Goal: Task Accomplishment & Management: Manage account settings

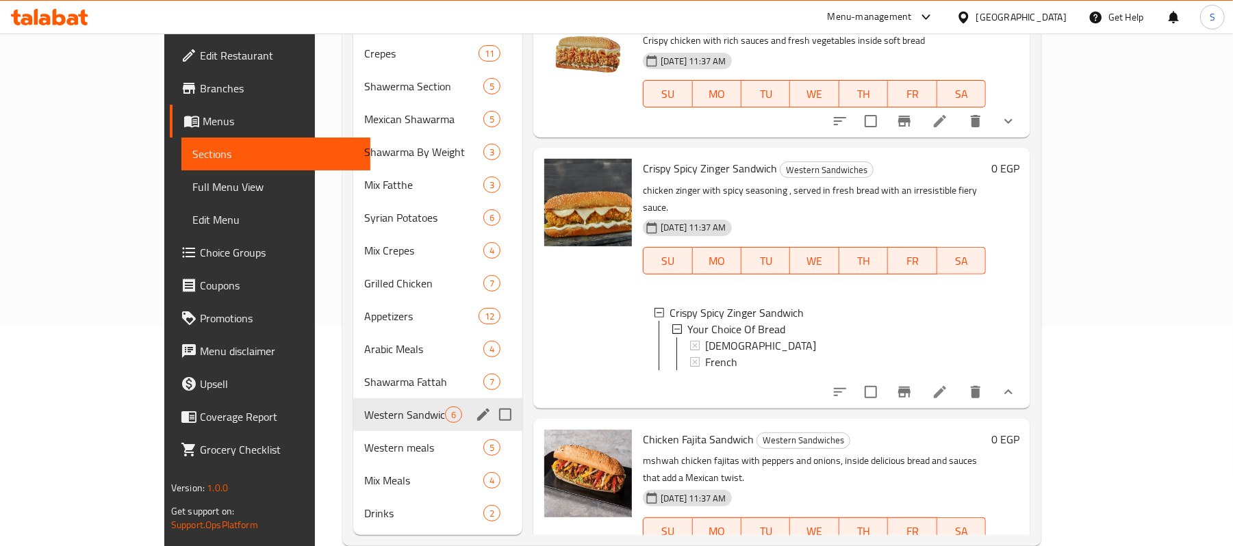
scroll to position [227, 0]
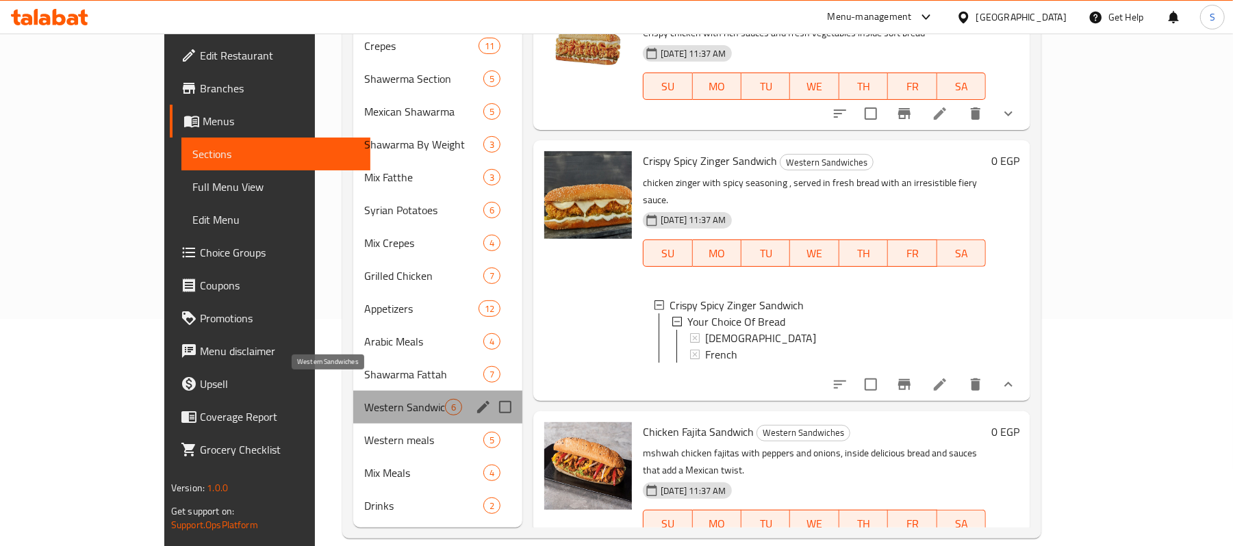
click at [364, 399] on span "Western Sandwiches" at bounding box center [404, 407] width 81 height 16
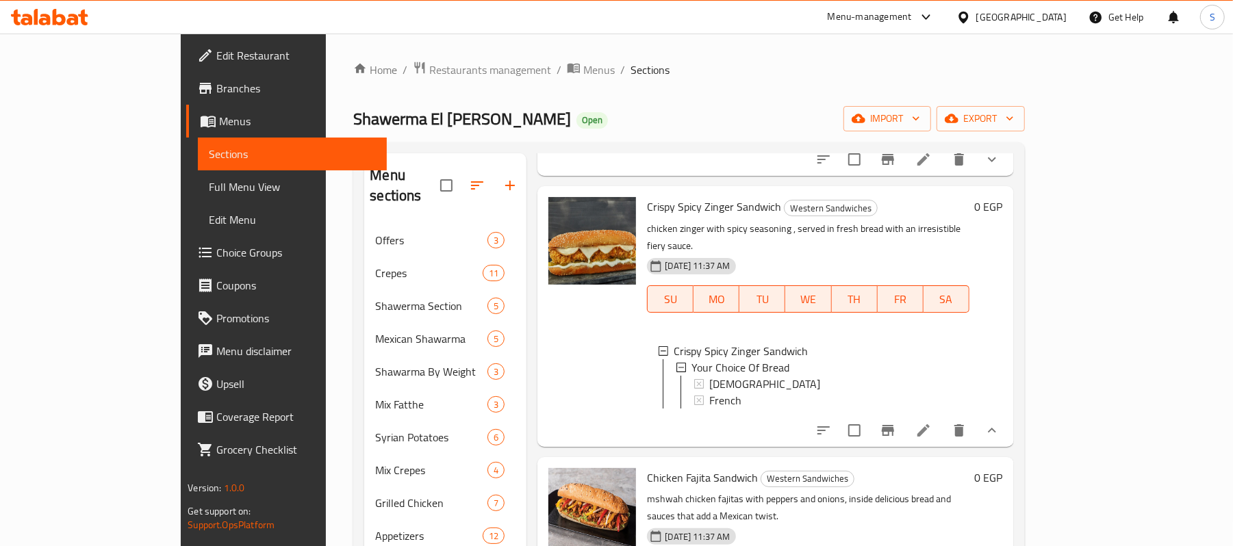
scroll to position [182, 0]
drag, startPoint x: 1101, startPoint y: 408, endPoint x: 1087, endPoint y: 407, distance: 13.8
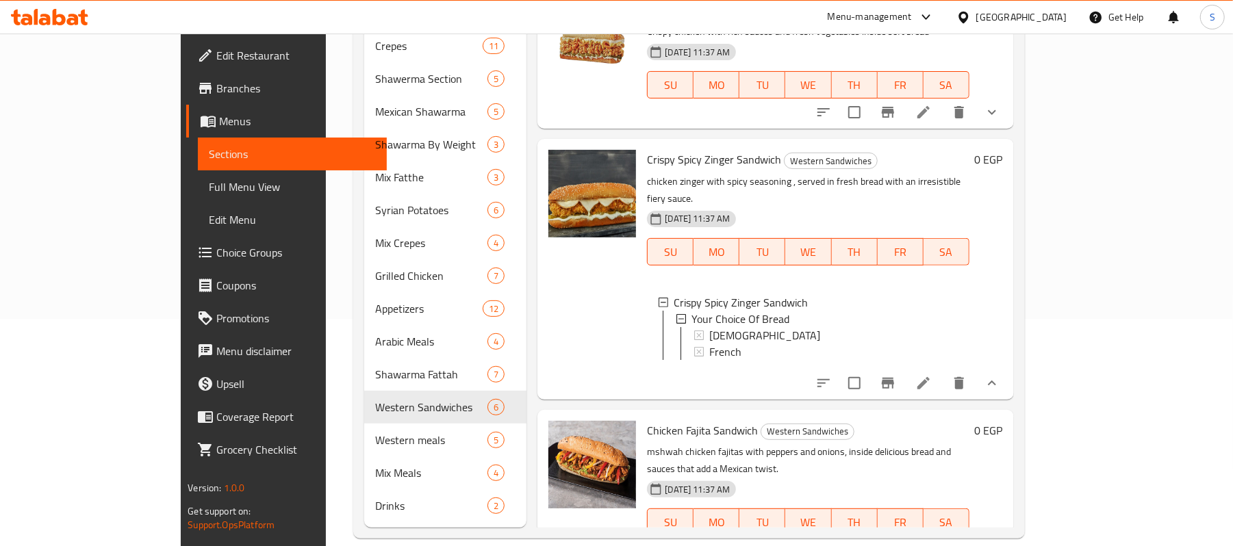
scroll to position [0, 0]
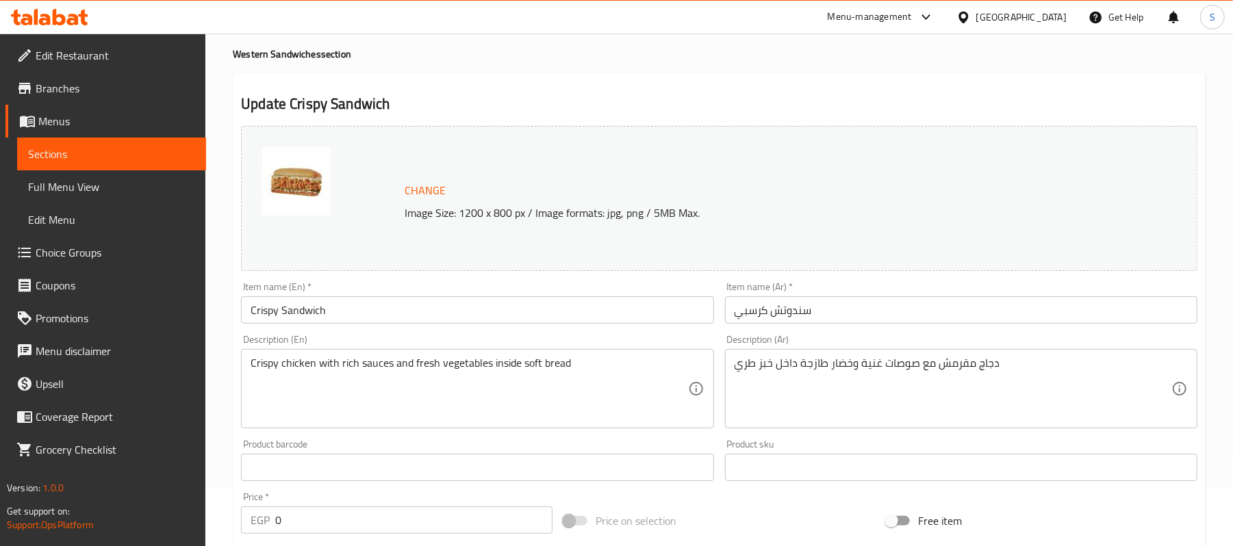
scroll to position [91, 0]
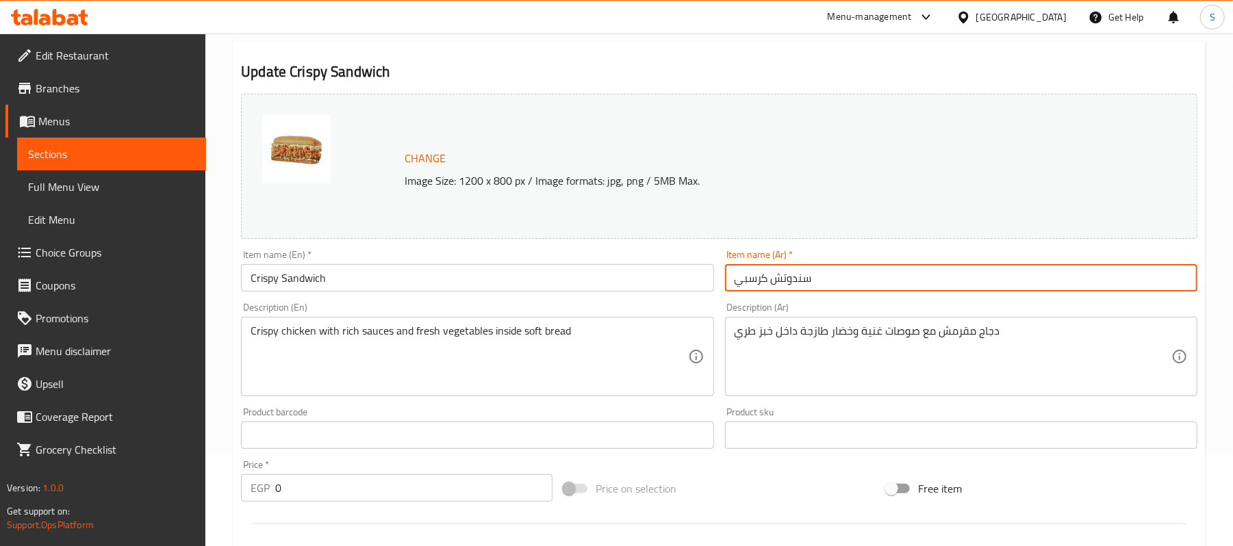
click at [864, 286] on input "سندوتش كرسبي" at bounding box center [961, 277] width 472 height 27
type input "سندوتش كرسبي مقرمش"
click at [354, 288] on input "Crispy Sandwich" at bounding box center [477, 277] width 472 height 27
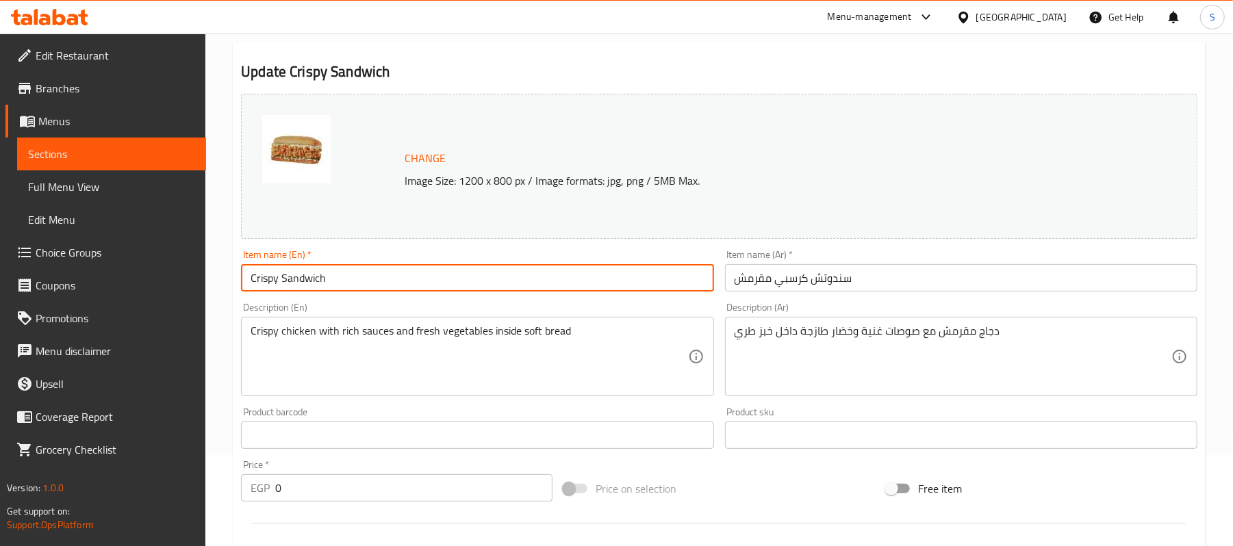
type input "Crispy Sandwich"
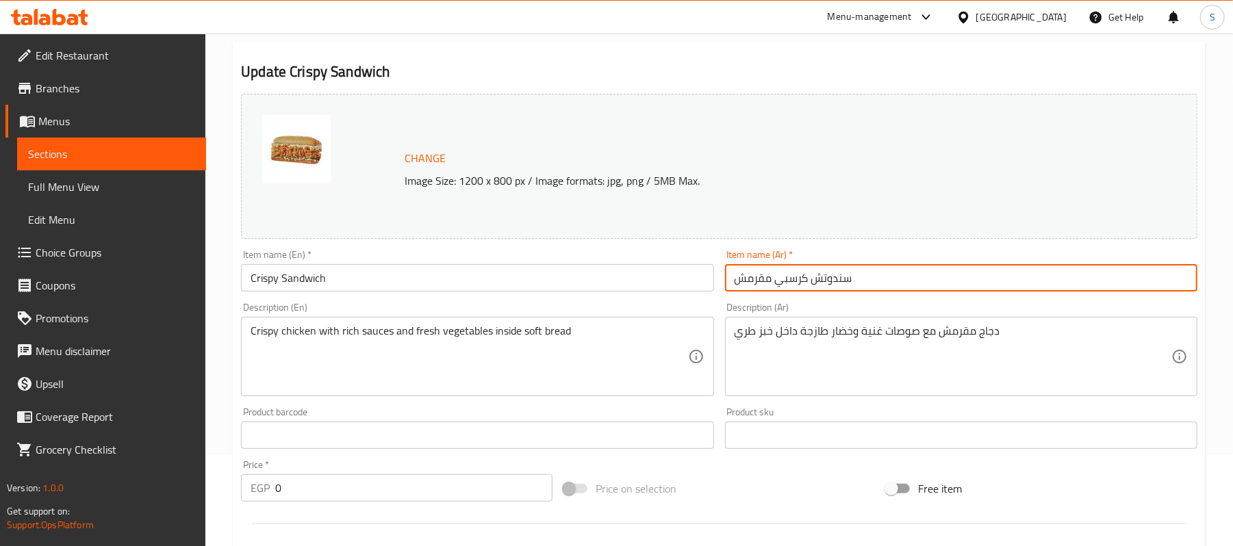
drag, startPoint x: 774, startPoint y: 273, endPoint x: 700, endPoint y: 293, distance: 76.8
click at [700, 293] on div "Change Image Size: 1200 x 800 px / Image formats: jpg, png / 5MB Max. Item name…" at bounding box center [720, 393] width 968 height 610
type input "سندوتش كرسبي"
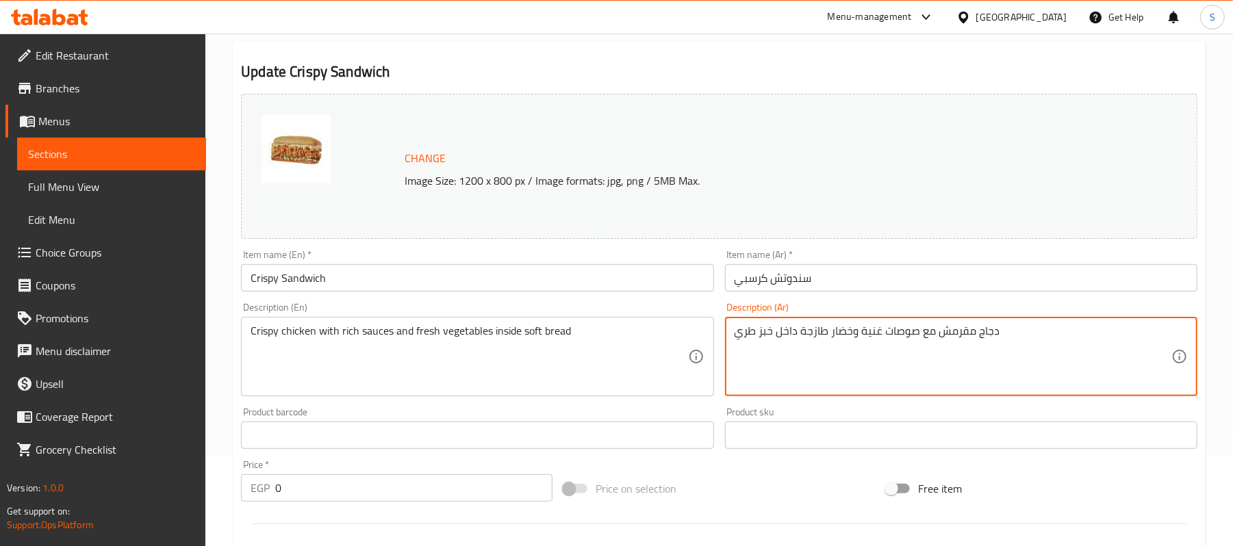
click at [1003, 333] on textarea "دجاج مقرمش مع صوصات غنية وخضار طازجة داخل خبز طري" at bounding box center [953, 357] width 437 height 65
type textarea "w"
click at [1083, 332] on textarea "صدوؤ دجاج مقرم، ثومية، كول سلو، صوص شيدر، كاتشب، بطاطس موزاريلا وكابوتشي" at bounding box center [953, 357] width 437 height 65
click at [1060, 338] on textarea "صدور دجاج مقرم، ثومية، كول سلو، صوص شيدر، كاتشب، بطاطس موزاريلا وكابوتشي" at bounding box center [953, 357] width 437 height 65
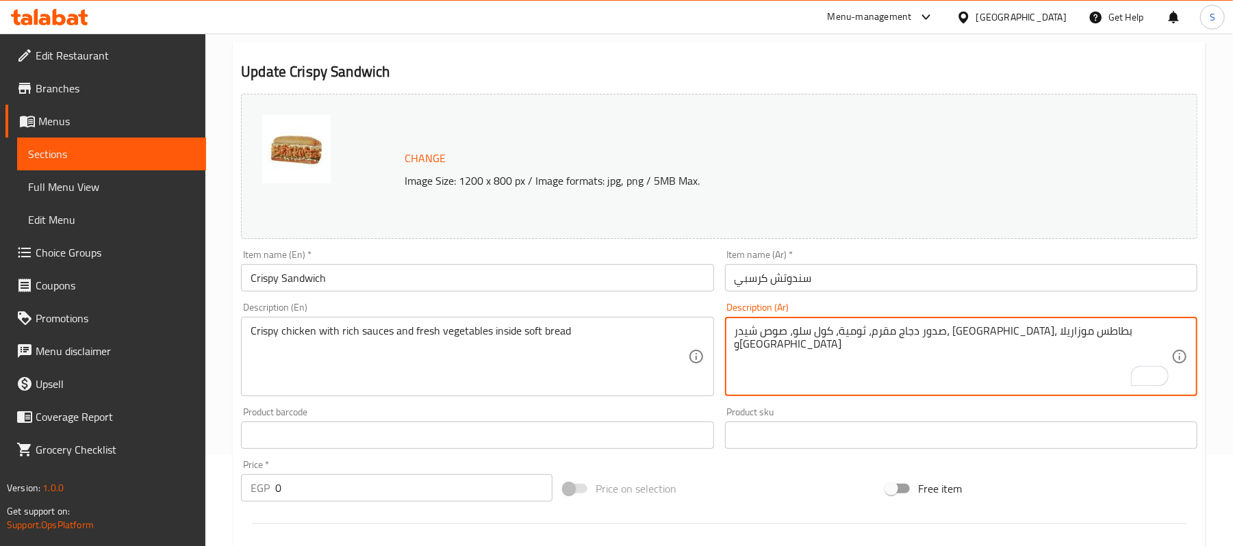
click at [1060, 338] on textarea "صدور دجاج مقرم، ثومية، كول سلو، صوص شيدر، كاتشب، بطاطس موزاريلا وكابوتشي" at bounding box center [953, 357] width 437 height 65
click at [1065, 330] on textarea "صدور دجاج مقرم، ثومية، كول سلو، صوص شيدر، كاتشب، بطاطس موزاريلا وكابوتشي" at bounding box center [953, 357] width 437 height 65
click at [1031, 332] on textarea "صدور دجاج مقرم، ثومية، كول سلو، صوص شيدر، كاتشب، بطاطس موزاريلا وكابوتشي" at bounding box center [953, 357] width 437 height 65
click at [1017, 345] on textarea "صدور دجاج مقرمش، ثومية، كول سلو، صوص شيدر، [GEOGRAPHIC_DATA]، بطاطس موزاريلا و[…" at bounding box center [953, 357] width 437 height 65
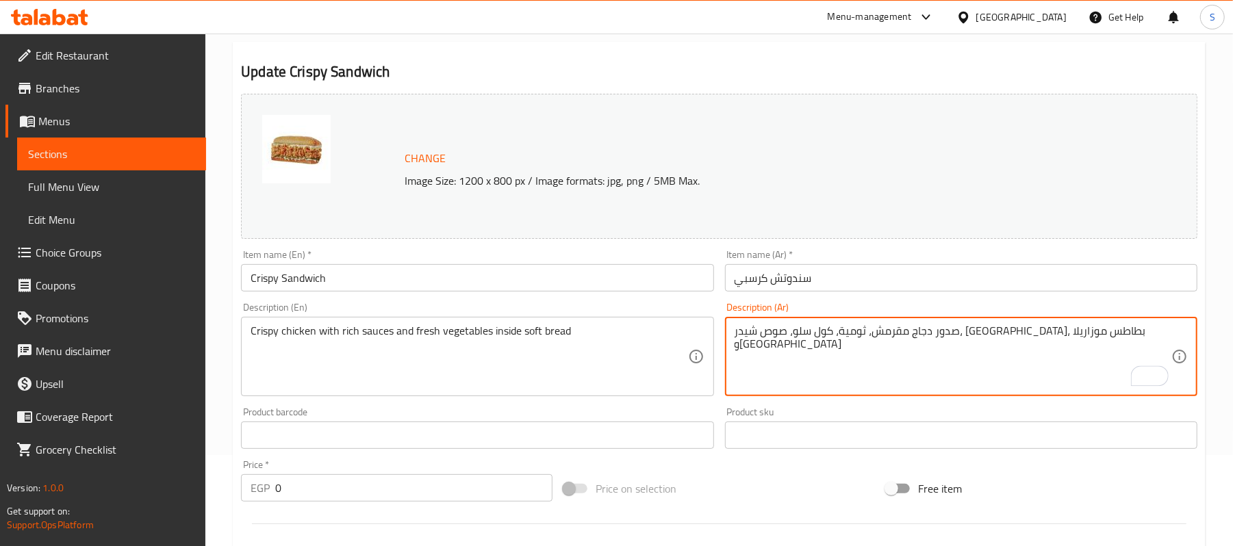
click at [1017, 345] on textarea "صدور دجاج مقرمش، ثومية، كول سلو، صوص شيدر، [GEOGRAPHIC_DATA]، بطاطس موزاريلا و[…" at bounding box center [953, 357] width 437 height 65
type textarea "صدور دجاج مقرمش، ثومية، كول سلو، صوص شيدر، [GEOGRAPHIC_DATA]، بطاطس موزاريلا و[…"
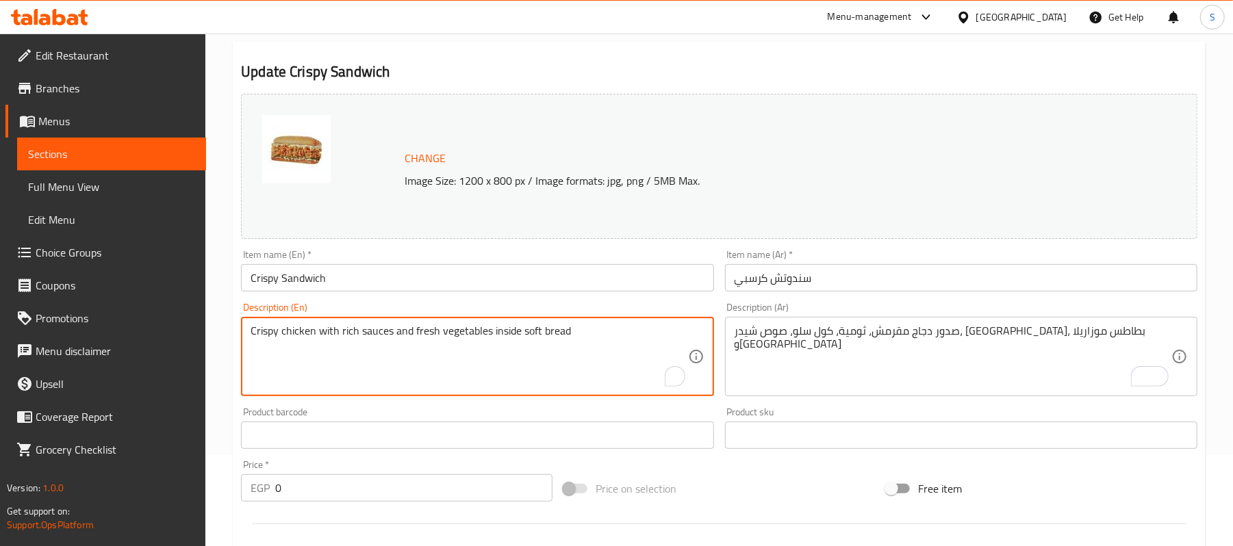
click at [403, 344] on textarea "Crispy chicken with rich sauces and fresh vegetables inside soft bread" at bounding box center [469, 357] width 437 height 65
paste textarea "breasts, garlic sauce, coleslaw, cheddar sauce, ketchup, mozzarella and cappucc…"
type textarea "Crispy chicken breasts, garlic sauce, coleslaw, cheddar sauce, ketchup, mozzare…"
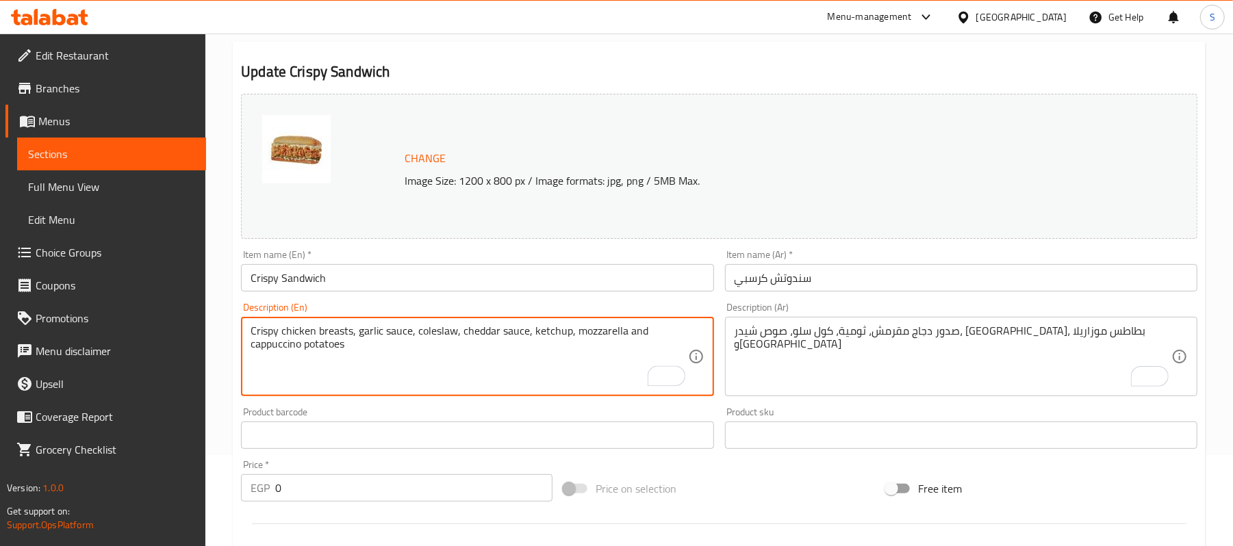
click at [415, 277] on input "Crispy Sandwich" at bounding box center [477, 277] width 472 height 27
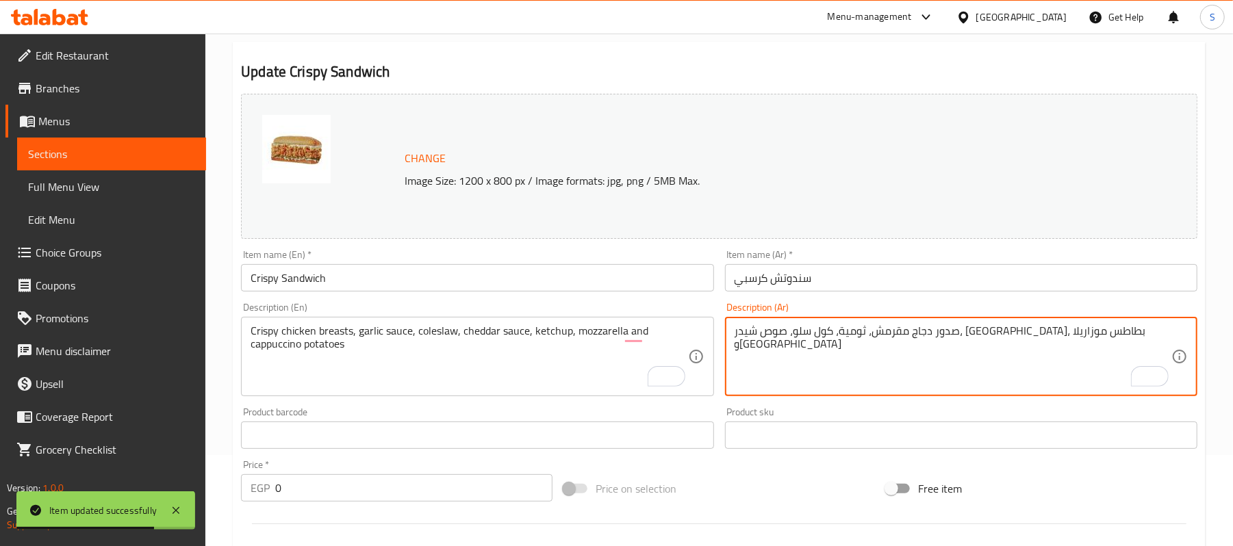
click at [844, 327] on textarea "صدور دجاج مقرمش، ثومية، كول سلو، صوص شيدر، [GEOGRAPHIC_DATA]، بطاطس موزاريلا و[…" at bounding box center [953, 357] width 437 height 65
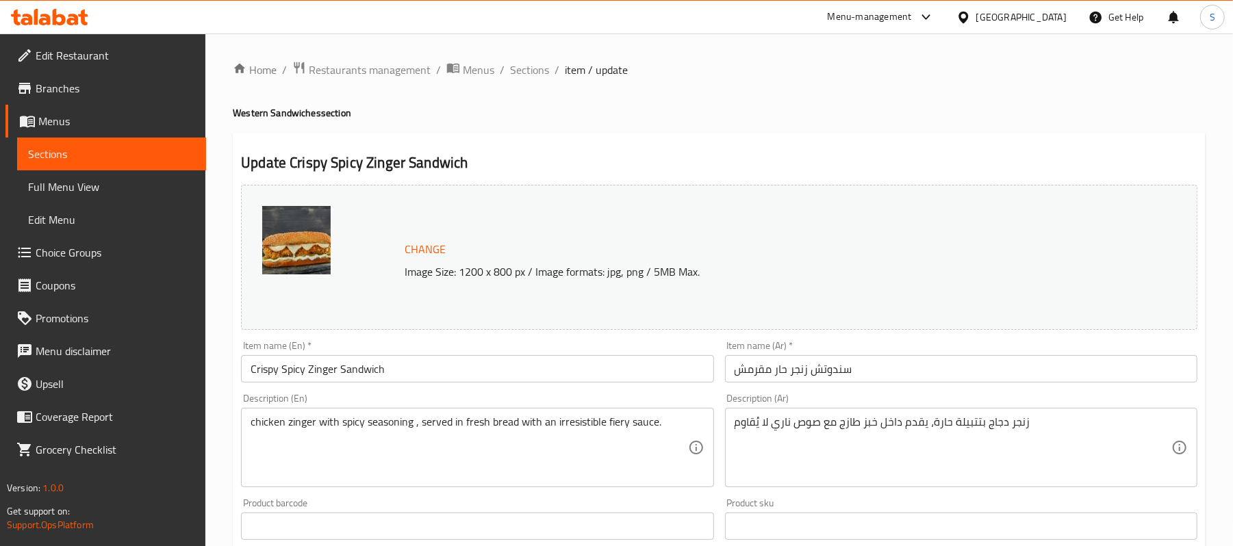
click at [431, 420] on textarea "chicken zinger with spicy seasoning , served in fresh bread with an irresistibl…" at bounding box center [469, 448] width 437 height 65
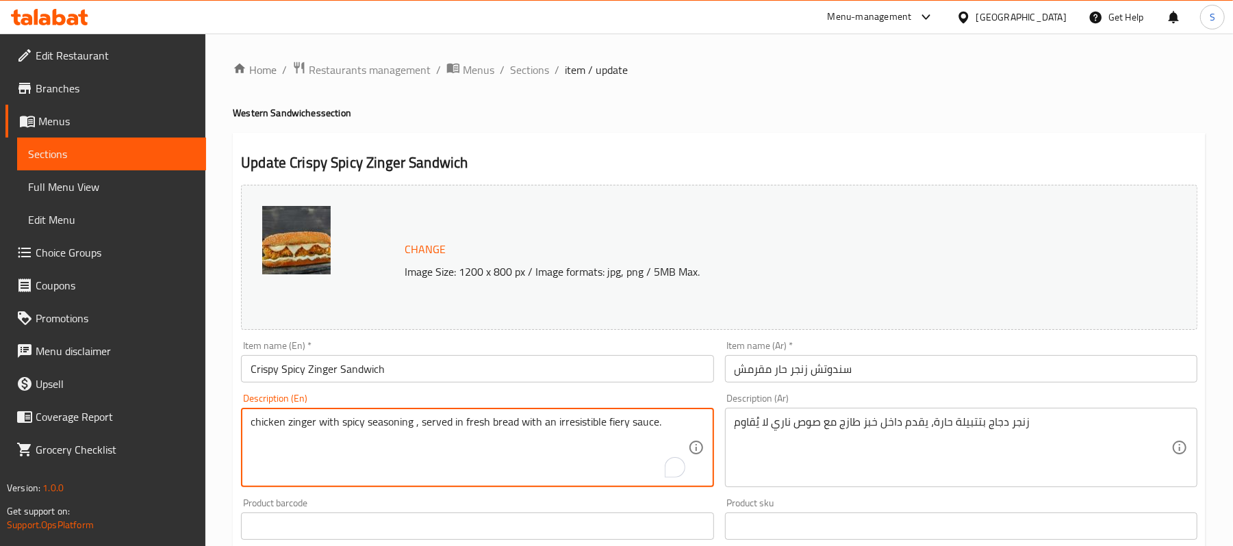
click at [431, 420] on textarea "chicken zinger with spicy seasoning , served in fresh bread with an irresistibl…" at bounding box center [469, 448] width 437 height 65
paste textarea "Crispy chicken breasts, garlic sauce, coleslaw, cheddar sauce, ketchup, mozzare…"
type textarea "Crispy chicken breasts, garlic sauce, coleslaw, cheddar sauce, ketchup, mozzare…"
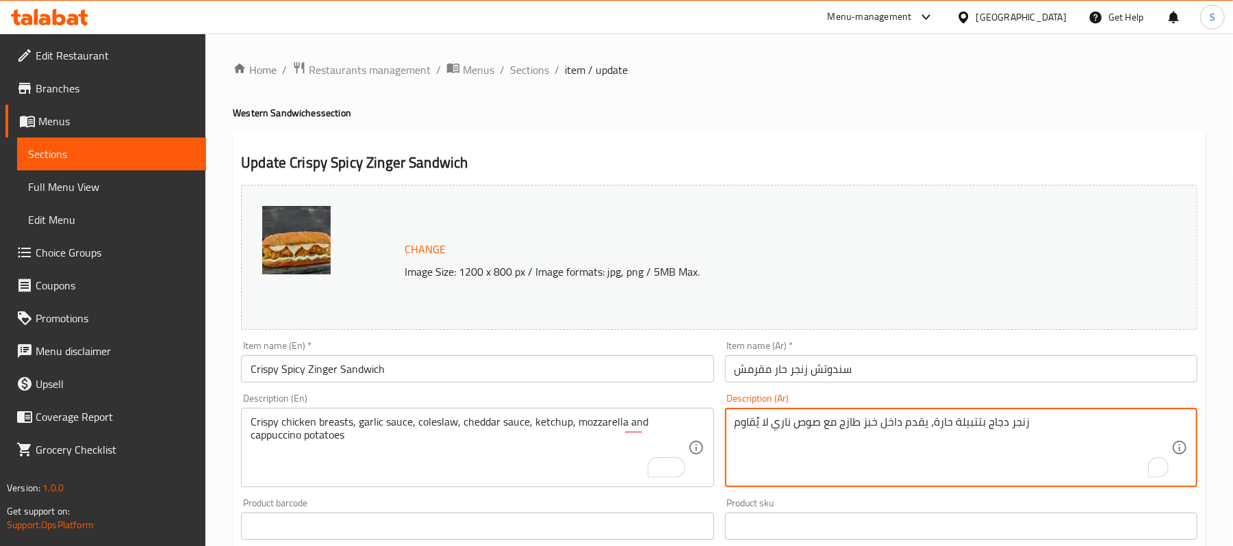
click at [789, 420] on textarea "زنجر دجاج بتتبيلة حارة، يقدم داخل خبز طازج مع صوص ناري لا يُقاوم" at bounding box center [953, 448] width 437 height 65
paste textarea "دور دجاج مقرمش، ثومية، كول سلو، صوص شيدر، كاتشب، بطاطس موزاريلا وكابوتشي"
type textarea "صدور دجاج مقرمش، ثومية، كول سلو، صوص شيدر، [GEOGRAPHIC_DATA]، بطاطس موزاريلا و[…"
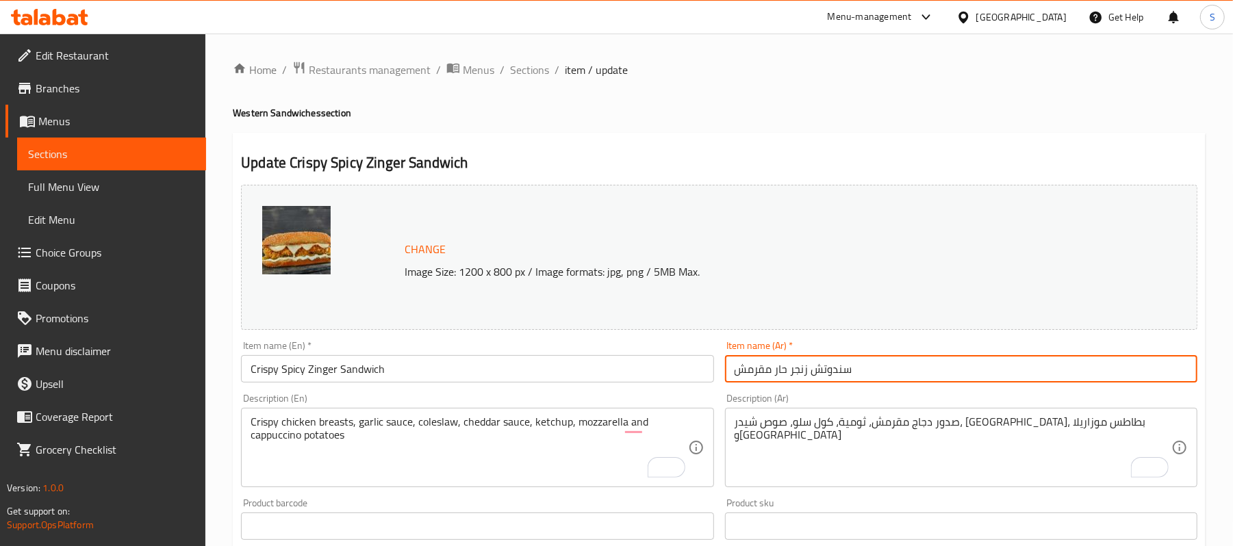
click at [839, 378] on input "سندوتش زنجر حار مقرمش" at bounding box center [961, 368] width 472 height 27
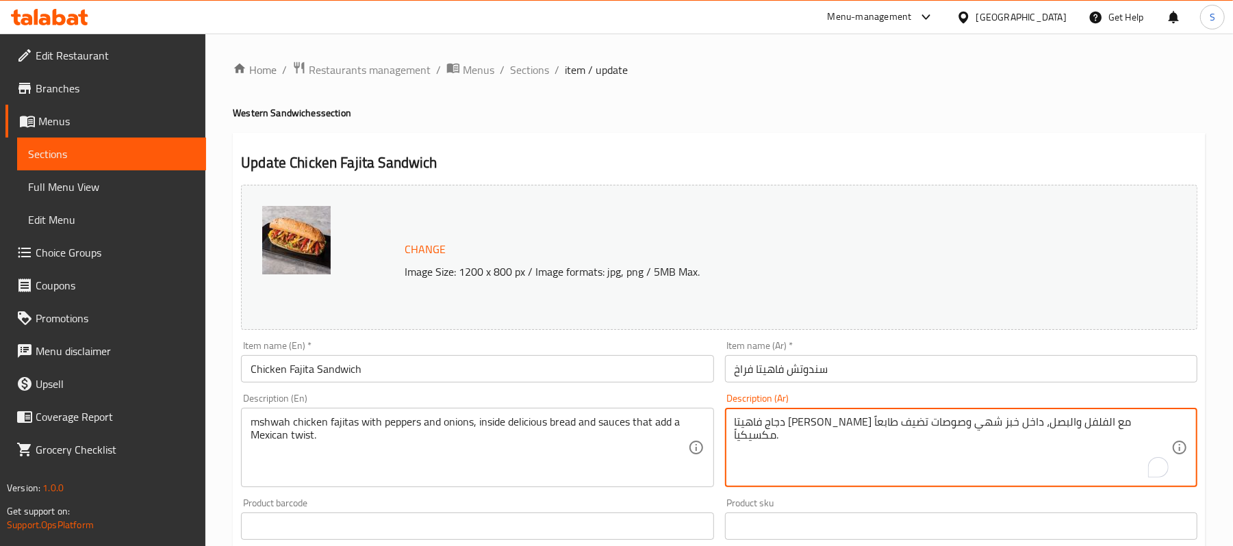
click at [931, 430] on textarea "دجاج فاهيتا [PERSON_NAME] مع الفلفل والبصل، داخل خبز شهي وصوصات تضيف طابعاً مكس…" at bounding box center [953, 448] width 437 height 65
paste textarea "دور دجاج مقرمش، ثومية، كول سلو، صوص شيدر، [GEOGRAPHIC_DATA]، بطاطس موزاريلا و[G…"
click at [1053, 426] on textarea "صدور دجاج مقرمش، ثومية، كول سلو، صوص شيدر، [GEOGRAPHIC_DATA]، بطاطس موزاريلا و[…" at bounding box center [953, 448] width 437 height 65
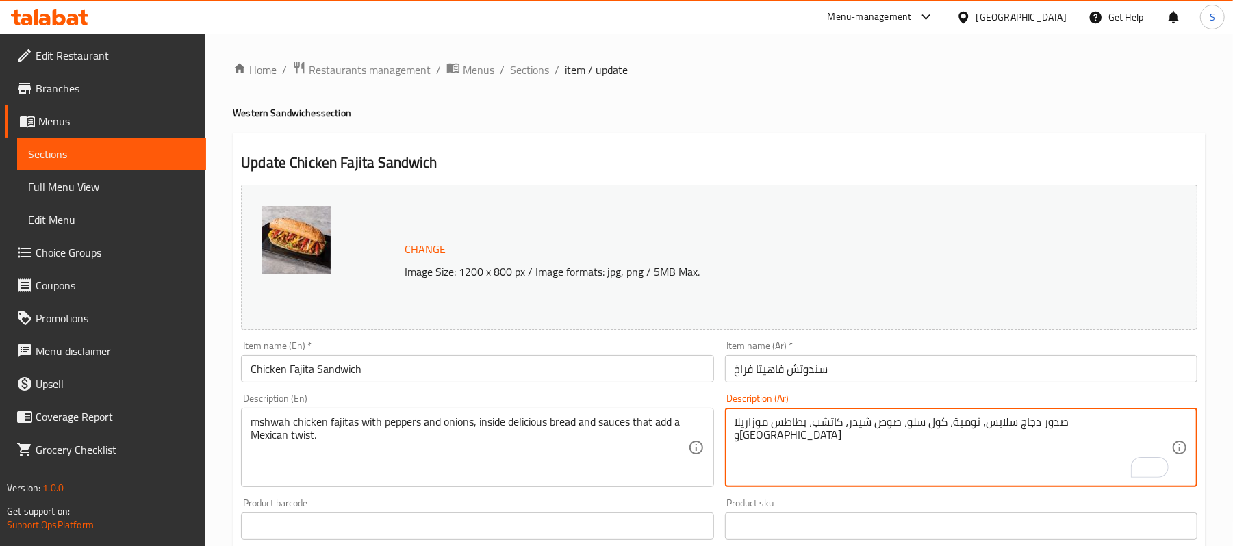
click at [896, 417] on textarea "صدور دجاج سلايس، ثومية، كول سلو، صوص شيدر، كاتشب، بطاطس موزاريلا و[GEOGRAPHIC_D…" at bounding box center [953, 448] width 437 height 65
click at [891, 433] on textarea "صدور دجاج سلايس، ثومية، كول سلو، صوص شيدر، كاتشب، بطاطس موزاريلا و[GEOGRAPHIC_D…" at bounding box center [953, 448] width 437 height 65
click at [829, 427] on textarea "صدور دجاج سلايس، ثومية، كول سلو، صوص شيدر، مخلل خيار، كاتشب، بطاطس موزاريلا وكا…" at bounding box center [953, 448] width 437 height 65
click at [824, 427] on textarea "صدور دجاج سلايس، ثومية، كول سلو، صوص شيدر، مخلل خيار، كاتشب، بطاطس موزاريلا وكا…" at bounding box center [953, 448] width 437 height 65
drag, startPoint x: 816, startPoint y: 423, endPoint x: 737, endPoint y: 433, distance: 79.4
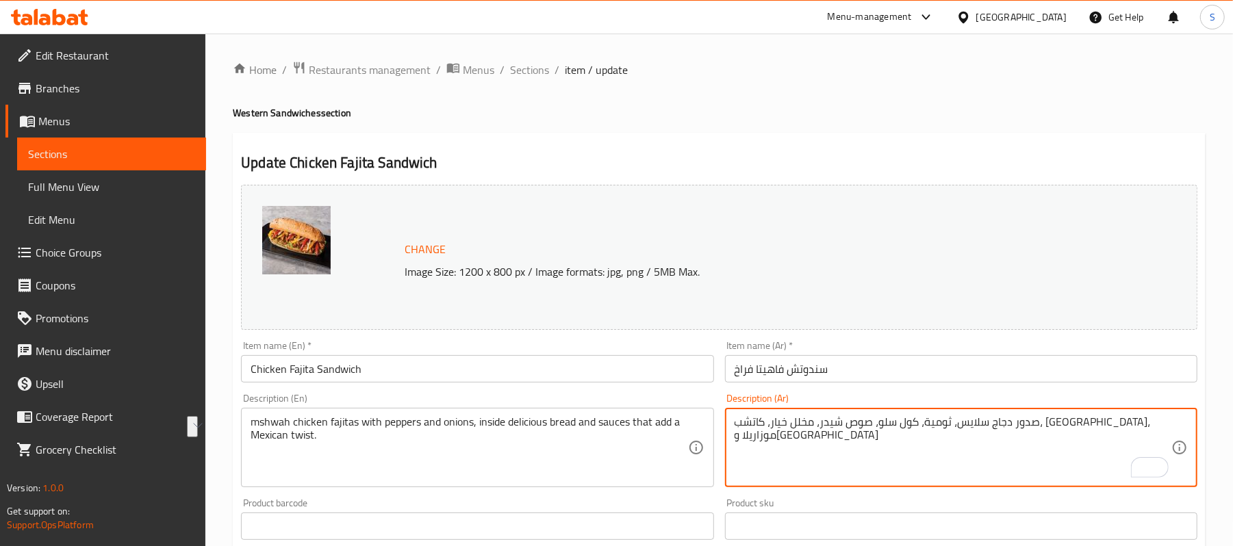
click at [737, 433] on textarea "صدور دجاج سلايس، ثومية، كول سلو، صوص شيدر، مخلل خيار، كاتشب، بطاطس، موزاريلا وك…" at bounding box center [953, 448] width 437 height 65
click at [748, 433] on textarea "صدور دجاج سلايس، ثومية، كول سلو، صوص شيدر، مخلل خيار، كاتشب، بطاطس، مشروم وذرة" at bounding box center [953, 448] width 437 height 65
type textarea "صدور دجاج سلايس، ثومية، كول سلو، صوص شيدر، مخلل خيار، كاتشب، بطاطس، مشروم وذرة"
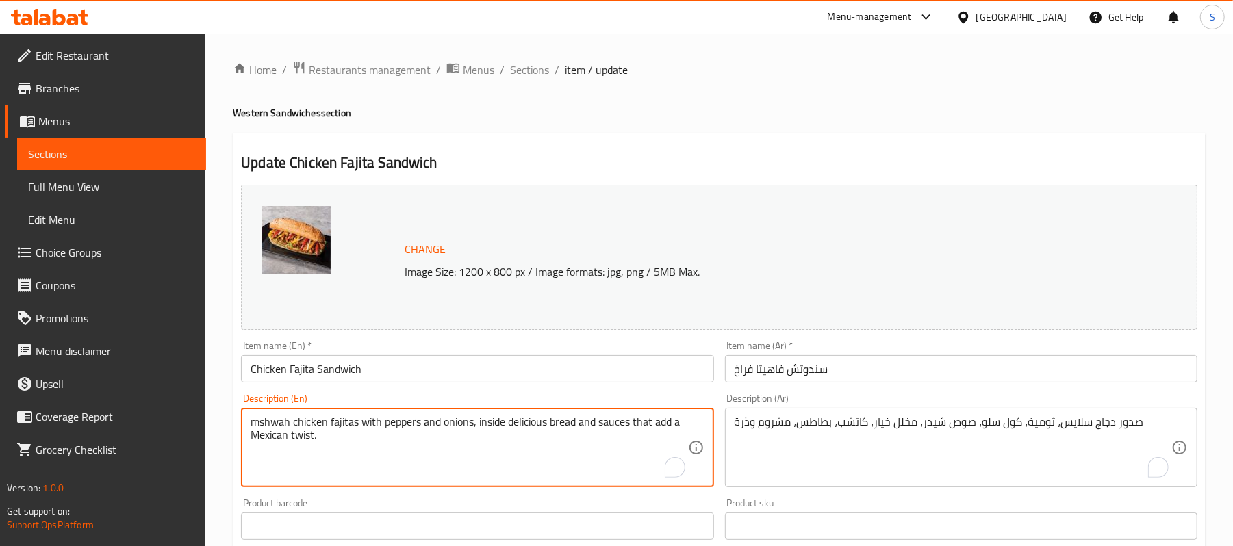
paste textarea "Chicken breast slices, garlic sauce, coleslaw, cheddar sauce, pickles, ketchup,…"
click at [483, 436] on textarea "mshwah chicken fajitas with peppers aChicken breast slices, garlic sauce, coles…" at bounding box center [469, 448] width 437 height 65
paste textarea "To enrich screen reader interactions, please activate Accessibility in Grammarl…"
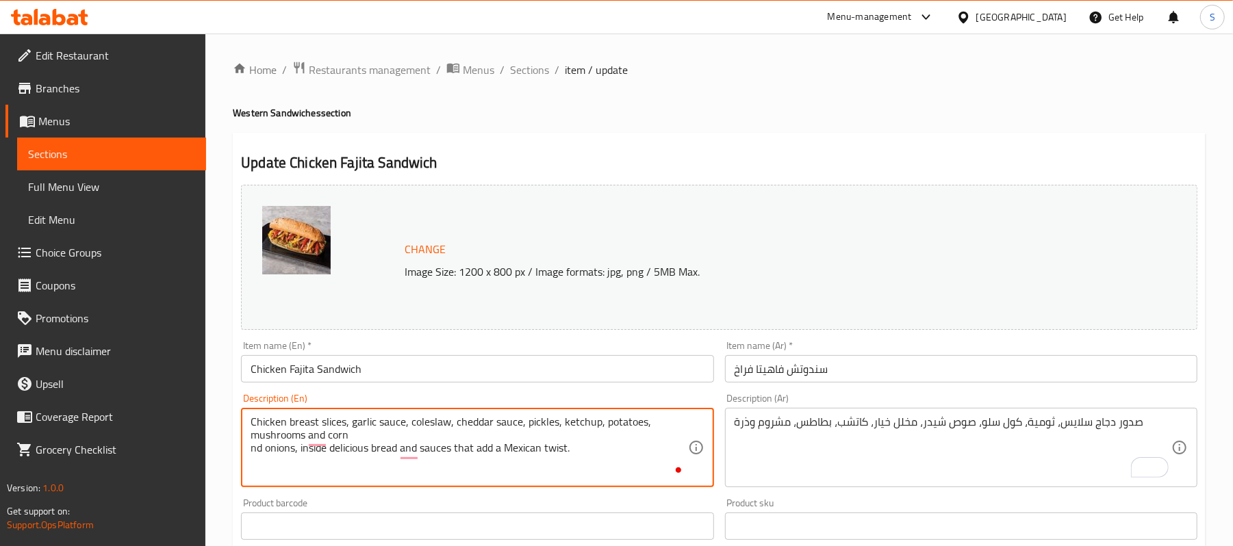
click at [482, 416] on textarea "Chicken breast slices, garlic sauce, coleslaw, cheddar sauce, pickles, ketchup,…" at bounding box center [469, 448] width 437 height 65
drag, startPoint x: 482, startPoint y: 416, endPoint x: 485, endPoint y: 453, distance: 37.1
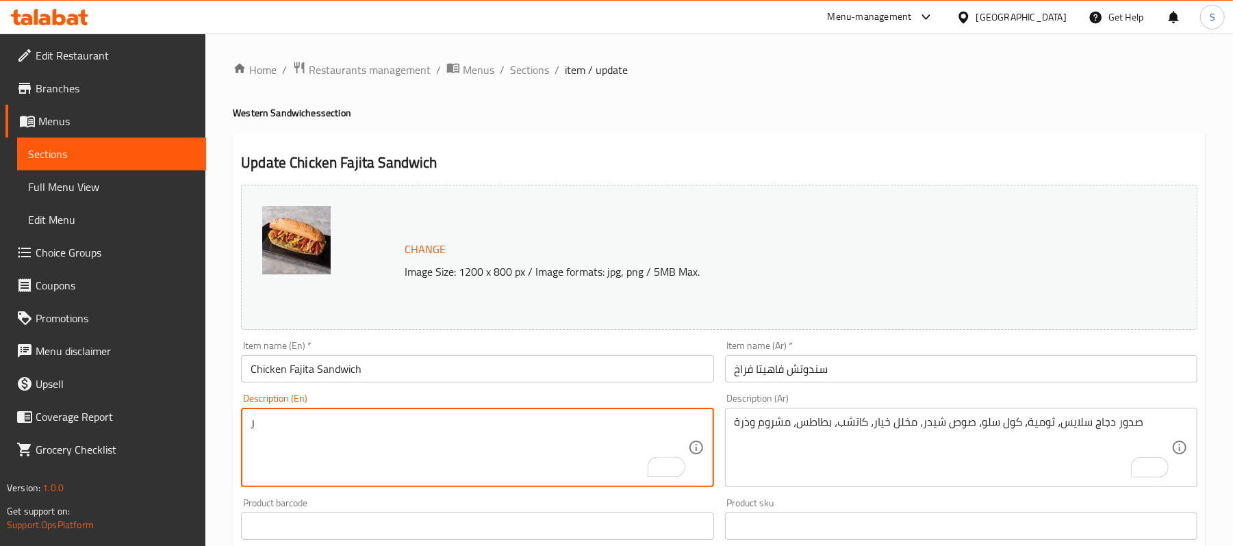
click at [456, 428] on textarea "ر" at bounding box center [469, 448] width 437 height 65
drag, startPoint x: 359, startPoint y: 431, endPoint x: 131, endPoint y: 426, distance: 227.4
click at [131, 426] on div "Edit Restaurant Branches Menus Sections Full Menu View Edit Menu Choice Groups …" at bounding box center [616, 522] width 1233 height 976
paste textarea "Chicken breast slices, garlic sauce, coleslaw, cheddar sauce, pickles, ketchup,…"
click at [515, 422] on textarea "Chicken breast slices, garlic sauce, coleslaw, cheddar sauce, pickles, ketchup,…" at bounding box center [469, 448] width 437 height 65
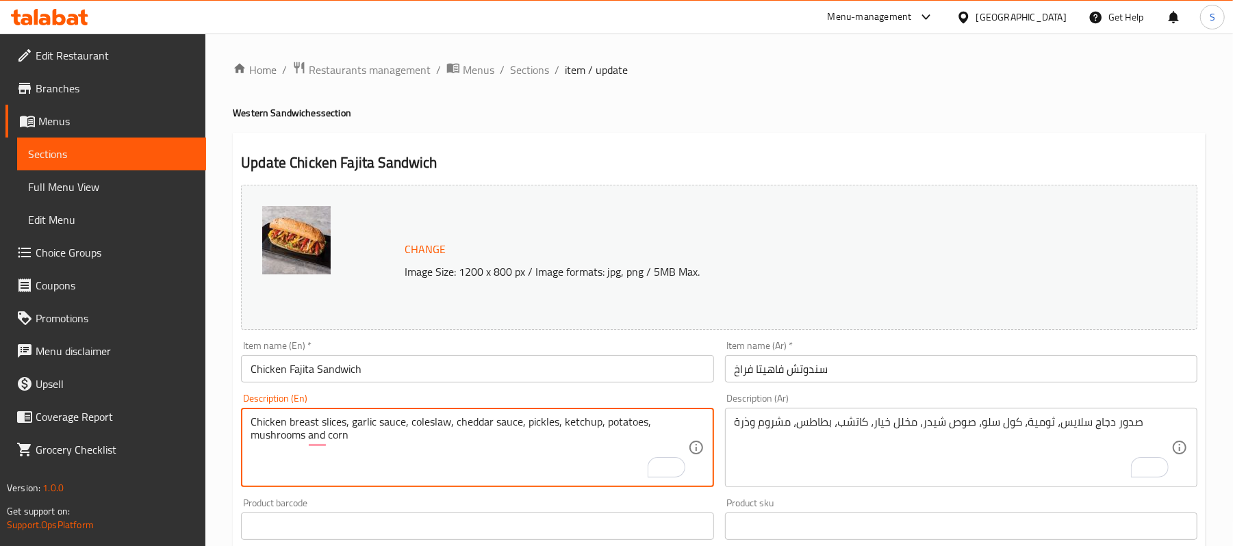
click at [400, 425] on textarea "Chicken breast slices, garlic sauce, coleslaw, cheddar sauce, pickles, ketchup,…" at bounding box center [469, 448] width 437 height 65
drag, startPoint x: 404, startPoint y: 425, endPoint x: 379, endPoint y: 423, distance: 25.4
click at [379, 423] on textarea "Chicken breast slices, garlic sauce, coleslaw, cheddar sauce, pickles, ketchup,…" at bounding box center [469, 448] width 437 height 65
type textarea "Chicken breast slices, garlic dip, coleslaw, cheddar sauce, pickles, ketchup, p…"
click at [433, 374] on input "Chicken Fajita Sandwich" at bounding box center [477, 368] width 472 height 27
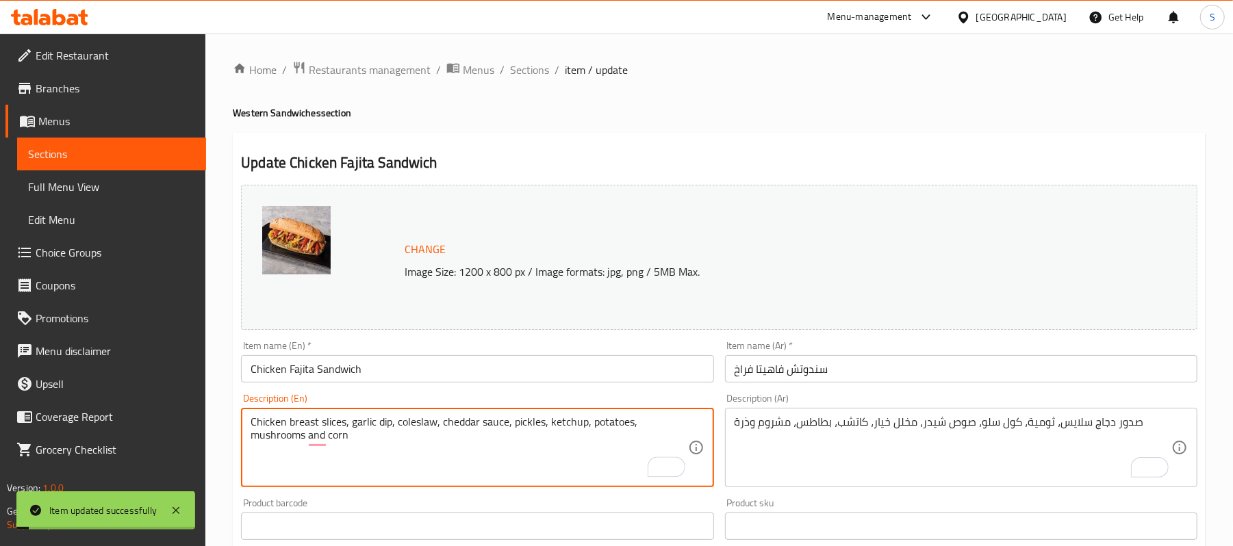
click at [575, 423] on textarea "Chicken breast slices, garlic dip, coleslaw, cheddar sauce, pickles, ketchup, p…" at bounding box center [469, 448] width 437 height 65
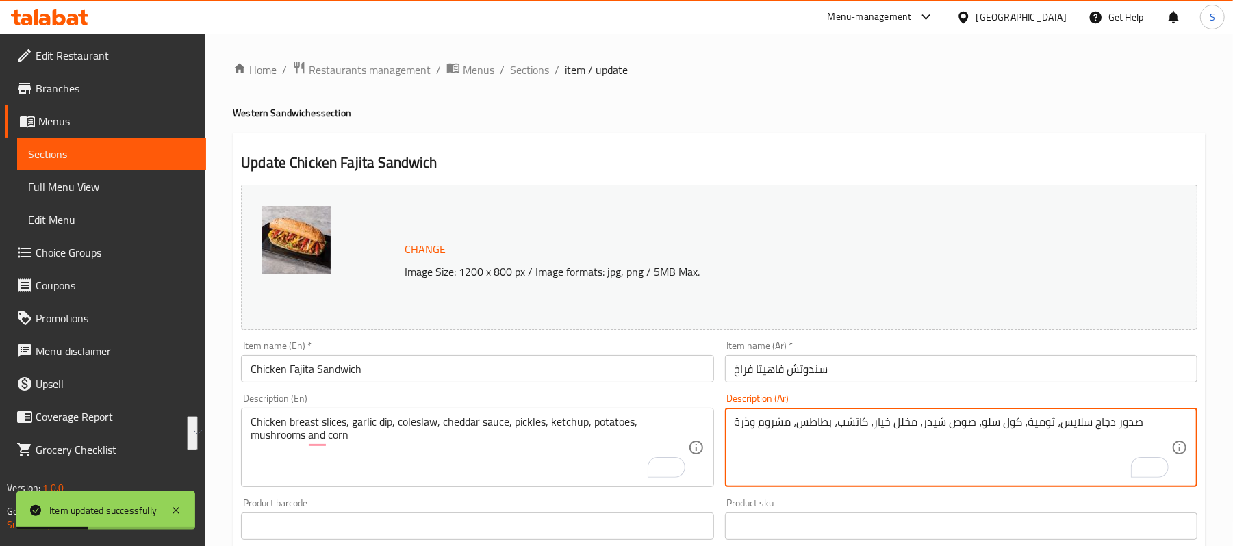
click at [773, 431] on textarea "صدور دجاج سلايس، ثومية، كول سلو، صوص شيدر، مخلل خيار، كاتشب، بطاطس، مشروم وذرة" at bounding box center [953, 448] width 437 height 65
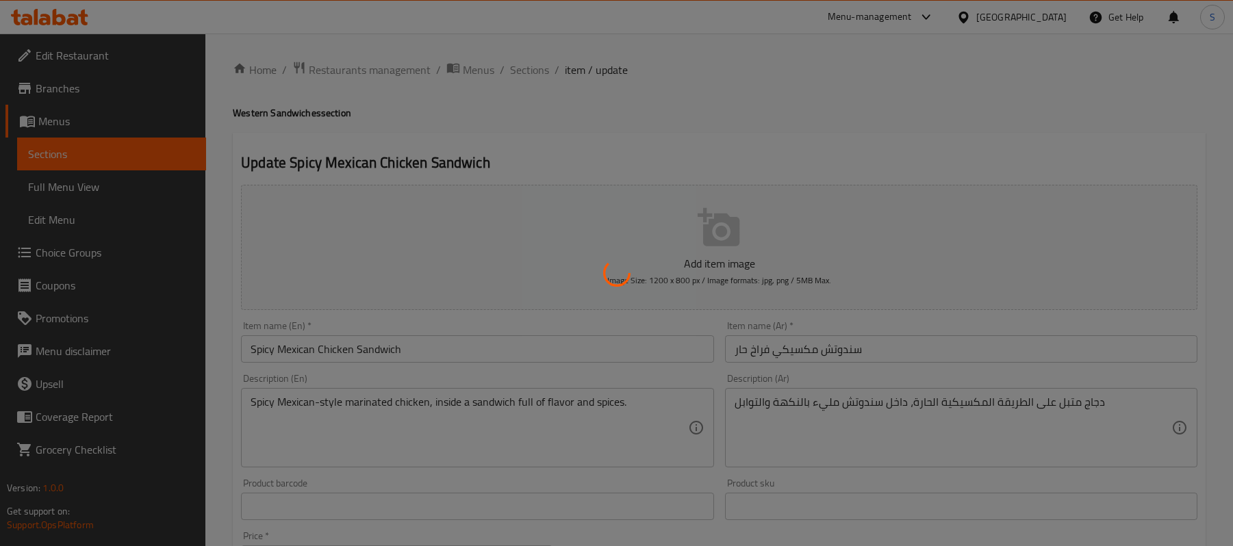
type input "إختيارك من الخبز"
type input "1"
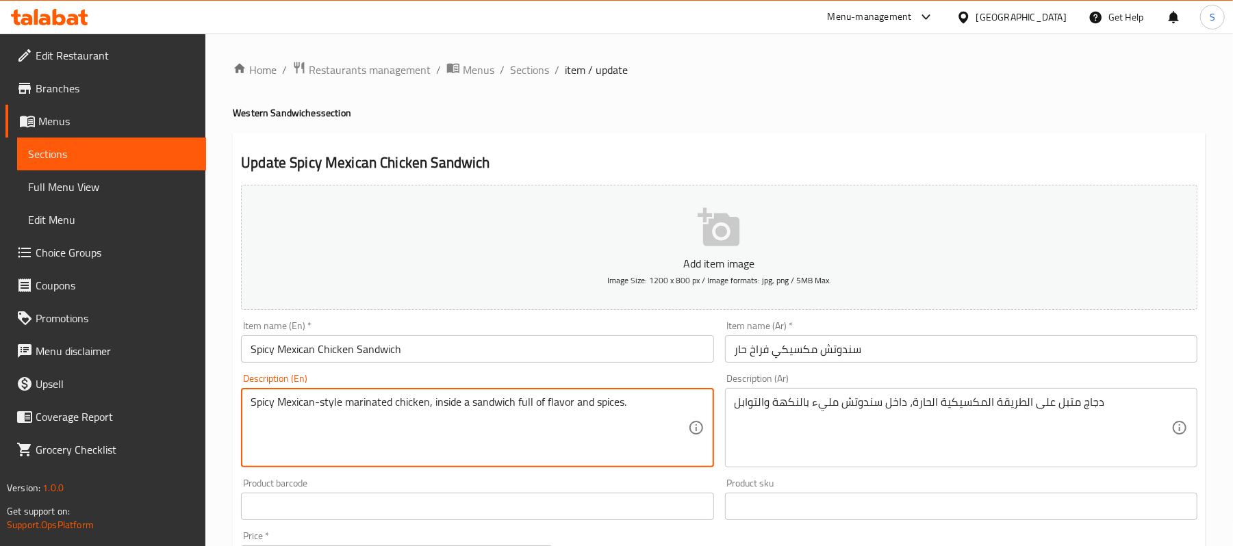
click at [489, 406] on textarea "Spicy Mexican-style marinated chicken, inside a sandwich full of flavor and spi…" at bounding box center [469, 428] width 437 height 65
paste textarea "Chicken breast slices, garlic dip, coleslaw, cheddar sauce, pickles, ketchup, p…"
type textarea "Chicken breast slices, garlic dip, coleslaw, cheddar sauce, pickles, ketchup, p…"
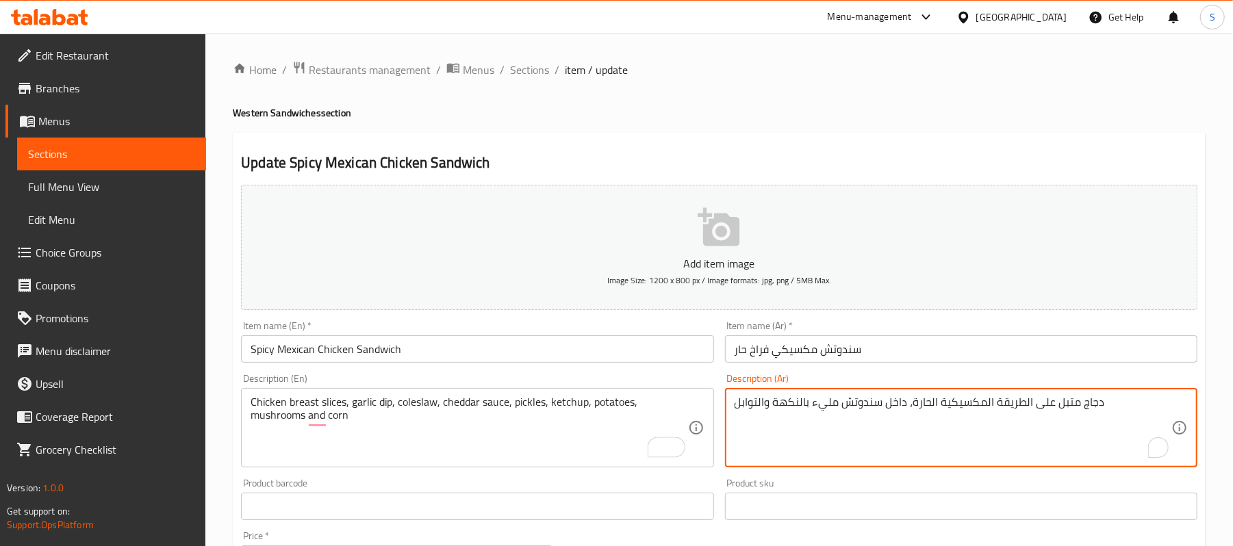
click at [975, 403] on textarea "دجاج متبل على الطريقة المكسيكية الحارة، داخل سندوتش مليء بالنكهة والتوابل" at bounding box center [953, 428] width 437 height 65
paste textarea "دور دجاج سلايس، ثومية، كول سلو، صوص شيدر، مخلل خيار، كاتشب، بطاطس، مشروم وذرة"
type textarea "صدور دجاج سلايس، ثومية، كول سلو، صوص شيدر، مخلل خيار، كاتشب، بطاطس، مشروم وذرة"
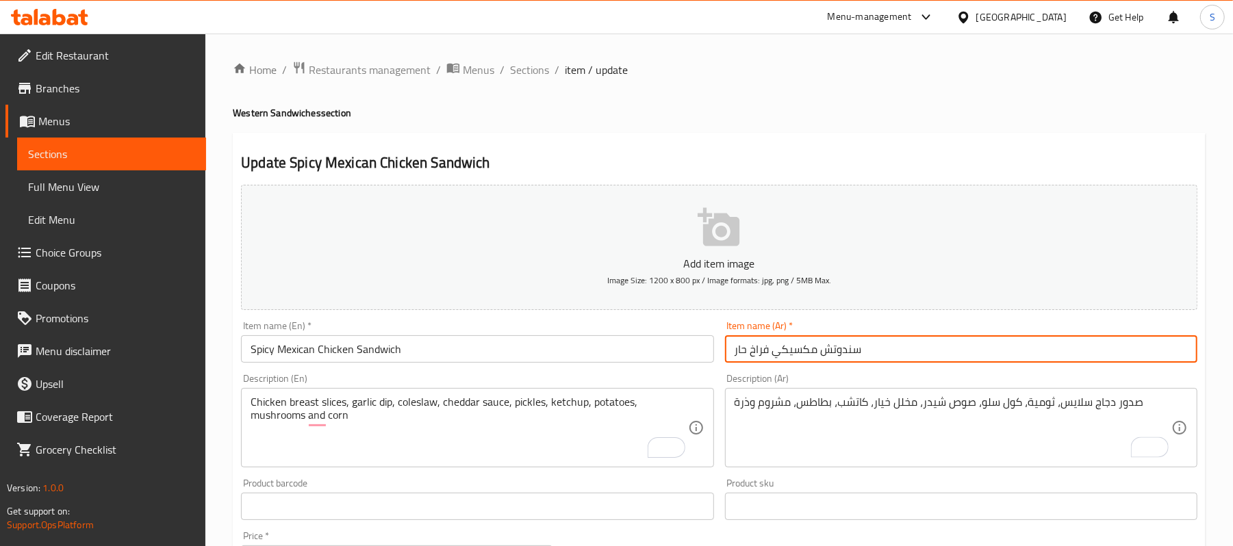
click at [927, 351] on input "سندوتش مكسيكي فراخ حار" at bounding box center [961, 349] width 472 height 27
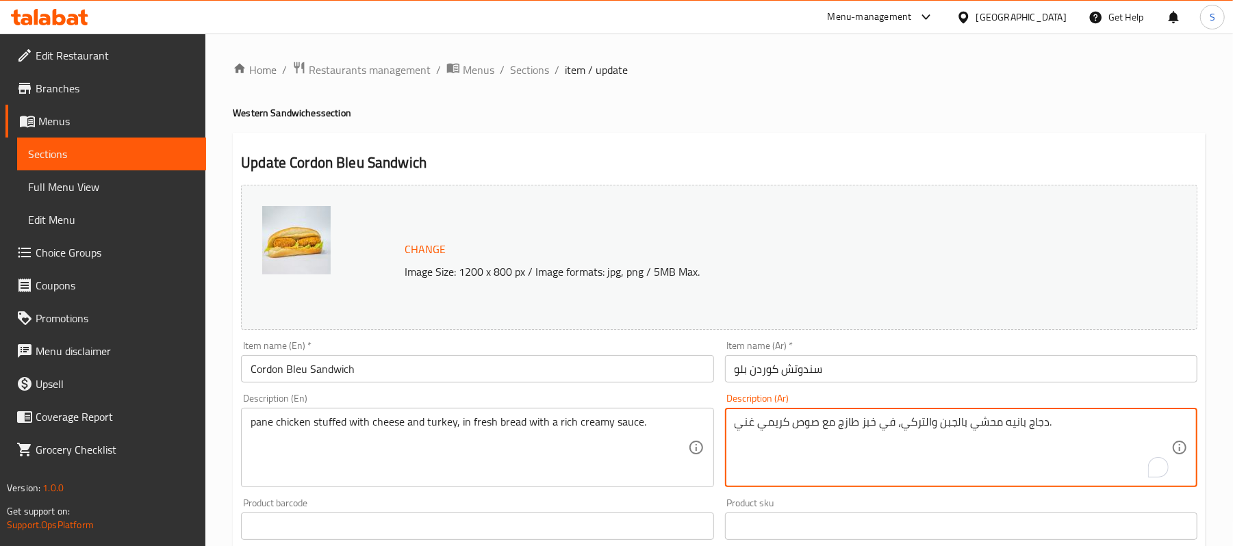
click at [943, 427] on textarea "دجاج بانيه محشي بالجبن والتركي، في خبز طازج مع صوص كريمي غني." at bounding box center [953, 448] width 437 height 65
type textarea "v"
type textarea "رول دجاج مقرمش محشو، موزرايلا، صوص شيدر، رومي مدخن، مشروم، ذرة، ثومية كول سلو و…"
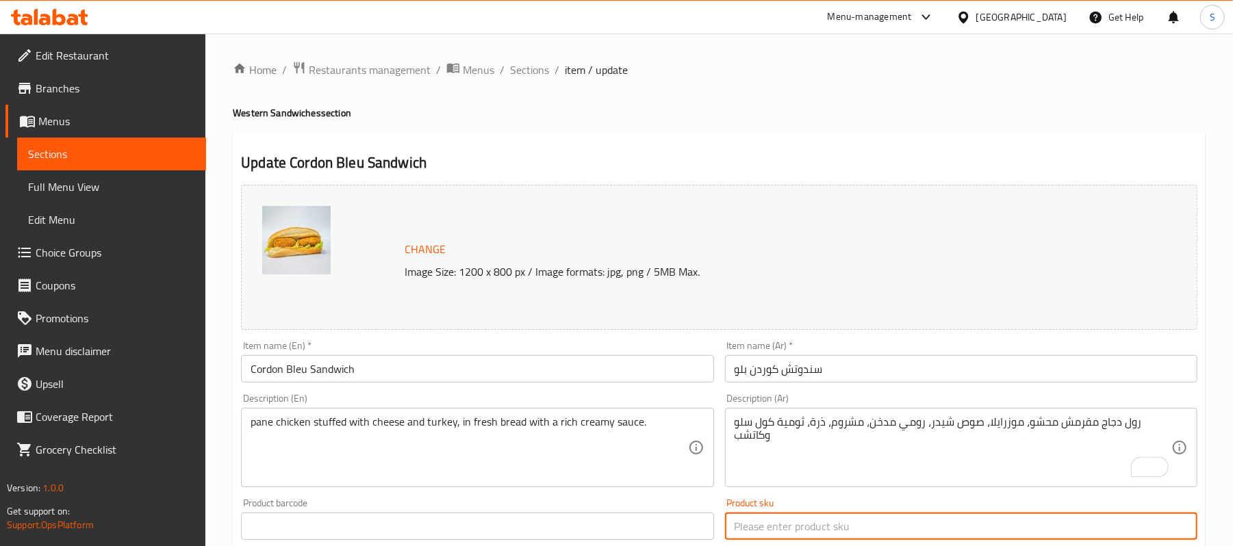
click at [918, 533] on input "text" at bounding box center [961, 526] width 472 height 27
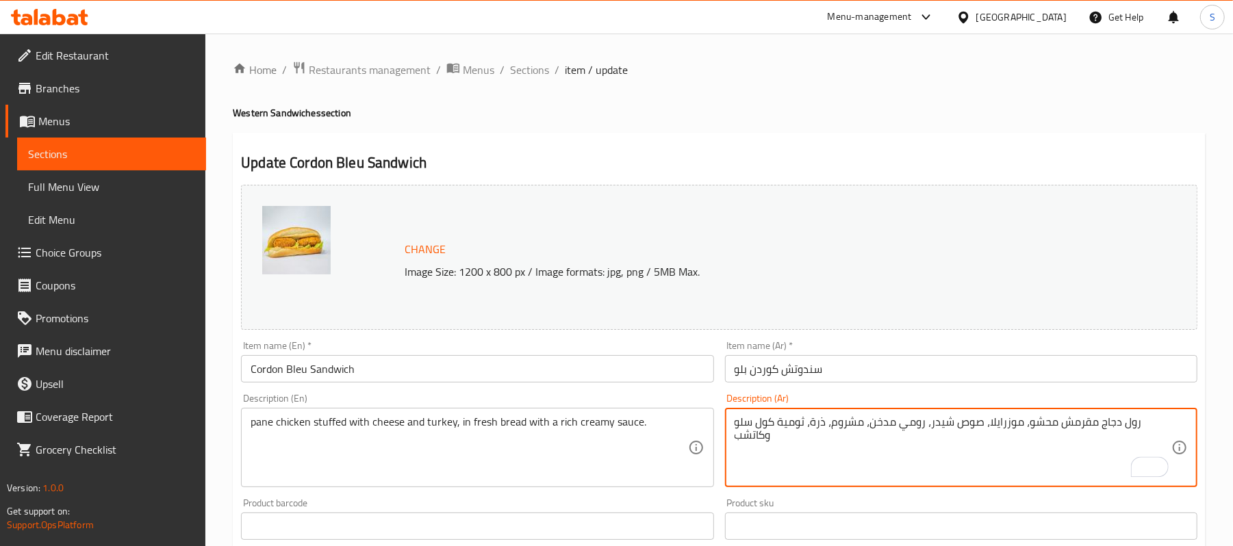
click at [746, 442] on textarea "رول دجاج مقرمش محشو، موزرايلا، صوص شيدر، رومي مدخن، مشروم، ذرة، ثومية كول سلو و…" at bounding box center [953, 448] width 437 height 65
click at [601, 401] on div "Description (En) pane chicken stuffed with cheese and turkey, in fresh bread wi…" at bounding box center [477, 441] width 472 height 94
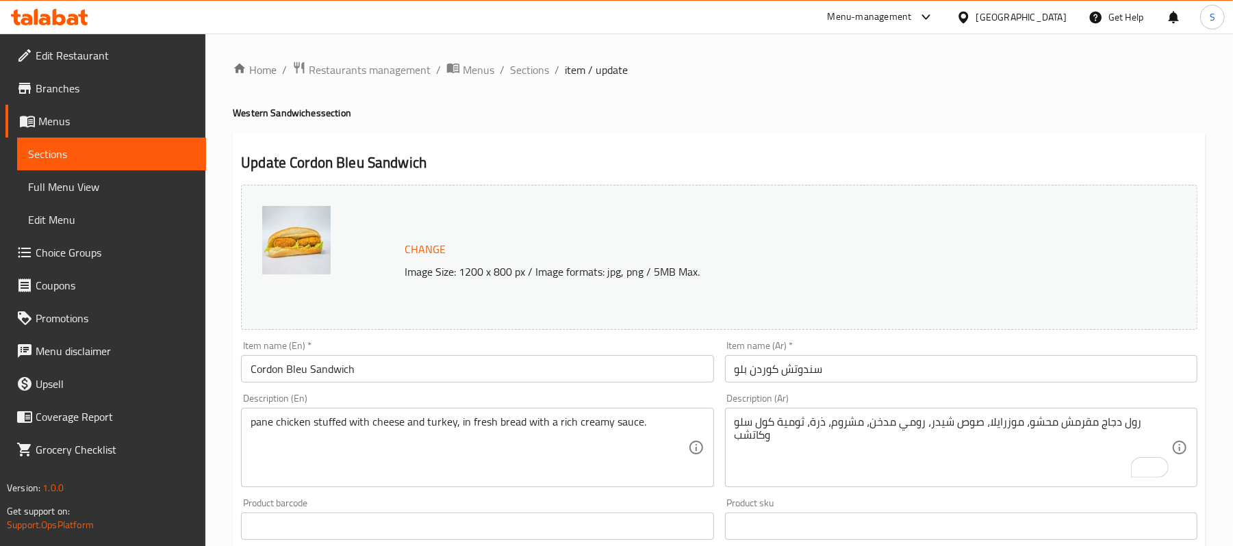
click at [601, 401] on div "Description (En) pane chicken stuffed with cheese and turkey, in fresh bread wi…" at bounding box center [477, 441] width 472 height 94
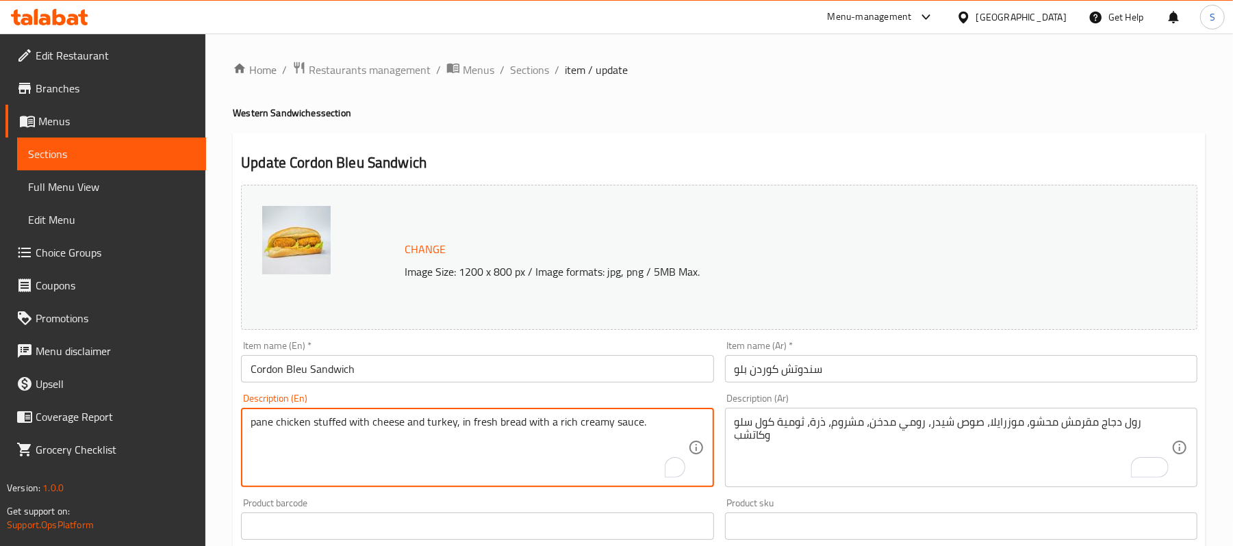
click at [603, 423] on textarea "pane chicken stuffed with cheese and turkey, in fresh bread with a rich creamy …" at bounding box center [469, 448] width 437 height 65
paste textarea "Crispy chicken roll stuffed with mozzarella, cheddar sauce, smoked turkey, mush…"
click at [648, 379] on input "Cordon Bleu Sandwich" at bounding box center [477, 368] width 472 height 27
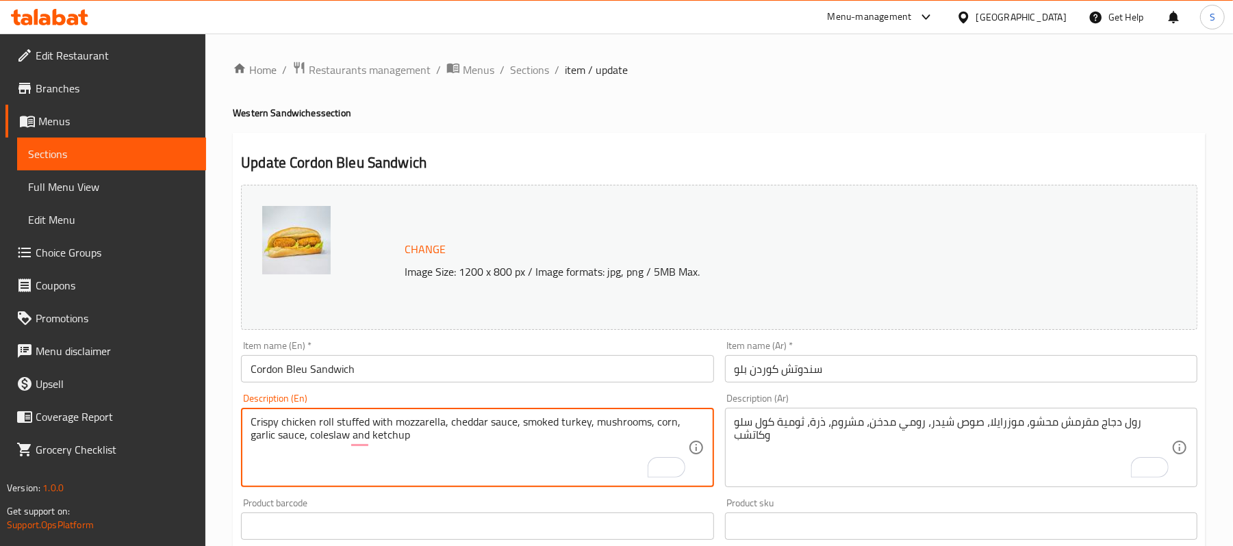
drag, startPoint x: 277, startPoint y: 434, endPoint x: 305, endPoint y: 444, distance: 29.7
type textarea "Crispy chicken roll stuffed with mozzarella, cheddar sauce, smoked turkey, mush…"
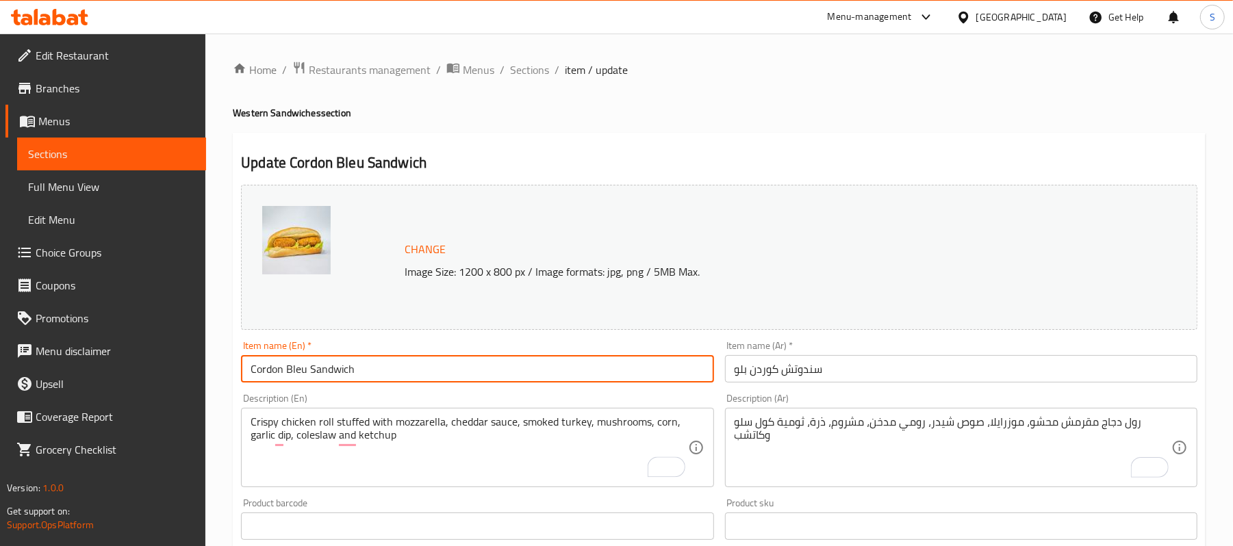
click at [356, 368] on input "Cordon Bleu Sandwich" at bounding box center [477, 368] width 472 height 27
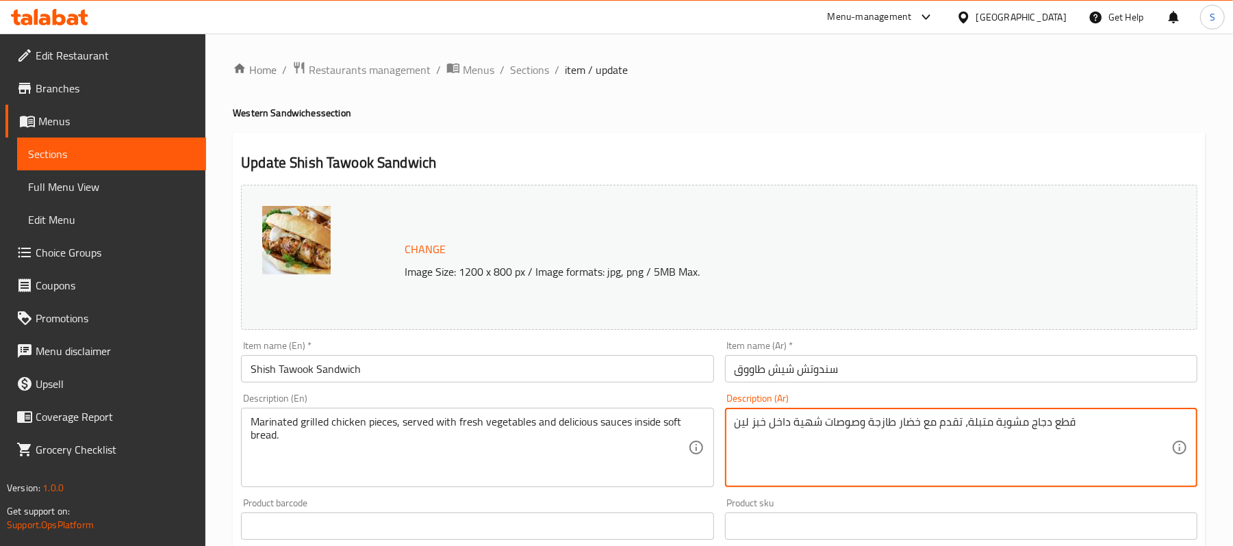
click at [1028, 430] on textarea "قطع دجاج مشوية متبلة، تقدم مع خضار طازجة وصوصات شهية داخل خبز لين" at bounding box center [953, 448] width 437 height 65
click at [937, 444] on textarea "صدور دجاج بالتتبيلة المميزة، ثومية، كول سلو، كاتشب، بطاطس ومخلل خيار" at bounding box center [953, 448] width 437 height 65
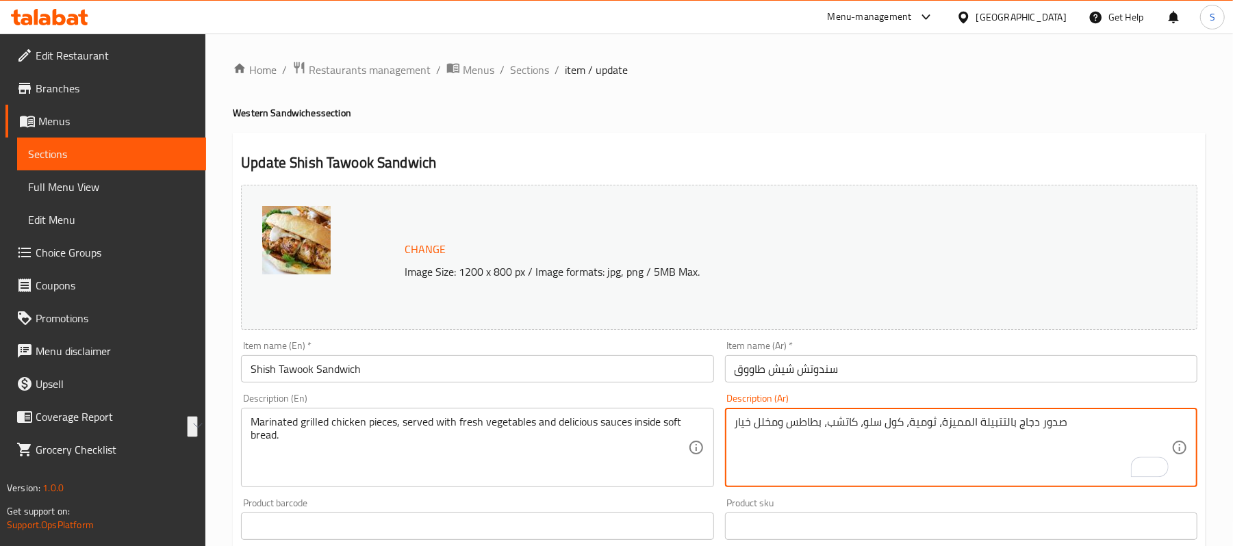
type textarea "صدور دجاج بالتتبيلة المميزة، ثومية، كول سلو، كاتشب، بطاطس ومخلل خيار"
click at [534, 412] on div "Marinated grilled chicken pieces, served with fresh vegetables and delicious sa…" at bounding box center [477, 447] width 472 height 79
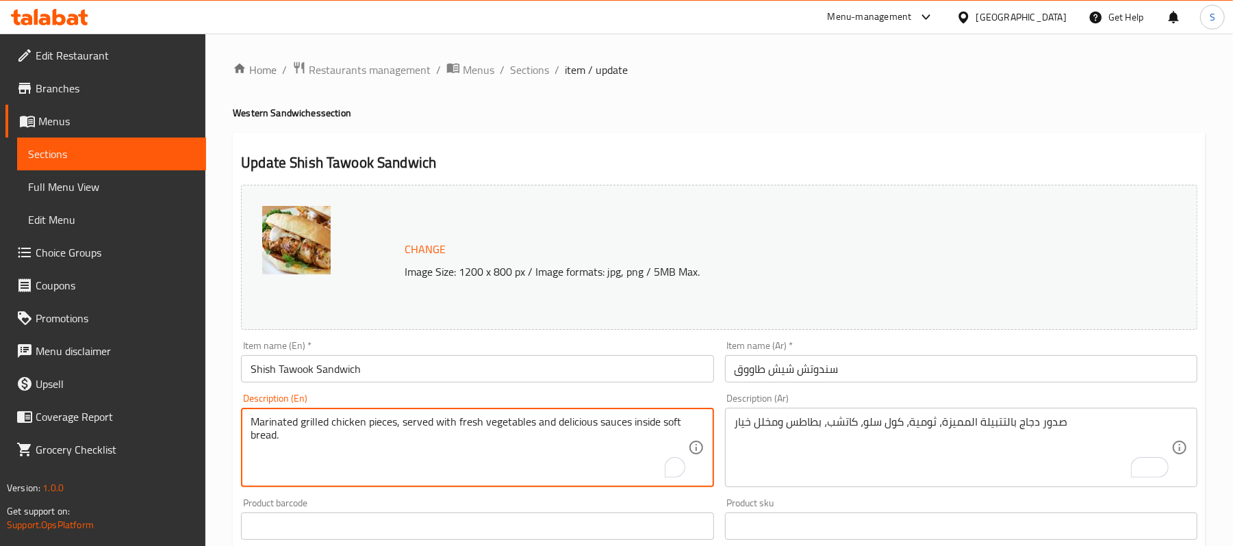
click at [534, 412] on div "Marinated grilled chicken pieces, served with fresh vegetables and delicious sa…" at bounding box center [477, 447] width 472 height 79
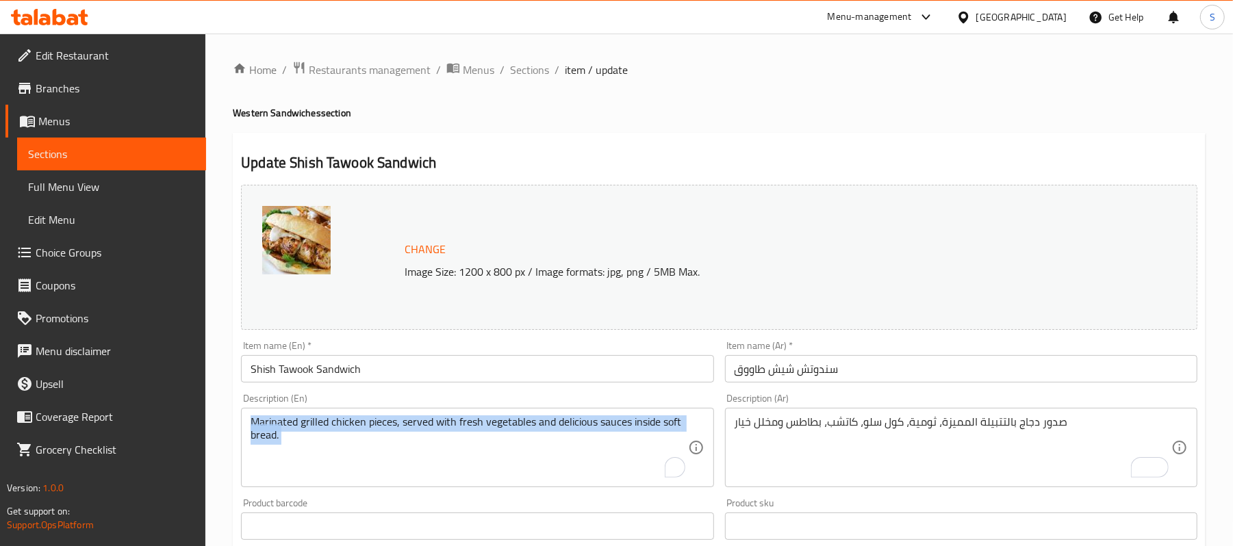
click at [534, 412] on div "Marinated grilled chicken pieces, served with fresh vegetables and delicious sa…" at bounding box center [477, 447] width 472 height 79
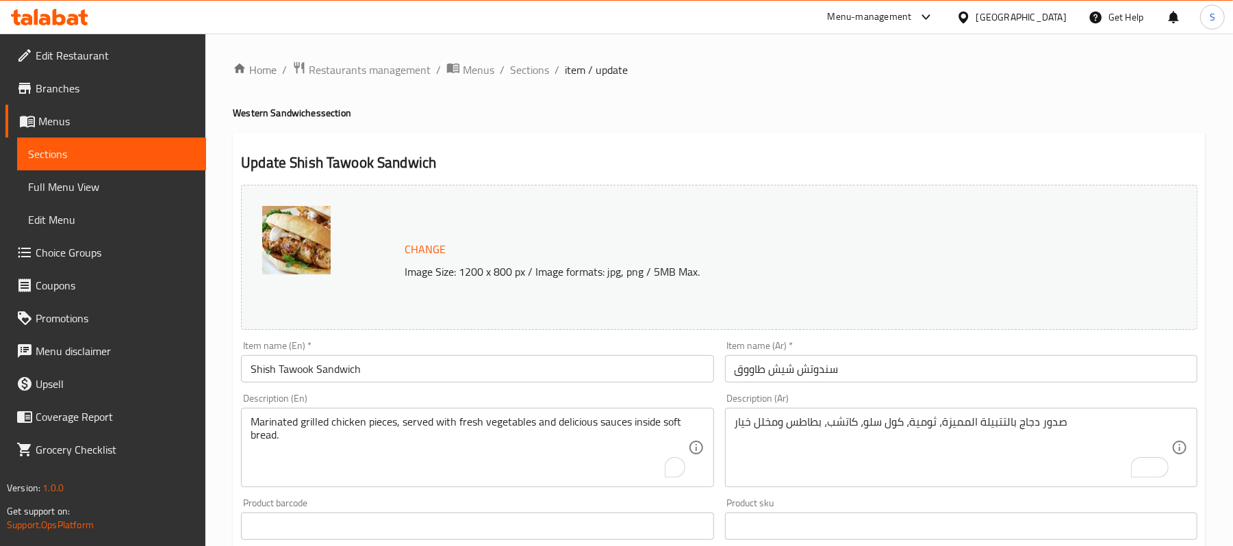
paste textarea "Special marinated chicken breasts, garlic sauce, coleslaw, ketchup, potatoes an…"
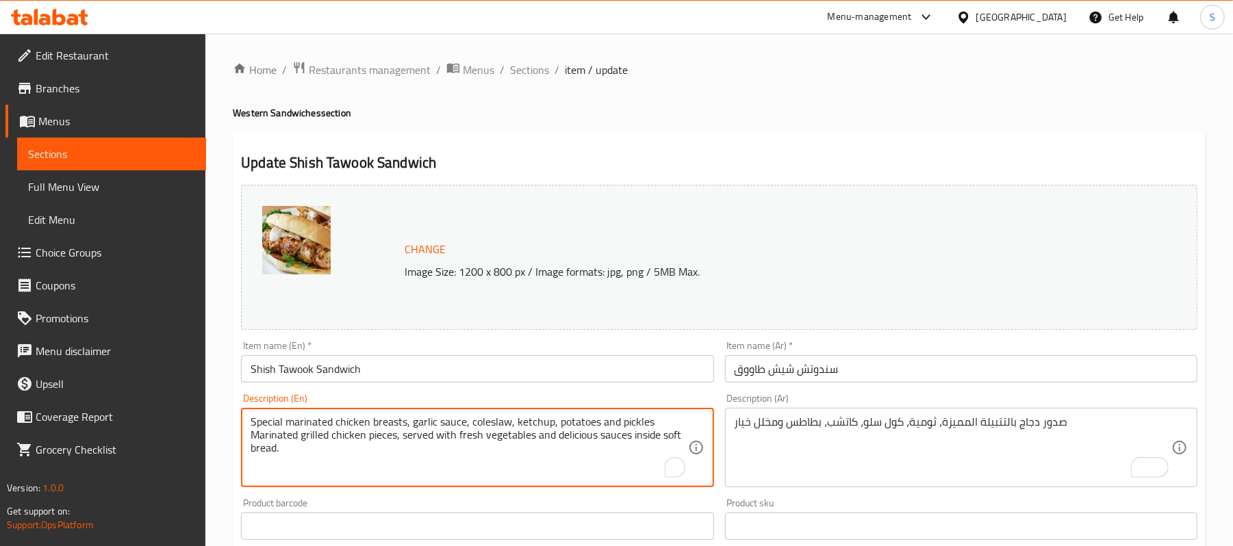
click at [523, 430] on textarea "Special marinated chicken breasts, garlic sauce, coleslaw, ketchup, potatoes an…" at bounding box center [469, 448] width 437 height 65
paste textarea "Special marinated chicken breasts, garlic sauce, coleslaw, ketchup, potatoes an…"
click at [533, 416] on textarea "Special marinated chicken breasts, garlic sauce, coleslaw, ketchup, potatoes an…" at bounding box center [469, 448] width 437 height 65
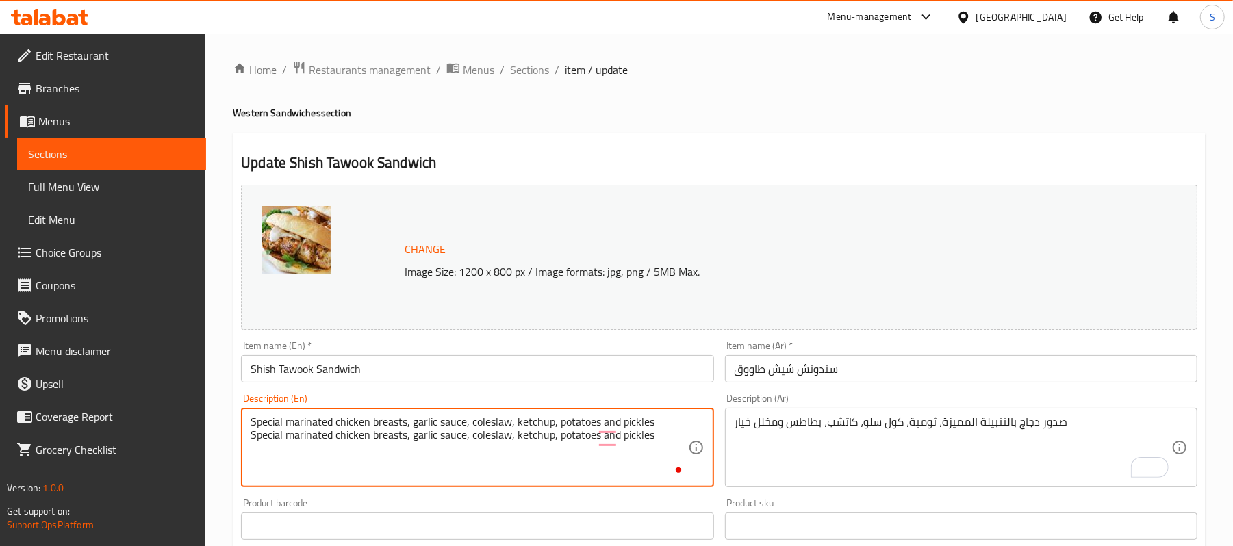
click at [533, 416] on textarea "Special marinated chicken breasts, garlic sauce, coleslaw, ketchup, potatoes an…" at bounding box center [469, 448] width 437 height 65
drag, startPoint x: 533, startPoint y: 416, endPoint x: 545, endPoint y: 463, distance: 48.2
click at [545, 463] on textarea "Special marinated chicken breasts, garlic sauce, coleslaw, ketchup, potatoes an…" at bounding box center [469, 448] width 437 height 65
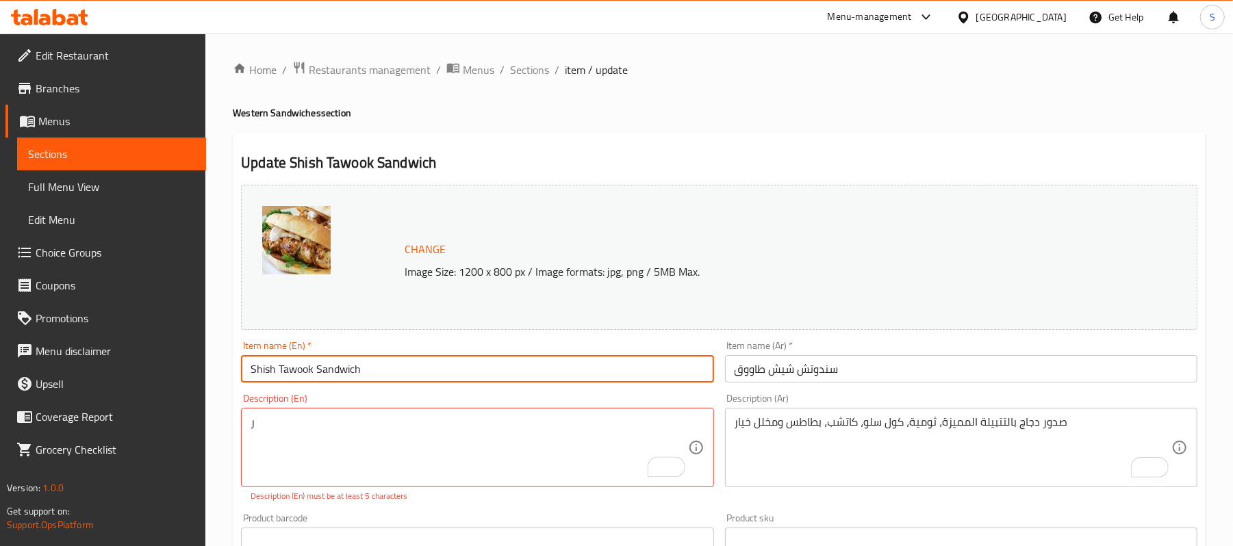
click at [583, 376] on input "Shish Tawook Sandwich" at bounding box center [477, 368] width 472 height 27
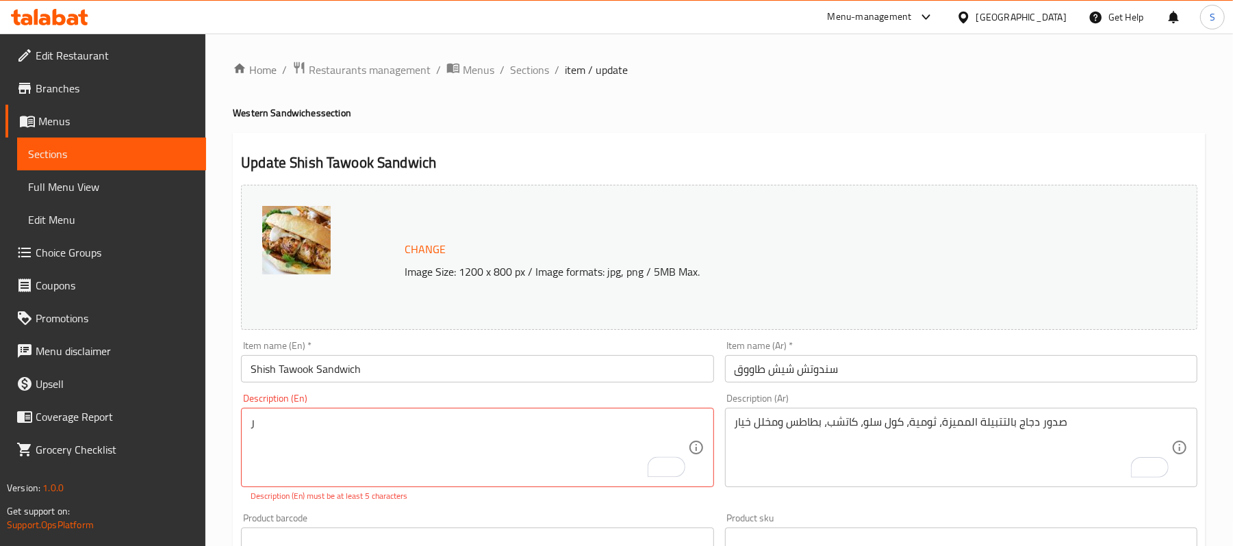
click at [283, 408] on div "Description (En) ر Description (En) Description (En) must be at least 5 charact…" at bounding box center [477, 448] width 472 height 109
click at [283, 414] on div "Description (En) ر Description (En) Description (En) must be at least 5 charact…" at bounding box center [477, 448] width 472 height 109
click at [283, 415] on div "ر Description (En)" at bounding box center [477, 447] width 472 height 79
drag, startPoint x: 283, startPoint y: 415, endPoint x: 236, endPoint y: 437, distance: 52.1
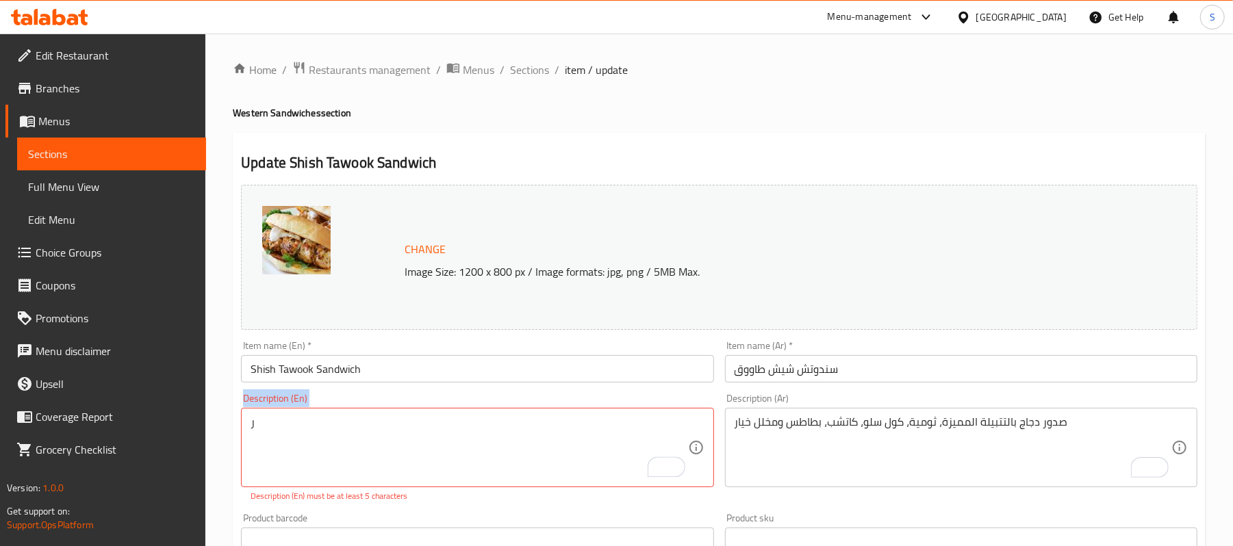
click at [236, 437] on div "Description (En) ر Description (En) Description (En) must be at least 5 charact…" at bounding box center [477, 448] width 483 height 120
drag, startPoint x: 264, startPoint y: 425, endPoint x: 214, endPoint y: 420, distance: 49.5
paste textarea "Special marinated chicken breasts, garlic sauce, coleslaw, ketchup, potatoes an…"
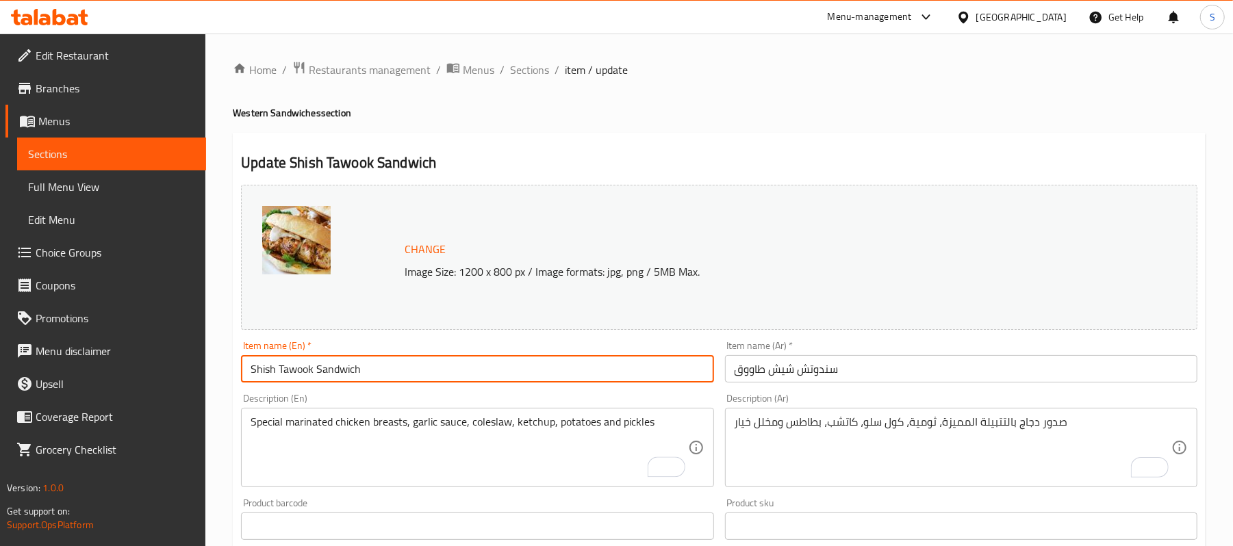
click at [423, 368] on input "Shish Tawook Sandwich" at bounding box center [477, 368] width 472 height 27
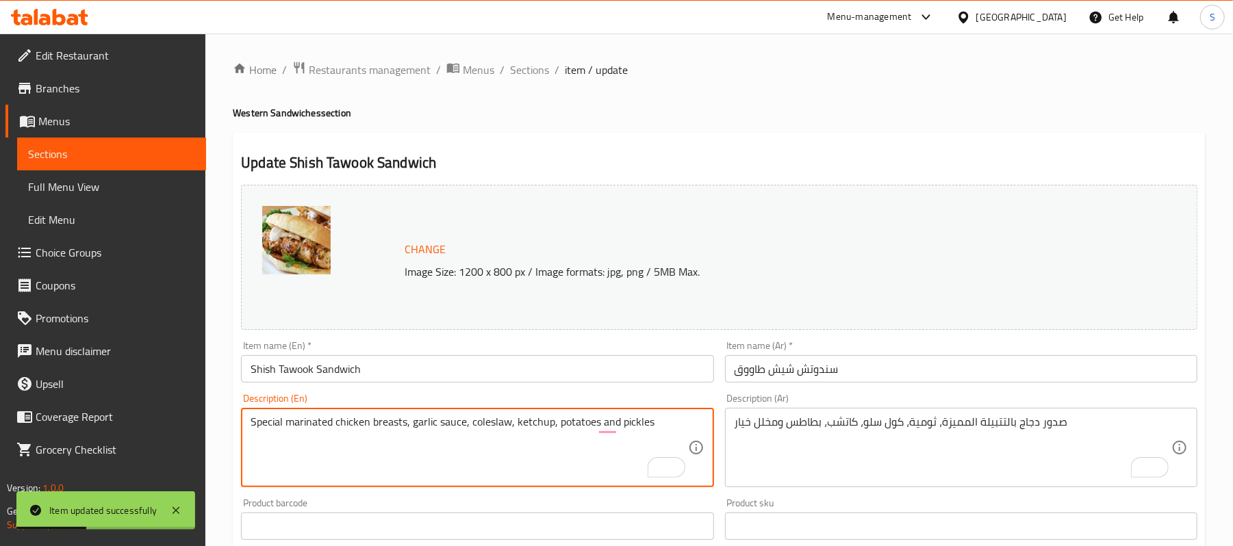
drag, startPoint x: 440, startPoint y: 425, endPoint x: 463, endPoint y: 429, distance: 23.6
type textarea "Special marinated chicken breasts, garlic dip, coleslaw, ketchup, potatoes and …"
click at [467, 379] on input "Shish Tawook Sandwich" at bounding box center [477, 368] width 472 height 27
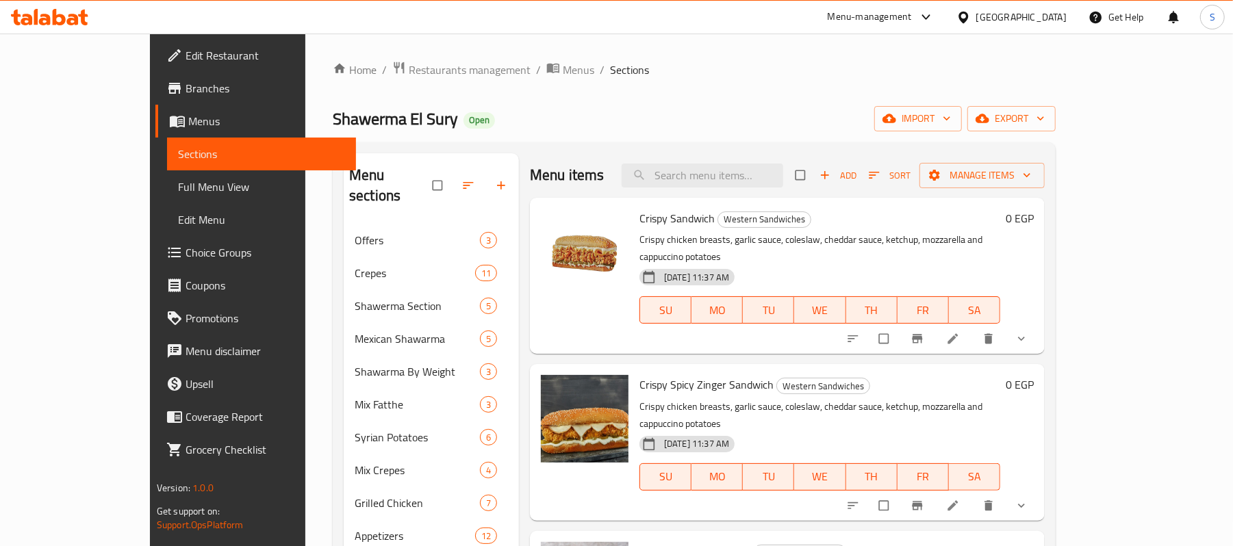
drag, startPoint x: 1099, startPoint y: 460, endPoint x: 1090, endPoint y: 472, distance: 15.2
drag, startPoint x: 754, startPoint y: 152, endPoint x: 750, endPoint y: 164, distance: 12.8
click at [752, 157] on div "Menu sections Offers 3 Crepes 11 Shawerma Section 5 Mexican Shawarma 5 Shawarma…" at bounding box center [694, 454] width 723 height 624
click at [750, 164] on input "search" at bounding box center [703, 176] width 162 height 24
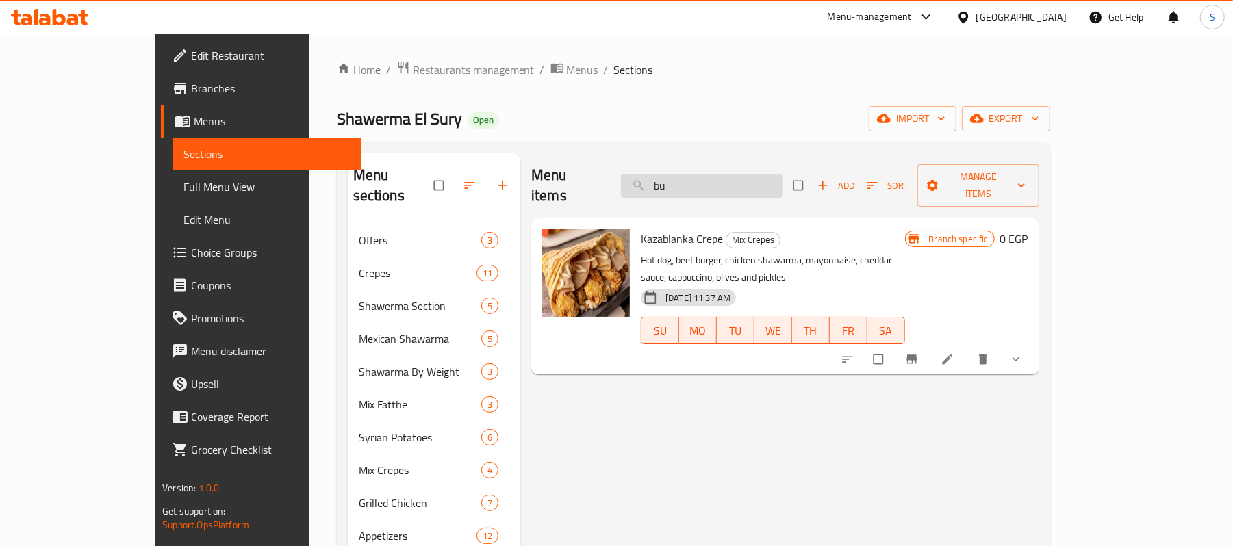
type input "b"
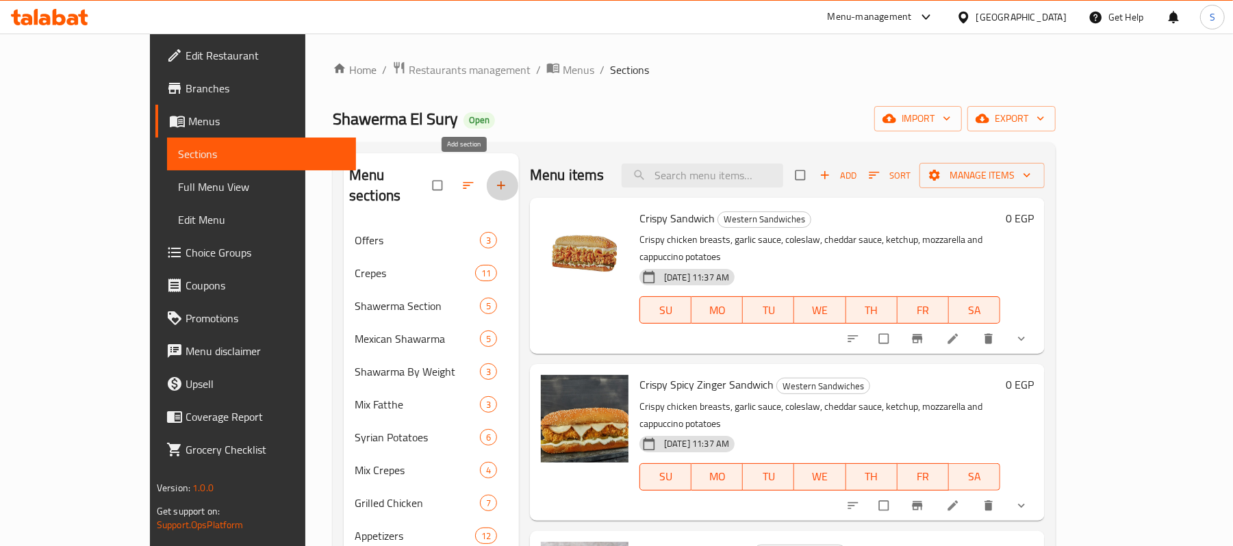
click at [494, 179] on span "button" at bounding box center [502, 186] width 16 height 14
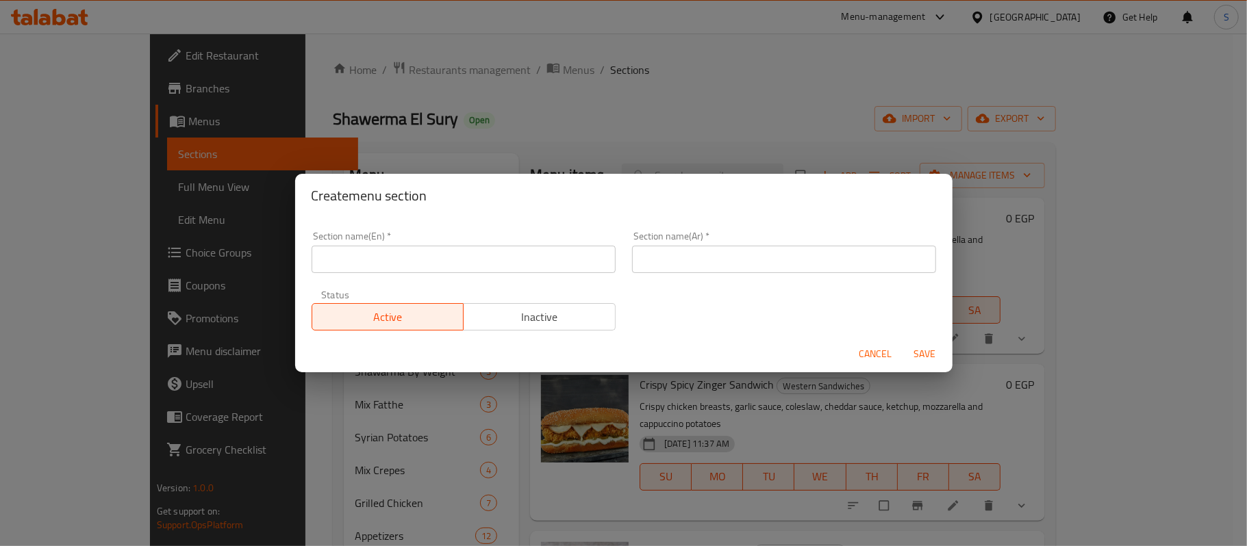
click at [401, 274] on div "Section name(En)   * Section name(En) *" at bounding box center [463, 252] width 320 height 58
click at [401, 266] on input "text" at bounding box center [464, 259] width 304 height 27
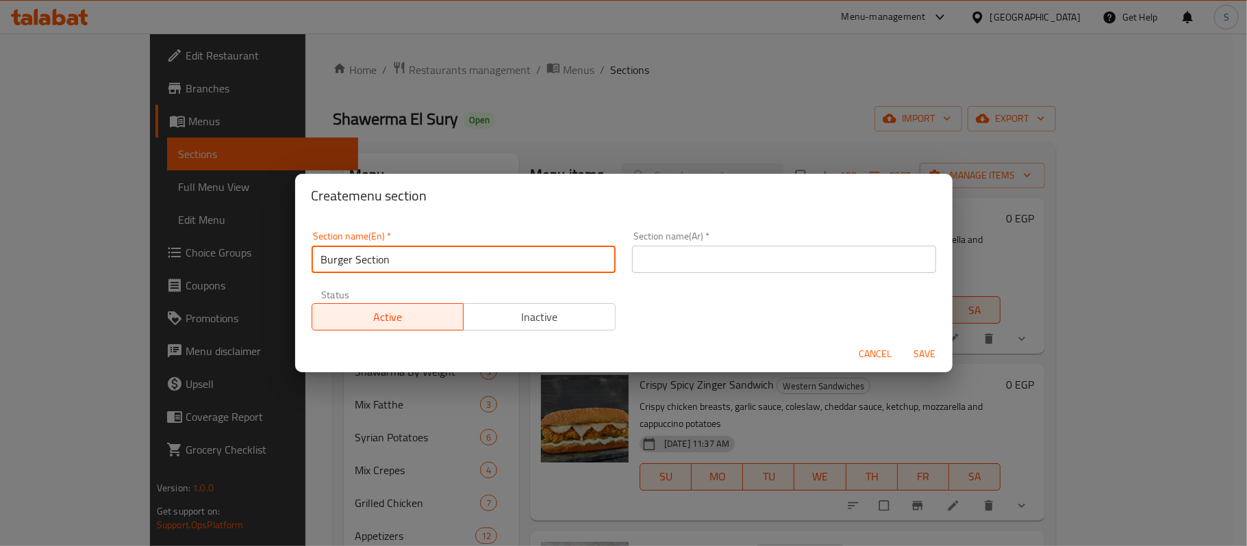
type input "Burger Section"
click at [646, 266] on input "text" at bounding box center [784, 259] width 304 height 27
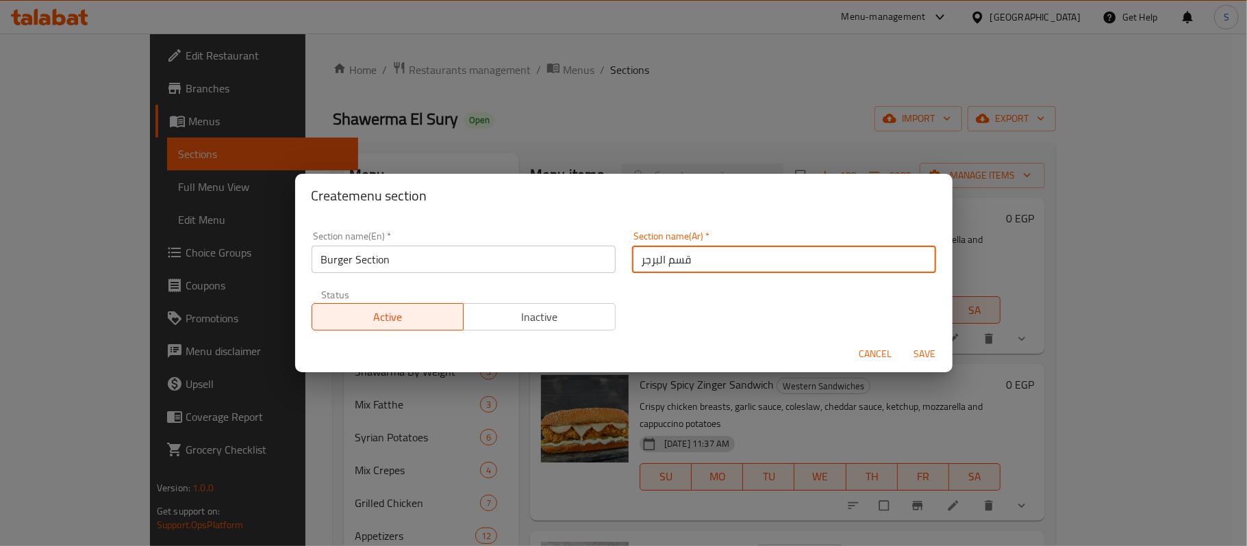
type input "قسم البرجر"
click at [903, 342] on button "Save" at bounding box center [925, 354] width 44 height 25
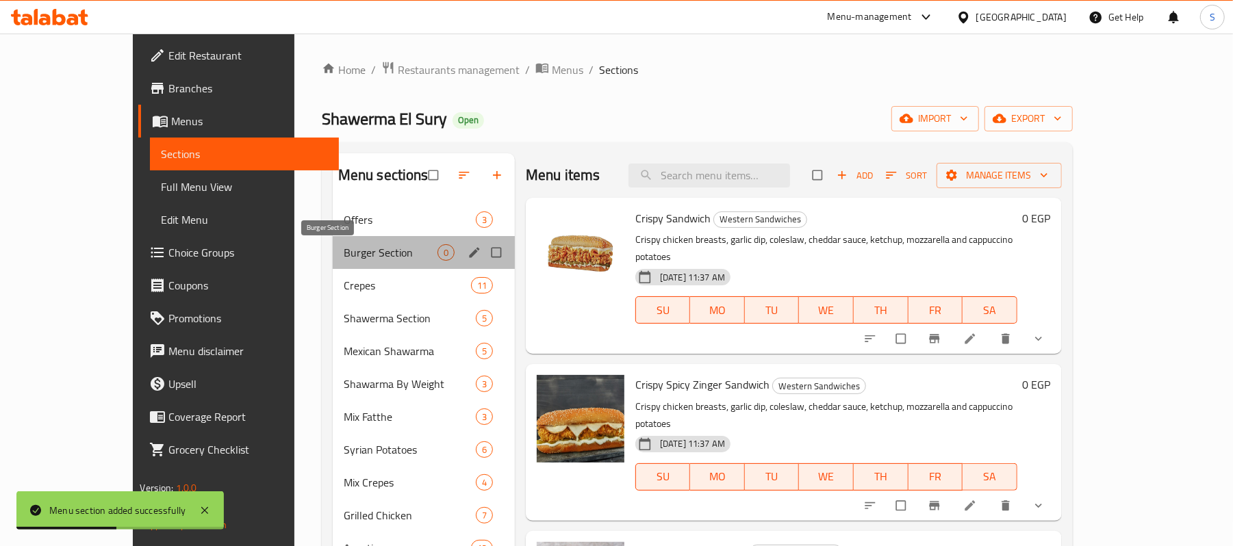
click at [344, 247] on span "Burger Section" at bounding box center [391, 252] width 94 height 16
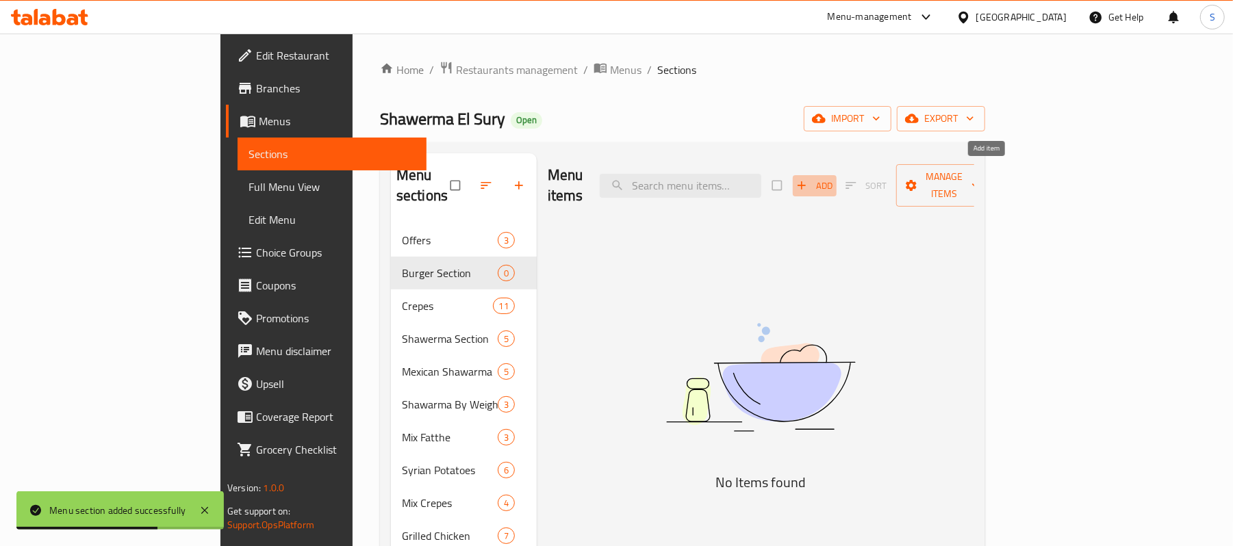
click at [809, 179] on icon "button" at bounding box center [802, 186] width 14 height 14
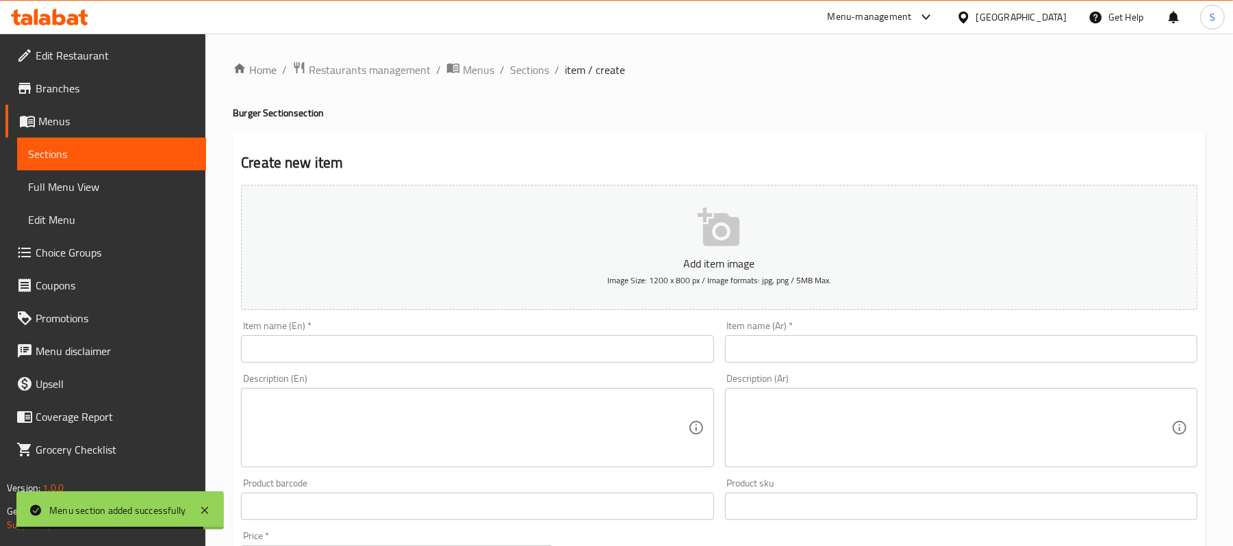
click at [892, 367] on div "Item name (Ar)   * Item name (Ar) *" at bounding box center [961, 342] width 483 height 53
click at [892, 362] on input "text" at bounding box center [961, 349] width 472 height 27
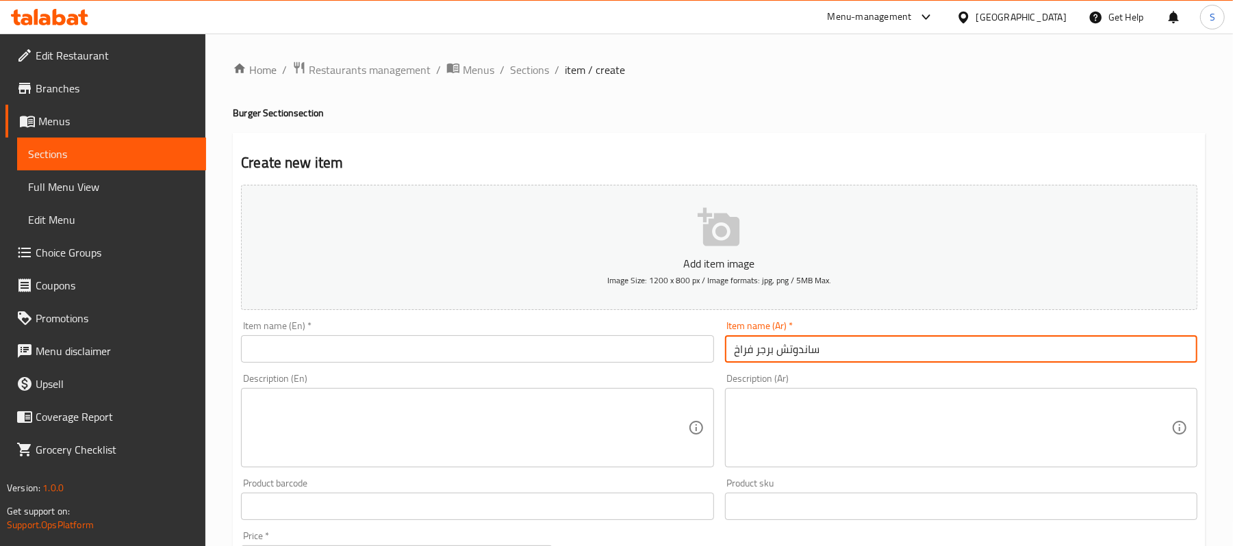
type input "ساندوتش برجر فراخ"
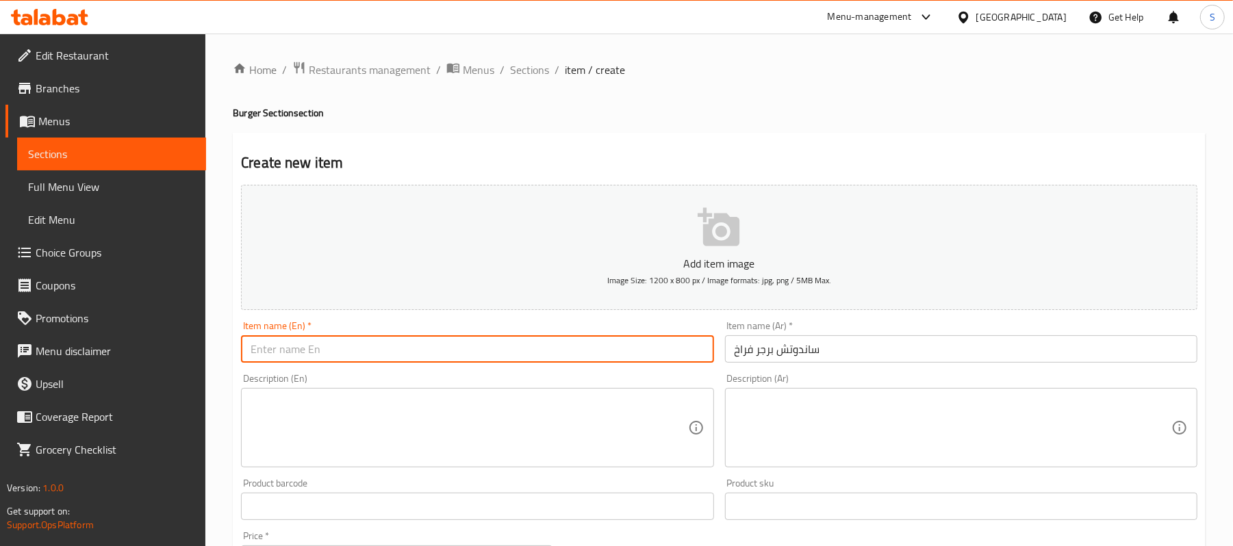
click at [573, 355] on input "text" at bounding box center [477, 349] width 472 height 27
type input "Chicken Burger Sandwich"
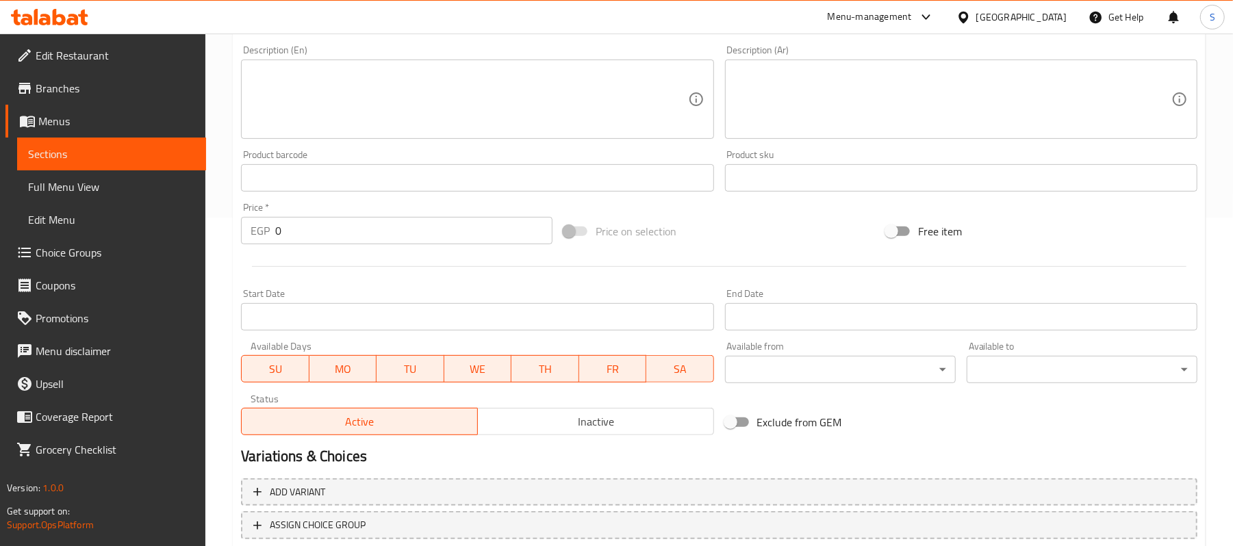
scroll to position [420, 0]
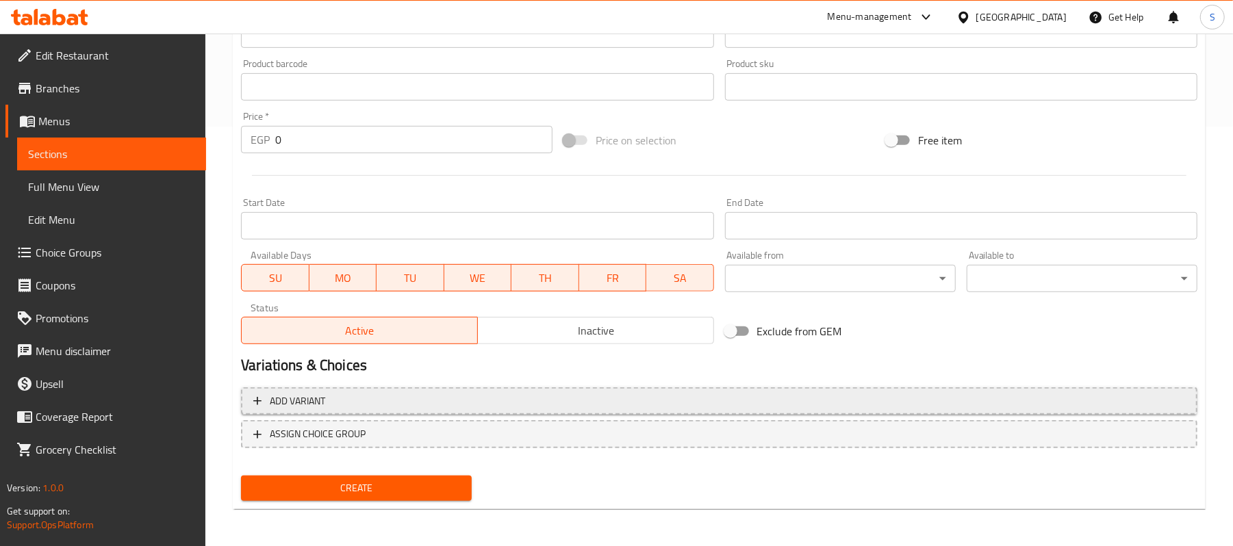
click at [1042, 401] on span "Add variant" at bounding box center [719, 401] width 932 height 17
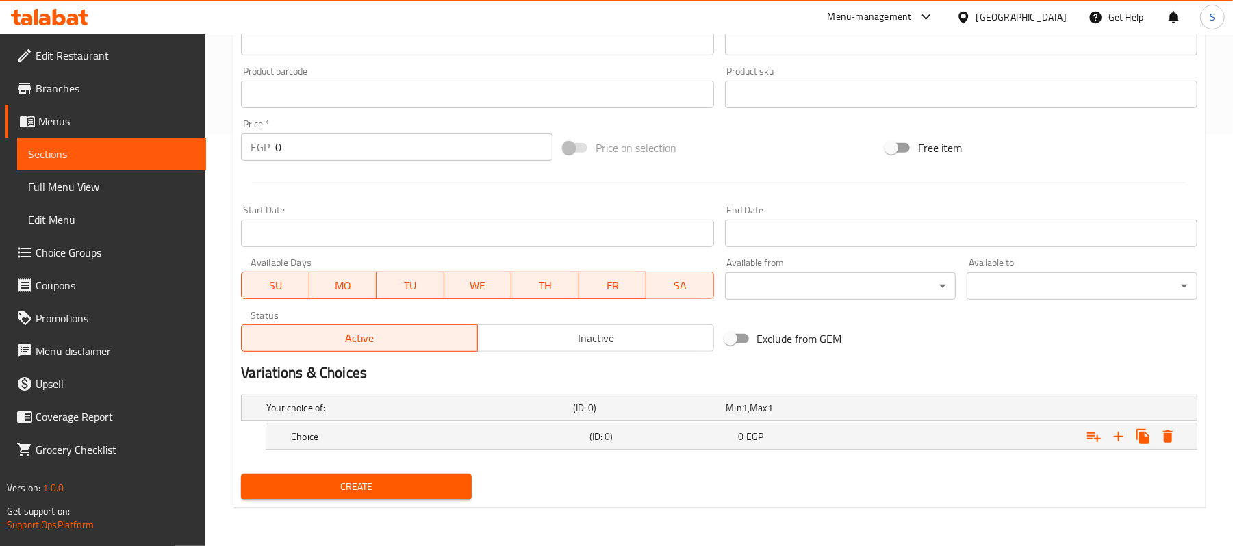
scroll to position [414, 0]
drag, startPoint x: 1118, startPoint y: 437, endPoint x: 1116, endPoint y: 444, distance: 7.8
click at [1118, 440] on icon "Expand" at bounding box center [1119, 437] width 16 height 16
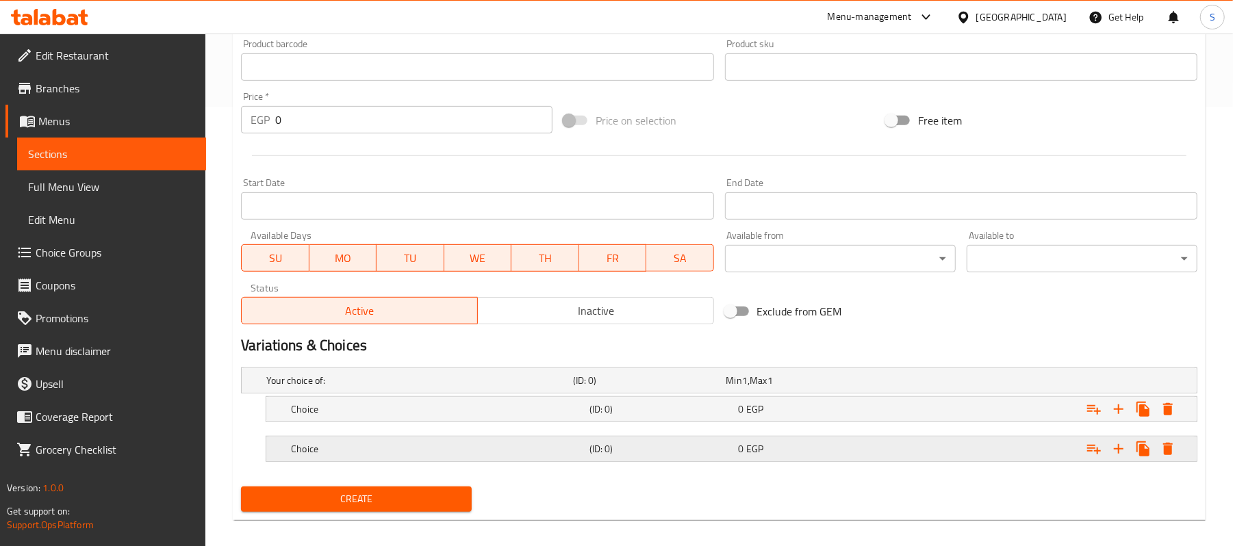
scroll to position [453, 0]
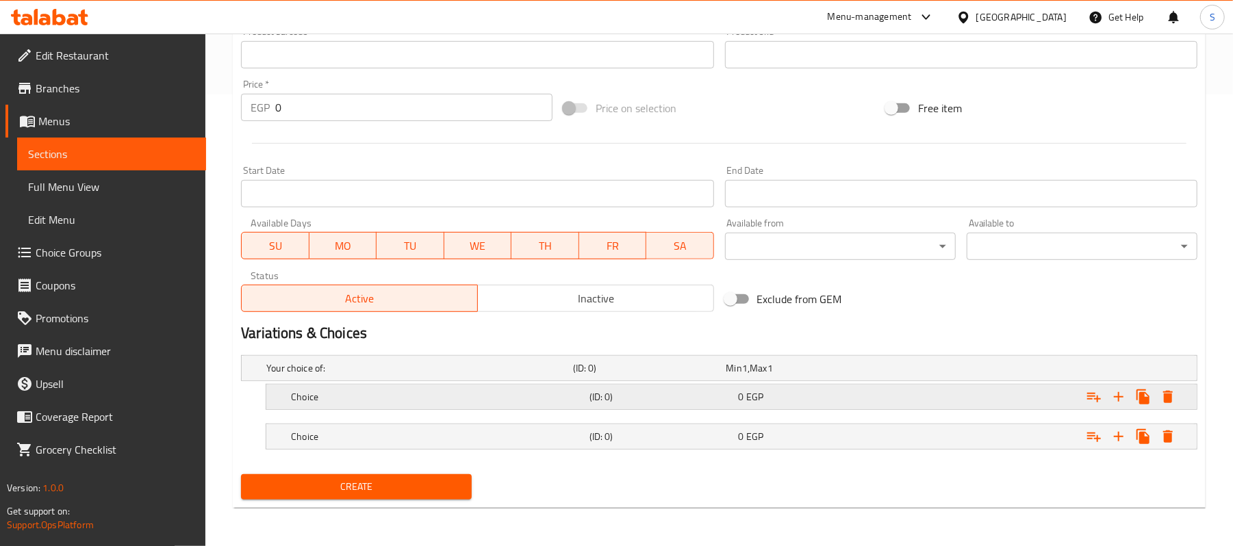
click at [499, 390] on h5 "Choice" at bounding box center [437, 397] width 293 height 14
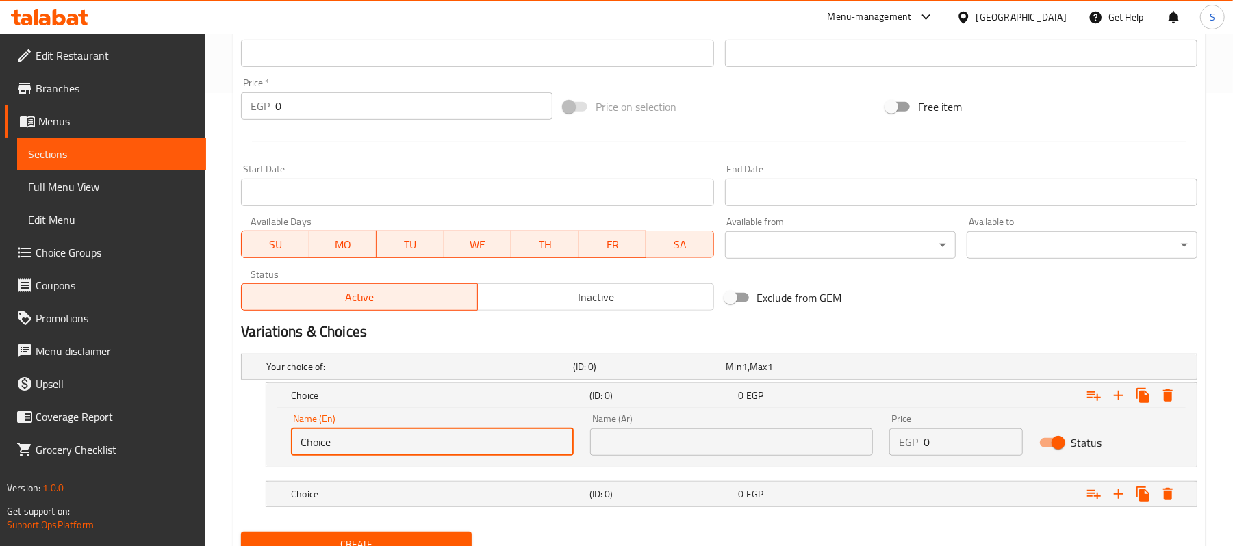
drag, startPoint x: 400, startPoint y: 451, endPoint x: 264, endPoint y: 442, distance: 135.8
click at [264, 442] on div "Choice (ID: 0) 0 EGP Name (En) Choice Name (En) Name (Ar) Name (Ar) Price EGP 0…" at bounding box center [719, 425] width 957 height 85
type input "[DEMOGRAPHIC_DATA]"
click at [409, 489] on h5 "Choice" at bounding box center [437, 495] width 293 height 14
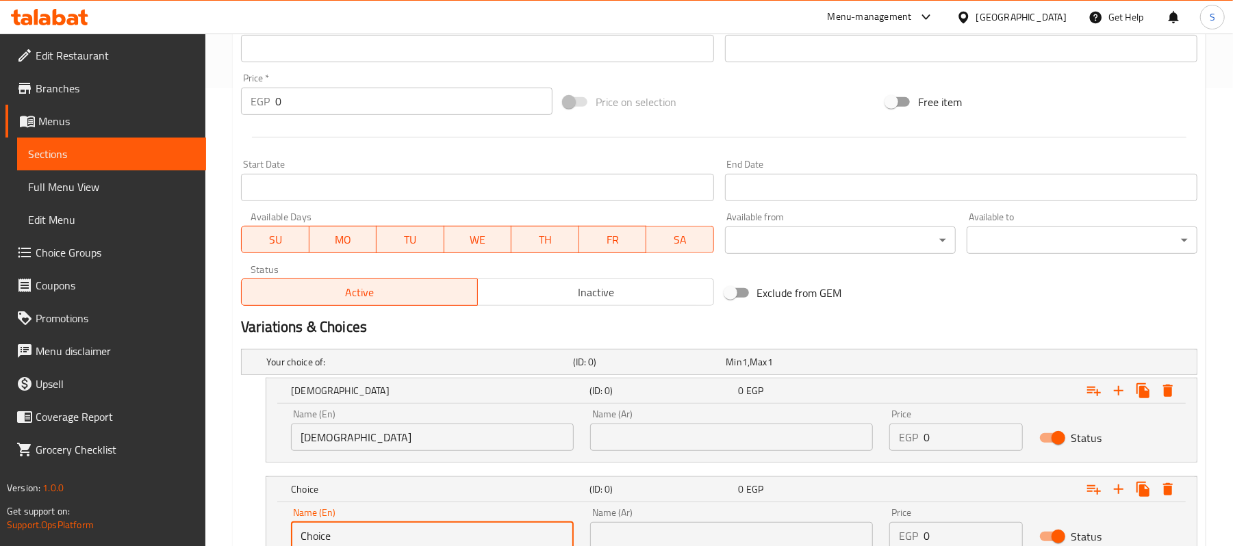
drag, startPoint x: 379, startPoint y: 535, endPoint x: 264, endPoint y: 526, distance: 115.4
click at [264, 526] on div "Choice (ID: 0) 0 EGP Name (En) Choice Name (En) Name (Ar) Name (Ar) Price EGP 0…" at bounding box center [719, 519] width 957 height 85
type input "Bun"
click at [722, 437] on input "text" at bounding box center [731, 435] width 283 height 27
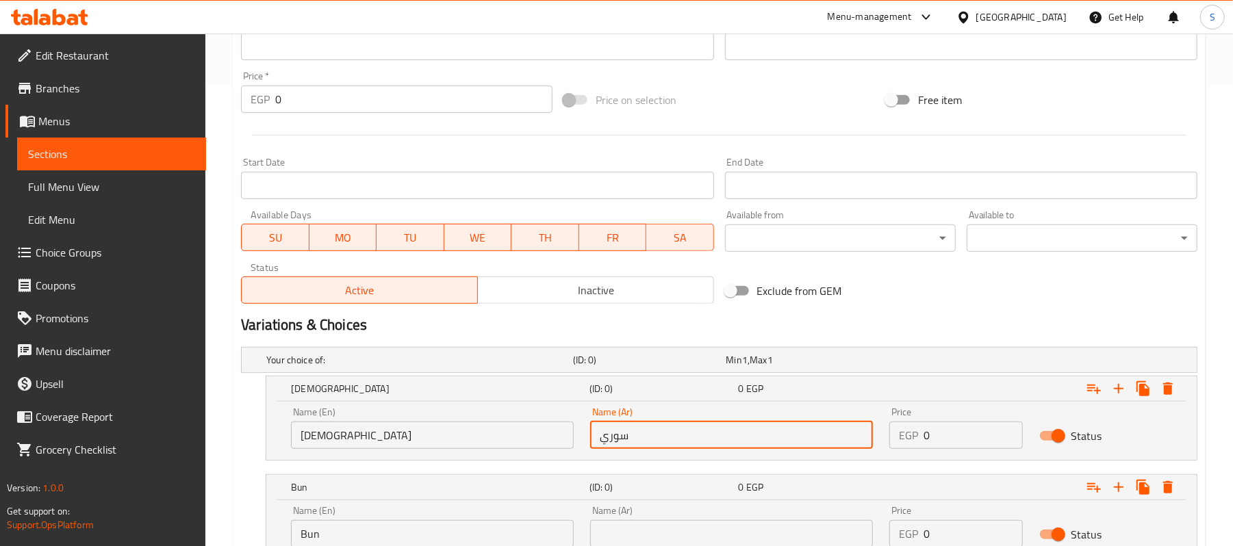
type input "سوري"
click at [716, 530] on input "text" at bounding box center [731, 533] width 283 height 27
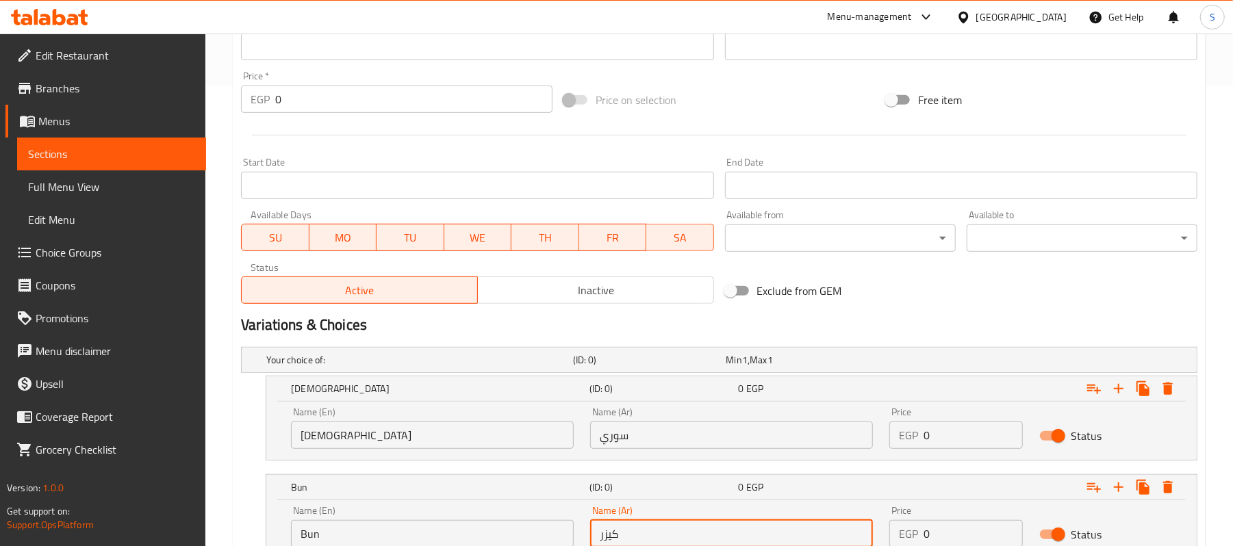
type input "كيزر"
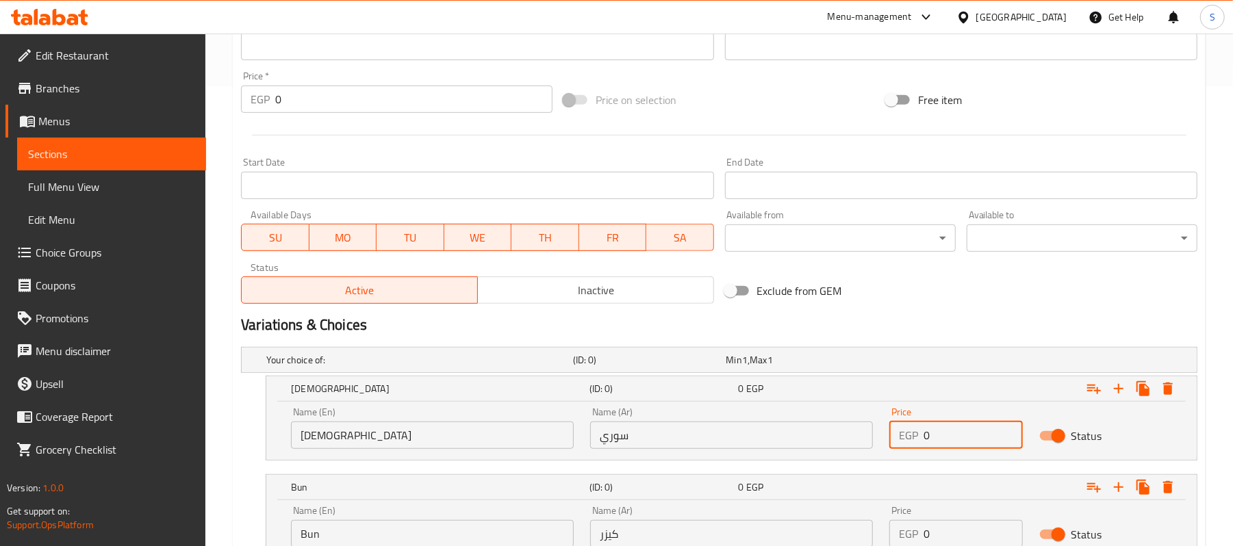
drag, startPoint x: 956, startPoint y: 444, endPoint x: 846, endPoint y: 425, distance: 111.2
click at [846, 425] on div "Name (En) Syrian Name (En) Name (Ar) سوري Name (Ar) Price EGP 0 Price Status" at bounding box center [732, 428] width 898 height 58
type input "60"
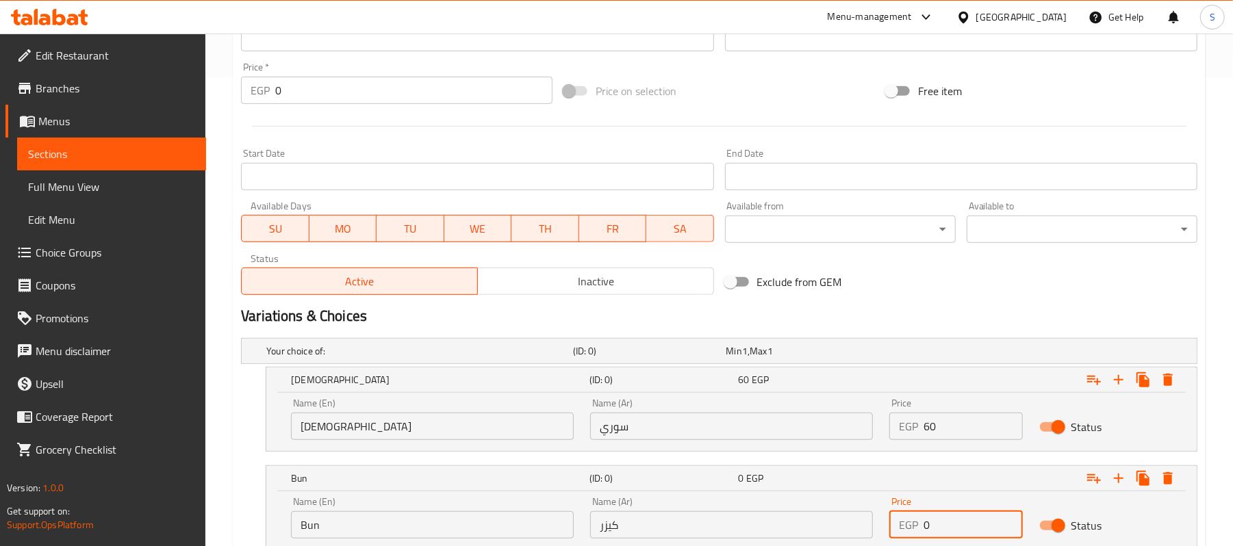
drag, startPoint x: 950, startPoint y: 533, endPoint x: 856, endPoint y: 527, distance: 94.7
click at [856, 527] on div "Name (En) Bun Name (En) Name (Ar) كيزر Name (Ar) Price EGP 0 Price Status" at bounding box center [732, 518] width 898 height 58
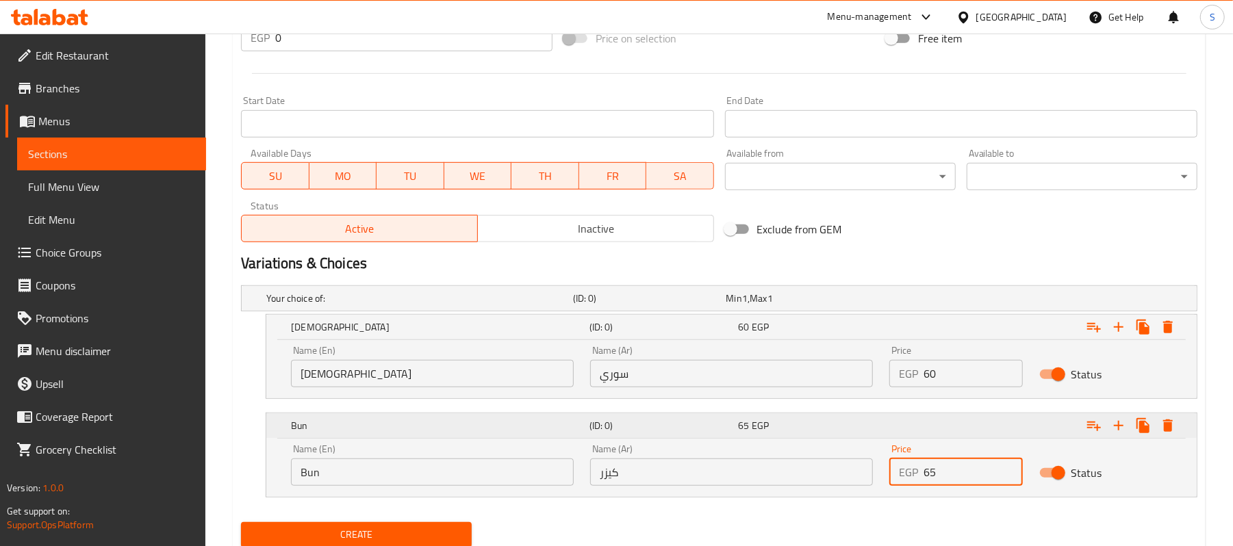
scroll to position [571, 0]
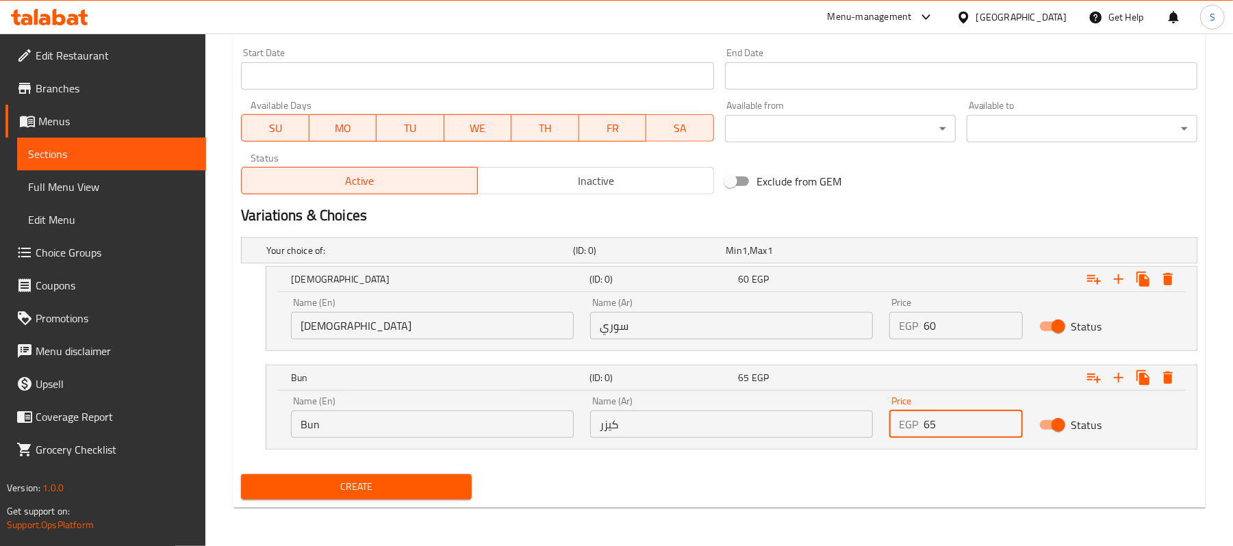
type input "65"
click at [338, 458] on nav at bounding box center [719, 458] width 957 height 11
click at [345, 482] on span "Create" at bounding box center [356, 487] width 209 height 17
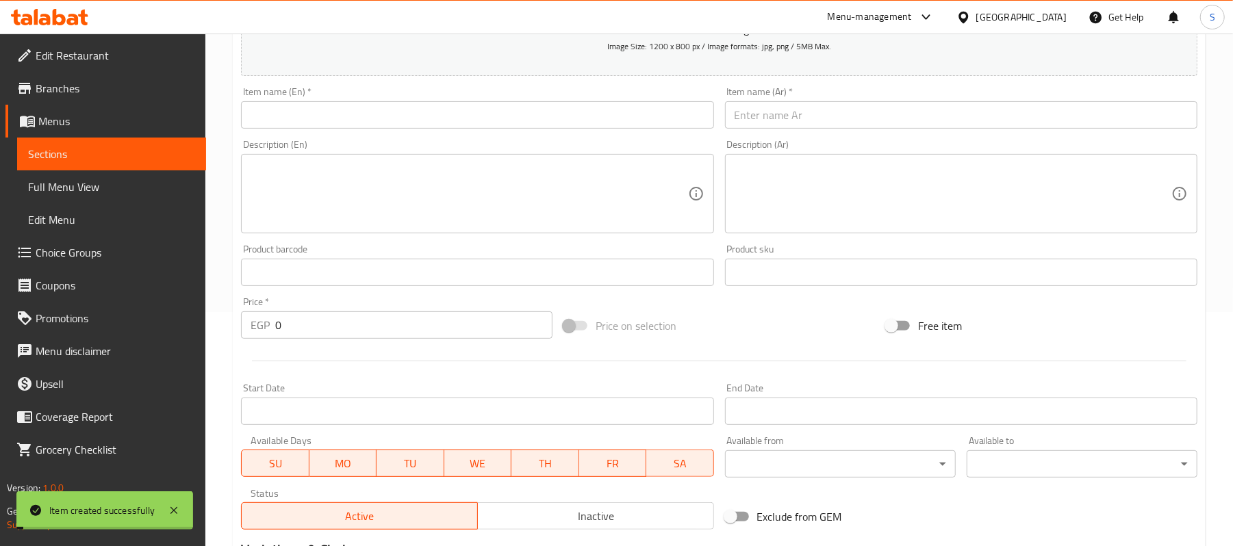
scroll to position [23, 0]
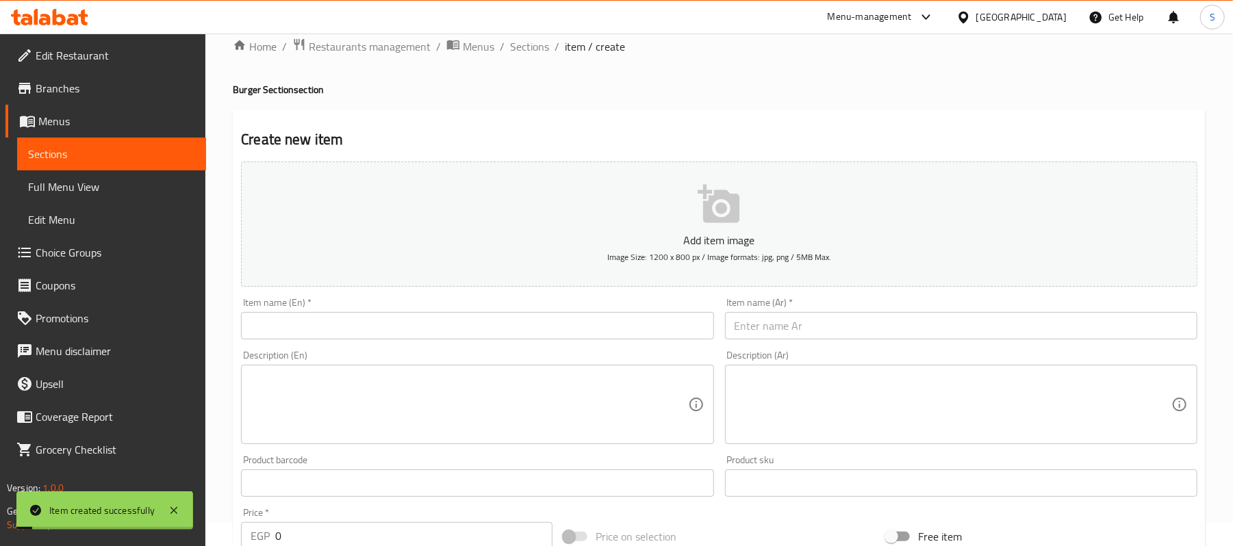
drag, startPoint x: 938, startPoint y: 316, endPoint x: 819, endPoint y: 414, distance: 153.8
click at [933, 330] on input "text" at bounding box center [961, 325] width 472 height 27
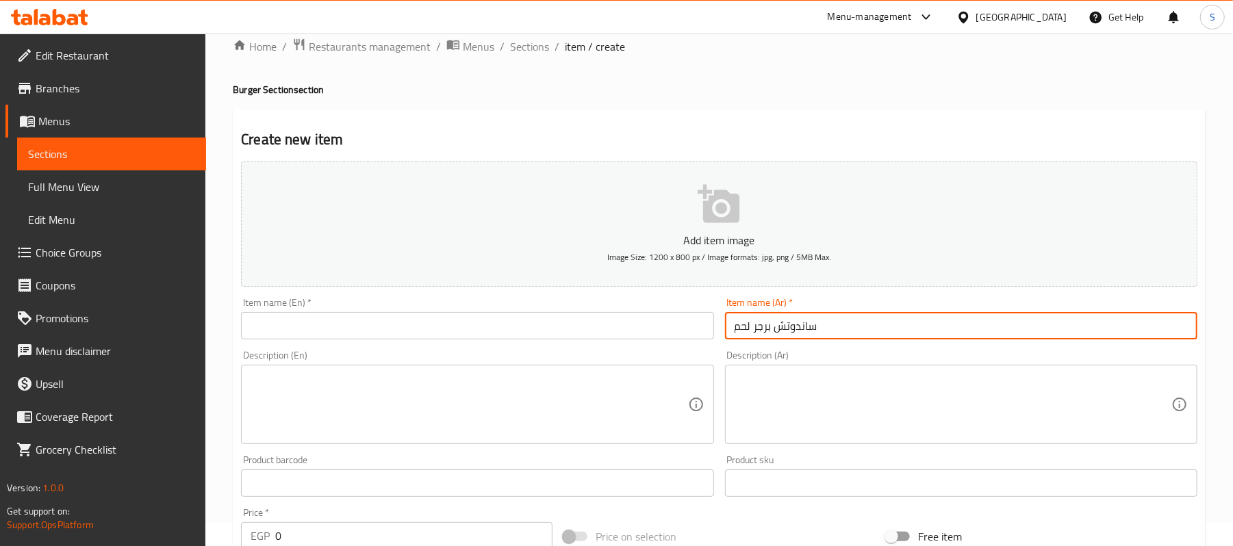
type input "ساندوتش برجر لحم"
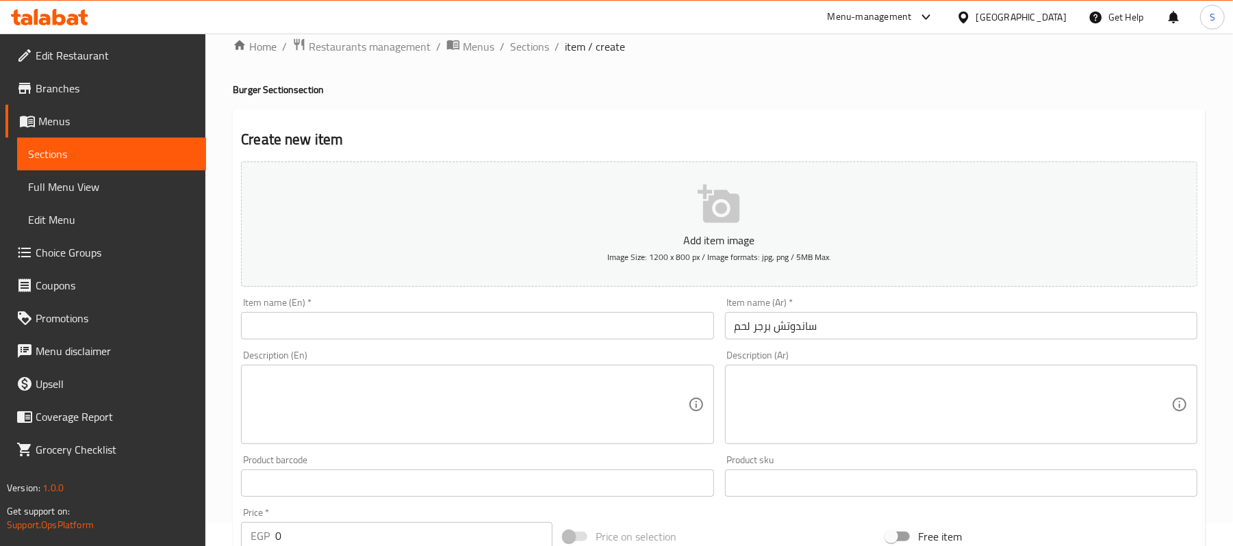
click at [575, 291] on div "Add item image Image Size: 1200 x 800 px / Image formats: jpg, png / 5MB Max." at bounding box center [720, 224] width 968 height 136
click at [570, 335] on input "text" at bounding box center [477, 325] width 472 height 27
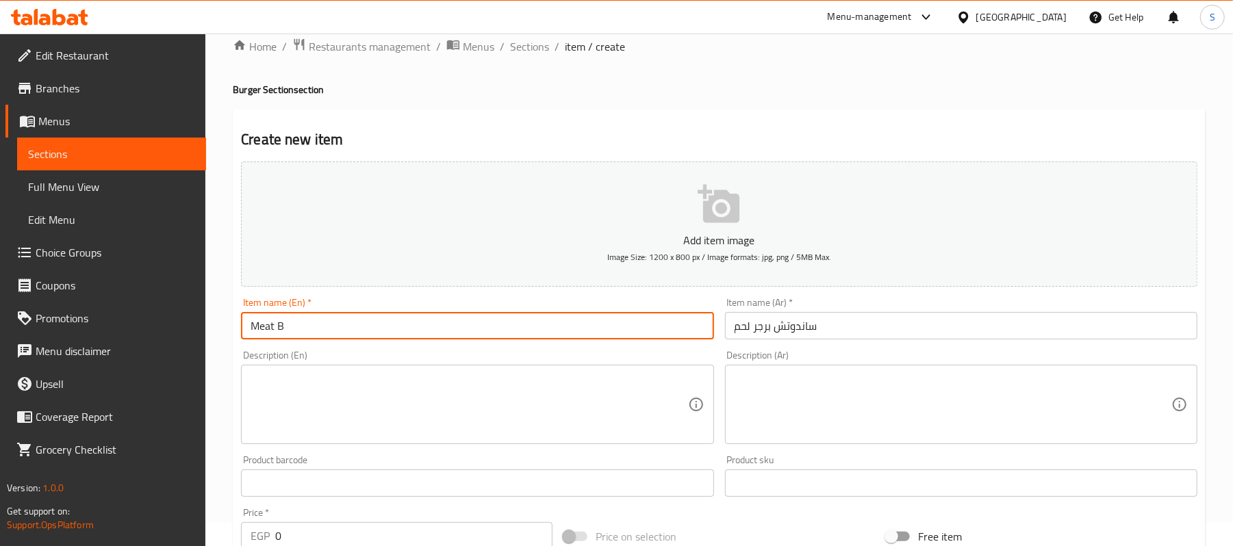
type input "Meat Burger Sandwich"
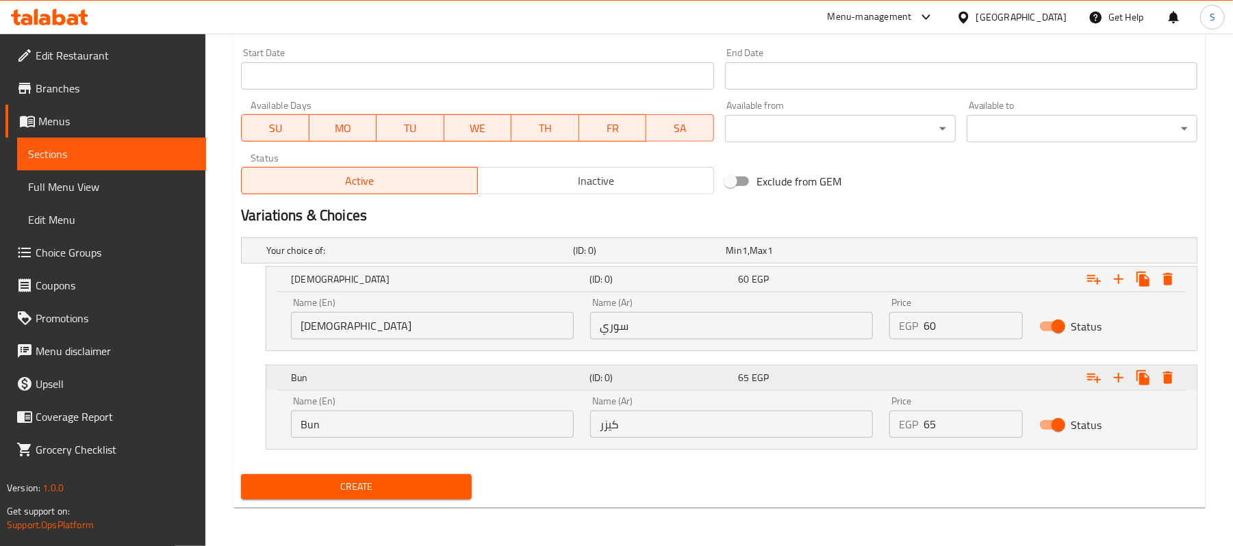
scroll to position [571, 0]
click at [503, 331] on input "[DEMOGRAPHIC_DATA]" at bounding box center [432, 325] width 283 height 27
type input "Choice"
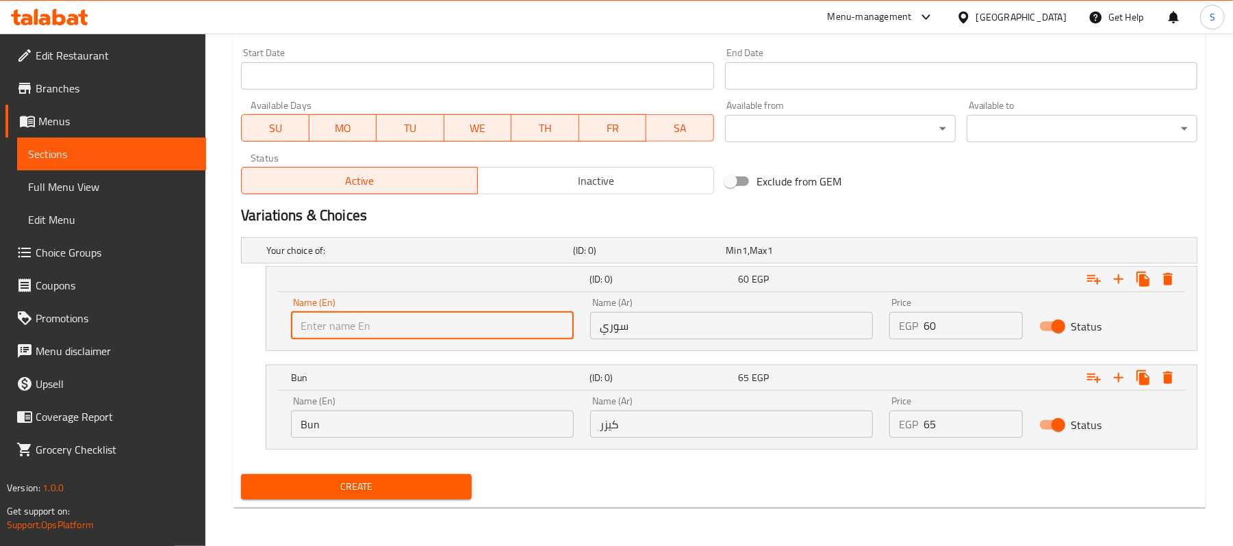
click at [503, 331] on input "text" at bounding box center [432, 325] width 283 height 27
type input "[DEMOGRAPHIC_DATA]"
click at [436, 414] on input "Bun" at bounding box center [432, 424] width 283 height 27
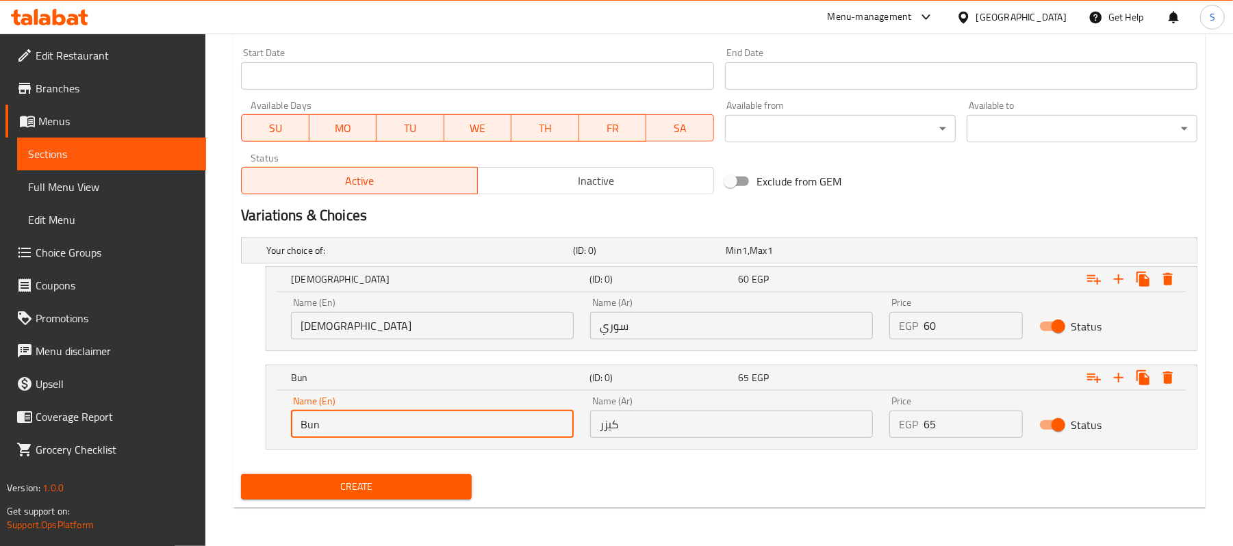
click at [434, 414] on input "Bun" at bounding box center [432, 424] width 283 height 27
type input "Choice"
click at [434, 415] on input "text" at bounding box center [432, 424] width 283 height 27
type input "Bun"
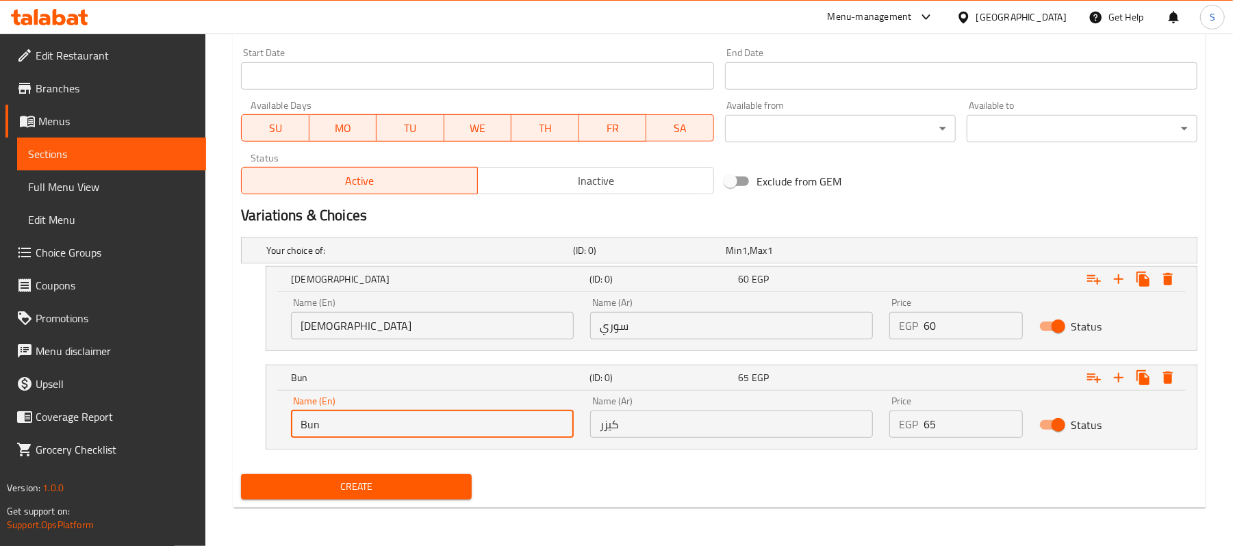
click at [779, 330] on input "سوري" at bounding box center [731, 325] width 283 height 27
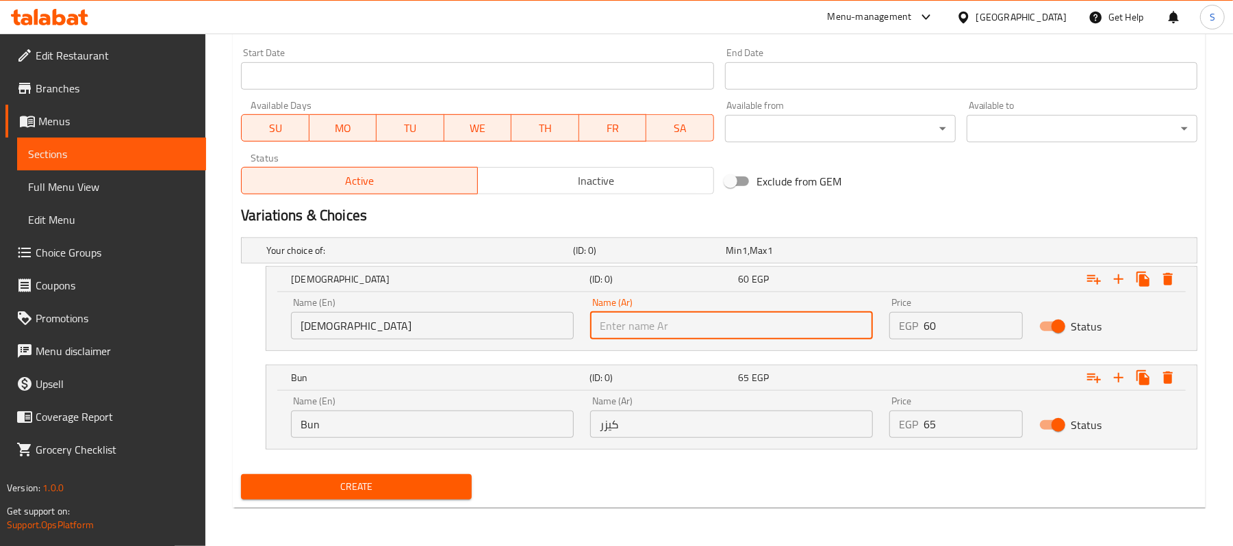
type input "ص"
type input "سوري"
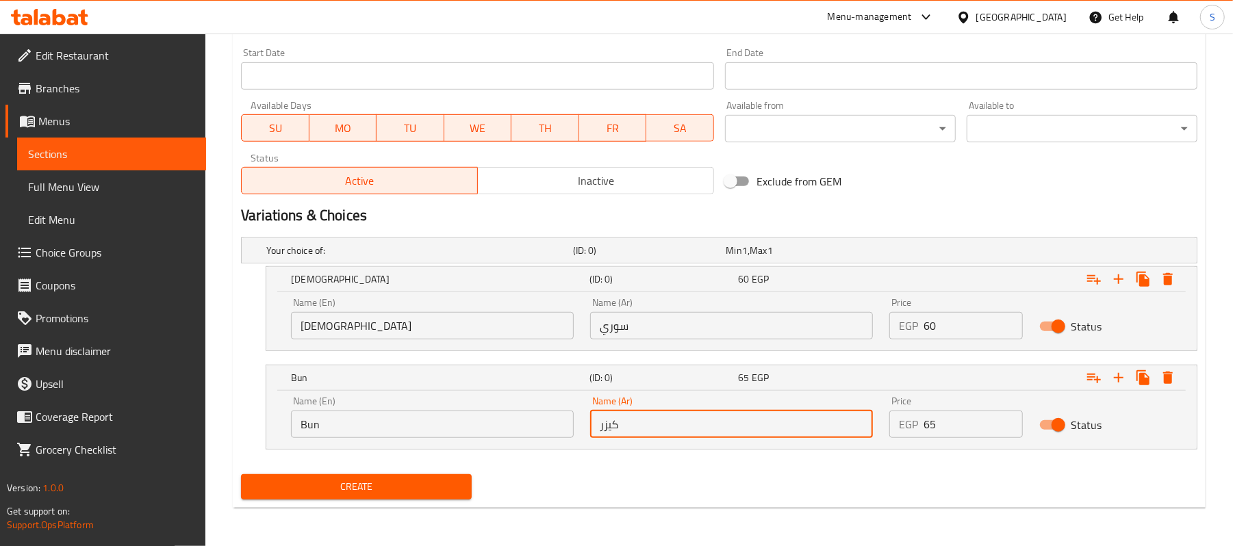
click at [730, 420] on input "كيزر" at bounding box center [731, 424] width 283 height 27
type input "كايزر"
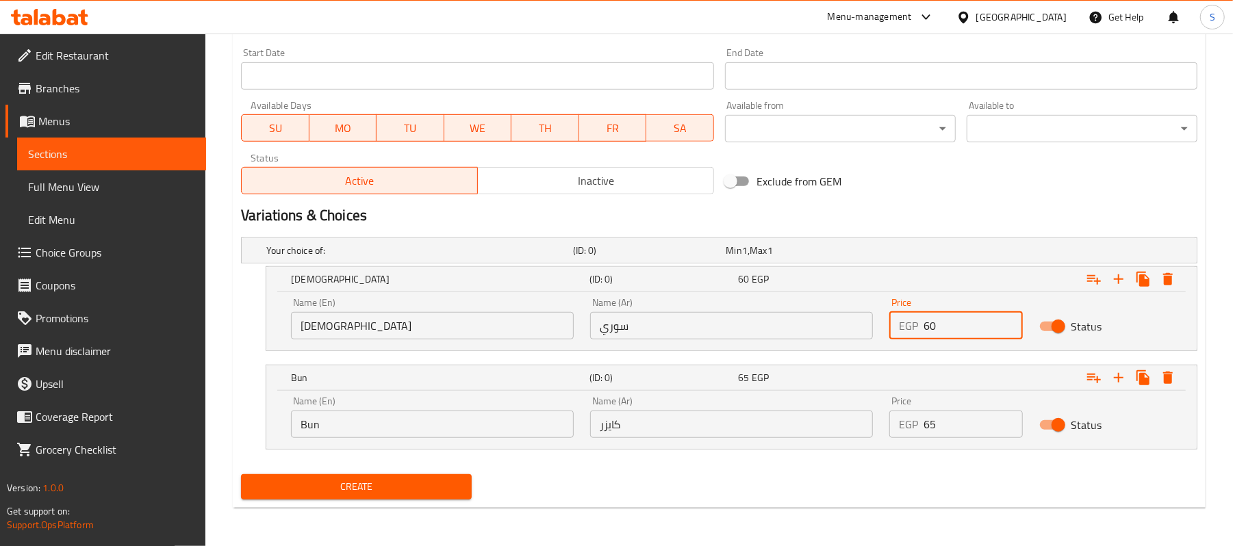
drag, startPoint x: 968, startPoint y: 333, endPoint x: 868, endPoint y: 319, distance: 100.2
click at [869, 319] on div "Name (En) Syrian Name (En) Name (Ar) سوري Name (Ar) Price EGP 60 Price Status" at bounding box center [732, 319] width 898 height 58
type input "70"
drag, startPoint x: 965, startPoint y: 425, endPoint x: 857, endPoint y: 425, distance: 107.5
click at [857, 425] on div "Name (En) Bun Name (En) Name (Ar) كايزر Name (Ar) Price EGP 65 Price Status" at bounding box center [732, 417] width 898 height 58
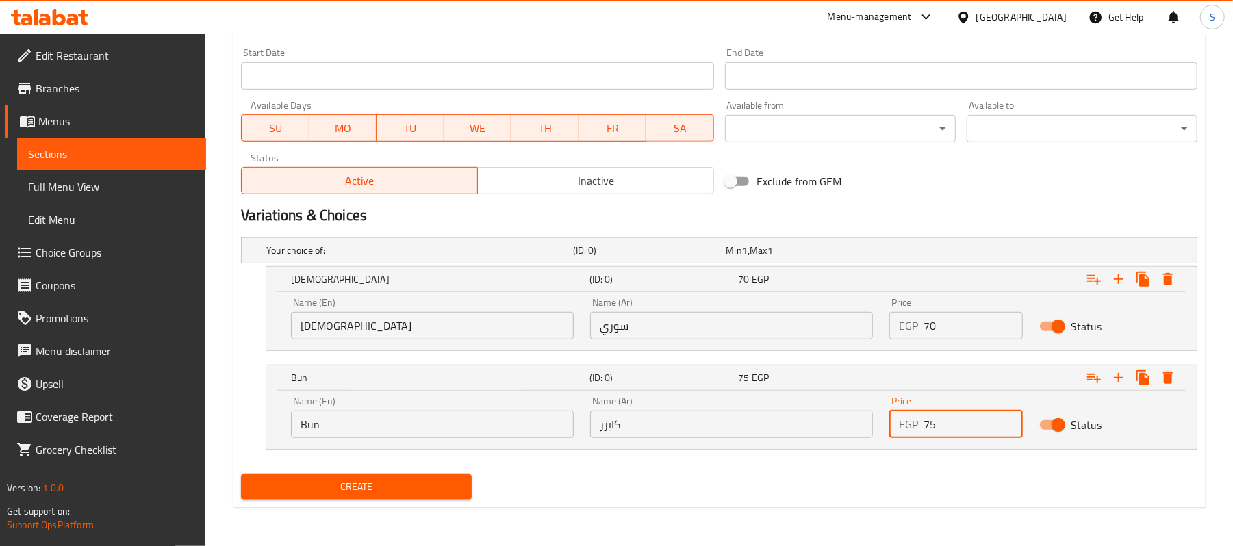
type input "75"
click at [354, 483] on span "Create" at bounding box center [356, 487] width 209 height 17
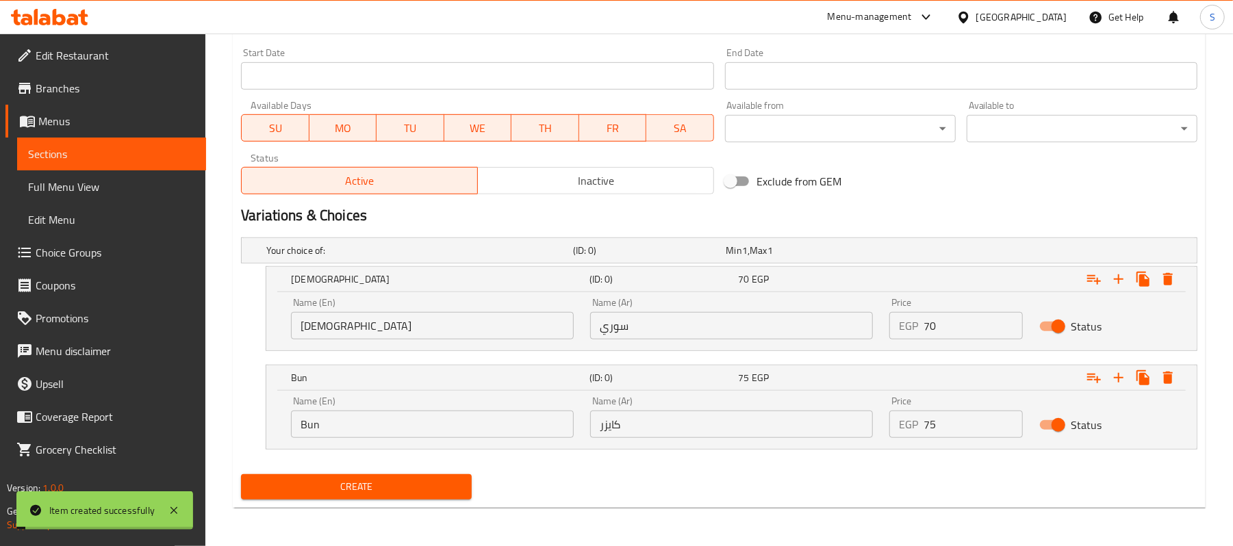
click at [48, 157] on span "Sections" at bounding box center [111, 154] width 167 height 16
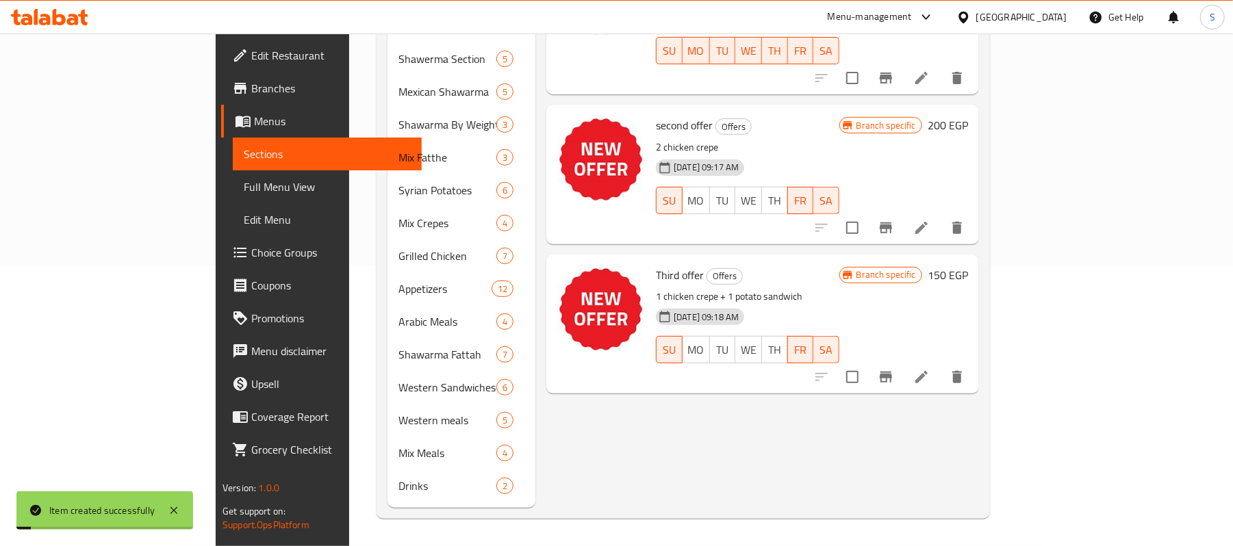
scroll to position [192, 0]
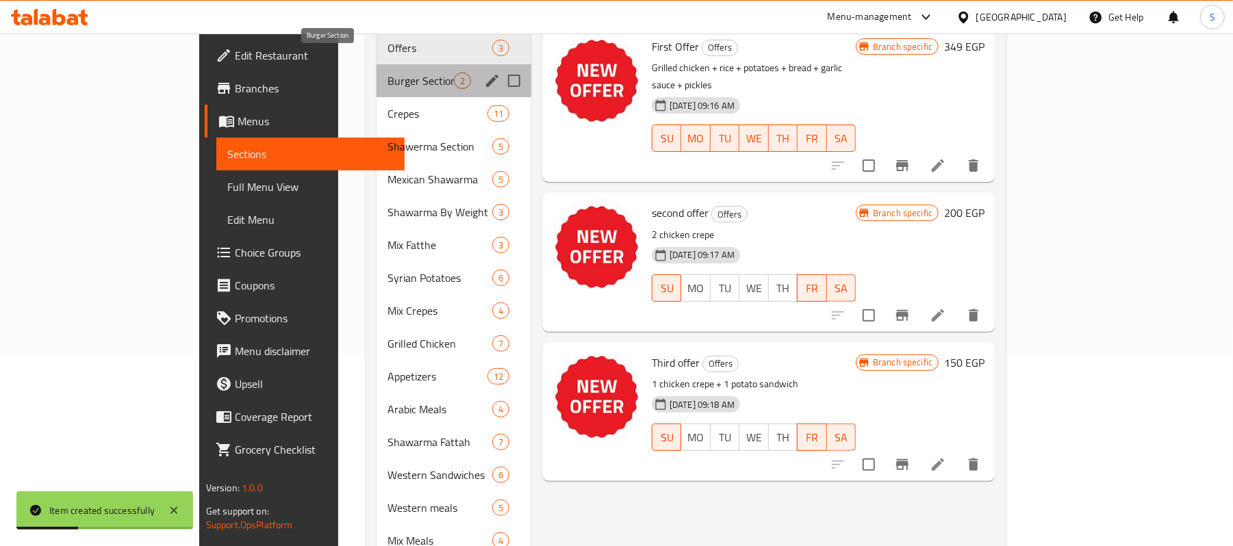
click at [388, 73] on span "Burger Section" at bounding box center [421, 81] width 66 height 16
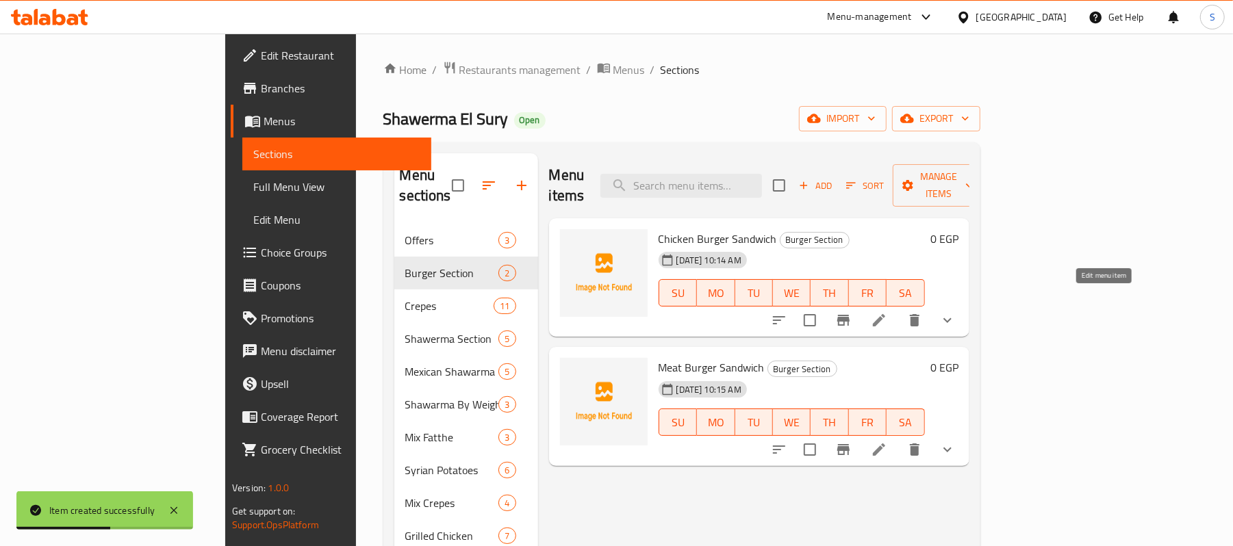
click at [885, 314] on icon at bounding box center [879, 320] width 12 height 12
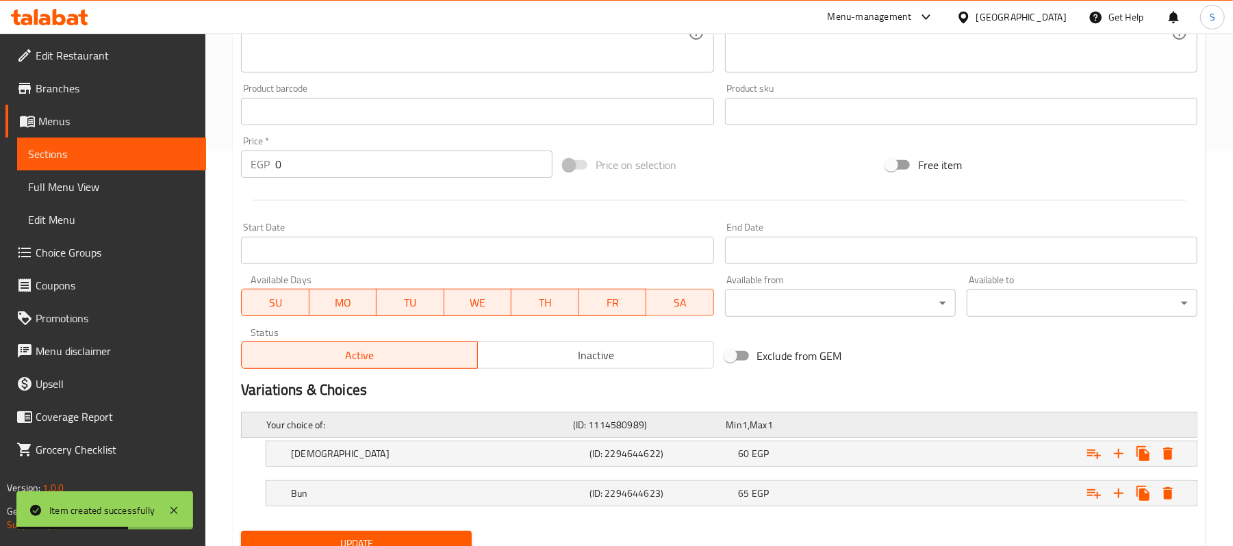
scroll to position [453, 0]
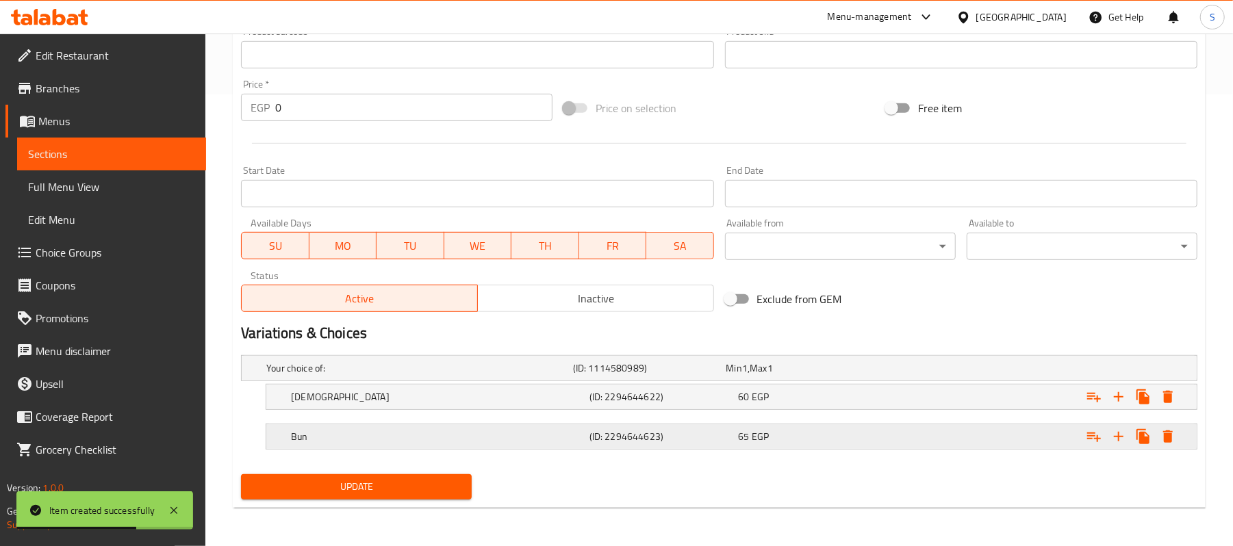
click at [768, 436] on span "EGP" at bounding box center [760, 437] width 17 height 18
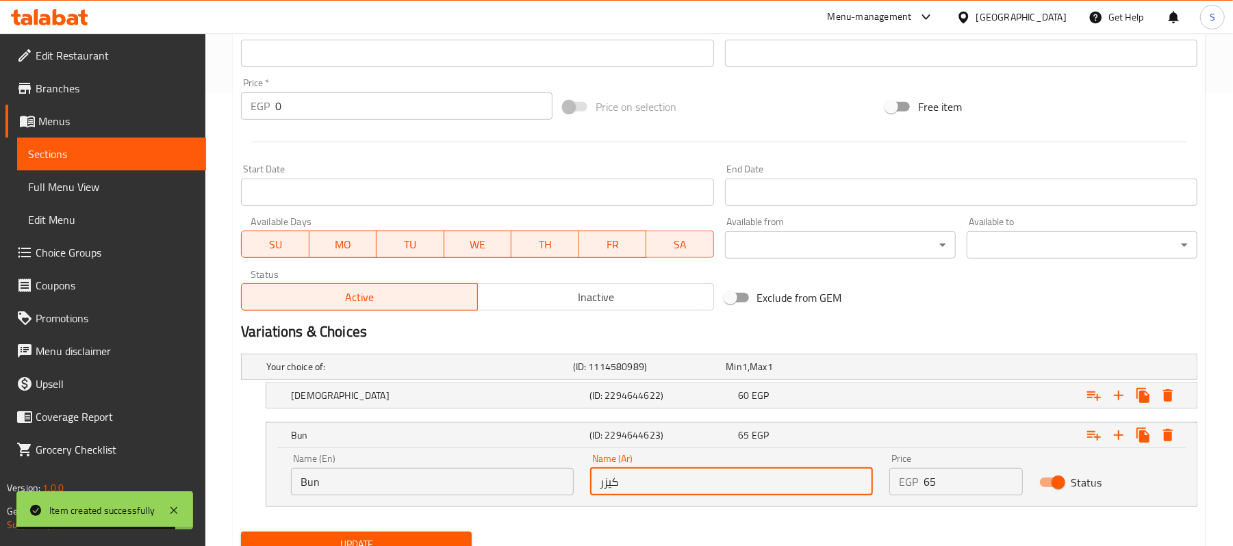
click at [612, 483] on input "كيزر" at bounding box center [731, 481] width 283 height 27
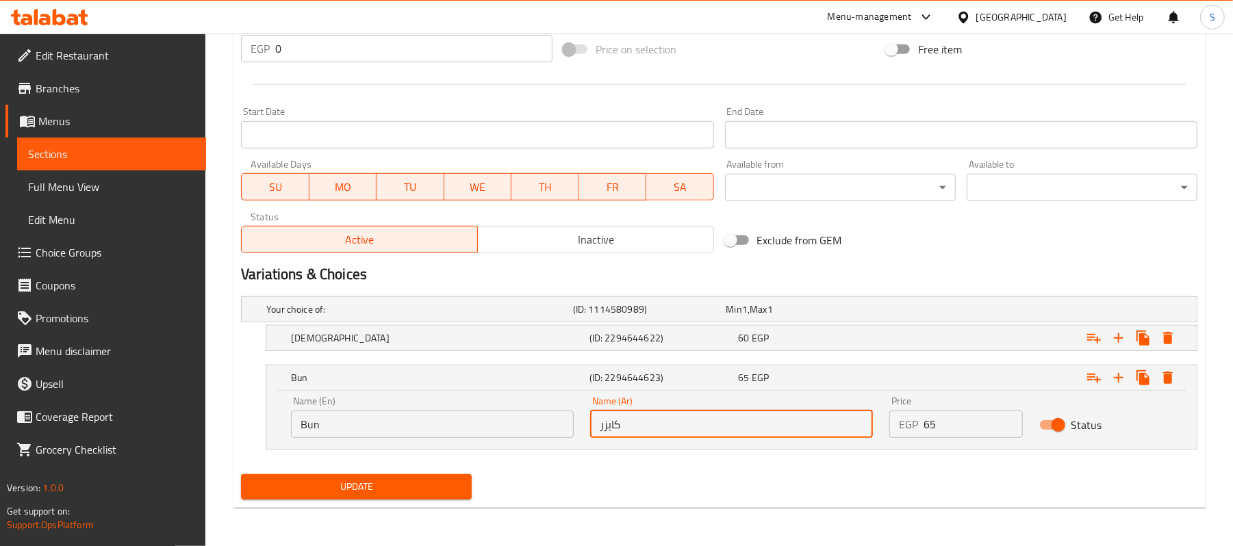
type input "كايزر"
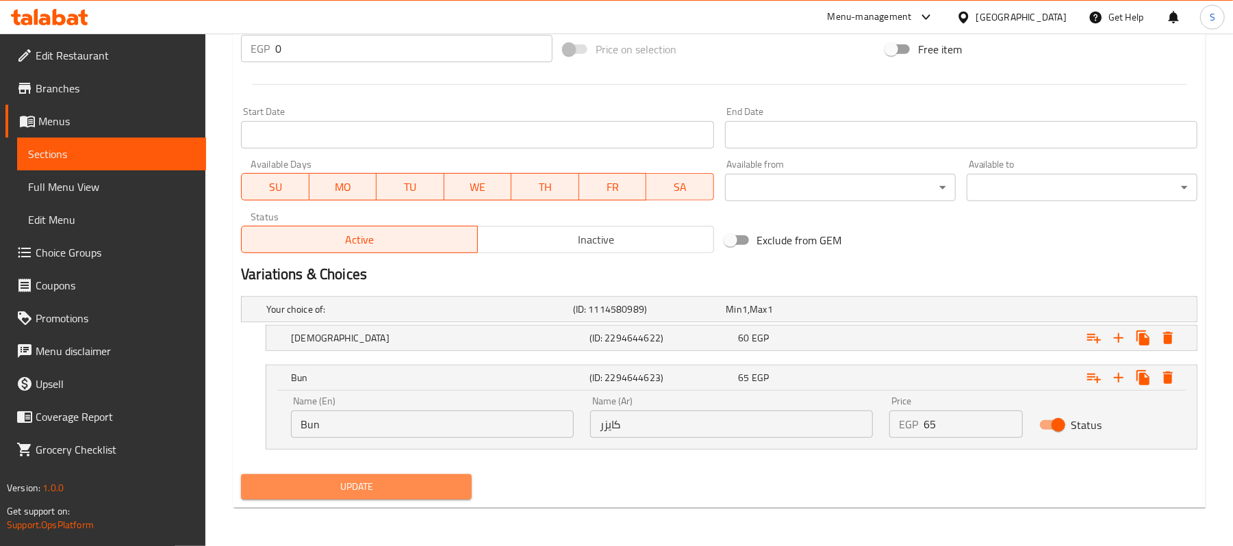
click at [426, 496] on button "Update" at bounding box center [356, 487] width 231 height 25
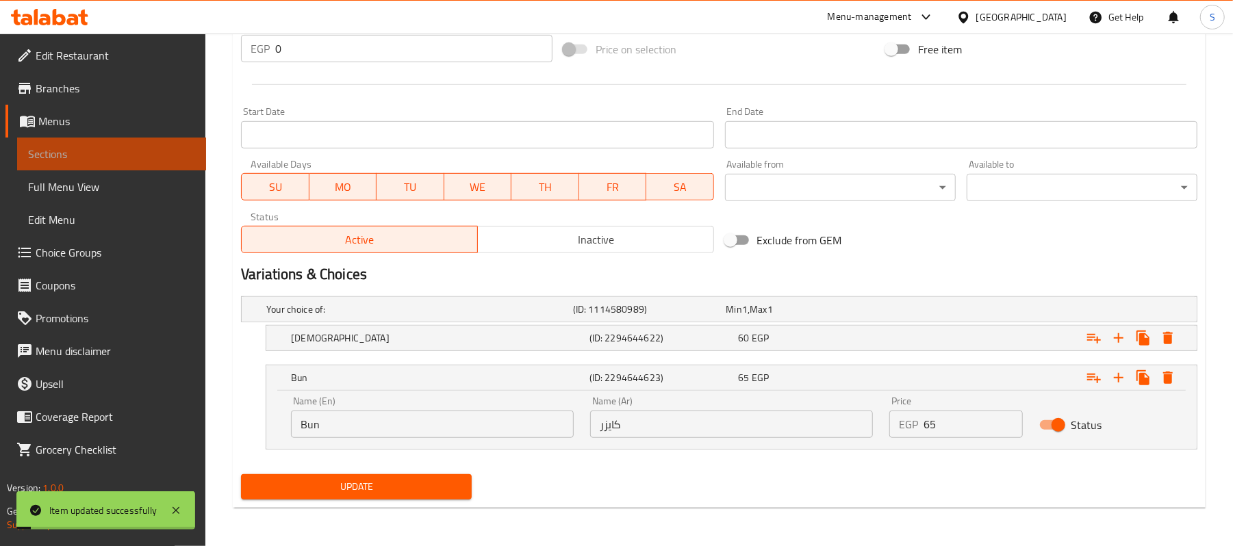
click at [50, 160] on span "Sections" at bounding box center [111, 154] width 167 height 16
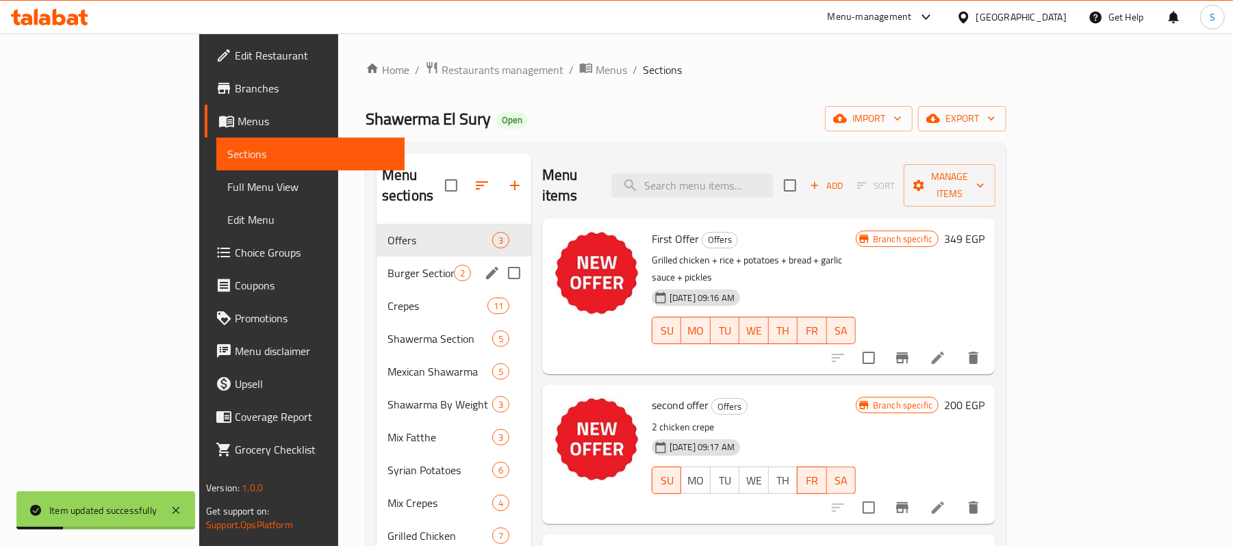
click at [377, 264] on div "Burger Section 2" at bounding box center [454, 273] width 155 height 33
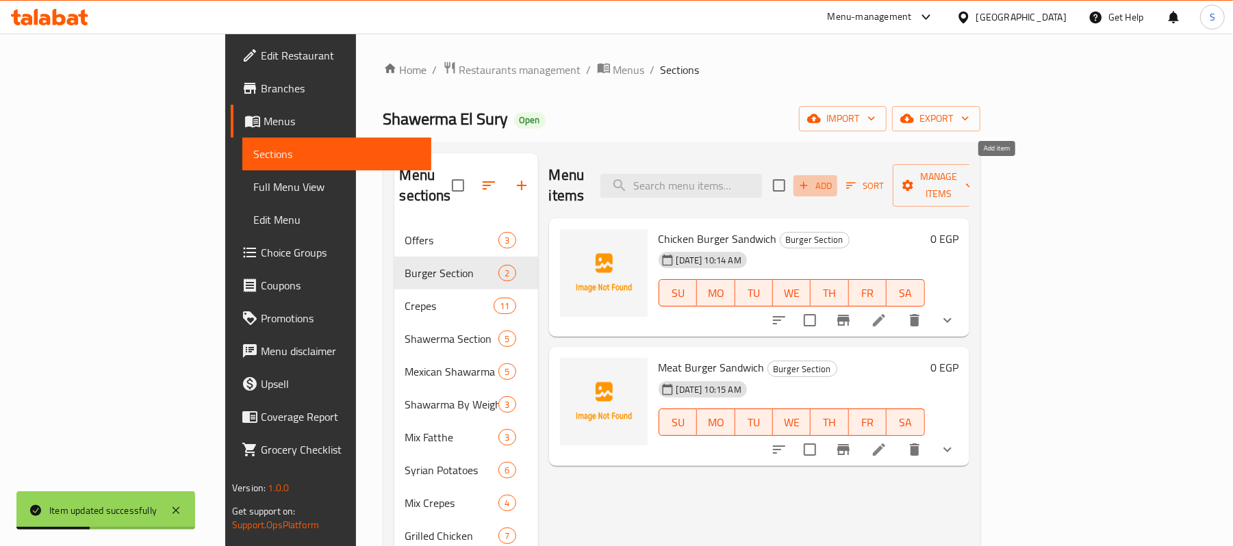
click at [834, 178] on span "Add" at bounding box center [815, 186] width 37 height 16
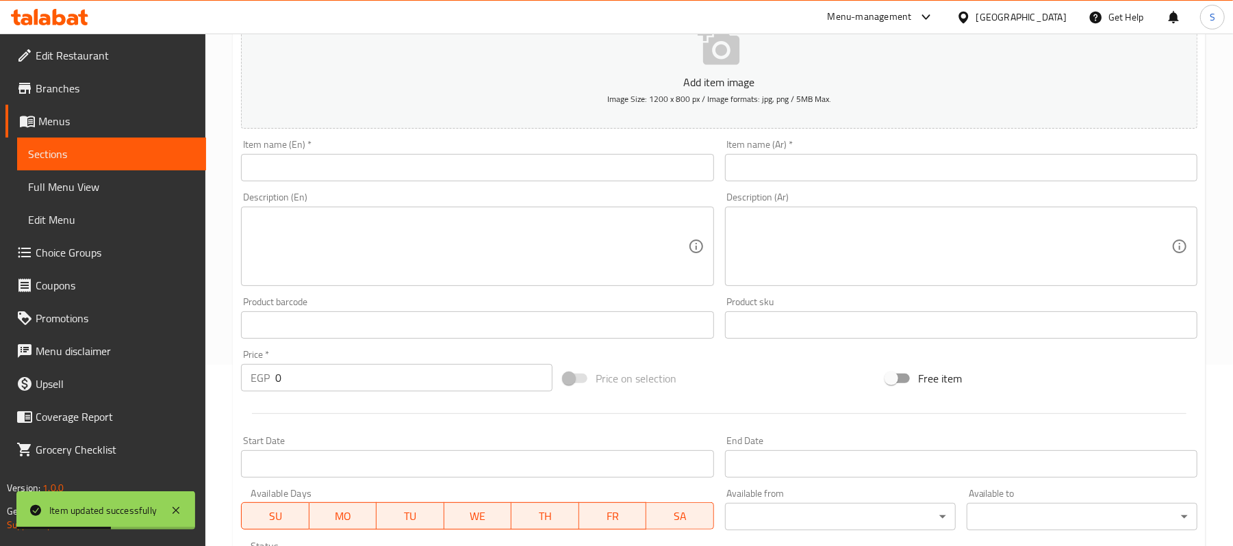
scroll to position [182, 0]
click at [856, 144] on div "Item name (Ar)   * Item name (Ar) *" at bounding box center [961, 160] width 472 height 42
click at [858, 155] on input "text" at bounding box center [961, 166] width 472 height 27
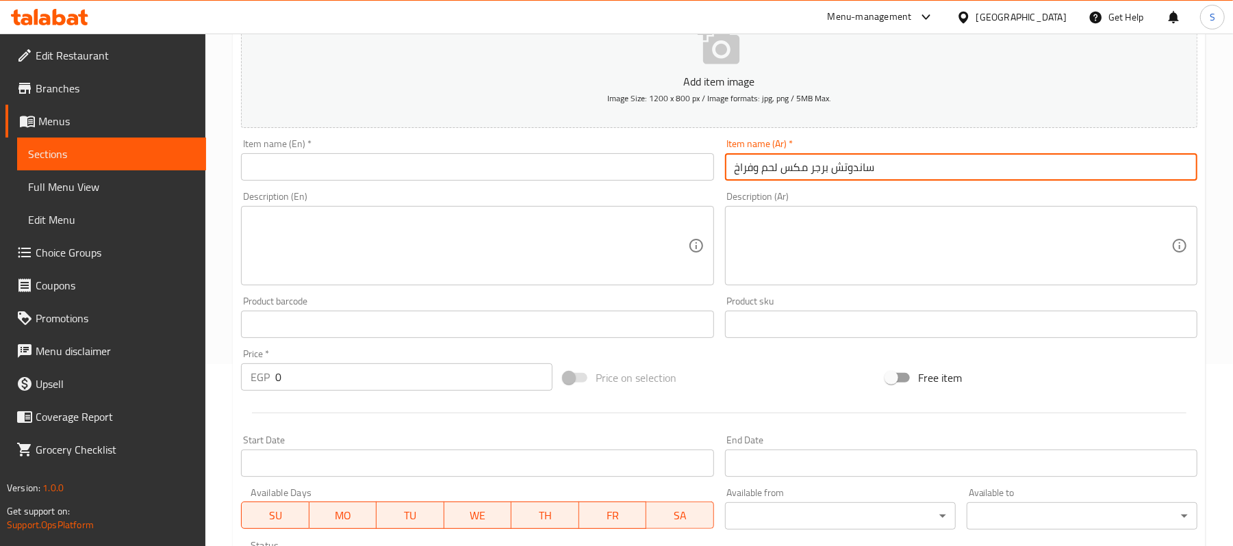
type input "ساندوتش برجر مكس لحم وفراخ"
drag, startPoint x: 509, startPoint y: 186, endPoint x: 500, endPoint y: 198, distance: 15.1
click at [507, 190] on div "Add item image Image Size: 1200 x 800 px / Image formats: jpg, png / 5MB Max. I…" at bounding box center [720, 292] width 968 height 590
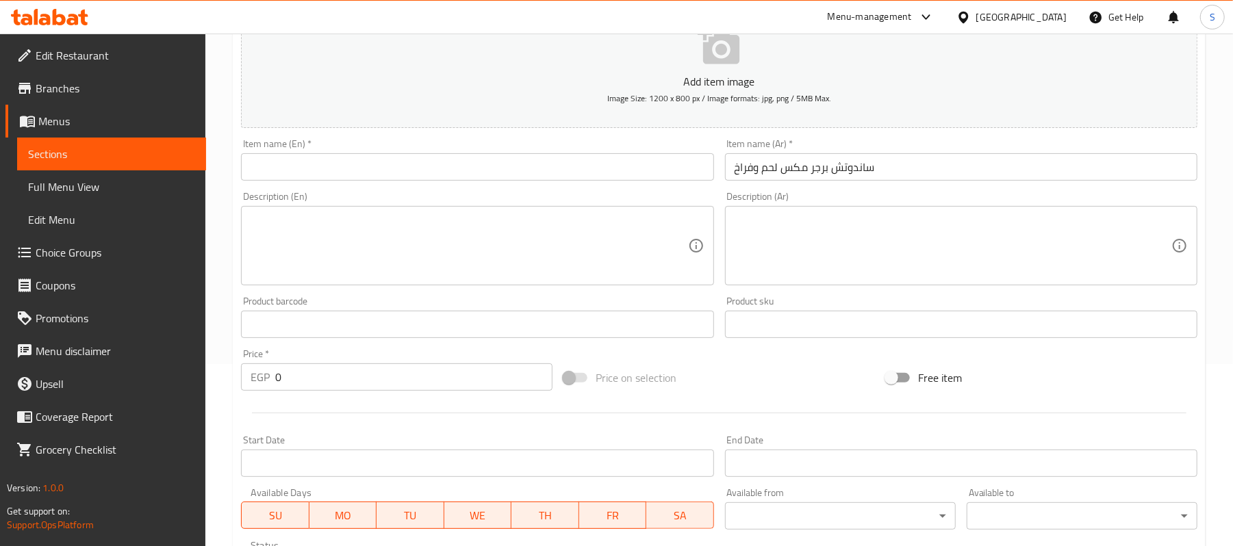
click at [500, 177] on input "text" at bounding box center [477, 166] width 472 height 27
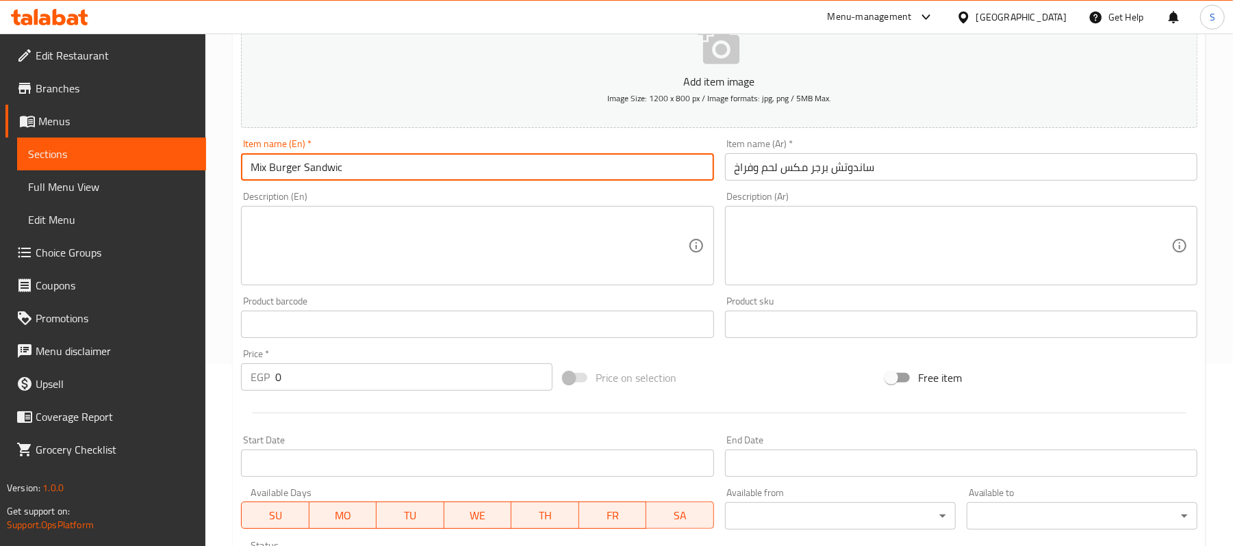
click at [308, 162] on input "Mix Burger Sandwic" at bounding box center [477, 166] width 472 height 27
click at [307, 171] on input "Mix Burger Sandwic" at bounding box center [477, 166] width 472 height 27
click at [304, 168] on input "Mix Burger Sandwic" at bounding box center [477, 166] width 472 height 27
click at [466, 163] on input "Mix Burger Meat And Chicken Sandwic" at bounding box center [477, 166] width 472 height 27
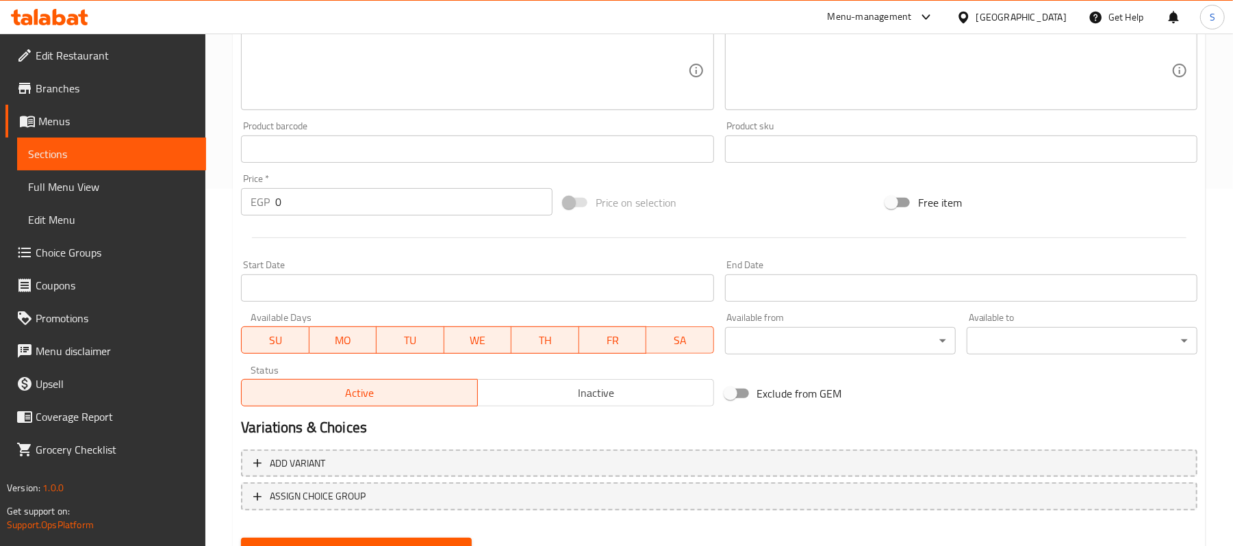
scroll to position [365, 0]
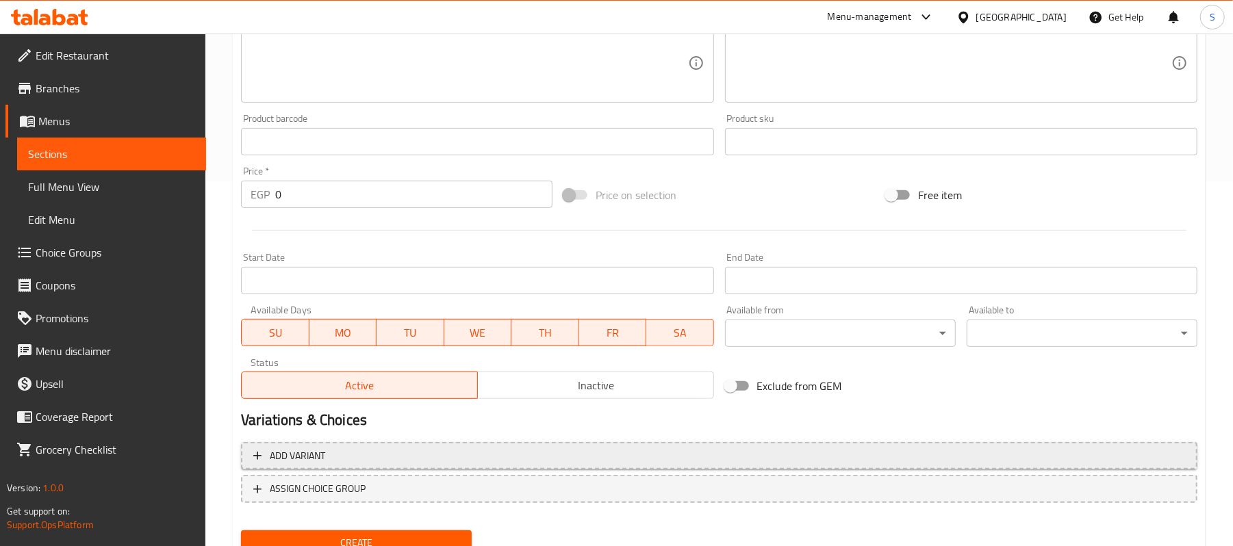
type input "Mix Burger Meat And Chicken Sandwich"
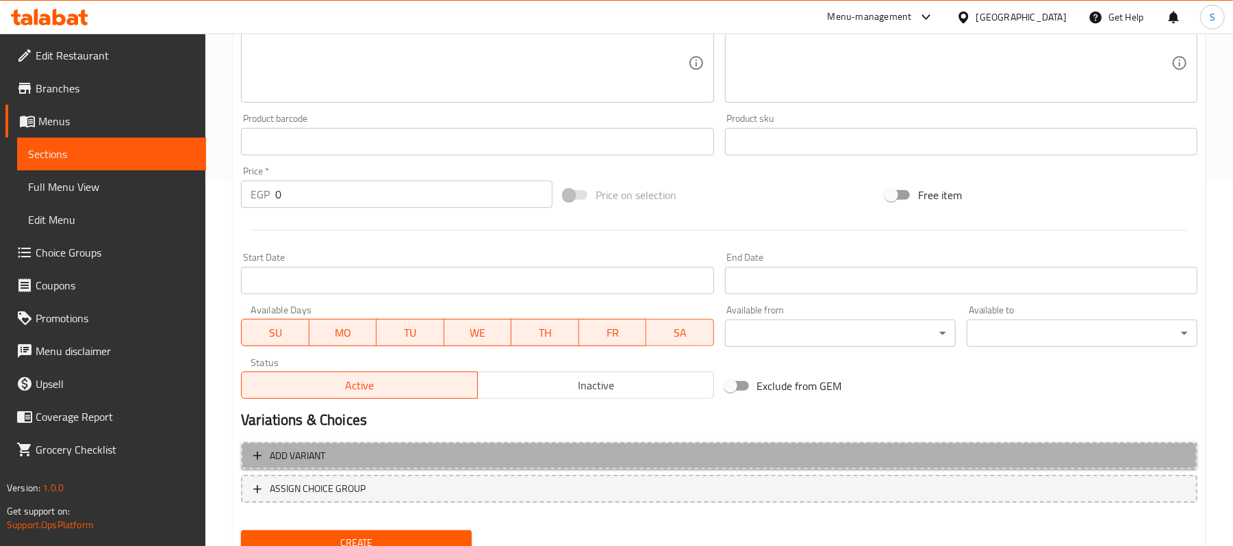
click at [970, 458] on span "Add variant" at bounding box center [719, 456] width 932 height 17
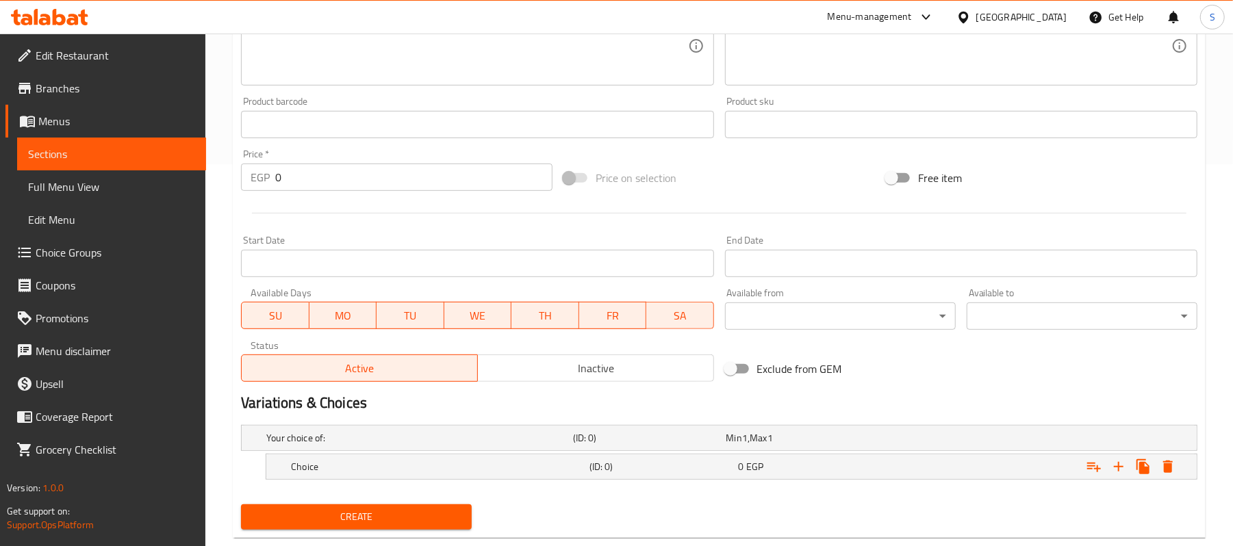
scroll to position [414, 0]
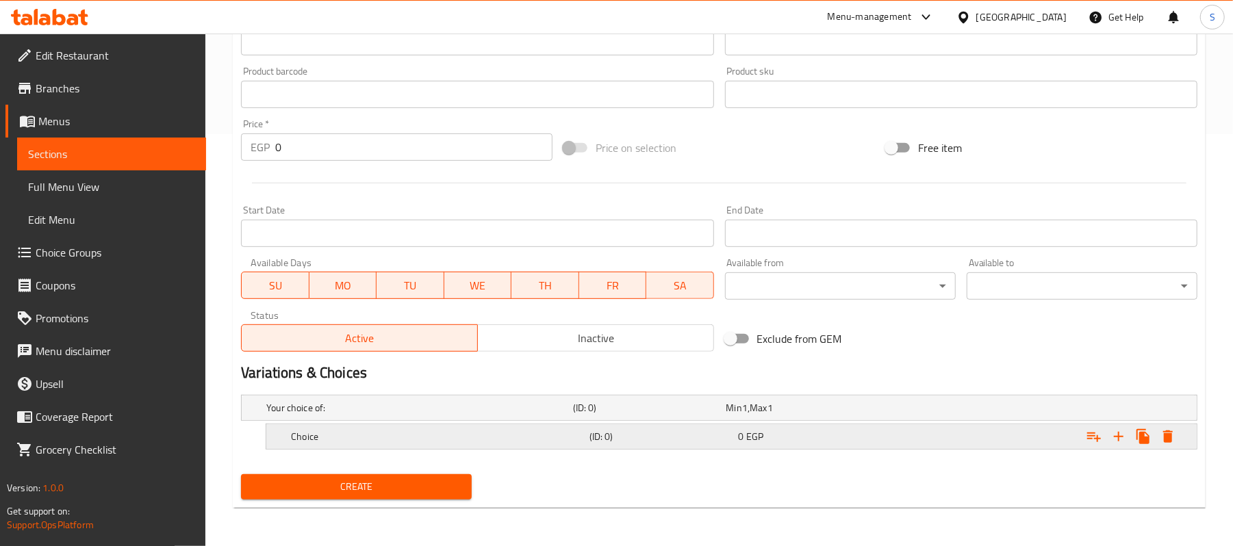
click at [1113, 439] on icon "Expand" at bounding box center [1119, 437] width 16 height 16
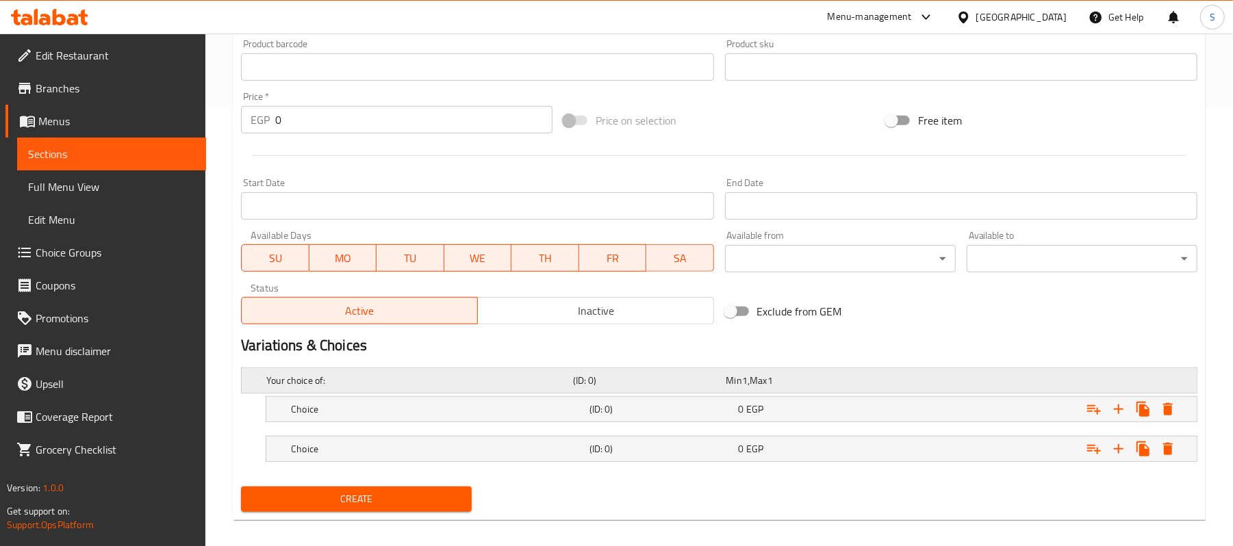
scroll to position [453, 0]
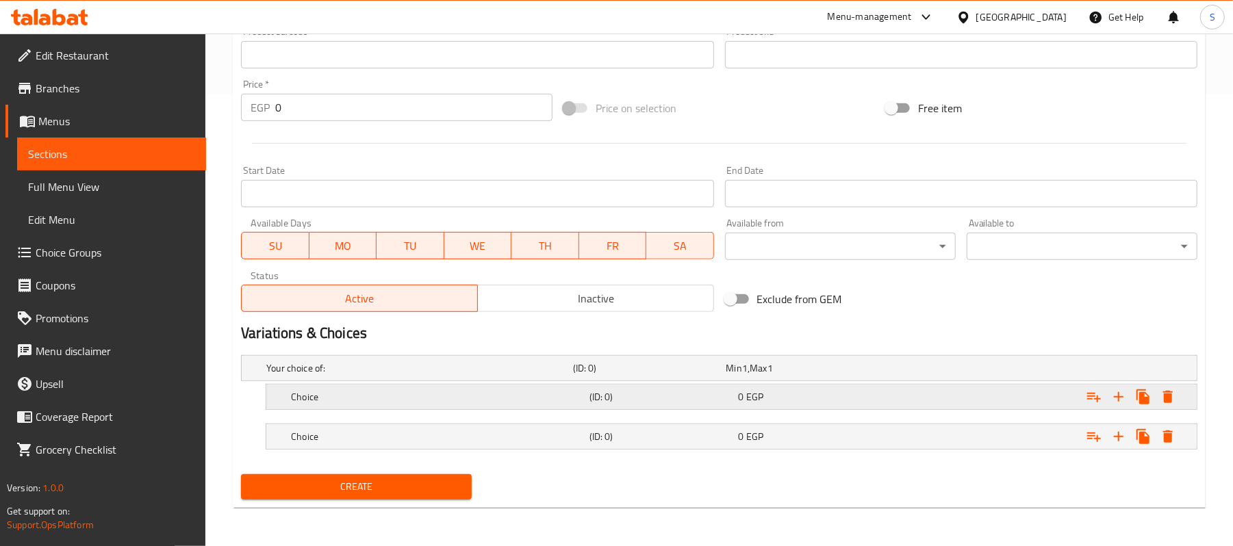
click at [492, 397] on h5 "Choice" at bounding box center [437, 397] width 293 height 14
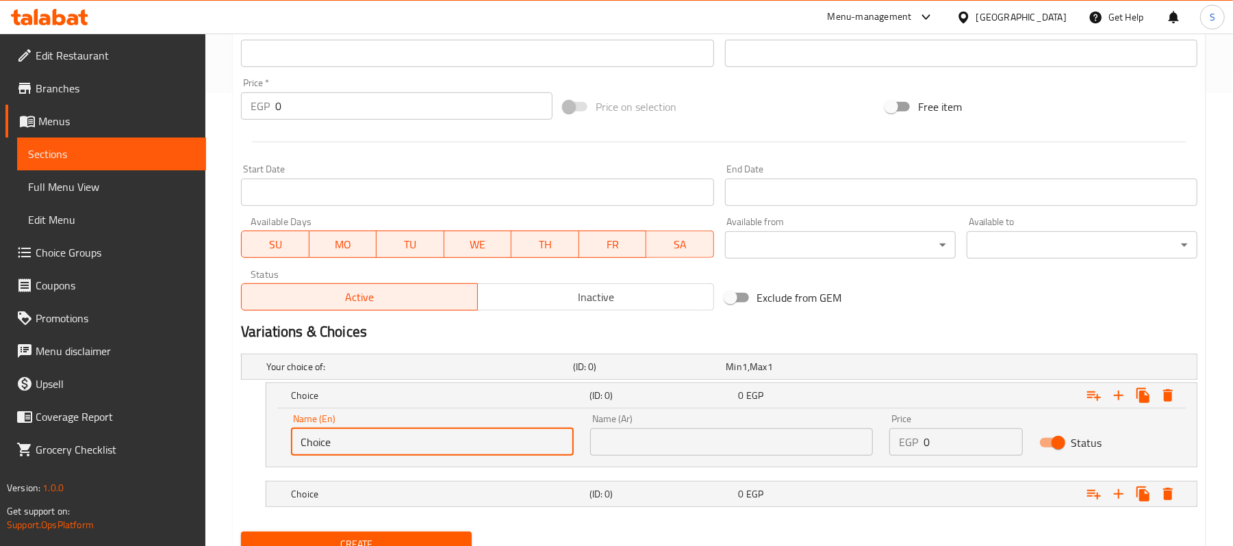
drag, startPoint x: 422, startPoint y: 456, endPoint x: 293, endPoint y: 426, distance: 132.2
click at [293, 426] on div "Name (En) Choice Name (En)" at bounding box center [432, 435] width 283 height 42
type input "[DEMOGRAPHIC_DATA]"
click at [412, 501] on h5 "Choice" at bounding box center [437, 495] width 293 height 14
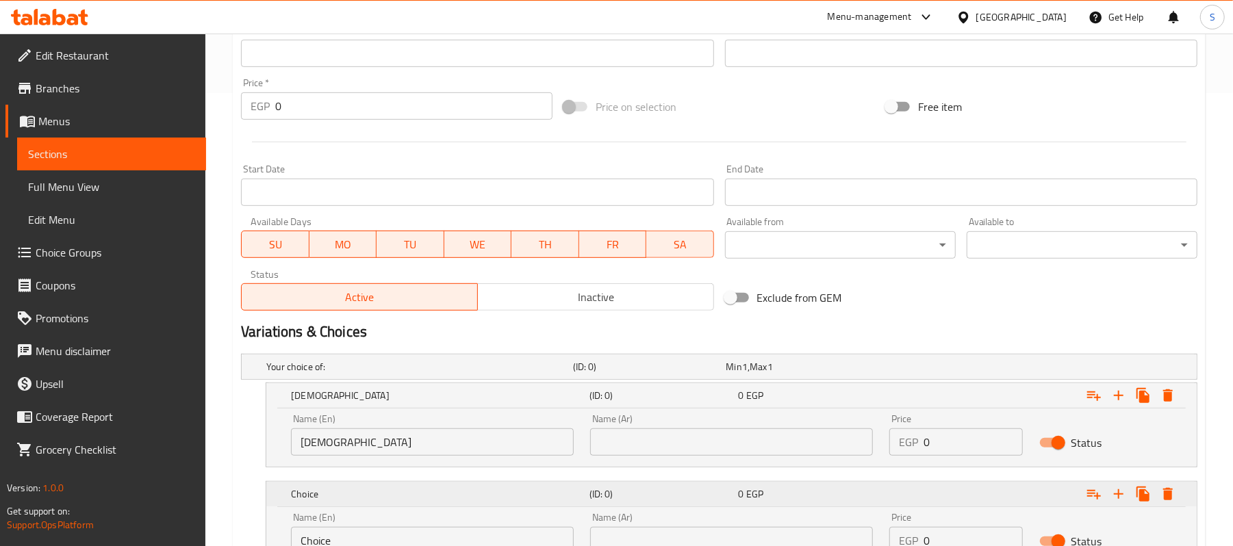
click at [412, 501] on h5 "Choice" at bounding box center [437, 495] width 293 height 14
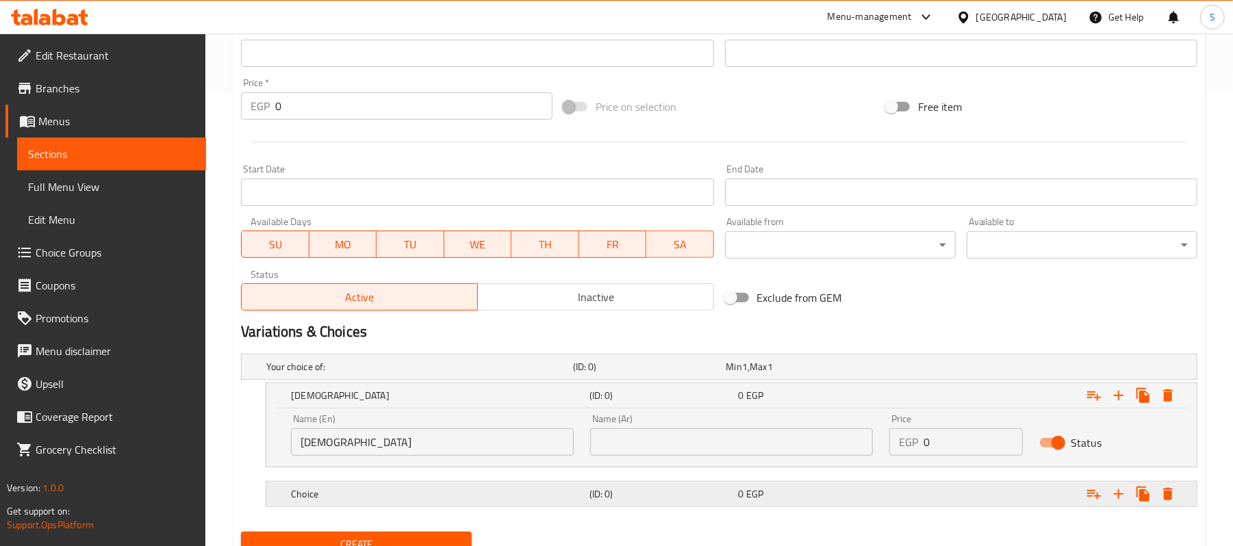
scroll to position [512, 0]
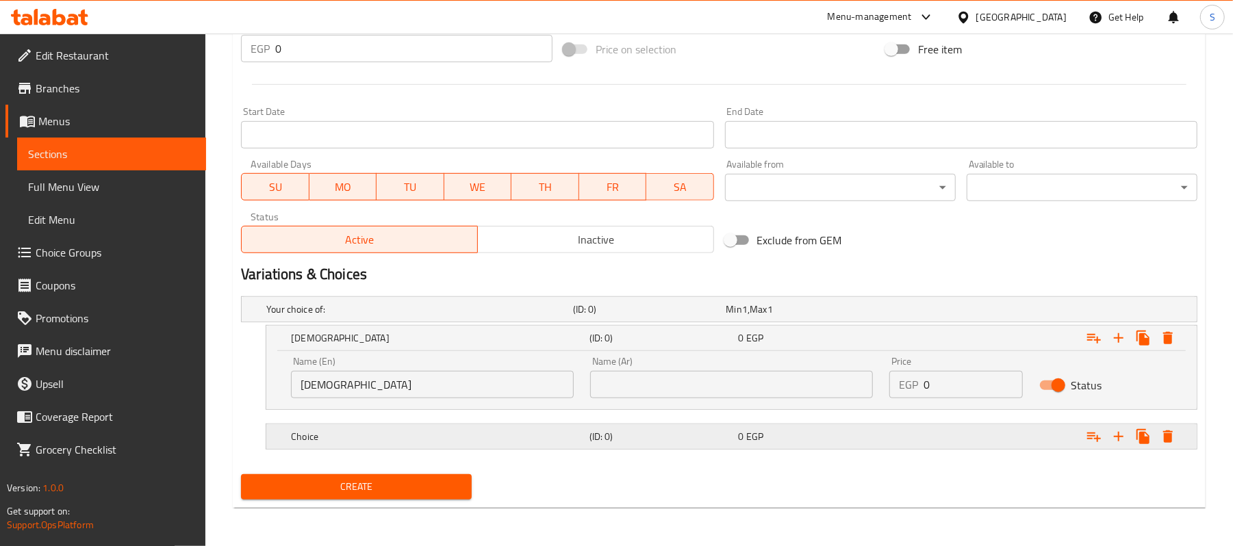
click at [427, 422] on div "Choice (ID: 0) 0 EGP" at bounding box center [735, 437] width 895 height 30
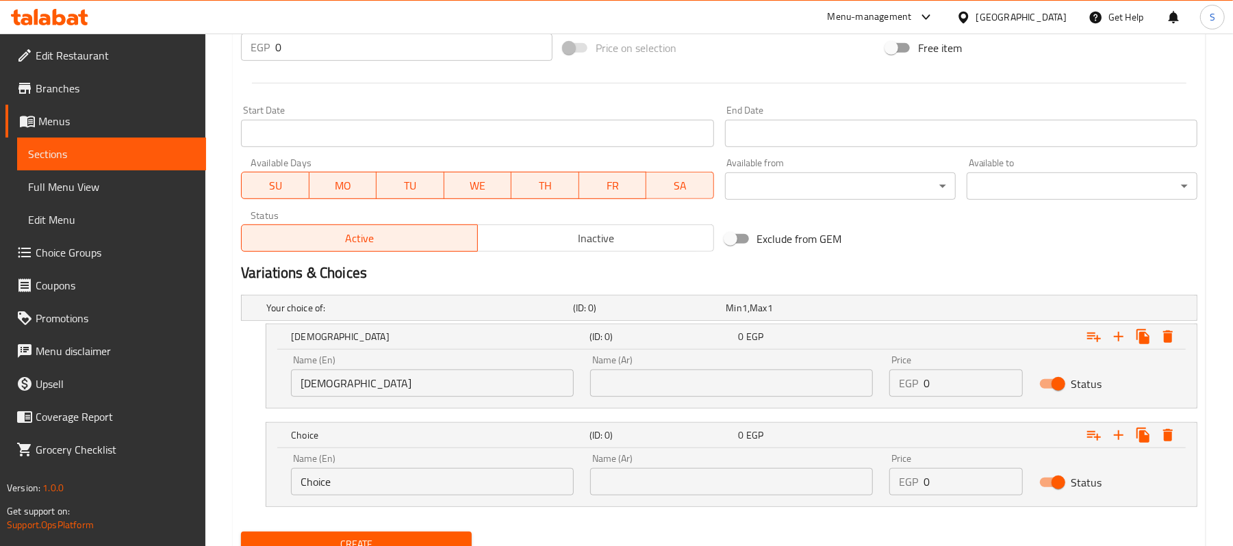
click at [414, 477] on input "Choice" at bounding box center [432, 481] width 283 height 27
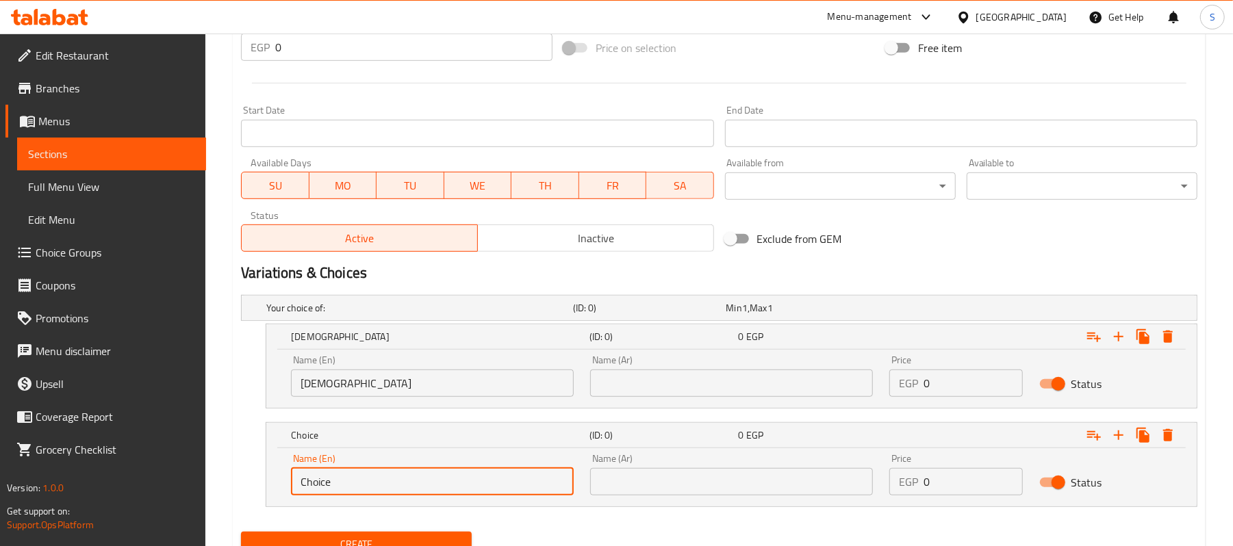
click at [414, 477] on input "Choice" at bounding box center [432, 481] width 283 height 27
type input "Bun"
click at [672, 403] on div "Name (Ar) Name (Ar)" at bounding box center [731, 376] width 299 height 58
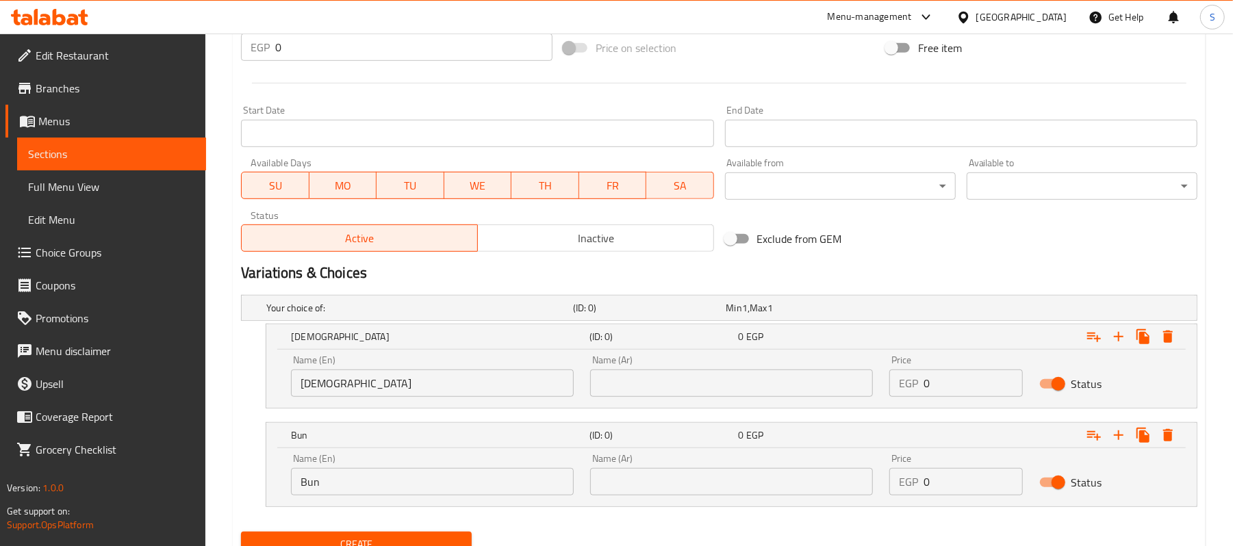
click at [672, 403] on div "Name (Ar) Name (Ar)" at bounding box center [731, 376] width 299 height 58
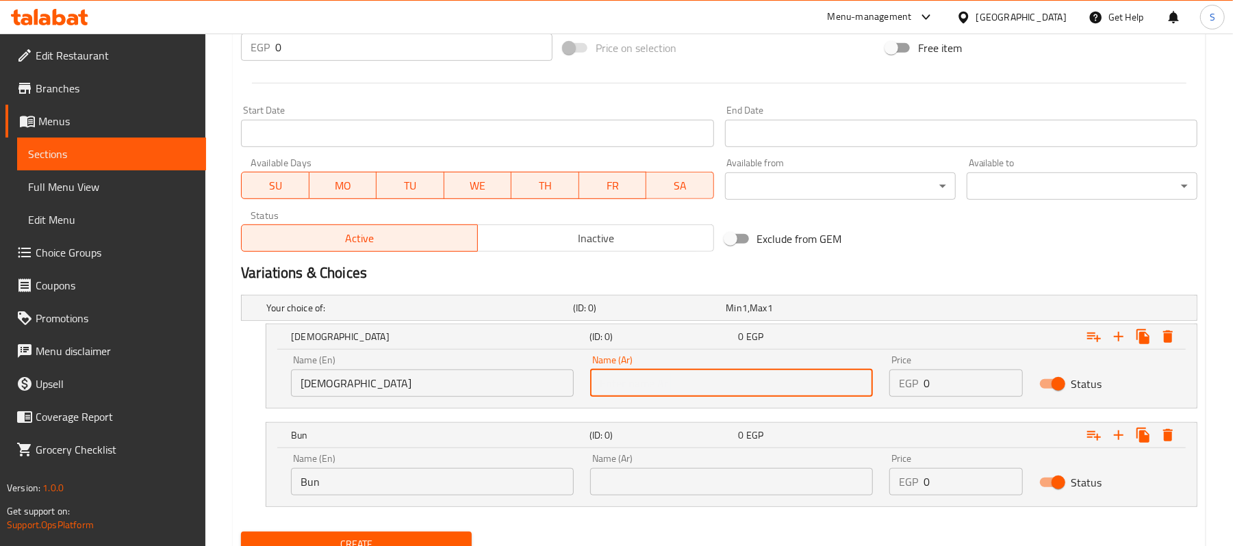
click at [663, 387] on input "text" at bounding box center [731, 383] width 283 height 27
type input "سوري"
click at [766, 470] on input "text" at bounding box center [731, 481] width 283 height 27
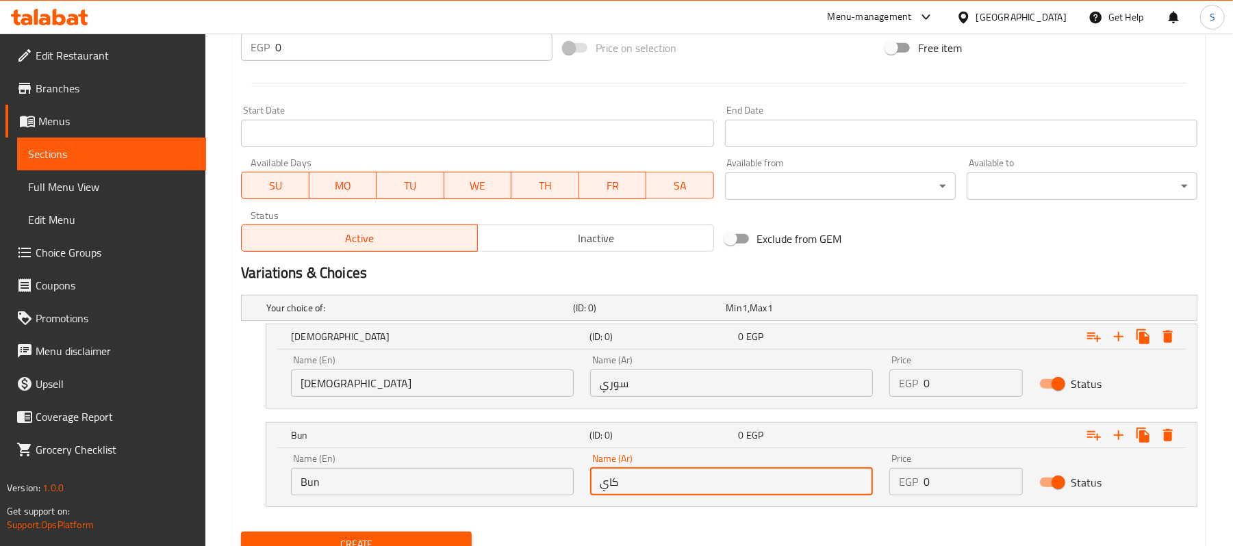
type input "كايزر"
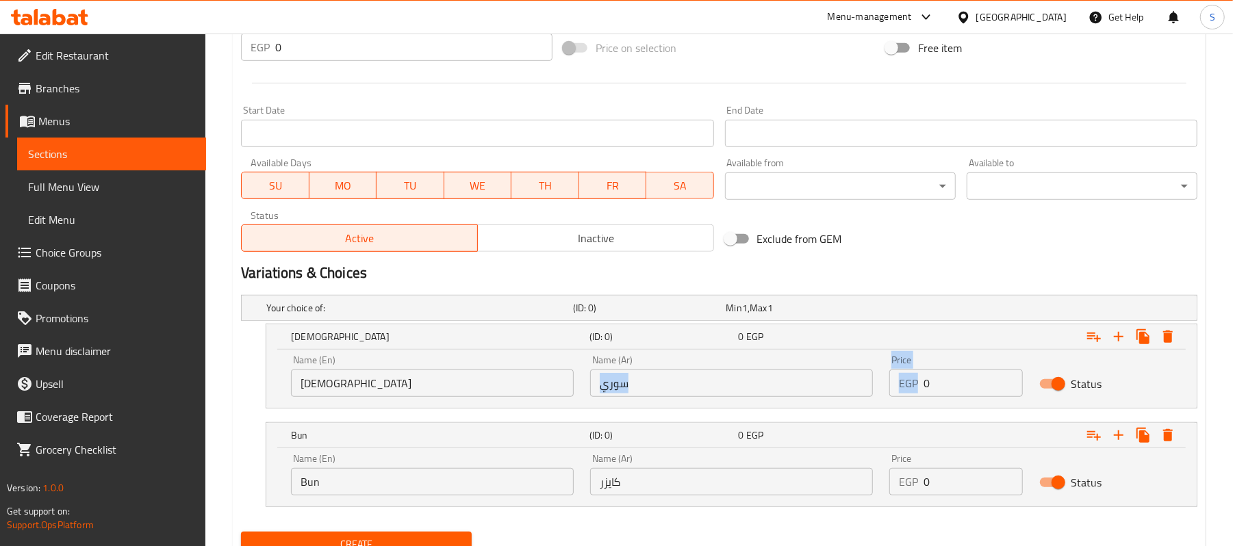
drag, startPoint x: 949, startPoint y: 395, endPoint x: 849, endPoint y: 368, distance: 103.5
click at [849, 368] on div "Name (En) Syrian Name (En) Name (Ar) سوري Name (Ar) Price EGP 0 Price Status" at bounding box center [732, 376] width 898 height 58
click at [935, 371] on input "0" at bounding box center [973, 383] width 99 height 27
drag, startPoint x: 941, startPoint y: 378, endPoint x: 902, endPoint y: 392, distance: 41.6
click at [902, 392] on div "EGP 0 Price" at bounding box center [955, 383] width 133 height 27
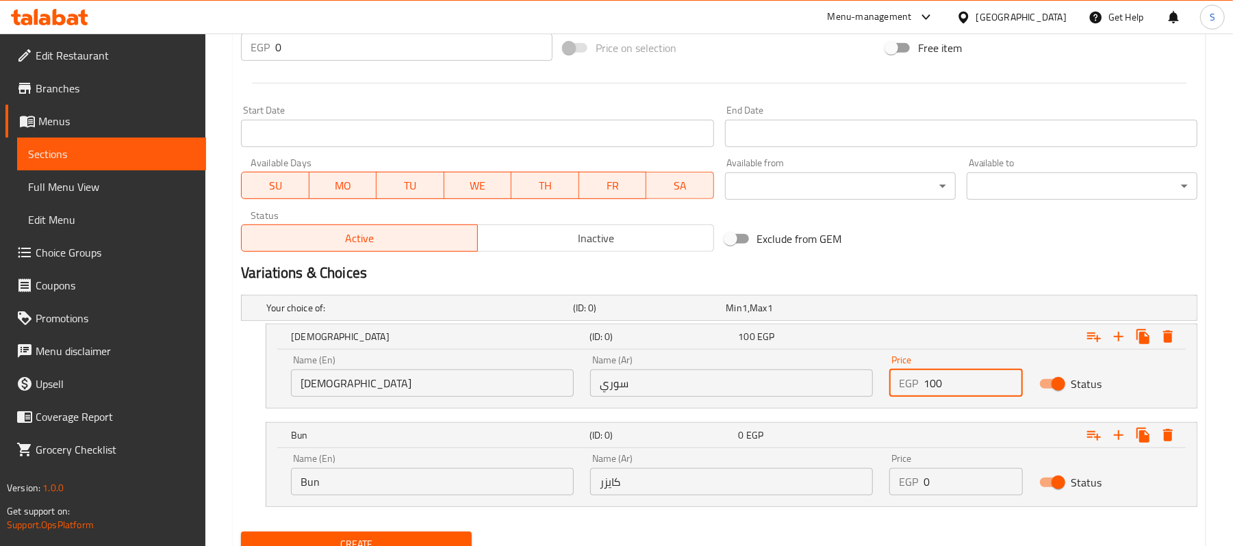
type input "100"
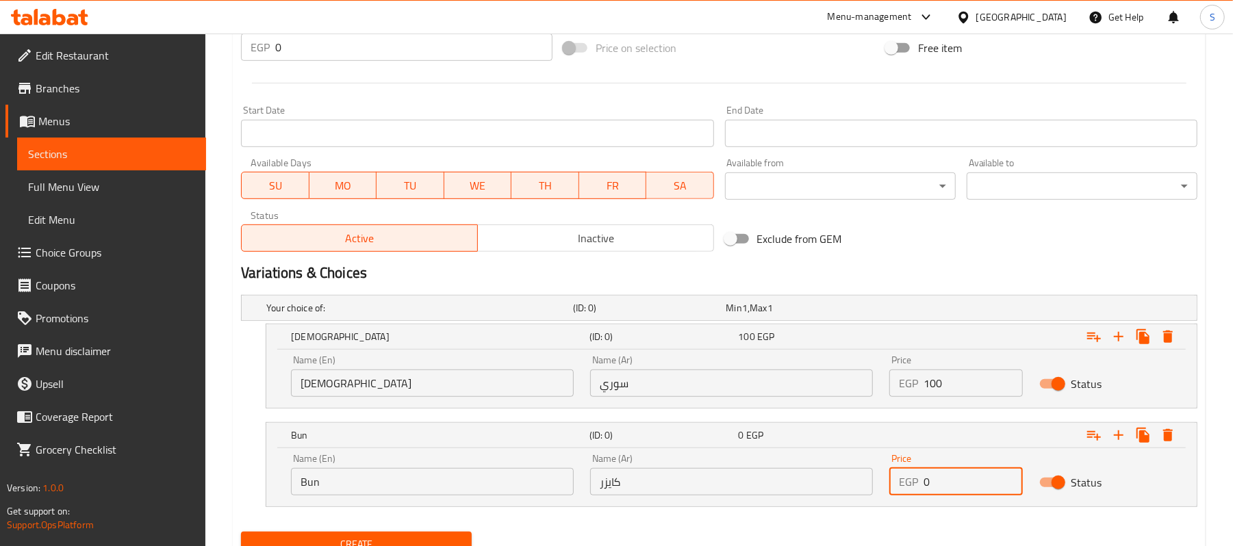
drag, startPoint x: 952, startPoint y: 472, endPoint x: 885, endPoint y: 492, distance: 69.1
click at [885, 492] on div "Price EGP 0 Price" at bounding box center [955, 475] width 149 height 58
type input "105"
click at [327, 538] on span "Create" at bounding box center [356, 544] width 209 height 17
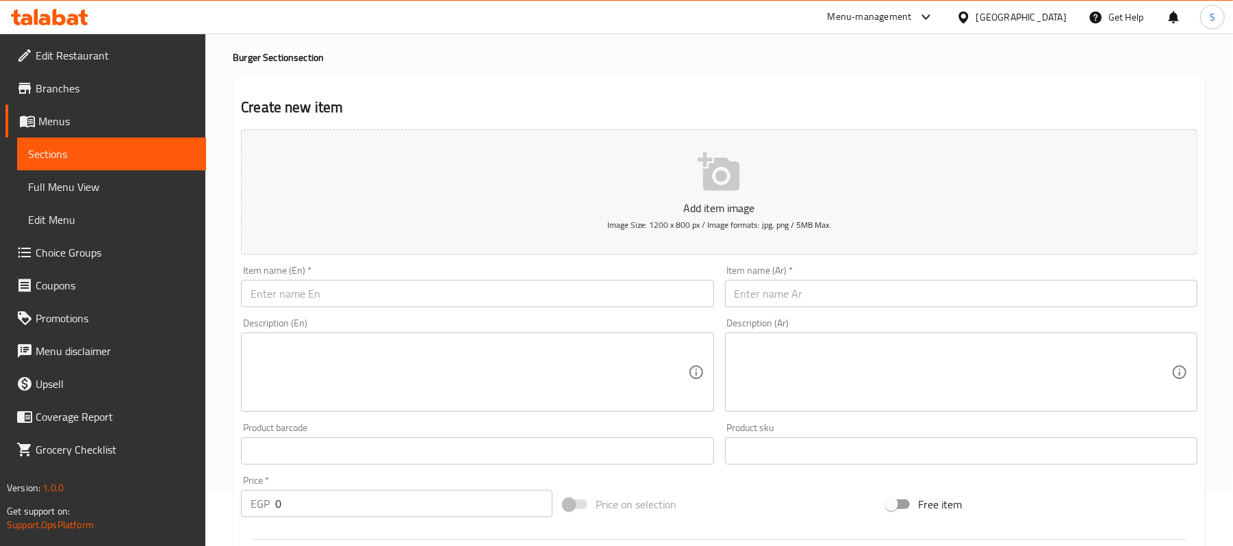
scroll to position [147, 0]
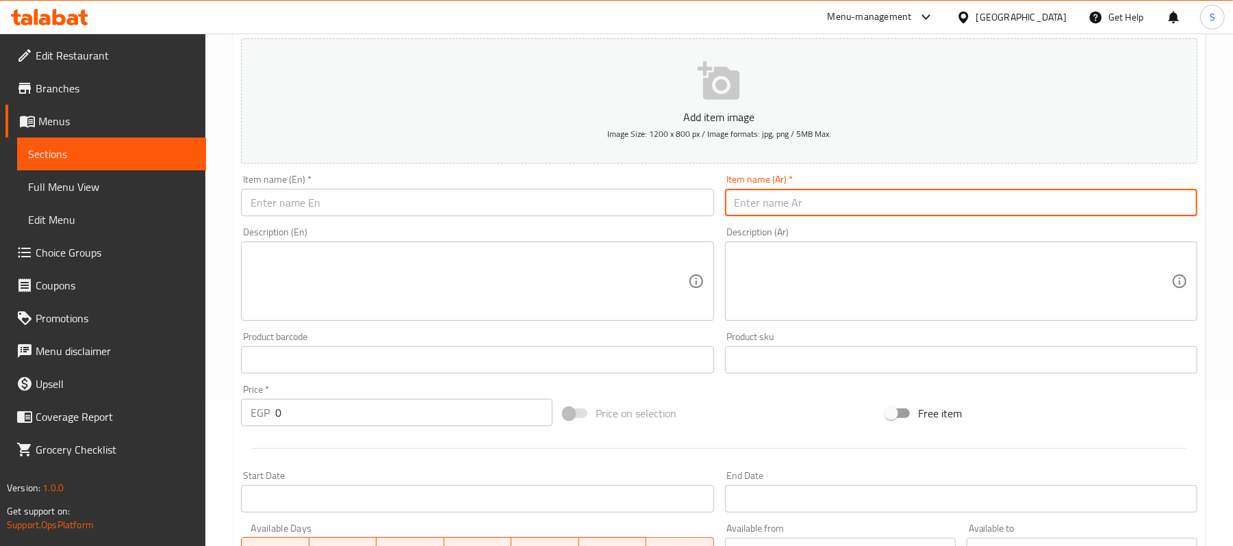
click at [918, 198] on input "text" at bounding box center [961, 202] width 472 height 27
type input "ساندوتش برجر سجق"
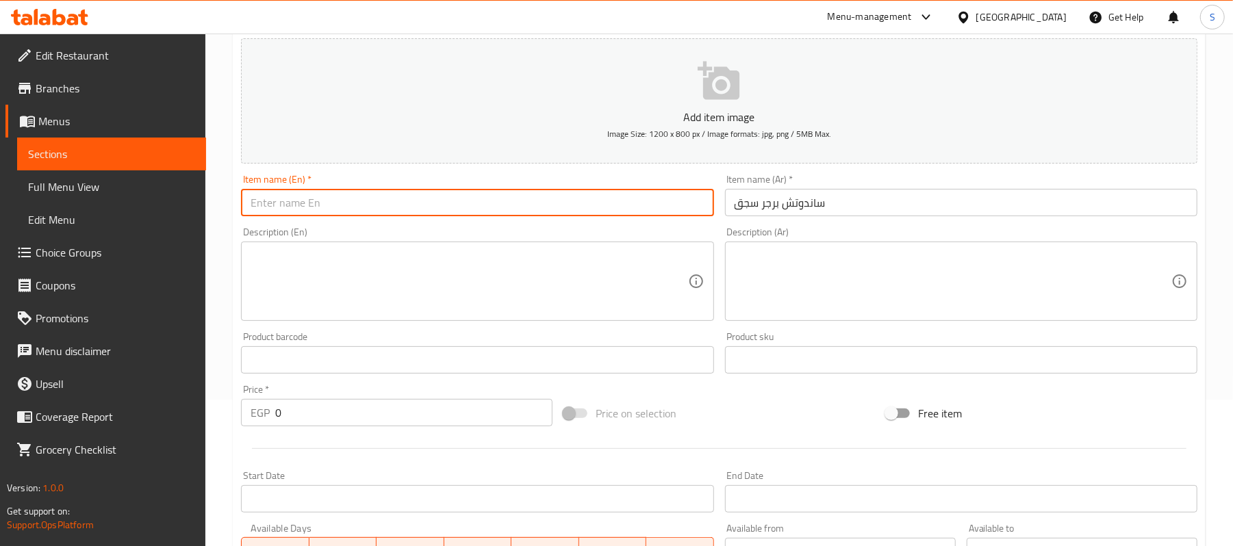
click at [593, 211] on input "text" at bounding box center [477, 202] width 472 height 27
type input "B"
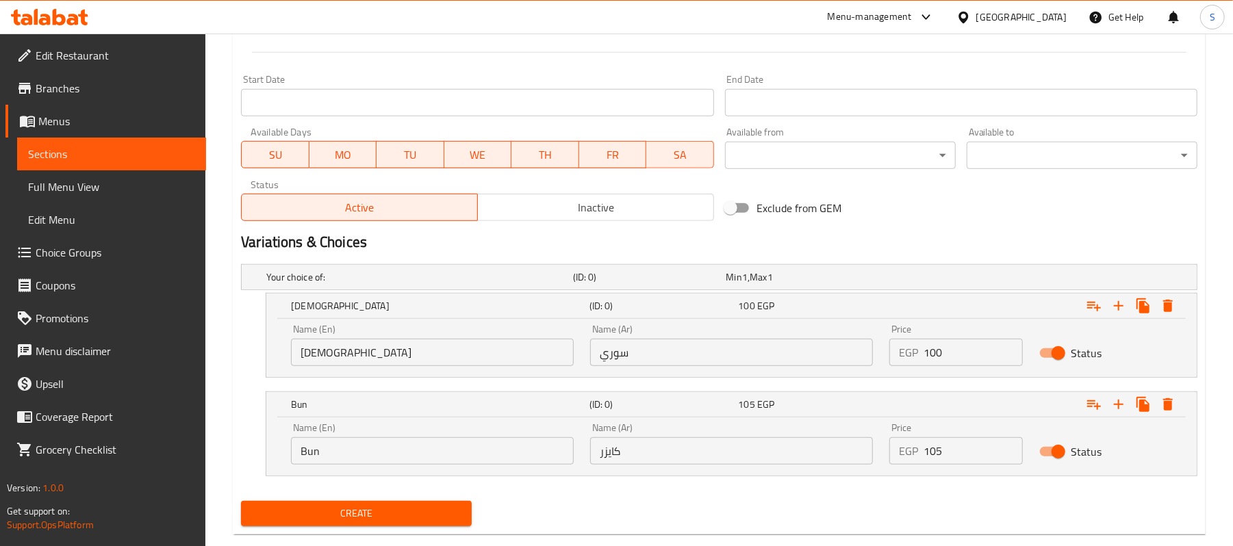
scroll to position [571, 0]
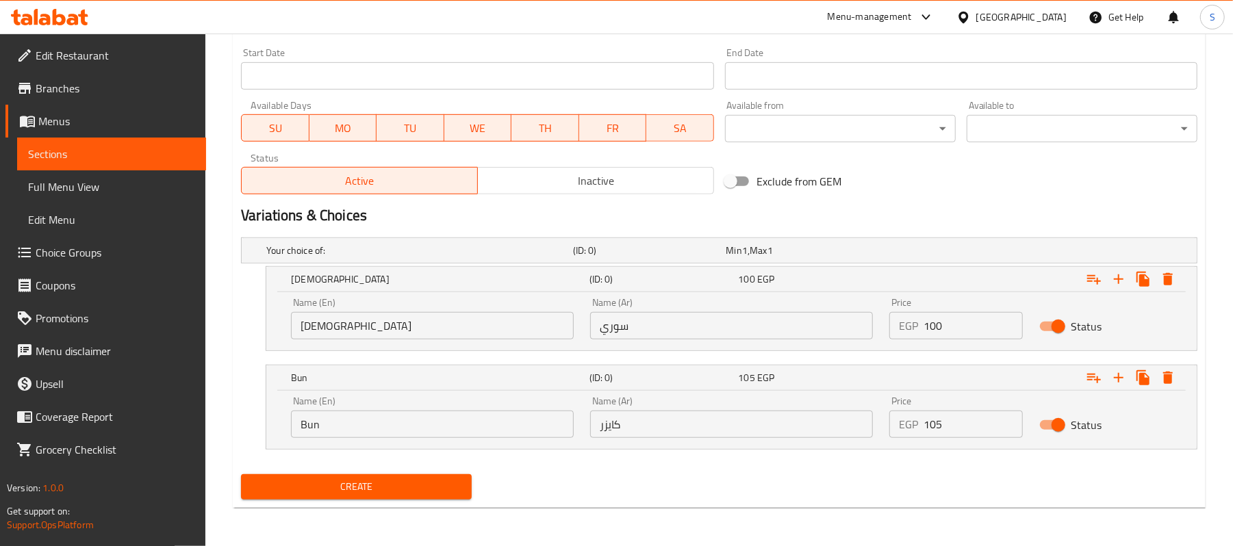
type input "Sausage Burger Sandwich"
click at [496, 319] on input "[DEMOGRAPHIC_DATA]" at bounding box center [432, 325] width 283 height 27
click at [489, 325] on input "[DEMOGRAPHIC_DATA]" at bounding box center [432, 325] width 283 height 27
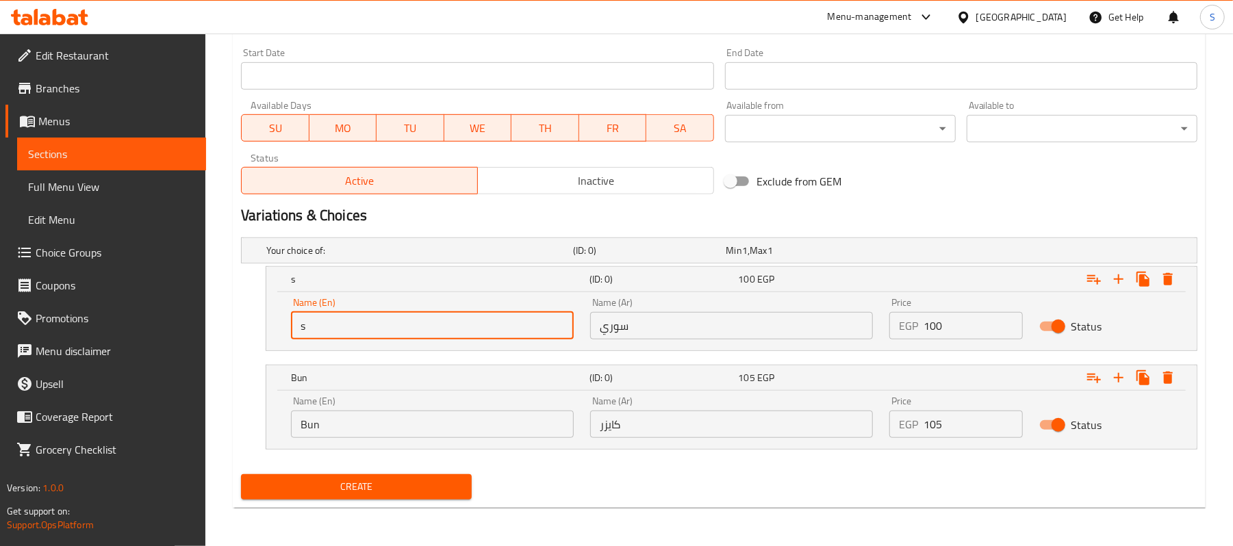
type input "[DEMOGRAPHIC_DATA]"
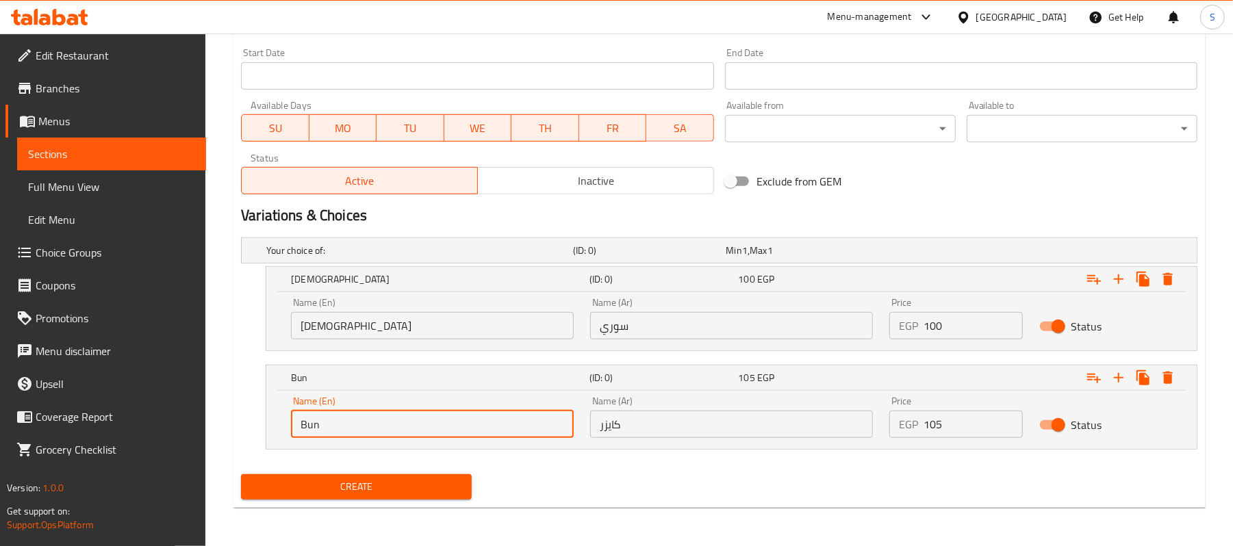
drag, startPoint x: 409, startPoint y: 422, endPoint x: 241, endPoint y: 422, distance: 167.8
click at [241, 422] on div "Bun (ID: 0) 105 EGP Name (En) Bun Name (En) Name (Ar) كايزر Name (Ar) Price EGP…" at bounding box center [719, 407] width 957 height 85
type input "Bun"
click at [709, 332] on input "سوري" at bounding box center [731, 325] width 283 height 27
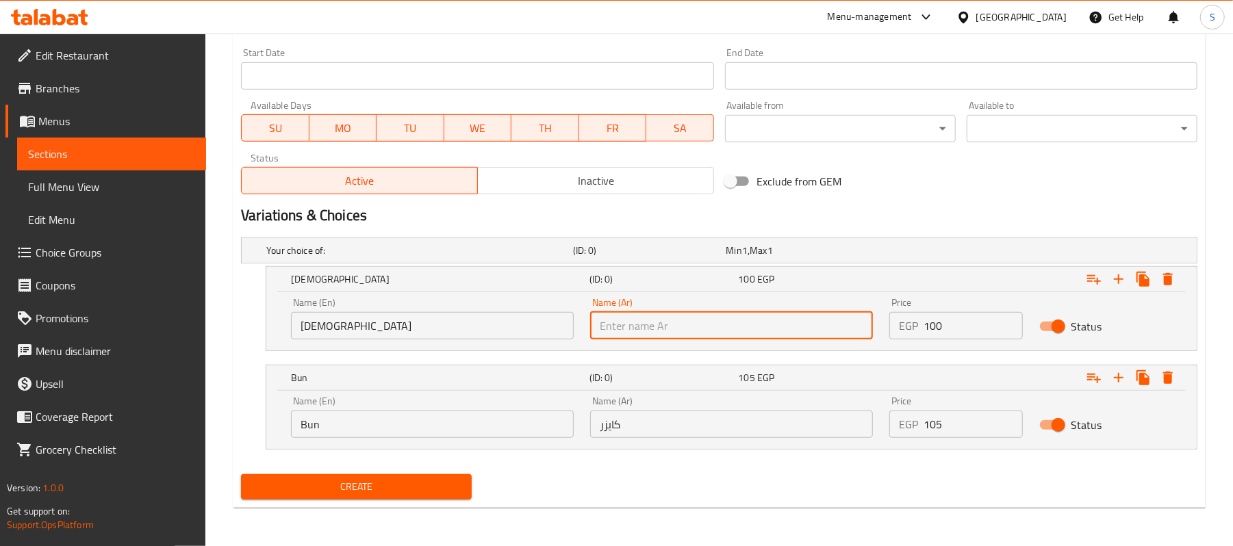
type input "سوري"
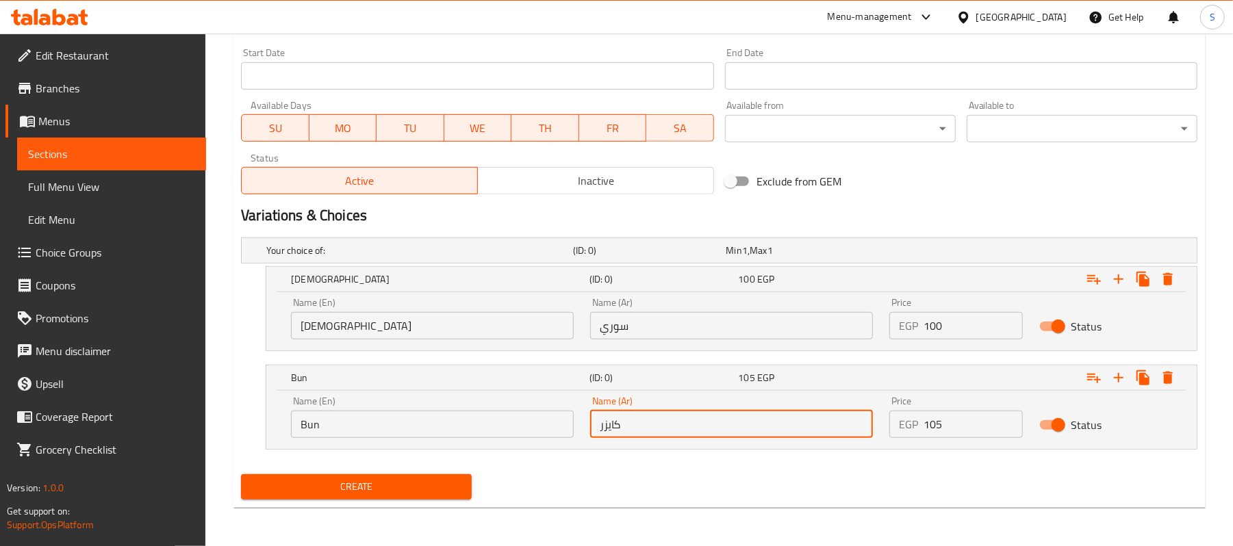
click at [707, 419] on input "كايزر" at bounding box center [731, 424] width 283 height 27
type input "كايزر"
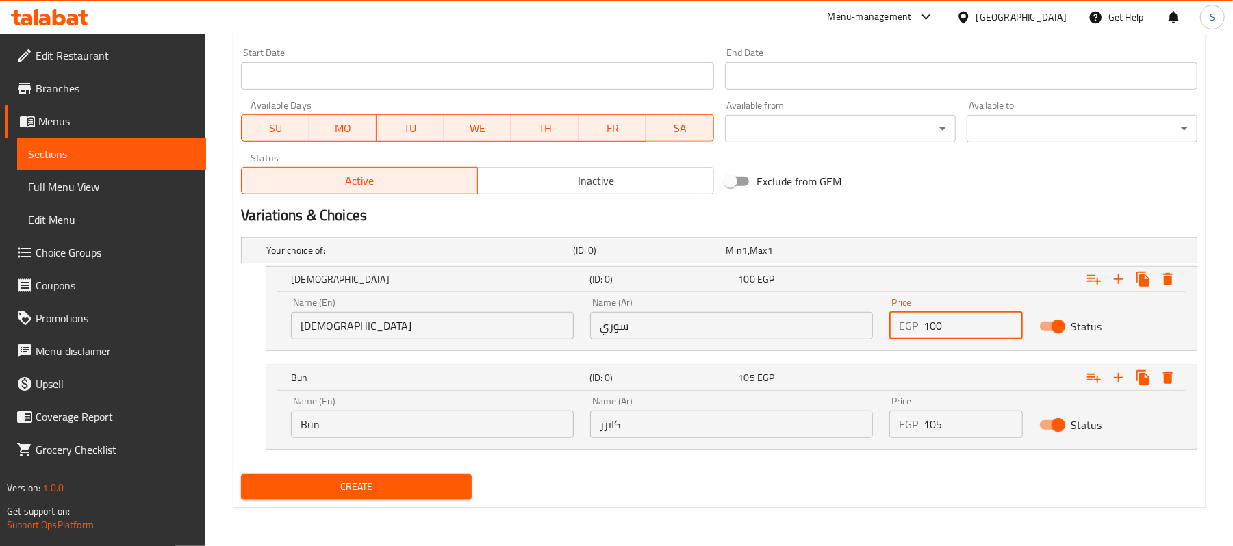
drag, startPoint x: 908, startPoint y: 330, endPoint x: 877, endPoint y: 330, distance: 30.8
click at [877, 330] on div "Name (En) Syrian Name (En) Name (Ar) سوري Name (Ar) Price EGP 100 Price Status" at bounding box center [732, 319] width 898 height 58
type input "70"
drag, startPoint x: 957, startPoint y: 419, endPoint x: 852, endPoint y: 425, distance: 104.9
click at [852, 425] on div "Name (En) Bun Name (En) Name (Ar) كايزر Name (Ar) Price EGP 105 Price Status" at bounding box center [732, 417] width 898 height 58
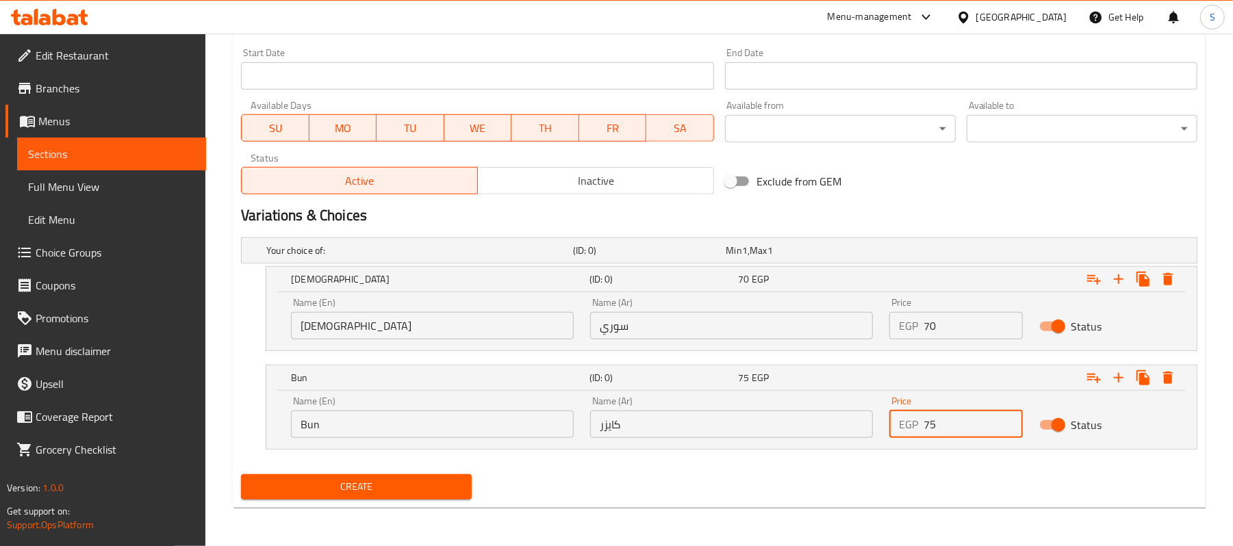
type input "75"
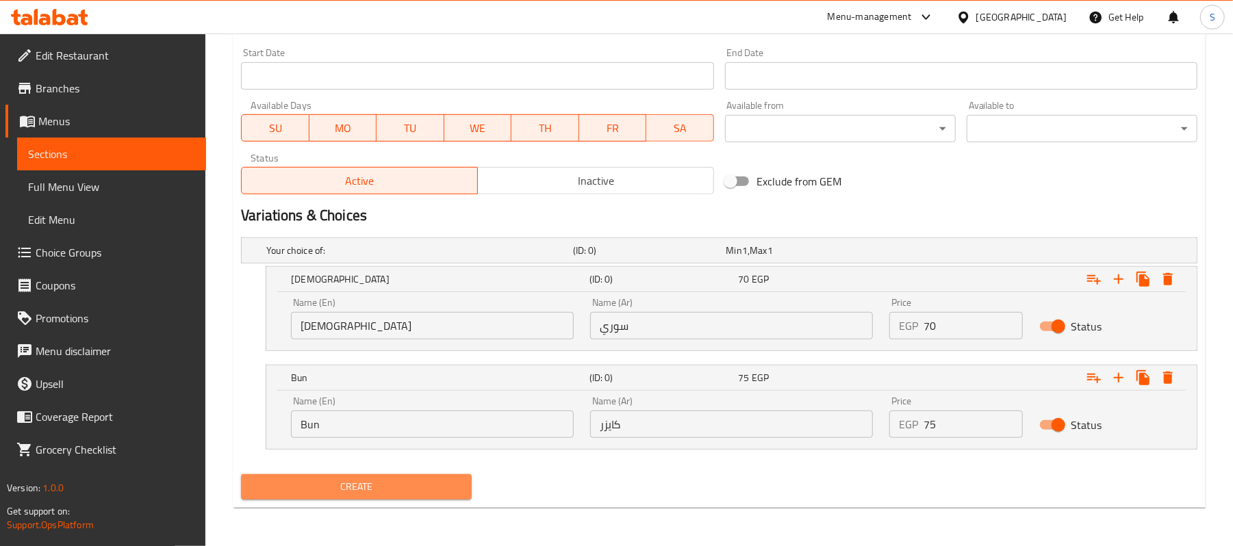
click at [392, 485] on span "Create" at bounding box center [356, 487] width 209 height 17
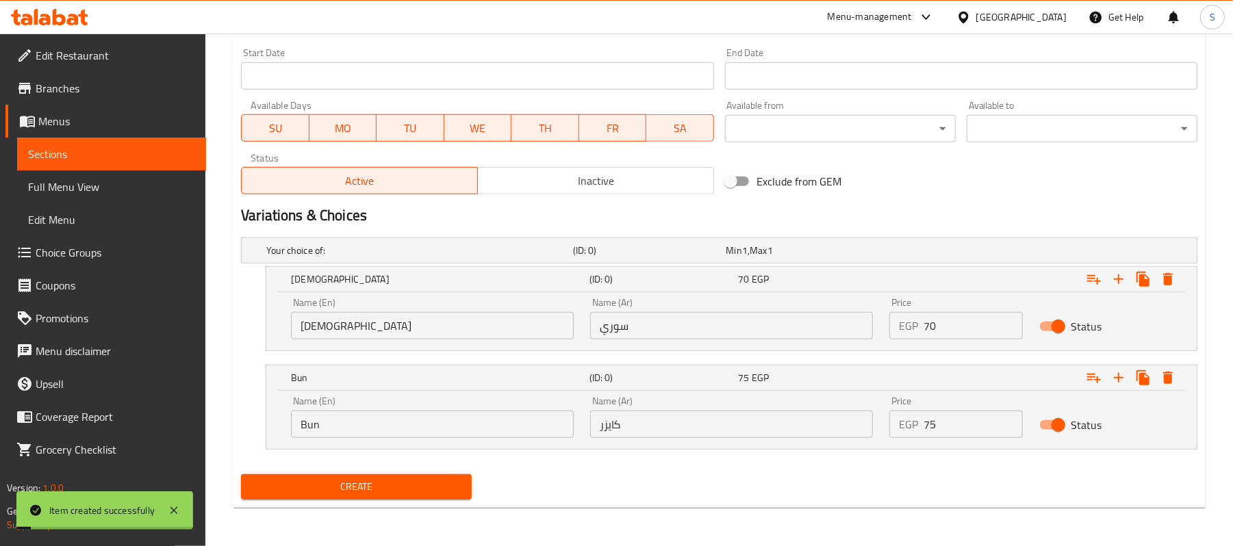
scroll to position [115, 0]
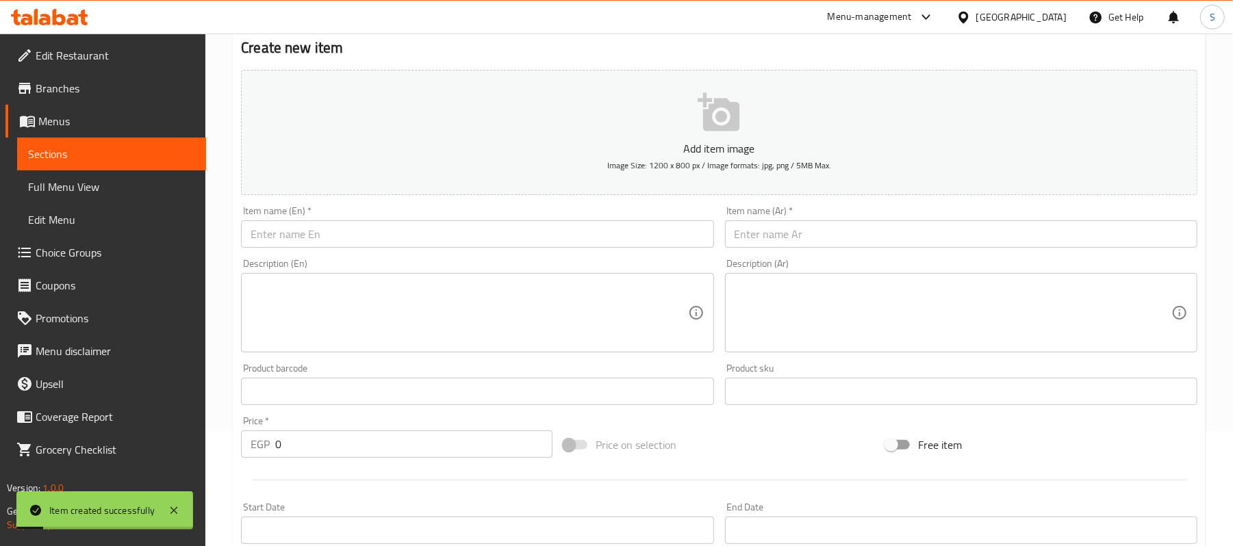
click at [919, 225] on input "text" at bounding box center [961, 233] width 472 height 27
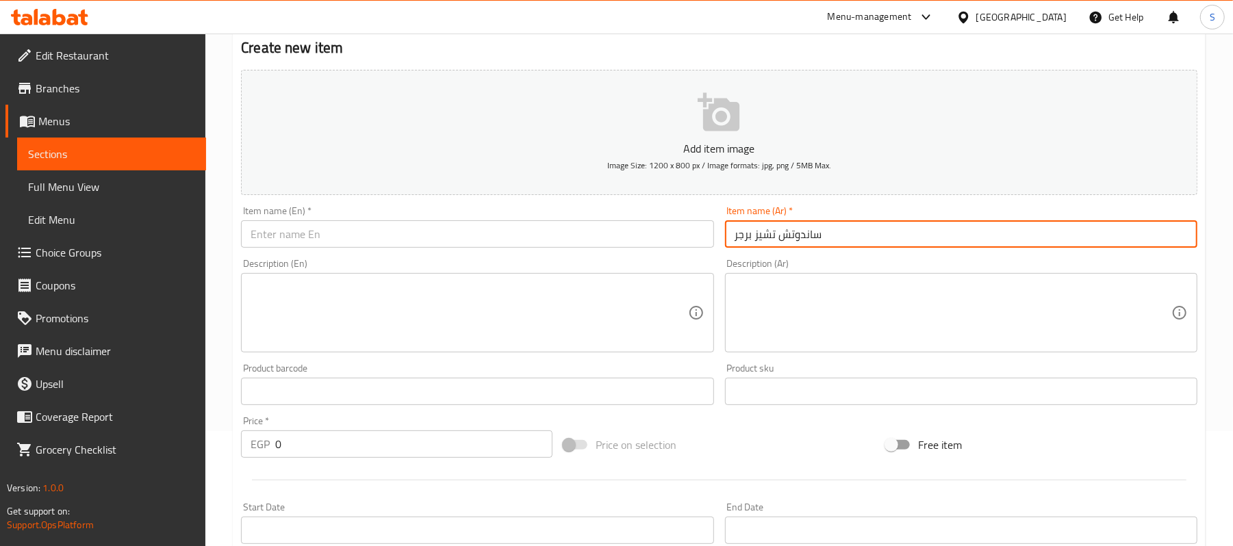
type input "ساندوتش تشيز برجر"
click at [664, 242] on input "text" at bounding box center [477, 233] width 472 height 27
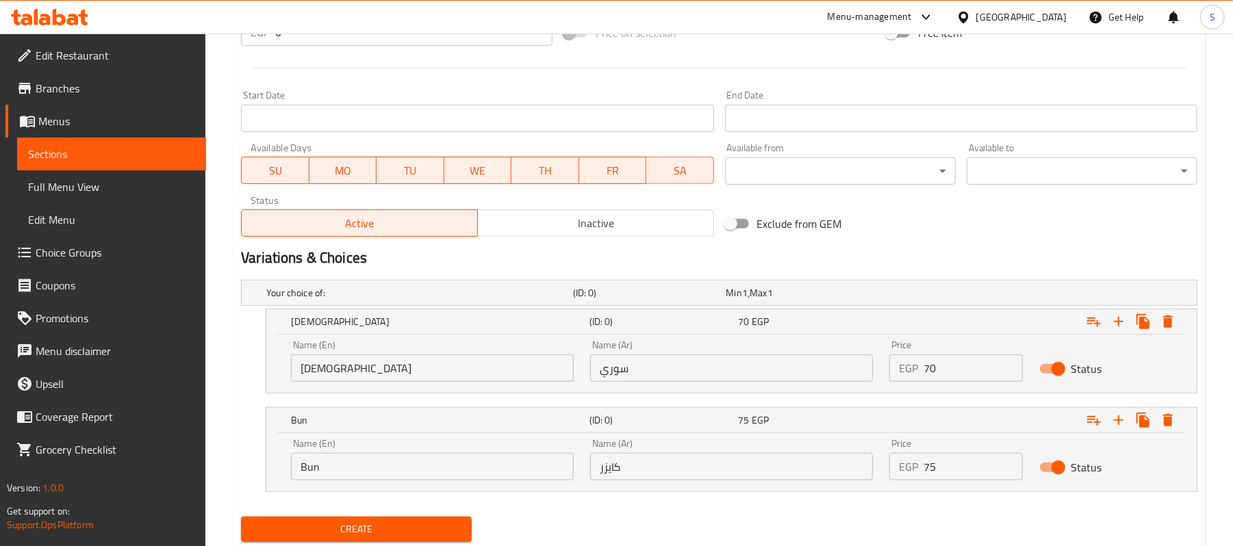
scroll to position [571, 0]
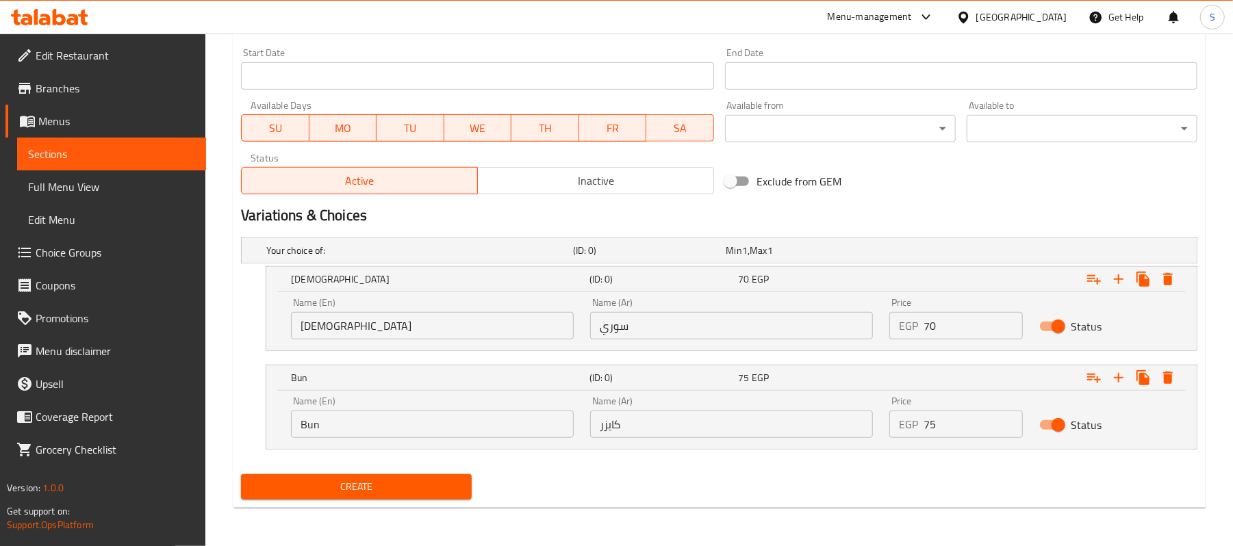
type input "Cheese Burger Sandwich"
drag, startPoint x: 971, startPoint y: 331, endPoint x: 803, endPoint y: 331, distance: 167.8
click at [803, 331] on div "Name (En) Syrian Name (En) Name (Ar) سوري Name (Ar) Price EGP 70 Price Status" at bounding box center [732, 319] width 898 height 58
type input "80"
click at [764, 425] on div "Name (En) Bun Name (En) Name (Ar) كايزر Name (Ar) Price EGP 75 Price Status" at bounding box center [732, 417] width 898 height 58
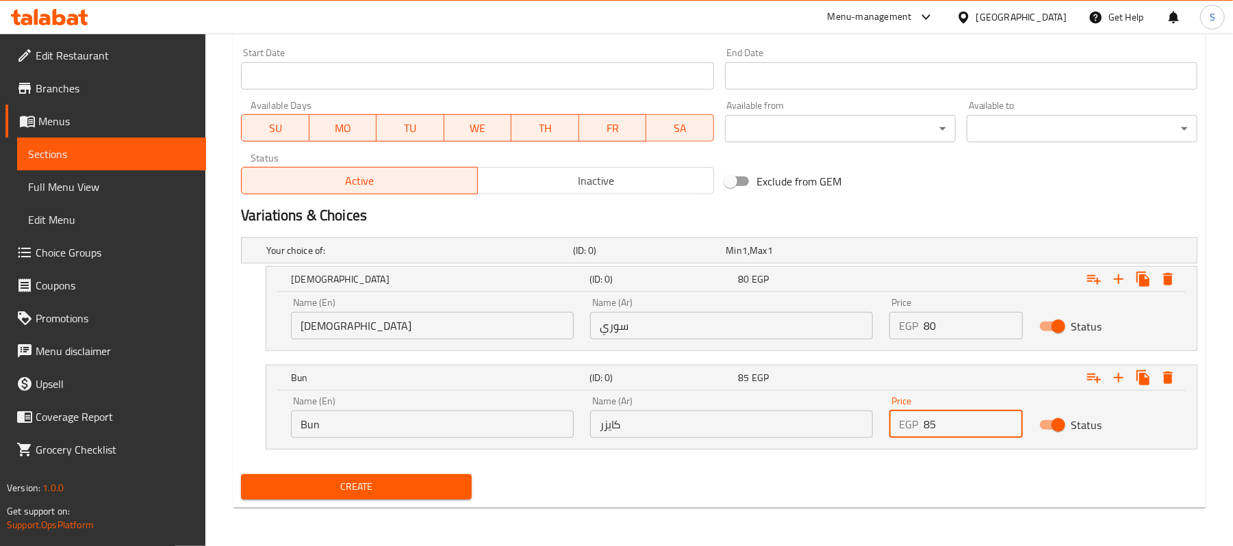
type input "85"
click at [710, 308] on div "Name (Ar) سوري Name (Ar)" at bounding box center [731, 319] width 283 height 42
drag, startPoint x: 710, startPoint y: 314, endPoint x: 707, endPoint y: 323, distance: 10.2
click at [710, 315] on input "سوري" at bounding box center [731, 325] width 283 height 27
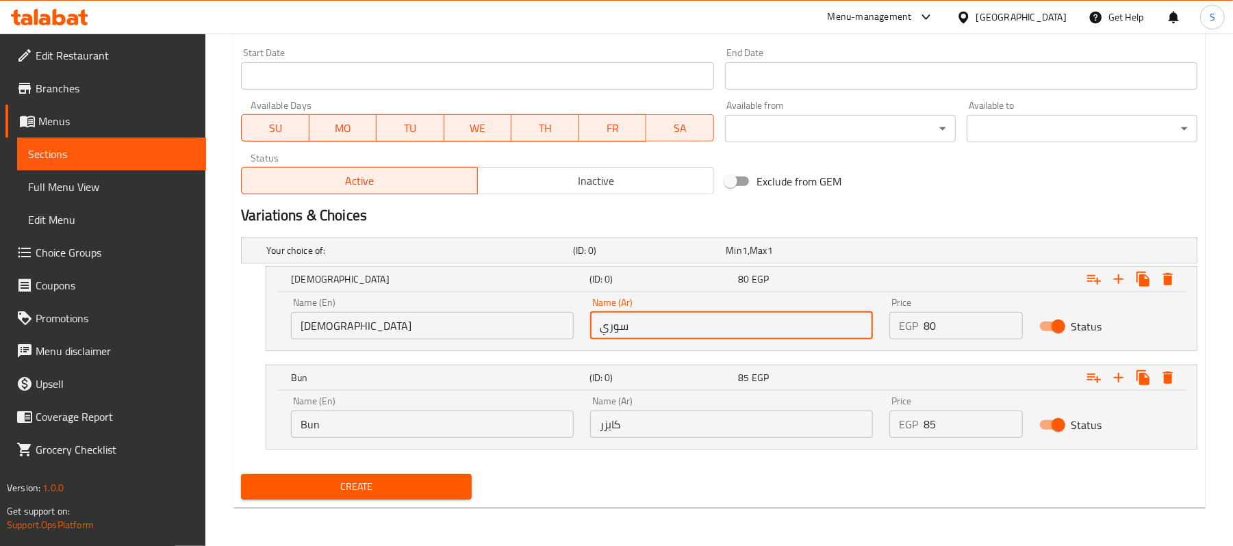
type input "سوري"
drag, startPoint x: 719, startPoint y: 401, endPoint x: 720, endPoint y: 409, distance: 8.3
click at [720, 409] on div "Name (Ar) كايزر Name (Ar)" at bounding box center [731, 417] width 283 height 42
click at [719, 409] on div "Name (Ar) كايزر Name (Ar)" at bounding box center [731, 417] width 283 height 42
drag, startPoint x: 719, startPoint y: 414, endPoint x: 718, endPoint y: 422, distance: 8.9
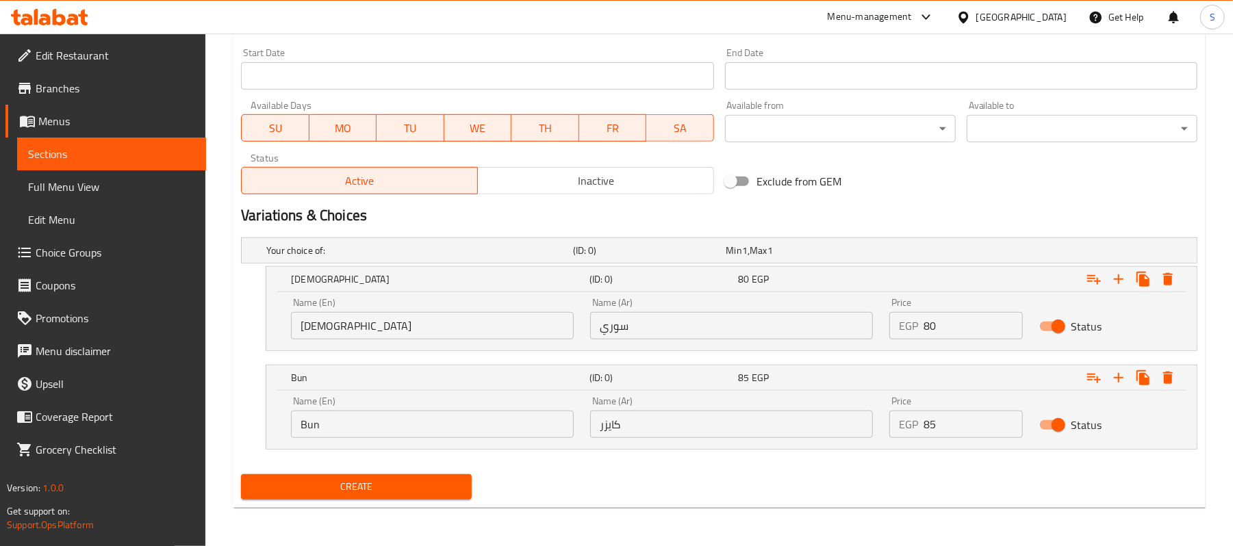
click at [719, 414] on input "كايزر" at bounding box center [731, 424] width 283 height 27
type input ";"
type input "كايزر"
click at [441, 318] on input "[DEMOGRAPHIC_DATA]" at bounding box center [432, 325] width 283 height 27
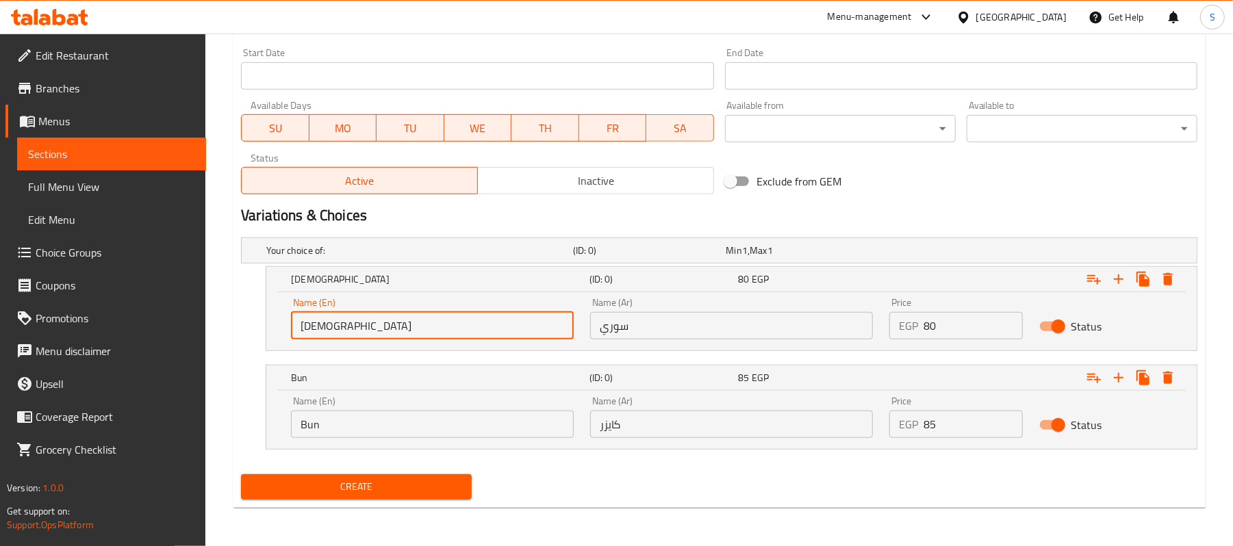
type input "Choice"
click at [441, 318] on input "text" at bounding box center [432, 325] width 283 height 27
type input "[DEMOGRAPHIC_DATA]"
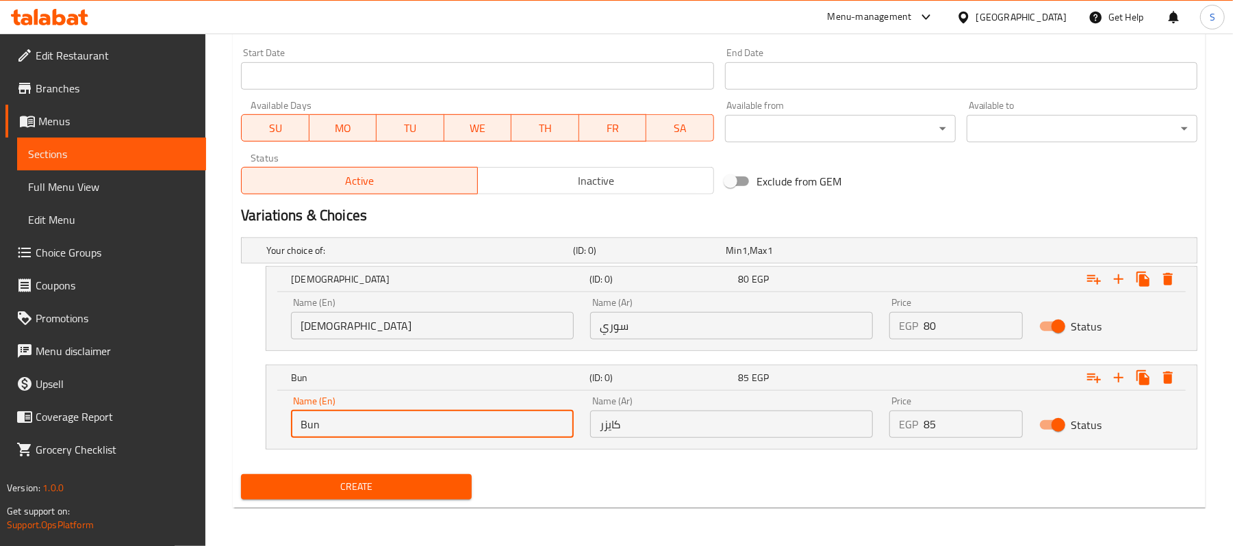
click at [415, 415] on input "Bun" at bounding box center [432, 424] width 283 height 27
click at [416, 414] on input "Bun" at bounding box center [432, 424] width 283 height 27
type input "Choice"
click at [416, 422] on input "text" at bounding box center [432, 424] width 283 height 27
type input "Bun"
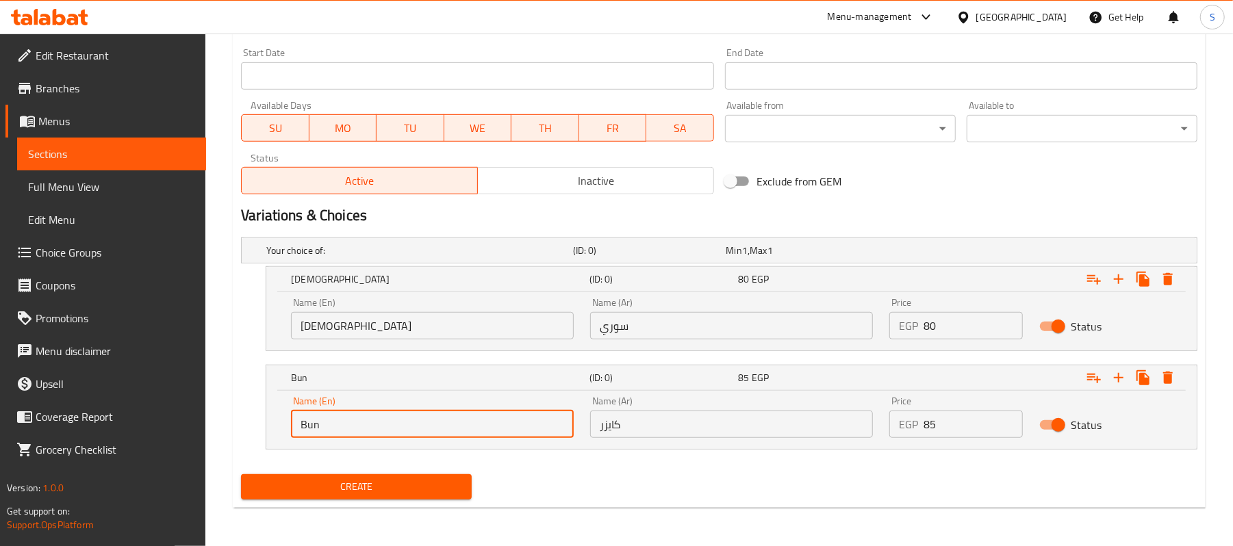
click at [357, 493] on span "Create" at bounding box center [356, 487] width 209 height 17
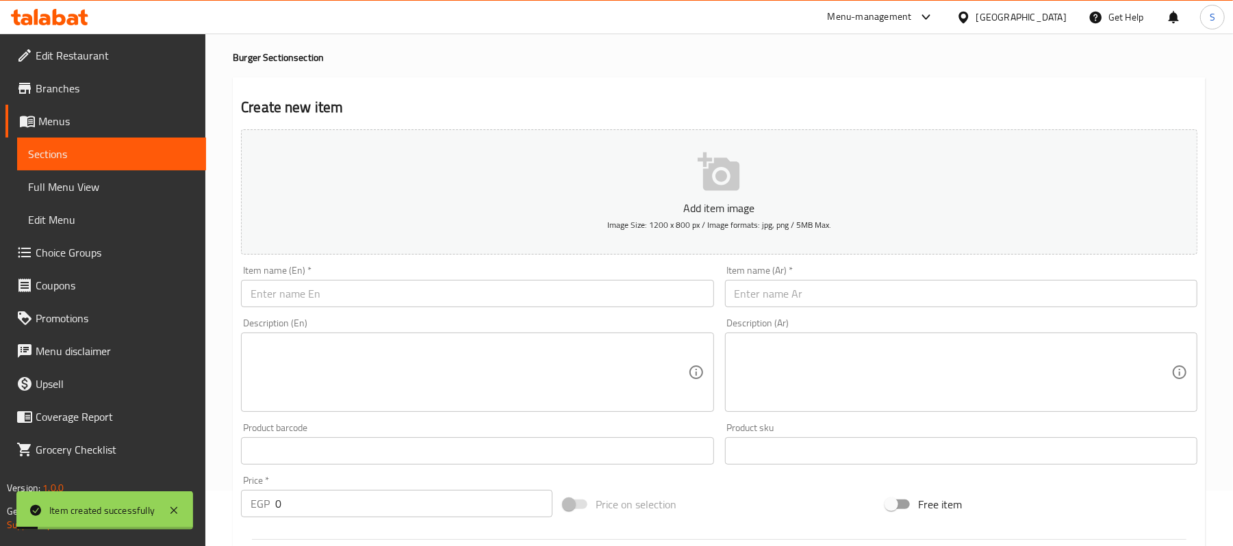
scroll to position [0, 0]
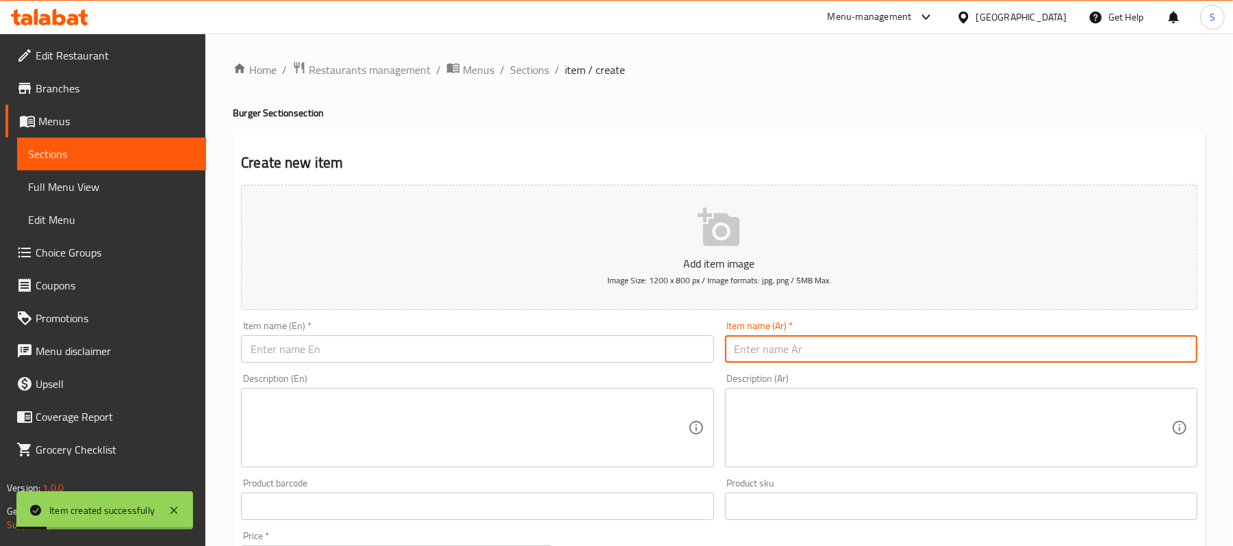
click at [825, 351] on input "text" at bounding box center [961, 349] width 472 height 27
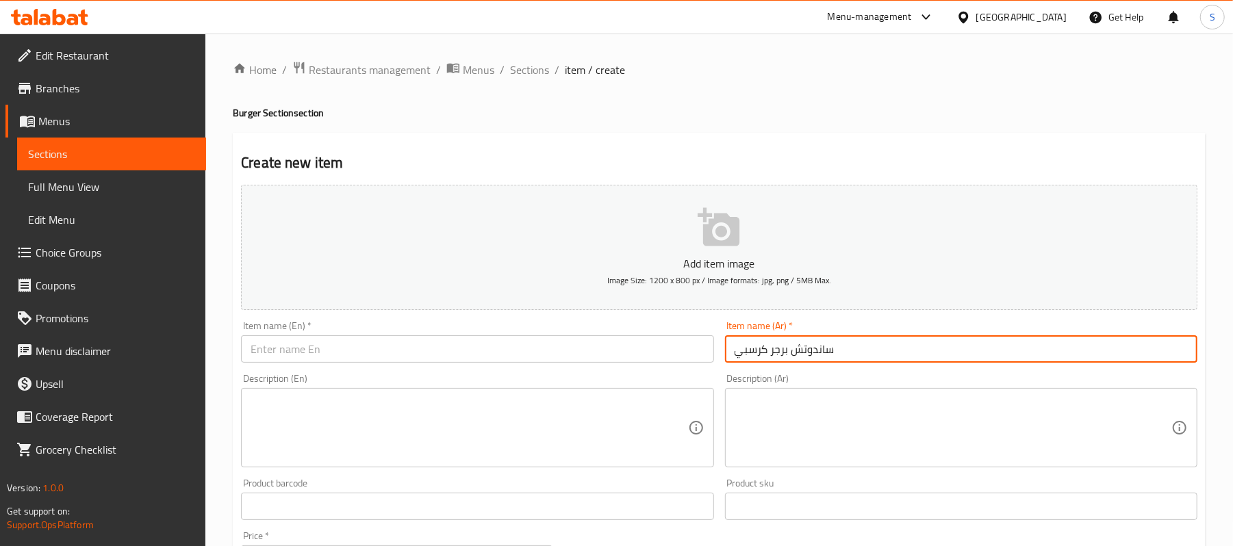
type input "ساندوتش برجر كرسبي"
click at [587, 334] on div "Item name (En)   * Item name (En) *" at bounding box center [477, 342] width 472 height 42
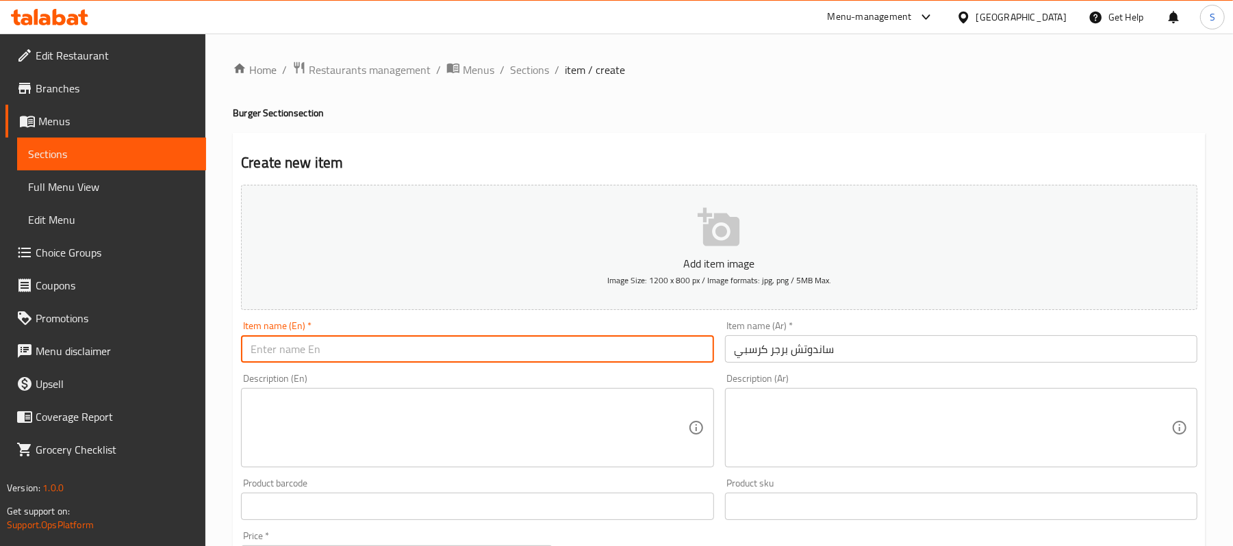
click at [585, 348] on input "text" at bounding box center [477, 349] width 472 height 27
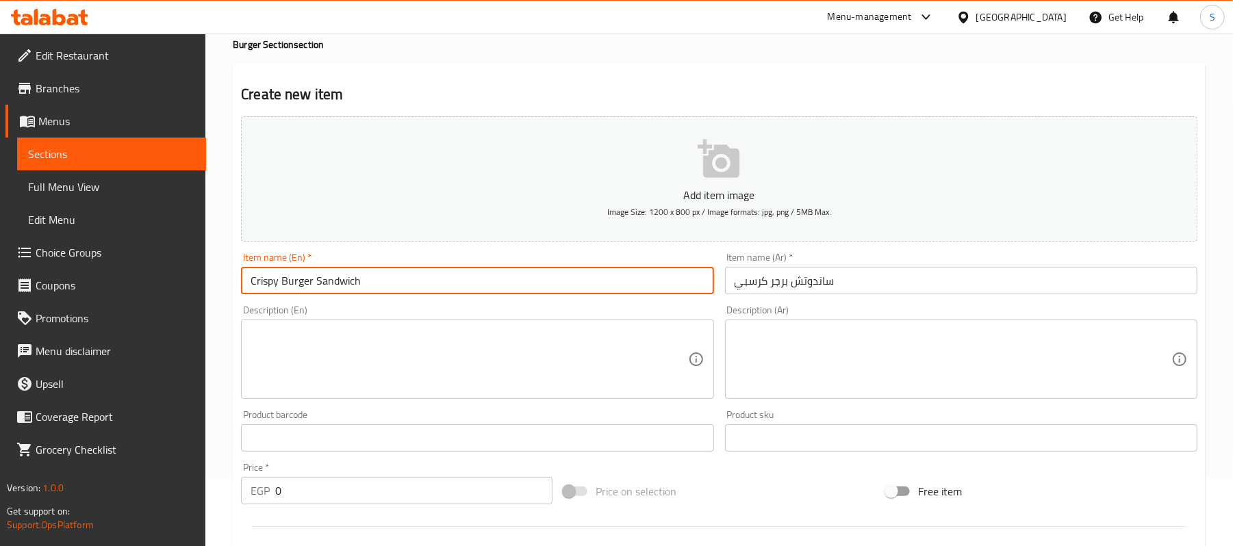
scroll to position [182, 0]
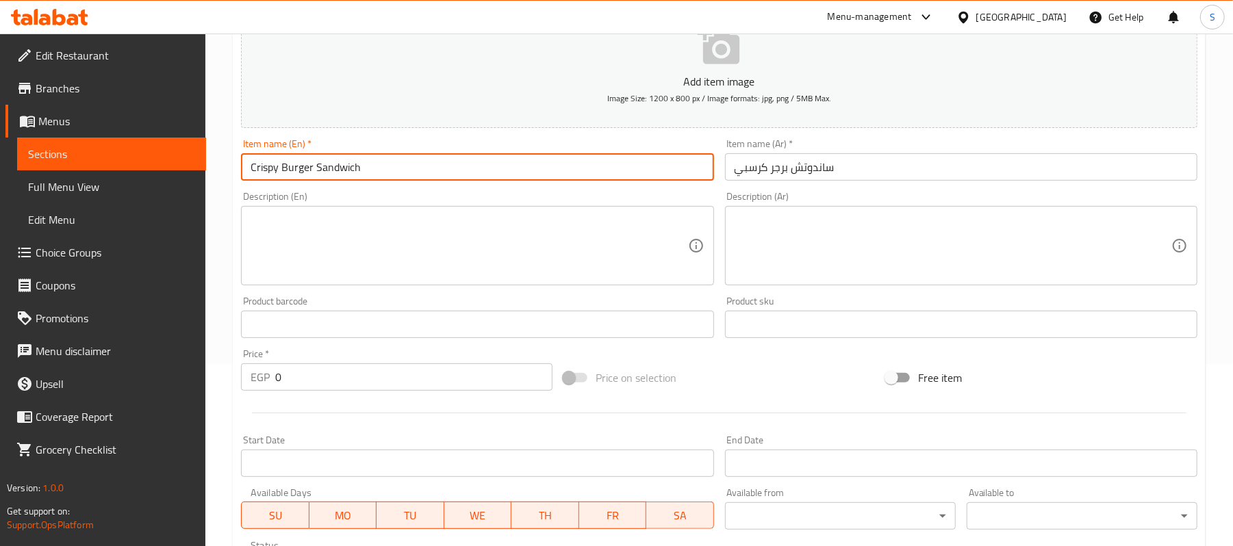
type input "Crispy Burger Sandwich"
click at [156, 378] on div "Edit Restaurant Branches Menus Sections Full Menu View Edit Menu Choice Groups …" at bounding box center [616, 392] width 1233 height 1083
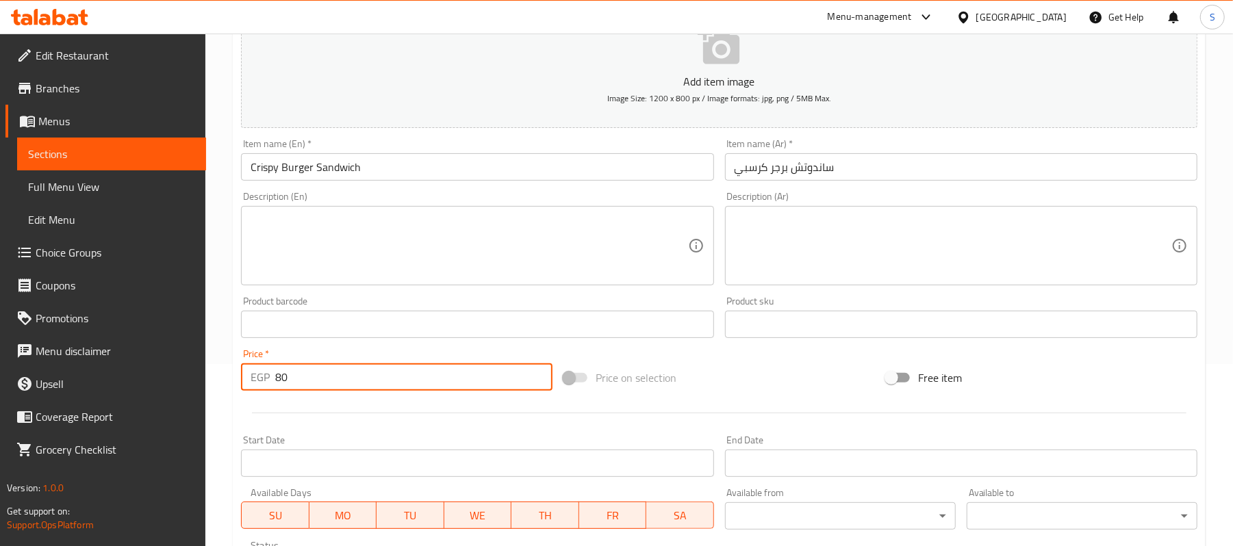
type input "80"
click at [385, 165] on input "Crispy Burger Sandwich" at bounding box center [477, 166] width 472 height 27
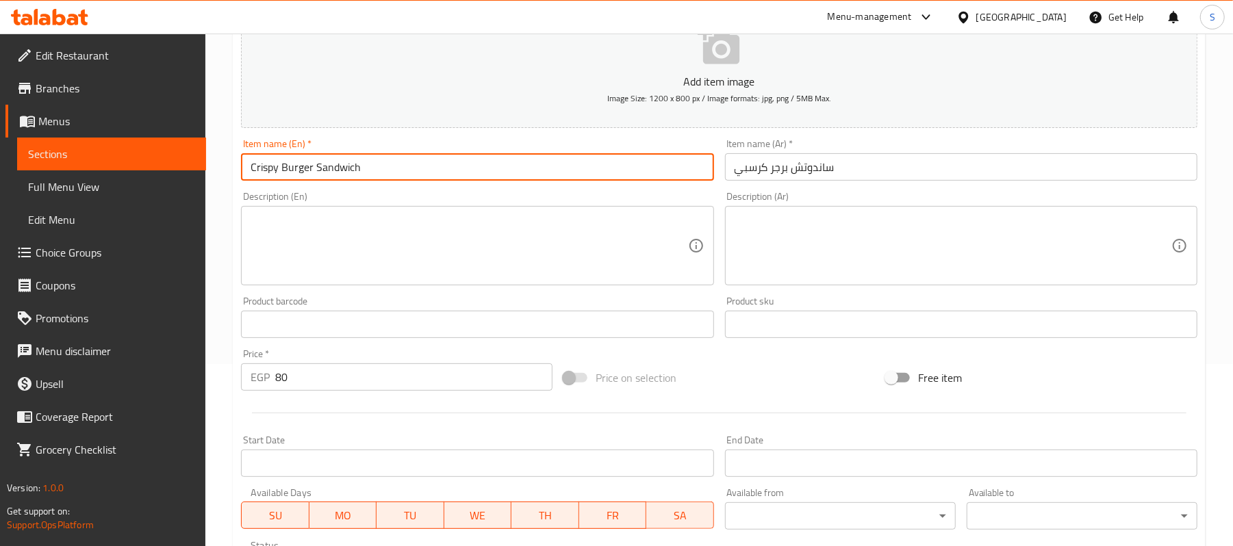
click at [316, 162] on input "Crispy Burger Sandwich" at bounding box center [477, 166] width 472 height 27
type input "Crispy Burger Bun Sandwich"
click at [763, 167] on input "ساندوتش برجر كرسبي" at bounding box center [961, 166] width 472 height 27
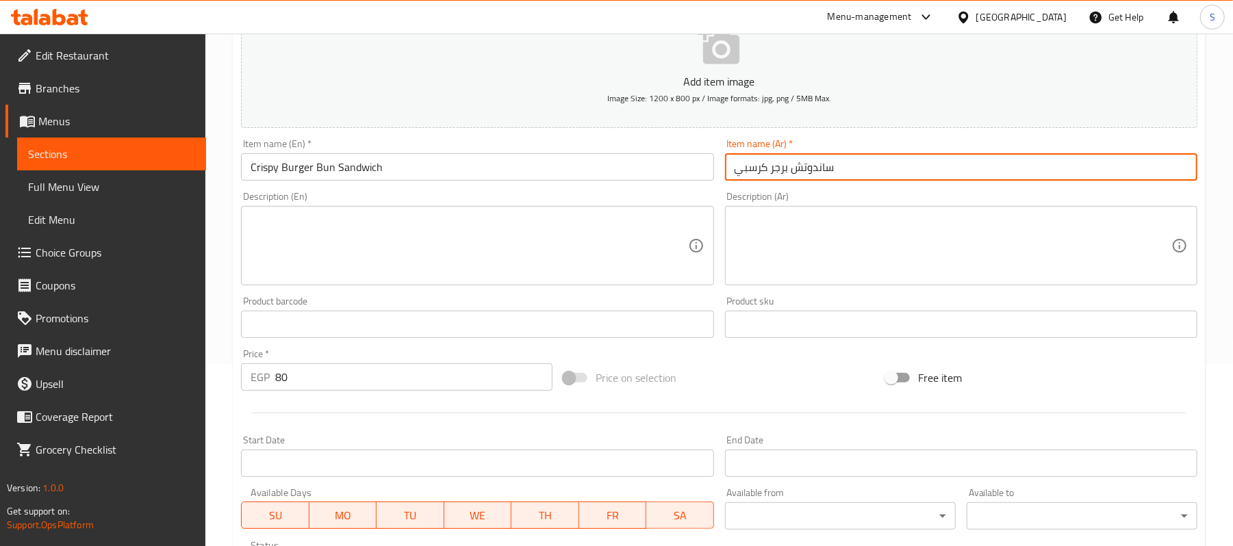
click at [853, 165] on input "ساندوتش برجر كرسبي" at bounding box center [961, 166] width 472 height 27
type input "ساندوتش برجر كرسبي كايزر"
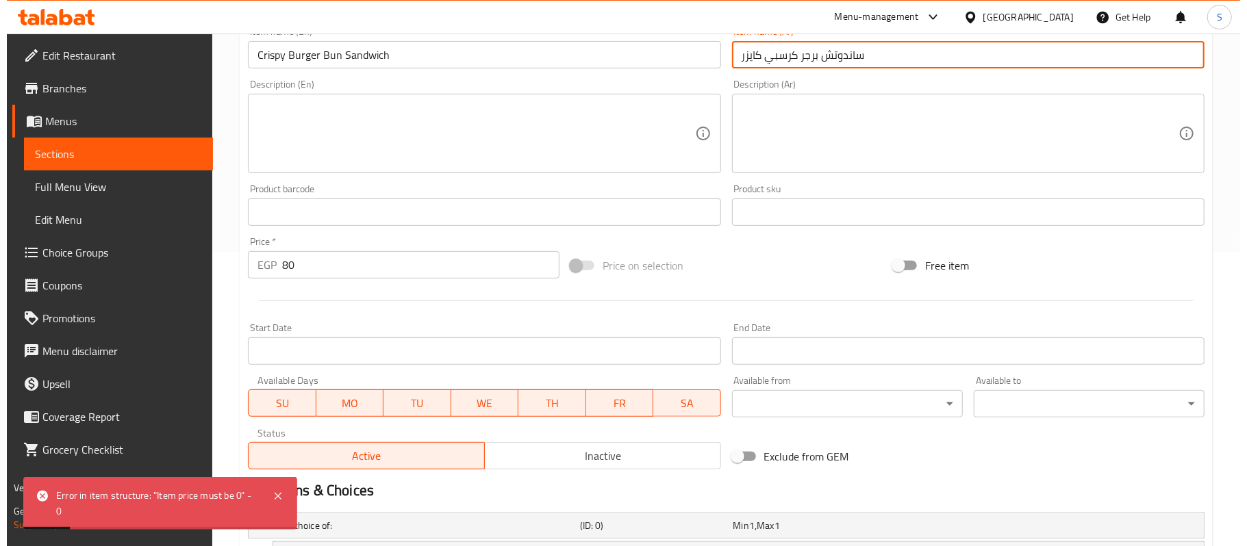
scroll to position [548, 0]
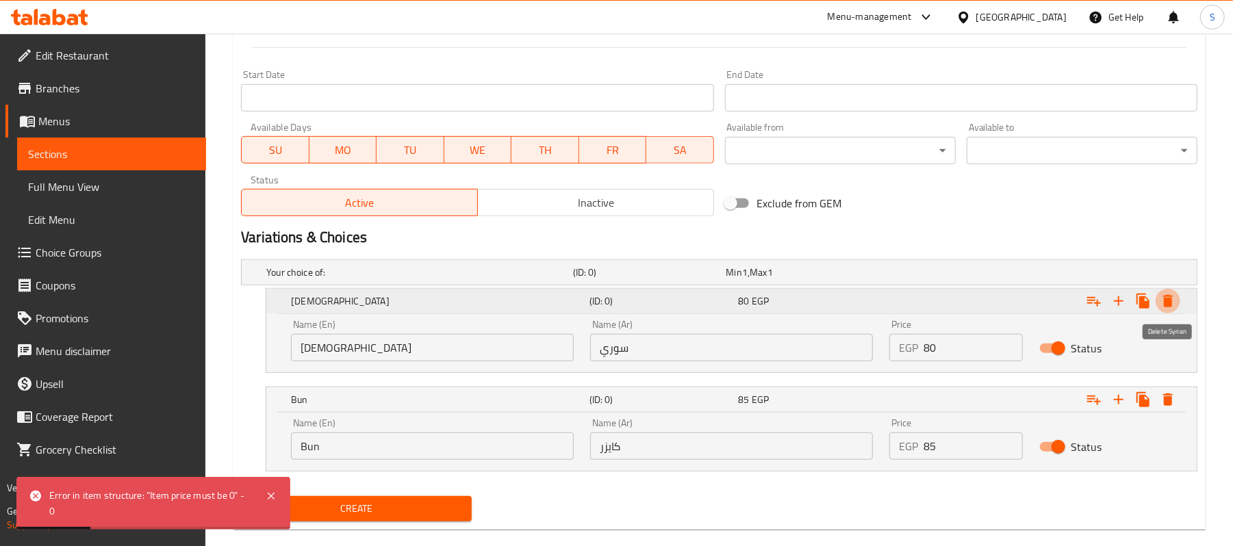
click at [1170, 311] on button "Expand" at bounding box center [1168, 301] width 25 height 25
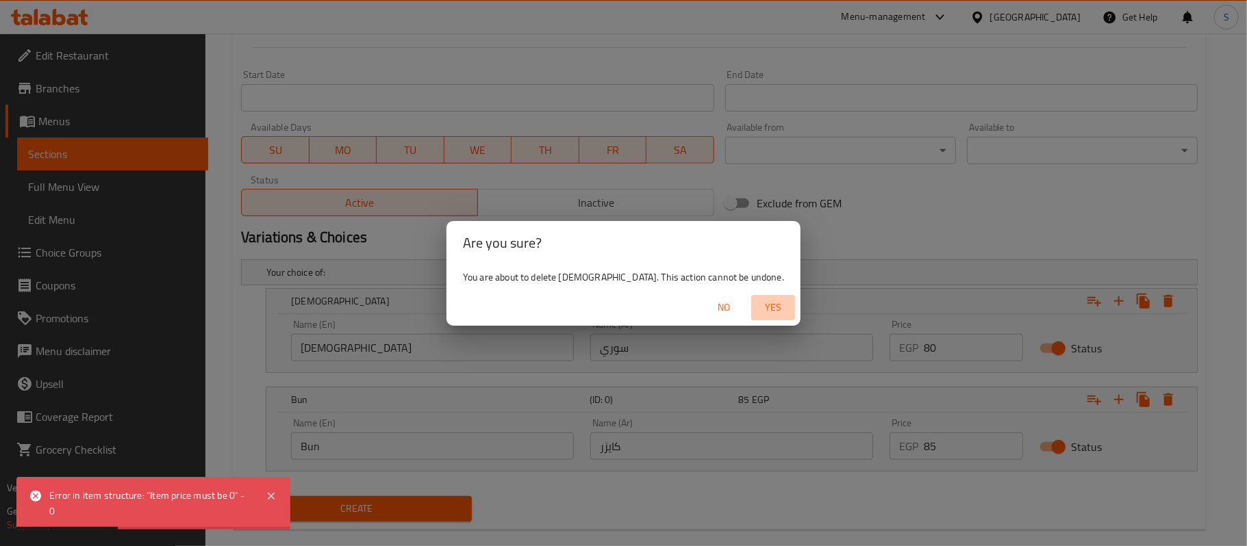
click at [757, 301] on span "Yes" at bounding box center [773, 307] width 33 height 17
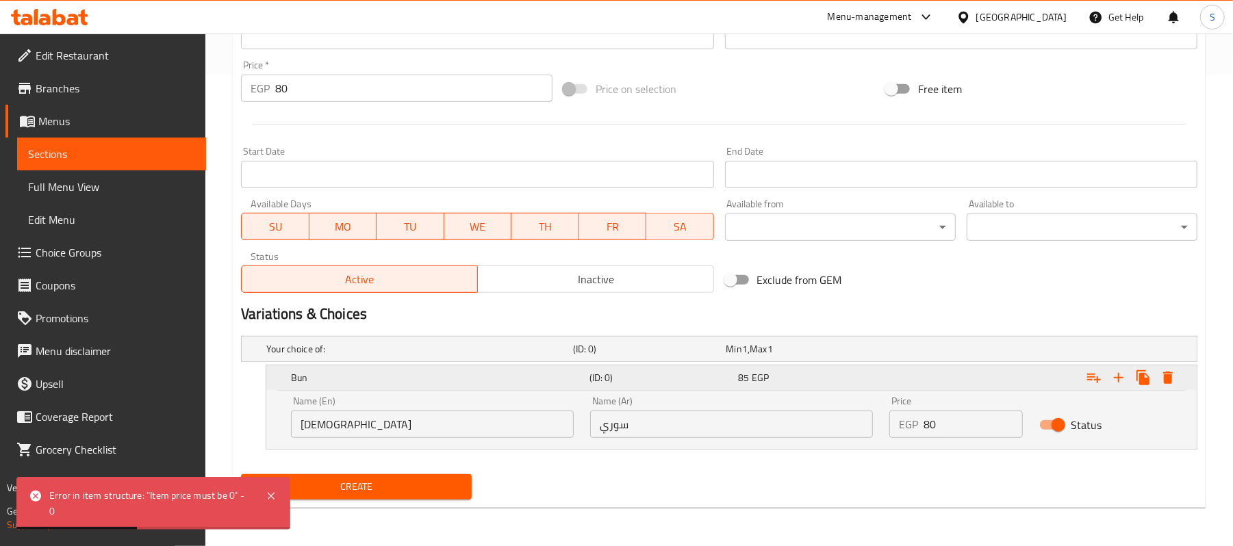
click at [1167, 383] on icon "Expand" at bounding box center [1168, 378] width 10 height 12
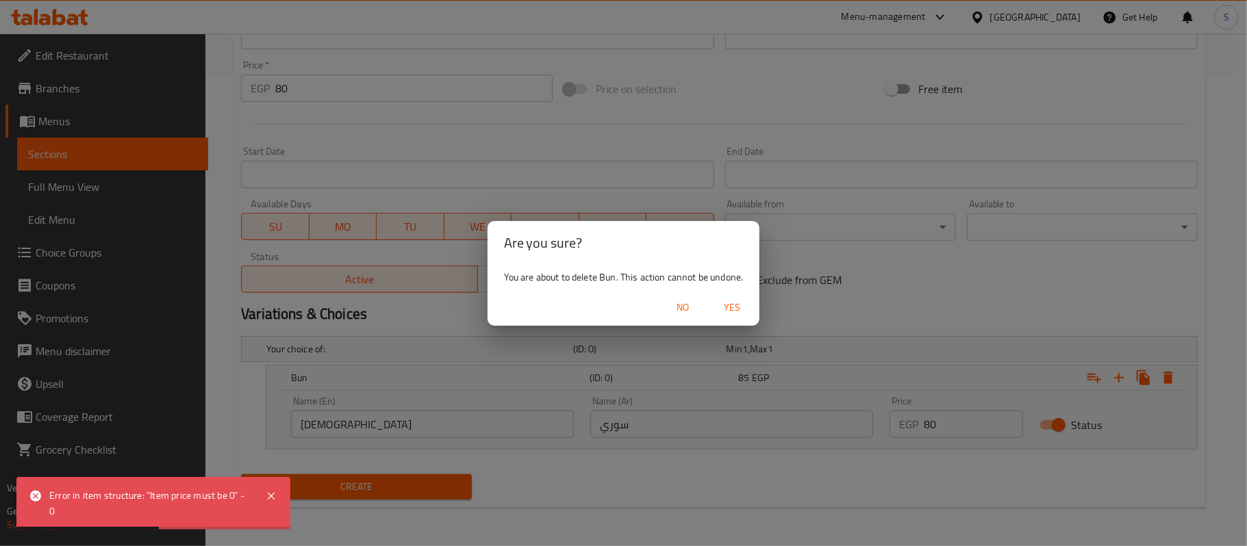
drag, startPoint x: 716, startPoint y: 293, endPoint x: 720, endPoint y: 299, distance: 7.8
click at [716, 293] on div "No Yes" at bounding box center [624, 308] width 273 height 36
click at [721, 300] on span "Yes" at bounding box center [732, 307] width 33 height 17
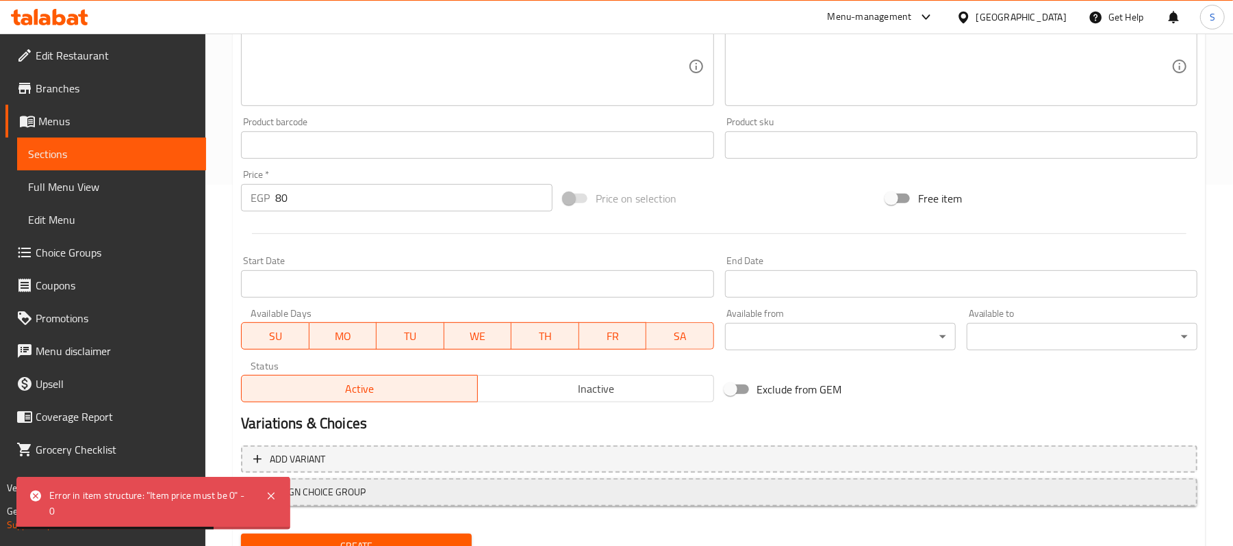
scroll to position [420, 0]
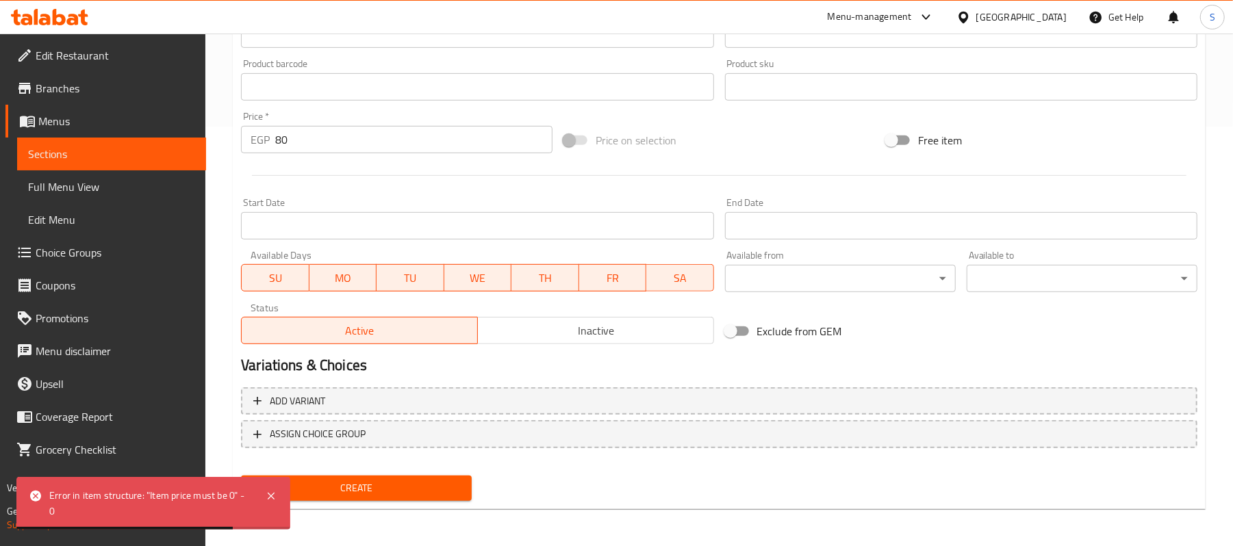
click at [389, 493] on span "Create" at bounding box center [356, 488] width 209 height 17
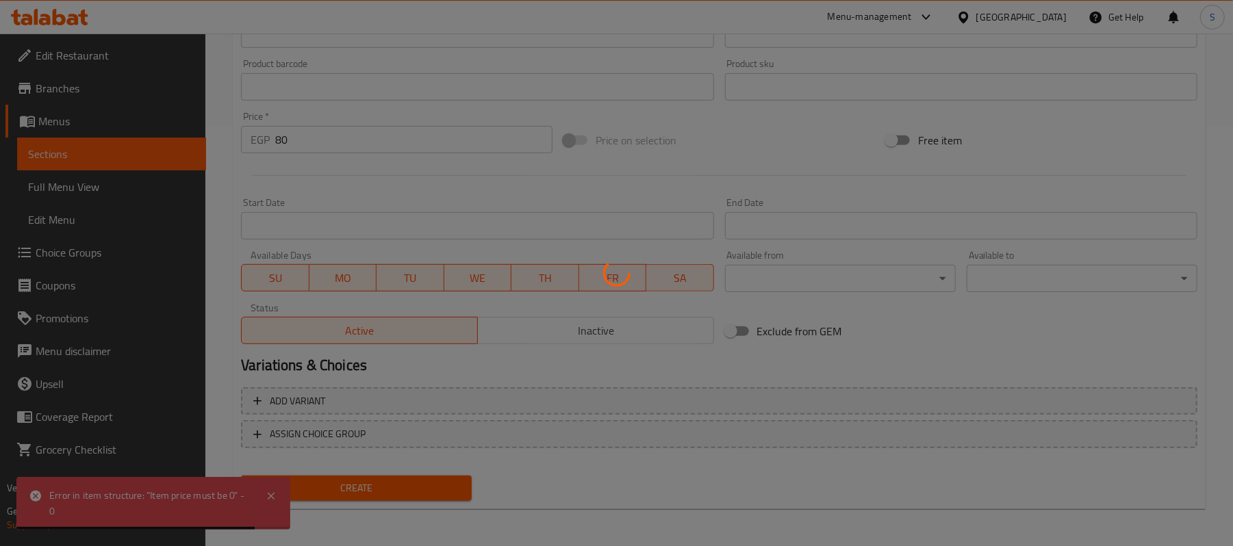
type input "0"
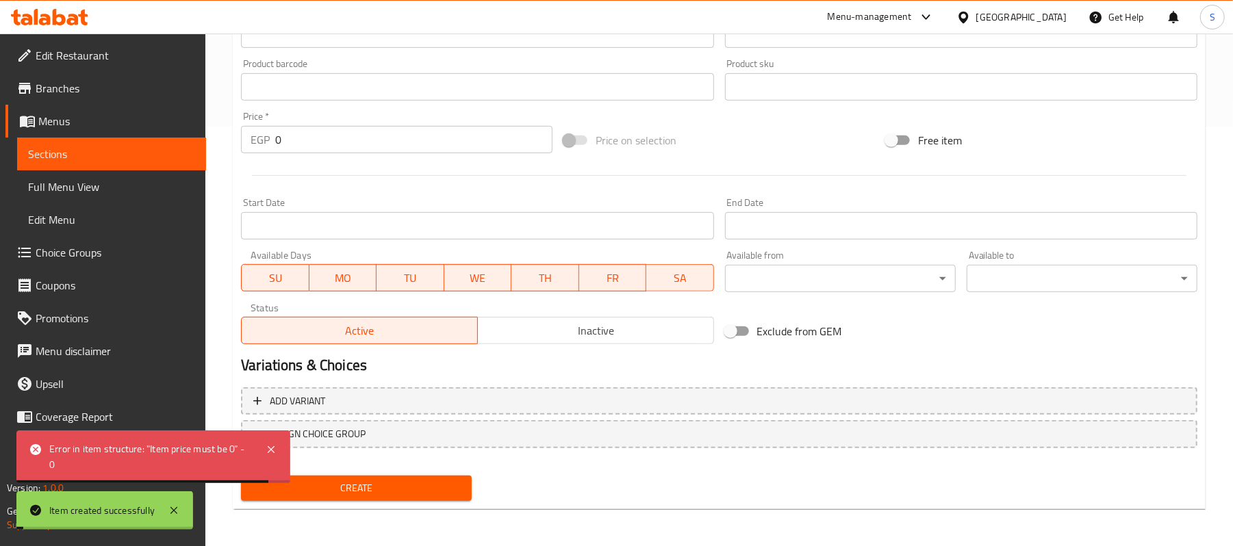
scroll to position [55, 0]
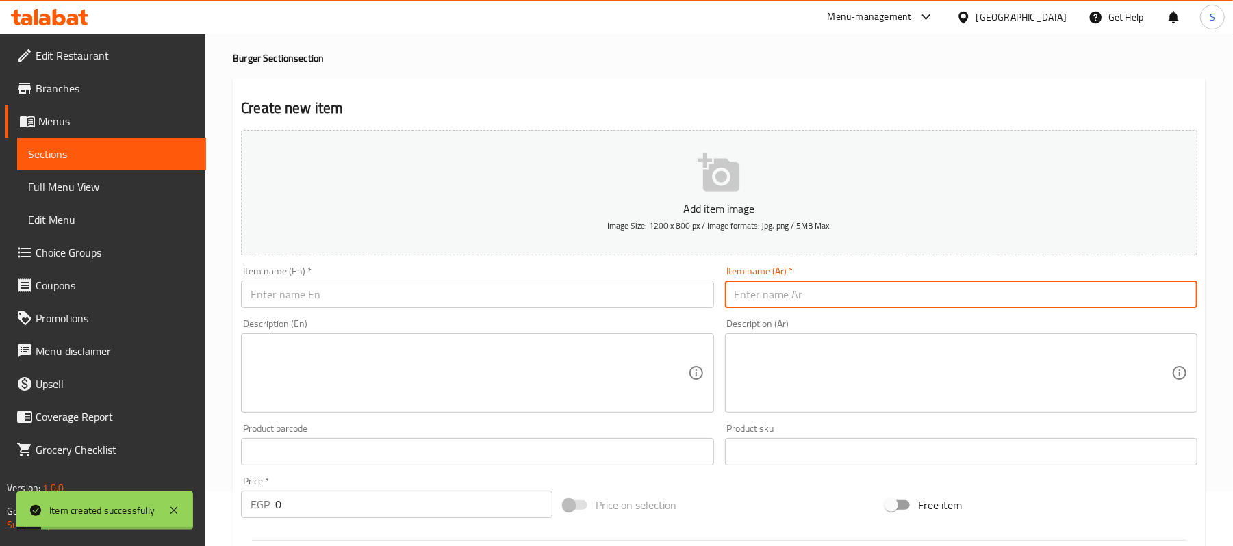
click at [838, 288] on input "text" at bounding box center [961, 294] width 472 height 27
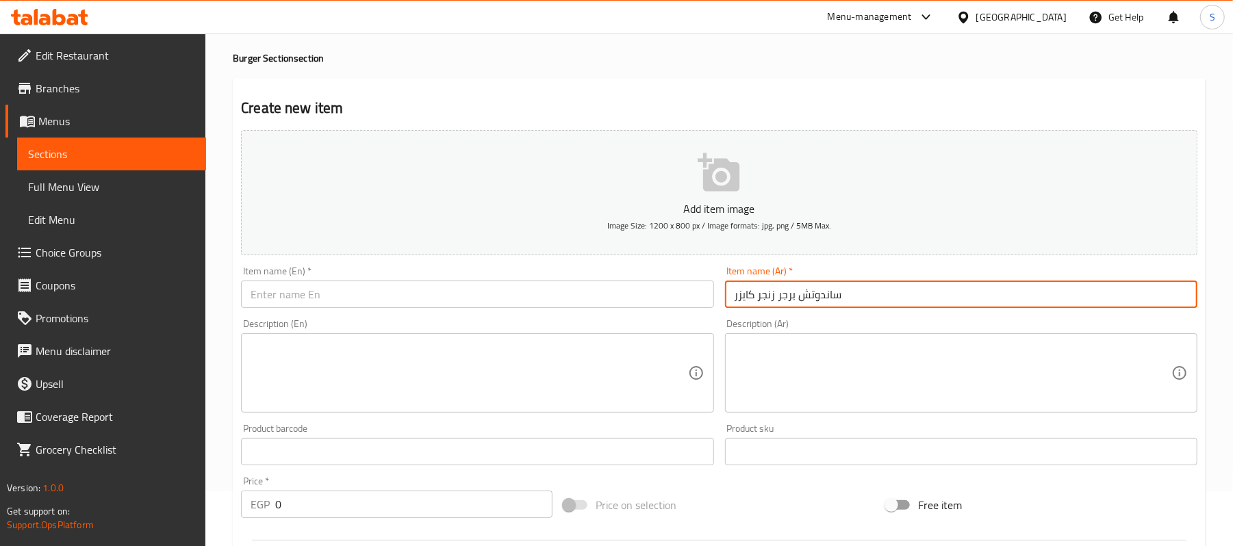
type input "ساندوتش برجر زنجر كايزر"
click at [471, 301] on input "text" at bounding box center [477, 294] width 472 height 27
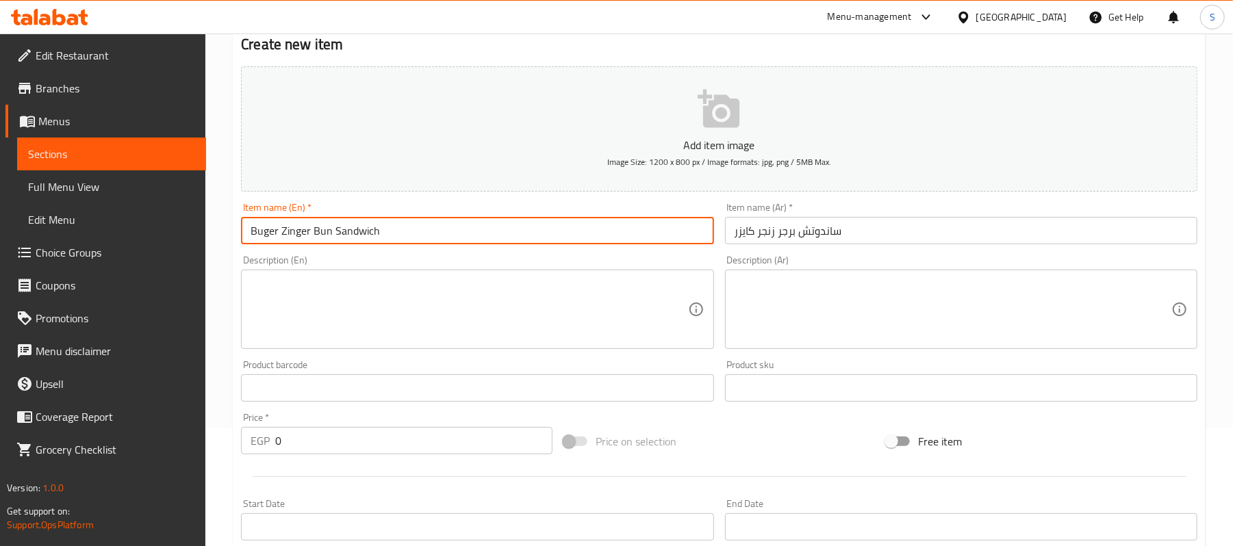
scroll to position [146, 0]
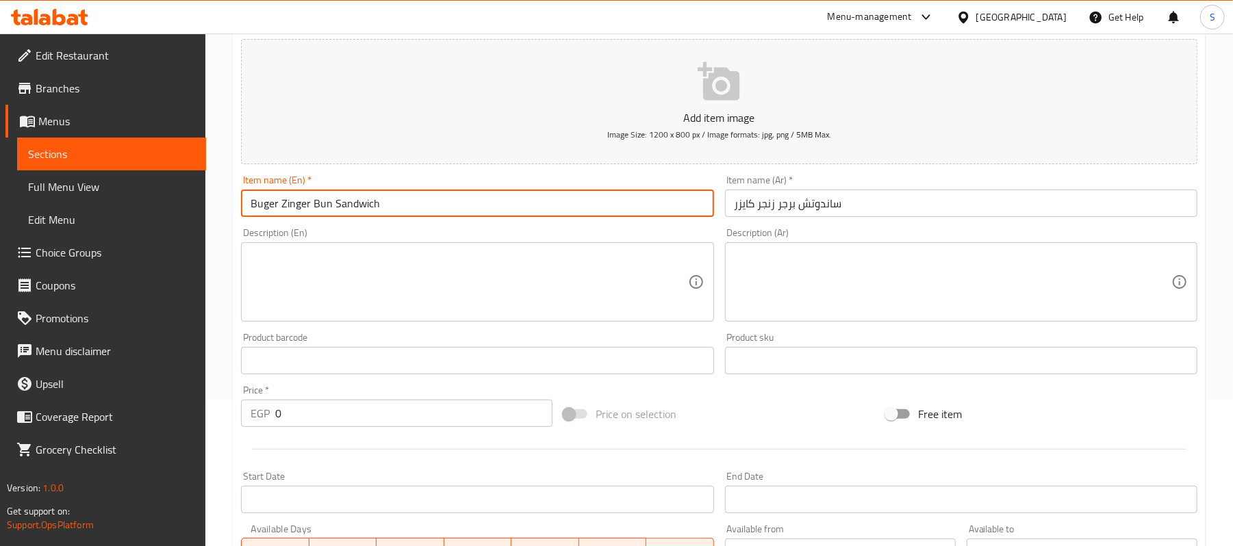
type input "Buger Zinger Bun Sandwich"
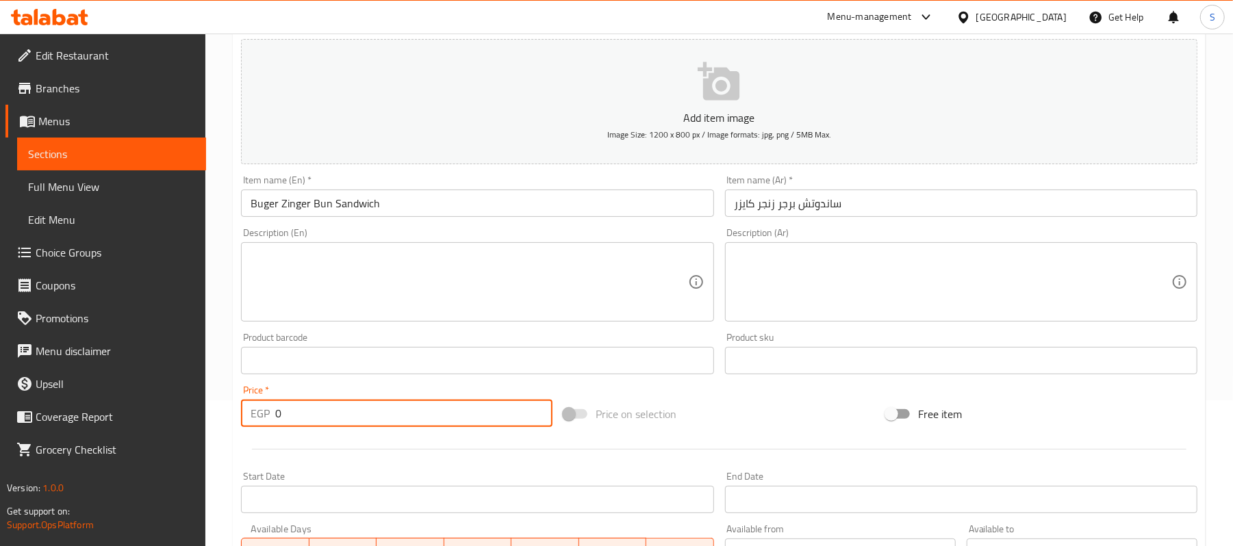
drag, startPoint x: 290, startPoint y: 420, endPoint x: 185, endPoint y: 420, distance: 105.5
click at [185, 420] on div "Edit Restaurant Branches Menus Sections Full Menu View Edit Menu Choice Groups …" at bounding box center [616, 355] width 1233 height 934
type input "80"
click at [346, 217] on input "Buger Zinger Bun Sandwich" at bounding box center [477, 203] width 472 height 27
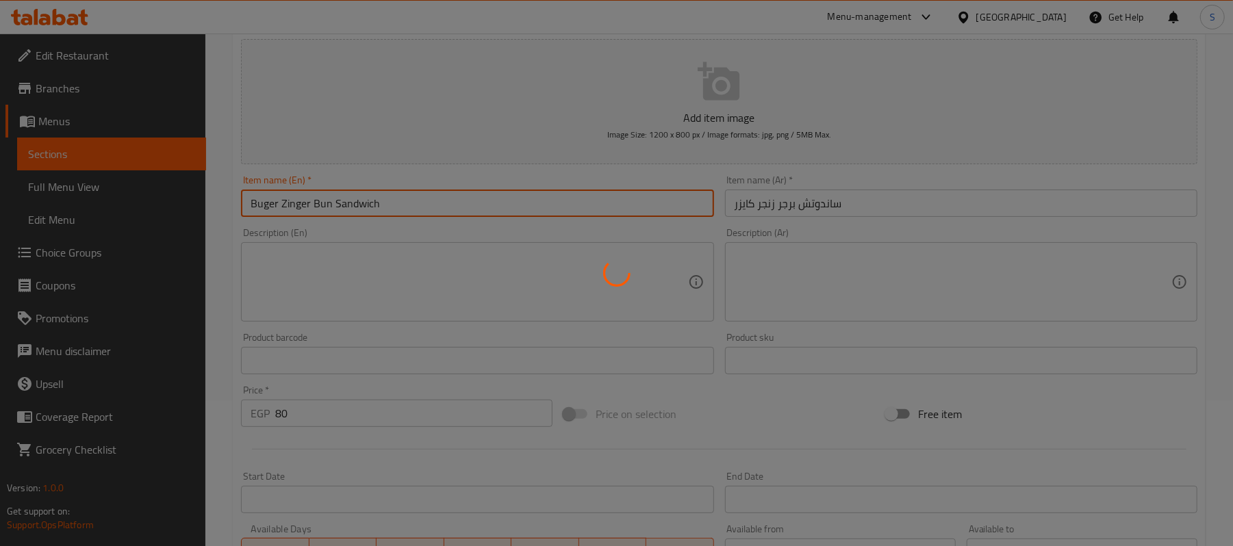
type input "0"
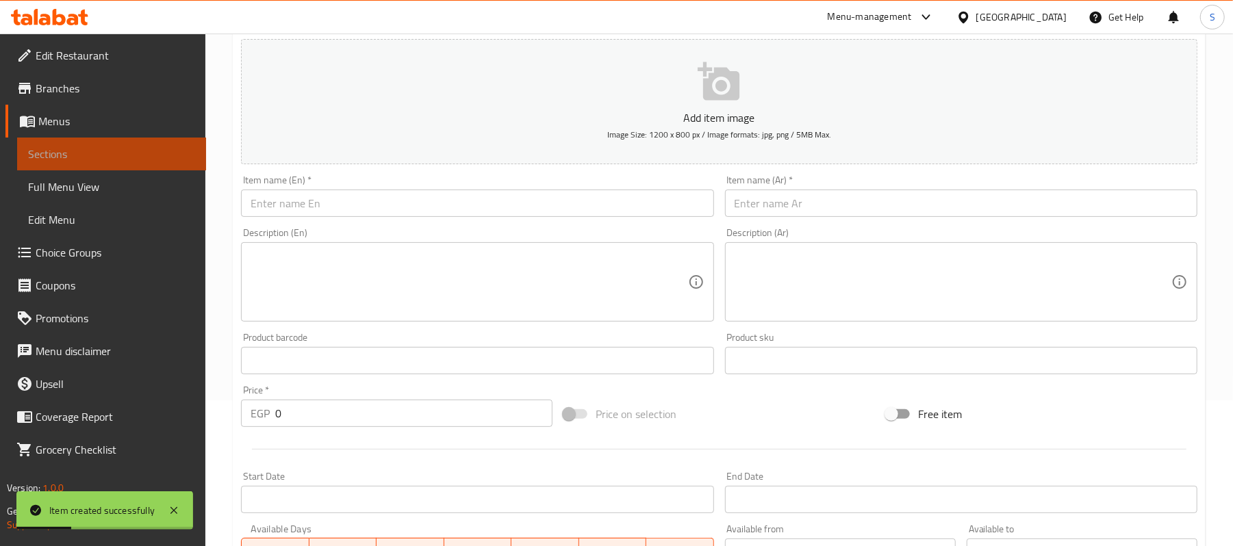
click at [133, 160] on span "Sections" at bounding box center [111, 154] width 167 height 16
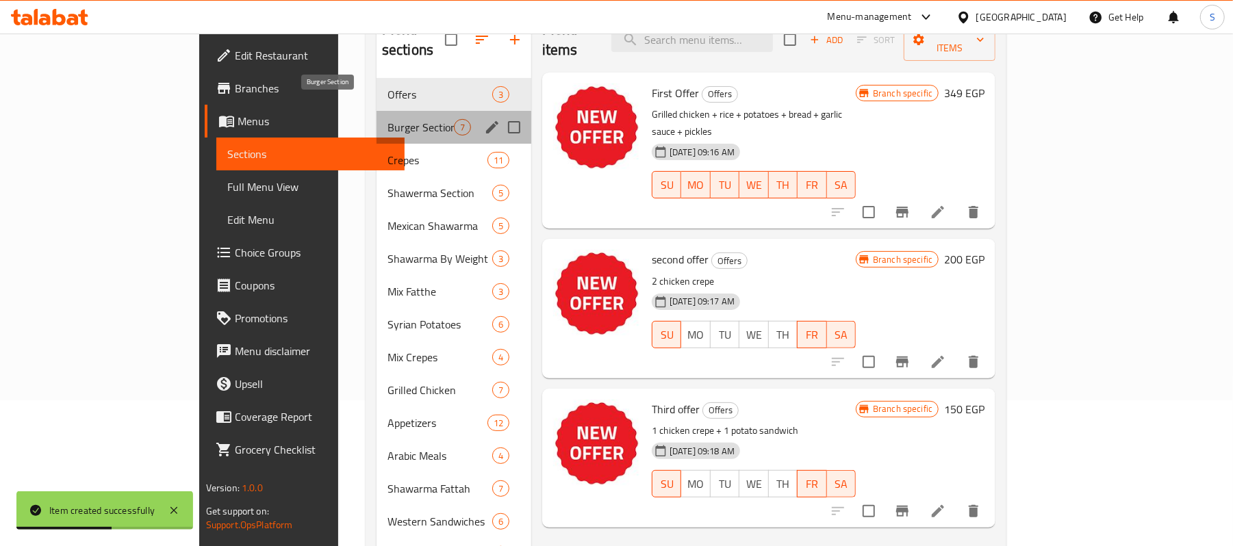
click at [388, 119] on span "Burger Section" at bounding box center [421, 127] width 66 height 16
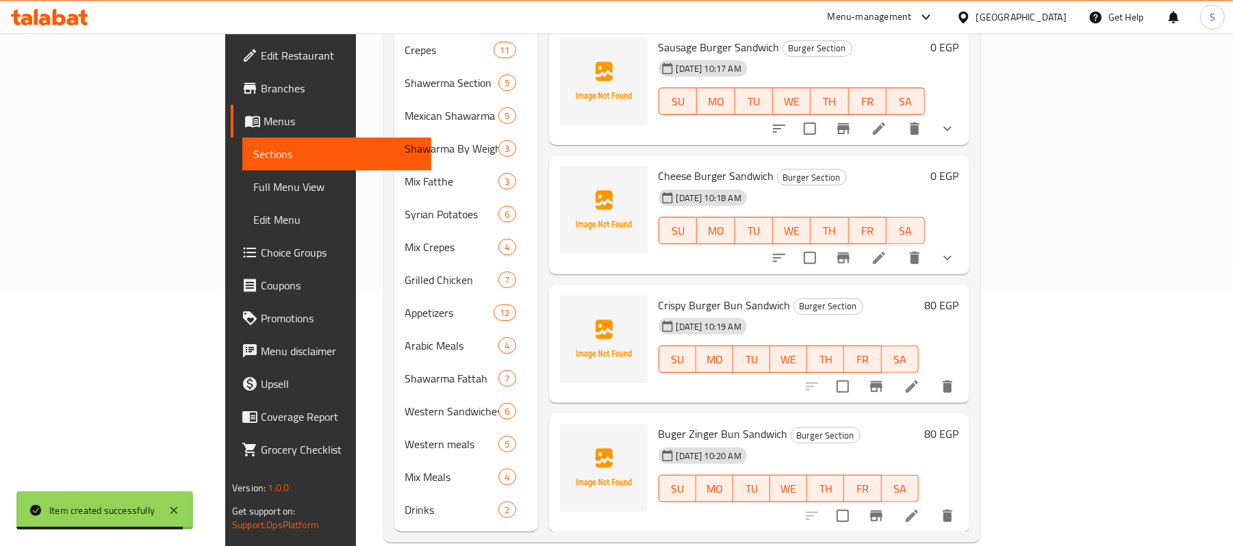
scroll to position [260, 0]
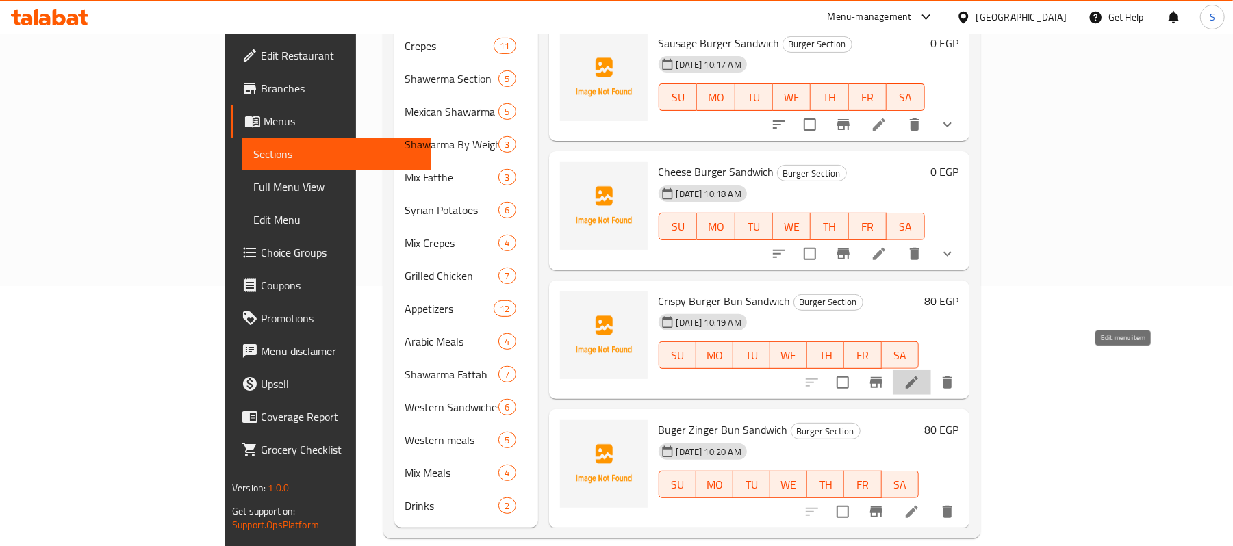
click at [920, 375] on icon at bounding box center [912, 383] width 16 height 16
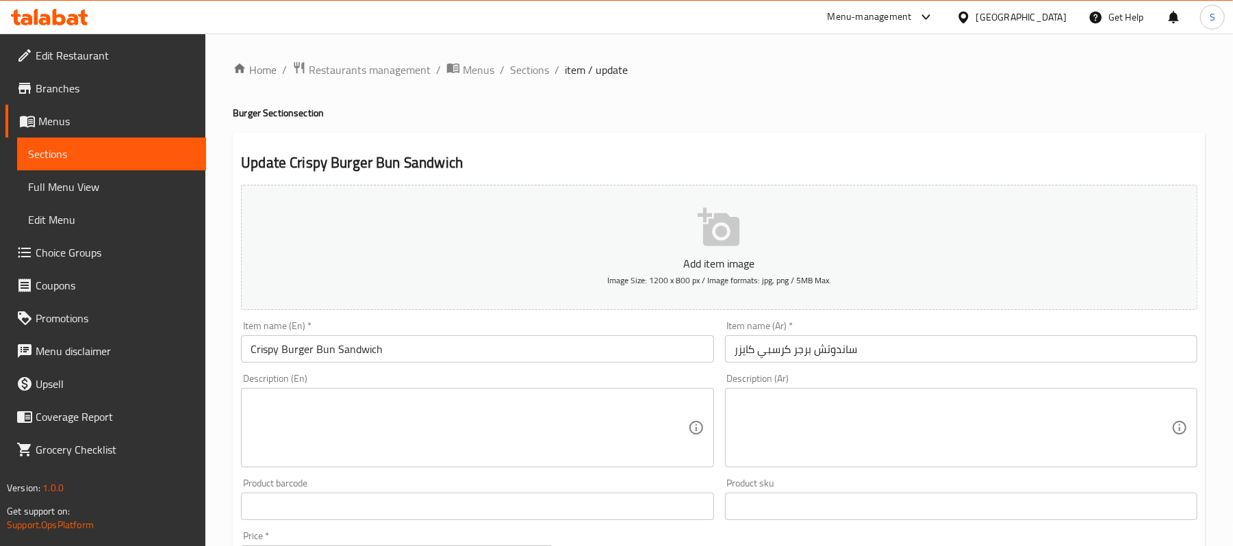
click at [270, 351] on input "Crispy Burger Bun Sandwich" at bounding box center [477, 349] width 472 height 27
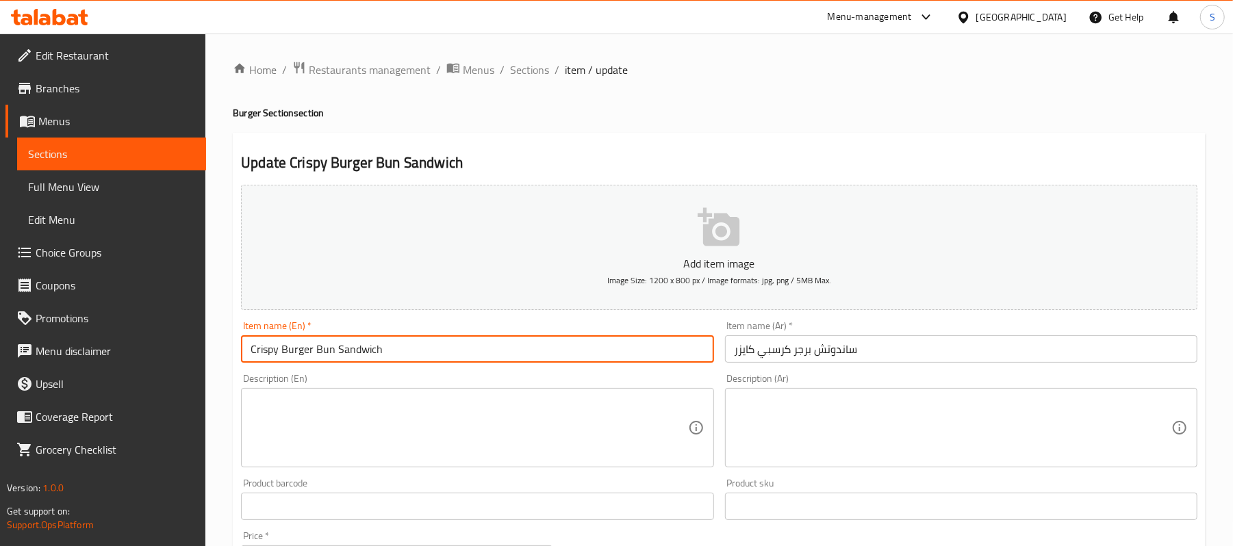
click at [270, 351] on input "Crispy Burger Bun Sandwich" at bounding box center [477, 349] width 472 height 27
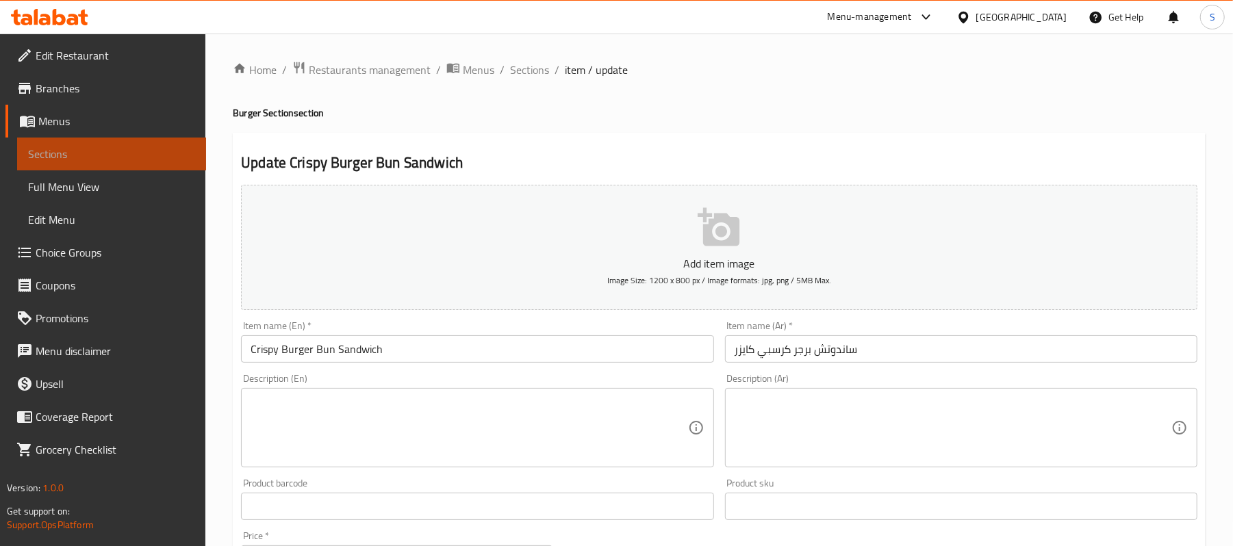
click at [110, 149] on span "Sections" at bounding box center [111, 154] width 167 height 16
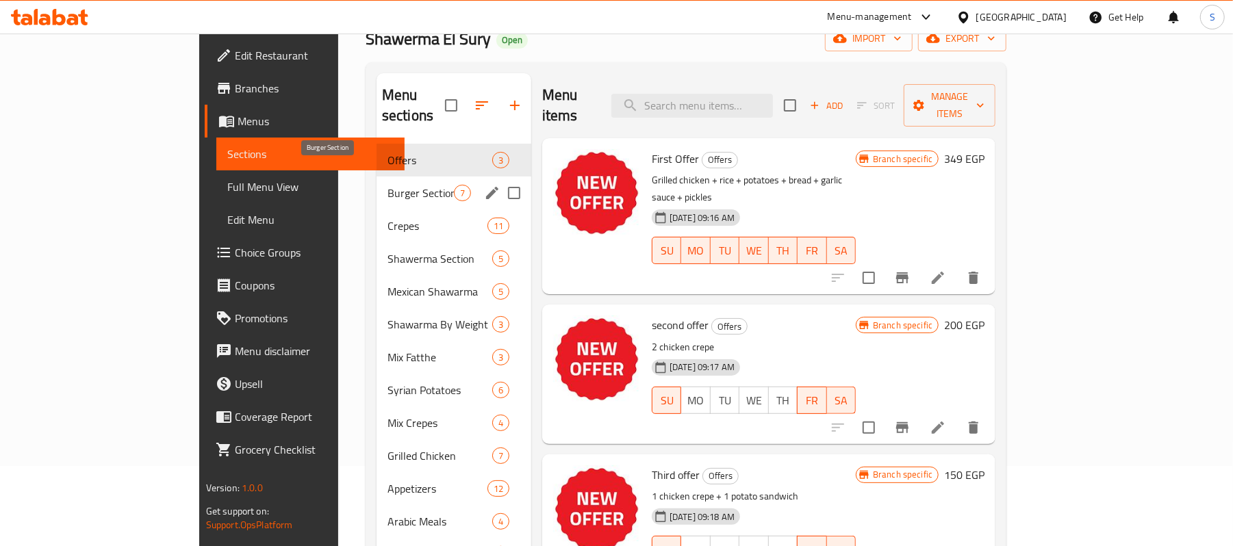
scroll to position [77, 0]
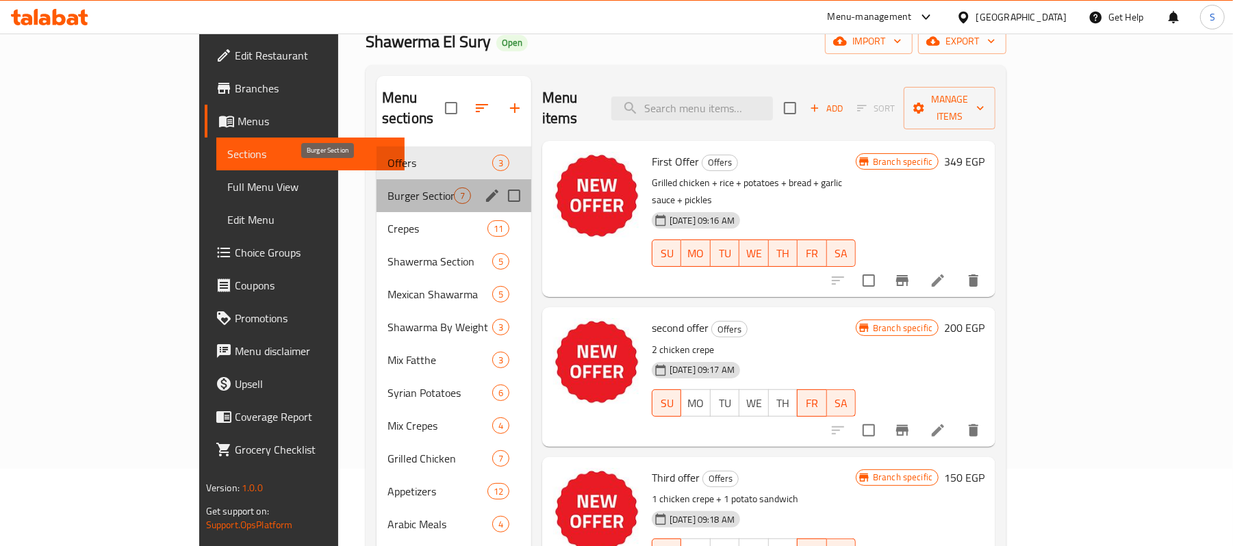
click at [388, 188] on span "Burger Section" at bounding box center [421, 196] width 66 height 16
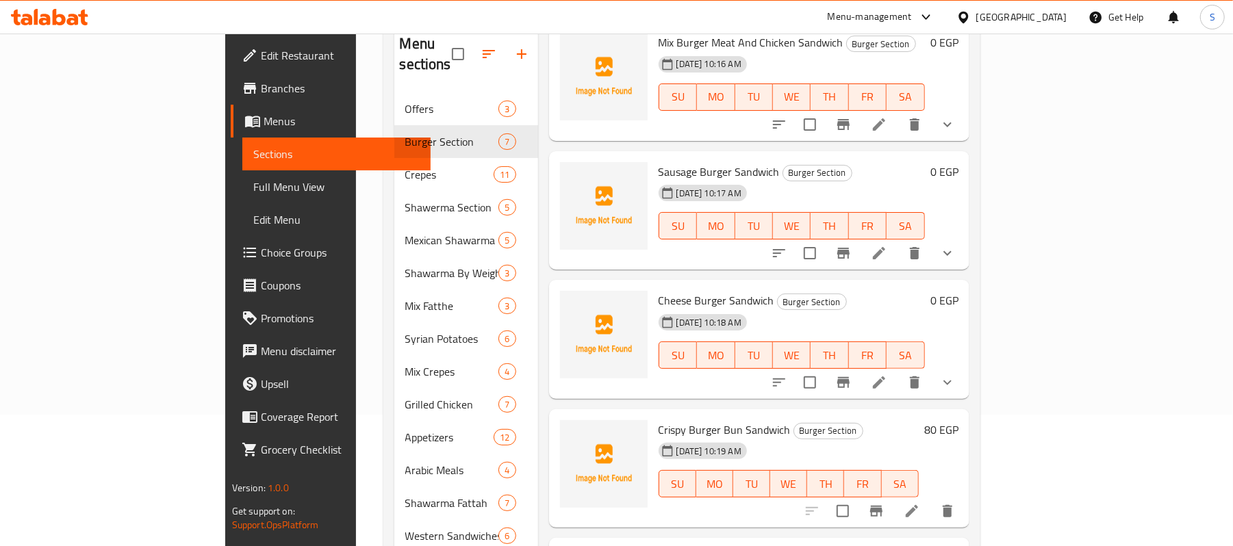
scroll to position [260, 0]
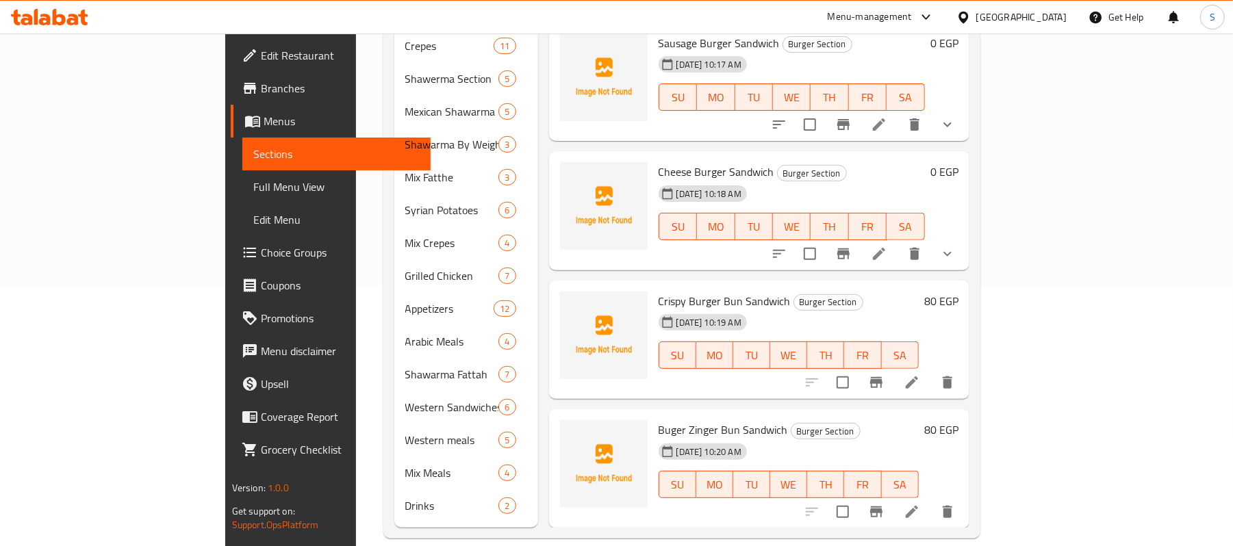
click at [931, 502] on li at bounding box center [912, 512] width 38 height 25
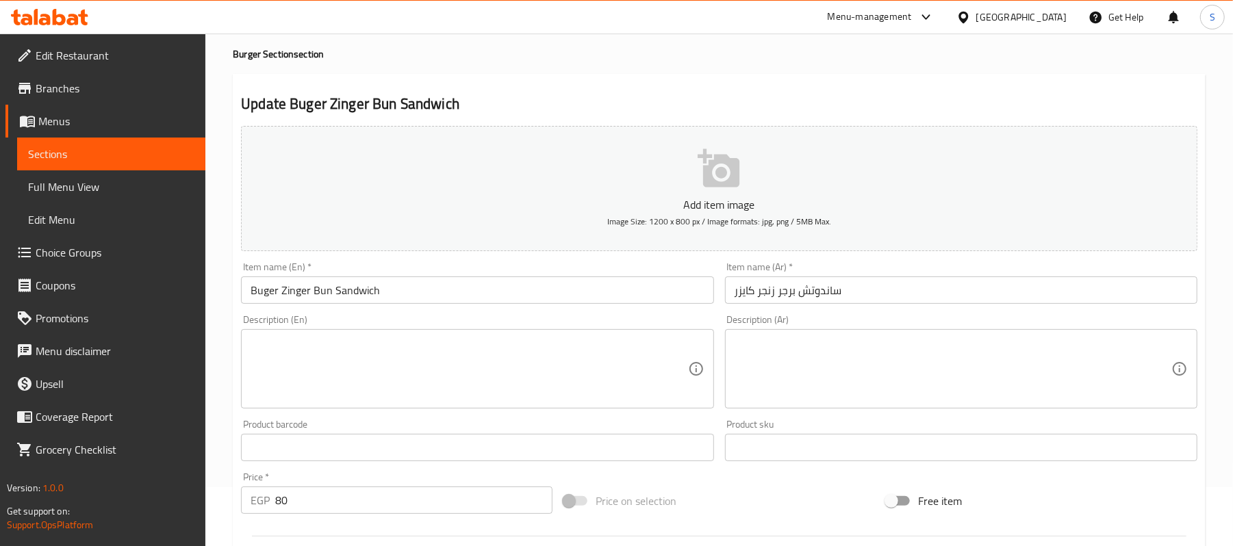
scroll to position [91, 0]
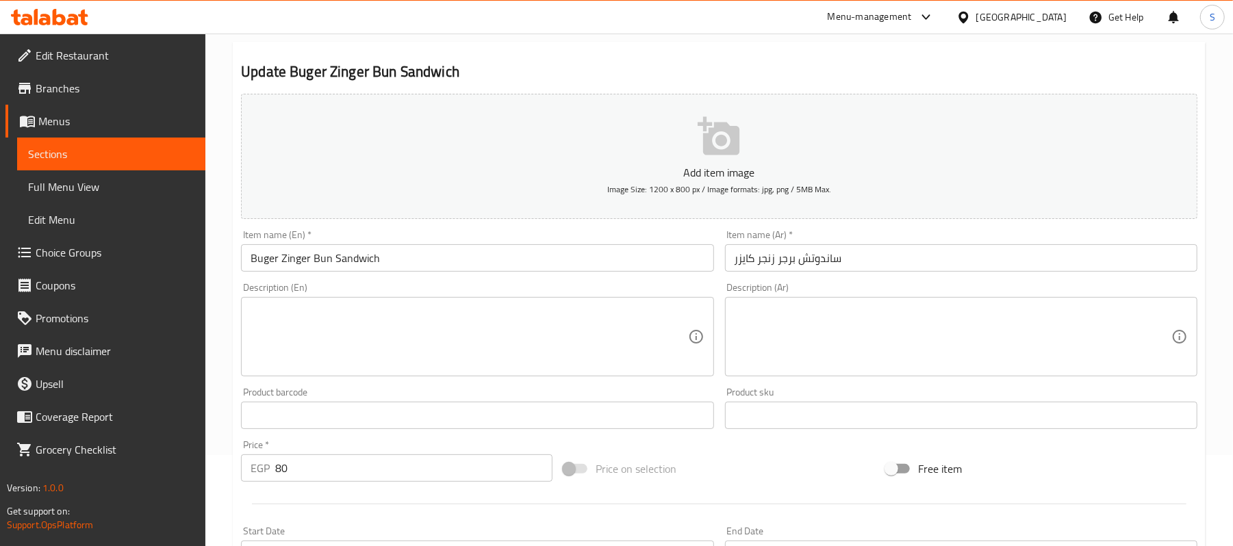
click at [294, 266] on input "Buger Zinger Bun Sandwich" at bounding box center [477, 257] width 472 height 27
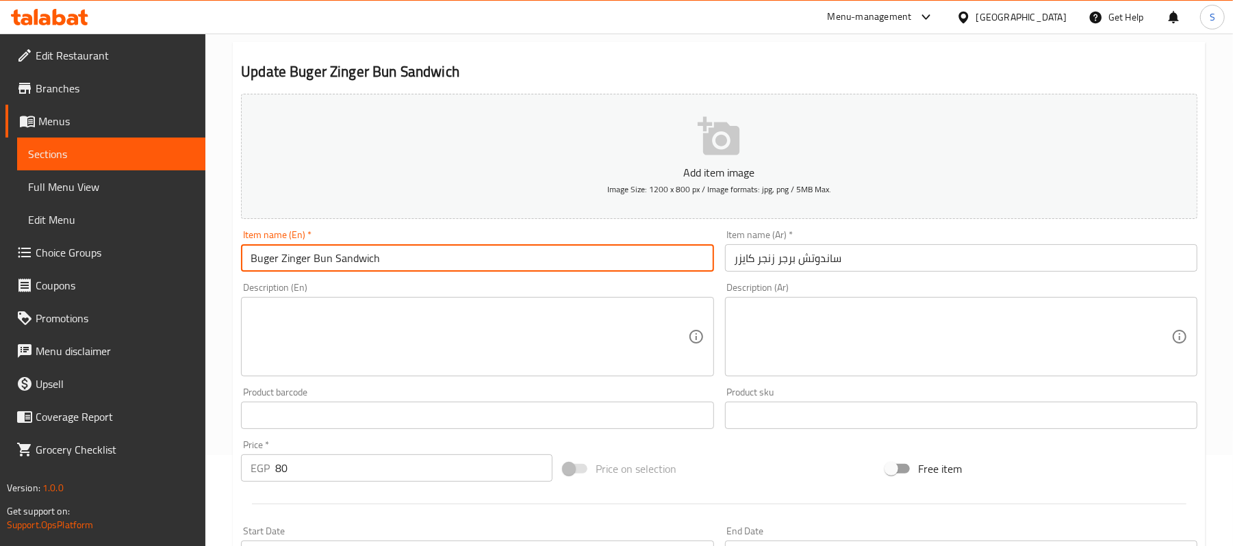
click at [294, 266] on input "Buger Zinger Bun Sandwich" at bounding box center [477, 257] width 472 height 27
click at [251, 260] on input "Buger Bun Sandwich" at bounding box center [477, 257] width 472 height 27
paste input "Zinger"
click at [559, 264] on input "Zinger Buger Bun Sandwich" at bounding box center [477, 257] width 472 height 27
type input "Zinger Buger Bun Sandwich"
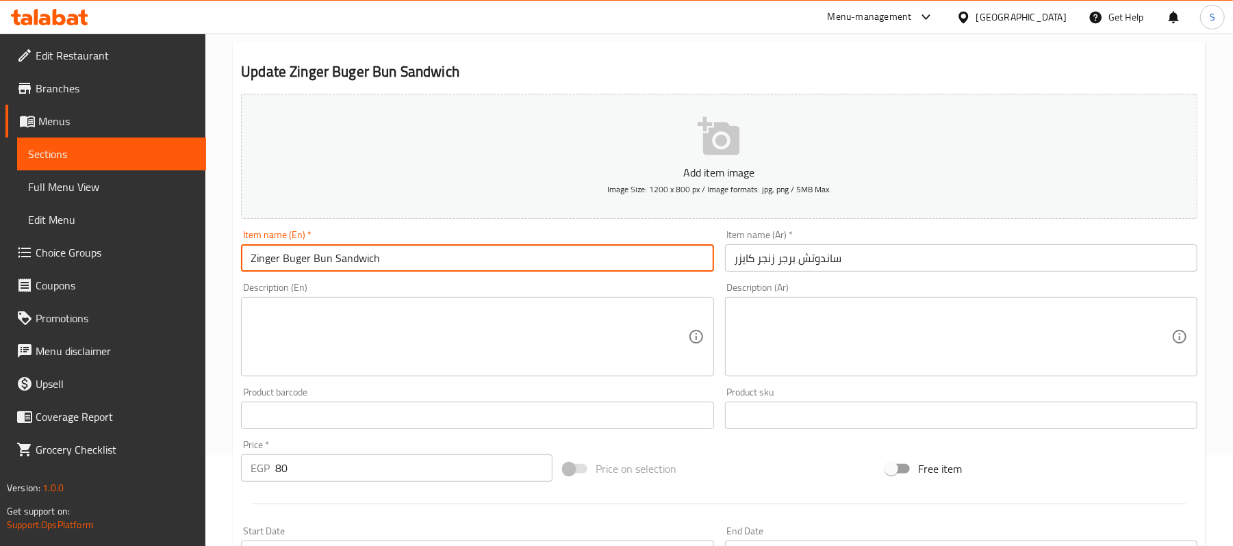
click at [68, 152] on span "Sections" at bounding box center [111, 154] width 167 height 16
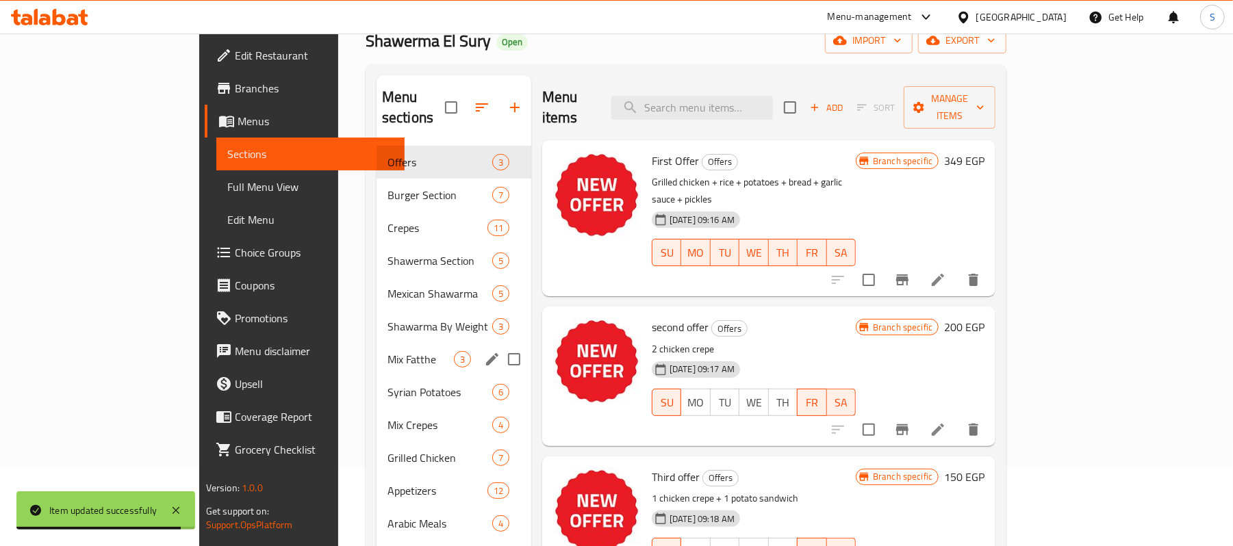
scroll to position [77, 0]
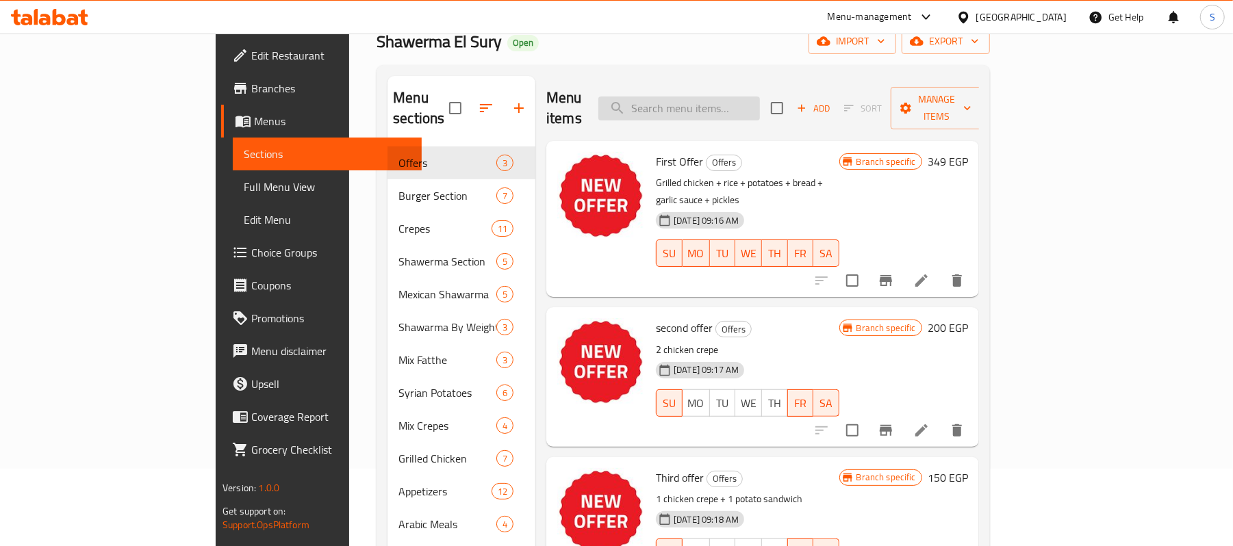
click at [690, 97] on input "search" at bounding box center [679, 109] width 162 height 24
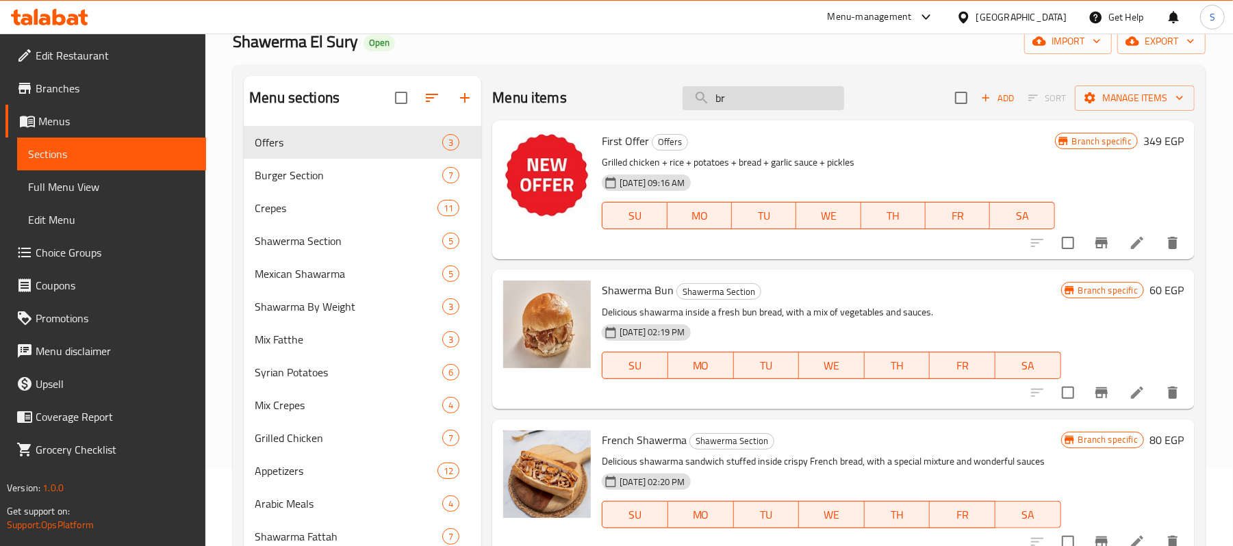
type input "b"
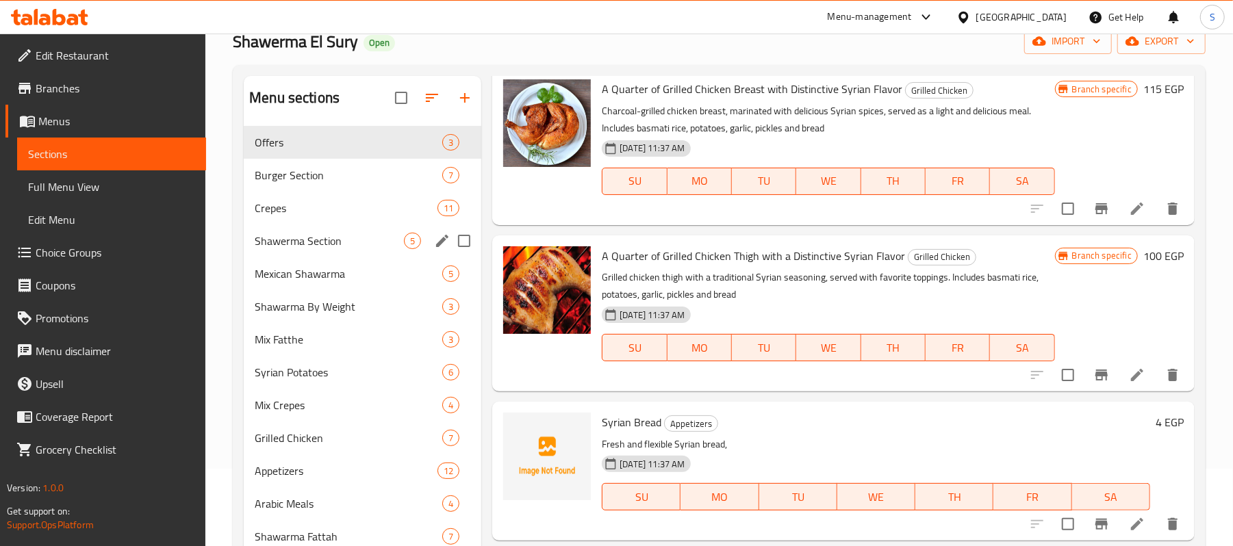
scroll to position [0, 0]
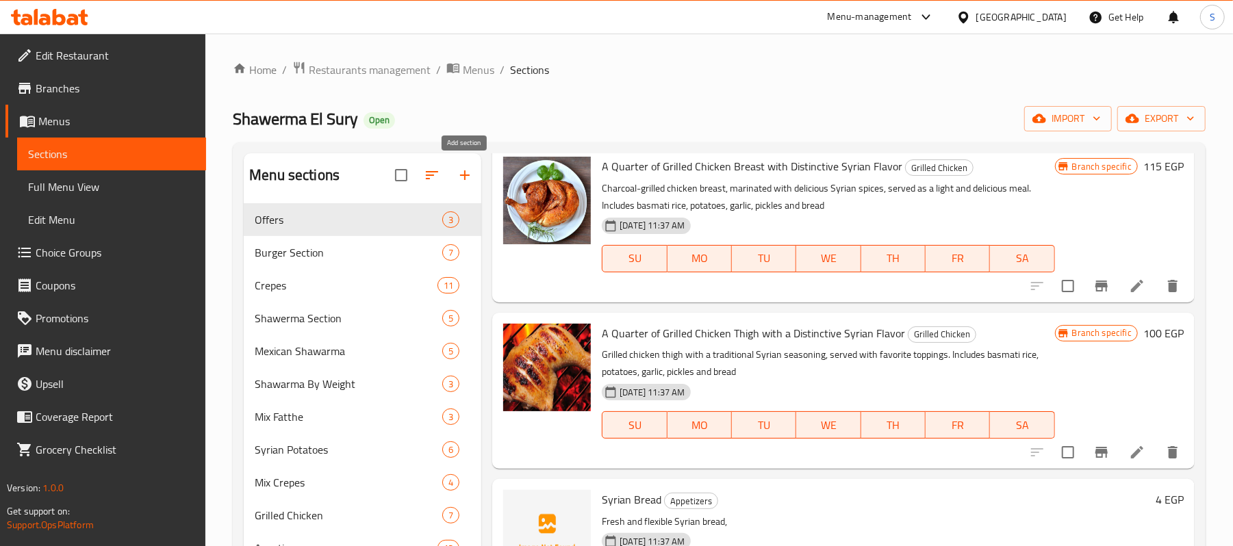
type input "syr"
click at [463, 182] on icon "button" at bounding box center [465, 175] width 16 height 16
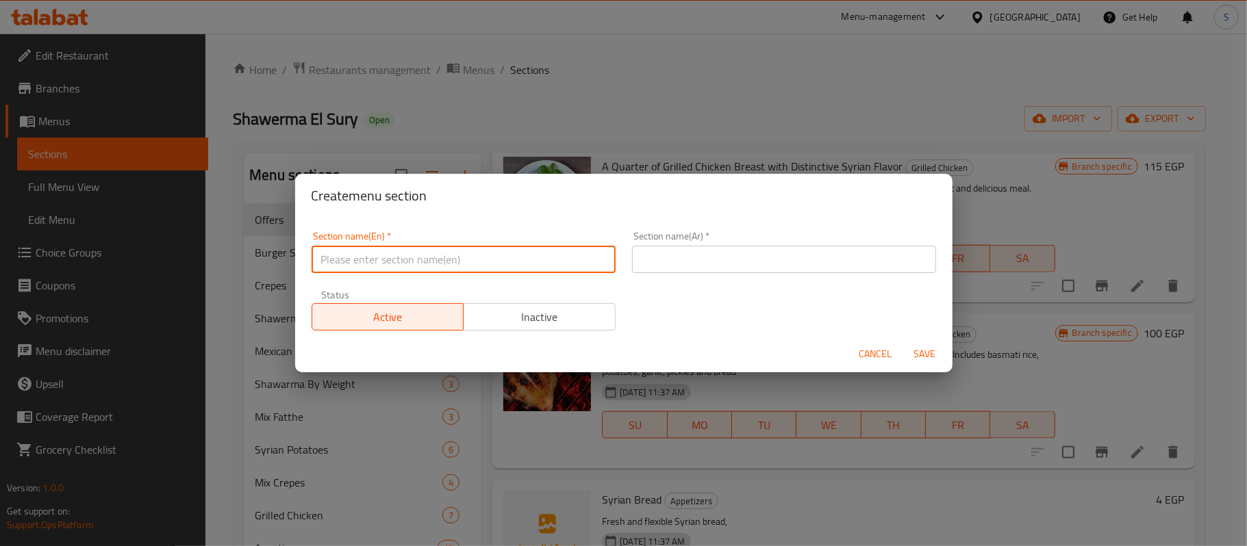
click at [403, 266] on input "text" at bounding box center [464, 259] width 304 height 27
type input "Syrian Broasted"
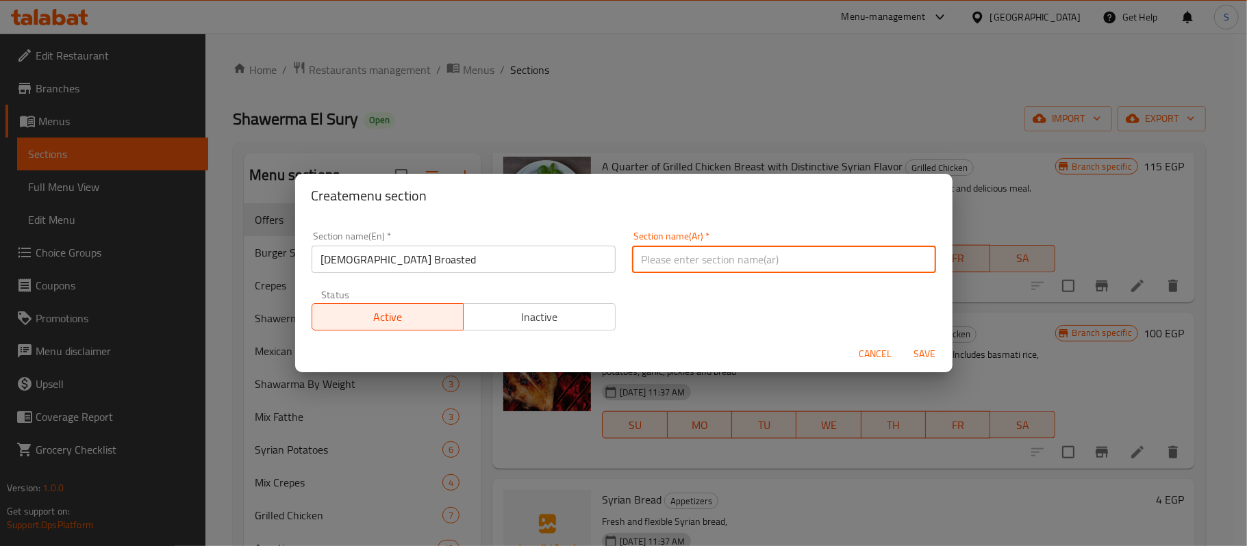
click at [820, 268] on input "text" at bounding box center [784, 259] width 304 height 27
type input "البروستد السوري"
click at [903, 342] on button "Save" at bounding box center [925, 354] width 44 height 25
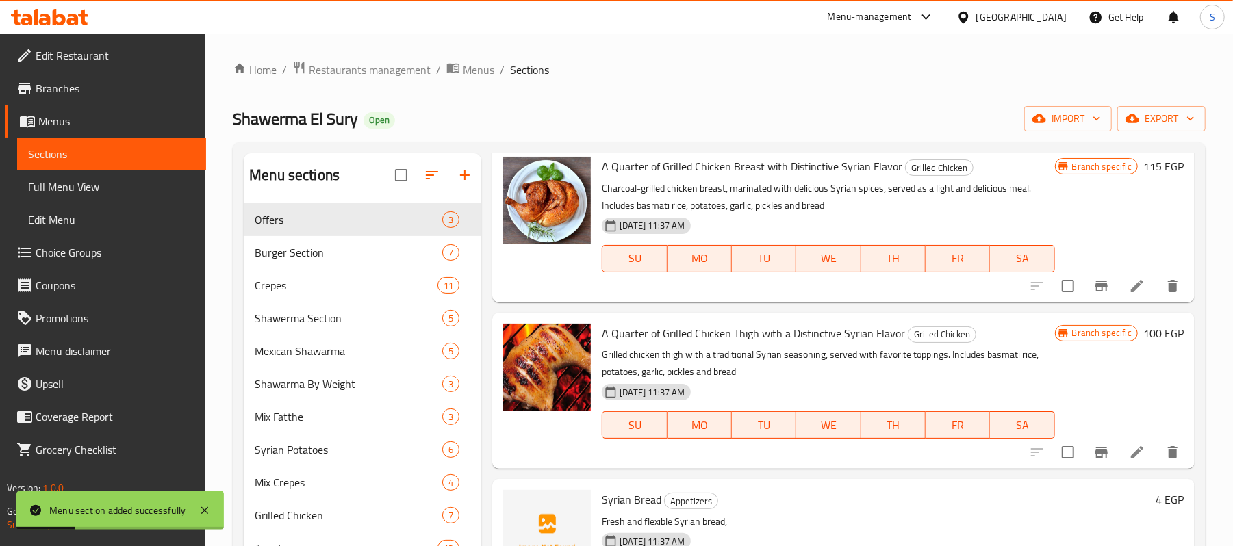
scroll to position [1118, 0]
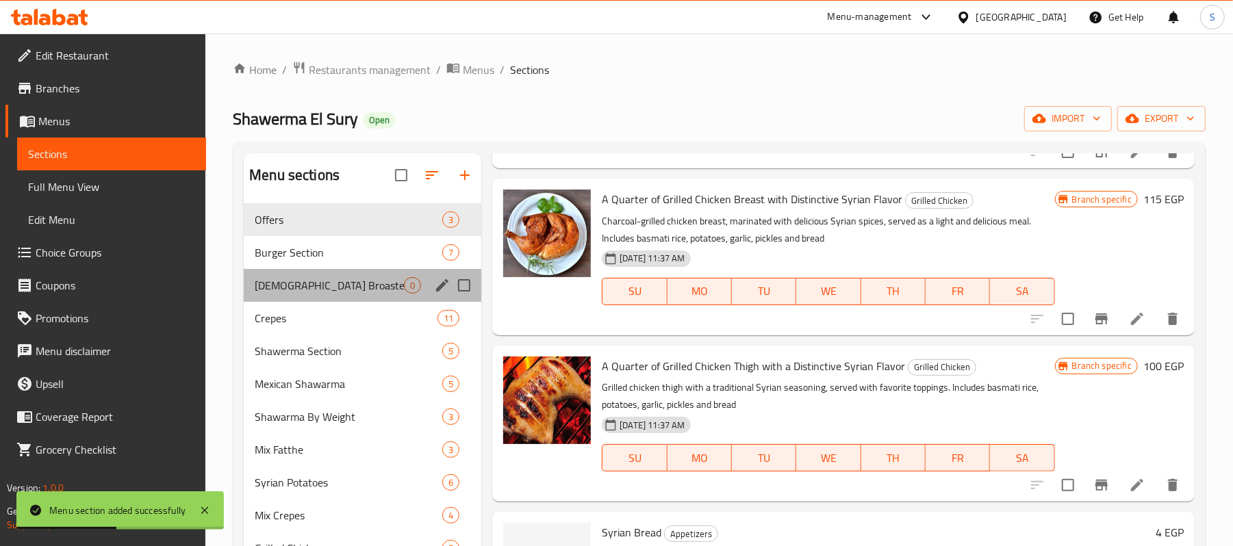
click at [333, 271] on div "Syrian Broasted 0" at bounding box center [363, 285] width 238 height 33
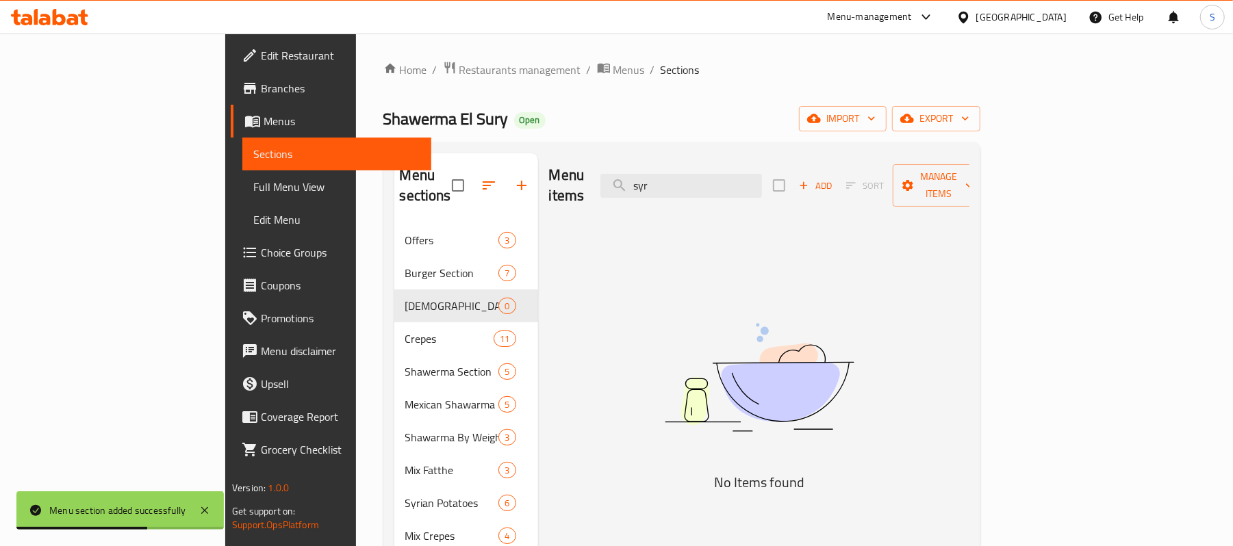
click at [837, 181] on button "Add" at bounding box center [816, 185] width 44 height 21
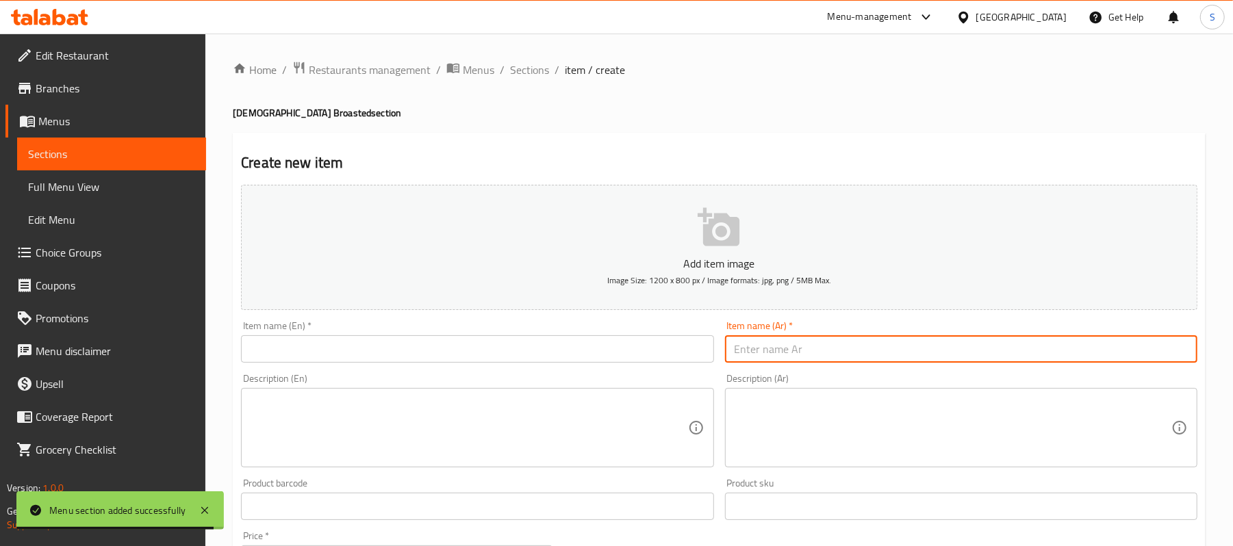
click at [871, 355] on input "text" at bounding box center [961, 349] width 472 height 27
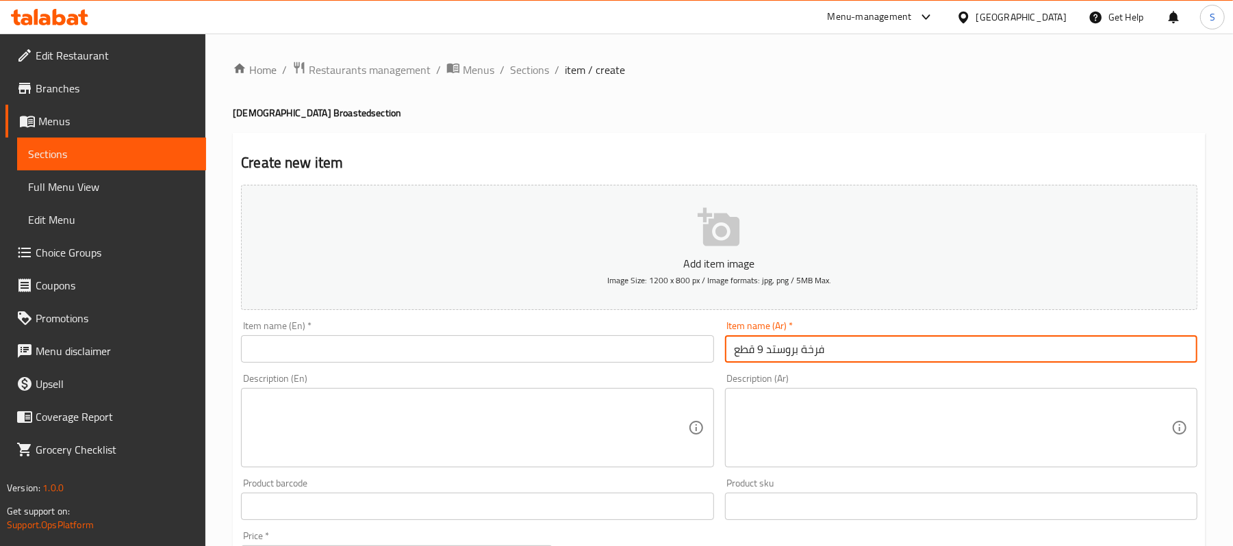
type input "فرخة بروستد 9 قطع"
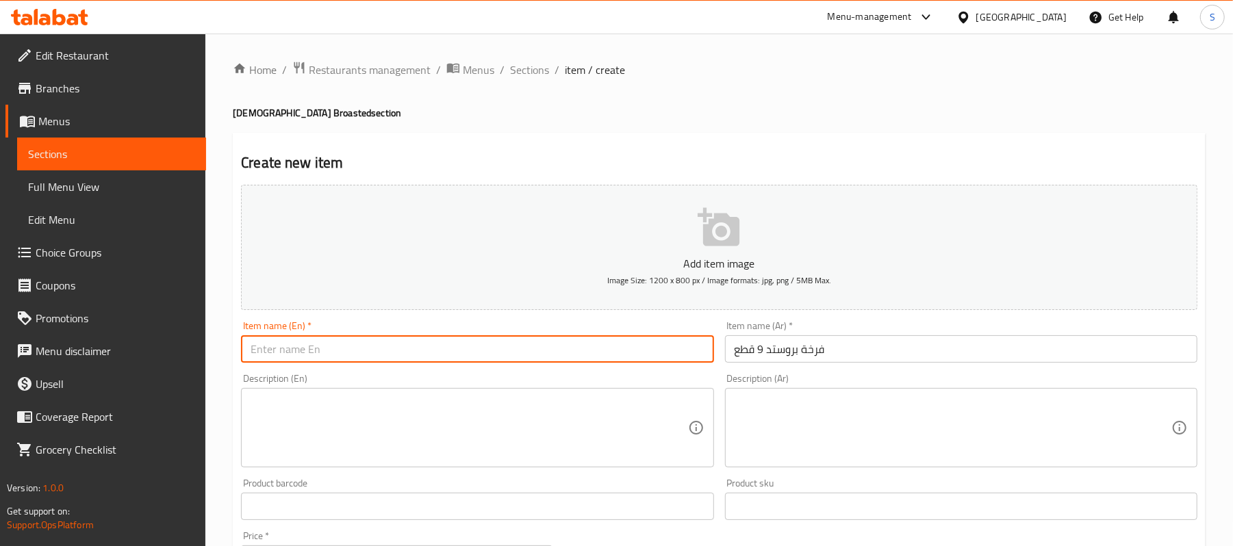
click at [327, 352] on input "text" at bounding box center [477, 349] width 472 height 27
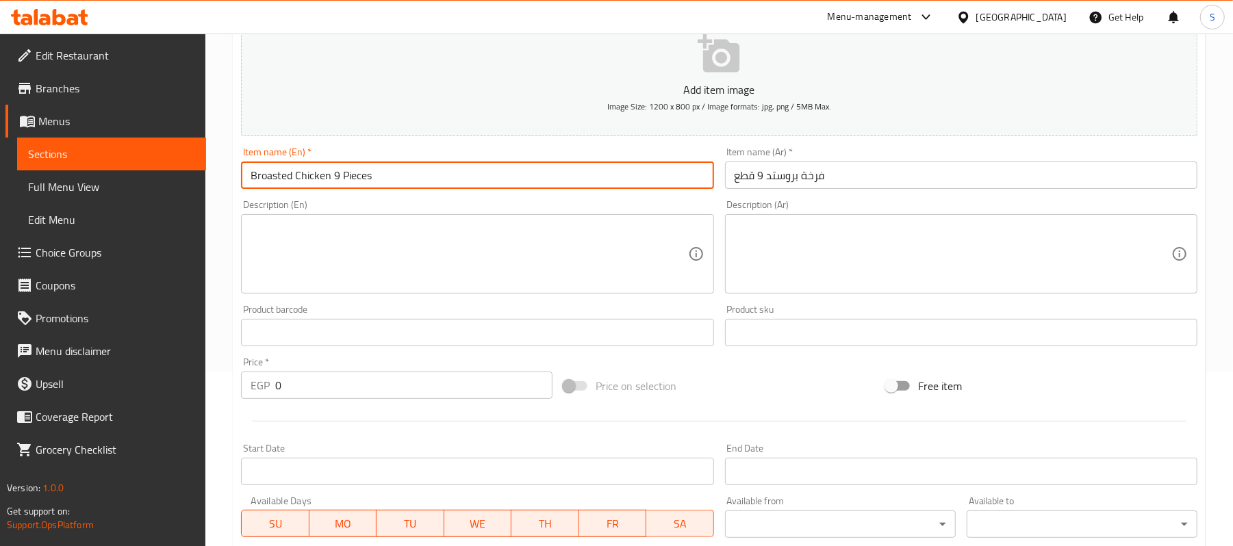
scroll to position [182, 0]
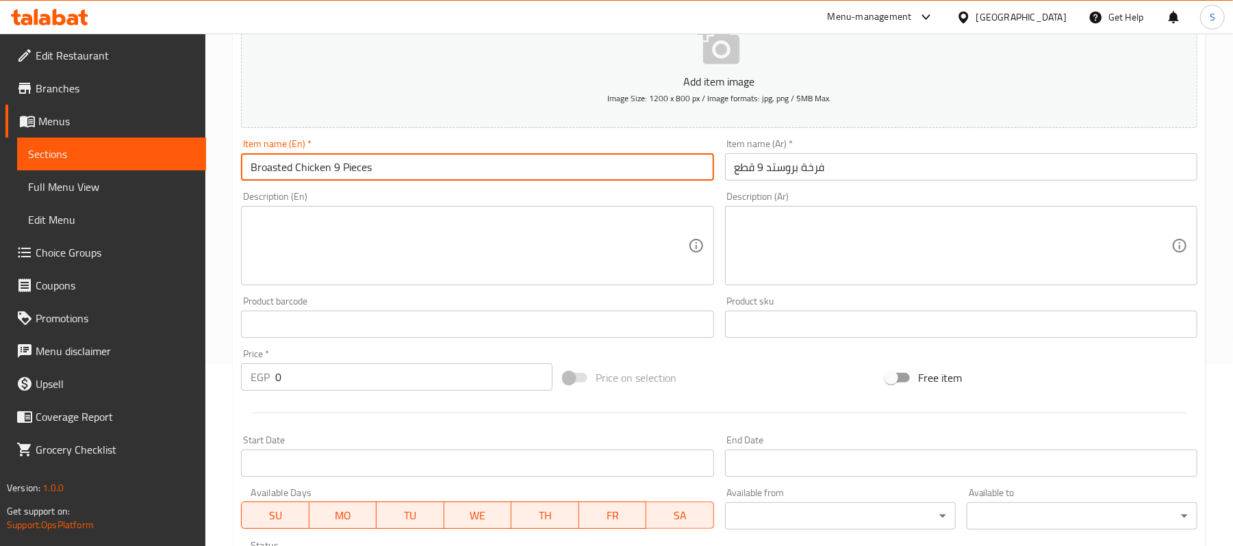
type input "Broasted Chicken 9 Pieces"
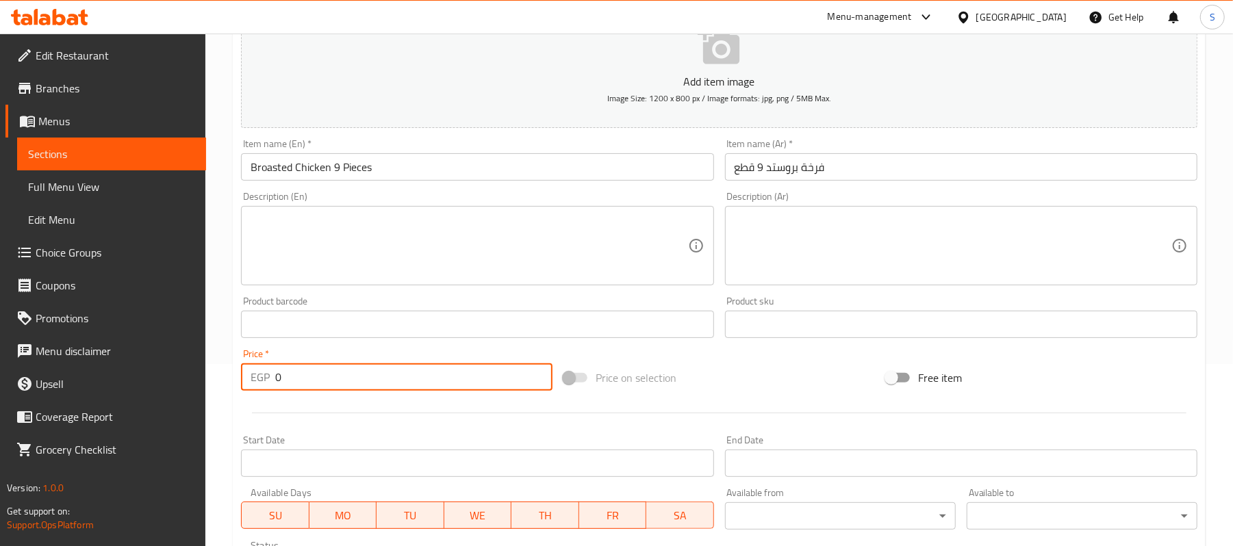
drag, startPoint x: 310, startPoint y: 373, endPoint x: 204, endPoint y: 381, distance: 105.8
click at [204, 381] on div "Edit Restaurant Branches Menus Sections Full Menu View Edit Menu Choice Groups …" at bounding box center [616, 318] width 1233 height 934
type input "380"
click at [399, 178] on input "Broasted Chicken 9 Pieces" at bounding box center [477, 166] width 472 height 27
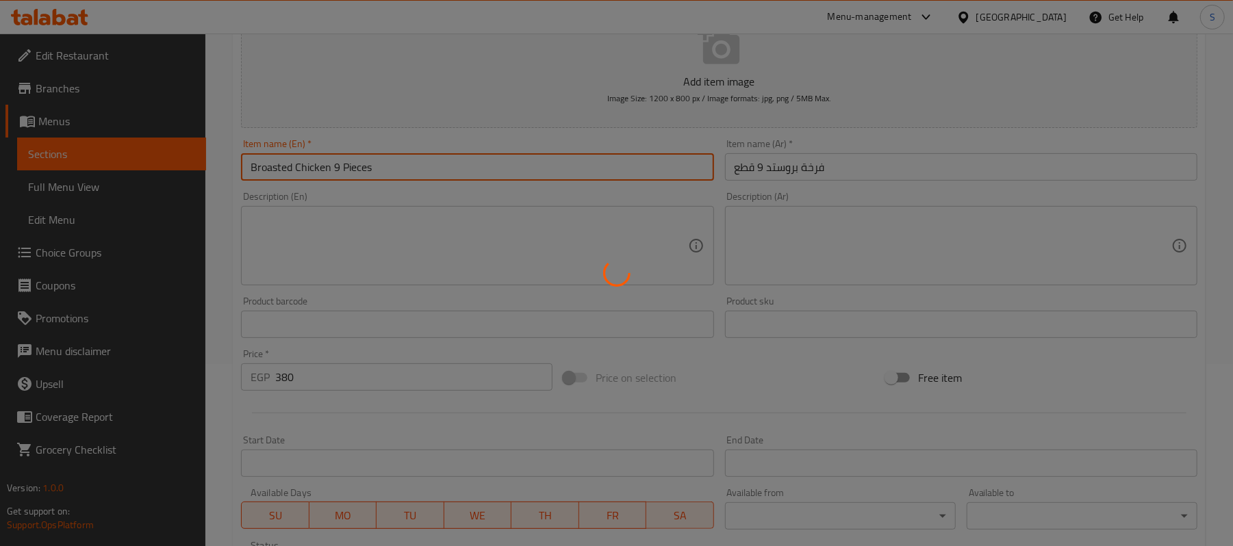
type input "0"
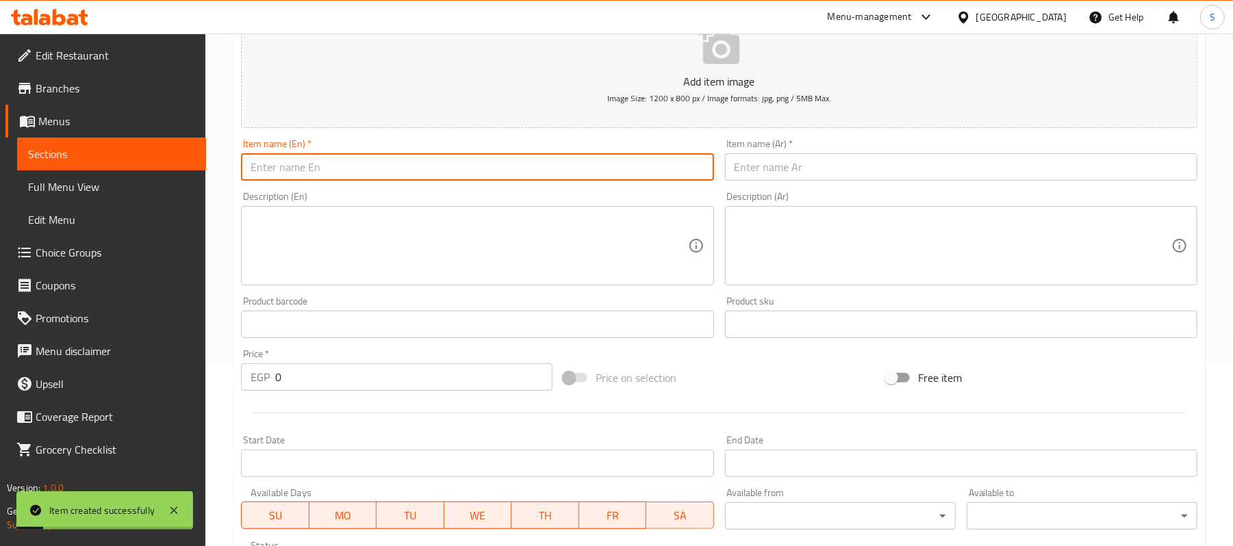
click at [812, 173] on input "text" at bounding box center [961, 166] width 472 height 27
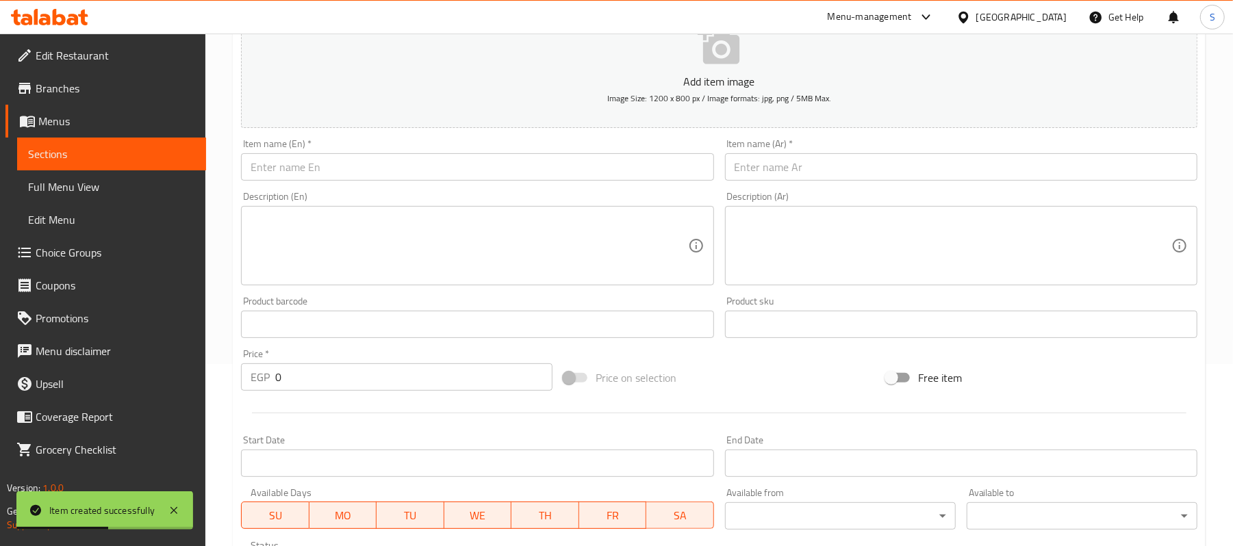
click at [590, 182] on div "Item name (En)   * Item name (En) *" at bounding box center [477, 160] width 483 height 53
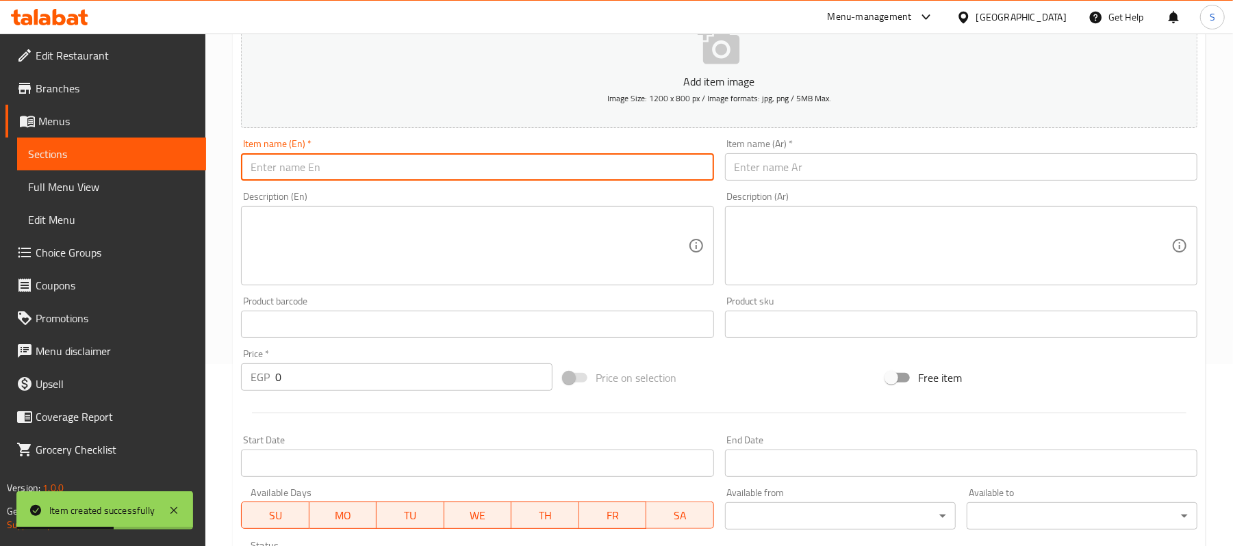
click at [589, 179] on input "text" at bounding box center [477, 166] width 472 height 27
type input "H"
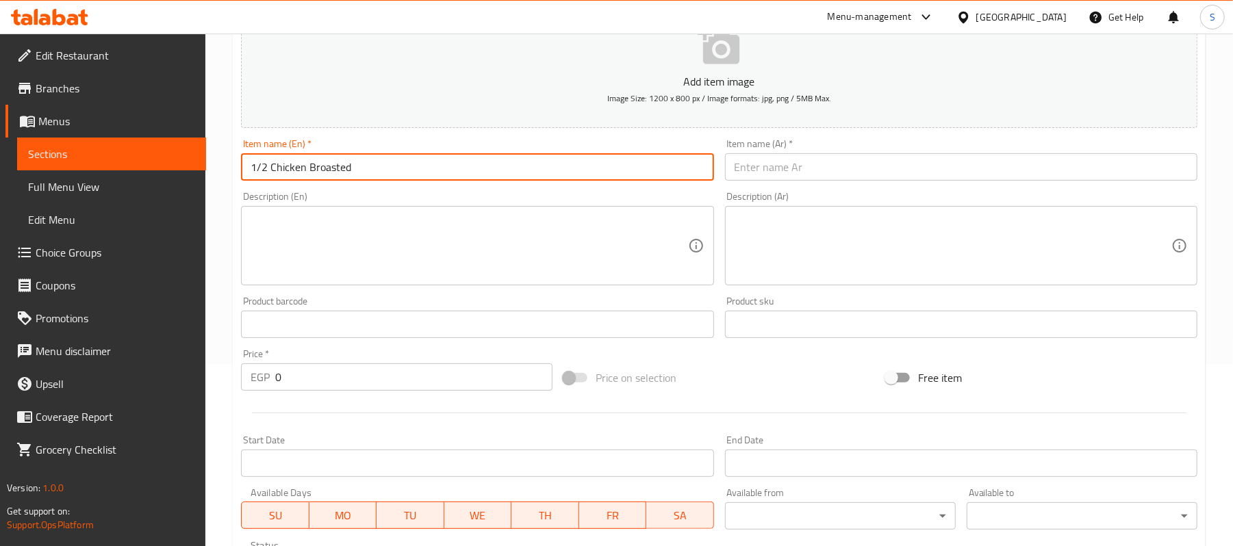
click at [313, 164] on input "1/2 Chicken Broasted" at bounding box center [477, 166] width 472 height 27
drag, startPoint x: 308, startPoint y: 168, endPoint x: 308, endPoint y: 230, distance: 61.6
click at [310, 179] on input "1/2 Chicken Broasted" at bounding box center [477, 166] width 472 height 27
click at [409, 164] on input "1/2 Chicken Syerian Broasted" at bounding box center [477, 166] width 472 height 27
type input "1/2 Chicken Syerian Broasted 4 Pieces"
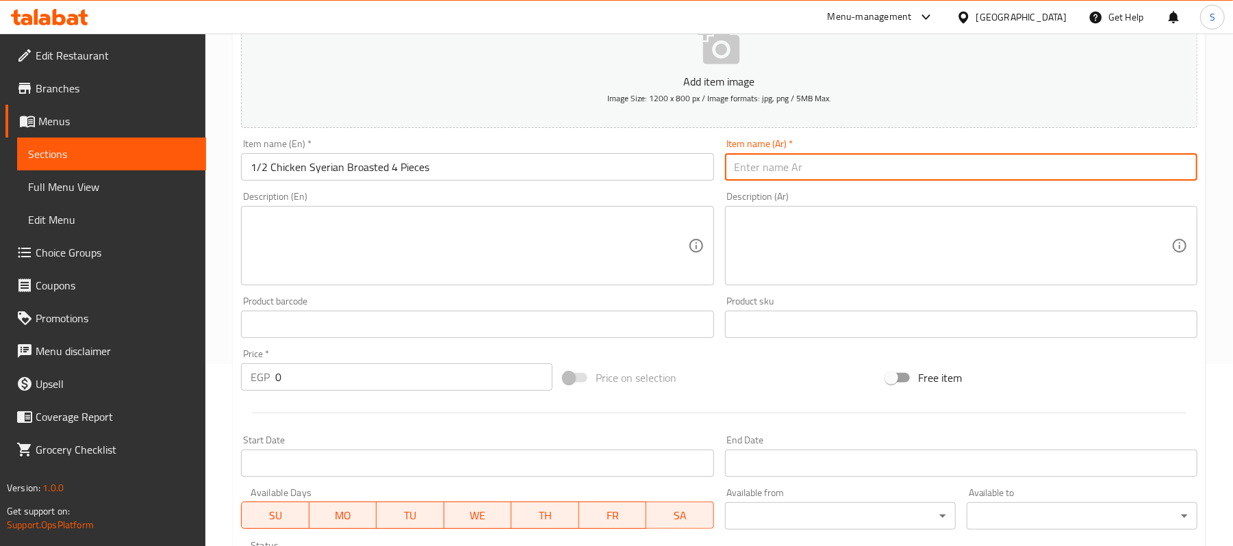
drag, startPoint x: 748, startPoint y: 173, endPoint x: 741, endPoint y: 230, distance: 57.9
click at [748, 173] on input "text" at bounding box center [961, 166] width 472 height 27
type input "1/2 فرخة بروستد سوري 4 قطع"
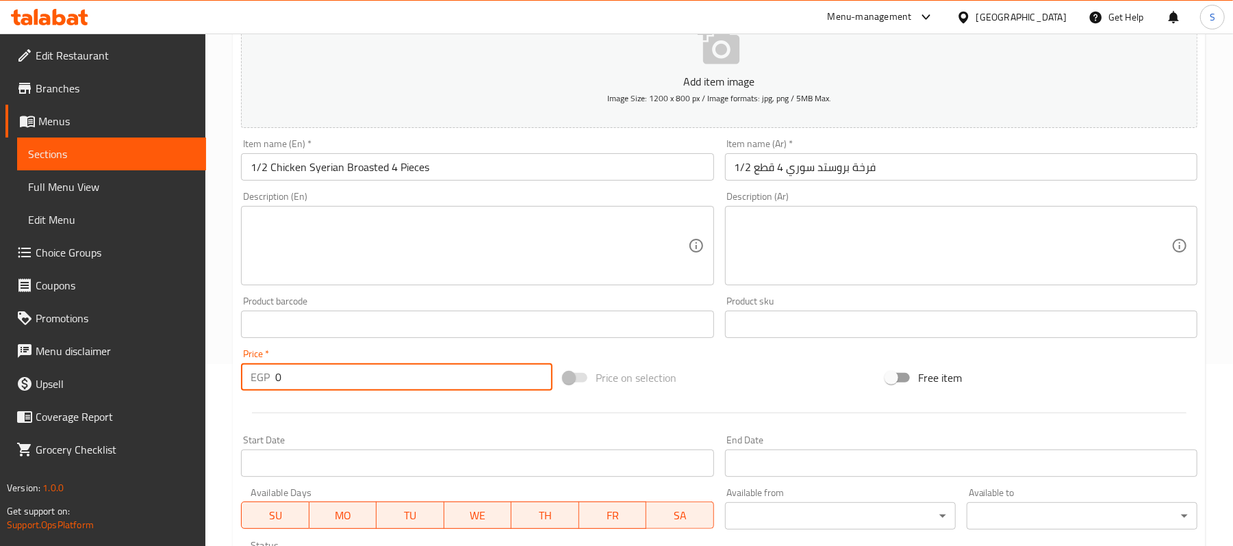
drag, startPoint x: 271, startPoint y: 384, endPoint x: 18, endPoint y: 384, distance: 253.4
click at [18, 384] on div "Edit Restaurant Branches Menus Sections Full Menu View Edit Menu Choice Groups …" at bounding box center [616, 318] width 1233 height 934
type input "200"
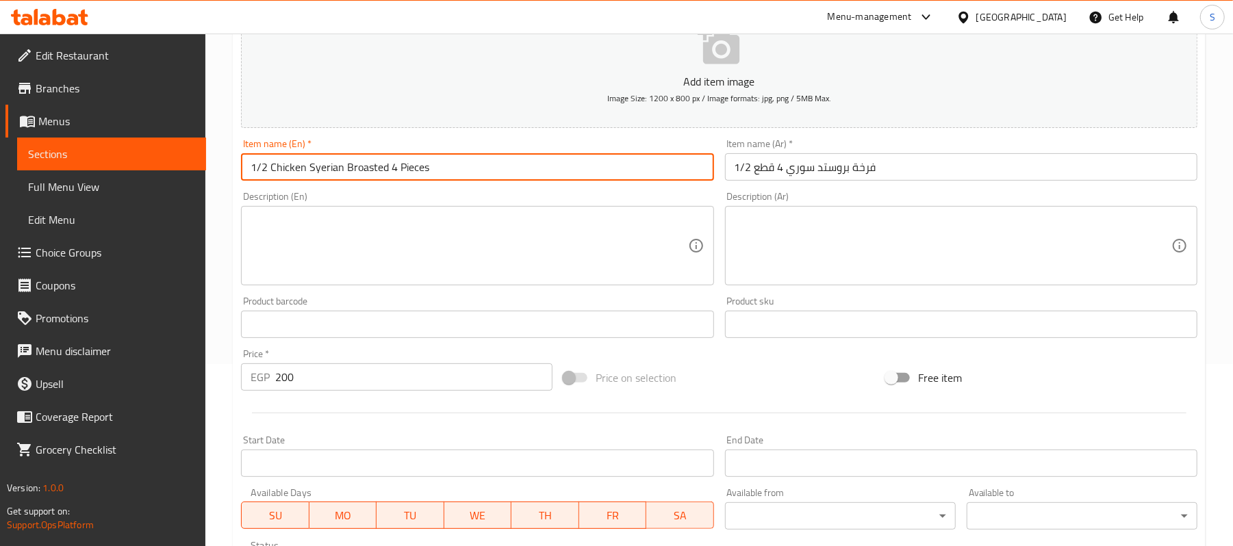
click at [486, 168] on input "1/2 Chicken Syerian Broasted 4 Pieces" at bounding box center [477, 166] width 472 height 27
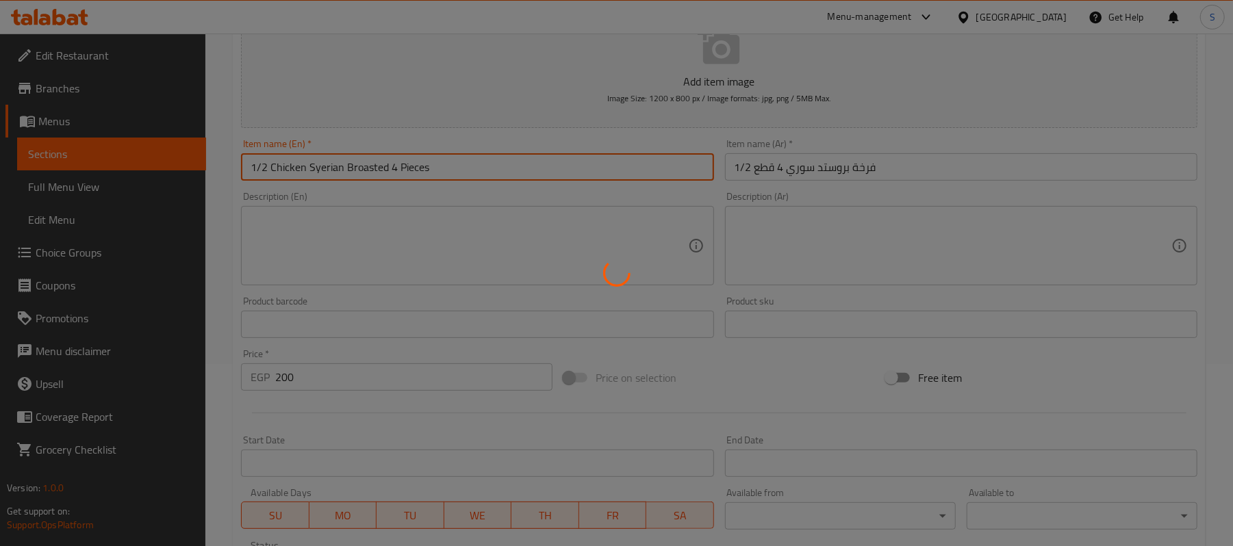
type input "0"
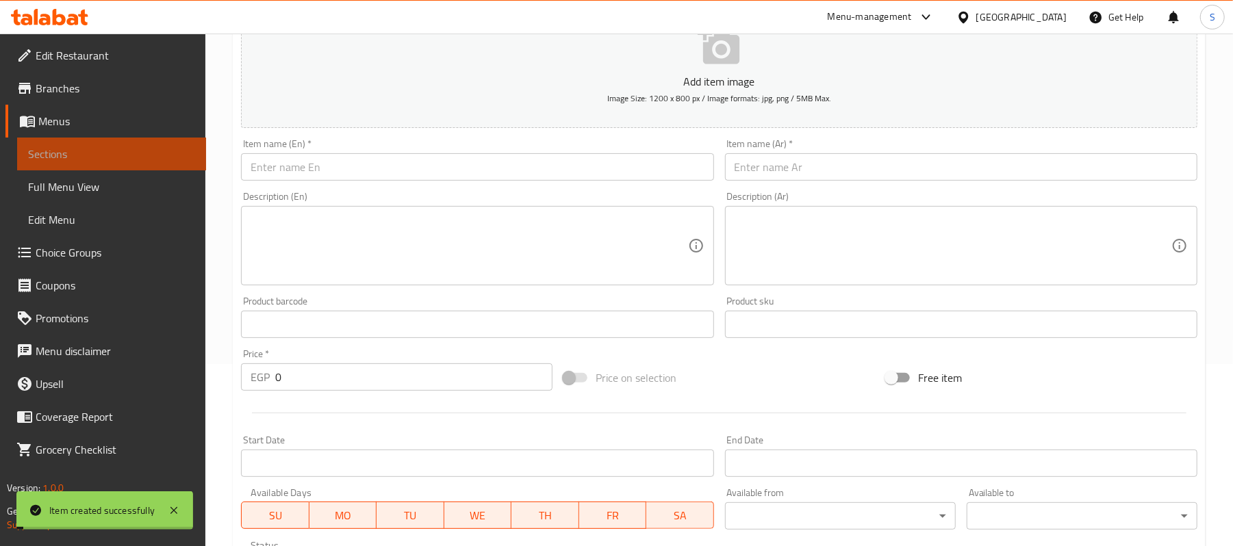
click at [64, 152] on span "Sections" at bounding box center [111, 154] width 167 height 16
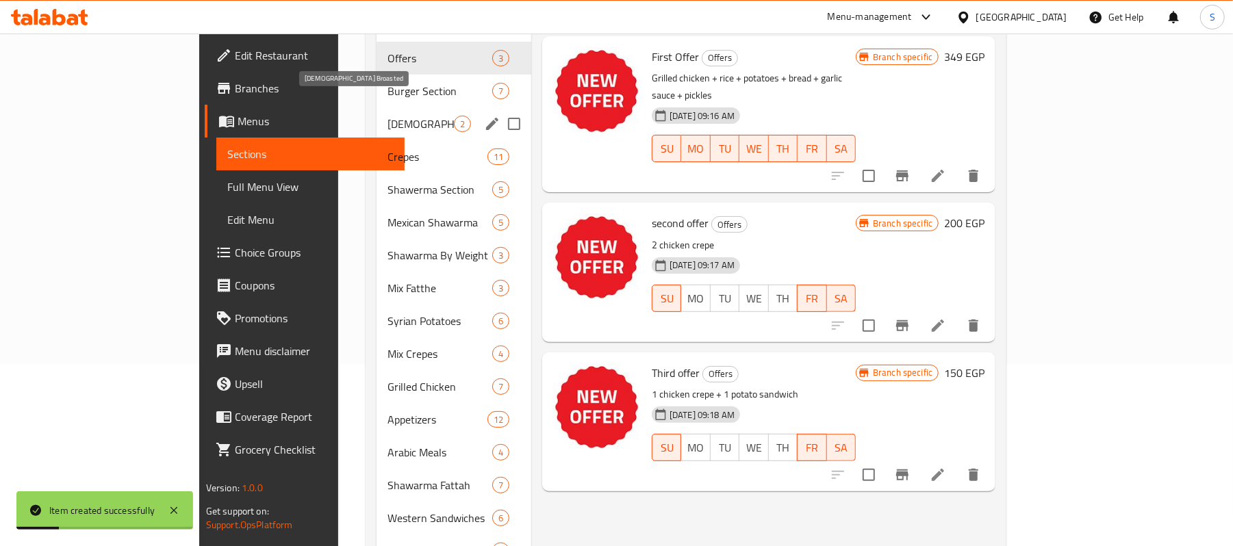
click at [388, 116] on span "Syrian Broasted" at bounding box center [421, 124] width 66 height 16
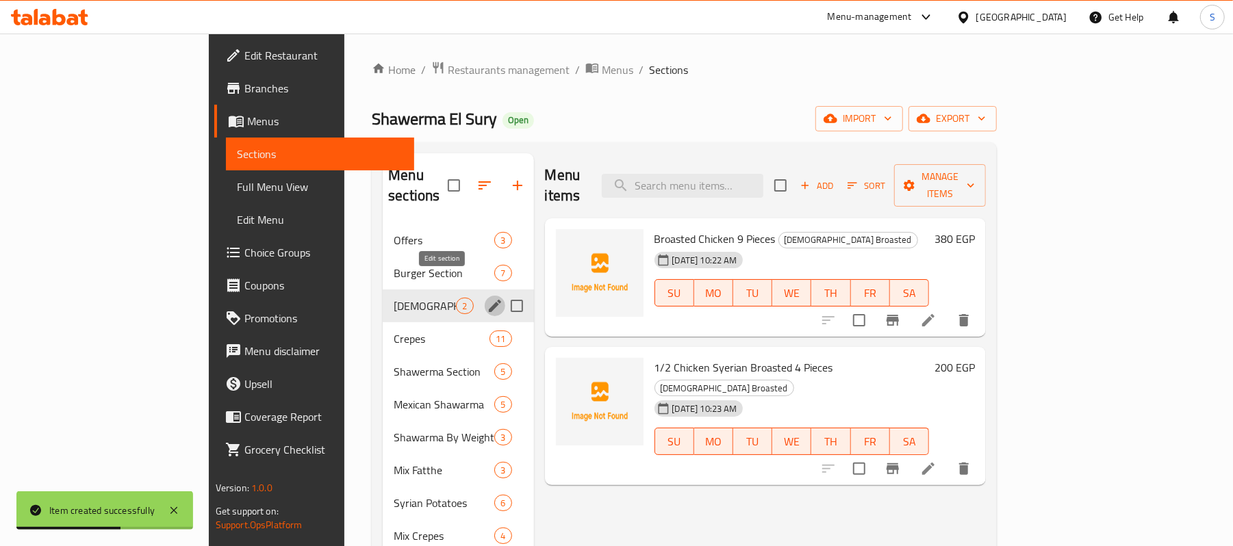
click at [487, 298] on icon "edit" at bounding box center [495, 306] width 16 height 16
click at [937, 312] on icon at bounding box center [928, 320] width 16 height 16
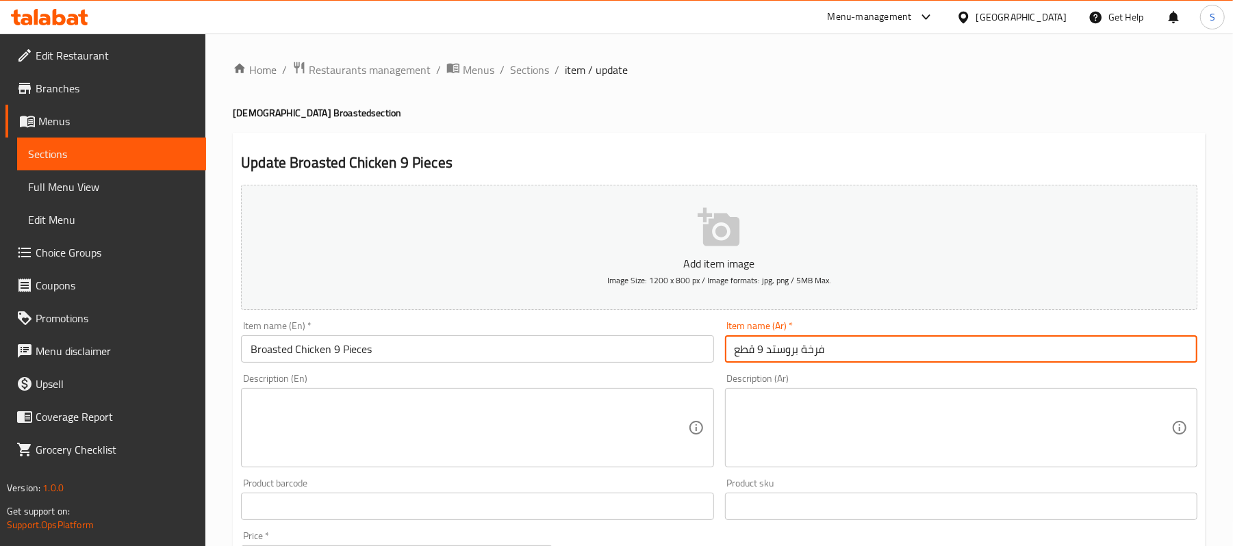
click at [779, 359] on input "فرخة بروستد 9 قطع" at bounding box center [961, 349] width 472 height 27
click at [770, 362] on input "فرخة بروستد 9 قطع" at bounding box center [961, 349] width 472 height 27
click at [877, 348] on input "فرخة بروستيد 9 قطع" at bounding box center [961, 349] width 472 height 27
type input "فرخة بروستيد 9 قطع"
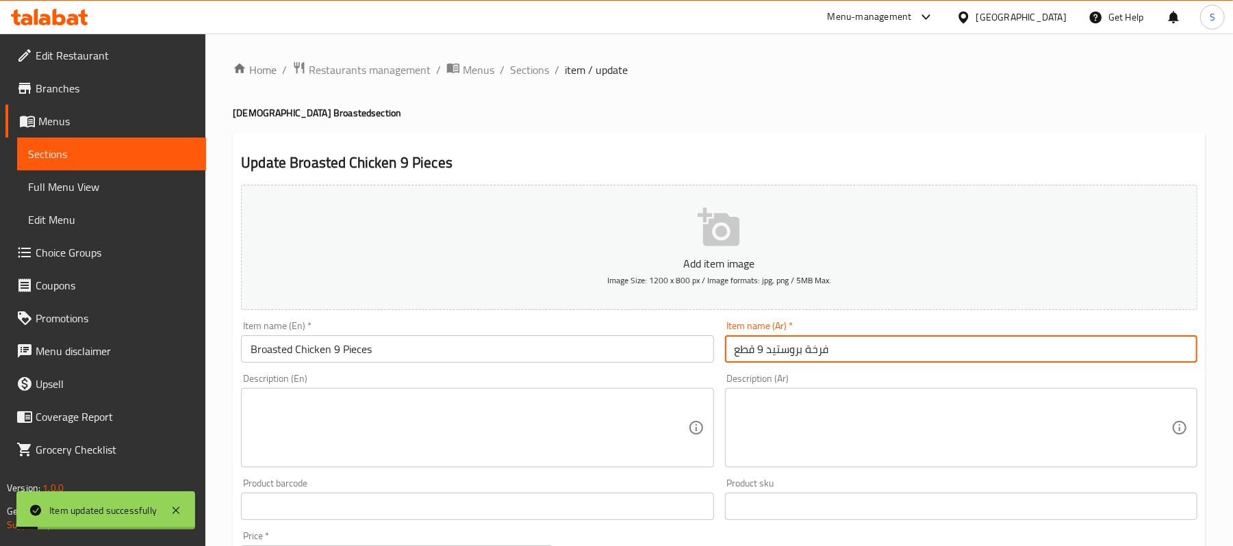
click at [77, 154] on span "Sections" at bounding box center [111, 154] width 167 height 16
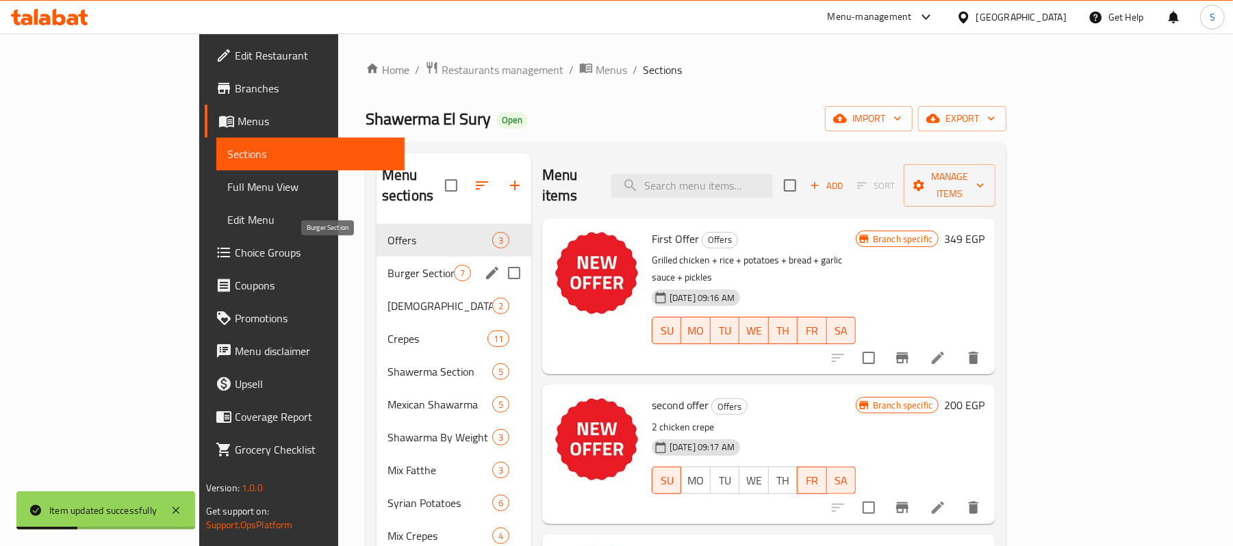
click at [388, 265] on span "Burger Section" at bounding box center [421, 273] width 66 height 16
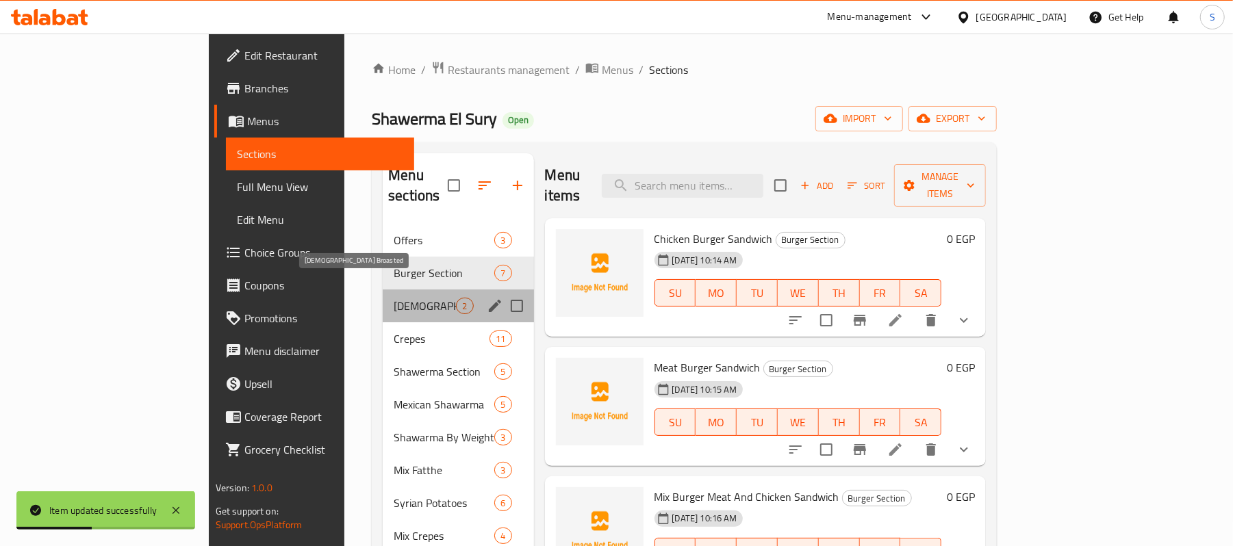
click at [394, 298] on span "Syrian Broasted" at bounding box center [425, 306] width 62 height 16
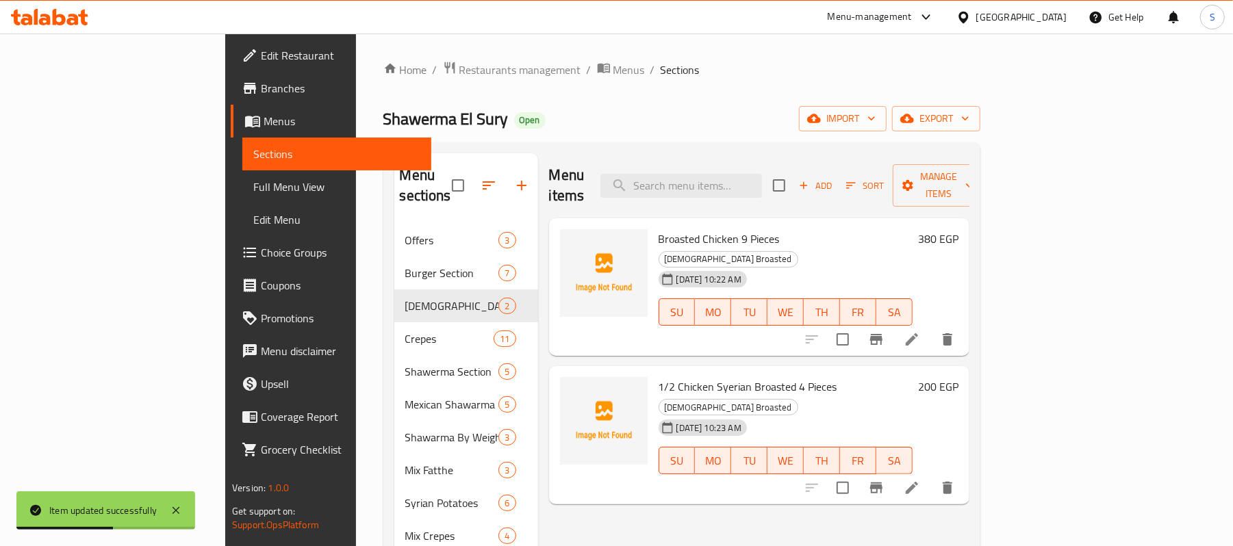
click at [931, 476] on li at bounding box center [912, 488] width 38 height 25
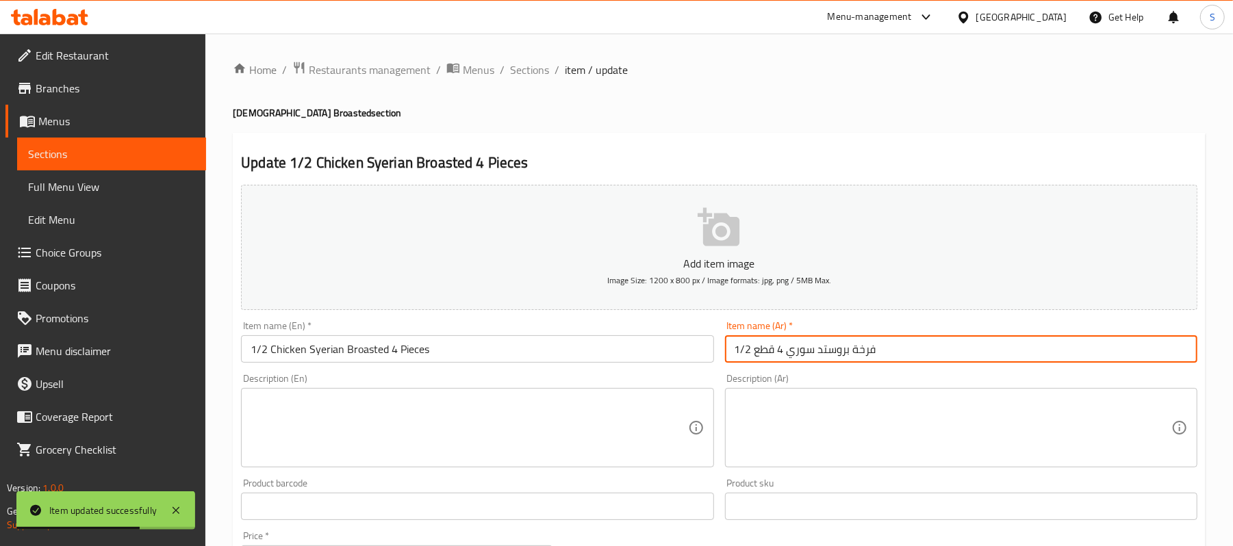
click at [820, 352] on input "1/2 فرخة بروستد سوري 4 قطع" at bounding box center [961, 349] width 472 height 27
type input "1/2 فرخة بروستيد سوري 4 قطع"
click at [69, 153] on span "Sections" at bounding box center [111, 154] width 167 height 16
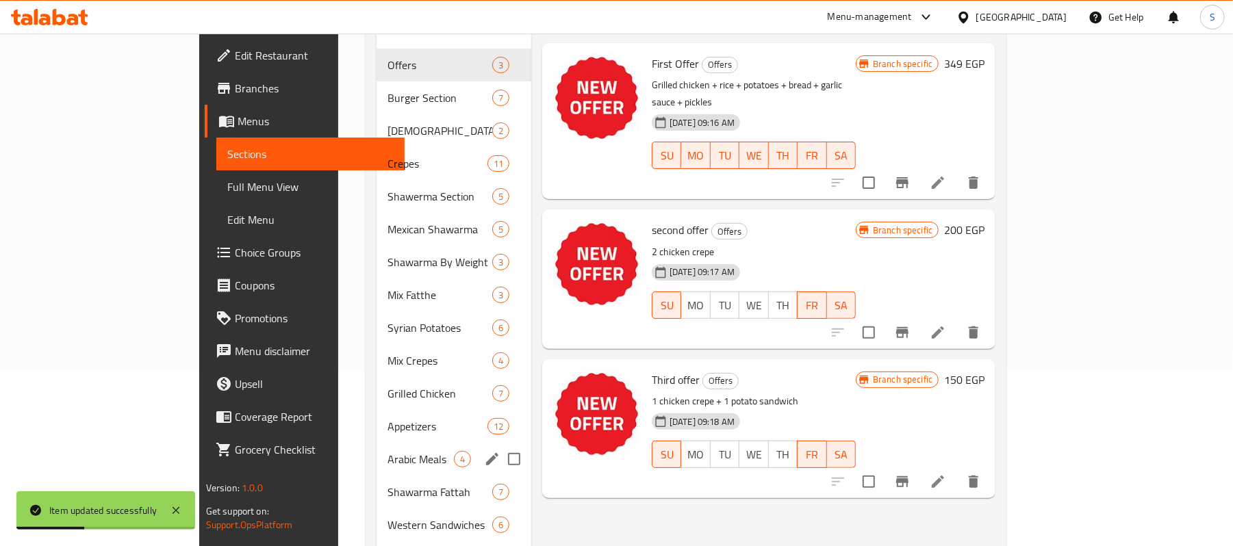
scroll to position [182, 0]
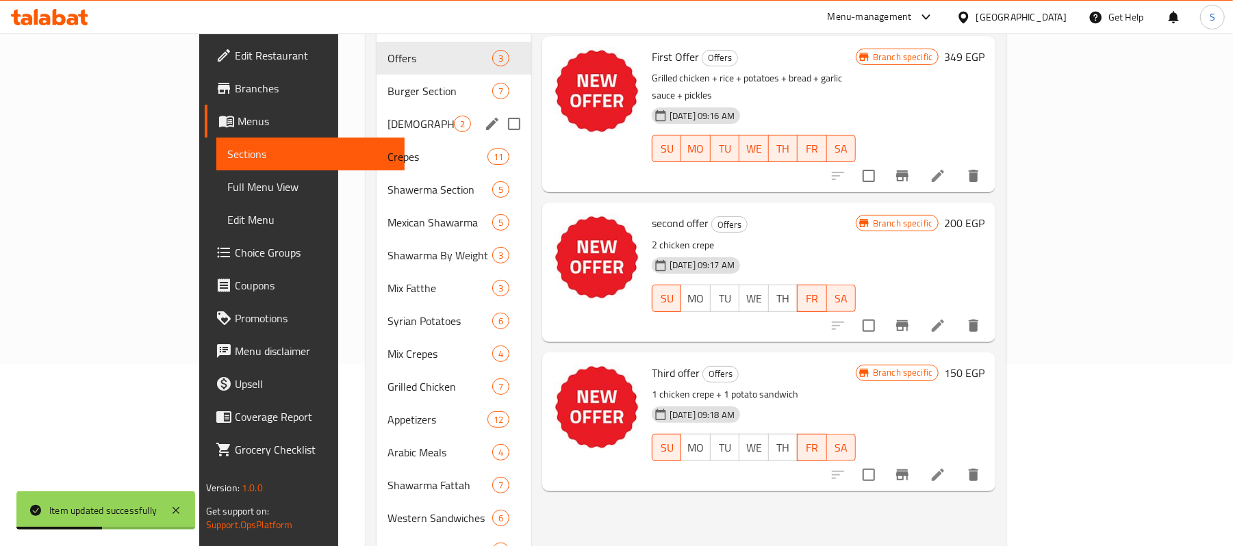
click at [388, 116] on span "Syrian Broasted" at bounding box center [421, 124] width 66 height 16
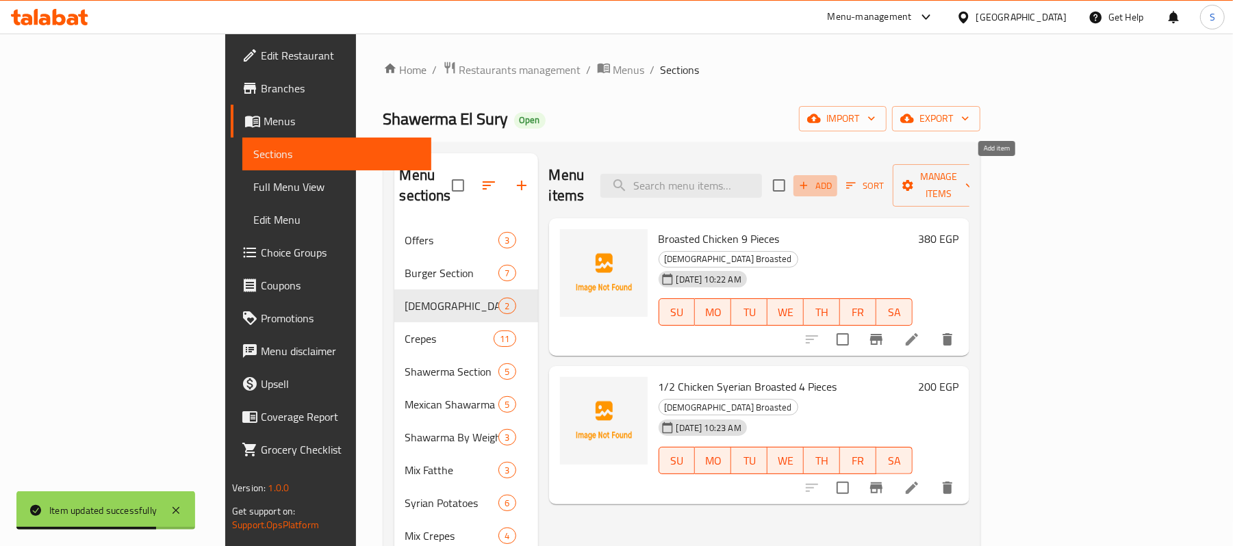
click at [810, 179] on icon "button" at bounding box center [804, 185] width 12 height 12
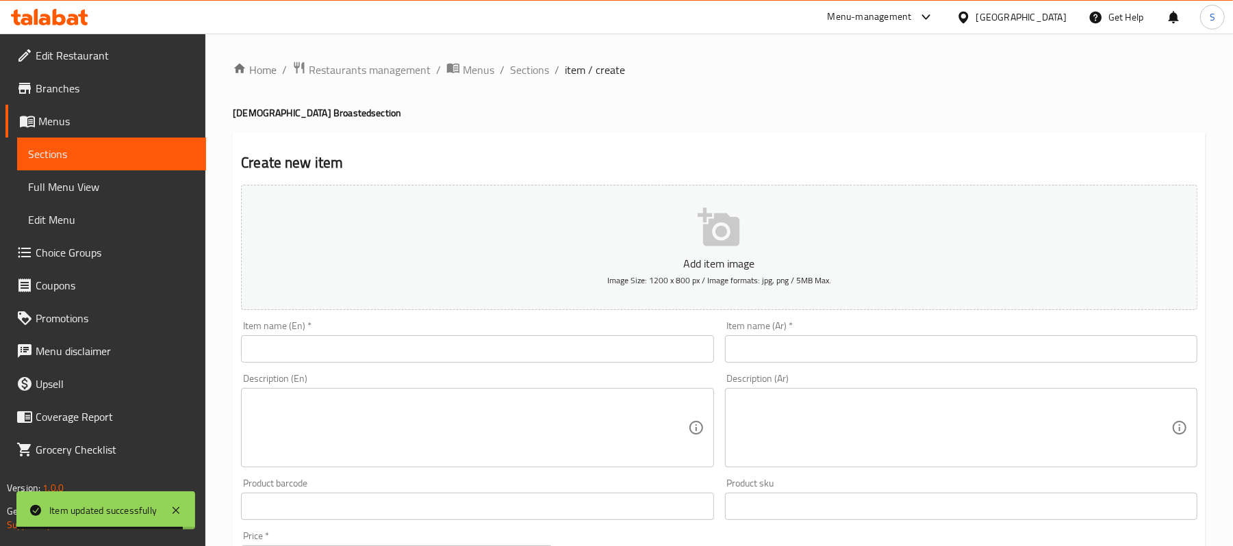
click at [893, 356] on input "text" at bounding box center [961, 349] width 472 height 27
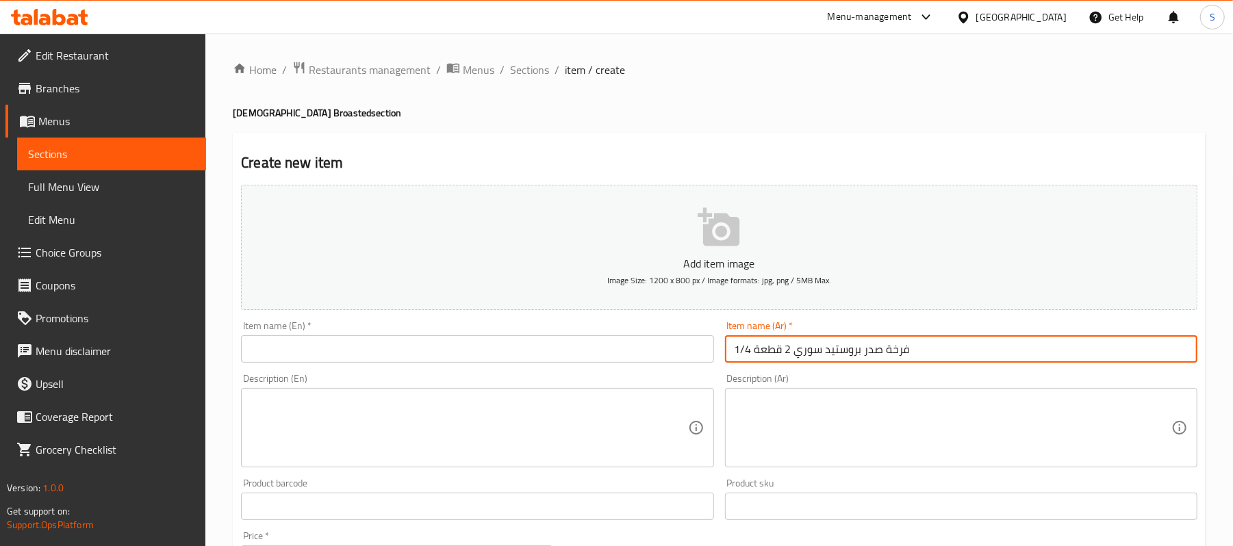
type input "1/4 فرخة صدر بروستيد سوري 2 قطعة"
click at [603, 333] on div "Item name (En)   * Item name (En) *" at bounding box center [477, 342] width 472 height 42
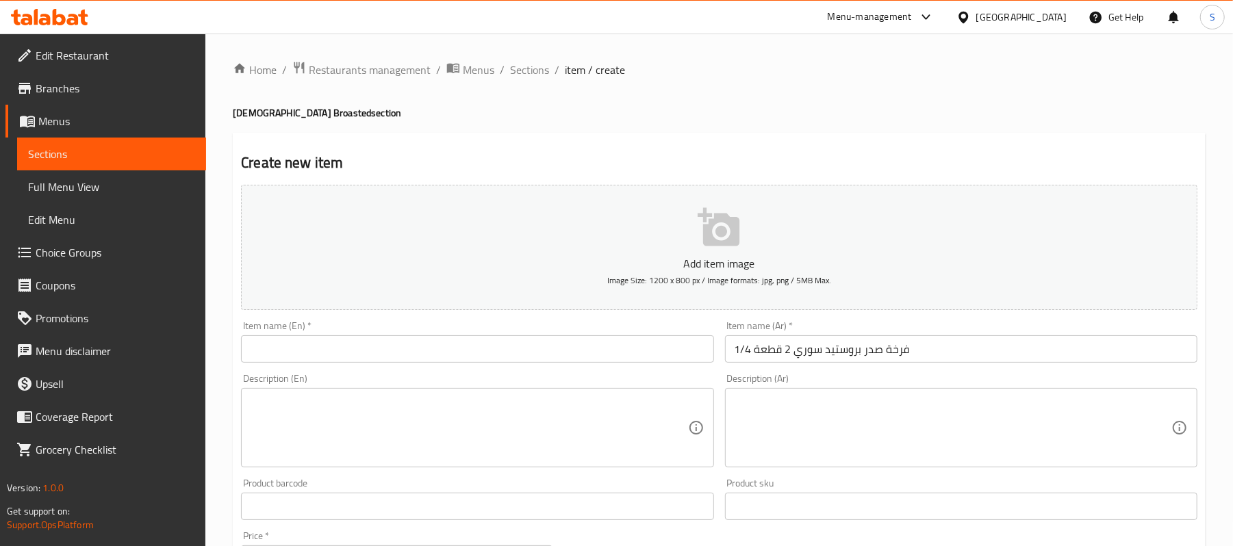
drag, startPoint x: 603, startPoint y: 338, endPoint x: 595, endPoint y: 359, distance: 22.1
click at [598, 353] on input "text" at bounding box center [477, 349] width 472 height 27
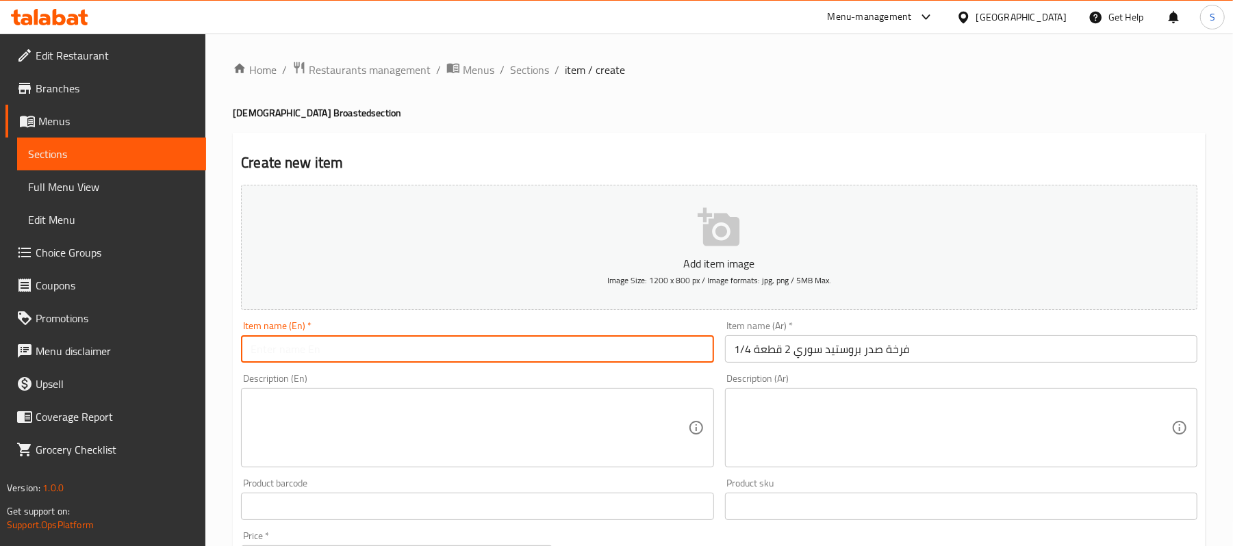
click at [594, 359] on input "text" at bounding box center [477, 349] width 472 height 27
click at [752, 341] on input "1/4 فرخة صدر بروستيد سوري 2 قطعة" at bounding box center [961, 349] width 472 height 27
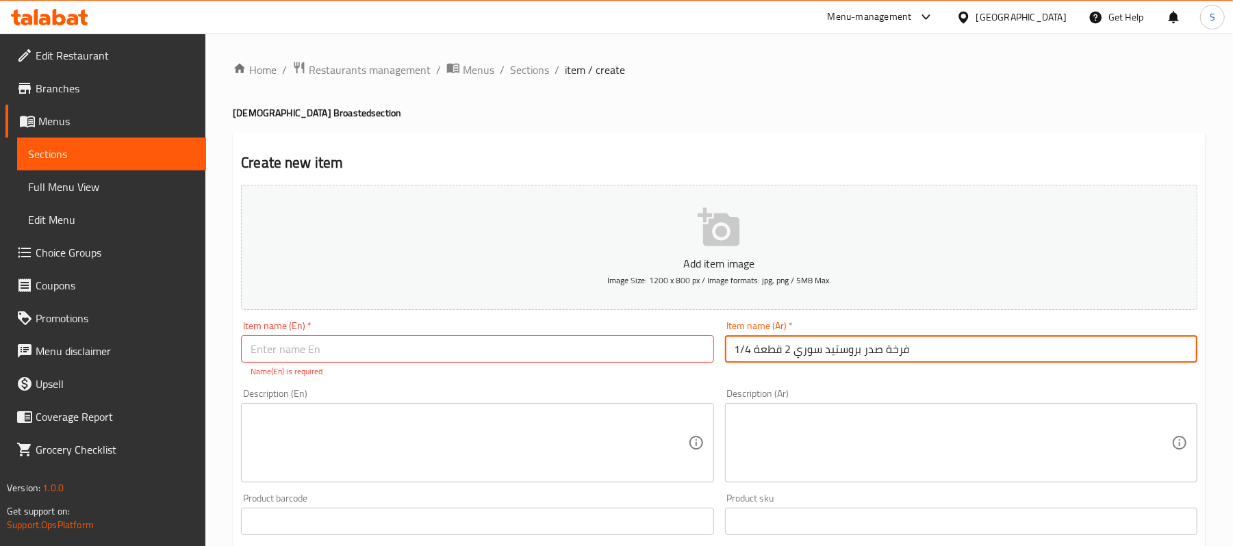
click at [752, 341] on input "1/4 فرخة صدر بروستيد سوري 2 قطعة" at bounding box center [961, 349] width 472 height 27
click at [579, 348] on input "text" at bounding box center [477, 349] width 472 height 27
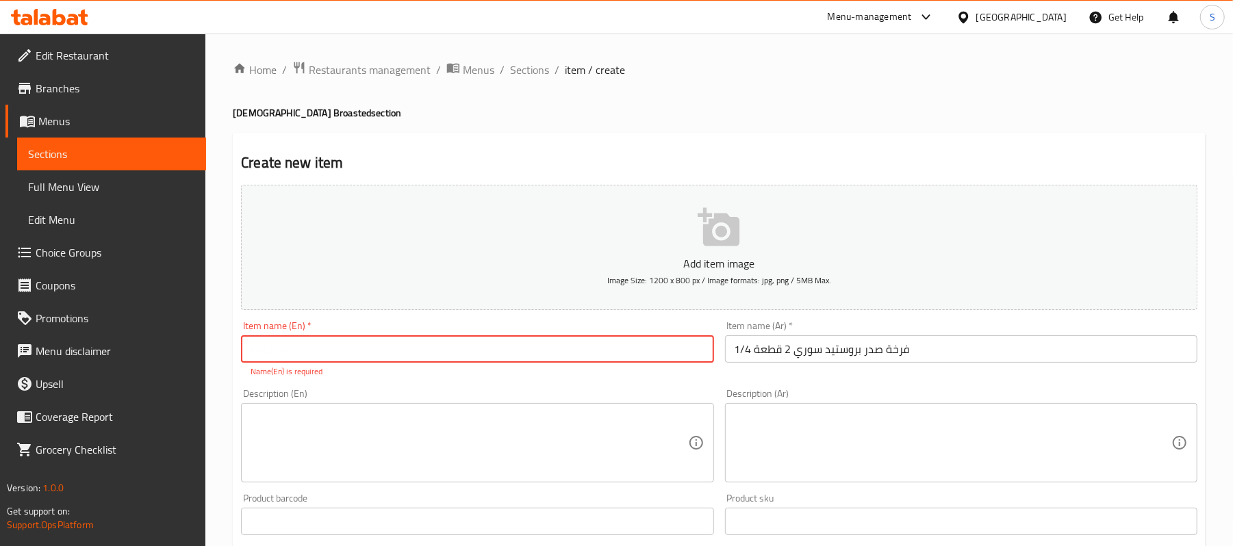
paste input "1/4 Syrian broasted chicken breast, 2 pieces"
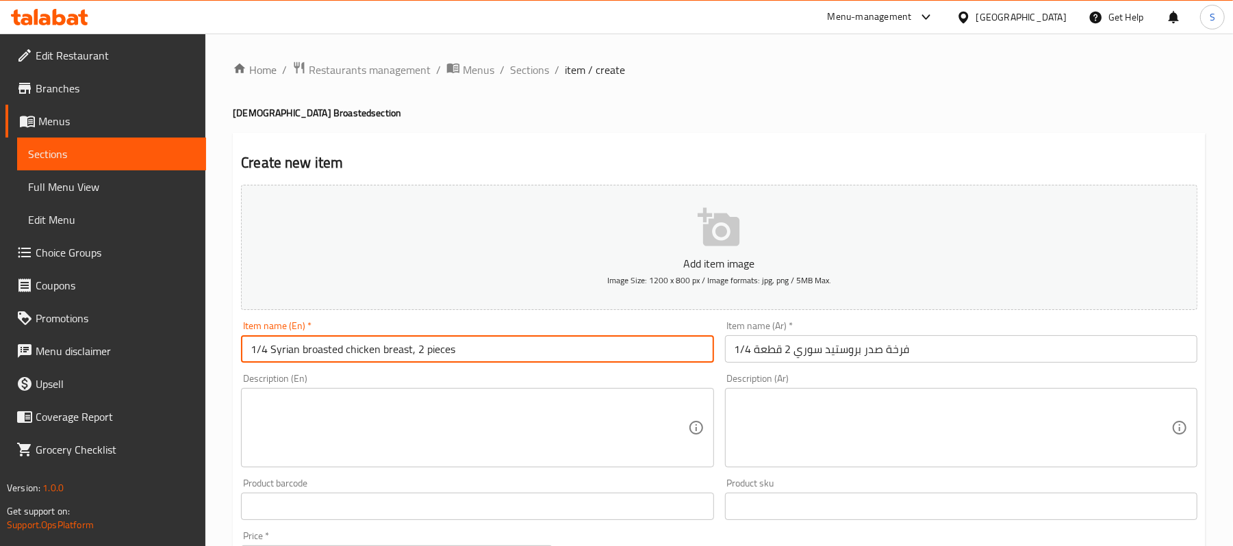
click at [415, 352] on input "1/4 Syrian broasted chicken breast, 2 pieces" at bounding box center [477, 349] width 472 height 27
click at [401, 359] on input "1/4 Syrian broasted chicken breast, 2 pieces" at bounding box center [477, 349] width 472 height 27
click at [460, 352] on input "1/4 Syrian broasted chicken breast, 2 pieces" at bounding box center [477, 349] width 472 height 27
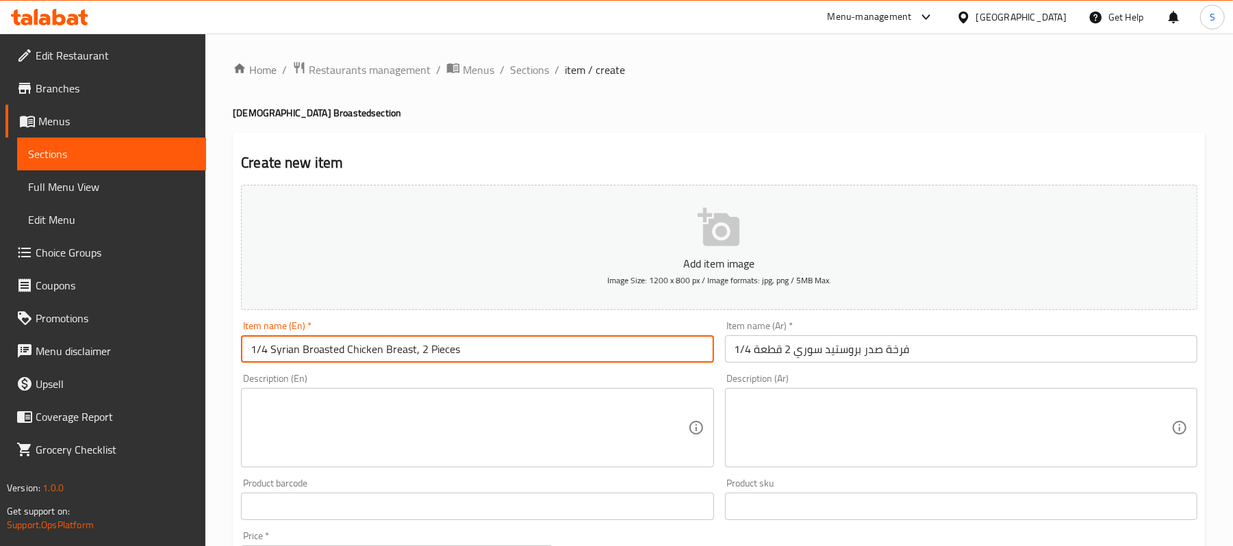
click at [416, 346] on input "1/4 Syrian Broasted Chicken Breast, 2 Pieces" at bounding box center [477, 349] width 472 height 27
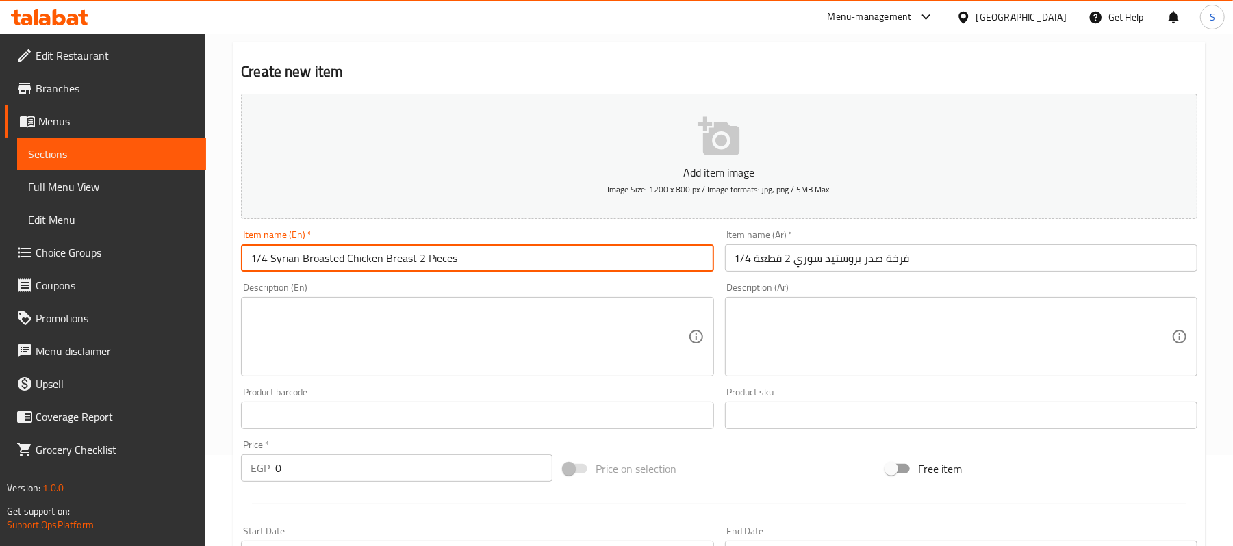
type input "1/4 Syrian Broasted Chicken Breast 2 Pieces"
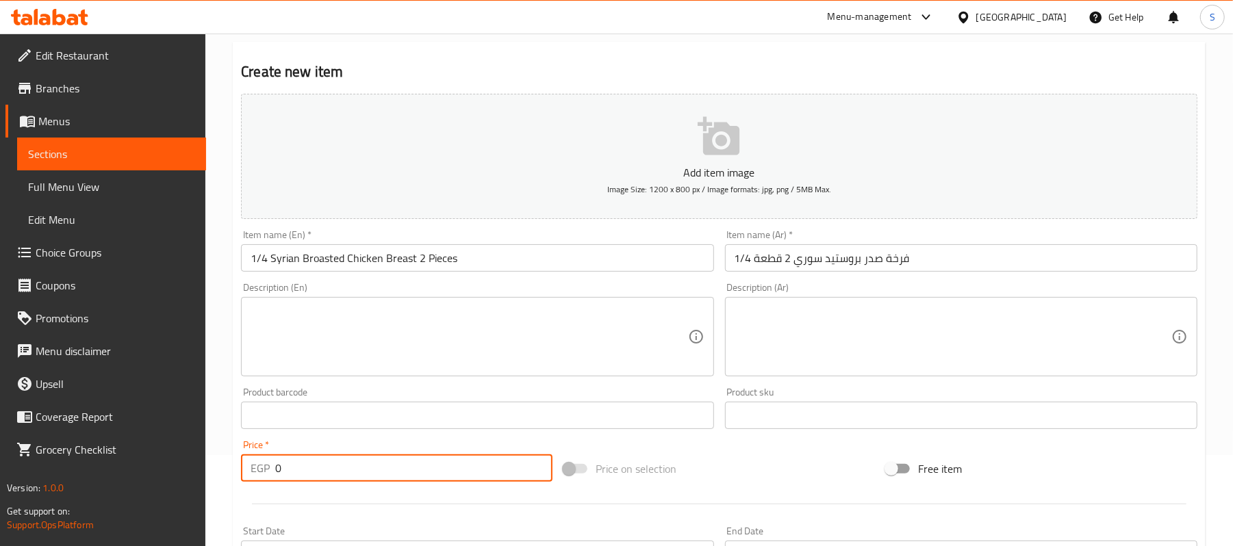
drag, startPoint x: 294, startPoint y: 457, endPoint x: 142, endPoint y: 470, distance: 151.8
click at [142, 470] on div "Edit Restaurant Branches Menus Sections Full Menu View Edit Menu Choice Groups …" at bounding box center [616, 409] width 1233 height 934
type input "110"
click at [429, 267] on input "1/4 Syrian Broasted Chicken Breast 2 Pieces" at bounding box center [477, 257] width 472 height 27
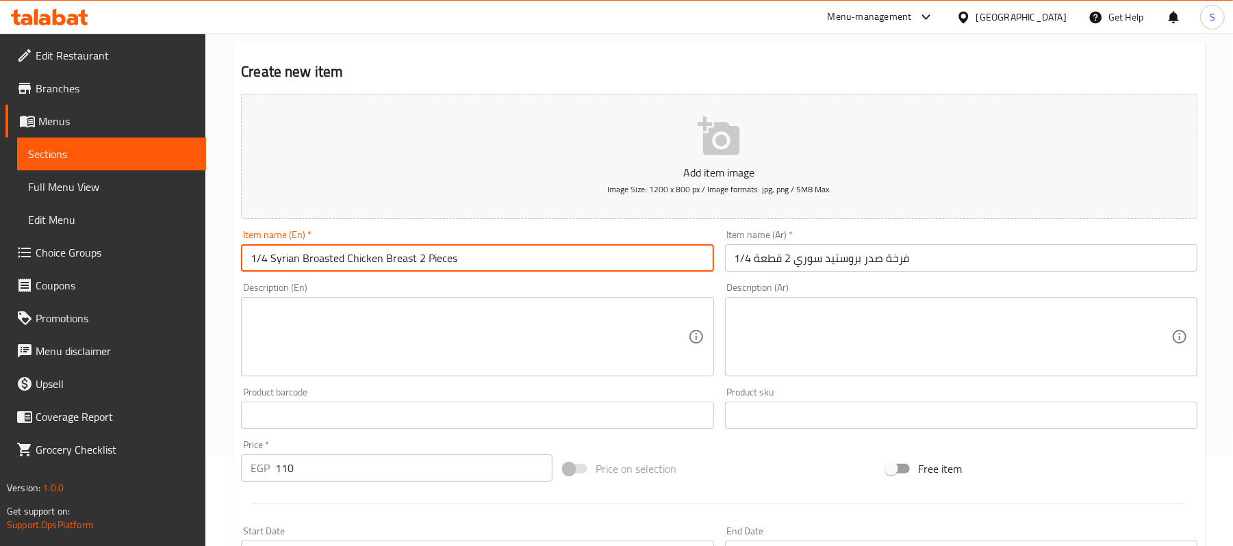
click at [850, 264] on input "1/4 فرخة صدر بروستيد سوري 2 قطعة" at bounding box center [961, 257] width 472 height 27
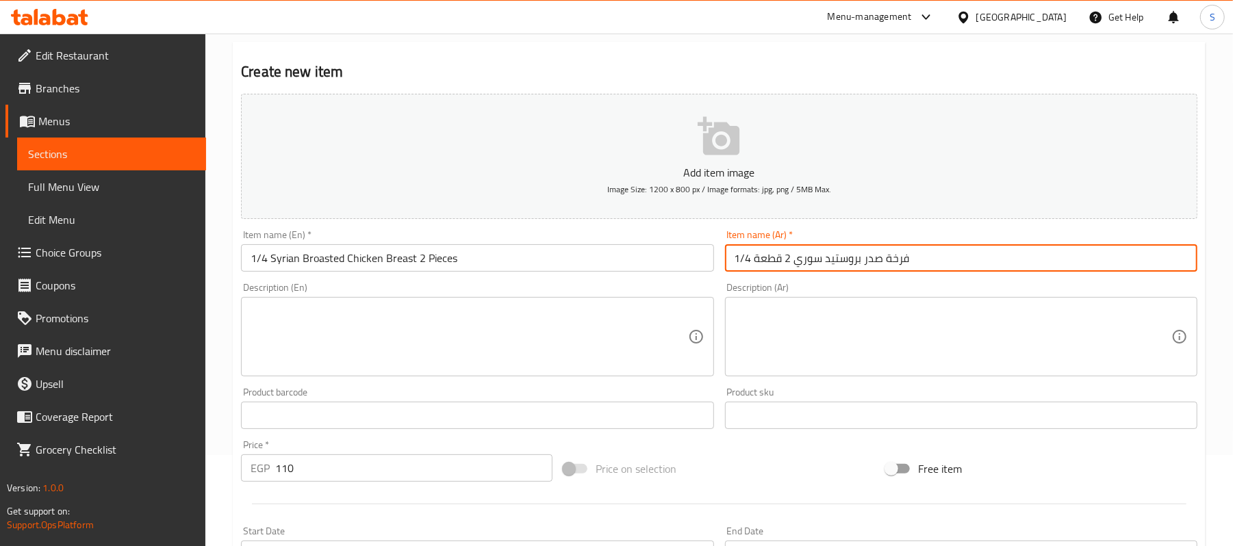
click at [850, 264] on input "1/4 فرخة صدر بروستيد سوري 2 قطعة" at bounding box center [961, 257] width 472 height 27
click at [494, 268] on input "1/4 Syrian Broasted Chicken Breast 2 Pieces" at bounding box center [477, 257] width 472 height 27
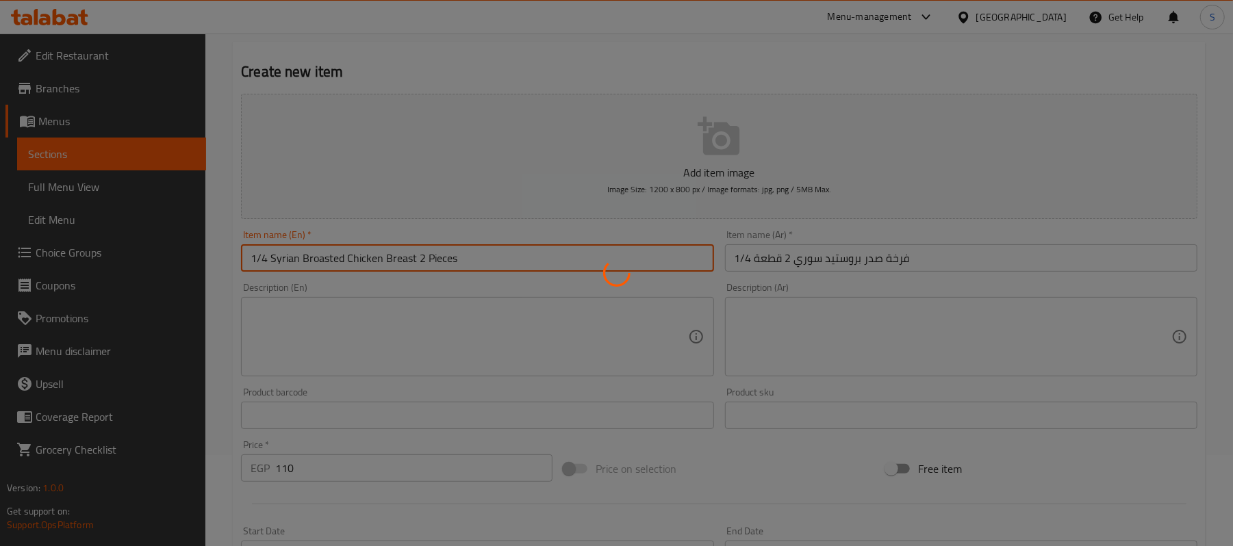
type input "0"
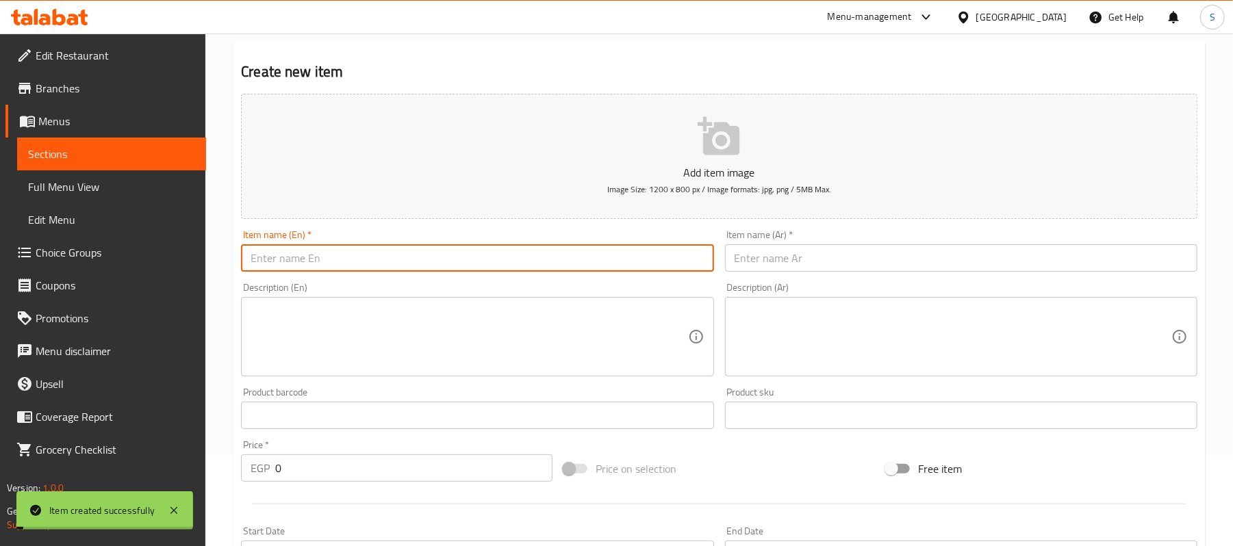
click at [890, 262] on input "text" at bounding box center [961, 257] width 472 height 27
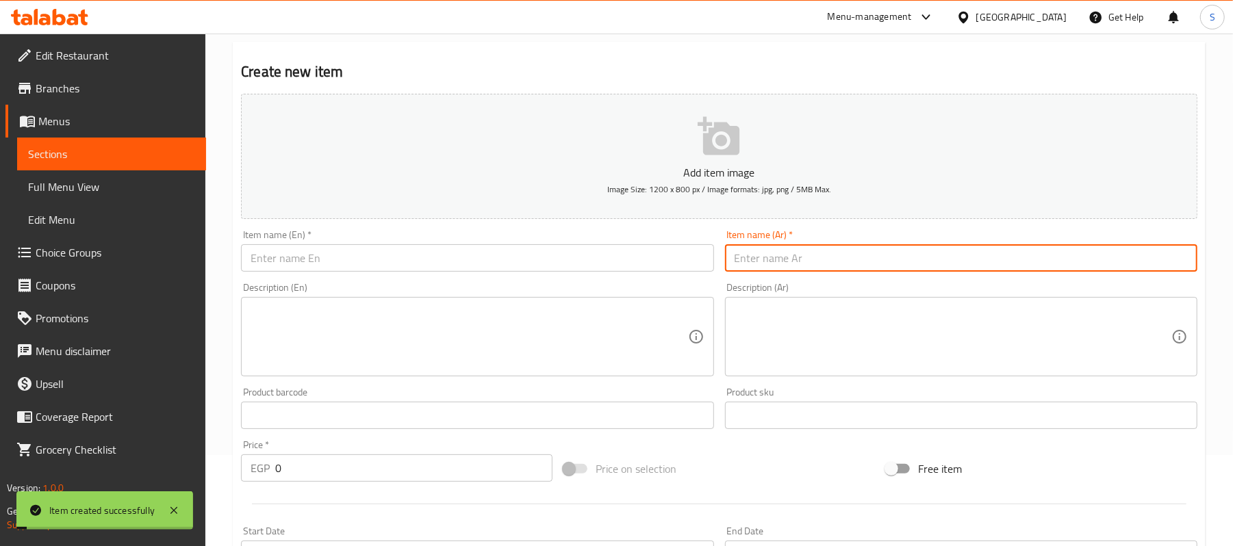
paste input "1/4 فرخة صدر بروستيد سوري 2 قطعة"
click at [863, 255] on input "1/4 فرخة صدر بروستيد سوري 2 قطعة" at bounding box center [961, 257] width 472 height 27
click at [872, 256] on input "1/4 فرخة صدر بروستيد سوري 2 قطعة" at bounding box center [961, 257] width 472 height 27
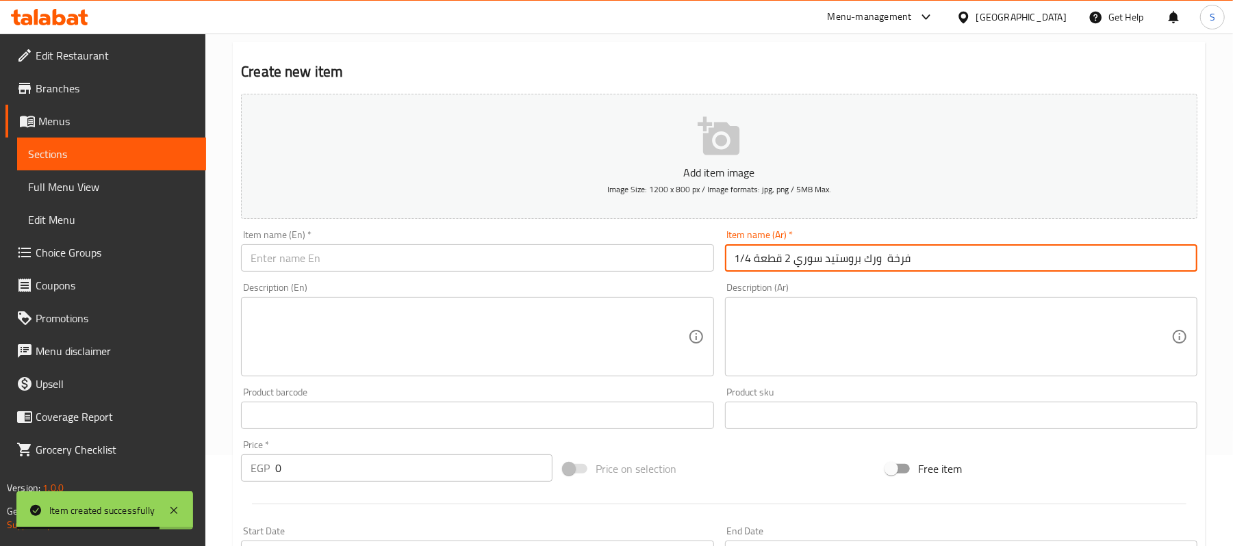
click at [804, 261] on input "1/4 فرخة ورك بروستيد سوري 2 قطعة" at bounding box center [961, 257] width 472 height 27
click at [793, 272] on input "1/4 فرخة ورك بروستيد سوري 2 قطعة" at bounding box center [961, 257] width 472 height 27
drag, startPoint x: 790, startPoint y: 267, endPoint x: 751, endPoint y: 260, distance: 39.0
click at [755, 266] on input "1/4 فرخة ورك بروستيد سوري 2 قطعة" at bounding box center [961, 257] width 472 height 27
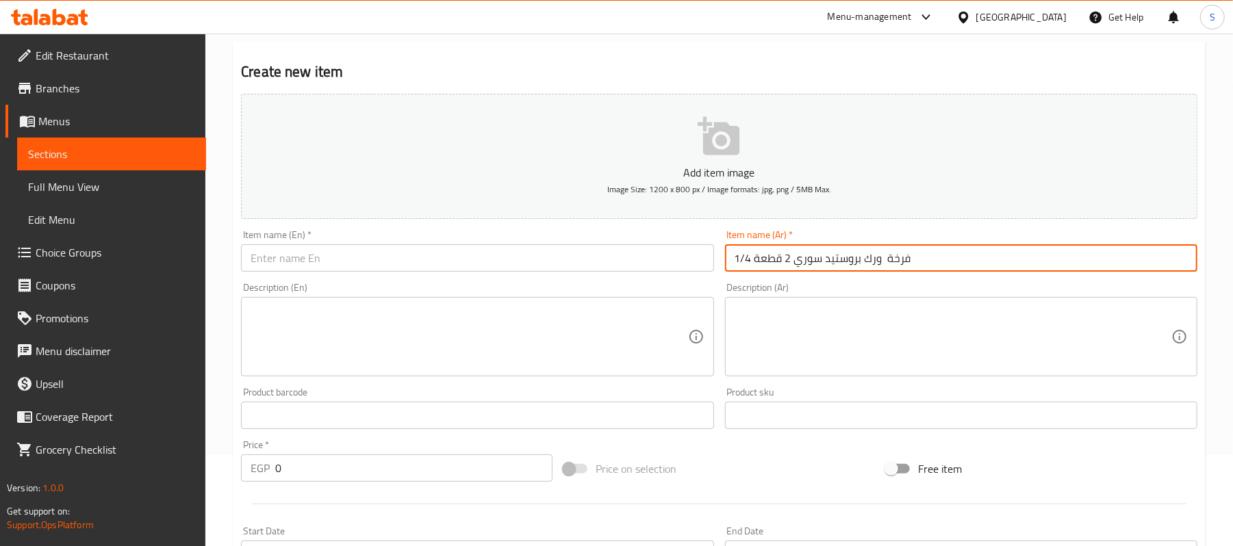
click at [751, 260] on input "1/4 فرخة ورك بروستيد سوري 2 قطعة" at bounding box center [961, 257] width 472 height 27
drag, startPoint x: 756, startPoint y: 259, endPoint x: 781, endPoint y: 262, distance: 24.8
click at [787, 264] on input "1/4 فرخة ورك بروستيد سوري 2 قطعة" at bounding box center [961, 257] width 472 height 27
click at [838, 264] on input "1/4 فرخة ورك بروستيد سوري" at bounding box center [961, 257] width 472 height 27
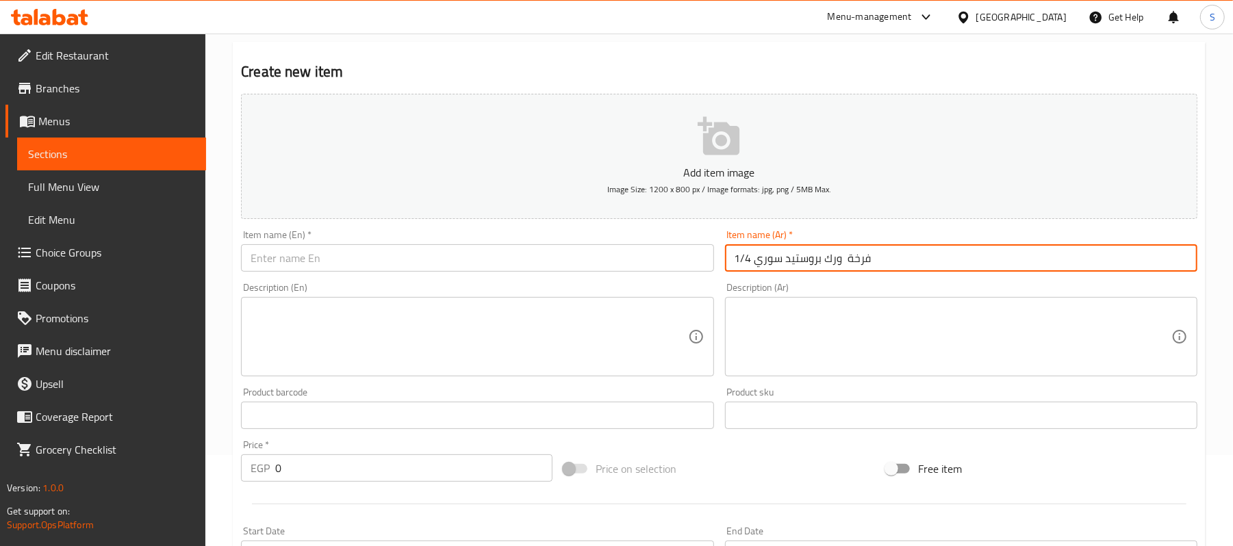
click at [838, 264] on input "1/4 فرخة ورك بروستيد سوري" at bounding box center [961, 257] width 472 height 27
type input "1/4 فرخة ورك بروستيد سوري"
click at [611, 264] on input "text" at bounding box center [477, 257] width 472 height 27
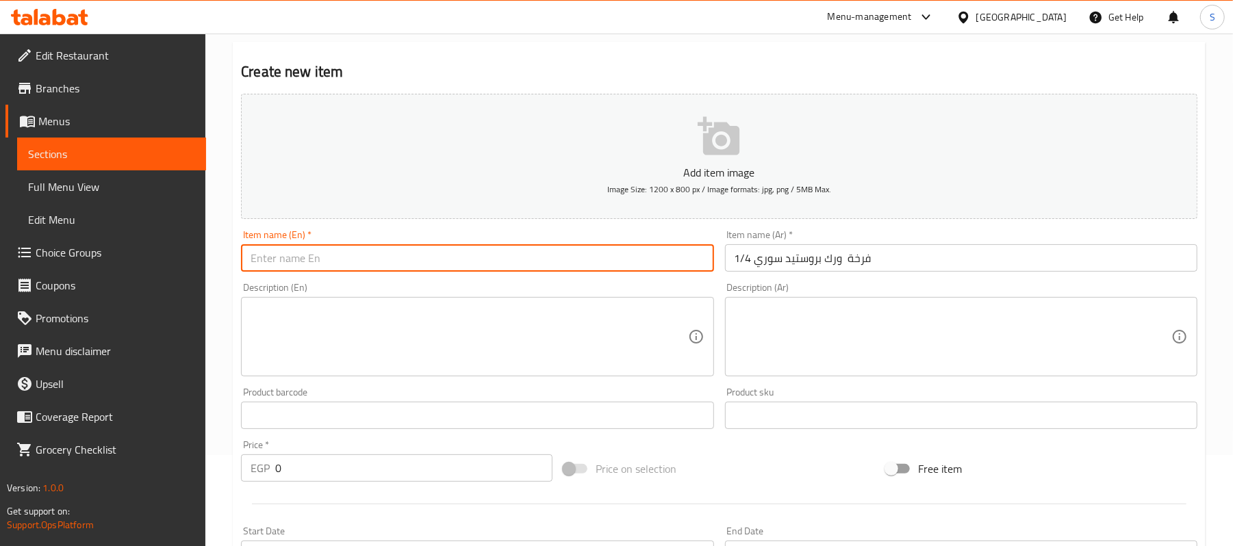
paste input "1/4 Syrian broasted chicken thigh"
type input "1/4 Syrian broasted chicken thigh"
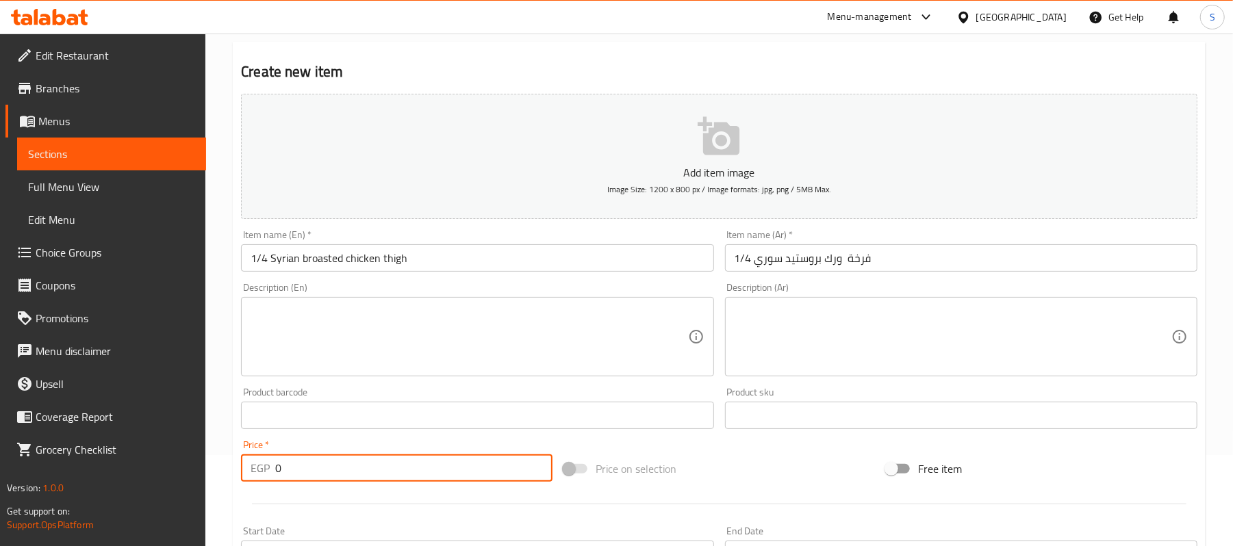
drag, startPoint x: 251, startPoint y: 472, endPoint x: 211, endPoint y: 468, distance: 39.9
click at [211, 468] on div "Home / Restaurants management / Menus / Sections / item / create Syrian Broaste…" at bounding box center [719, 409] width 1028 height 934
type input "105"
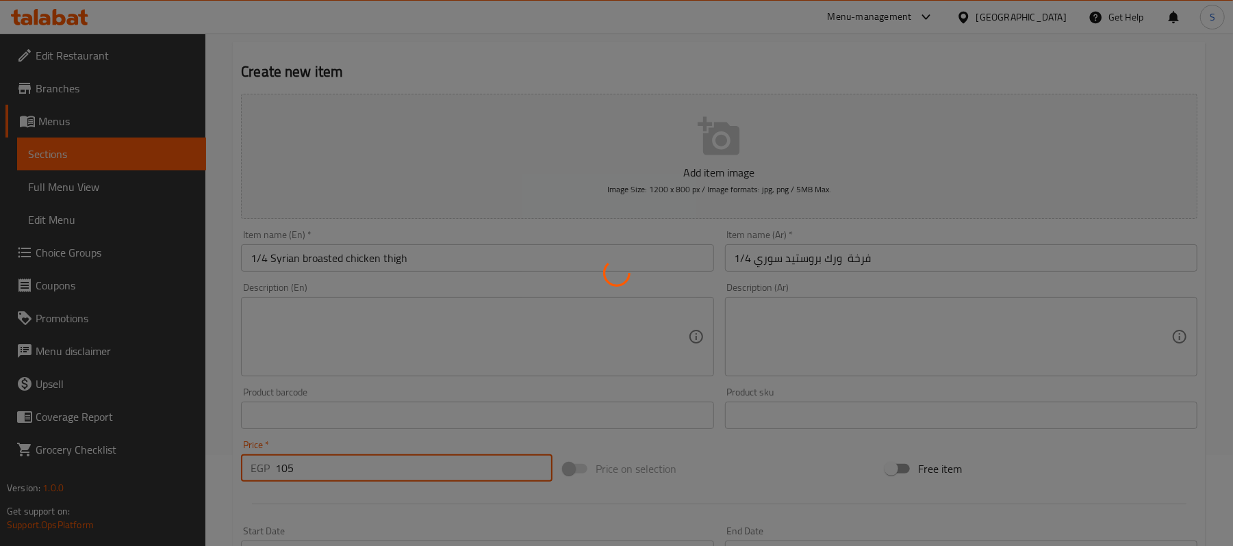
type input "0"
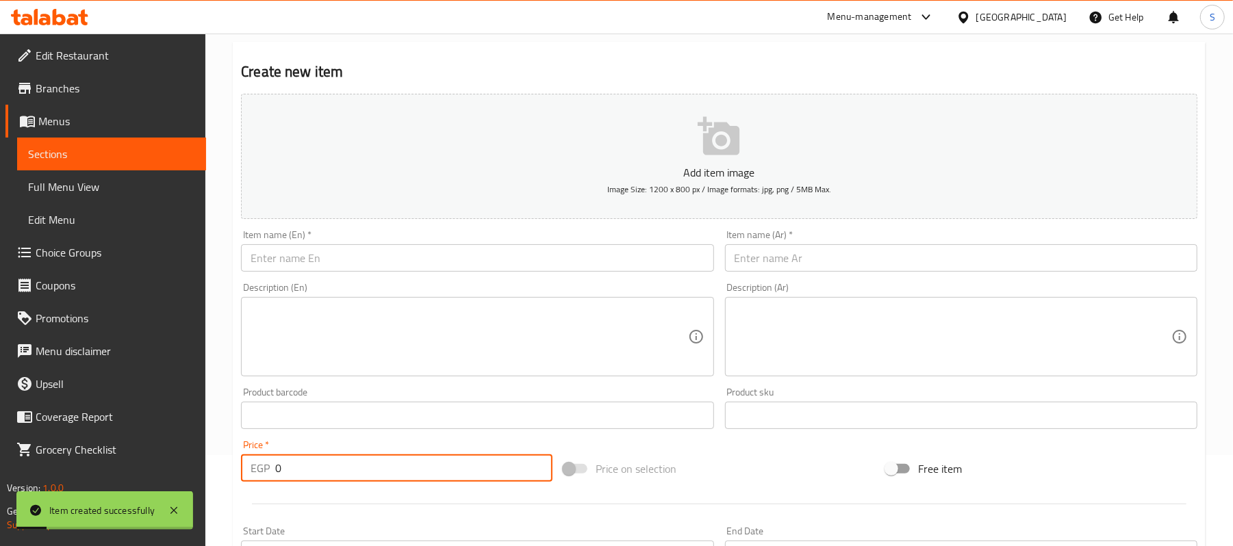
click at [866, 255] on input "text" at bounding box center [961, 257] width 472 height 27
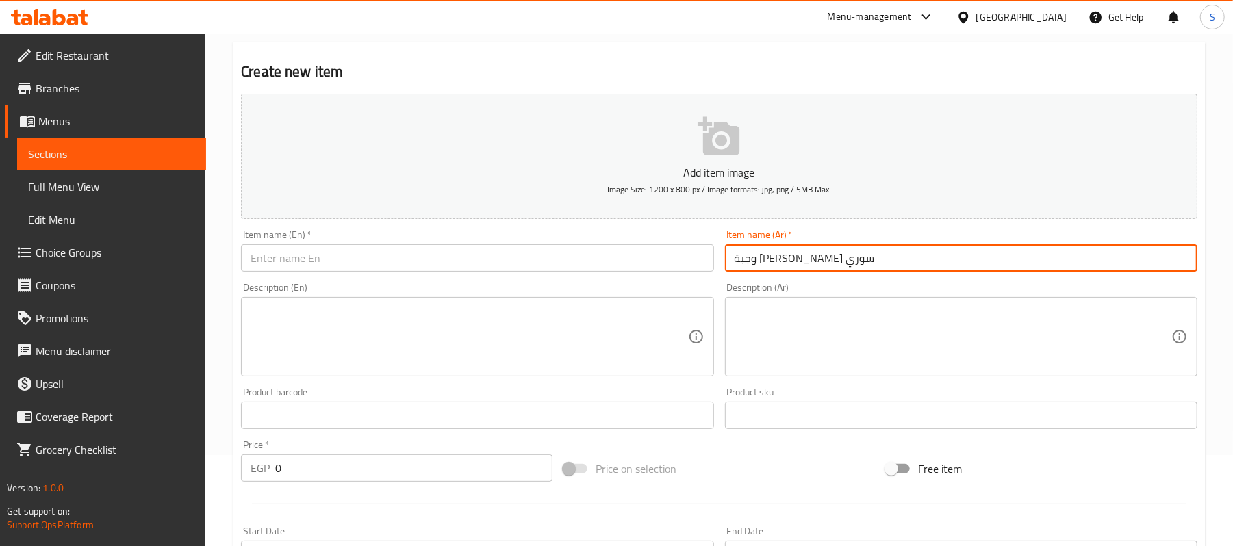
type input "وجبة فاميلي بروستيد سوري"
click at [270, 249] on input "text" at bounding box center [477, 257] width 472 height 27
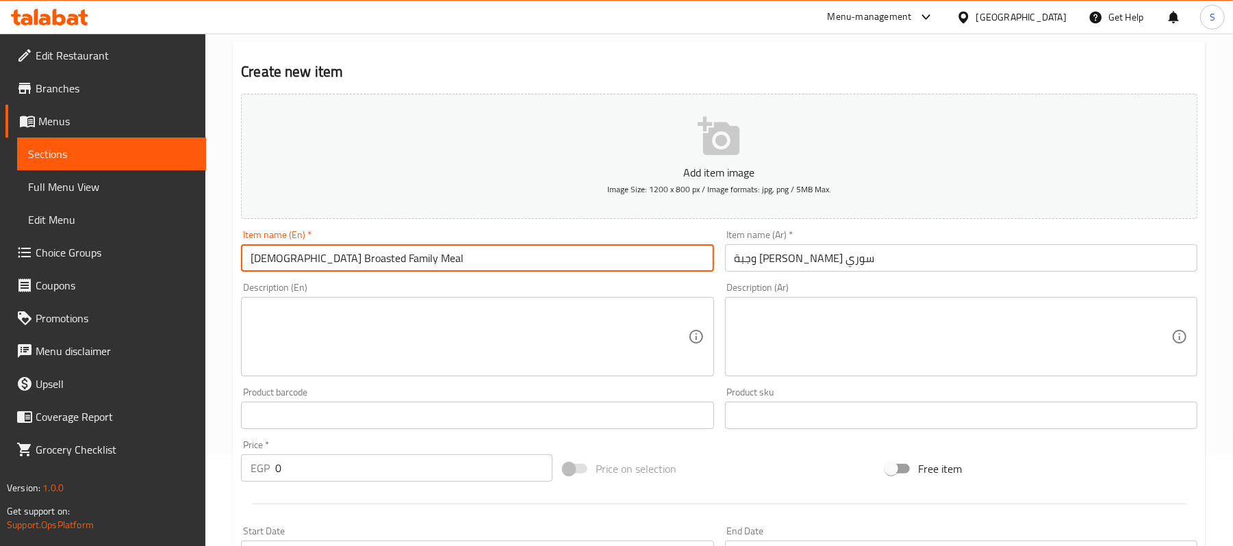
type input "Syrian Broasted Family Meal"
click at [833, 355] on textarea at bounding box center [953, 337] width 437 height 65
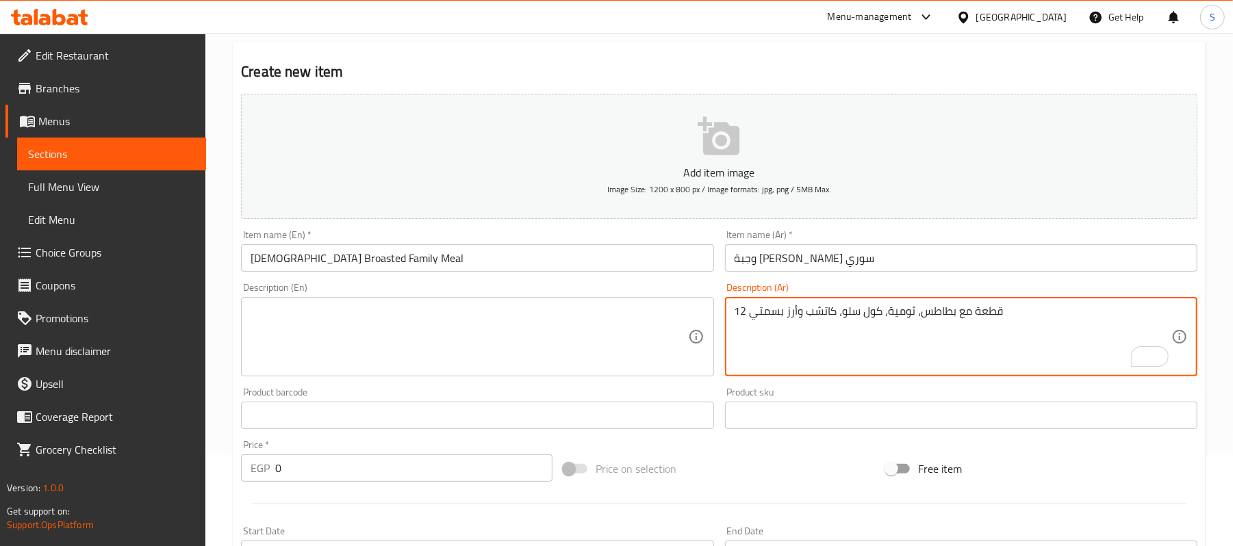
click at [815, 322] on textarea "12 قطعة مع بطاطس، ثومية، كول سلو، كاتشب وأرز بسمتي" at bounding box center [953, 337] width 437 height 65
type textarea "12 قطعة مع بطاطس، ثومية، كول سلو، كاتشب وأرز بسمتي"
click at [541, 327] on textarea at bounding box center [469, 337] width 437 height 65
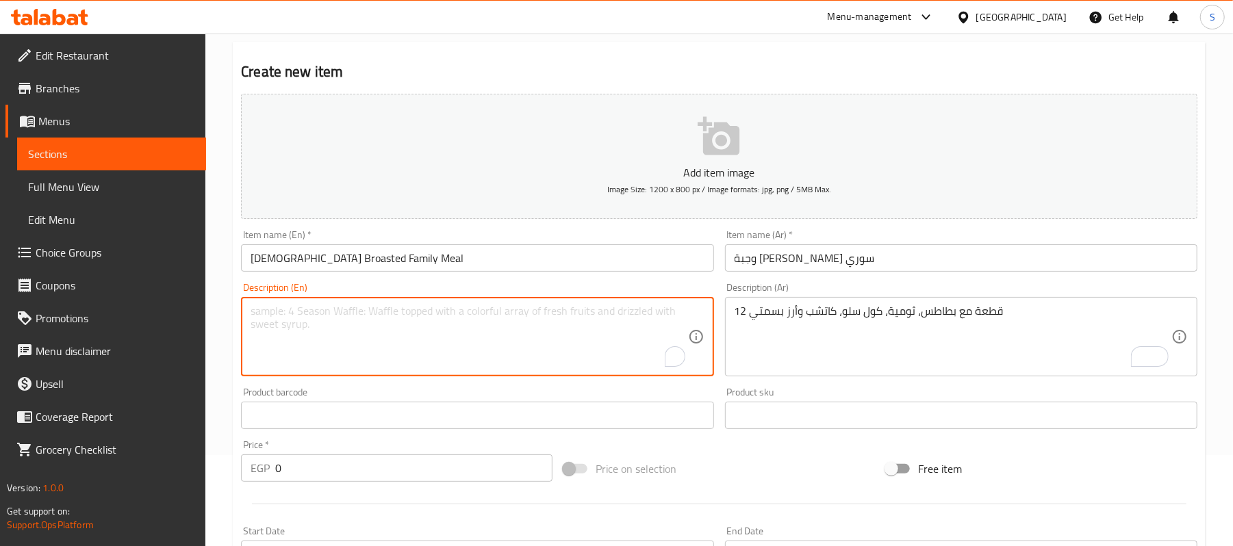
paste textarea "12 pieces with fries, garlic sauce, coleslaw, ketchup and basmati rice"
click at [373, 316] on textarea "12 pieces with fries, garlic sauce, coleslaw, ketchup and basmati rice" at bounding box center [469, 337] width 437 height 65
type textarea "12 pieces with fries, garlic dip, coleslaw, ketchup and basmati rice"
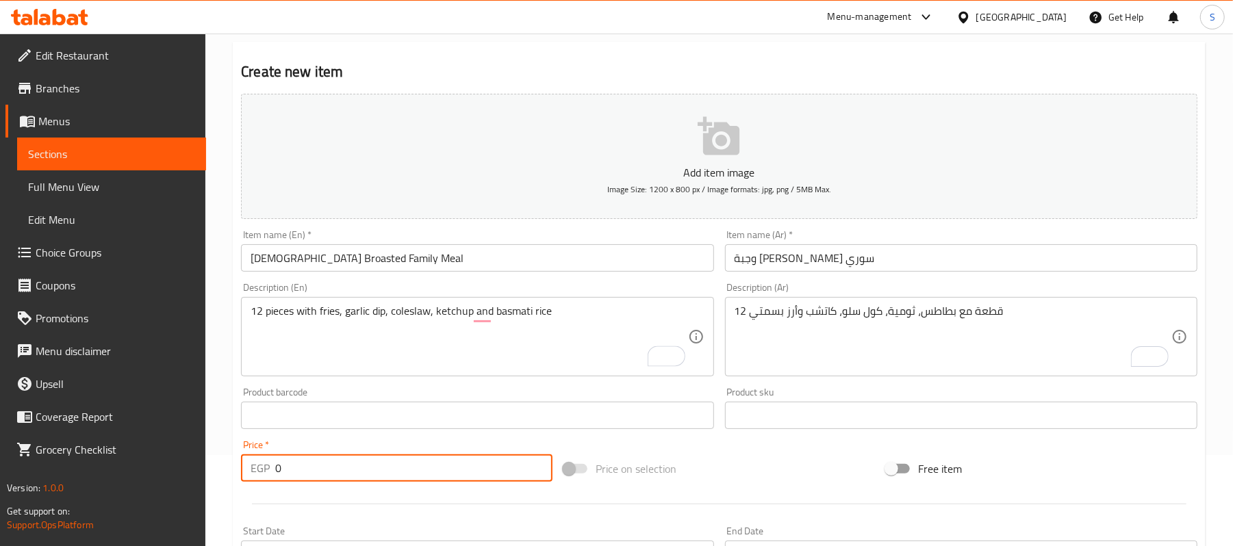
drag, startPoint x: 354, startPoint y: 468, endPoint x: 216, endPoint y: 459, distance: 138.0
click at [216, 459] on div "Home / Restaurants management / Menus / Sections / item / create Syrian Broaste…" at bounding box center [719, 409] width 1028 height 934
type input "530"
click at [513, 267] on input "[DEMOGRAPHIC_DATA] Broasted Family Meal" at bounding box center [477, 257] width 472 height 27
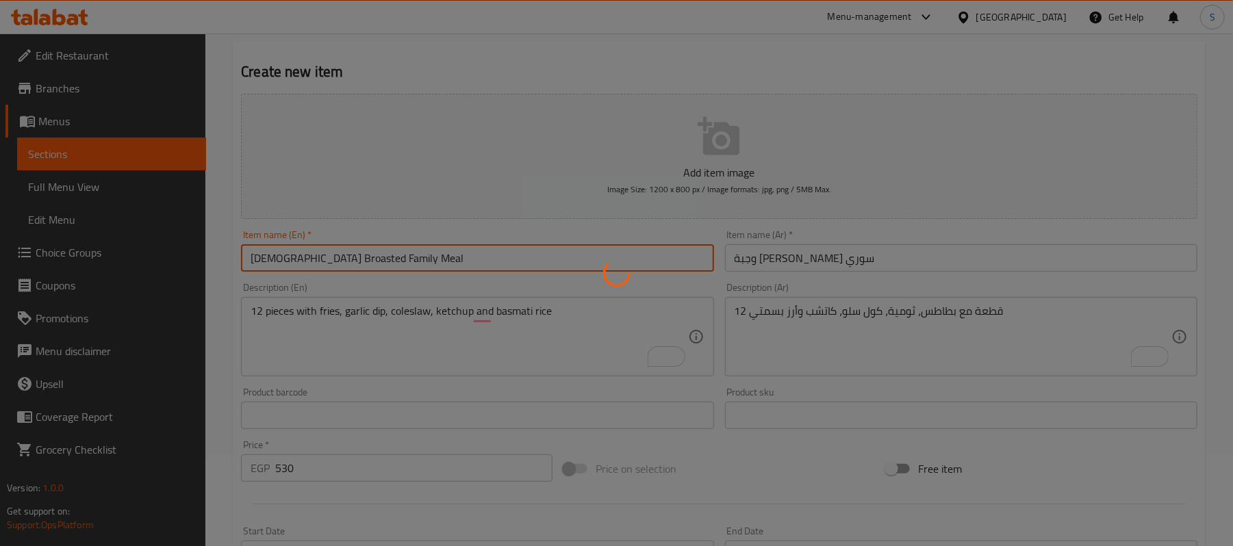
type input "0"
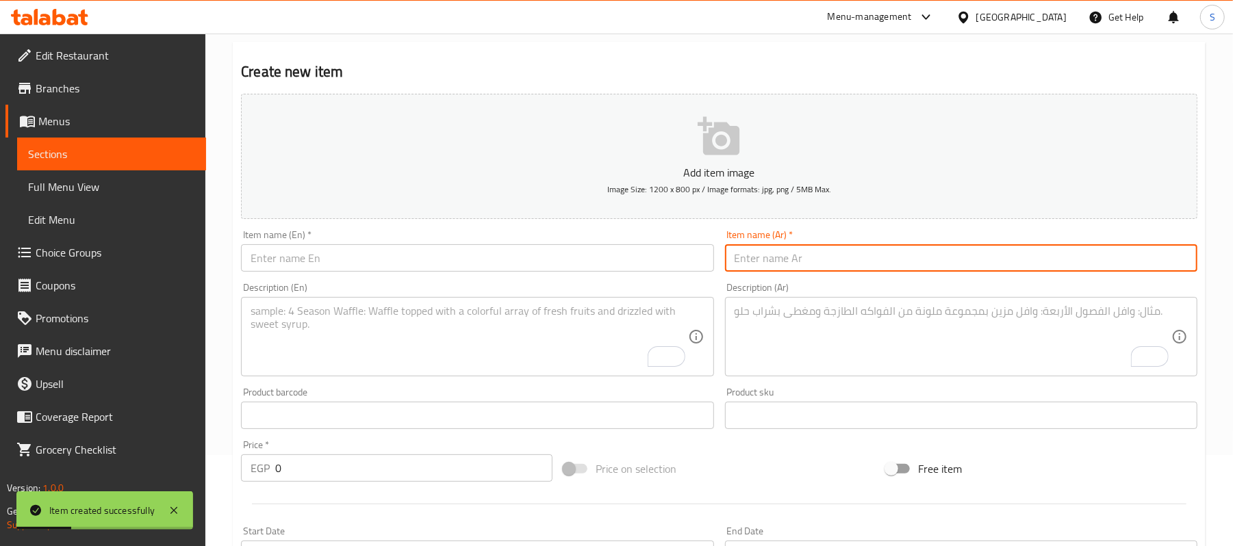
click at [881, 264] on input "text" at bounding box center [961, 257] width 472 height 27
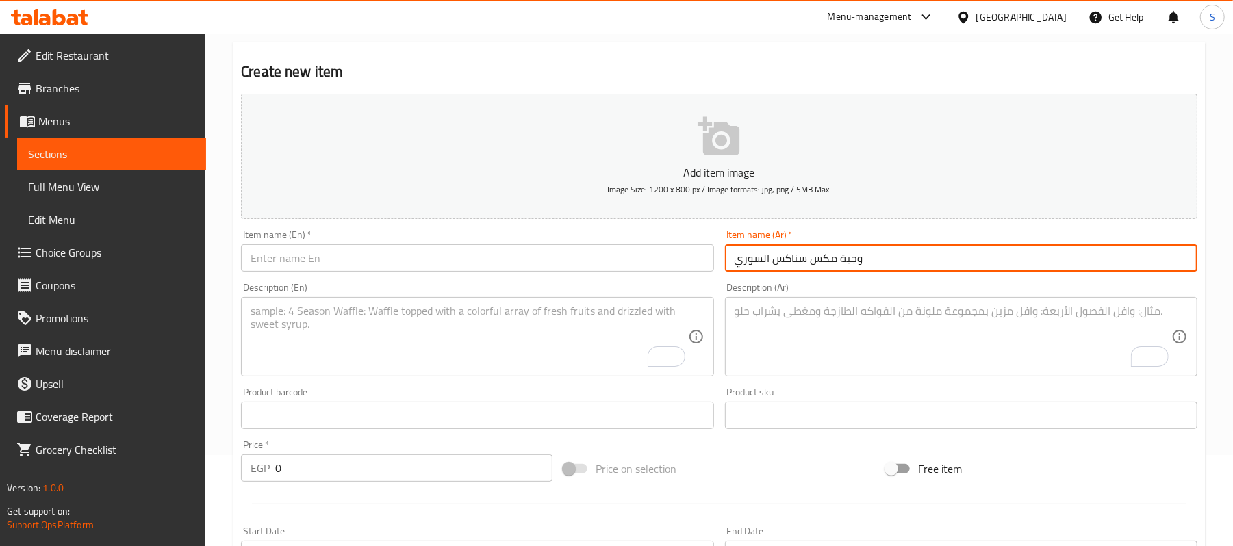
click at [805, 259] on input "وجبة مكس سناكس السوري" at bounding box center [961, 257] width 472 height 27
type input "وجبة مكس سناكس السوري"
click at [597, 263] on input "text" at bounding box center [477, 257] width 472 height 27
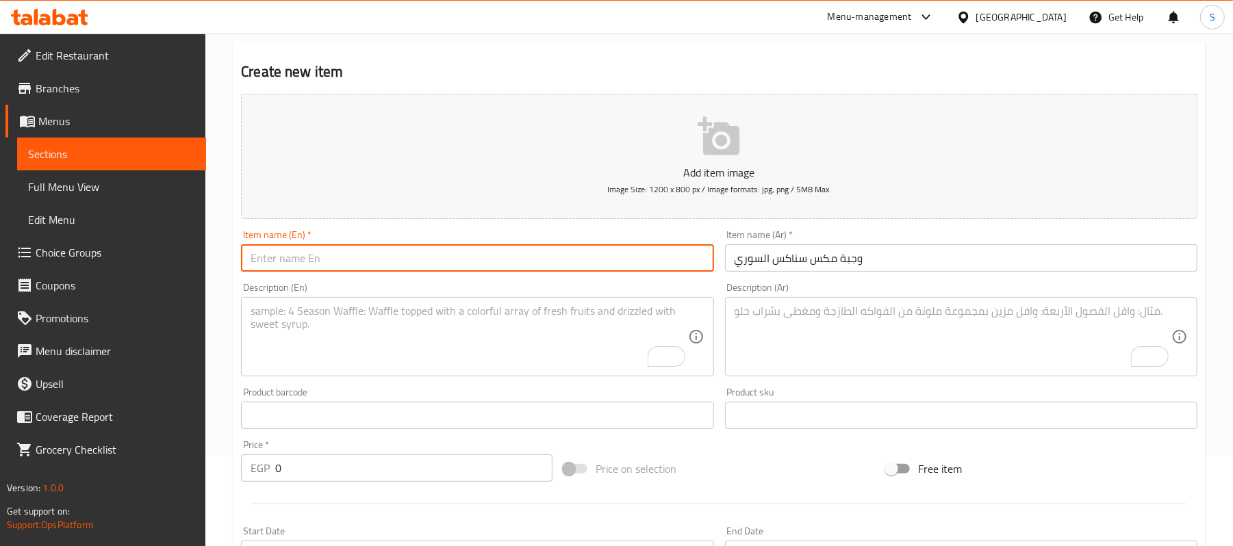
paste input "Syrian Mix Snack Meal"
type input "Syrian Mix Snack Meal"
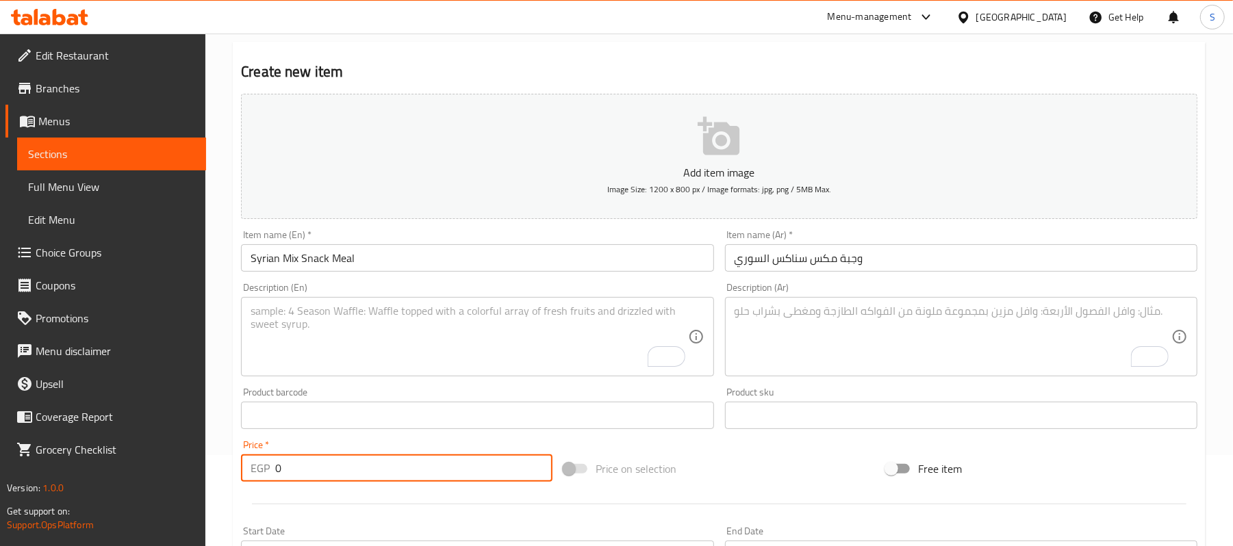
click at [310, 464] on input "0" at bounding box center [413, 468] width 277 height 27
type input "160"
click at [857, 303] on div "Description (Ar)" at bounding box center [961, 336] width 472 height 79
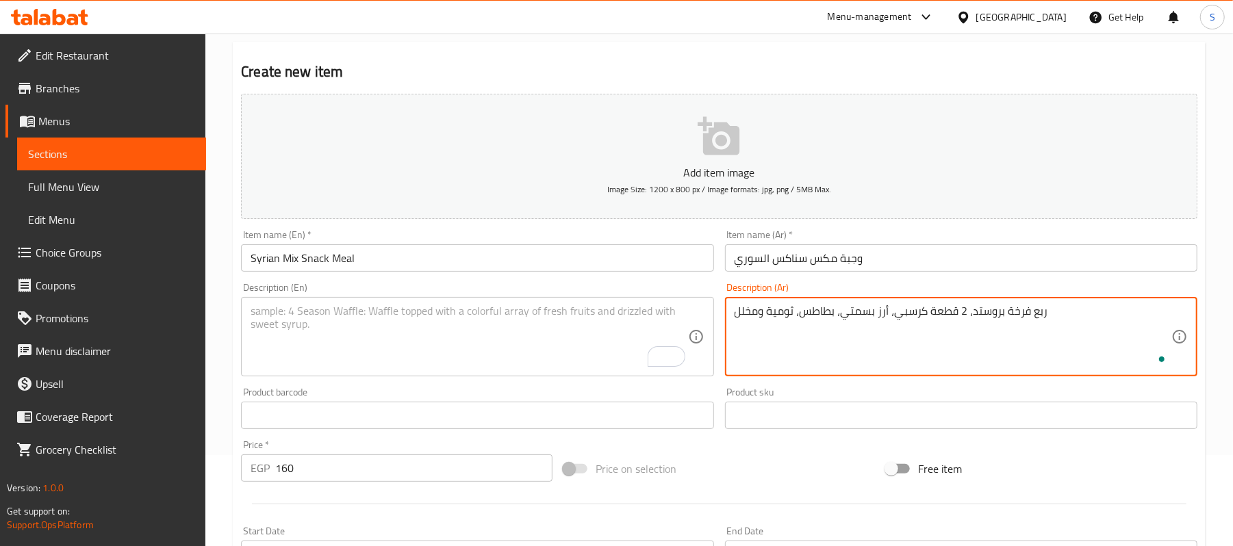
type textarea "ربع فرخة بروستد، 2 قطعة كرسبي، أرز بسمتي، بطاطس، ثومية ومخلل"
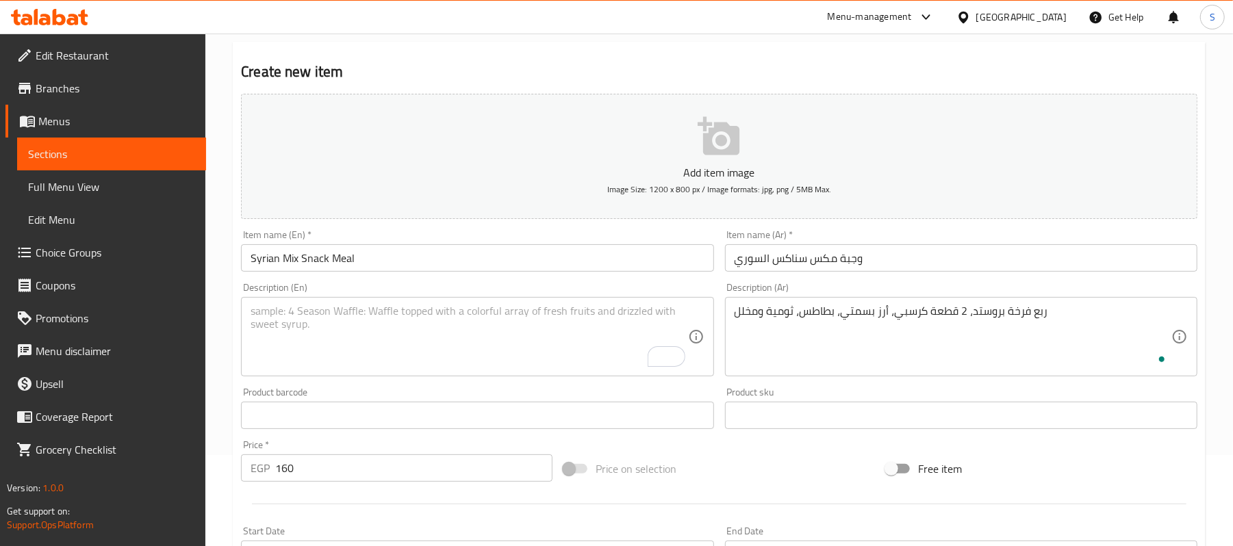
click at [861, 300] on div "ربع فرخة بروستد، 2 قطعة كرسبي، أرز بسمتي، بطاطس، ثومية ومخلل Description (Ar)" at bounding box center [961, 336] width 472 height 79
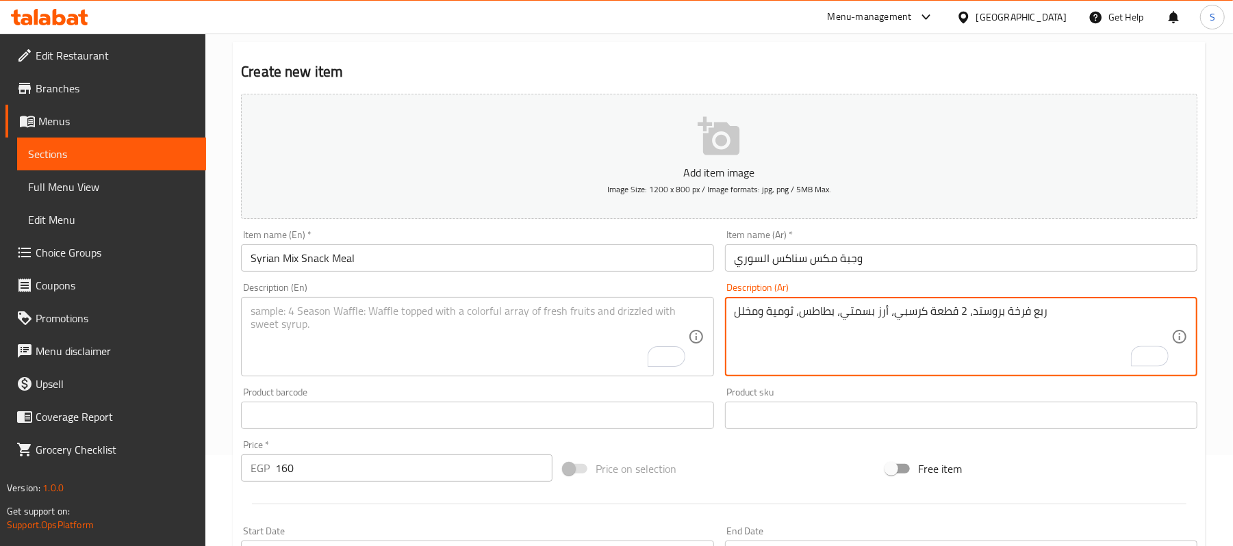
click at [860, 318] on textarea "ربع فرخة بروستد، 2 قطعة كرسبي، أرز بسمتي، بطاطس، ثومية ومخلل" at bounding box center [953, 337] width 437 height 65
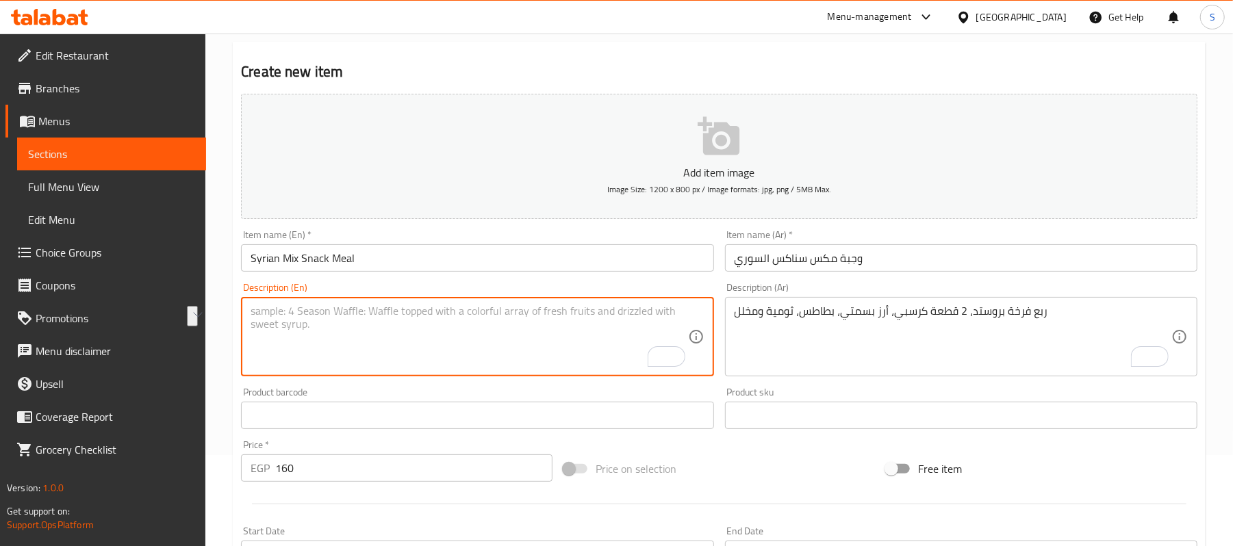
click at [507, 334] on textarea "To enrich screen reader interactions, please activate Accessibility in Grammarl…" at bounding box center [469, 337] width 437 height 65
paste textarea "Quarter broasted chicken, 2 crispy pieces, basmati rice, potatoes, garlic sauce…"
drag, startPoint x: 286, startPoint y: 315, endPoint x: 236, endPoint y: 301, distance: 52.5
click at [236, 301] on div "Description (En) Quarter broasted chicken, 2 crispy pieces, basmati rice, potat…" at bounding box center [477, 329] width 483 height 105
type textarea "1/4 broasted chicken, 2 crispy pieces, basmati rice, potatoes, garlic sauce and…"
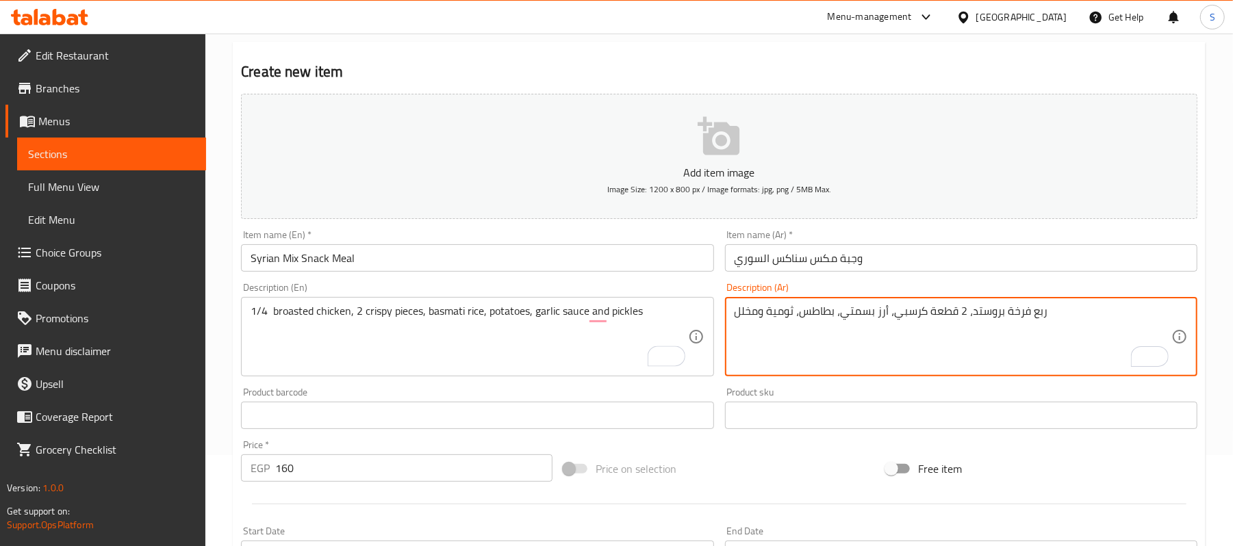
drag, startPoint x: 1046, startPoint y: 316, endPoint x: 1030, endPoint y: 308, distance: 18.1
type textarea "1/4 فرخة بروستد، 2 قطعة كرسبي، أرز بسمتي، بطاطس، ثومية ومخلل"
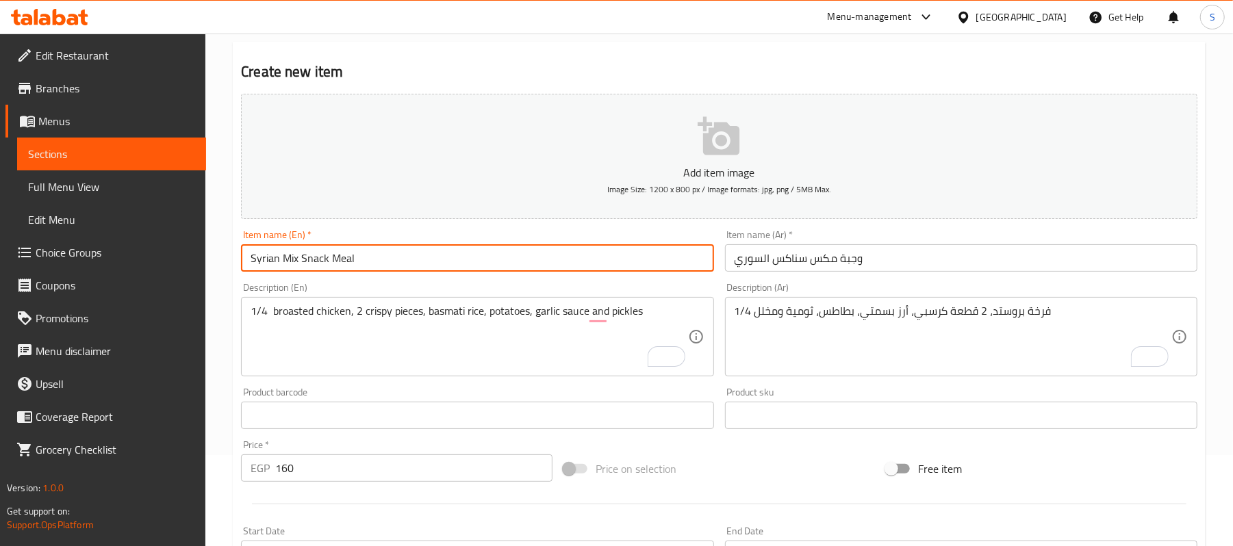
click at [511, 255] on input "Syrian Mix Snack Meal" at bounding box center [477, 257] width 472 height 27
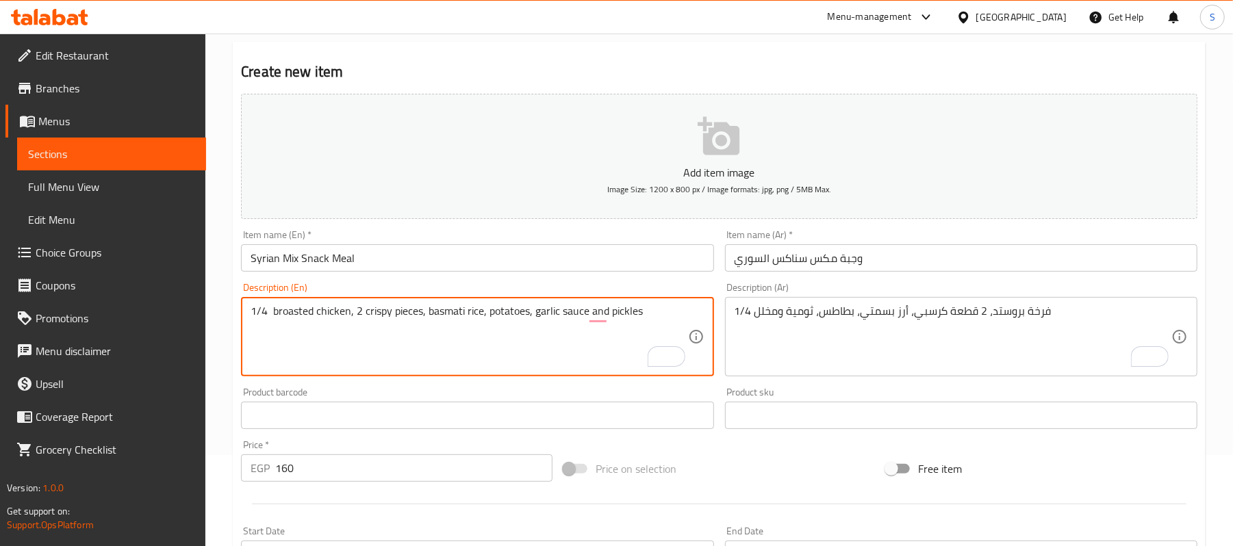
click at [563, 316] on textarea "1/4 broasted chicken, 2 crispy pieces, basmati rice, potatoes, garlic sauce and…" at bounding box center [469, 337] width 437 height 65
type textarea "1/4 broasted chicken, 2 crispy pieces, basmati rice, potatoes, garlic dip and p…"
click at [609, 257] on input "Syrian Mix Snack Meal" at bounding box center [477, 257] width 472 height 27
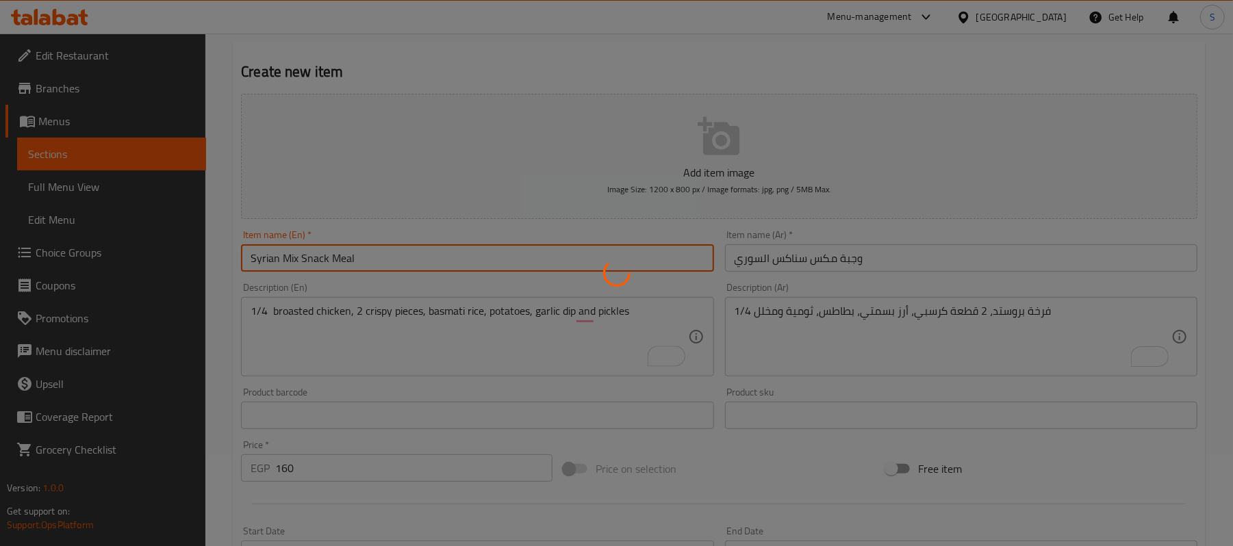
type input "0"
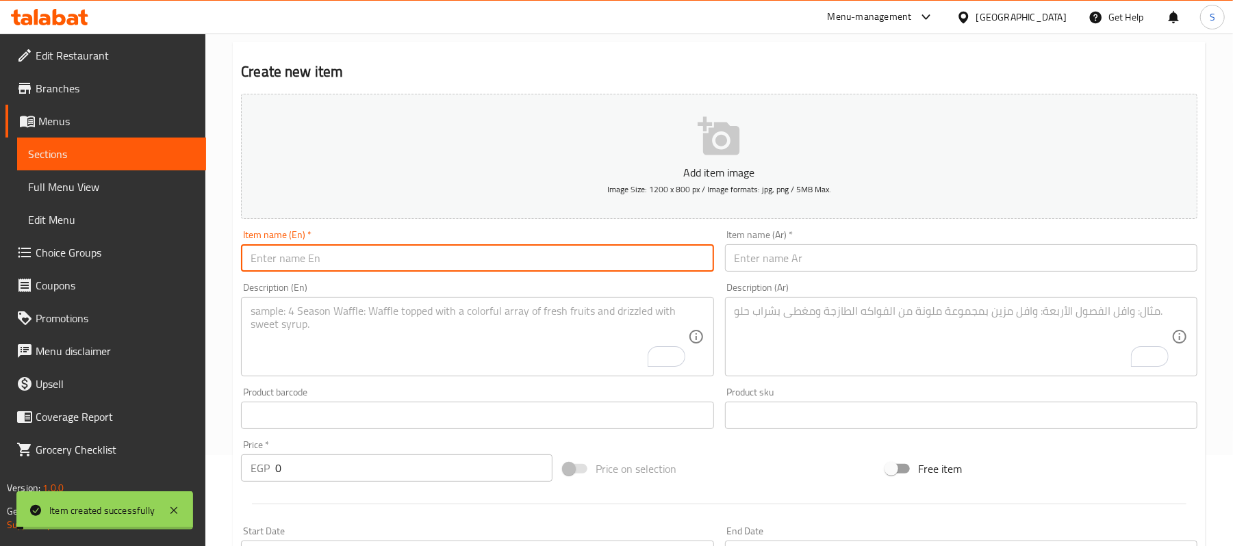
click at [871, 267] on input "text" at bounding box center [961, 257] width 472 height 27
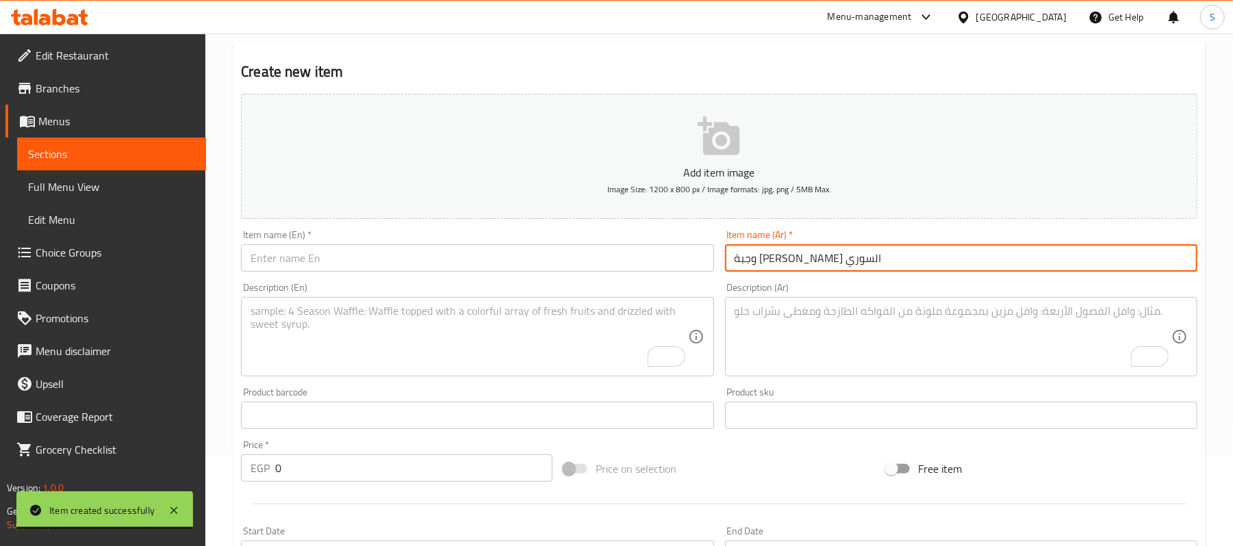
click at [875, 264] on input "وجبة [PERSON_NAME] السوري" at bounding box center [961, 257] width 472 height 27
type input "وجبة [PERSON_NAME] السوري"
click at [520, 275] on div "Item name (En)   * Item name (En) *" at bounding box center [477, 251] width 483 height 53
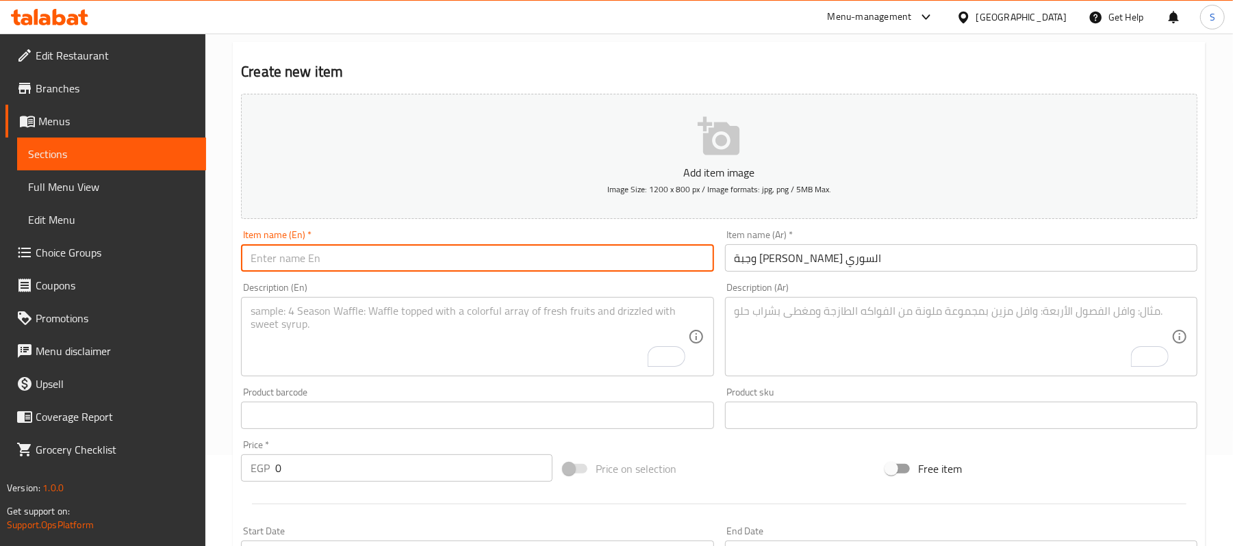
click at [502, 261] on input "text" at bounding box center [477, 257] width 472 height 27
paste input "[DEMOGRAPHIC_DATA] Family Snacks Meal"
type input "[DEMOGRAPHIC_DATA] Family Snacks Meal"
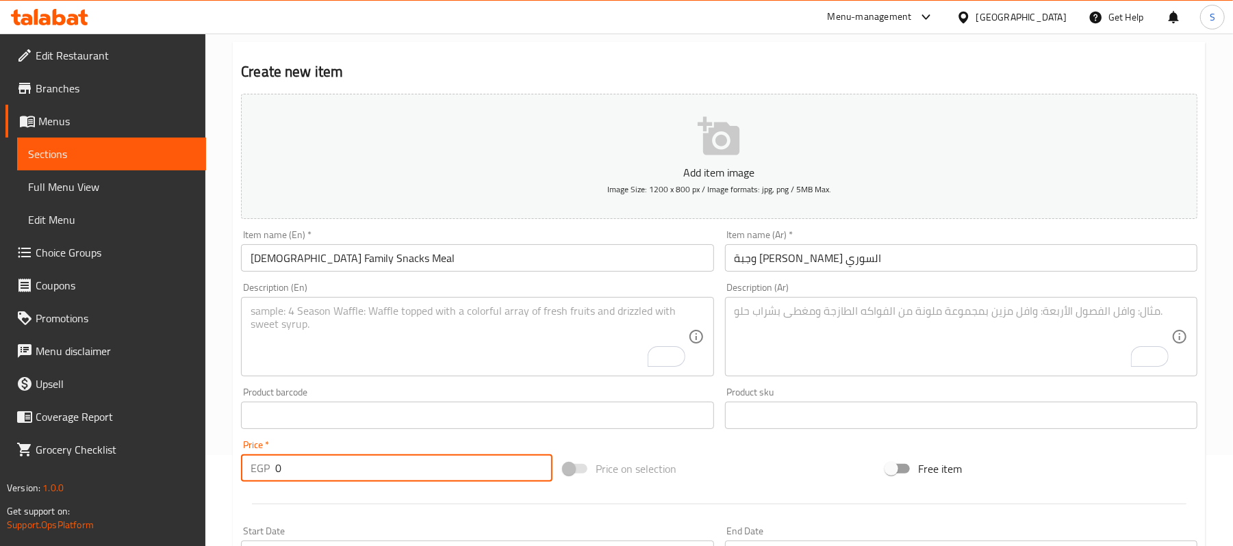
drag, startPoint x: 304, startPoint y: 471, endPoint x: 197, endPoint y: 481, distance: 107.3
click at [197, 481] on div "Edit Restaurant Branches Menus Sections Full Menu View Edit Menu Choice Groups …" at bounding box center [616, 409] width 1233 height 934
type input "330"
click at [829, 360] on textarea "To enrich screen reader interactions, please activate Accessibility in Grammarl…" at bounding box center [953, 337] width 437 height 65
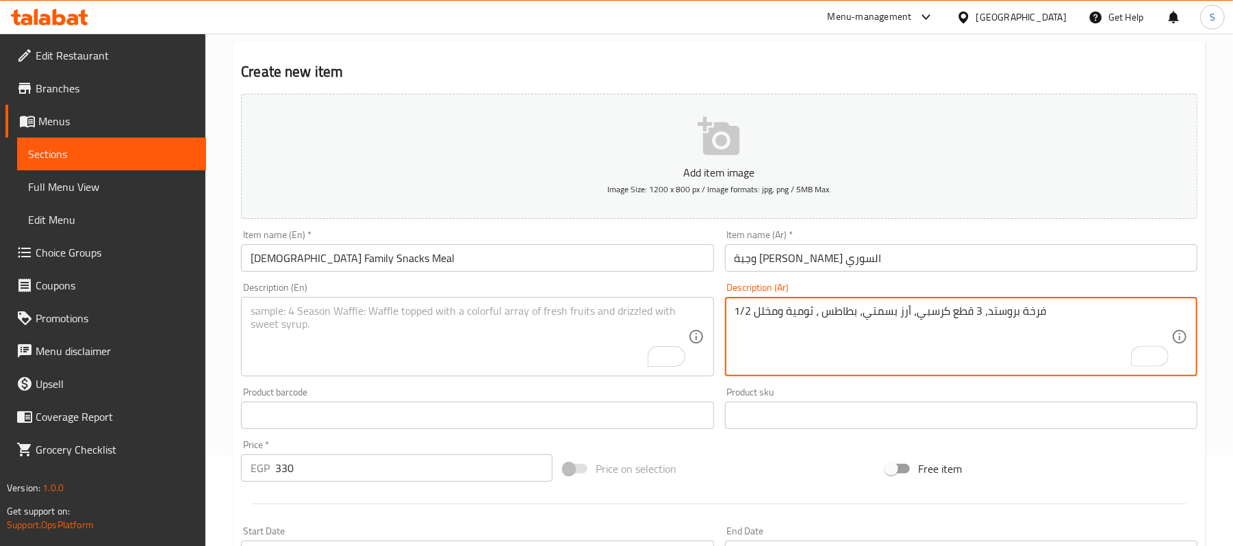
click at [837, 329] on textarea "1/2 فرخة بروستد، 3 قطع كرسبي، أرز بسمتي، بطاطس ، ثومية ومخلل" at bounding box center [953, 337] width 437 height 65
type textarea "1/2 فرخة بروستد، 3 قطع كرسبي، أرز بسمتي، بطاطس ، ثومية ومخلل"
click at [463, 351] on textarea "To enrich screen reader interactions, please activate Accessibility in Grammarl…" at bounding box center [469, 337] width 437 height 65
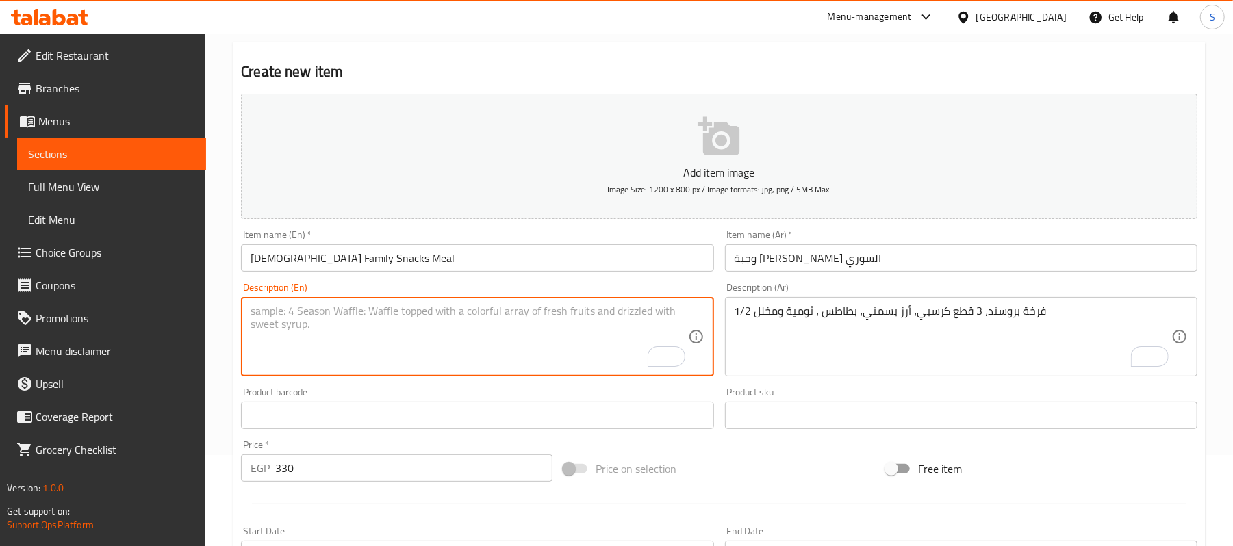
paste textarea "1/2 broasted chicken, 3 crispy pieces, basmati rice, potatoes, garlic sauce and…"
click at [412, 261] on input "[DEMOGRAPHIC_DATA] Family Snacks Meal" at bounding box center [477, 257] width 472 height 27
click at [570, 315] on textarea "1/2 broasted chicken, 3 crispy pieces, basmati rice, potatoes, garlic sauce and…" at bounding box center [469, 337] width 437 height 65
type textarea "1/2 broasted chicken, 3 crispy pieces, basmati rice, potatoes, garlic dip and p…"
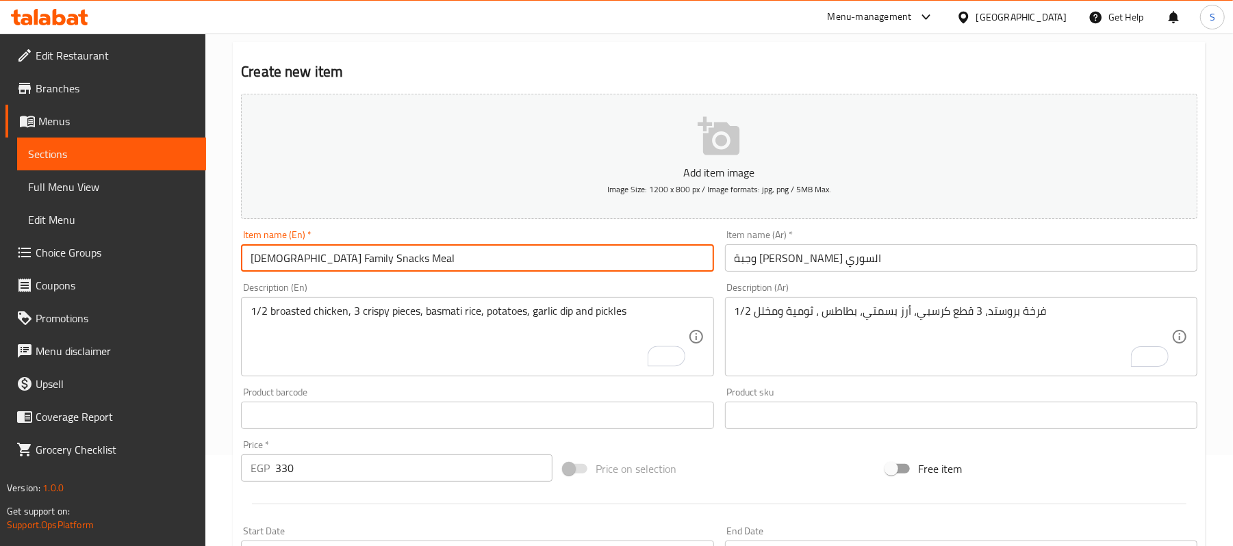
click at [573, 266] on input "[DEMOGRAPHIC_DATA] Family Snacks Meal" at bounding box center [477, 257] width 472 height 27
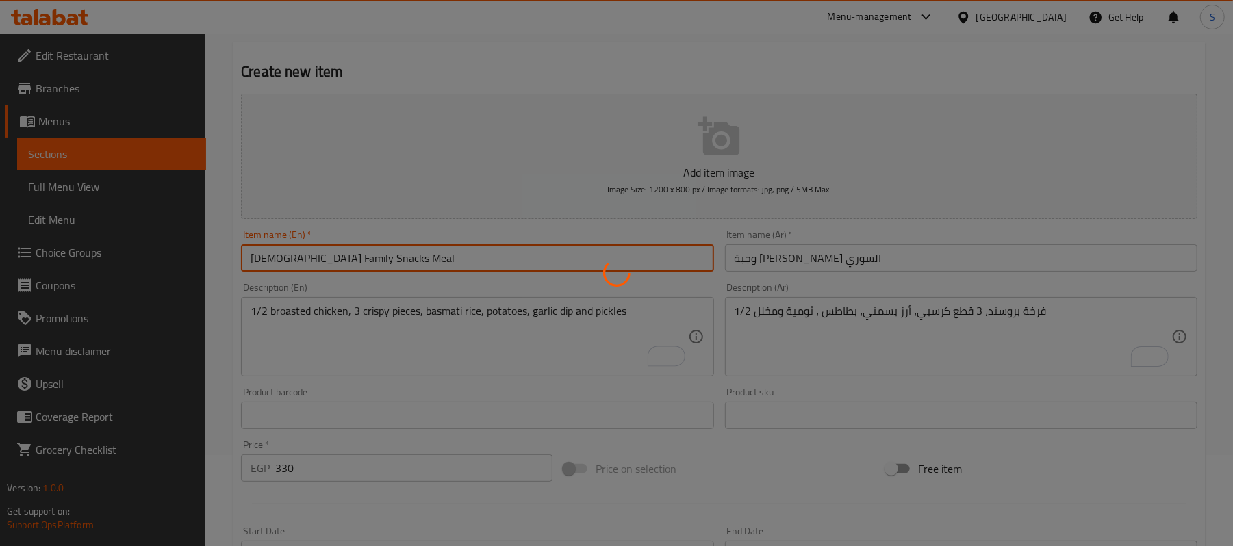
type input "0"
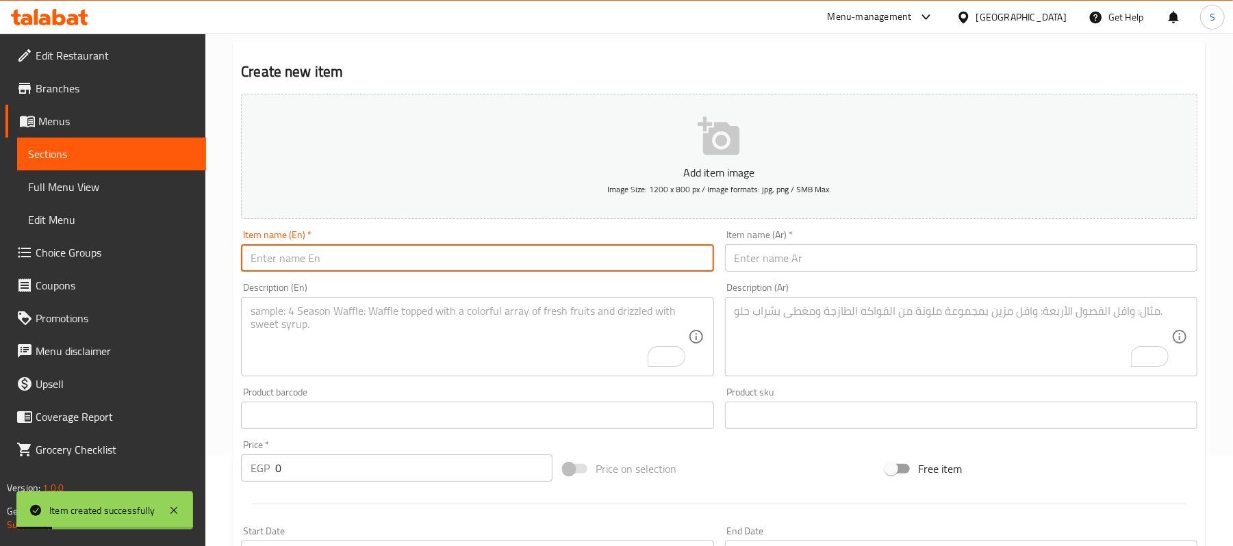
click at [867, 264] on input "text" at bounding box center [961, 257] width 472 height 27
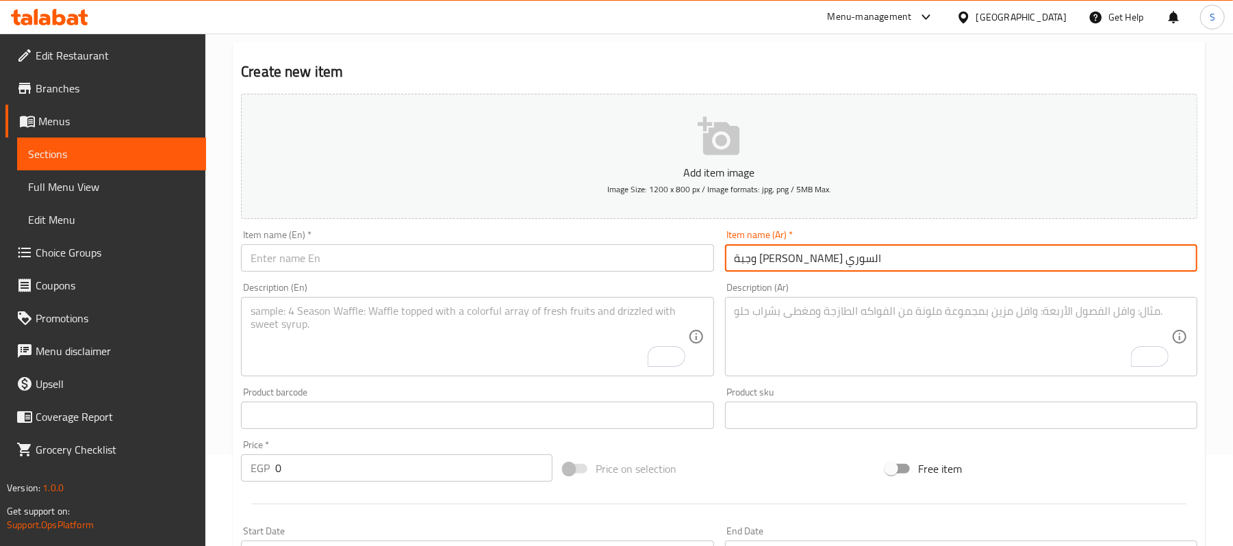
click at [864, 264] on input "وجبة [PERSON_NAME] السوري" at bounding box center [961, 257] width 472 height 27
type input "وجبة [PERSON_NAME] السوري"
click at [513, 263] on input "text" at bounding box center [477, 257] width 472 height 27
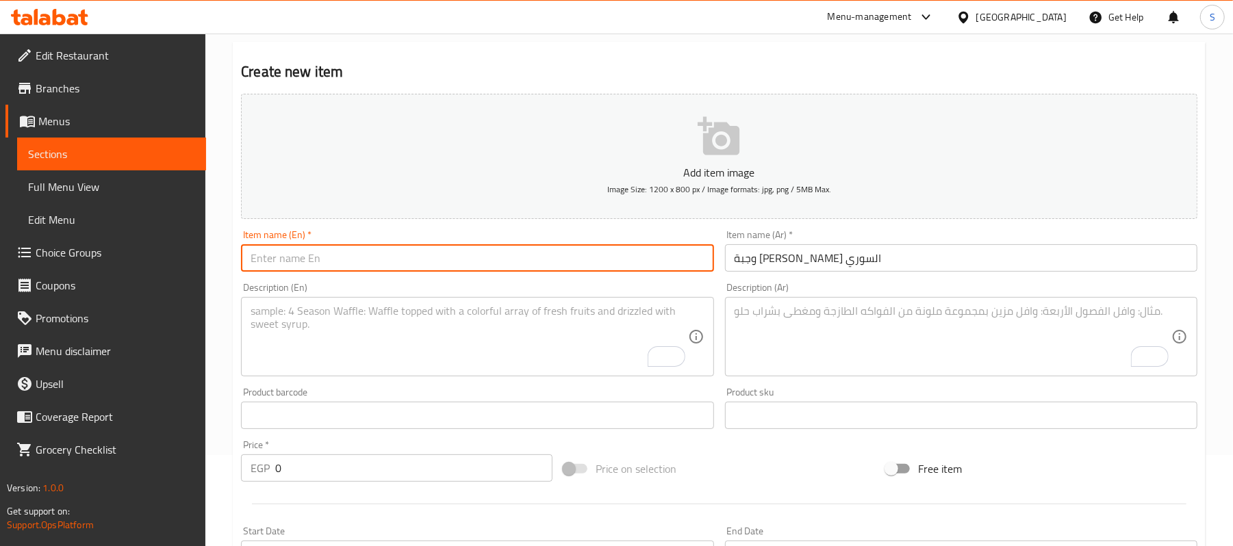
paste input "Syrian Popeye Mix Meal"
click at [289, 255] on input "Syrian Popeye Mix Meal" at bounding box center [477, 257] width 472 height 27
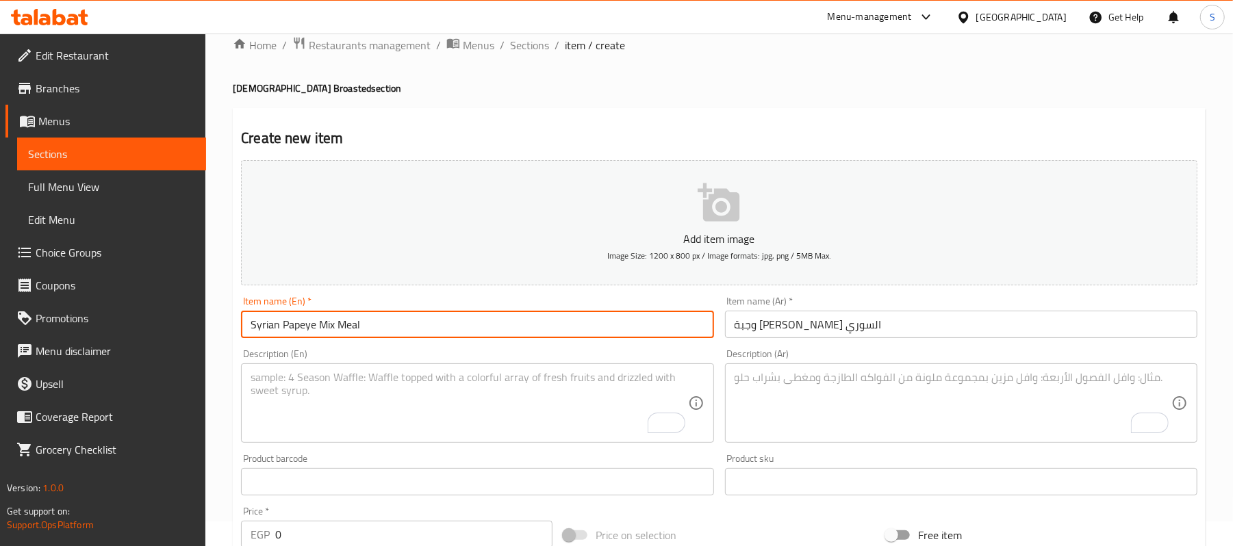
scroll to position [0, 0]
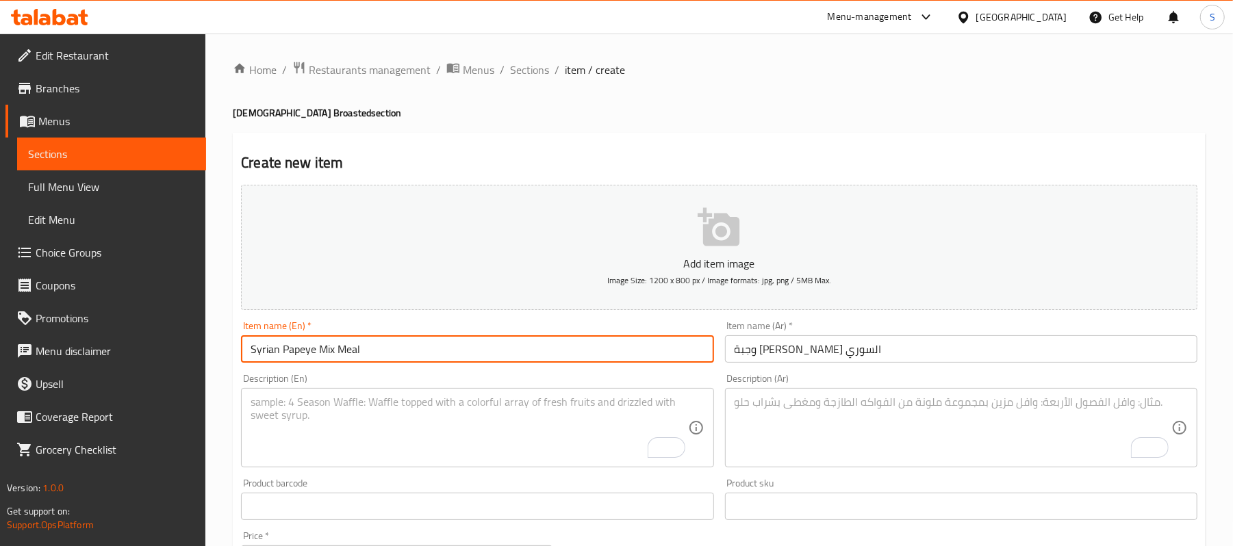
click at [301, 352] on input "Syrian Papeye Mix Meal" at bounding box center [477, 349] width 472 height 27
click at [376, 356] on input "Syrian Papaye Mix Meal" at bounding box center [477, 349] width 472 height 27
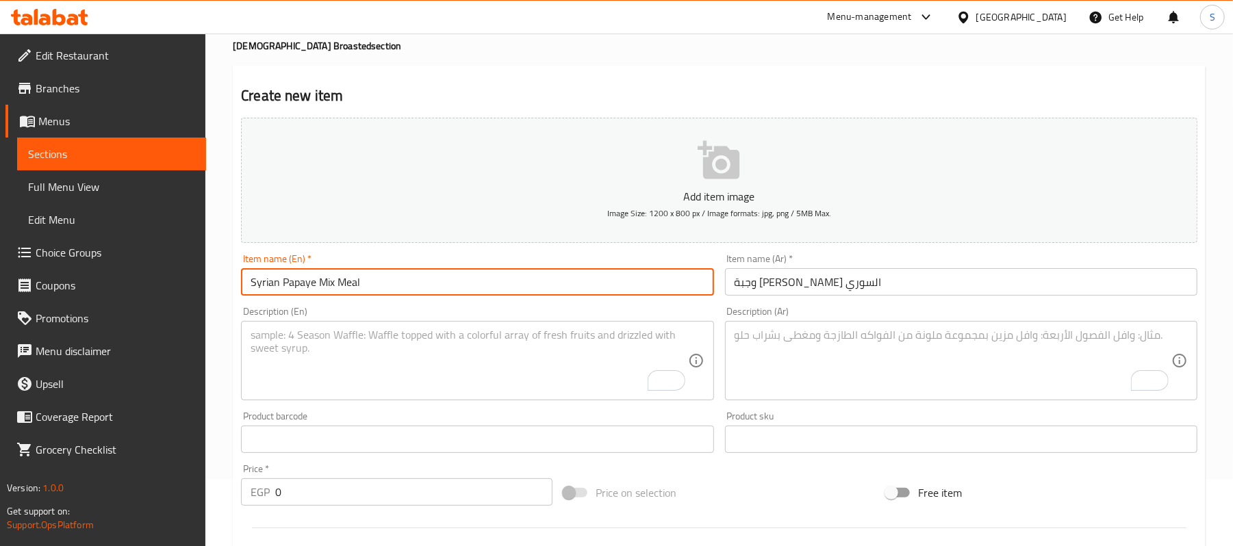
scroll to position [91, 0]
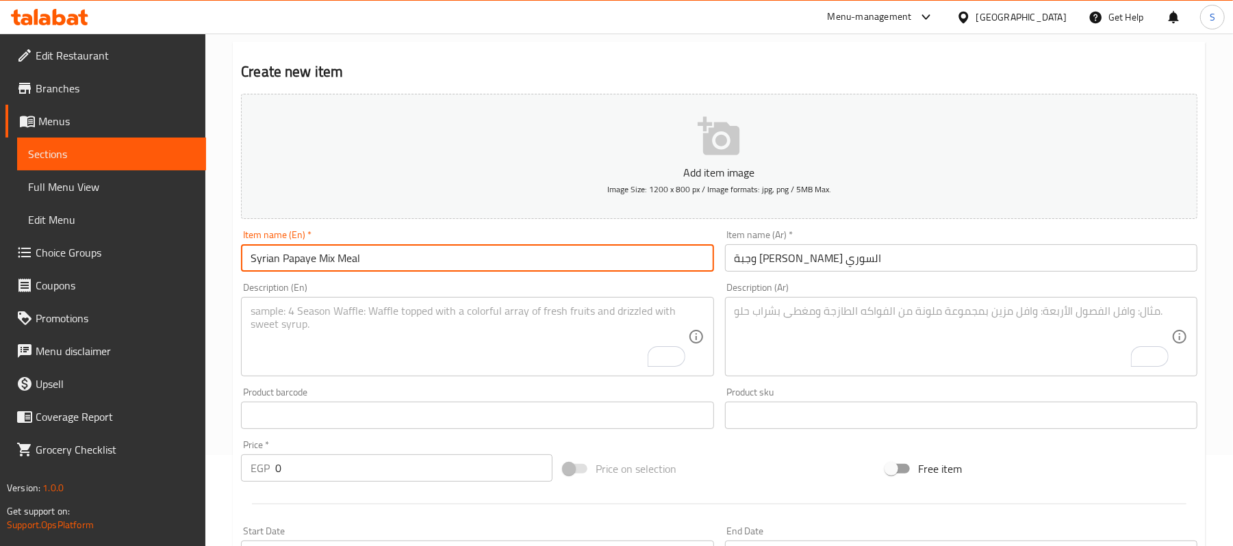
type input "Syrian Papaye Mix Meal"
drag, startPoint x: 238, startPoint y: 469, endPoint x: 230, endPoint y: 469, distance: 8.2
click at [230, 469] on div "Home / Restaurants management / Menus / Sections / item / create Syrian Broaste…" at bounding box center [719, 409] width 1028 height 934
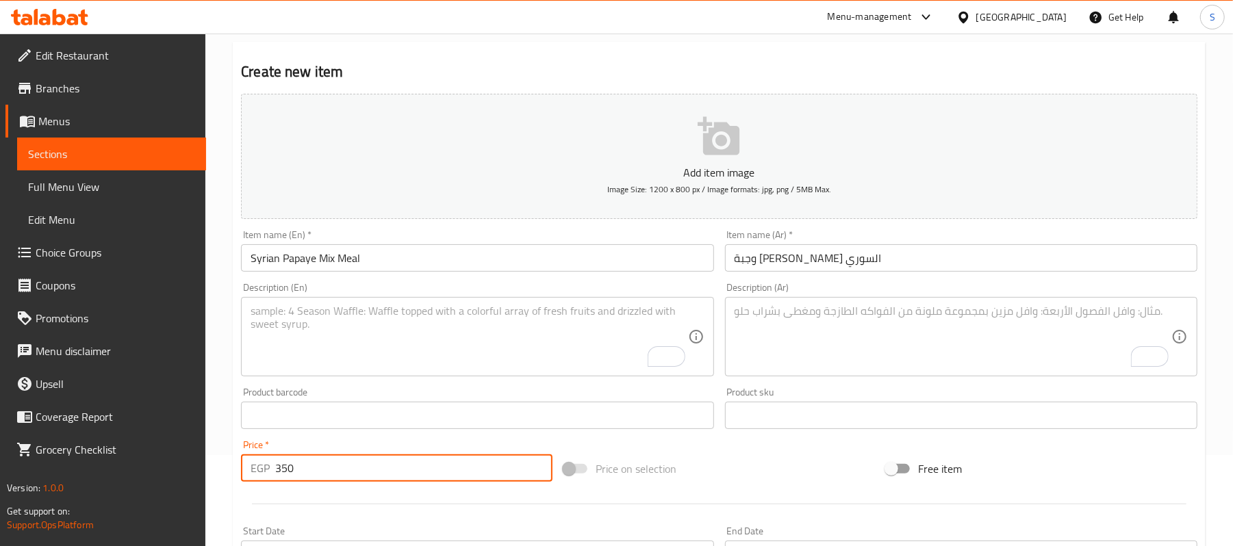
type input "350"
click at [933, 316] on textarea "To enrich screen reader interactions, please activate Accessibility in Grammarl…" at bounding box center [953, 337] width 437 height 65
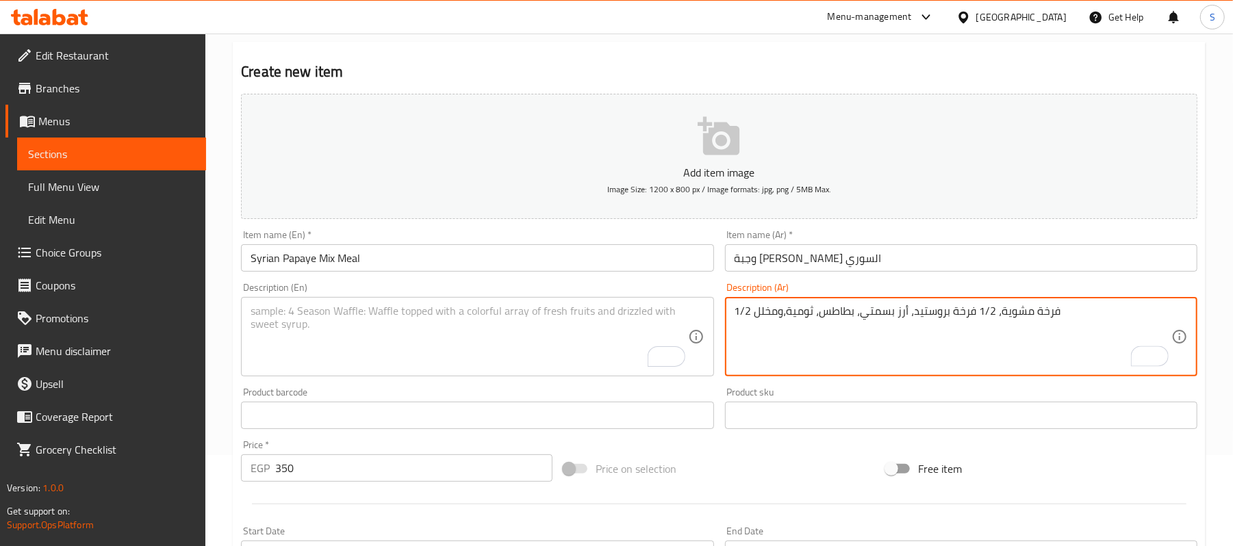
click at [783, 316] on textarea "1/2 فرخة مشوية، 1/2 فرخة بروستيد، أرز بسمتي، بطاطس، ثومية،ومخلل" at bounding box center [953, 337] width 437 height 65
click at [781, 329] on textarea "1/2 فرخة مشوية، 1/2 فرخة بروستيد، أرز بسمتي، بطاطس، ثومية ومخلل" at bounding box center [953, 337] width 437 height 65
type textarea "1/2 فرخة مشوية، 1/2 فرخة بروستيد، أرز بسمتي، بطاطس، ثومية ومخلل"
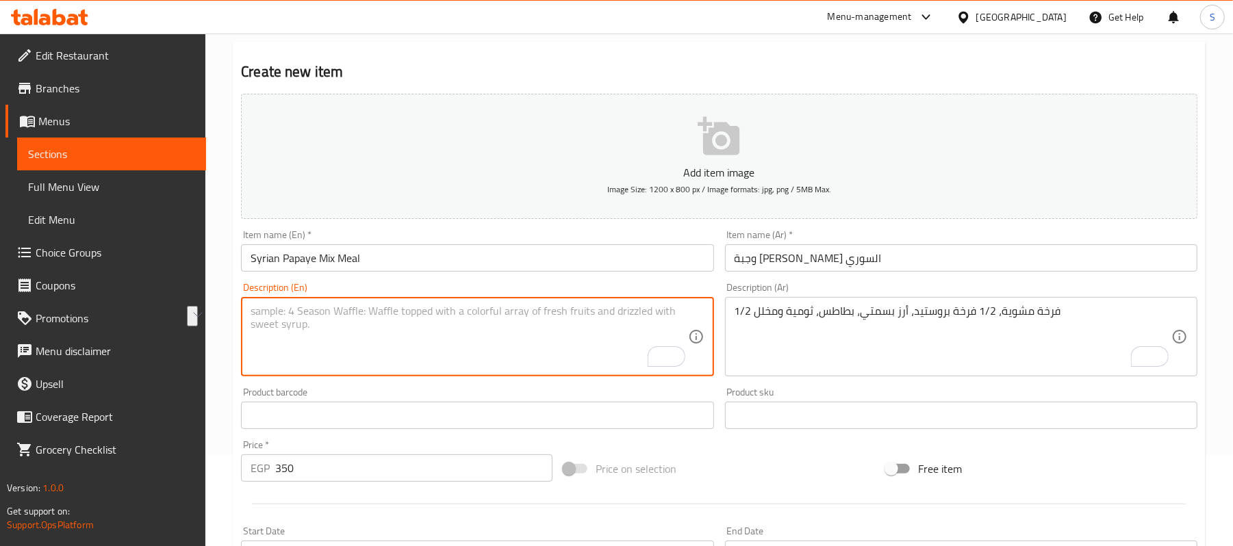
click at [540, 321] on textarea "To enrich screen reader interactions, please activate Accessibility in Grammarl…" at bounding box center [469, 337] width 437 height 65
paste textarea "1/2 grilled chicken, 1/2 broasted chicken, basmati rice, potatoes, garlic sauce…"
click at [405, 250] on input "Syrian Papaye Mix Meal" at bounding box center [477, 257] width 472 height 27
click at [589, 308] on textarea "1/2 grilled chicken, 1/2 broasted chicken, basmati rice, potatoes, garlic sauce…" at bounding box center [469, 337] width 437 height 65
type textarea "1/2 grilled chicken, 1/2 broasted chicken, basmati rice, potatoes, garlic dip a…"
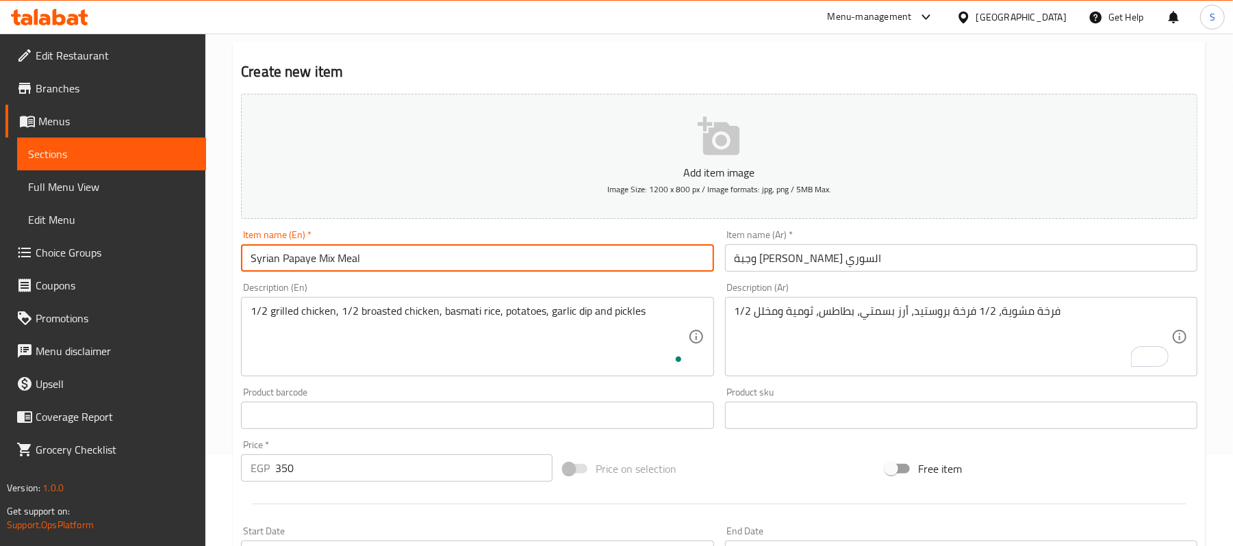
click at [538, 256] on input "Syrian Papaye Mix Meal" at bounding box center [477, 257] width 472 height 27
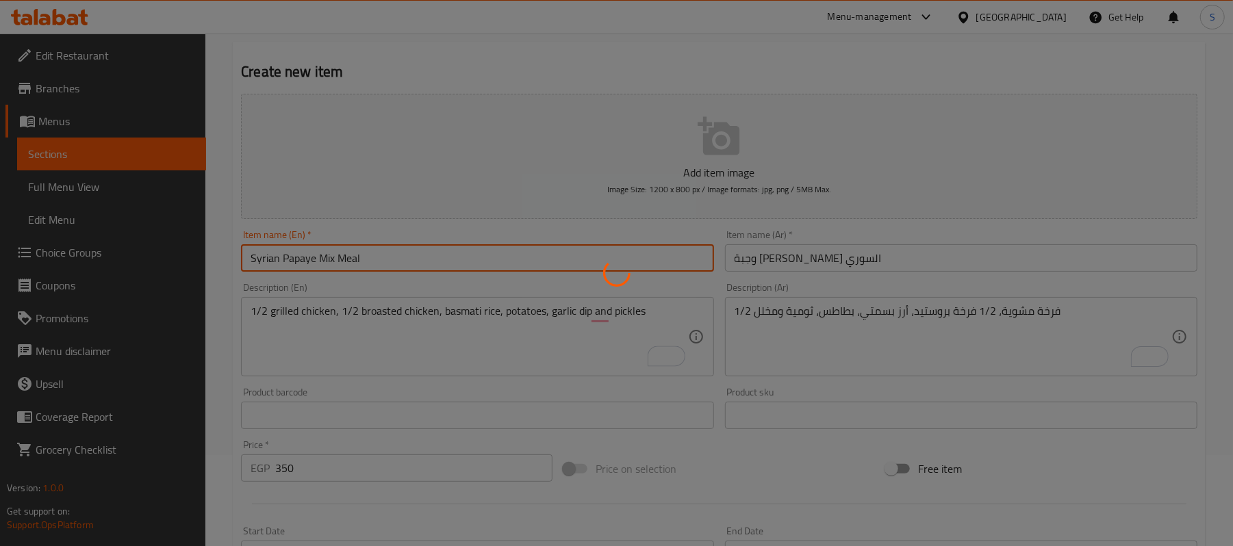
type input "0"
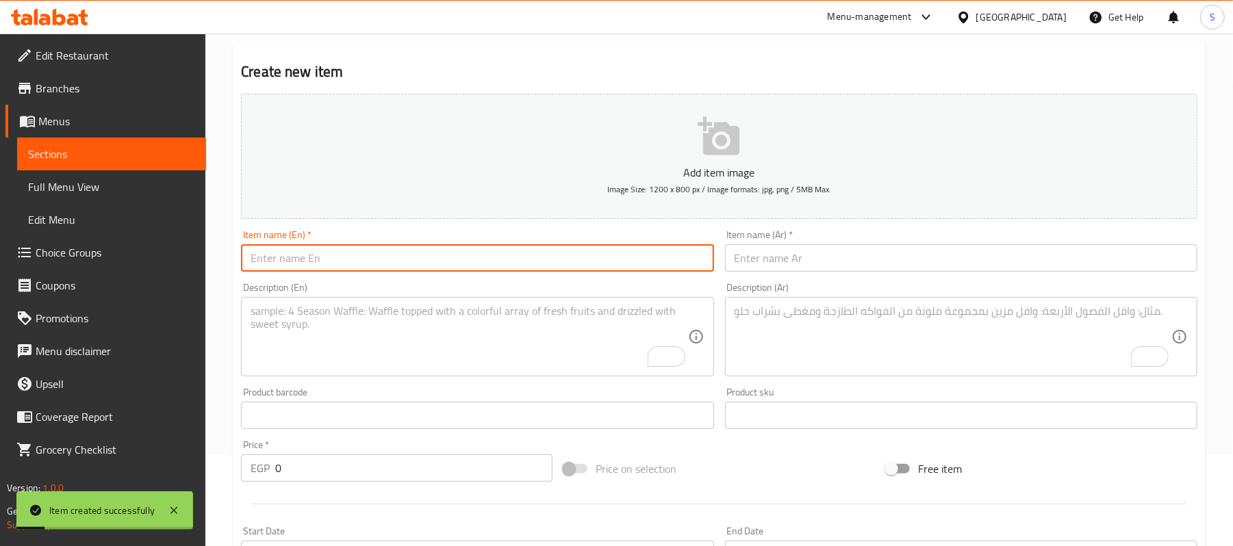
click at [82, 152] on span "Sections" at bounding box center [111, 154] width 167 height 16
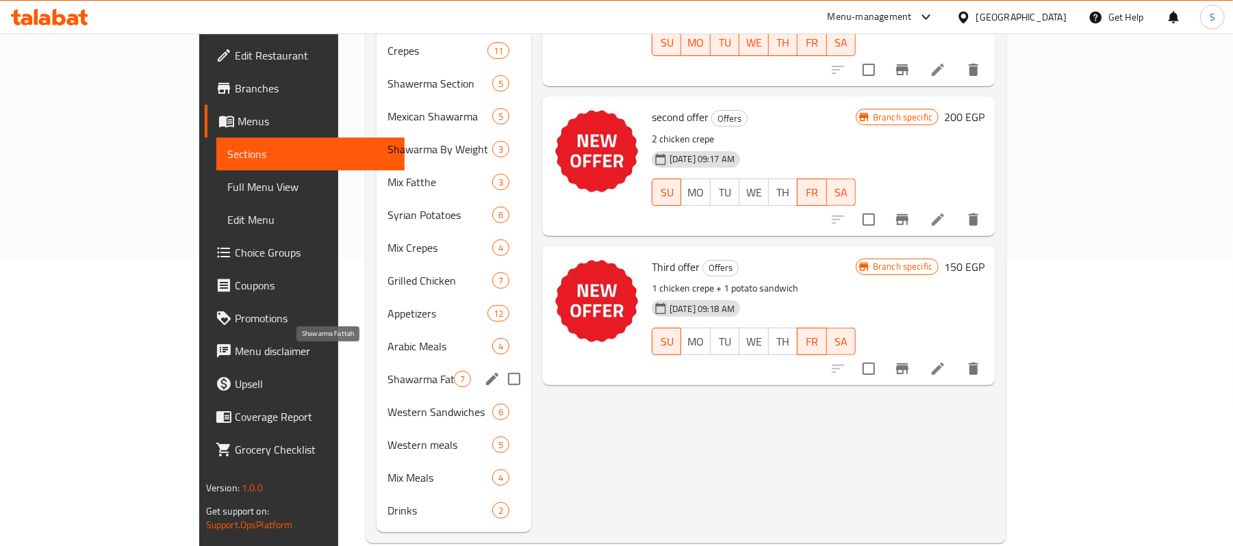
scroll to position [293, 0]
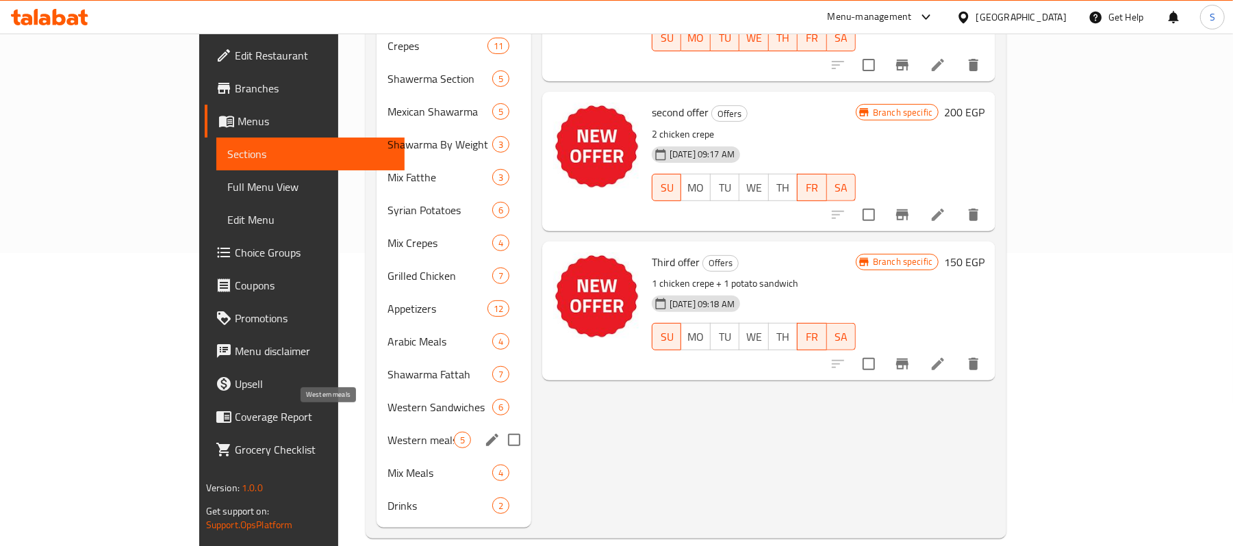
click at [388, 432] on span "Western meals" at bounding box center [421, 440] width 66 height 16
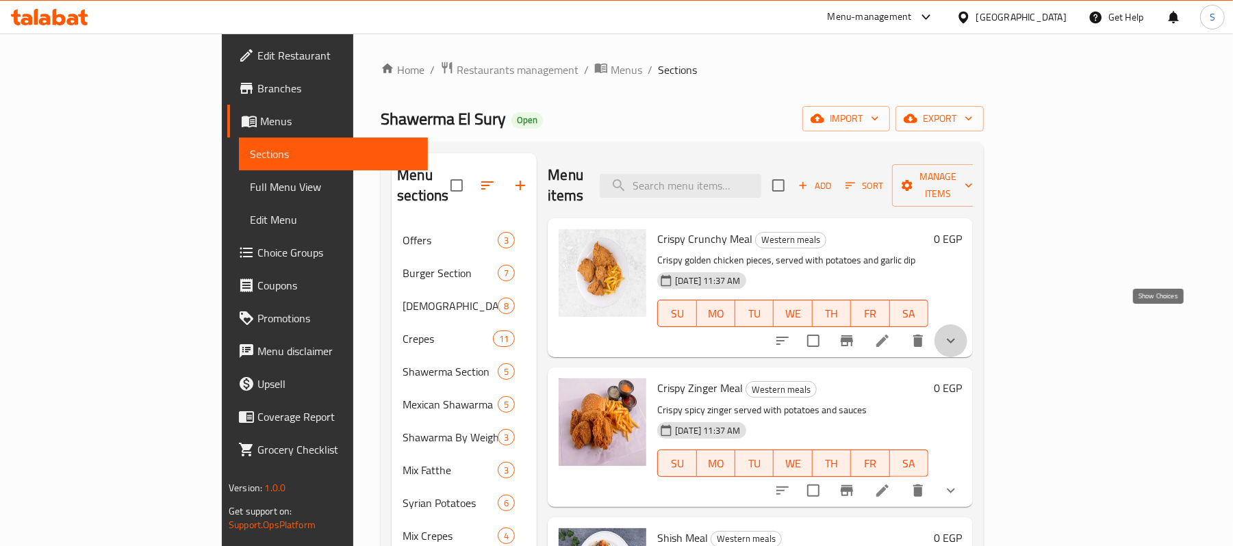
click at [959, 333] on icon "show more" at bounding box center [951, 341] width 16 height 16
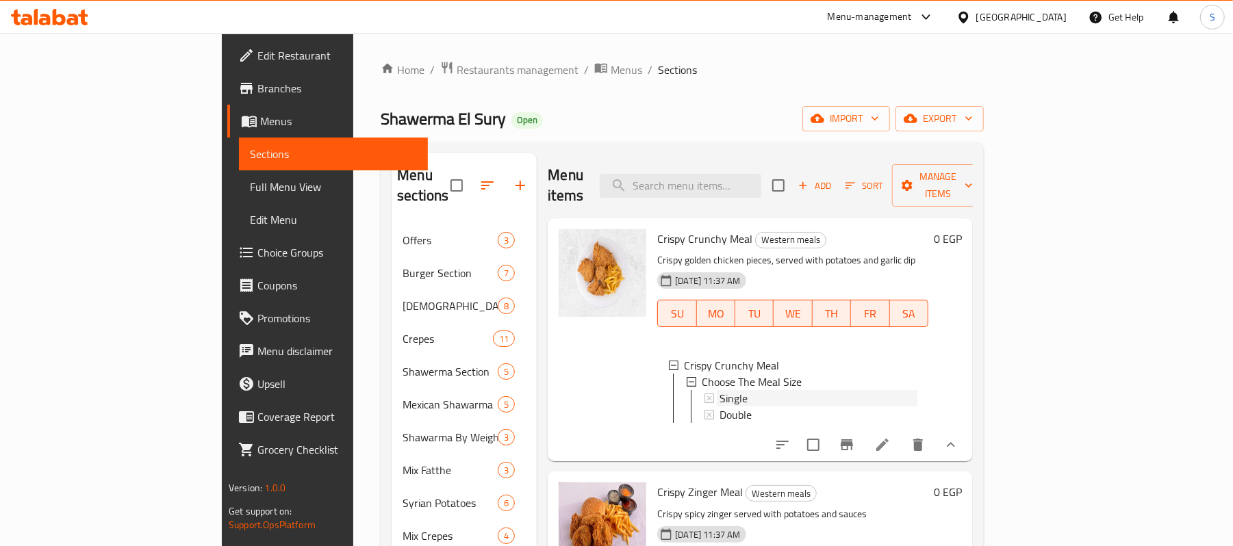
click at [720, 390] on span "Single" at bounding box center [734, 398] width 28 height 16
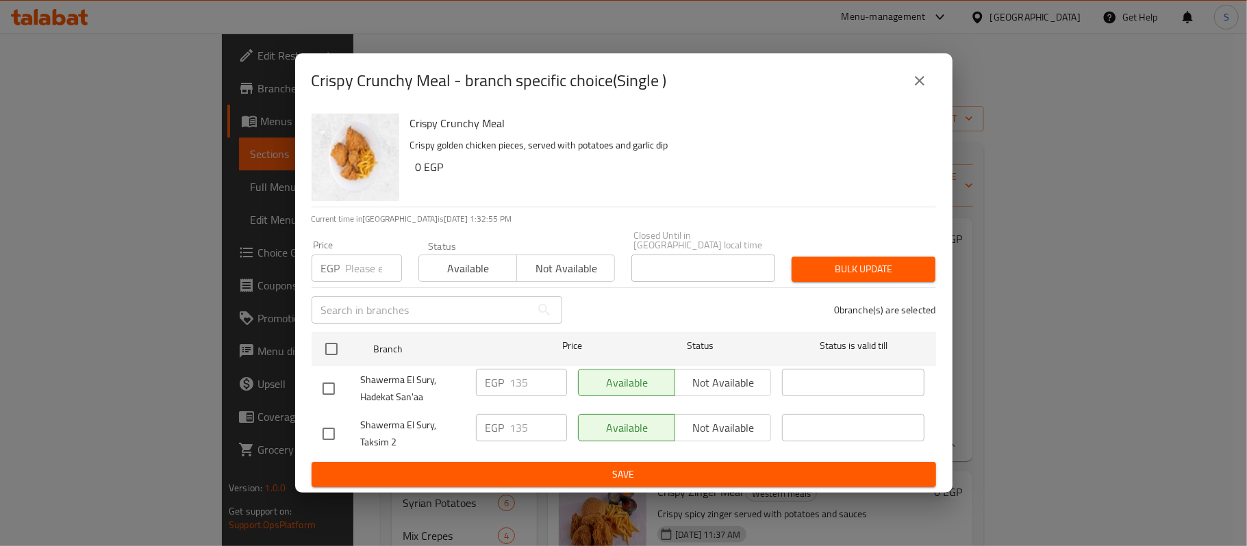
click at [366, 267] on input "number" at bounding box center [374, 268] width 56 height 27
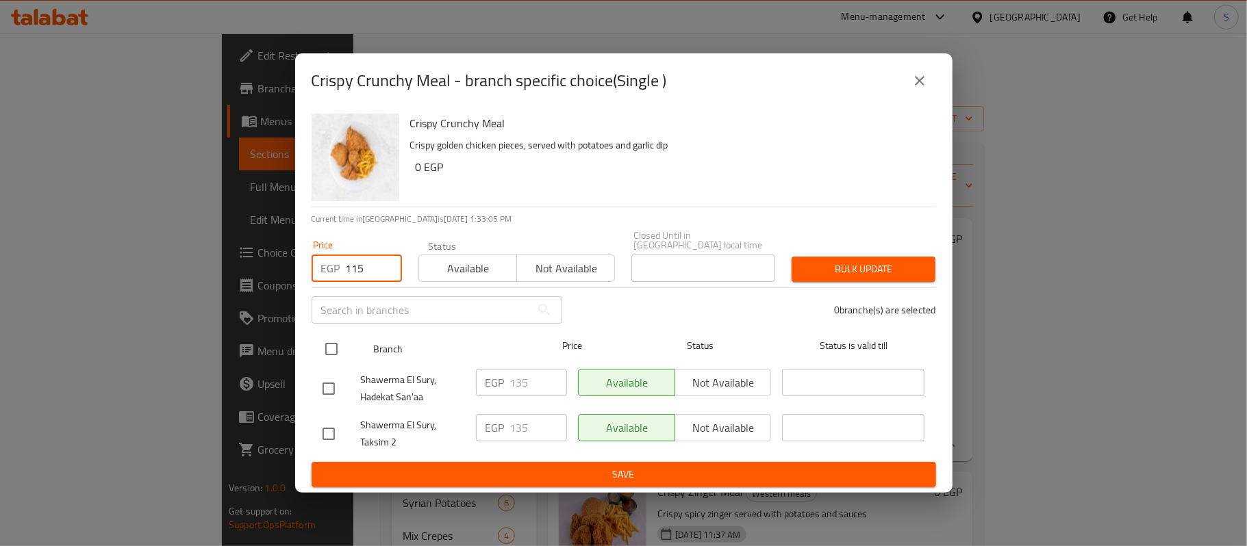
type input "115"
click at [312, 338] on div "Branch Price Status Status is valid till" at bounding box center [624, 349] width 624 height 34
click at [334, 340] on input "checkbox" at bounding box center [331, 349] width 29 height 29
checkbox input "true"
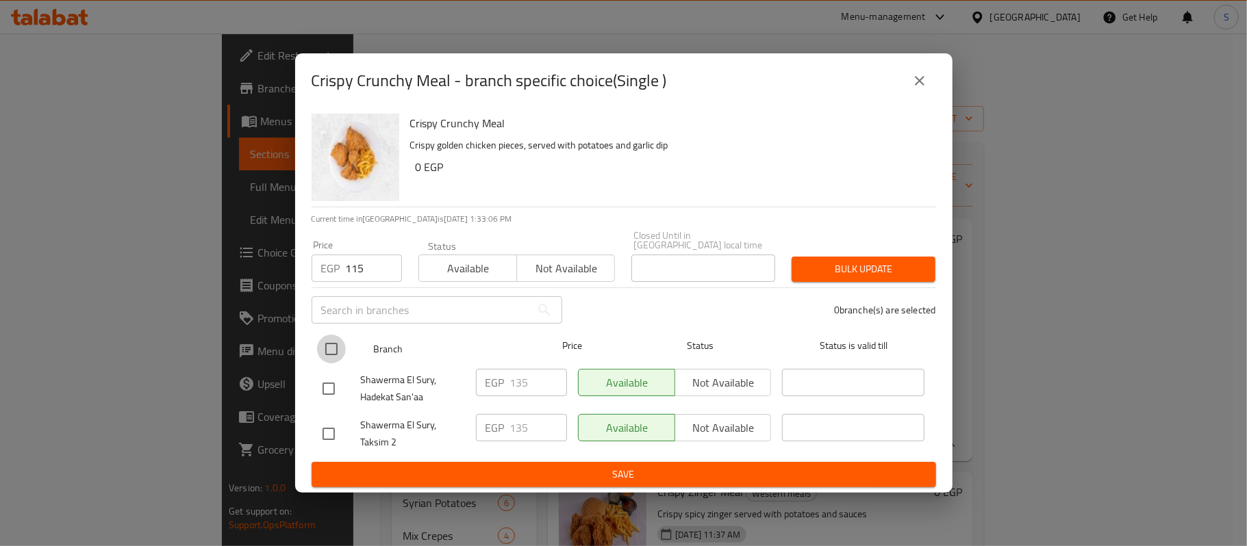
checkbox input "true"
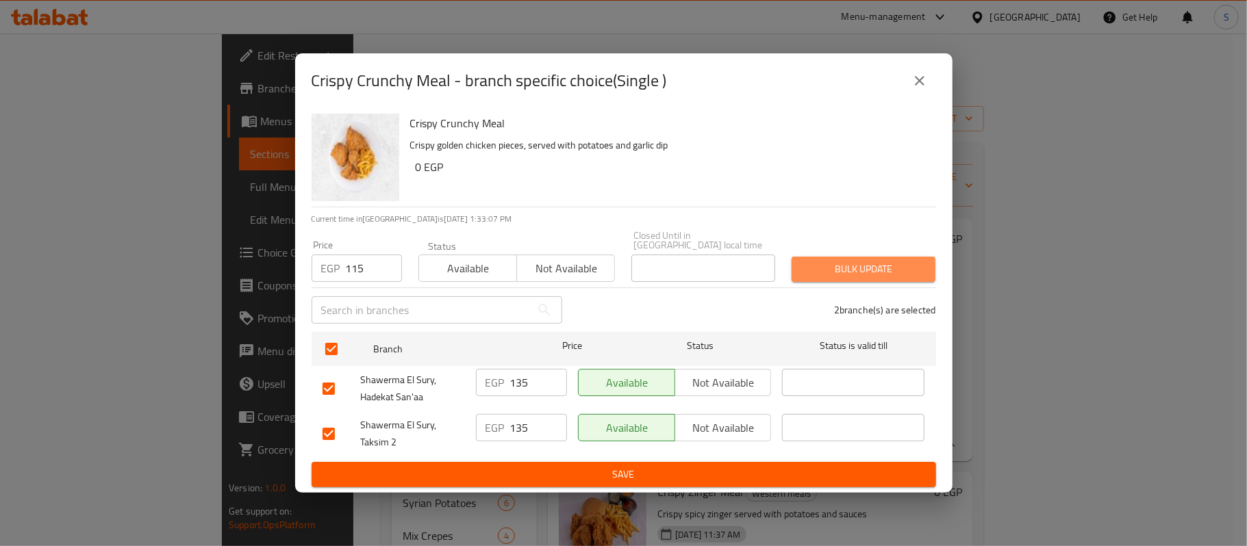
click at [872, 274] on button "Bulk update" at bounding box center [864, 269] width 144 height 25
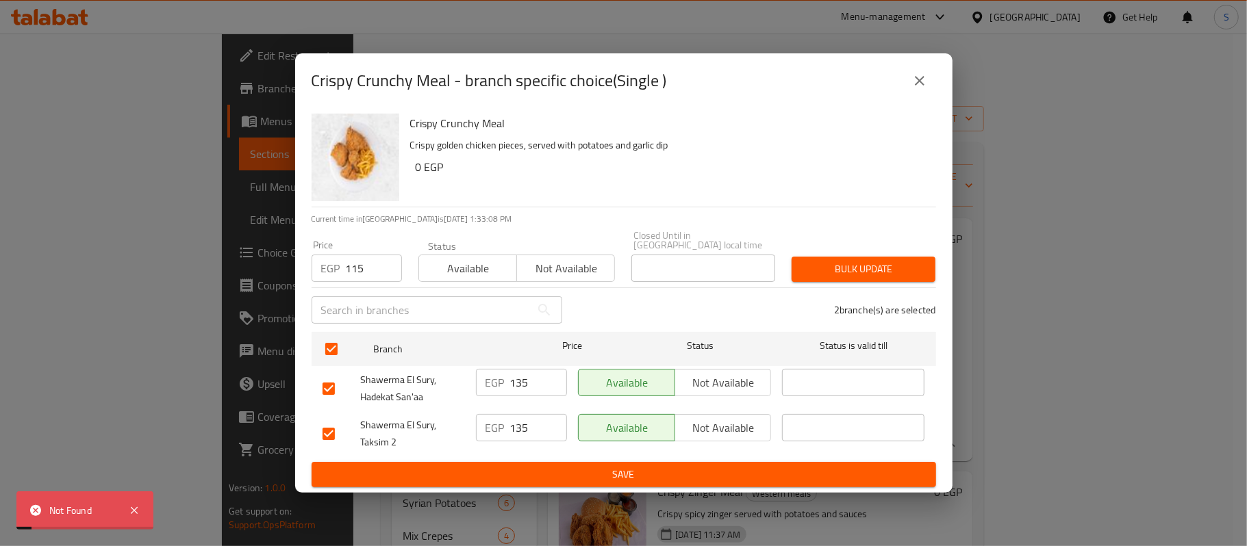
click at [924, 86] on icon "close" at bounding box center [919, 81] width 16 height 16
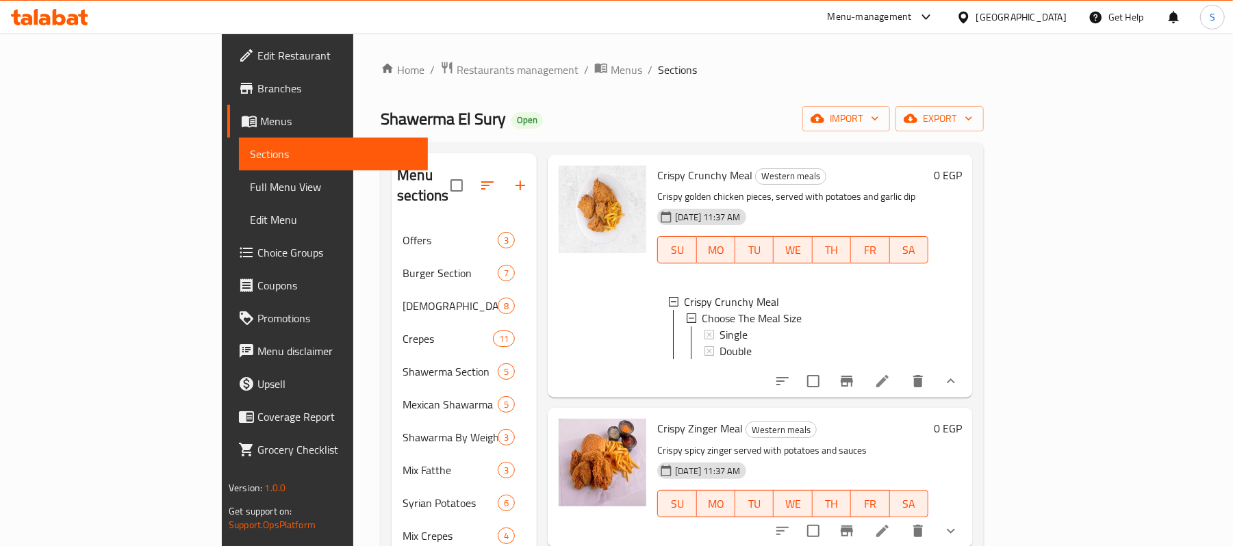
scroll to position [91, 0]
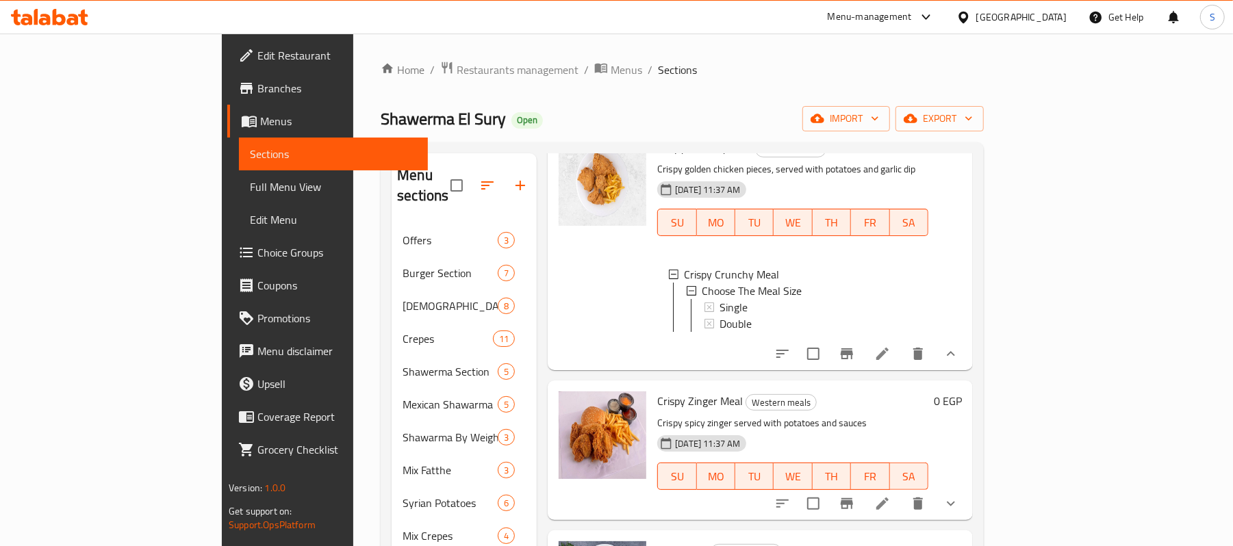
click at [257, 261] on span "Choice Groups" at bounding box center [337, 252] width 160 height 16
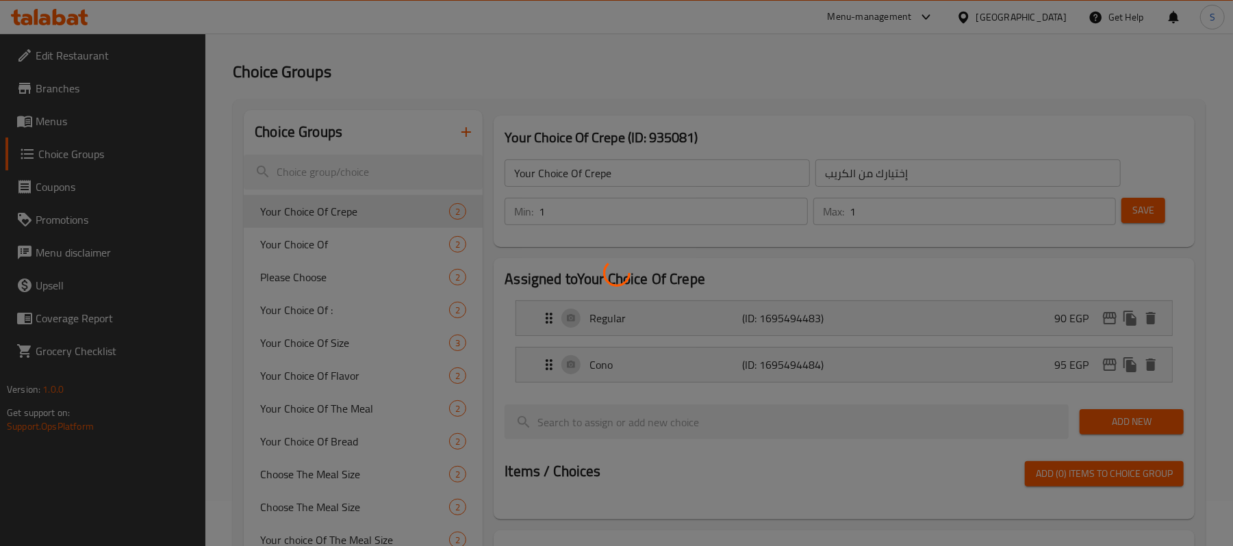
scroll to position [91, 0]
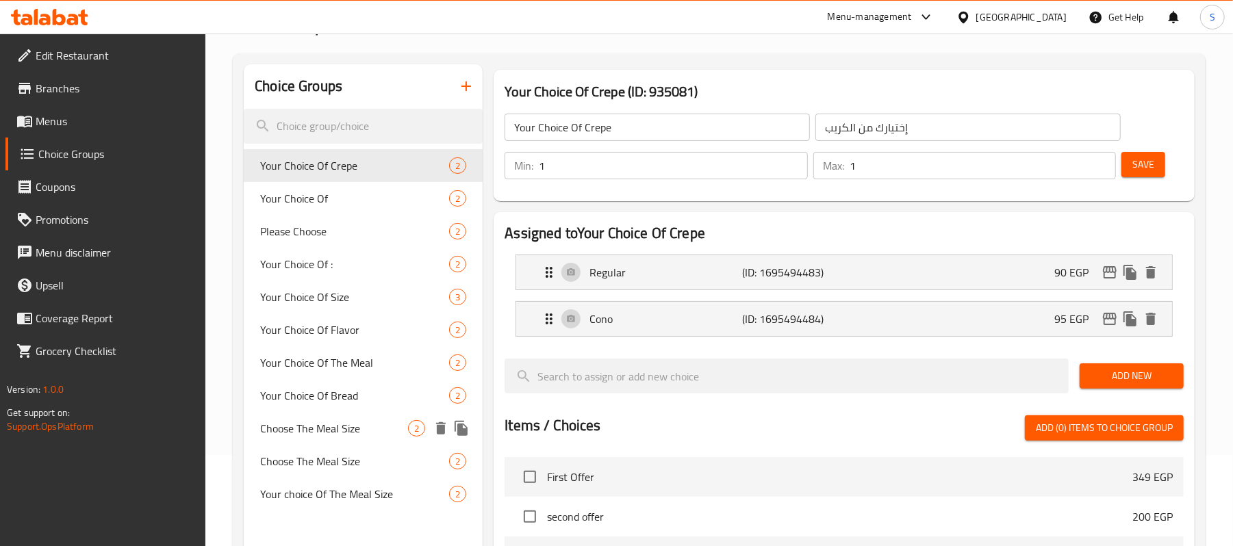
click at [327, 420] on span "Choose The Meal Size" at bounding box center [334, 428] width 148 height 16
type input "Choose The Meal Size"
type input "إختار حجم الوجبة"
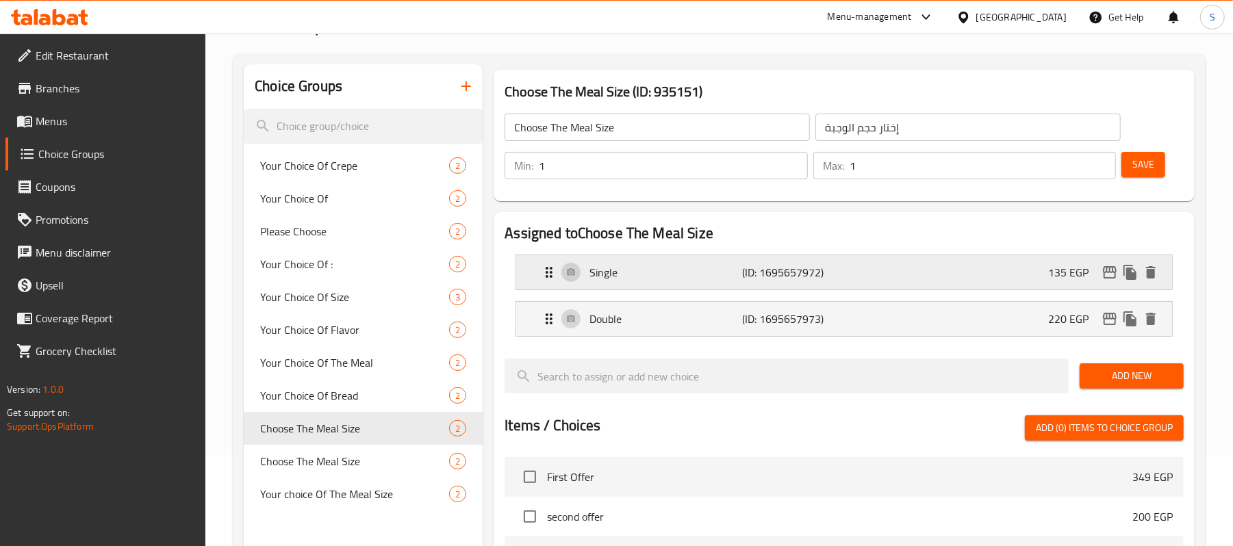
click at [902, 268] on div "Single (ID: 1695657972) 135 EGP" at bounding box center [848, 272] width 615 height 34
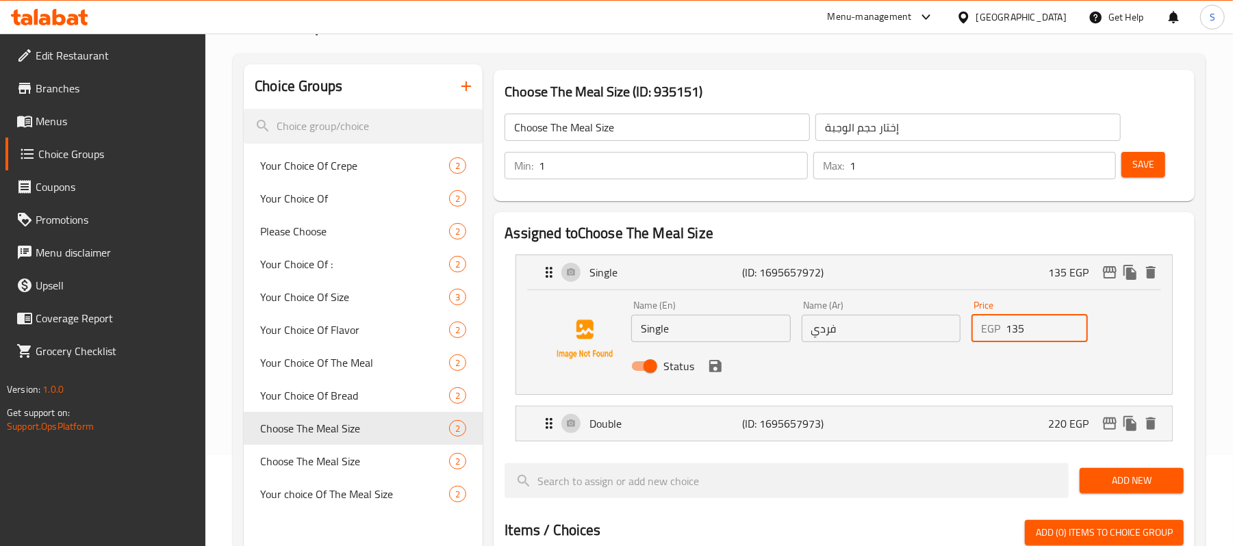
drag, startPoint x: 1030, startPoint y: 336, endPoint x: 986, endPoint y: 336, distance: 43.8
click at [986, 336] on div "EGP 135 Price" at bounding box center [1030, 328] width 116 height 27
drag, startPoint x: 1025, startPoint y: 329, endPoint x: 1000, endPoint y: 326, distance: 25.6
click at [1000, 326] on div "EGP 115 Price" at bounding box center [1030, 328] width 116 height 27
click at [726, 368] on div "Status" at bounding box center [881, 366] width 510 height 37
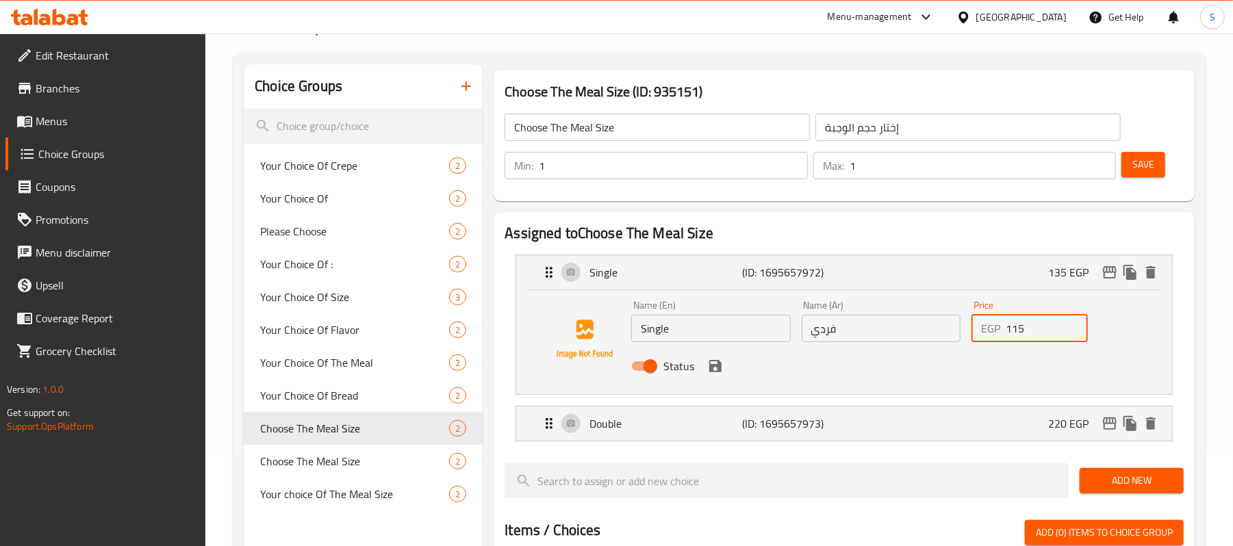
click at [722, 368] on icon "save" at bounding box center [715, 366] width 16 height 16
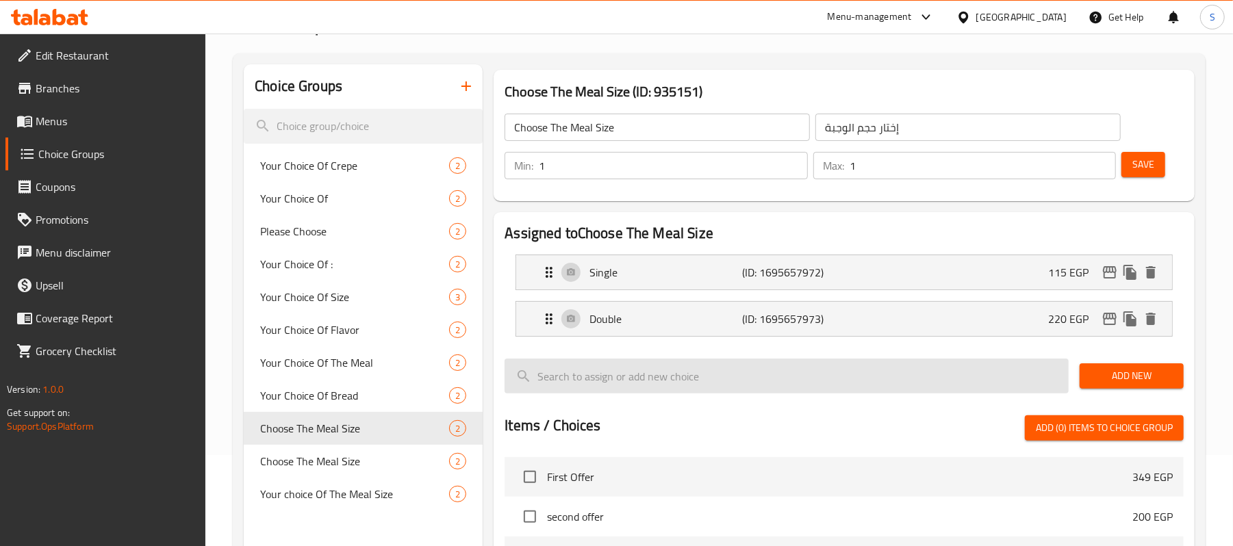
type input "115"
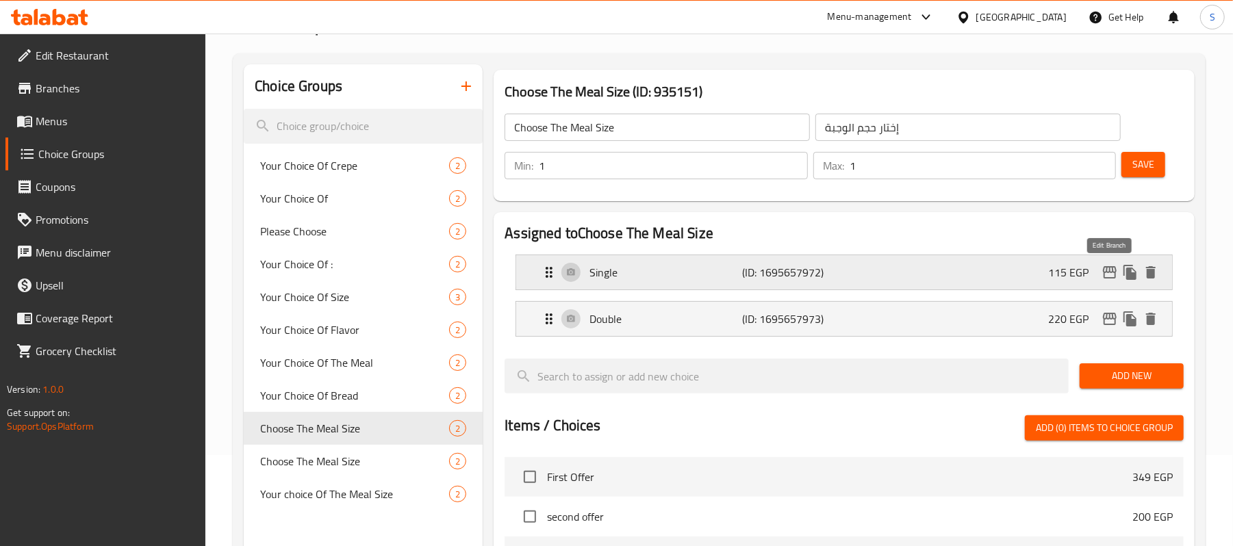
click at [1110, 279] on icon "edit" at bounding box center [1110, 272] width 16 height 16
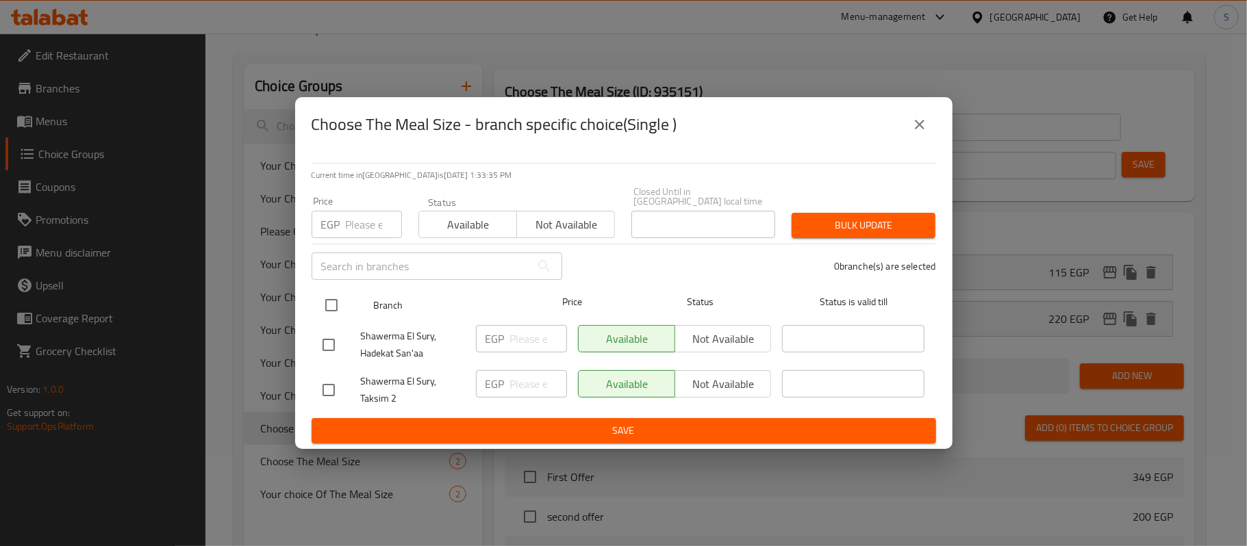
click at [340, 307] on input "checkbox" at bounding box center [331, 305] width 29 height 29
checkbox input "true"
click at [366, 227] on input "number" at bounding box center [374, 224] width 56 height 27
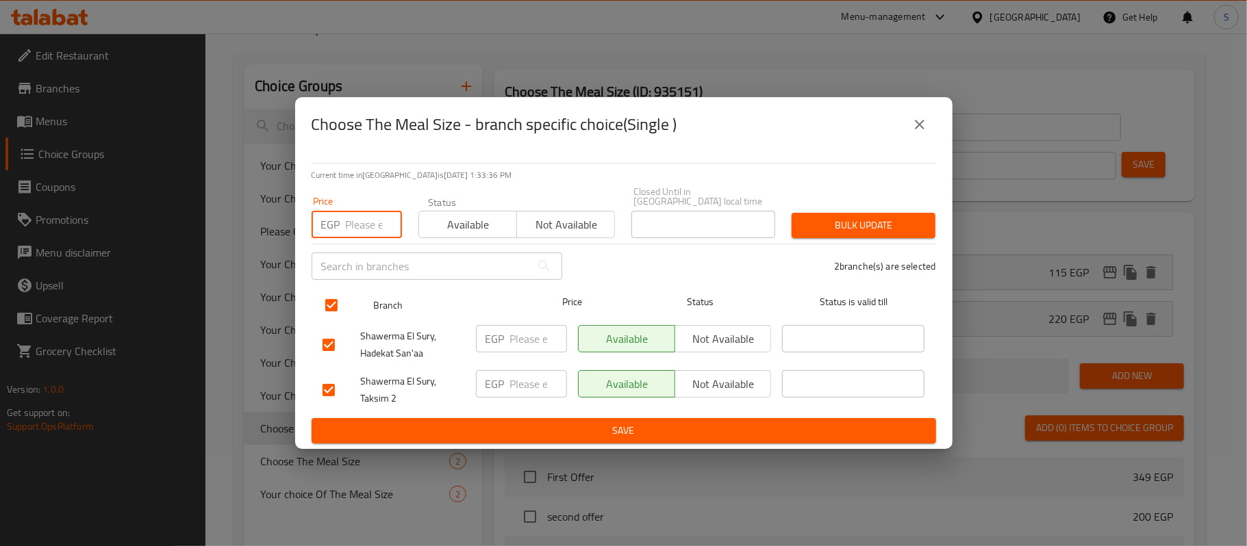
paste input "115"
type input "115"
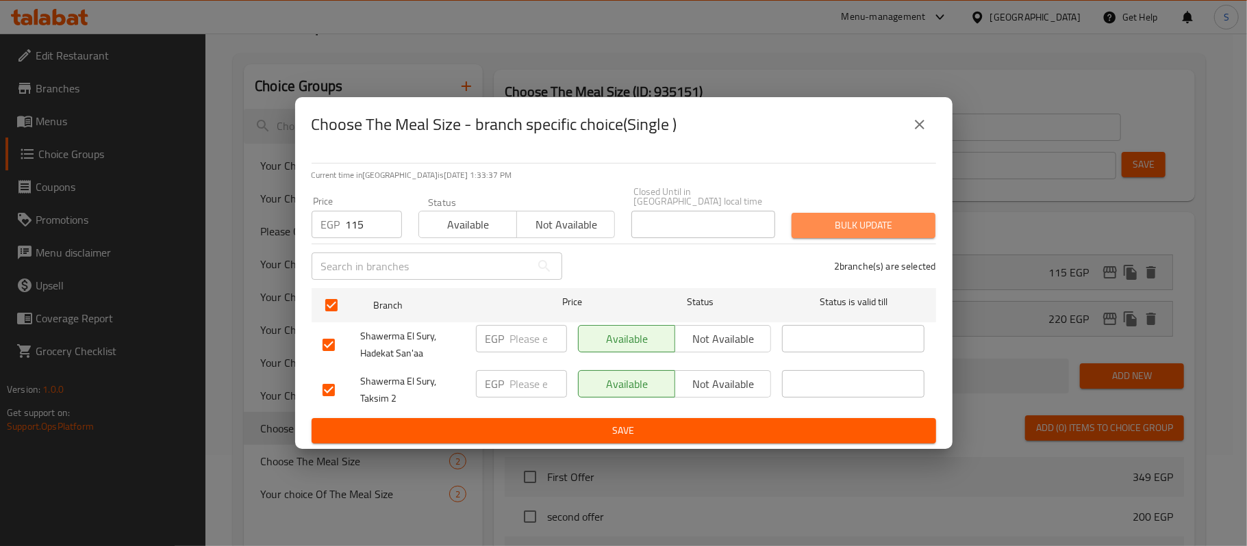
click at [861, 217] on span "Bulk update" at bounding box center [864, 225] width 122 height 17
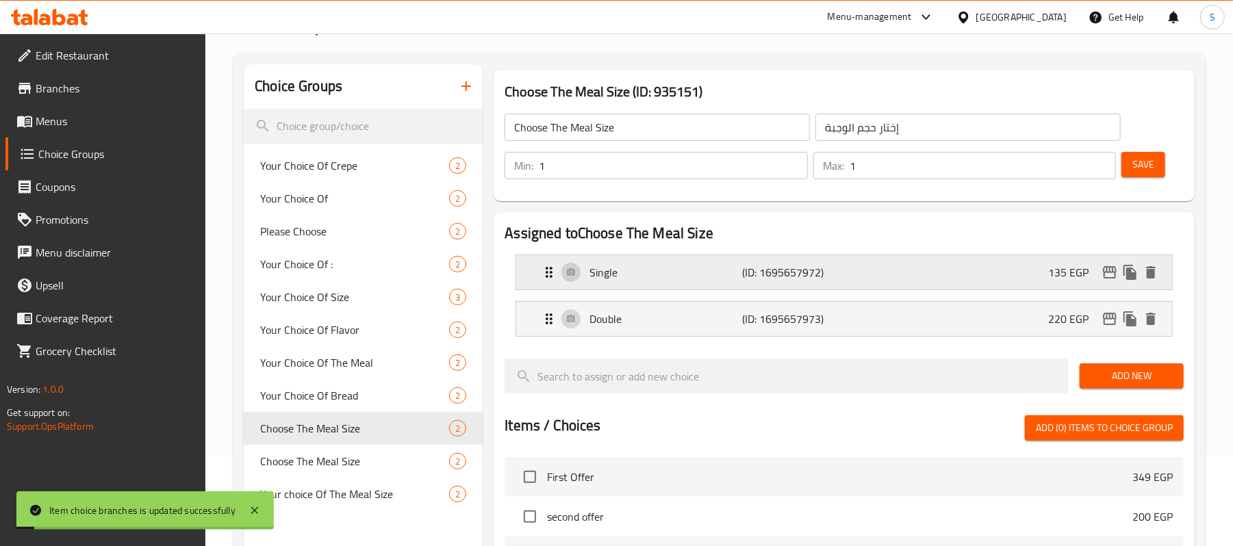
click at [1090, 275] on p "135 EGP" at bounding box center [1073, 272] width 51 height 16
click at [1053, 288] on div "Single (ID: 1695657972) 135 EGP" at bounding box center [848, 272] width 615 height 34
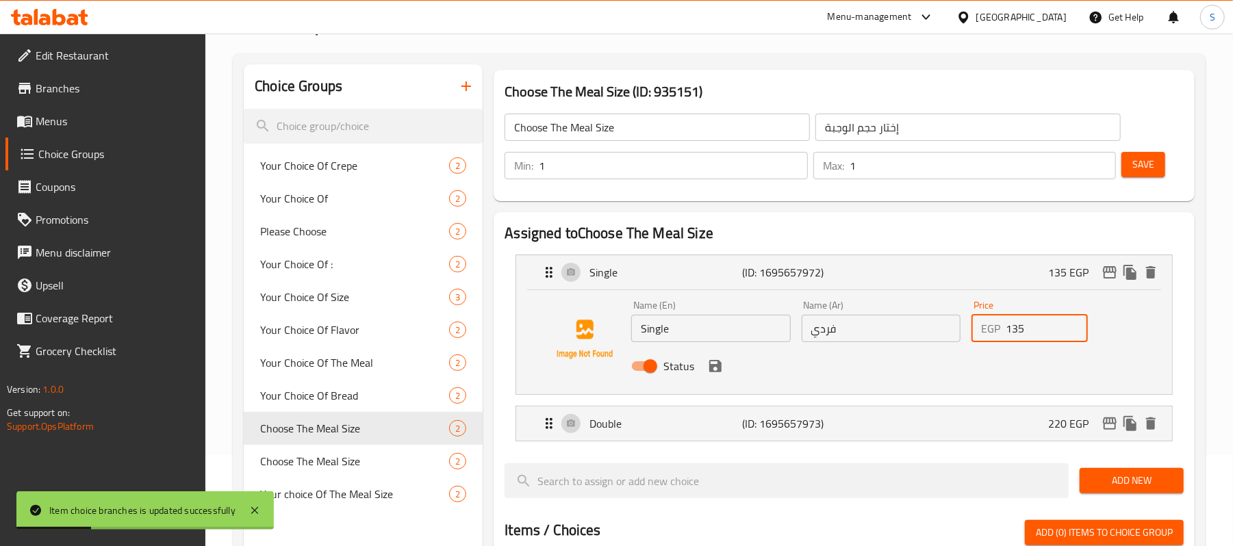
drag, startPoint x: 944, startPoint y: 349, endPoint x: 922, endPoint y: 349, distance: 21.9
click at [922, 349] on div "Name (En) Single Name (En) Name (Ar) فردي Name (Ar) Price EGP 135 Price Status" at bounding box center [881, 340] width 510 height 90
paste input "1"
click at [720, 378] on div "Status" at bounding box center [881, 366] width 510 height 37
click at [711, 363] on icon "save" at bounding box center [715, 366] width 16 height 16
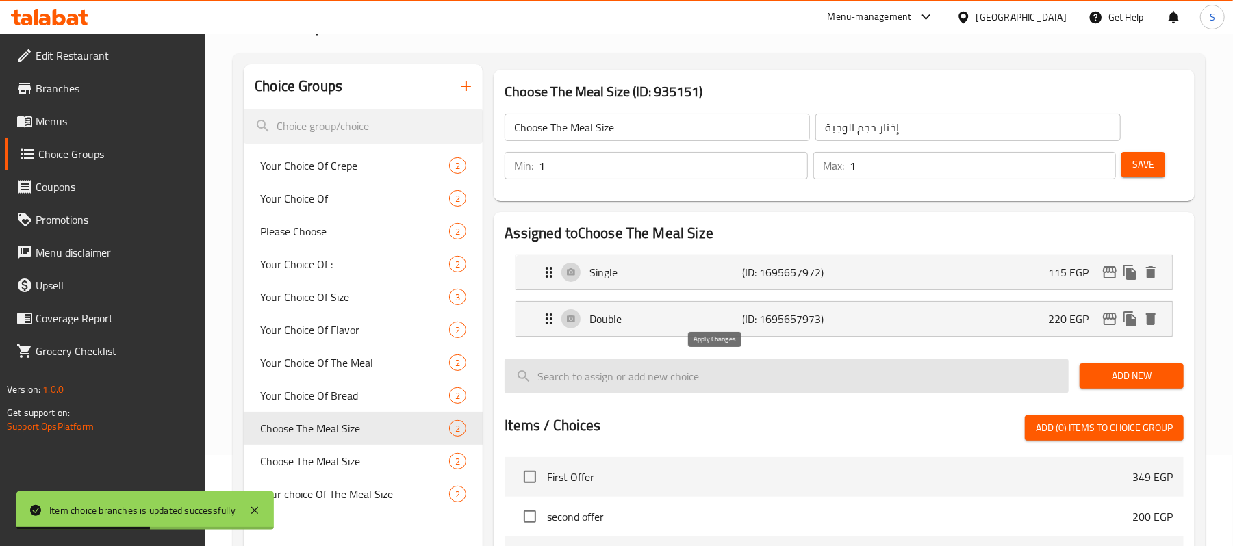
type input "115"
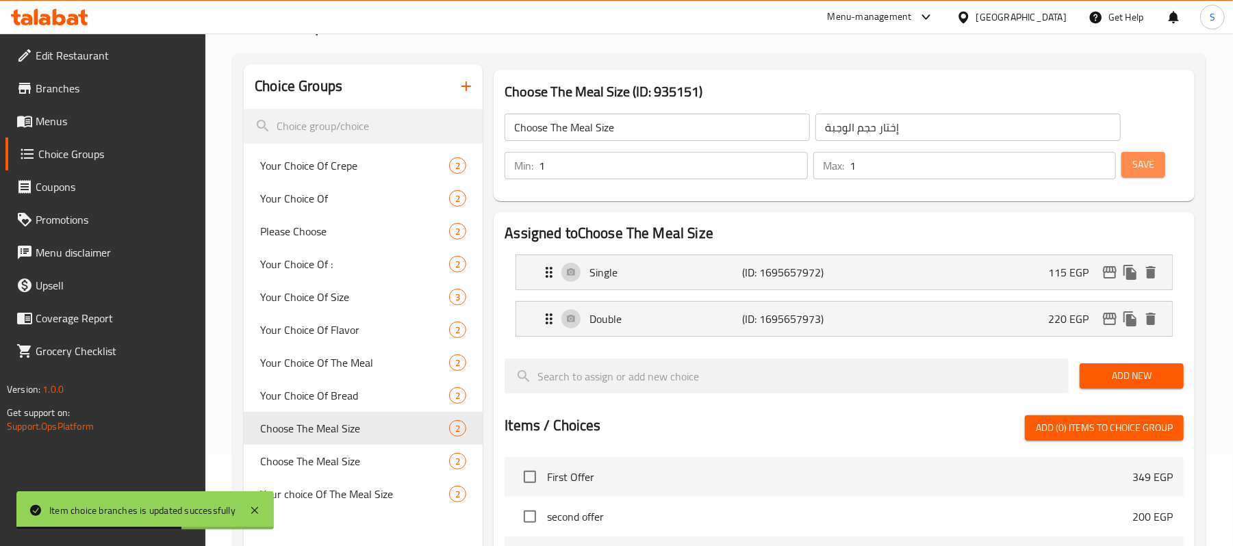
drag, startPoint x: 1129, startPoint y: 171, endPoint x: 1154, endPoint y: 187, distance: 29.8
click at [1129, 171] on button "Save" at bounding box center [1144, 164] width 44 height 25
click at [1050, 319] on p "220 EGP" at bounding box center [1073, 319] width 51 height 16
click at [1077, 321] on p "220 EGP" at bounding box center [1073, 319] width 51 height 16
click at [1059, 313] on p "220 EGP" at bounding box center [1073, 319] width 51 height 16
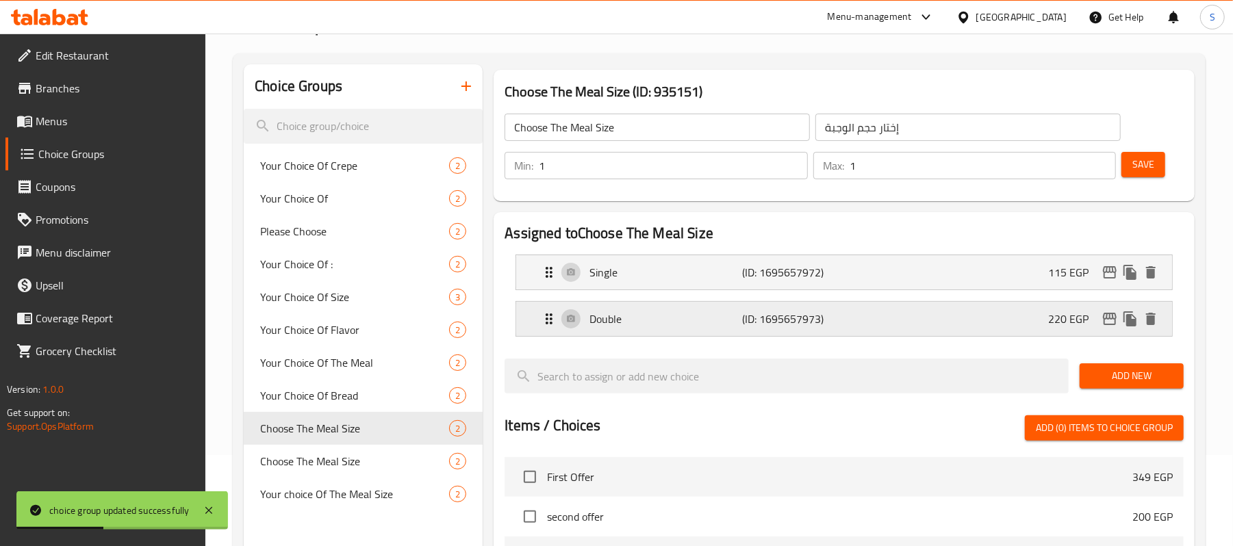
click at [987, 316] on div "Double (ID: 1695657973) 220 EGP" at bounding box center [848, 319] width 615 height 34
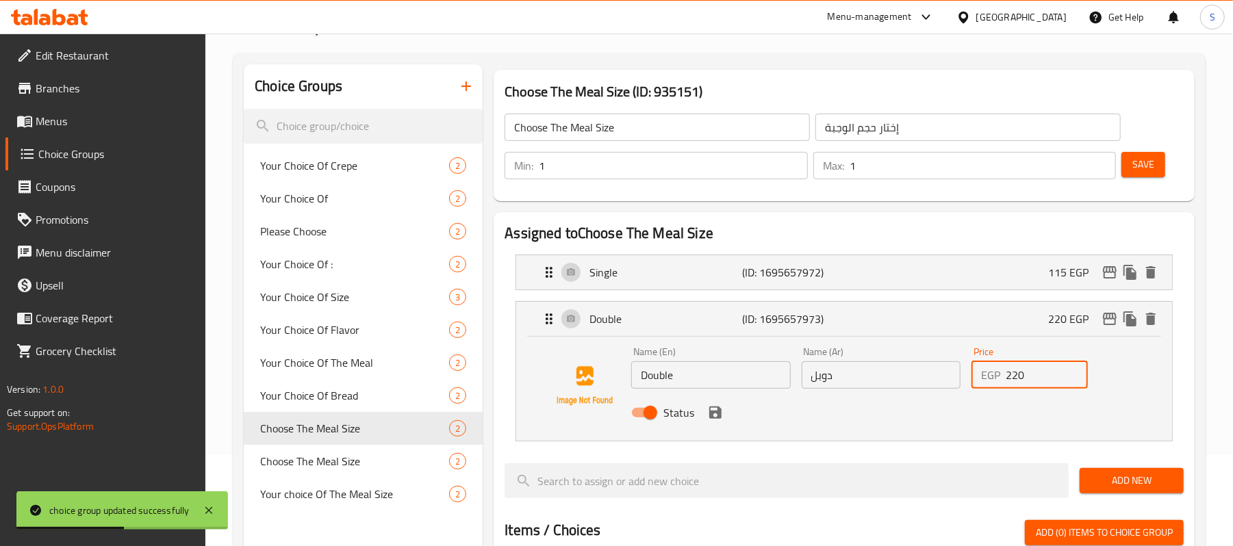
drag, startPoint x: 1044, startPoint y: 364, endPoint x: 952, endPoint y: 377, distance: 92.6
click at [952, 377] on div "Name (En) Double Name (En) Name (Ar) دوبل Name (Ar) Price EGP 220 Price Status" at bounding box center [881, 387] width 510 height 90
drag, startPoint x: 975, startPoint y: 367, endPoint x: 949, endPoint y: 381, distance: 29.7
click at [967, 367] on div "Price EGP 190 Price" at bounding box center [1029, 368] width 127 height 53
type input "190"
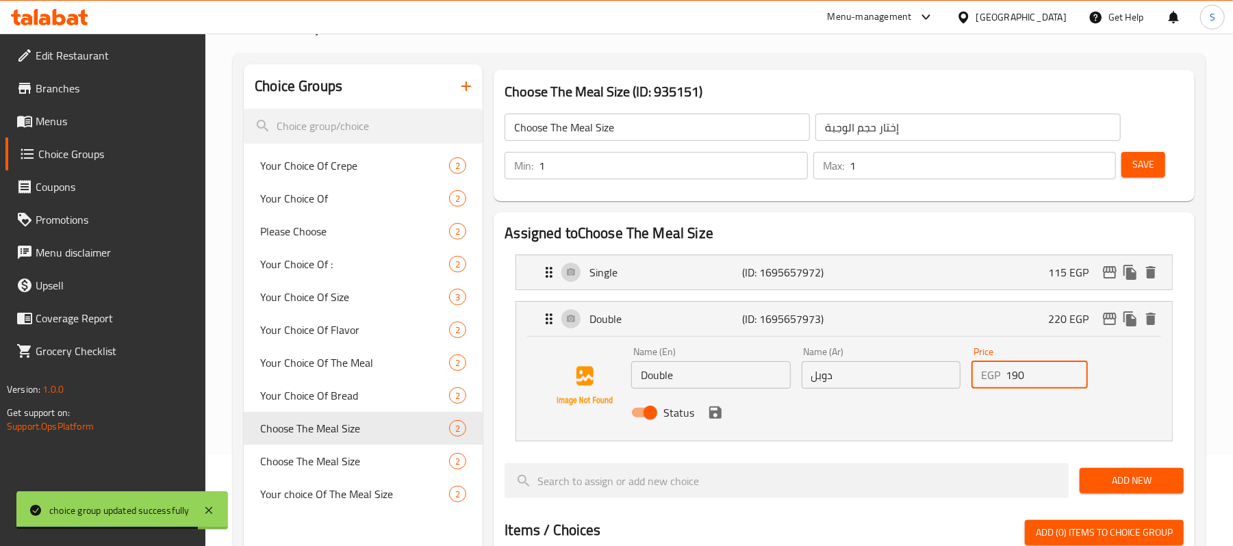
click at [713, 422] on button "save" at bounding box center [715, 413] width 21 height 21
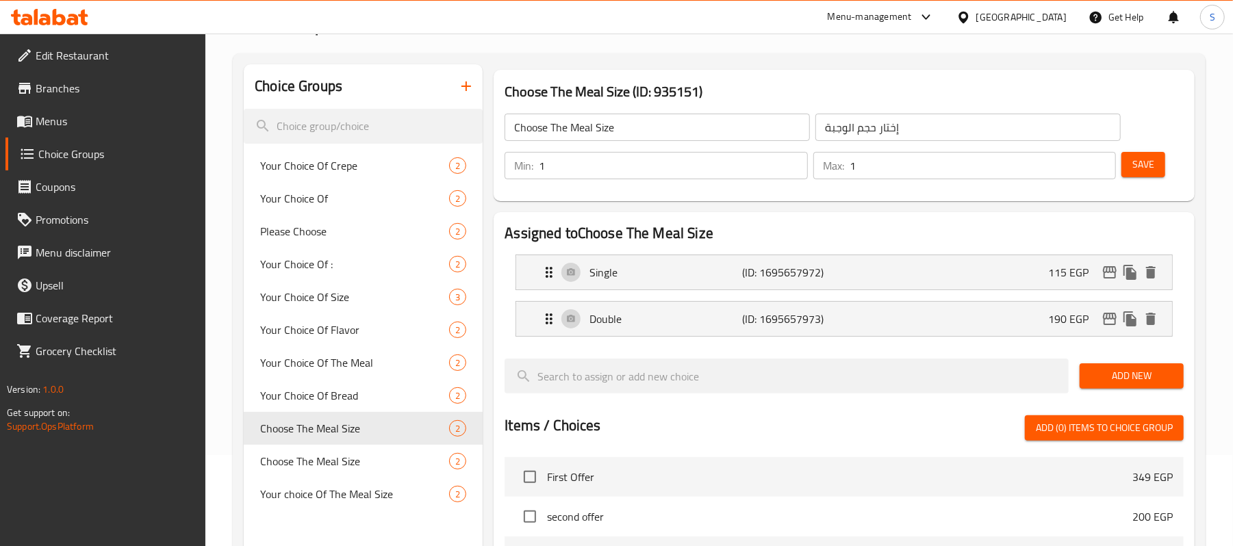
drag, startPoint x: 1138, startPoint y: 154, endPoint x: 1135, endPoint y: 291, distance: 137.0
click at [1138, 165] on button "Save" at bounding box center [1144, 164] width 44 height 25
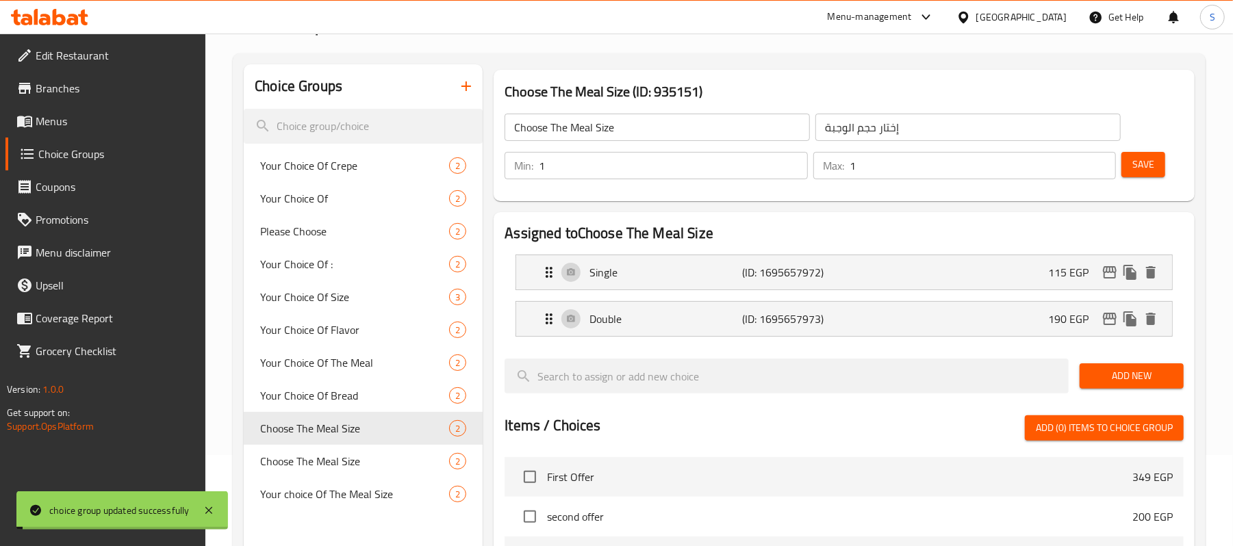
click at [1105, 319] on icon "edit" at bounding box center [1110, 319] width 14 height 12
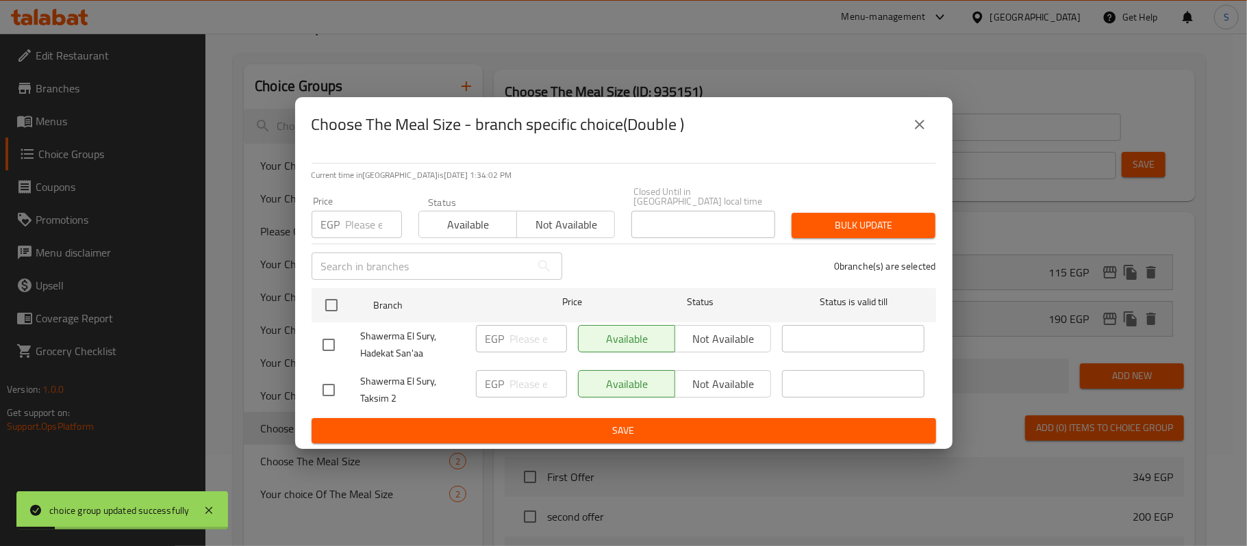
drag, startPoint x: 340, startPoint y: 230, endPoint x: 346, endPoint y: 223, distance: 8.8
click at [341, 228] on div "EGP Price" at bounding box center [357, 224] width 90 height 27
click at [354, 227] on input "number" at bounding box center [374, 224] width 56 height 27
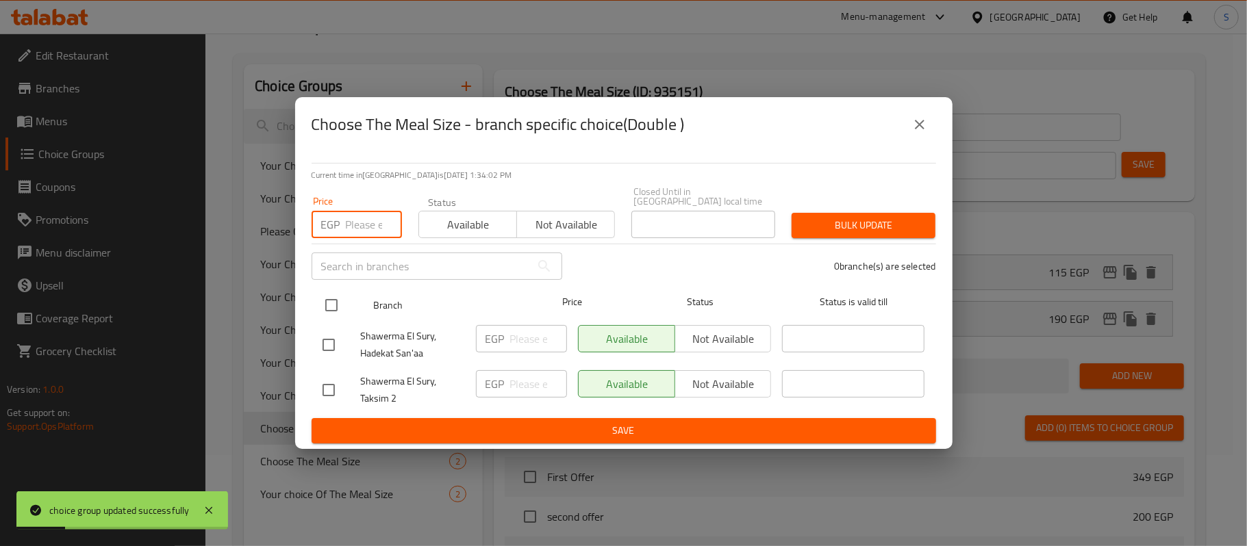
paste input "190"
type input "190"
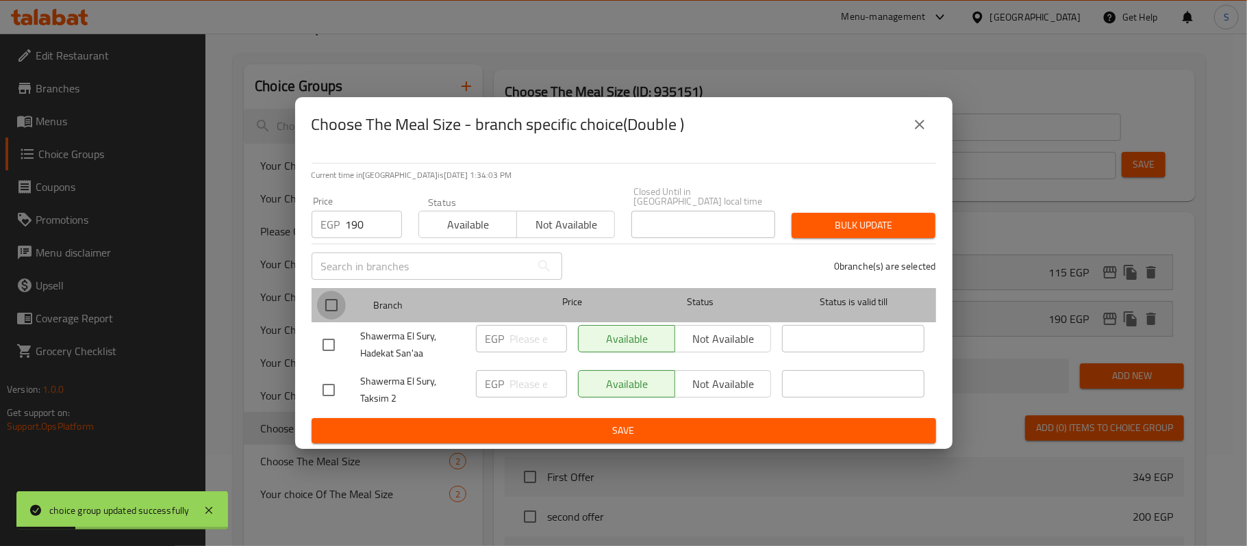
click at [342, 304] on input "checkbox" at bounding box center [331, 305] width 29 height 29
checkbox input "true"
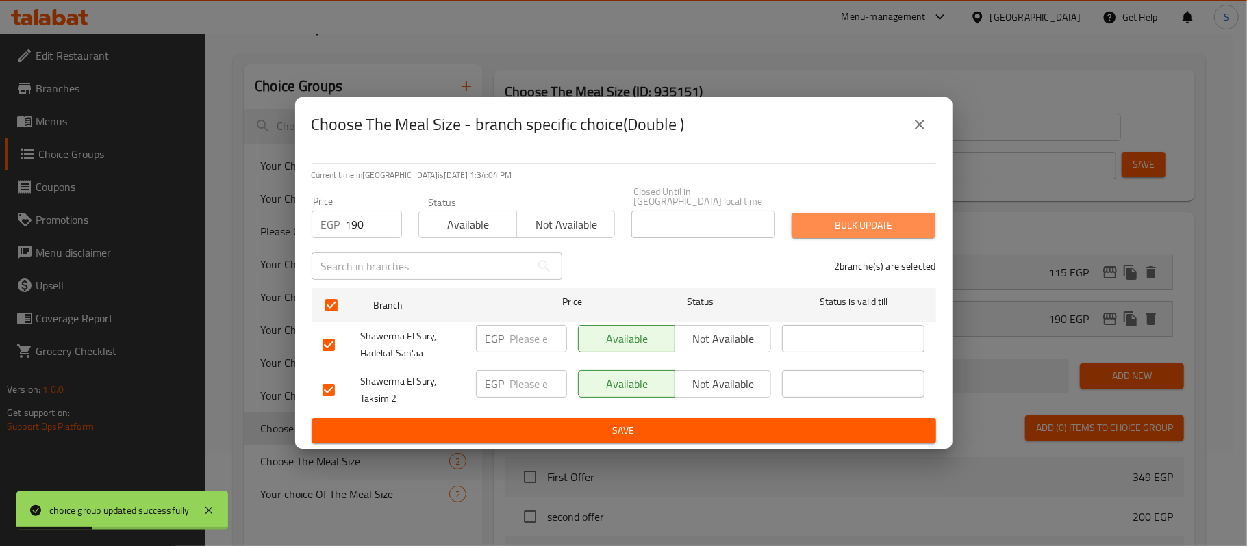
click at [878, 225] on span "Bulk update" at bounding box center [864, 225] width 122 height 17
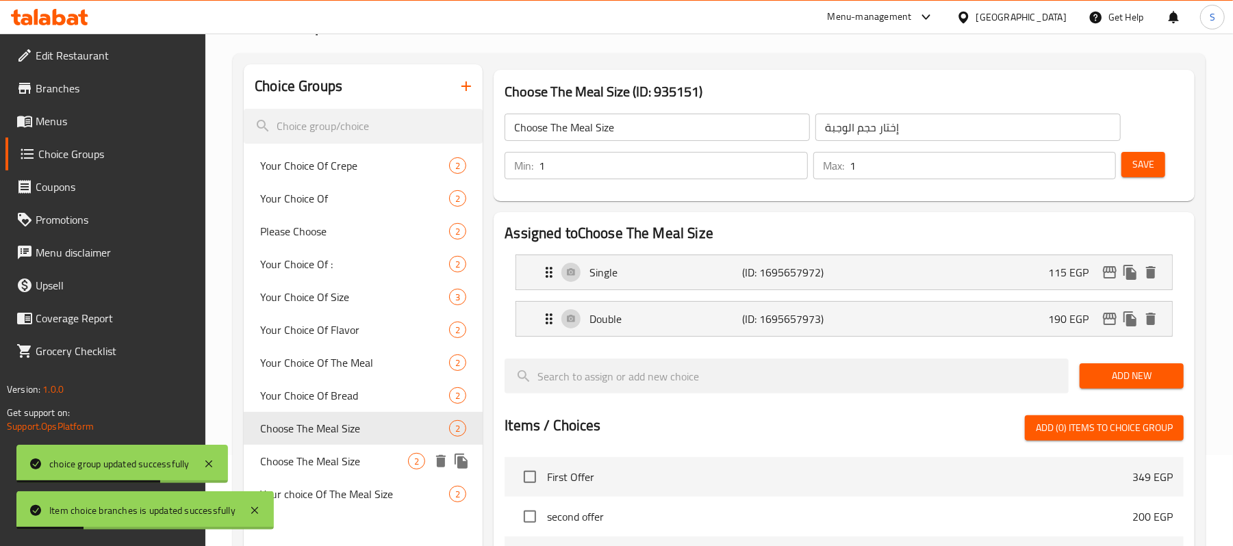
click at [338, 462] on span "Choose The Meal Size" at bounding box center [334, 461] width 148 height 16
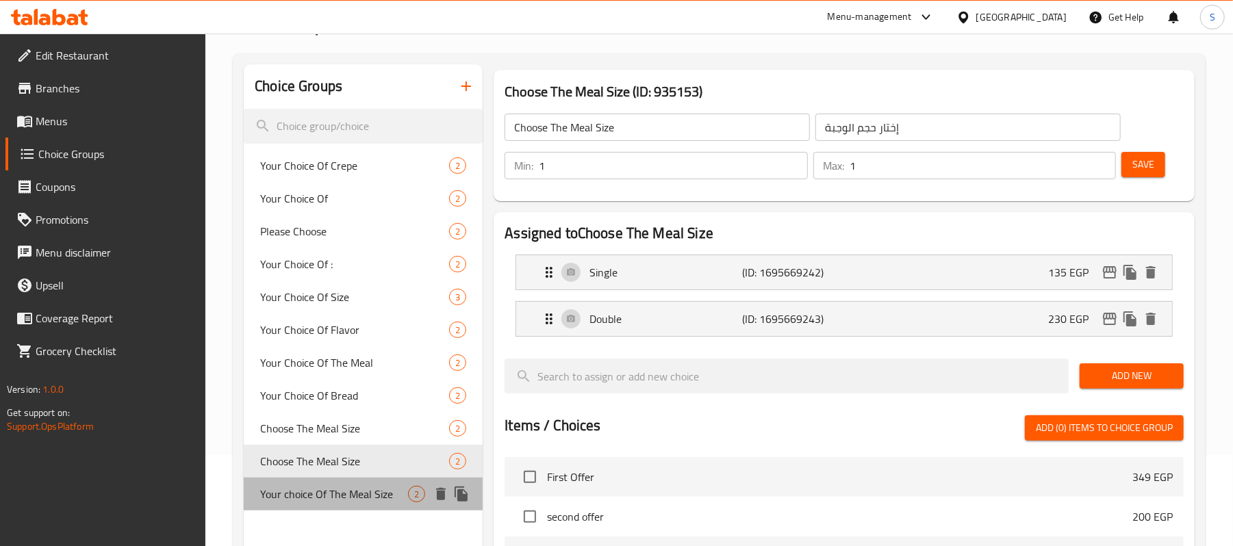
click at [348, 500] on span "Your choice Of The Meal Size" at bounding box center [334, 494] width 148 height 16
type input "Your choice Of The Meal Size"
type input "إختيارك من حجم الوجبة"
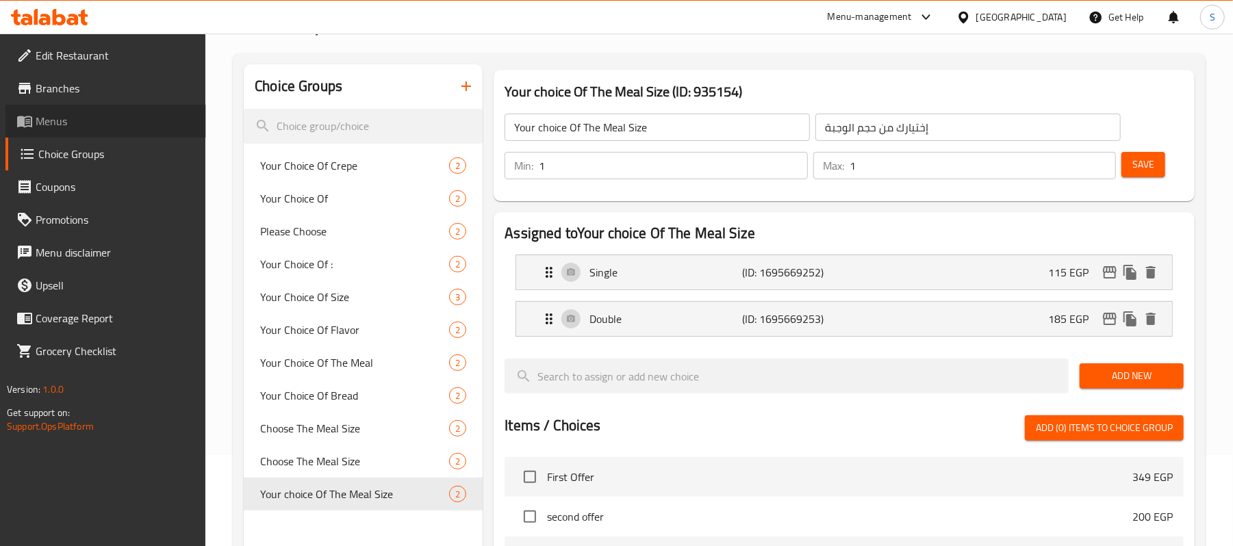
click at [56, 121] on span "Menus" at bounding box center [116, 121] width 160 height 16
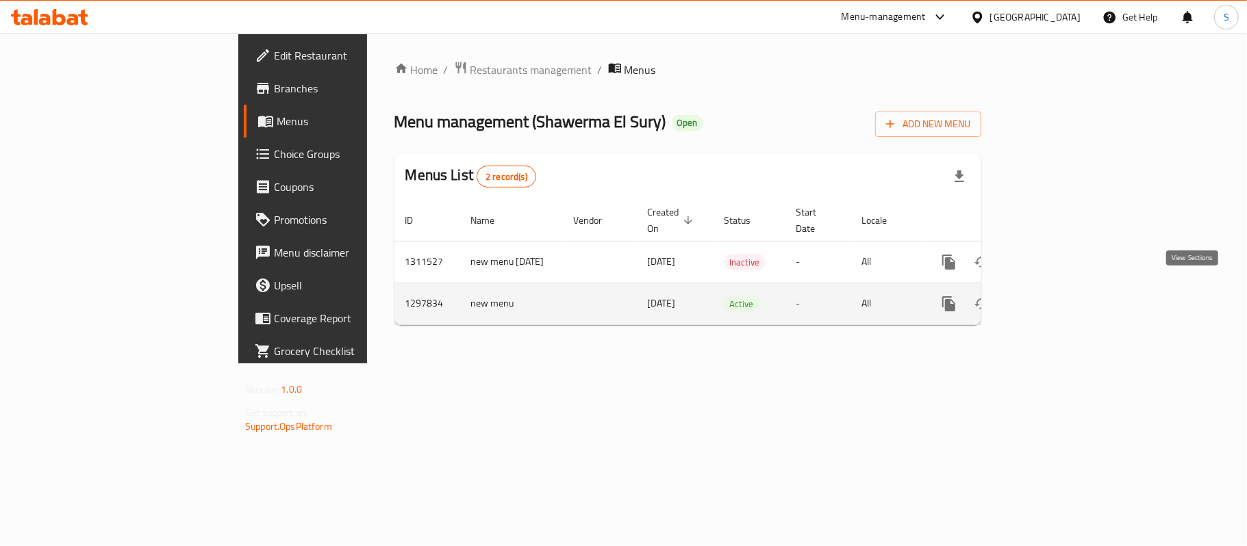
click at [1056, 296] on icon "enhanced table" at bounding box center [1047, 304] width 16 height 16
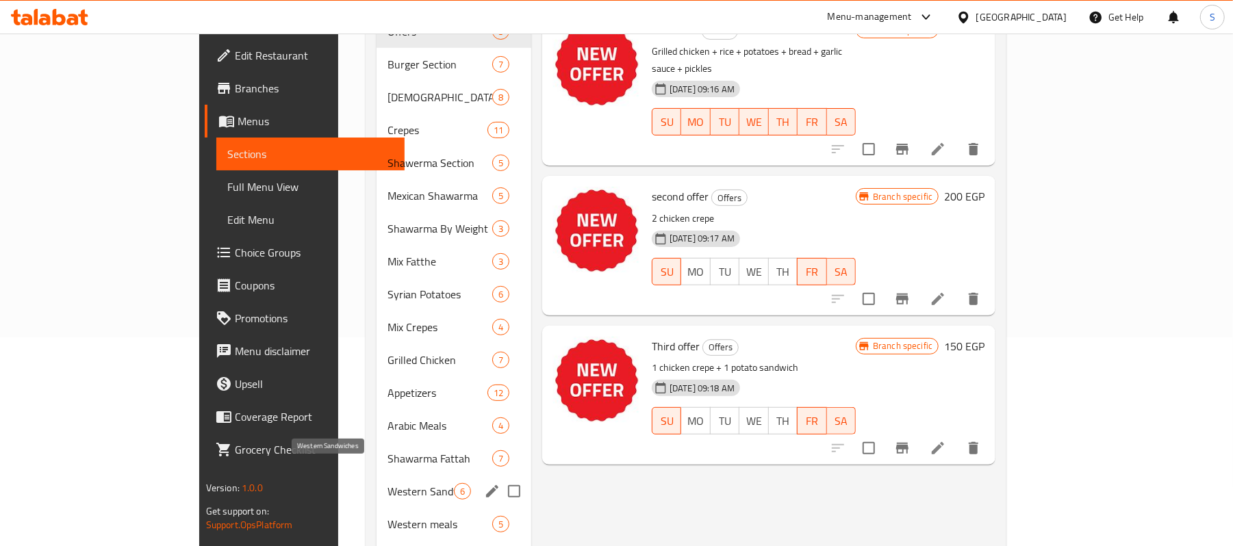
scroll to position [293, 0]
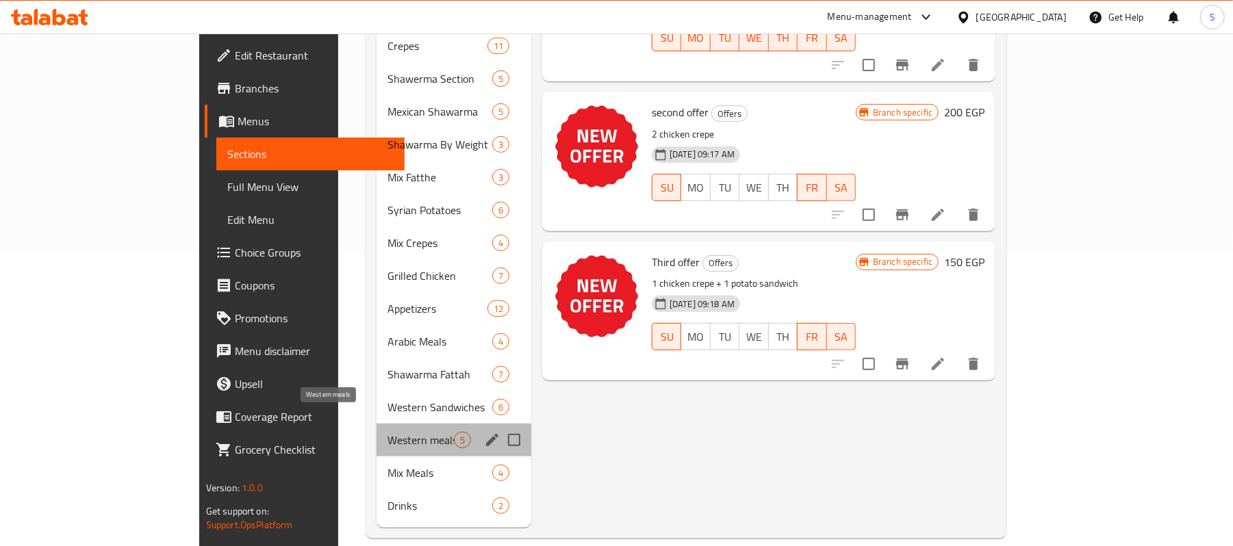
click at [388, 432] on span "Western meals" at bounding box center [421, 440] width 66 height 16
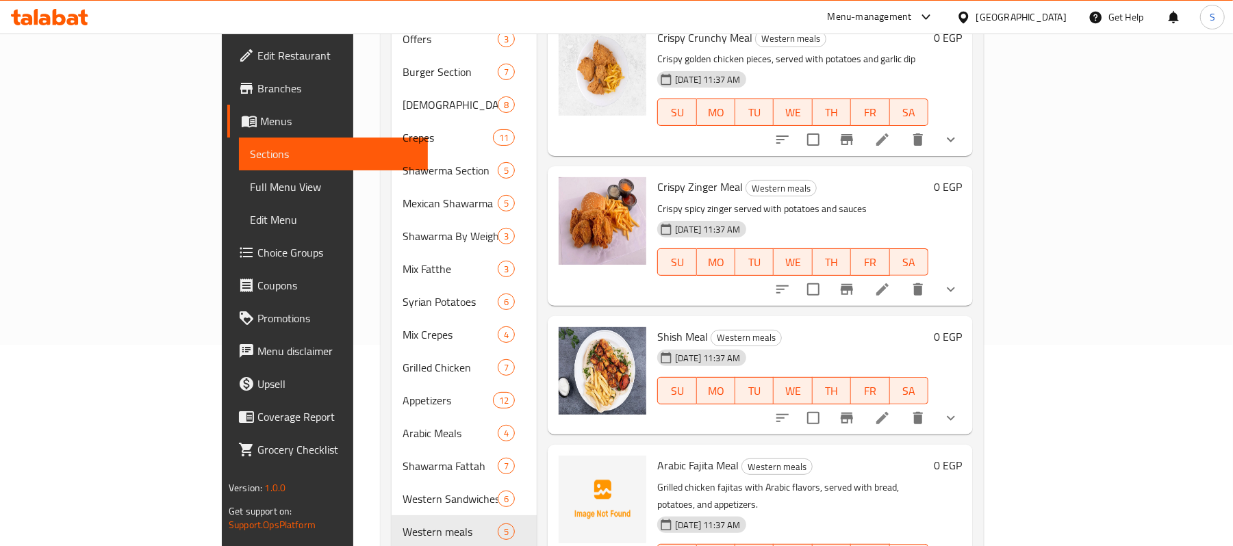
scroll to position [19, 0]
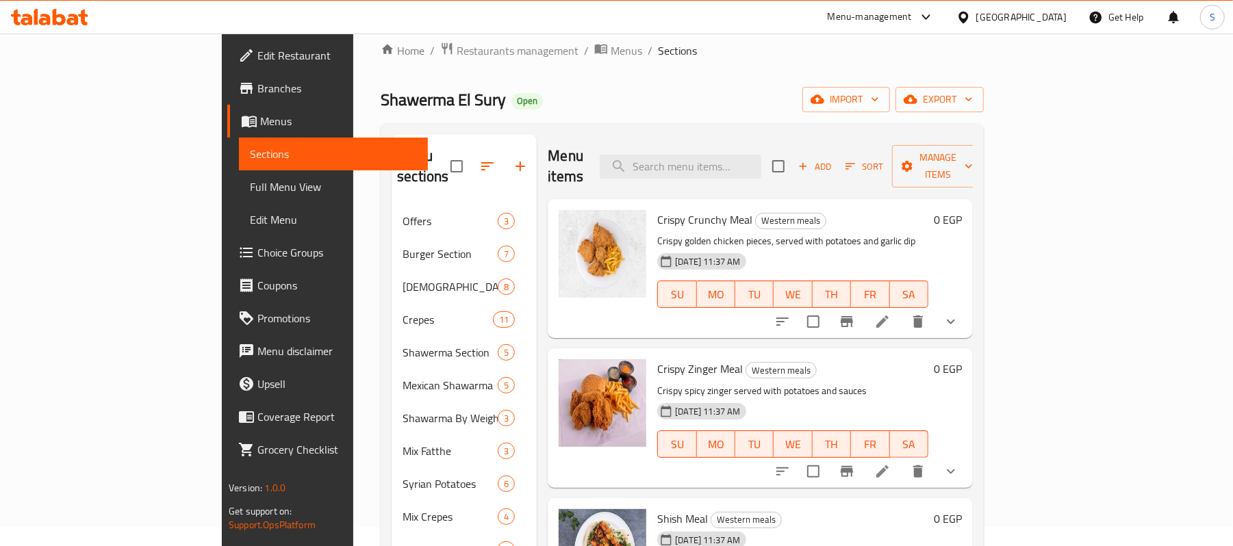
click at [902, 310] on li at bounding box center [882, 322] width 38 height 25
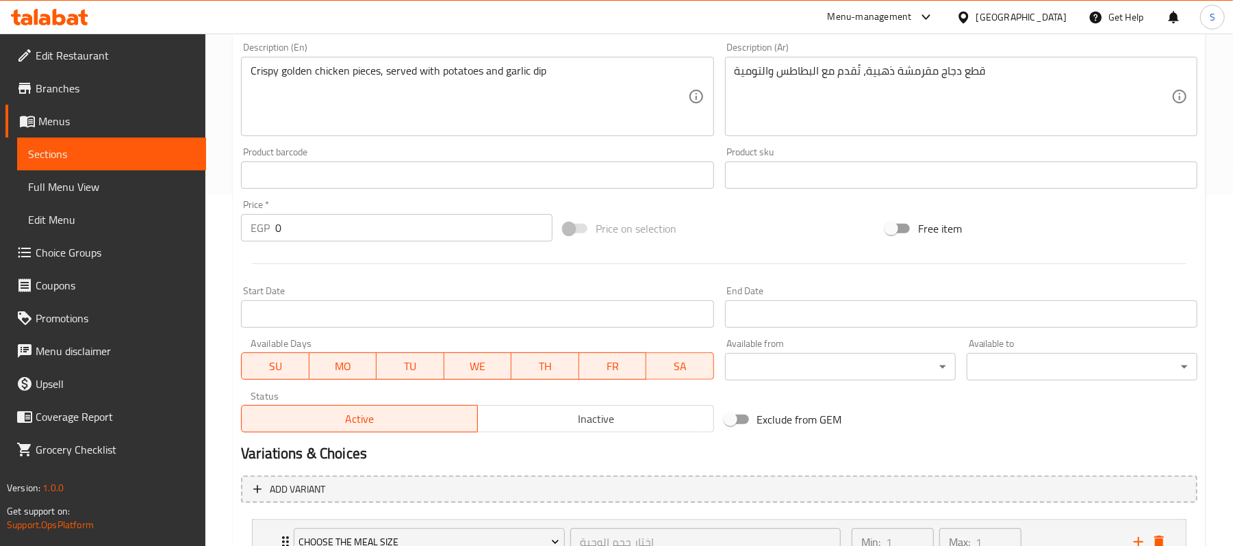
scroll to position [464, 0]
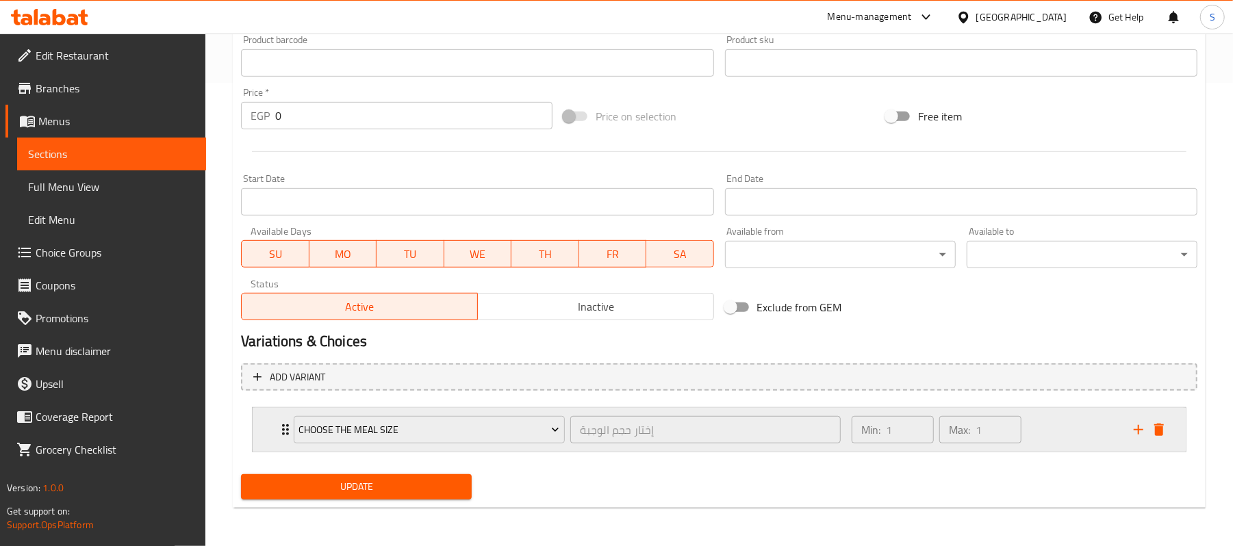
drag, startPoint x: 1052, startPoint y: 429, endPoint x: 1022, endPoint y: 444, distance: 34.0
click at [1053, 429] on div "Min: 1 ​ Max: 1 ​" at bounding box center [985, 430] width 282 height 44
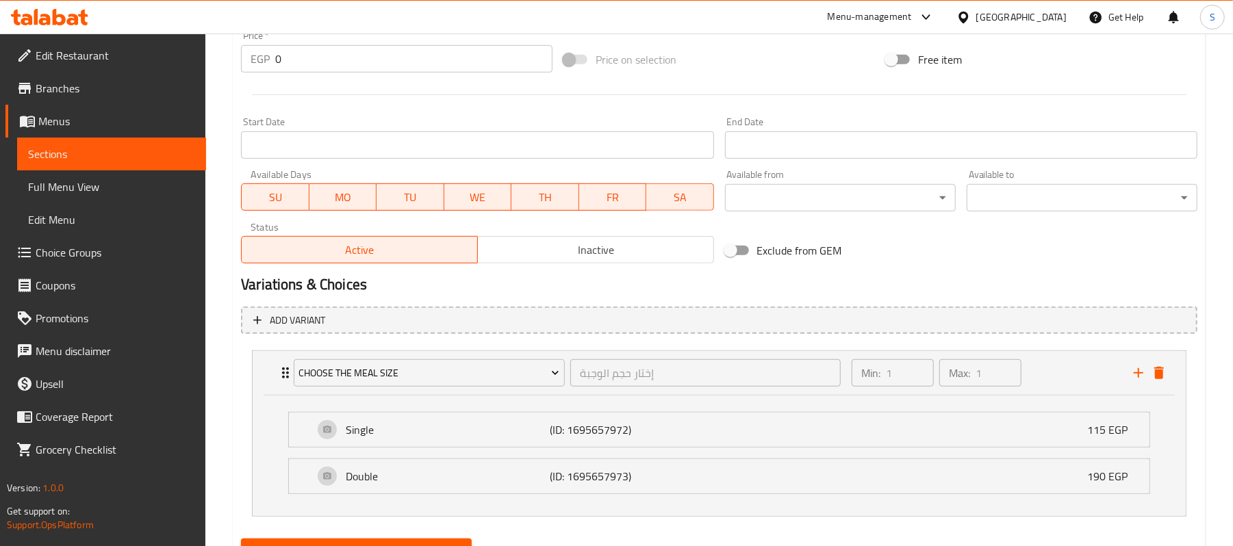
scroll to position [586, 0]
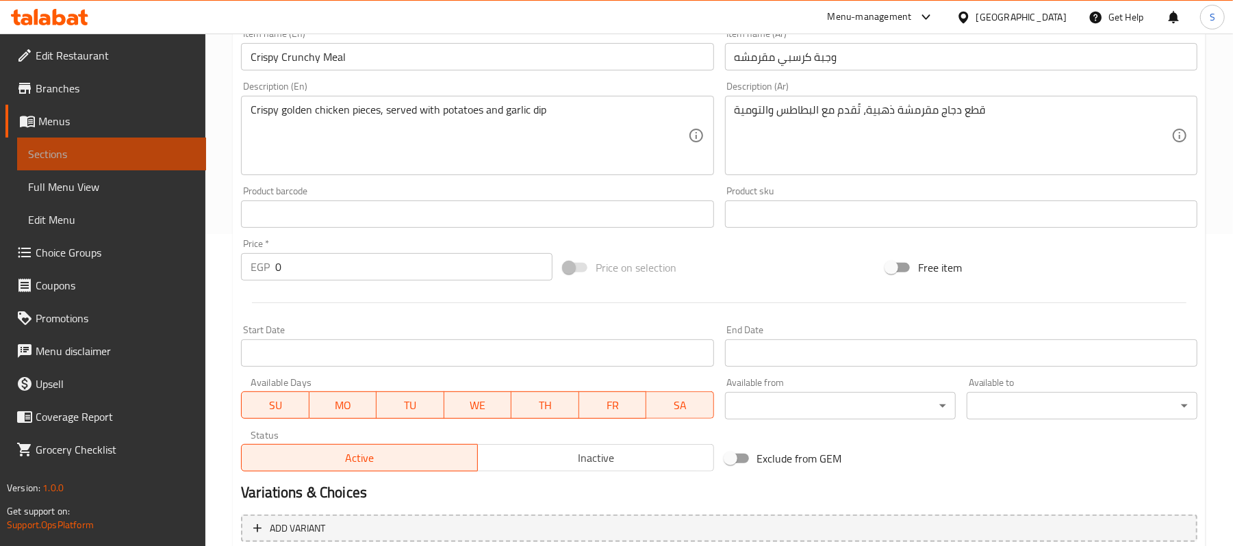
click at [63, 149] on span "Sections" at bounding box center [111, 154] width 167 height 16
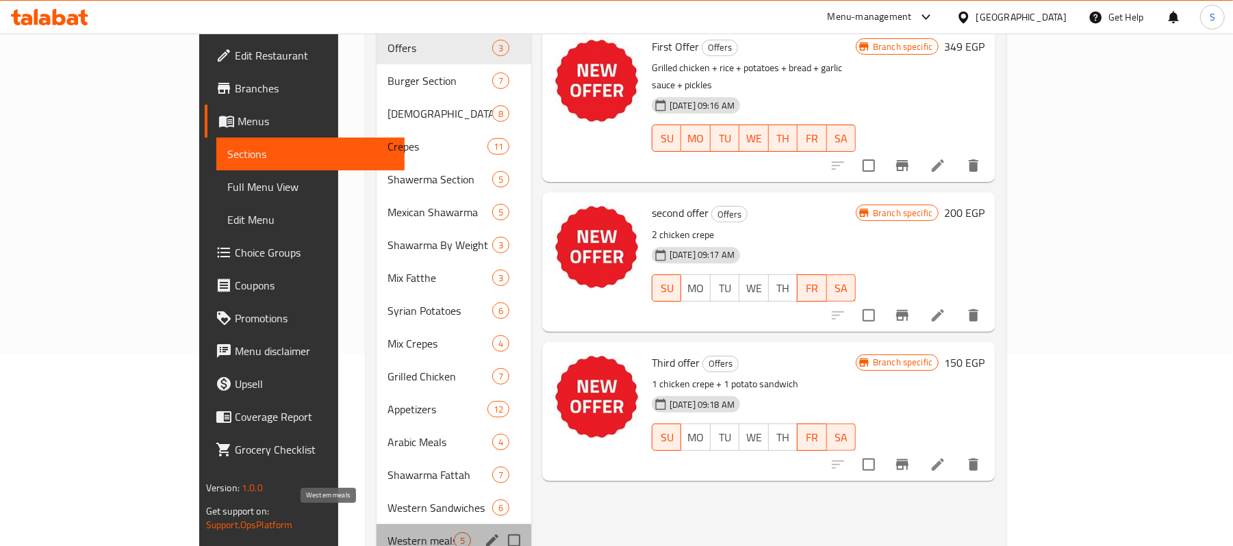
click at [388, 533] on span "Western meals" at bounding box center [421, 541] width 66 height 16
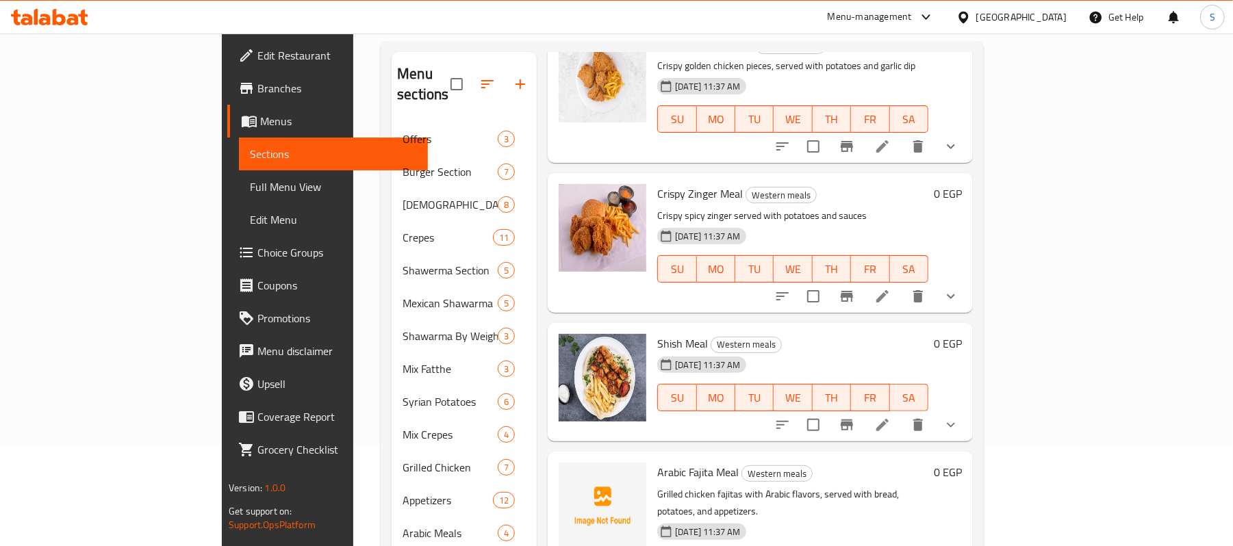
scroll to position [94, 0]
click at [889, 418] on icon at bounding box center [882, 424] width 12 height 12
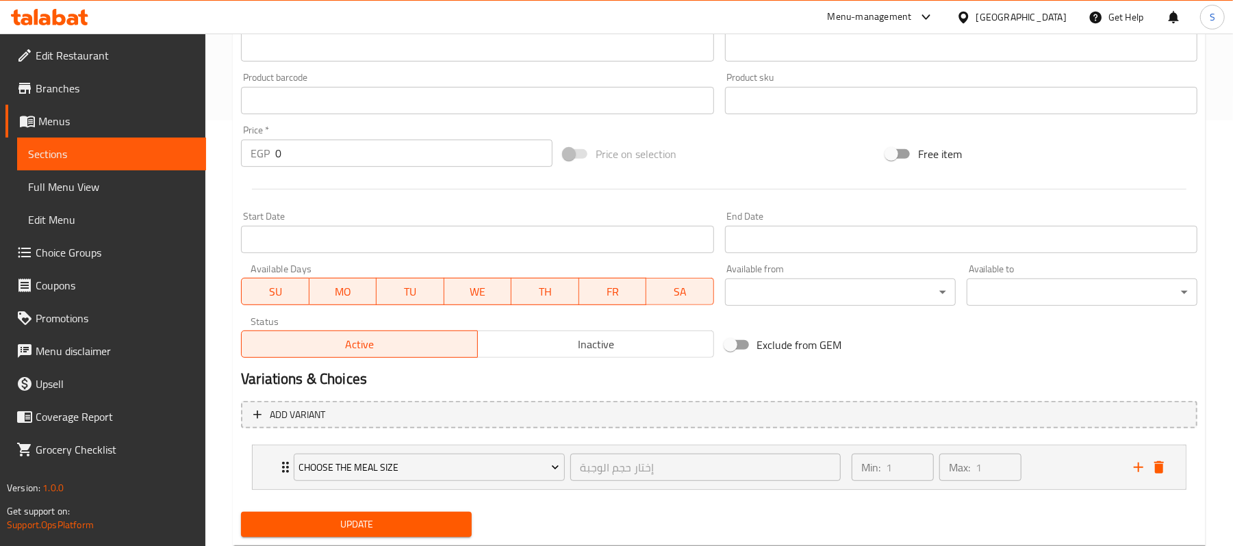
scroll to position [464, 0]
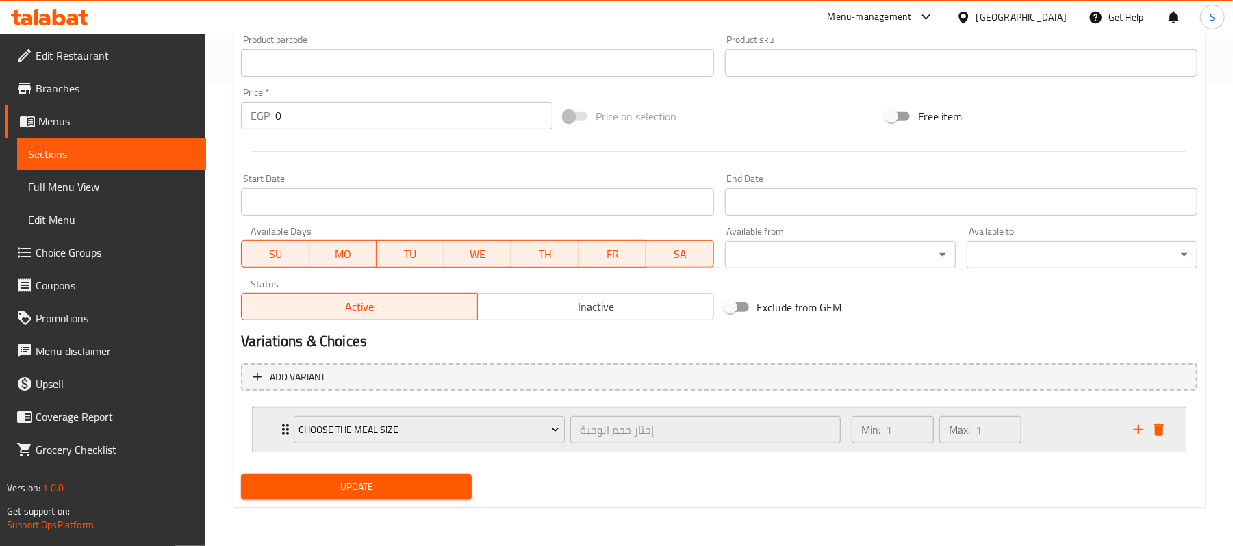
click at [1078, 425] on div "Min: 1 ​ Max: 1 ​" at bounding box center [985, 430] width 282 height 44
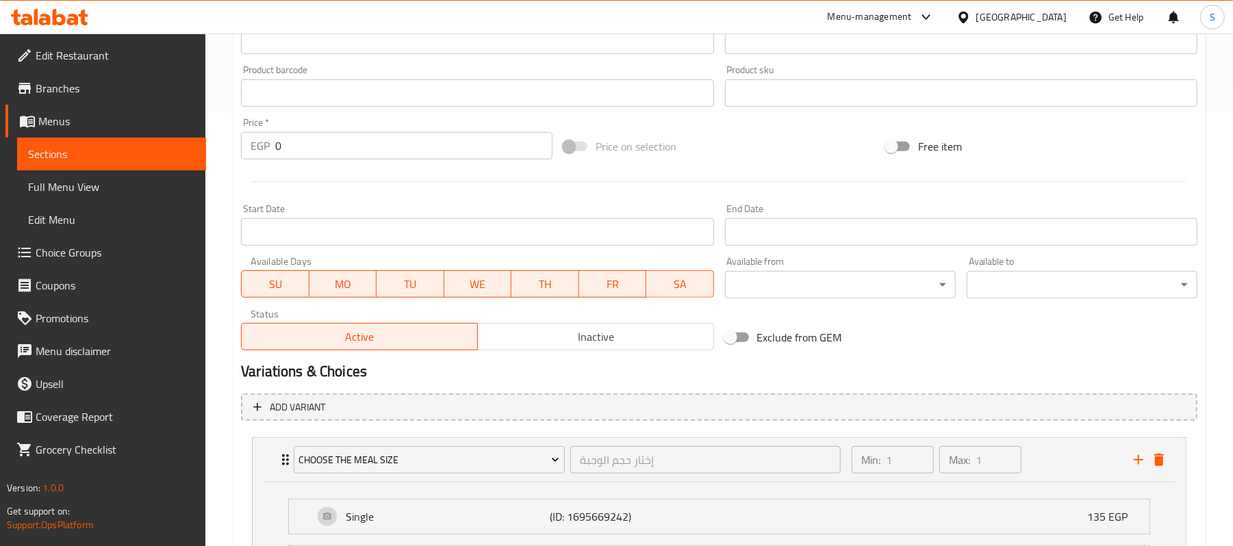
scroll to position [312, 0]
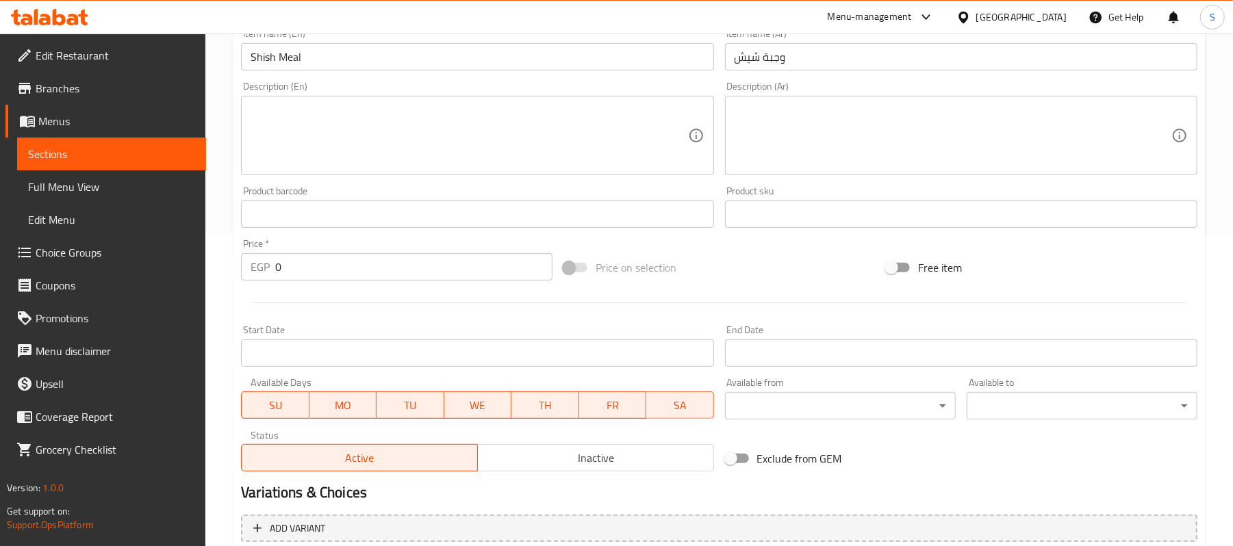
click at [74, 250] on span "Choice Groups" at bounding box center [116, 252] width 160 height 16
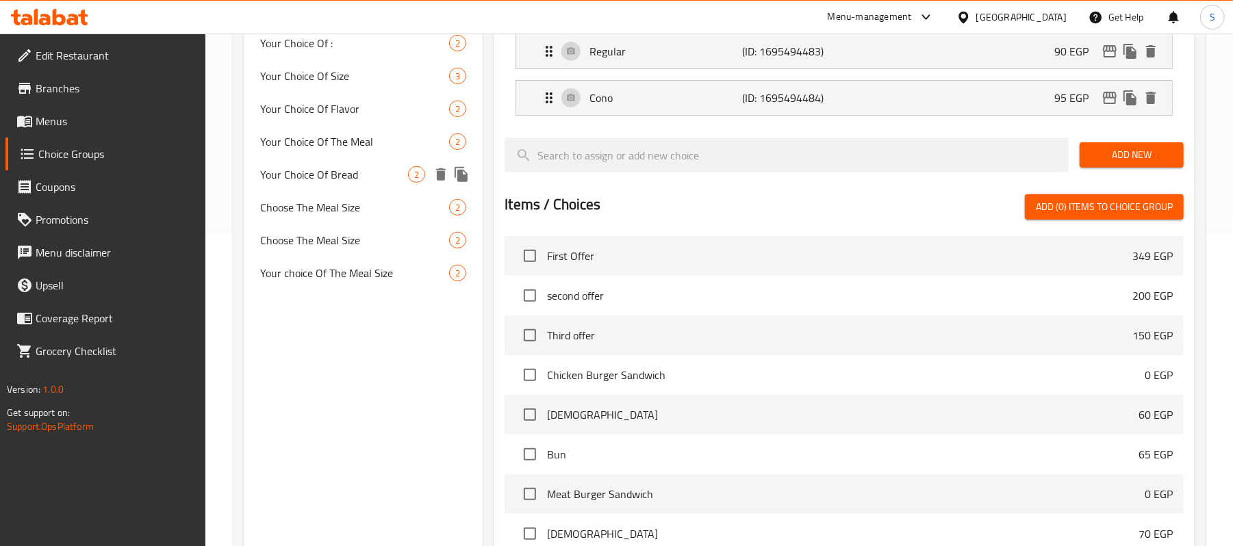
scroll to position [194, 0]
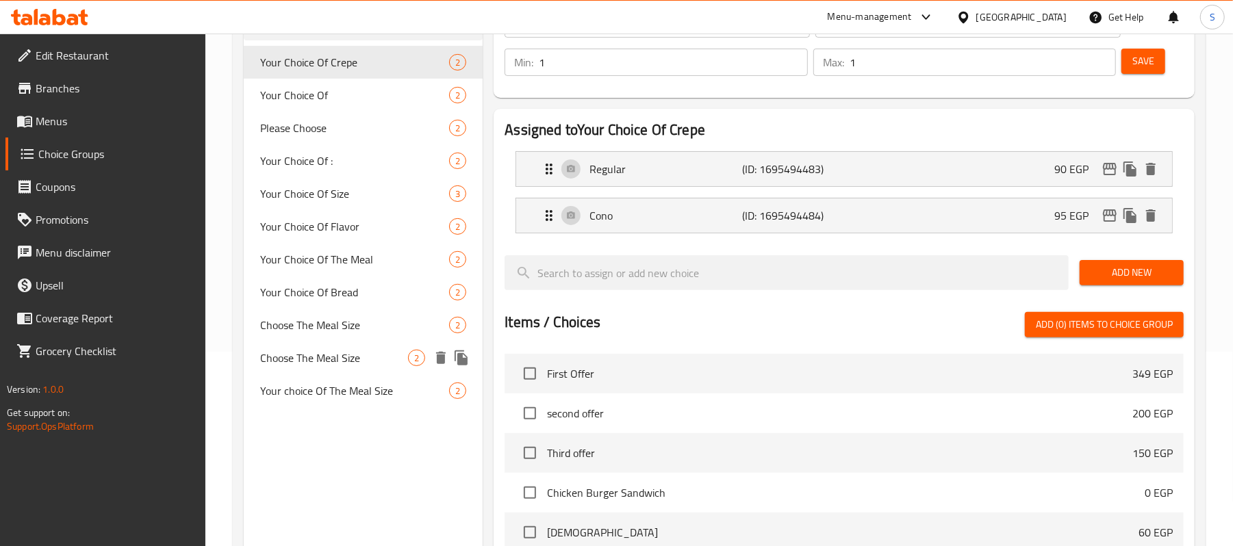
click at [311, 350] on span "Choose The Meal Size" at bounding box center [334, 358] width 148 height 16
type input "Choose The Meal Size"
type input "إختار حجم الوجبة"
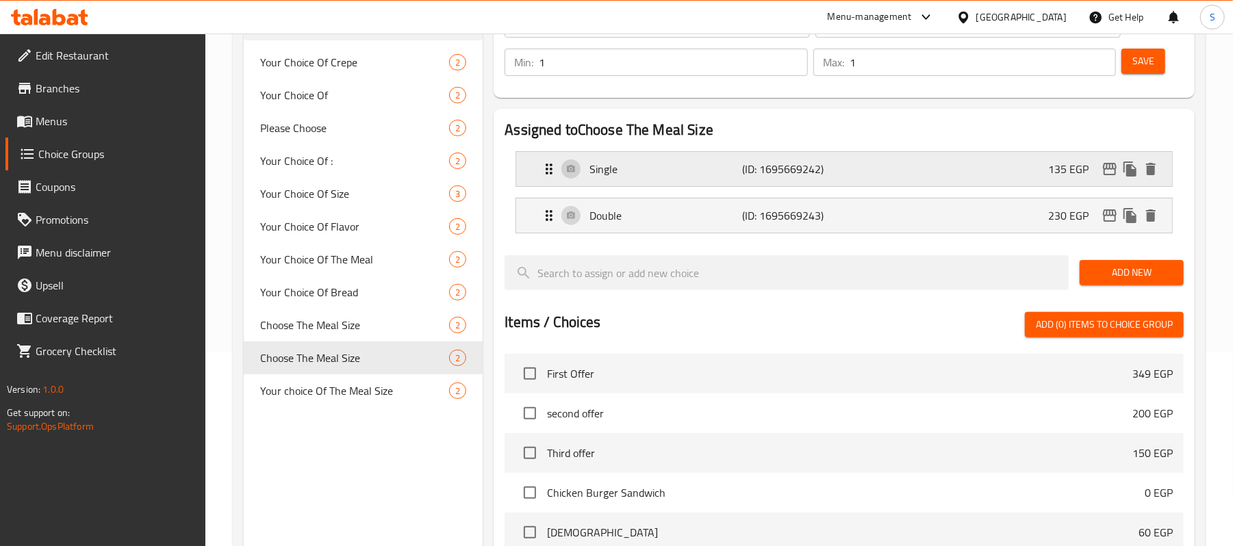
click at [1053, 175] on p "135 EGP" at bounding box center [1073, 169] width 51 height 16
click at [1063, 177] on p "135 EGP" at bounding box center [1073, 169] width 51 height 16
click at [1048, 179] on div "135 EGP" at bounding box center [1104, 169] width 113 height 21
click at [1050, 166] on p "135 EGP" at bounding box center [1073, 169] width 51 height 16
click at [1072, 162] on p "135 EGP" at bounding box center [1073, 169] width 51 height 16
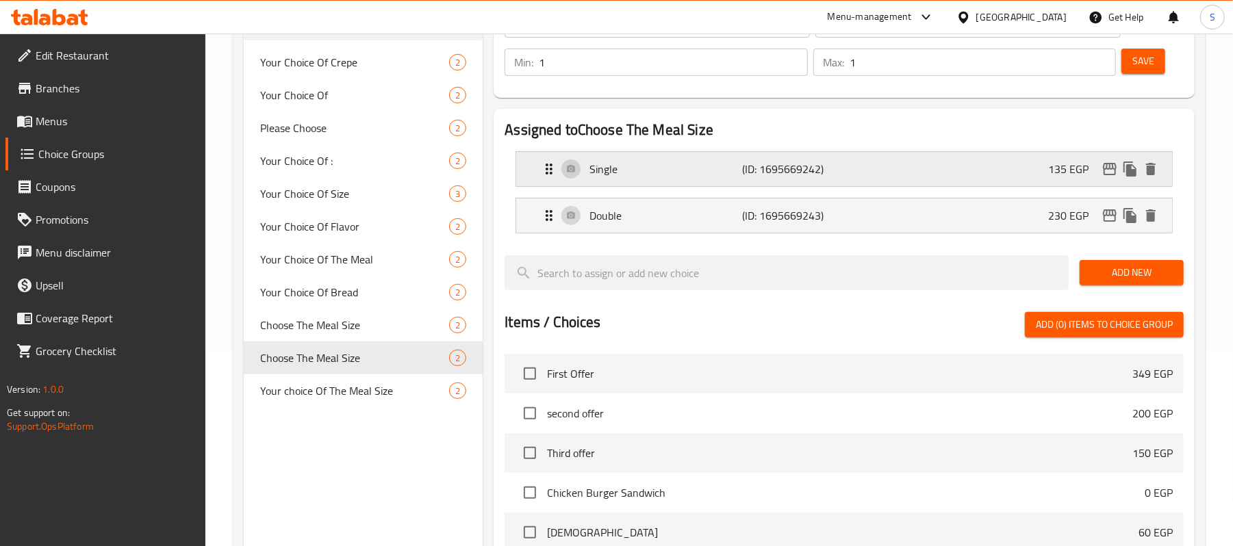
click at [1072, 164] on p "135 EGP" at bounding box center [1073, 169] width 51 height 16
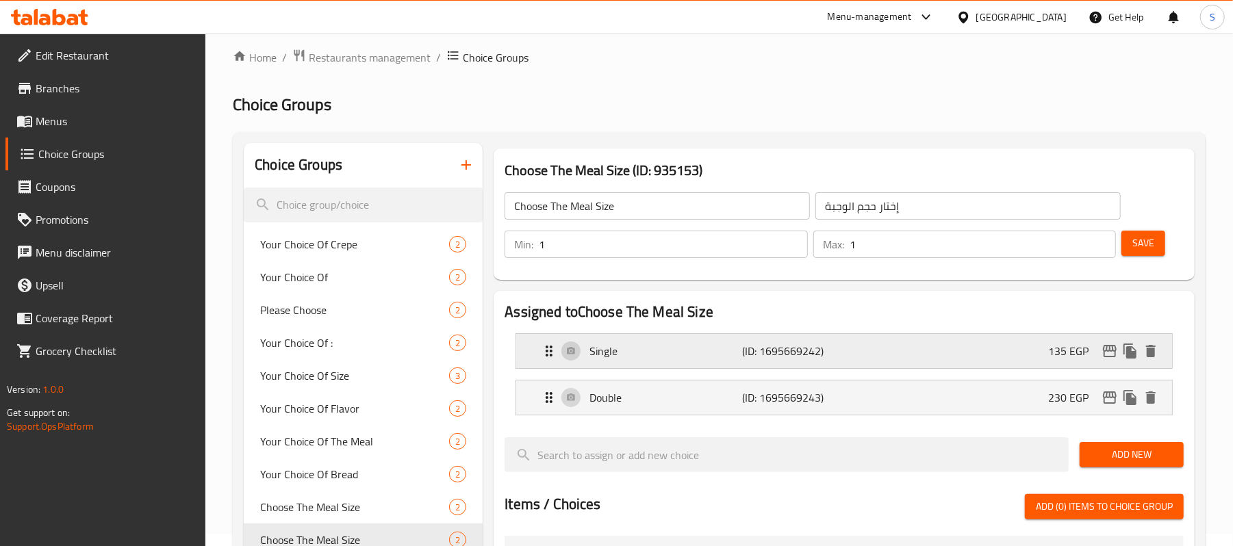
scroll to position [12, 0]
click at [1057, 359] on p "135 EGP" at bounding box center [1073, 352] width 51 height 16
click at [1057, 348] on p "135 EGP" at bounding box center [1073, 352] width 51 height 16
click at [1071, 340] on div "Single (ID: 1695669242) 135 EGP" at bounding box center [848, 352] width 615 height 34
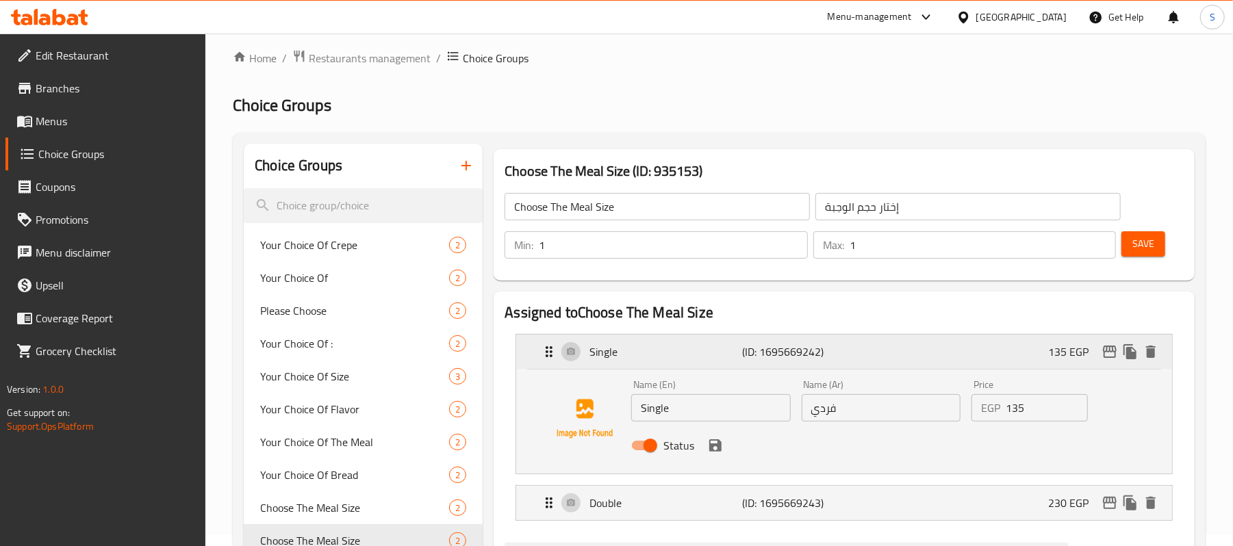
click at [1071, 340] on div "Single (ID: 1695669242) 135 EGP" at bounding box center [848, 352] width 615 height 34
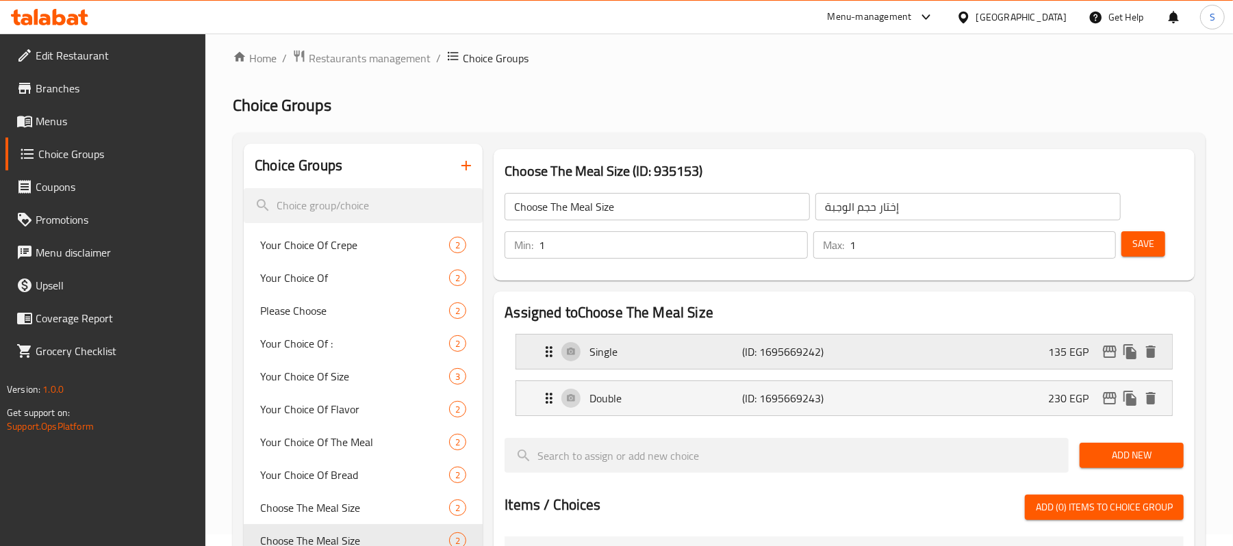
click at [1059, 344] on p "135 EGP" at bounding box center [1073, 352] width 51 height 16
click at [1066, 353] on p "135 EGP" at bounding box center [1073, 352] width 51 height 16
click at [1056, 351] on p "135 EGP" at bounding box center [1073, 352] width 51 height 16
click at [1044, 344] on div "Single (ID: 1695669242) 135 EGP" at bounding box center [848, 352] width 615 height 34
click at [1044, 342] on div "Single (ID: 1695669242) 135 EGP" at bounding box center [848, 352] width 615 height 34
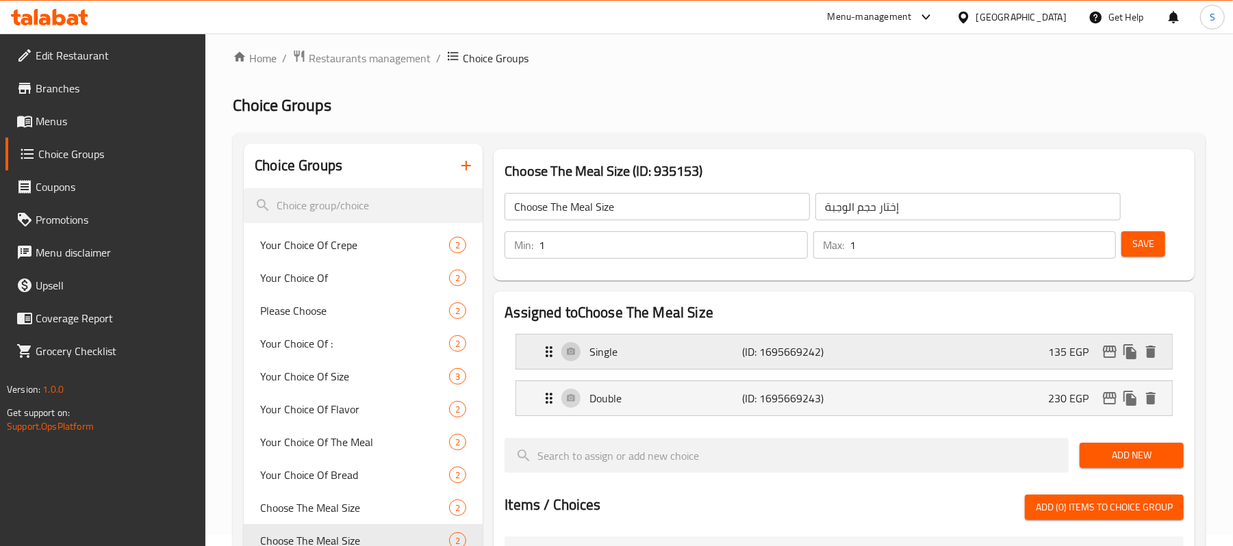
click at [1044, 342] on div "Single (ID: 1695669242) 135 EGP" at bounding box center [848, 352] width 615 height 34
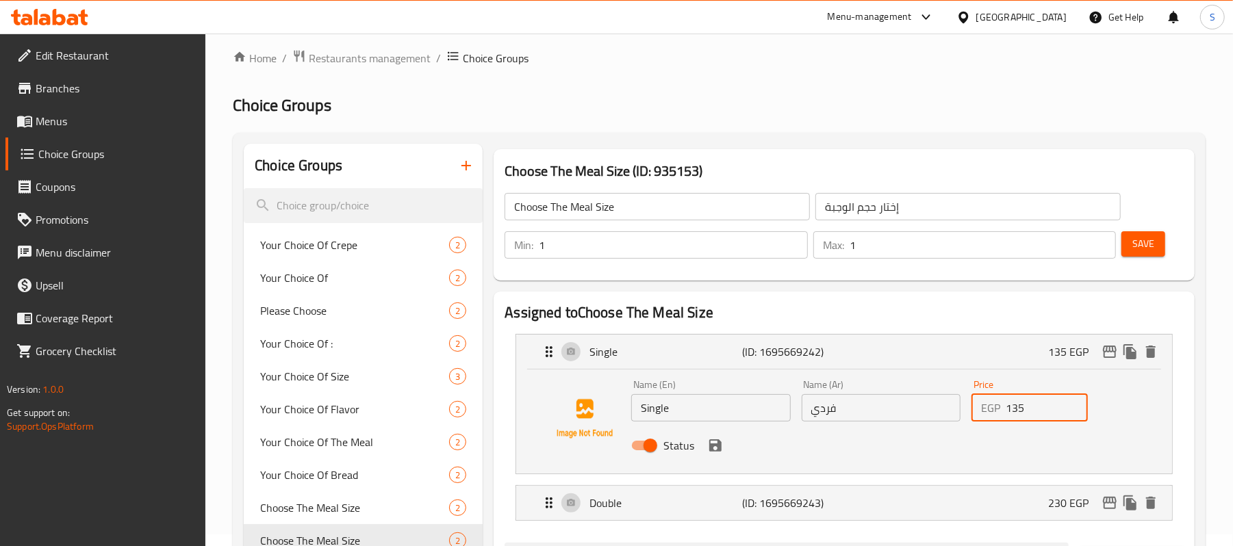
drag, startPoint x: 1017, startPoint y: 409, endPoint x: 959, endPoint y: 406, distance: 57.6
click at [959, 406] on div "Name (En) Single Name (En) Name (Ar) فردي Name (Ar) Price EGP 135 Price Status" at bounding box center [881, 420] width 510 height 90
drag, startPoint x: 981, startPoint y: 409, endPoint x: 954, endPoint y: 407, distance: 26.8
click at [1006, 407] on input "114" at bounding box center [1047, 407] width 82 height 27
type input "115"
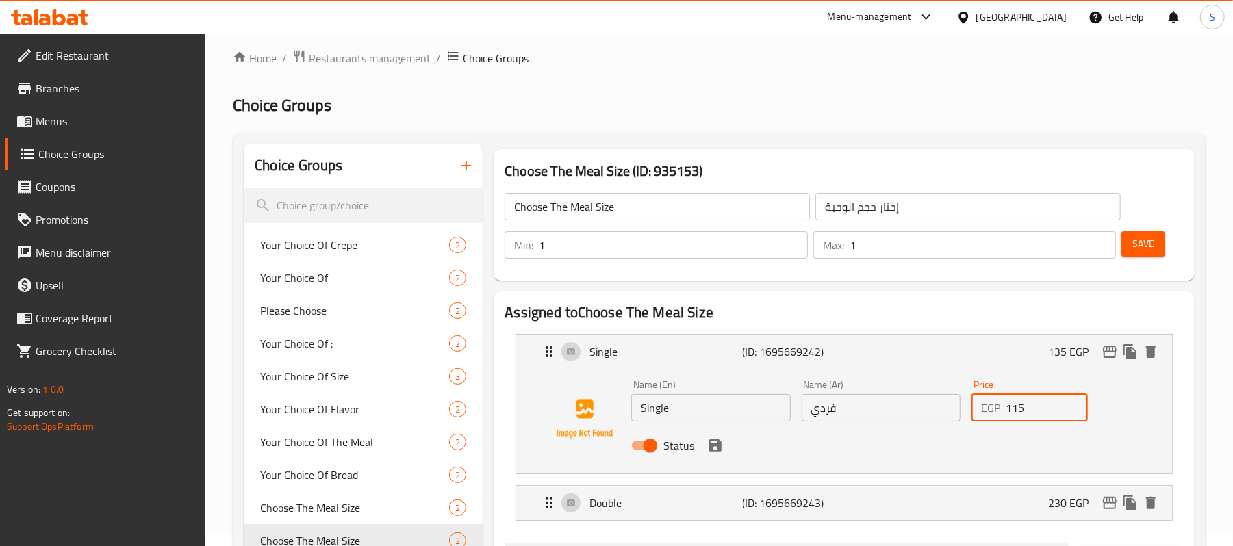
click at [1071, 400] on input "115" at bounding box center [1047, 407] width 82 height 27
drag, startPoint x: 1036, startPoint y: 412, endPoint x: 896, endPoint y: 409, distance: 140.4
click at [896, 409] on div "Name (En) Single Name (En) Name (Ar) فردي Name (Ar) Price EGP 115 Price Status" at bounding box center [881, 420] width 510 height 90
click at [714, 453] on icon "save" at bounding box center [715, 446] width 16 height 16
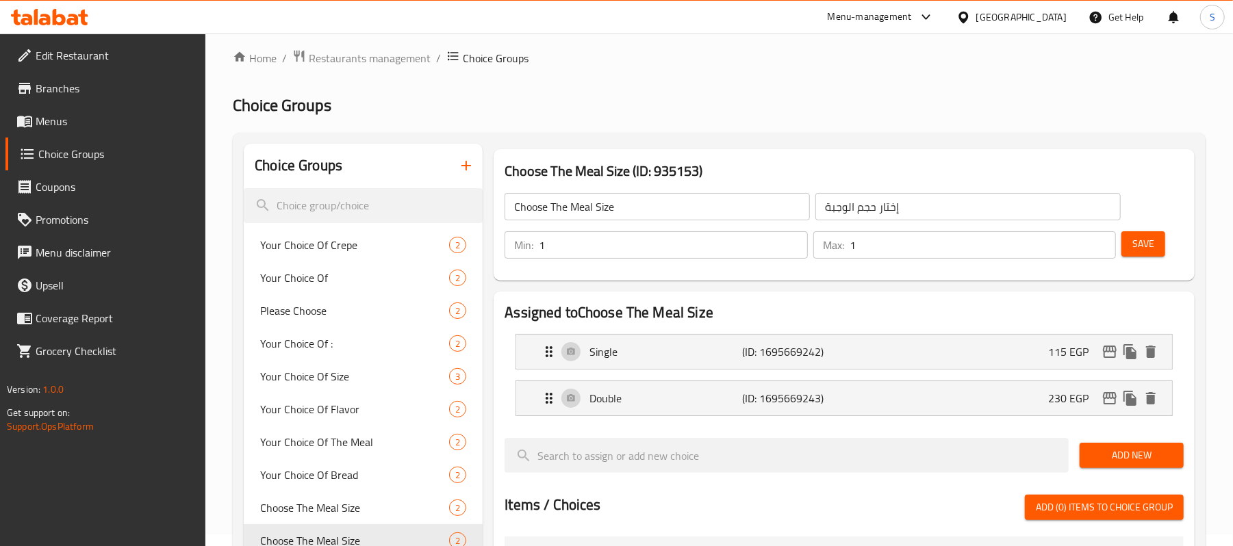
click at [1138, 248] on span "Save" at bounding box center [1144, 244] width 22 height 17
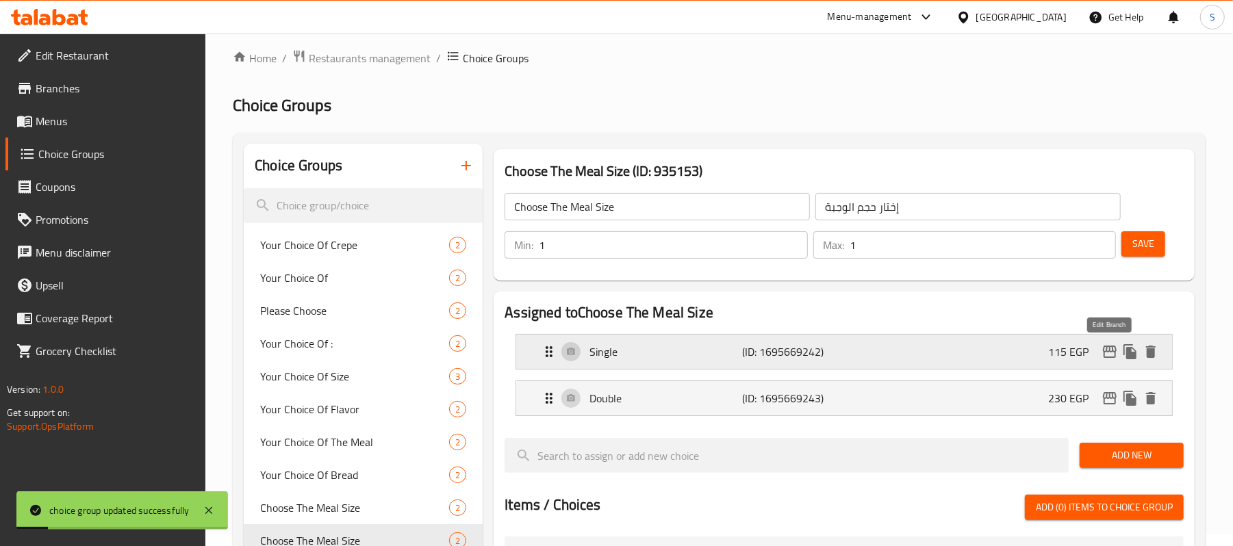
click at [1113, 349] on icon "edit" at bounding box center [1110, 352] width 16 height 16
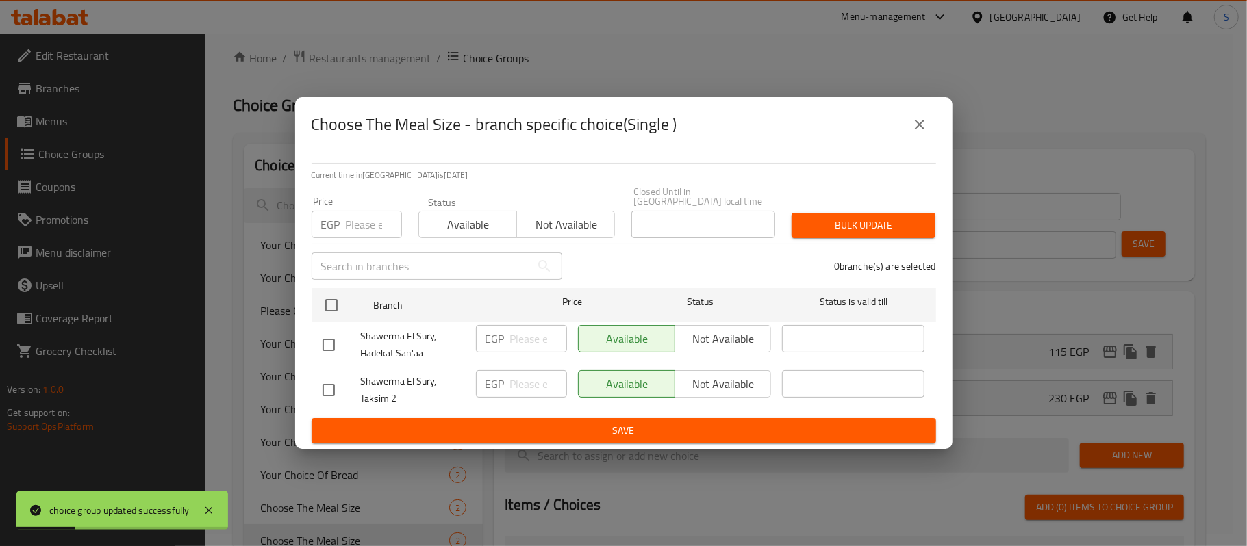
click at [355, 222] on input "number" at bounding box center [374, 224] width 56 height 27
paste input "115"
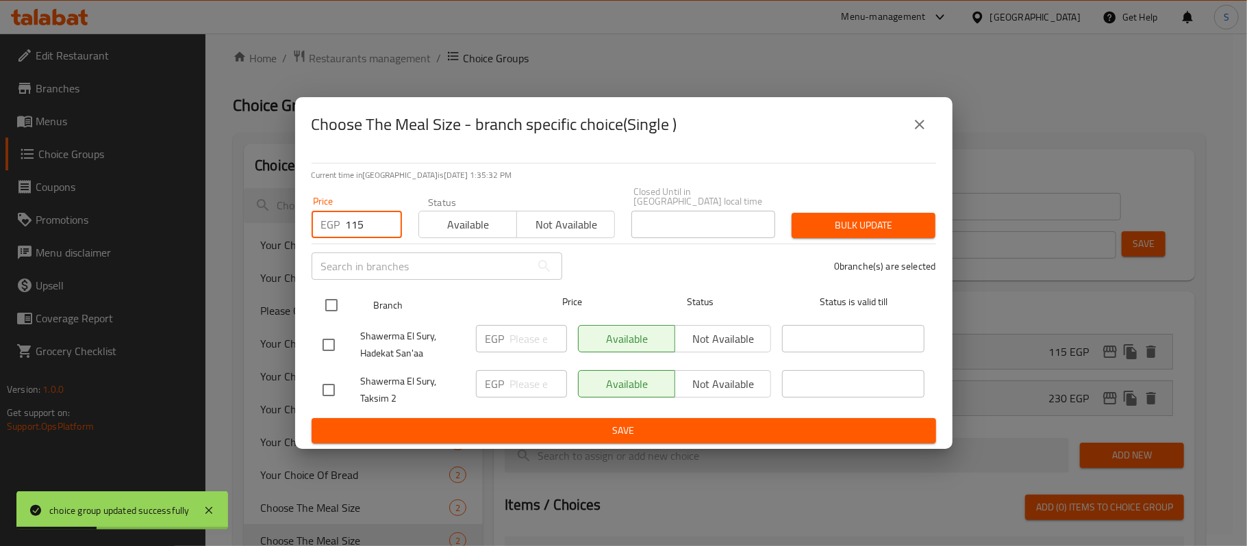
type input "115"
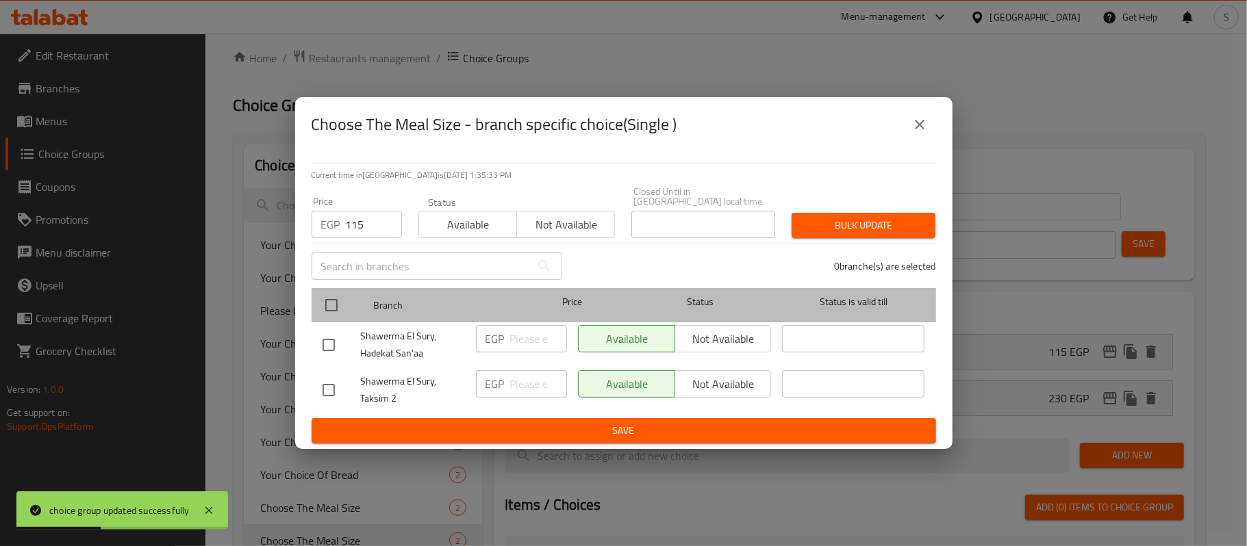
click at [346, 296] on div at bounding box center [342, 306] width 51 height 40
click at [351, 308] on div at bounding box center [342, 306] width 51 height 40
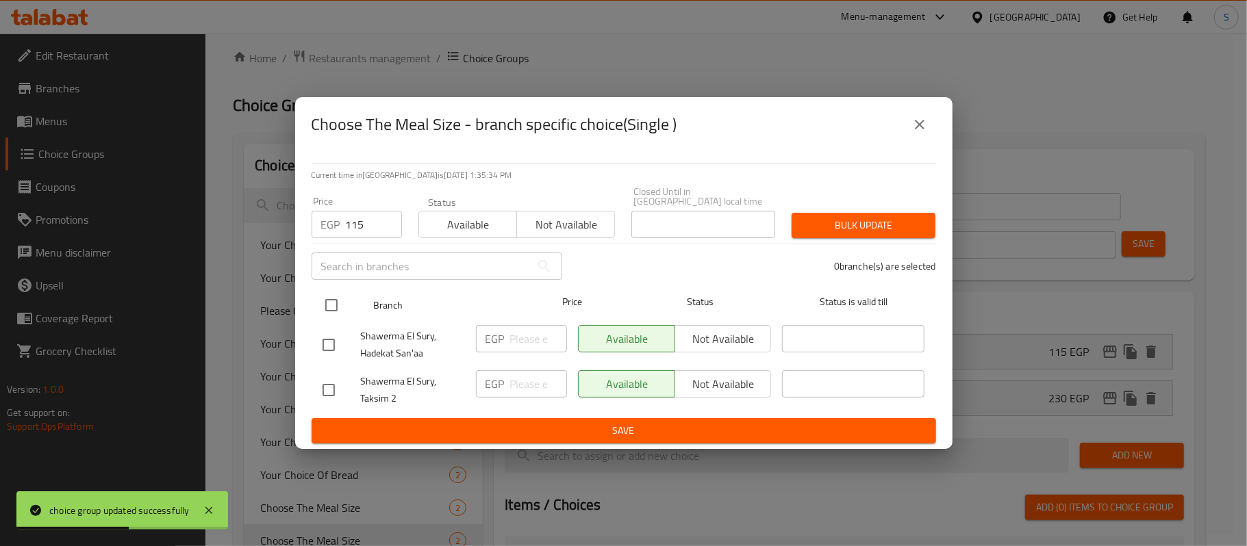
click at [331, 299] on input "checkbox" at bounding box center [331, 305] width 29 height 29
checkbox input "true"
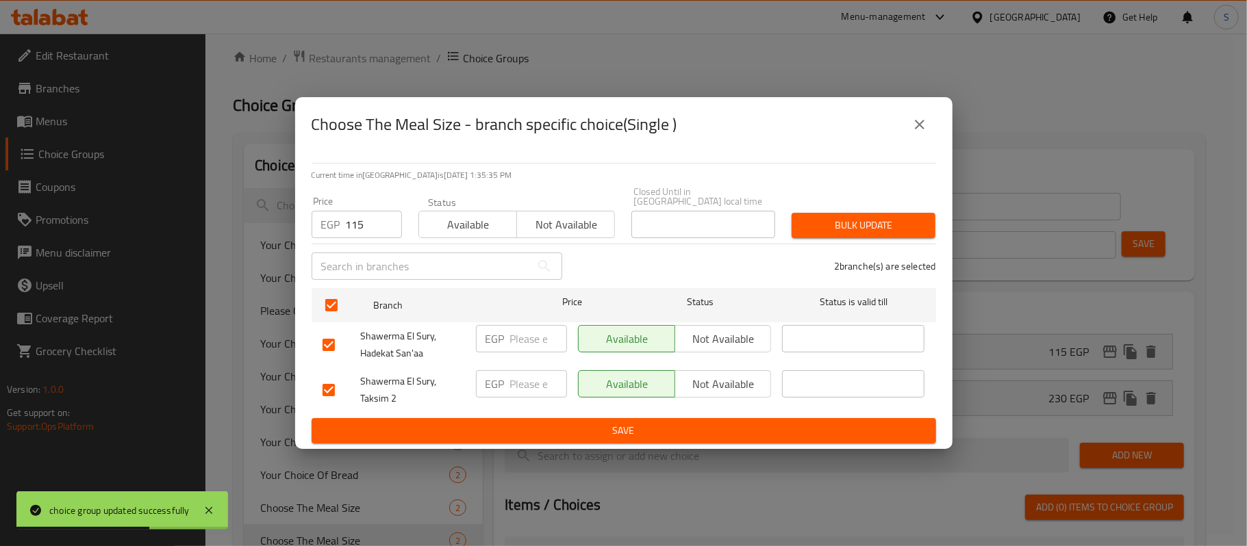
drag, startPoint x: 881, startPoint y: 225, endPoint x: 878, endPoint y: 256, distance: 30.9
click at [882, 225] on span "Bulk update" at bounding box center [864, 225] width 122 height 17
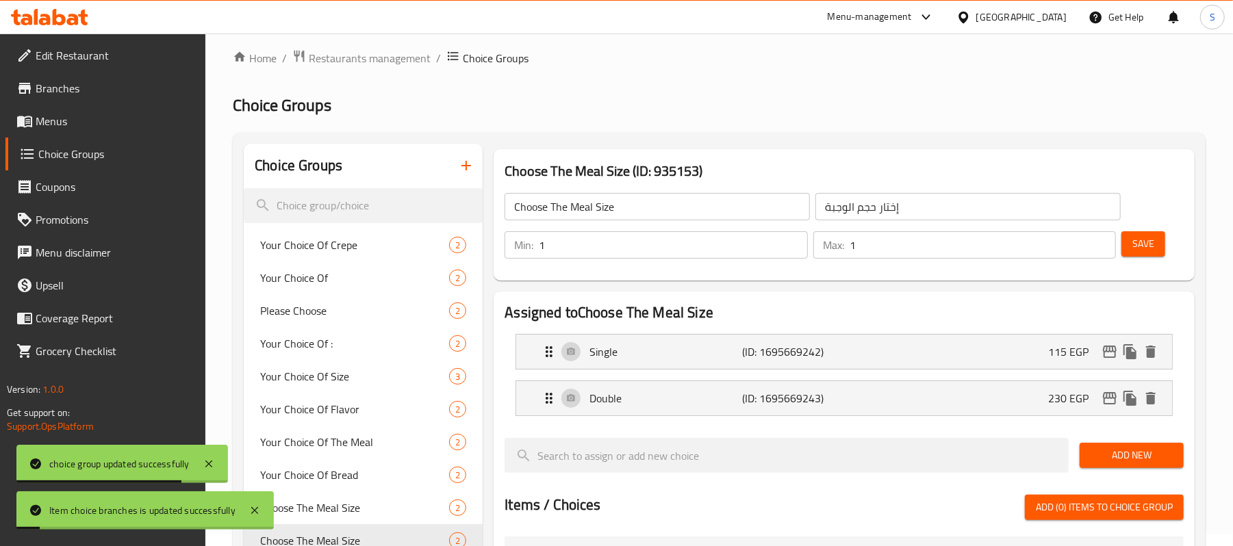
click at [1141, 249] on span "Save" at bounding box center [1144, 244] width 22 height 17
click at [1044, 398] on div "Double (ID: 1695669243) 230 EGP" at bounding box center [848, 398] width 615 height 34
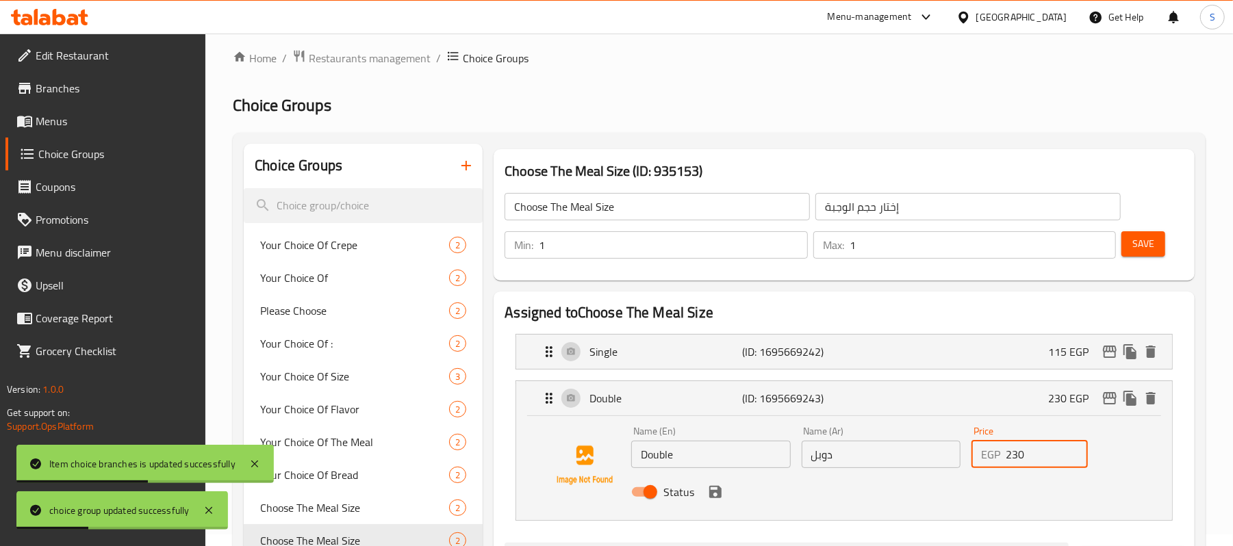
drag, startPoint x: 983, startPoint y: 464, endPoint x: 975, endPoint y: 464, distance: 8.2
click at [975, 464] on div "EGP 230 Price" at bounding box center [1030, 454] width 116 height 27
drag, startPoint x: 1020, startPoint y: 459, endPoint x: 940, endPoint y: 456, distance: 79.5
click at [940, 456] on div "Name (En) Double Name (En) Name (Ar) دوبل Name (Ar) Price EGP 230 Price Status" at bounding box center [881, 466] width 510 height 90
drag, startPoint x: 1035, startPoint y: 458, endPoint x: 902, endPoint y: 466, distance: 133.7
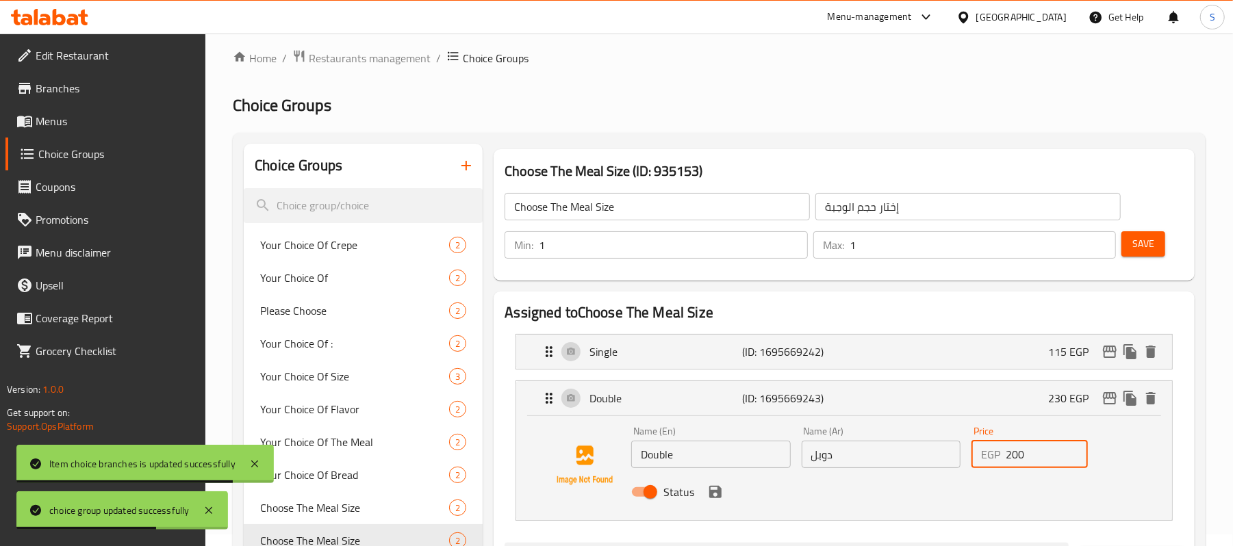
click at [911, 464] on div "Name (En) Double Name (En) Name (Ar) دوبل Name (Ar) Price EGP 200 Price Status" at bounding box center [881, 466] width 510 height 90
click at [724, 500] on div "Status" at bounding box center [881, 492] width 510 height 37
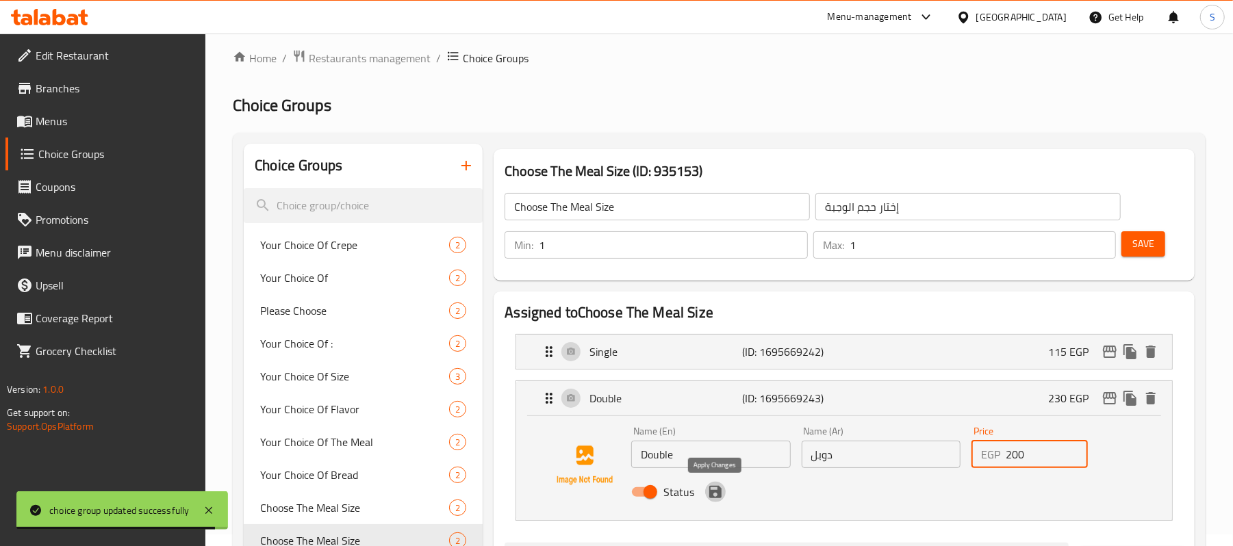
click at [714, 498] on icon "save" at bounding box center [715, 492] width 12 height 12
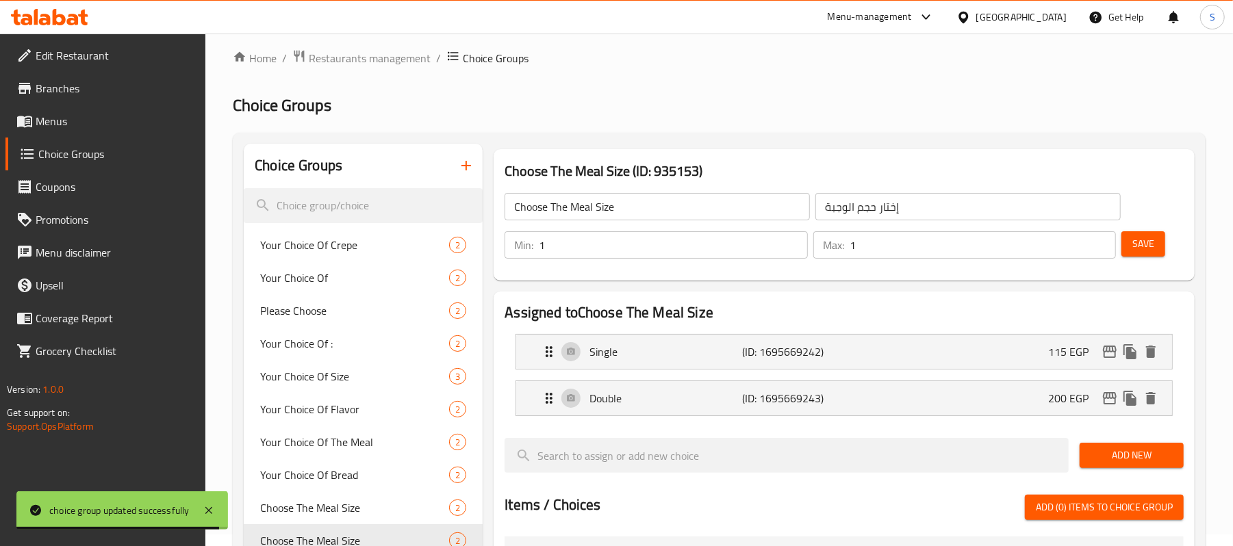
type input "200"
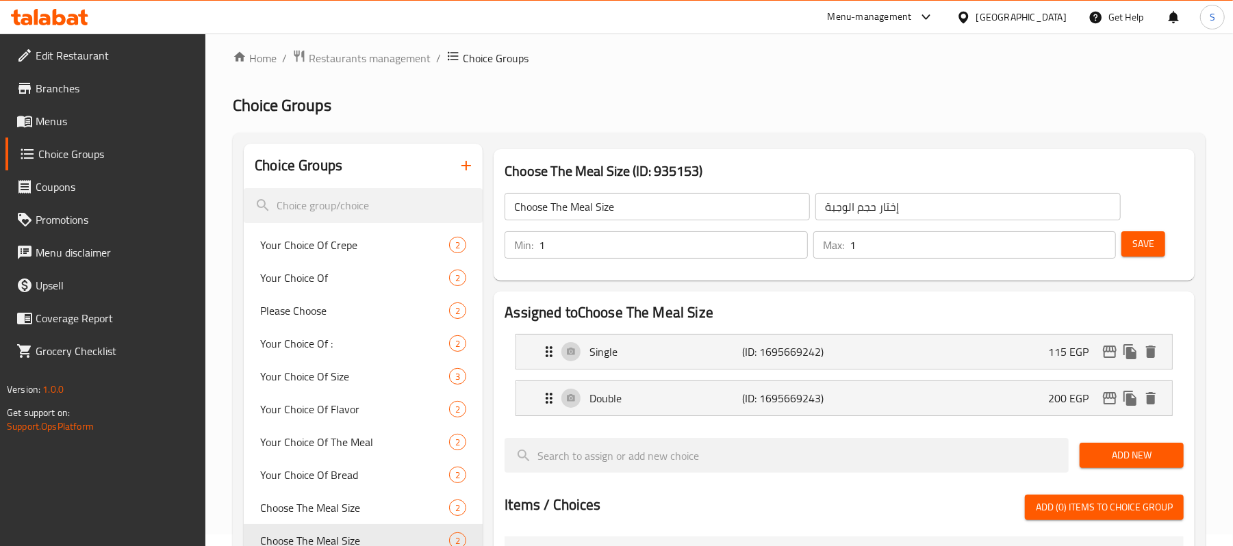
drag, startPoint x: 1132, startPoint y: 244, endPoint x: 1133, endPoint y: 259, distance: 15.1
click at [1133, 244] on span "Save" at bounding box center [1144, 244] width 22 height 17
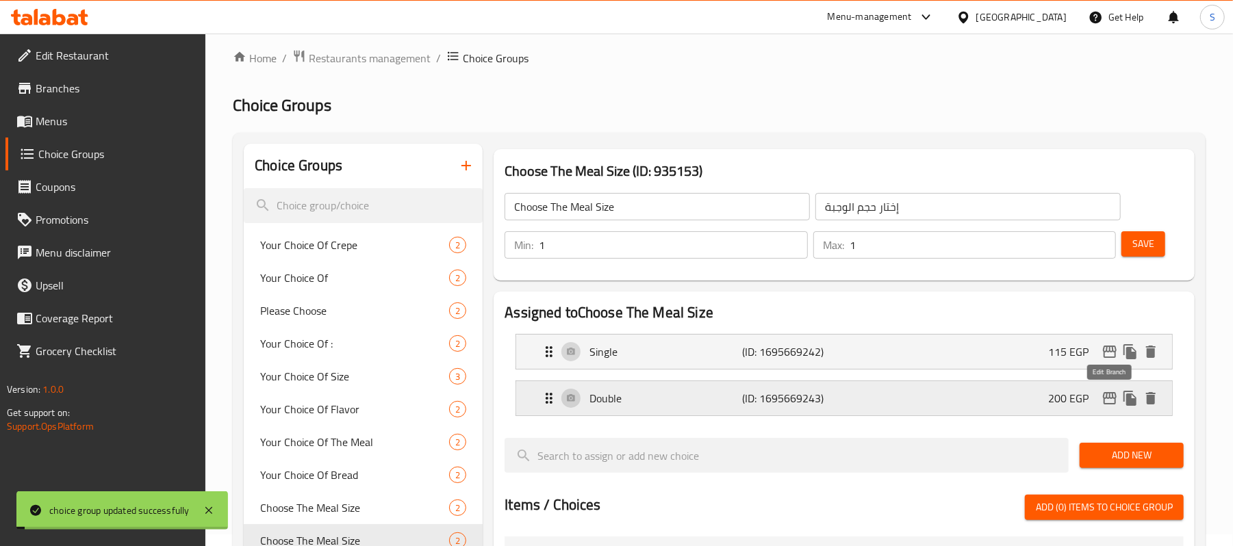
click at [1112, 397] on icon "edit" at bounding box center [1110, 398] width 16 height 16
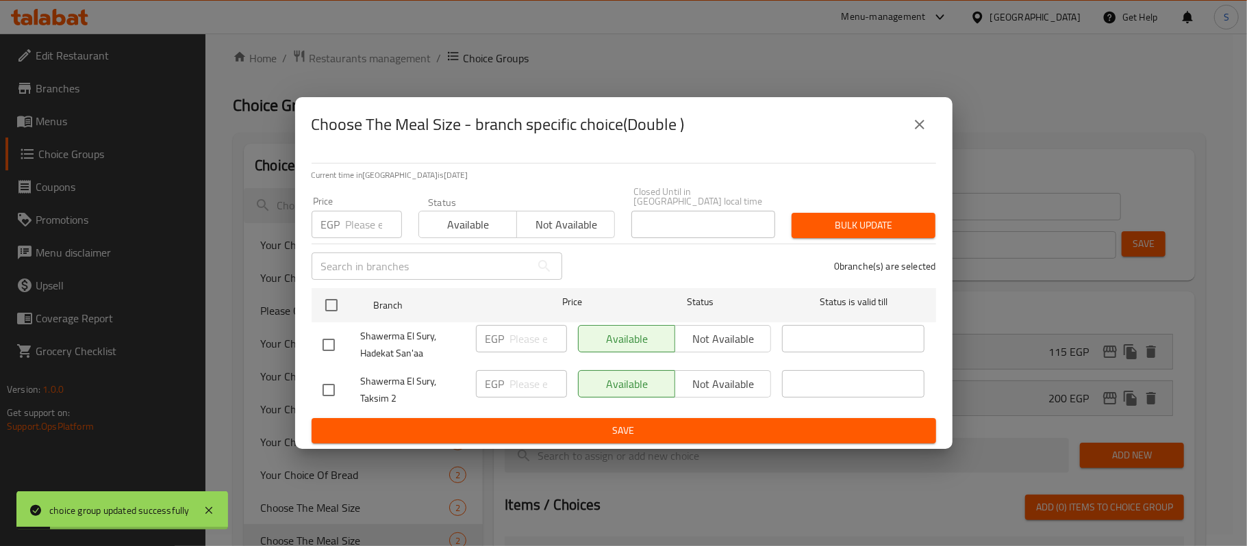
click at [352, 226] on input "number" at bounding box center [374, 224] width 56 height 27
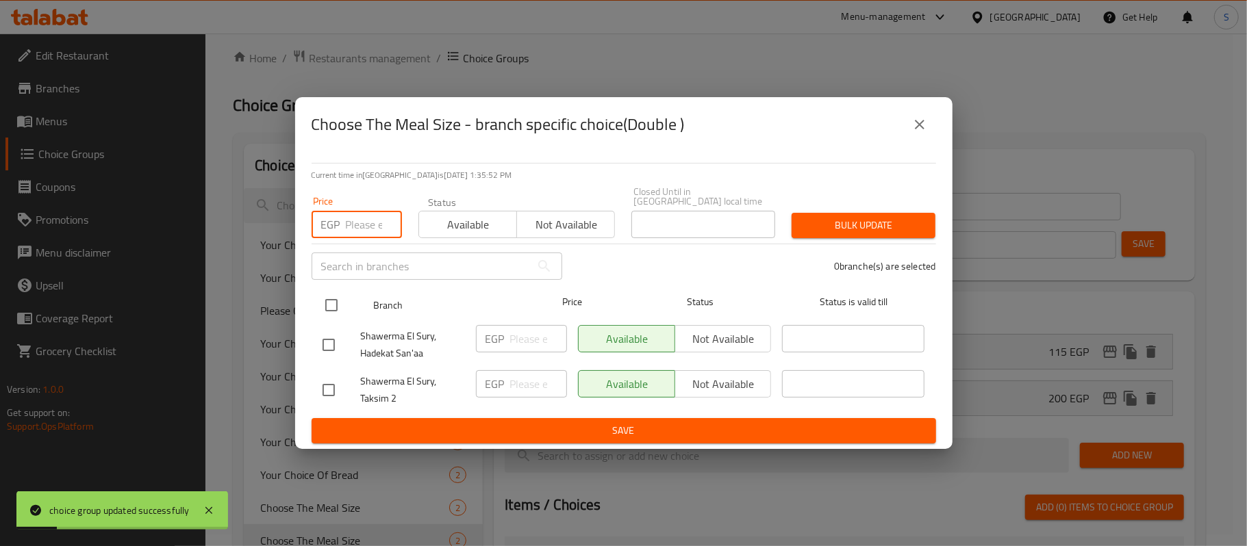
paste input "200"
type input "200"
click at [333, 305] on input "checkbox" at bounding box center [331, 305] width 29 height 29
checkbox input "true"
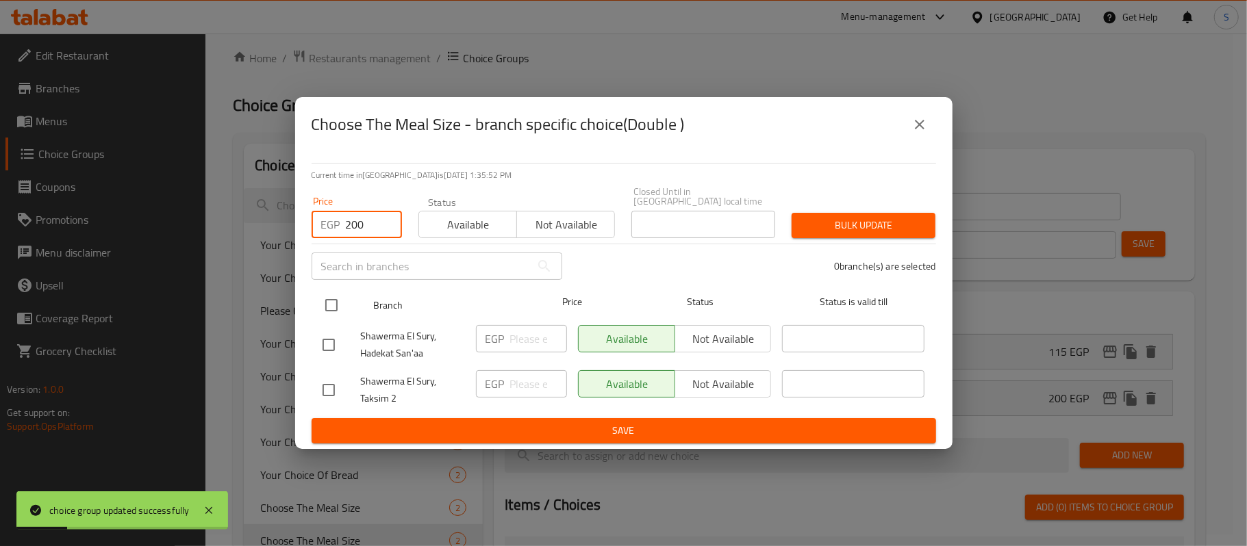
checkbox input "true"
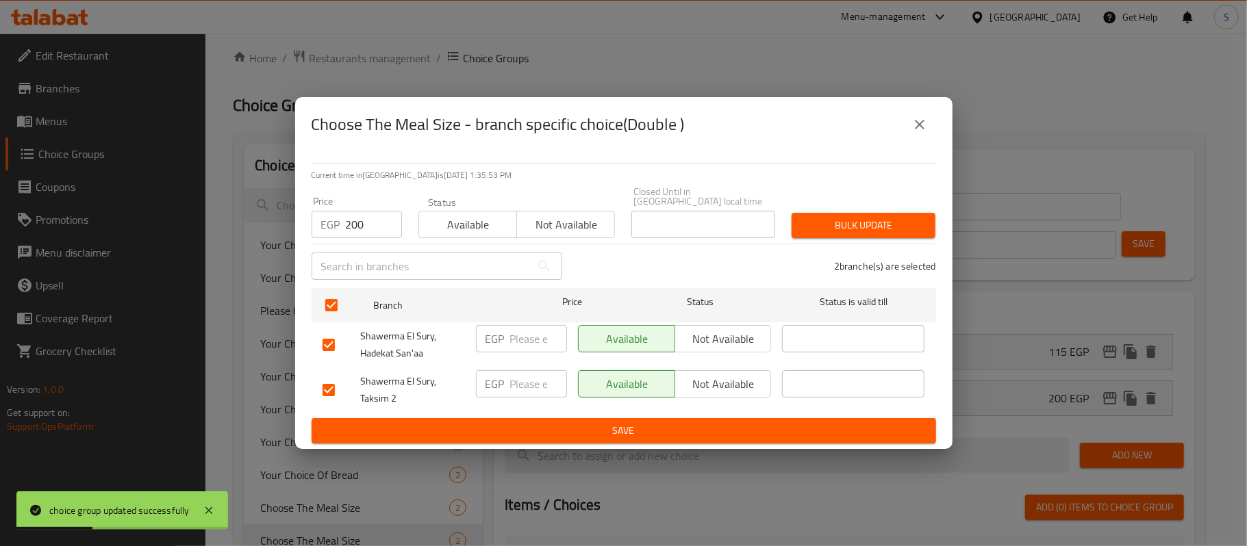
click at [834, 229] on span "Bulk update" at bounding box center [864, 225] width 122 height 17
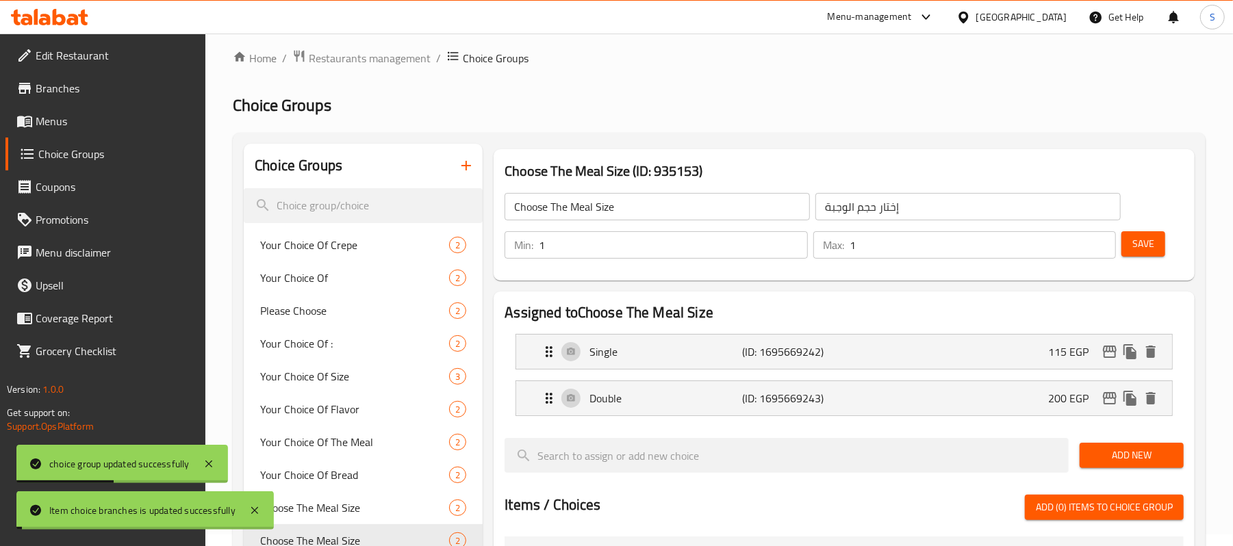
click at [1154, 250] on span "Save" at bounding box center [1144, 244] width 22 height 17
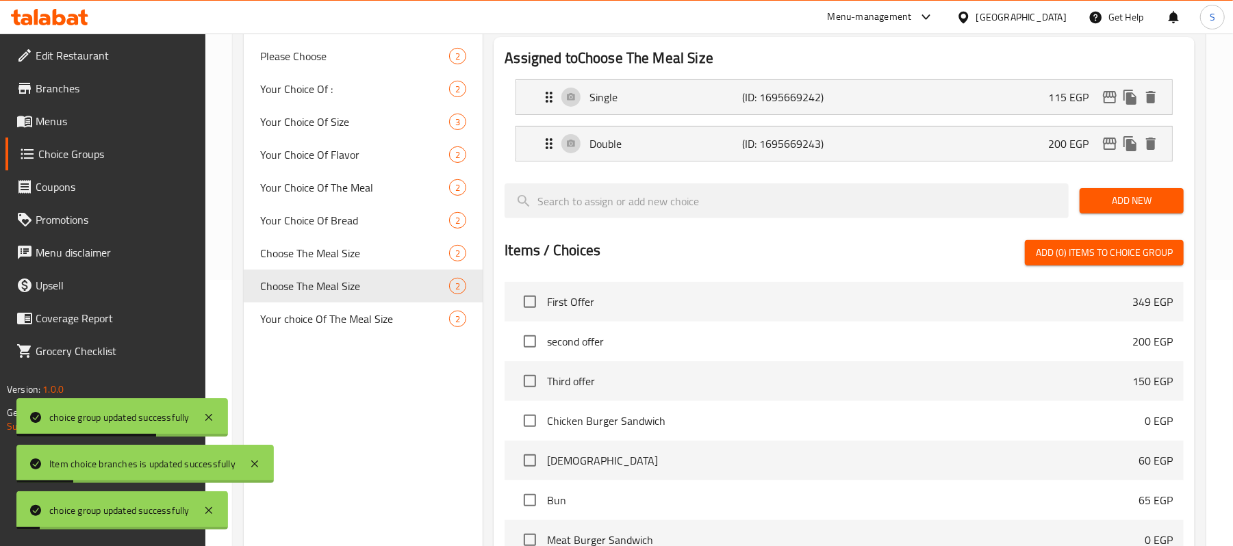
scroll to position [286, 0]
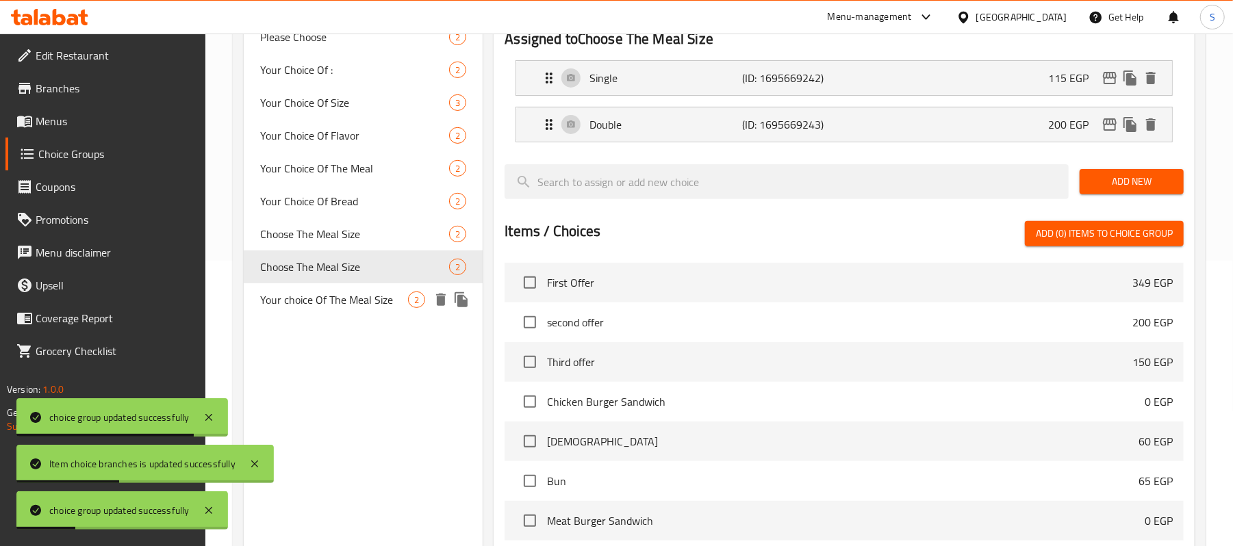
click at [316, 302] on span "Your choice Of The Meal Size" at bounding box center [334, 300] width 148 height 16
type input "Your choice Of The Meal Size"
type input "إختيارك من حجم الوجبة"
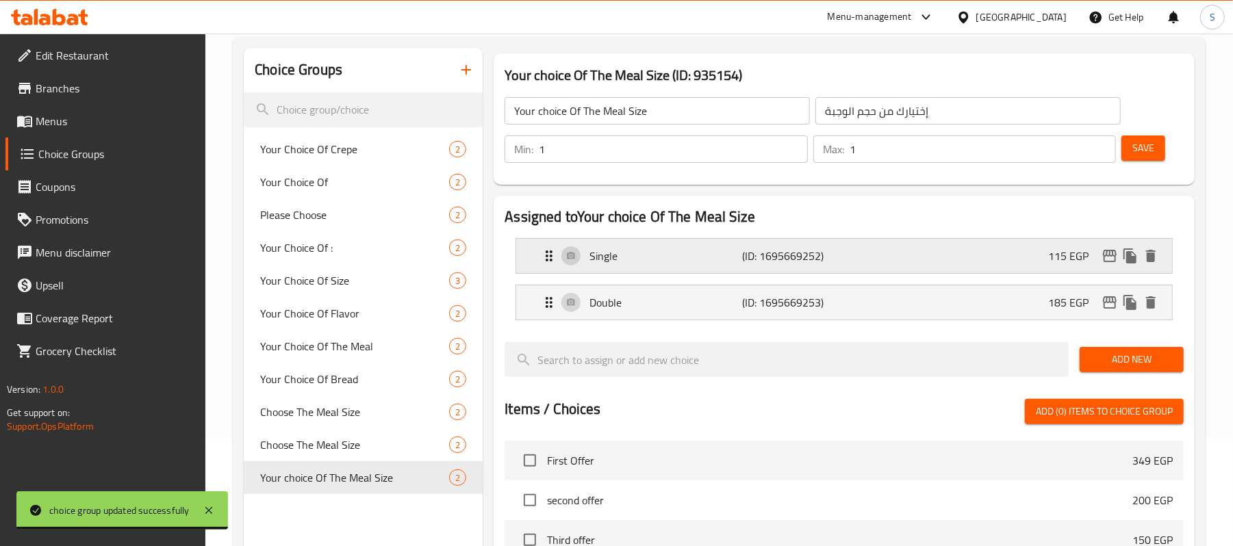
scroll to position [103, 0]
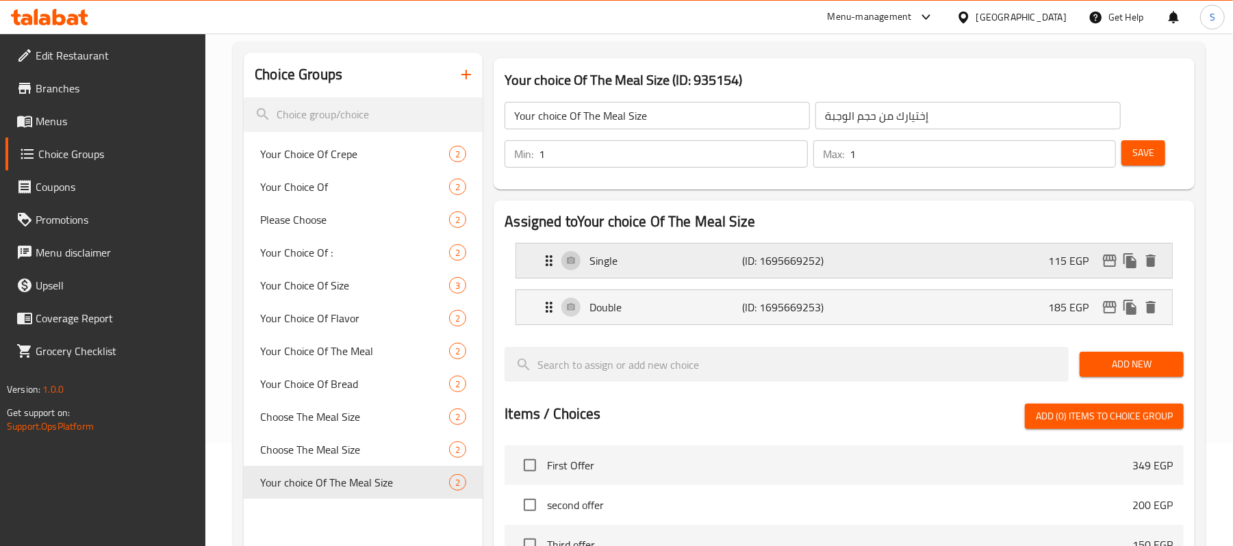
click at [907, 260] on div "Single (ID: 1695669252) 115 EGP" at bounding box center [848, 261] width 615 height 34
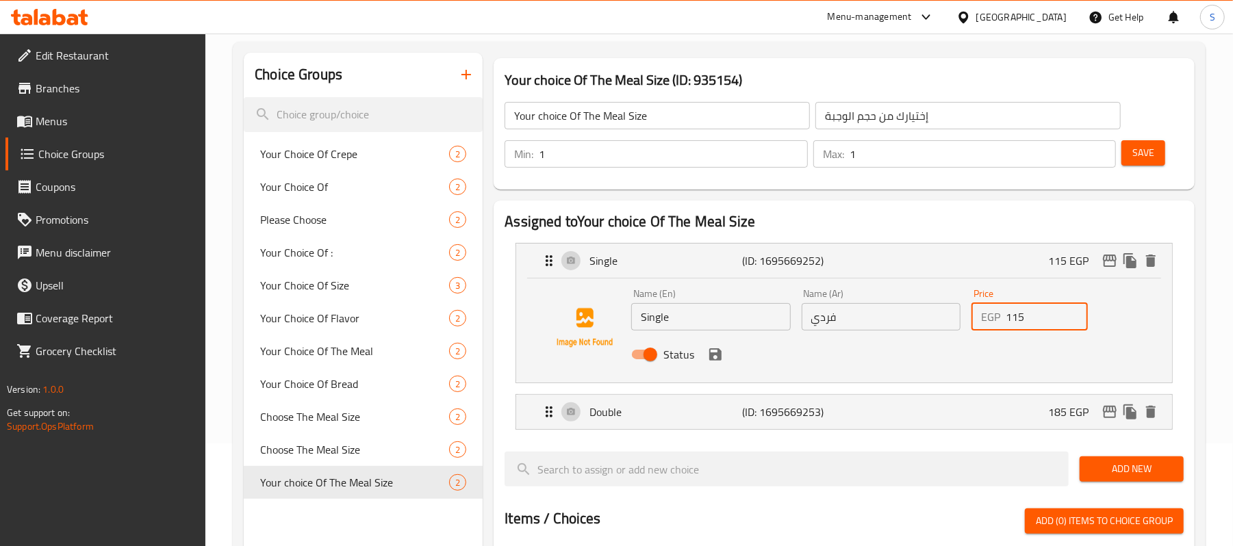
drag, startPoint x: 982, startPoint y: 318, endPoint x: 974, endPoint y: 318, distance: 8.2
click at [974, 318] on div "EGP 115 Price" at bounding box center [1030, 316] width 116 height 27
drag, startPoint x: 1047, startPoint y: 329, endPoint x: 955, endPoint y: 318, distance: 93.1
click at [955, 318] on div "Name (En) Single Name (En) Name (Ar) فردي Name (Ar) Price EGP 100 Price Status" at bounding box center [881, 328] width 510 height 90
click at [715, 357] on icon "save" at bounding box center [715, 354] width 16 height 16
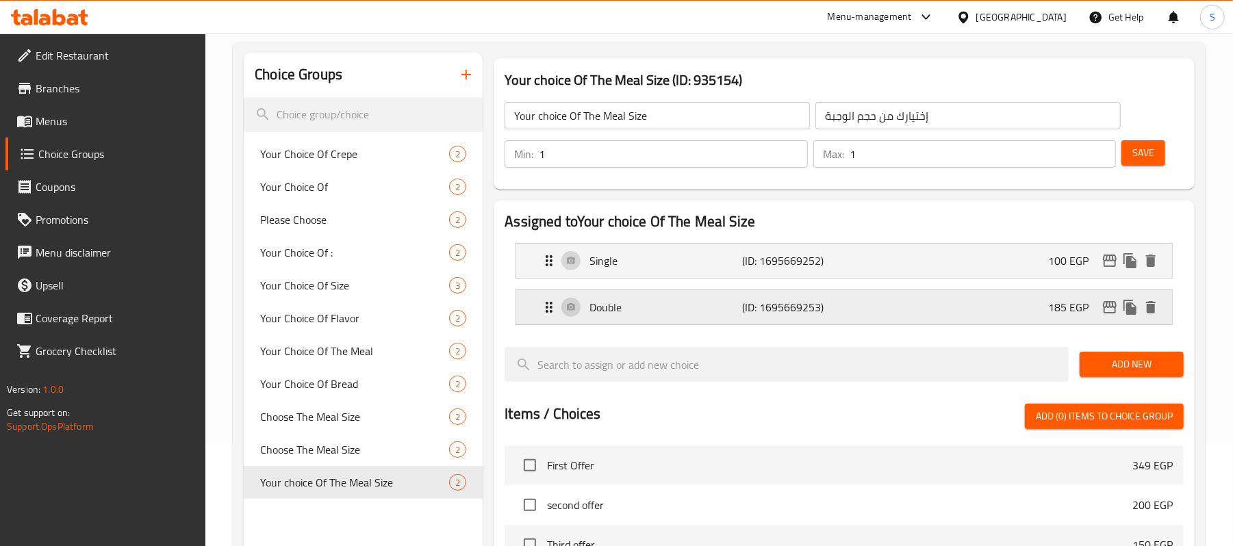
type input "100"
drag, startPoint x: 1143, startPoint y: 157, endPoint x: 1112, endPoint y: 178, distance: 37.4
click at [1144, 157] on span "Save" at bounding box center [1144, 152] width 22 height 17
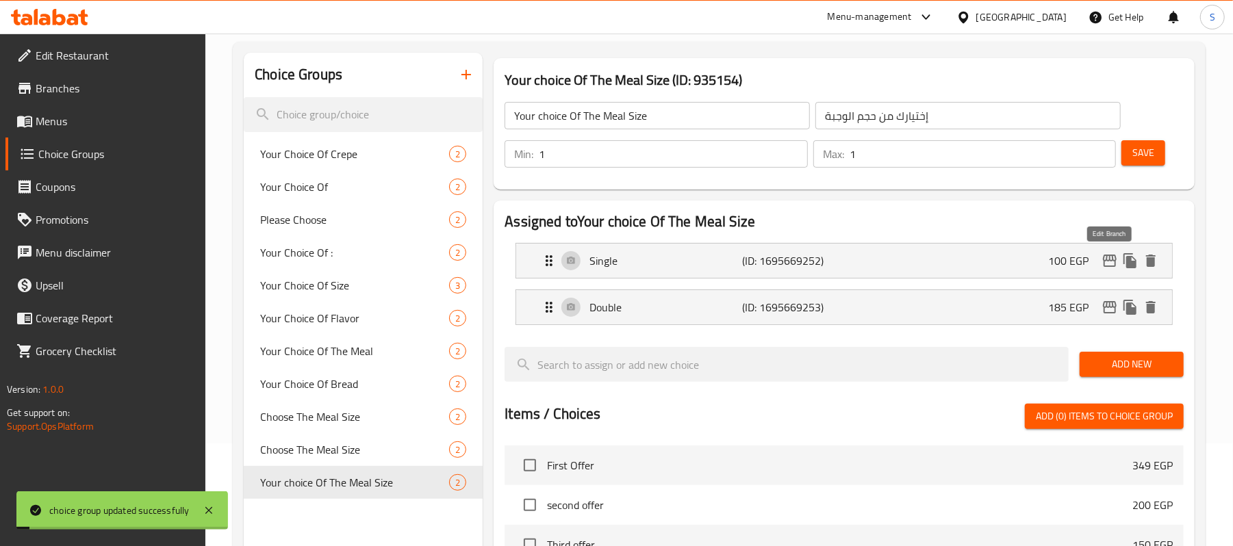
click at [1104, 264] on icon "edit" at bounding box center [1110, 261] width 14 height 12
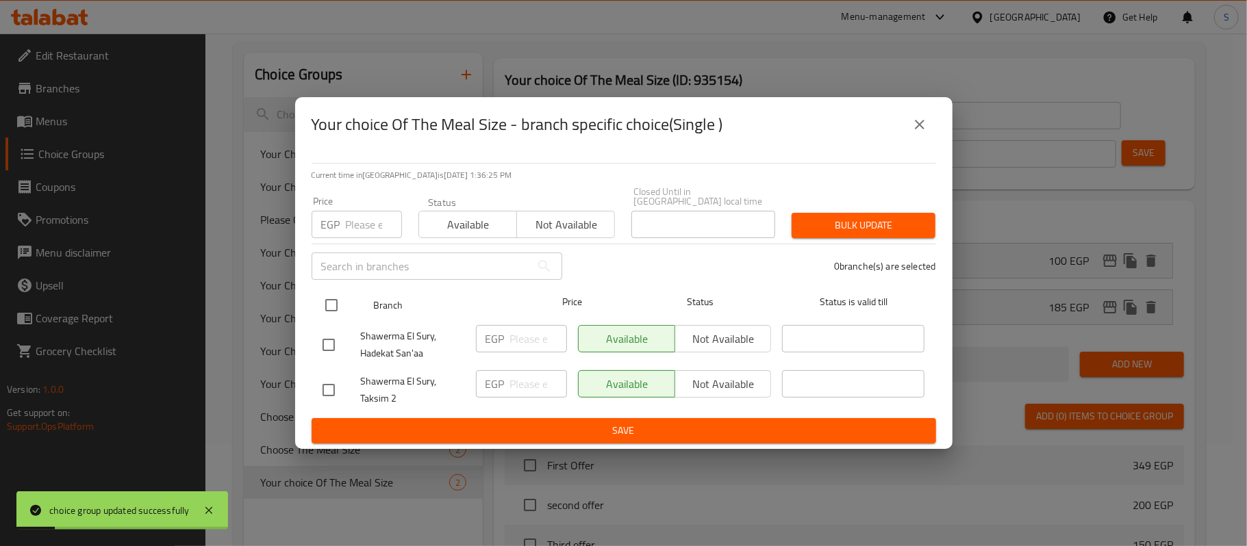
drag, startPoint x: 330, startPoint y: 296, endPoint x: 340, endPoint y: 304, distance: 12.2
click at [330, 296] on input "checkbox" at bounding box center [331, 305] width 29 height 29
checkbox input "true"
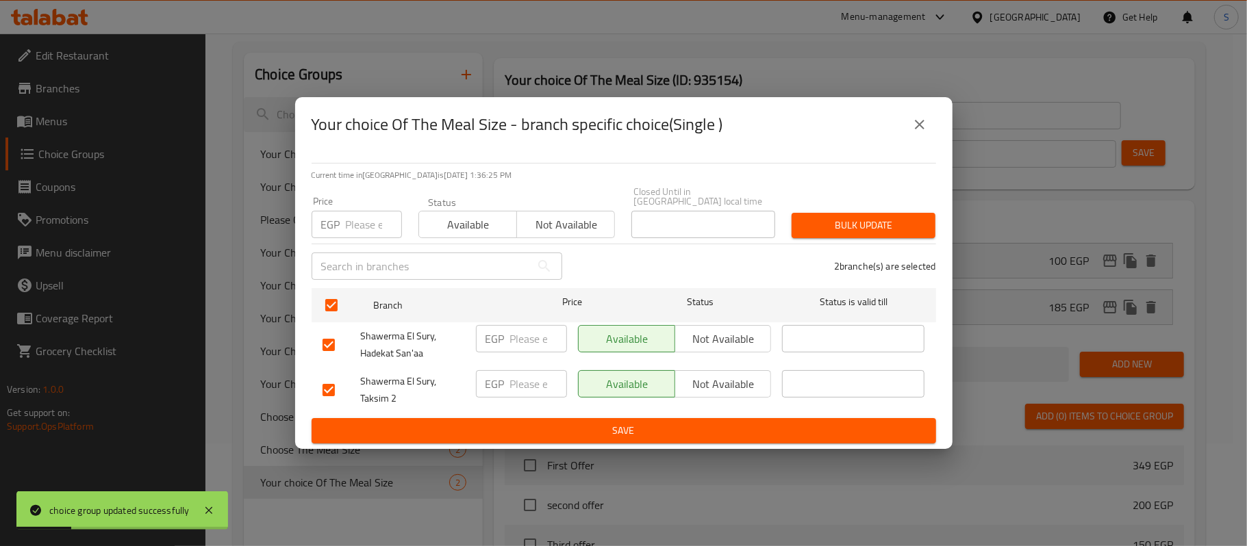
click at [355, 211] on input "number" at bounding box center [374, 224] width 56 height 27
paste input "100"
type input "100"
click at [863, 217] on span "Bulk update" at bounding box center [864, 225] width 122 height 17
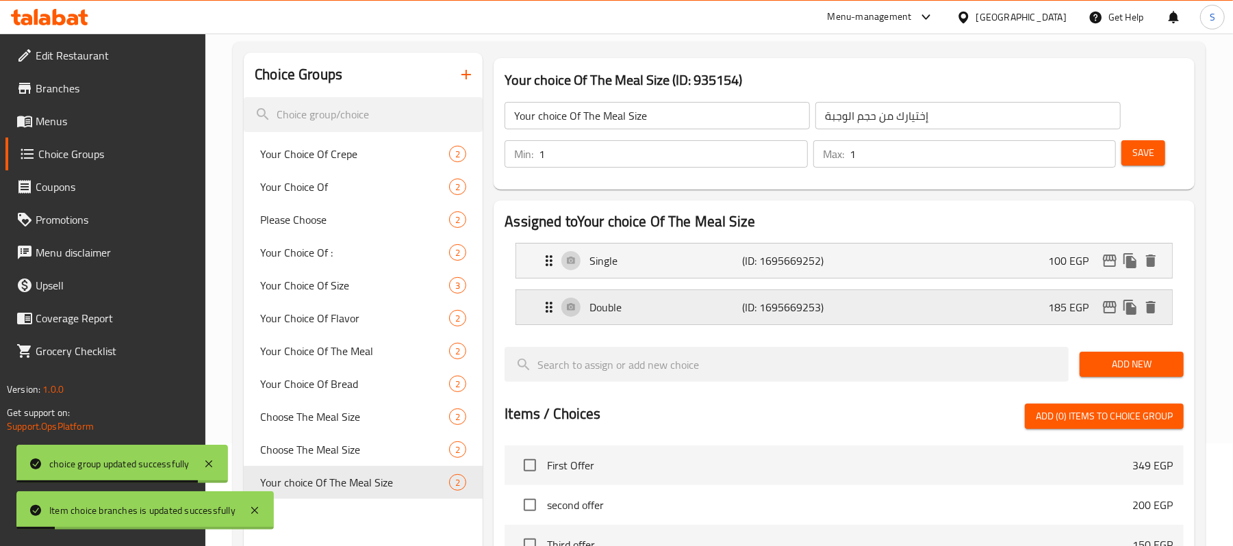
click at [1075, 305] on p "185 EGP" at bounding box center [1073, 307] width 51 height 16
click at [1057, 316] on p "185 EGP" at bounding box center [1073, 307] width 51 height 16
click at [1057, 307] on p "185 EGP" at bounding box center [1073, 307] width 51 height 16
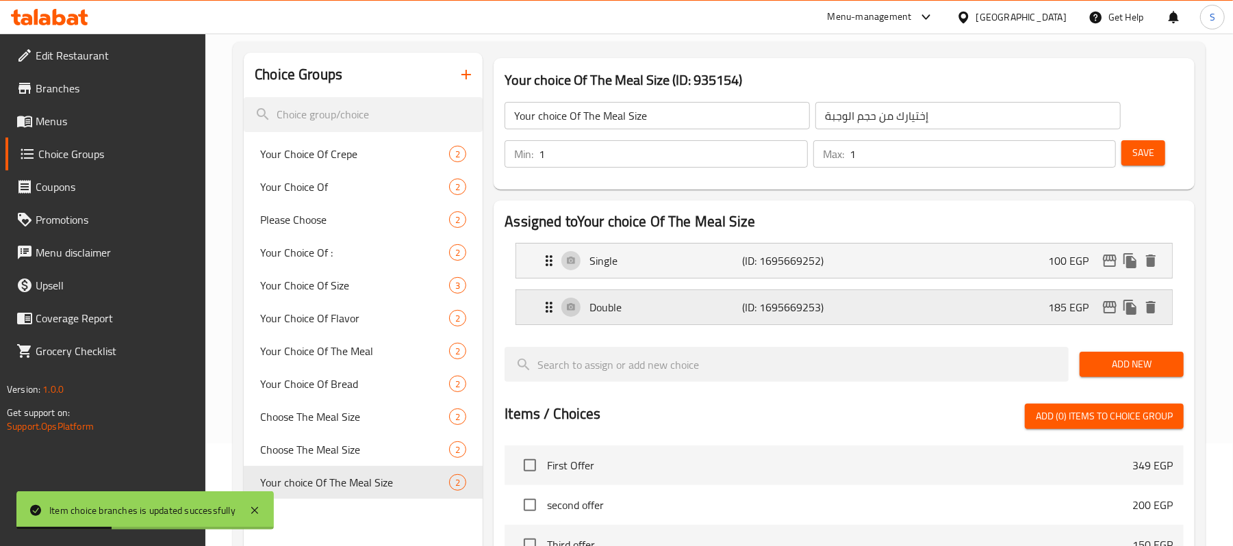
click at [1056, 305] on p "185 EGP" at bounding box center [1073, 307] width 51 height 16
click at [1033, 300] on div "Double (ID: 1695669253) 185 EGP" at bounding box center [848, 307] width 615 height 34
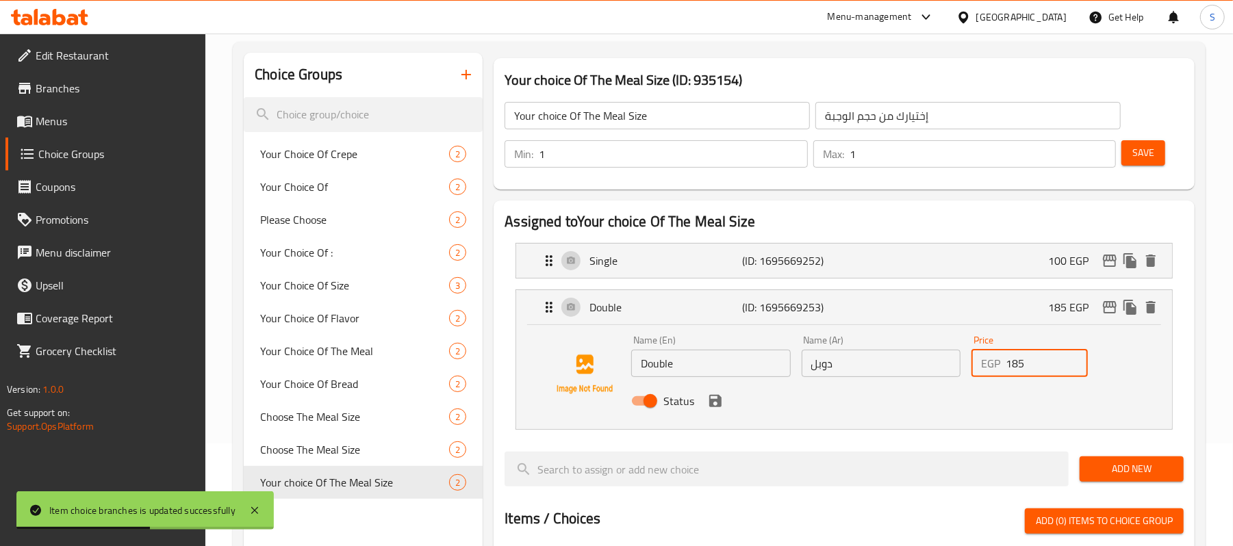
drag, startPoint x: 1035, startPoint y: 357, endPoint x: 923, endPoint y: 365, distance: 112.6
click at [923, 365] on div "Name (En) Double Name (En) Name (Ar) دوبل Name (Ar) Price EGP 185 Price Status" at bounding box center [881, 375] width 510 height 90
drag, startPoint x: 1036, startPoint y: 368, endPoint x: 900, endPoint y: 362, distance: 136.4
click at [900, 362] on div "Name (En) Double Name (En) Name (Ar) دوبل Name (Ar) Price EGP 160 Price Status" at bounding box center [881, 375] width 510 height 90
click at [723, 406] on icon "save" at bounding box center [715, 401] width 16 height 16
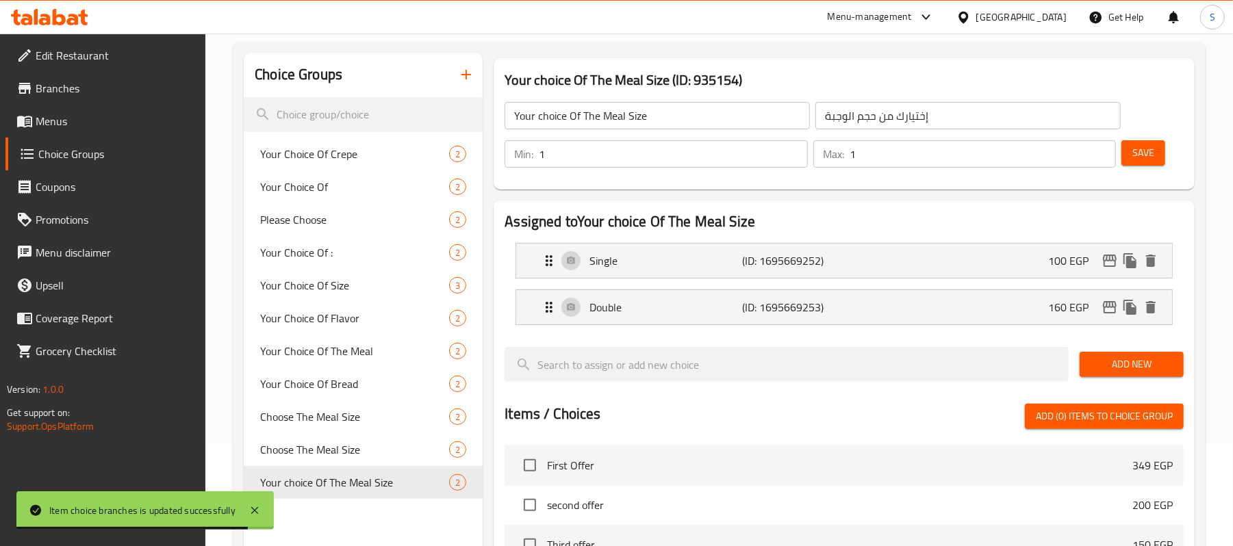
type input "160"
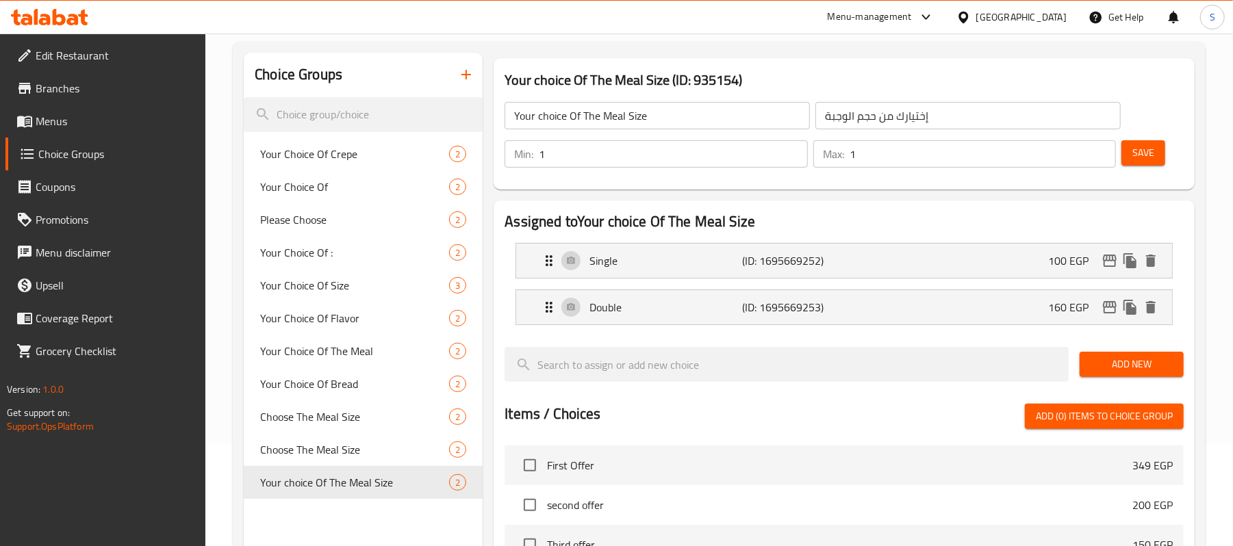
click at [1143, 146] on span "Save" at bounding box center [1144, 152] width 22 height 17
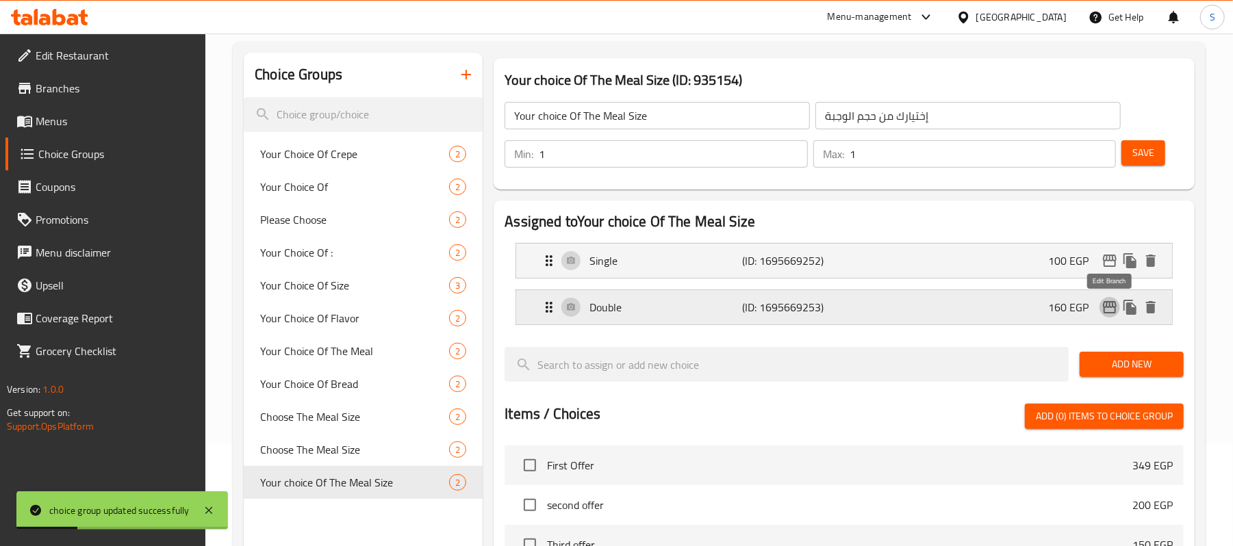
click at [1107, 310] on icon "edit" at bounding box center [1110, 307] width 16 height 16
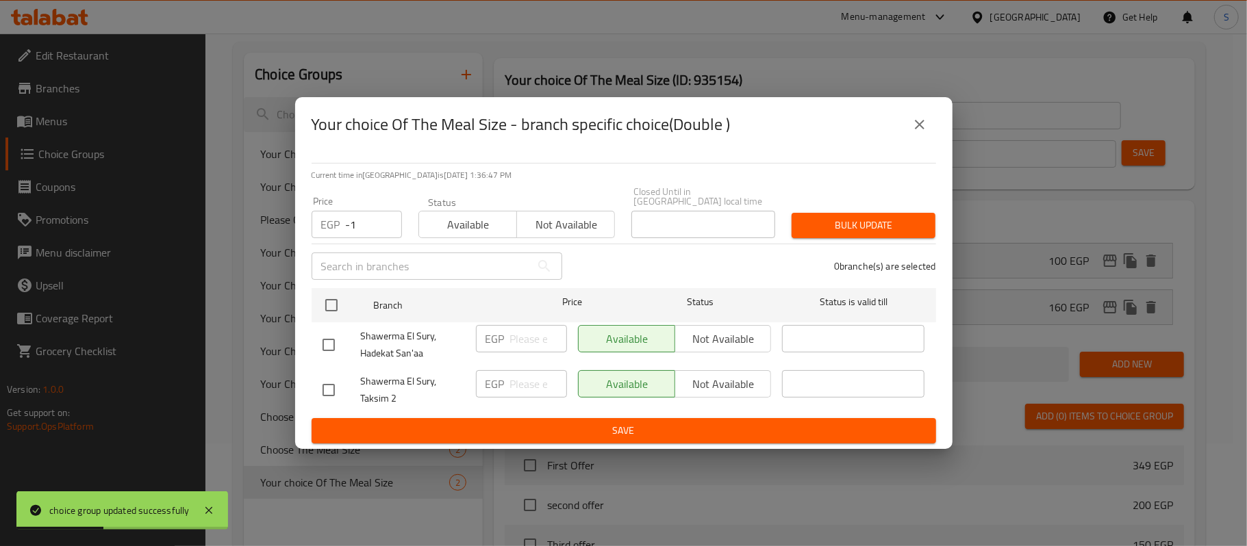
click at [383, 226] on input "-1" at bounding box center [374, 224] width 56 height 27
drag, startPoint x: 353, startPoint y: 214, endPoint x: 266, endPoint y: 225, distance: 88.4
click at [266, 225] on div "Your choice Of The Meal Size - branch specific choice(Double ) Current time in …" at bounding box center [623, 273] width 1247 height 546
drag, startPoint x: 367, startPoint y: 222, endPoint x: 168, endPoint y: 220, distance: 198.6
click at [168, 220] on div "Your choice Of The Meal Size - branch specific choice(Double ) Current time in …" at bounding box center [623, 273] width 1247 height 546
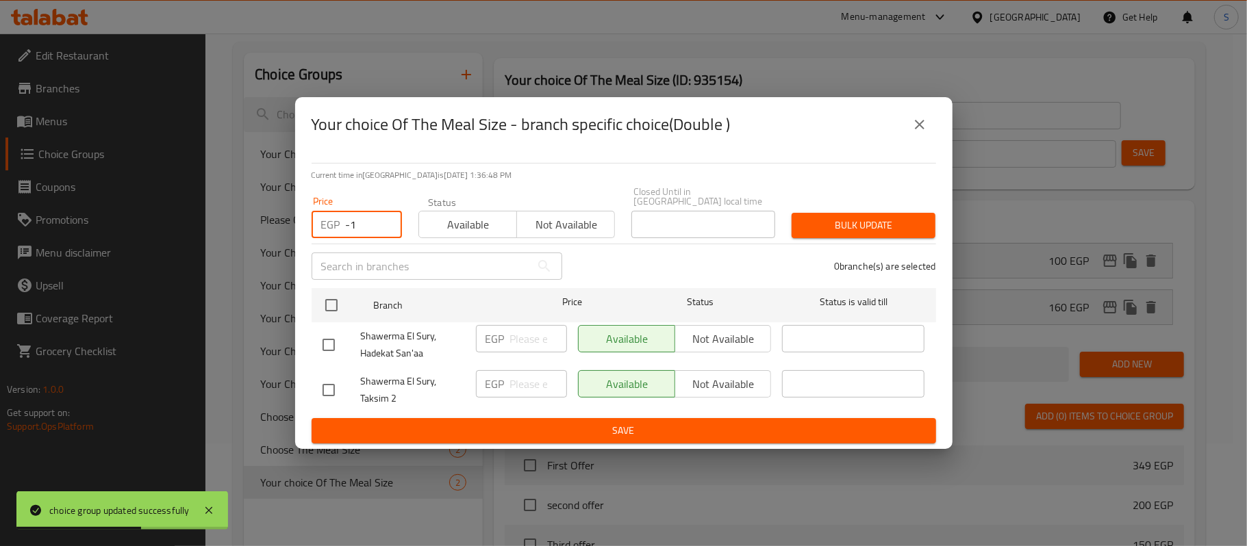
paste input "160"
type input "160"
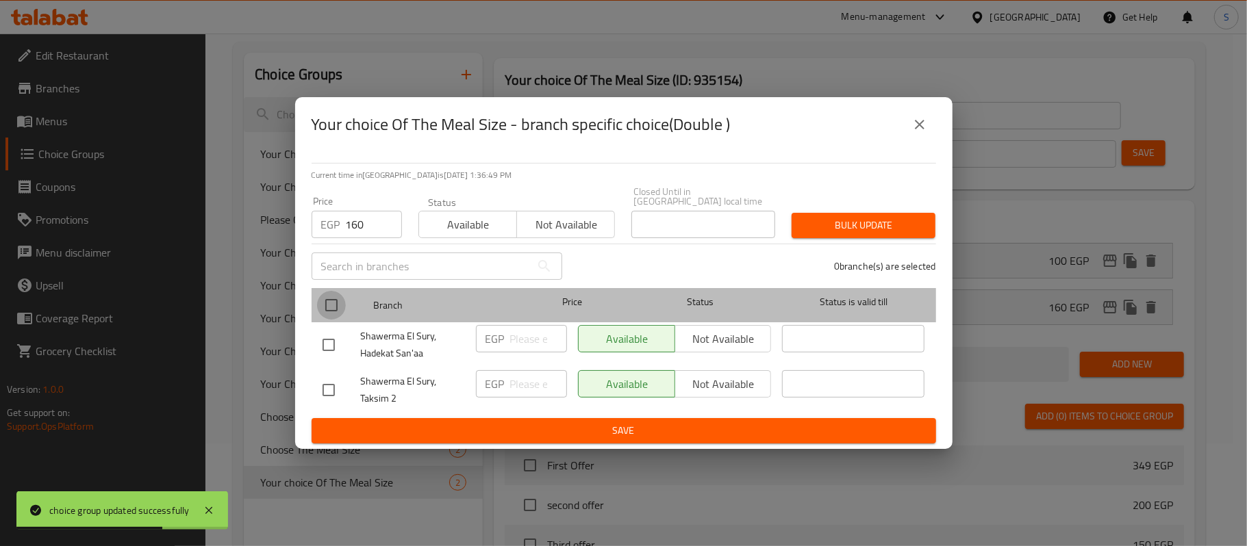
click at [332, 299] on input "checkbox" at bounding box center [331, 305] width 29 height 29
checkbox input "true"
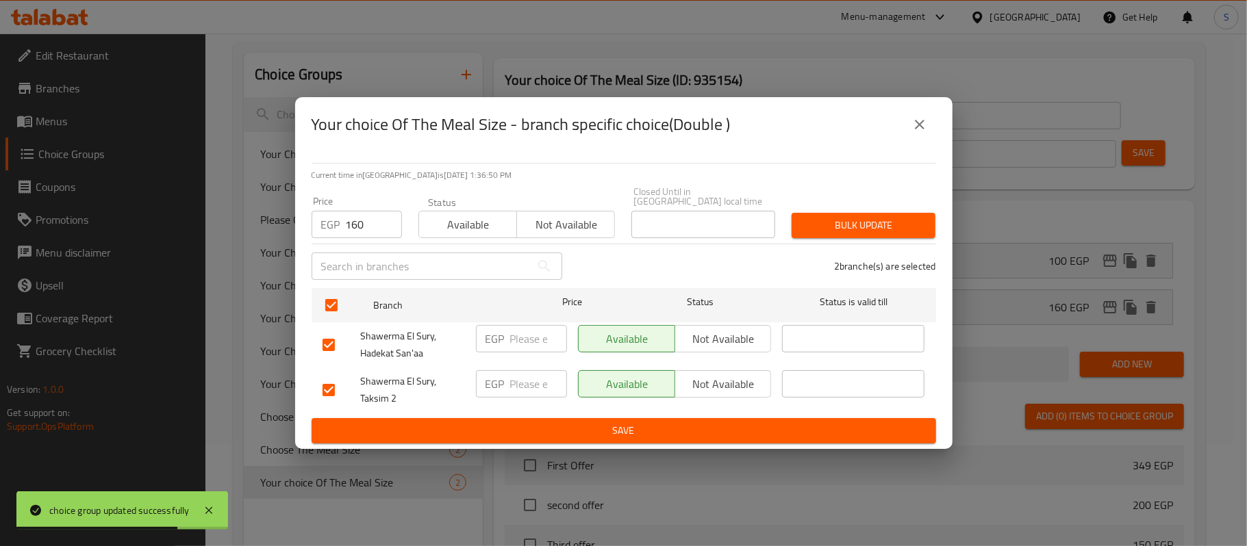
click at [879, 223] on span "Bulk update" at bounding box center [864, 225] width 122 height 17
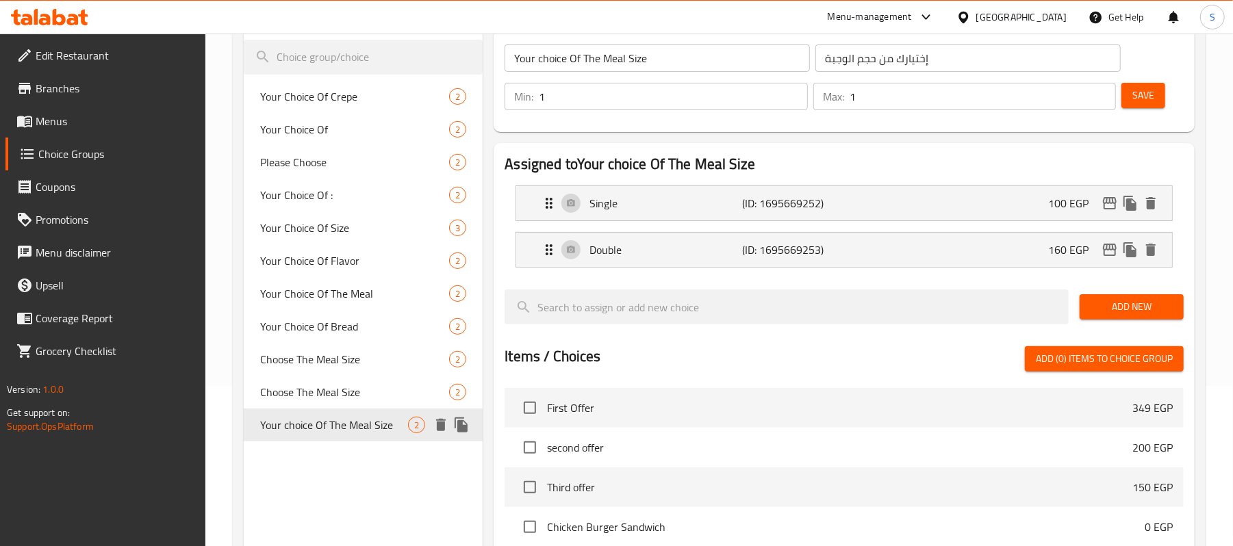
scroll to position [12, 0]
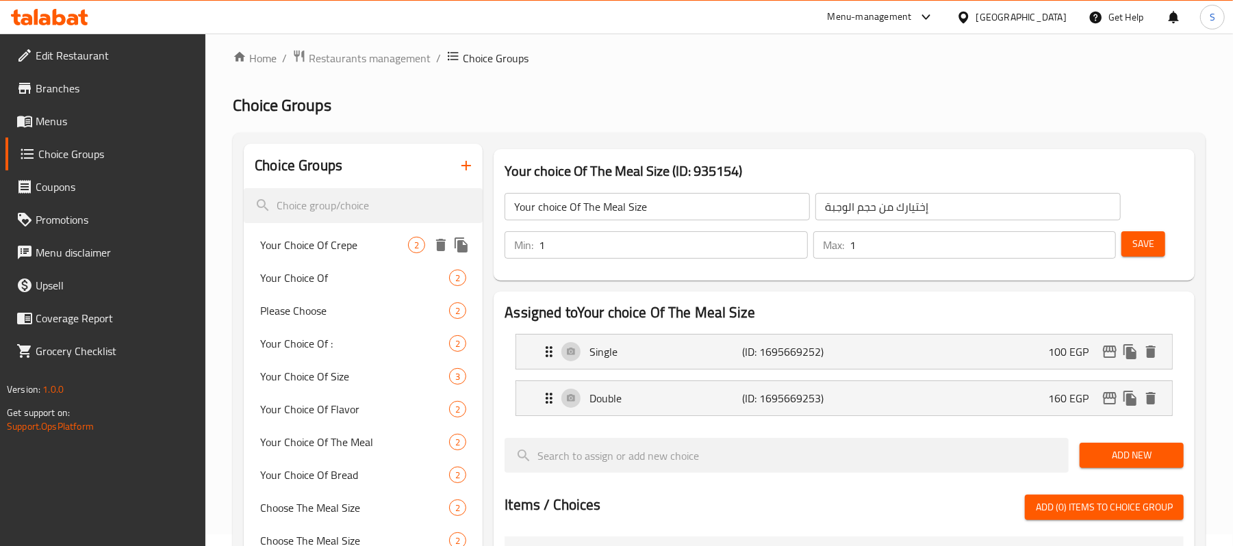
click at [338, 244] on span "Your Choice Of Crepe" at bounding box center [334, 245] width 148 height 16
type input "Your Choice Of Crepe"
type input "إختيارك من الكريب"
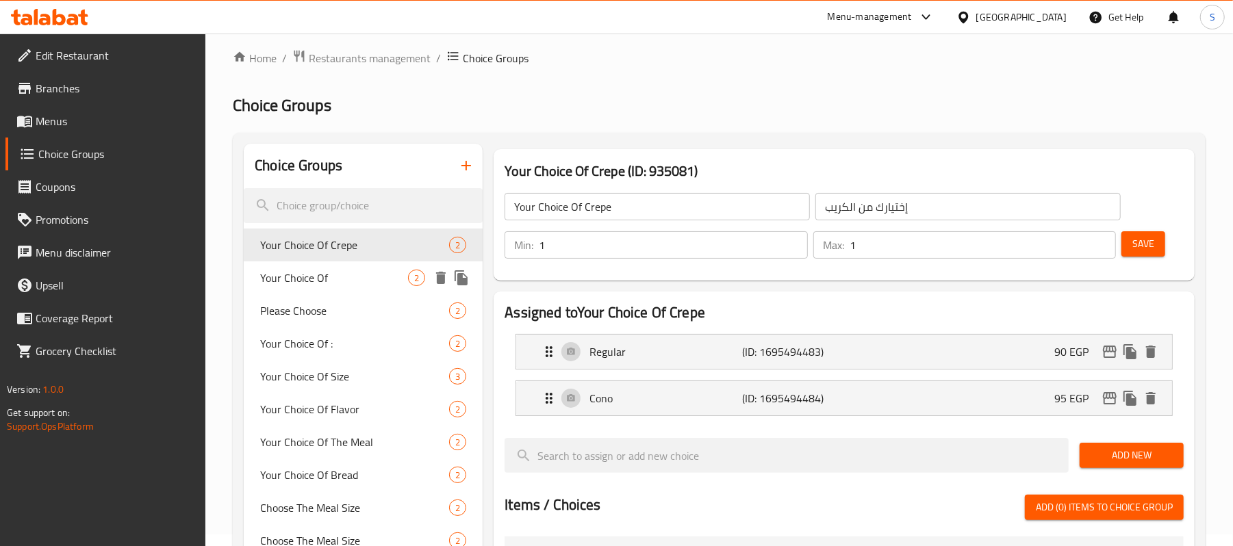
click at [320, 288] on div "Your Choice Of 2" at bounding box center [363, 278] width 239 height 33
type input "Your Choice Of"
type input "إختيارك من"
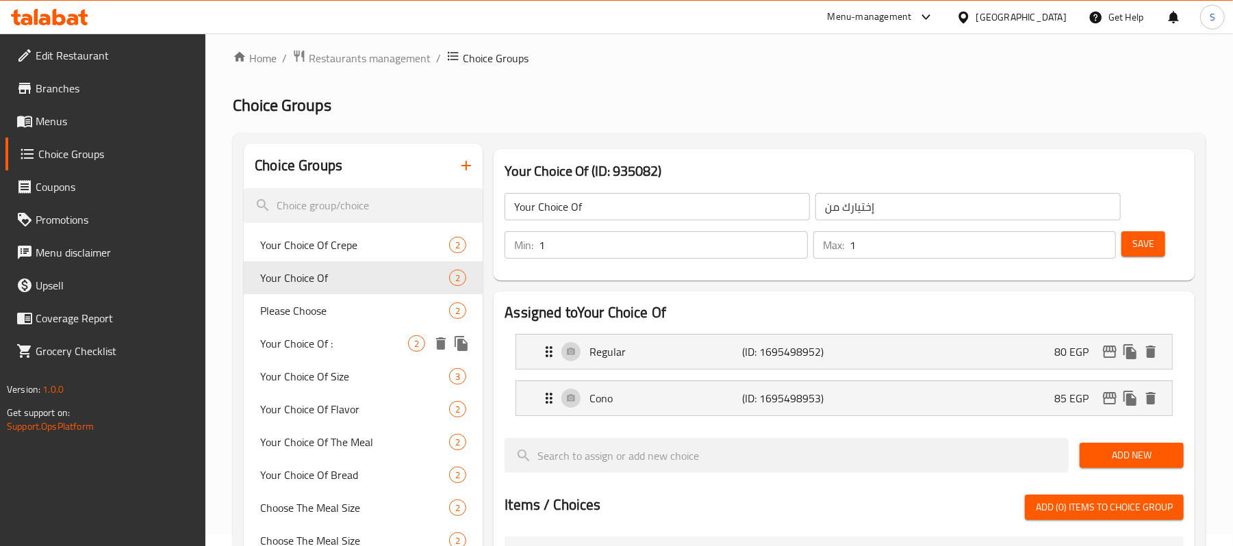
click at [330, 332] on div "Your Choice Of : 2" at bounding box center [363, 343] width 239 height 33
type input "Your Choice Of :"
type input "إختيارك من :"
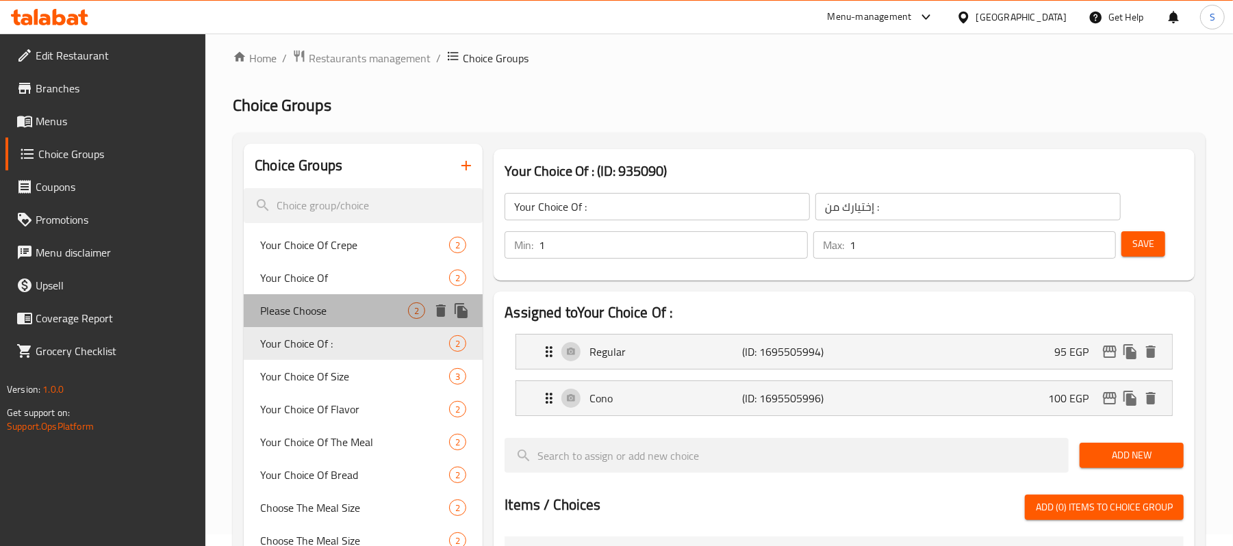
click at [329, 313] on span "Please Choose" at bounding box center [334, 311] width 148 height 16
type input "Please Choose"
type input "برجاء الإختيار"
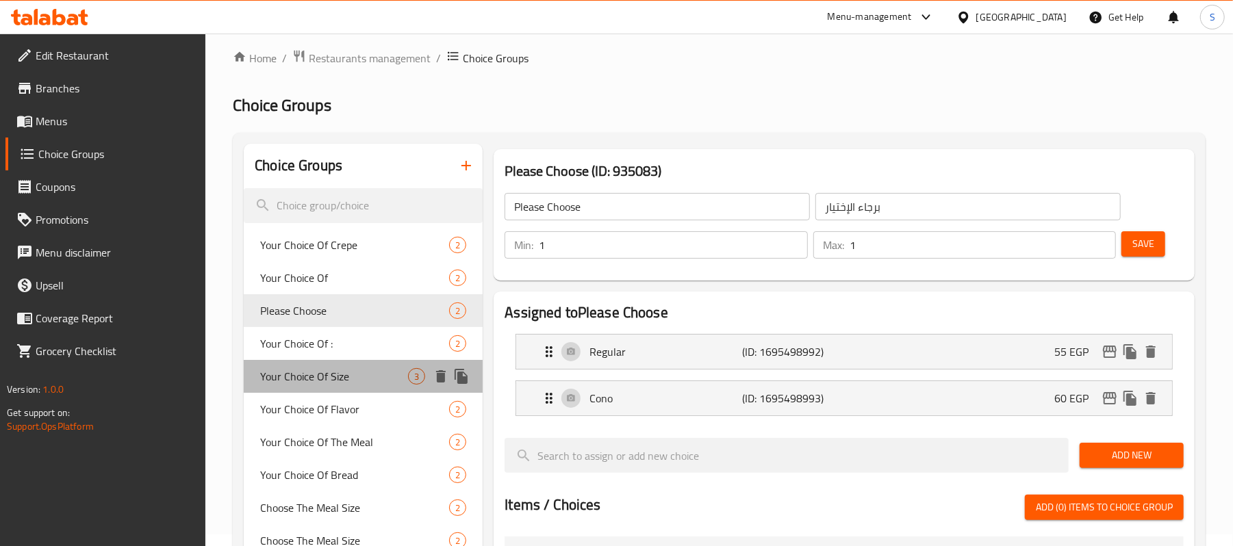
click at [355, 375] on span "Your Choice Of Size" at bounding box center [334, 376] width 148 height 16
type input "Your Choice Of Size"
type input "إختيارك من الحجم"
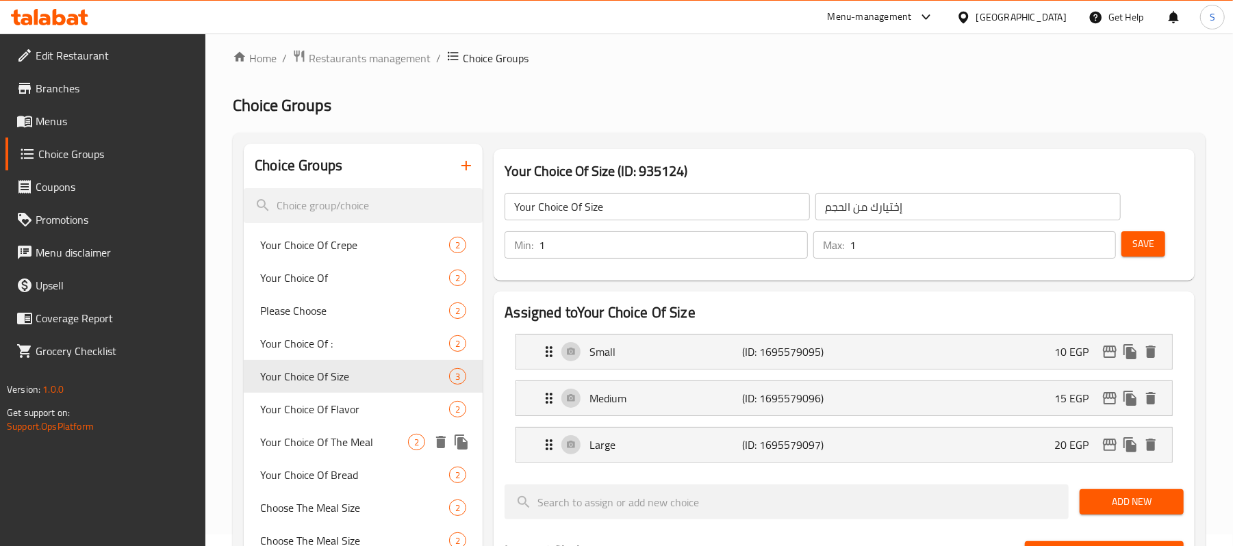
click at [388, 445] on span "Your Choice Of The Meal" at bounding box center [334, 442] width 148 height 16
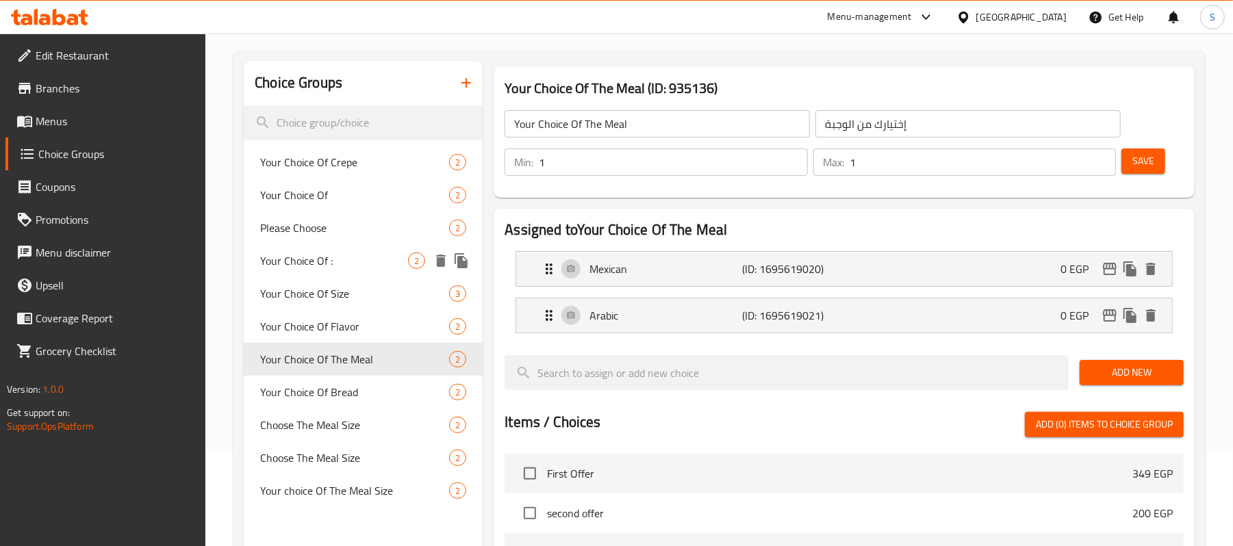
scroll to position [194, 0]
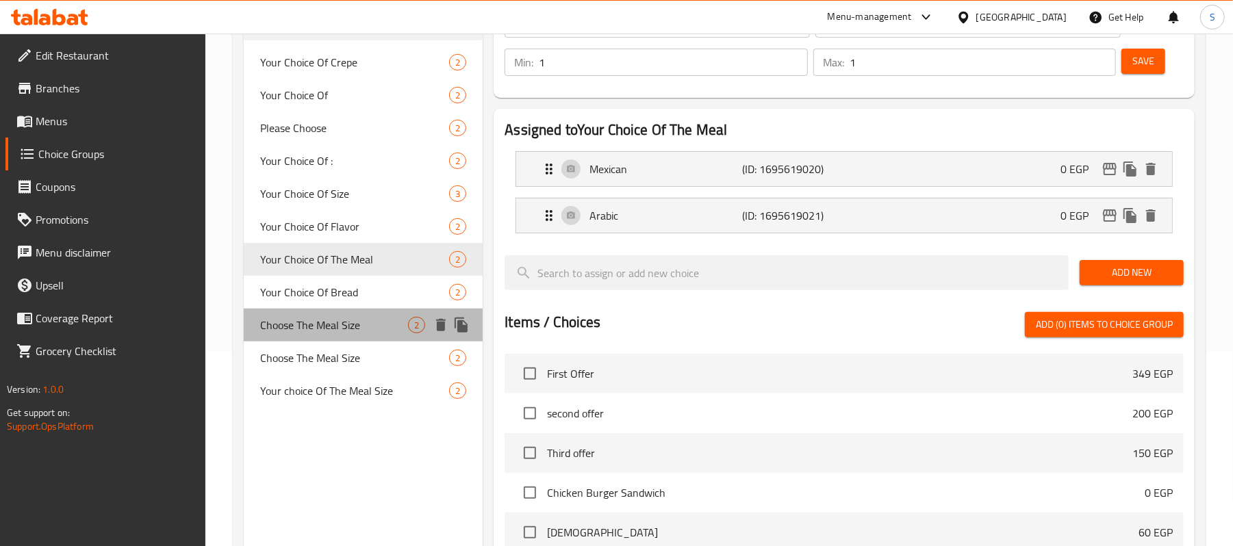
click at [389, 317] on span "Choose The Meal Size" at bounding box center [334, 325] width 148 height 16
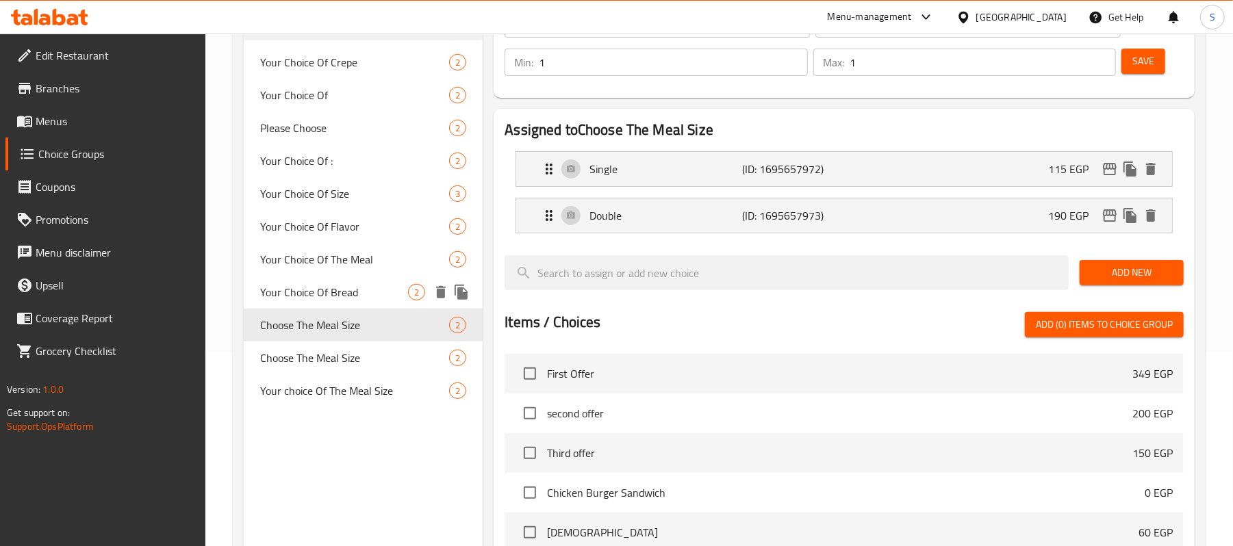
click at [353, 294] on span "Your Choice Of Bread" at bounding box center [334, 292] width 148 height 16
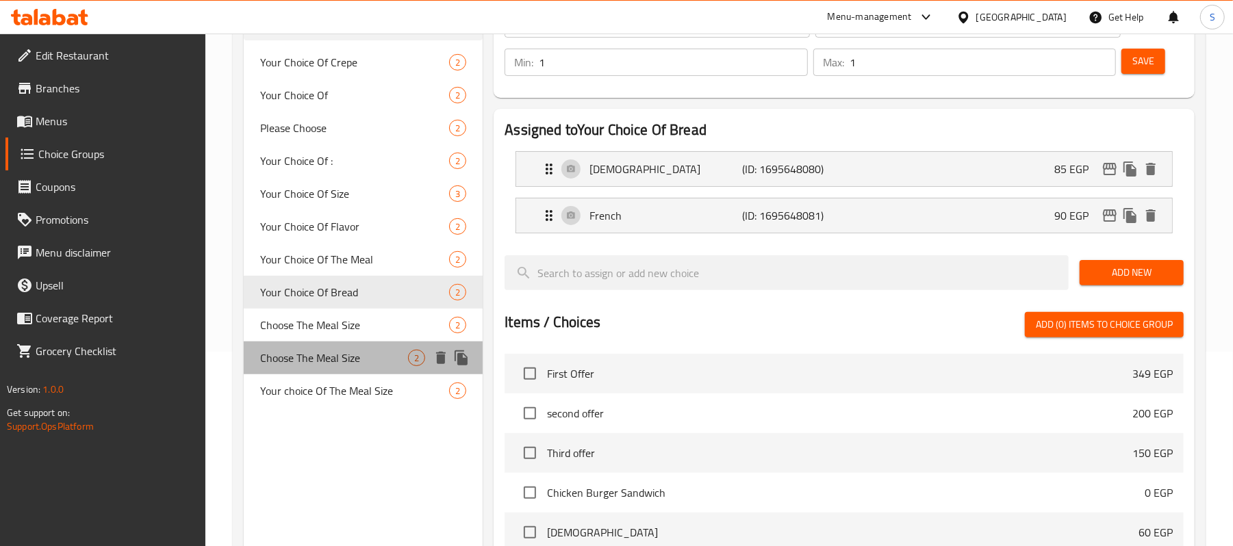
click at [342, 352] on span "Choose The Meal Size" at bounding box center [334, 358] width 148 height 16
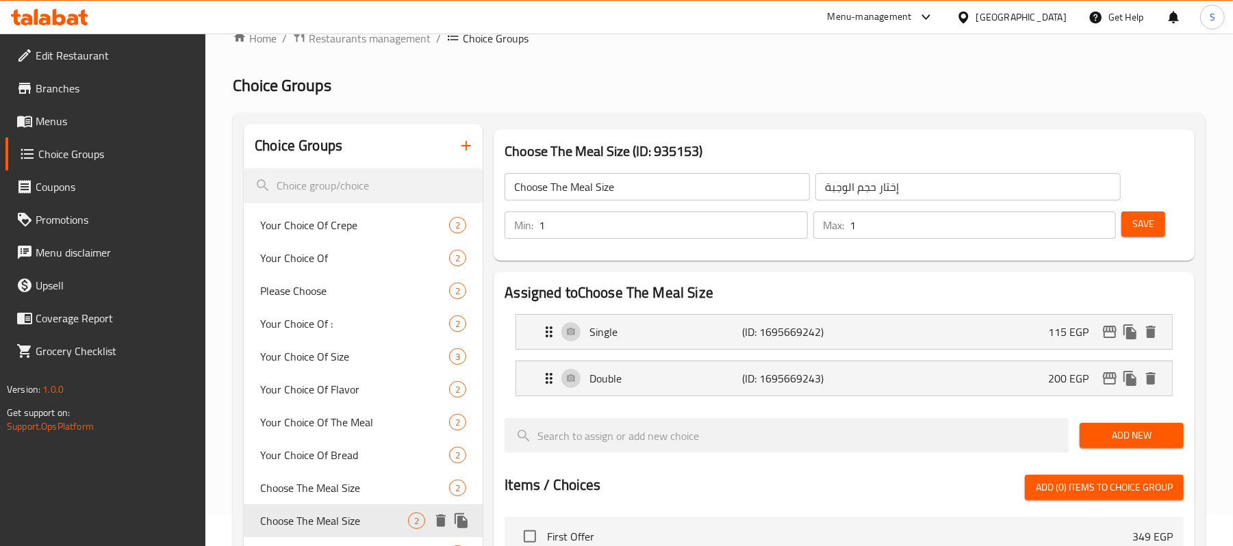
scroll to position [0, 0]
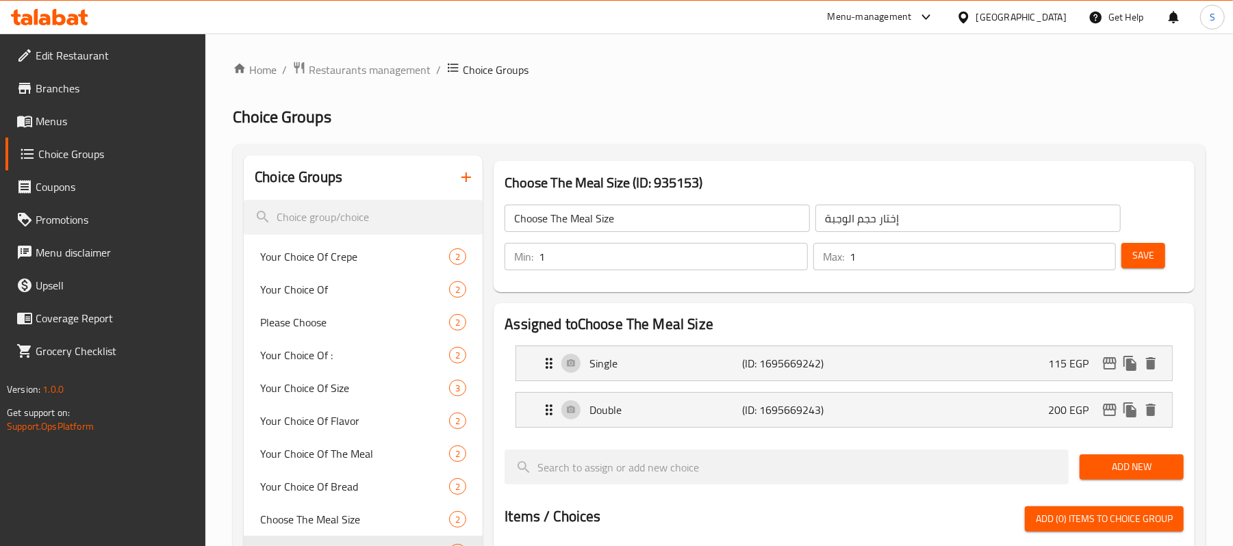
click at [466, 179] on icon "button" at bounding box center [467, 178] width 10 height 10
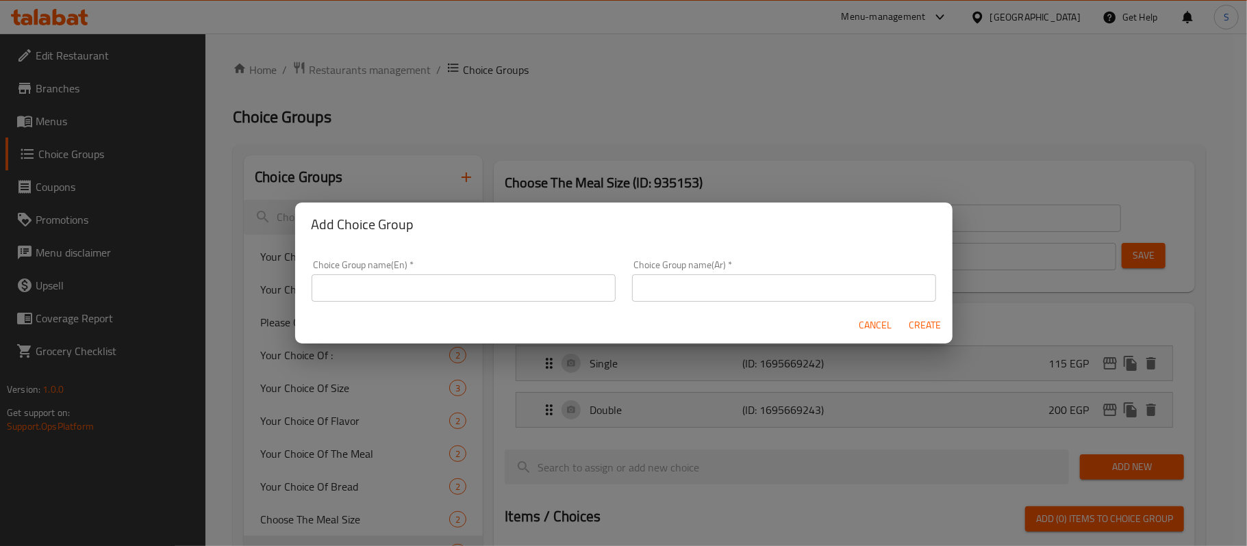
click at [449, 270] on div "Choice Group name(En)   * Choice Group name(En) *" at bounding box center [464, 281] width 304 height 42
click at [445, 283] on input "text" at bounding box center [464, 288] width 304 height 27
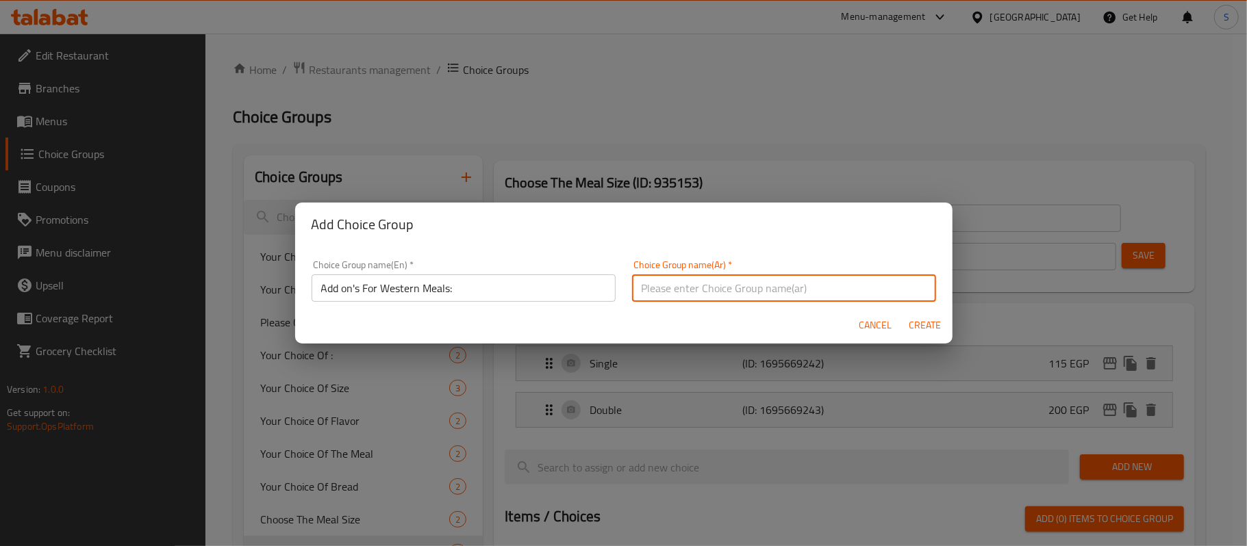
click at [776, 299] on input "text" at bounding box center [784, 288] width 304 height 27
click at [903, 313] on button "Create" at bounding box center [925, 325] width 44 height 25
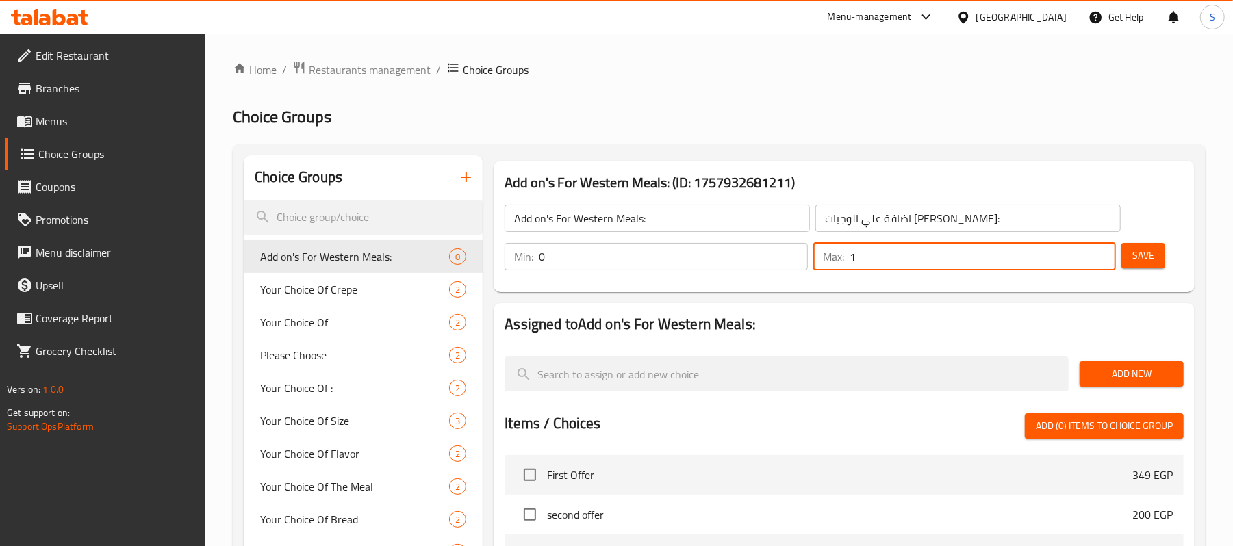
click at [1100, 248] on input "1" at bounding box center [983, 256] width 266 height 27
click at [1154, 261] on span "Save" at bounding box center [1144, 255] width 22 height 17
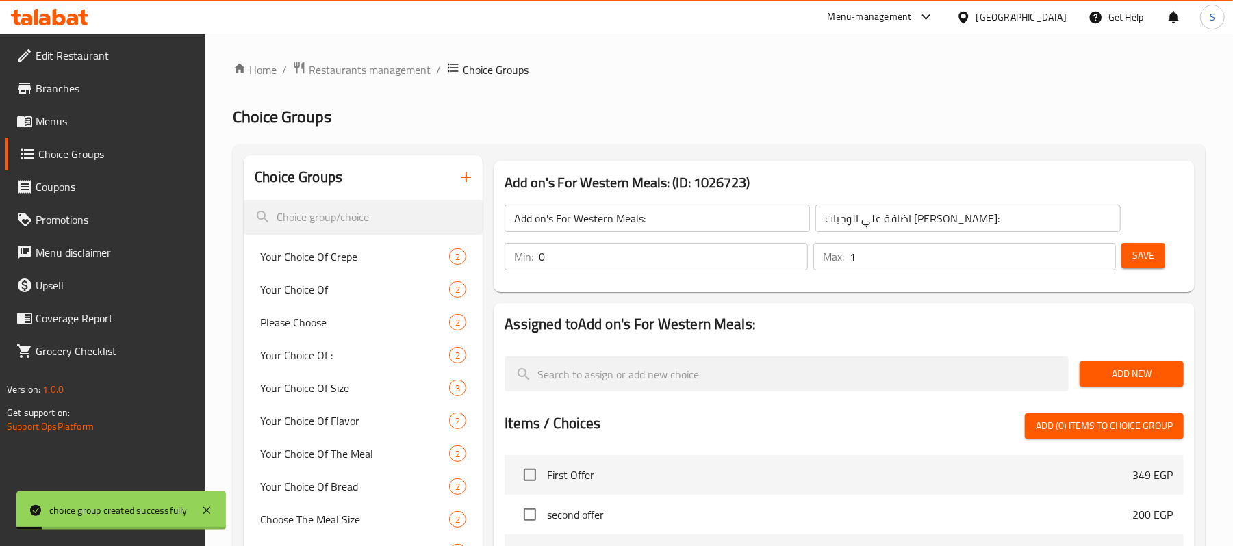
click at [1108, 364] on button "Add New" at bounding box center [1132, 374] width 104 height 25
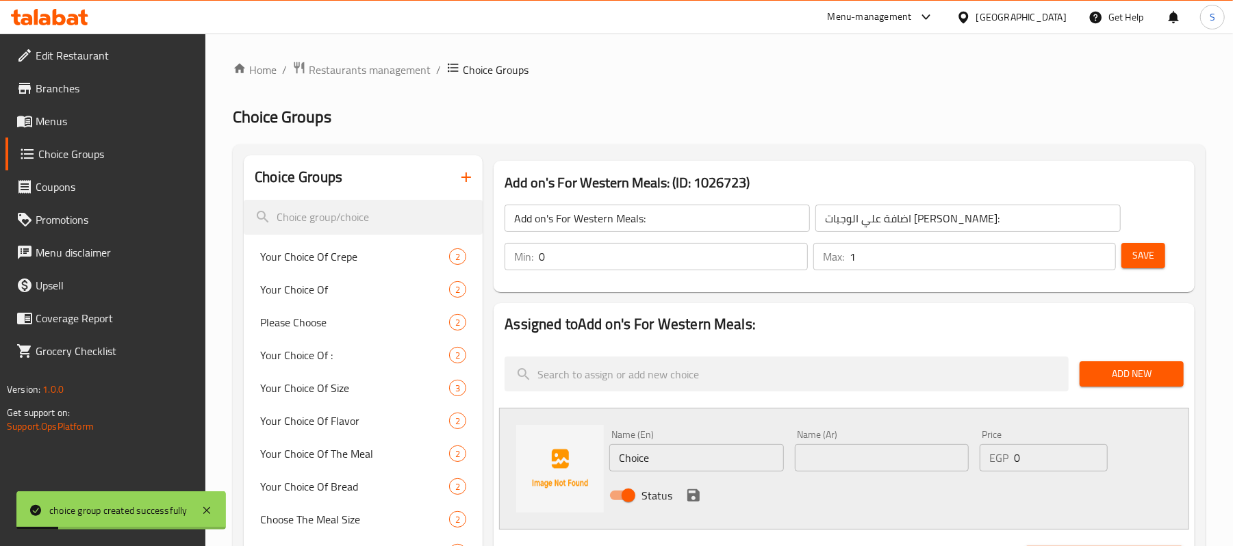
click at [692, 469] on input "Choice" at bounding box center [696, 457] width 174 height 27
drag, startPoint x: 689, startPoint y: 457, endPoint x: 516, endPoint y: 444, distance: 173.8
click at [516, 444] on div "Name (En) Choice Name (En) Name (Ar) Name (Ar) Price EGP 0 Price Status" at bounding box center [844, 469] width 690 height 122
click at [912, 477] on div "Name (Ar) Name (Ar)" at bounding box center [882, 451] width 185 height 53
click at [929, 475] on div "Name (Ar) Name (Ar)" at bounding box center [882, 451] width 185 height 53
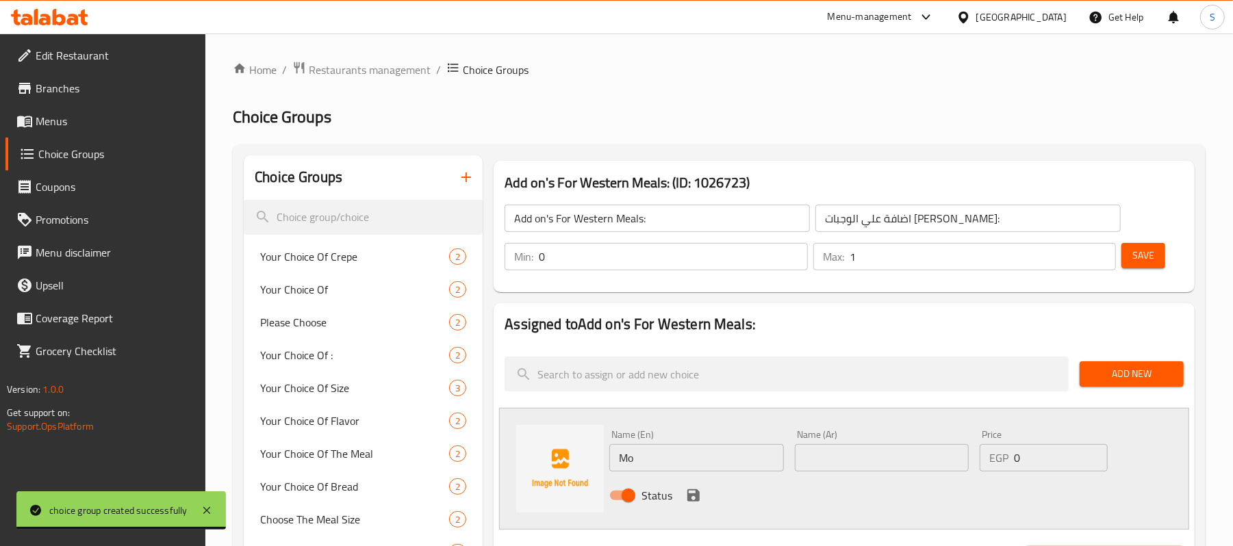
click at [929, 475] on div "Name (Ar) Name (Ar)" at bounding box center [882, 451] width 185 height 53
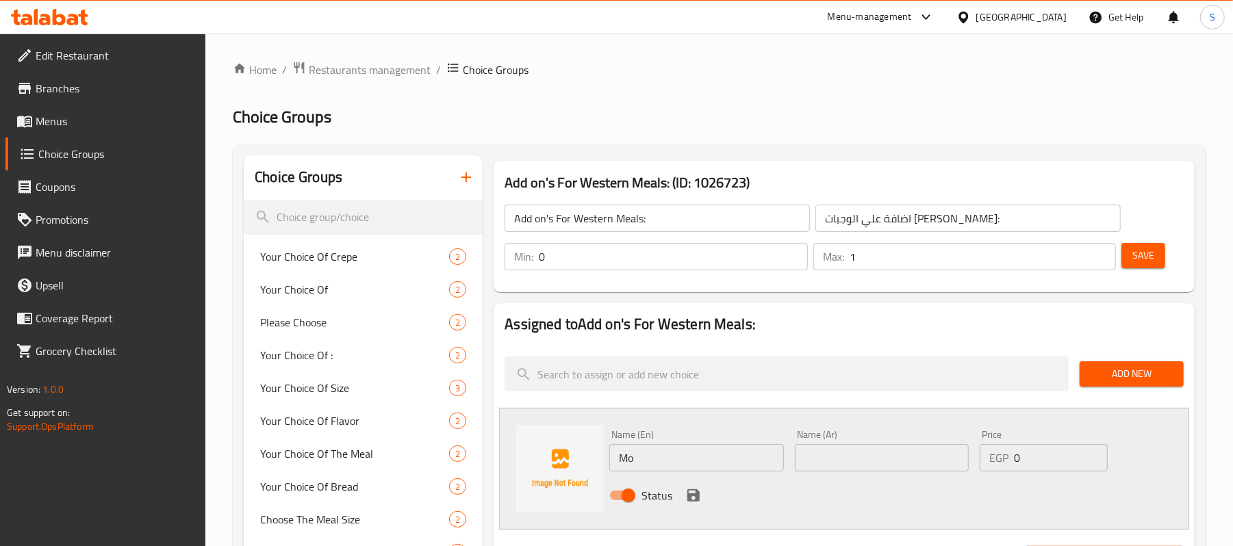
click at [929, 472] on div "Name (Ar) Name (Ar)" at bounding box center [882, 451] width 185 height 53
click at [929, 467] on input "text" at bounding box center [882, 457] width 174 height 27
click at [929, 467] on input "اضف [PERSON_NAME] وشيدر" at bounding box center [882, 457] width 174 height 27
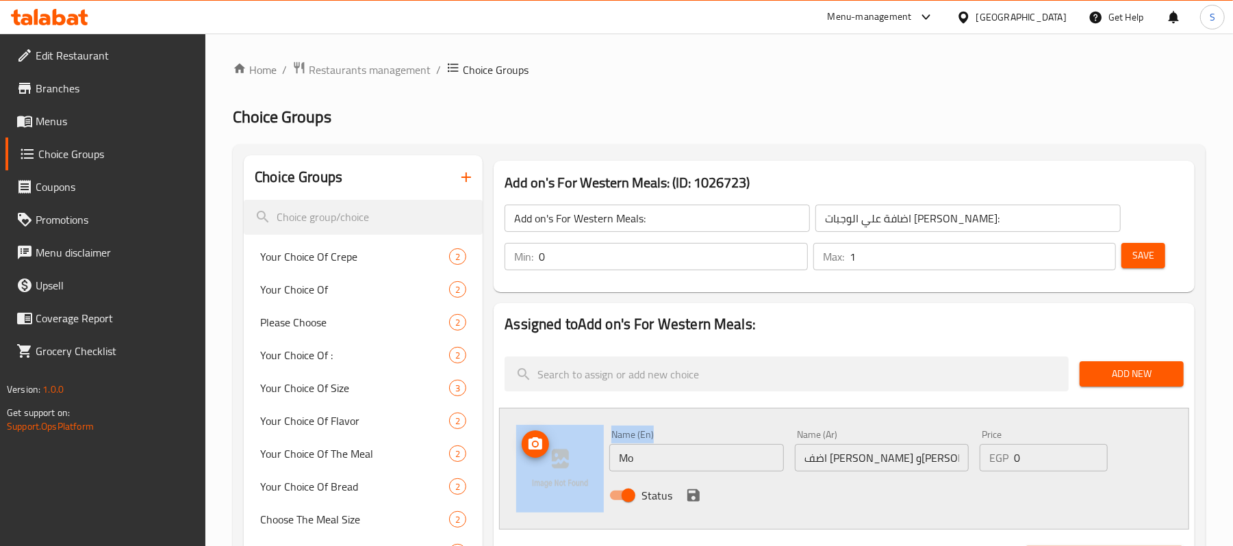
drag, startPoint x: 623, startPoint y: 462, endPoint x: 553, endPoint y: 450, distance: 70.8
click at [553, 450] on div "Name (En) Mo Name (En) Name (Ar) اضف موتزاريلا وشيدر Name (Ar) Price EGP 0 Pric…" at bounding box center [844, 469] width 690 height 122
click at [644, 455] on input "Mo" at bounding box center [696, 457] width 174 height 27
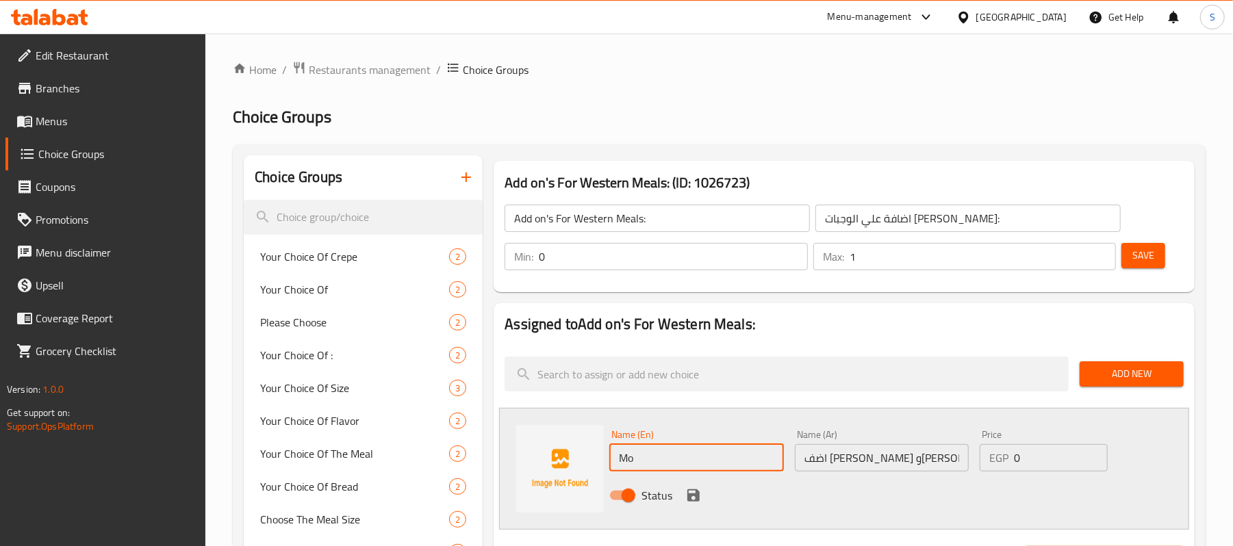
click at [644, 455] on input "Mo" at bounding box center [696, 457] width 174 height 27
paste input "Add mozzarella and cheddar"
click at [737, 460] on input "Add mozzarella and cheddar" at bounding box center [696, 457] width 174 height 27
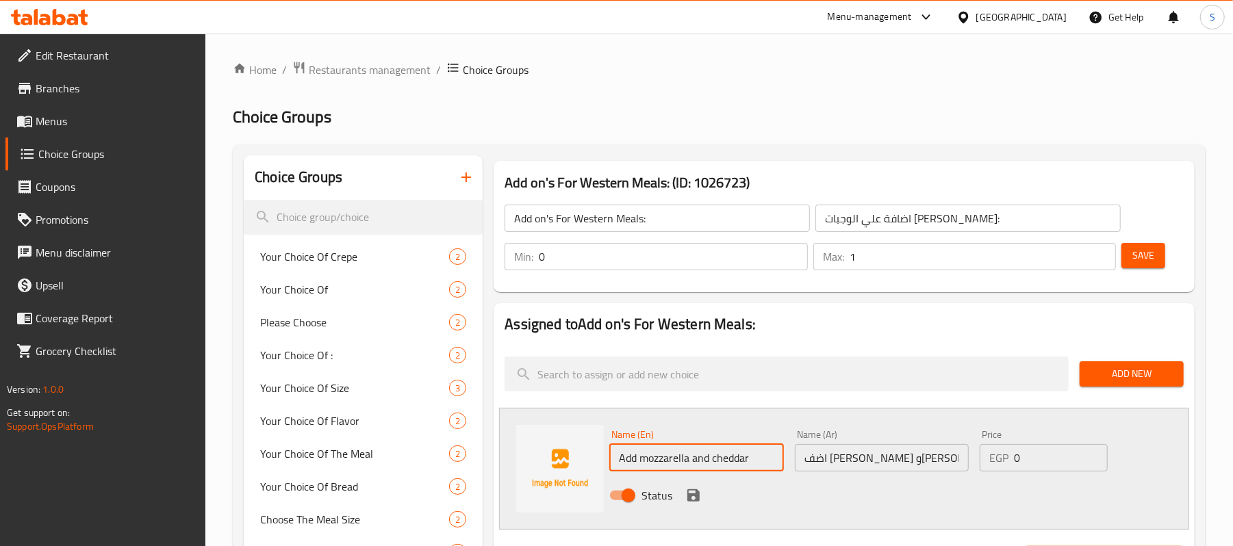
click at [737, 460] on input "Add mozzarella and cheddar" at bounding box center [696, 457] width 174 height 27
drag, startPoint x: 1034, startPoint y: 464, endPoint x: 967, endPoint y: 459, distance: 67.3
click at [967, 459] on div "Name (En) Add Mozzarella and Cheddar Name (En) Name (Ar) اضف موتزاريلا وشيدر Na…" at bounding box center [881, 470] width 555 height 90
click at [698, 488] on icon "save" at bounding box center [693, 496] width 16 height 16
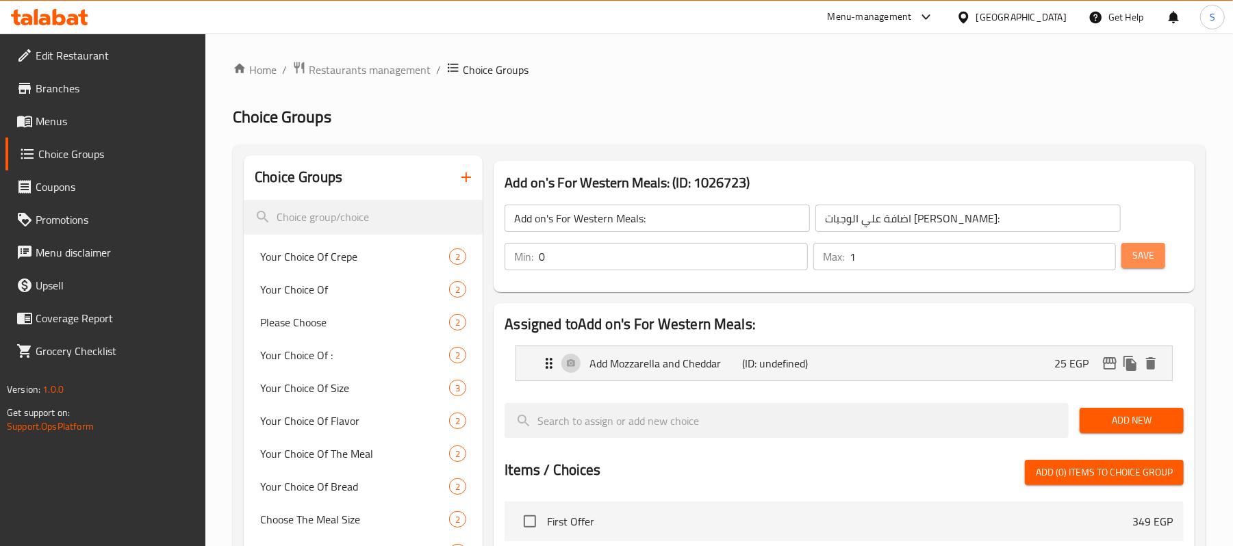
click at [1152, 257] on span "Save" at bounding box center [1144, 255] width 22 height 17
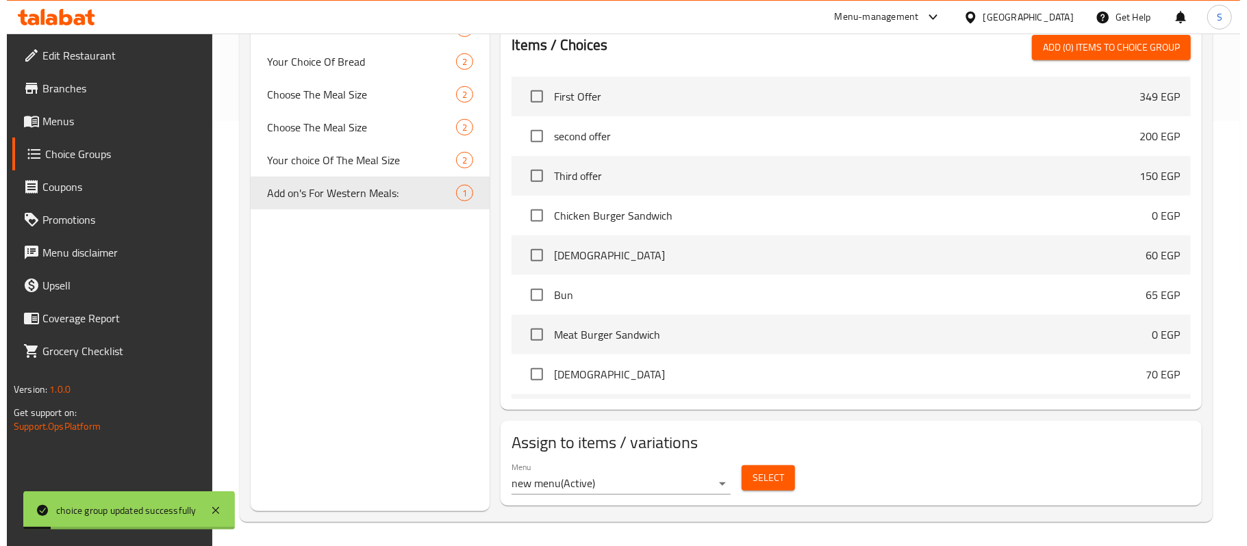
scroll to position [429, 0]
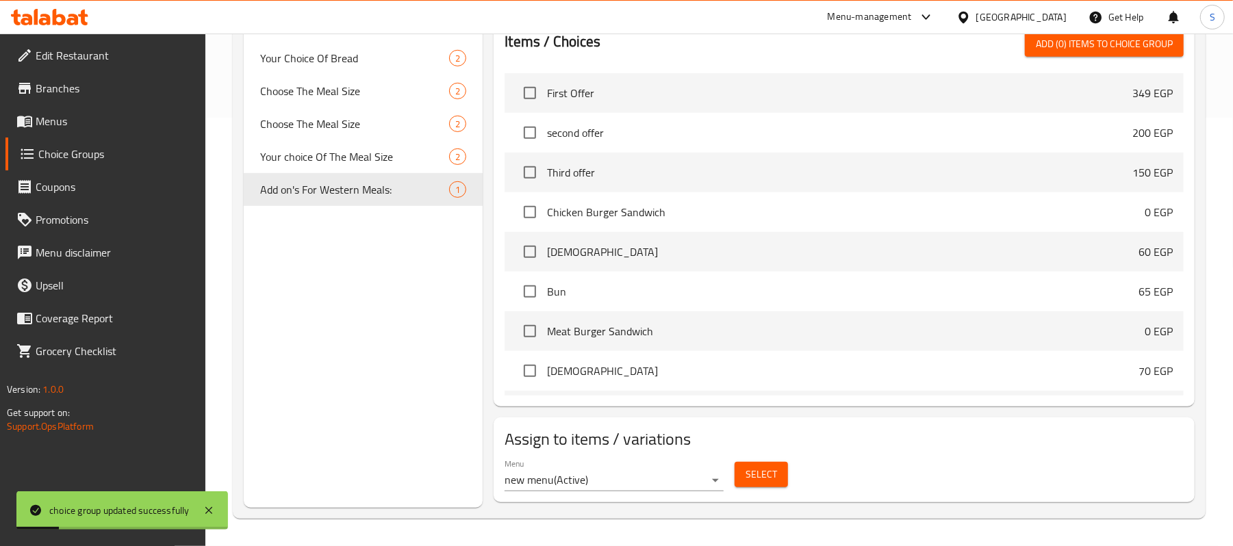
click at [761, 470] on span "Select" at bounding box center [761, 474] width 31 height 17
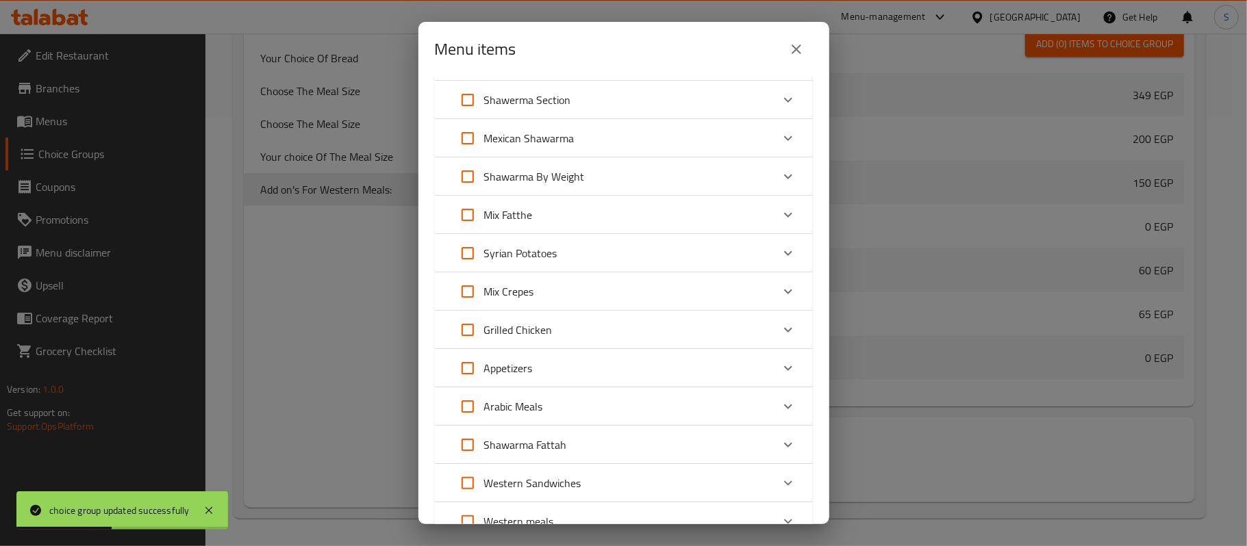
scroll to position [381, 0]
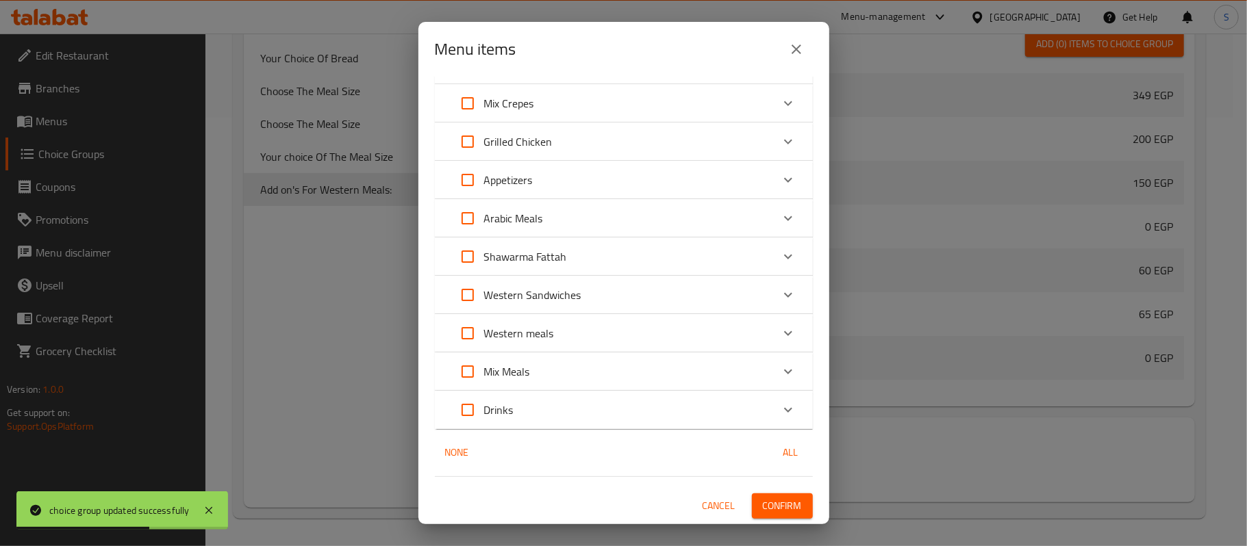
click at [534, 338] on p "Western meals" at bounding box center [519, 333] width 70 height 16
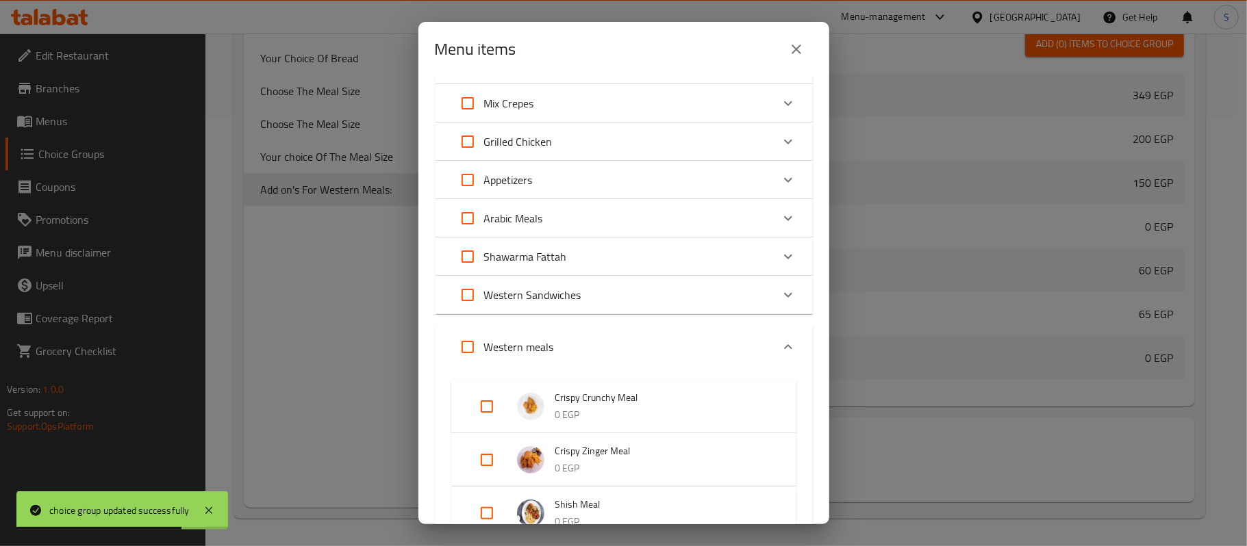
click at [475, 342] on input "Expand" at bounding box center [467, 347] width 33 height 33
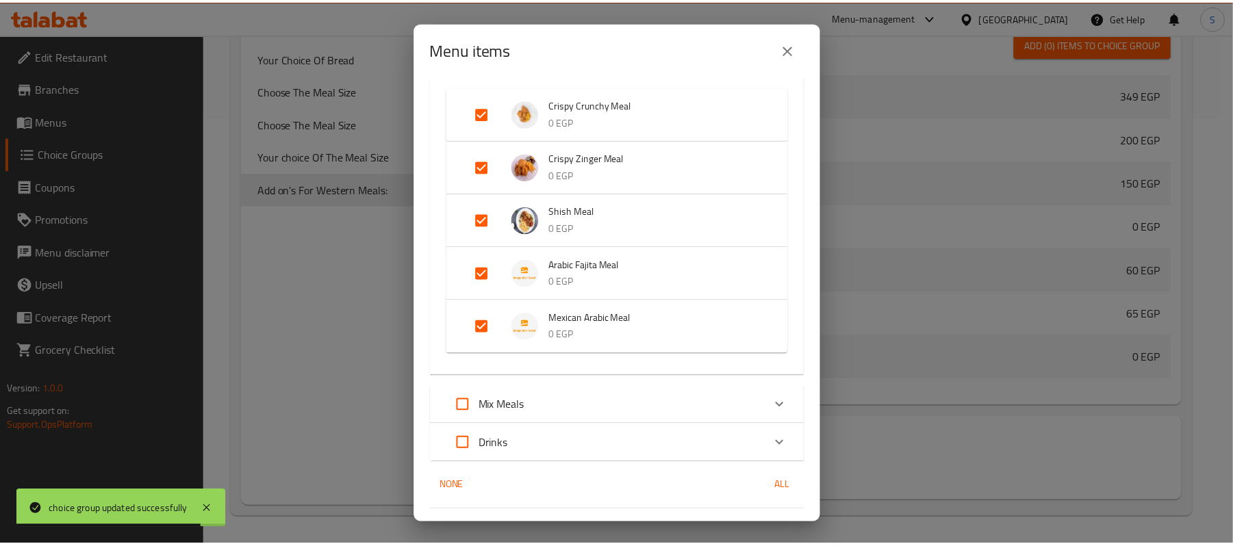
scroll to position [707, 0]
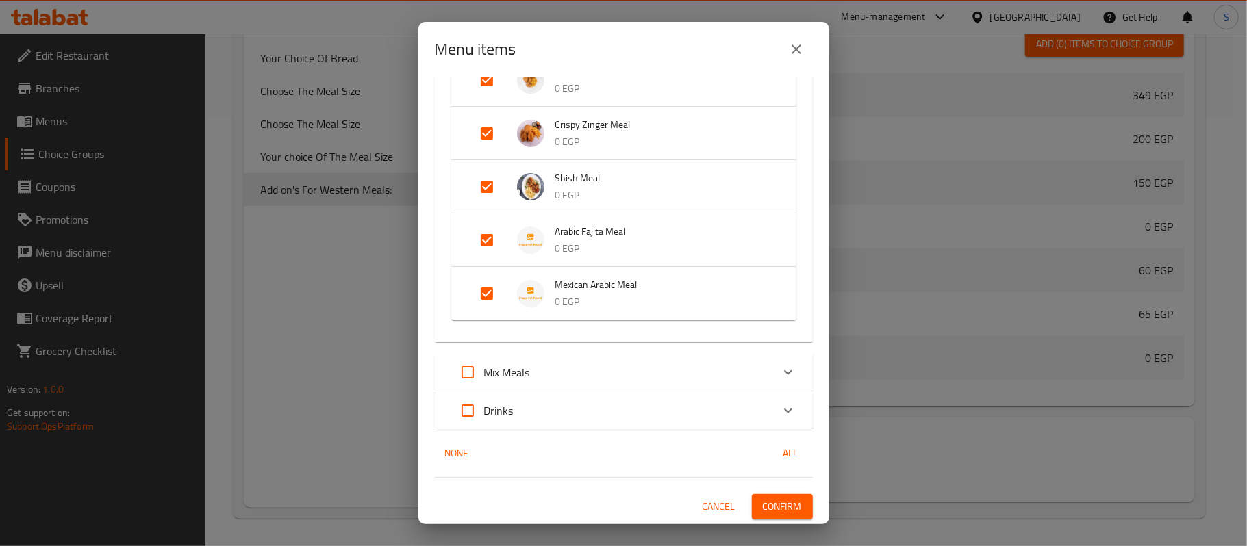
click at [775, 505] on span "Confirm" at bounding box center [782, 506] width 39 height 17
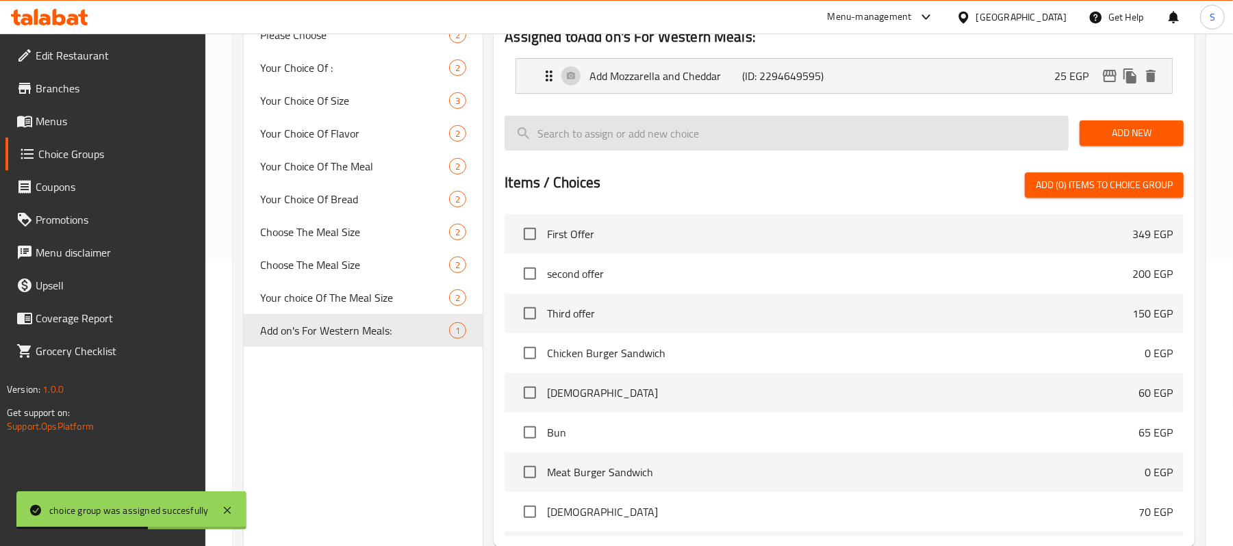
scroll to position [64, 0]
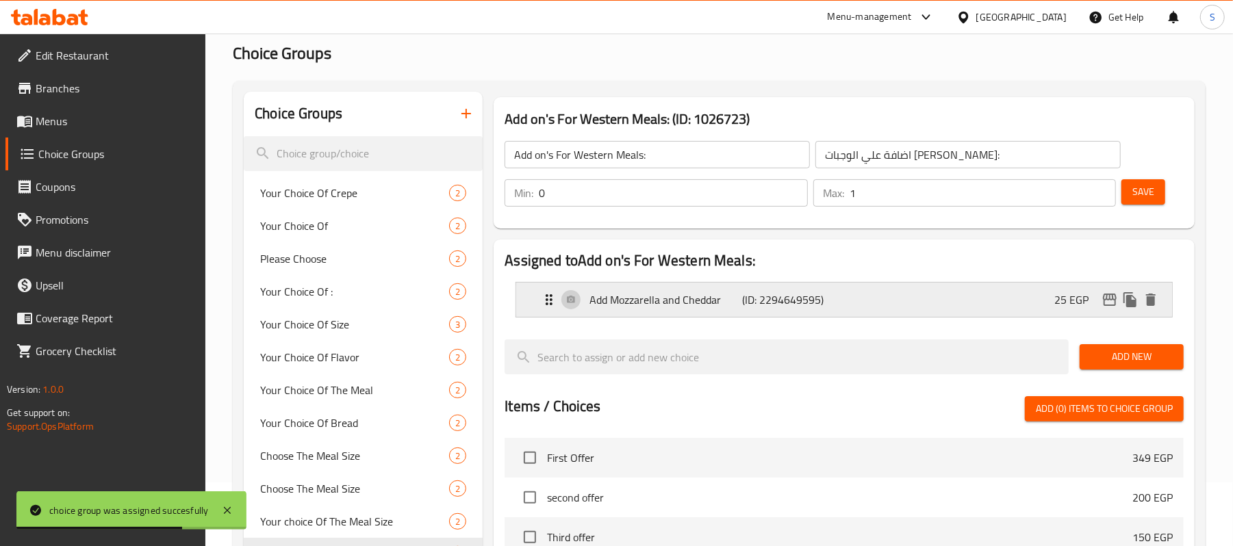
click at [1067, 299] on p "25 EGP" at bounding box center [1077, 300] width 45 height 16
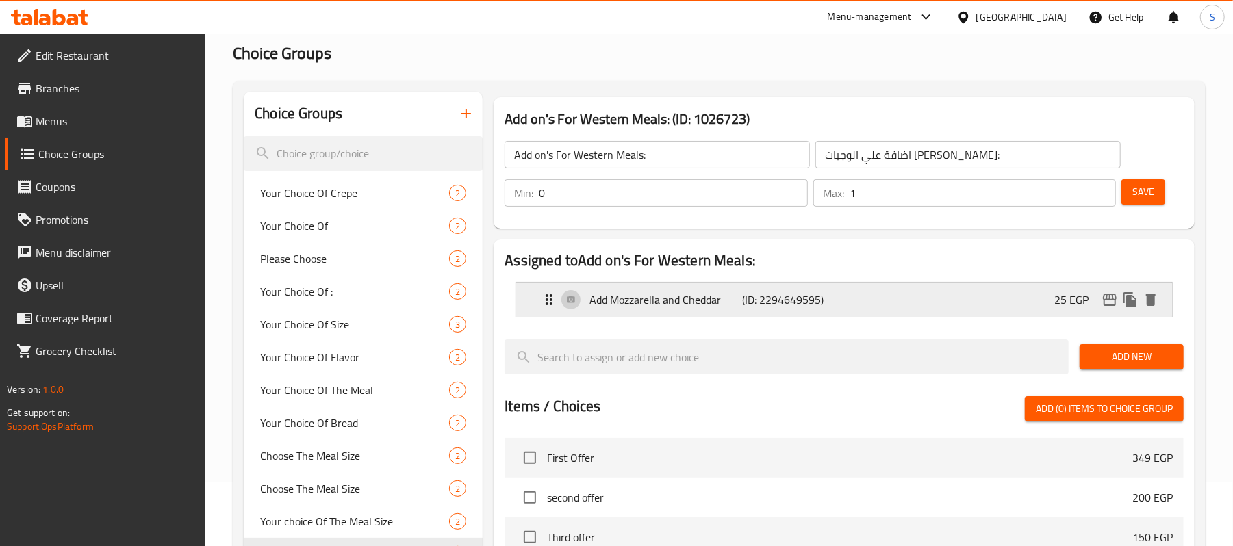
click at [1057, 299] on p "25 EGP" at bounding box center [1077, 300] width 45 height 16
click at [1053, 296] on div "Add Mozzarella and Cheddar (ID: 2294649595) 25 EGP" at bounding box center [848, 300] width 615 height 34
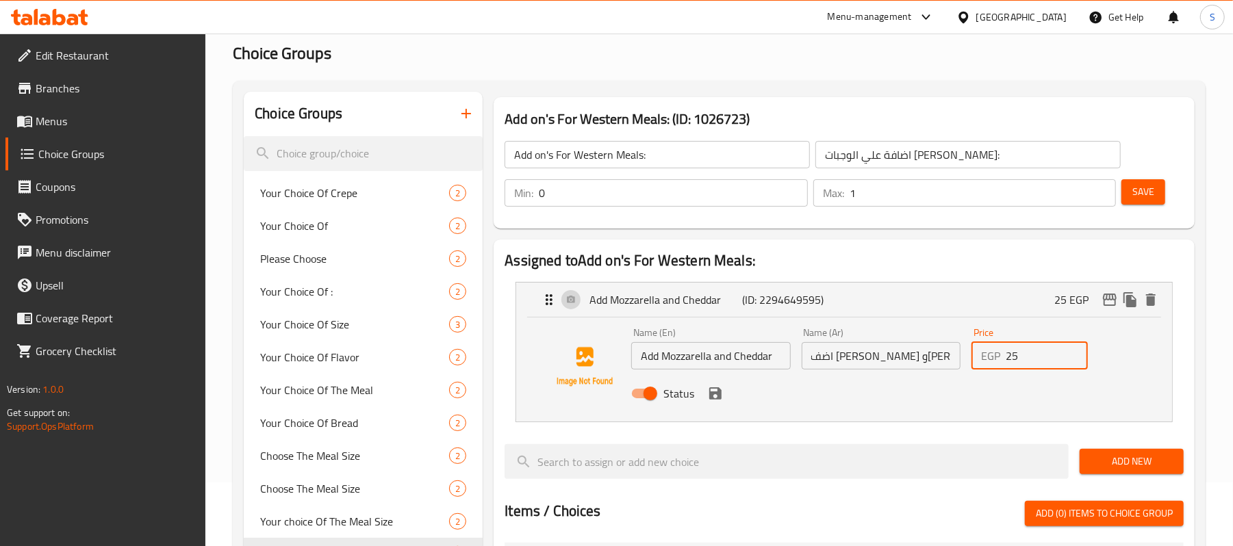
drag, startPoint x: 1017, startPoint y: 357, endPoint x: 973, endPoint y: 366, distance: 44.7
click at [973, 366] on div "EGP 25 Price" at bounding box center [1030, 355] width 116 height 27
click at [1135, 195] on span "Save" at bounding box center [1144, 192] width 22 height 17
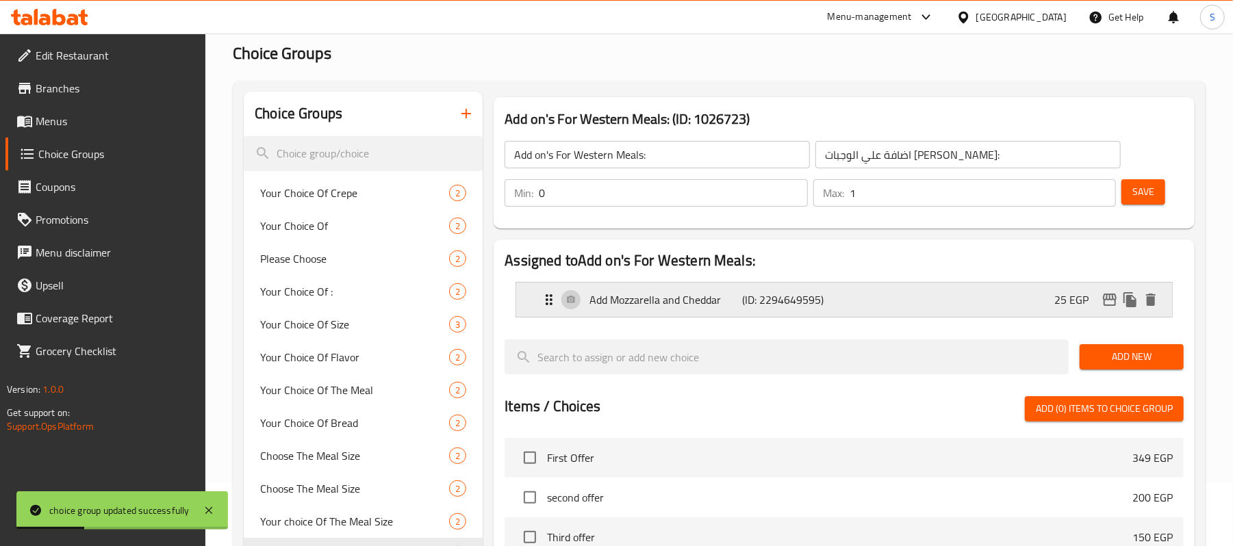
click at [1061, 307] on p "25 EGP" at bounding box center [1077, 300] width 45 height 16
click at [1065, 299] on p "25 EGP" at bounding box center [1077, 300] width 45 height 16
click at [1063, 297] on p "25 EGP" at bounding box center [1077, 300] width 45 height 16
click at [1044, 297] on div "Add Mozzarella and Cheddar (ID: 2294649595) 25 EGP" at bounding box center [848, 300] width 615 height 34
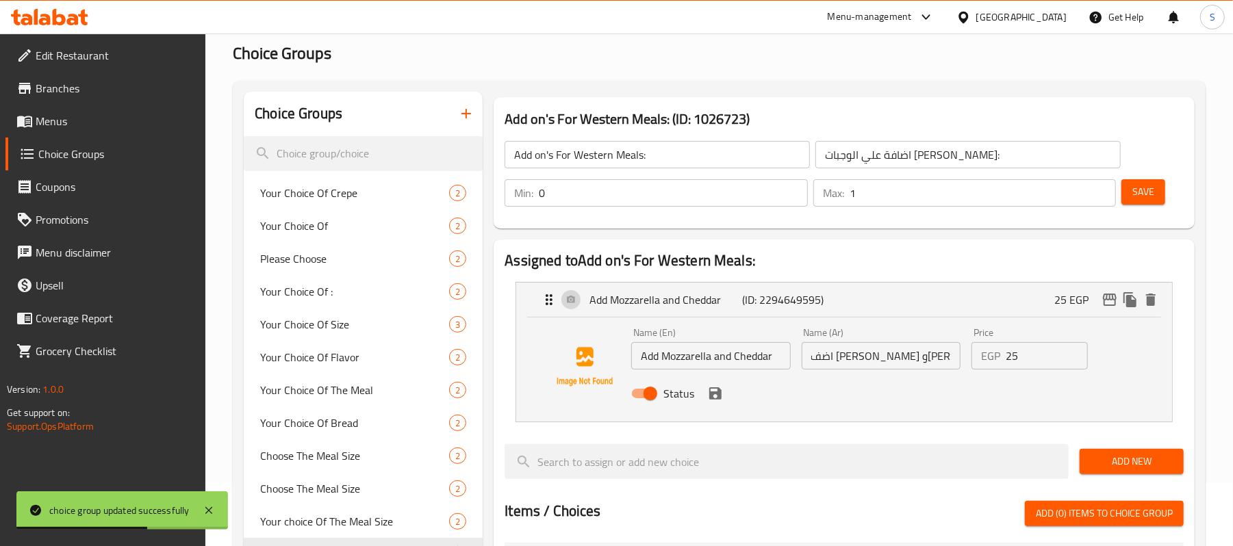
drag, startPoint x: 1026, startPoint y: 357, endPoint x: 965, endPoint y: 357, distance: 60.3
click at [968, 357] on div "Price EGP 25 Price" at bounding box center [1029, 349] width 127 height 53
click at [719, 393] on icon "save" at bounding box center [715, 394] width 12 height 12
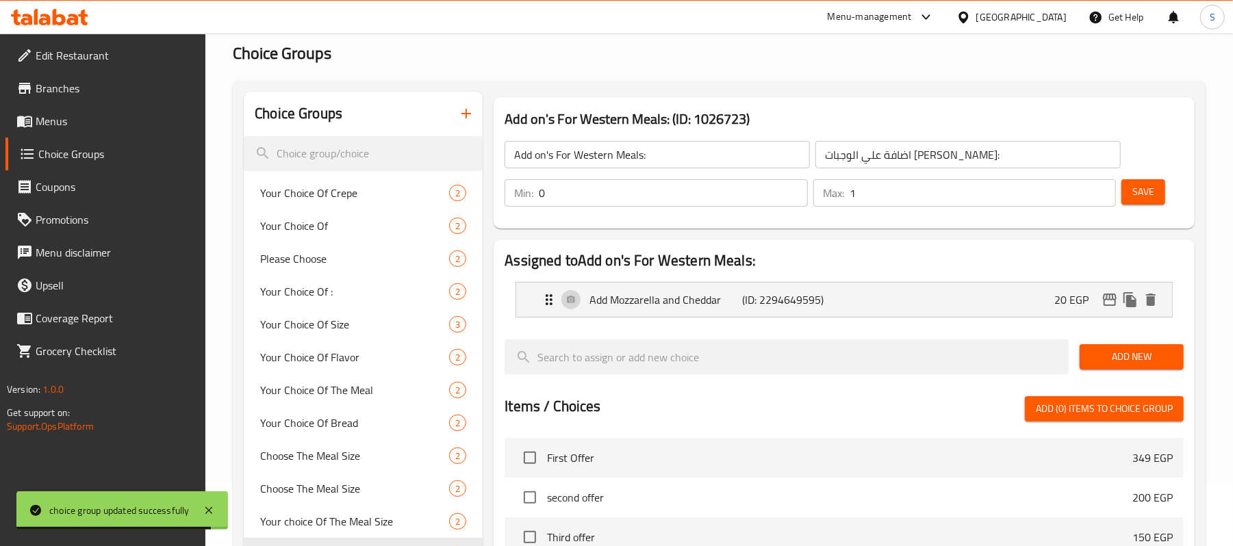
click at [1146, 198] on span "Save" at bounding box center [1144, 192] width 22 height 17
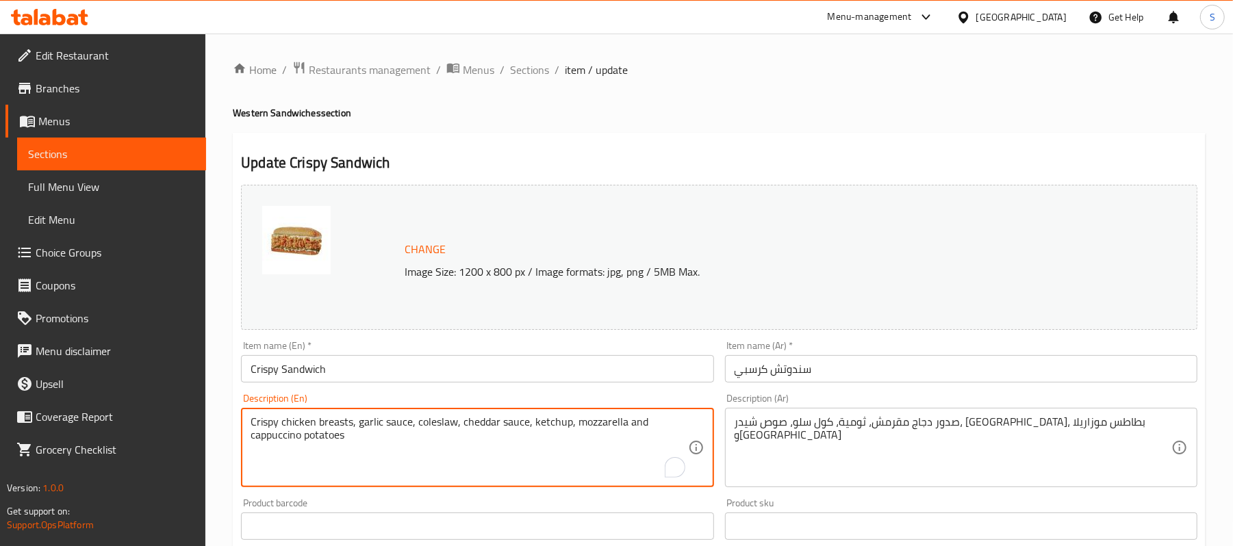
drag, startPoint x: 384, startPoint y: 422, endPoint x: 409, endPoint y: 431, distance: 26.2
type textarea "Crispy chicken breasts, garlic dip, coleslaw, cheddar sauce, ketchup, mozzarell…"
click at [405, 330] on div "Change Image Size: 1200 x 800 px / Image formats: jpg, png / 5MB Max." at bounding box center [719, 257] width 957 height 145
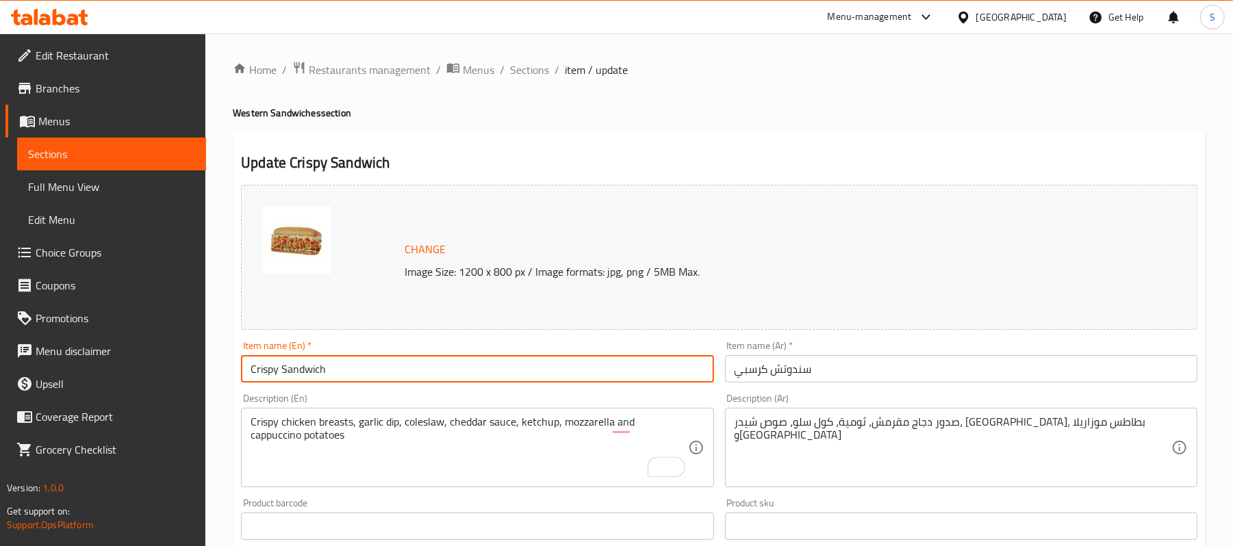
click at [412, 373] on input "Crispy Sandwich" at bounding box center [477, 368] width 472 height 27
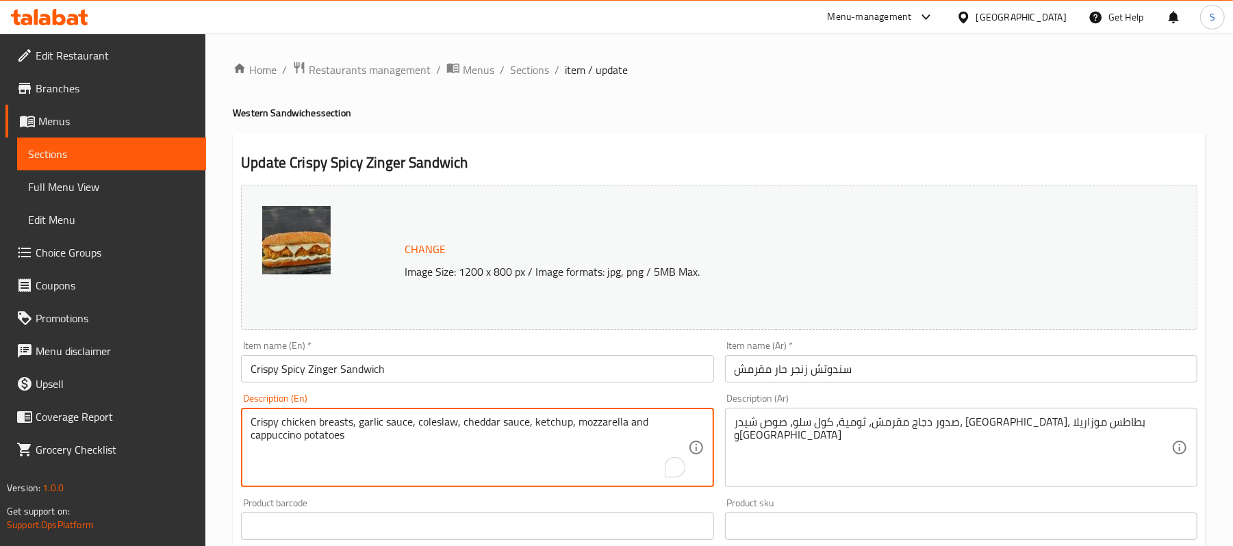
drag, startPoint x: 387, startPoint y: 420, endPoint x: 408, endPoint y: 427, distance: 22.3
drag, startPoint x: 411, startPoint y: 422, endPoint x: 384, endPoint y: 427, distance: 27.1
click at [384, 427] on textarea "Crispy chicken breasts, garlic sauce, coleslaw, cheddar sauce, ketchup, mozzare…" at bounding box center [469, 448] width 437 height 65
type textarea "Crispy chicken breasts, garlic dip, coleslaw, cheddar sauce, ketchup, mozzarell…"
click at [363, 363] on input "Crispy Spicy Zinger Sandwich" at bounding box center [477, 368] width 472 height 27
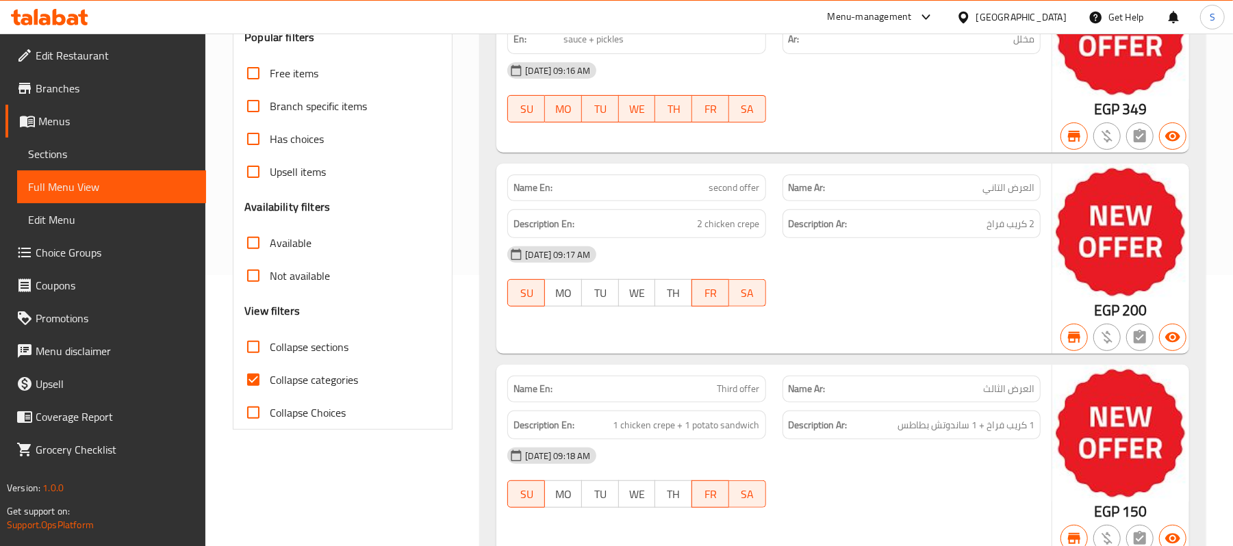
scroll to position [274, 0]
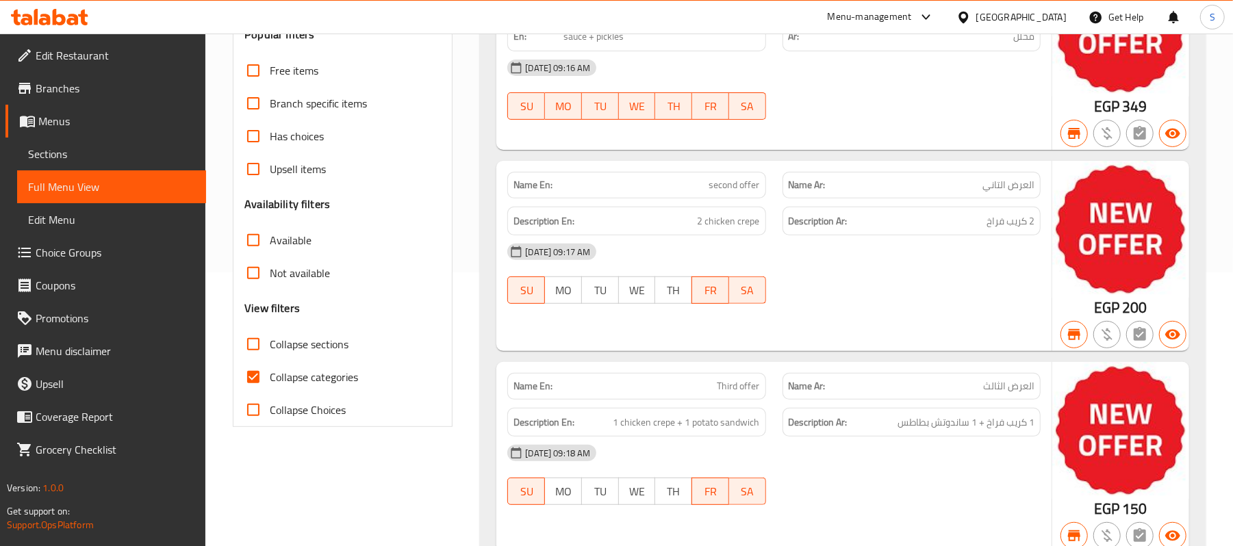
click at [255, 378] on input "Collapse categories" at bounding box center [253, 377] width 33 height 33
checkbox input "false"
click at [255, 354] on input "Collapse sections" at bounding box center [253, 344] width 33 height 33
checkbox input "true"
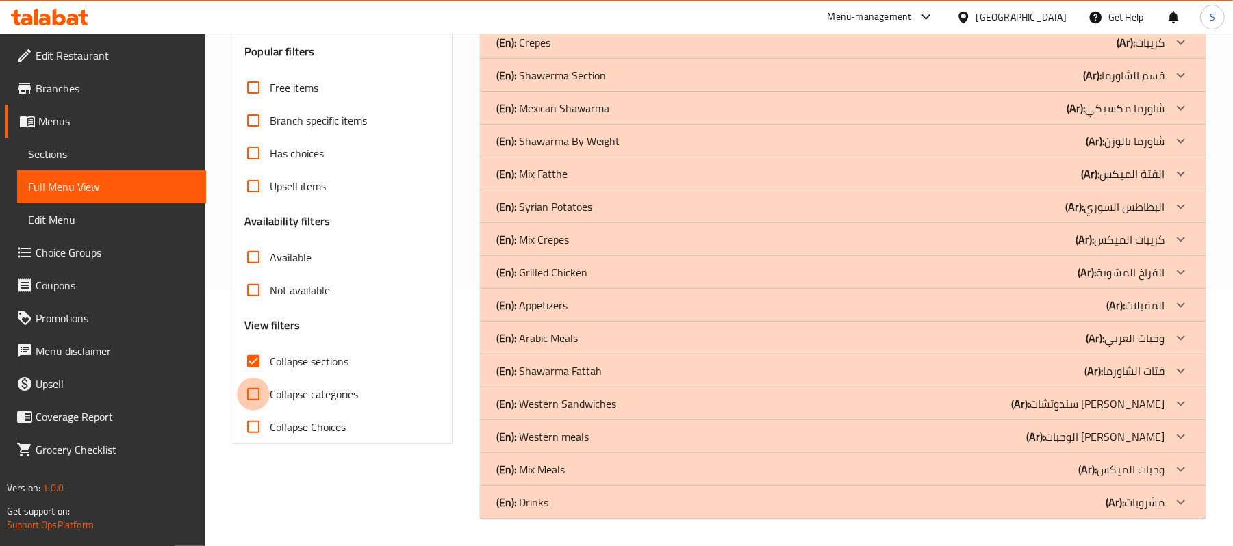
click at [250, 378] on input "Collapse categories" at bounding box center [253, 394] width 33 height 33
click at [257, 397] on input "Collapse categories" at bounding box center [253, 394] width 33 height 33
checkbox input "false"
click at [1181, 442] on icon at bounding box center [1181, 437] width 16 height 16
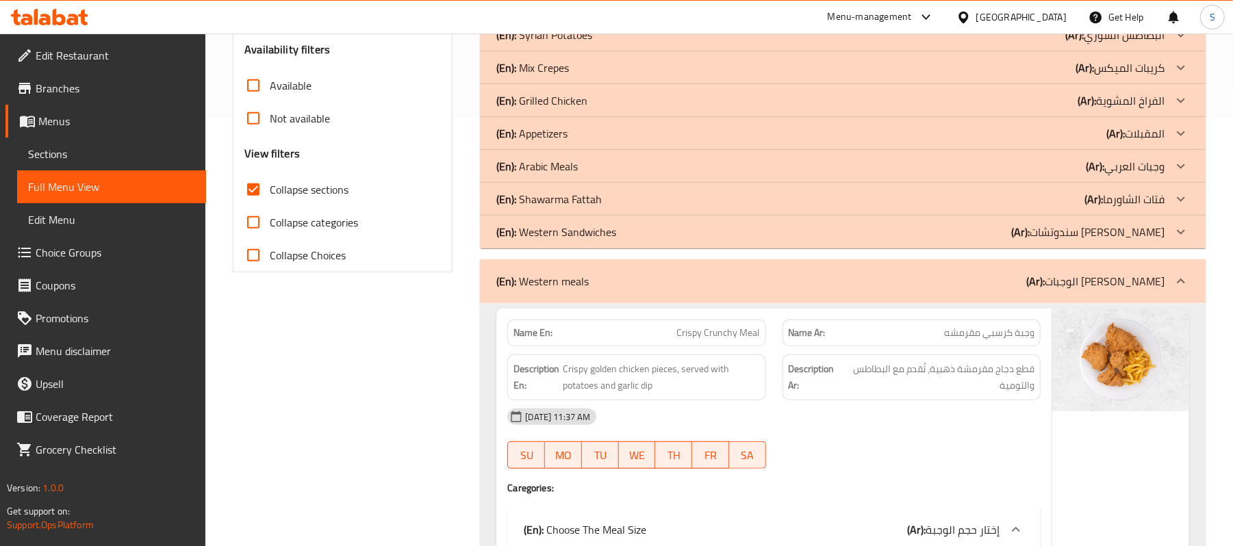
scroll to position [805, 0]
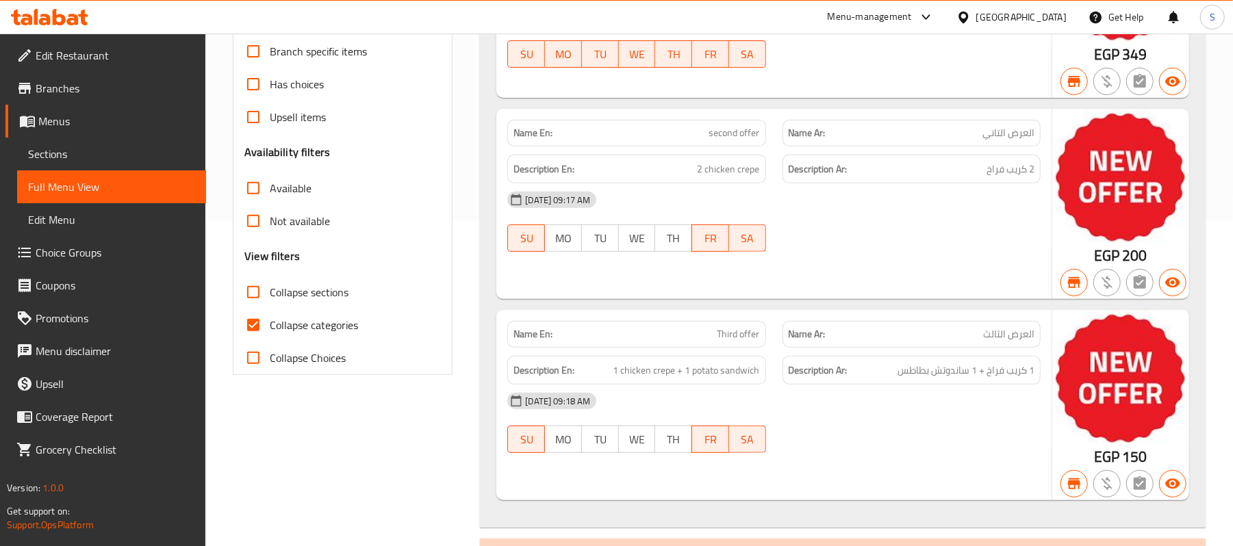
scroll to position [456, 0]
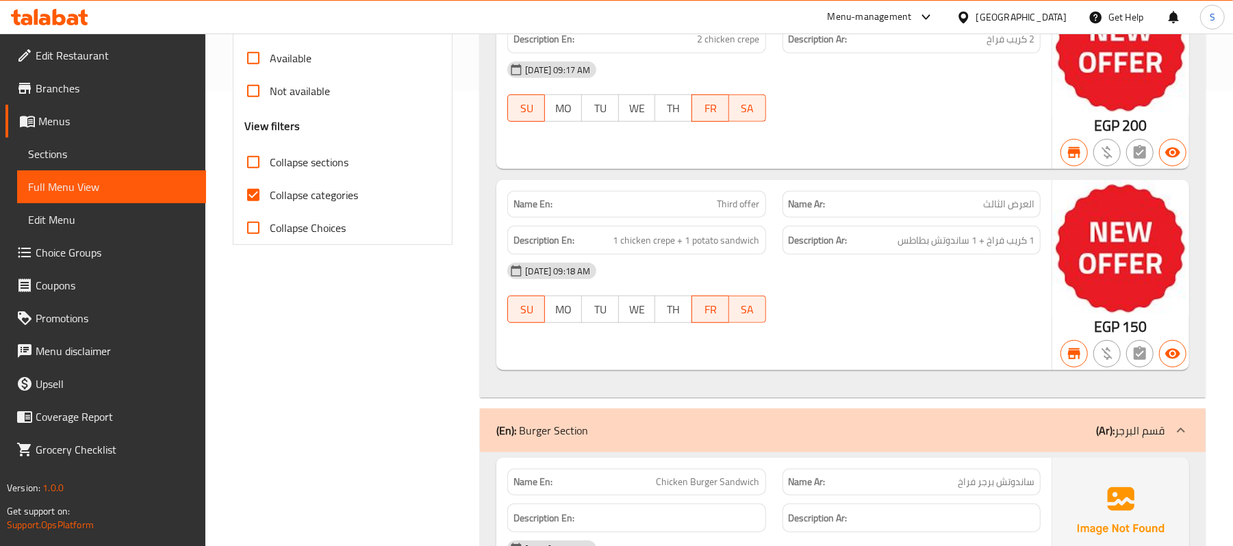
drag, startPoint x: 263, startPoint y: 171, endPoint x: 275, endPoint y: 185, distance: 18.5
click at [263, 171] on input "Collapse sections" at bounding box center [253, 162] width 33 height 33
checkbox input "true"
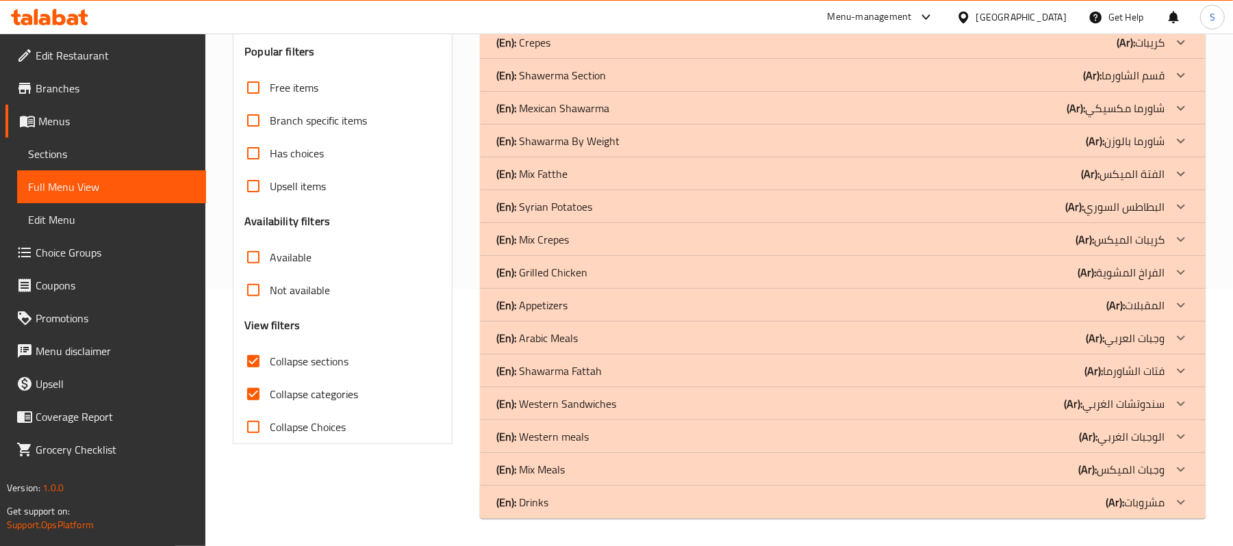
scroll to position [257, 0]
click at [1157, 442] on p "(Ar): الوجبات الغربي" at bounding box center [1122, 437] width 86 height 16
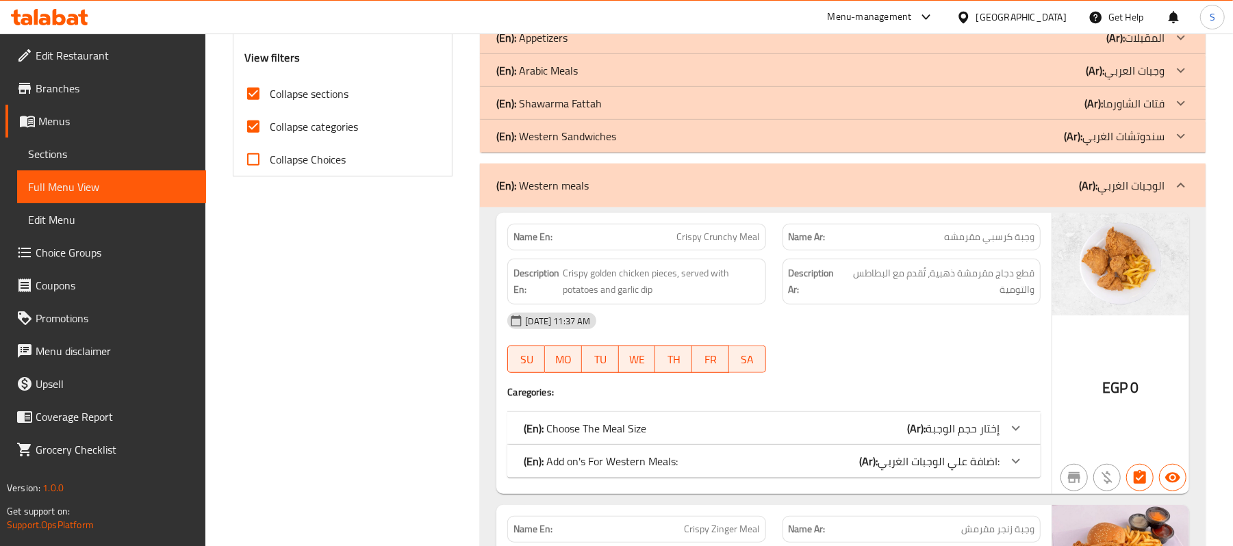
scroll to position [531, 0]
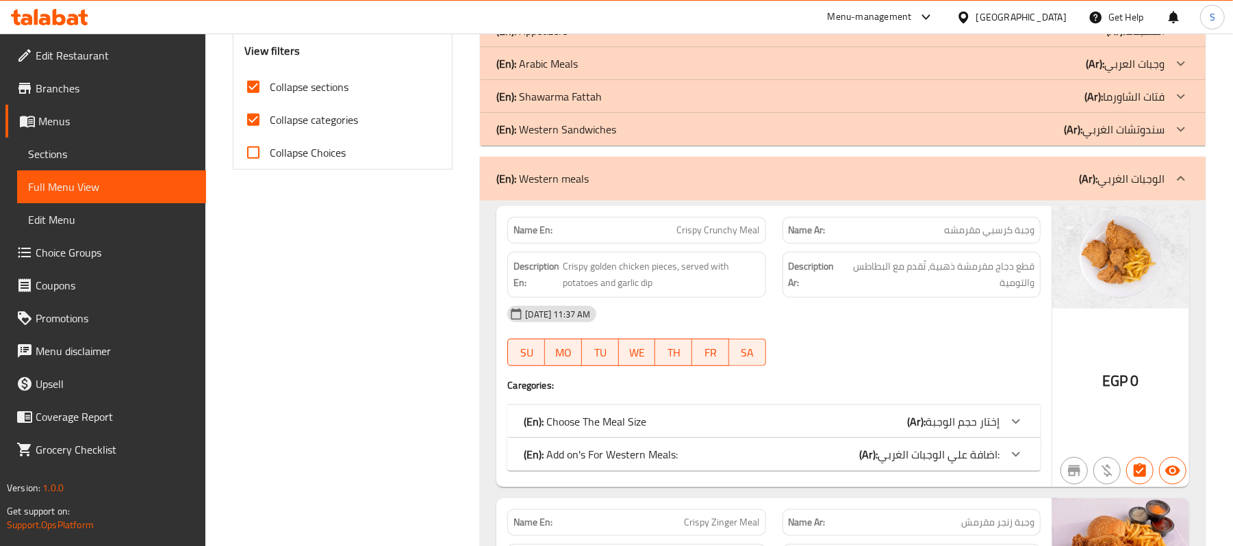
click at [267, 118] on input "Collapse categories" at bounding box center [253, 119] width 33 height 33
checkbox input "false"
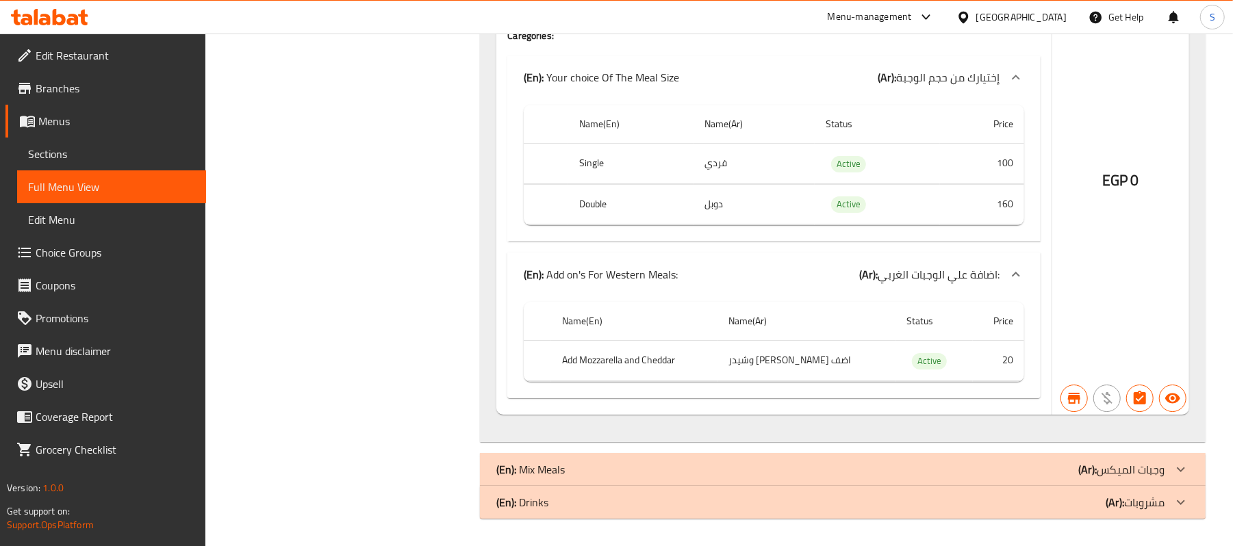
scroll to position [3143, 0]
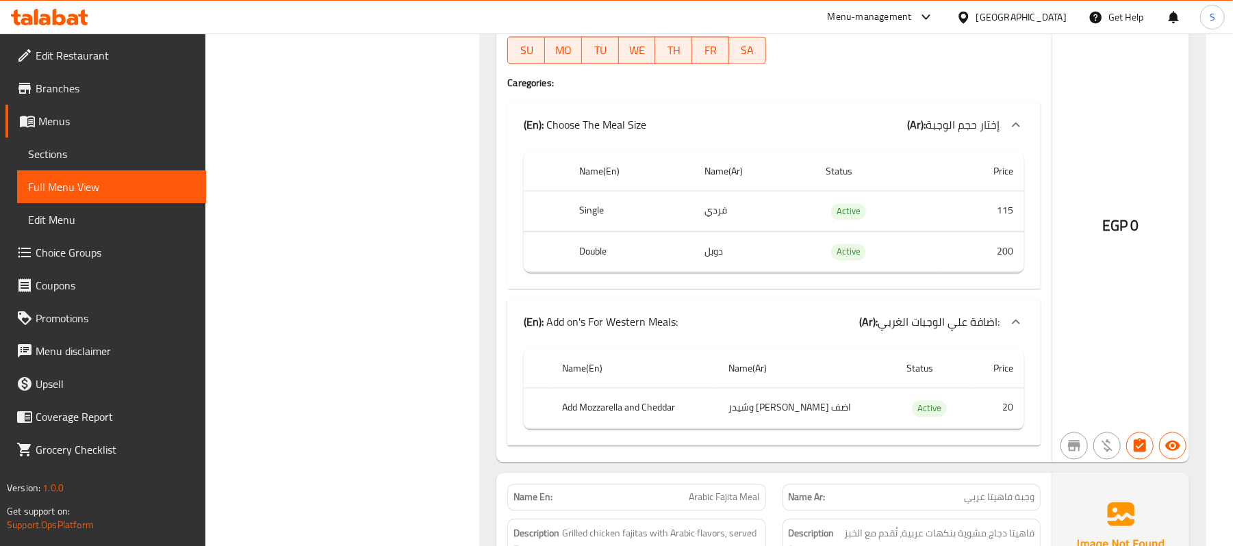
click at [69, 156] on span "Sections" at bounding box center [111, 154] width 167 height 16
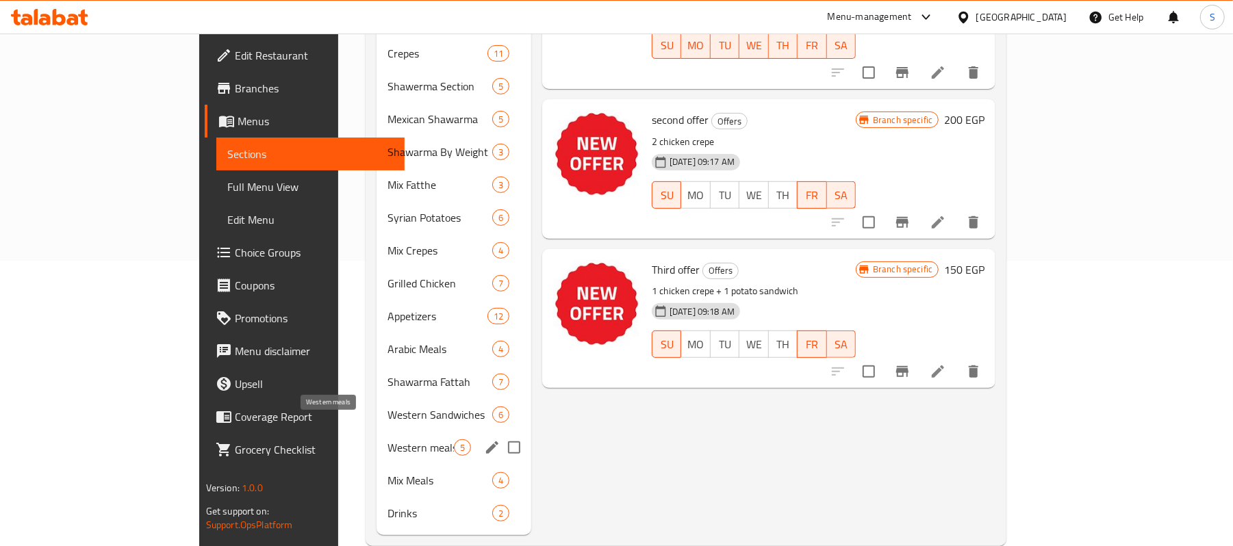
scroll to position [293, 0]
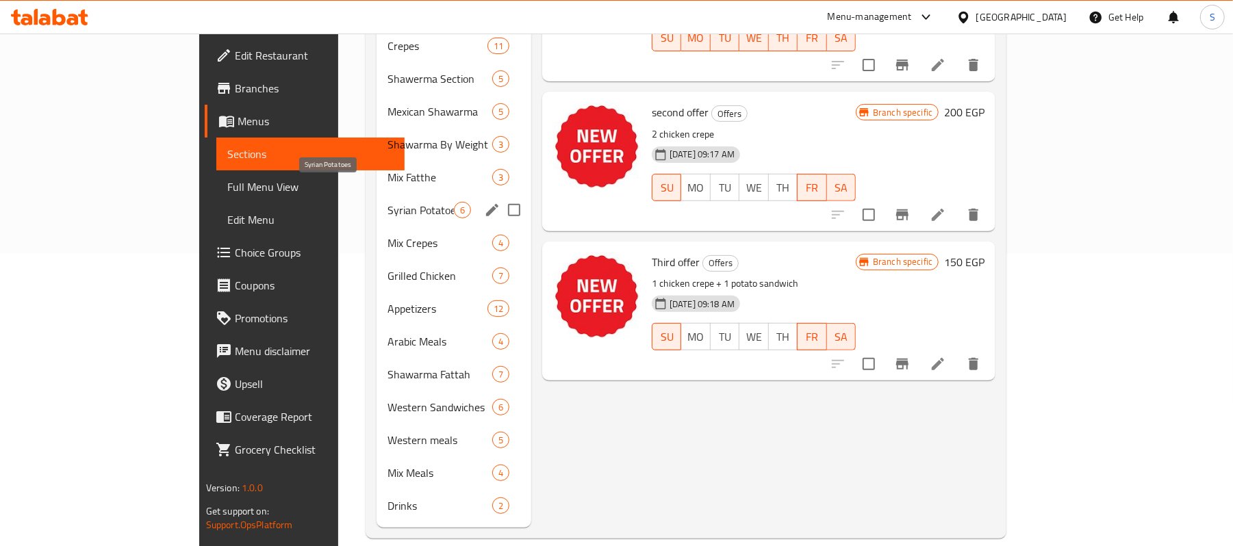
click at [388, 202] on span "Syrian Potatoes" at bounding box center [421, 210] width 66 height 16
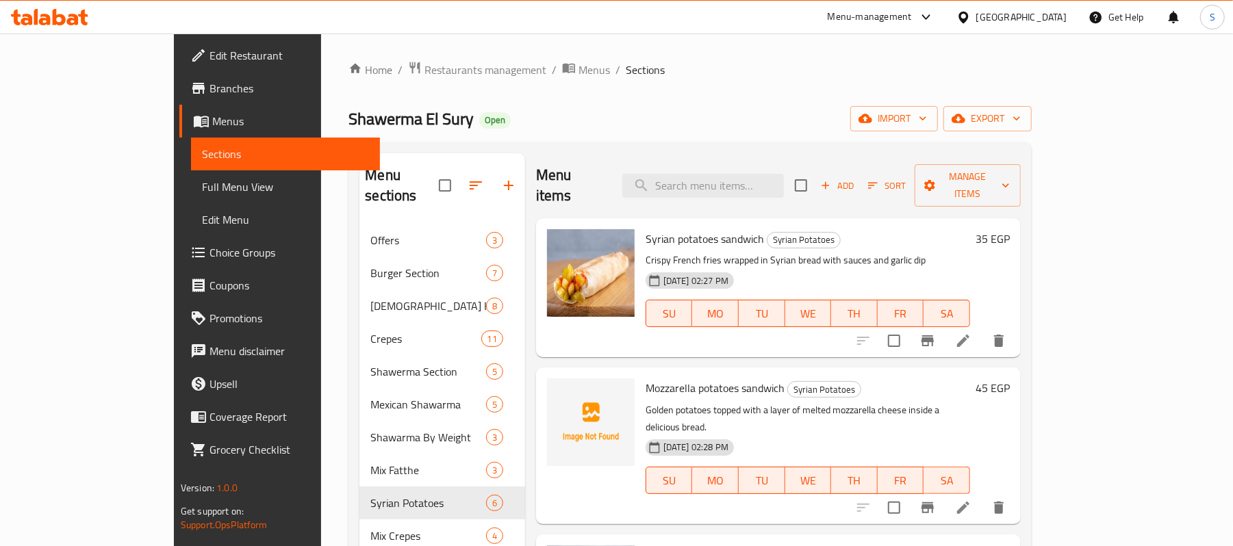
click at [1010, 229] on div "35 EGP" at bounding box center [990, 238] width 40 height 19
click at [1010, 229] on h6 "35 EGP" at bounding box center [993, 238] width 34 height 19
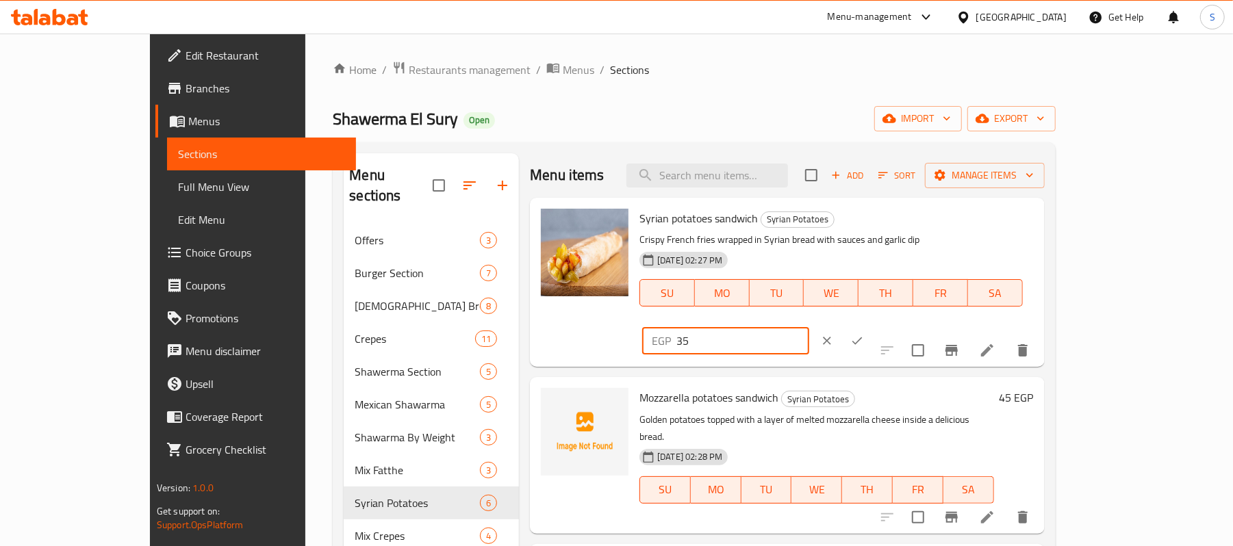
drag, startPoint x: 1000, startPoint y: 230, endPoint x: 937, endPoint y: 225, distance: 63.2
click at [937, 225] on div "Syrian potatoes sandwich Syrian Potatoes Crispy French fries wrapped in Syrian …" at bounding box center [836, 282] width 405 height 158
type input "30"
click at [1039, 214] on div "Syrian potatoes sandwich Syrian Potatoes Crispy French fries wrapped in Syrian …" at bounding box center [836, 282] width 405 height 158
click at [864, 334] on icon "ok" at bounding box center [857, 341] width 14 height 14
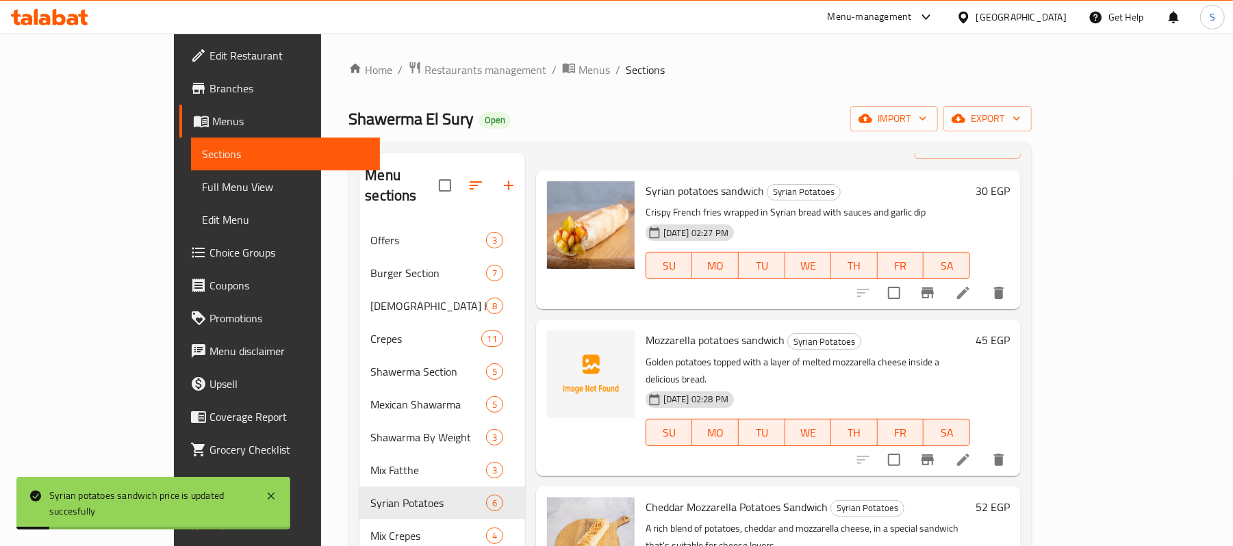
scroll to position [91, 0]
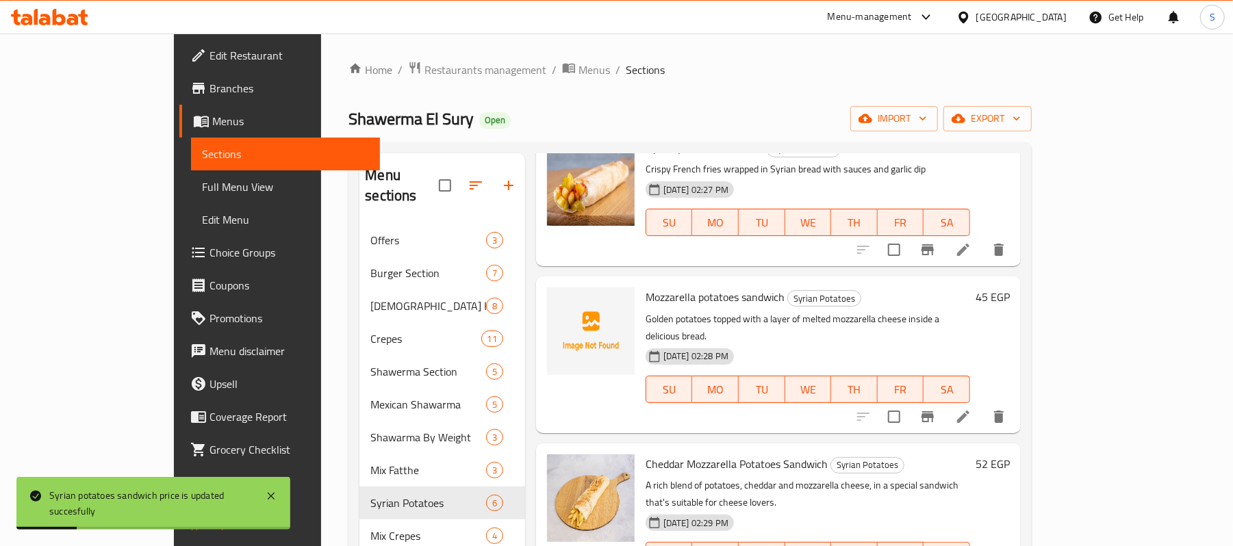
click at [1010, 288] on h6 "45 EGP" at bounding box center [993, 297] width 34 height 19
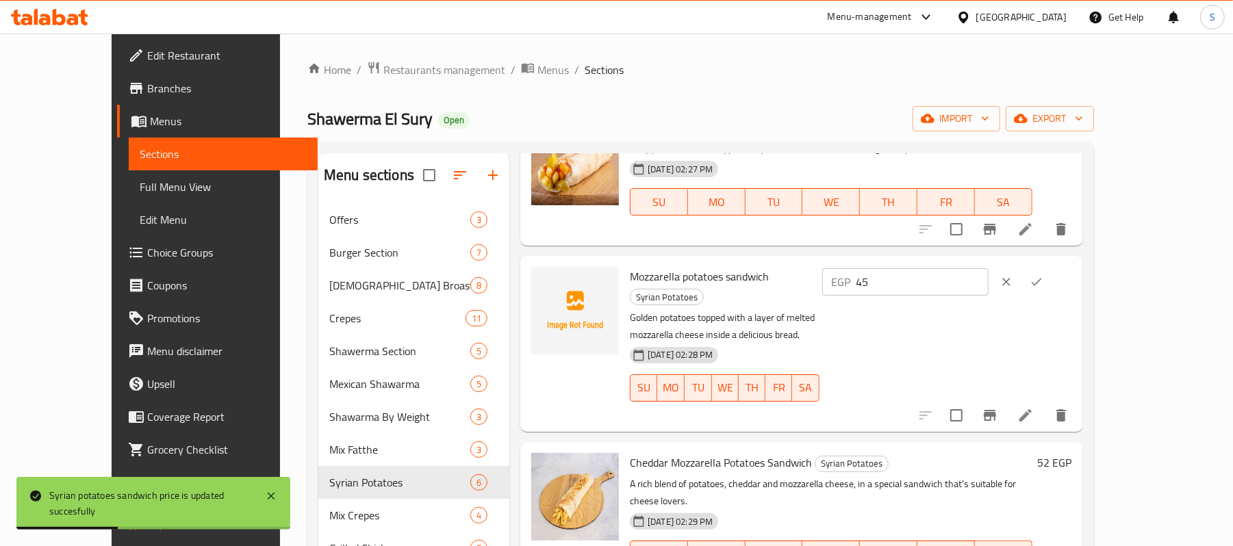
drag, startPoint x: 1023, startPoint y: 280, endPoint x: 945, endPoint y: 281, distance: 78.1
click at [946, 281] on div "EGP 45 ​" at bounding box center [946, 282] width 253 height 30
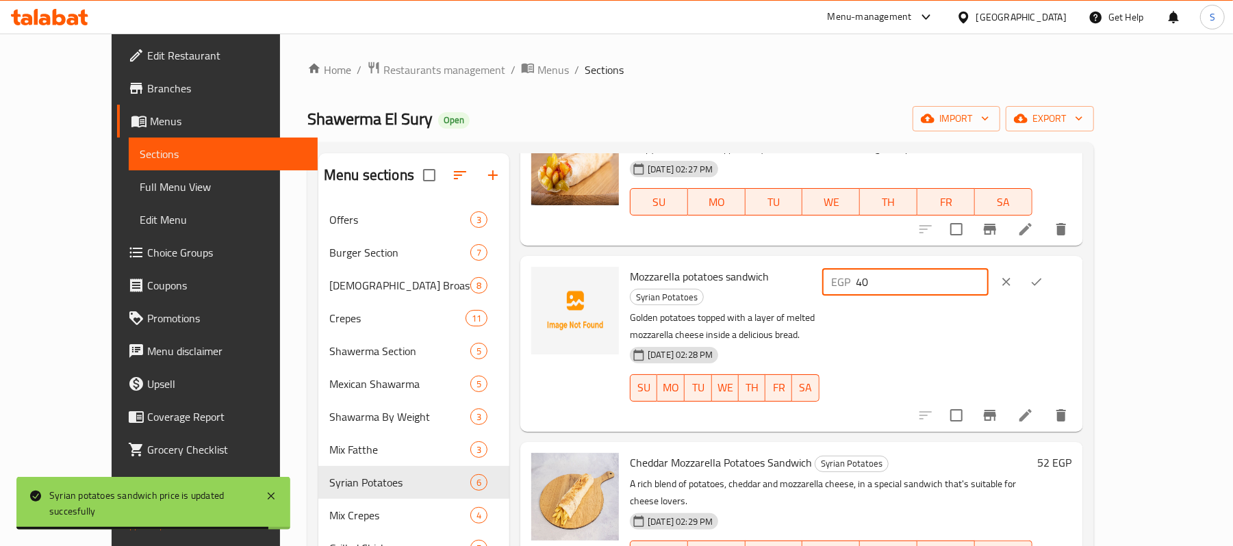
type input "40"
drag, startPoint x: 1146, startPoint y: 273, endPoint x: 1144, endPoint y: 319, distance: 46.6
click at [1052, 275] on button "ok" at bounding box center [1037, 282] width 30 height 30
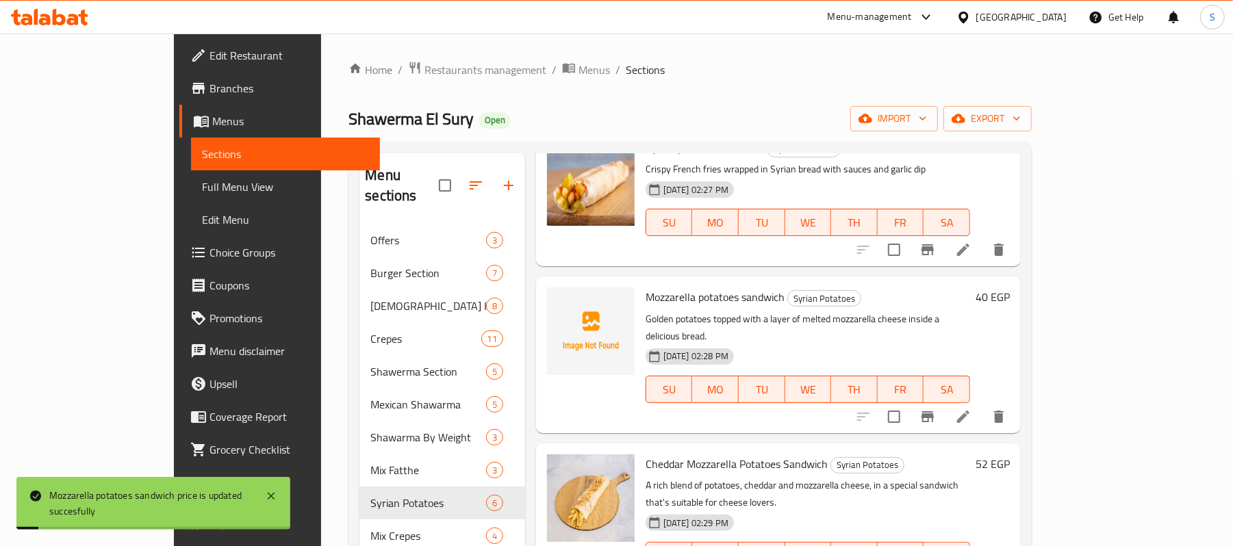
drag, startPoint x: 1150, startPoint y: 428, endPoint x: 1138, endPoint y: 470, distance: 43.6
click at [1010, 455] on h6 "52 EGP" at bounding box center [993, 464] width 34 height 19
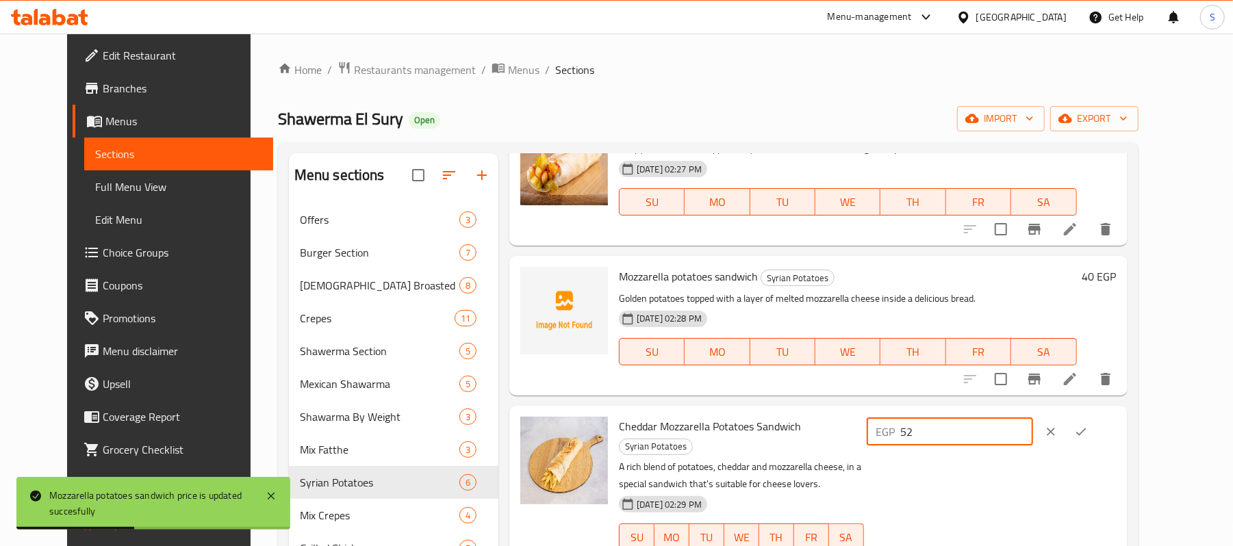
drag, startPoint x: 962, startPoint y: 420, endPoint x: 916, endPoint y: 422, distance: 46.6
click at [916, 422] on div "Cheddar Mozzarella Potatoes Sandwich Syrian Potatoes A rich blend of potatoes, …" at bounding box center [868, 494] width 509 height 164
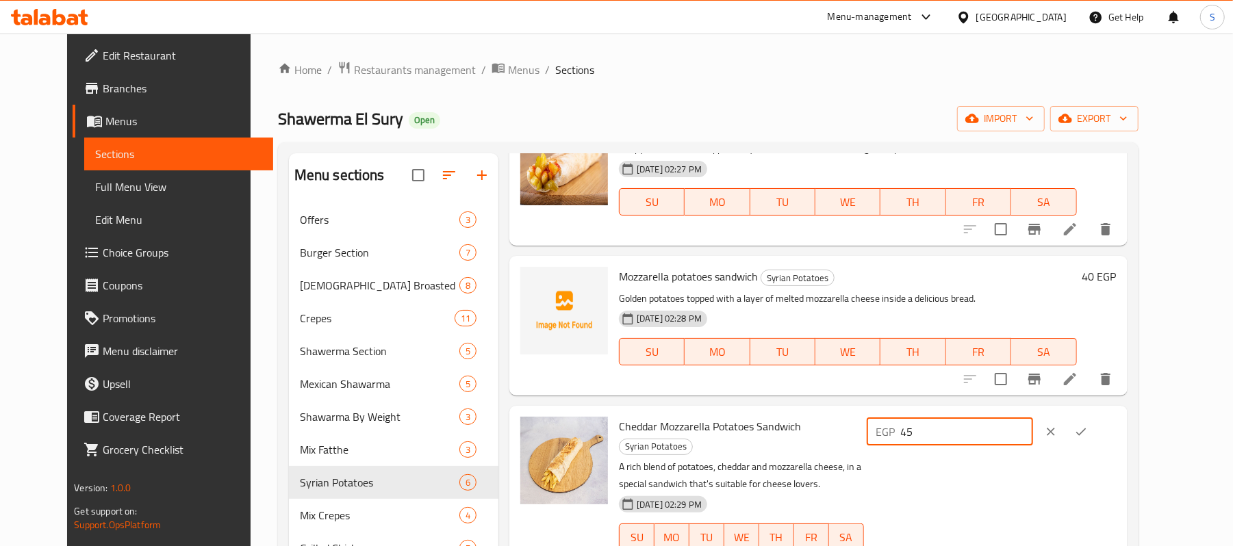
type input "45"
click at [1088, 431] on icon "ok" at bounding box center [1081, 432] width 14 height 14
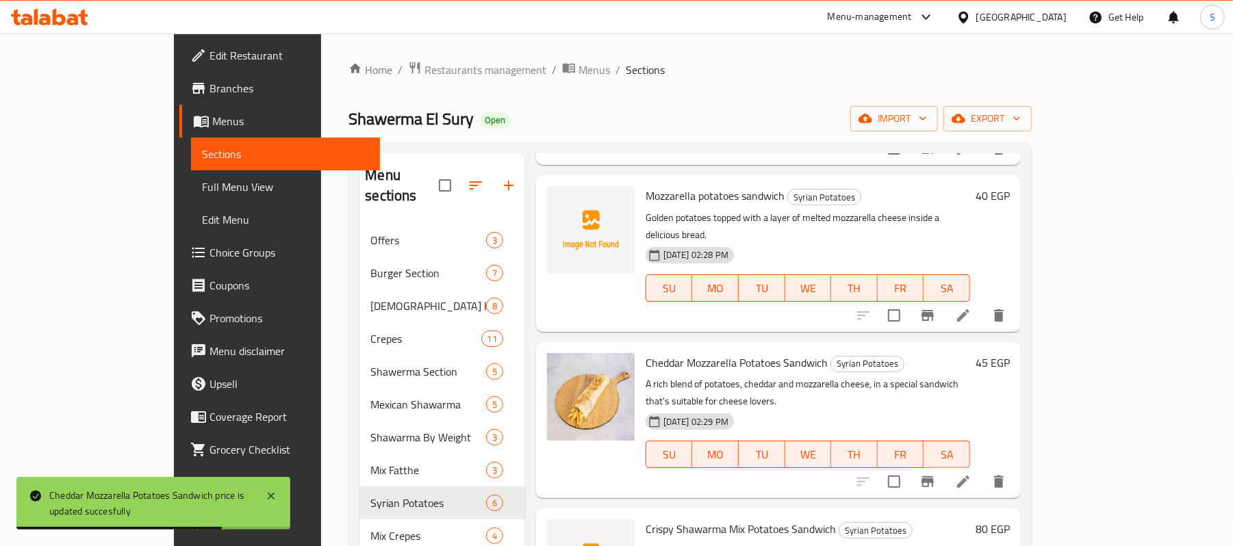
scroll to position [283, 0]
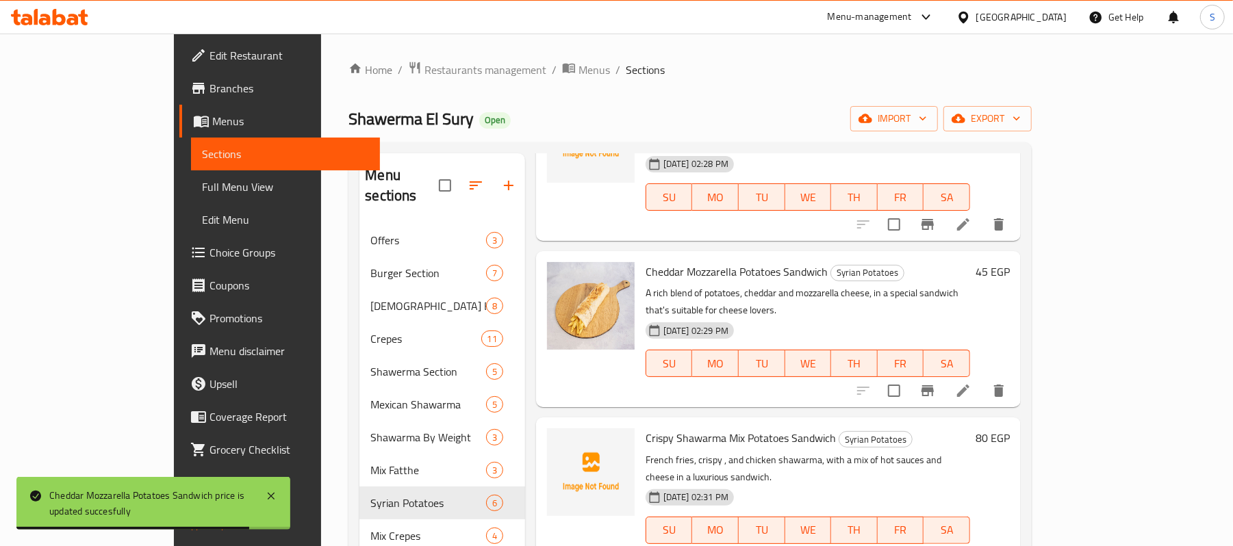
drag, startPoint x: 1140, startPoint y: 371, endPoint x: 1139, endPoint y: 378, distance: 6.9
click at [1015, 423] on div "Crispy Shawarma Mix Potatoes Sandwich Syrian Potatoes French fries, crispy , an…" at bounding box center [827, 495] width 375 height 145
click at [1010, 429] on h6 "80 EGP" at bounding box center [993, 438] width 34 height 19
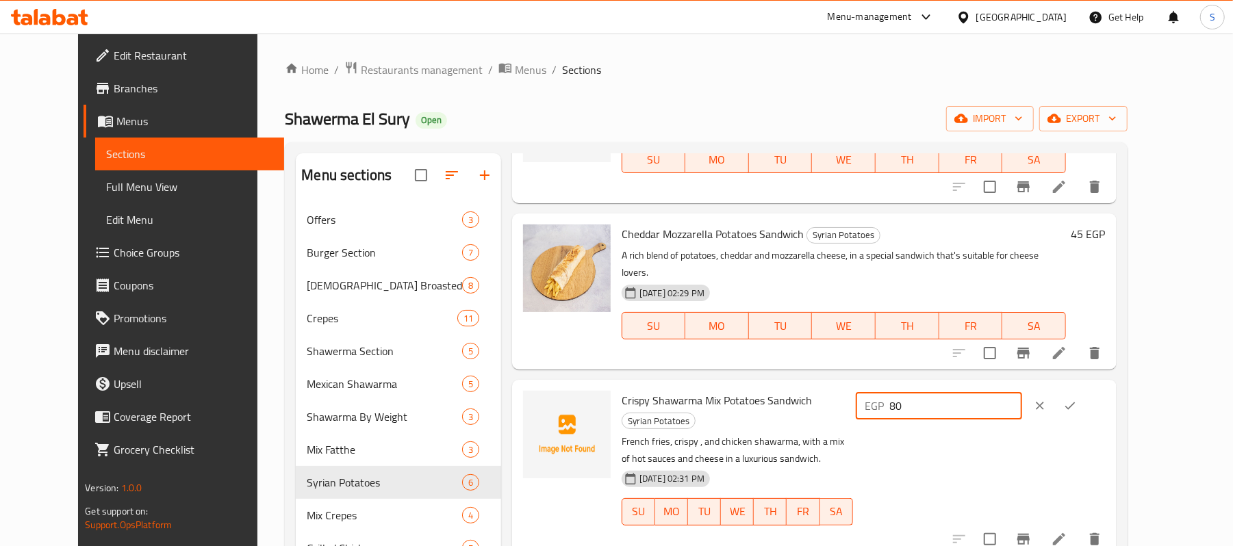
drag, startPoint x: 948, startPoint y: 379, endPoint x: 907, endPoint y: 377, distance: 41.2
click at [908, 386] on div "Crispy Shawarma Mix Potatoes Sandwich Syrian Potatoes French fries, crispy , an…" at bounding box center [863, 468] width 495 height 164
type input "70"
click at [1085, 391] on button "ok" at bounding box center [1070, 406] width 30 height 30
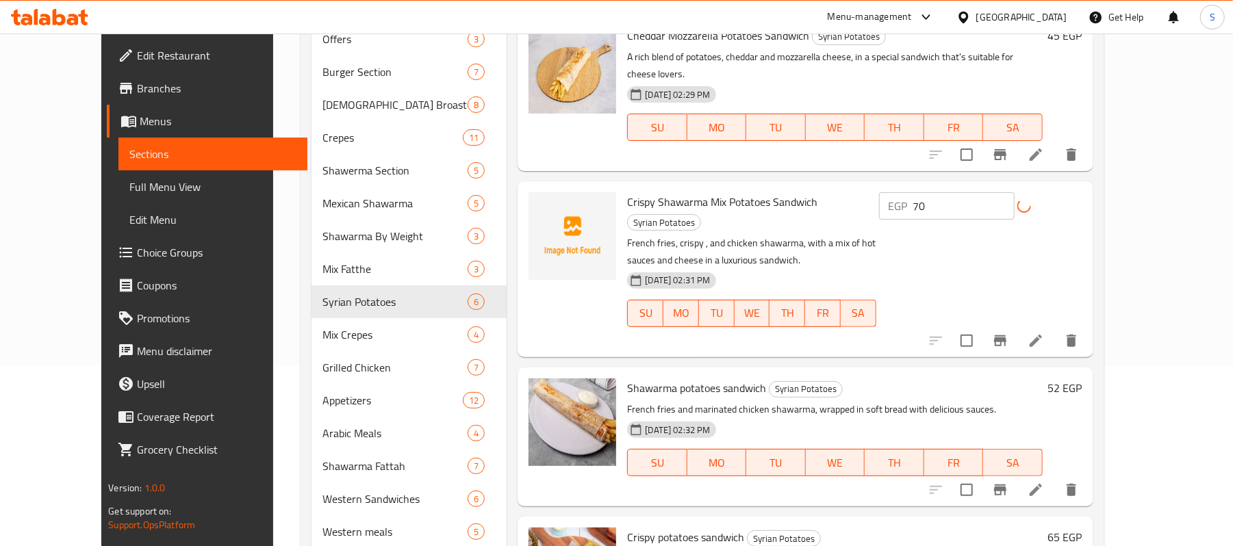
scroll to position [182, 0]
click at [1083, 377] on h6 "52 EGP" at bounding box center [1065, 386] width 34 height 19
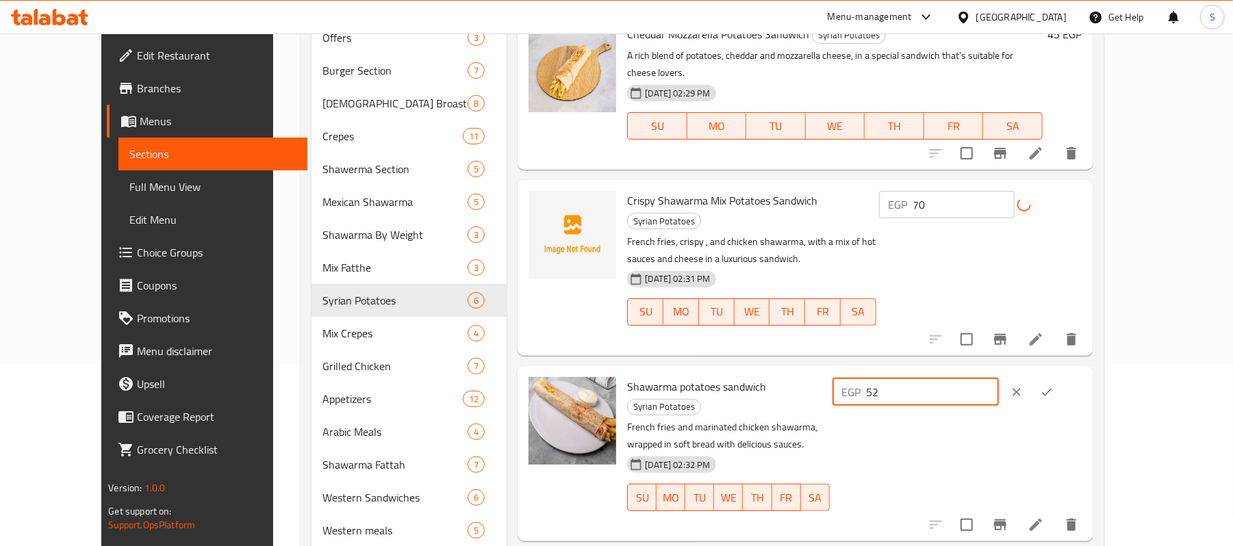
drag, startPoint x: 1016, startPoint y: 359, endPoint x: 944, endPoint y: 407, distance: 86.6
click at [907, 372] on div "Shawarma potatoes sandwich Syrian Potatoes French fries and marinated chicken s…" at bounding box center [855, 454] width 466 height 164
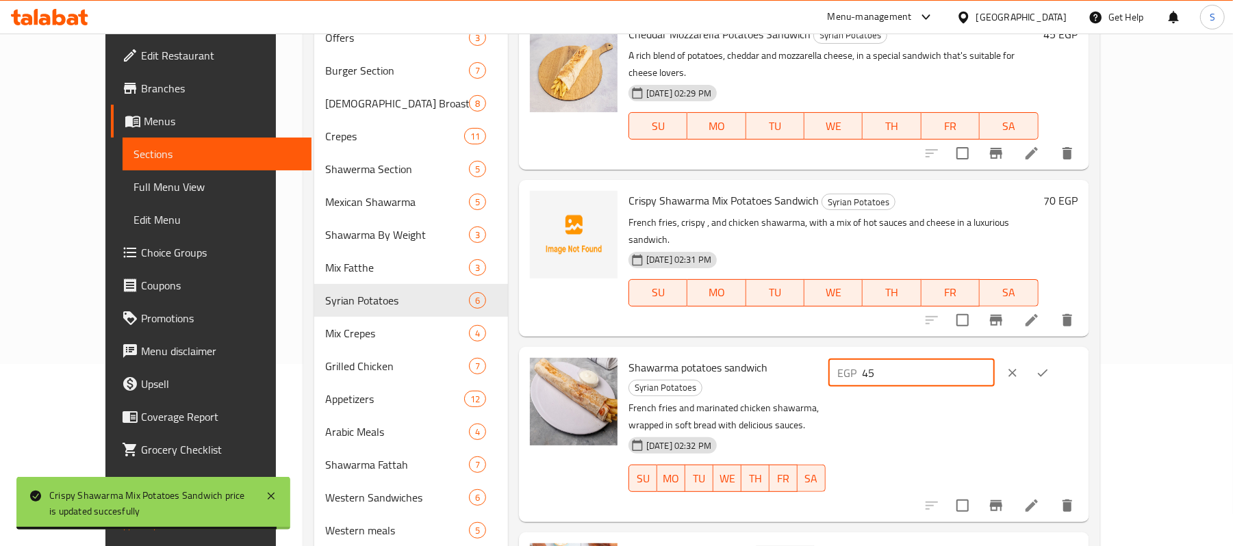
type input "45"
click at [1050, 366] on icon "ok" at bounding box center [1043, 373] width 14 height 14
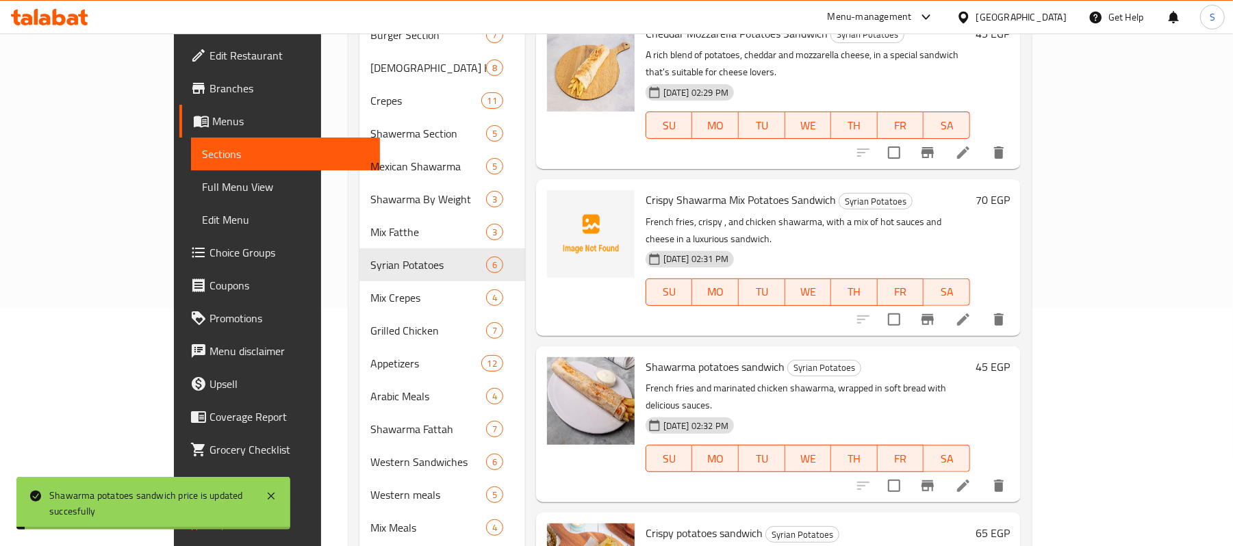
scroll to position [293, 0]
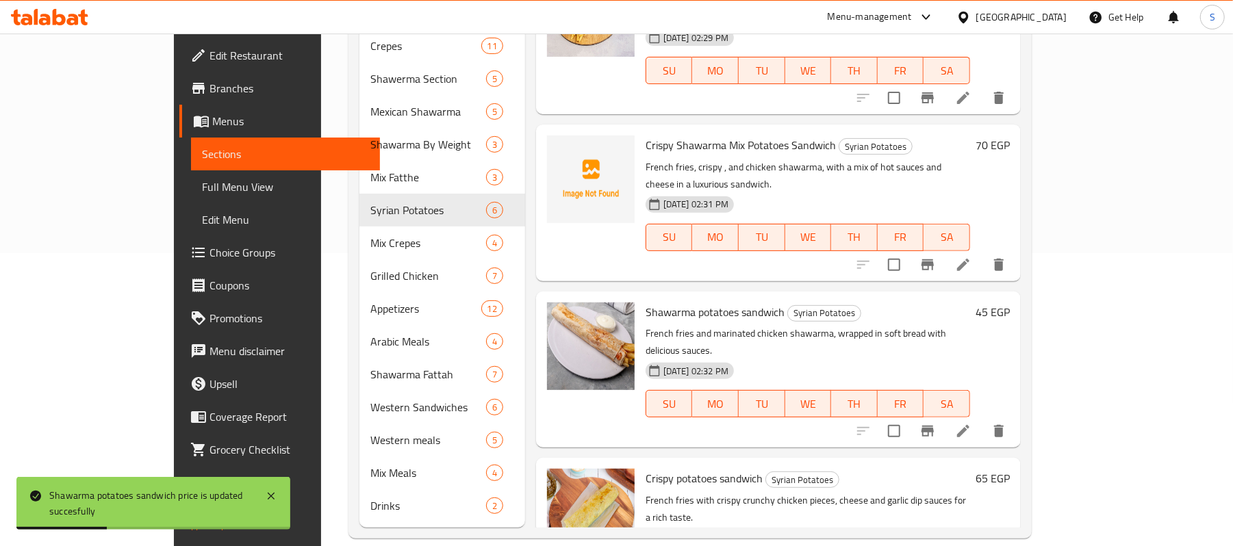
click at [1010, 469] on h6 "65 EGP" at bounding box center [993, 478] width 34 height 19
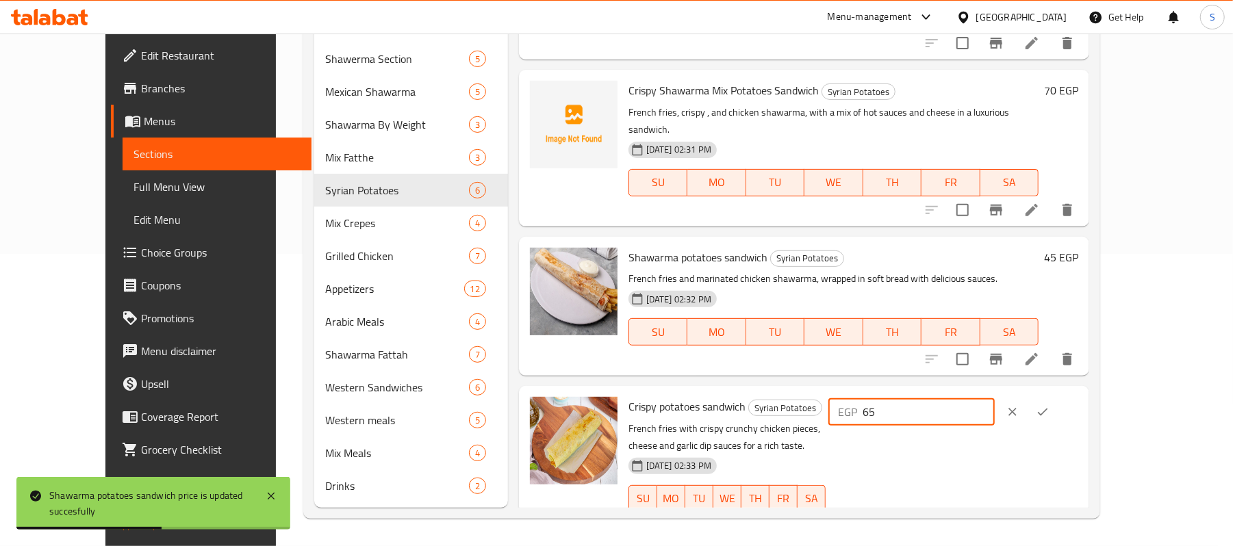
drag, startPoint x: 954, startPoint y: 367, endPoint x: 798, endPoint y: 348, distance: 157.3
click at [798, 348] on div "Menu items Add Sort Manage items Syrian potatoes sandwich Syrian Potatoes Crisp…" at bounding box center [798, 184] width 581 height 647
type input "55"
click at [1058, 397] on button "ok" at bounding box center [1043, 412] width 30 height 30
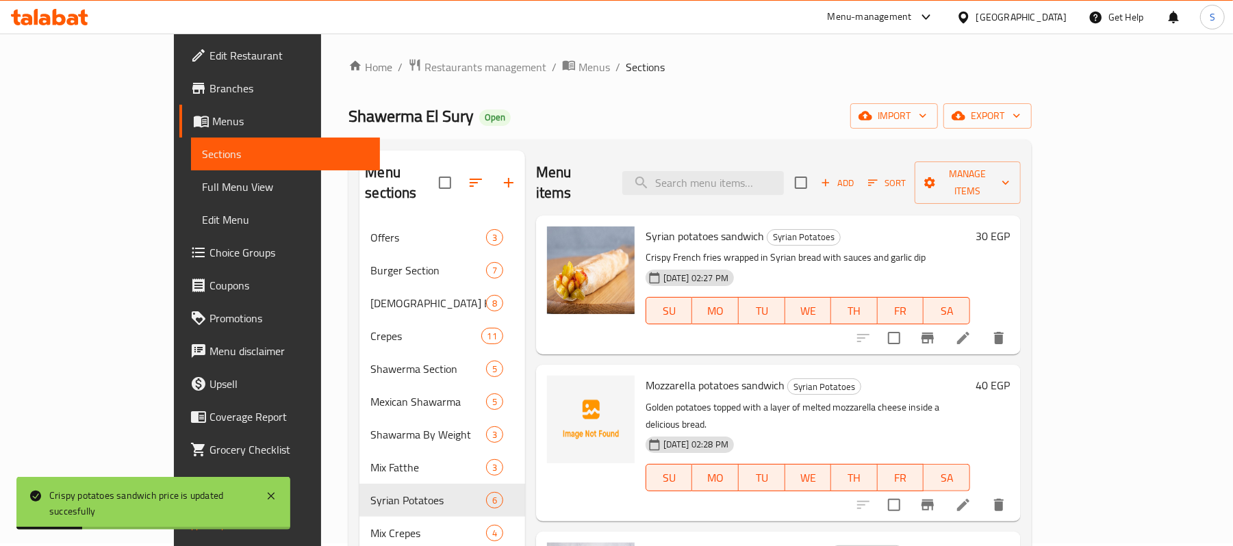
scroll to position [0, 0]
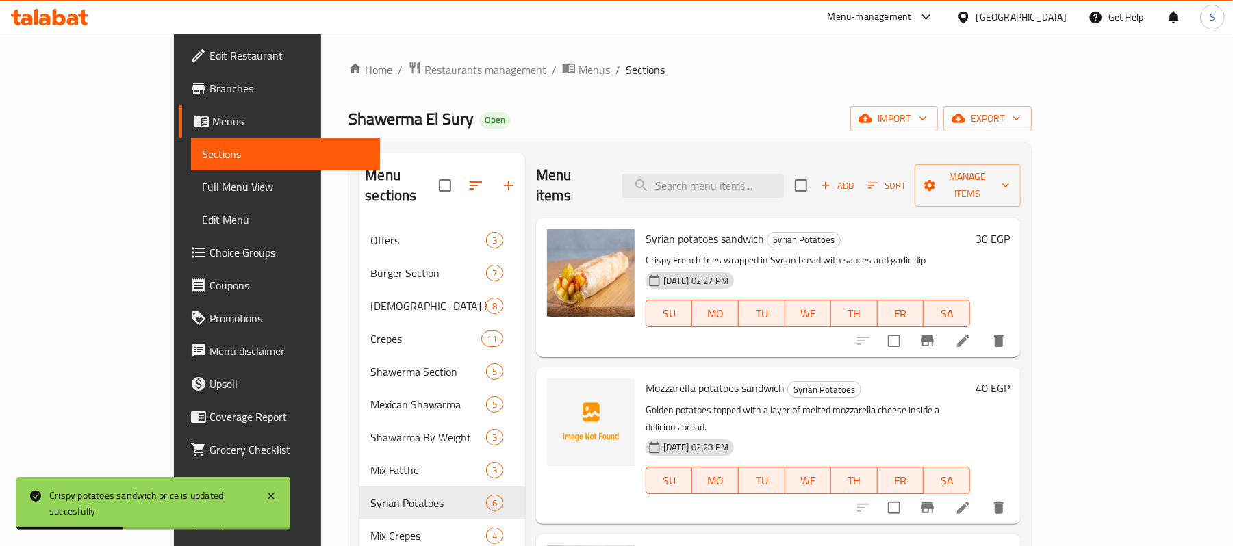
click at [1010, 229] on h6 "30 EGP" at bounding box center [993, 238] width 34 height 19
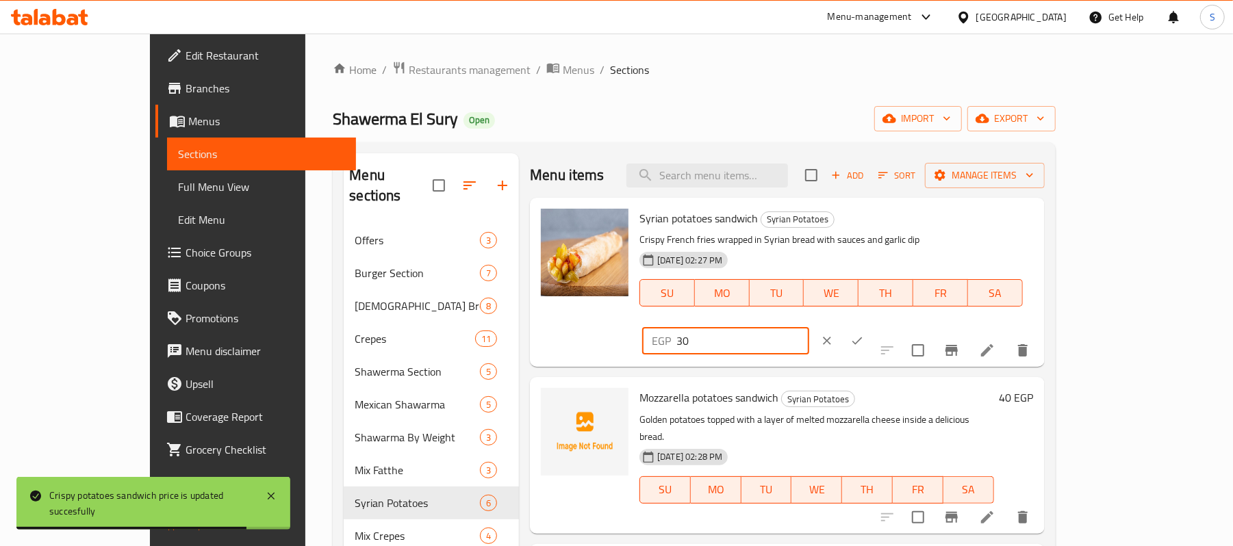
drag, startPoint x: 1008, startPoint y: 231, endPoint x: 945, endPoint y: 231, distance: 63.0
click at [892, 326] on div "EGP 30 ​" at bounding box center [766, 341] width 253 height 30
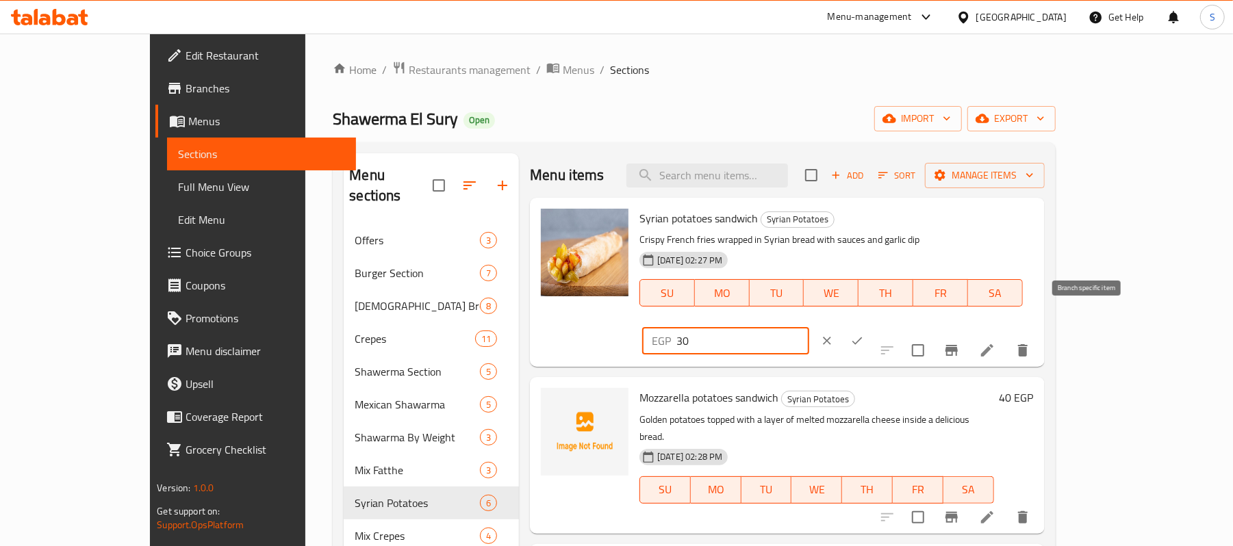
click at [960, 342] on icon "Branch-specific-item" at bounding box center [952, 350] width 16 height 16
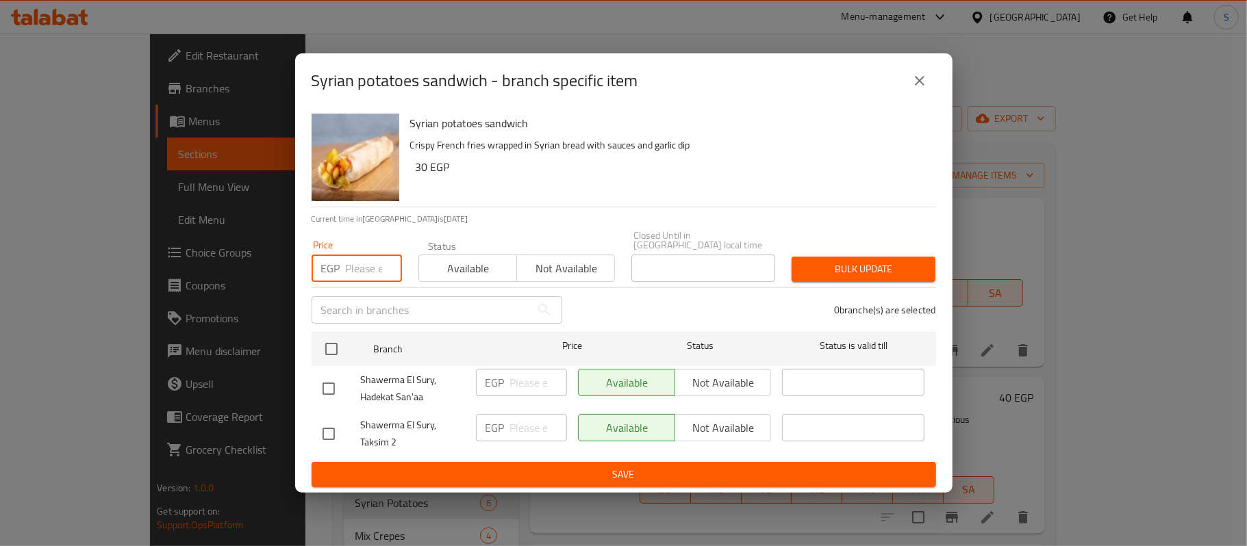
drag, startPoint x: 365, startPoint y: 256, endPoint x: 368, endPoint y: 271, distance: 15.4
click at [366, 256] on input "number" at bounding box center [374, 268] width 56 height 27
paste input "30"
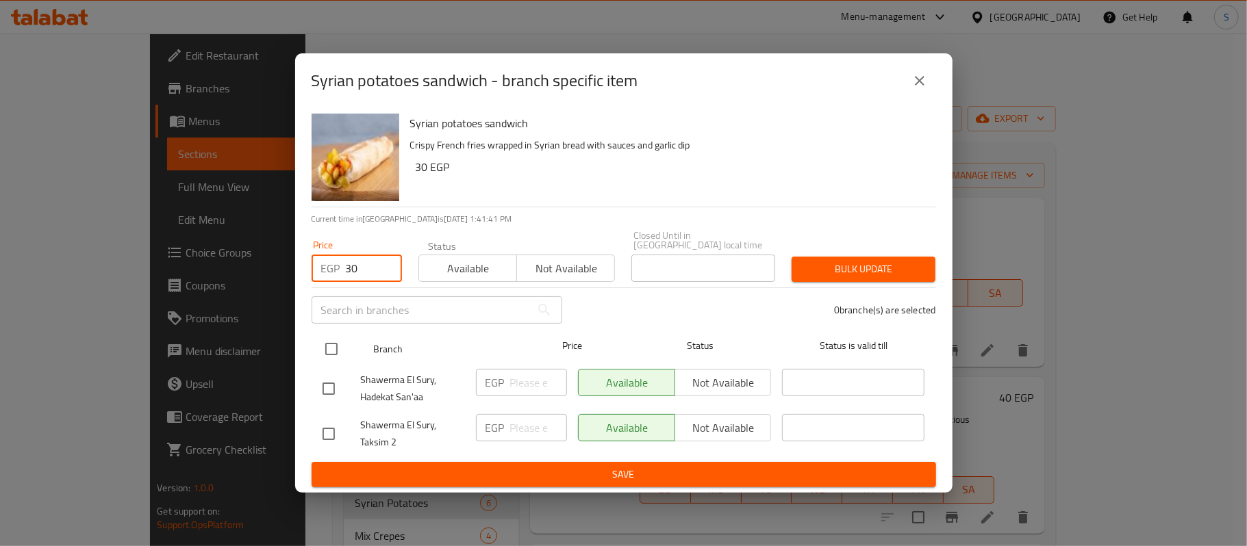
type input "30"
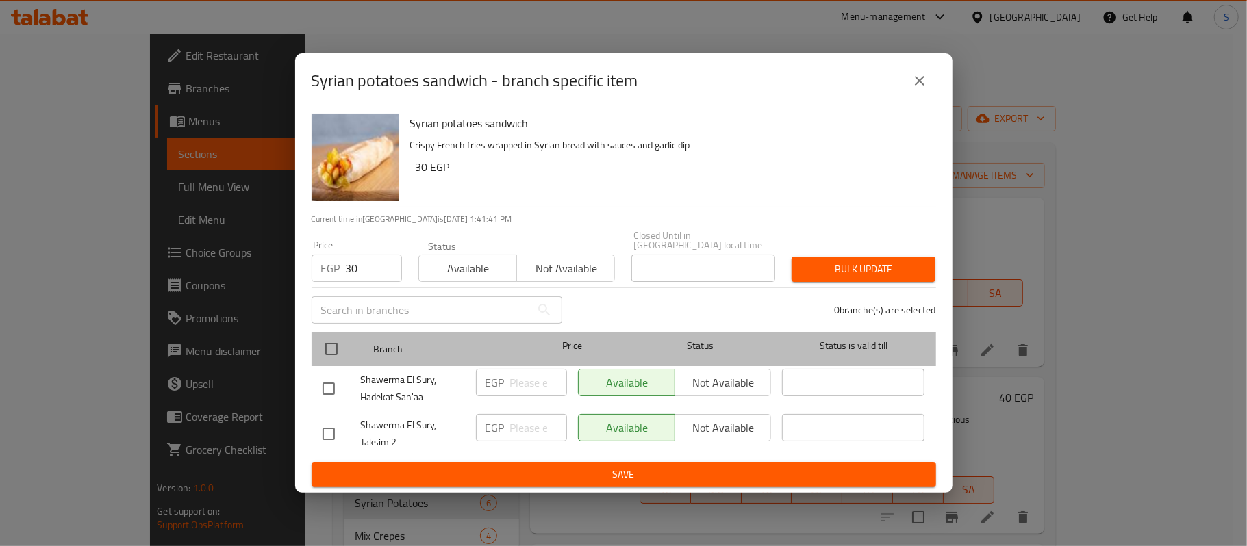
click at [349, 340] on div at bounding box center [342, 349] width 51 height 40
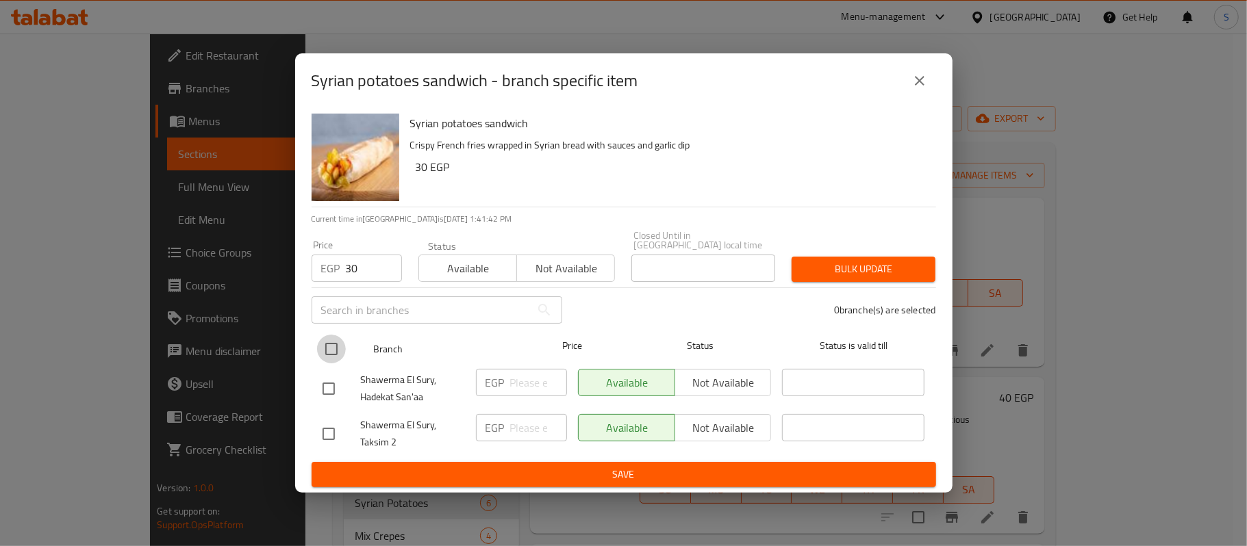
click at [321, 342] on input "checkbox" at bounding box center [331, 349] width 29 height 29
checkbox input "true"
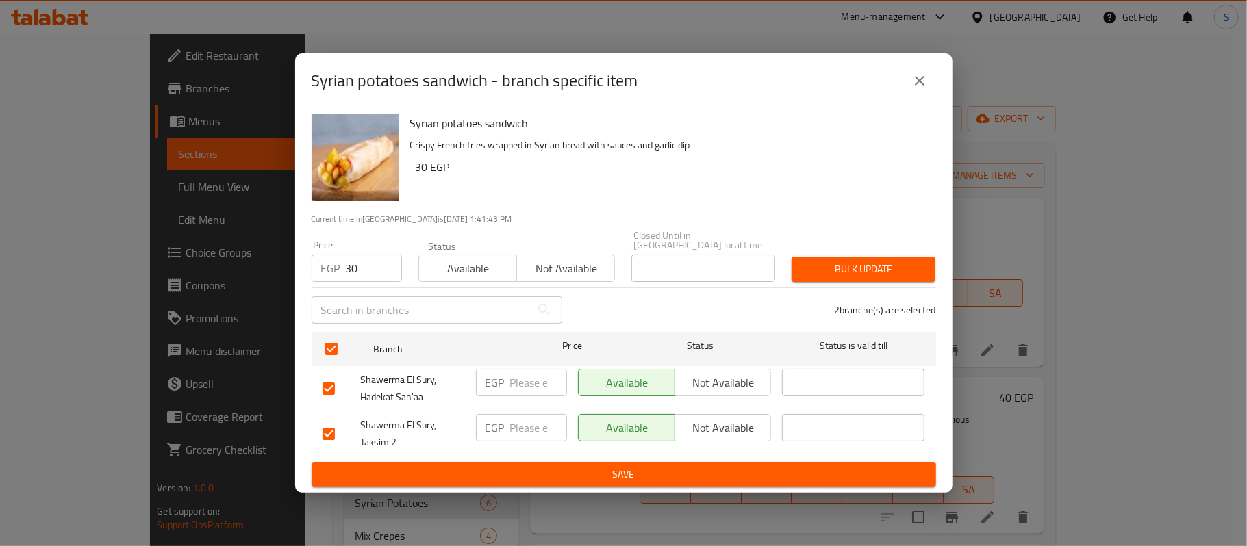
click at [879, 261] on span "Bulk update" at bounding box center [864, 269] width 122 height 17
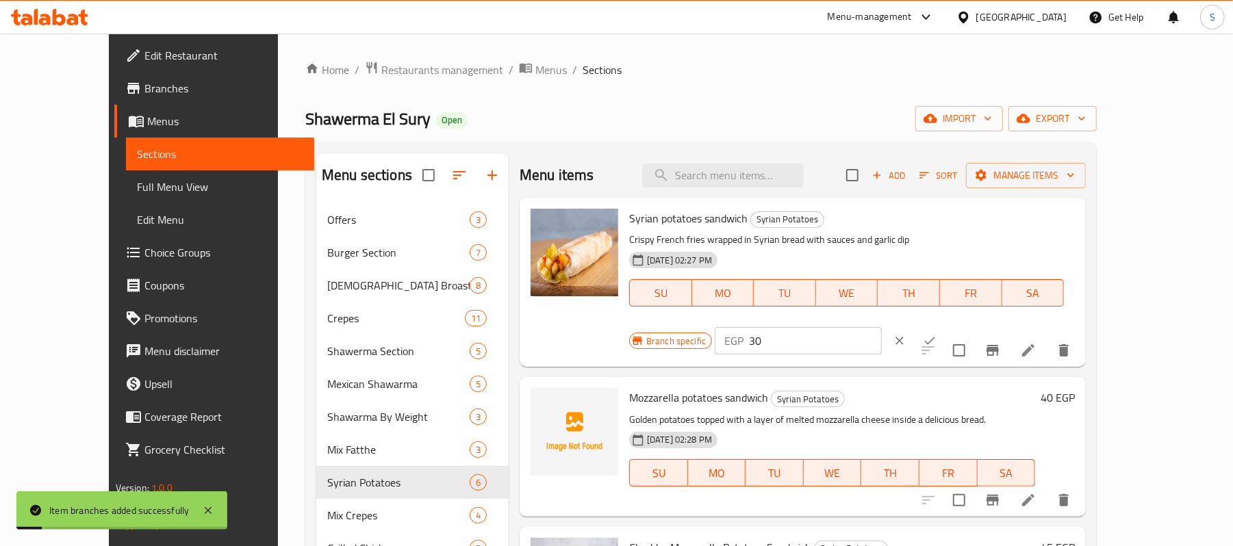
click at [1075, 388] on h6 "40 EGP" at bounding box center [1058, 397] width 34 height 19
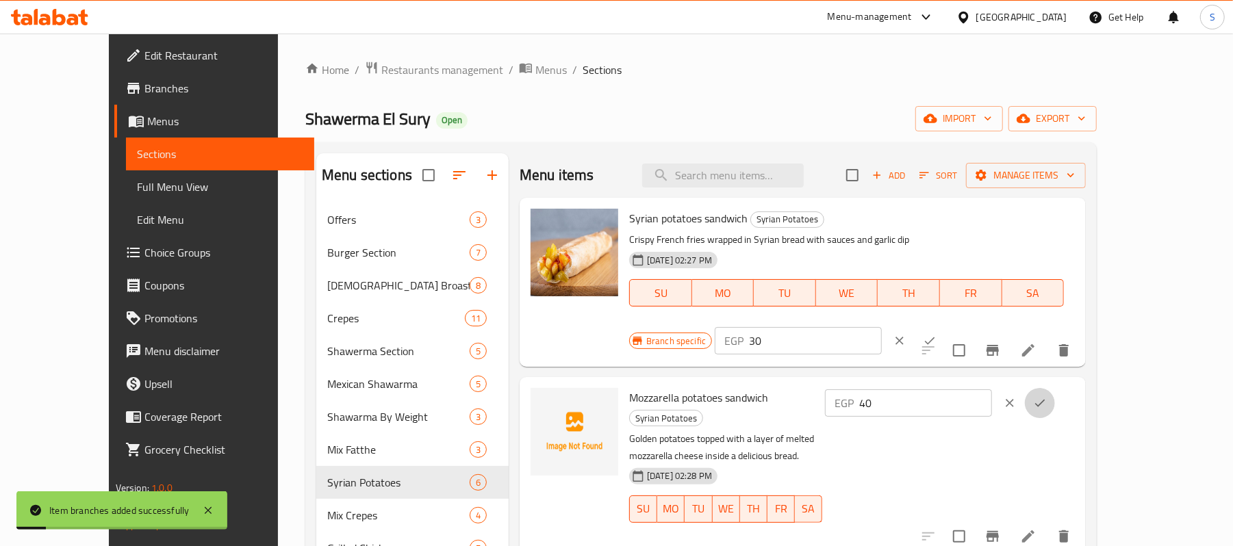
click at [1047, 396] on icon "ok" at bounding box center [1040, 403] width 14 height 14
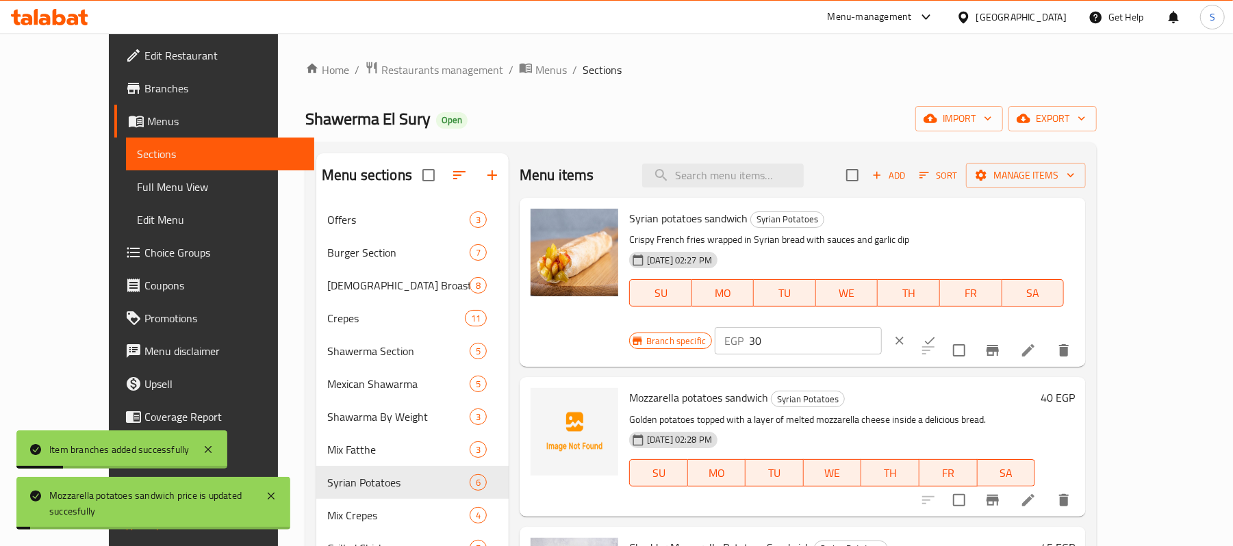
drag, startPoint x: 1052, startPoint y: 384, endPoint x: 993, endPoint y: 392, distance: 59.5
click at [993, 392] on h6 "Mozzarella potatoes sandwich Syrian Potatoes" at bounding box center [832, 397] width 406 height 19
click at [1075, 388] on h6 "40 EGP" at bounding box center [1058, 397] width 34 height 19
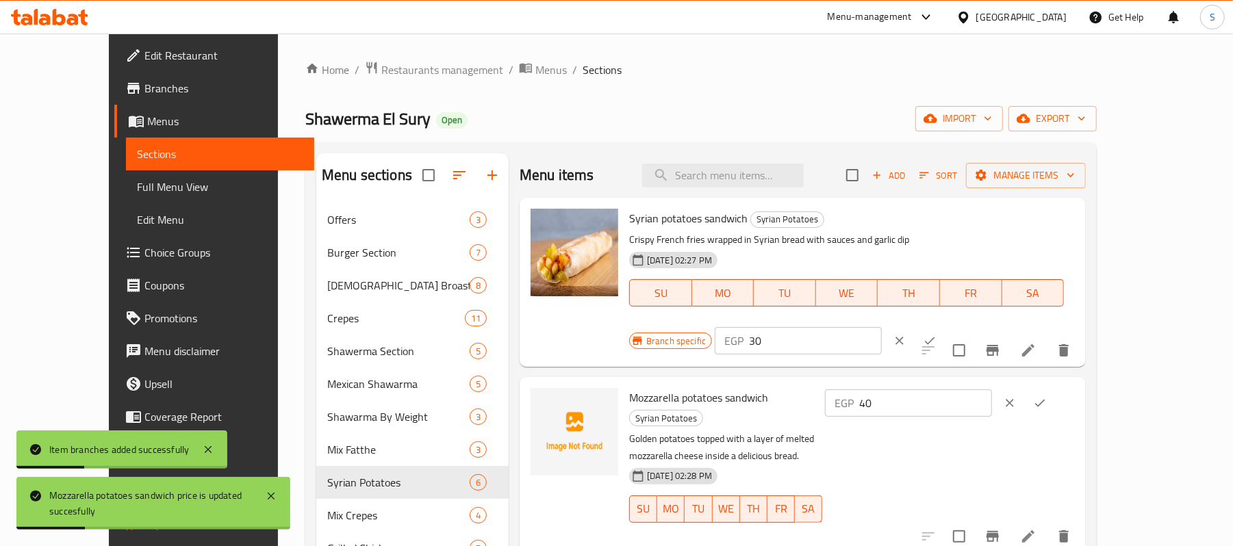
drag, startPoint x: 1033, startPoint y: 383, endPoint x: 874, endPoint y: 381, distance: 158.9
click at [875, 383] on div "Mozzarella potatoes sandwich Syrian Potatoes Golden potatoes topped with a laye…" at bounding box center [852, 465] width 457 height 164
click at [1009, 520] on button "Branch-specific-item" at bounding box center [992, 536] width 33 height 33
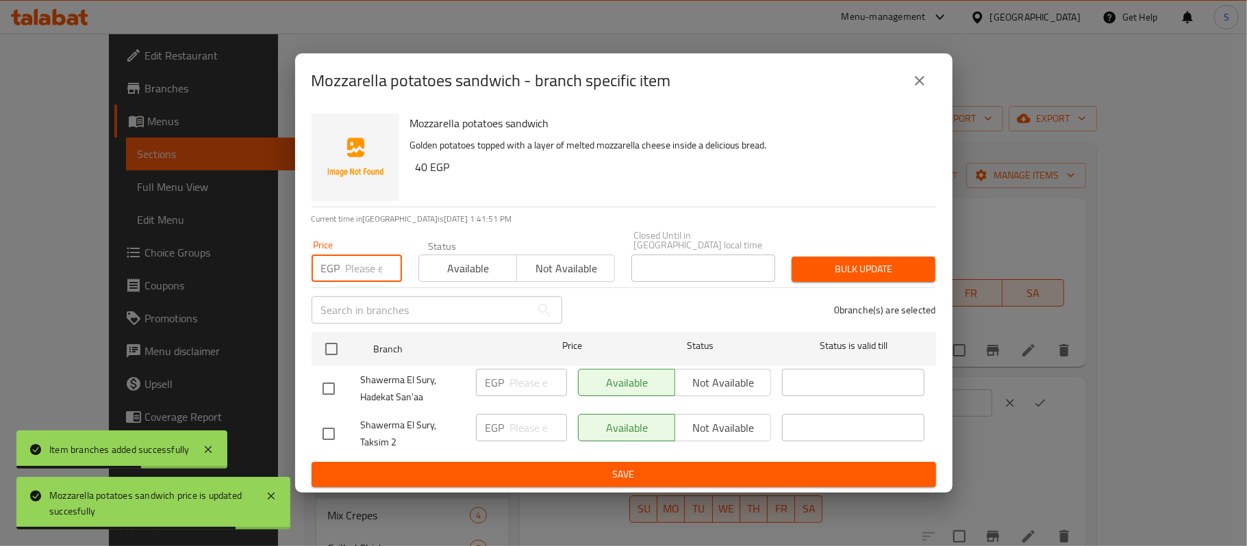
click at [353, 266] on input "number" at bounding box center [374, 268] width 56 height 27
paste input "40"
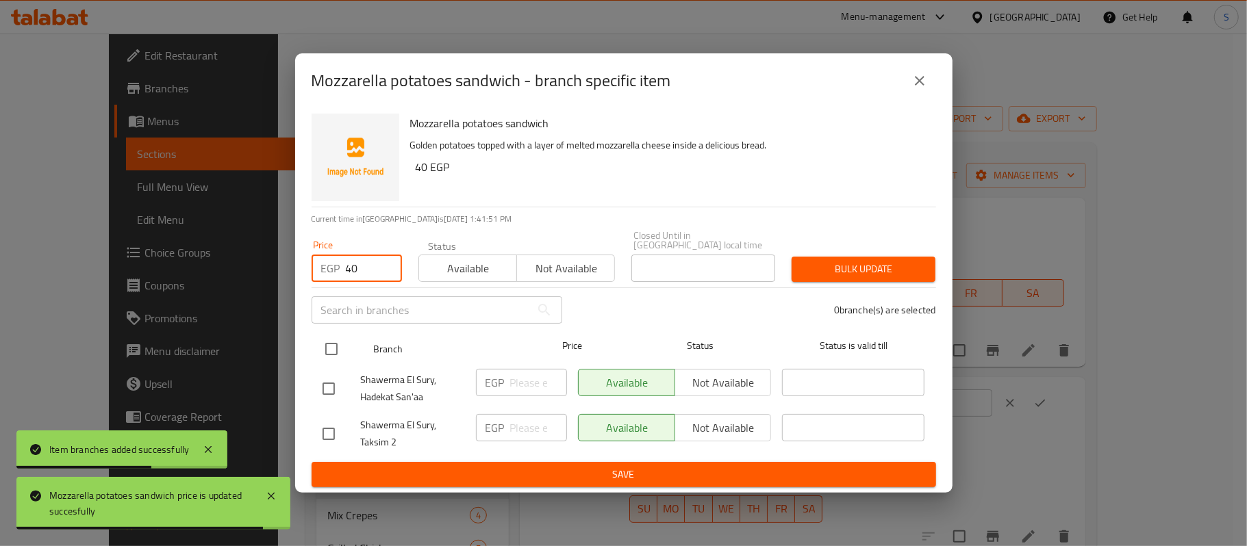
type input "40"
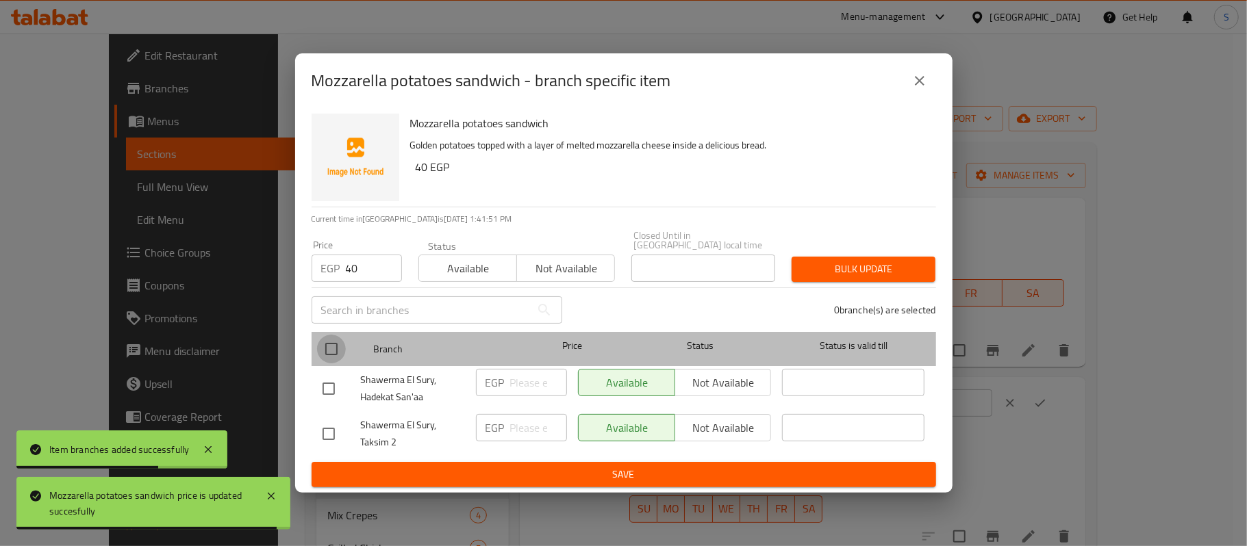
click at [329, 351] on input "checkbox" at bounding box center [331, 349] width 29 height 29
checkbox input "true"
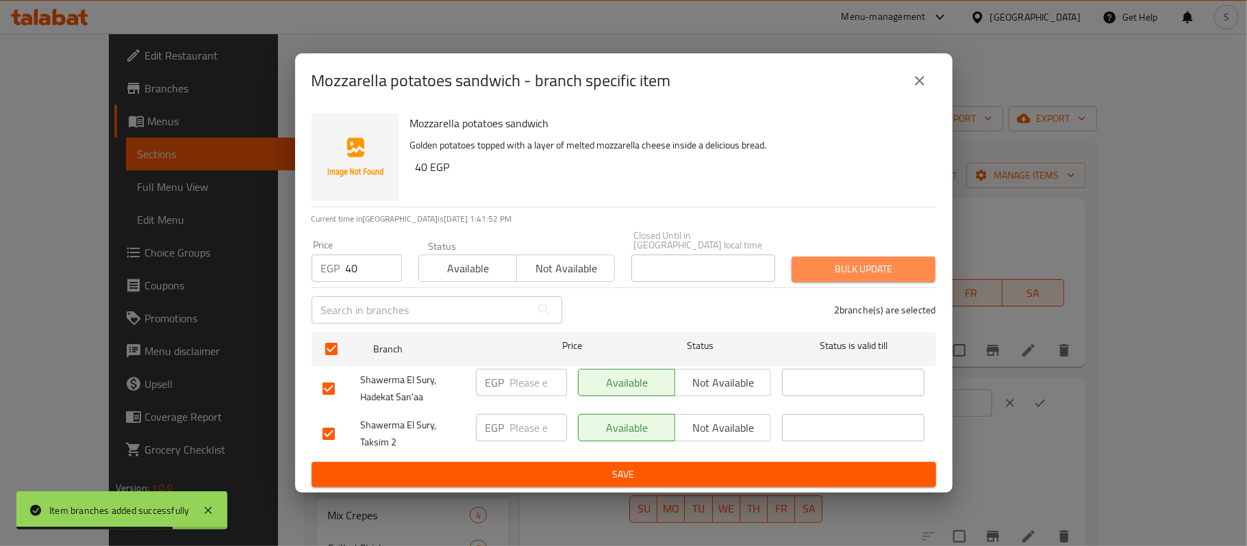
click at [856, 266] on span "Bulk update" at bounding box center [864, 269] width 122 height 17
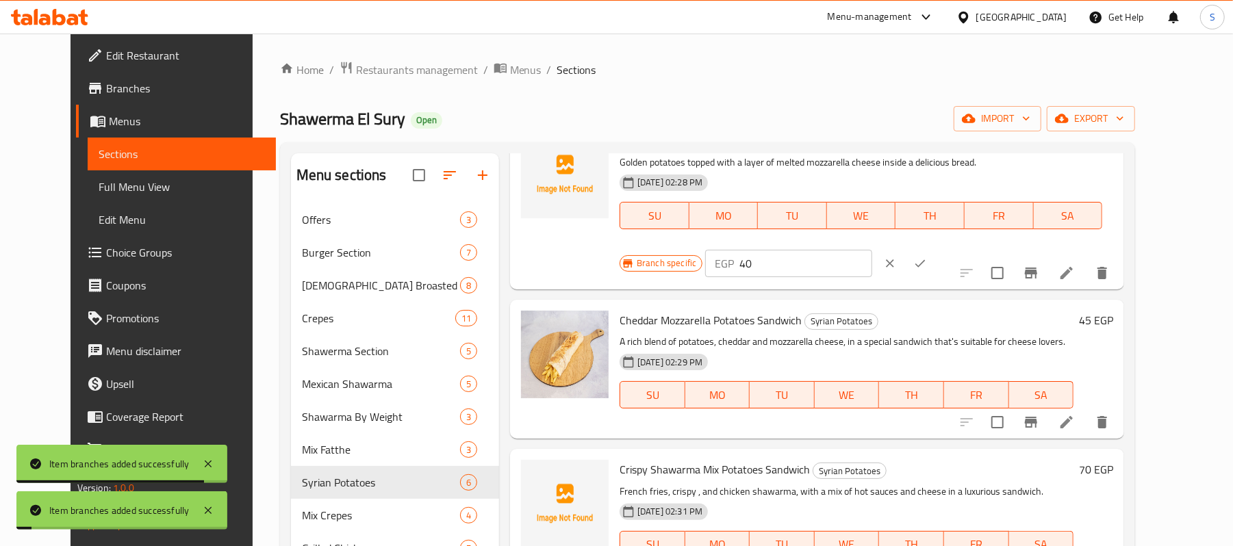
scroll to position [274, 0]
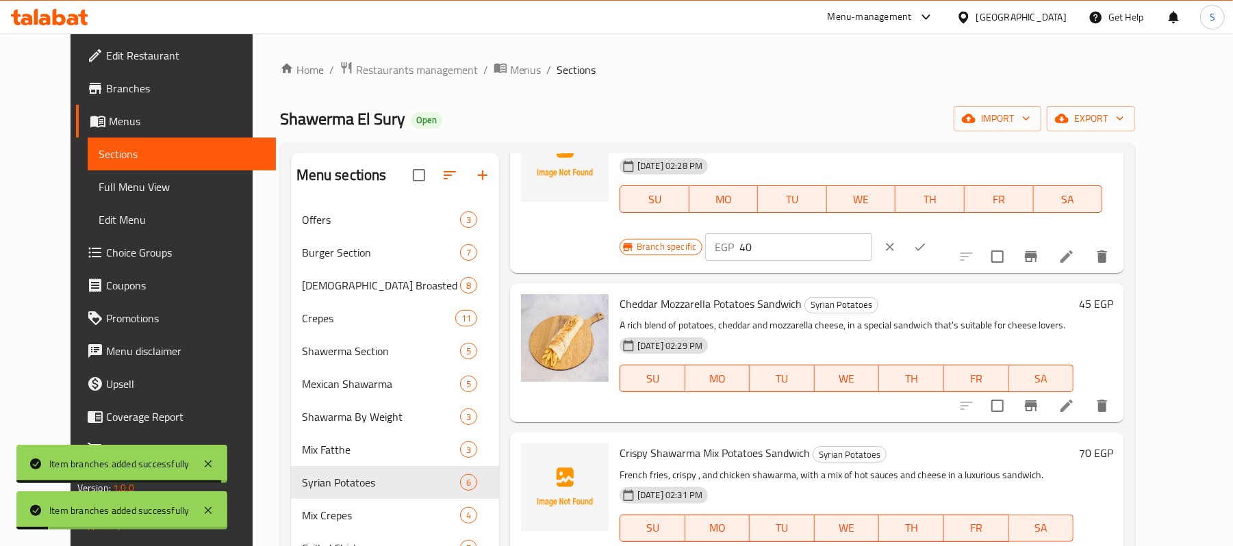
click at [1113, 294] on h6 "45 EGP" at bounding box center [1096, 303] width 34 height 19
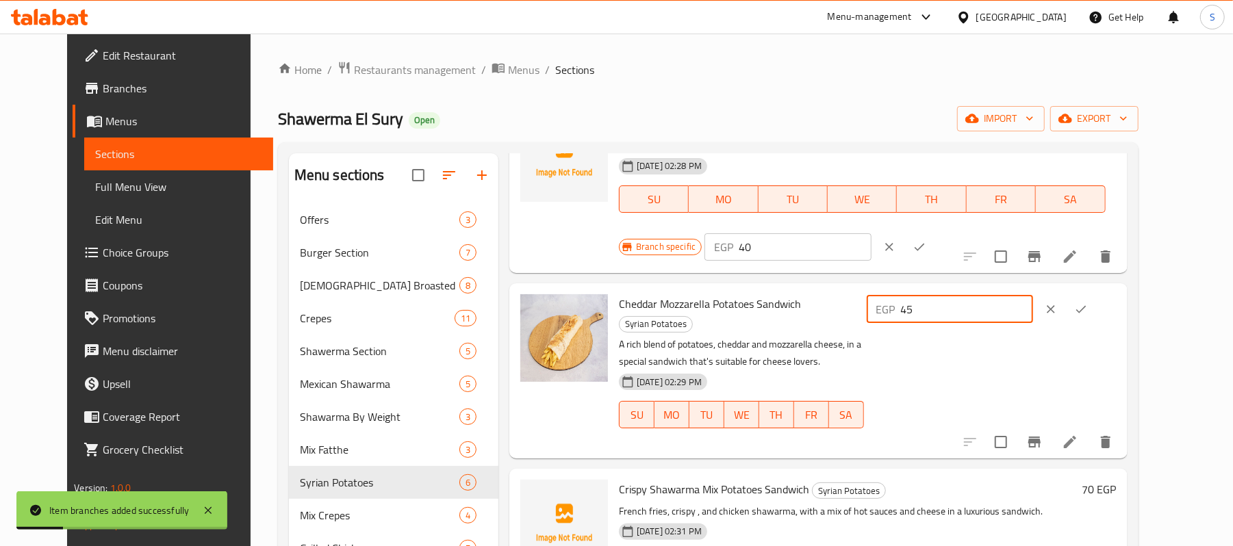
drag, startPoint x: 1038, startPoint y: 280, endPoint x: 889, endPoint y: 273, distance: 149.5
click at [889, 289] on div "Cheddar Mozzarella Potatoes Sandwich Syrian Potatoes A rich blend of potatoes, …" at bounding box center [868, 371] width 509 height 164
click at [1043, 434] on icon "Branch-specific-item" at bounding box center [1034, 442] width 16 height 16
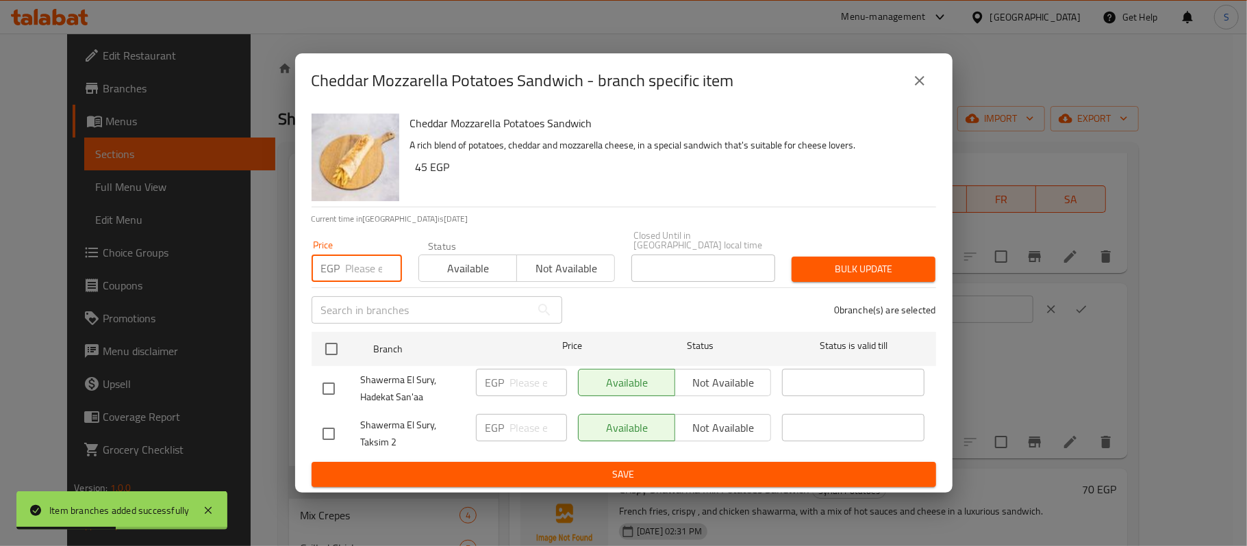
click at [352, 267] on input "number" at bounding box center [374, 268] width 56 height 27
paste input "45"
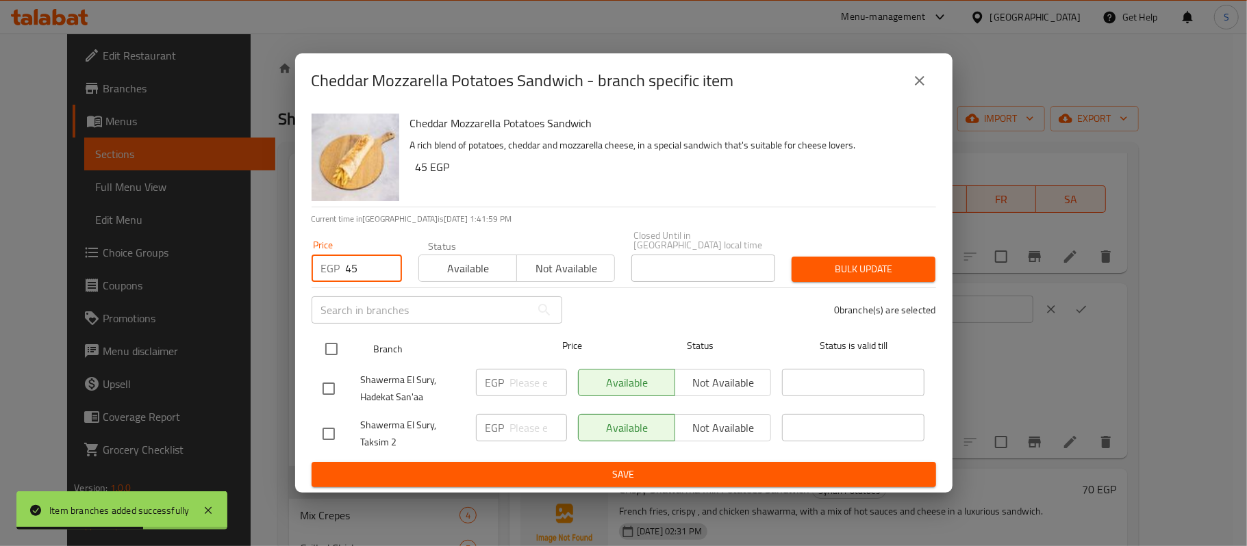
type input "45"
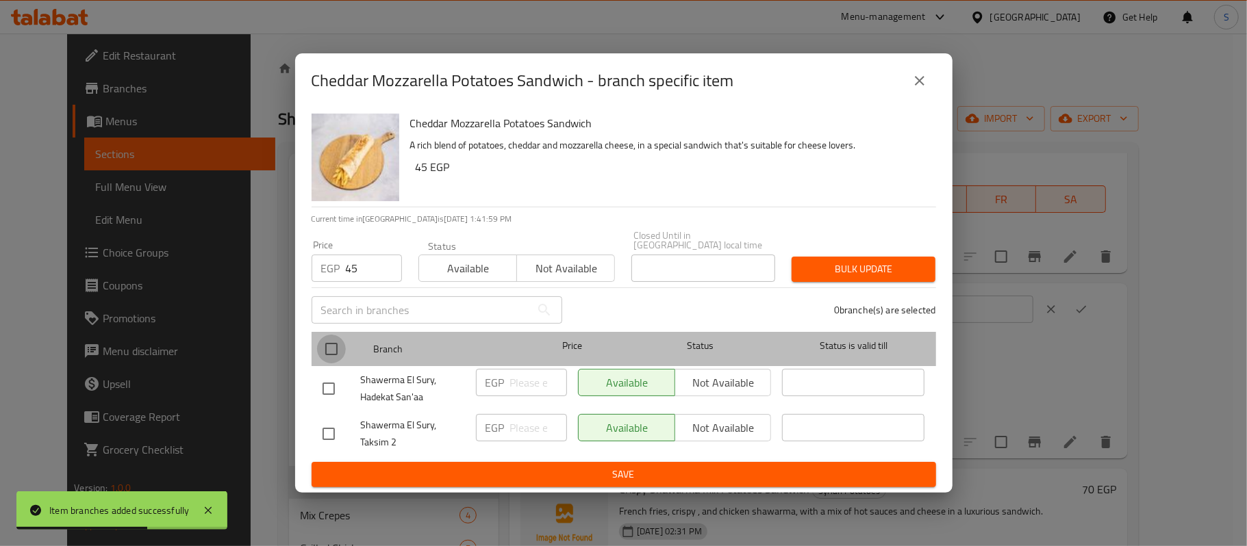
click at [331, 340] on input "checkbox" at bounding box center [331, 349] width 29 height 29
checkbox input "true"
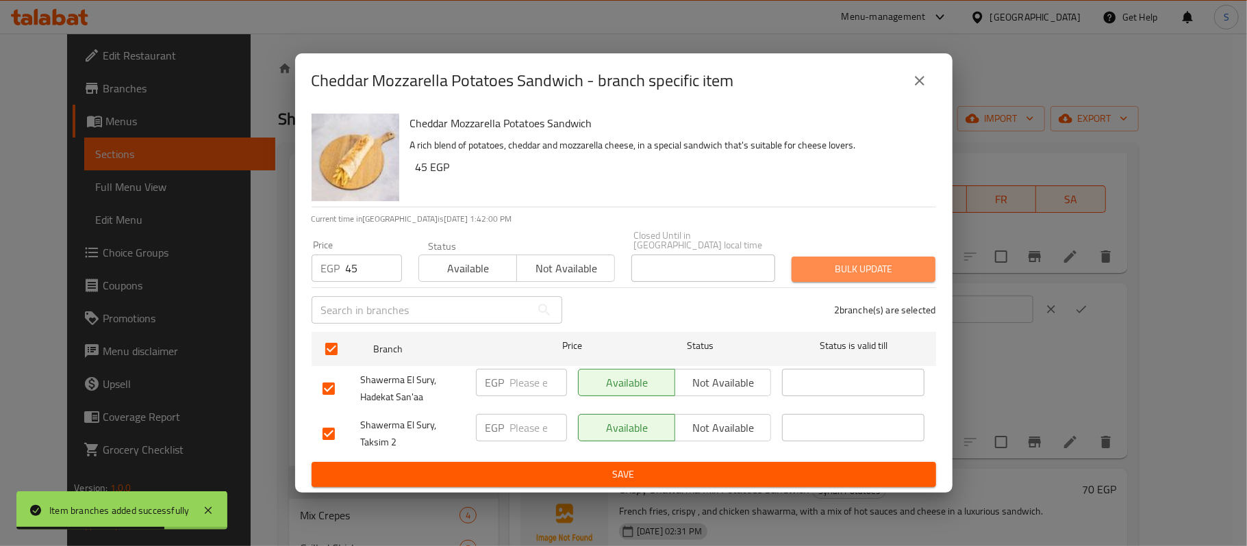
click at [863, 266] on span "Bulk update" at bounding box center [864, 269] width 122 height 17
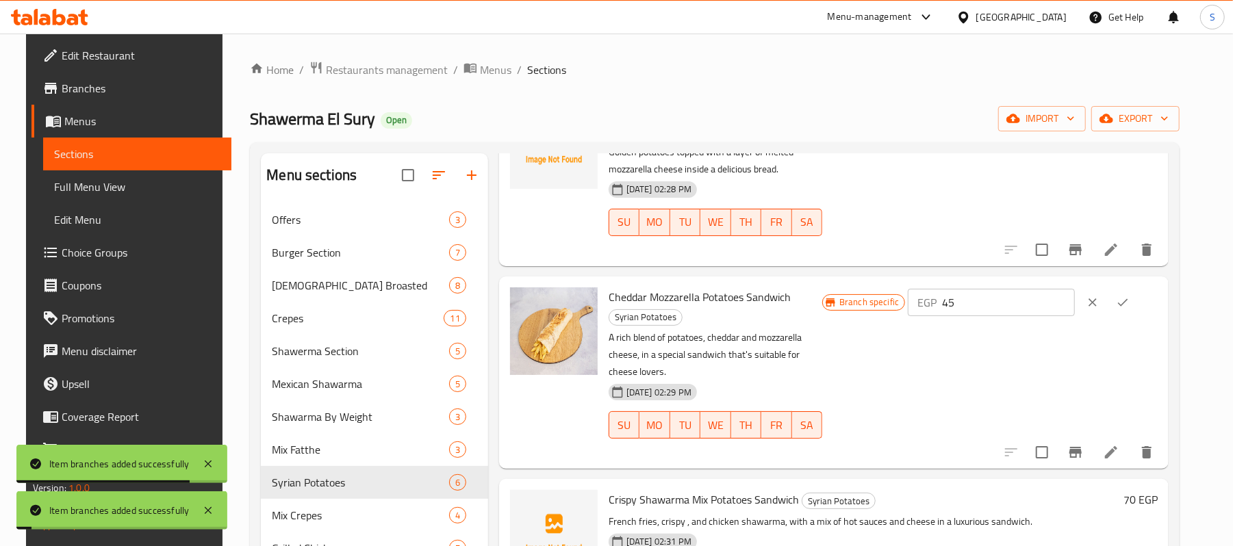
scroll to position [336, 0]
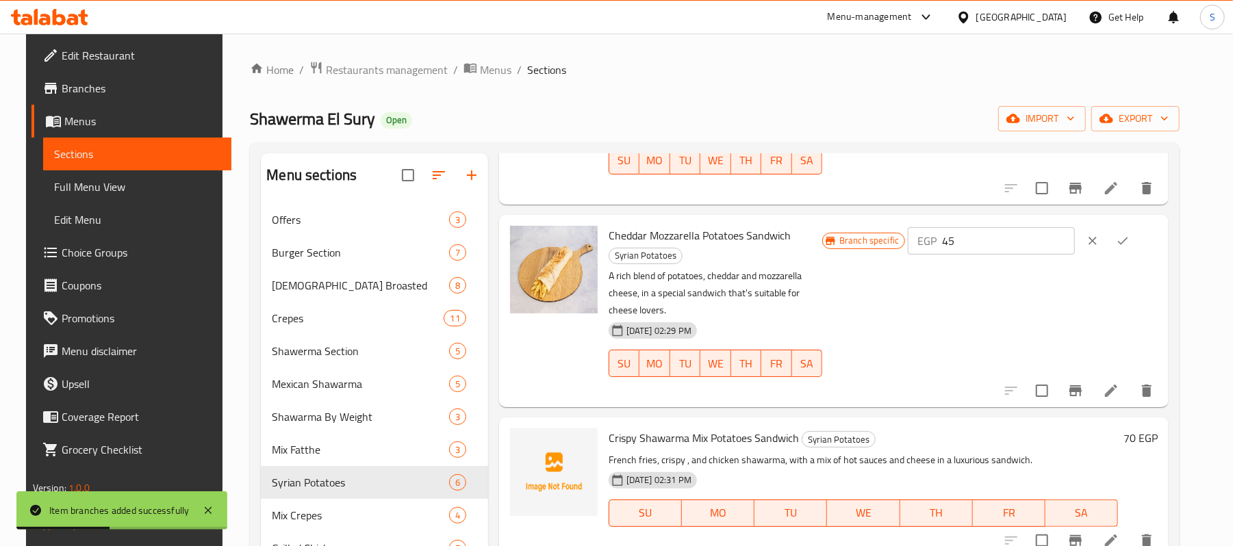
click at [1142, 429] on h6 "70 EGP" at bounding box center [1141, 438] width 34 height 19
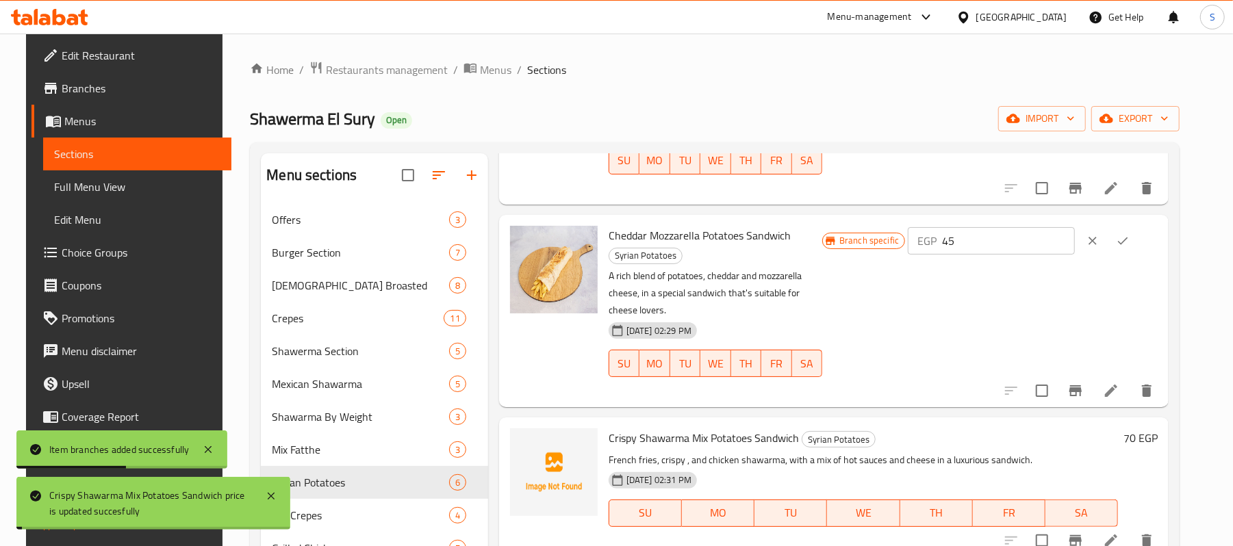
click at [1044, 429] on h6 "Crispy Shawarma Mix Potatoes Sandwich Syrian Potatoes" at bounding box center [863, 438] width 509 height 19
click at [1153, 429] on h6 "70 EGP" at bounding box center [1141, 438] width 34 height 19
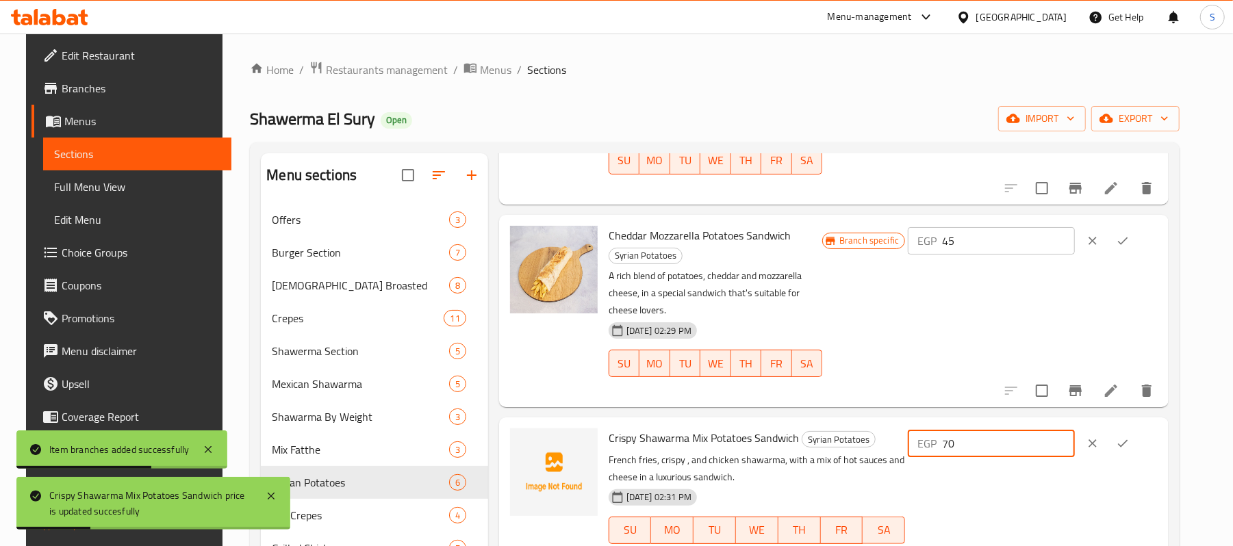
drag, startPoint x: 938, startPoint y: 381, endPoint x: 912, endPoint y: 381, distance: 26.0
click at [913, 423] on div "Crispy Shawarma Mix Potatoes Sandwich Syrian Potatoes French fries, crispy , an…" at bounding box center [883, 495] width 560 height 145
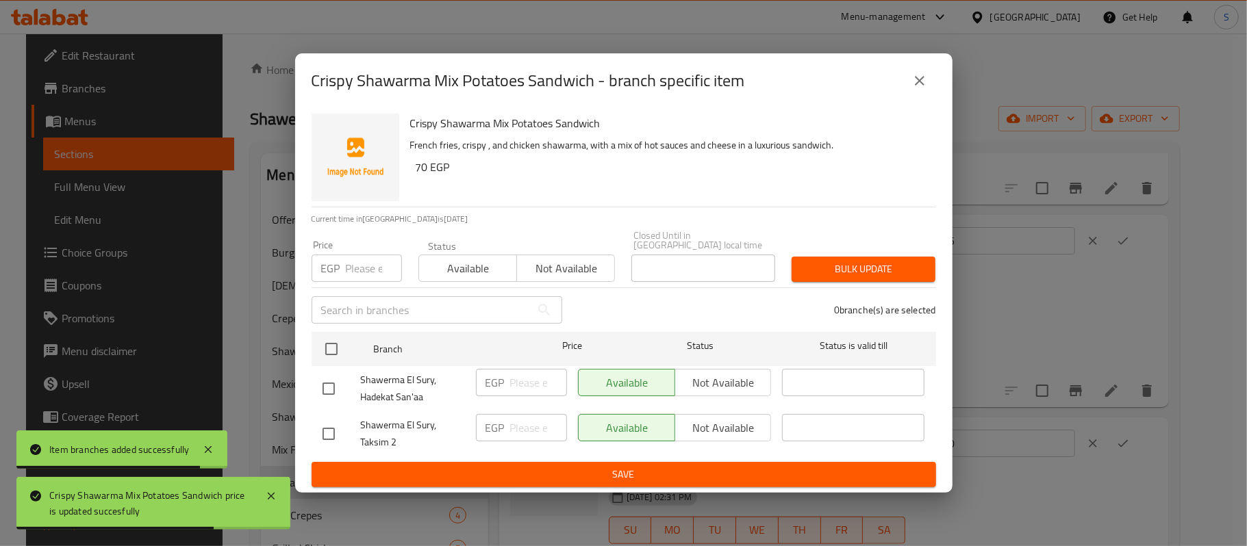
click at [370, 263] on input "number" at bounding box center [374, 268] width 56 height 27
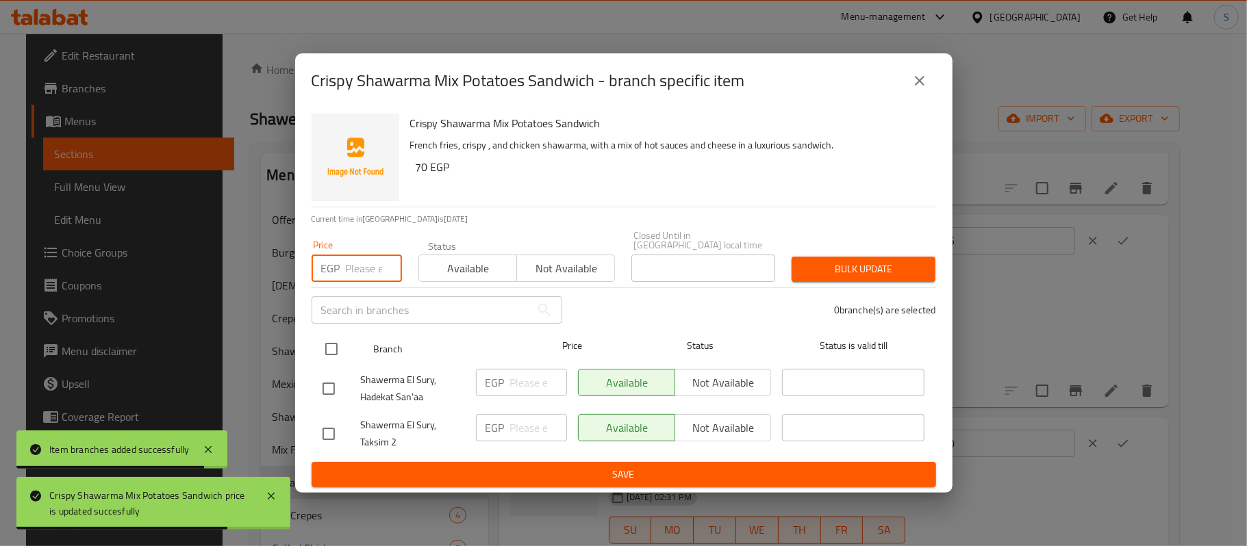
paste input "70"
type input "70"
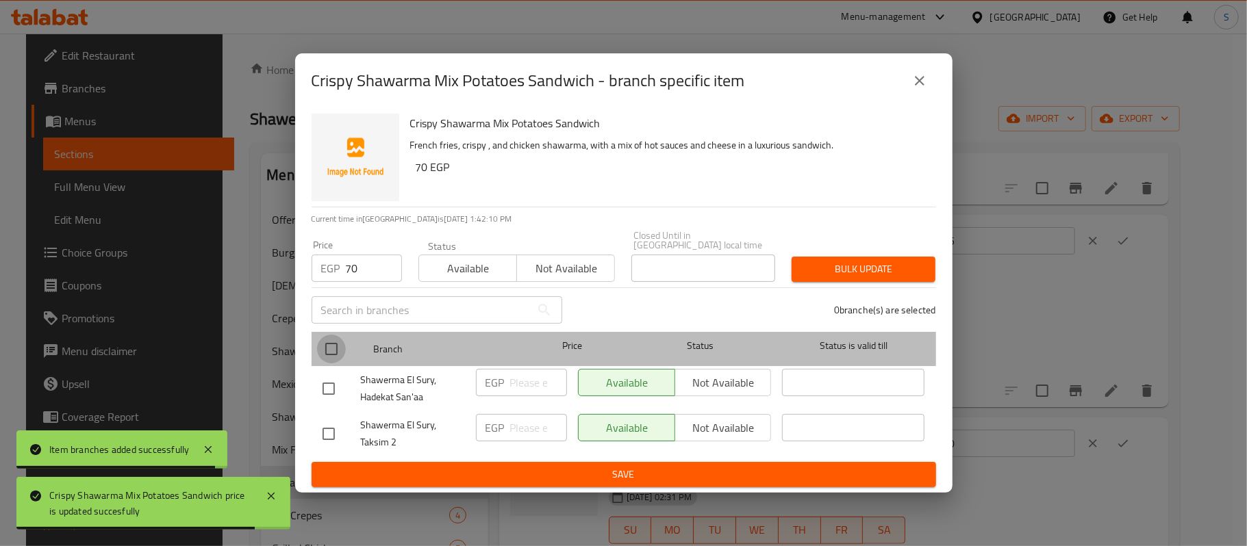
click at [331, 335] on input "checkbox" at bounding box center [331, 349] width 29 height 29
checkbox input "true"
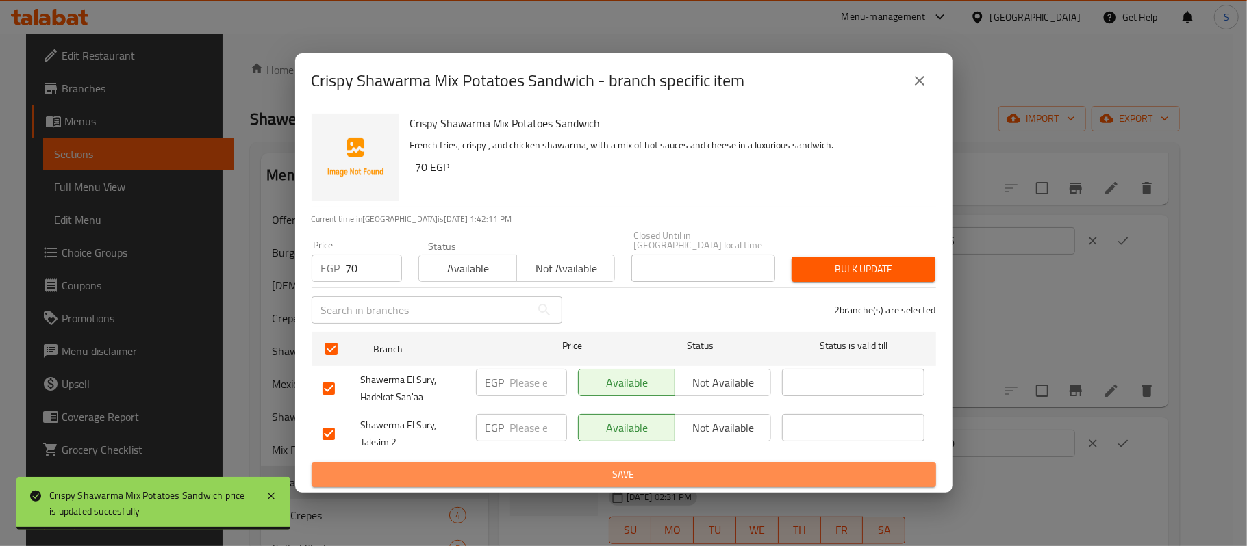
click at [592, 462] on button "Save" at bounding box center [624, 474] width 624 height 25
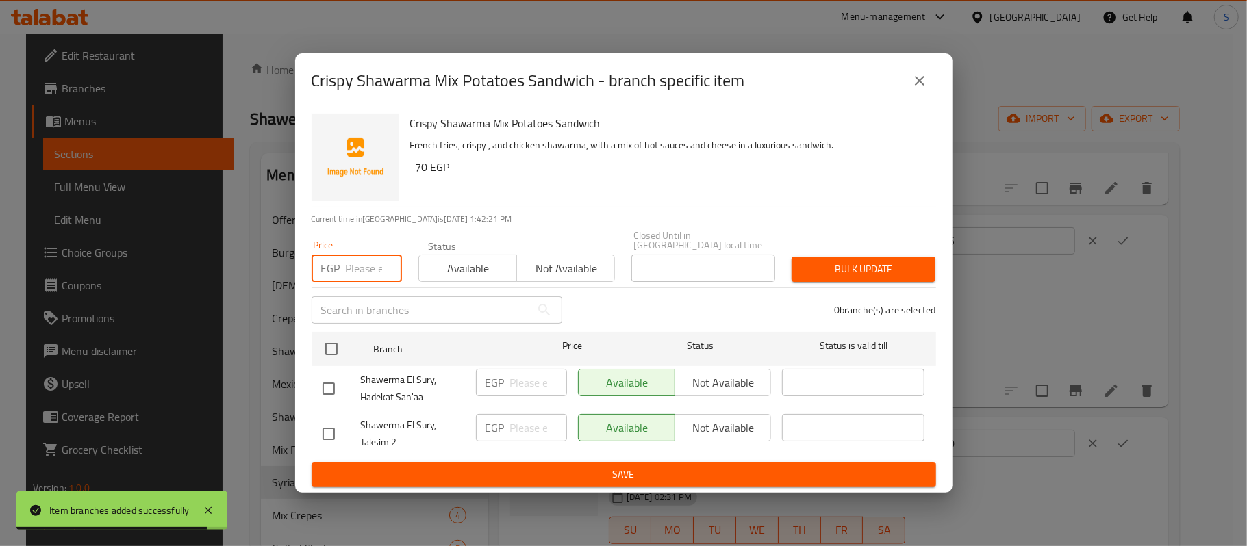
click at [346, 267] on input "number" at bounding box center [374, 268] width 56 height 27
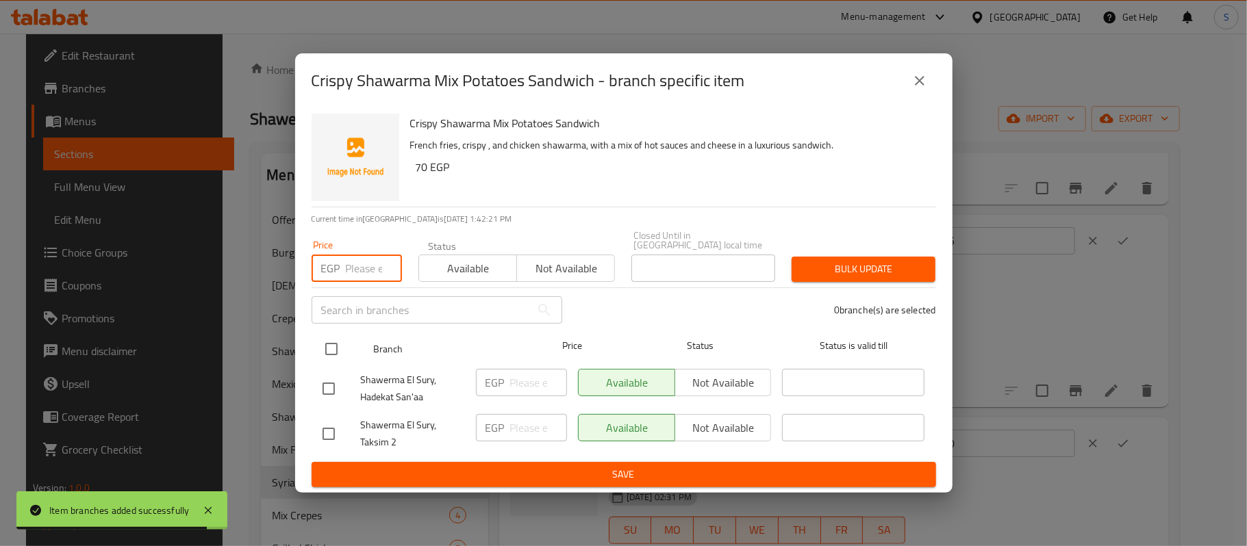
paste input "70"
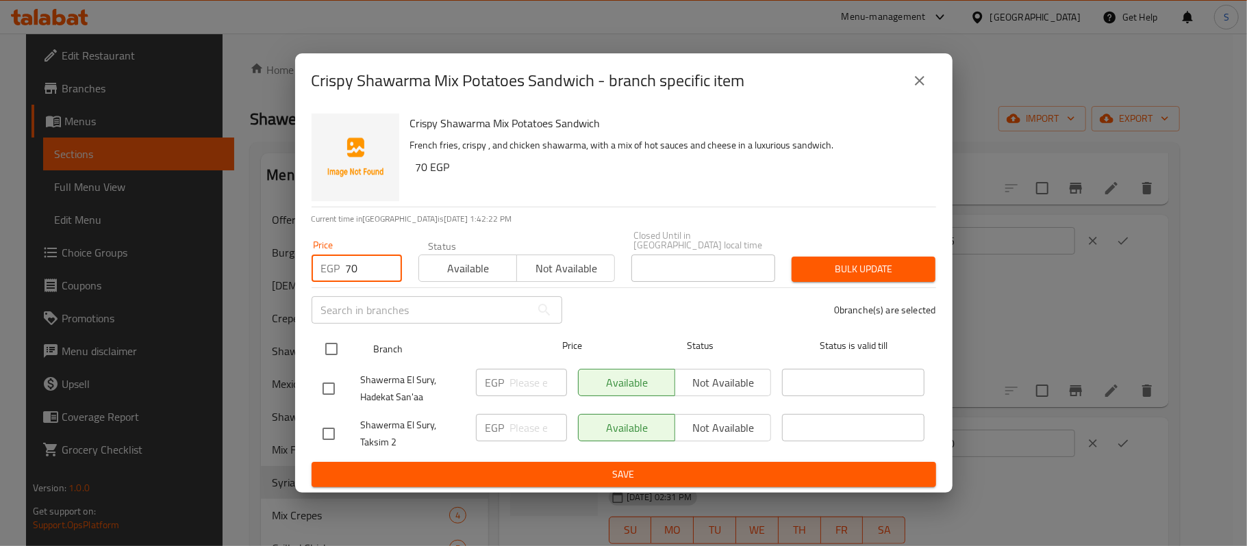
type input "70"
click at [327, 346] on input "checkbox" at bounding box center [331, 349] width 29 height 29
checkbox input "true"
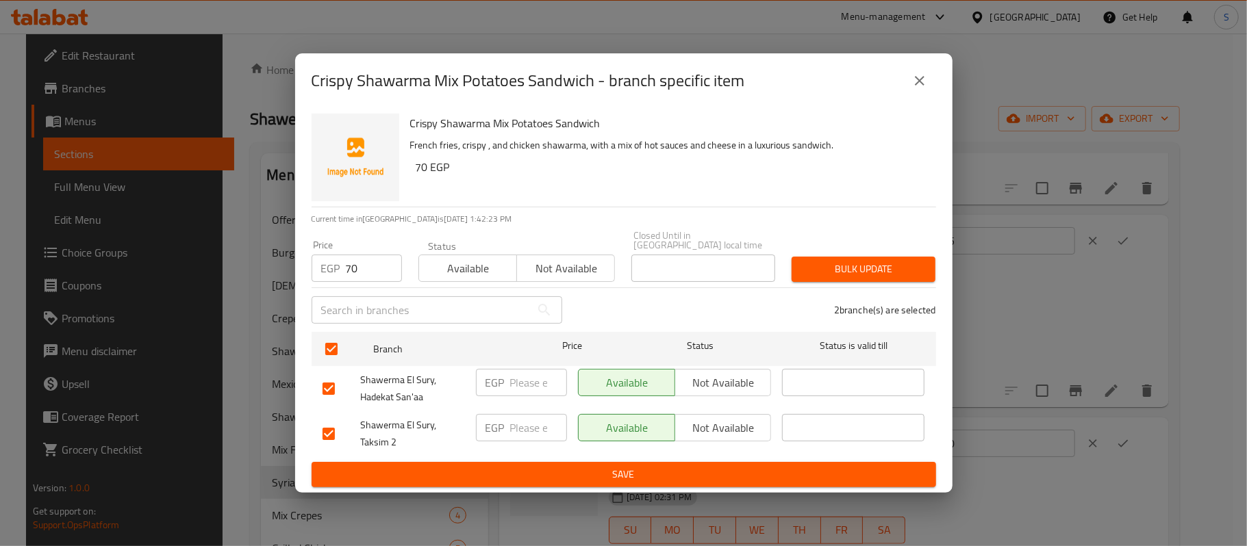
click at [841, 286] on div "2 branche(s) are selected" at bounding box center [757, 310] width 374 height 49
click at [881, 286] on div "2 branche(s) are selected" at bounding box center [757, 310] width 374 height 49
click at [900, 271] on span "Bulk update" at bounding box center [864, 269] width 122 height 17
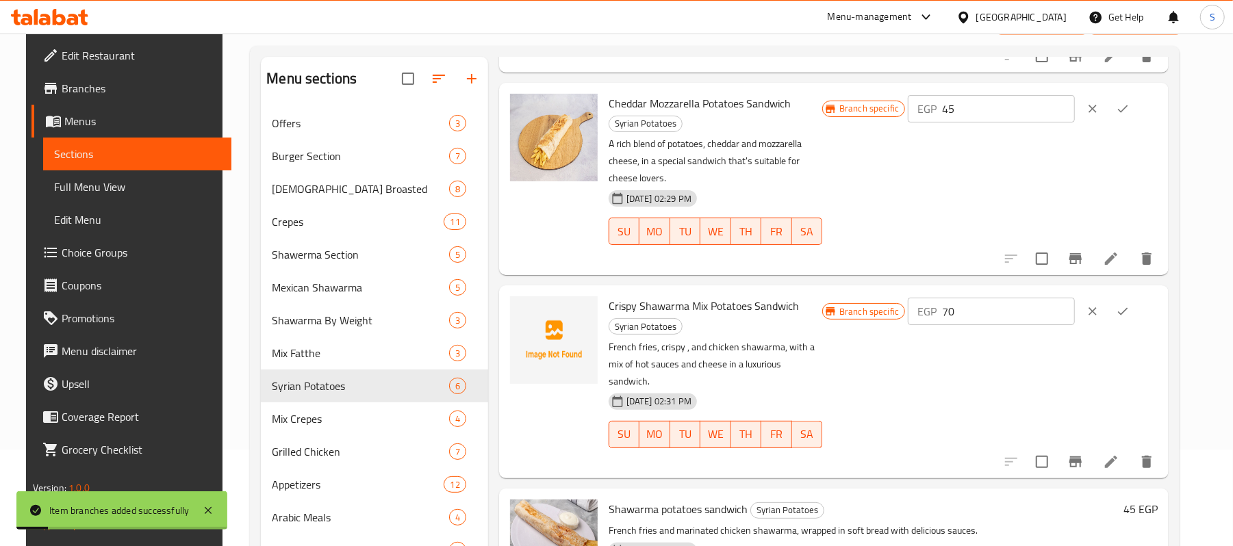
scroll to position [274, 0]
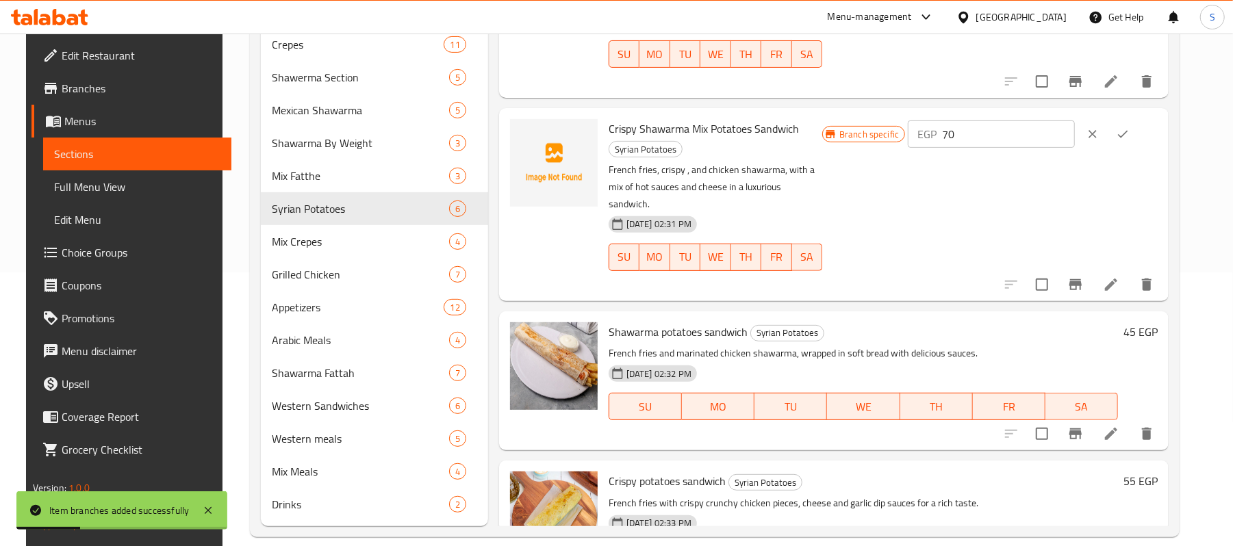
click at [1146, 323] on h6 "45 EGP" at bounding box center [1141, 332] width 34 height 19
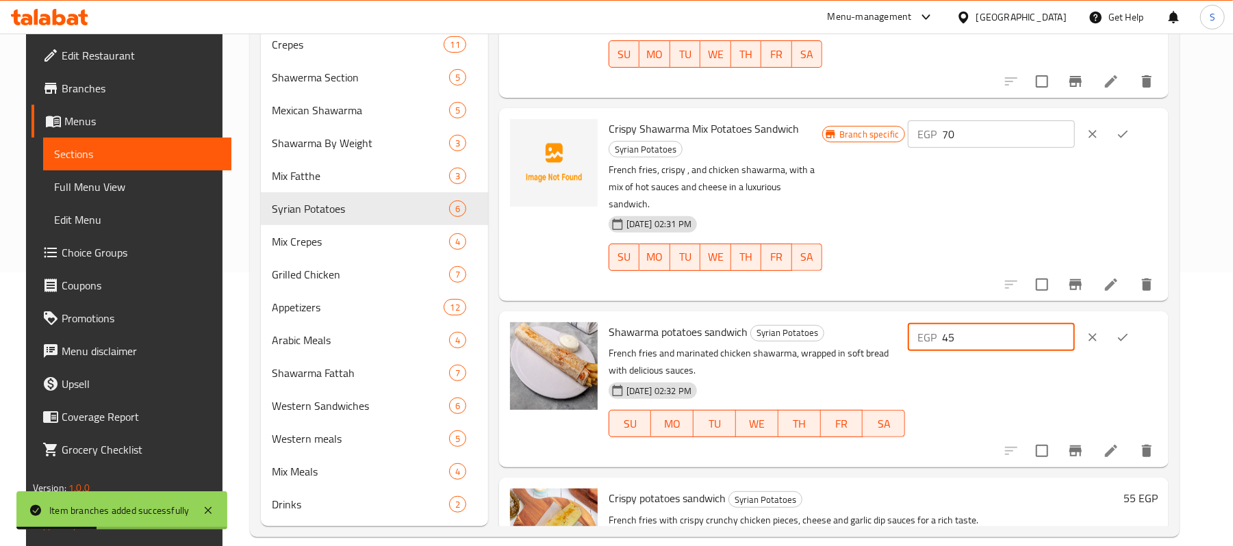
drag, startPoint x: 749, startPoint y: 241, endPoint x: 737, endPoint y: 238, distance: 12.0
click at [737, 312] on div "Shawarma potatoes sandwich Syrian Potatoes French fries and marinated chicken s…" at bounding box center [834, 390] width 670 height 156
click at [1084, 443] on icon "Branch-specific-item" at bounding box center [1076, 451] width 16 height 16
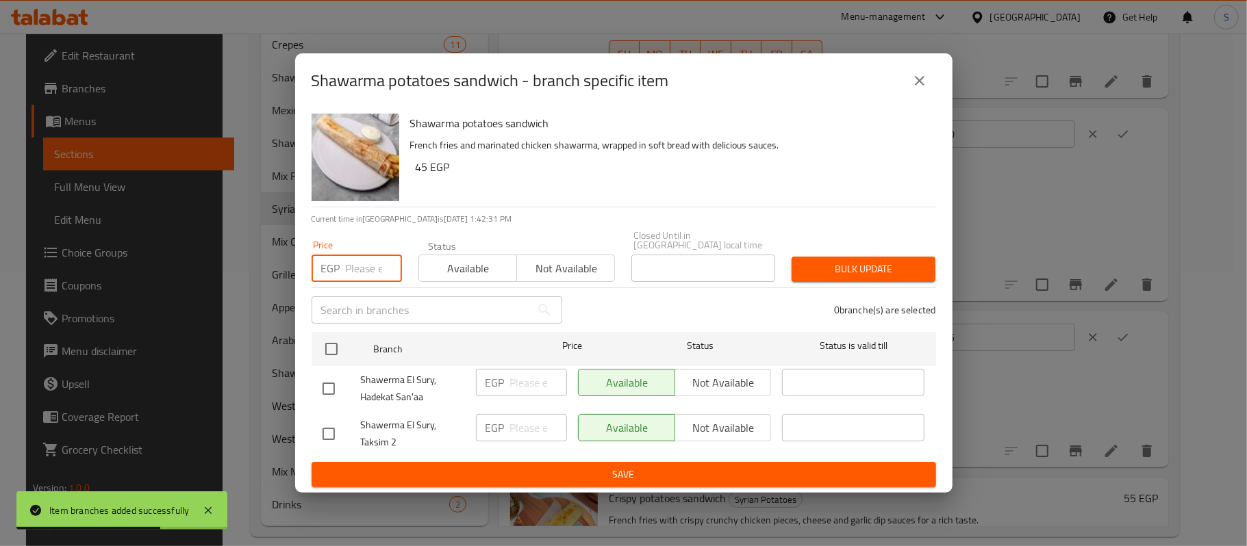
click at [354, 257] on input "number" at bounding box center [374, 268] width 56 height 27
paste input "45"
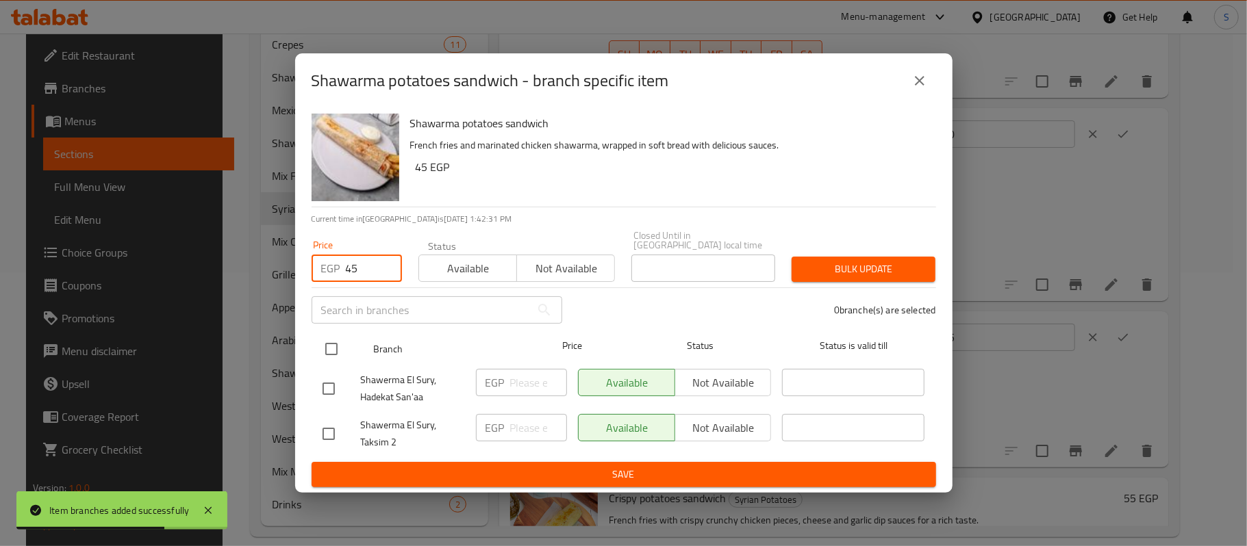
type input "45"
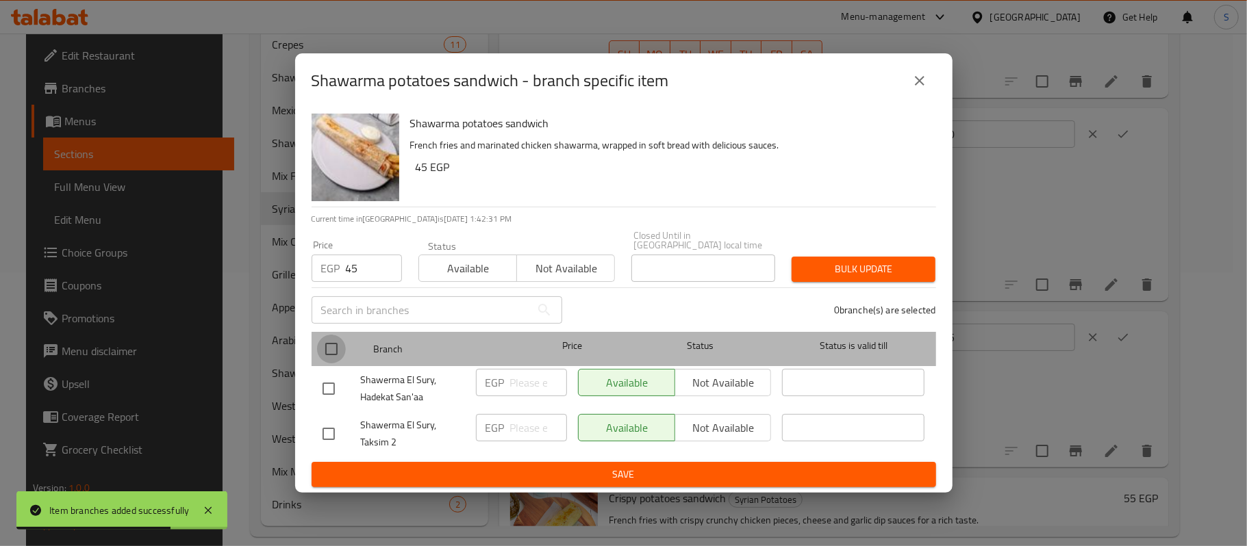
drag, startPoint x: 329, startPoint y: 342, endPoint x: 457, endPoint y: 371, distance: 131.2
click at [329, 341] on input "checkbox" at bounding box center [331, 349] width 29 height 29
checkbox input "true"
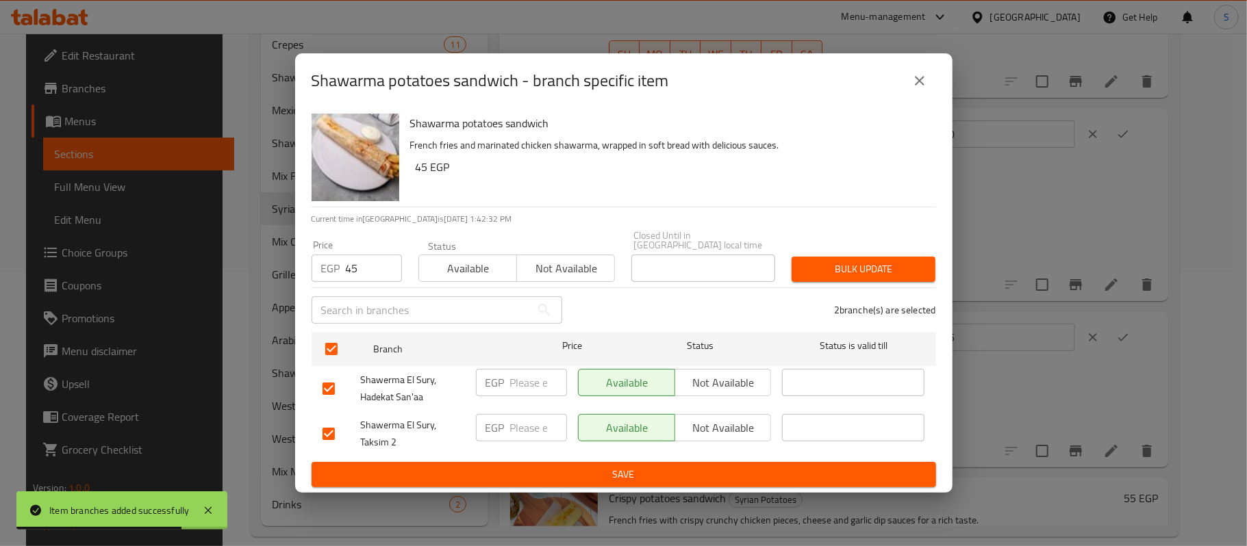
click at [882, 275] on button "Bulk update" at bounding box center [864, 269] width 144 height 25
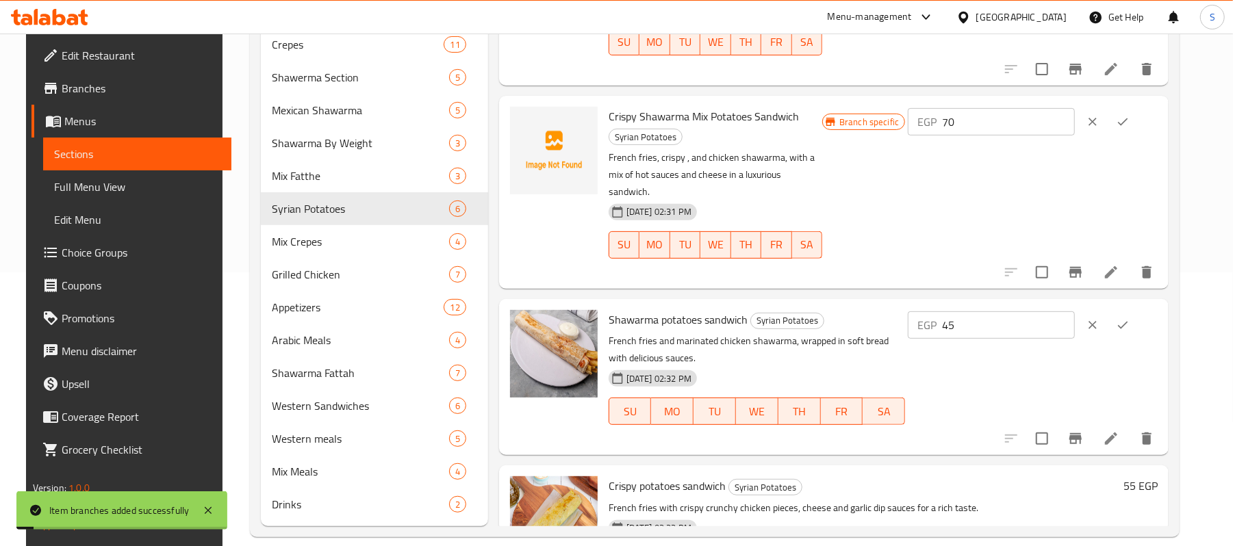
scroll to position [389, 0]
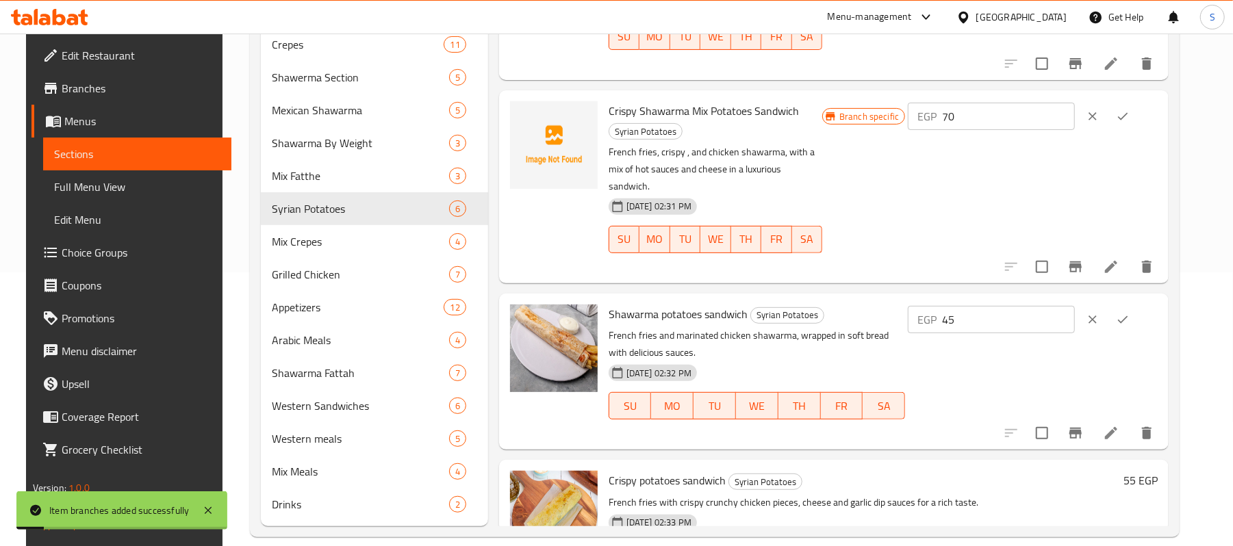
click at [1151, 471] on h6 "55 EGP" at bounding box center [1141, 480] width 34 height 19
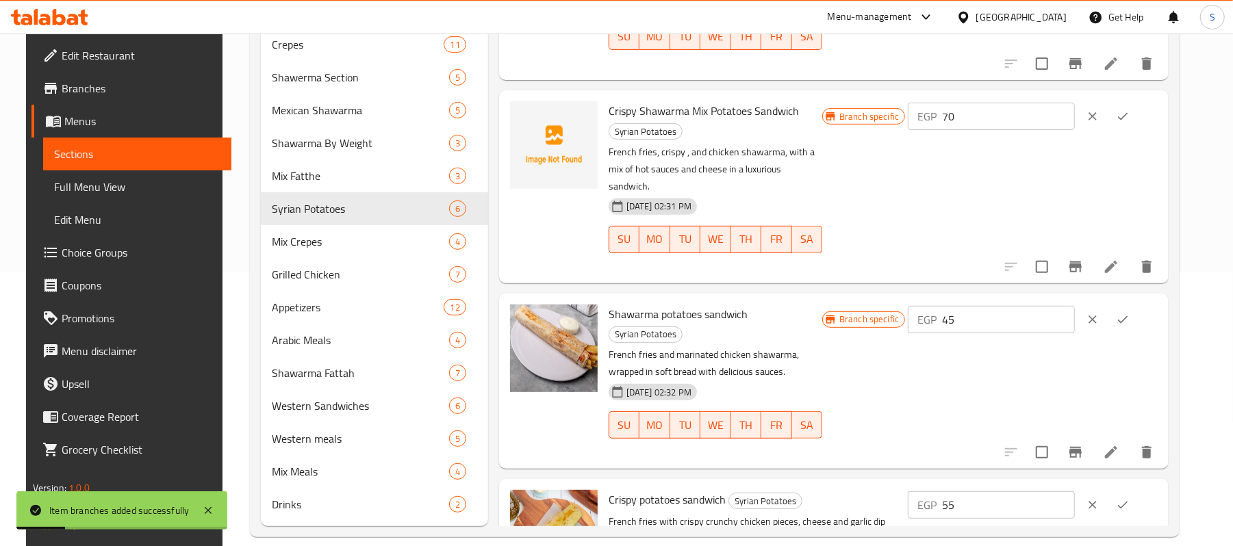
drag, startPoint x: 905, startPoint y: 411, endPoint x: 861, endPoint y: 412, distance: 43.8
drag, startPoint x: 1012, startPoint y: 415, endPoint x: 789, endPoint y: 381, distance: 225.7
click at [784, 384] on div "Menu items Add Sort Manage items Syrian potatoes sandwich Syrian Potatoes Crisp…" at bounding box center [828, 202] width 681 height 647
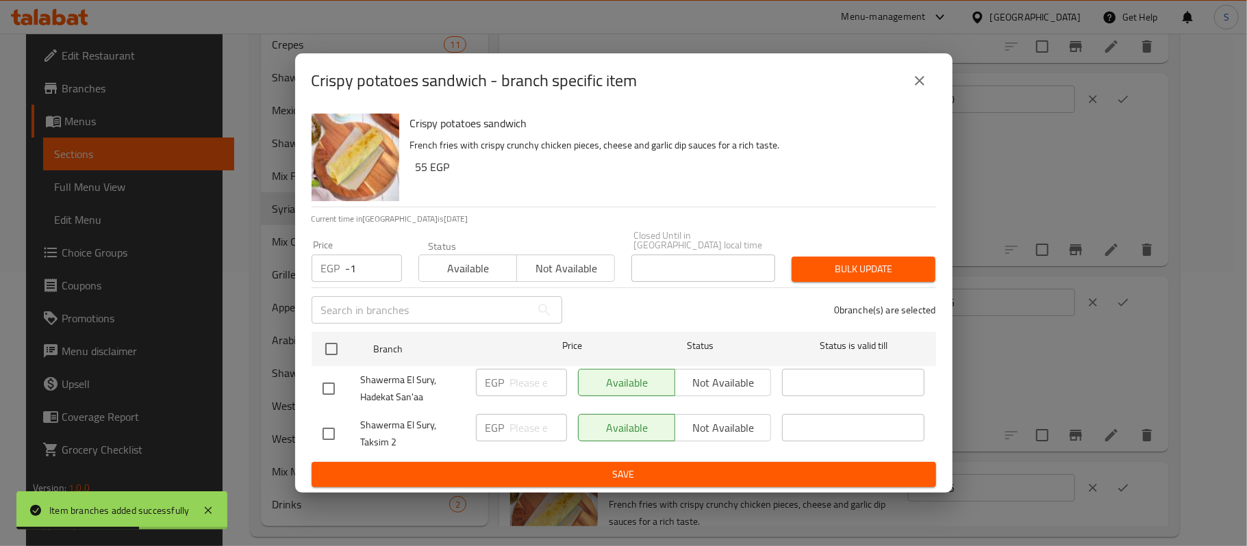
click at [381, 264] on input "-1" at bounding box center [374, 268] width 56 height 27
drag, startPoint x: 360, startPoint y: 260, endPoint x: 288, endPoint y: 264, distance: 72.7
click at [288, 264] on div "Crispy potatoes sandwich - branch specific item Crispy potatoes sandwich French…" at bounding box center [623, 273] width 1247 height 546
paste input "55"
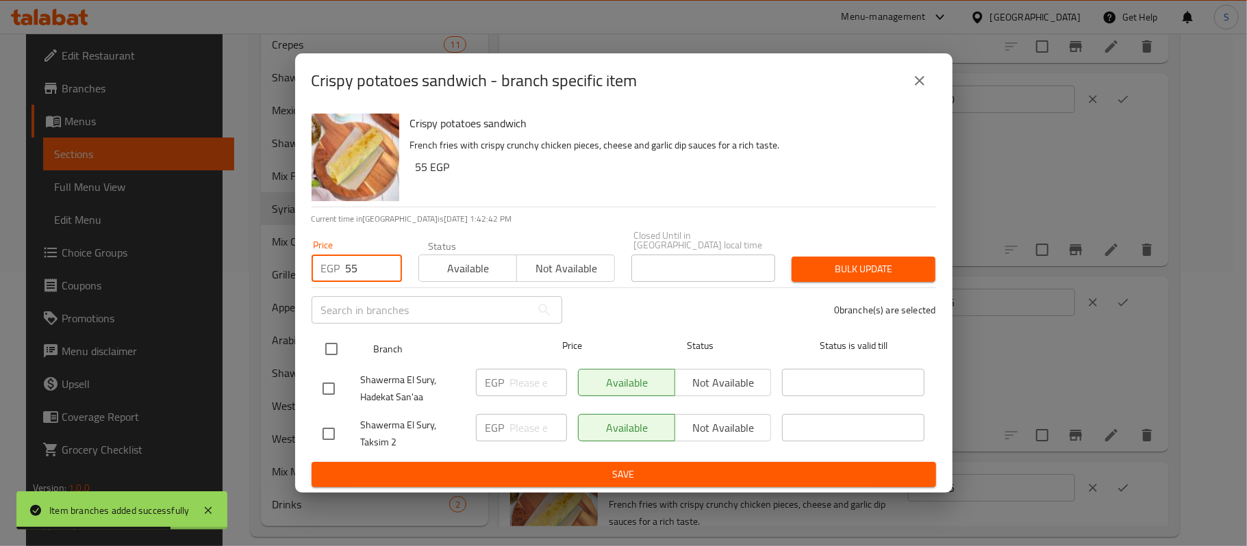
type input "55"
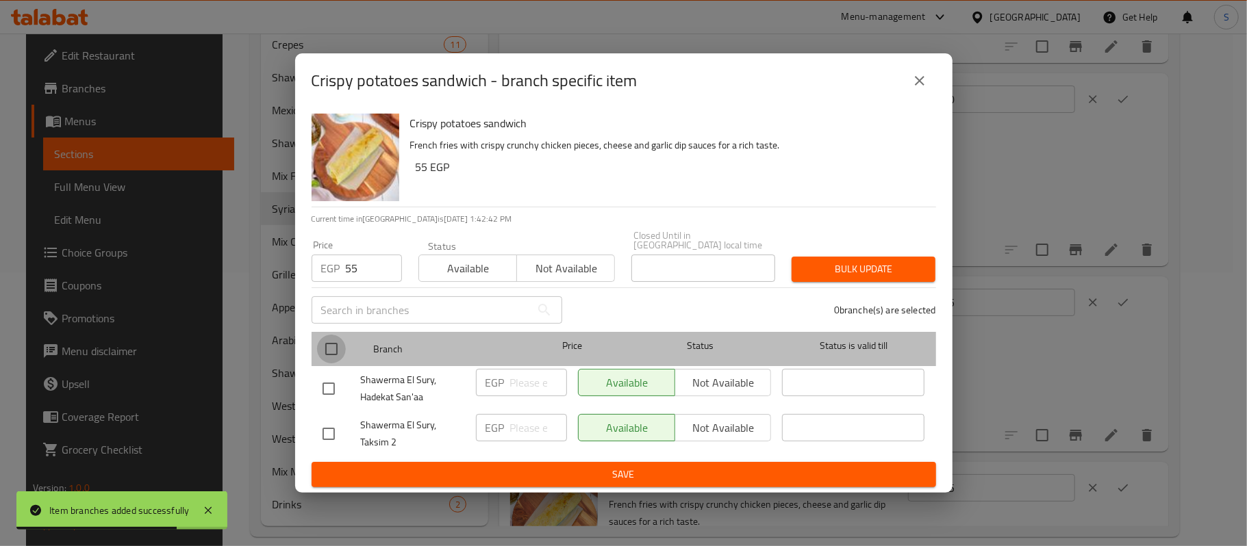
click at [332, 348] on input "checkbox" at bounding box center [331, 349] width 29 height 29
checkbox input "true"
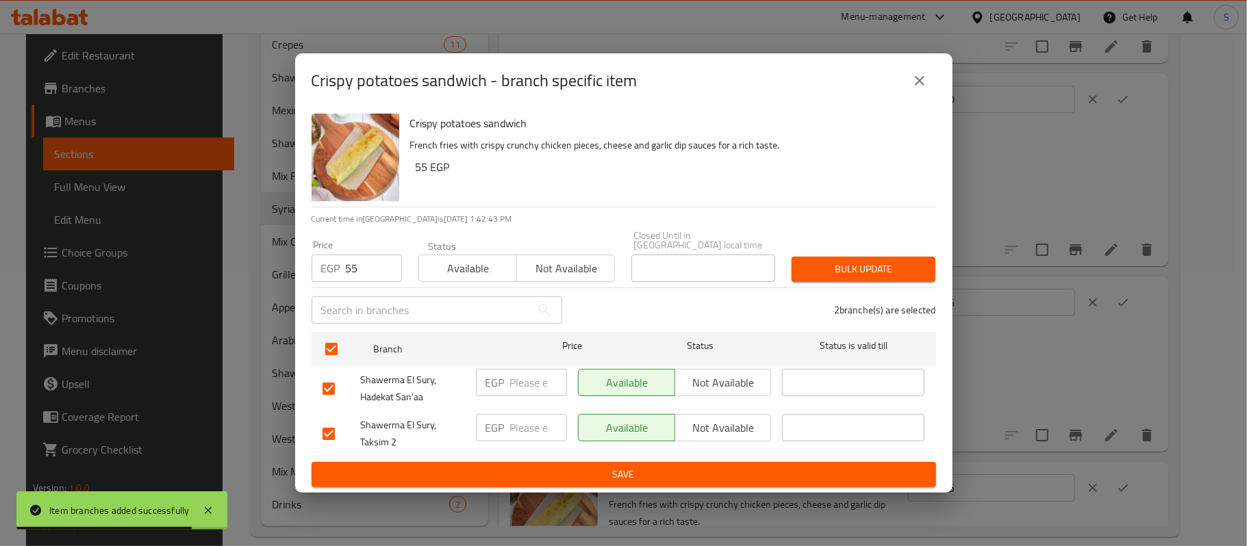
click at [842, 267] on span "Bulk update" at bounding box center [864, 269] width 122 height 17
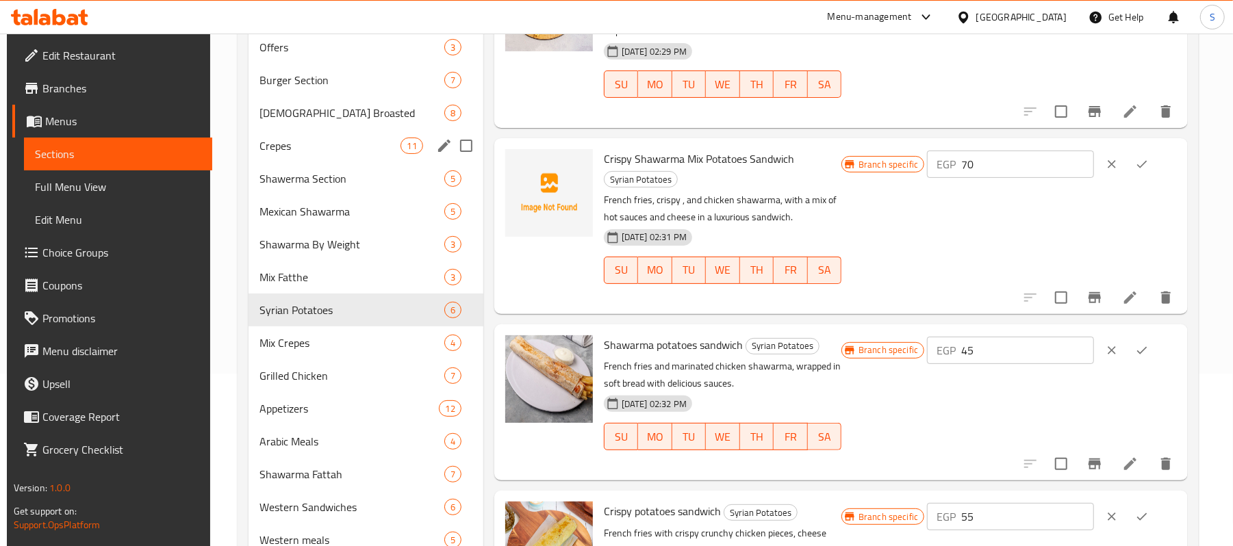
scroll to position [91, 0]
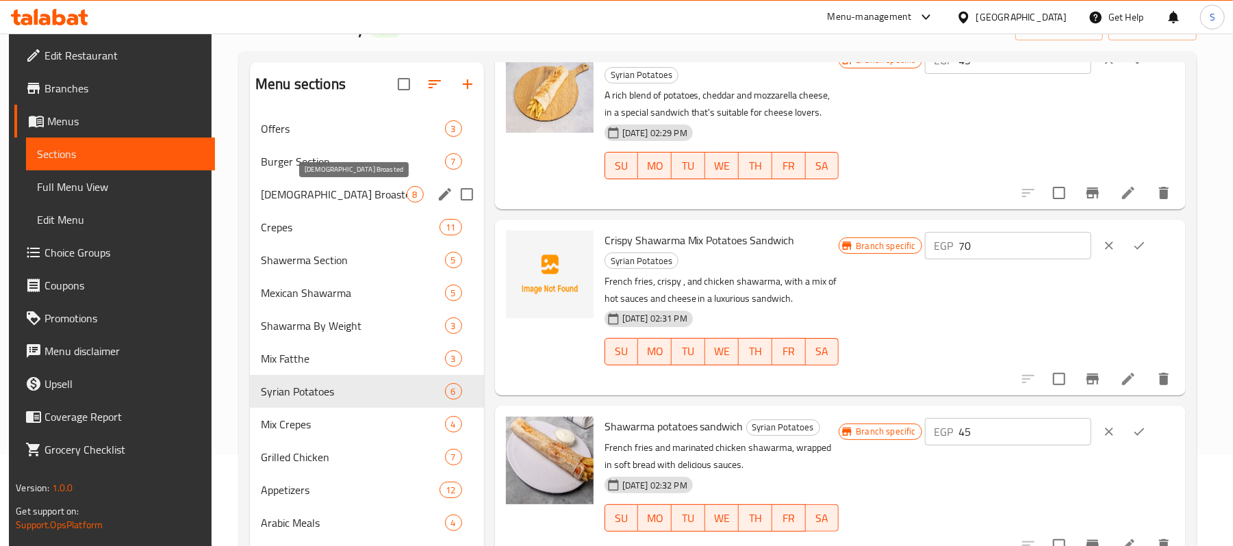
click at [312, 197] on span "Syrian Broasted" at bounding box center [334, 194] width 146 height 16
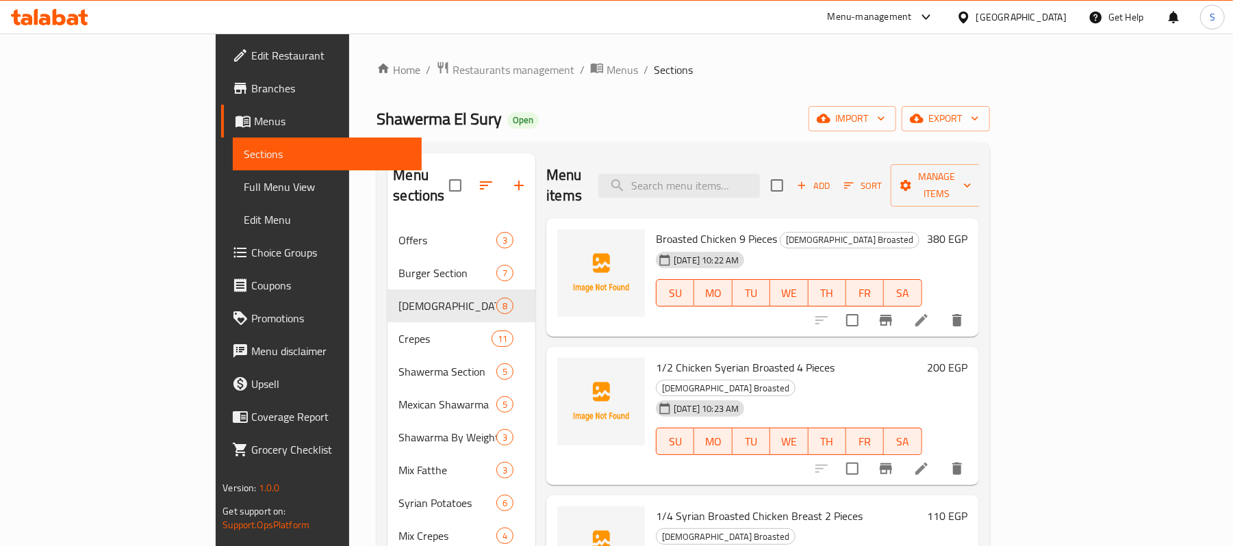
click at [968, 229] on h6 "380 EGP" at bounding box center [948, 238] width 40 height 19
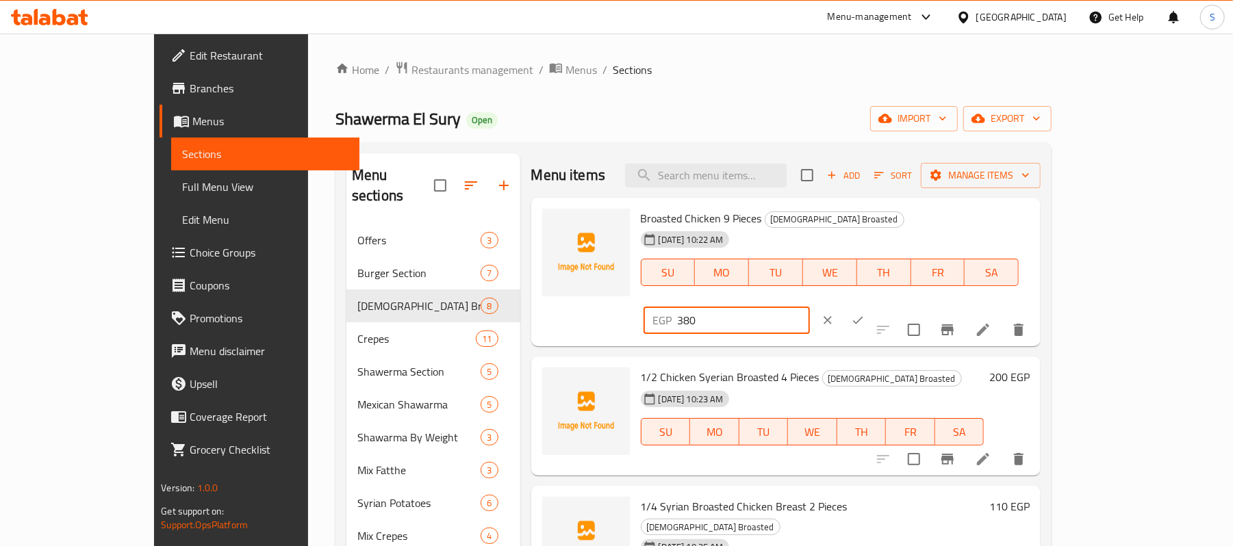
drag, startPoint x: 1033, startPoint y: 227, endPoint x: 916, endPoint y: 226, distance: 117.8
click at [916, 226] on div "Broasted Chicken 9 Pieces Syrian Broasted 15-09-2025 10:22 AM SU MO TU WE TH FR…" at bounding box center [835, 272] width 401 height 138
click at [956, 322] on icon "Branch-specific-item" at bounding box center [947, 330] width 16 height 16
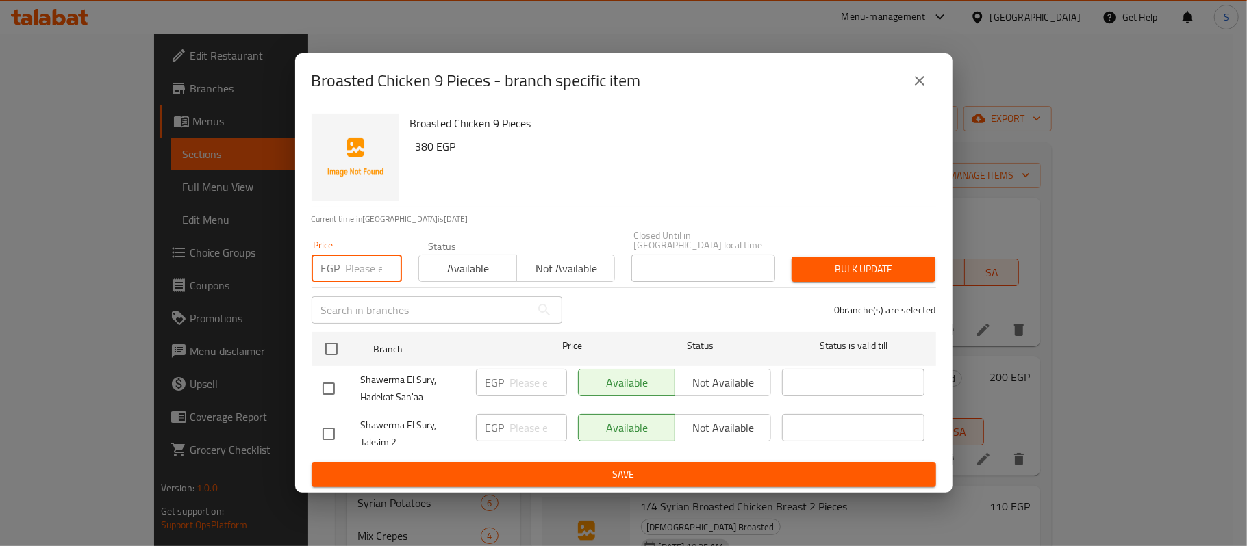
click at [366, 269] on input "number" at bounding box center [374, 268] width 56 height 27
paste input "380"
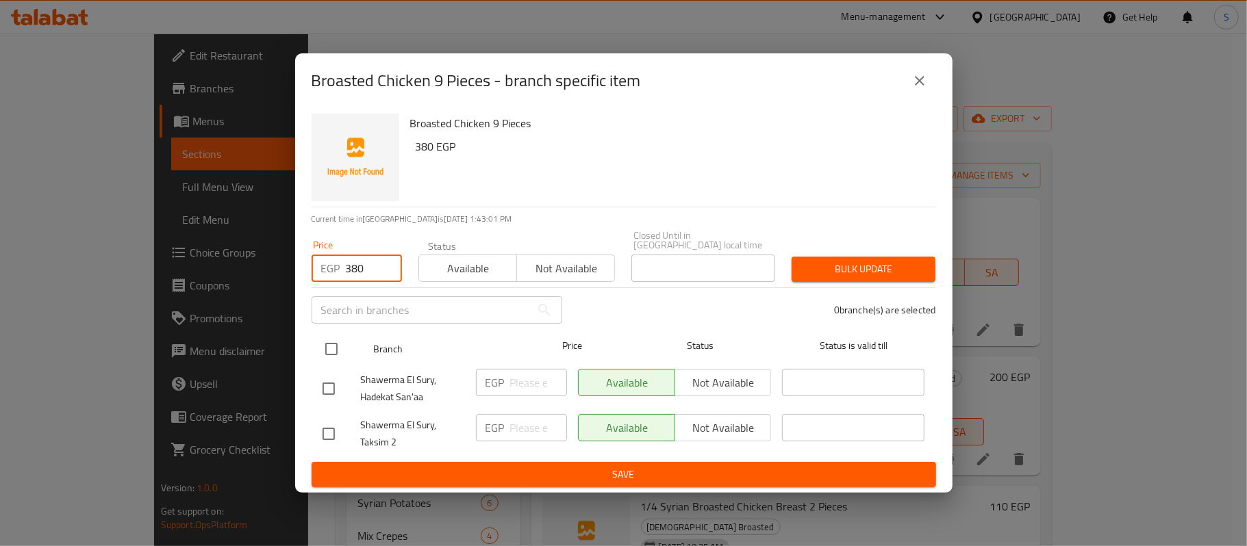
type input "380"
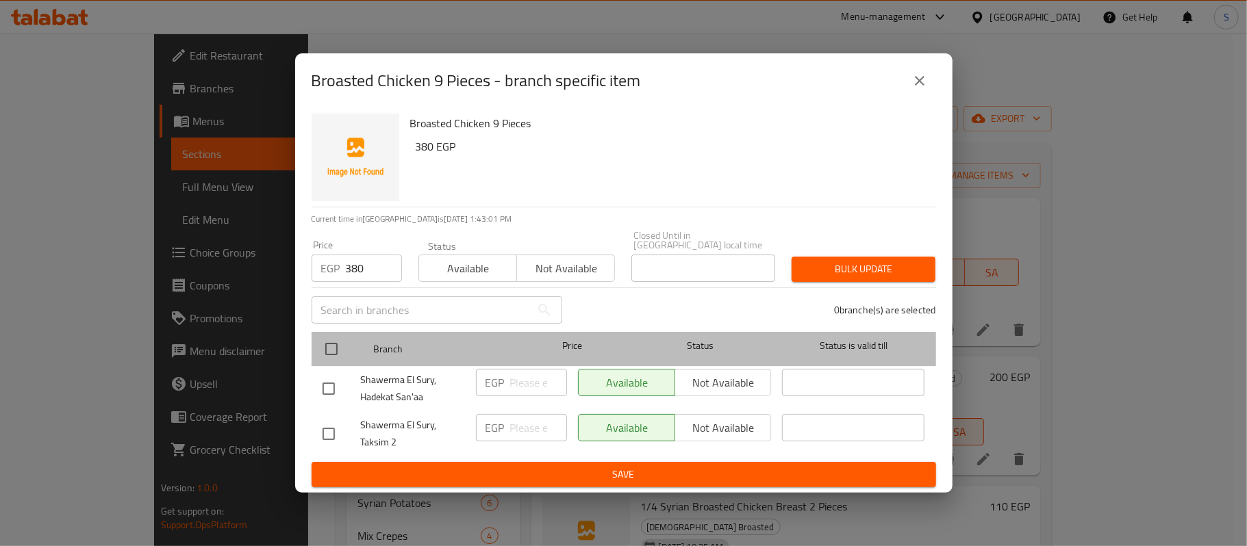
click at [340, 330] on div at bounding box center [342, 349] width 51 height 40
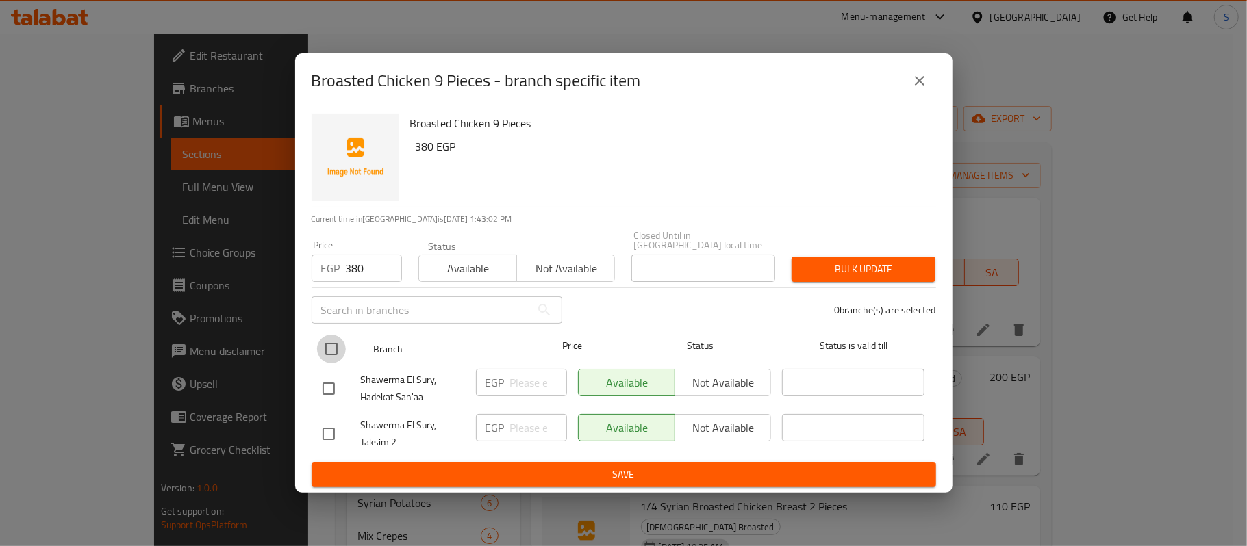
click at [335, 340] on input "checkbox" at bounding box center [331, 349] width 29 height 29
checkbox input "true"
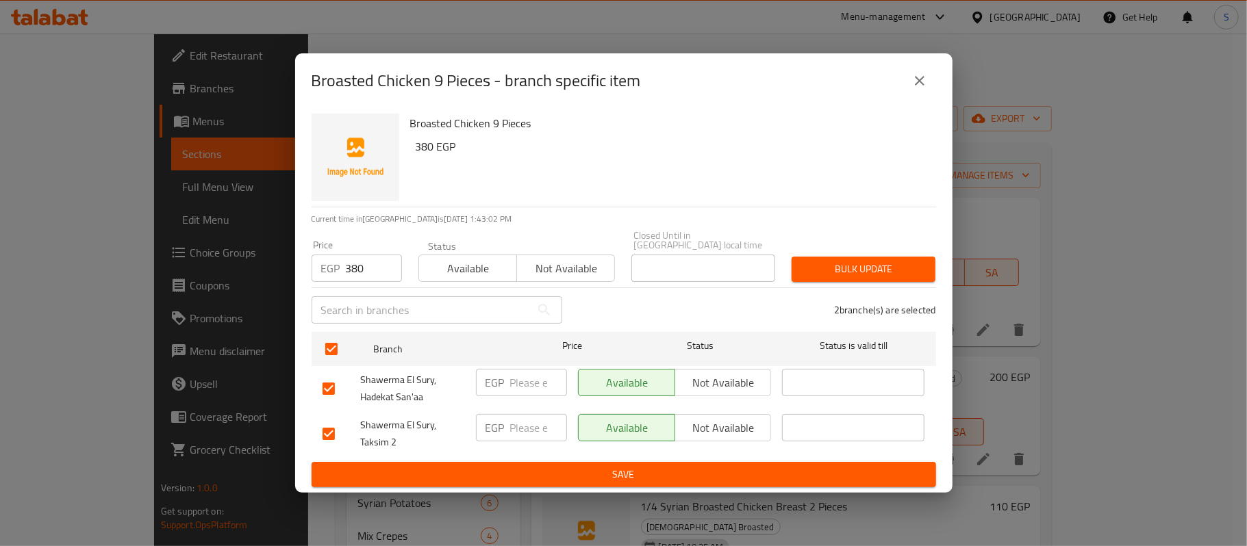
drag, startPoint x: 783, startPoint y: 261, endPoint x: 850, endPoint y: 266, distance: 66.6
click at [806, 266] on div "Bulk update" at bounding box center [863, 270] width 160 height 42
click at [850, 266] on span "Bulk update" at bounding box center [864, 269] width 122 height 17
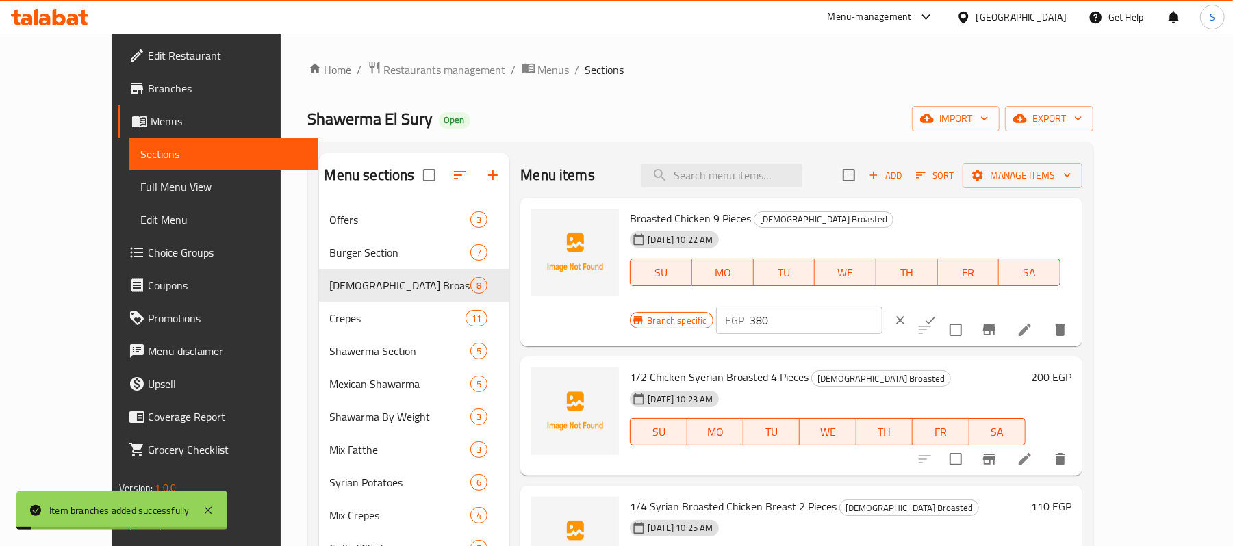
click at [1072, 368] on h6 "200 EGP" at bounding box center [1051, 377] width 40 height 19
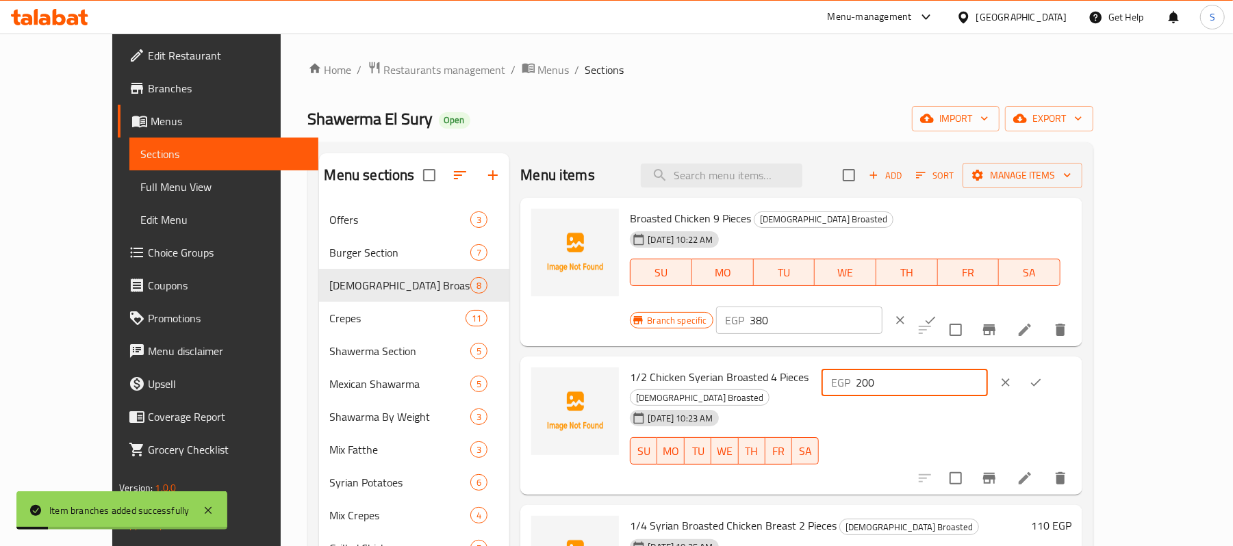
drag, startPoint x: 1019, startPoint y: 353, endPoint x: 926, endPoint y: 359, distance: 93.3
click at [929, 362] on div "1/2 Chicken Syerian Broasted 4 Pieces Syrian Broasted 15-09-2025 10:23 AM SU MO…" at bounding box center [850, 425] width 452 height 127
click at [998, 470] on icon "Branch-specific-item" at bounding box center [989, 478] width 16 height 16
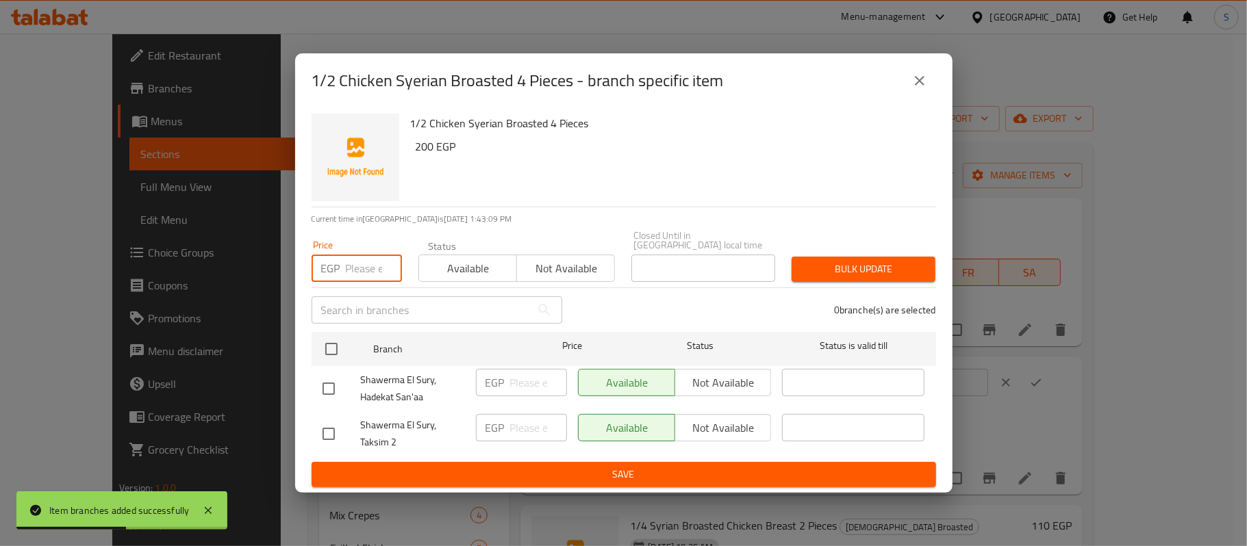
drag, startPoint x: 401, startPoint y: 277, endPoint x: 327, endPoint y: 269, distance: 73.7
click at [327, 269] on div "EGP Price" at bounding box center [357, 268] width 90 height 27
paste input "200"
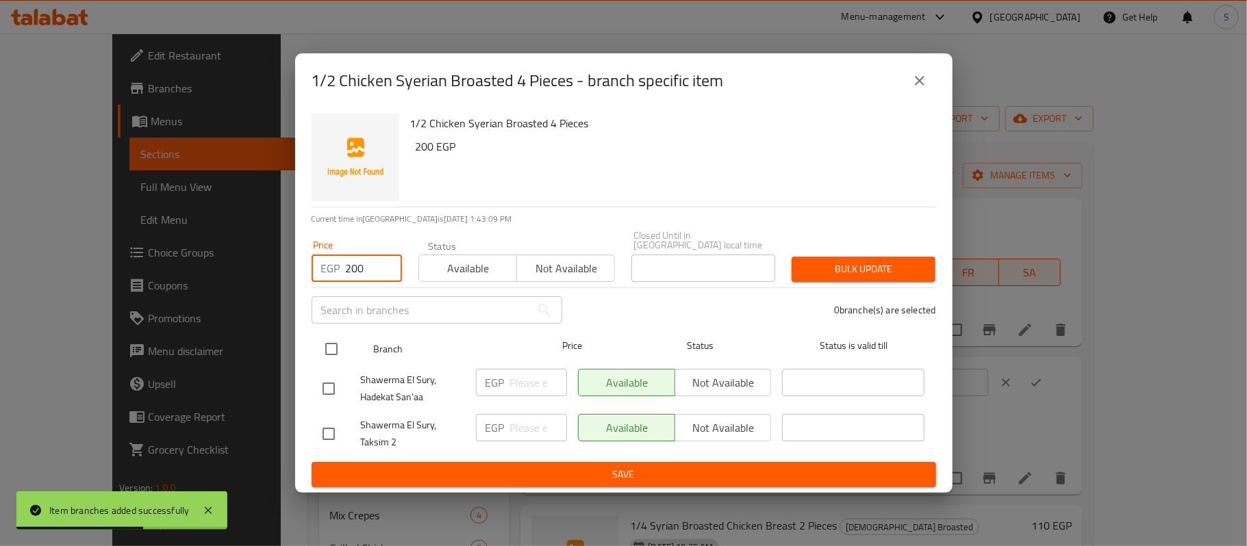
type input "200"
click at [327, 329] on div at bounding box center [342, 349] width 51 height 40
click at [324, 356] on input "checkbox" at bounding box center [331, 349] width 29 height 29
checkbox input "true"
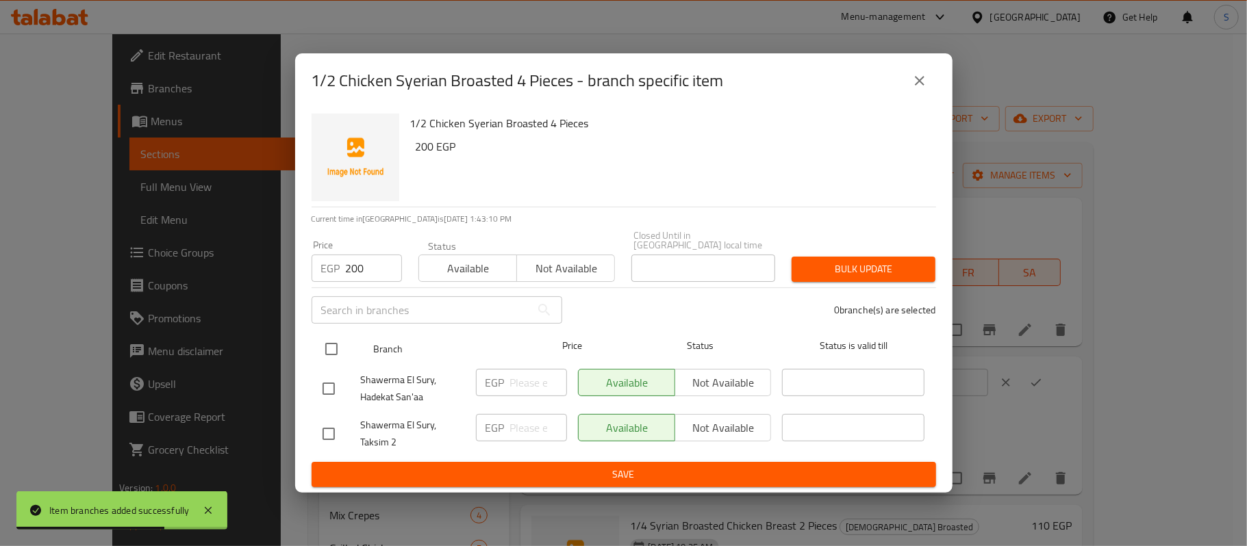
checkbox input "true"
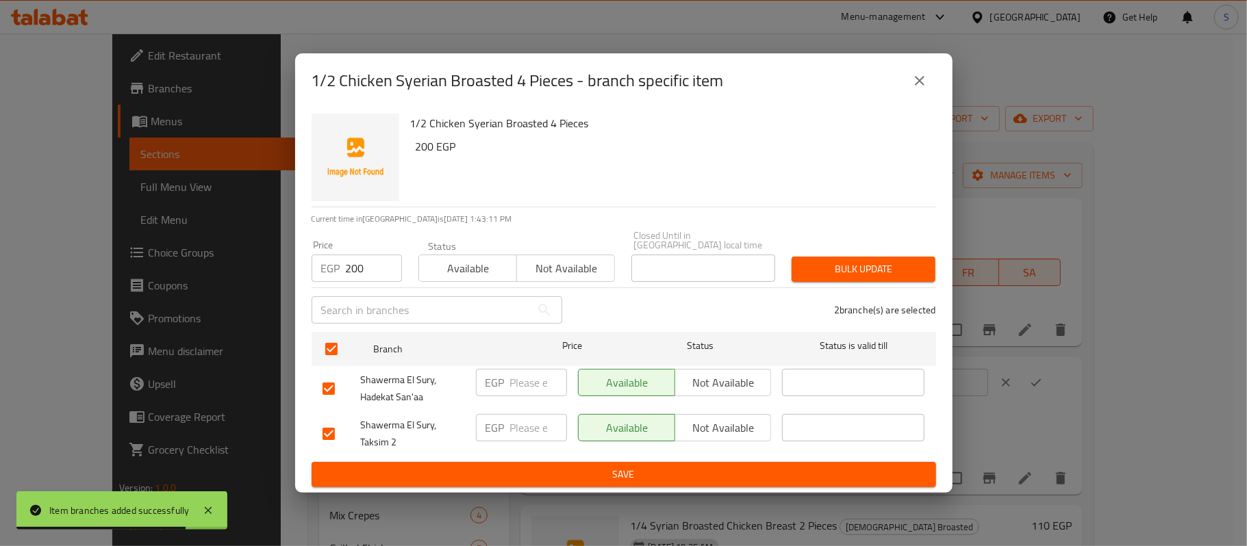
click at [857, 261] on span "Bulk update" at bounding box center [864, 269] width 122 height 17
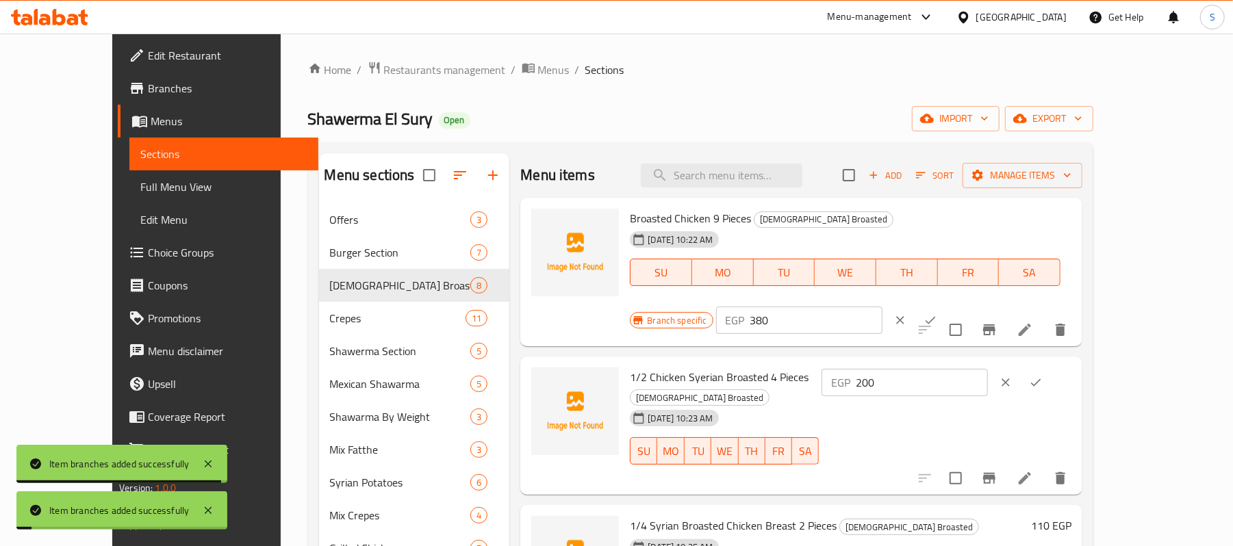
scroll to position [274, 0]
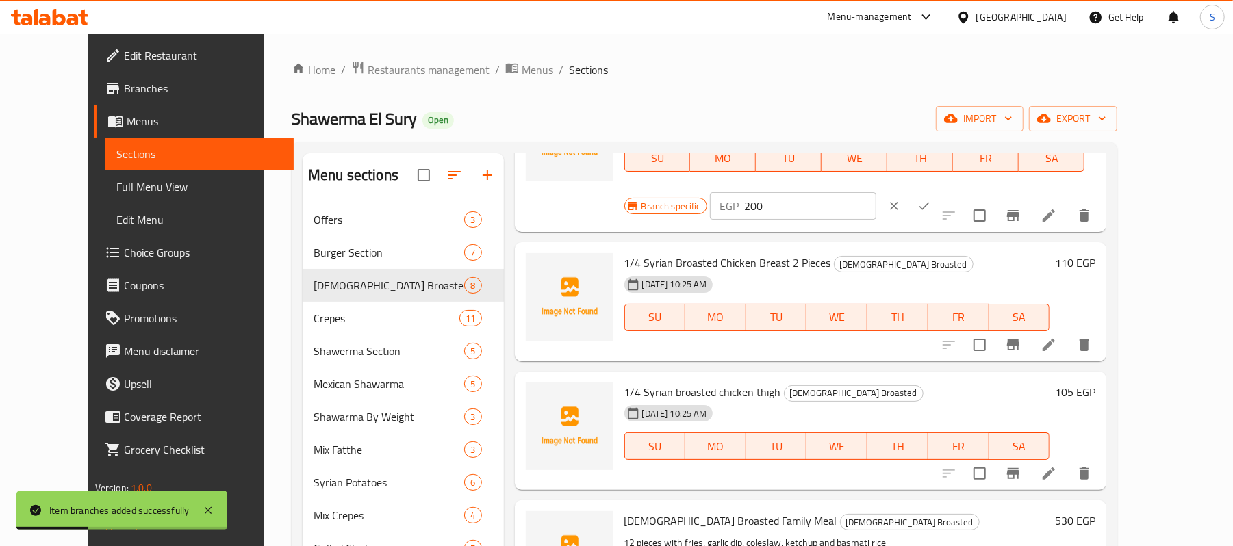
click at [1096, 253] on h6 "110 EGP" at bounding box center [1075, 262] width 40 height 19
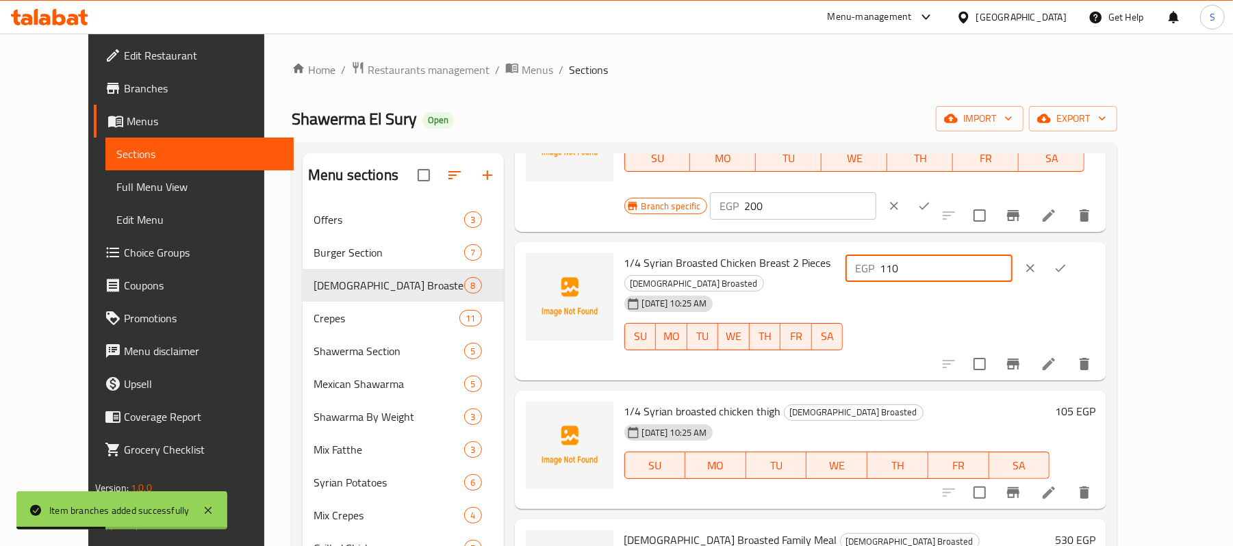
drag, startPoint x: 959, startPoint y: 214, endPoint x: 916, endPoint y: 215, distance: 42.5
click at [916, 248] on div "1/4 Syrian Broasted Chicken Breast 2 Pieces Syrian Broasted 15-09-2025 10:25 AM…" at bounding box center [860, 311] width 483 height 127
click at [1022, 356] on icon "Branch-specific-item" at bounding box center [1013, 364] width 16 height 16
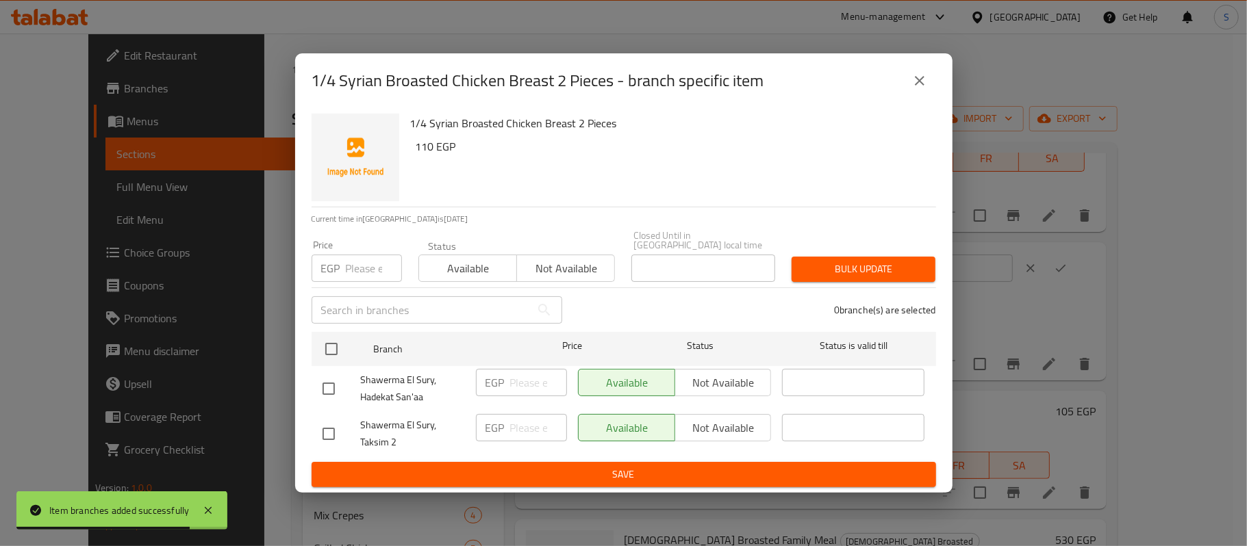
click at [368, 262] on input "number" at bounding box center [374, 268] width 56 height 27
paste input "110"
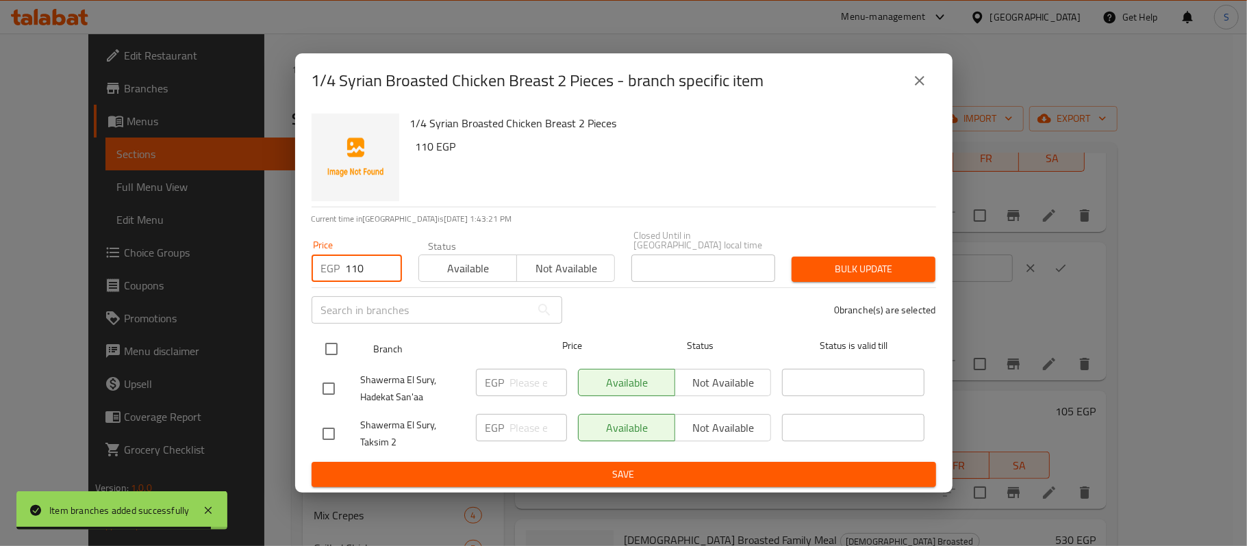
type input "110"
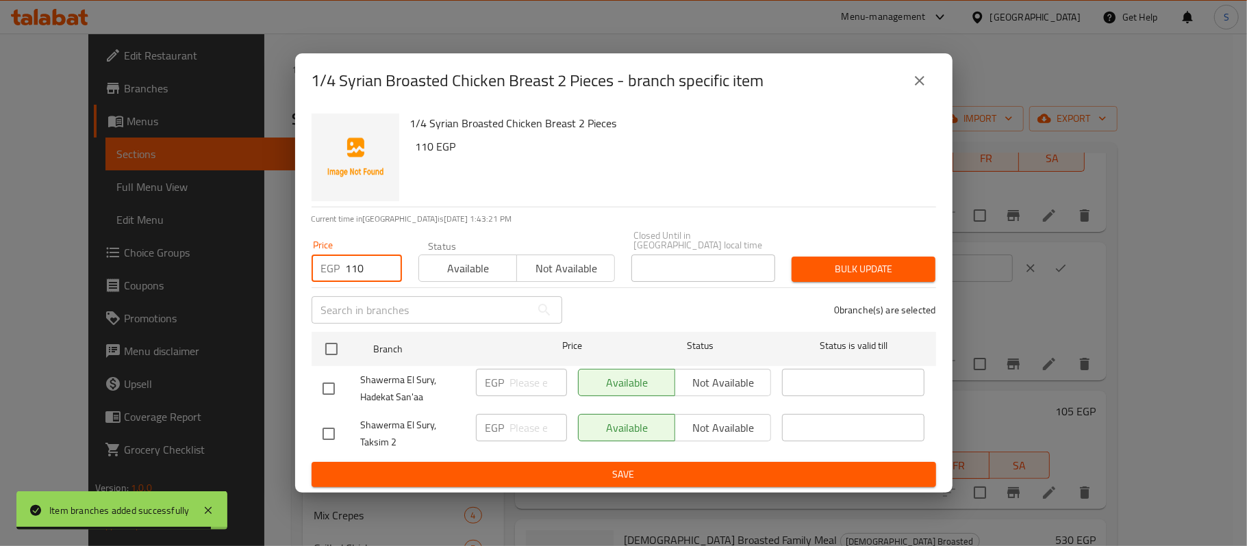
drag, startPoint x: 336, startPoint y: 346, endPoint x: 426, endPoint y: 359, distance: 91.2
click at [337, 346] on input "checkbox" at bounding box center [331, 349] width 29 height 29
checkbox input "true"
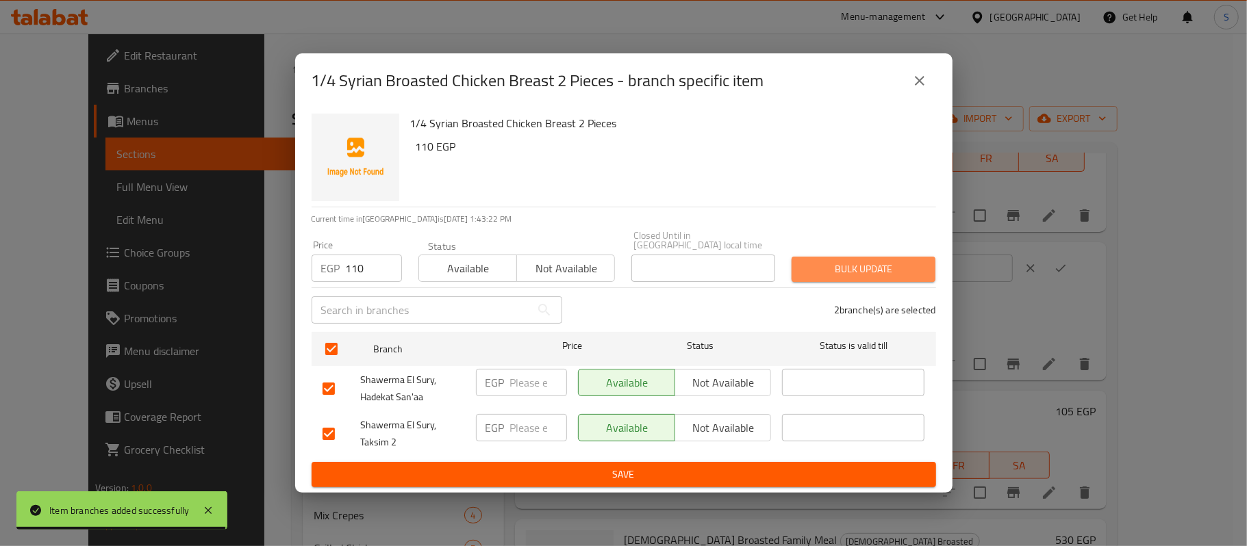
drag, startPoint x: 834, startPoint y: 260, endPoint x: 975, endPoint y: 356, distance: 170.6
click at [835, 261] on span "Bulk update" at bounding box center [864, 269] width 122 height 17
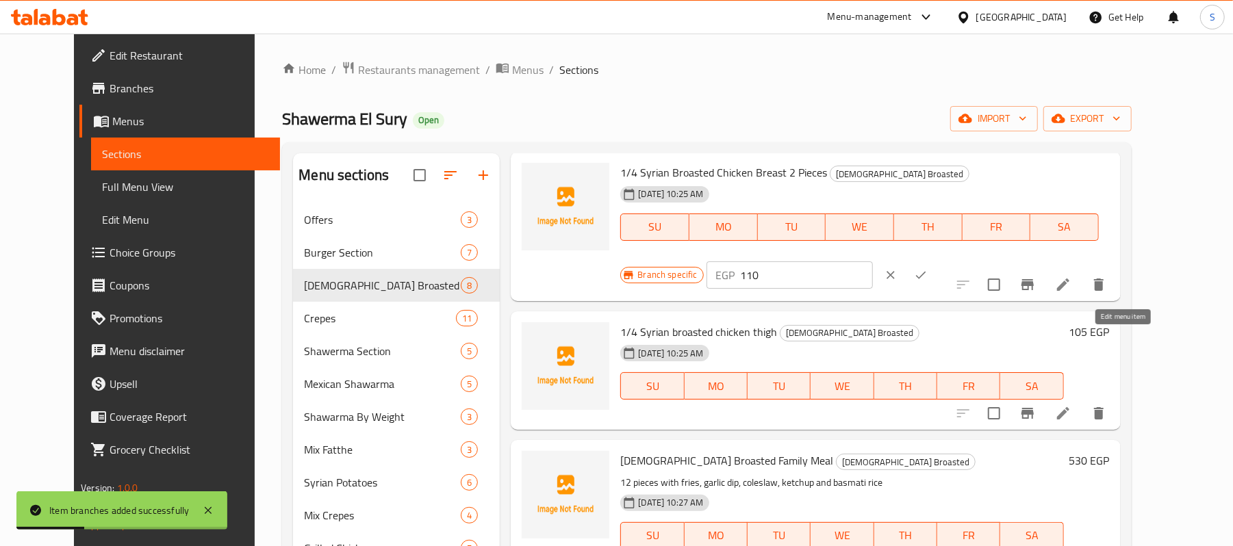
scroll to position [365, 0]
click at [1110, 322] on h6 "105 EGP" at bounding box center [1090, 331] width 40 height 19
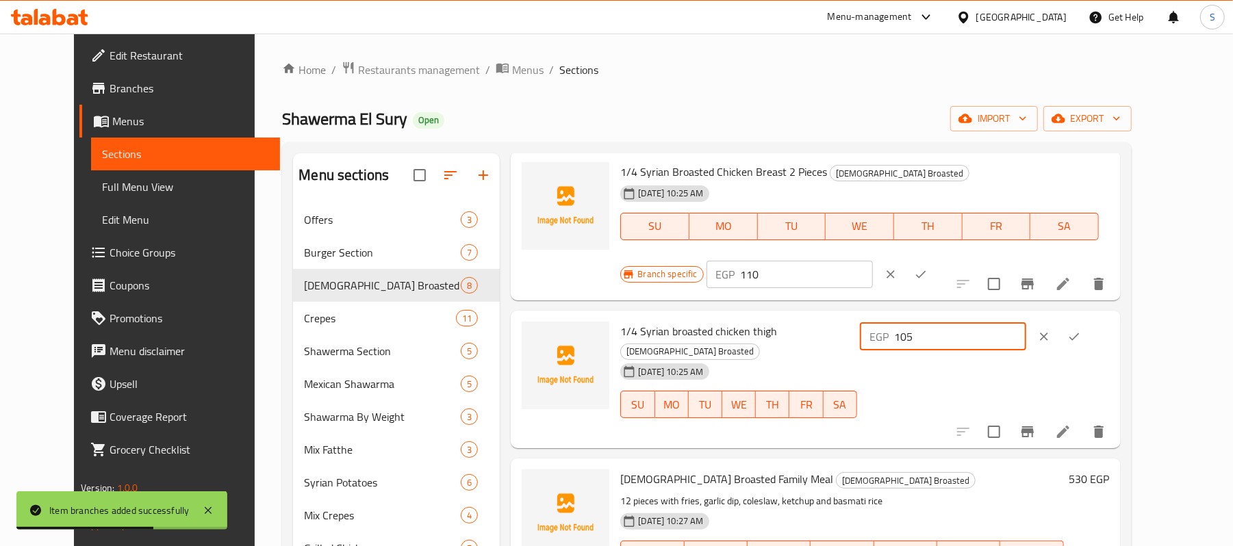
drag, startPoint x: 964, startPoint y: 275, endPoint x: 794, endPoint y: 263, distance: 170.2
click at [792, 316] on div "1/4 Syrian broasted chicken thigh Syrian Broasted 15-09-2025 10:25 AM SU MO TU …" at bounding box center [865, 379] width 500 height 127
click at [1036, 424] on icon "Branch-specific-item" at bounding box center [1028, 432] width 16 height 16
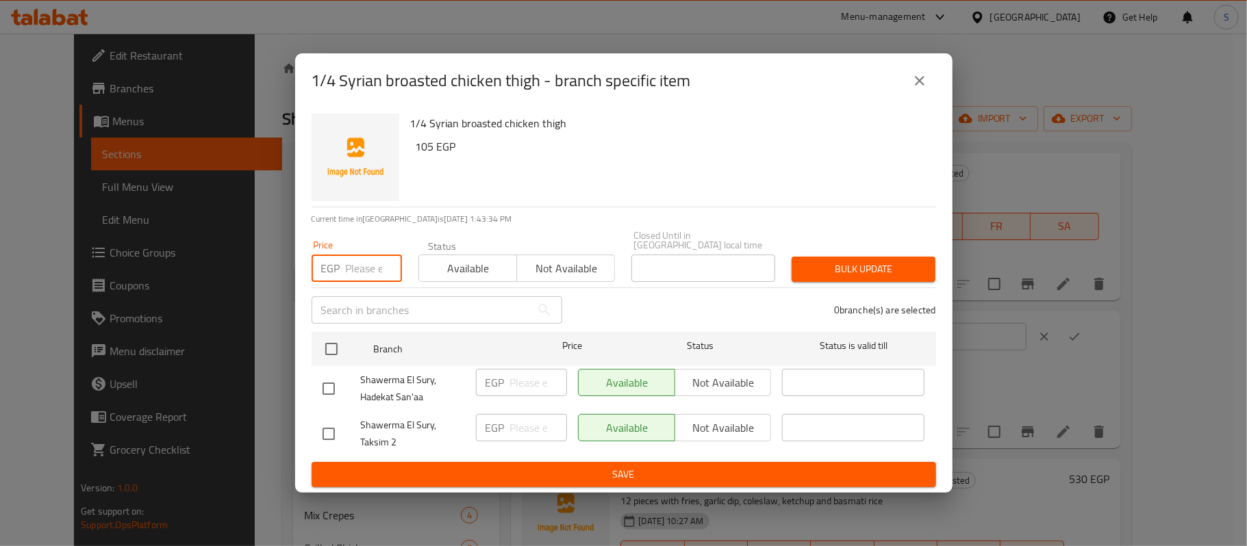
click at [371, 256] on input "number" at bounding box center [374, 268] width 56 height 27
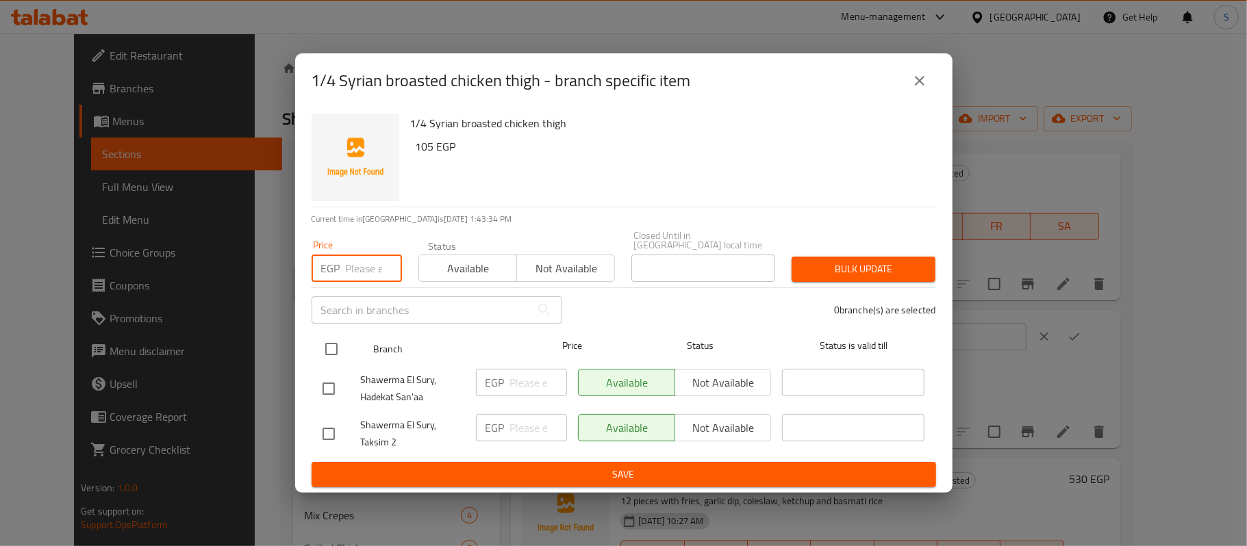
paste input "105"
type input "105"
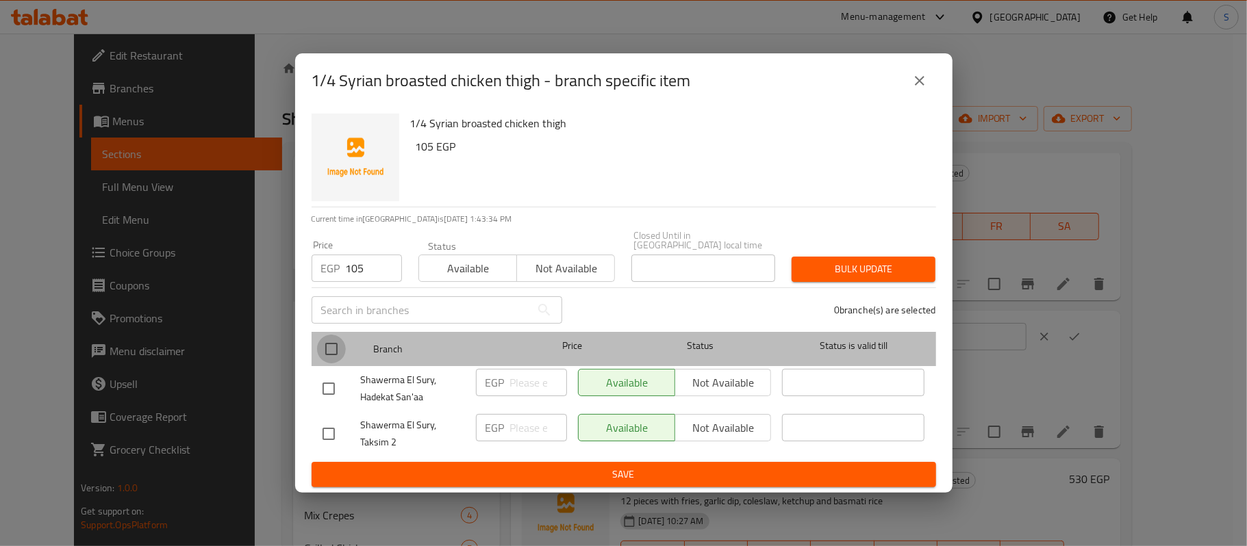
click at [330, 342] on input "checkbox" at bounding box center [331, 349] width 29 height 29
checkbox input "true"
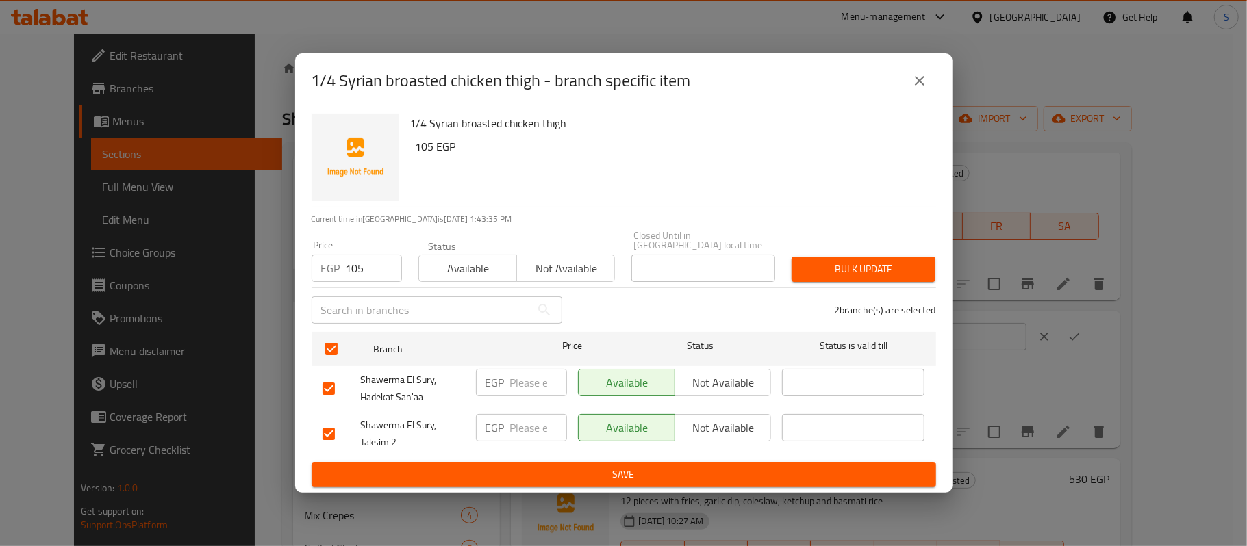
click at [847, 271] on span "Bulk update" at bounding box center [864, 269] width 122 height 17
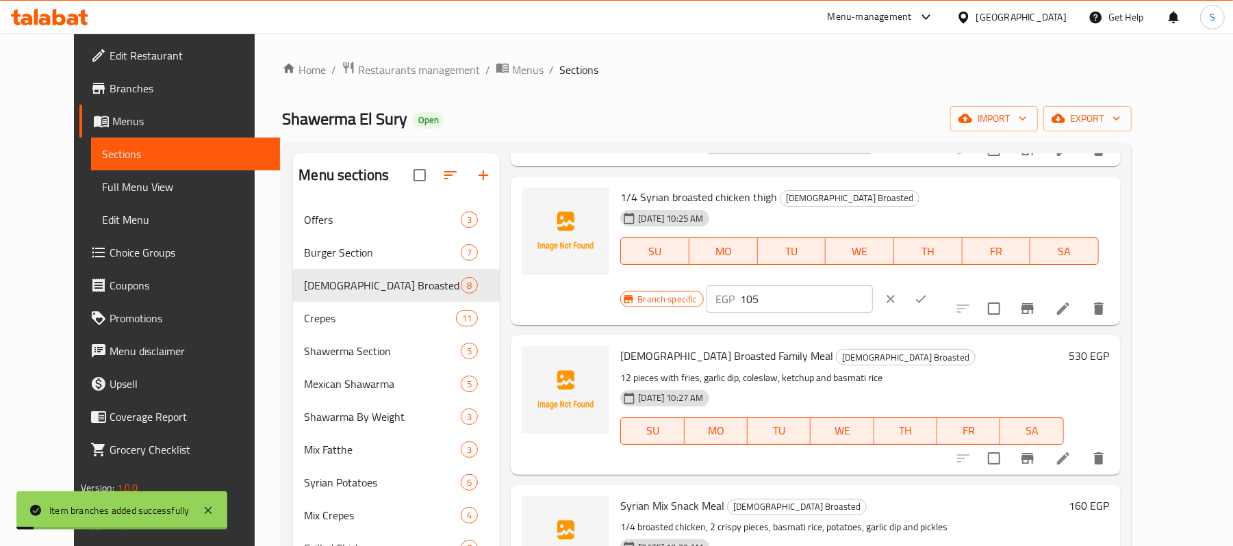
scroll to position [521, 0]
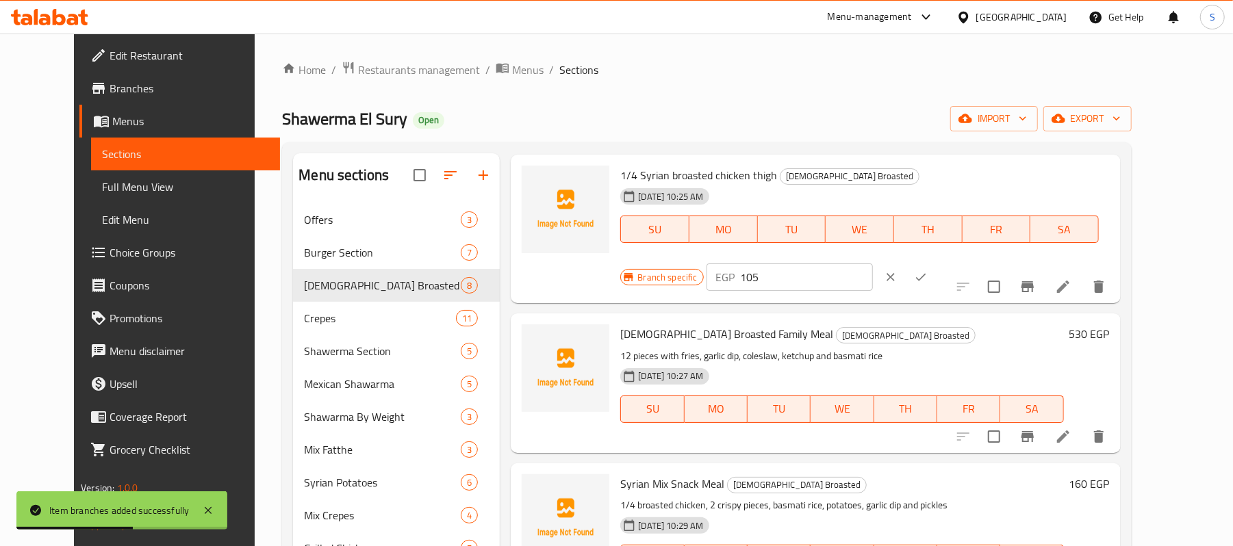
click at [1110, 325] on h6 "530 EGP" at bounding box center [1090, 334] width 40 height 19
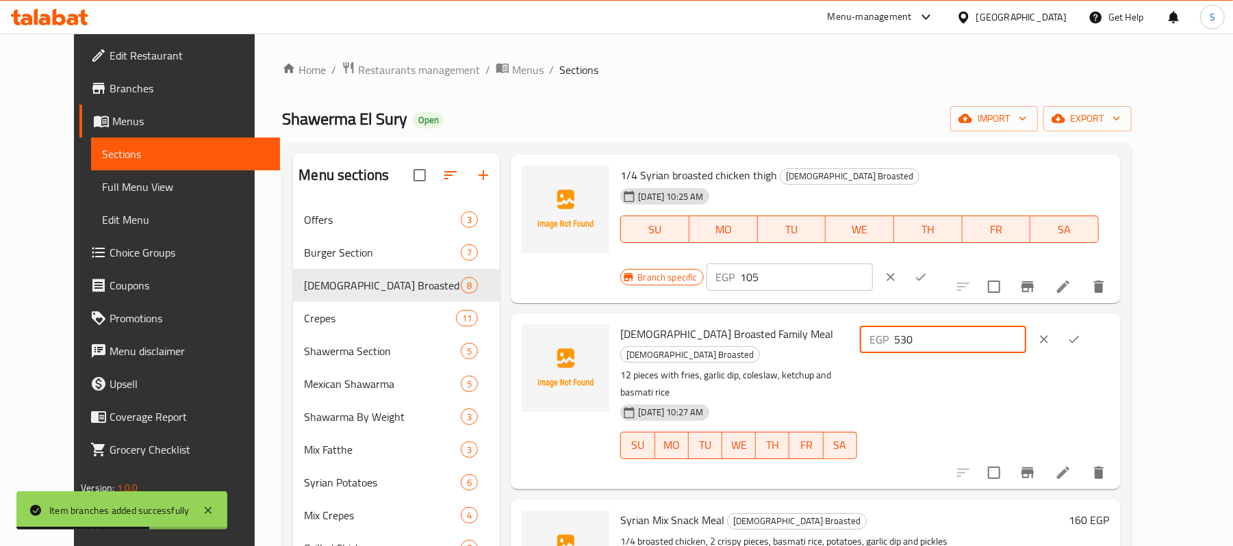
click at [771, 319] on div "Syrian Broasted Family Meal Syrian Broasted 12 pieces with fries, garlic dip, c…" at bounding box center [865, 401] width 500 height 164
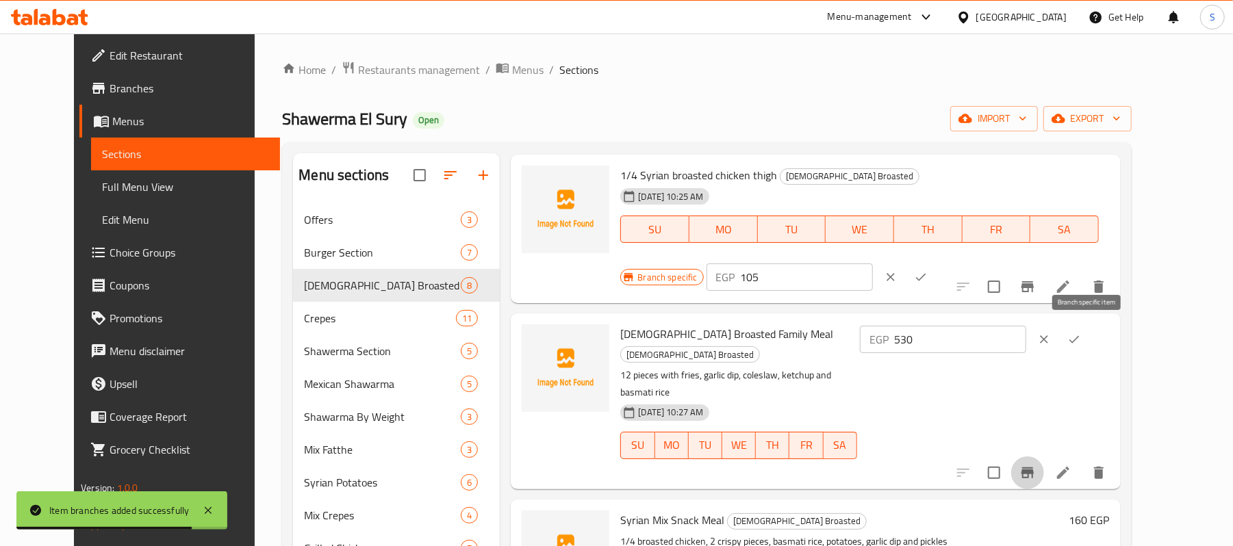
click at [1036, 465] on icon "Branch-specific-item" at bounding box center [1028, 473] width 16 height 16
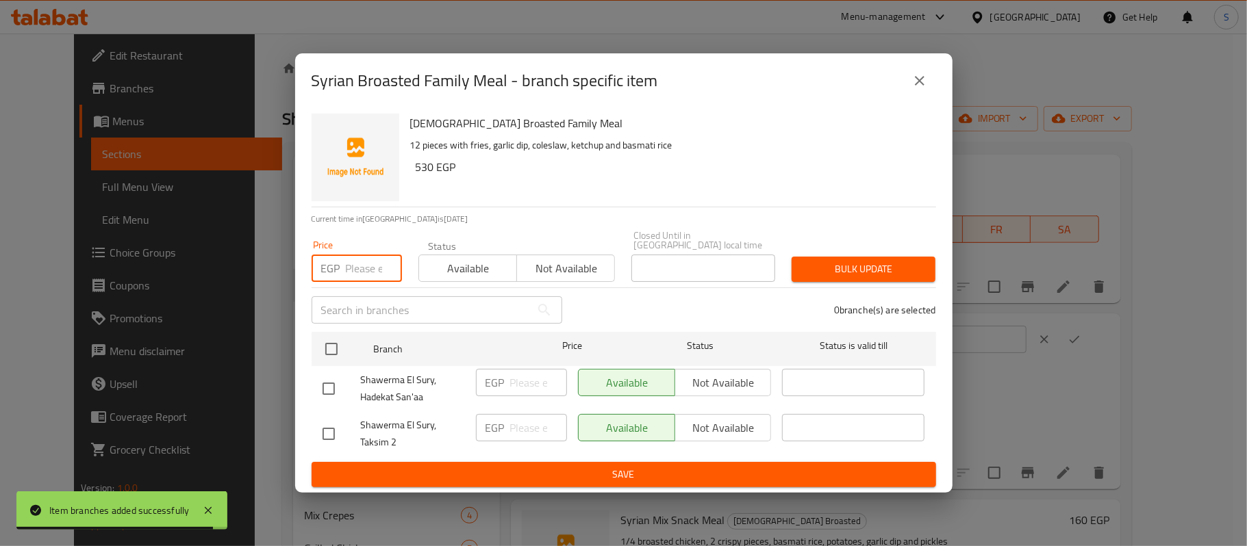
click at [376, 269] on input "number" at bounding box center [374, 268] width 56 height 27
paste input "530"
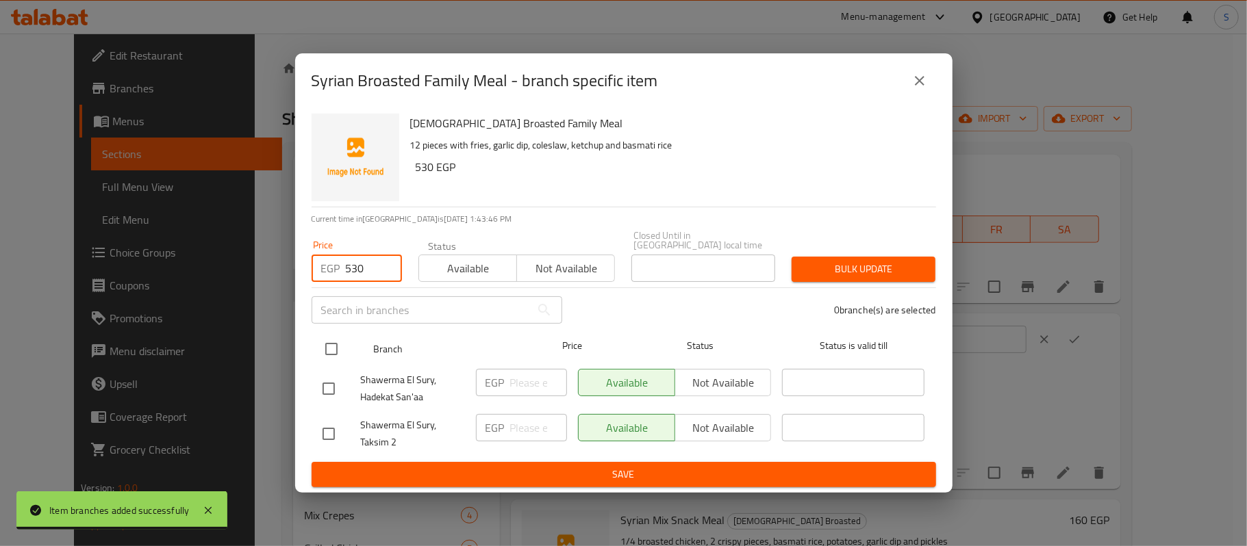
type input "530"
click at [346, 342] on div at bounding box center [342, 349] width 51 height 40
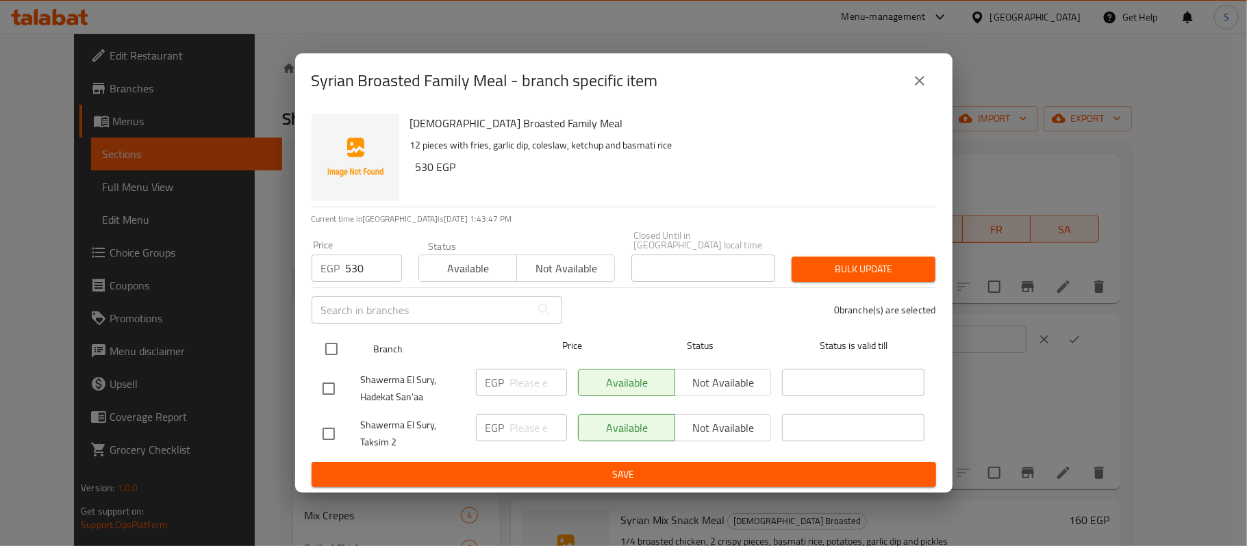
click at [324, 349] on input "checkbox" at bounding box center [331, 349] width 29 height 29
checkbox input "true"
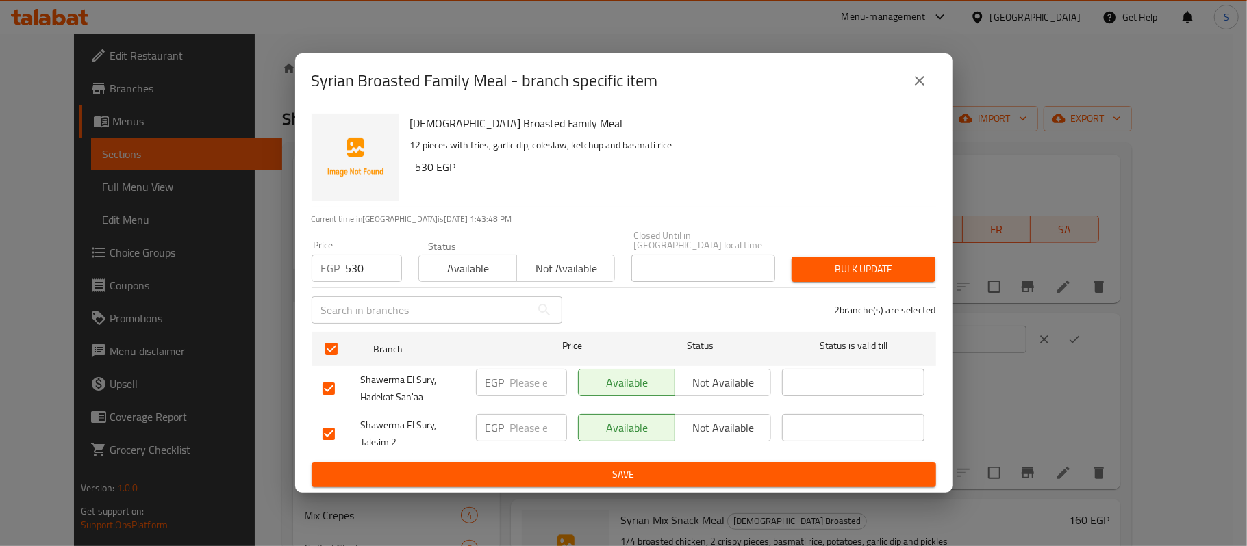
click at [848, 277] on div "Bulk update" at bounding box center [863, 270] width 160 height 42
click at [845, 272] on span "Bulk update" at bounding box center [864, 269] width 122 height 17
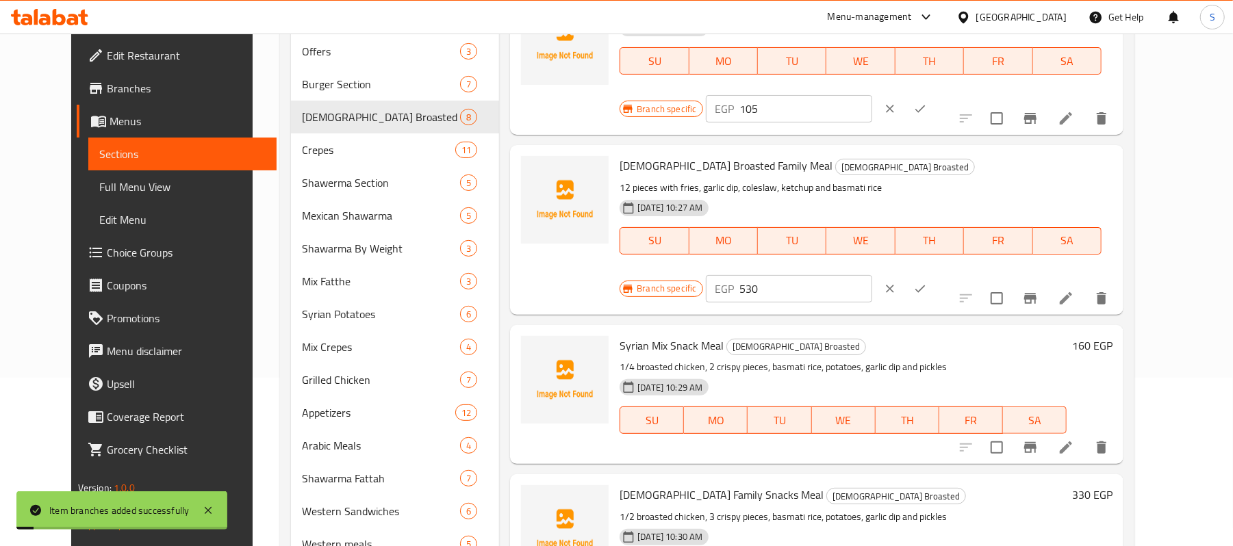
scroll to position [182, 0]
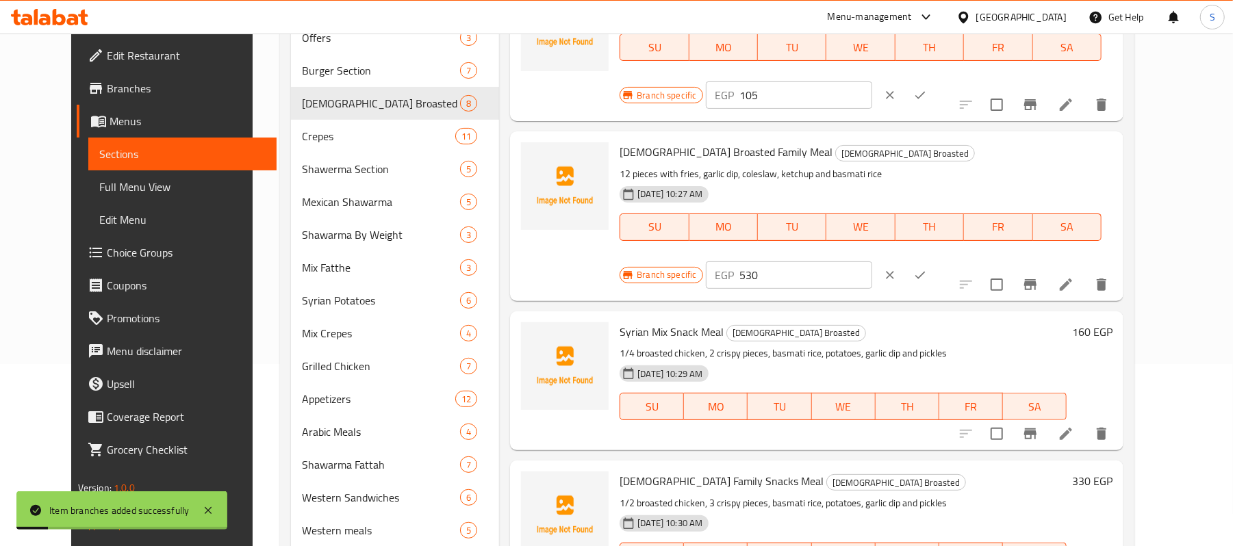
click at [1113, 323] on h6 "160 EGP" at bounding box center [1092, 332] width 40 height 19
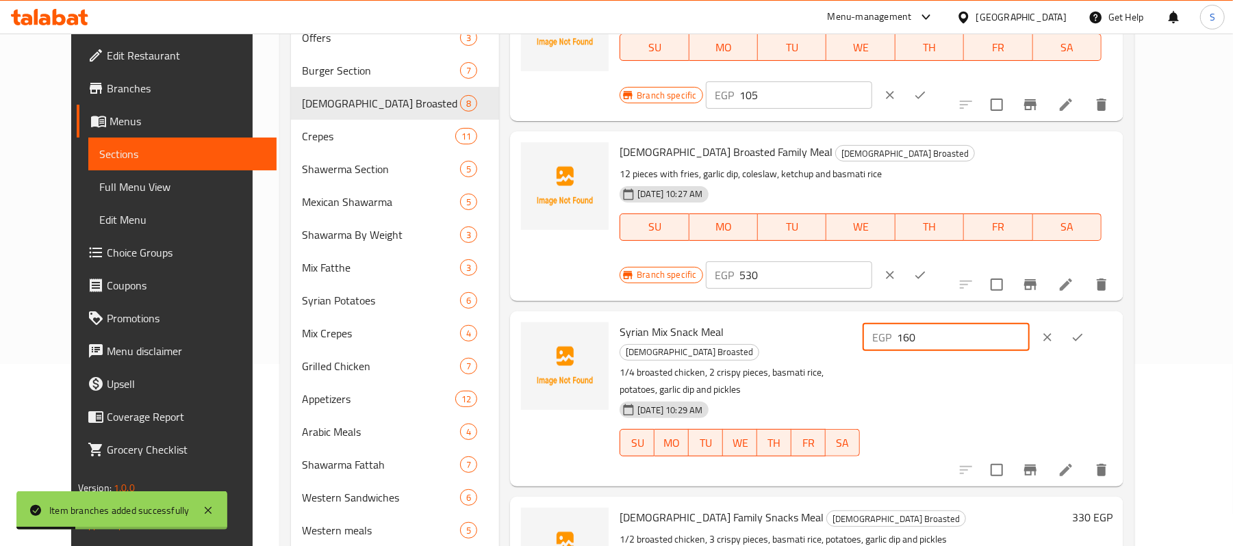
drag, startPoint x: 1031, startPoint y: 206, endPoint x: 836, endPoint y: 204, distance: 194.5
click at [836, 317] on div "Syrian Mix Snack Meal Syrian Broasted 1/4 broasted chicken, 2 crispy pieces, ba…" at bounding box center [866, 399] width 504 height 164
click at [1039, 462] on icon "Branch-specific-item" at bounding box center [1030, 470] width 16 height 16
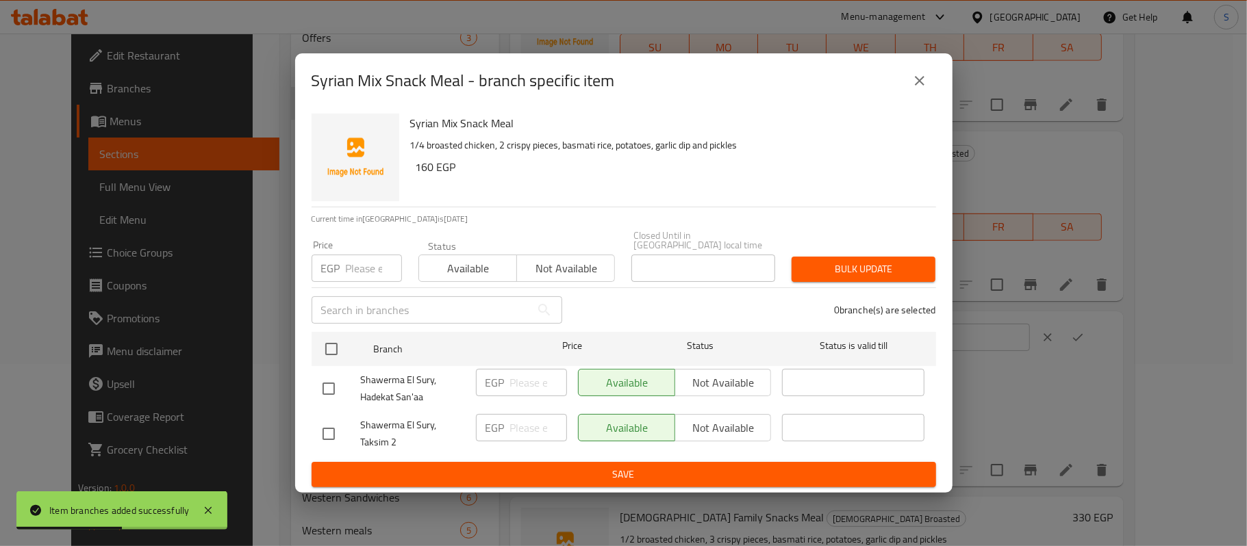
click at [366, 263] on input "number" at bounding box center [374, 268] width 56 height 27
paste input "160"
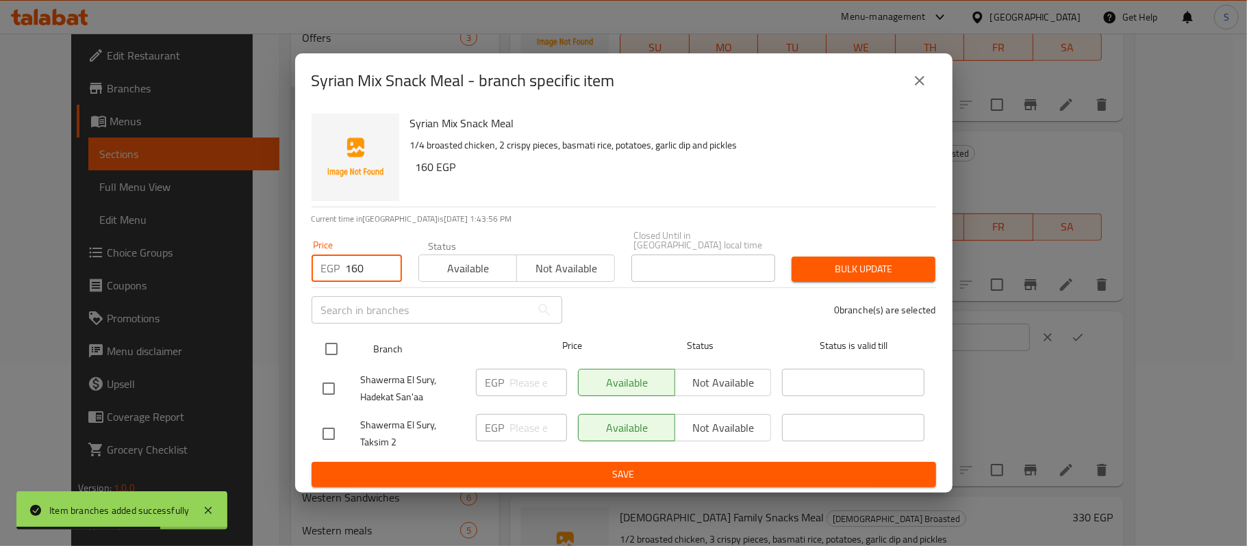
type input "160"
click at [324, 345] on input "checkbox" at bounding box center [331, 349] width 29 height 29
checkbox input "true"
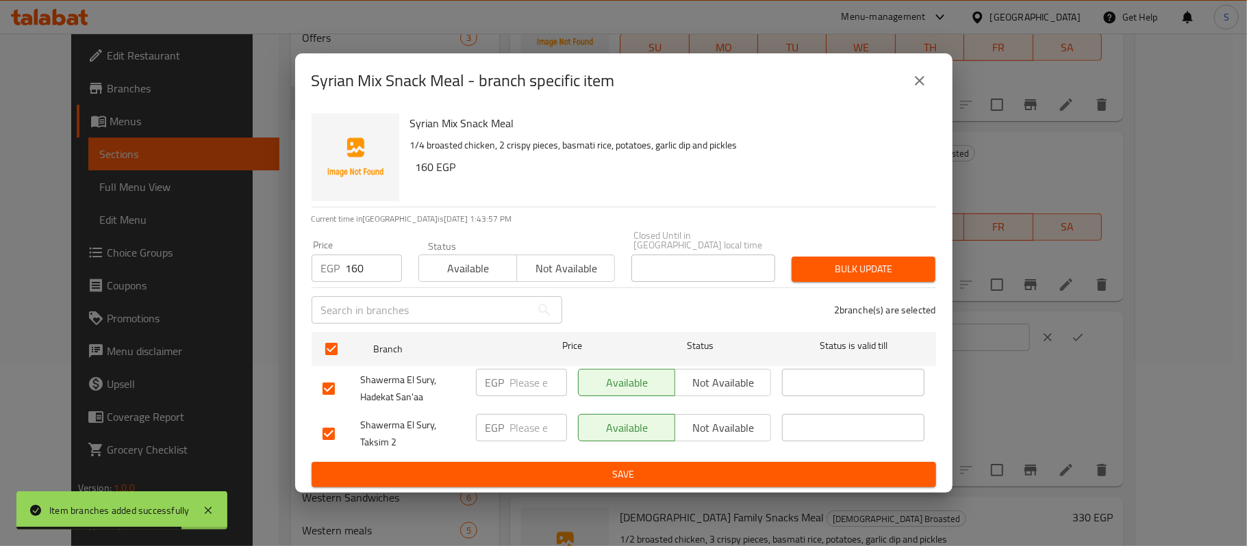
drag, startPoint x: 887, startPoint y: 245, endPoint x: 882, endPoint y: 253, distance: 9.3
click at [886, 249] on div "Bulk update" at bounding box center [863, 270] width 160 height 42
click at [879, 257] on button "Bulk update" at bounding box center [864, 269] width 144 height 25
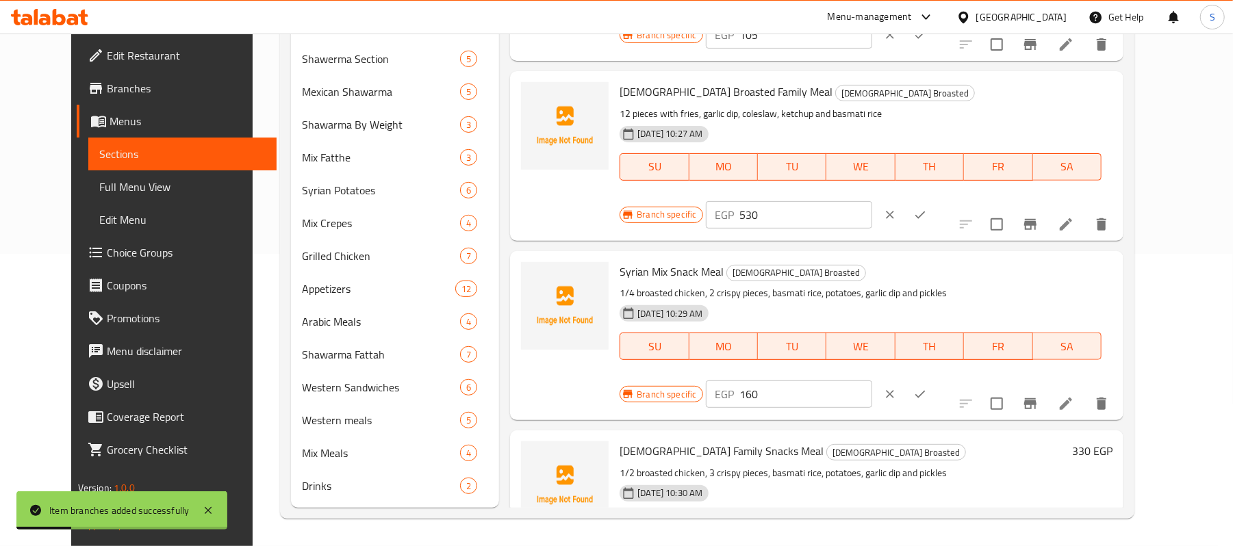
scroll to position [430, 0]
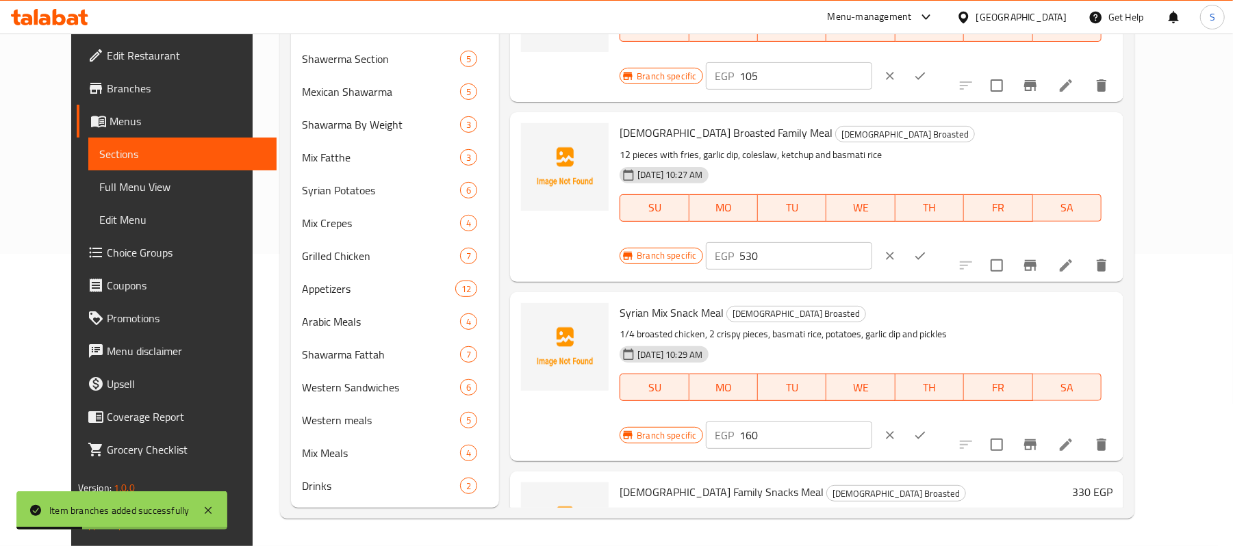
click at [1113, 483] on h6 "330 EGP" at bounding box center [1092, 492] width 40 height 19
click at [1093, 483] on button "ok" at bounding box center [1078, 498] width 30 height 30
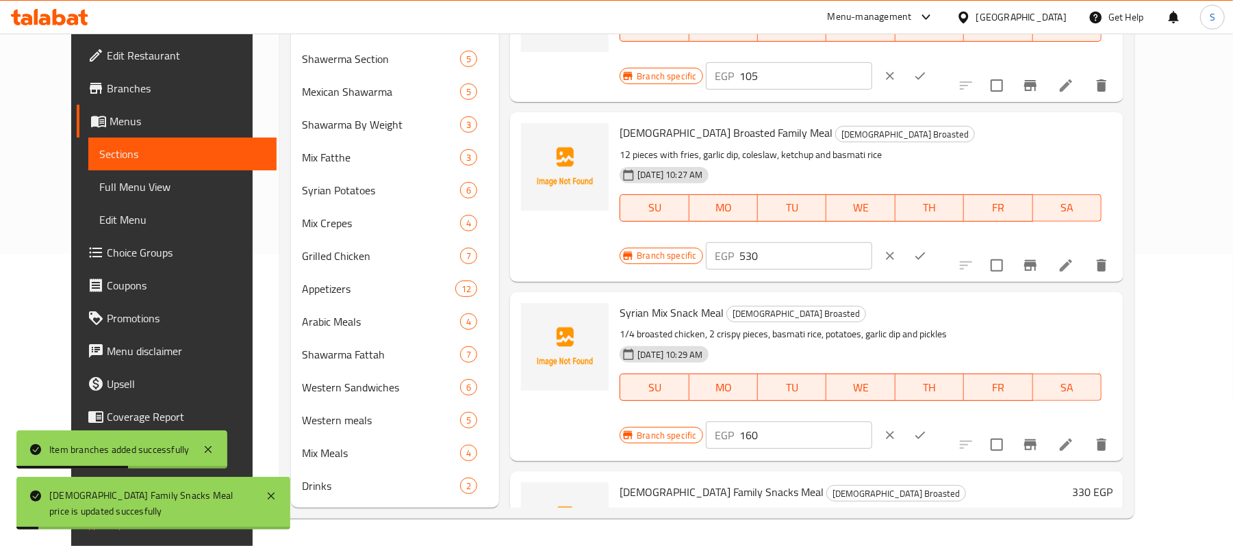
drag, startPoint x: 1079, startPoint y: 349, endPoint x: 1001, endPoint y: 352, distance: 78.1
click at [1113, 483] on h6 "330 EGP" at bounding box center [1092, 492] width 40 height 19
drag, startPoint x: 1028, startPoint y: 345, endPoint x: 839, endPoint y: 349, distance: 189.0
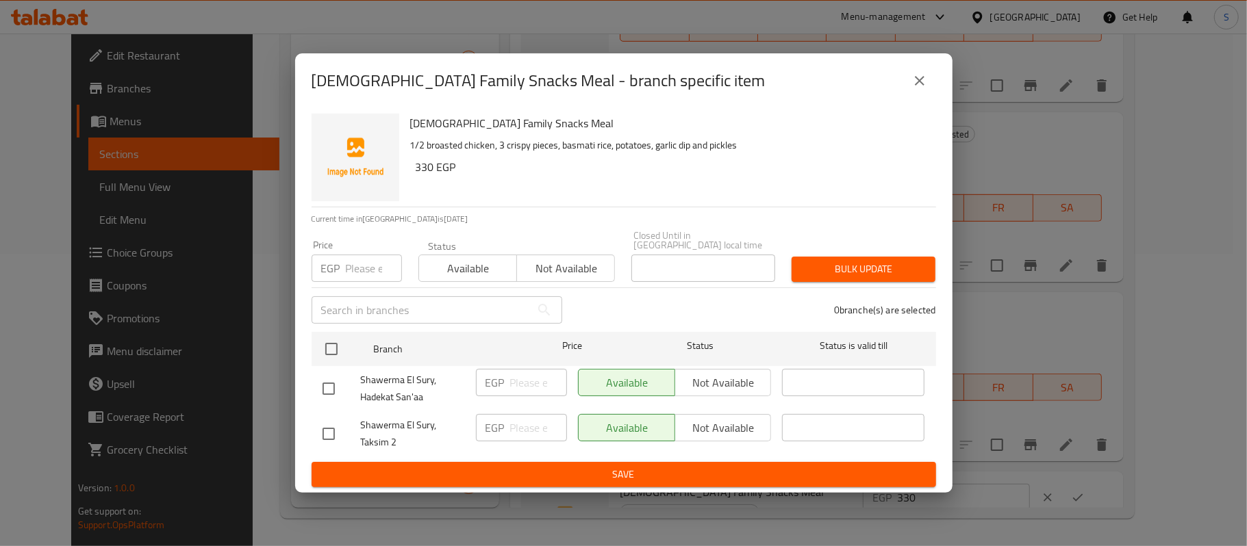
click at [346, 260] on input "number" at bounding box center [374, 268] width 56 height 27
paste input "330"
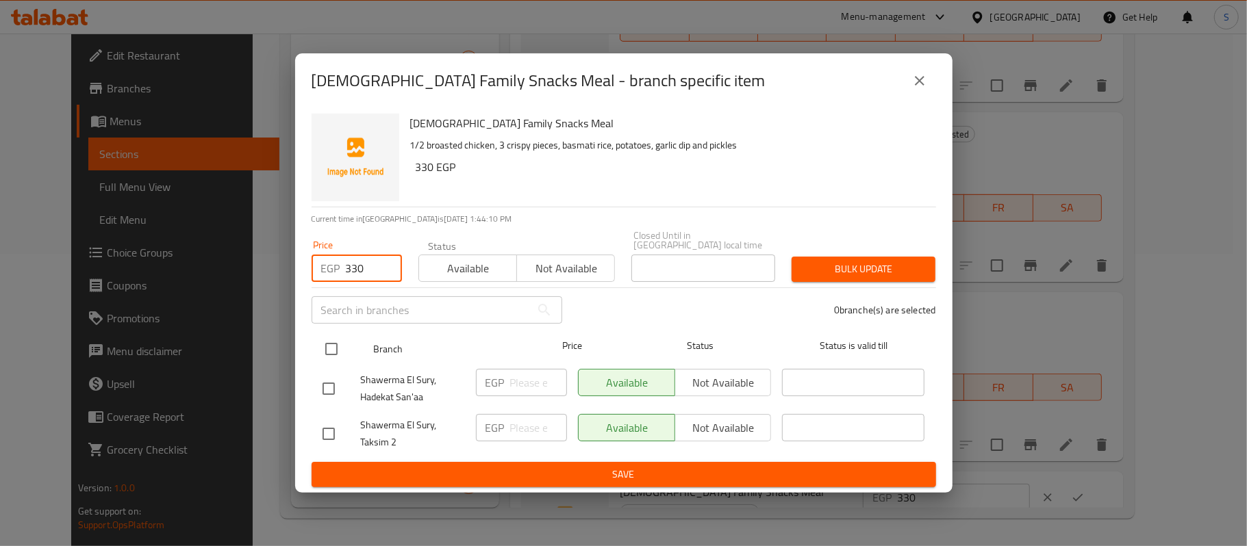
type input "330"
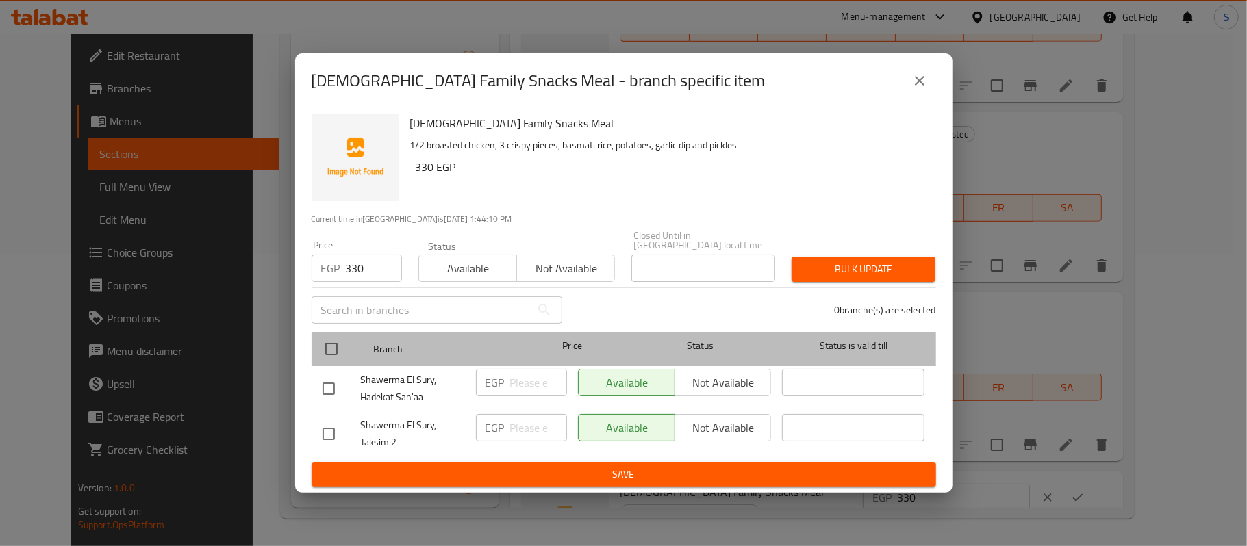
drag, startPoint x: 329, startPoint y: 329, endPoint x: 351, endPoint y: 344, distance: 26.0
click at [329, 331] on div at bounding box center [342, 349] width 51 height 40
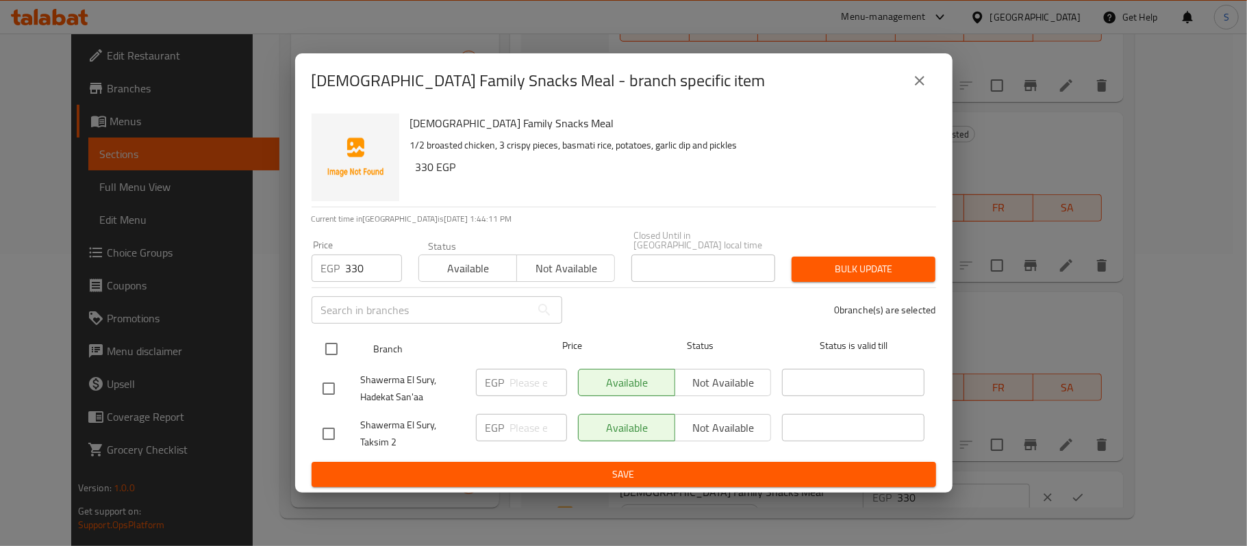
click at [326, 335] on input "checkbox" at bounding box center [331, 349] width 29 height 29
checkbox input "true"
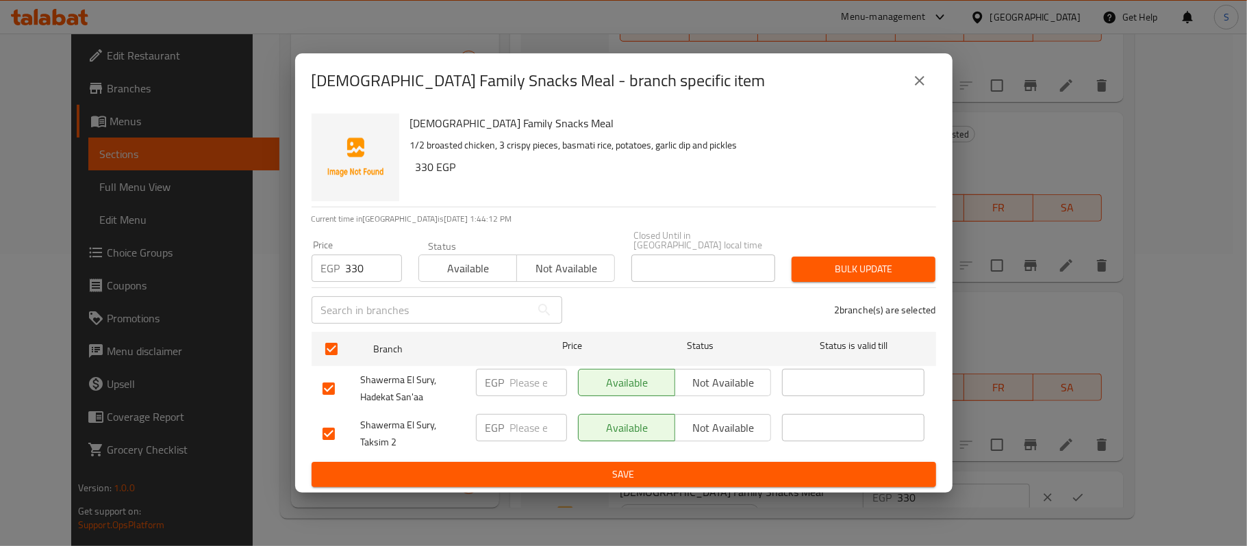
click at [842, 266] on span "Bulk update" at bounding box center [864, 269] width 122 height 17
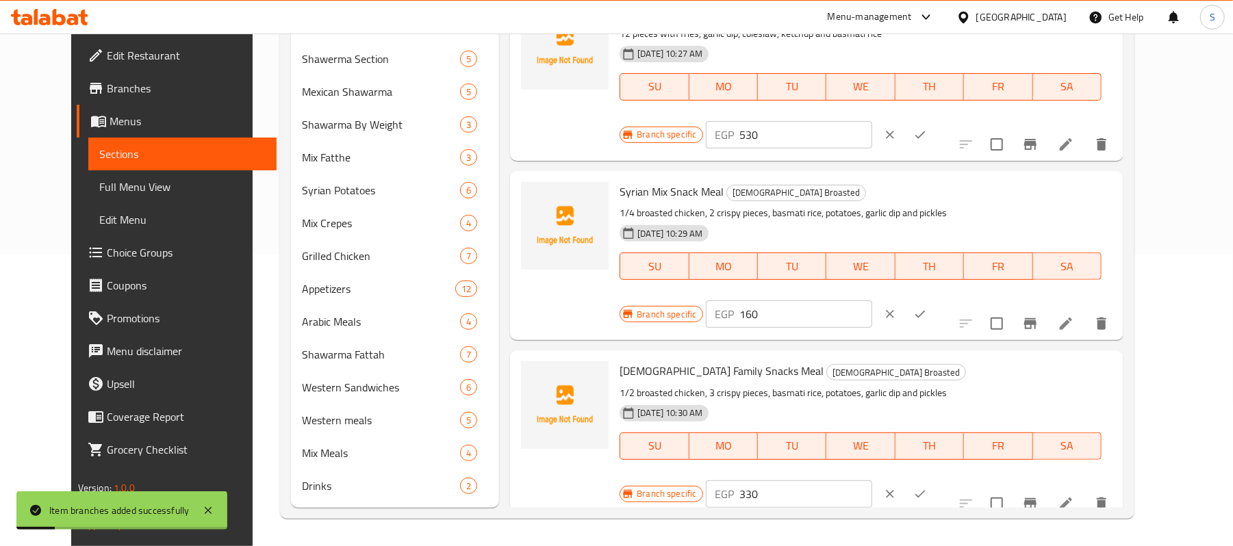
scroll to position [555, 0]
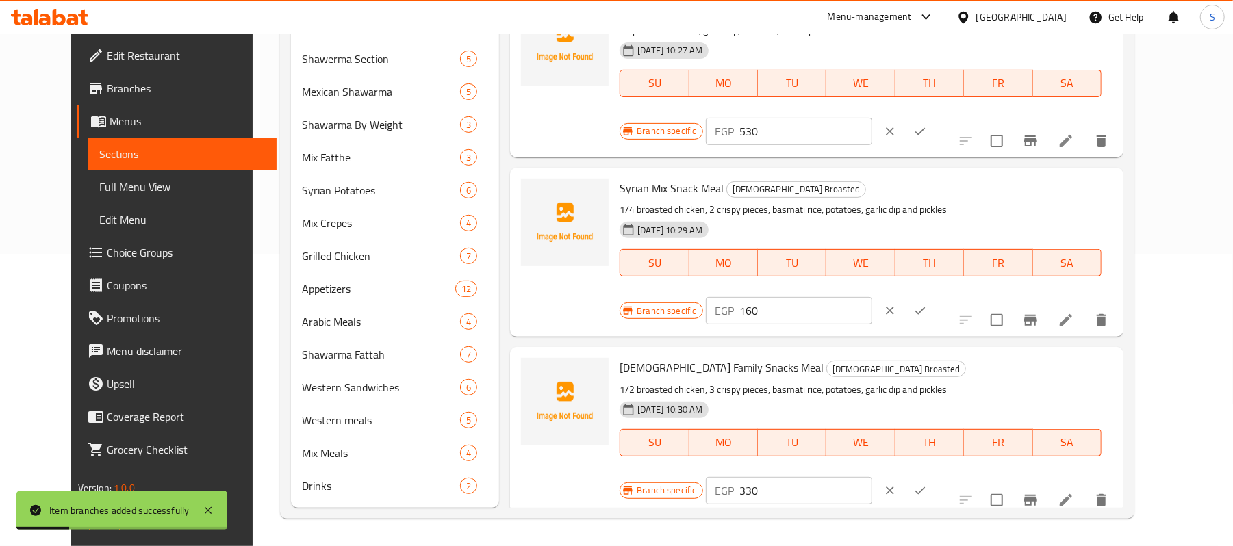
click at [1113, 538] on h6 "350 EGP" at bounding box center [1092, 547] width 40 height 19
drag, startPoint x: 881, startPoint y: 388, endPoint x: 847, endPoint y: 379, distance: 34.7
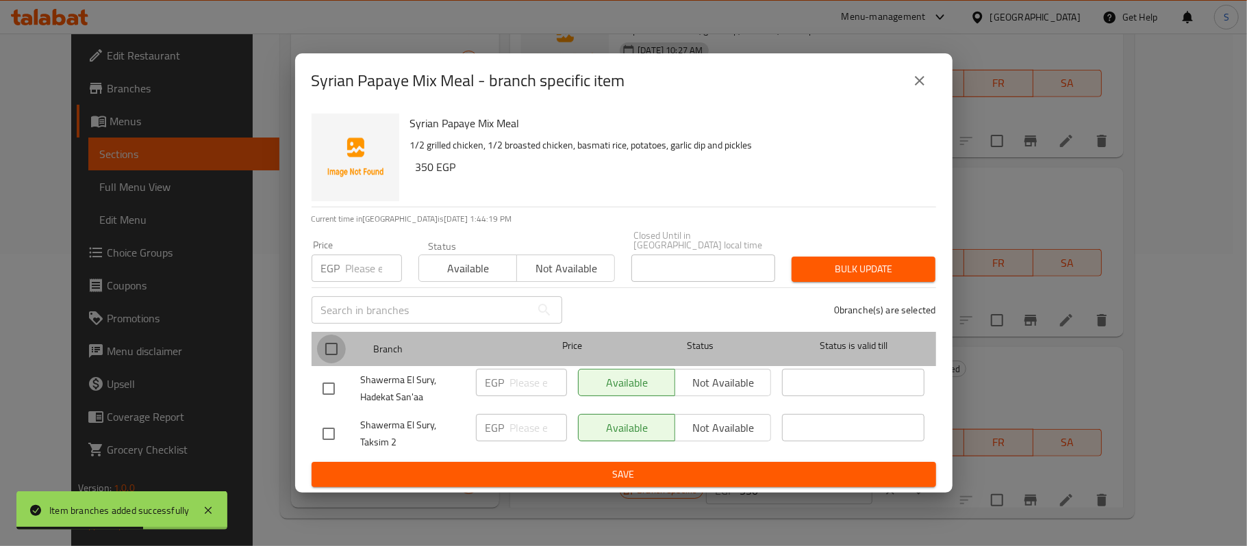
click at [329, 343] on input "checkbox" at bounding box center [331, 349] width 29 height 29
checkbox input "true"
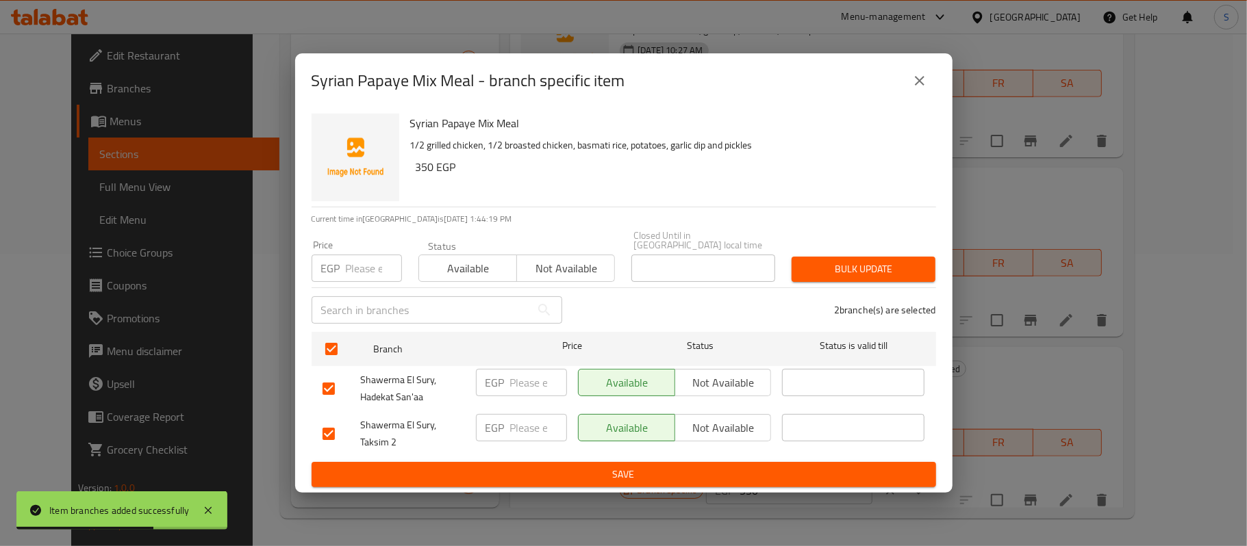
click at [326, 269] on p "EGP" at bounding box center [330, 268] width 19 height 16
click at [363, 275] on input "number" at bounding box center [374, 268] width 56 height 27
paste input "350"
type input "350"
click at [853, 275] on button "Bulk update" at bounding box center [864, 269] width 144 height 25
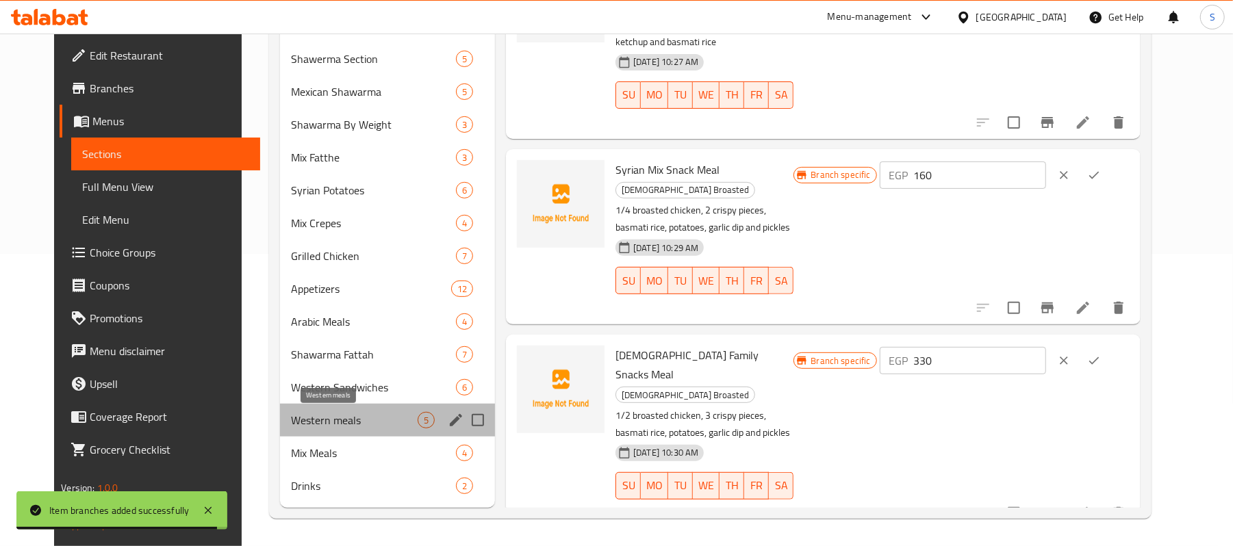
click at [296, 418] on span "Western meals" at bounding box center [354, 420] width 127 height 16
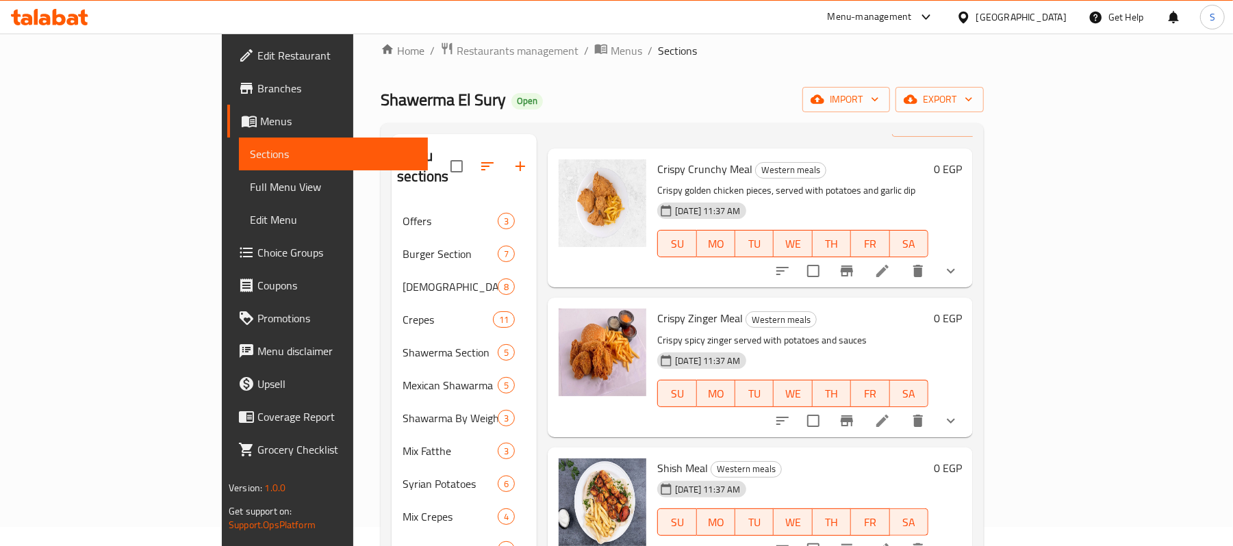
scroll to position [94, 0]
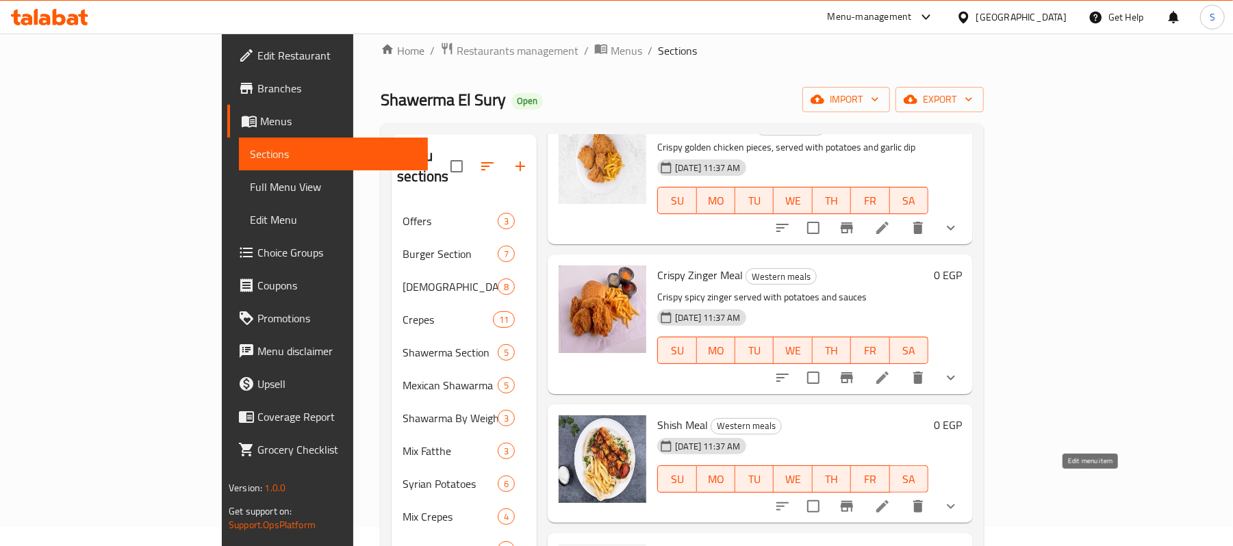
drag, startPoint x: 1101, startPoint y: 483, endPoint x: 1093, endPoint y: 490, distance: 10.7
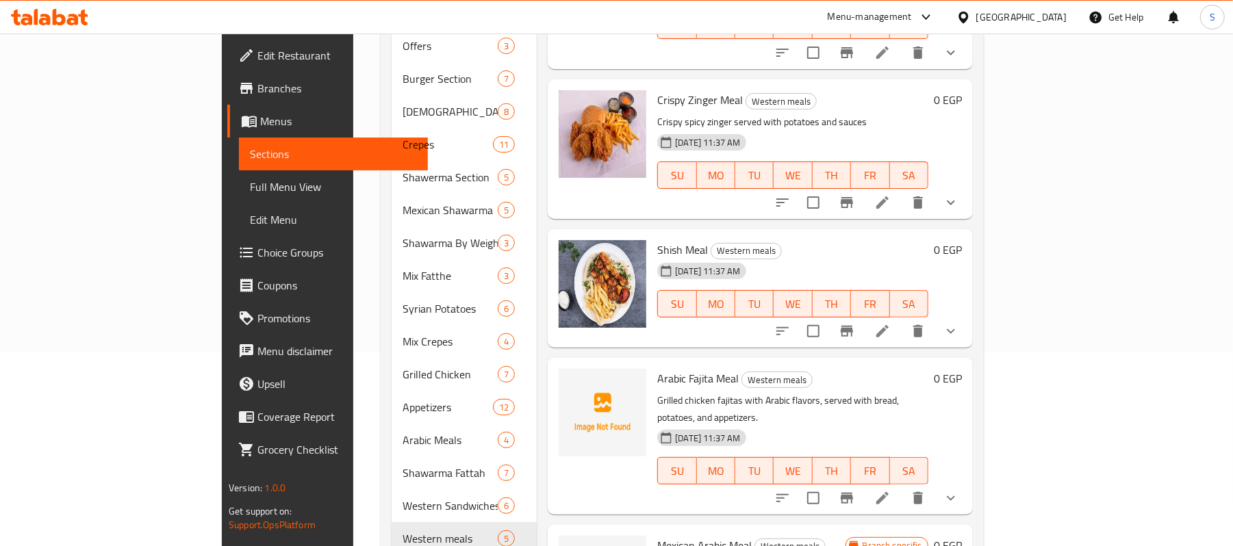
scroll to position [293, 0]
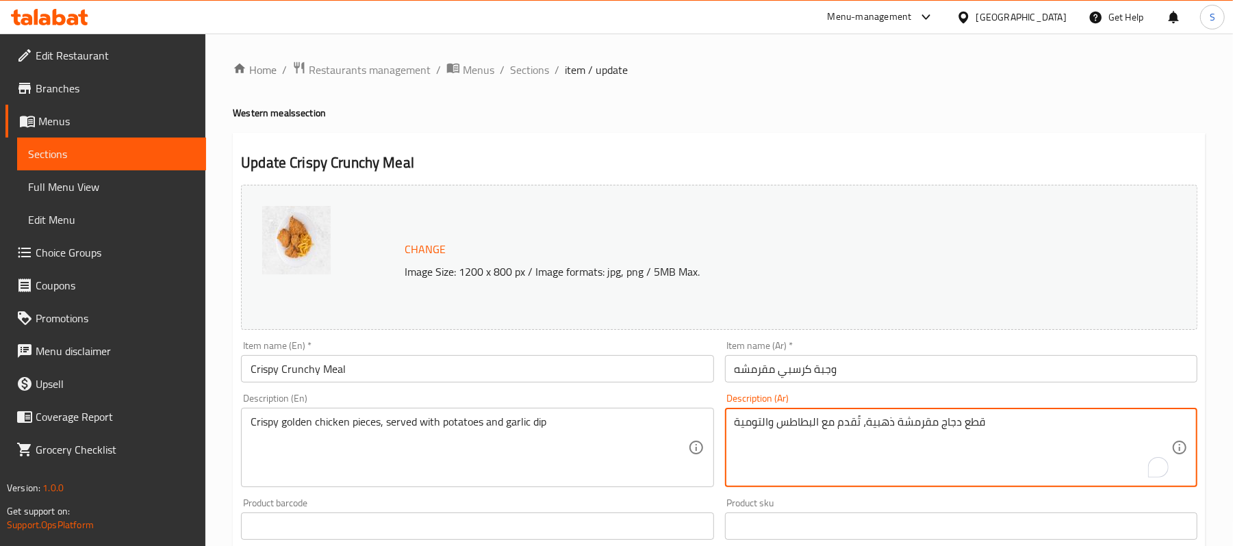
click at [938, 426] on textarea "قطع دجاج مقرمشة ذهبية، تُقدم مع البطاطس والتومية" at bounding box center [953, 448] width 437 height 65
type textarea "تشمل 3 قطع كرسبي مع أرز بسمتي، ثومية، مخلل، كاتشب، عيش وبطاطس"
click at [909, 415] on div "تشمل 3 قطع كرسبي مع أرز بسمتي، ثومية، مخلل، كاتشب، عيش وبطاطس Description (Ar)" at bounding box center [961, 447] width 472 height 79
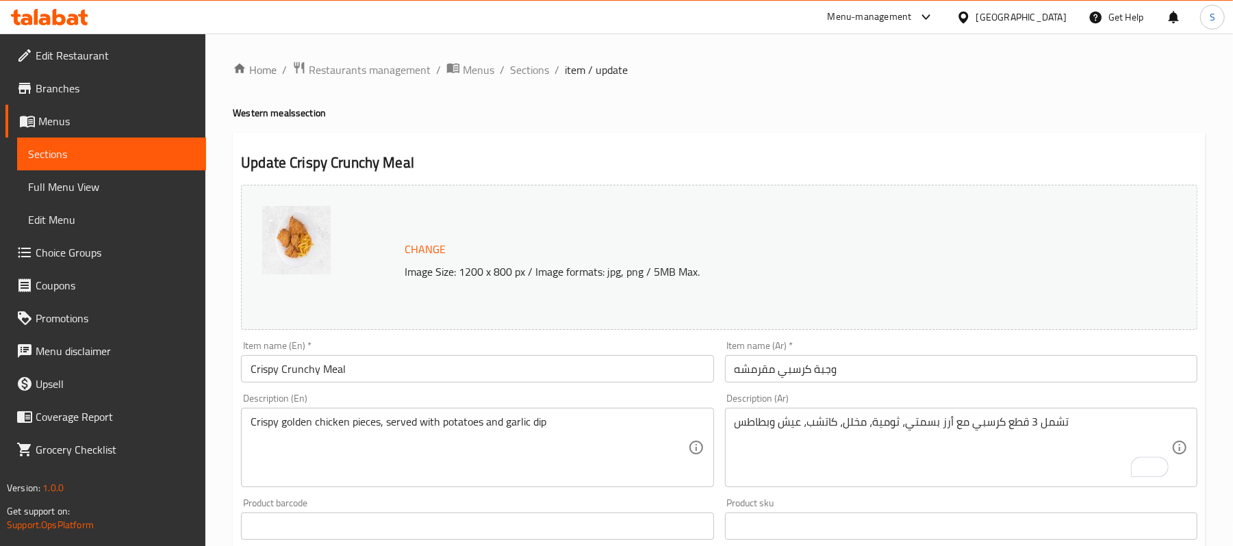
click at [909, 415] on div "تشمل 3 قطع كرسبي مع أرز بسمتي، ثومية، مخلل، كاتشب، عيش وبطاطس Description (Ar)" at bounding box center [961, 447] width 472 height 79
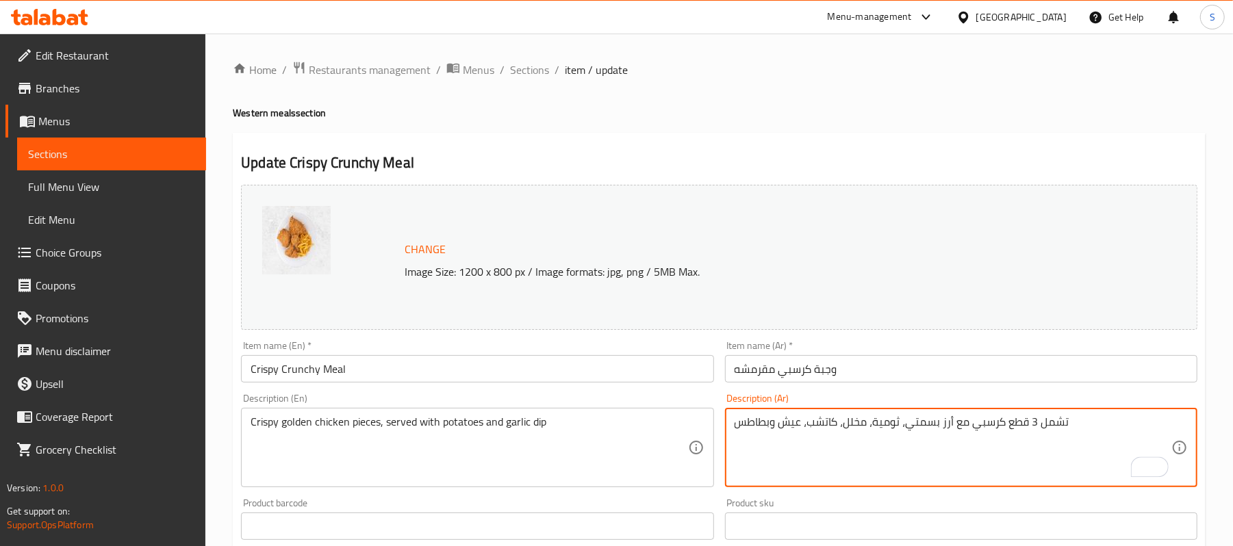
click at [918, 425] on textarea "تشمل 3 قطع كرسبي مع أرز بسمتي، ثومية، مخلل، كاتشب، عيش وبطاطس" at bounding box center [953, 448] width 437 height 65
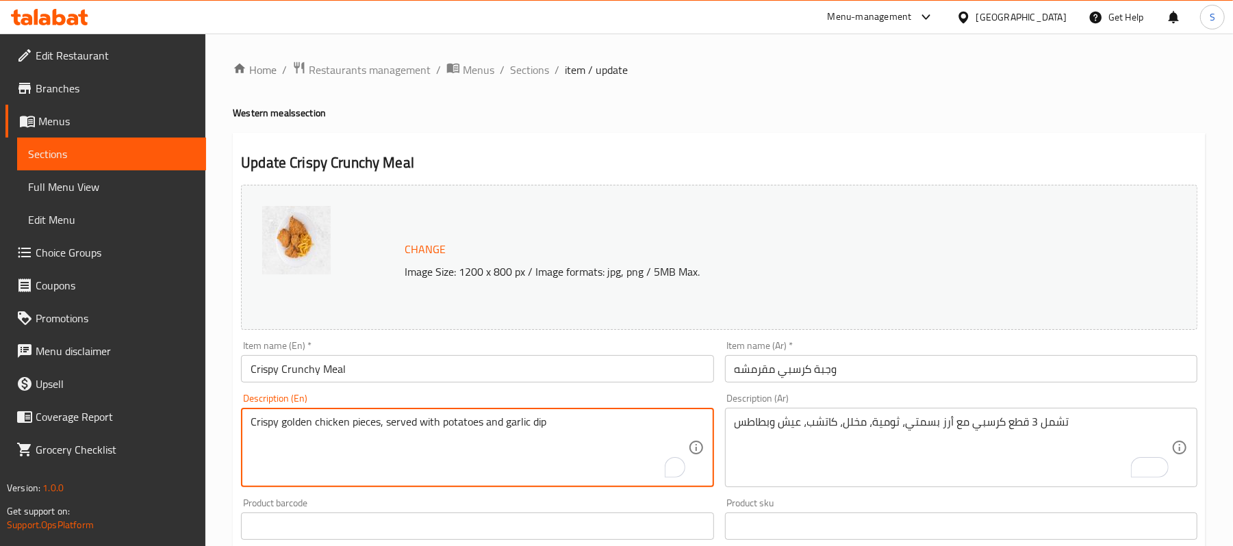
click at [514, 449] on textarea "Crispy golden chicken pieces, served with potatoes and garlic dip" at bounding box center [469, 448] width 437 height 65
paste textarea "Includes 3 crispy pieces with basmati rice, garlic sauce, pickles, ketchup, bre…"
click at [480, 425] on textarea "Includes 3 crispy pieces with basmati rice, garlic sauce, pickles, ketchup, bre…" at bounding box center [469, 448] width 437 height 65
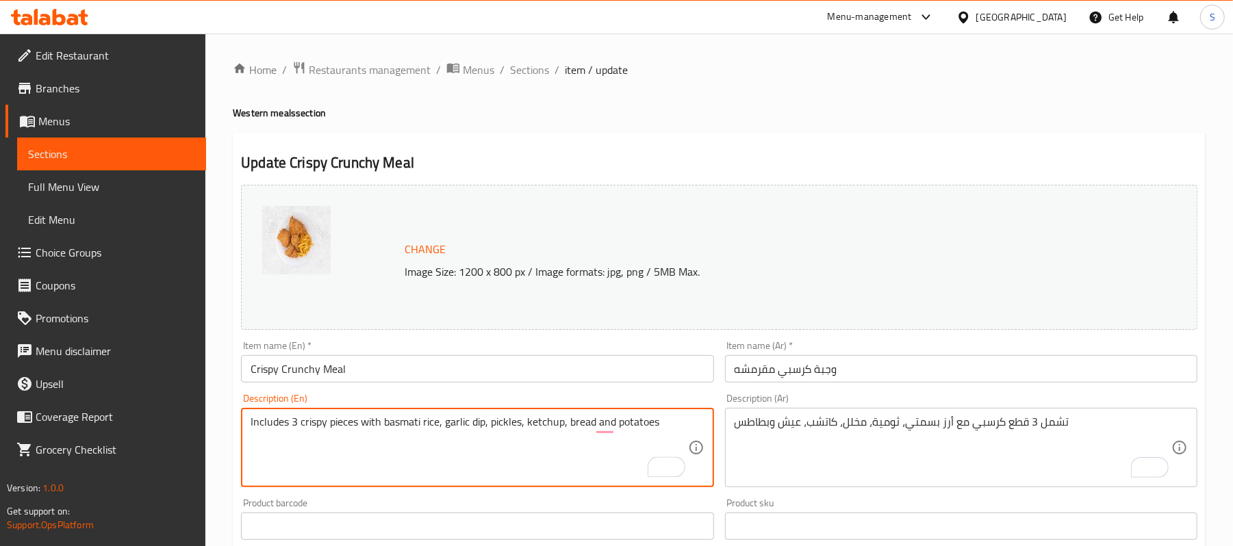
type textarea "Includes 3 crispy pieces with basmati rice, garlic dip, pickles, ketchup, bread…"
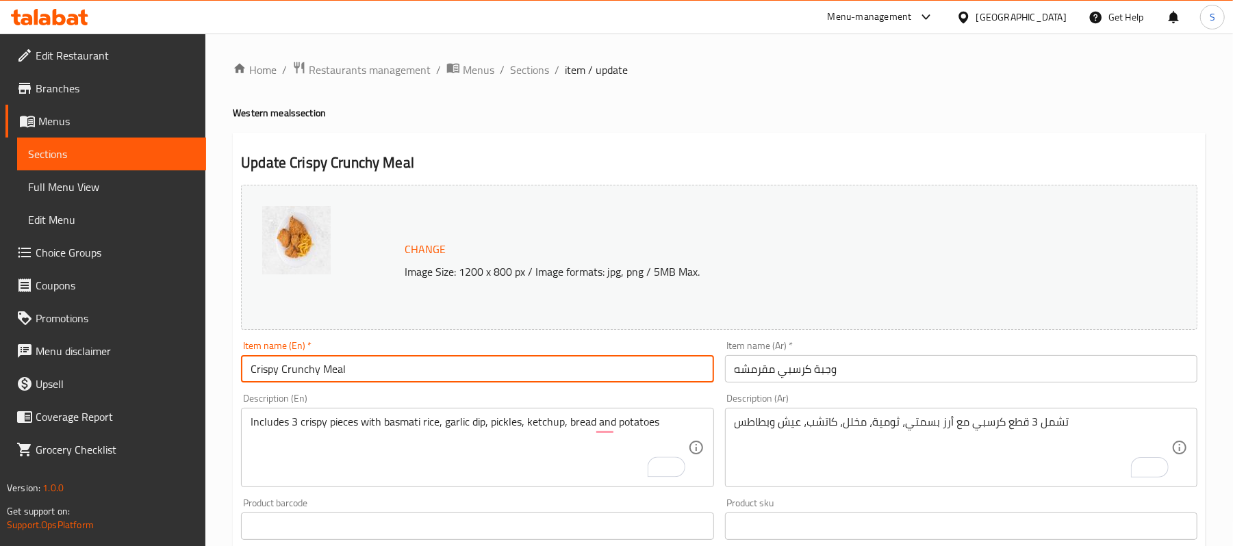
click at [534, 383] on input "Crispy Crunchy Meal" at bounding box center [477, 368] width 472 height 27
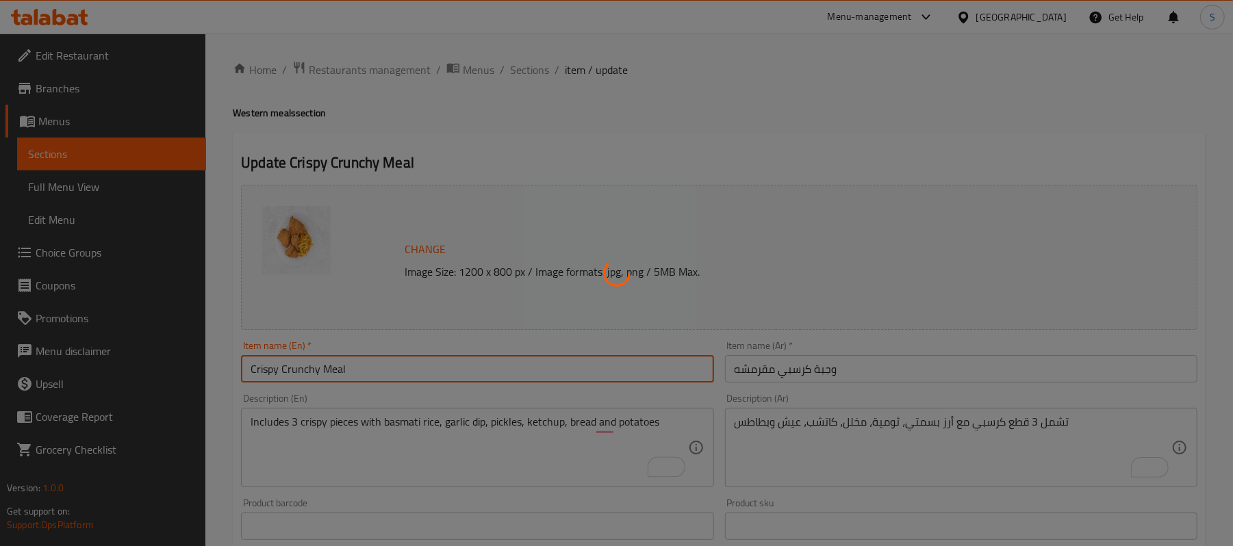
click at [948, 429] on div at bounding box center [616, 273] width 1233 height 546
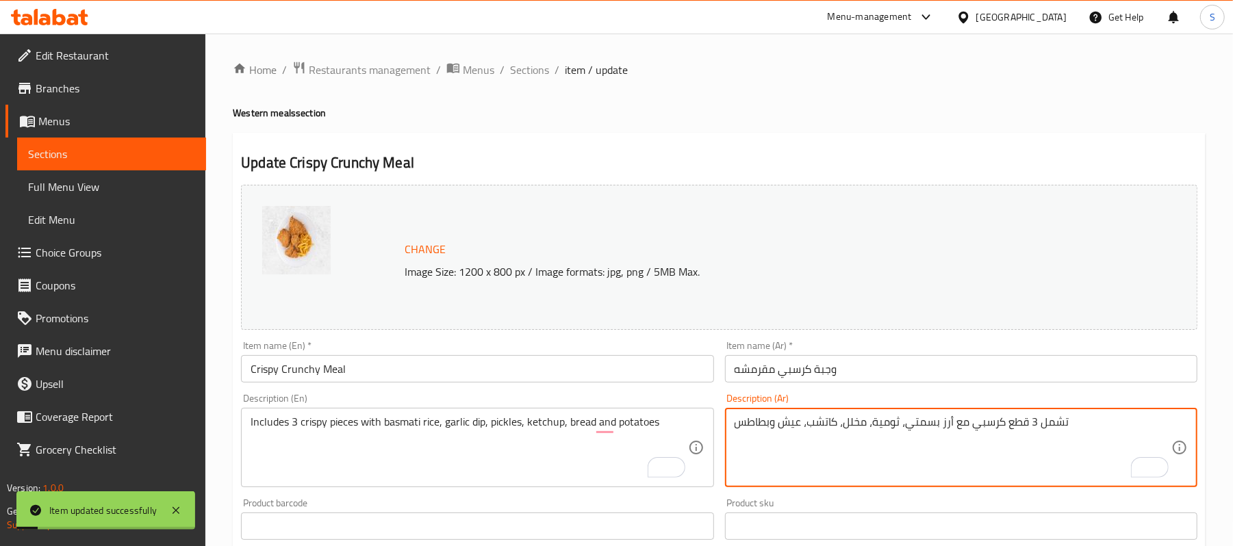
click at [951, 422] on textarea "تشمل 3 قطع كرسبي مع أرز بسمتي، ثومية، مخلل، كاتشب، عيش وبطاطس" at bounding box center [953, 448] width 437 height 65
click at [919, 429] on textarea "تشمل 3 قطع كرسبي مع أرز بسمتي، ثومية، مخلل، كاتشب، عيش وبطاطس" at bounding box center [953, 448] width 437 height 65
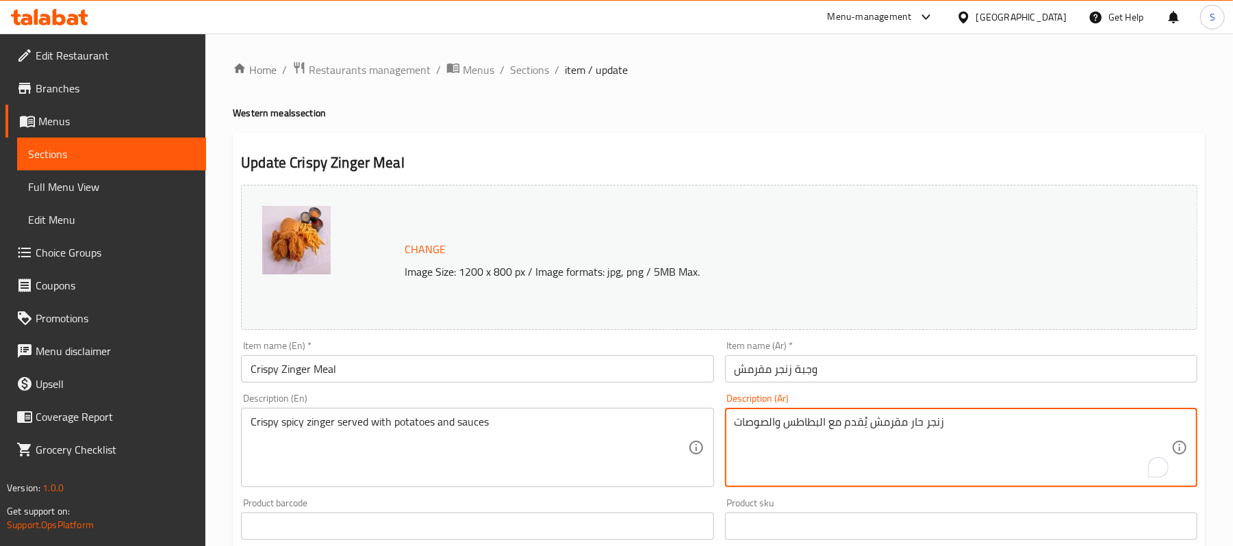
click at [872, 427] on textarea "زنجر حار مقرمش يُقدم مع البطاطس والصوصات" at bounding box center [953, 448] width 437 height 65
paste textarea "شمل 3 قطع كرسبي مع أرز بسمتي، ثومية، مخلل، كاتشب، عيش وبطاطس"
click at [1020, 425] on textarea "تشمل 3 قطع كرسبي مع أرز بسمتي، ثومية، مخلل، كاتشب، عيش وبطاطس" at bounding box center [953, 448] width 437 height 65
click at [973, 428] on textarea "تشمل 3 قطع كرسبي مع أرز بسمتي، ثومية، مخلل، كاتشب، عيش وبطاطس" at bounding box center [953, 448] width 437 height 65
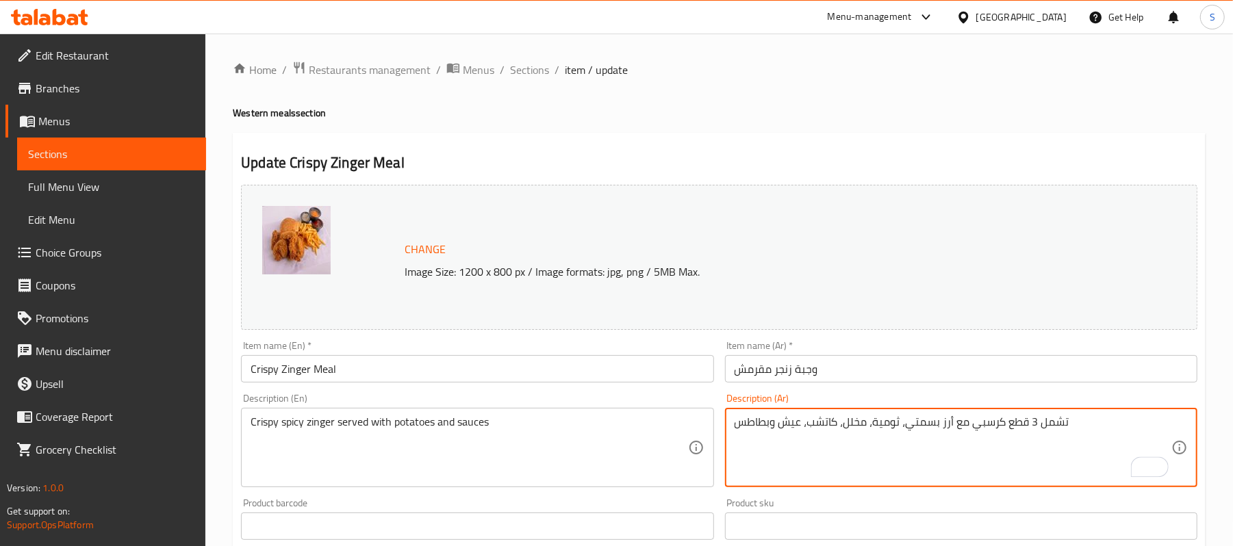
click at [973, 428] on textarea "تشمل 3 قطع كرسبي مع أرز بسمتي، ثومية، مخلل، كاتشب، عيش وبطاطس" at bounding box center [953, 448] width 437 height 65
click at [994, 425] on textarea "تشمل 3 قطع كرسبي مع أرز بسمتي، ثومية، مخلل، كاتشب، عيش وبطاطس" at bounding box center [953, 448] width 437 height 65
click at [777, 420] on textarea "تشمل 3 قطع زنجر مع أرز بسمتي، ثومية، مخلل، كاتشب، عيش وبطاطس" at bounding box center [953, 448] width 437 height 65
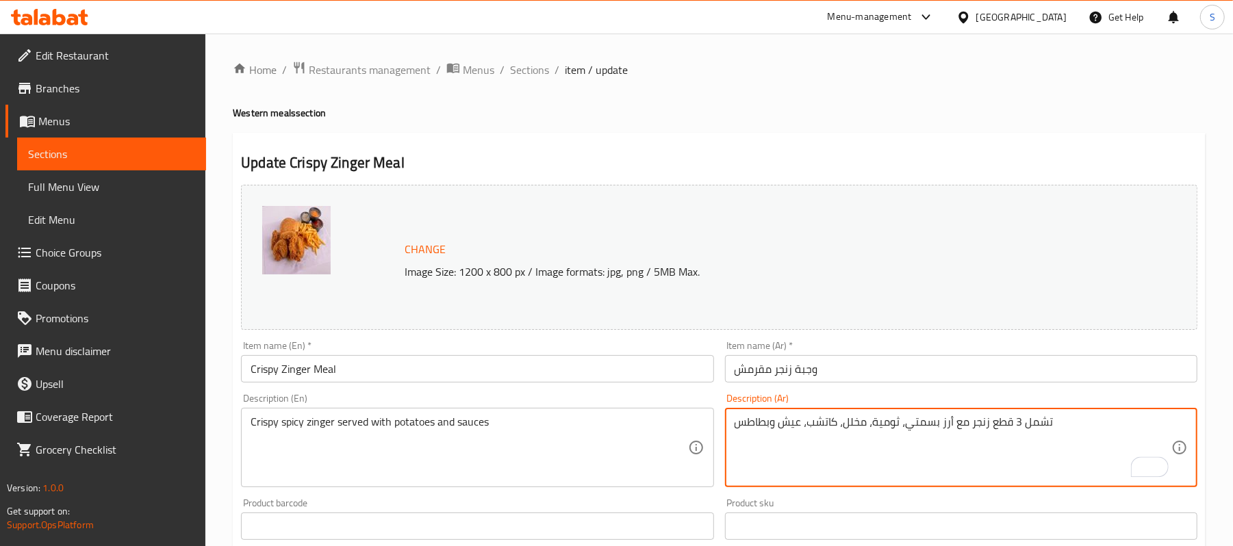
click at [777, 420] on textarea "تشمل 3 قطع زنجر مع أرز بسمتي، ثومية، مخلل، كاتشب، عيش وبطاطس" at bounding box center [953, 448] width 437 height 65
type textarea "تشمل 3 قطع زنجر مع أرز بسمتي، ثومية، مخلل، كاتشب، عيش وبطاطس"
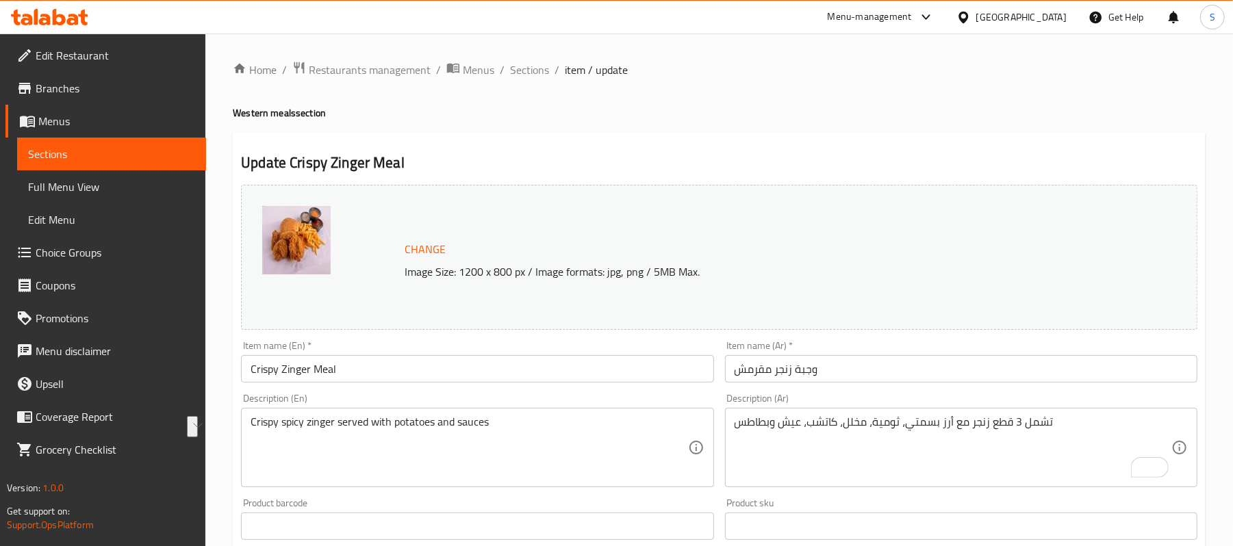
click at [557, 409] on div "Crispy spicy zinger served with potatoes and sauces Description (En)" at bounding box center [477, 447] width 472 height 79
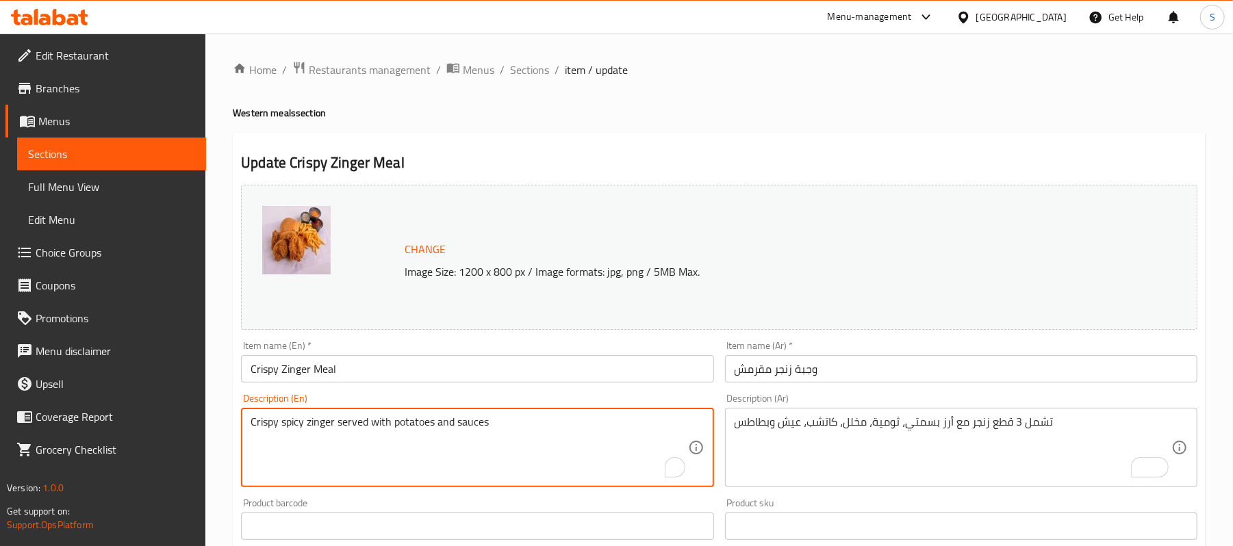
paste textarea "Includes 3 pieces of Zinger with basmati rice, garlic sauce, pickles, ketchup, …"
click at [493, 425] on textarea "Includes 3 pieces of Zinger with basmati rice, garlic sauce, pickles, ketchup, …" at bounding box center [469, 448] width 437 height 65
type textarea "Includes 3 pieces of Zinger with basmati rice, garlic dip, pickles, ketchup, br…"
click at [518, 373] on input "Crispy Zinger Meal" at bounding box center [477, 368] width 472 height 27
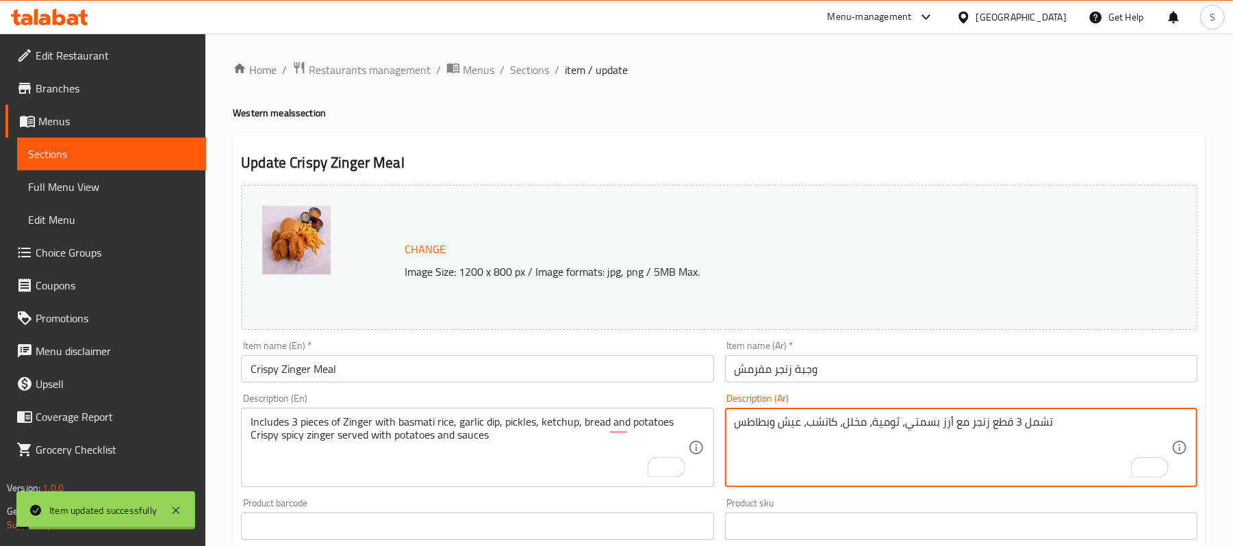
click at [927, 423] on textarea "تشمل 3 قطع زنجر مع أرز بسمتي، ثومية، مخلل، كاتشب، عيش وبطاطس" at bounding box center [953, 448] width 437 height 65
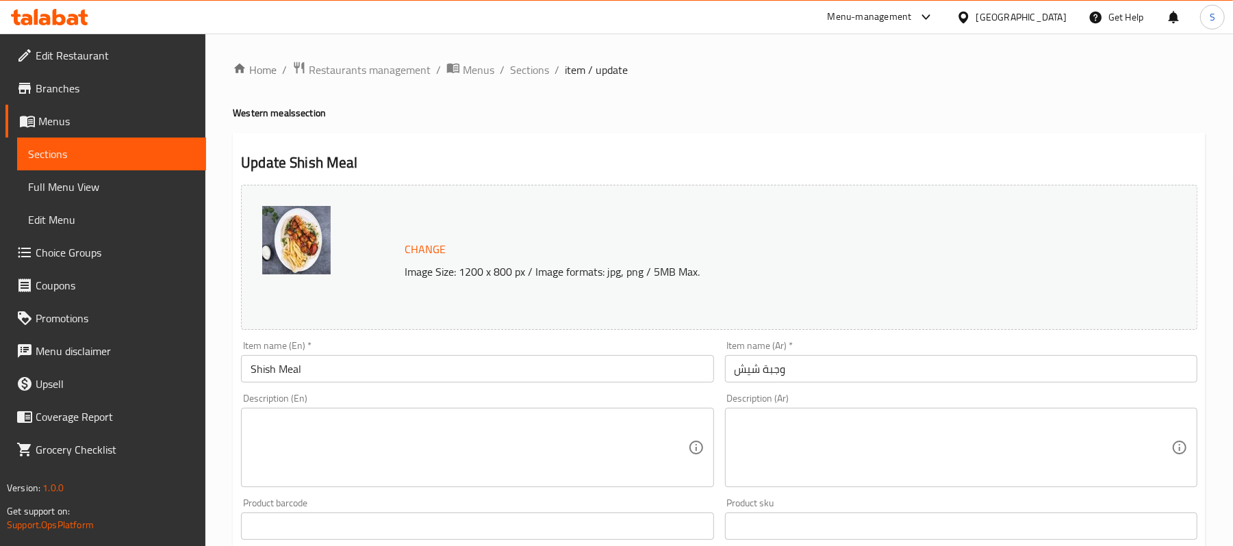
click at [880, 433] on textarea at bounding box center [953, 448] width 437 height 65
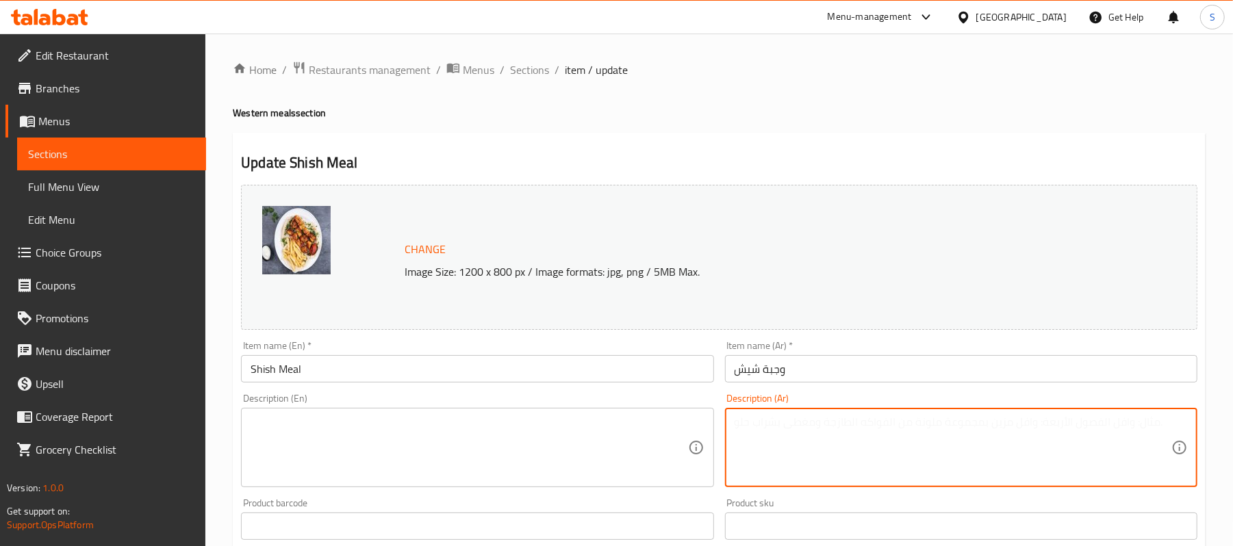
paste textarea "تشمل 3 قطع زنجر مع أرز بسمتي، ثومية، مخلل، كاتشب، عيش وبطاطس"
drag, startPoint x: 1022, startPoint y: 425, endPoint x: 970, endPoint y: 425, distance: 52.0
click at [970, 425] on textarea "تشمل 3 قطع زنجر مع أرز بسمتي، ثومية، مخلل، كاتشب، عيش وبطاطس" at bounding box center [953, 448] width 437 height 65
click at [815, 436] on textarea "تشمل150 جرام صدور دجاج جريل مع أرز بسمتي، ثومية، مخلل، كاتشب، عيش وبطاطس" at bounding box center [953, 448] width 437 height 65
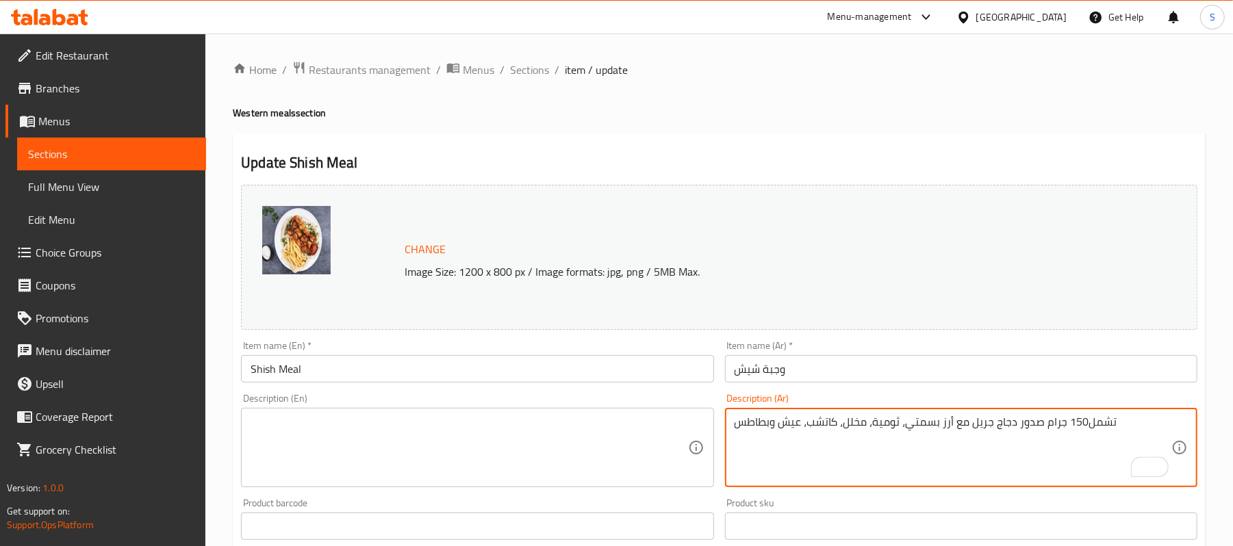
click at [815, 436] on textarea "تشمل150 جرام صدور دجاج جريل مع أرز بسمتي، ثومية، مخلل، كاتشب، عيش وبطاطس" at bounding box center [953, 448] width 437 height 65
type textarea "تشمل150 جرام صدور دجاج جريل مع أرز بسمتي، ثومية، مخلل، كاتشب، عيش وبطاطس"
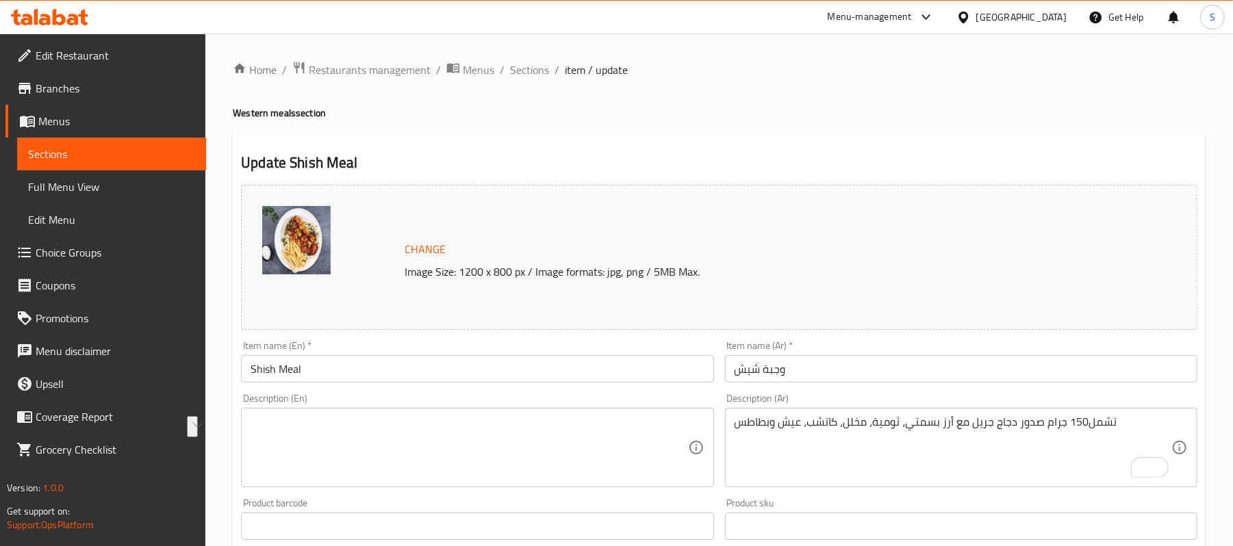
click at [475, 409] on div "Description (En)" at bounding box center [477, 447] width 472 height 79
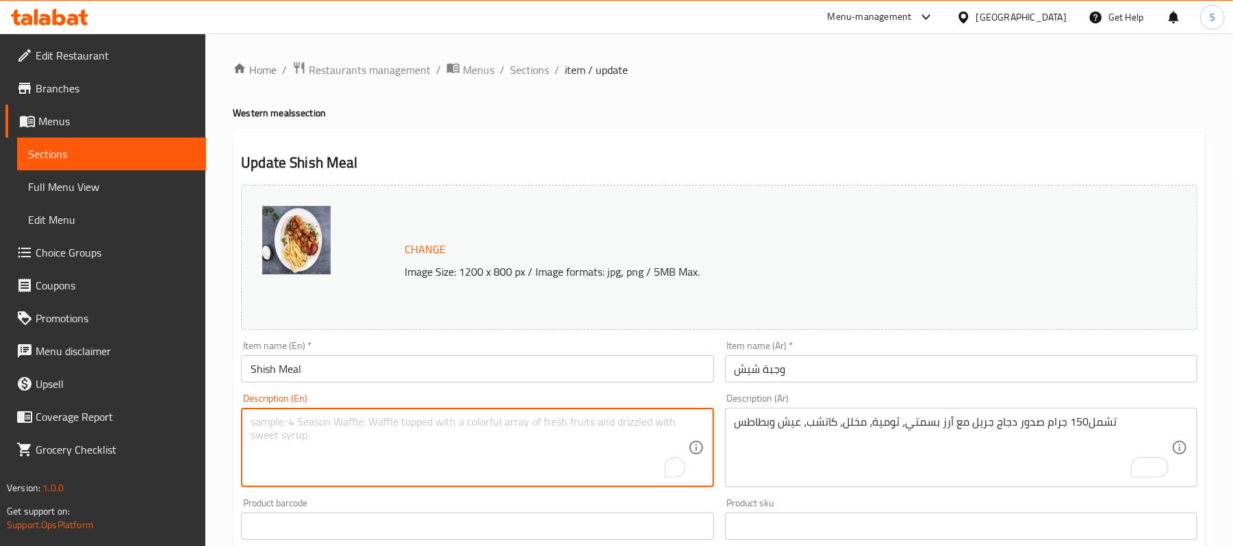
paste textarea "Includes 150g grilled chicken breasts with basmati rice, garlic sauce, pickles,…"
click at [548, 420] on textarea "Includes 150g grilled chicken breasts with basmati rice, garlic sauce, pickles,…" at bounding box center [469, 448] width 437 height 65
type textarea "Includes 150g grilled chicken breasts with basmati rice, garlic dip, pickles, k…"
click at [555, 352] on div "Item name (En)   * [PERSON_NAME] Item name (En) *" at bounding box center [477, 362] width 472 height 42
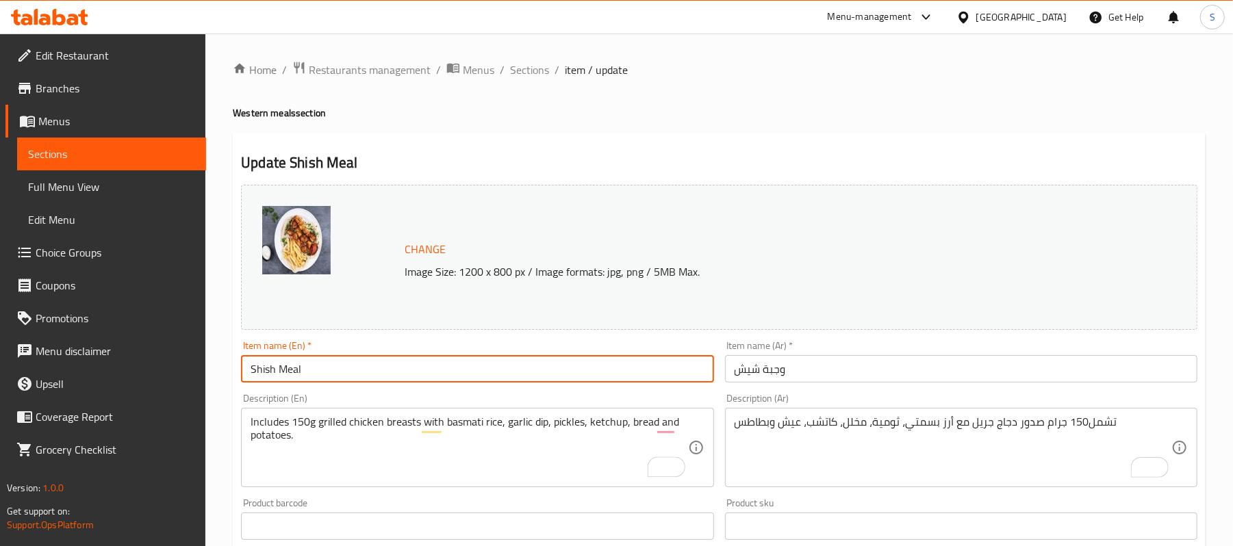
click at [545, 371] on input "Shish Meal" at bounding box center [477, 368] width 472 height 27
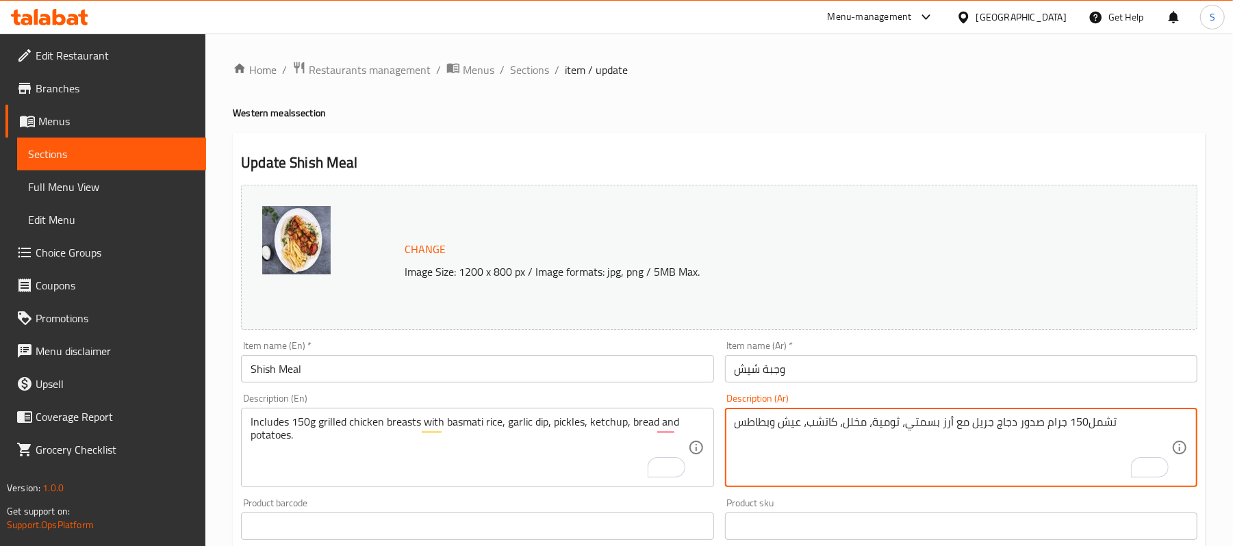
click at [883, 433] on textarea "تشمل150 جرام صدور دجاج جريل مع أرز بسمتي، ثومية، مخلل، كاتشب، عيش وبطاطس" at bounding box center [953, 448] width 437 height 65
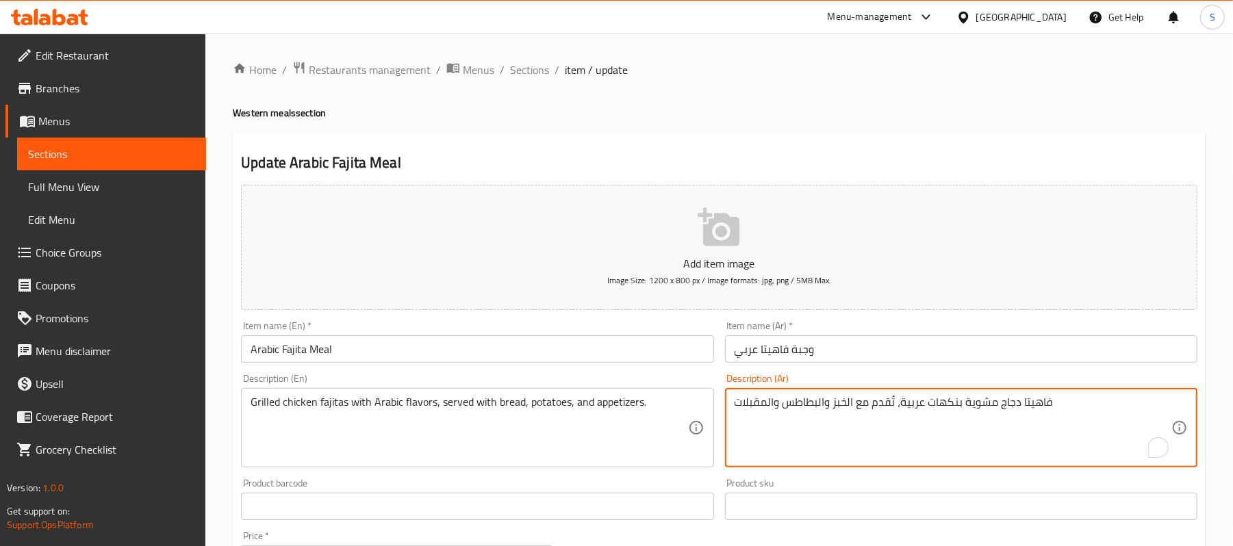
click at [954, 409] on textarea "فاهيتا دجاج مشوية بنكهات عربية، تُقدم مع الخبز والبطاطس والمقبلات" at bounding box center [953, 428] width 437 height 65
paste textarea "تشمل150 جرام صدور دجاج جريل مع أرز بسمتي، ثومية، مخلل، كاتشب، عيش وبطاطس"
drag, startPoint x: 1082, startPoint y: 405, endPoint x: 1031, endPoint y: 406, distance: 50.7
click at [1031, 406] on textarea "تشمل150 جرام صدور دجاج جريل مع أرز بسمتي، ثومية، مخلل، كاتشب، عيش وبطاطس" at bounding box center [953, 428] width 437 height 65
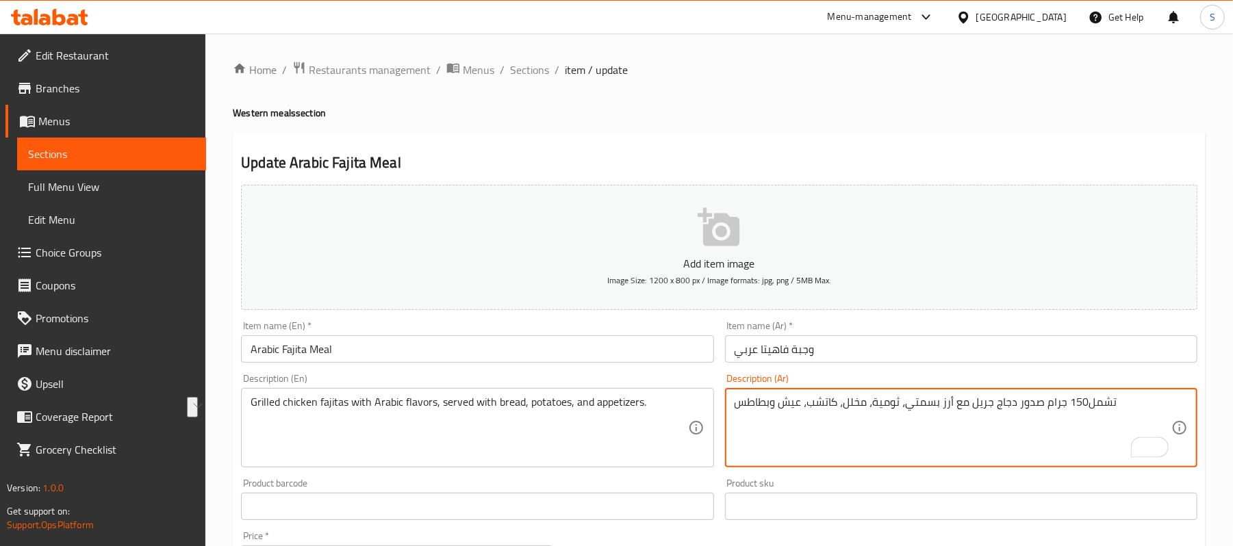
click at [1004, 409] on textarea "تشمل150 جرام صدور دجاج جريل مع أرز بسمتي، ثومية، مخلل، كاتشب، عيش وبطاطس" at bounding box center [953, 428] width 437 height 65
drag, startPoint x: 973, startPoint y: 407, endPoint x: 1055, endPoint y: 412, distance: 82.4
click at [1055, 412] on textarea "تشمل150 جرام صدور دجاج جريل مع أرز بسمتي، ثومية، مخلل، كاتشب، عيش وبطاطس" at bounding box center [953, 428] width 437 height 65
drag, startPoint x: 968, startPoint y: 412, endPoint x: 1064, endPoint y: 401, distance: 96.5
click at [1064, 401] on textarea "تشمل150 جرام صدور دجاج جريل مع أرز بسمتي، ثومية، مخلل، كاتشب، عيش وبطاطس" at bounding box center [953, 428] width 437 height 65
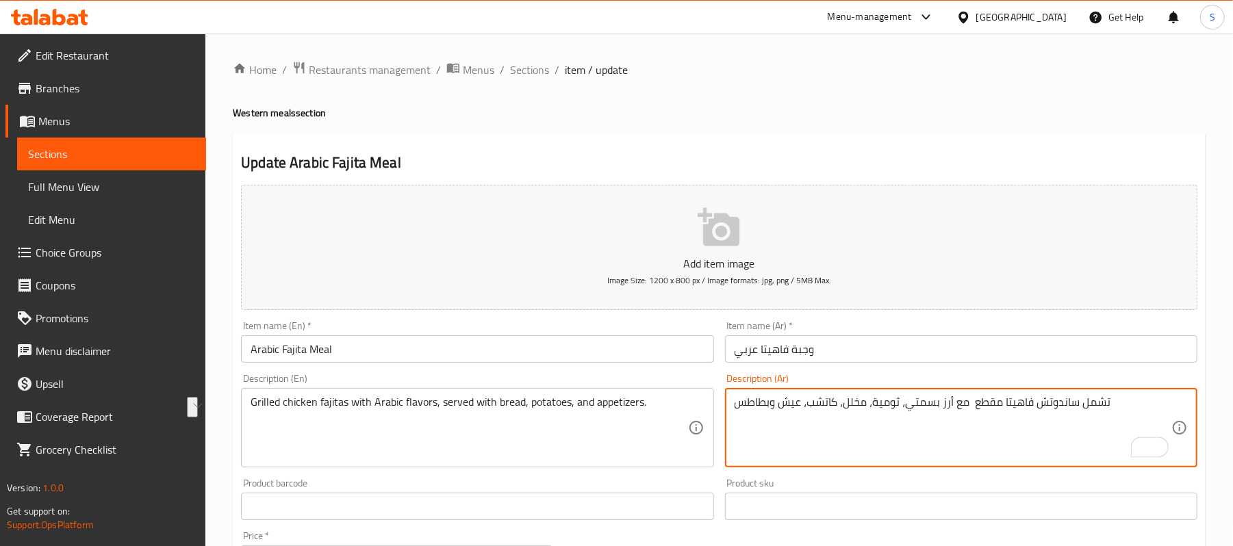
drag, startPoint x: 954, startPoint y: 401, endPoint x: 900, endPoint y: 403, distance: 54.2
click at [900, 403] on textarea "تشمل ساندوتش فاهيتا مقطع مع أرز بسمتي، ثومية، مخلل، كاتشب، عيش وبطاطس" at bounding box center [953, 428] width 437 height 65
click at [937, 405] on textarea "تشمل ساندوتش فاهيتا مقطع مع ثومية، مخلل، كاتشب، عيش وبطاطس" at bounding box center [953, 428] width 437 height 65
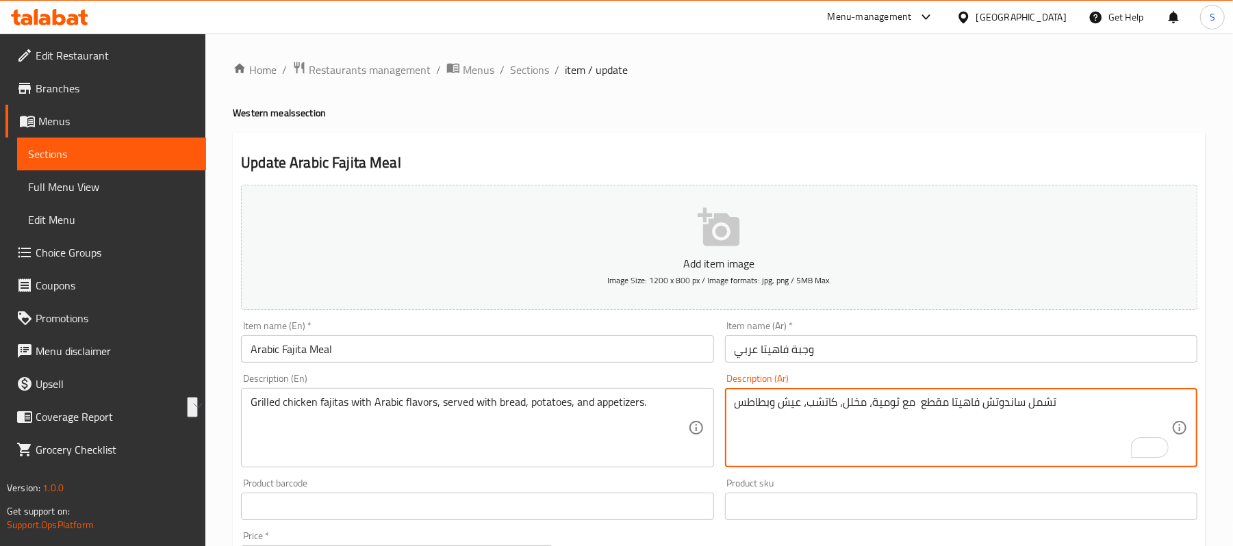
type textarea "تشمل ساندوتش فاهيتا مقطع مع ثومية، مخلل، كاتشب، عيش وبطاطس"
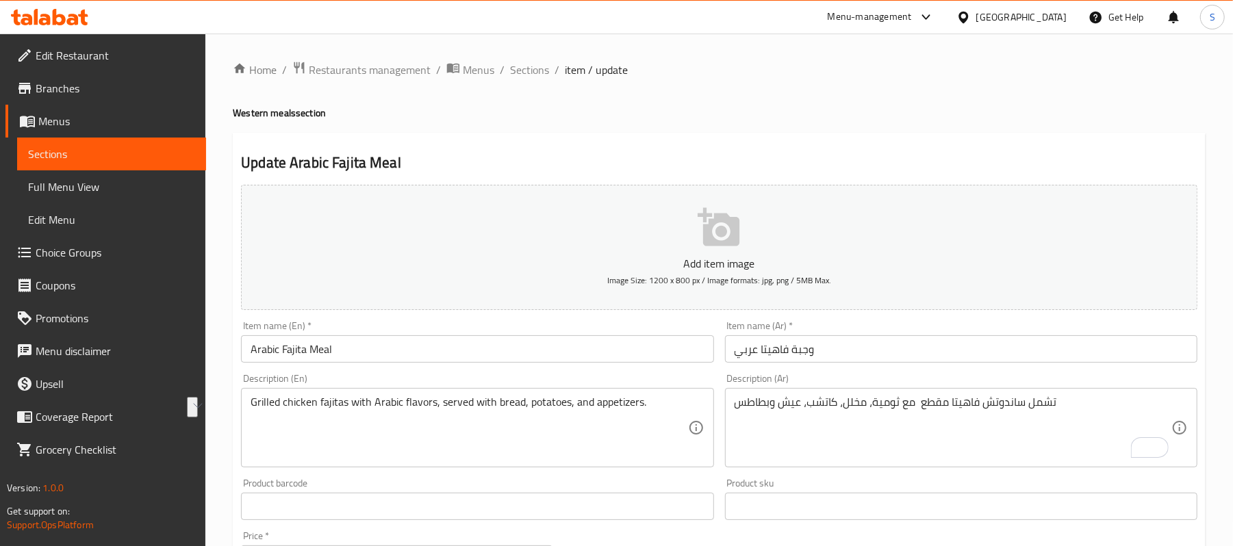
click at [549, 386] on div "Description (En) Grilled chicken fajitas with Arabic flavors, served with bread…" at bounding box center [477, 421] width 472 height 94
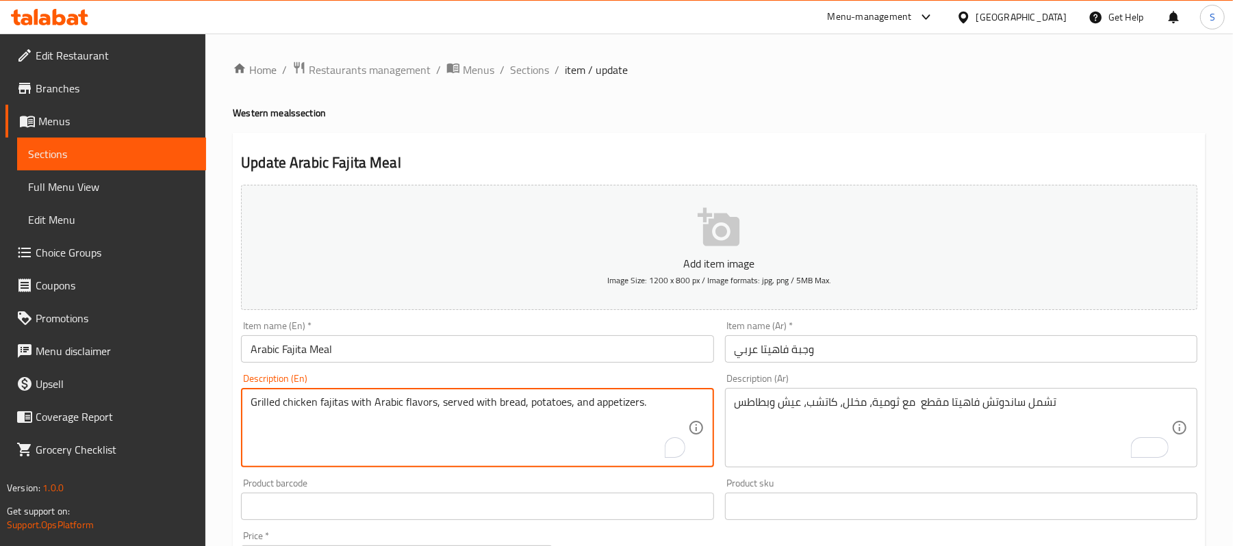
click at [540, 412] on textarea "Grilled chicken fajitas with Arabic flavors, served with bread, potatoes, and a…" at bounding box center [469, 428] width 437 height 65
paste textarea "Includes sliced ​​fajita sandwich with garlic sauce, pickles, ketchup, bread an…"
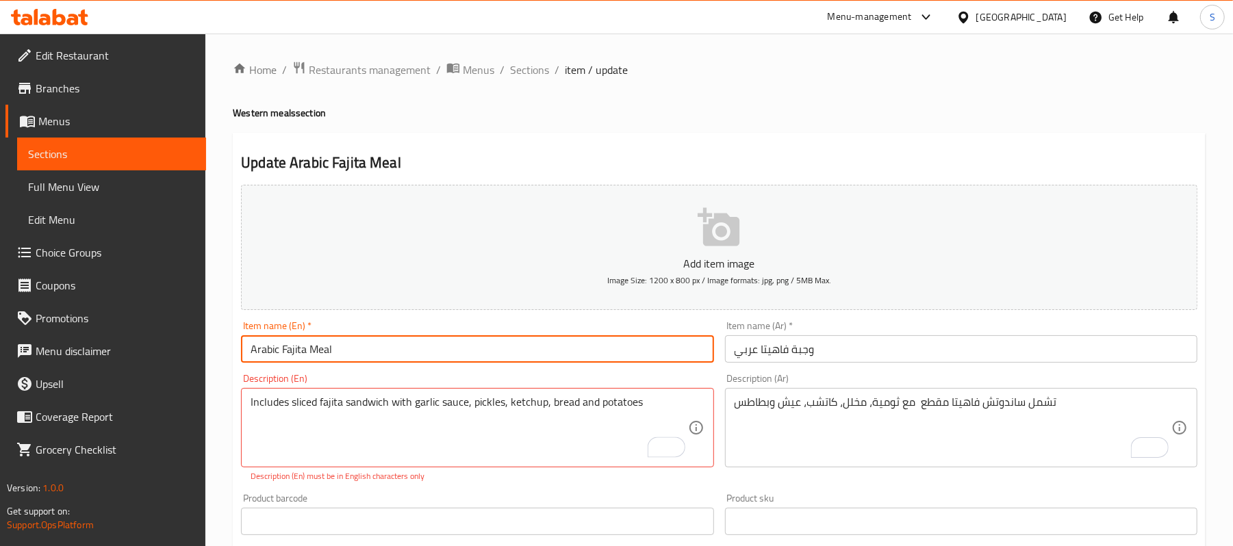
click at [578, 363] on input "Arabic Fajita Meal" at bounding box center [477, 349] width 472 height 27
click at [593, 357] on input "Arabic Fajita Meal" at bounding box center [477, 349] width 472 height 27
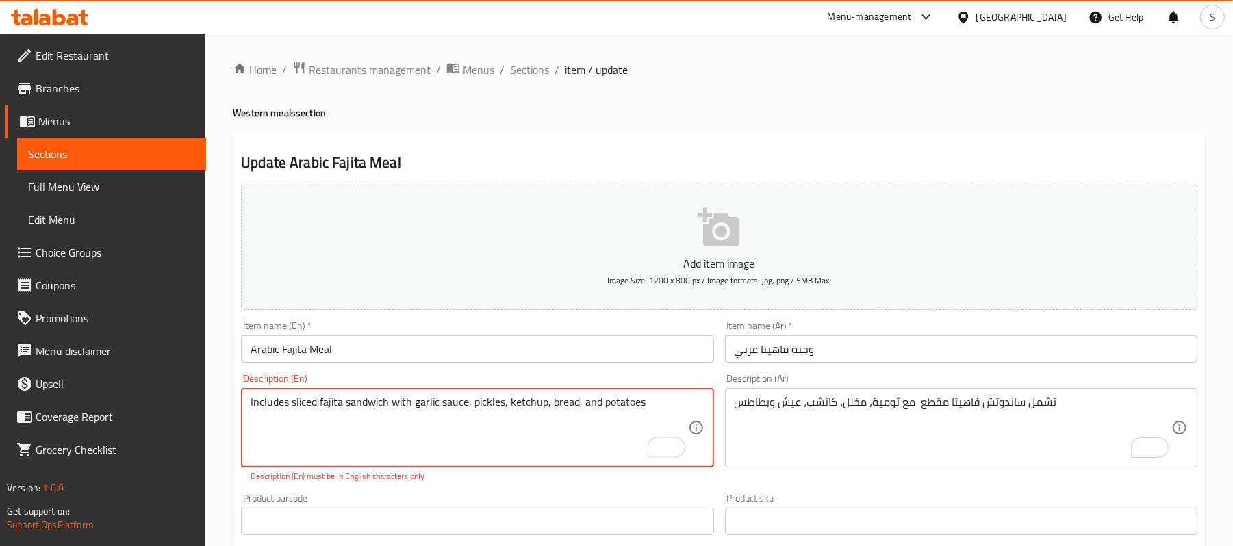
click at [356, 417] on textarea "Includes sliced ​​fajita sandwich with garlic sauce, pickles, ketchup, bread, a…" at bounding box center [469, 428] width 437 height 65
click at [242, 399] on div "Includes sliced ​​fajita sandwich with garlic sauce, pickles, ketchup, bread, a…" at bounding box center [477, 427] width 472 height 79
click at [247, 400] on div "Includes sliced ​​fajita sandwich with garlic sauce, pickles, ketchup, bread, a…" at bounding box center [477, 427] width 472 height 79
click at [253, 405] on textarea "Includes sliced ​​fajita sandwich with garlic sauce, pickles, ketchup, bread, a…" at bounding box center [469, 428] width 437 height 65
click at [252, 403] on textarea "Includes sliced ​​fajita sandwich with garlic sauce, pickles, ketchup, bread, a…" at bounding box center [469, 428] width 437 height 65
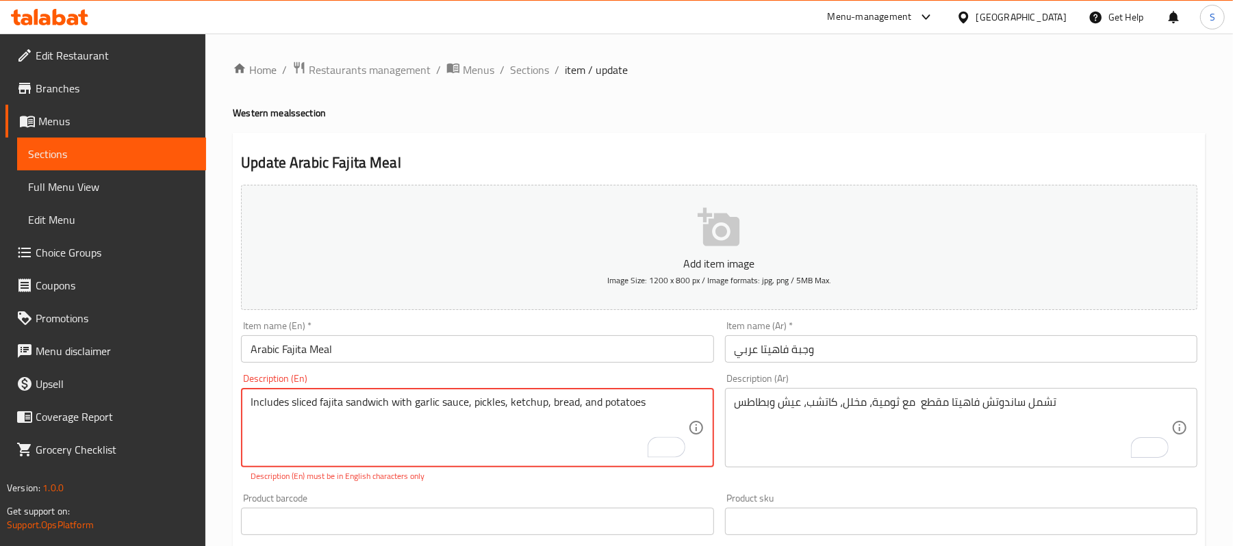
click at [248, 408] on div "Includes sliced ​​fajita sandwich with garlic sauce, pickles, ketchup, bread, a…" at bounding box center [477, 427] width 472 height 79
click at [247, 403] on div "Includes sliced ​​fajita sandwich with garlic sauce, pickles, ketchup, bread, a…" at bounding box center [477, 427] width 472 height 79
click at [241, 403] on div "Includes sliced ​​fajita sandwich with garlic sauce, pickles, ketchup, bread, a…" at bounding box center [477, 427] width 472 height 79
click at [247, 399] on div "Includes sliced ​​fajita sandwich with garlic sauce, pickles, ketchup, bread, a…" at bounding box center [477, 427] width 472 height 79
click at [245, 400] on div "Includes sliced ​​fajita sandwich with garlic sauce, pickles, ketchup, bread, a…" at bounding box center [477, 427] width 472 height 79
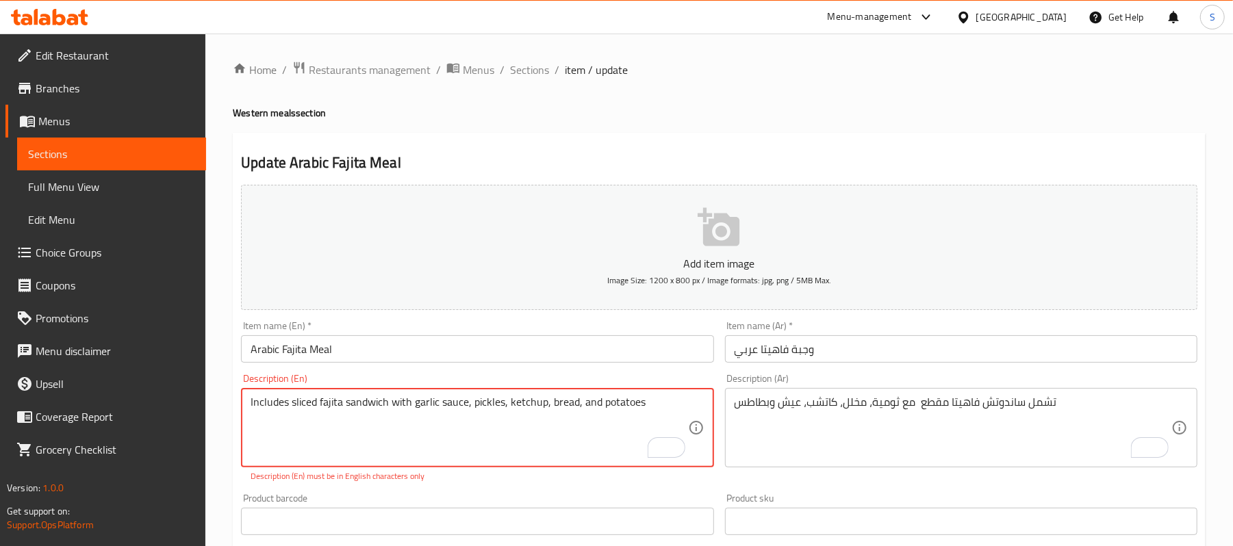
click at [278, 427] on textarea "Includes sliced ​​fajita sandwich with garlic sauce, pickles, ketchup, bread, a…" at bounding box center [469, 428] width 437 height 65
click at [251, 404] on textarea "Includes sliced ​​fajita sandwich with garlic sauce, pickles, ketchup, bread, a…" at bounding box center [469, 428] width 437 height 65
click at [700, 392] on div "Includes sliced ​​fajita sandwich with garlic sauce, pickles, ketchup, bread, a…" at bounding box center [477, 427] width 472 height 79
click at [669, 403] on textarea "Includes sliced ​​fajita sandwich with garlic sauce, pickles, ketchup, bread, a…" at bounding box center [469, 428] width 437 height 65
type textarea "Includes sliced ​​fajita sandwich with garlic sauce, pickles, ketchup, bread, a…"
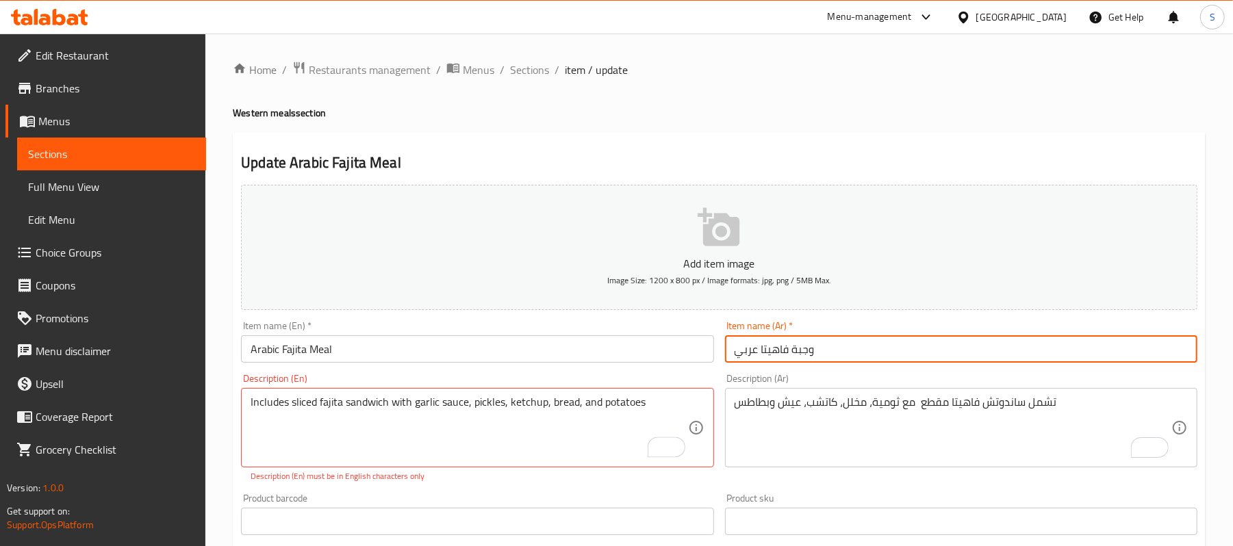
click at [792, 346] on input "وجبة فاهيتا عربي" at bounding box center [961, 349] width 472 height 27
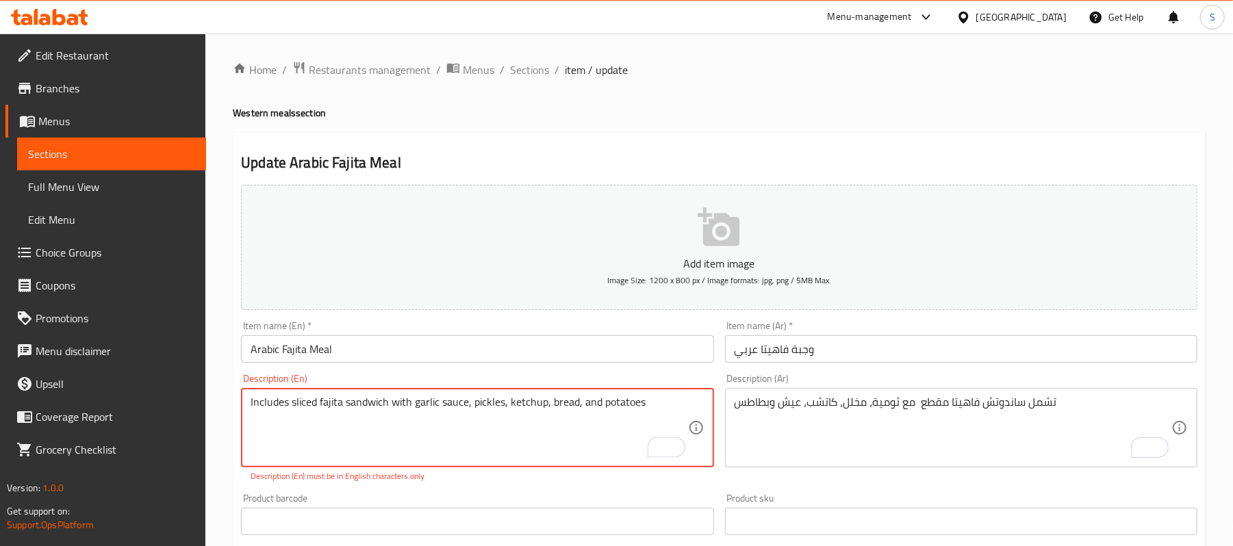
click at [508, 407] on textarea "Includes sliced ​​fajita sandwich with garlic sauce, pickles, ketchup, bread, a…" at bounding box center [469, 428] width 437 height 65
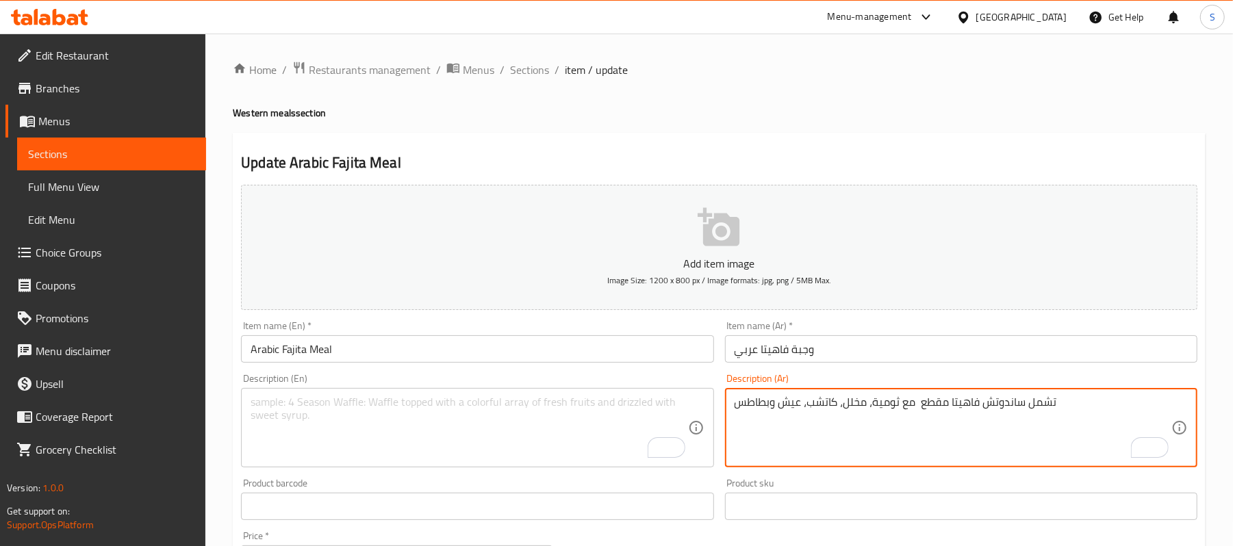
click at [1078, 411] on textarea "تشمل ساندوتش فاهيتا مقطع مع ثومية، مخلل، كاتشب، عيش وبطاطس" at bounding box center [953, 428] width 437 height 65
paste textarea "Includes sliced ​​fajita sandwich with garlic sauce, pickles, ketchup, bread, a…"
type textarea "تشمل ساندوتش فاهيتا مقطع مع ثومية، مخلل، كاتشب، عيش وبطاطس Includes sliced ​​fa…"
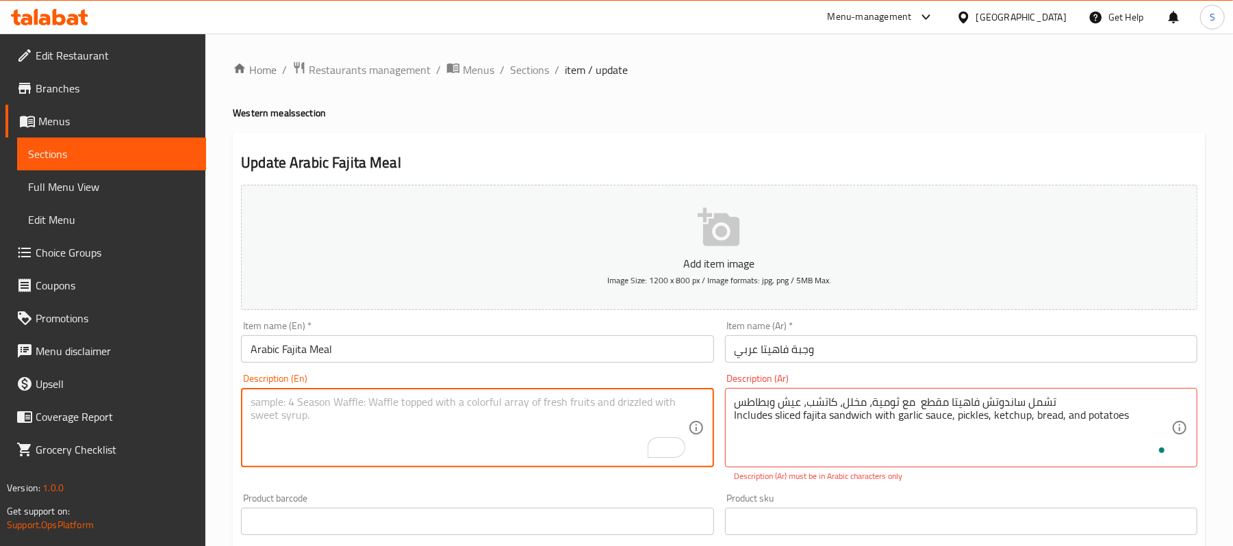
click at [433, 411] on textarea "To enrich screen reader interactions, please activate Accessibility in Grammarl…" at bounding box center [469, 428] width 437 height 65
type textarea "÷"
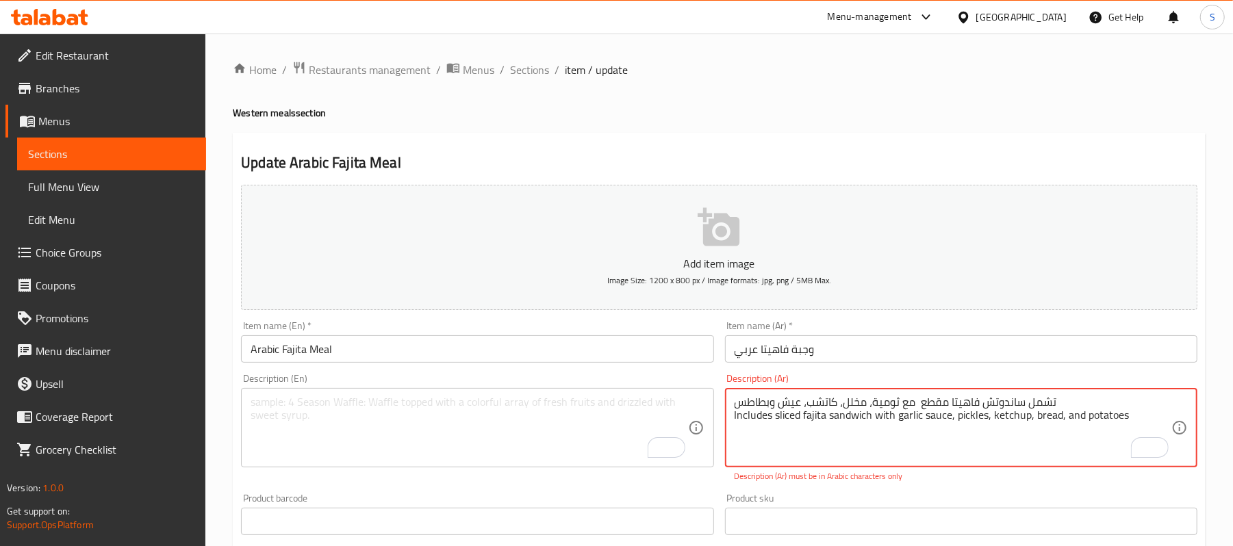
click at [879, 415] on textarea "تشمل ساندوتش فاهيتا مقطع مع ثومية، مخلل، كاتشب، عيش وبطاطس Includes sliced ​​fa…" at bounding box center [953, 428] width 437 height 65
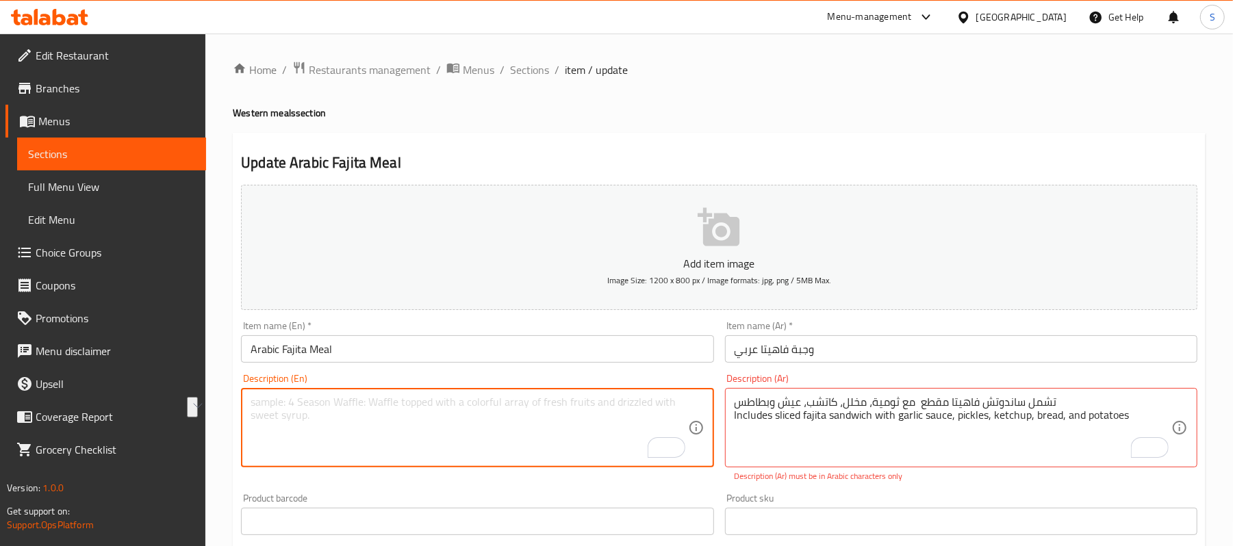
click at [592, 423] on textarea "To enrich screen reader interactions, please activate Accessibility in Grammarl…" at bounding box center [469, 428] width 437 height 65
paste textarea "Includes sliced ​​fajita sandwich with garlic sauce, pickles, ketchup, bread, a…"
click at [552, 325] on div "Item name (En)   * Arabic Fajita Meal Item name (En) *" at bounding box center [477, 342] width 472 height 42
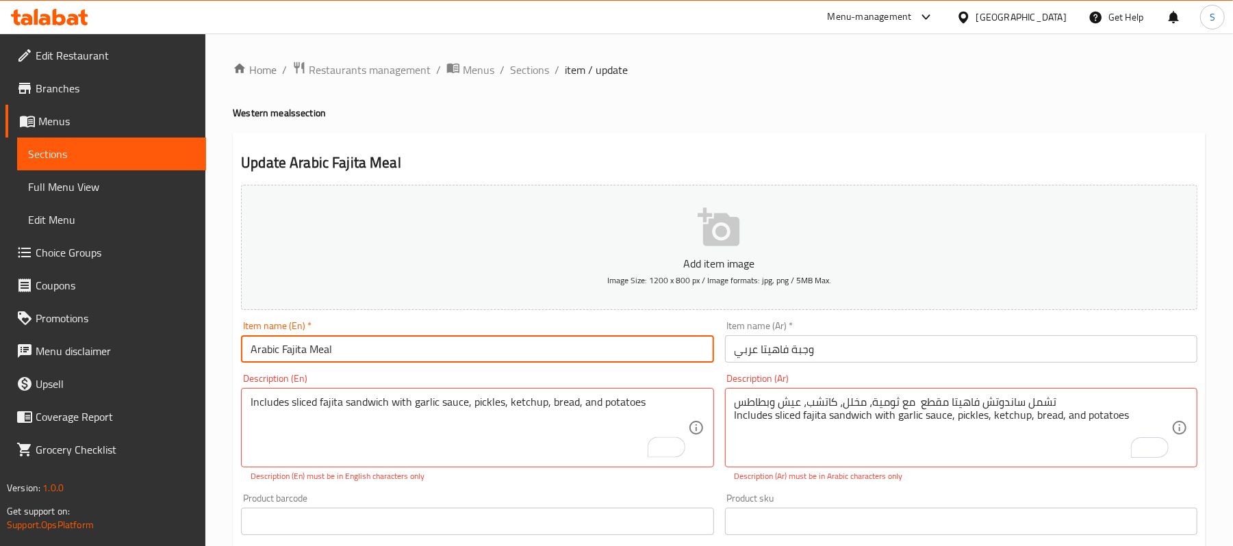
click at [551, 355] on input "Arabic Fajita Meal" at bounding box center [477, 349] width 472 height 27
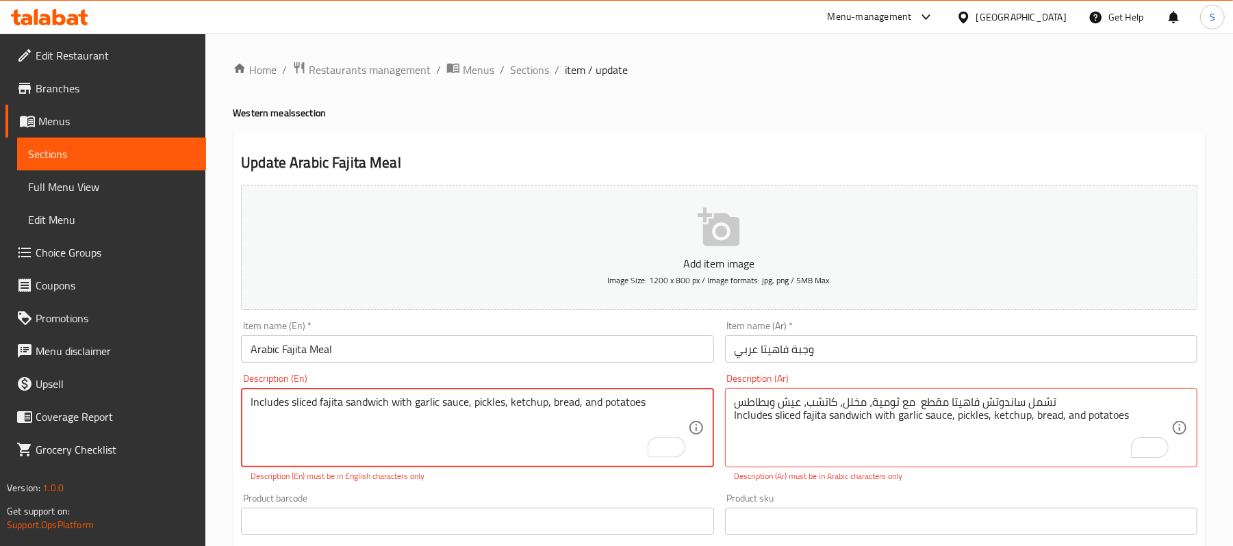
click at [386, 411] on textarea "Includes sliced ​​fajita sandwich with garlic sauce, pickles, ketchup, bread, a…" at bounding box center [469, 428] width 437 height 65
type textarea "Includes Sliced fajita sandwich with garlic dip, pickles, ketchup, bread and po…"
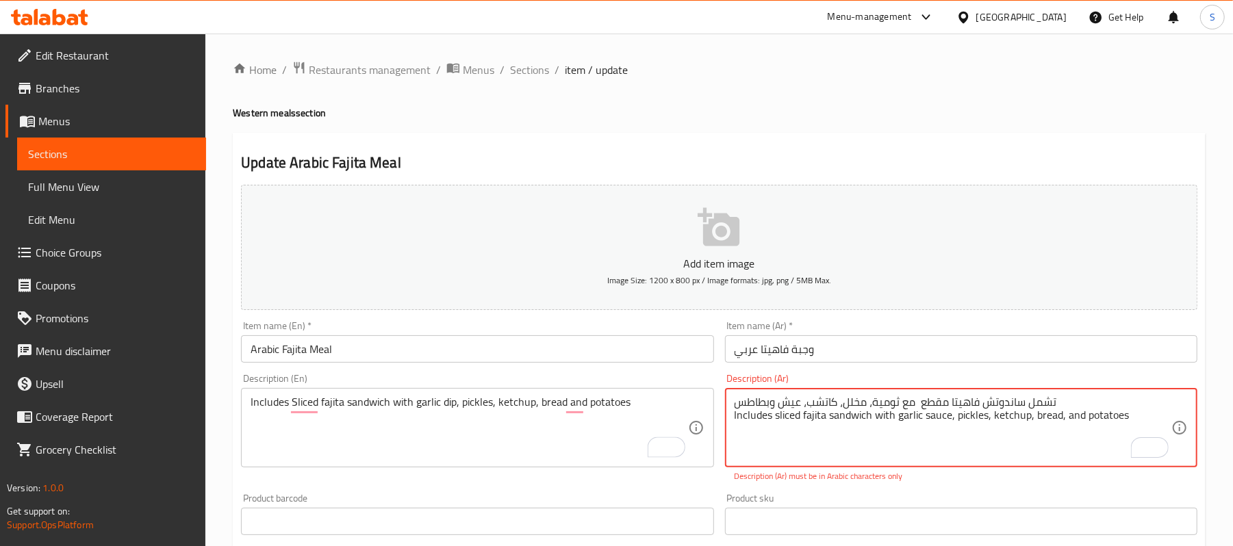
click at [781, 425] on textarea "تشمل ساندوتش فاهيتا مقطع مع ثومية، مخلل، كاتشب، عيش وبطاطس Includes sliced ​​fa…" at bounding box center [953, 428] width 437 height 65
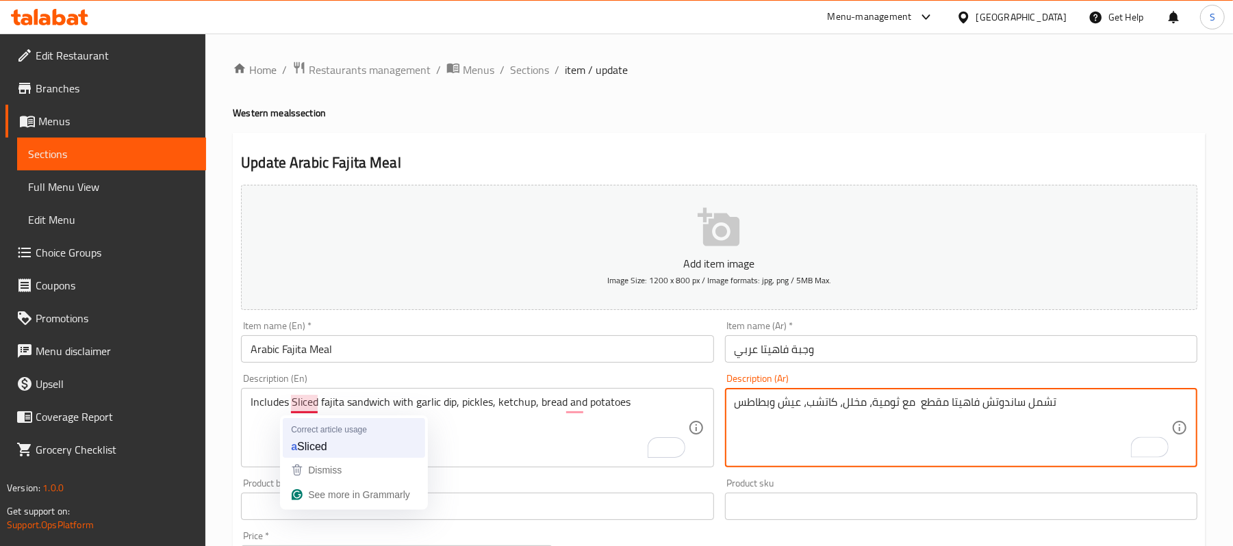
type textarea "تشمل ساندوتش فاهيتا مقطع مع ثومية، مخلل، كاتشب، عيش وبطاطس"
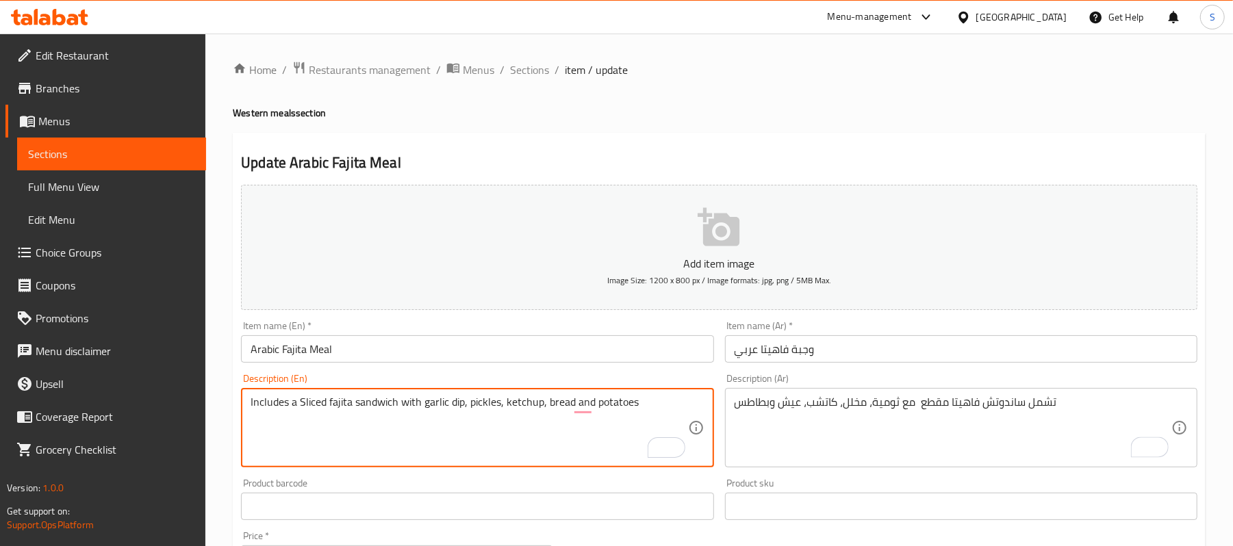
click at [518, 348] on input "Arabic Fajita Meal" at bounding box center [477, 349] width 472 height 27
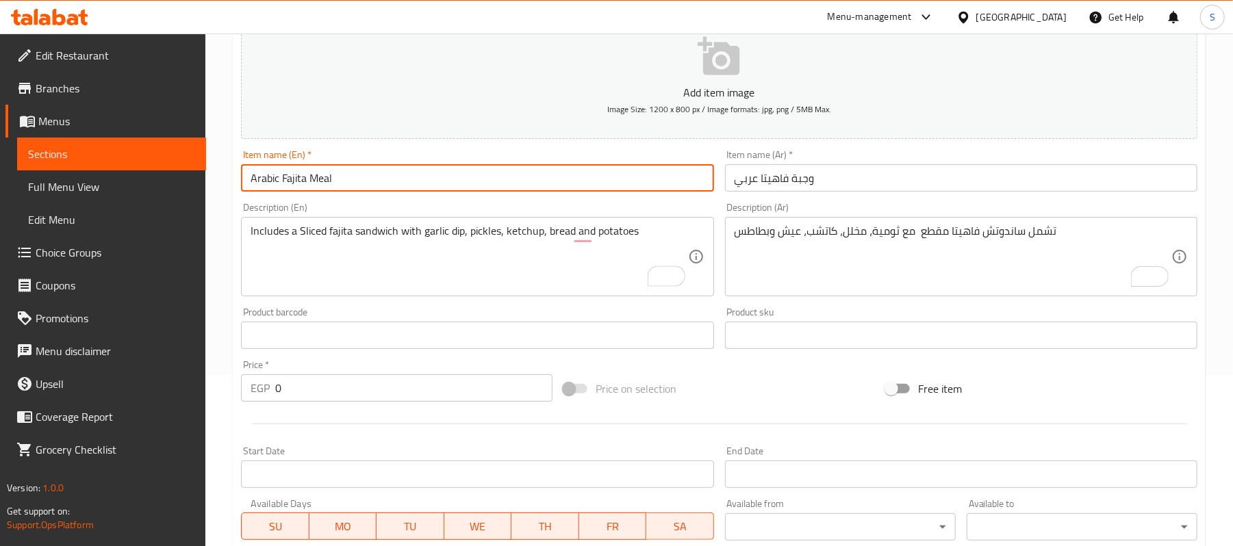
scroll to position [182, 0]
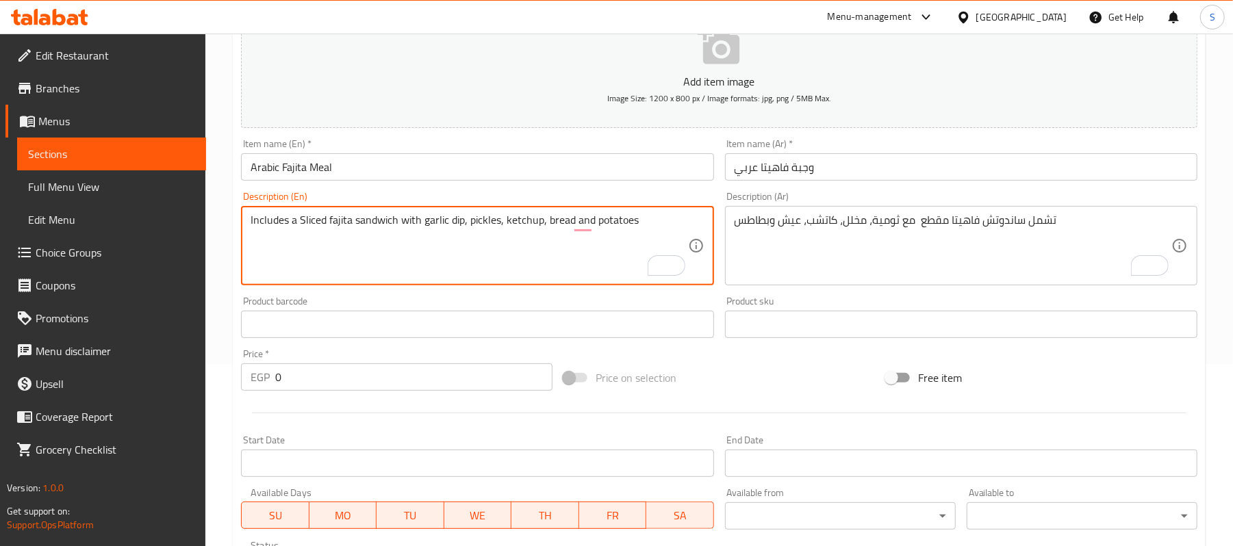
drag, startPoint x: 324, startPoint y: 219, endPoint x: 301, endPoint y: 218, distance: 22.6
type textarea "Includes a chopped fajita sandwich with garlic dip, pickles, ketchup, bread and…"
click at [405, 182] on div "Item name (En)   * Arabic Fajita Meal Item name (En) *" at bounding box center [477, 160] width 483 height 53
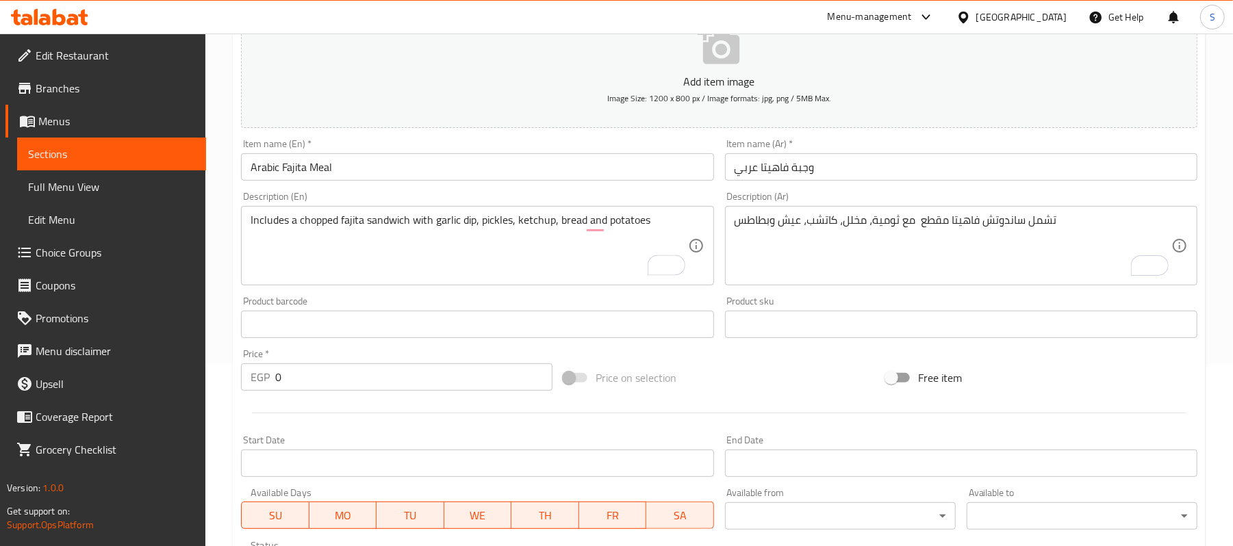
click at [401, 173] on input "Arabic Fajita Meal" at bounding box center [477, 166] width 472 height 27
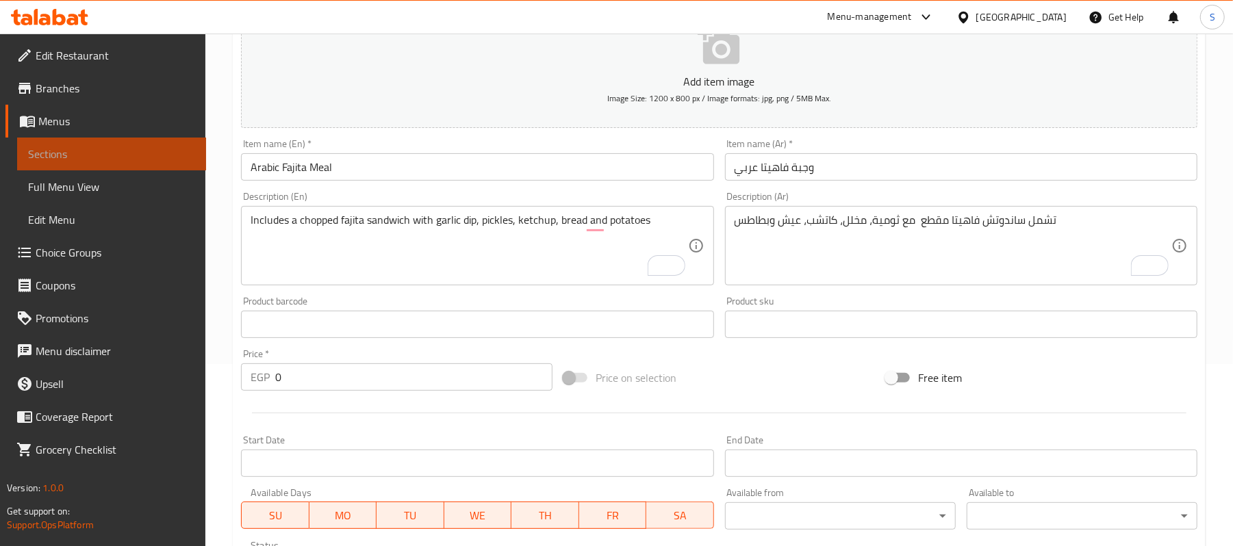
click at [68, 151] on span "Sections" at bounding box center [111, 154] width 167 height 16
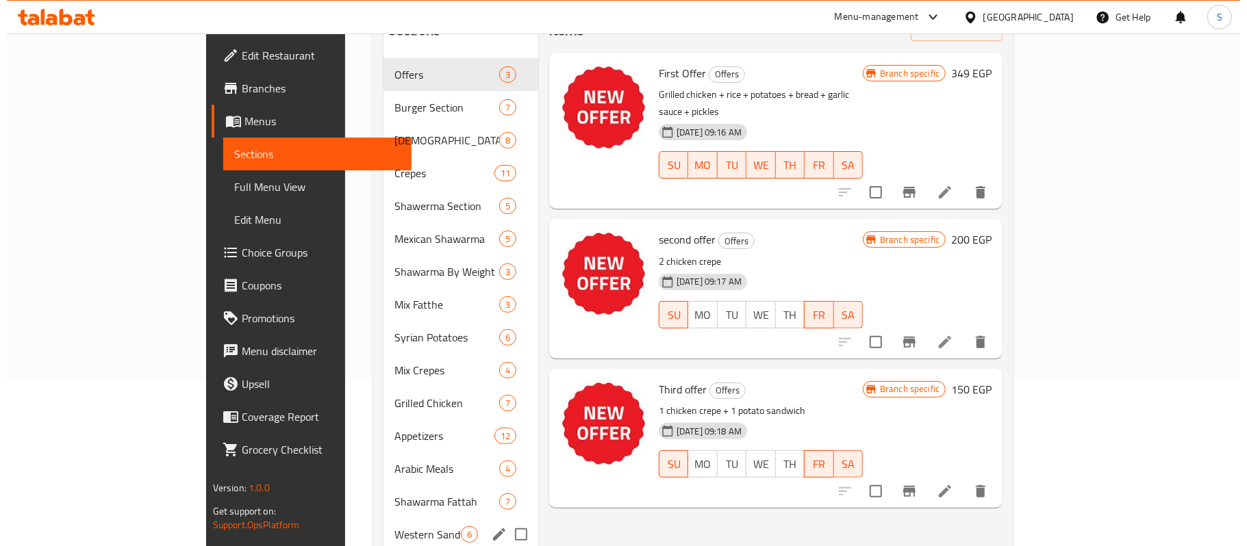
scroll to position [110, 0]
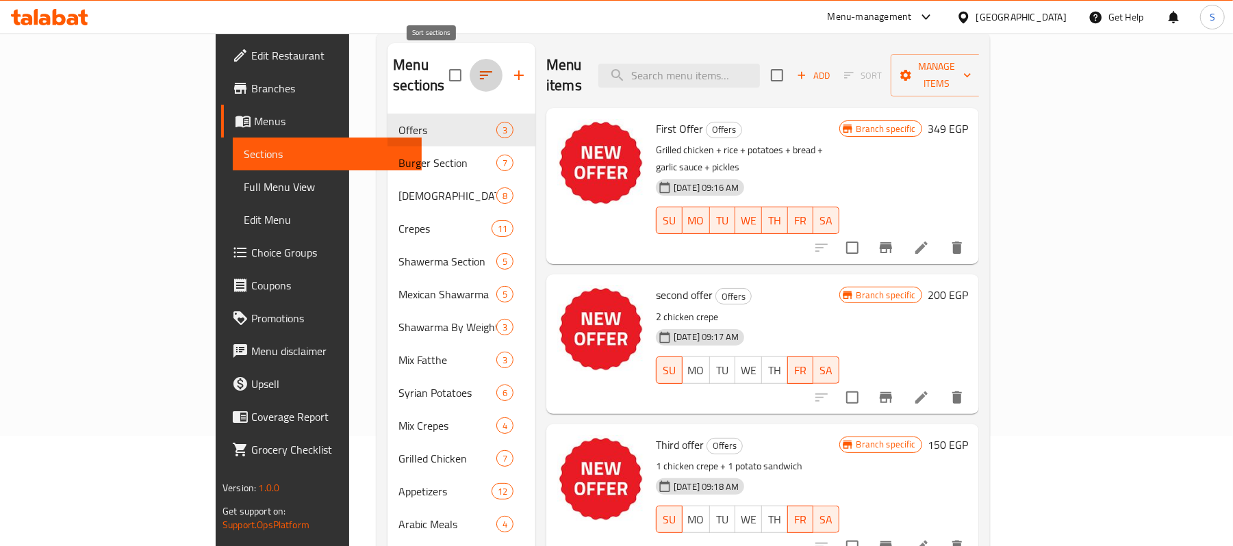
click at [478, 67] on icon "button" at bounding box center [486, 75] width 16 height 16
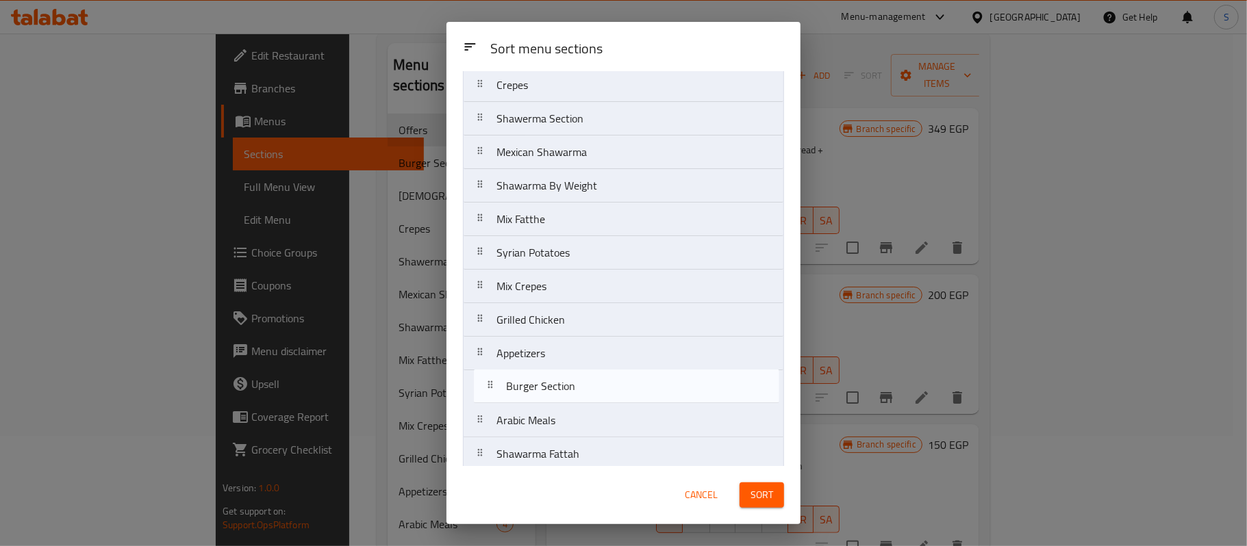
scroll to position [122, 0]
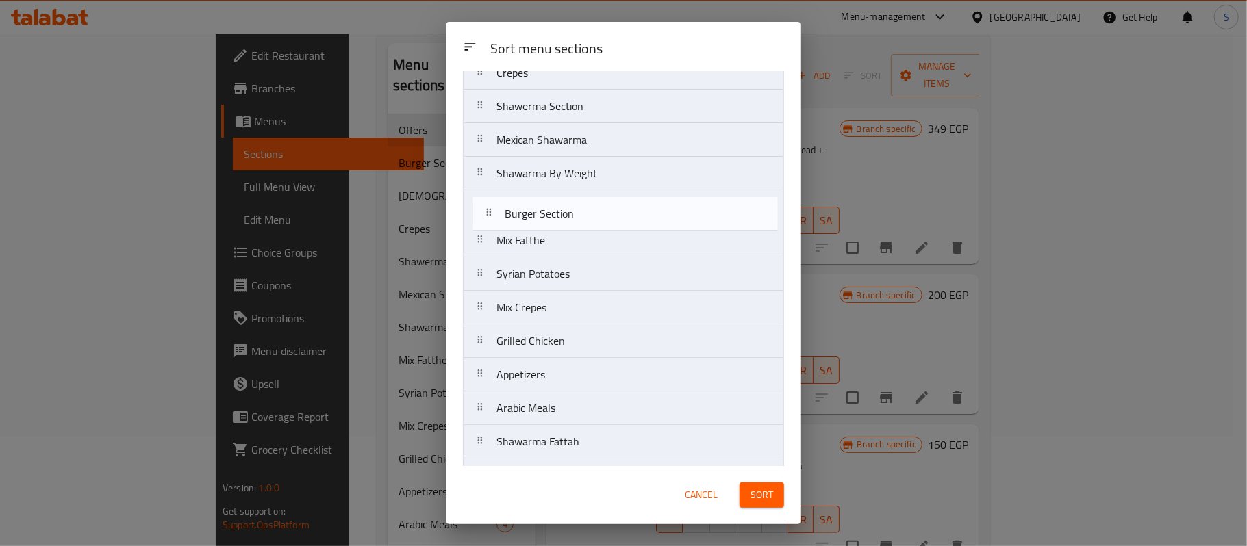
drag, startPoint x: 535, startPoint y: 167, endPoint x: 544, endPoint y: 229, distance: 62.2
click at [544, 229] on nav "Offers Burger Section Syrian Broasted Crepes Shawerma Section Mexican Shawarma …" at bounding box center [623, 290] width 321 height 605
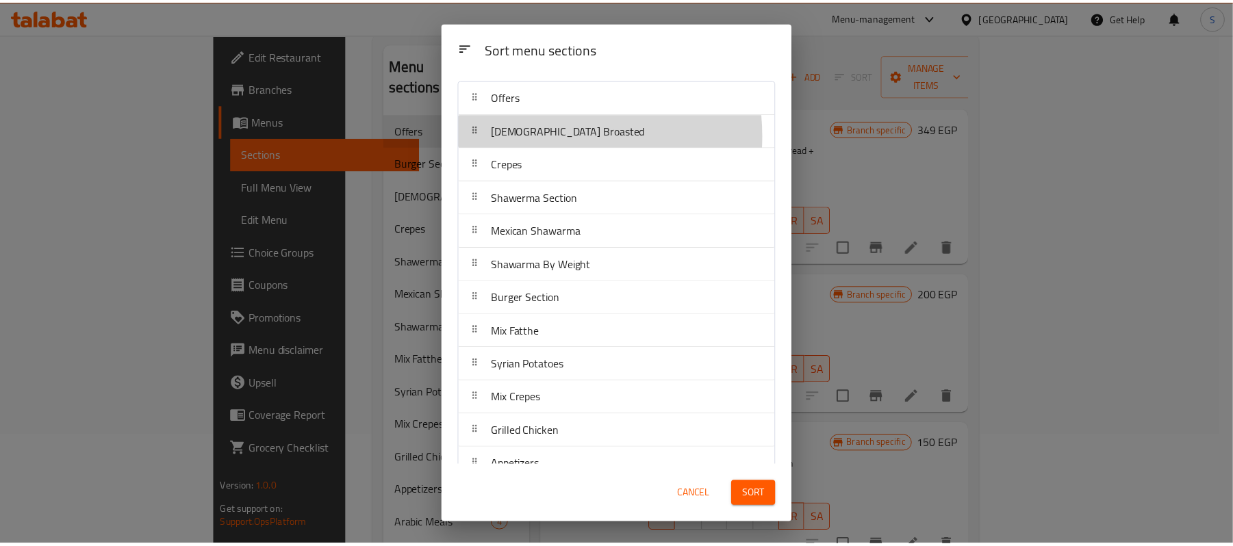
scroll to position [29, 0]
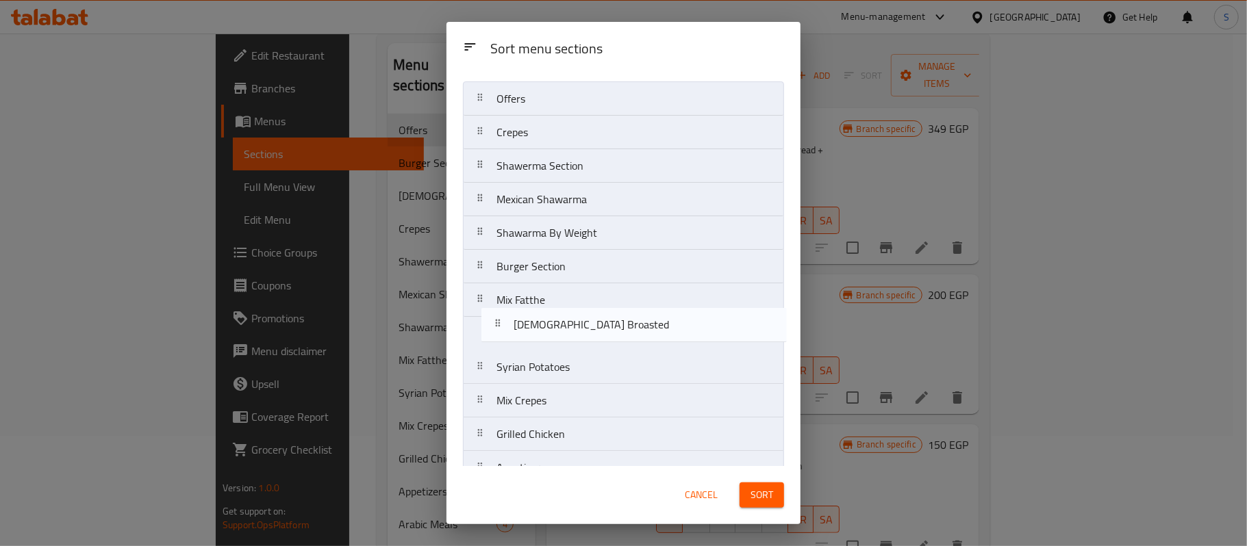
drag, startPoint x: 538, startPoint y: 135, endPoint x: 560, endPoint y: 341, distance: 207.3
click at [560, 341] on nav "Offers Syrian Broasted Crepes Shawerma Section Mexican Shawarma Shawarma By Wei…" at bounding box center [623, 383] width 321 height 605
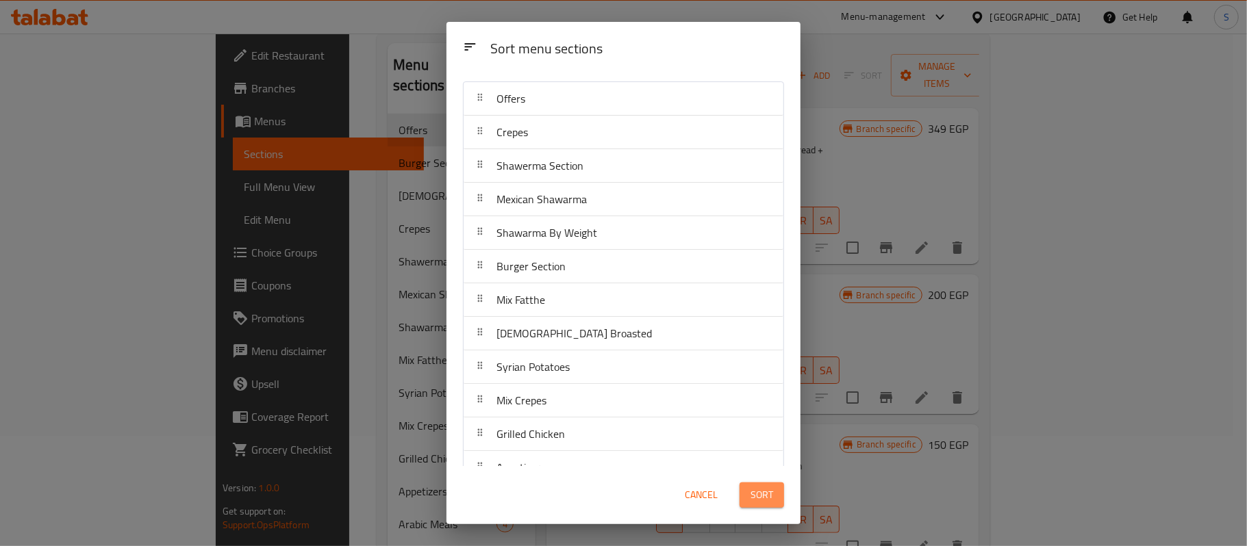
click at [761, 488] on span "Sort" at bounding box center [761, 495] width 23 height 17
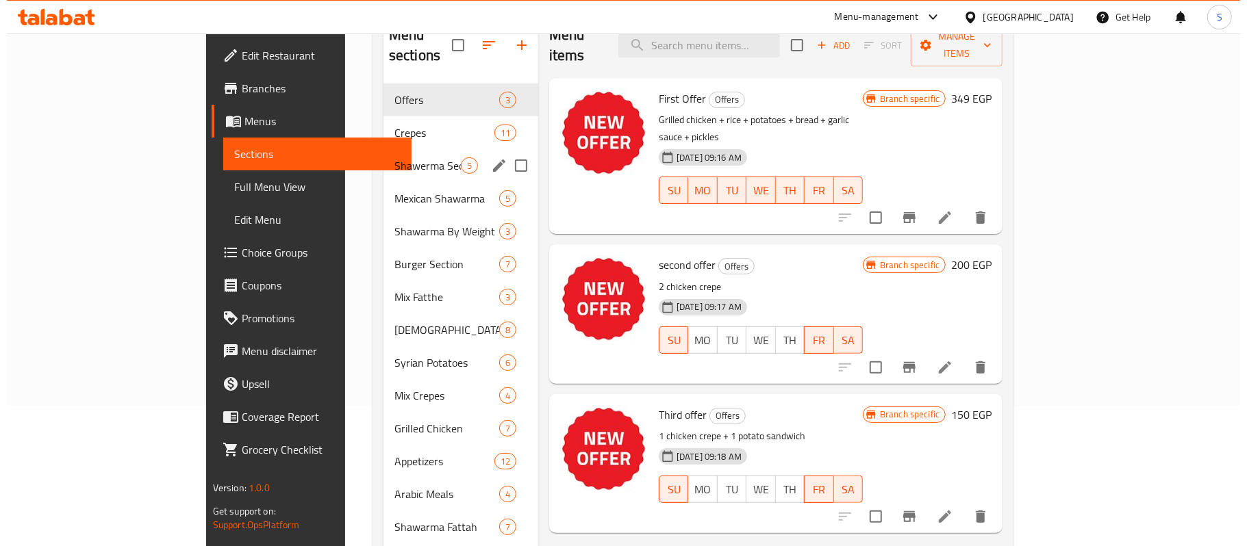
scroll to position [0, 0]
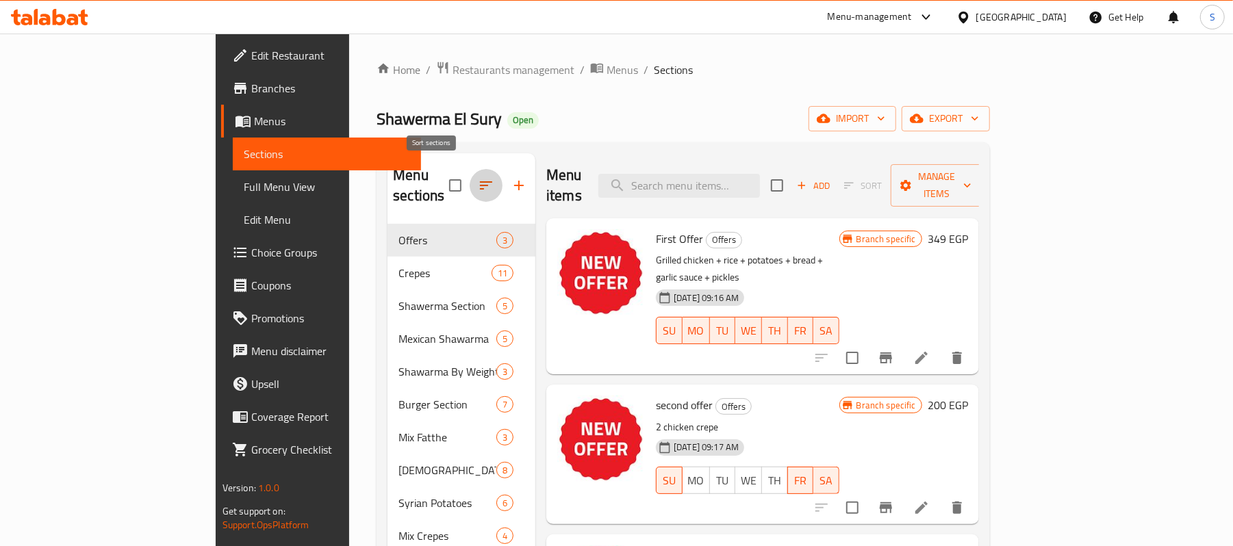
click at [470, 173] on button "button" at bounding box center [486, 185] width 33 height 33
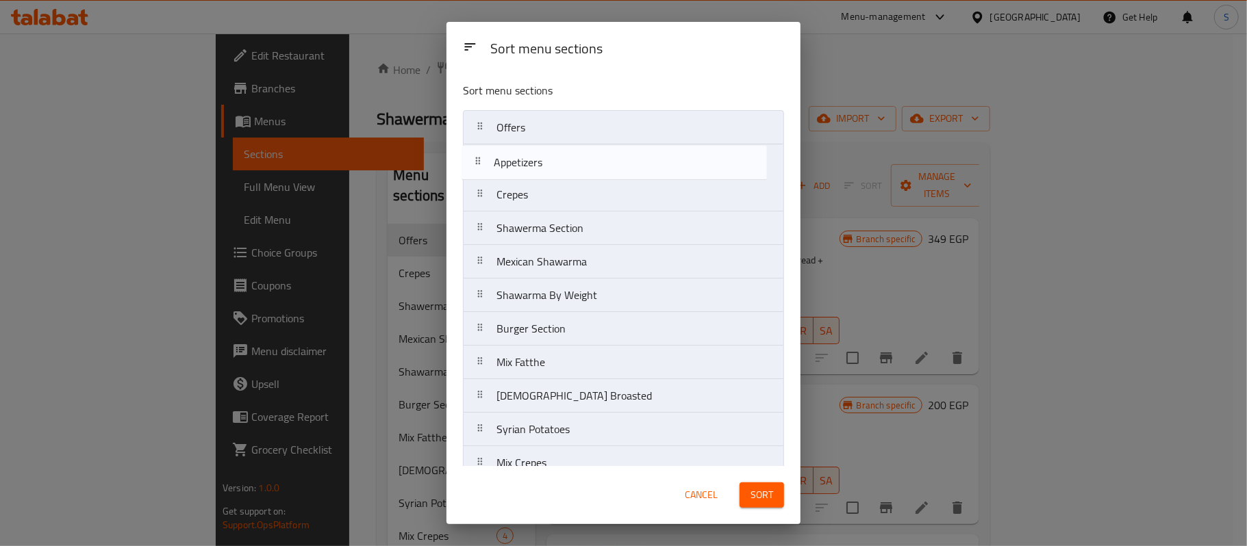
drag, startPoint x: 516, startPoint y: 253, endPoint x: 514, endPoint y: 173, distance: 80.2
click at [514, 173] on nav "Offers Crepes Shawerma Section Mexican Shawarma Shawarma By Weight Burger Secti…" at bounding box center [623, 412] width 321 height 605
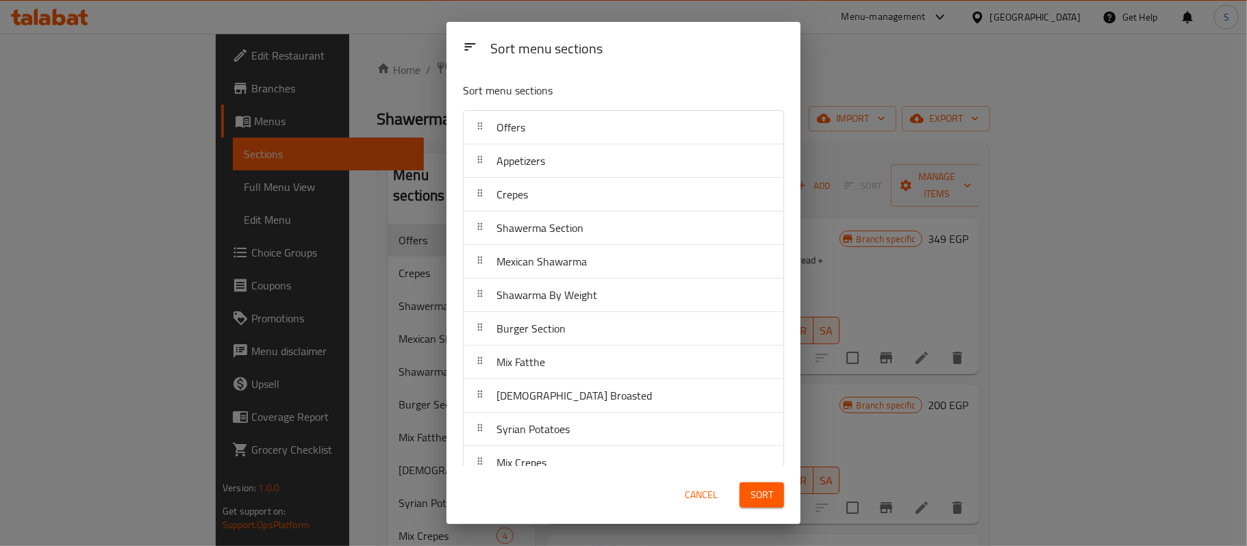
click at [768, 491] on span "Sort" at bounding box center [761, 495] width 23 height 17
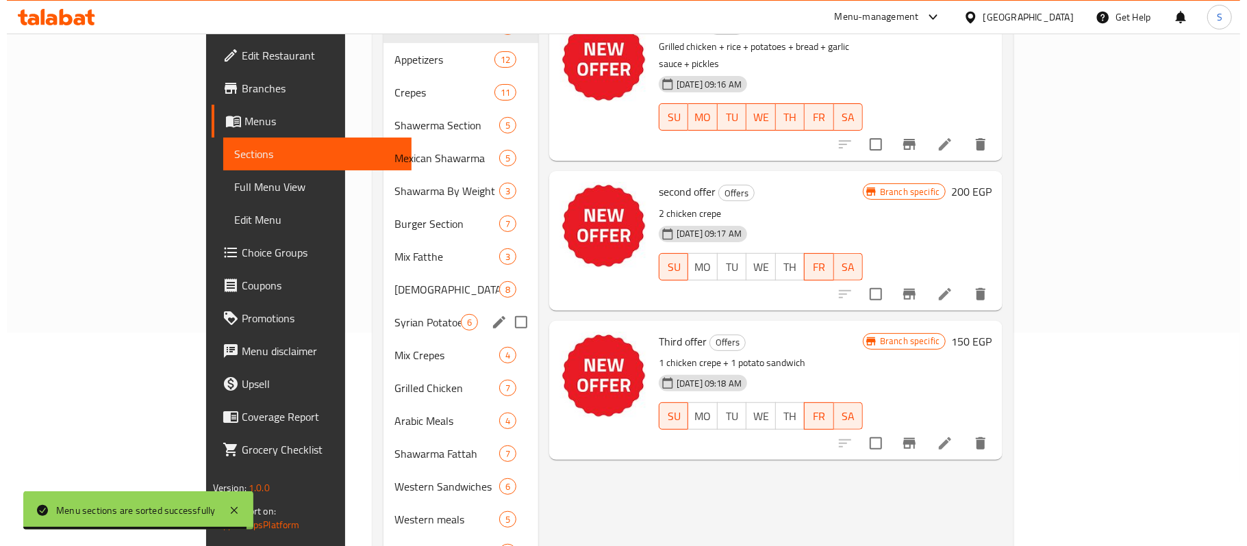
scroll to position [91, 0]
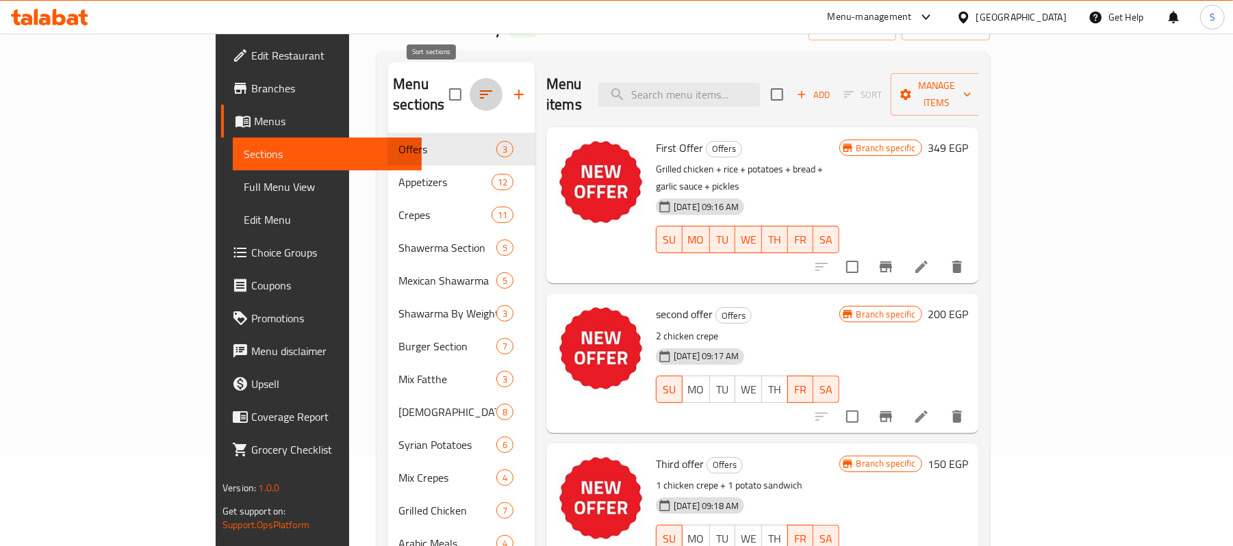
click at [478, 86] on icon "button" at bounding box center [486, 94] width 16 height 16
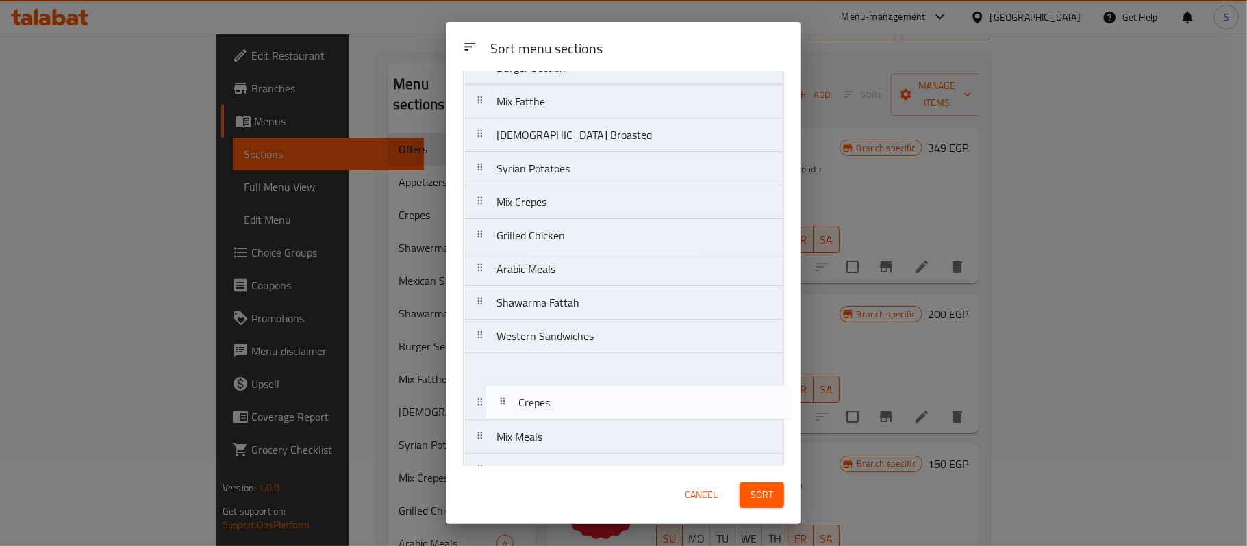
scroll to position [259, 0]
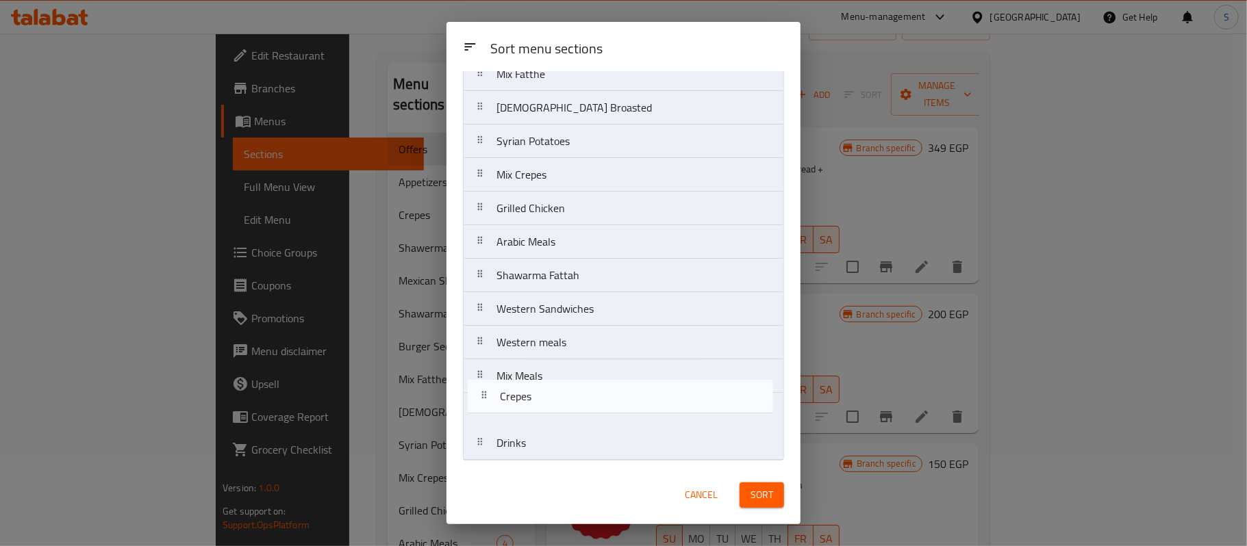
drag, startPoint x: 535, startPoint y: 199, endPoint x: 541, endPoint y: 408, distance: 209.6
click at [541, 408] on nav "Offers Appetizers Crepes Shawerma Section Mexican Shawarma Shawarma By Weight B…" at bounding box center [623, 158] width 321 height 605
drag, startPoint x: 551, startPoint y: 184, endPoint x: 548, endPoint y: 414, distance: 230.8
click at [548, 414] on nav "Offers Appetizers Shawerma Section Mexican Shawarma Shawarma By Weight Burger S…" at bounding box center [623, 158] width 321 height 605
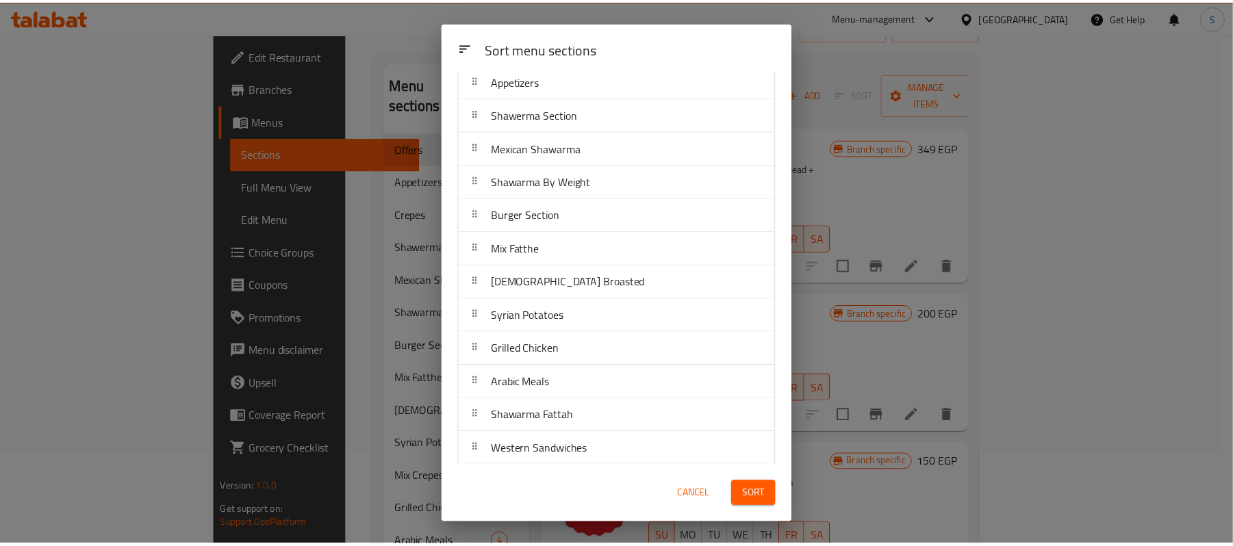
scroll to position [77, 0]
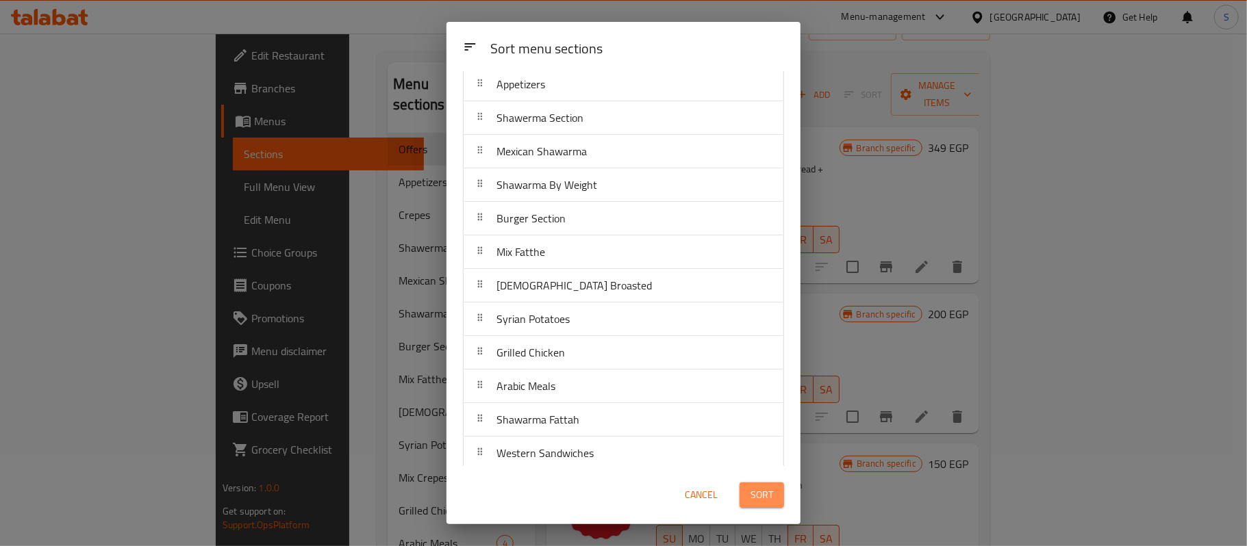
click at [767, 496] on span "Sort" at bounding box center [761, 495] width 23 height 17
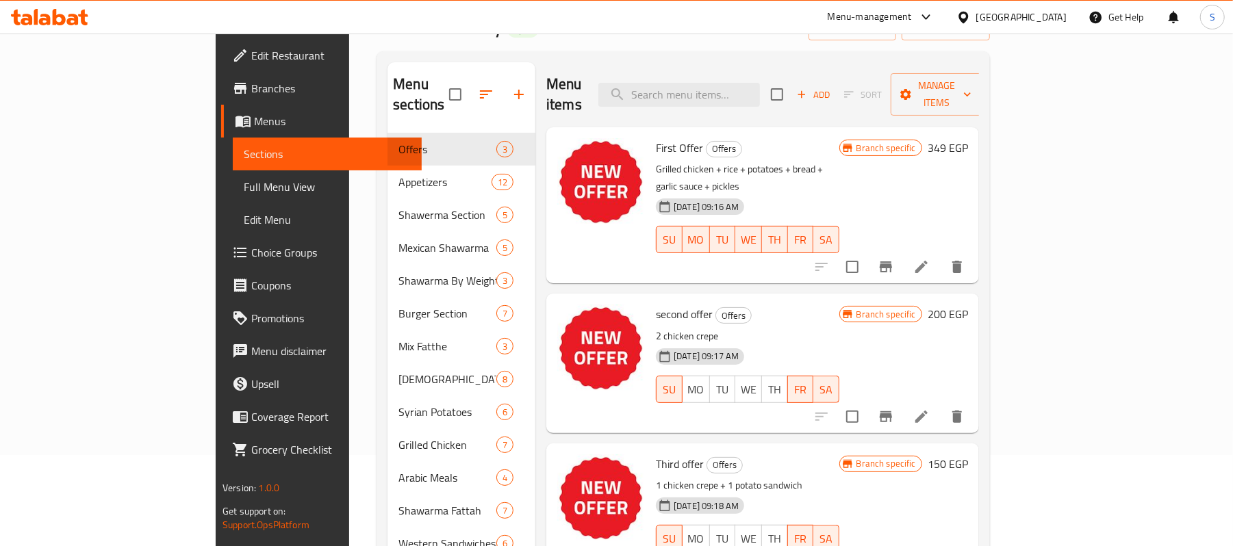
scroll to position [0, 0]
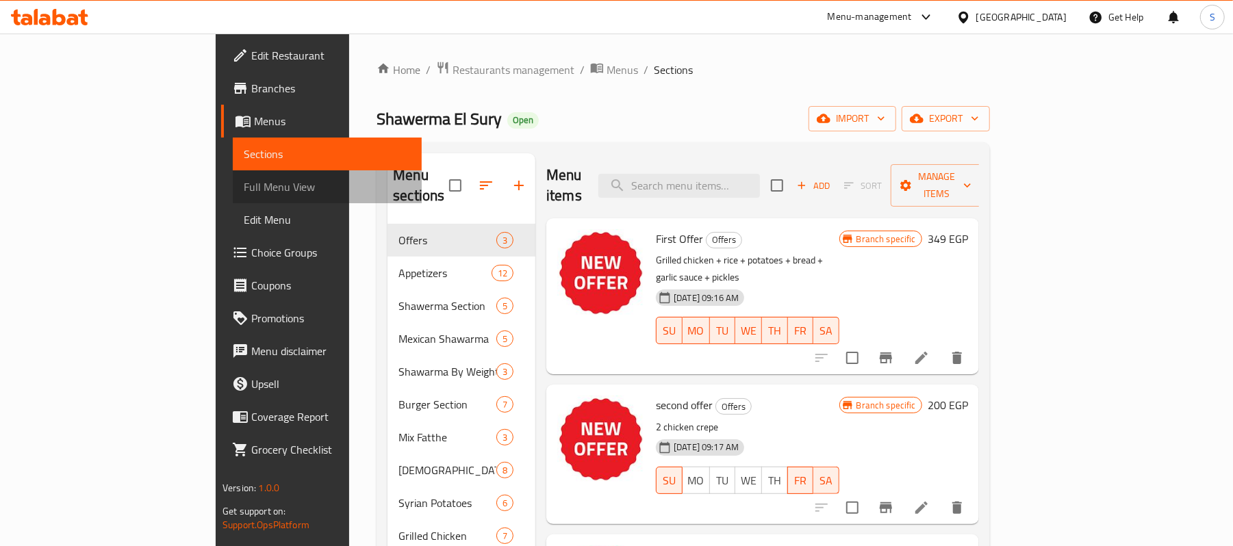
click at [244, 185] on span "Full Menu View" at bounding box center [327, 187] width 167 height 16
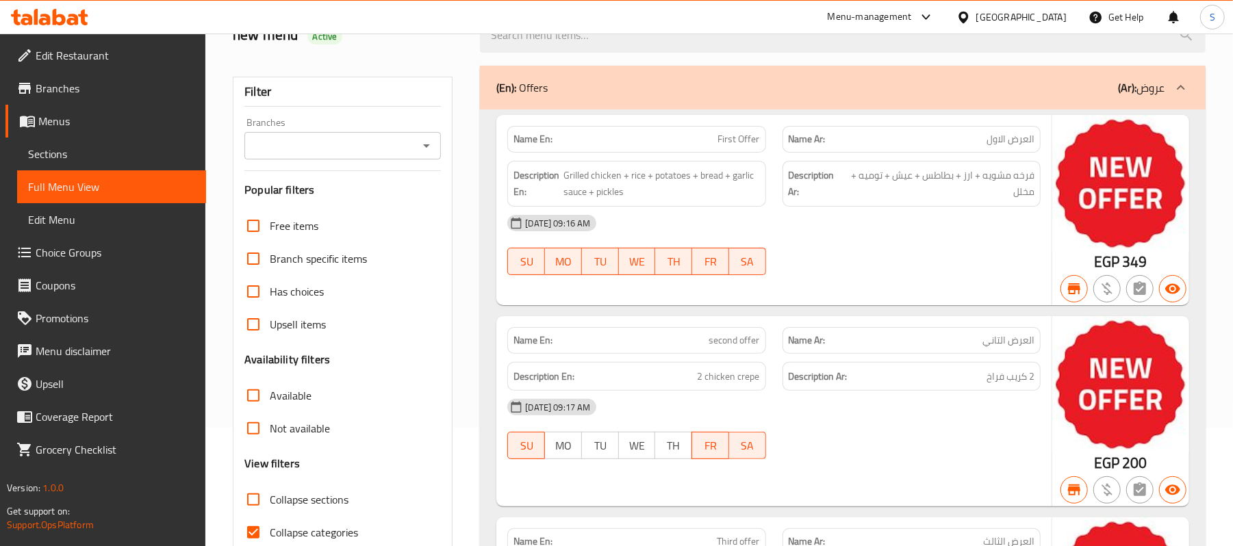
scroll to position [456, 0]
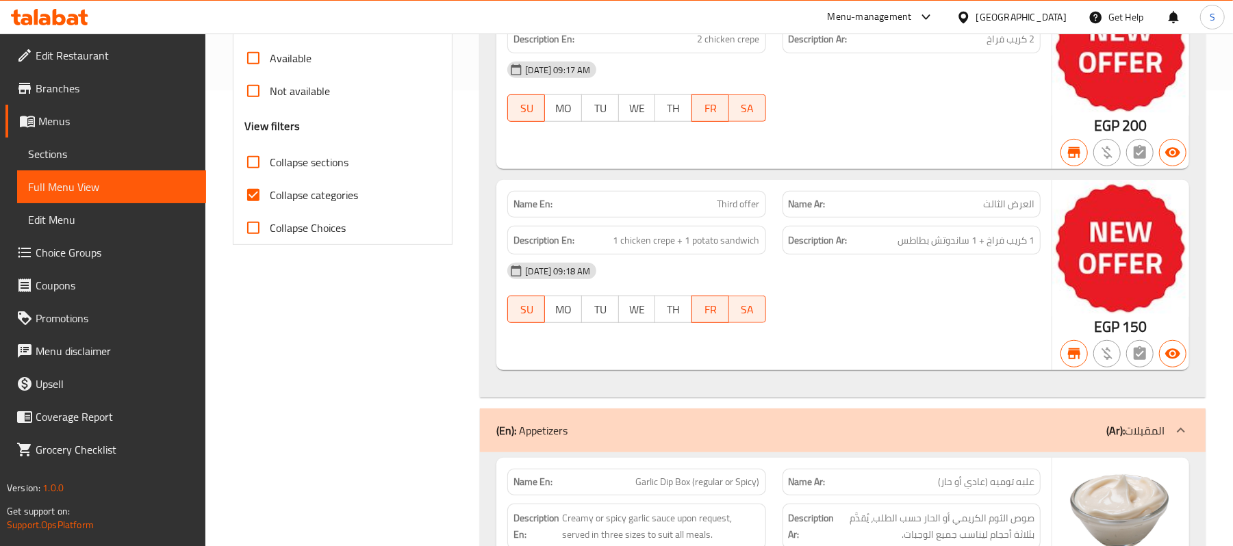
click at [250, 179] on input "Collapse categories" at bounding box center [253, 195] width 33 height 33
checkbox input "false"
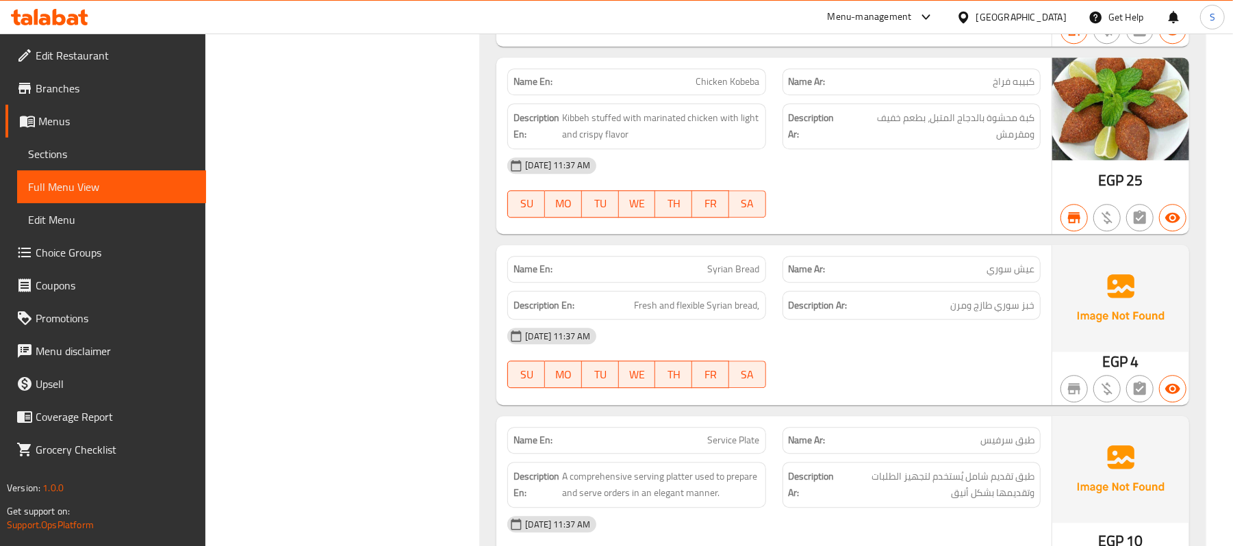
scroll to position [0, 0]
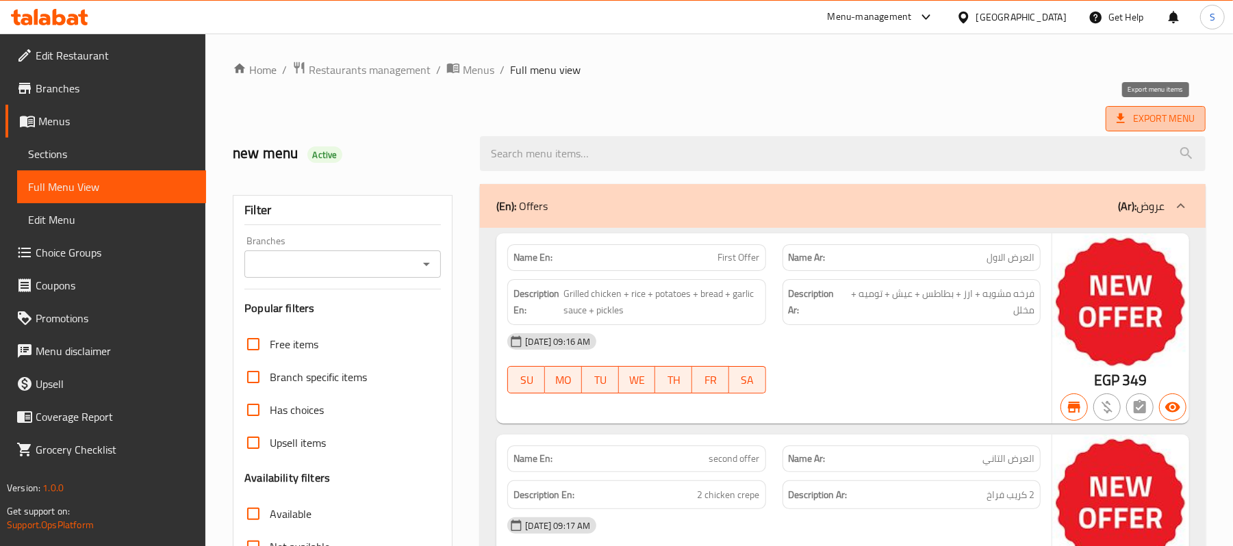
click at [1156, 124] on span "Export Menu" at bounding box center [1156, 118] width 78 height 17
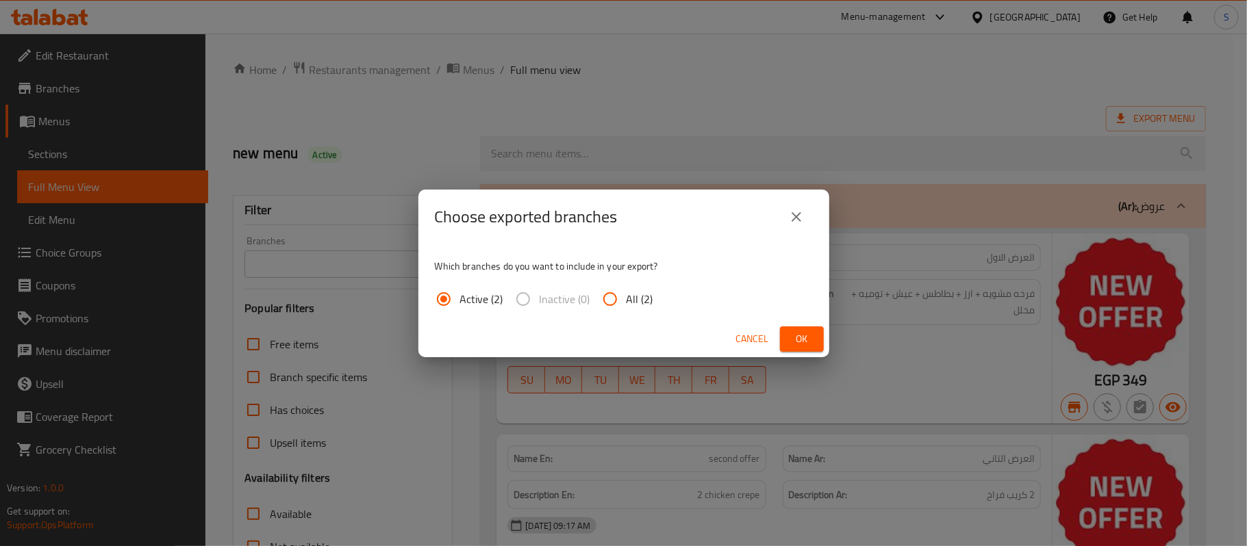
click at [618, 291] on input "All (2)" at bounding box center [610, 299] width 33 height 33
radio input "true"
click at [793, 337] on span "Ok" at bounding box center [802, 339] width 22 height 17
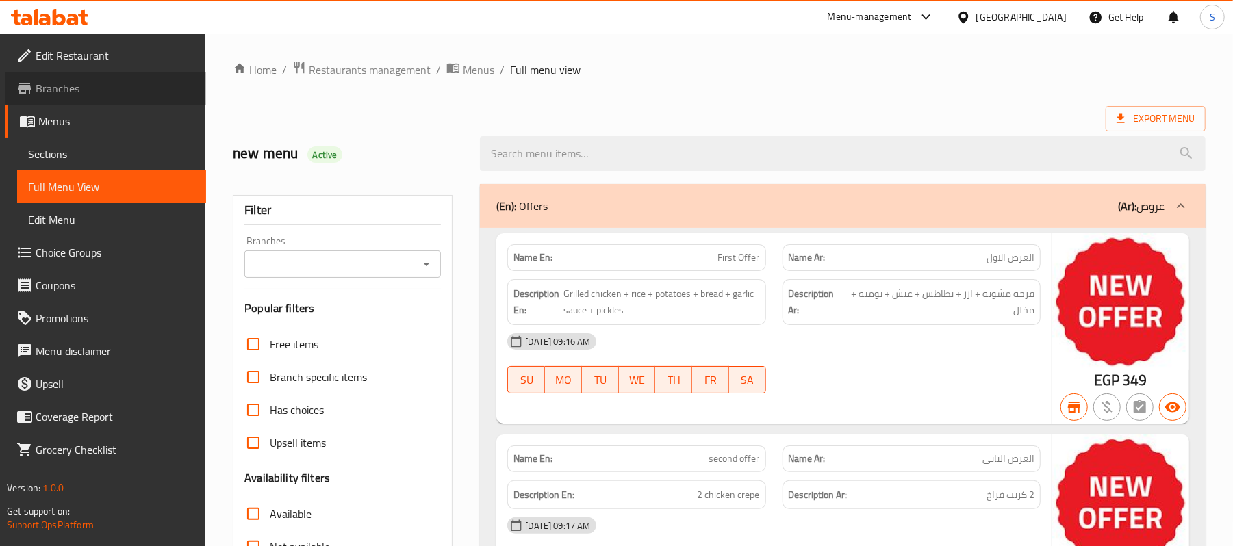
click at [75, 83] on span "Branches" at bounding box center [116, 88] width 160 height 16
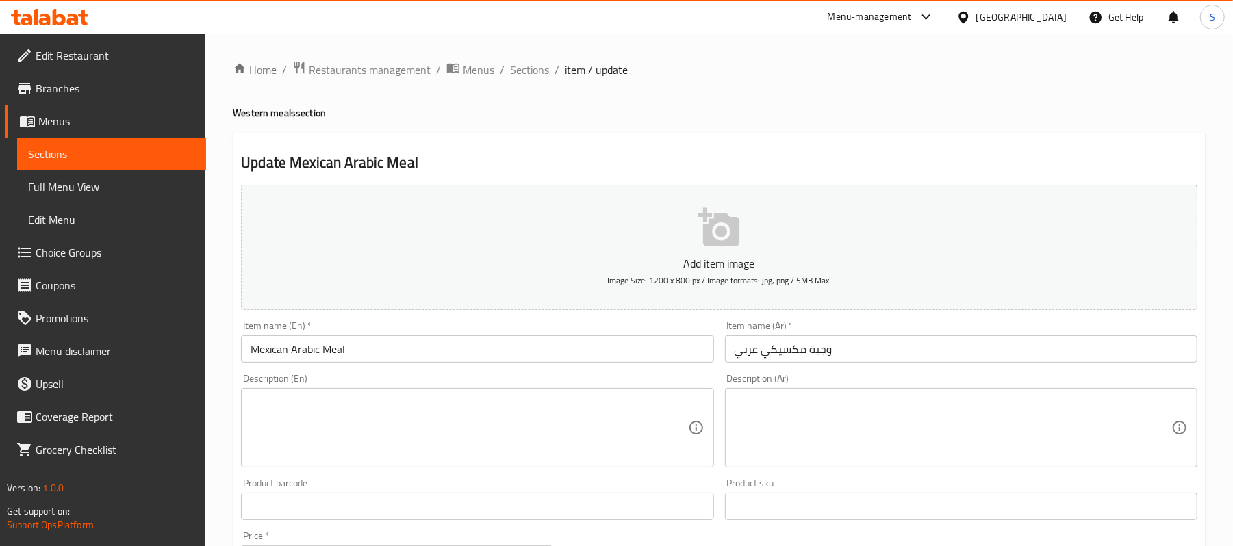
click at [84, 182] on span "Full Menu View" at bounding box center [111, 187] width 167 height 16
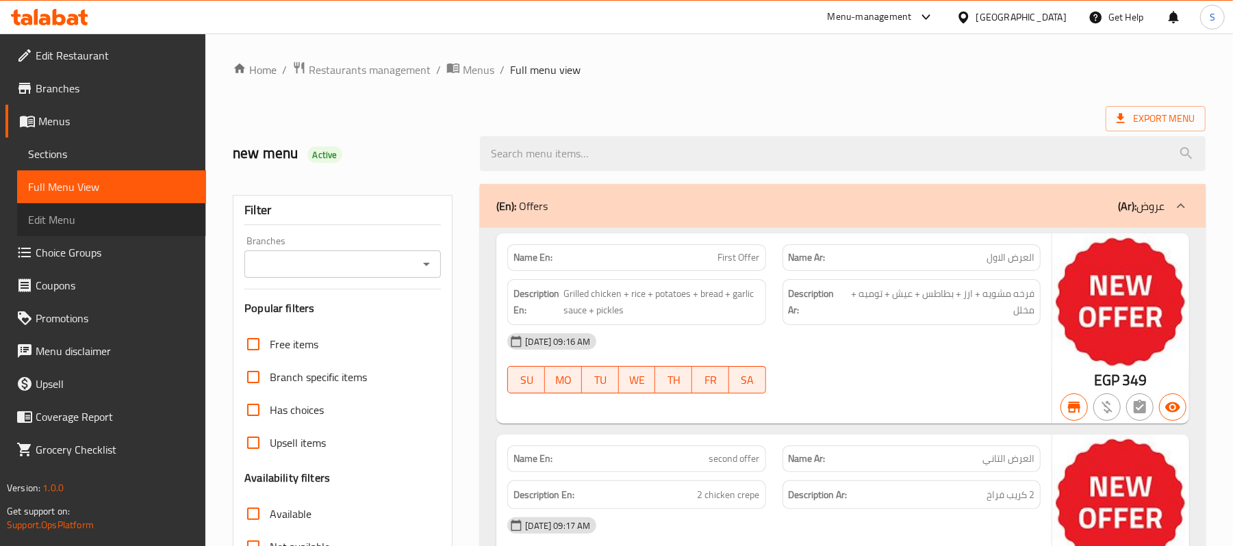
click at [85, 218] on span "Edit Menu" at bounding box center [111, 220] width 167 height 16
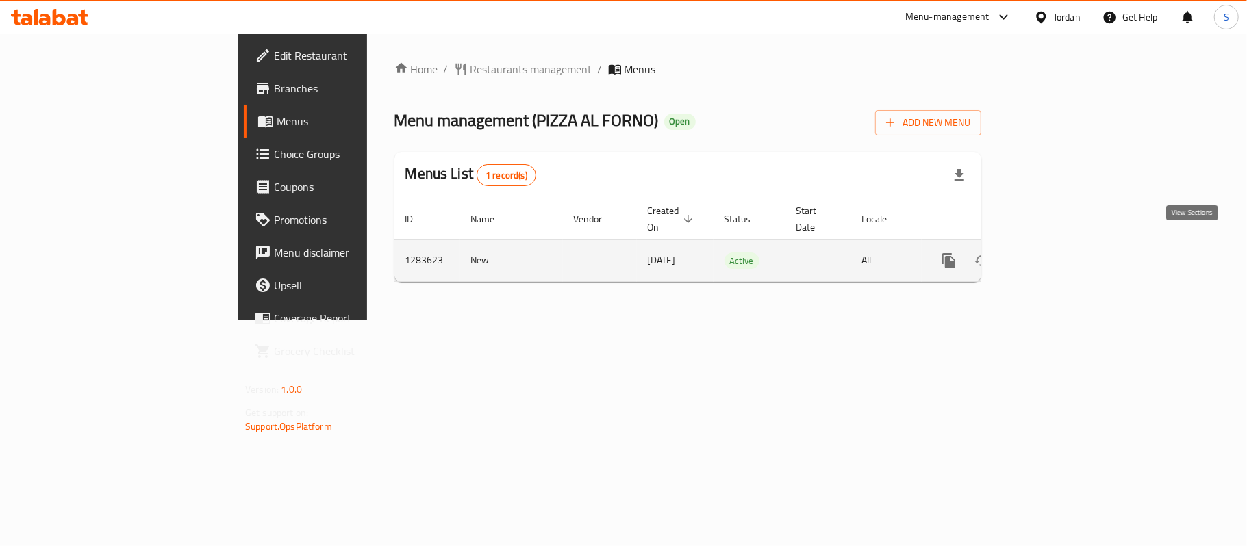
click at [1054, 255] on icon "enhanced table" at bounding box center [1048, 261] width 12 height 12
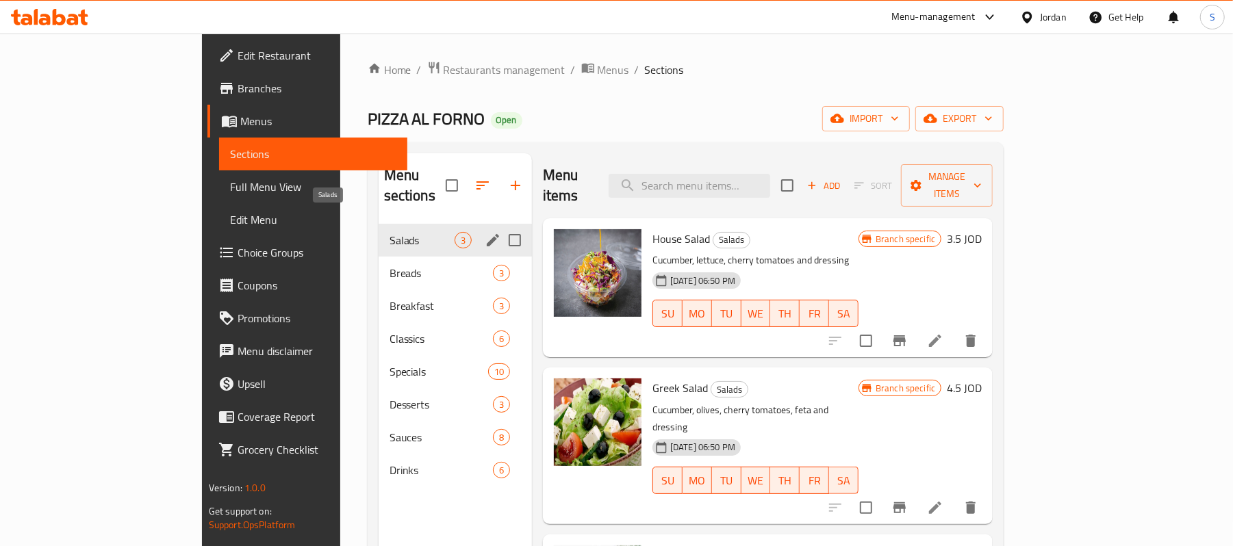
click at [390, 232] on span "Salads" at bounding box center [422, 240] width 65 height 16
click at [390, 265] on span "Breads" at bounding box center [422, 273] width 65 height 16
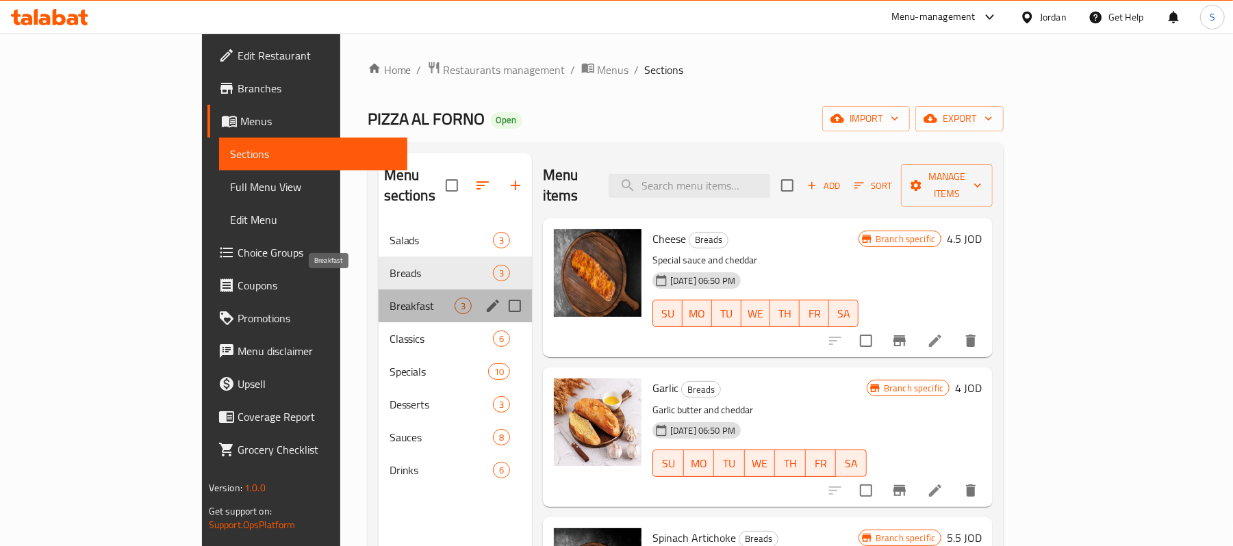
click at [390, 298] on span "Breakfast" at bounding box center [422, 306] width 65 height 16
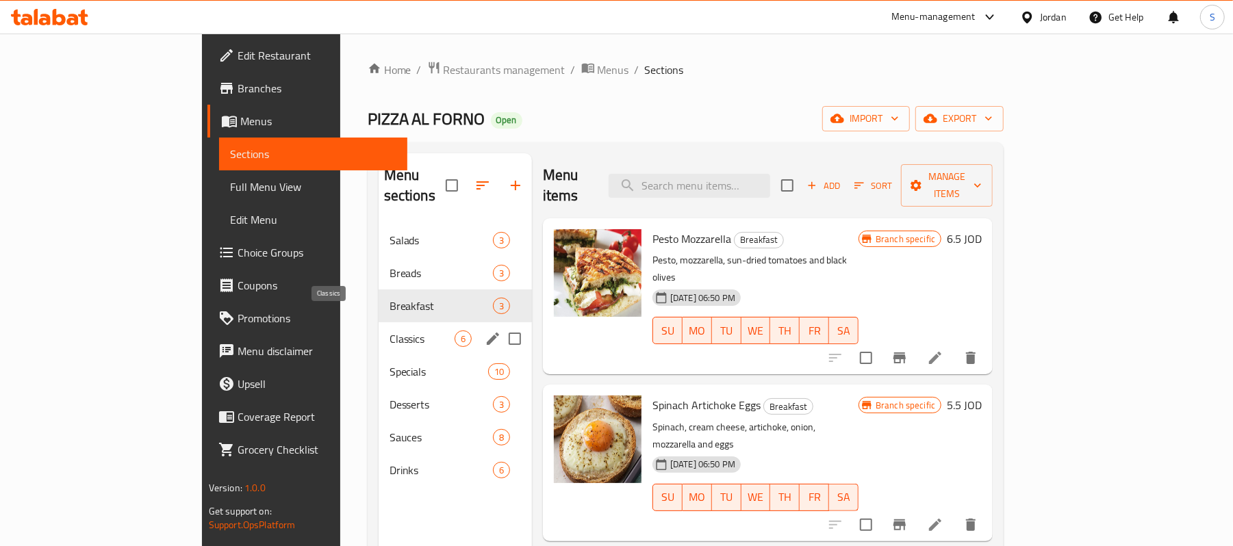
click at [390, 331] on span "Classics" at bounding box center [422, 339] width 65 height 16
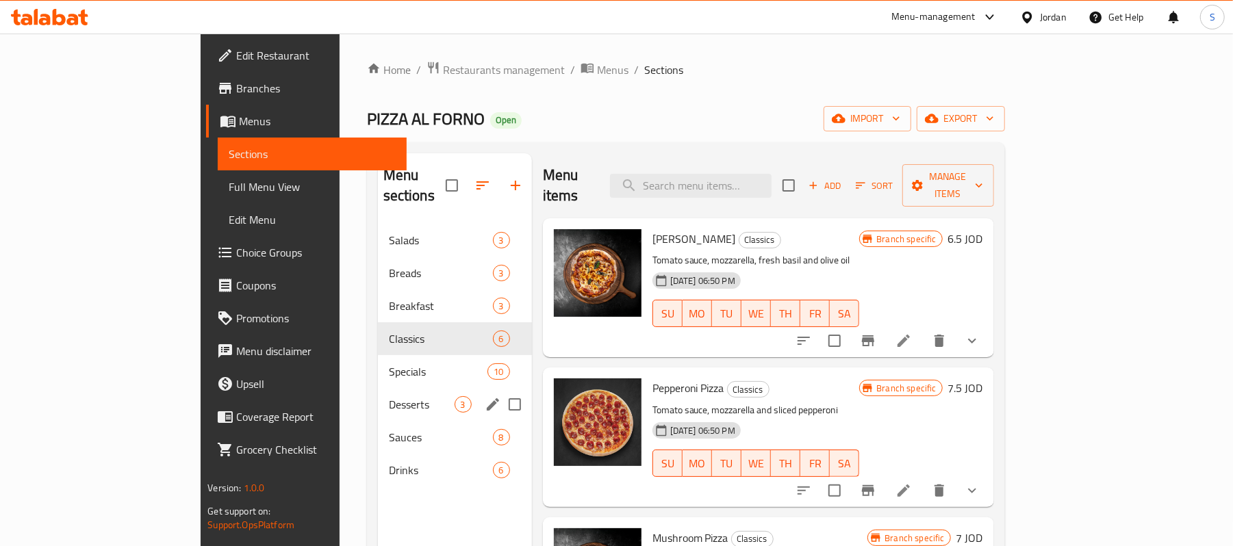
click at [378, 397] on div "Desserts 3" at bounding box center [455, 404] width 154 height 33
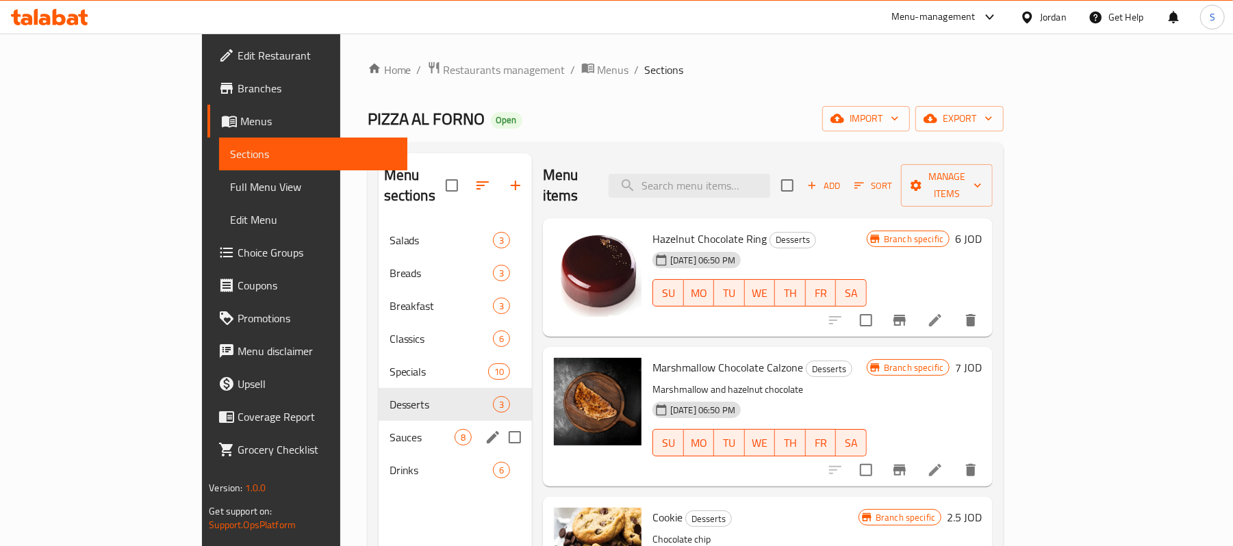
click at [379, 428] on div "Sauces 8" at bounding box center [455, 437] width 153 height 33
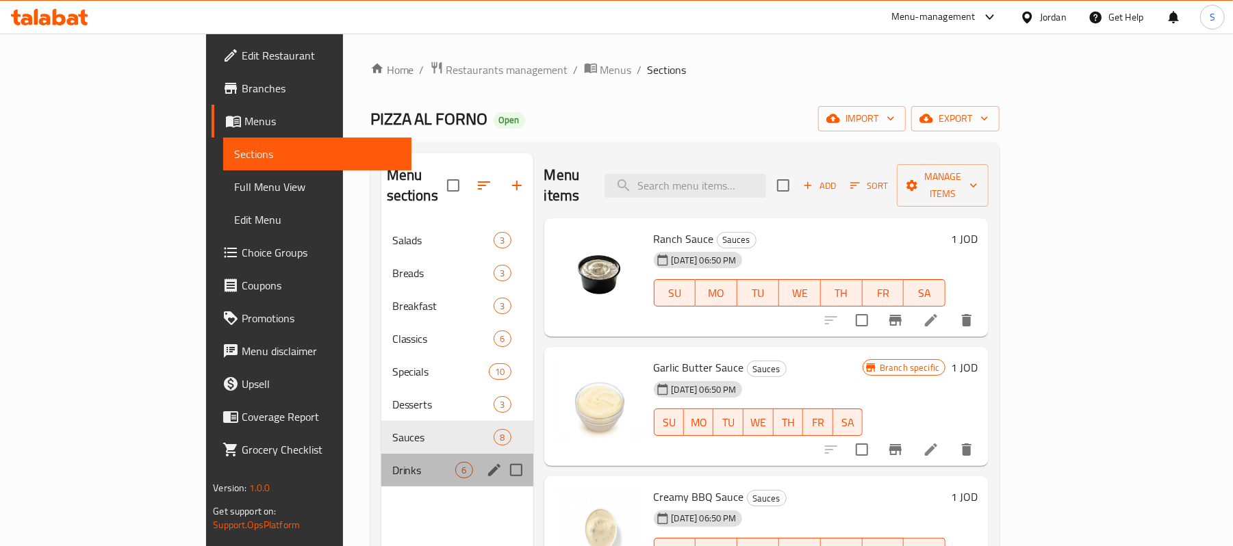
click at [381, 461] on div "Drinks 6" at bounding box center [457, 470] width 152 height 33
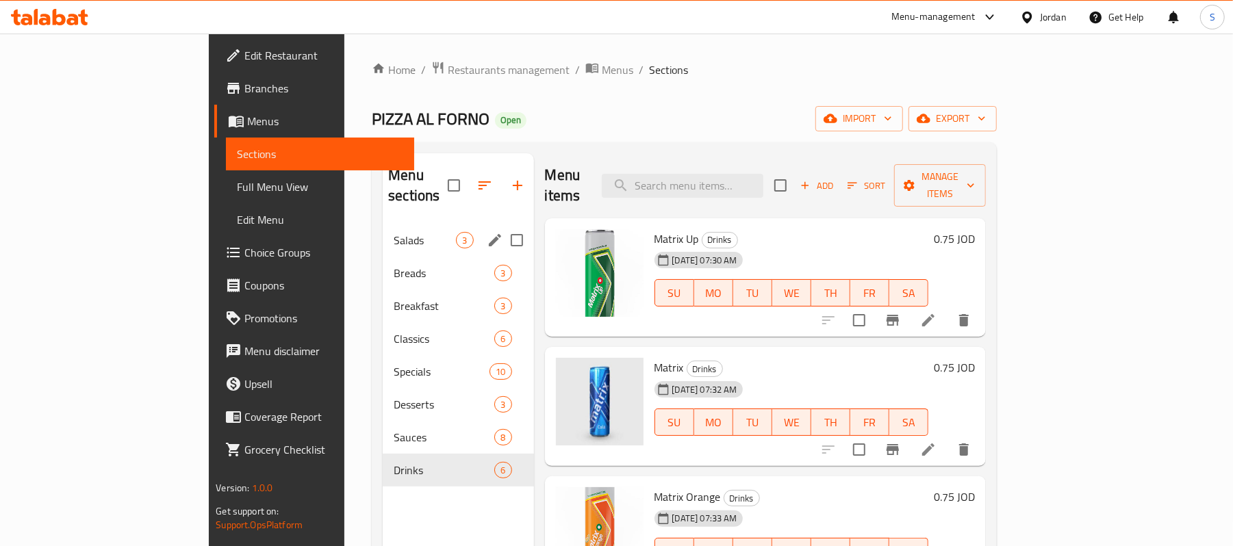
click at [383, 231] on div "Salads 3" at bounding box center [458, 240] width 151 height 33
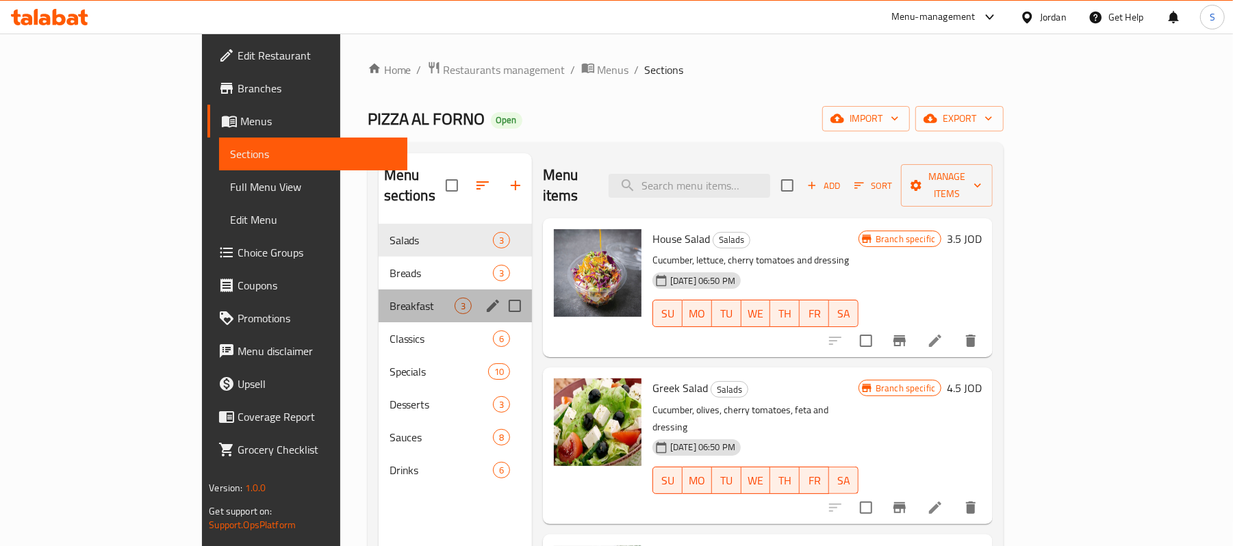
click at [379, 290] on div "Breakfast 3" at bounding box center [455, 306] width 153 height 33
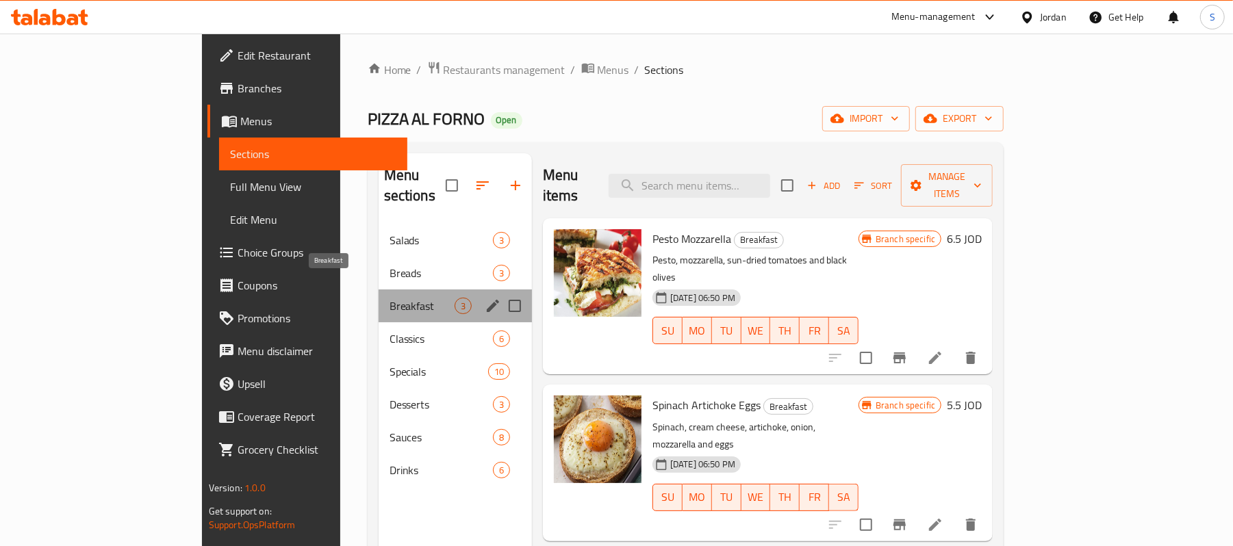
click at [390, 298] on span "Breakfast" at bounding box center [422, 306] width 65 height 16
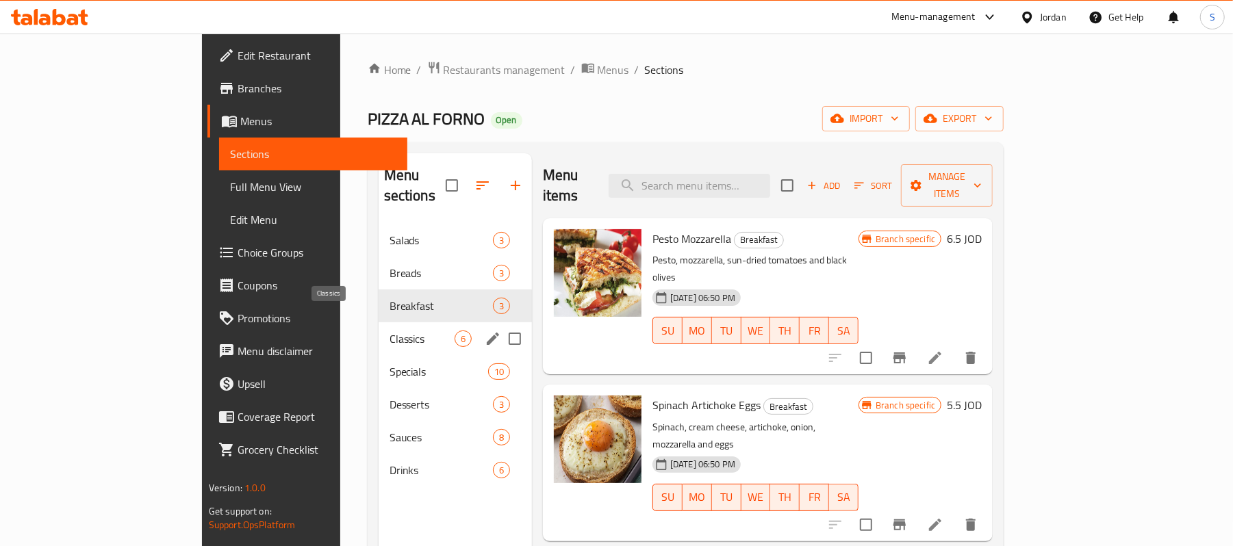
click at [379, 323] on div "Classics 6" at bounding box center [455, 339] width 153 height 33
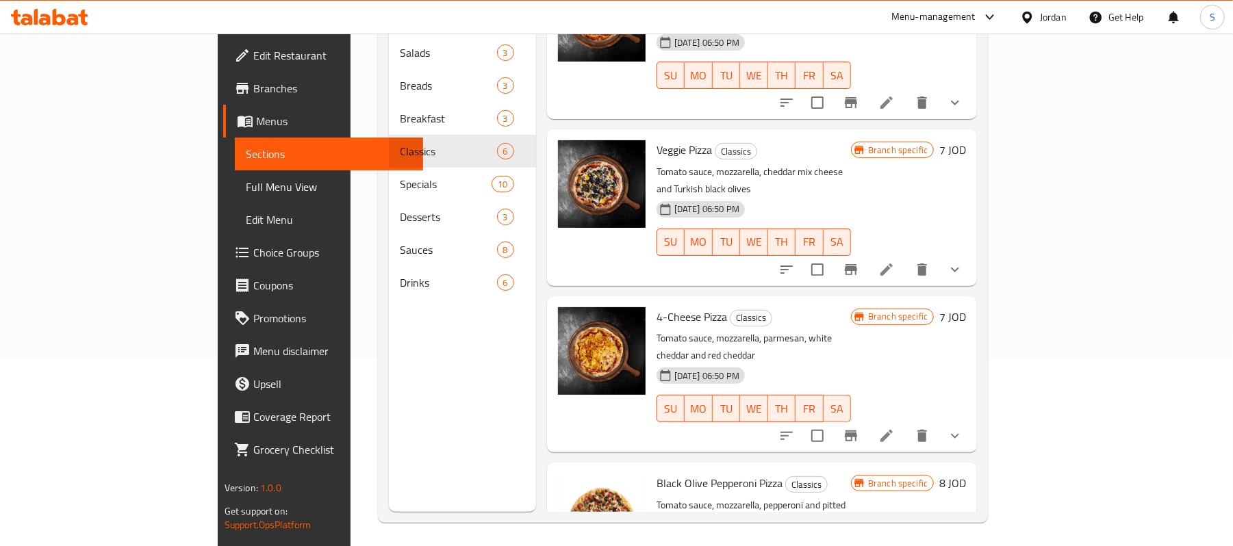
scroll to position [192, 0]
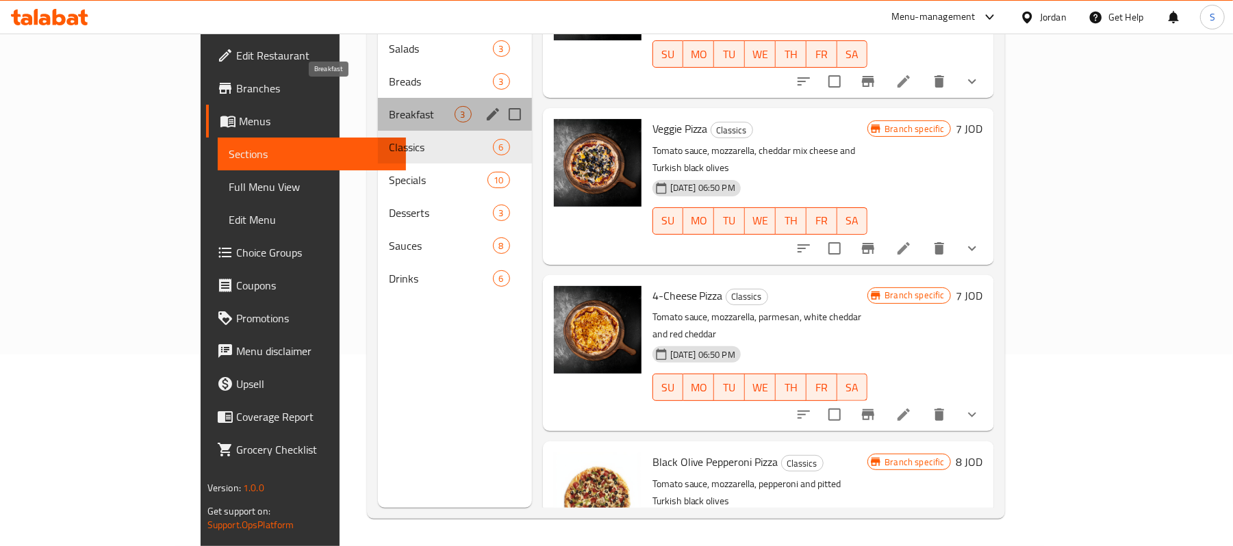
click at [389, 106] on span "Breakfast" at bounding box center [422, 114] width 66 height 16
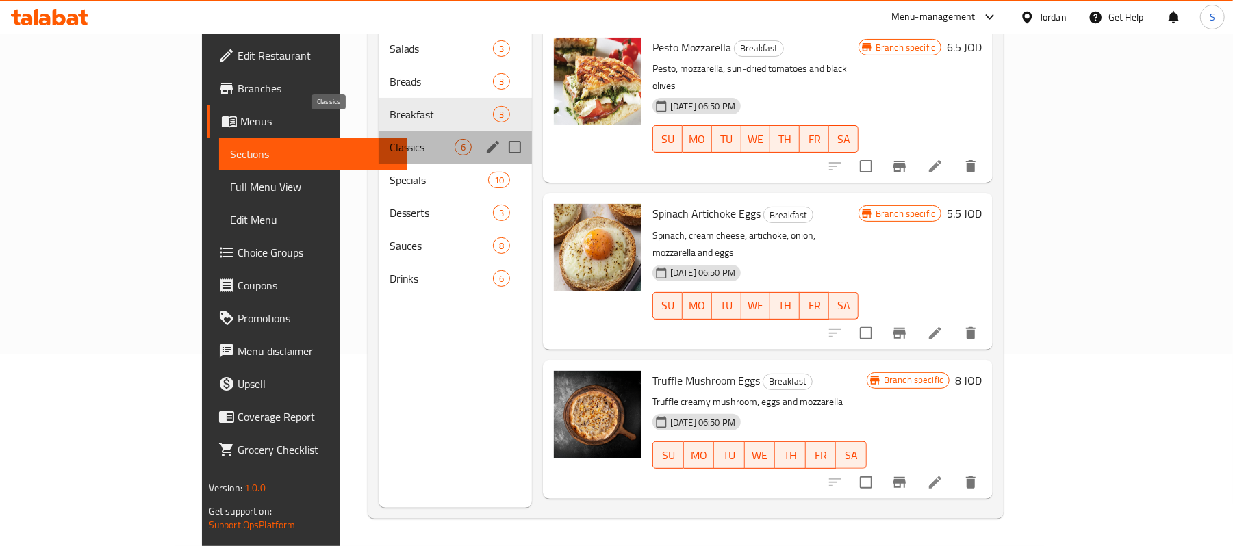
click at [390, 139] on span "Classics" at bounding box center [422, 147] width 65 height 16
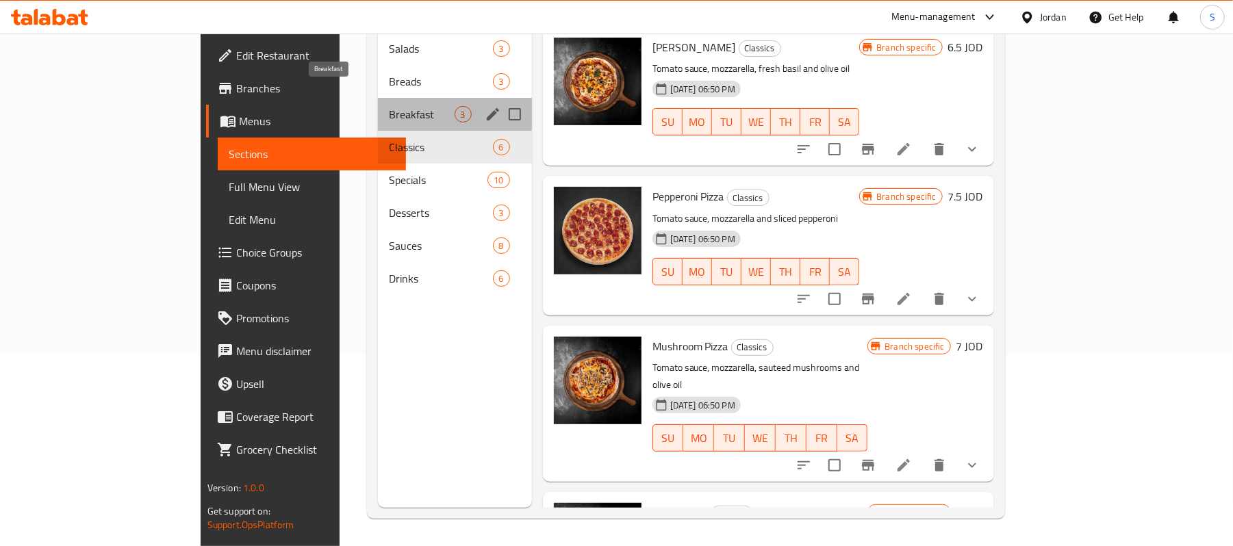
click at [389, 106] on span "Breakfast" at bounding box center [422, 114] width 66 height 16
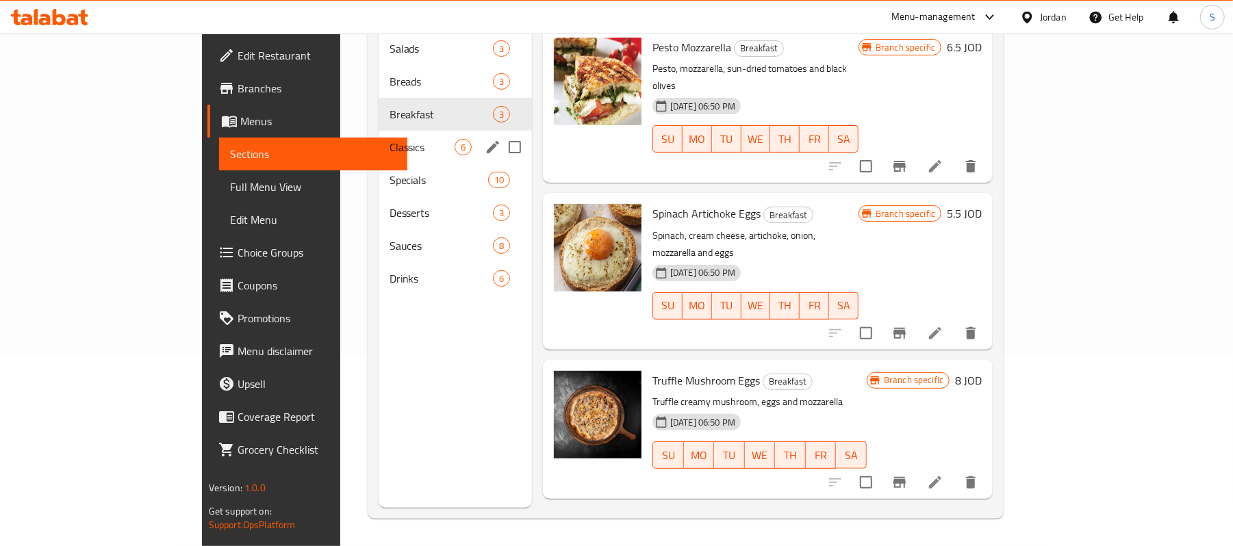
click at [379, 137] on div "Classics 6" at bounding box center [455, 147] width 153 height 33
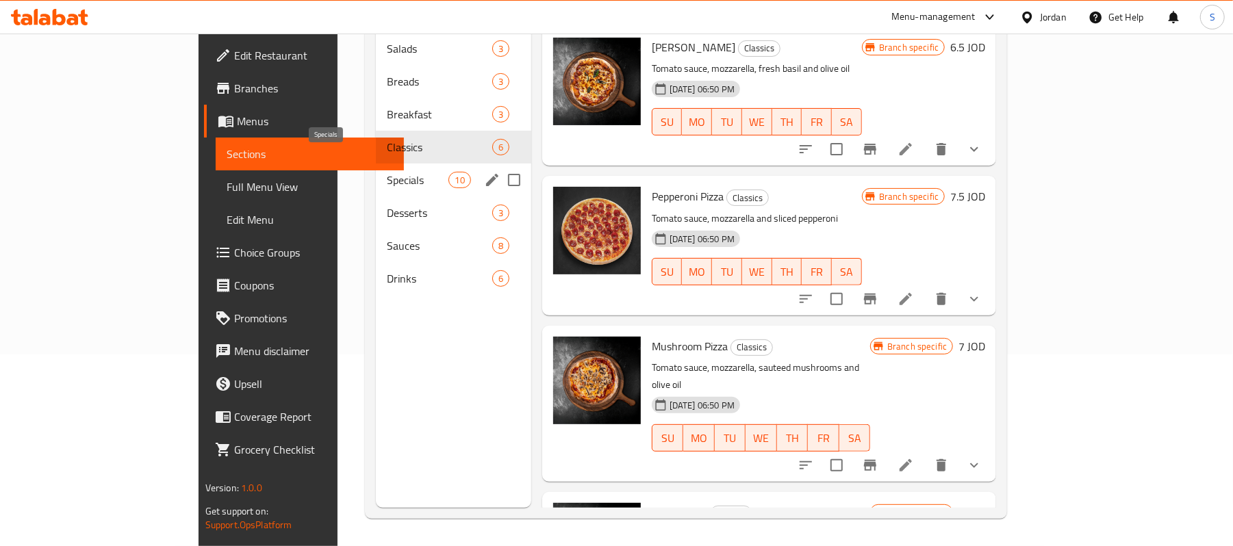
click at [387, 172] on span "Specials" at bounding box center [418, 180] width 62 height 16
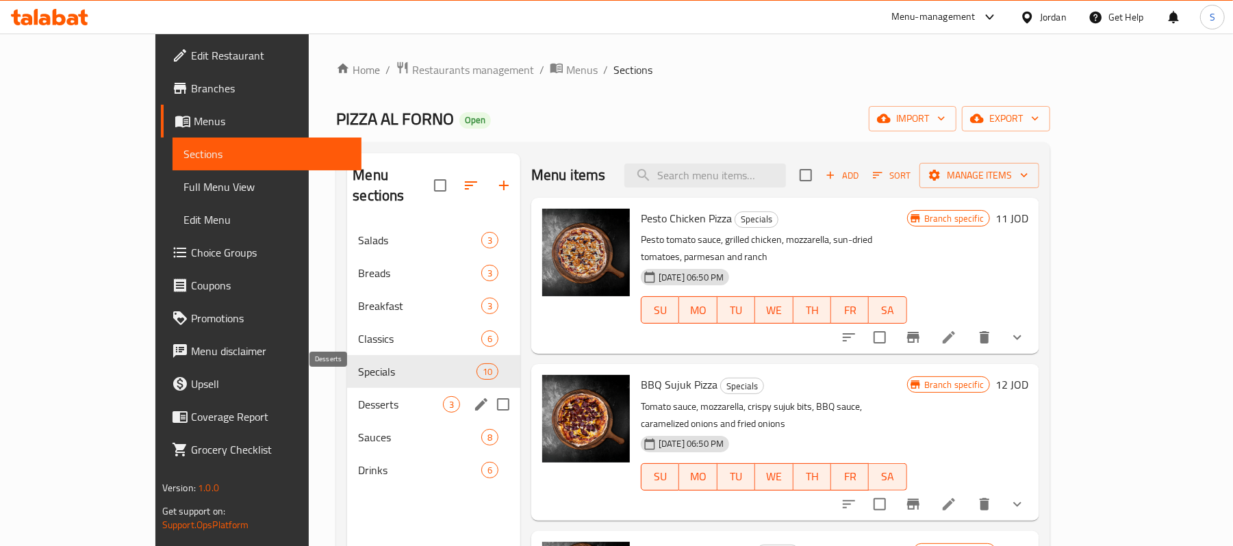
click at [358, 396] on span "Desserts" at bounding box center [400, 404] width 85 height 16
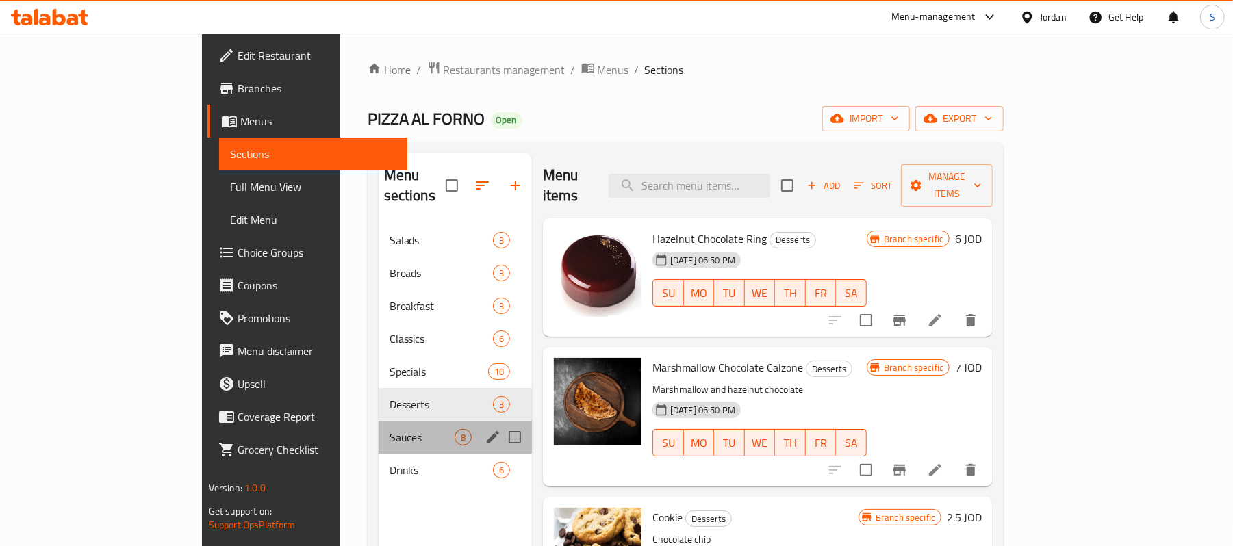
click at [379, 428] on div "Sauces 8" at bounding box center [455, 437] width 153 height 33
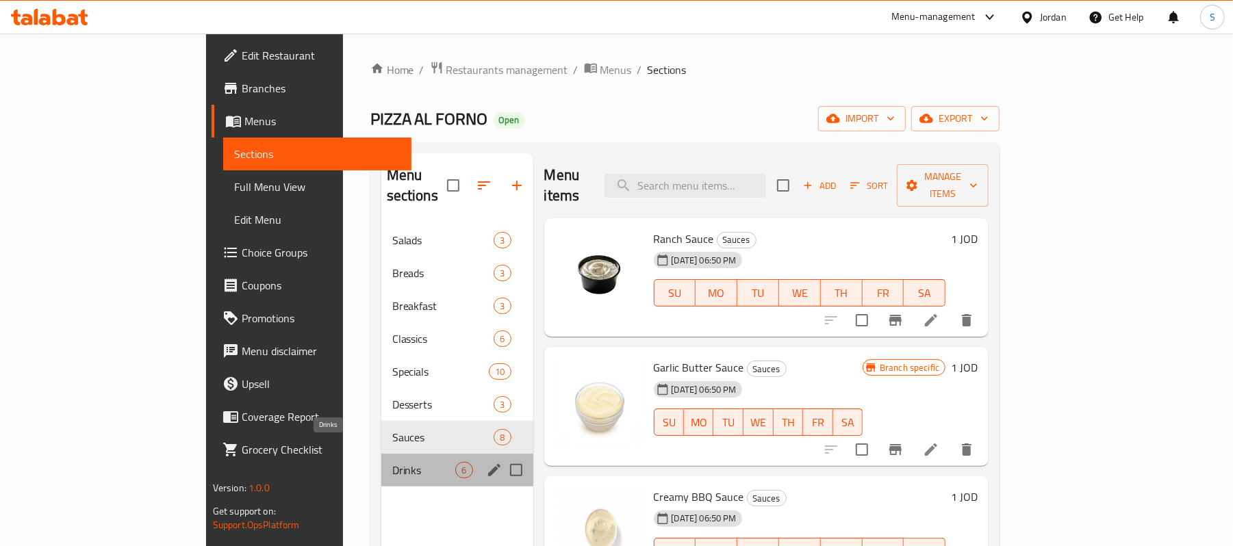
click at [392, 462] on span "Drinks" at bounding box center [424, 470] width 64 height 16
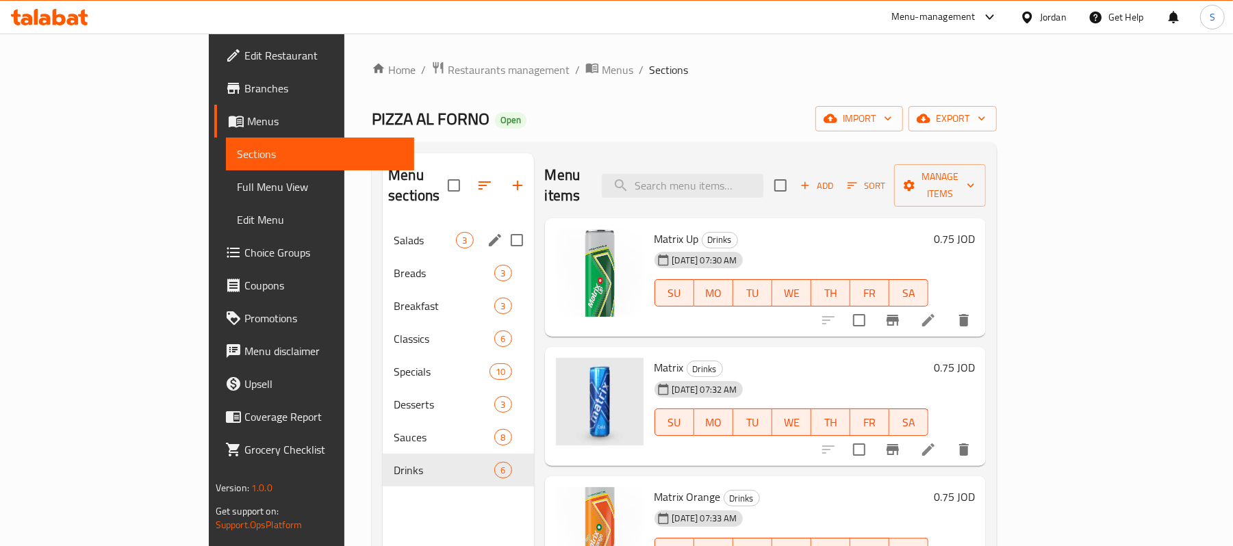
click at [394, 232] on span "Salads" at bounding box center [425, 240] width 62 height 16
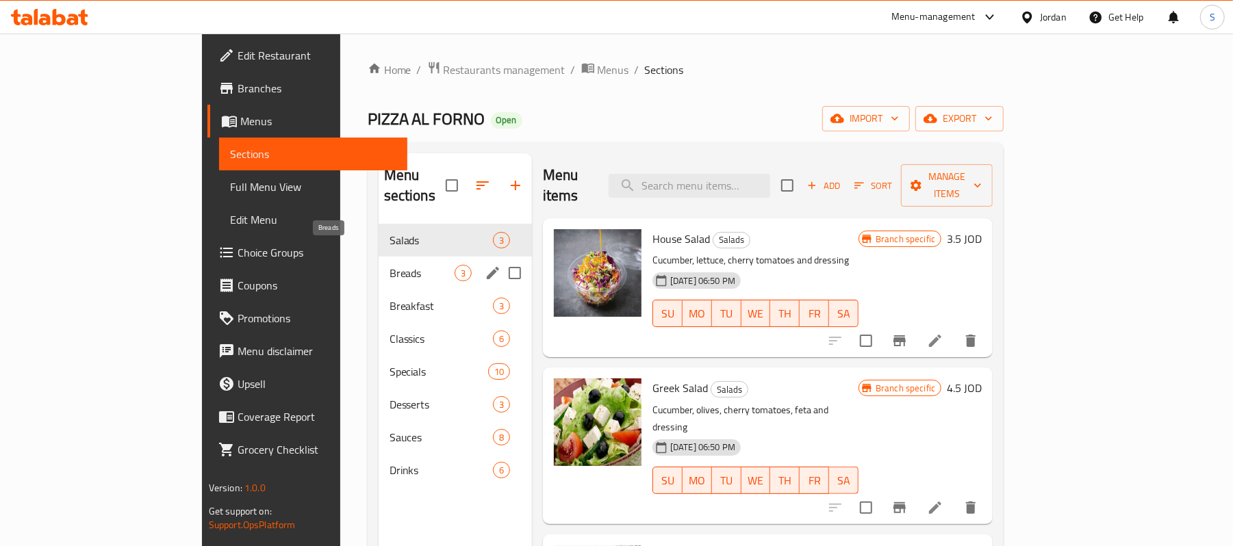
click at [390, 265] on span "Breads" at bounding box center [422, 273] width 65 height 16
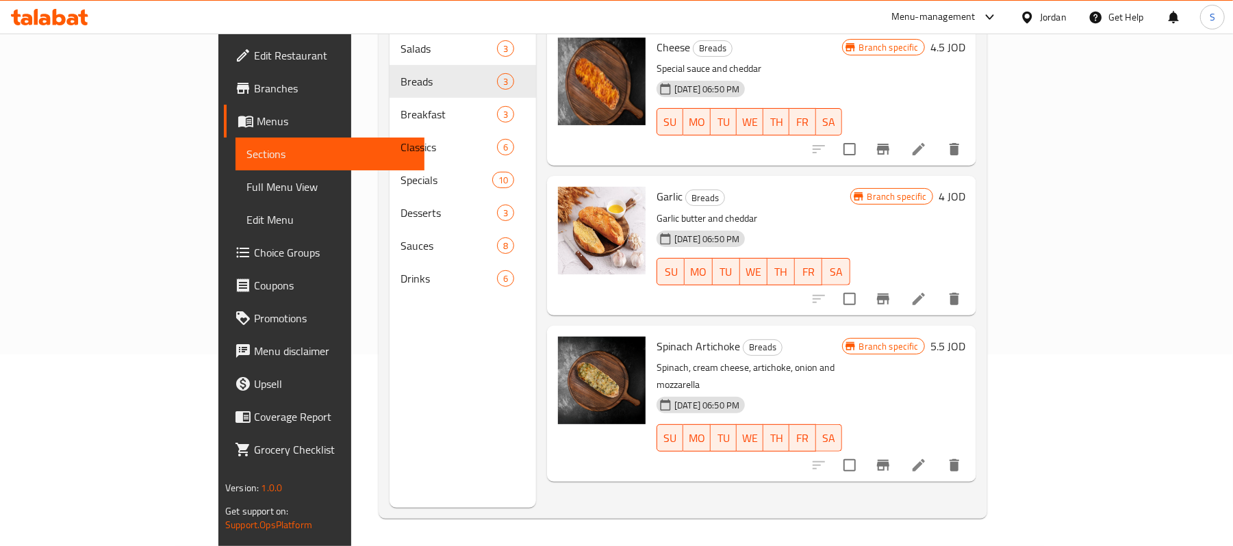
scroll to position [192, 0]
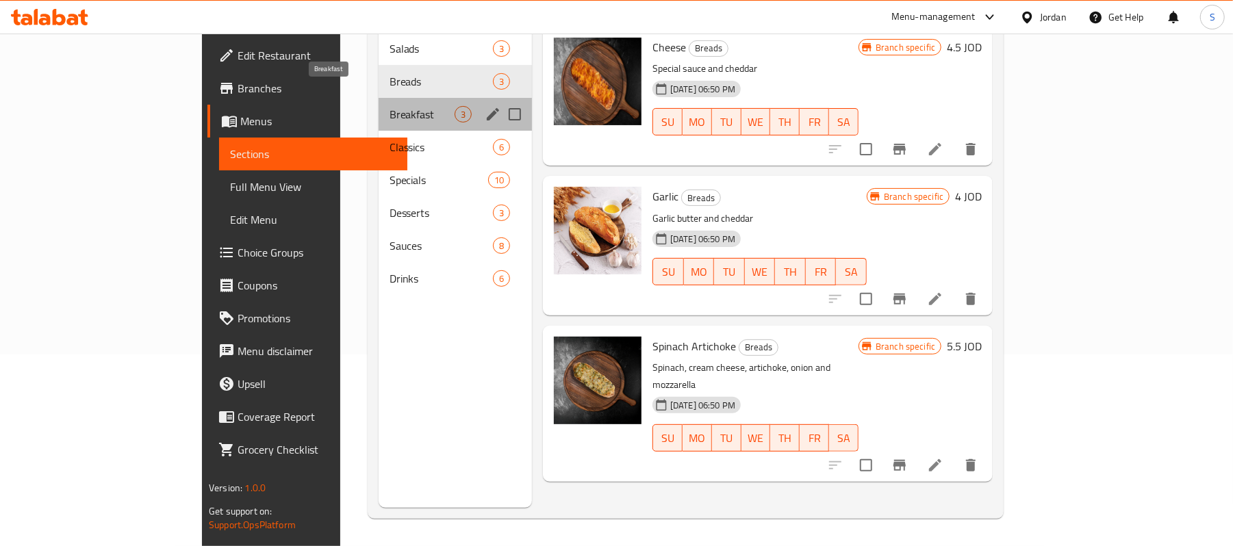
click at [390, 106] on span "Breakfast" at bounding box center [422, 114] width 65 height 16
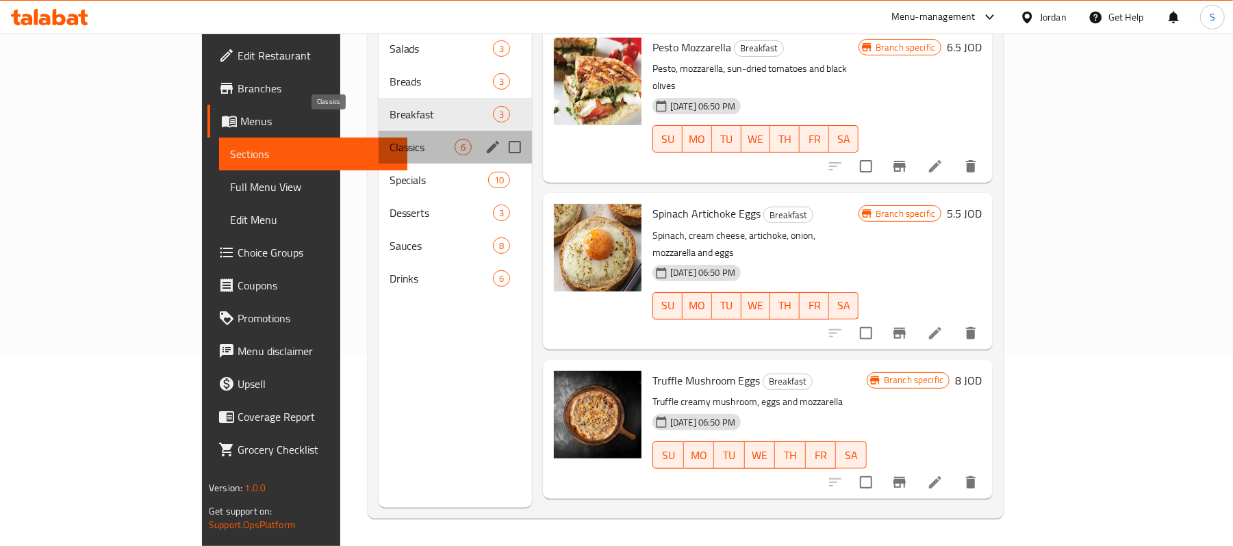
click at [390, 139] on span "Classics" at bounding box center [422, 147] width 65 height 16
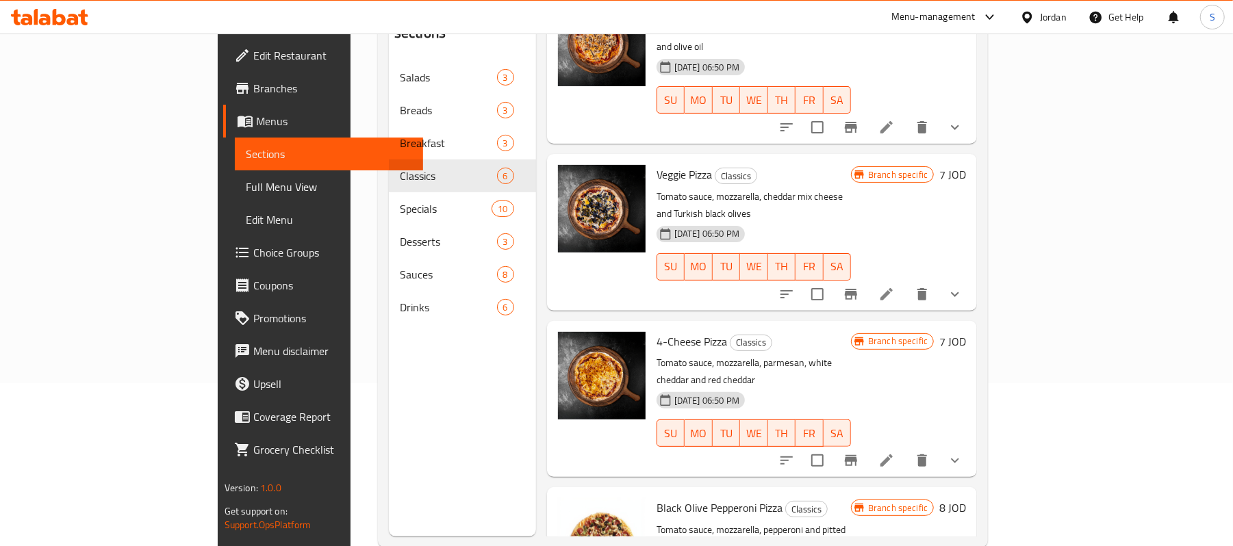
scroll to position [192, 0]
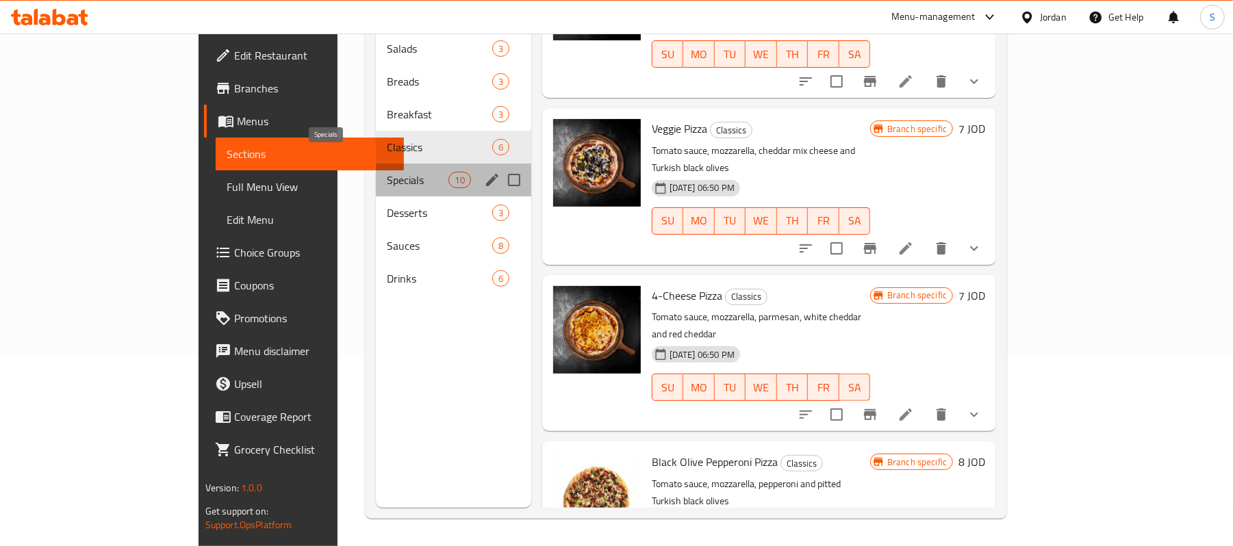
click at [387, 172] on span "Specials" at bounding box center [418, 180] width 62 height 16
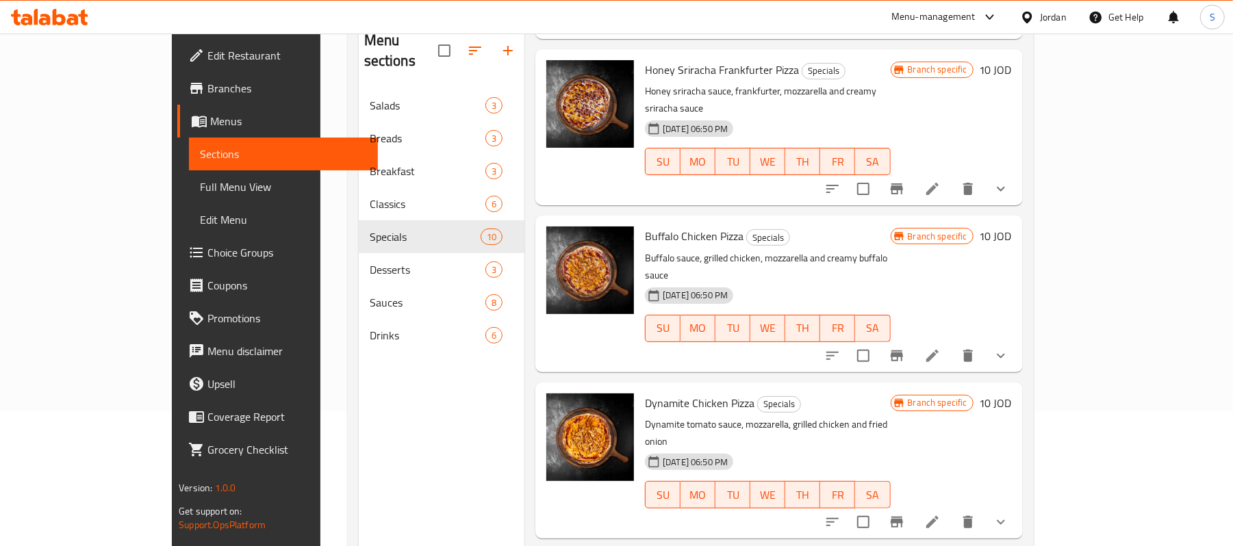
scroll to position [192, 0]
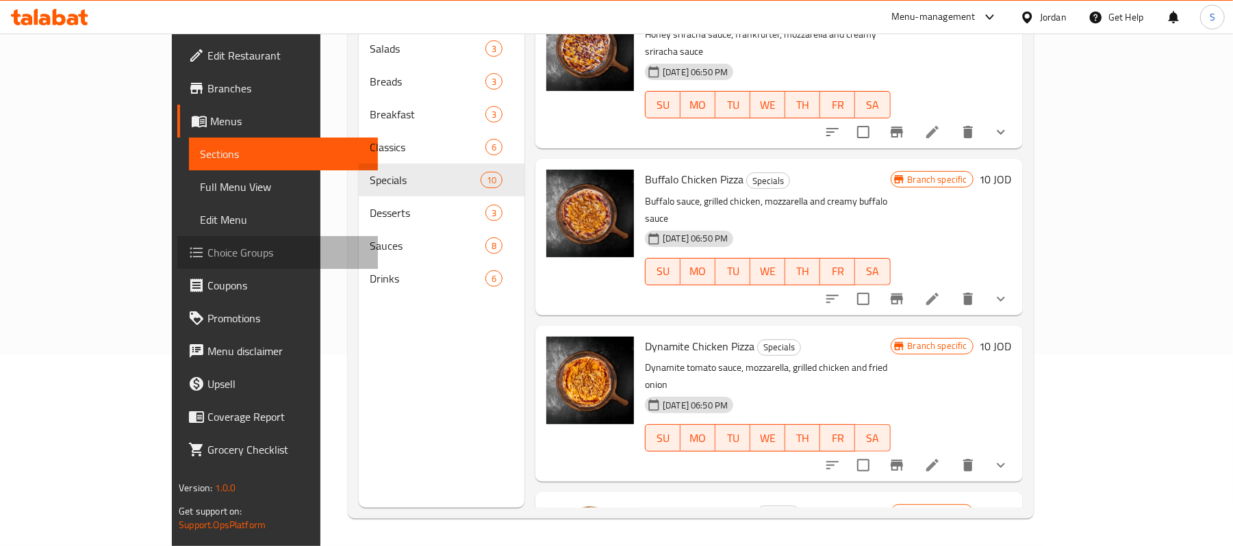
click at [207, 248] on span "Choice Groups" at bounding box center [287, 252] width 160 height 16
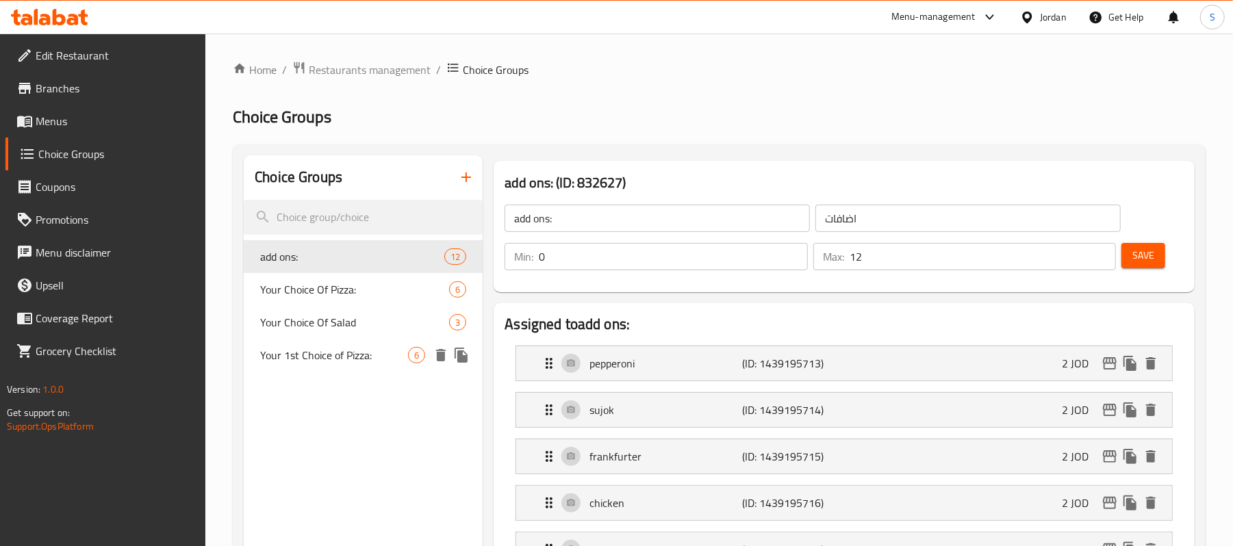
click at [367, 357] on span "Your 1st Choice of Pizza:" at bounding box center [334, 355] width 148 height 16
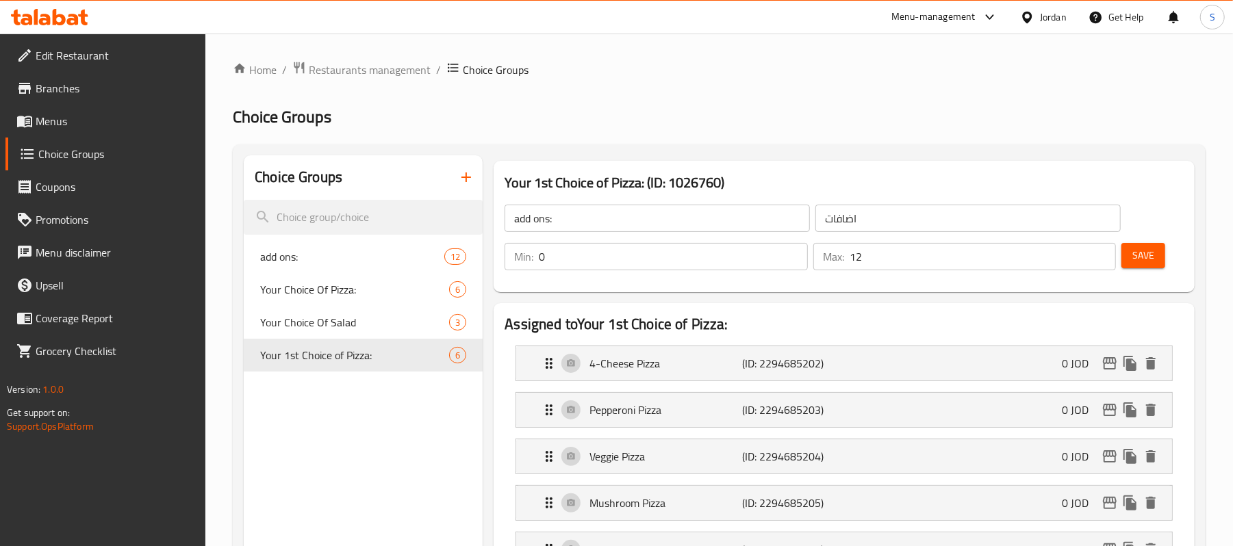
type input "Your 1st Choice of Pizza:"
type input "اختيارك الأول من البيتزا:"
type input "1"
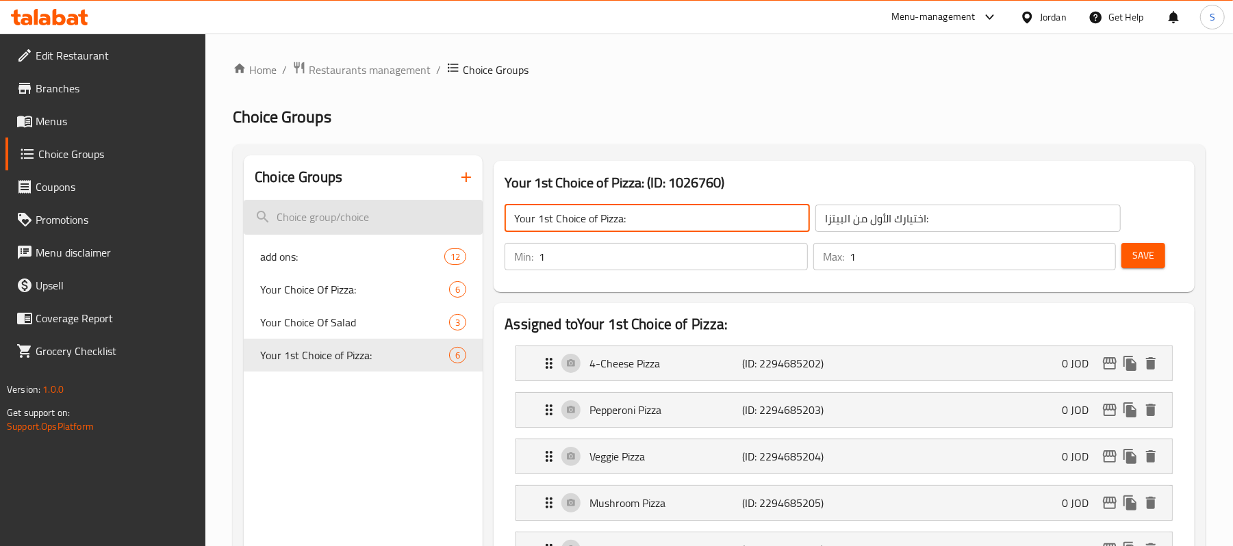
drag, startPoint x: 556, startPoint y: 220, endPoint x: 433, endPoint y: 222, distance: 123.3
drag, startPoint x: 655, startPoint y: 212, endPoint x: 420, endPoint y: 223, distance: 234.4
click at [460, 354] on icon "duplicate" at bounding box center [461, 355] width 13 height 15
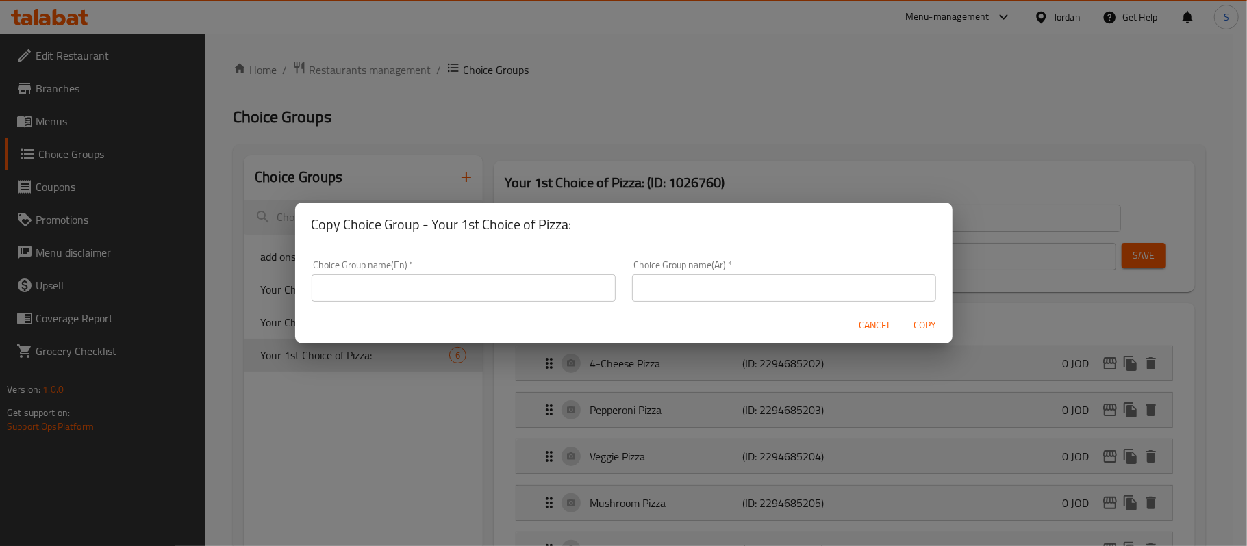
click at [516, 277] on input "text" at bounding box center [464, 288] width 304 height 27
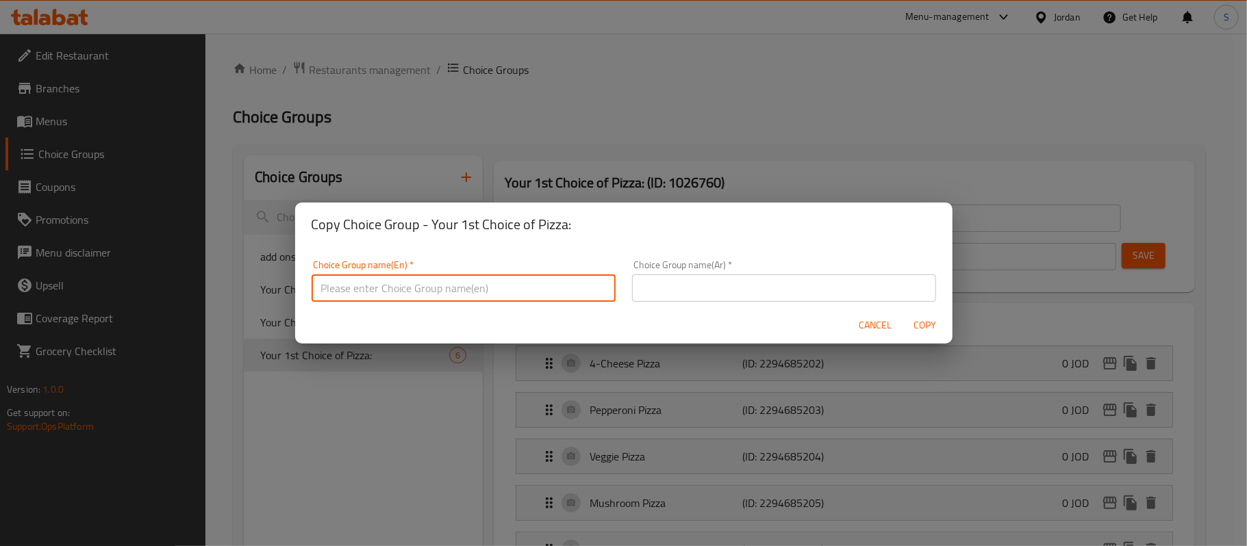
drag, startPoint x: 505, startPoint y: 292, endPoint x: 488, endPoint y: 288, distance: 17.5
click at [505, 292] on input "text" at bounding box center [464, 288] width 304 height 27
paste input "Your 1st Choice of Pizza:"
click at [352, 288] on input "Your 1st Choice of Pizza:" at bounding box center [464, 288] width 304 height 27
drag, startPoint x: 357, startPoint y: 286, endPoint x: 345, endPoint y: 288, distance: 12.4
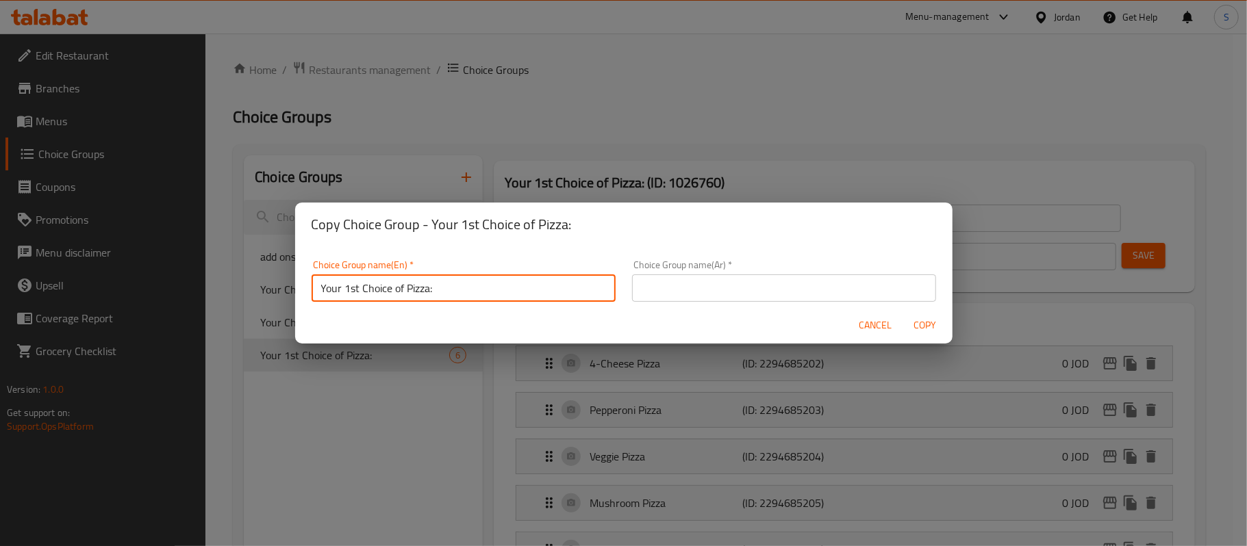
click at [345, 288] on input "Your 1st Choice of Pizza:" at bounding box center [464, 288] width 304 height 27
type input "Your 2nd Choice of Pizza:"
click at [663, 301] on input "text" at bounding box center [784, 288] width 304 height 27
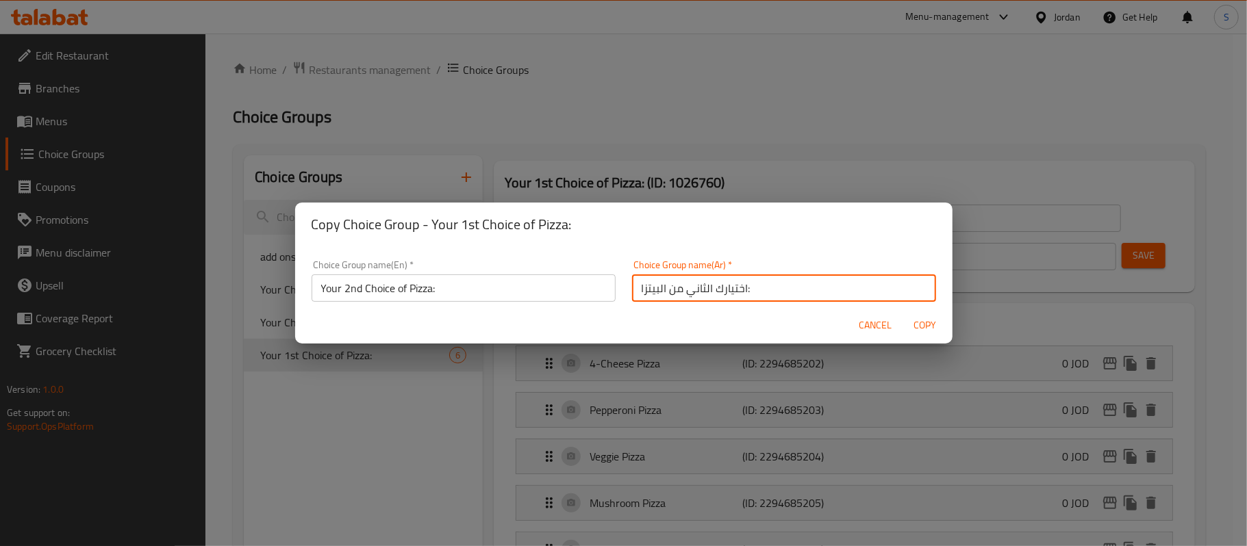
type input "اختيارك الثاني من البيتزا:"
click at [929, 321] on span "Copy" at bounding box center [925, 325] width 33 height 17
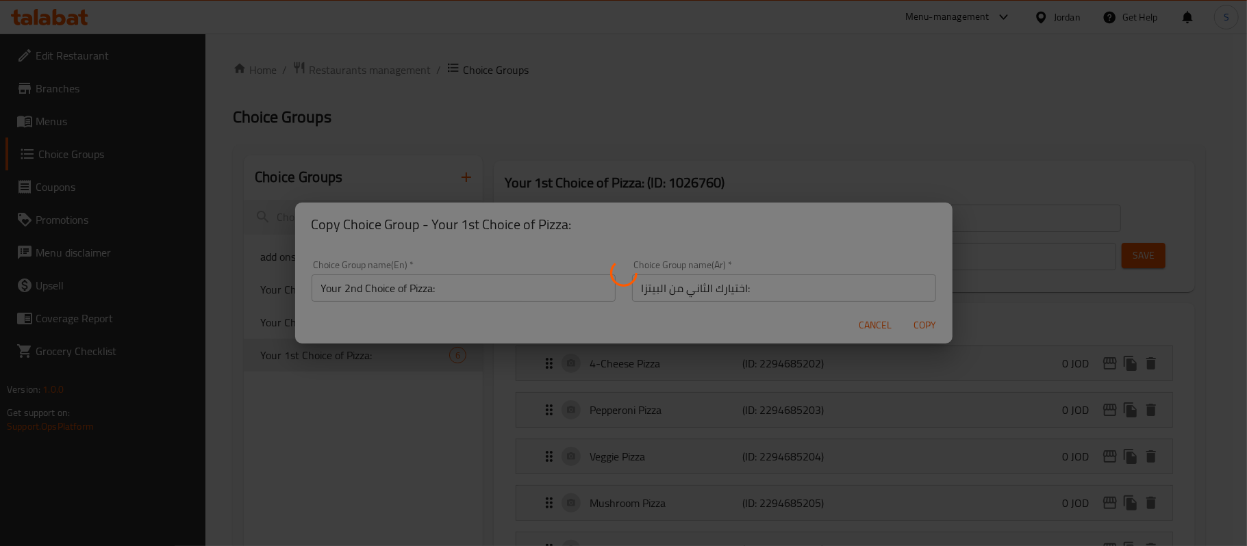
type input "Your 2nd Choice of Pizza:"
type input "اختيارك الثاني من البيتزا:"
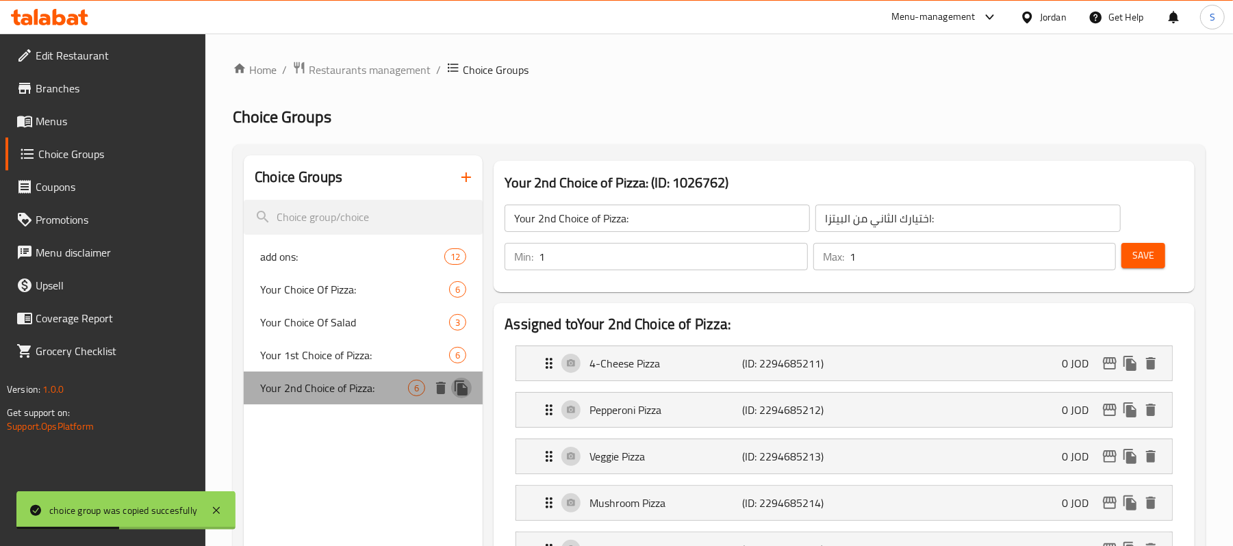
click at [463, 392] on icon "duplicate" at bounding box center [461, 388] width 13 height 15
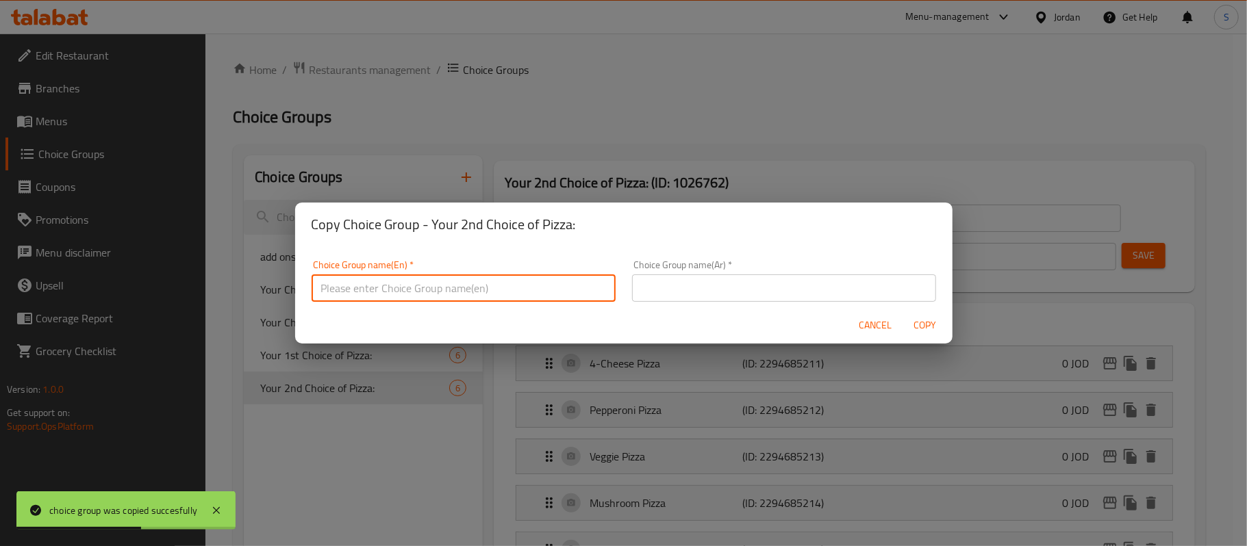
click at [427, 290] on input "text" at bounding box center [464, 288] width 304 height 27
paste input "Your 1st Choice of Pizza:"
click at [349, 289] on input "Your 1st Choice of Pizza:" at bounding box center [464, 288] width 304 height 27
drag, startPoint x: 357, startPoint y: 289, endPoint x: 346, endPoint y: 289, distance: 11.6
click at [346, 289] on input "Your 1st Choice of Pizza:" at bounding box center [464, 288] width 304 height 27
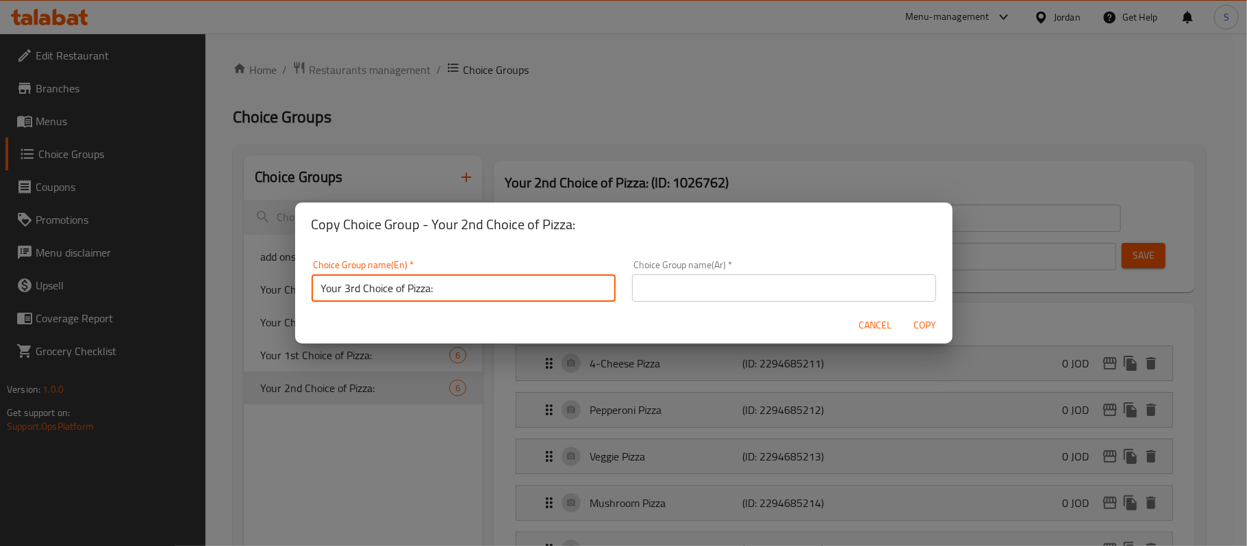
type input "Your 3rd Choice of Pizza:"
click at [710, 278] on input "text" at bounding box center [784, 288] width 304 height 27
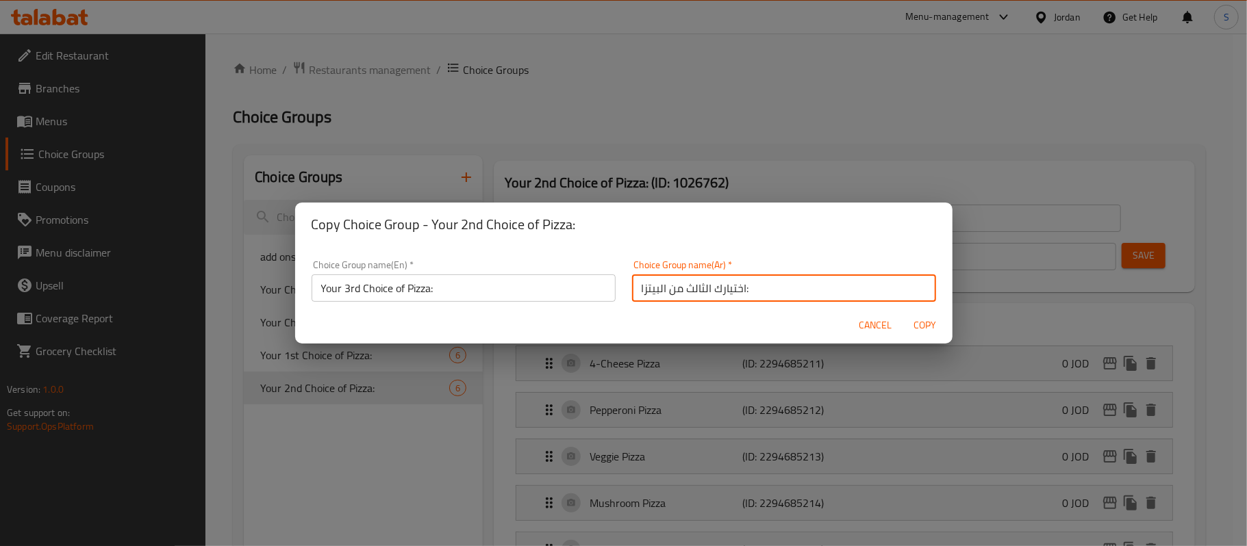
type input "اختيارك الثالث من البيتزا:"
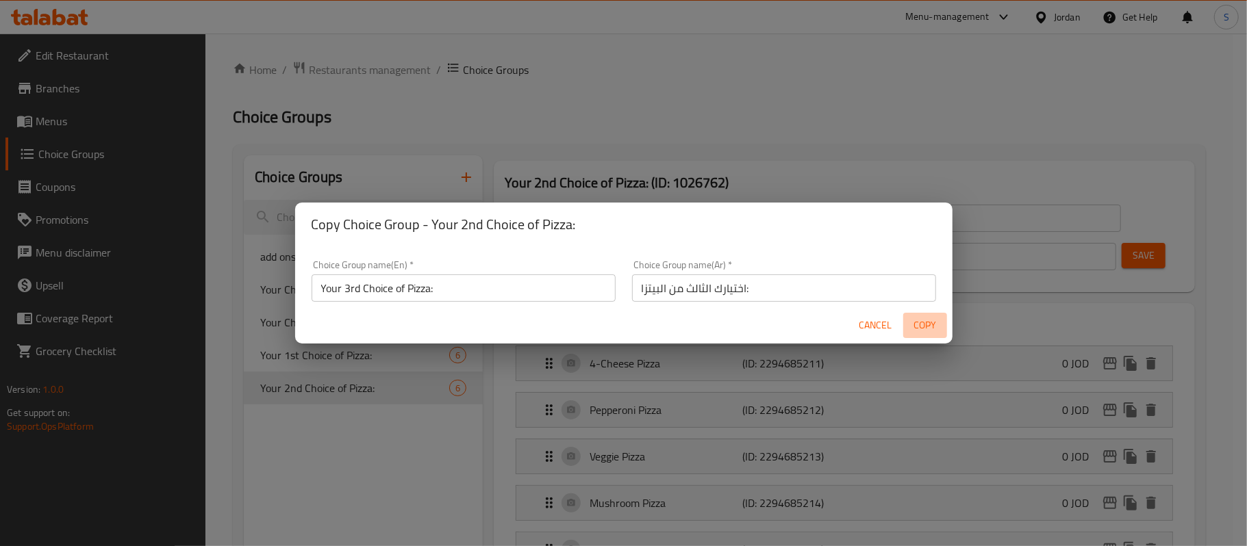
click at [922, 327] on span "Copy" at bounding box center [925, 325] width 33 height 17
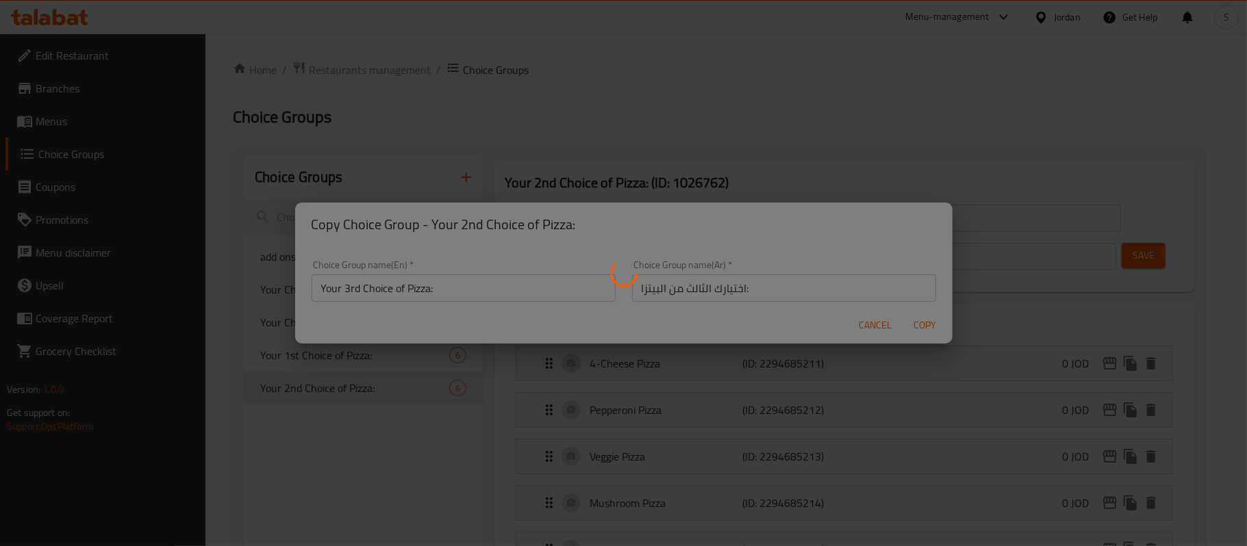
type input "Your 3rd Choice of Pizza:"
type input "اختيارك الثالث من البيتزا:"
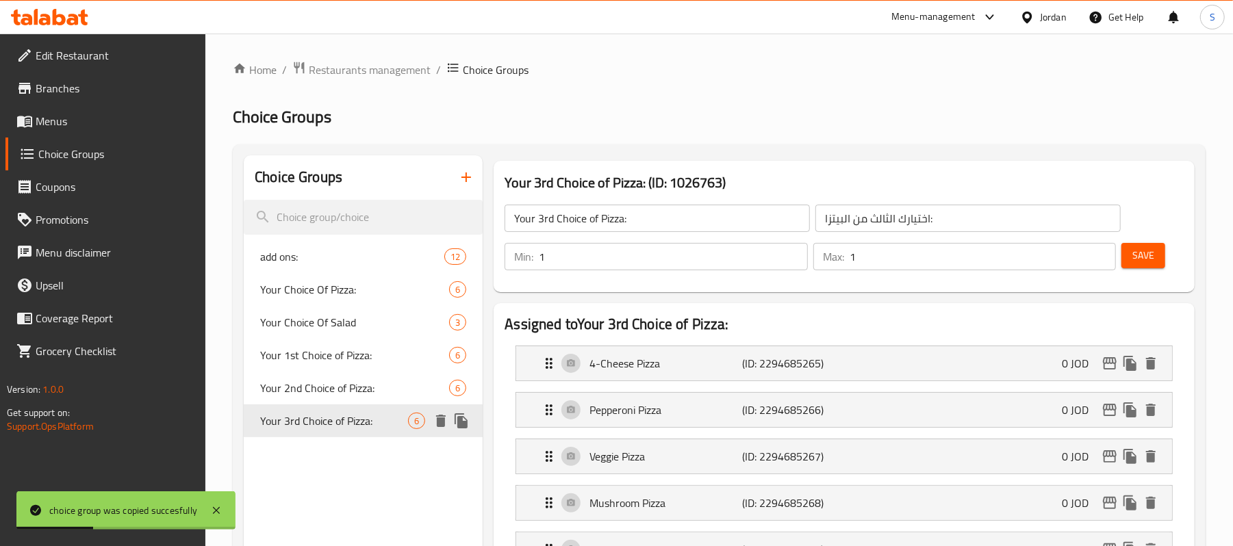
click at [470, 422] on button "duplicate" at bounding box center [461, 421] width 21 height 21
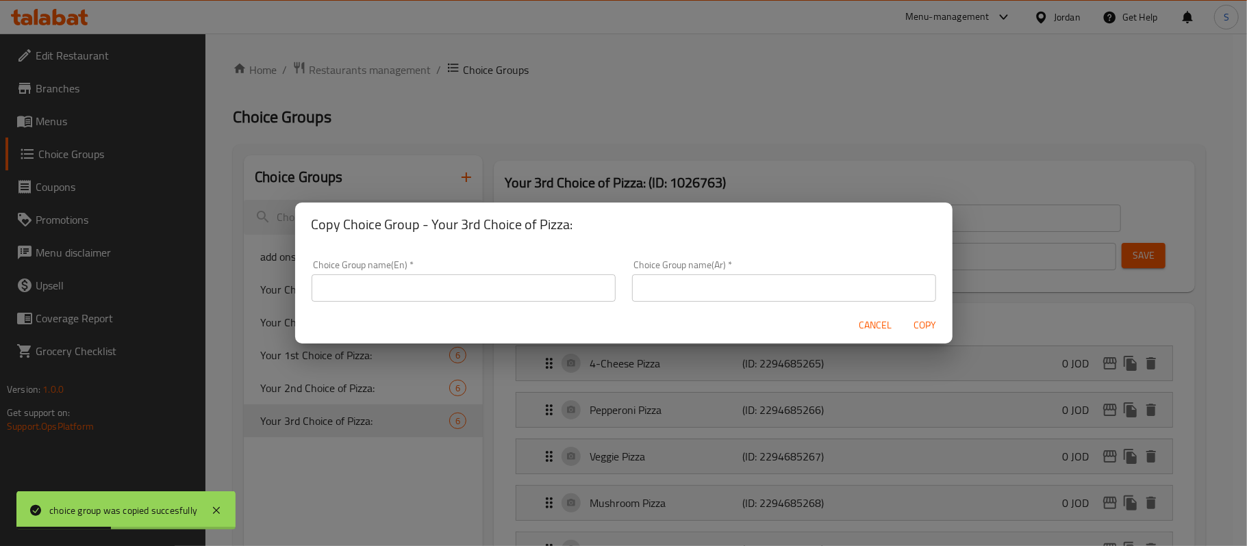
click at [524, 291] on input "text" at bounding box center [464, 288] width 304 height 27
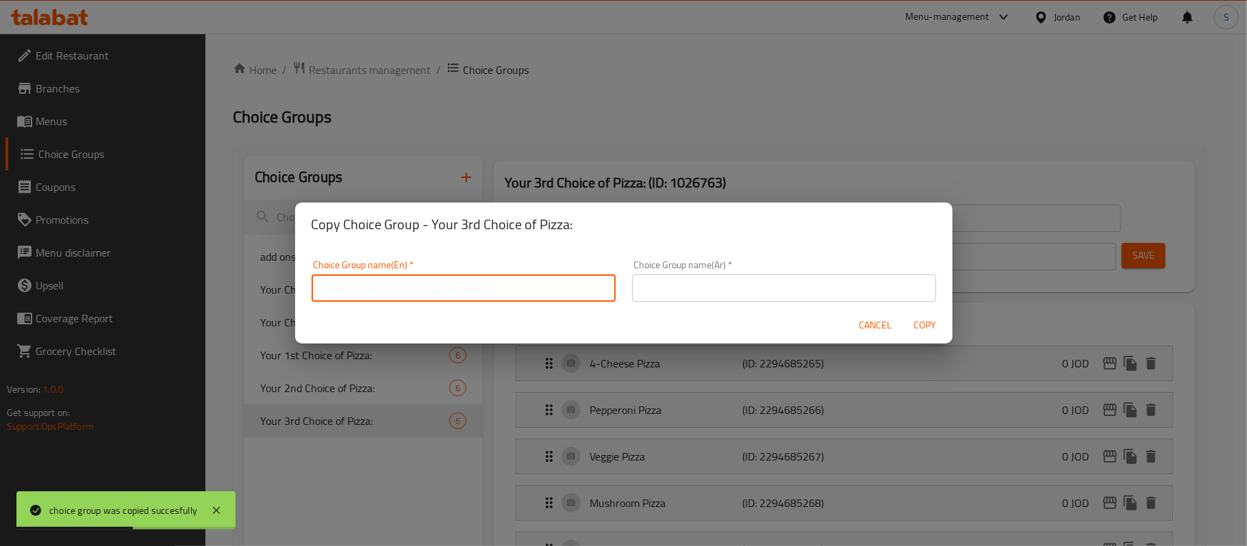
paste input "Your 1st Choice of Pizza:"
drag, startPoint x: 359, startPoint y: 289, endPoint x: 345, endPoint y: 289, distance: 13.7
click at [345, 289] on input "Your 1st Choice of Pizza:" at bounding box center [464, 288] width 304 height 27
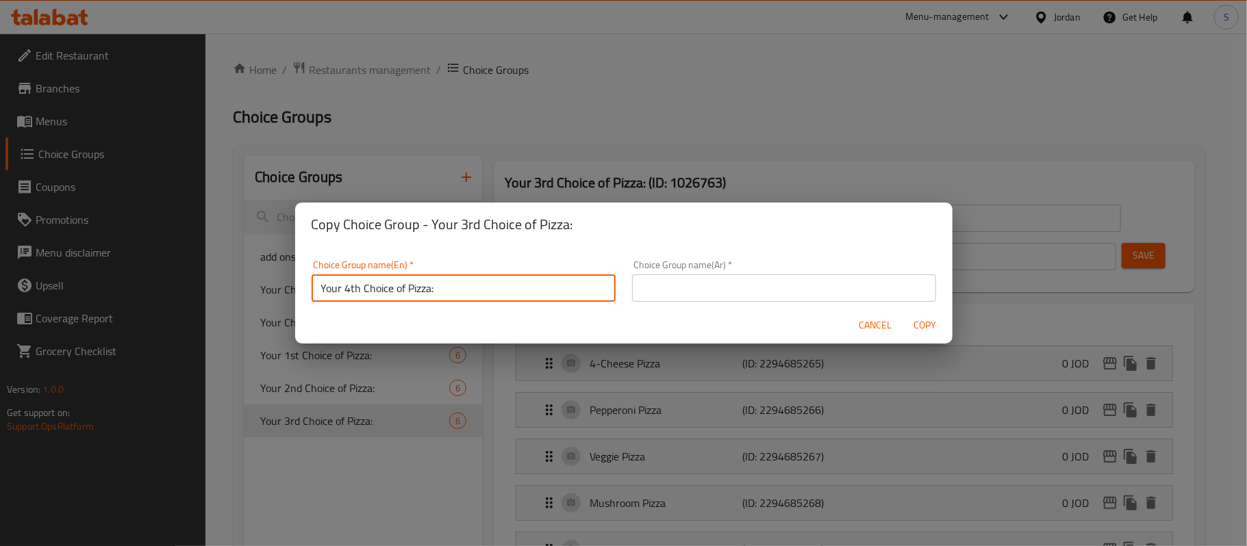
type input "Your 4th Choice of Pizza:"
click at [705, 280] on input "text" at bounding box center [784, 288] width 304 height 27
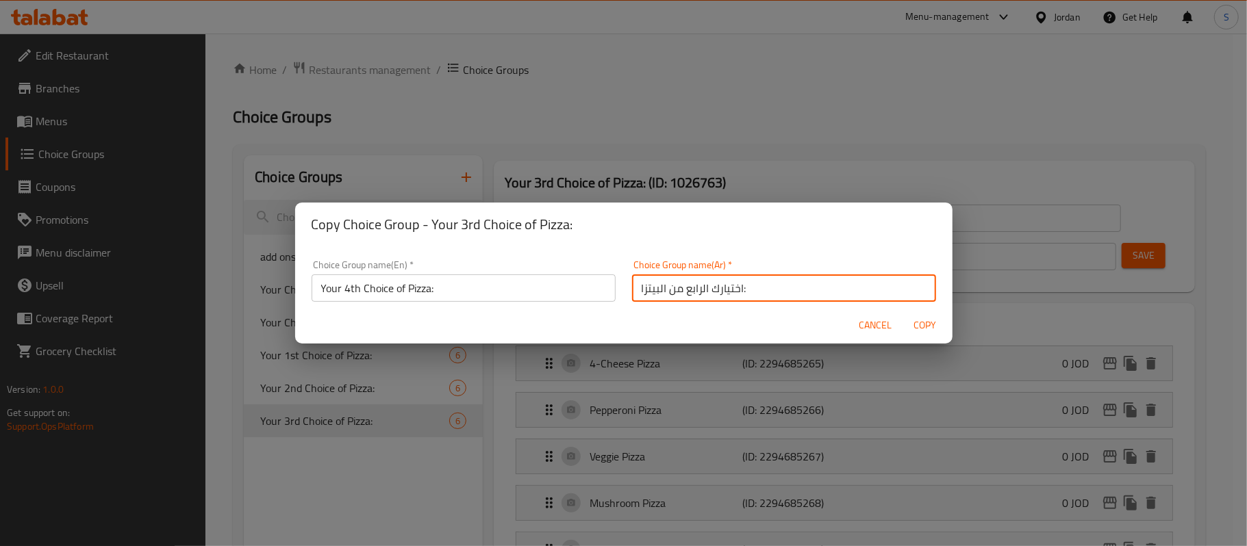
type input "اختيارك الرابع من البيتزا:"
click at [923, 320] on span "Copy" at bounding box center [925, 325] width 33 height 17
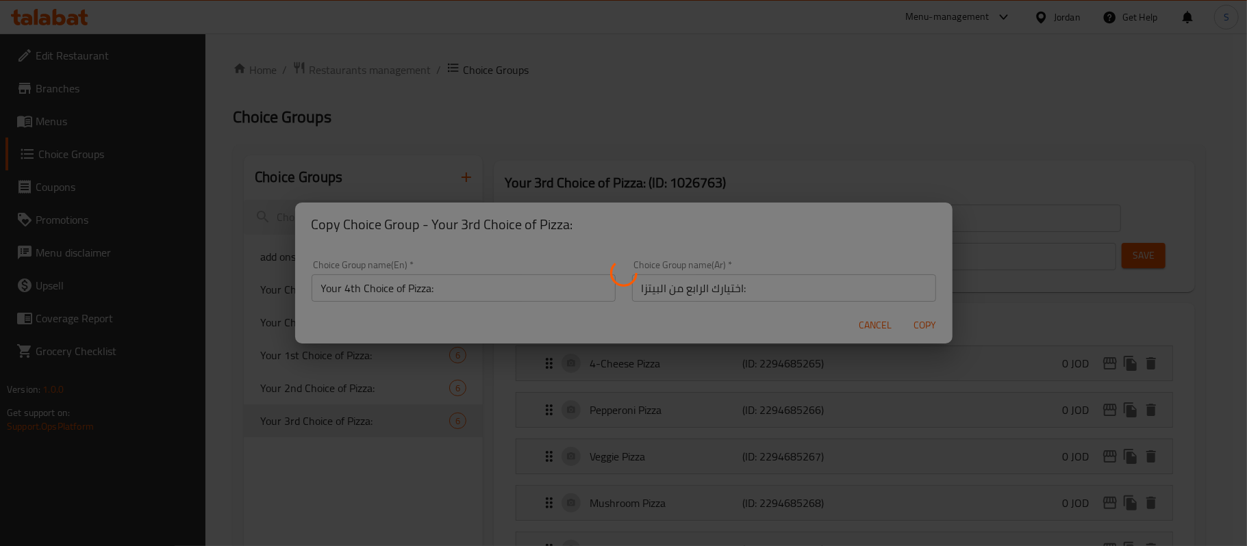
type input "Your 4th Choice of Pizza:"
type input "اختيارك الرابع من البيتزا:"
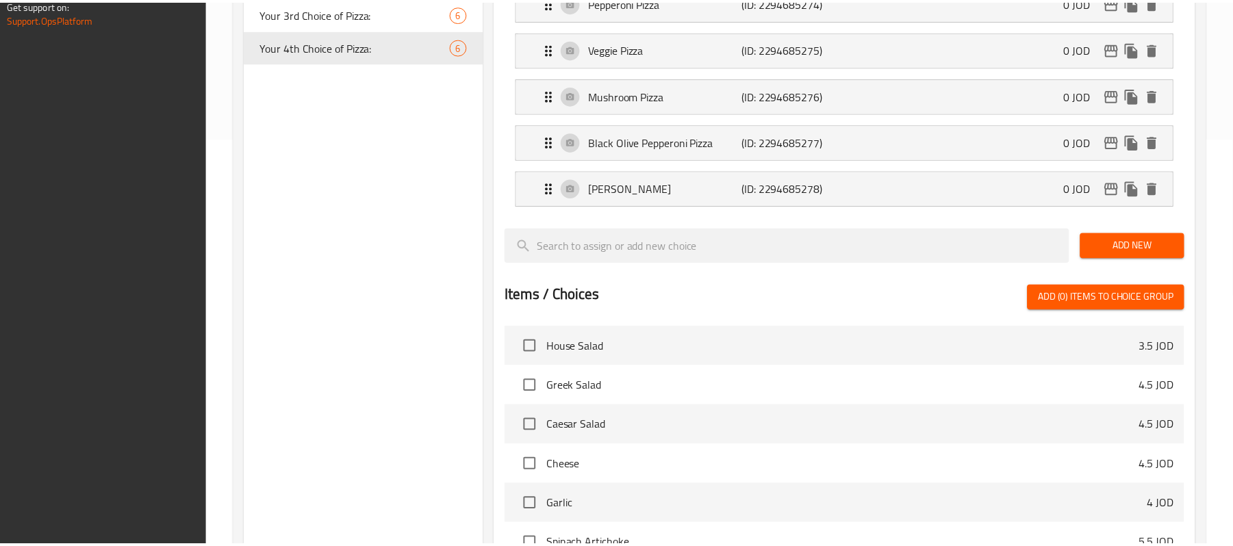
scroll to position [664, 0]
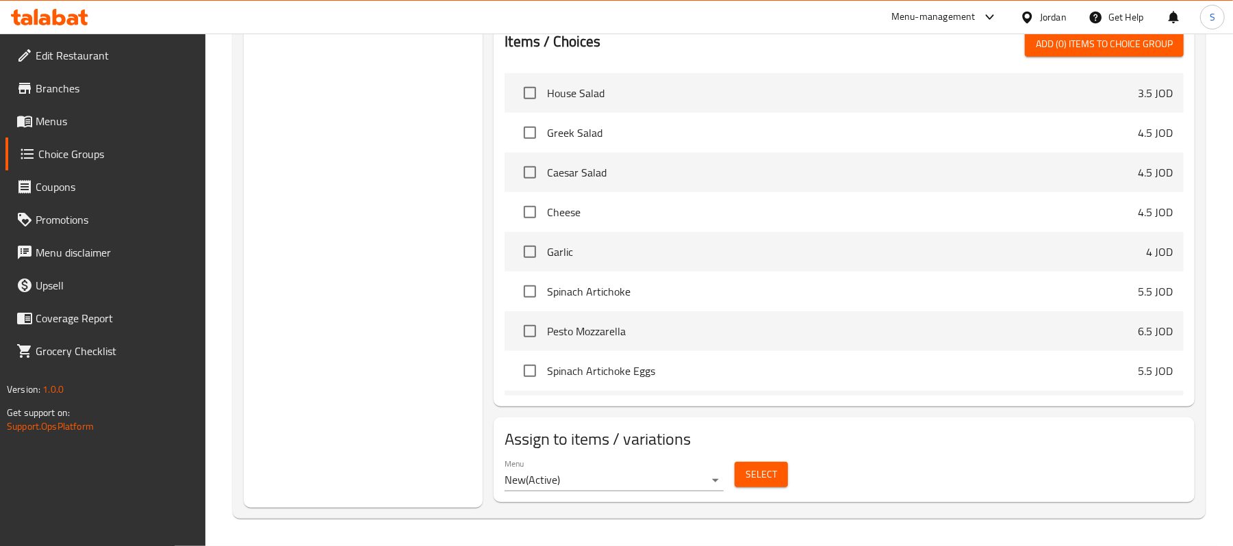
click at [1040, 14] on div "Jordan" at bounding box center [1053, 17] width 27 height 15
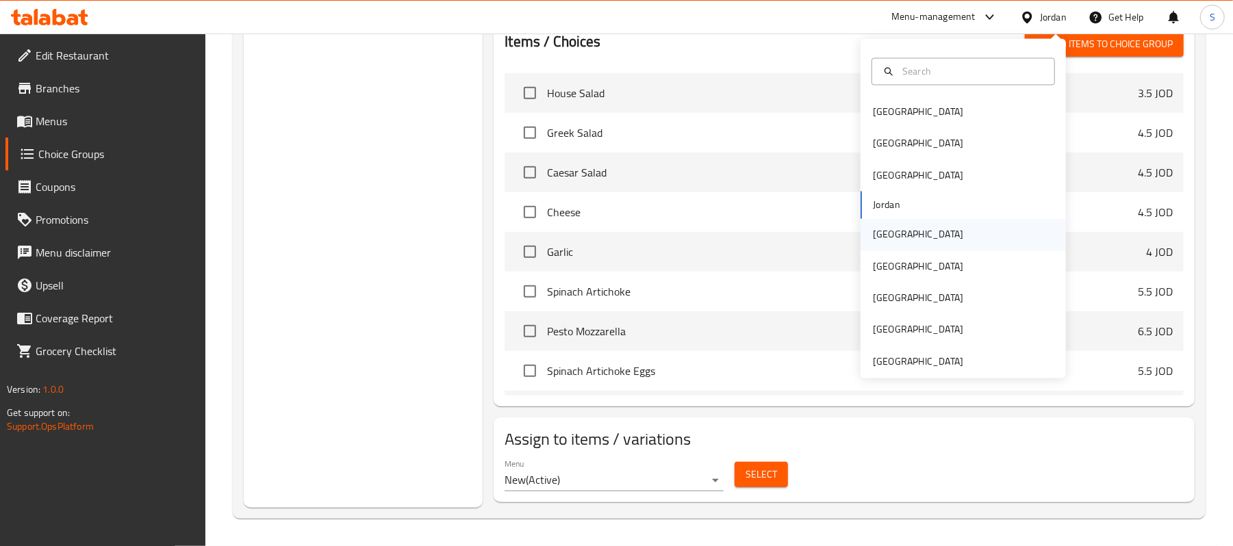
click at [897, 236] on div "[GEOGRAPHIC_DATA]" at bounding box center [918, 234] width 112 height 31
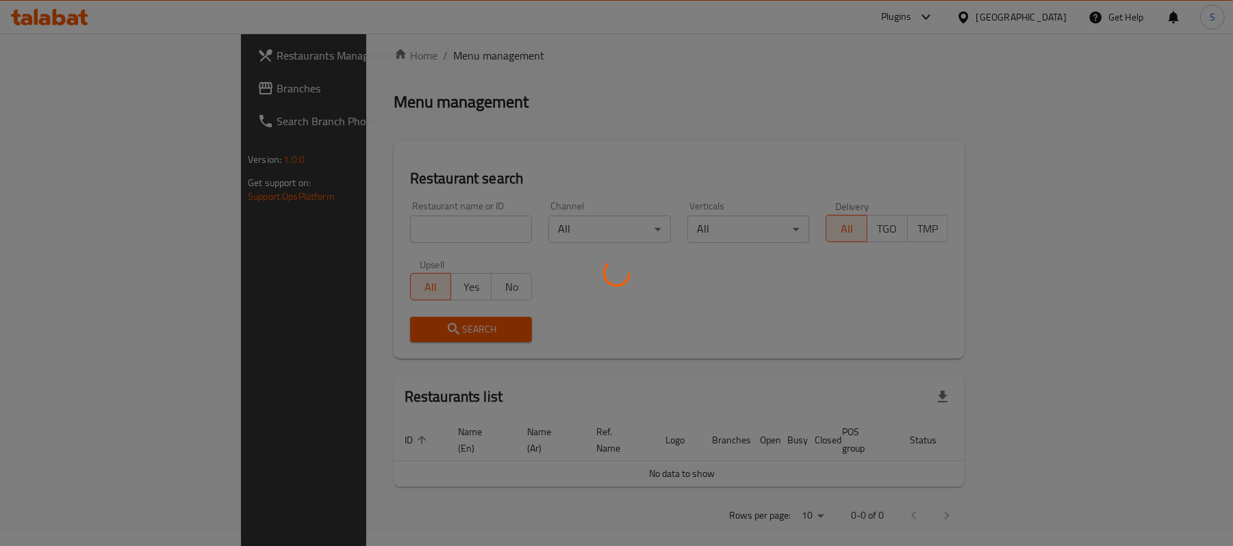
scroll to position [475, 0]
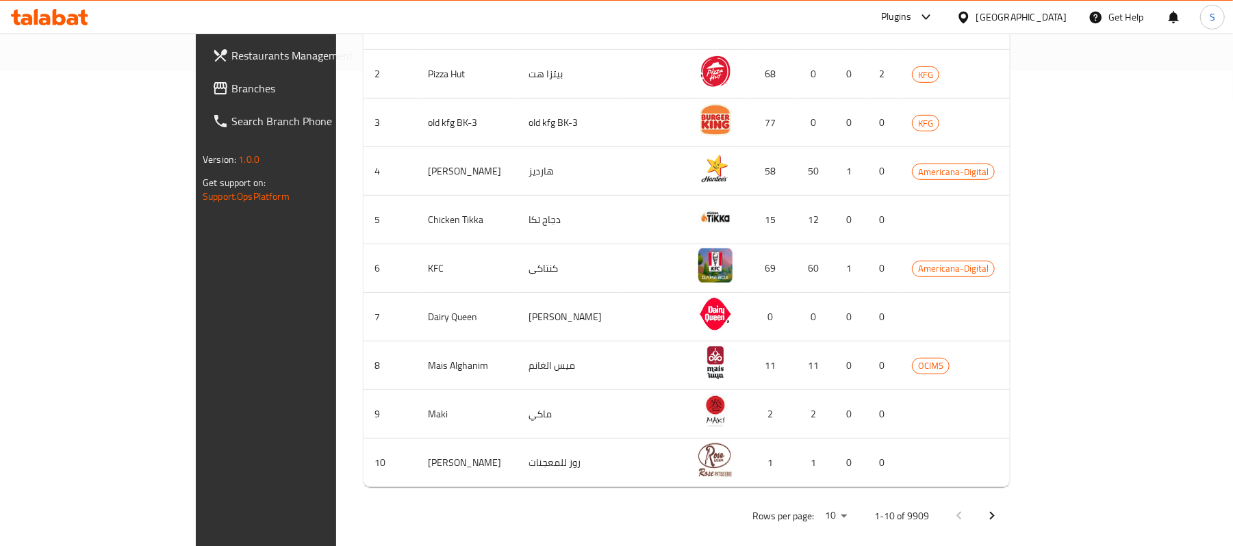
click at [231, 81] on span "Branches" at bounding box center [311, 88] width 160 height 16
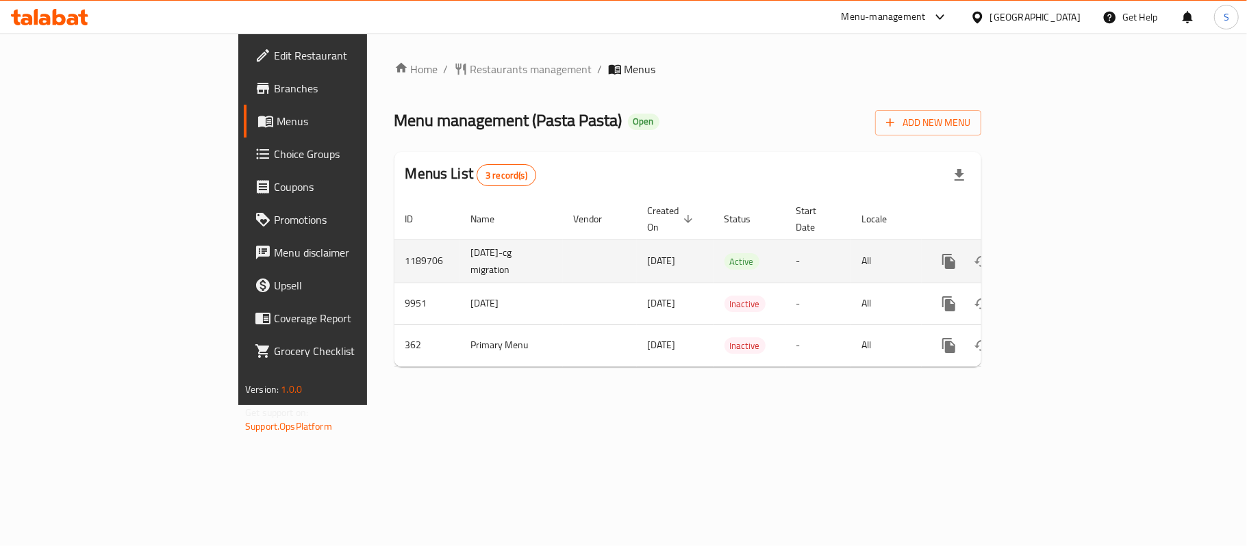
click at [1056, 253] on icon "enhanced table" at bounding box center [1047, 261] width 16 height 16
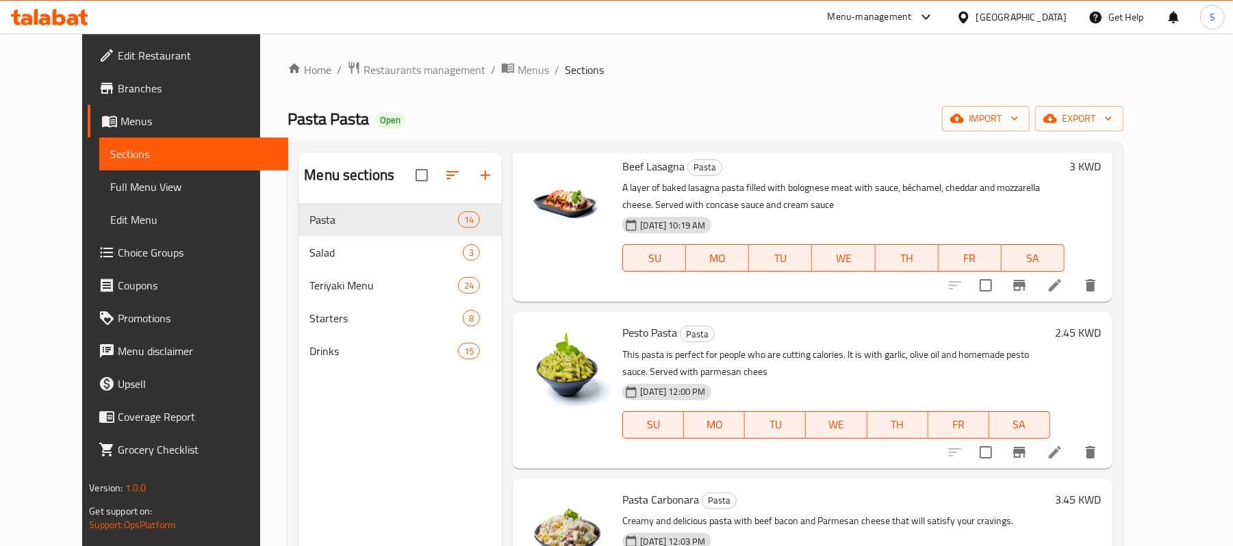
scroll to position [91, 0]
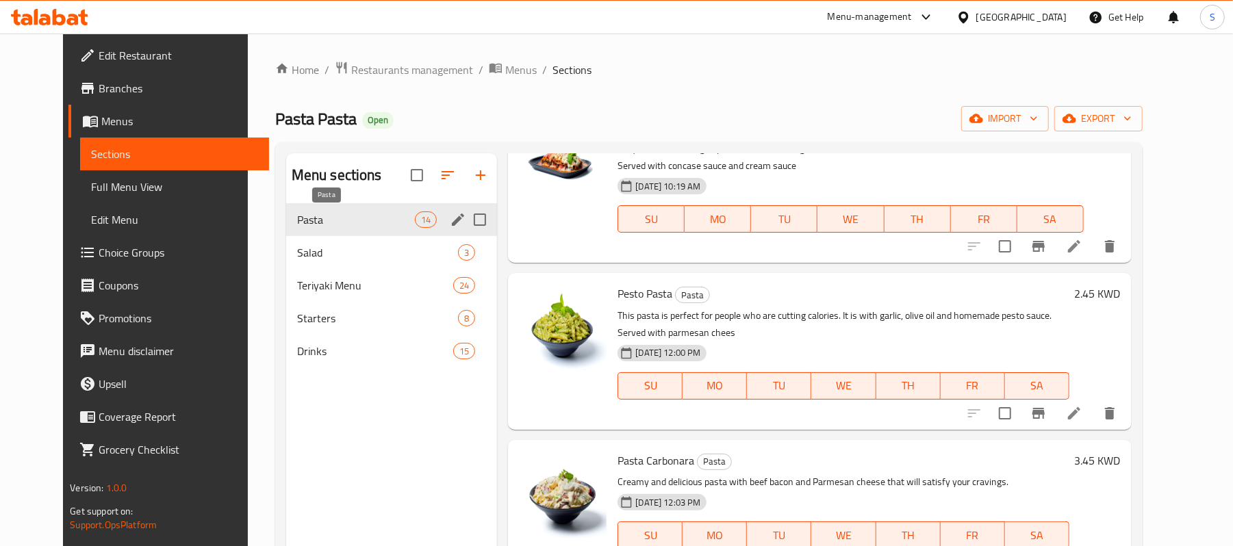
click at [297, 222] on span "Pasta" at bounding box center [356, 220] width 118 height 16
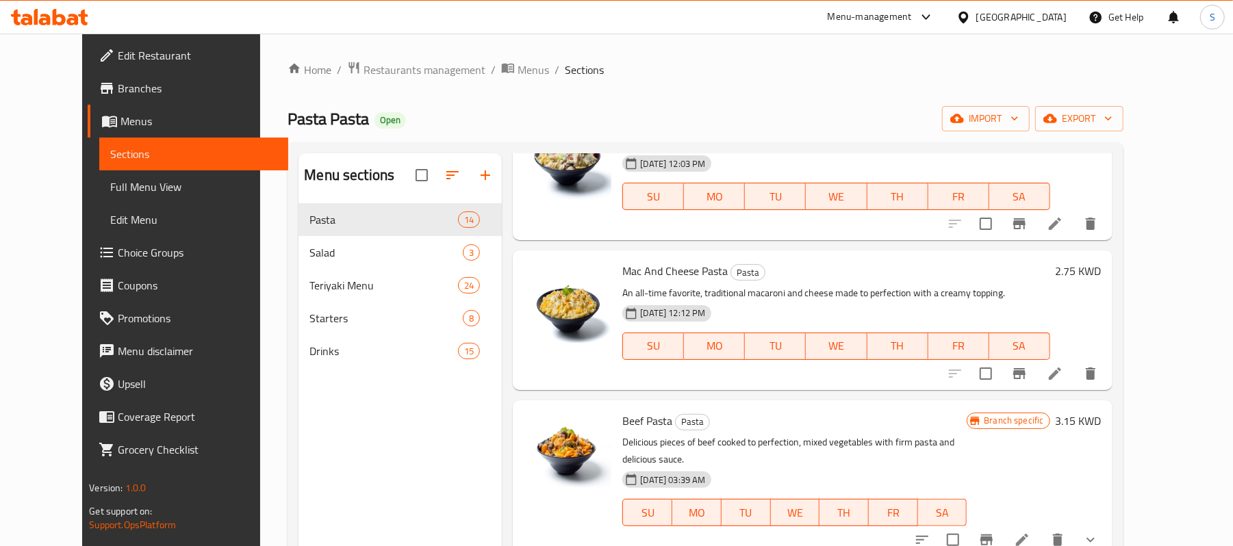
scroll to position [456, 0]
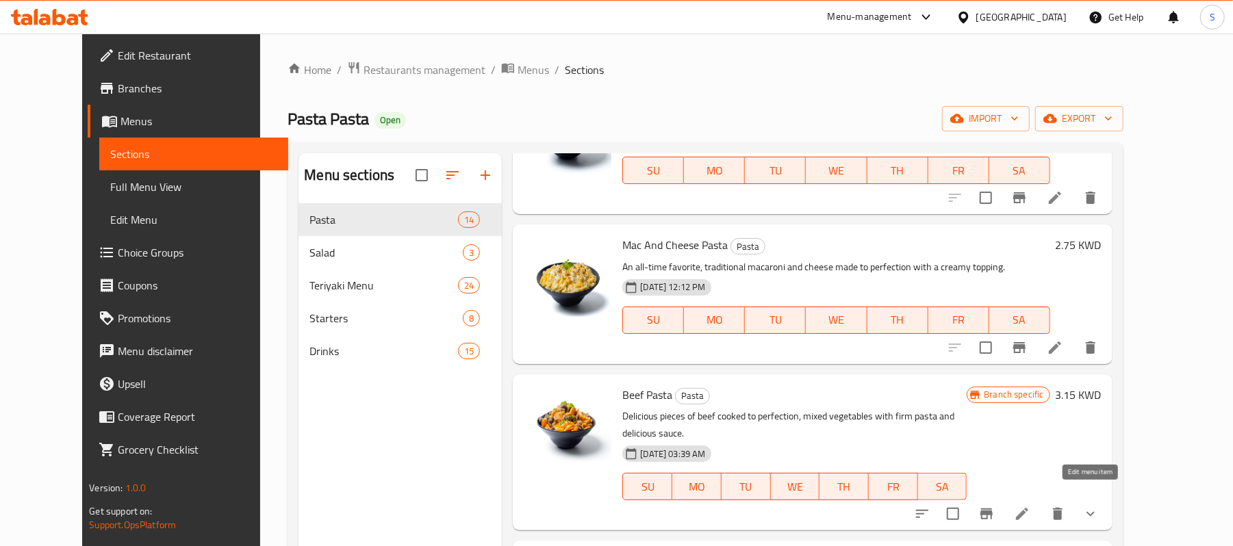
click at [1028, 508] on icon at bounding box center [1022, 514] width 12 height 12
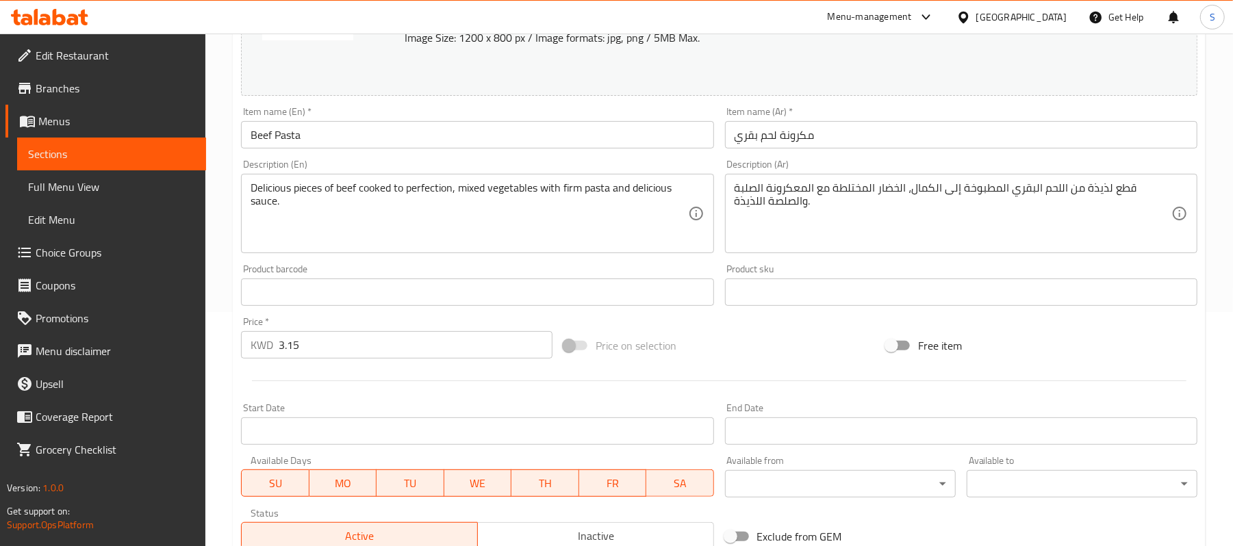
scroll to position [634, 0]
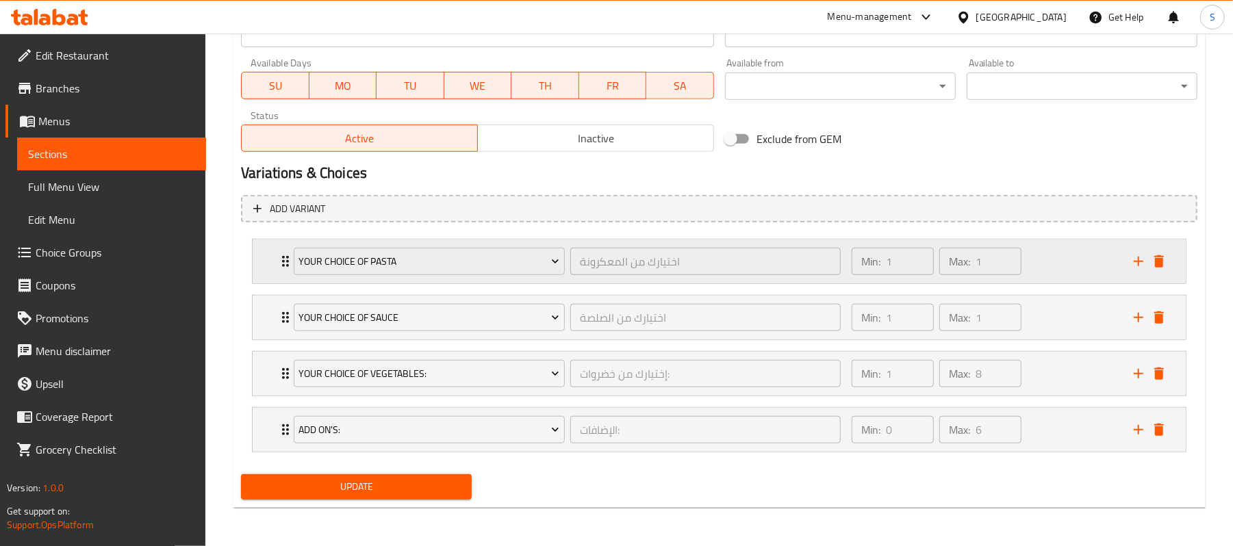
click at [864, 260] on p "Min:" at bounding box center [870, 261] width 19 height 16
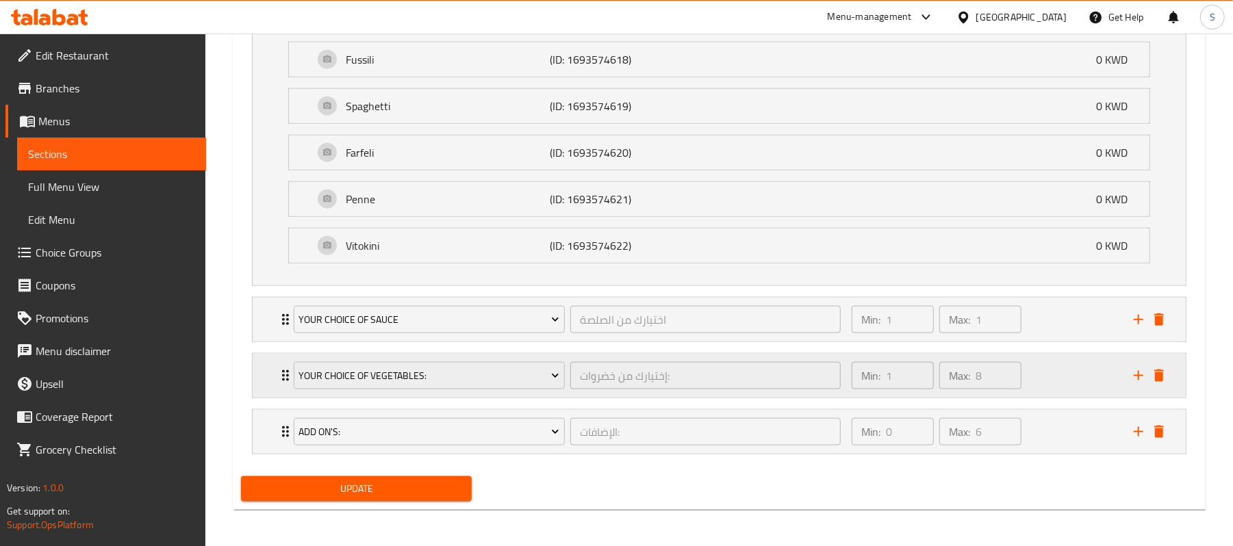
scroll to position [1039, 0]
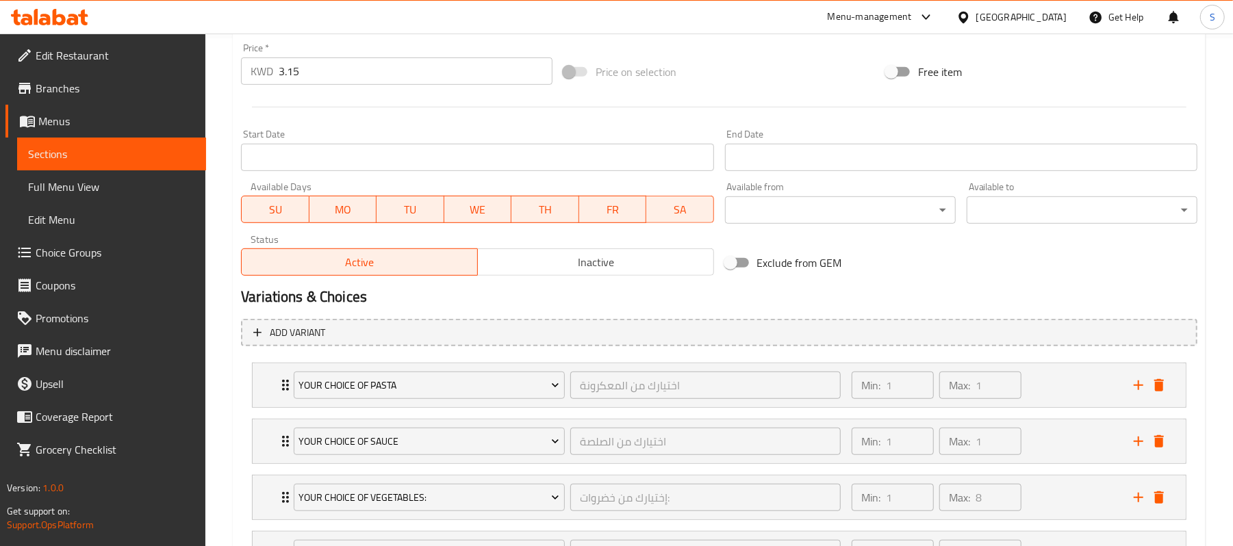
scroll to position [634, 0]
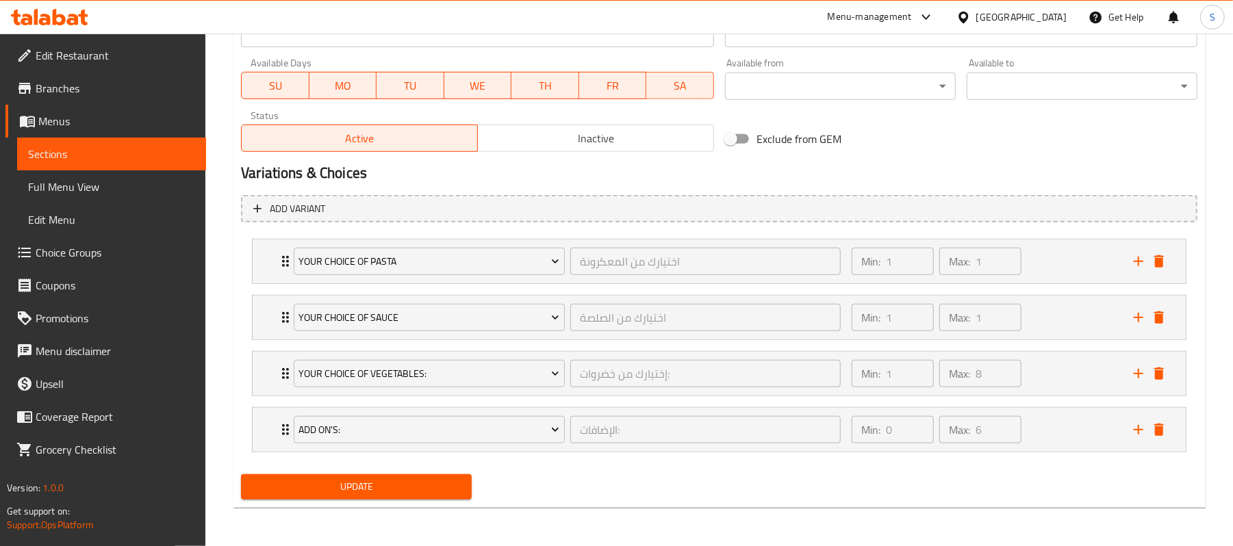
click at [82, 251] on span "Choice Groups" at bounding box center [116, 252] width 160 height 16
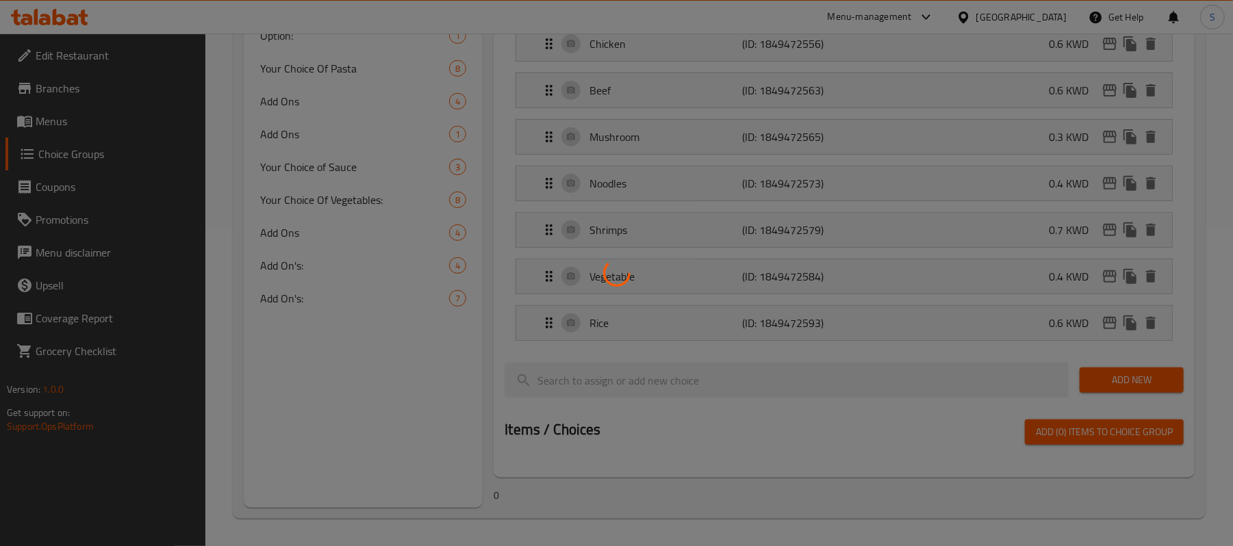
scroll to position [194, 0]
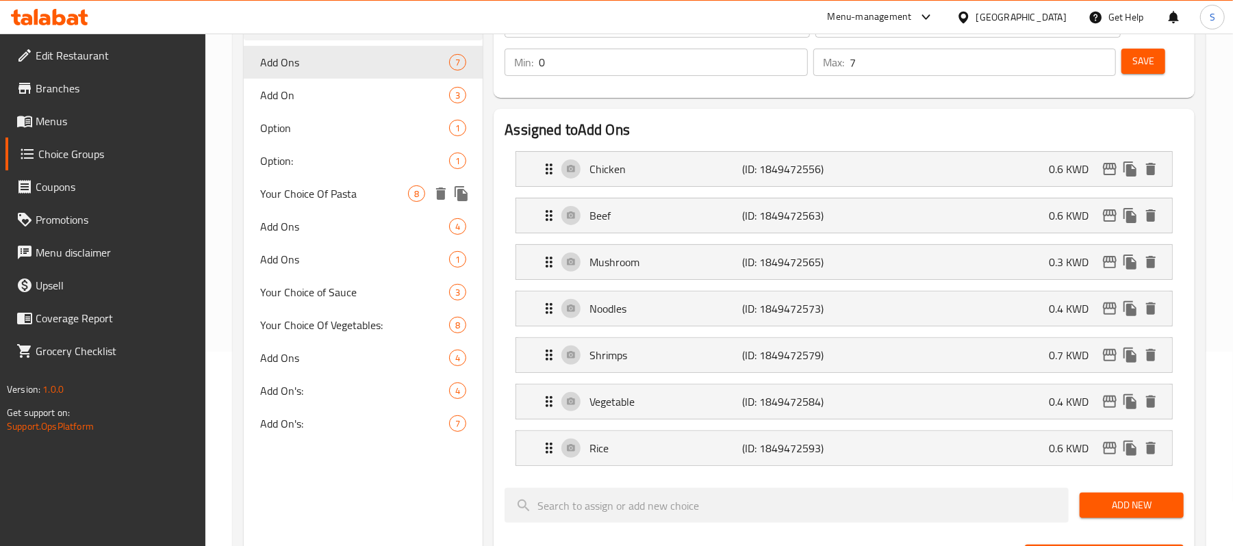
click at [338, 201] on span "Your Choice Of Pasta" at bounding box center [334, 194] width 148 height 16
type input "Your Choice Of Pasta"
type input "اختيارك من المعكرونة"
type input "1"
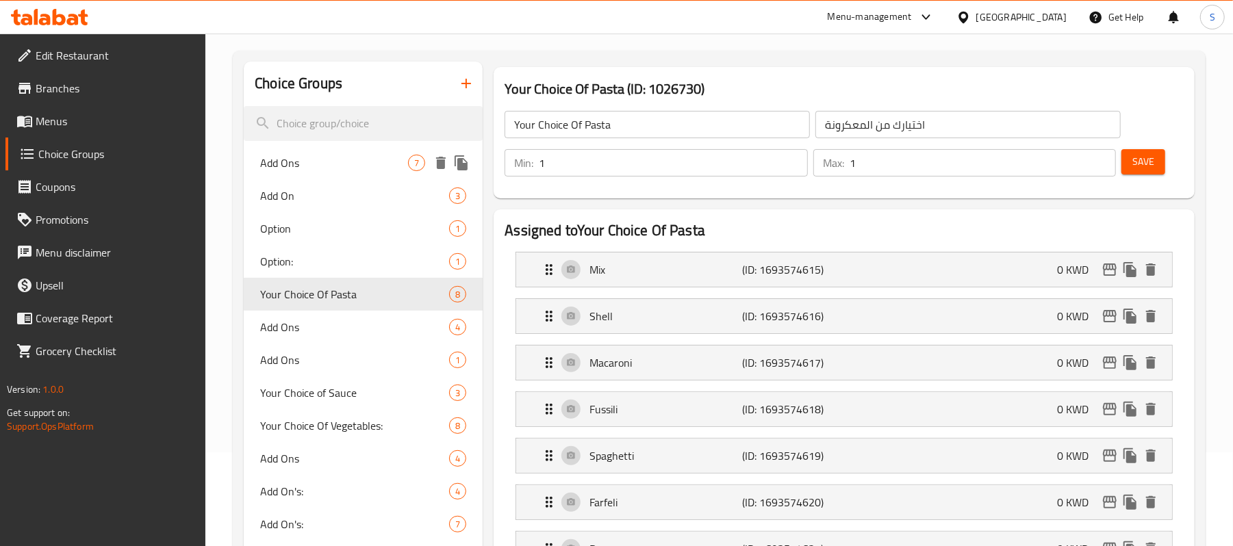
scroll to position [182, 0]
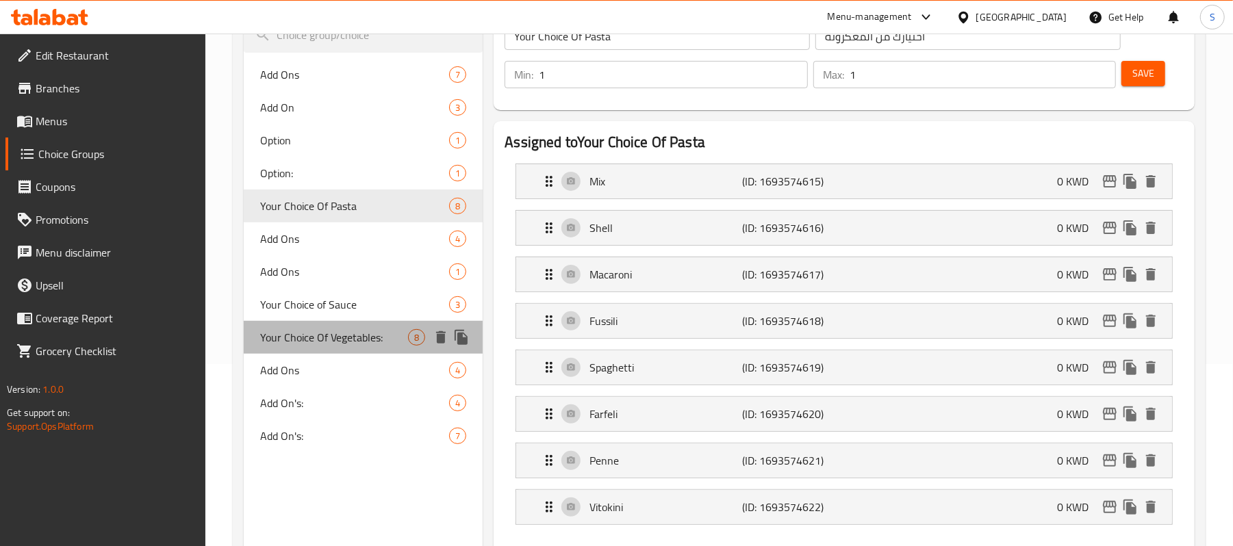
click at [329, 341] on span "Your Choice Of Vegetables:" at bounding box center [334, 337] width 148 height 16
type input "Your Choice Of Vegetables:"
type input "إختيارك من خضروات:"
type input "8"
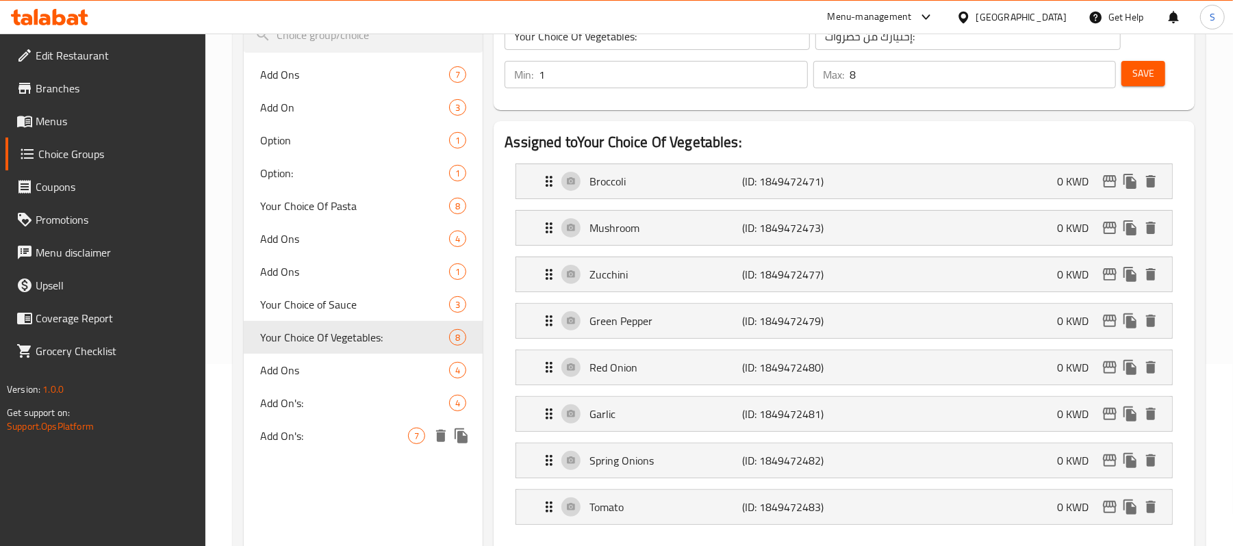
click at [291, 430] on span "Add On's:" at bounding box center [334, 436] width 148 height 16
type input "Add On's:"
type input "الإضافات:"
type input "0"
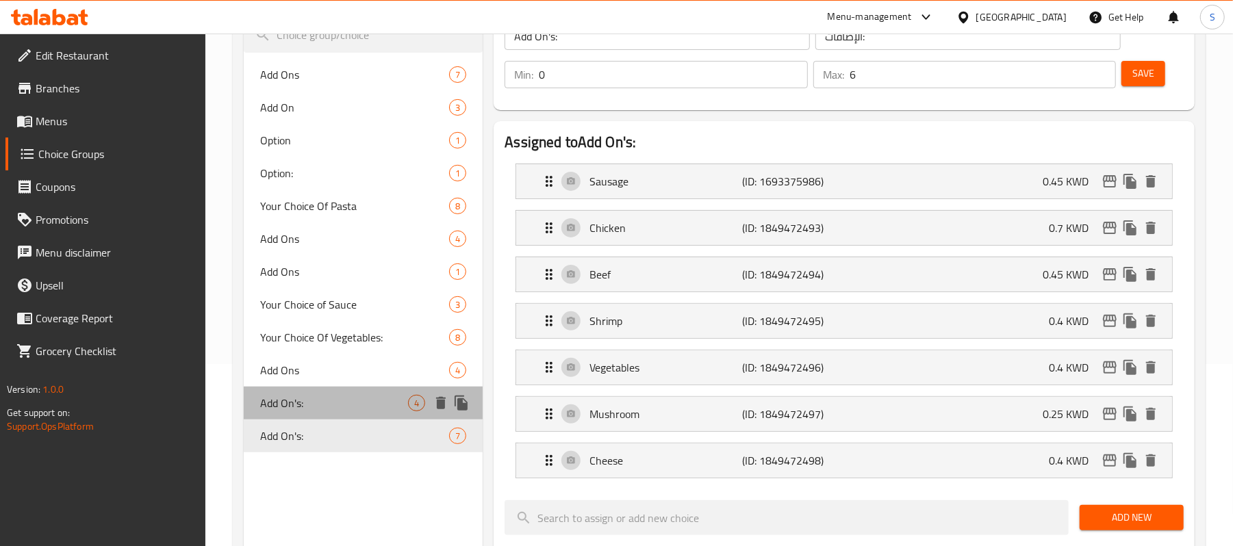
click at [288, 403] on span "Add On's:" at bounding box center [334, 403] width 148 height 16
type input "4"
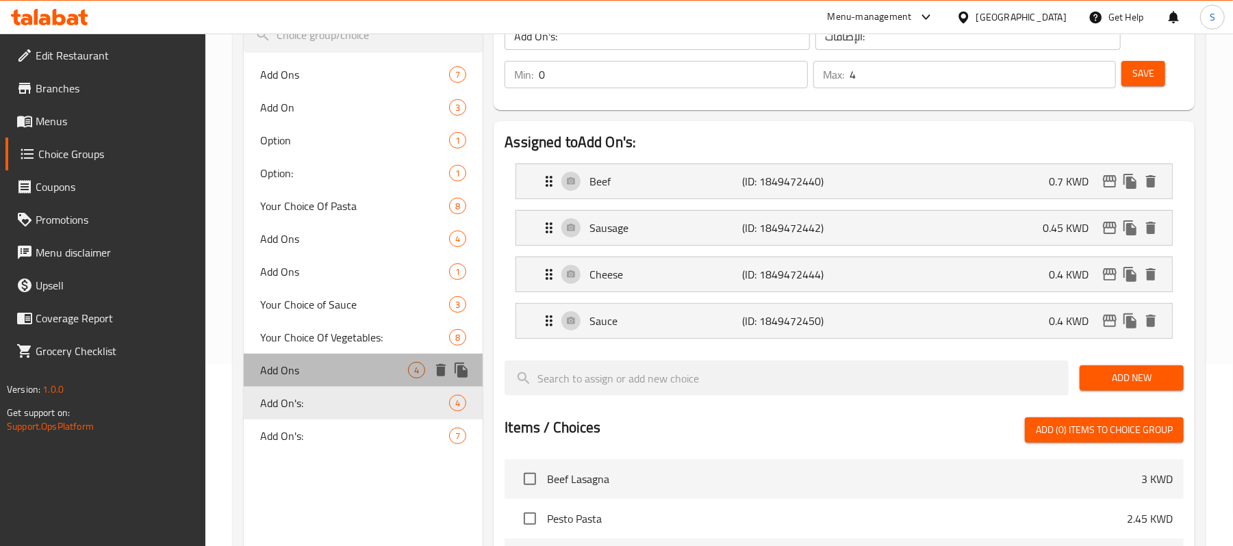
click at [291, 373] on span "Add Ons" at bounding box center [334, 370] width 148 height 16
type input "Add Ons"
type input "إضافات"
type input "1"
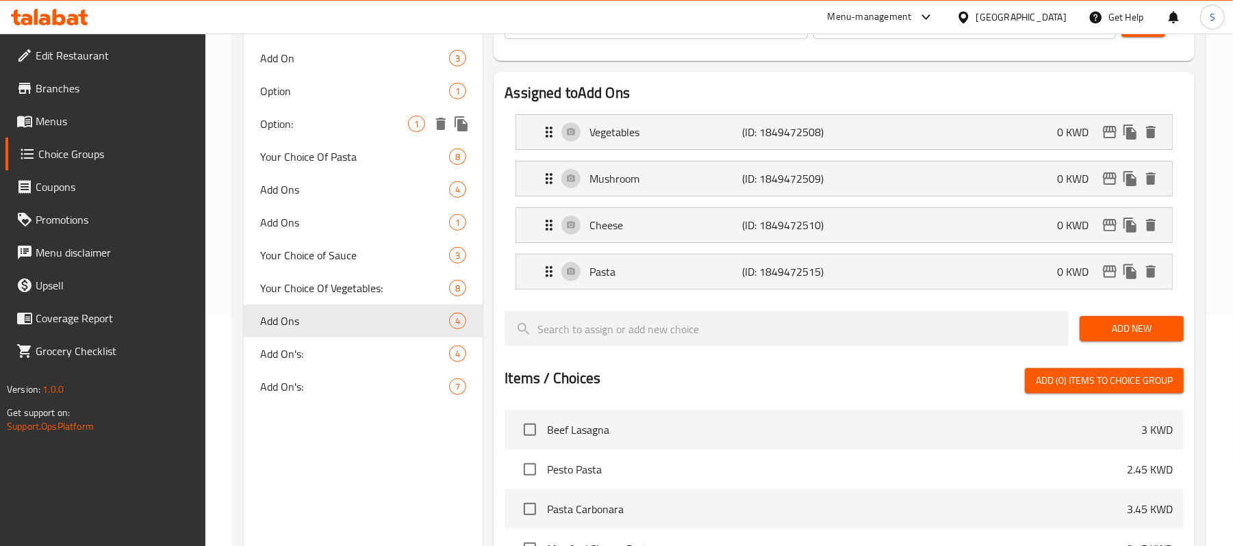
scroll to position [274, 0]
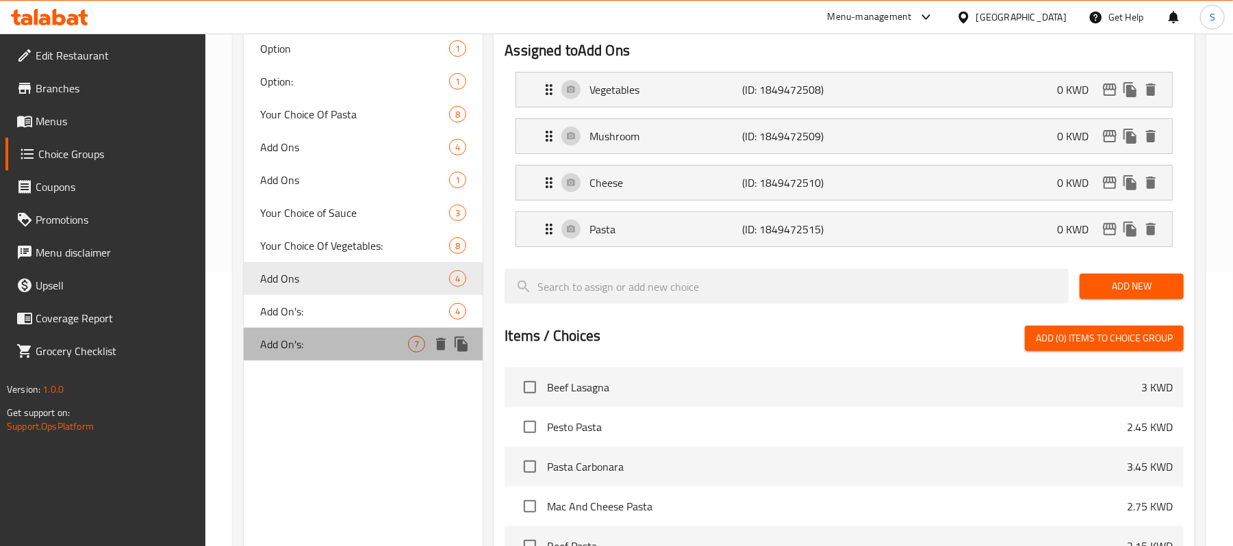
click at [307, 341] on span "Add On's:" at bounding box center [334, 344] width 148 height 16
type input "Add On's:"
type input "الإضافات:"
type input "0"
type input "6"
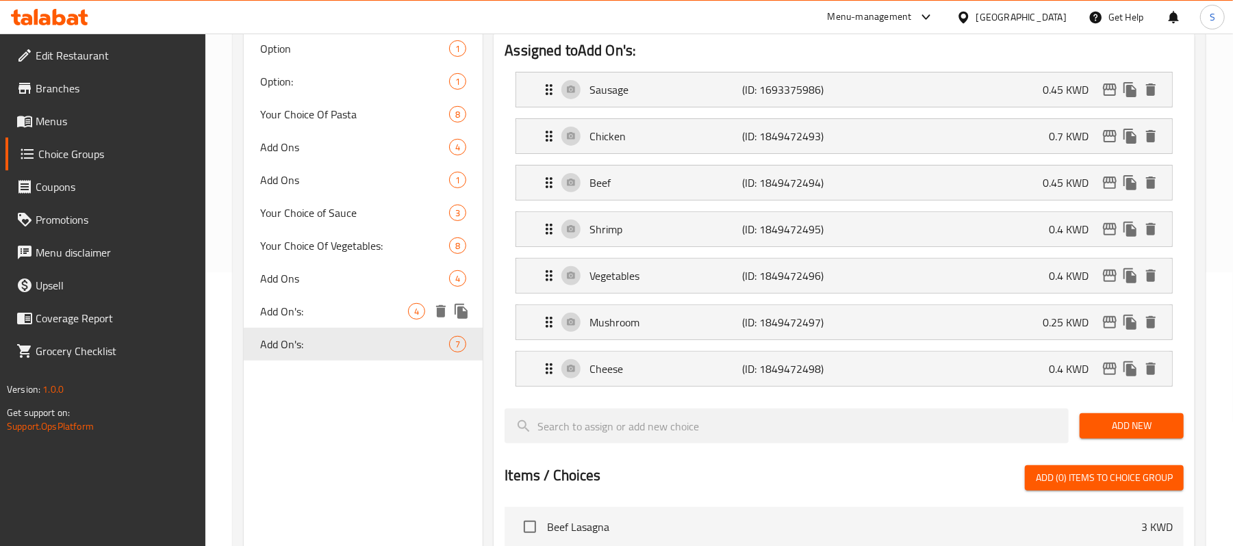
scroll to position [91, 0]
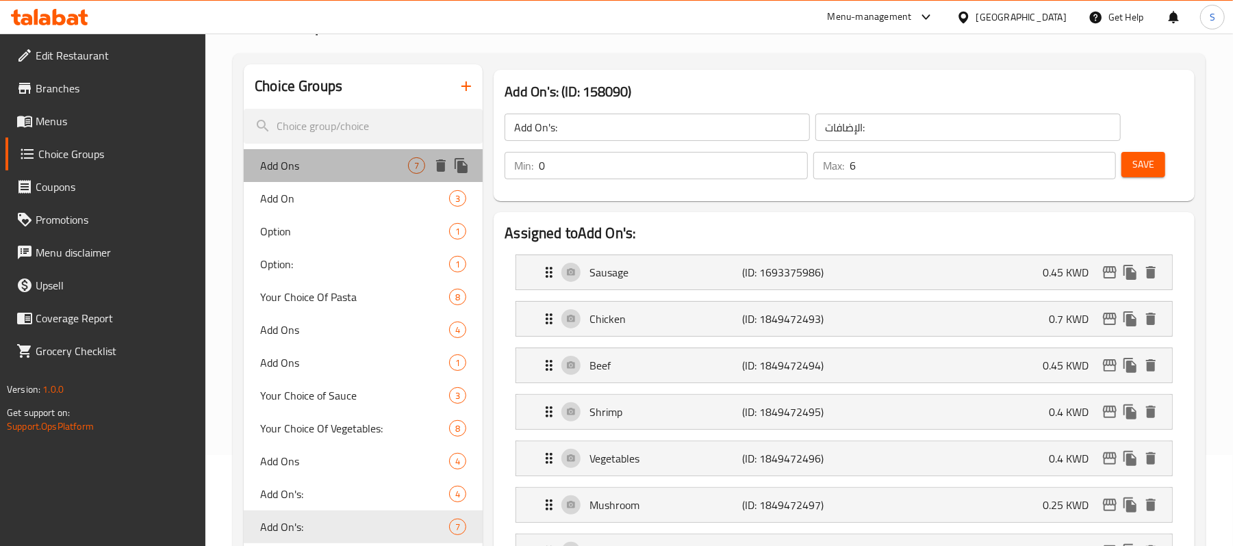
click at [288, 164] on span "Add Ons" at bounding box center [334, 165] width 148 height 16
type input "Add Ons"
type input "إضافات"
type input "7"
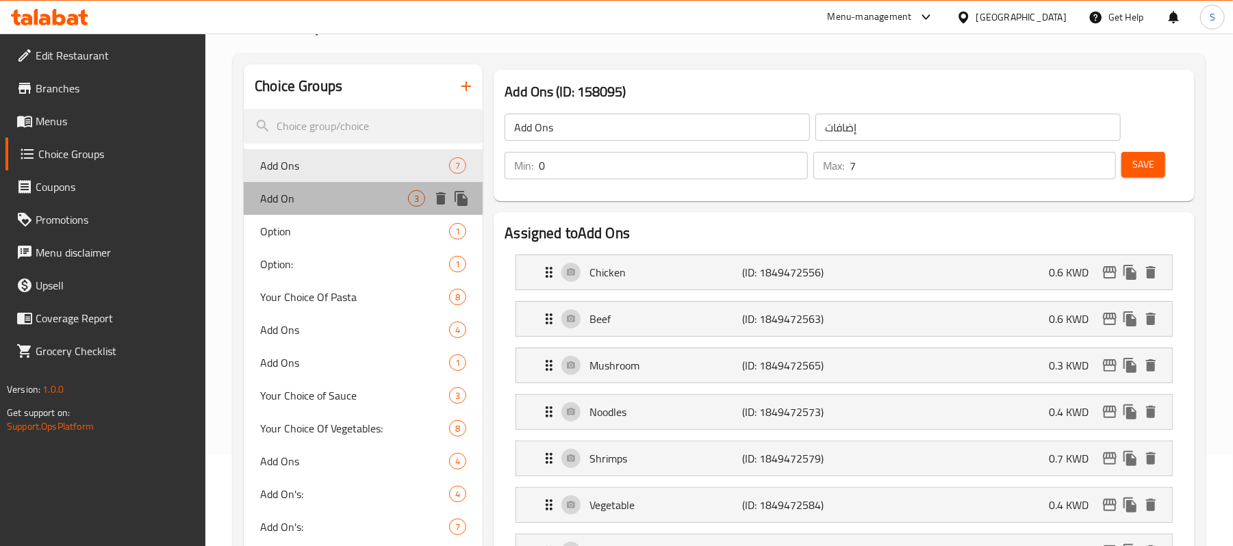
click at [300, 188] on div "Add On 3" at bounding box center [363, 198] width 239 height 33
type input "Add On"
type input "إضافة على"
type input "1"
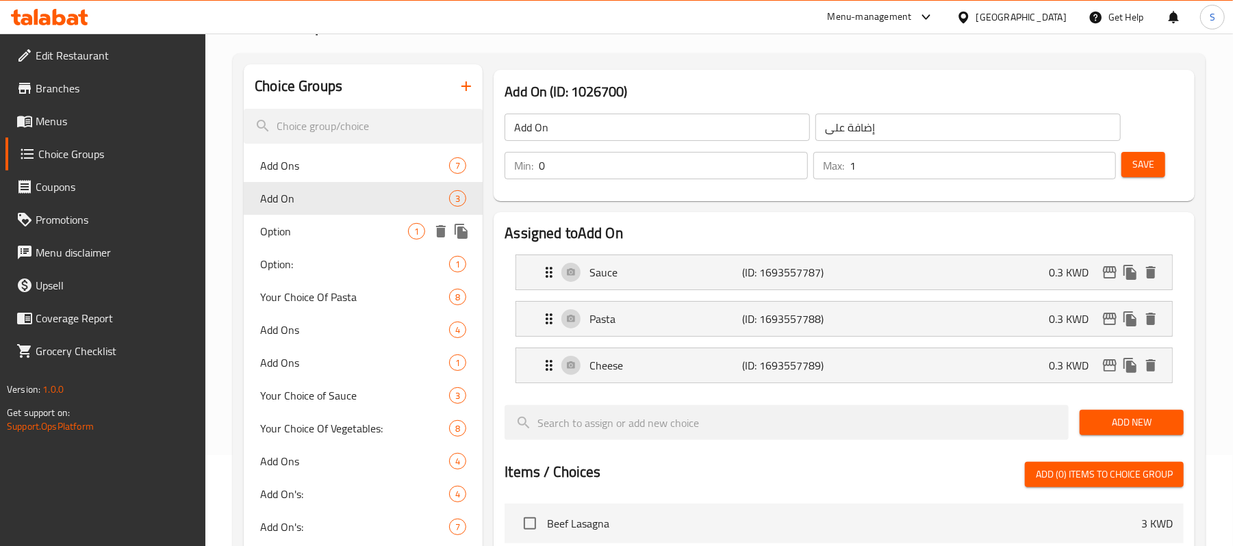
click at [311, 220] on div "Option 1" at bounding box center [363, 231] width 239 height 33
type input "Option"
type input "خيار"
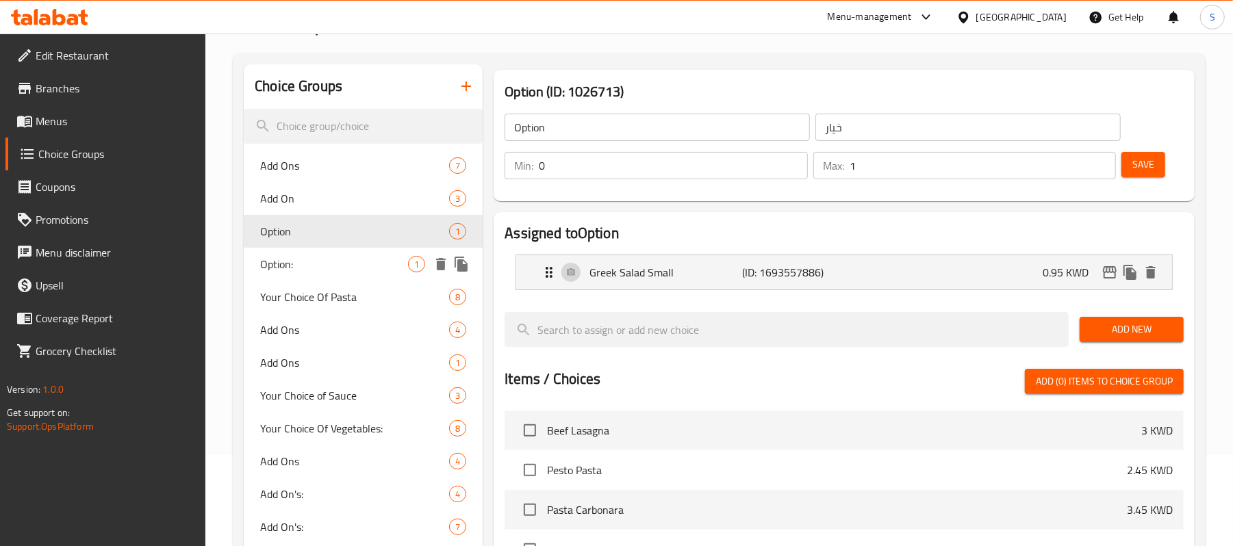
click at [305, 253] on div "Option: 1" at bounding box center [363, 264] width 239 height 33
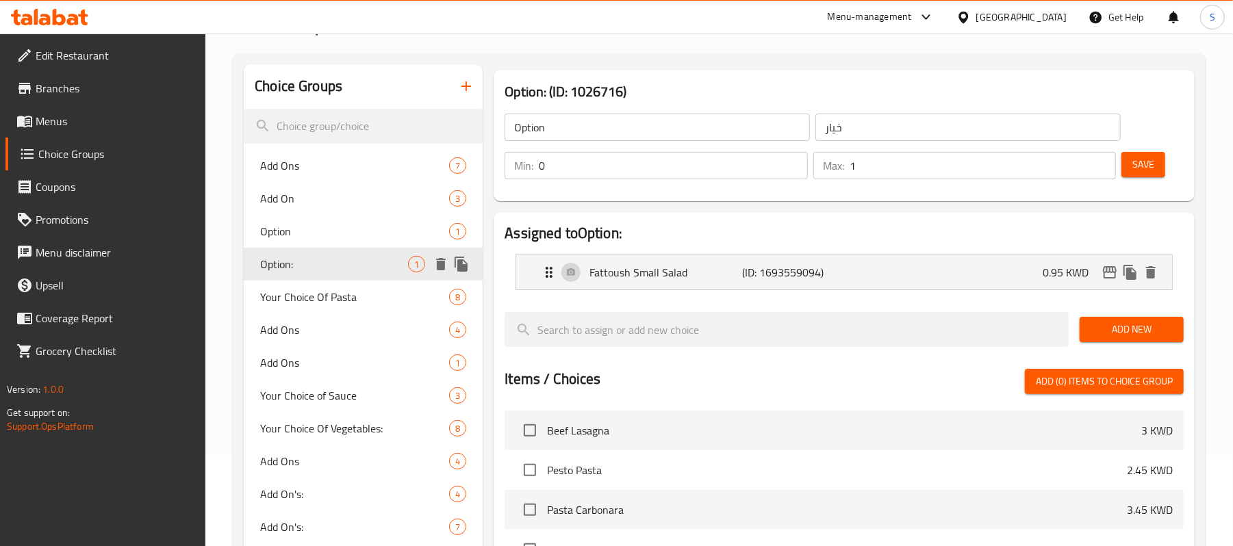
type input "Option:"
type input "خيار:"
click at [310, 285] on div "Your Choice Of Pasta 8" at bounding box center [363, 297] width 239 height 33
type input "Your Choice Of Pasta"
type input "اختيارك من المعكرونة"
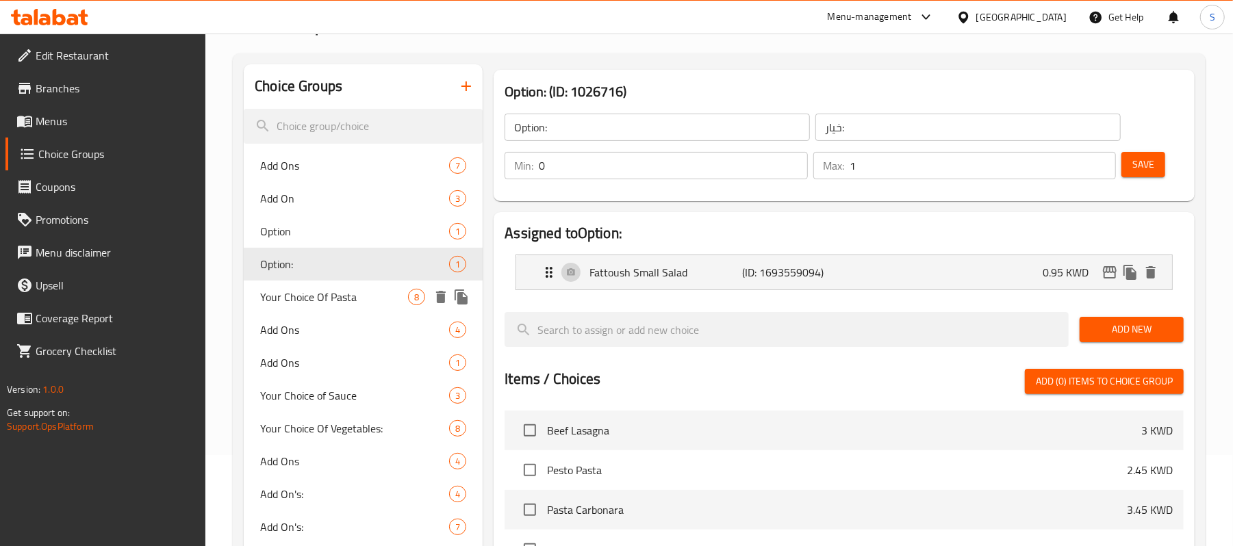
type input "1"
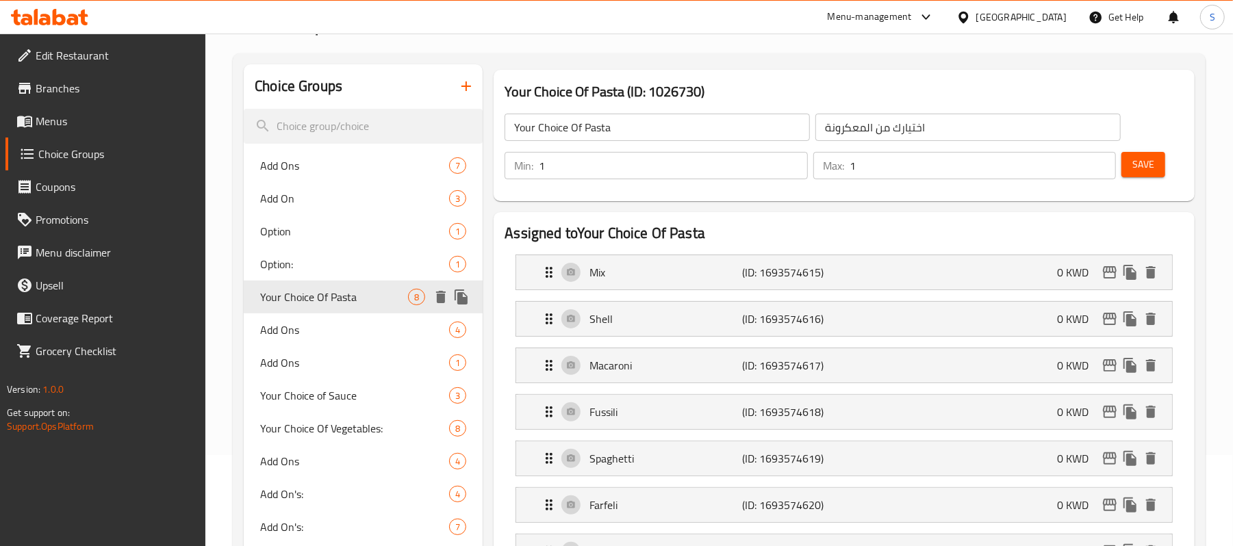
click at [310, 300] on span "Your Choice Of Pasta" at bounding box center [334, 297] width 148 height 16
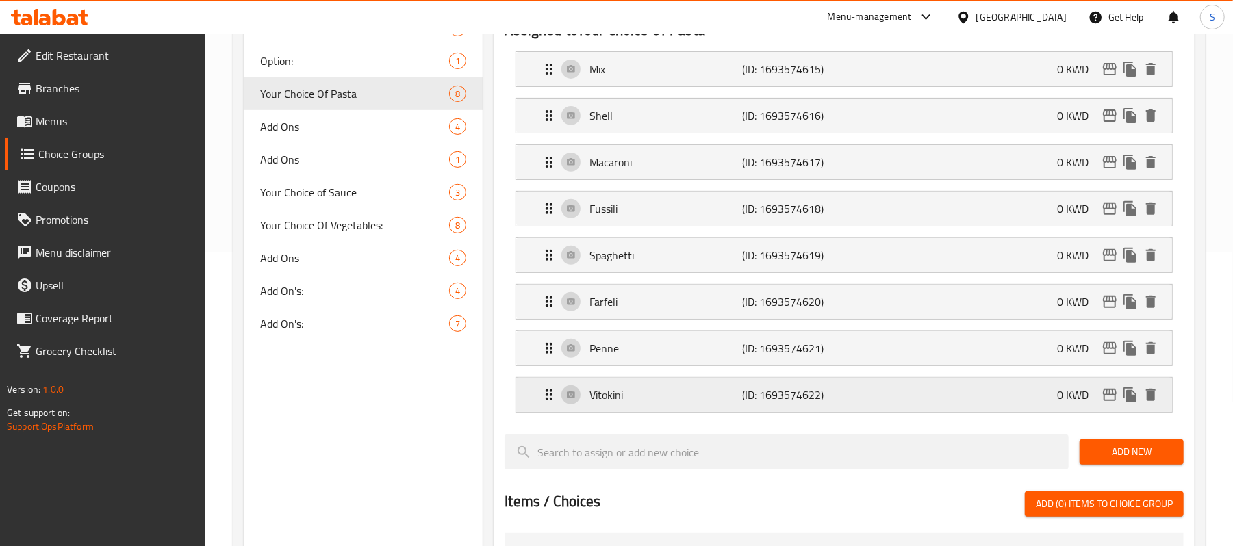
scroll to position [302, 0]
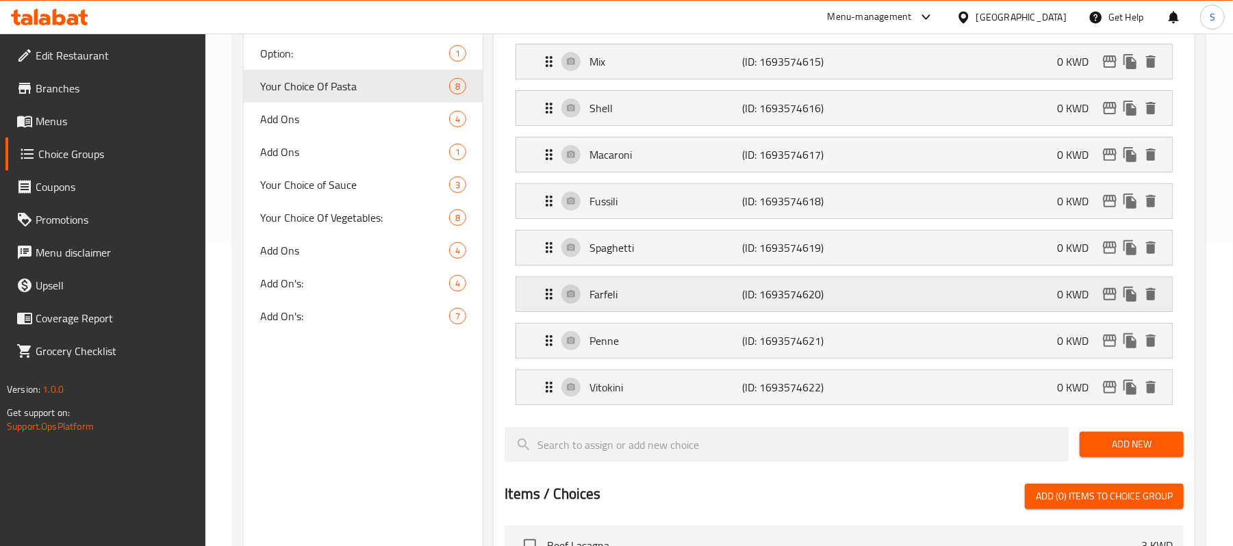
click at [844, 303] on p "(ID: 1693574620)" at bounding box center [794, 294] width 102 height 16
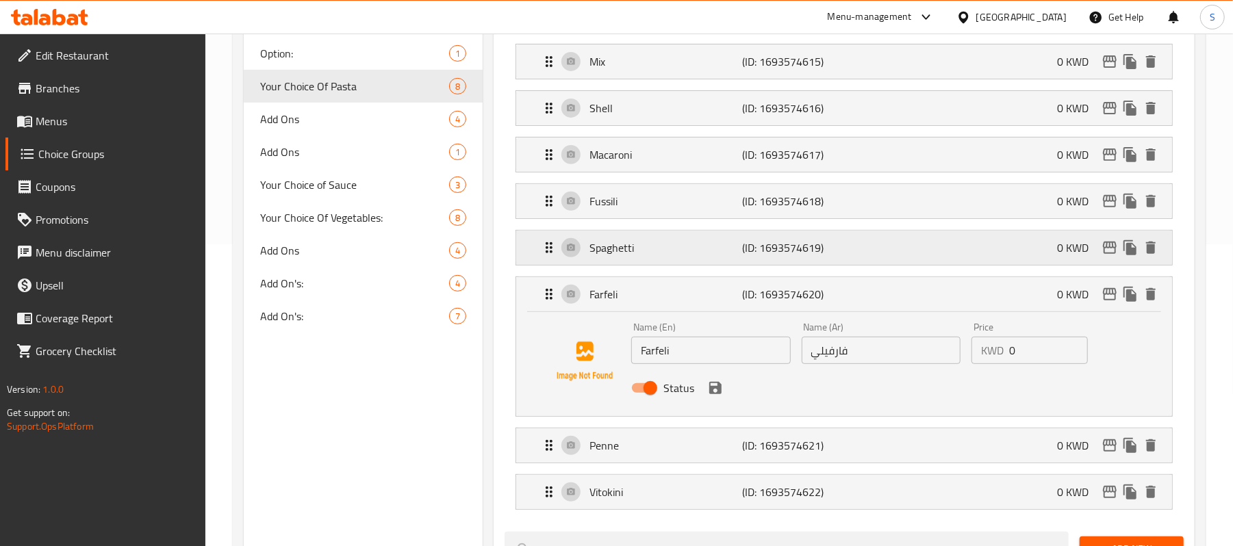
click at [861, 249] on div "Spaghetti (ID: 1693574619) 0 KWD" at bounding box center [848, 248] width 615 height 34
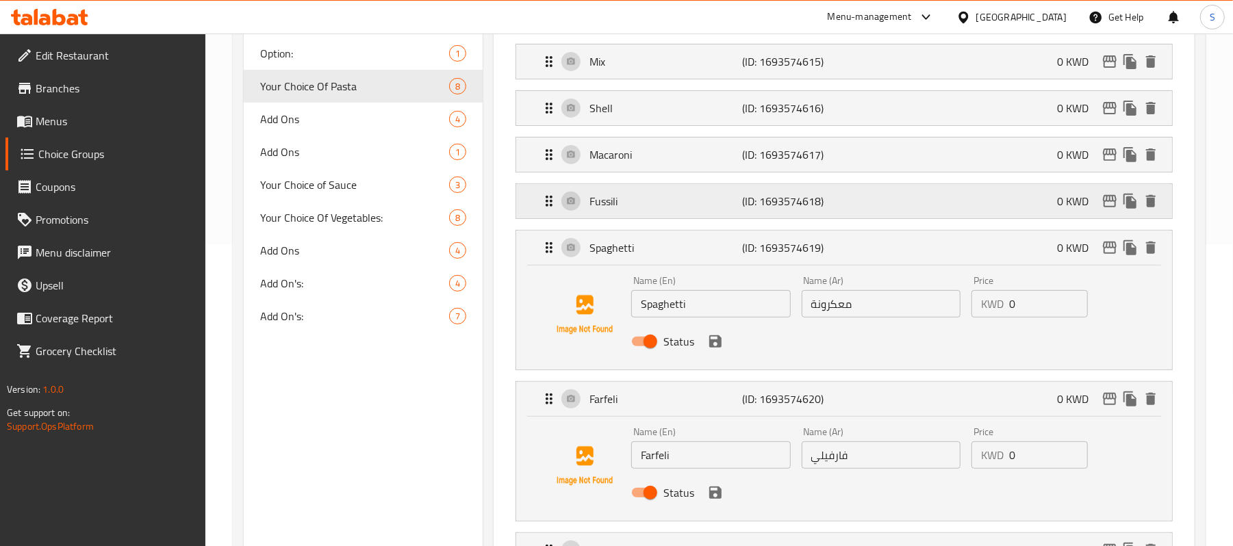
click at [871, 214] on div "Fussili (ID: 1693574618) 0 KWD" at bounding box center [848, 201] width 615 height 34
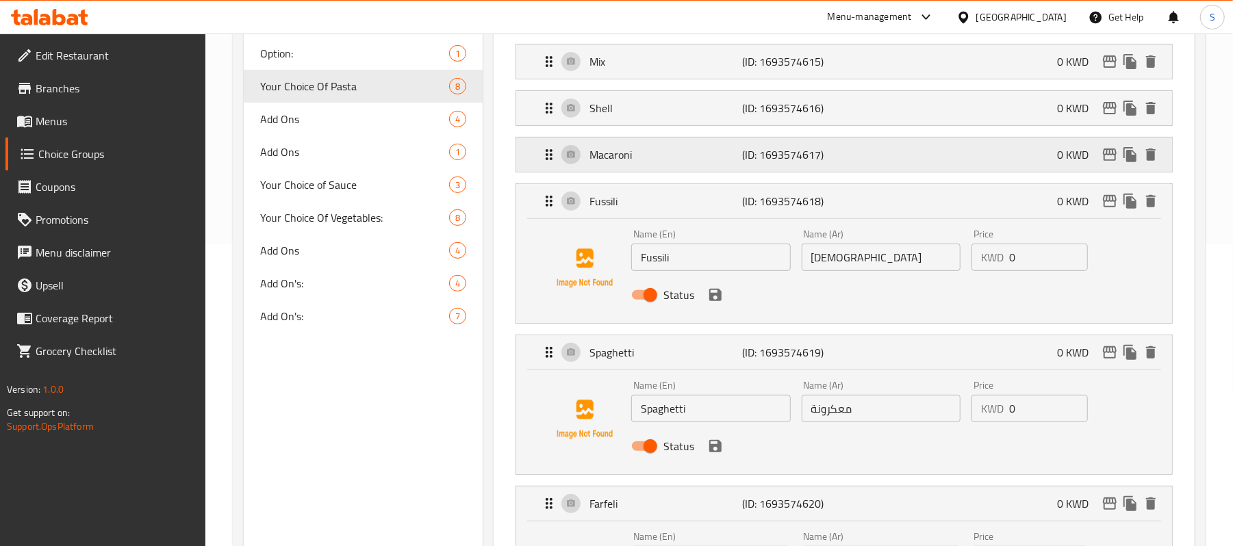
click at [876, 166] on div "Macaroni (ID: 1693574617) 0 KWD" at bounding box center [848, 155] width 615 height 34
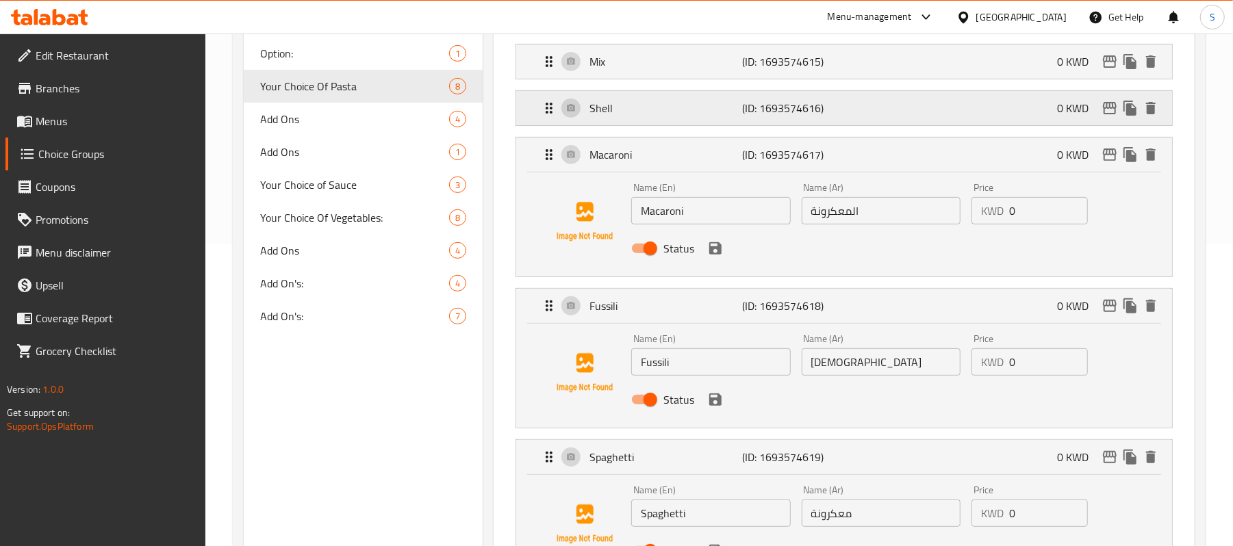
click at [876, 113] on div "Shell (ID: 1693574616) 0 KWD" at bounding box center [848, 108] width 615 height 34
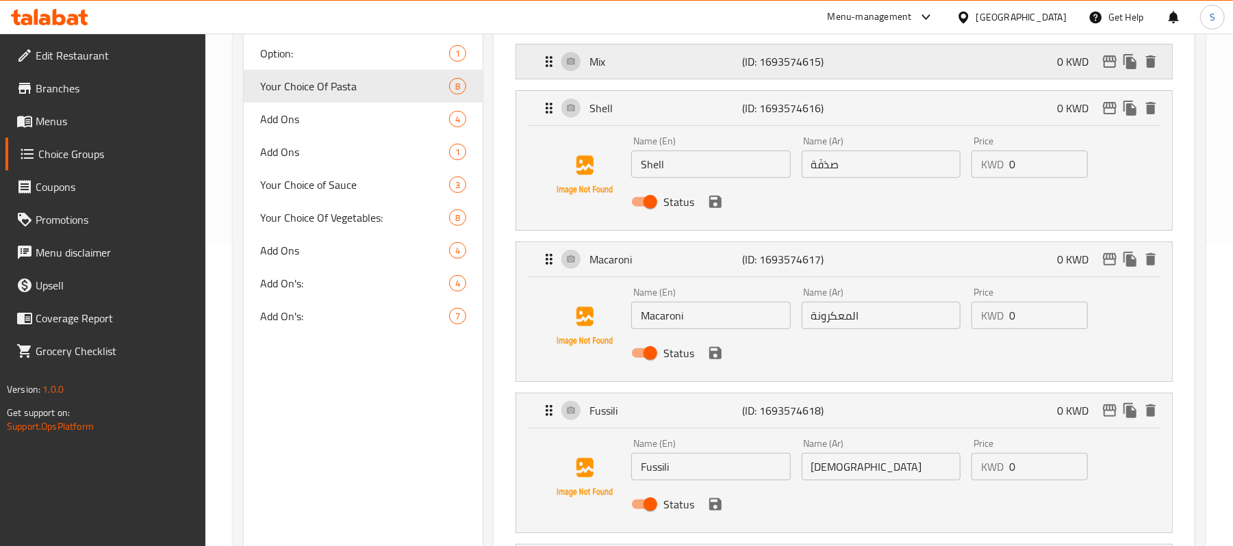
click at [869, 77] on div "Mix (ID: 1693574615) 0 KWD" at bounding box center [848, 62] width 615 height 34
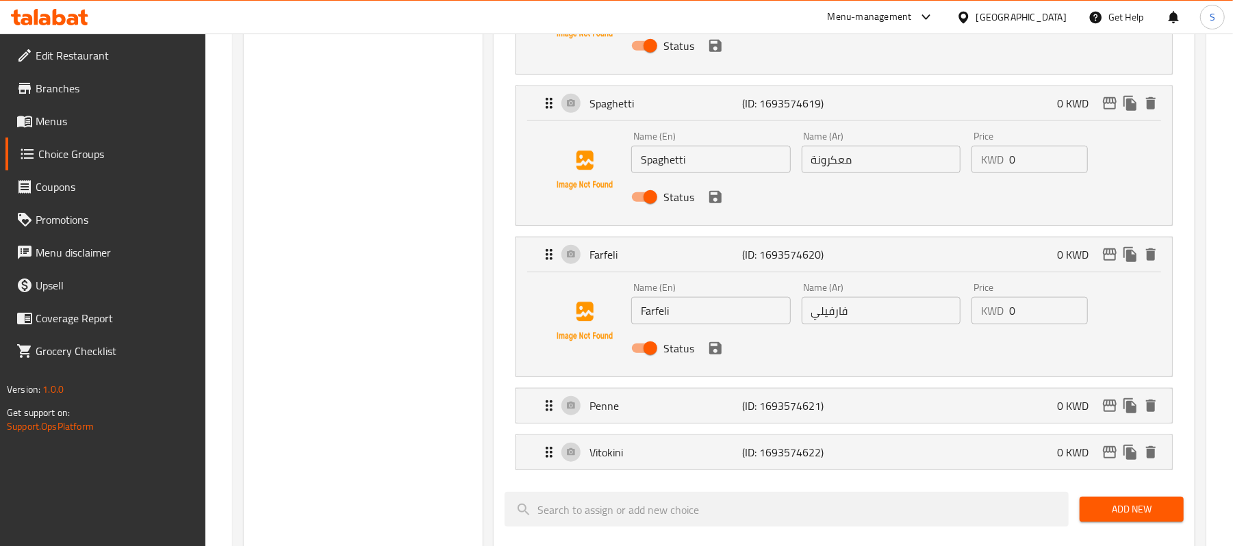
scroll to position [1033, 0]
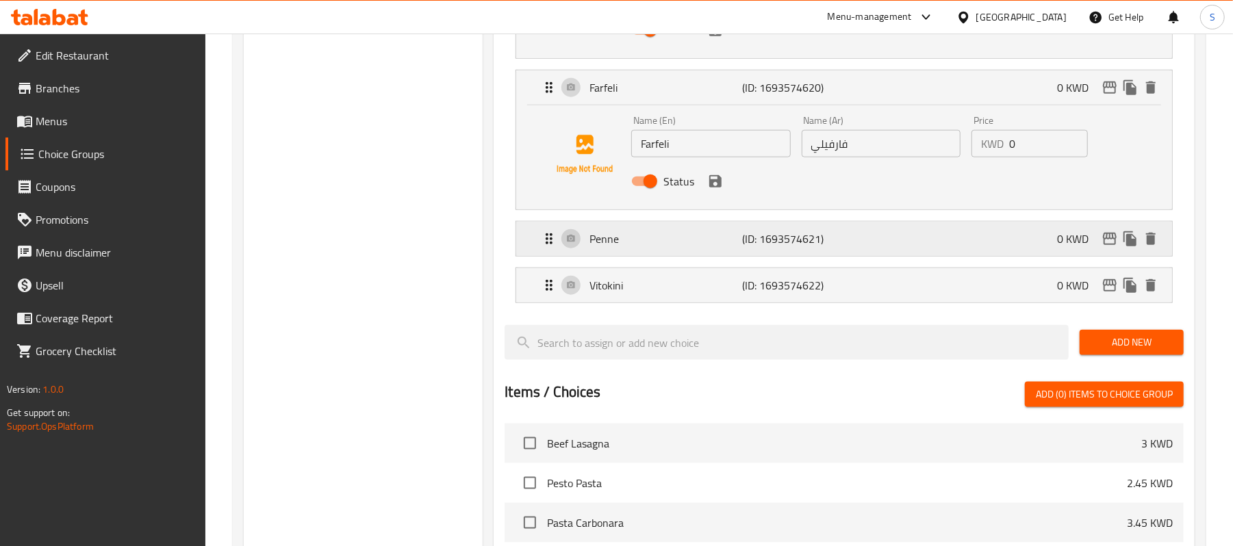
click at [872, 247] on div "Penne (ID: 1693574621) 0 KWD" at bounding box center [848, 239] width 615 height 34
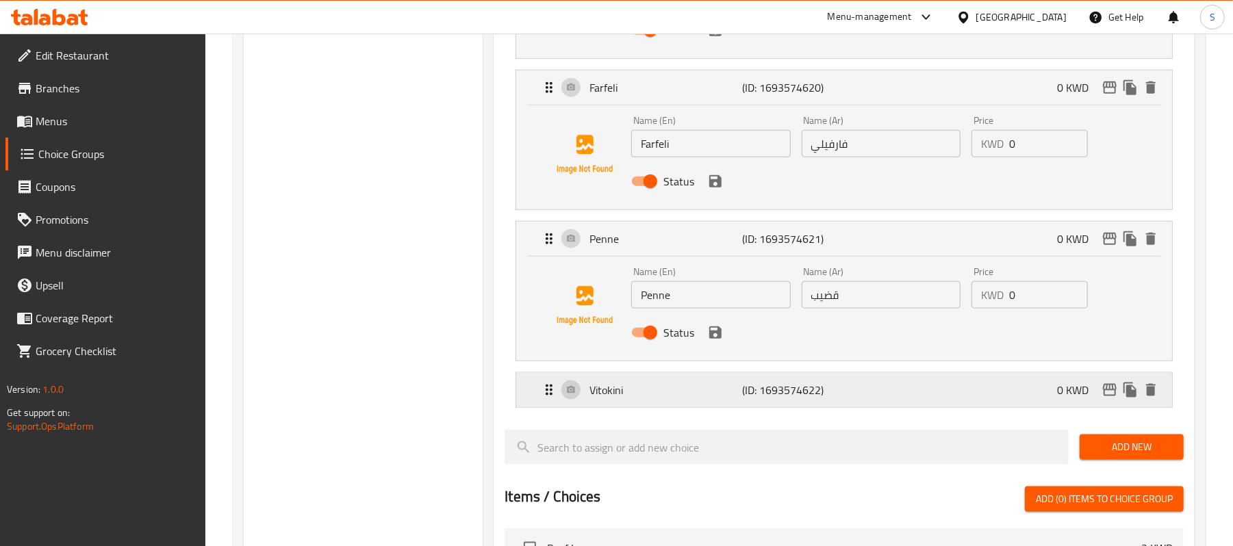
click at [891, 407] on div "Vitokini (ID: 1693574622) 0 KWD" at bounding box center [848, 390] width 615 height 34
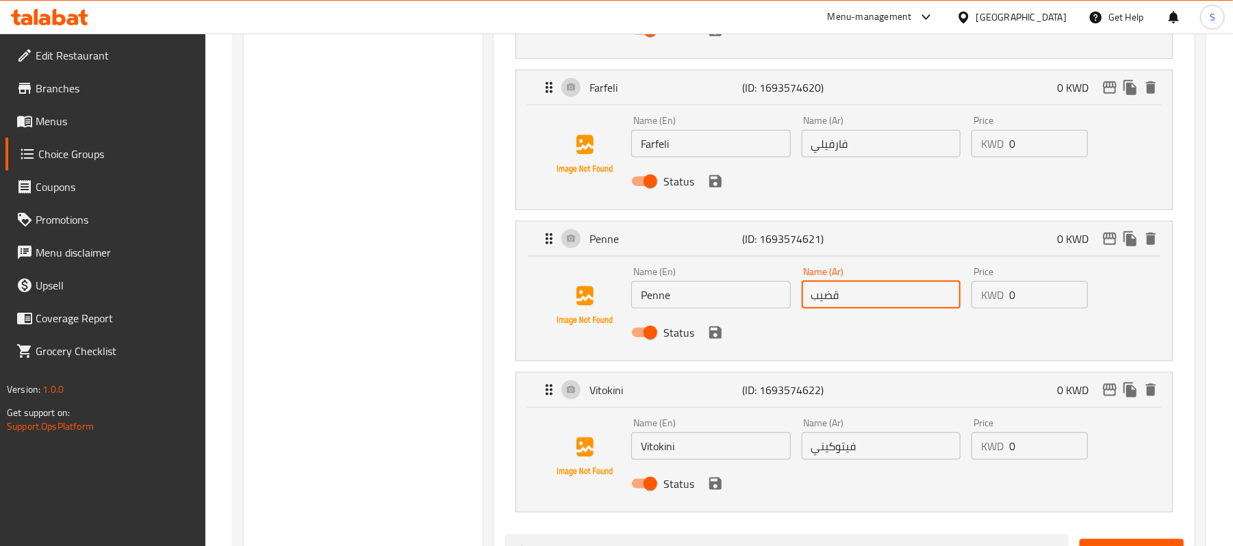
drag, startPoint x: 866, startPoint y: 303, endPoint x: 774, endPoint y: 334, distance: 97.0
click at [765, 305] on div "Name (En) Penne Name (En) Name (Ar) قضيب Name (Ar) Price KWD 0 Price Status" at bounding box center [881, 307] width 510 height 90
click at [723, 341] on icon "save" at bounding box center [715, 333] width 16 height 16
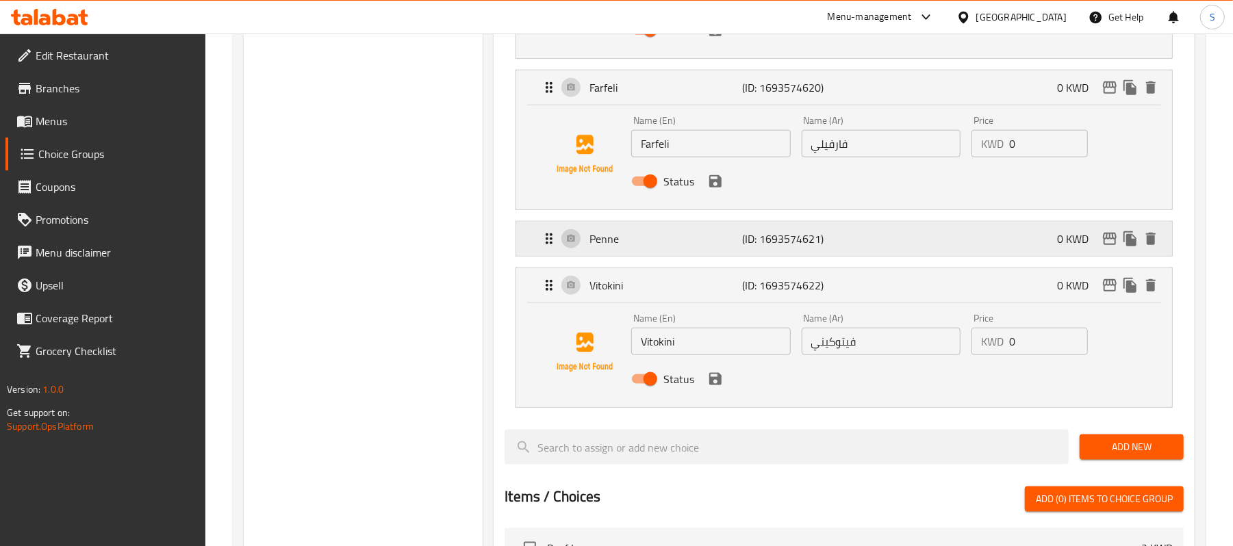
click at [880, 242] on div "Penne (ID: 1693574621) 0 KWD" at bounding box center [848, 239] width 615 height 34
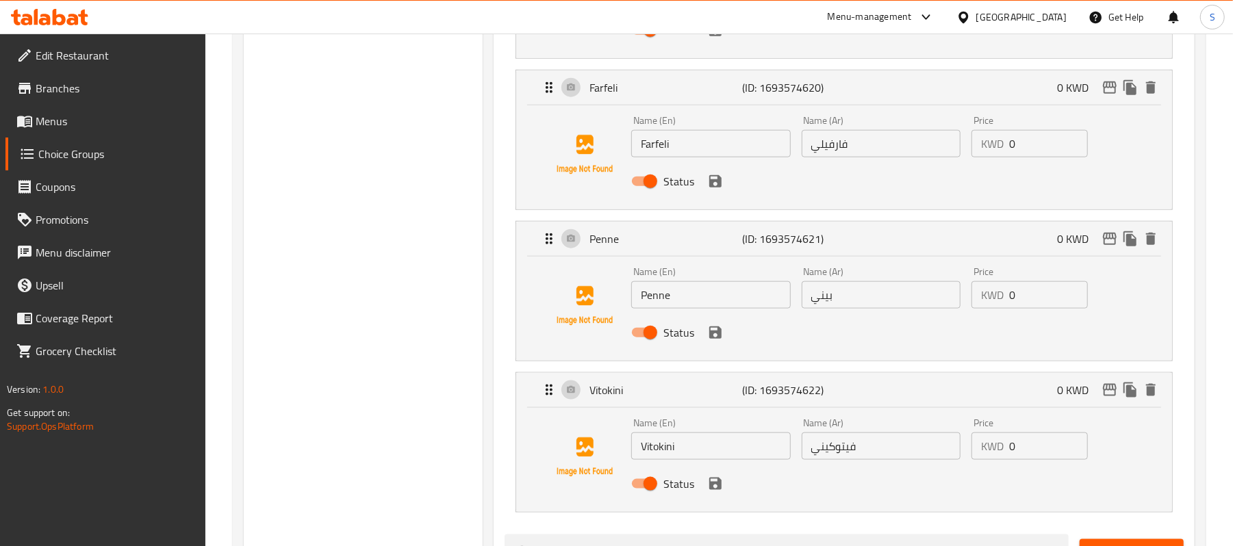
click at [858, 309] on input "بيني" at bounding box center [881, 294] width 159 height 27
click at [726, 346] on div "Status" at bounding box center [881, 332] width 510 height 37
click at [719, 341] on icon "save" at bounding box center [715, 333] width 16 height 16
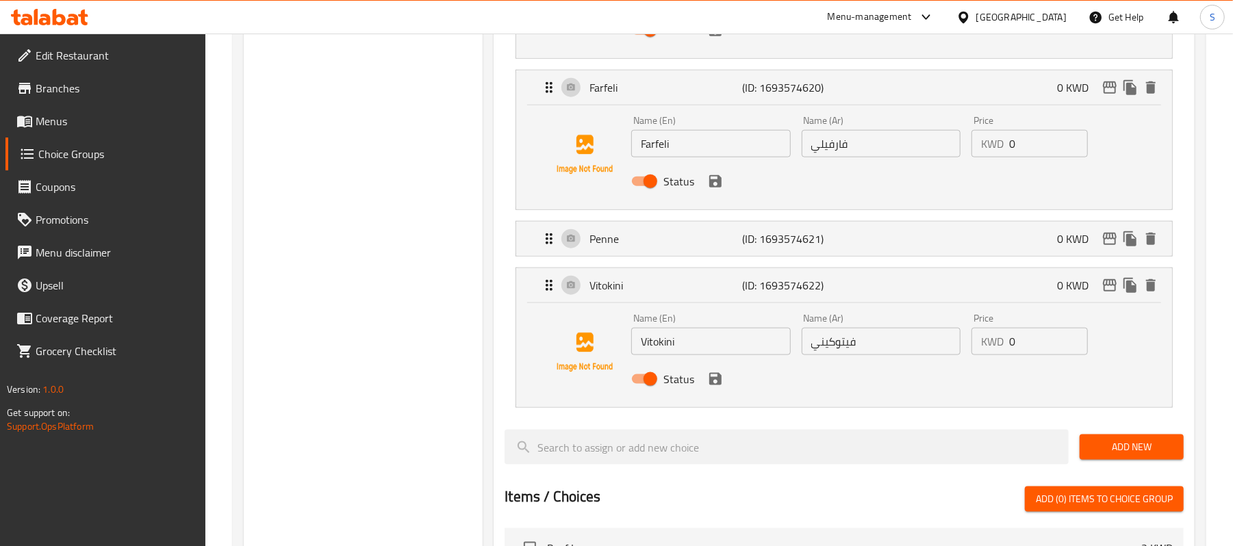
type input "بنا"
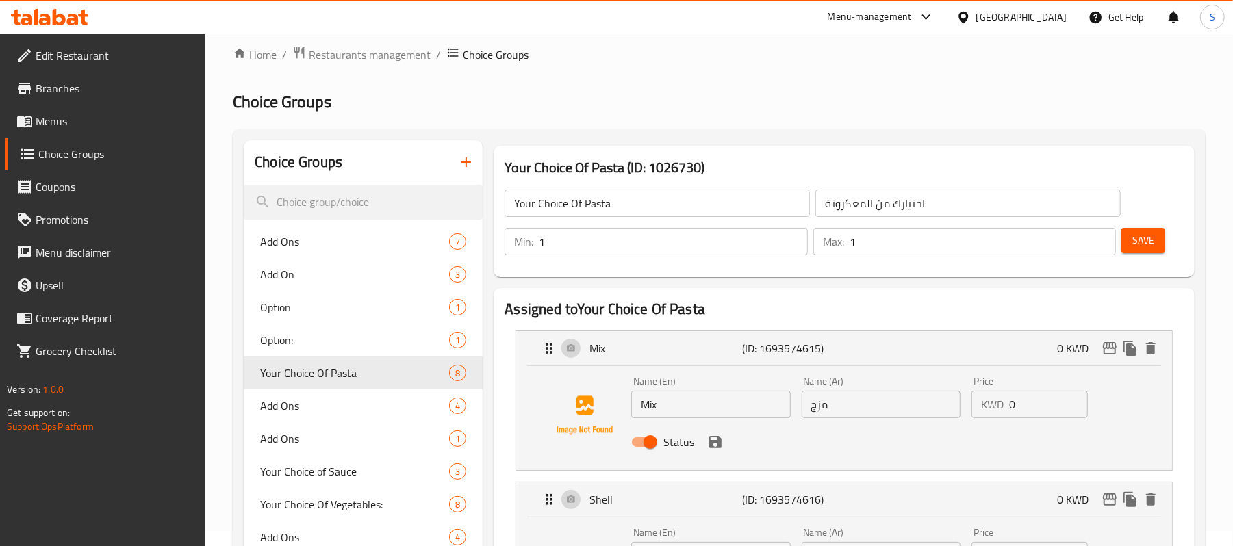
scroll to position [0, 0]
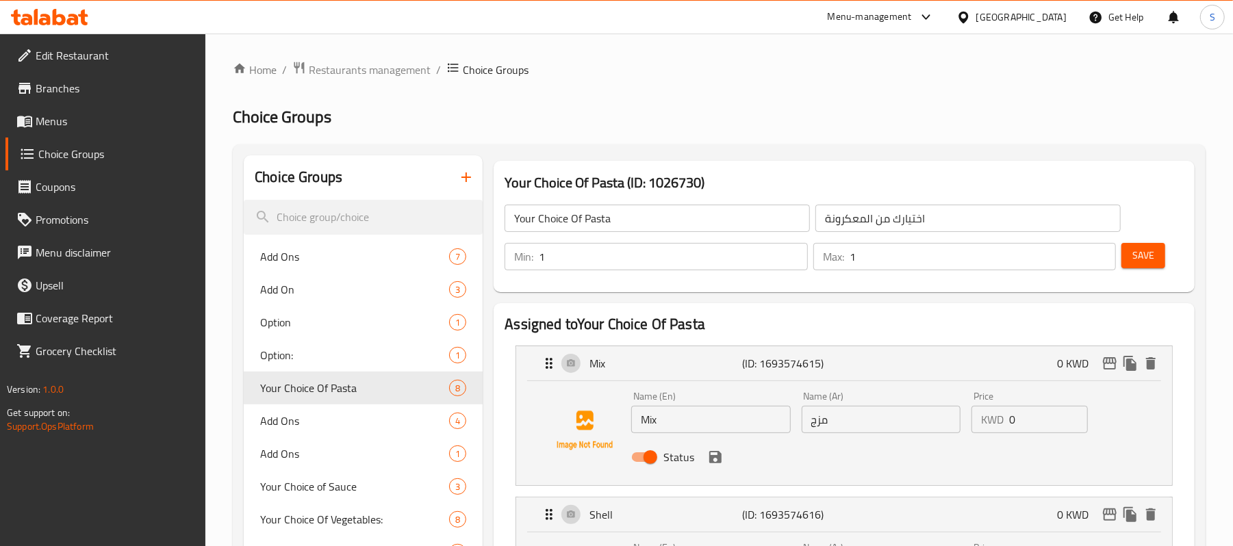
click at [1141, 258] on span "Save" at bounding box center [1144, 255] width 22 height 17
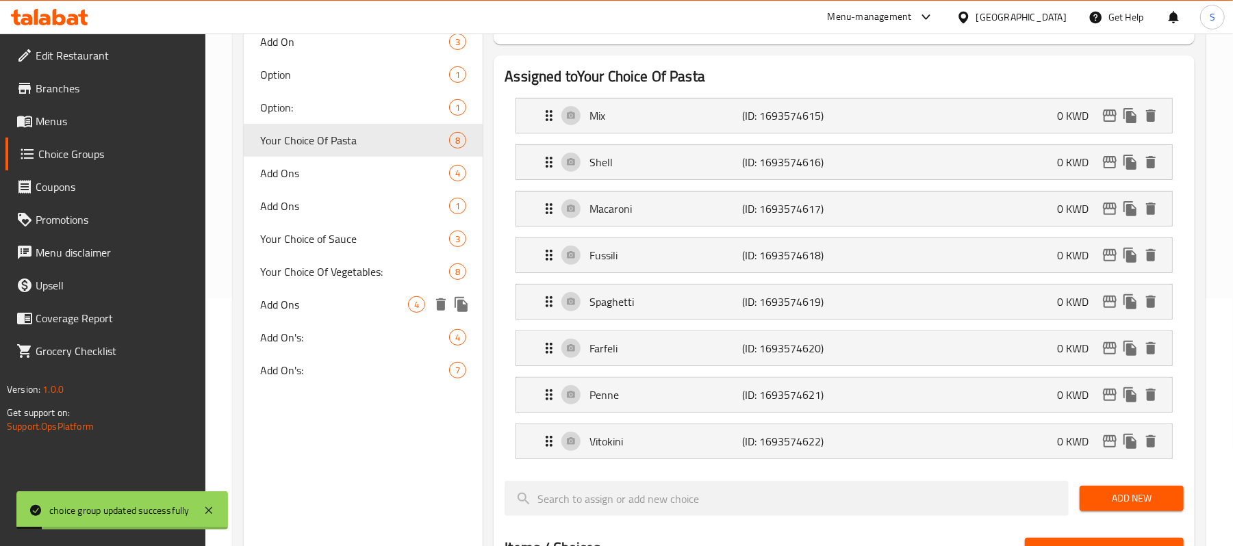
scroll to position [274, 0]
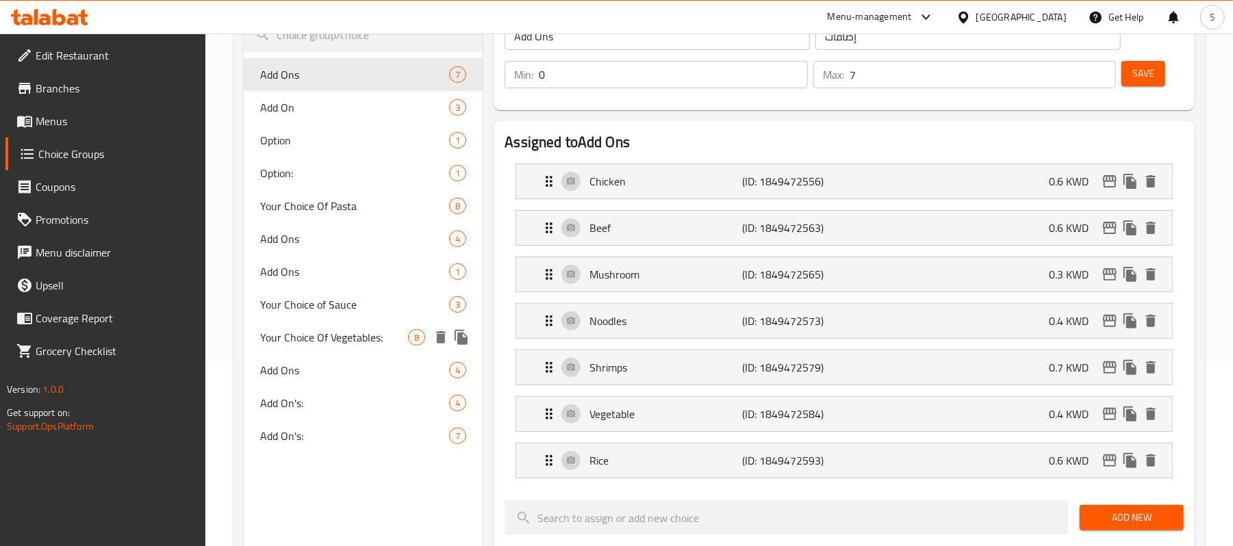
scroll to position [91, 0]
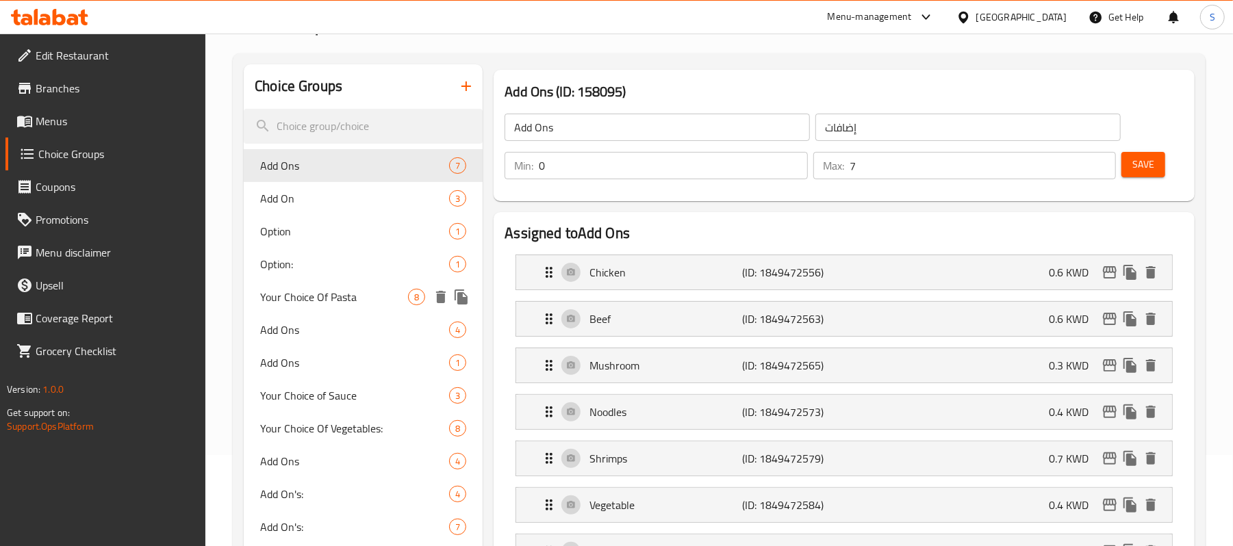
click at [364, 286] on div "Your Choice Of Pasta 8" at bounding box center [363, 297] width 239 height 33
type input "Your Choice Of Pasta"
type input "اختيارك من المعكرونة"
type input "1"
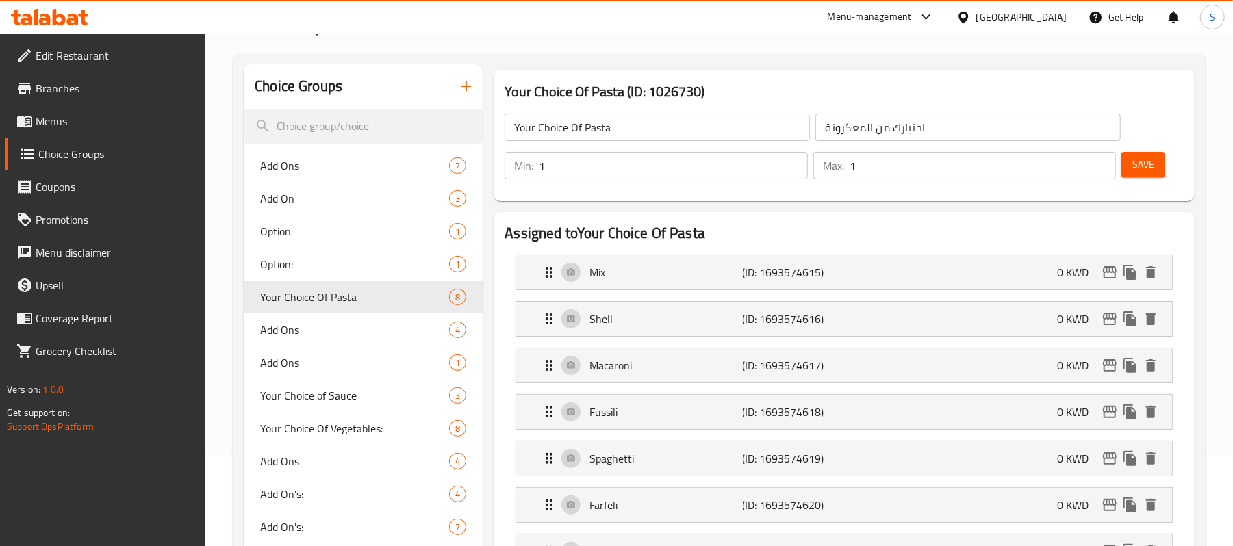
click at [52, 116] on span "Menus" at bounding box center [116, 121] width 160 height 16
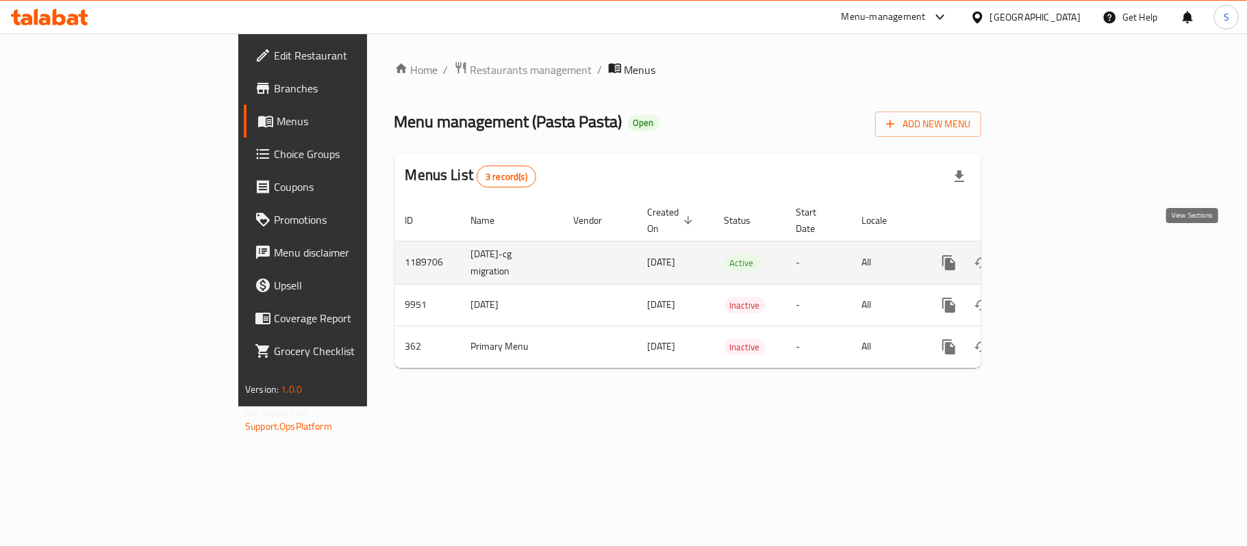
click at [1064, 249] on link "enhanced table" at bounding box center [1047, 263] width 33 height 33
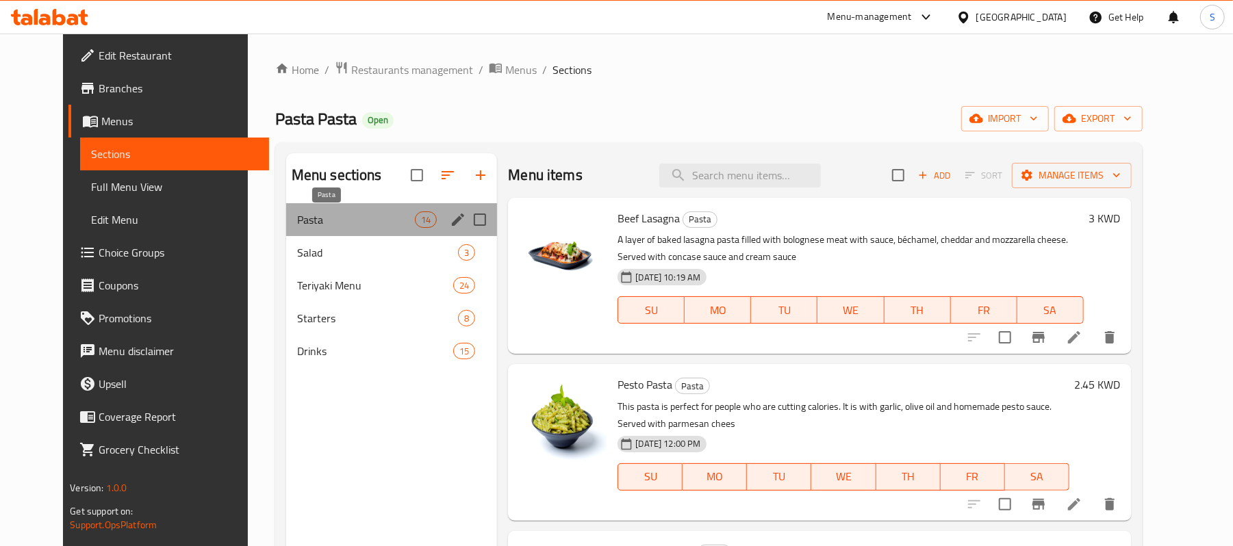
click at [297, 217] on span "Pasta" at bounding box center [356, 220] width 118 height 16
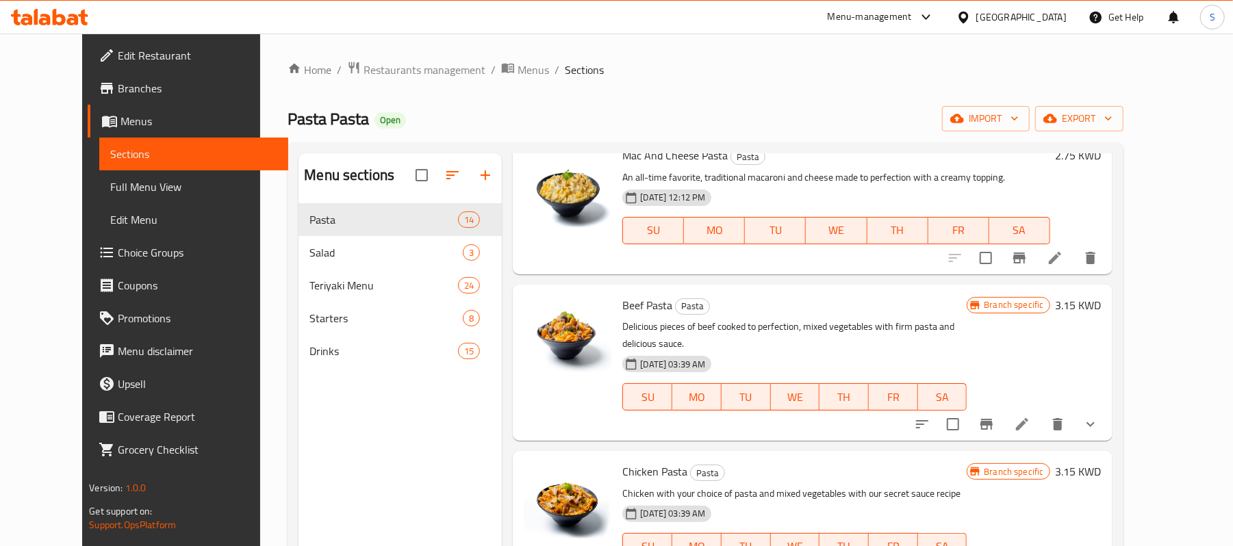
scroll to position [548, 0]
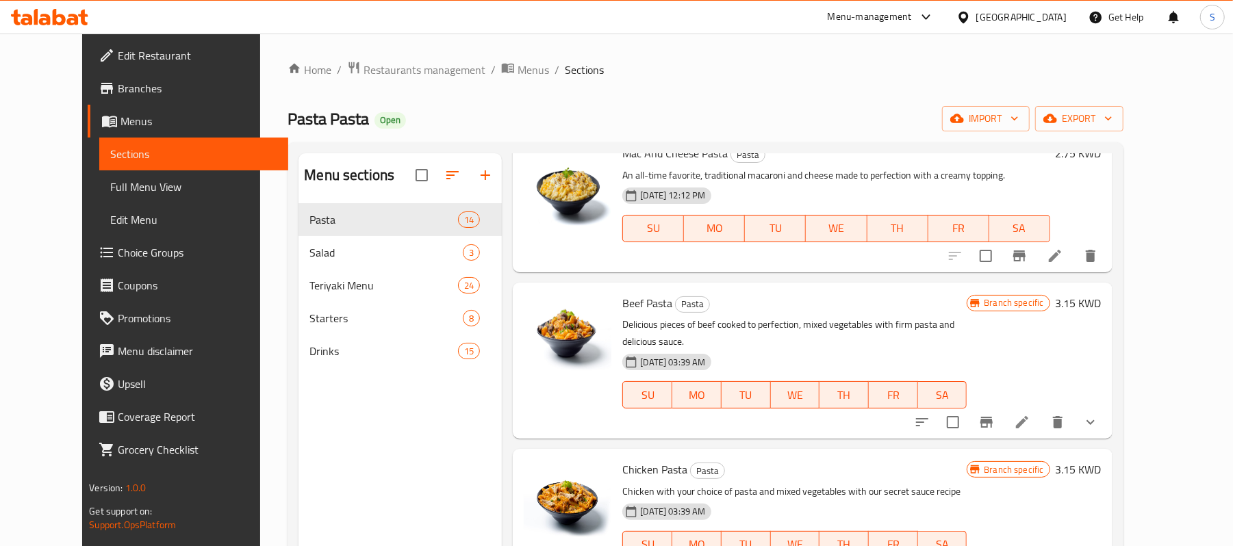
click at [1042, 410] on li at bounding box center [1022, 422] width 38 height 25
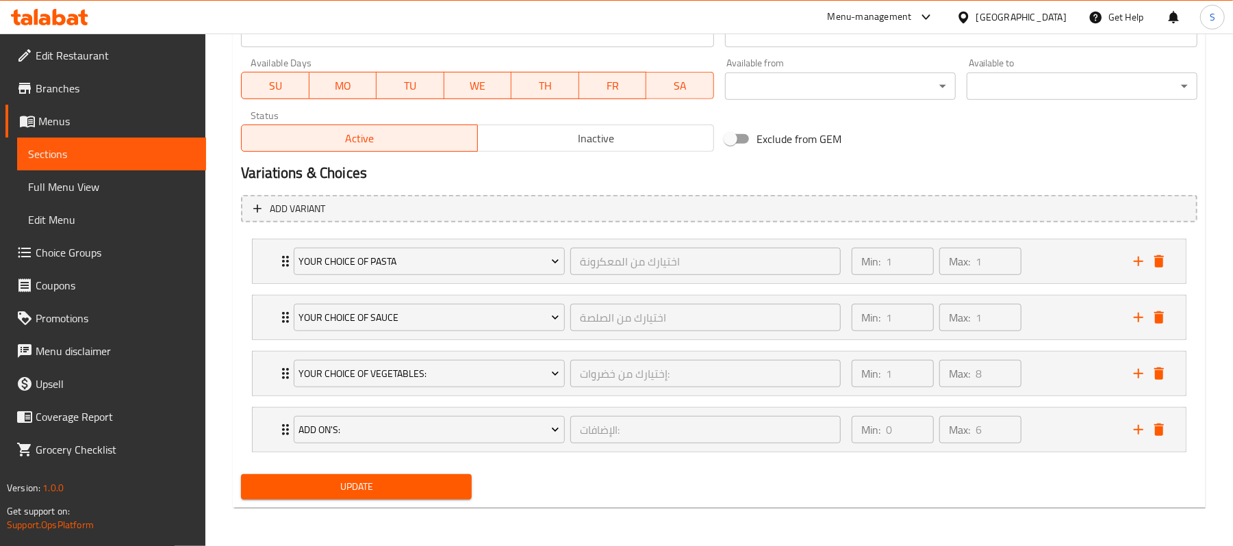
scroll to position [360, 0]
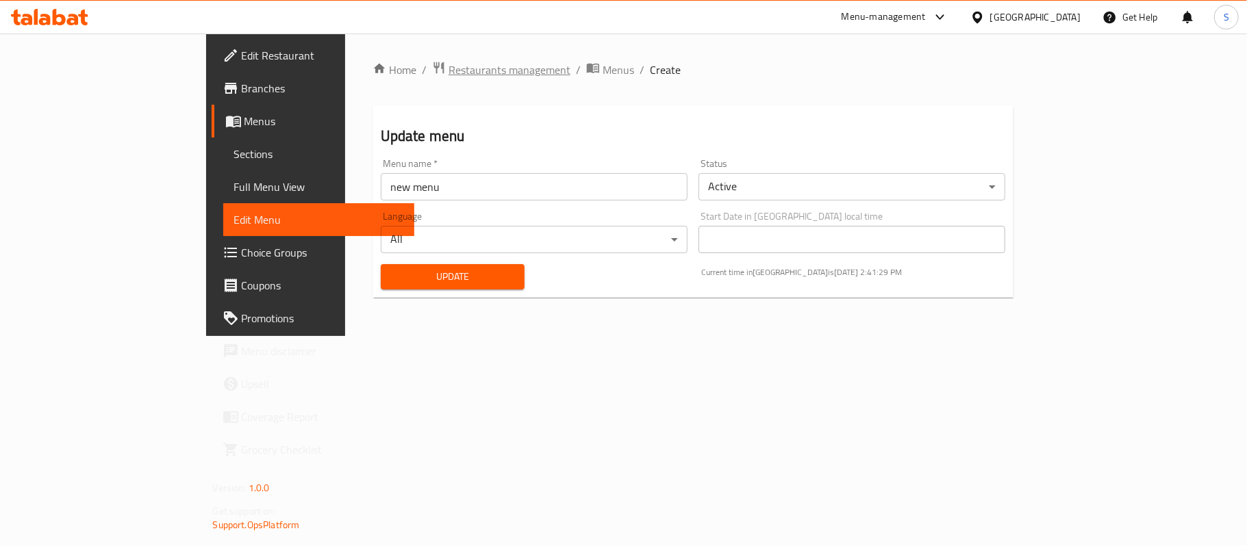
click at [449, 73] on span "Restaurants management" at bounding box center [510, 70] width 122 height 16
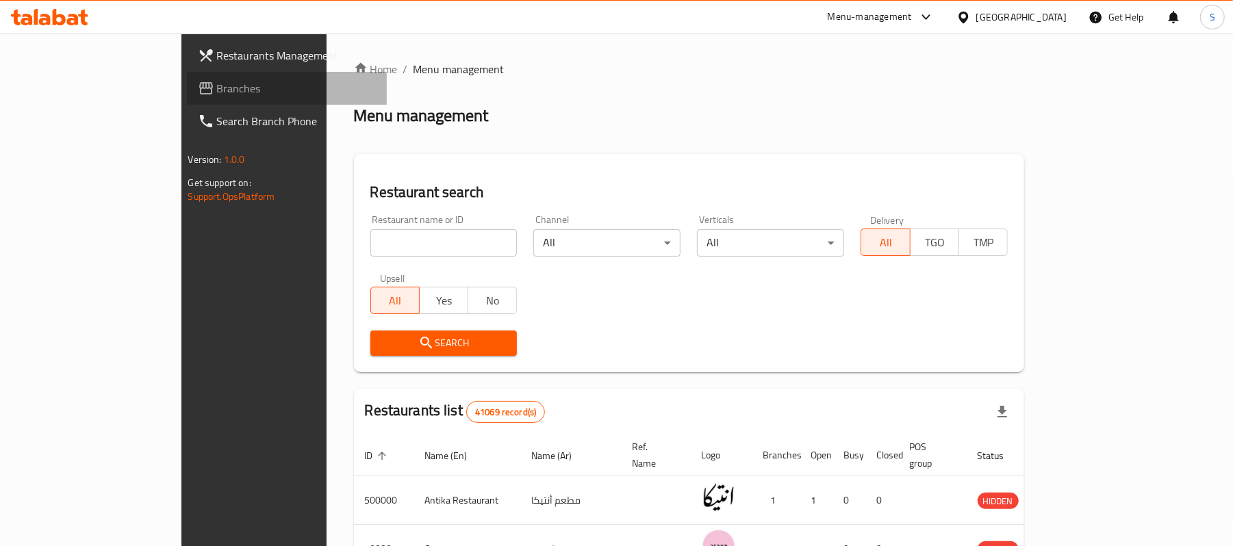
click at [217, 91] on span "Branches" at bounding box center [297, 88] width 160 height 16
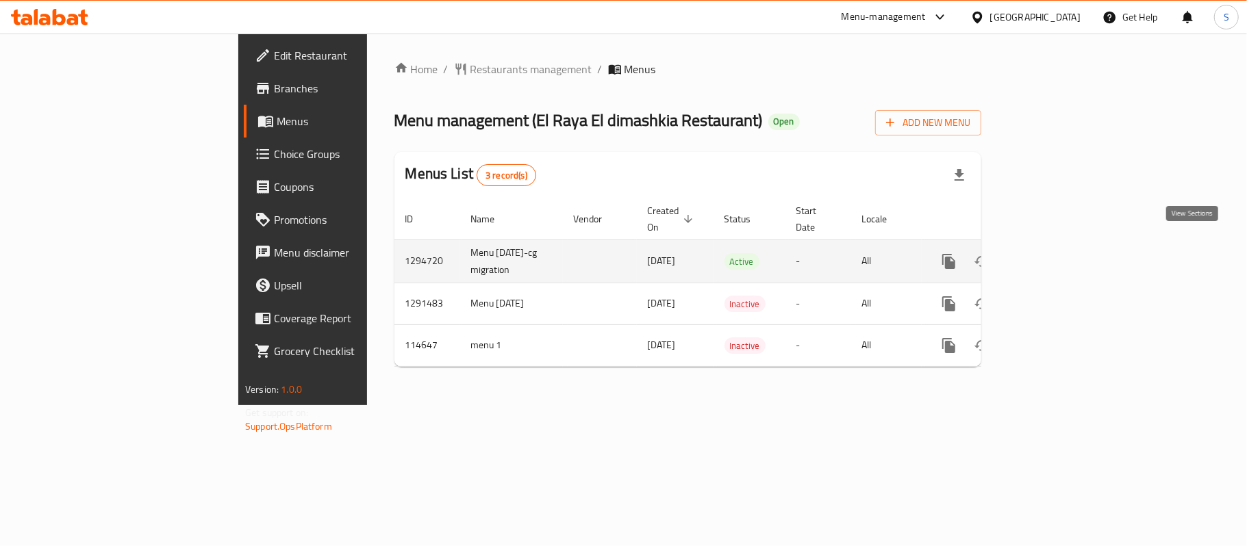
click at [1064, 247] on link "enhanced table" at bounding box center [1047, 261] width 33 height 33
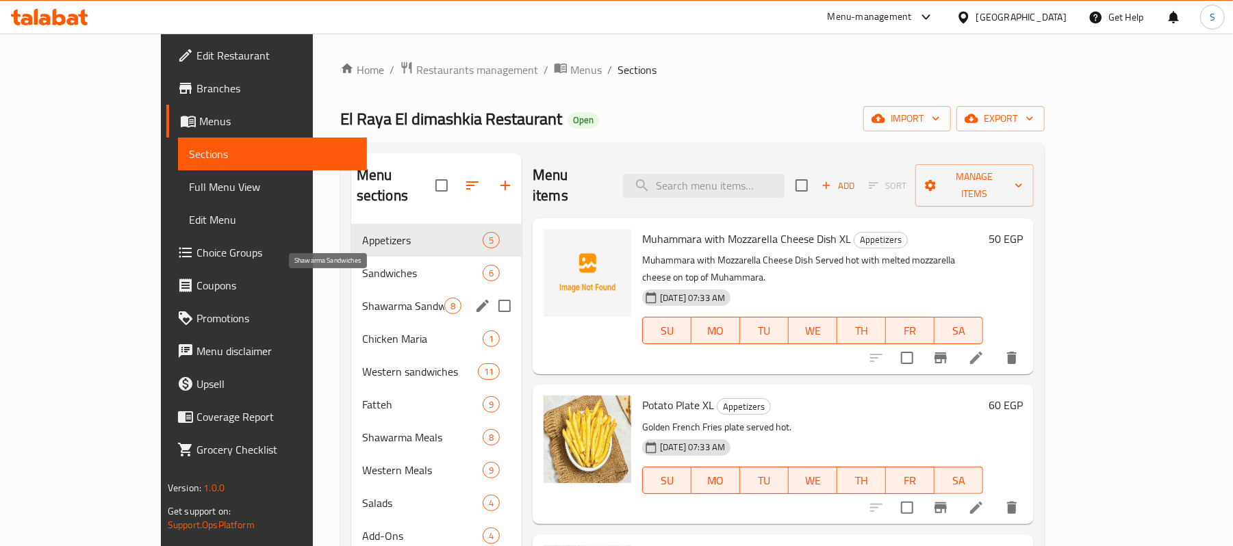
drag, startPoint x: 327, startPoint y: 291, endPoint x: 364, endPoint y: 323, distance: 49.0
click at [362, 298] on span "Shawarma Sandwiches" at bounding box center [403, 306] width 82 height 16
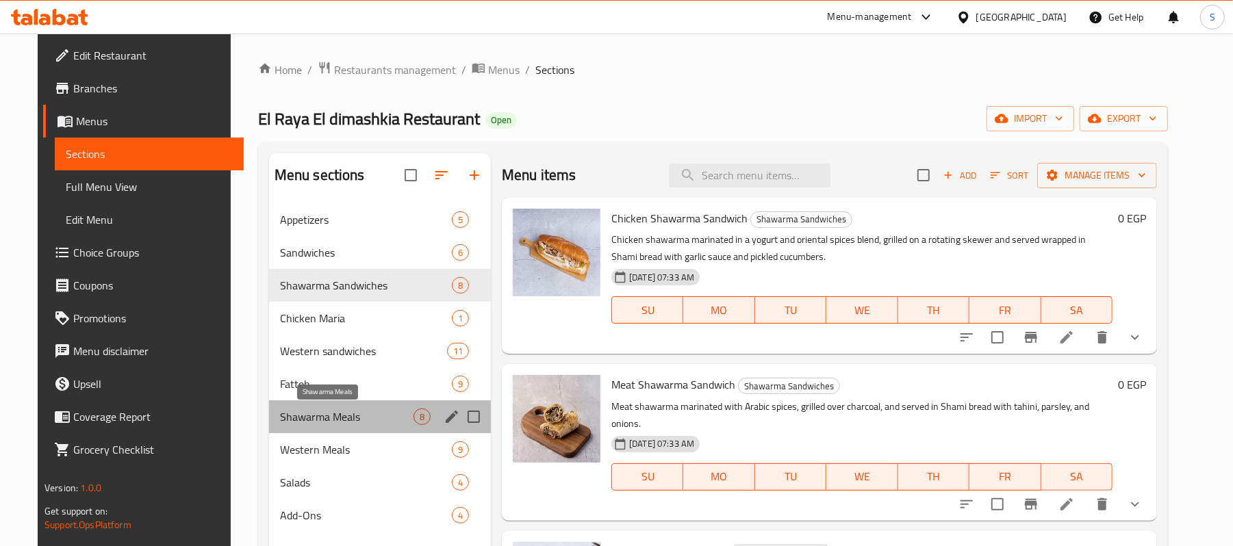
click at [324, 418] on span "Shawarma Meals" at bounding box center [347, 417] width 134 height 16
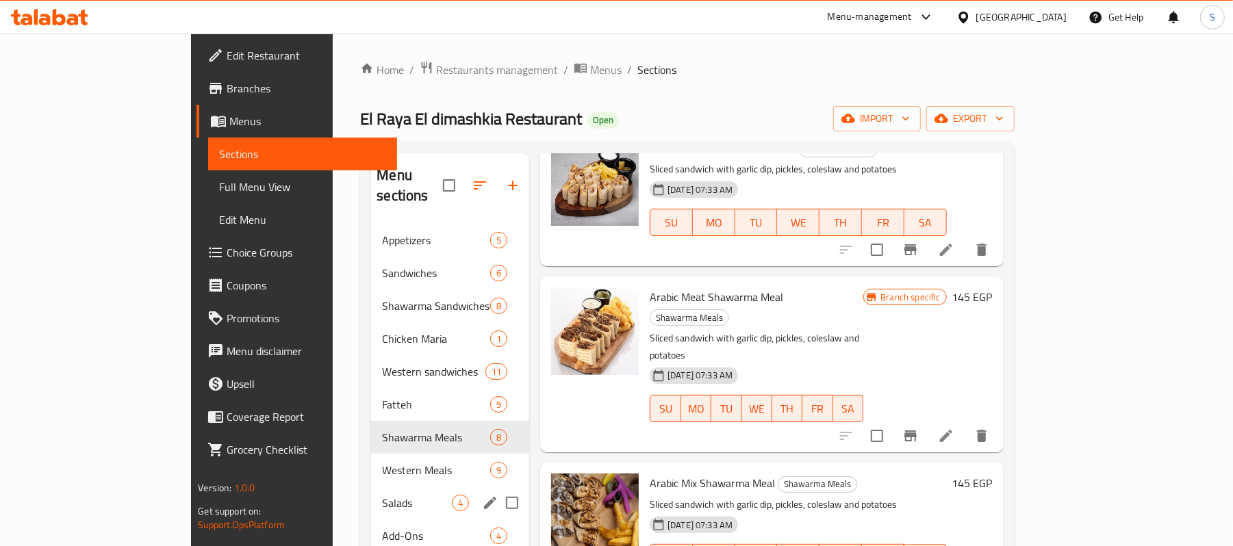
scroll to position [91, 0]
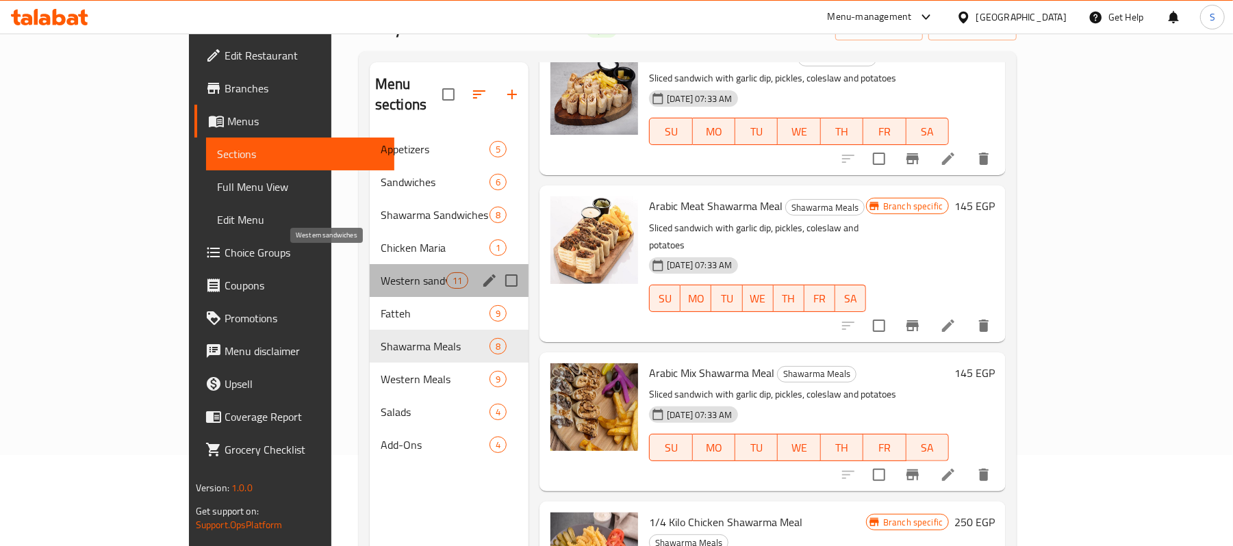
click at [381, 273] on span "Western sandwiches" at bounding box center [414, 281] width 66 height 16
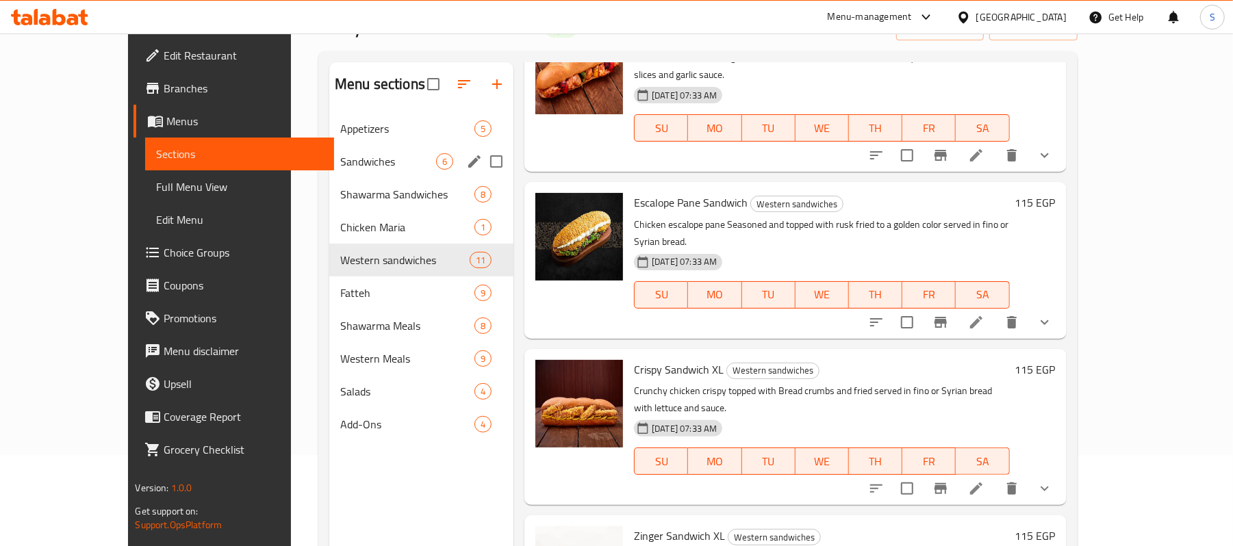
click at [340, 165] on span "Sandwiches" at bounding box center [388, 161] width 96 height 16
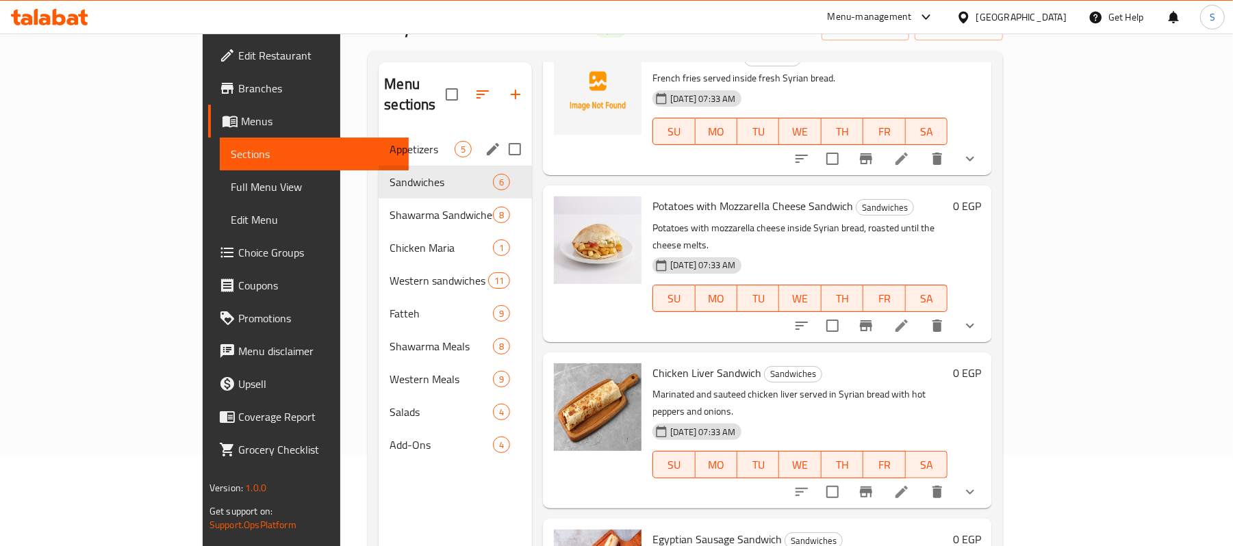
click at [390, 141] on span "Appetizers" at bounding box center [422, 149] width 65 height 16
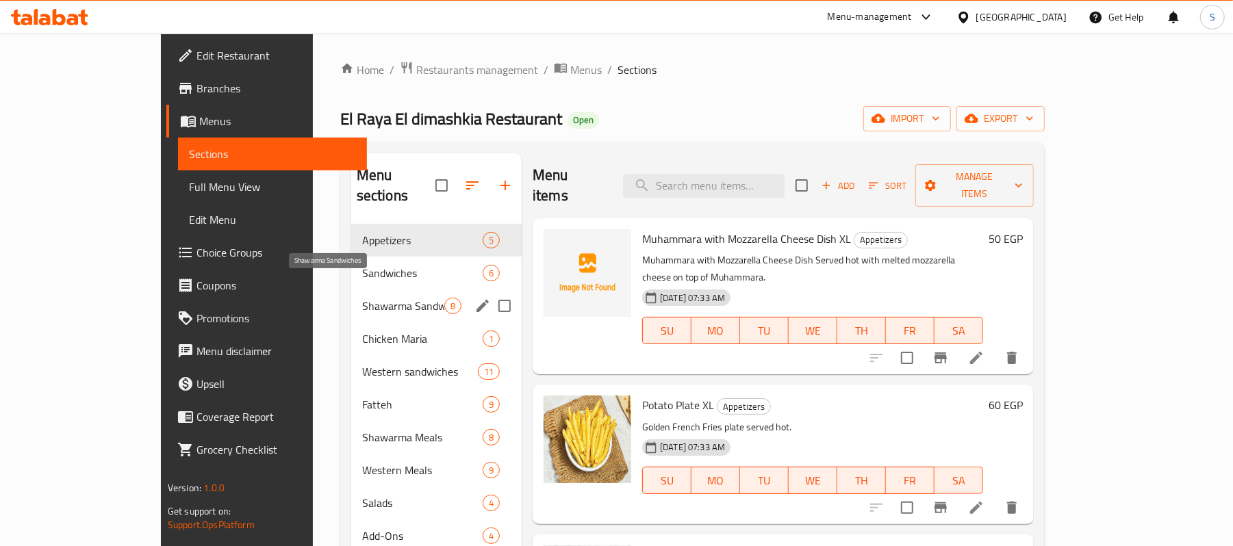
click at [362, 298] on span "Shawarma Sandwiches" at bounding box center [403, 306] width 82 height 16
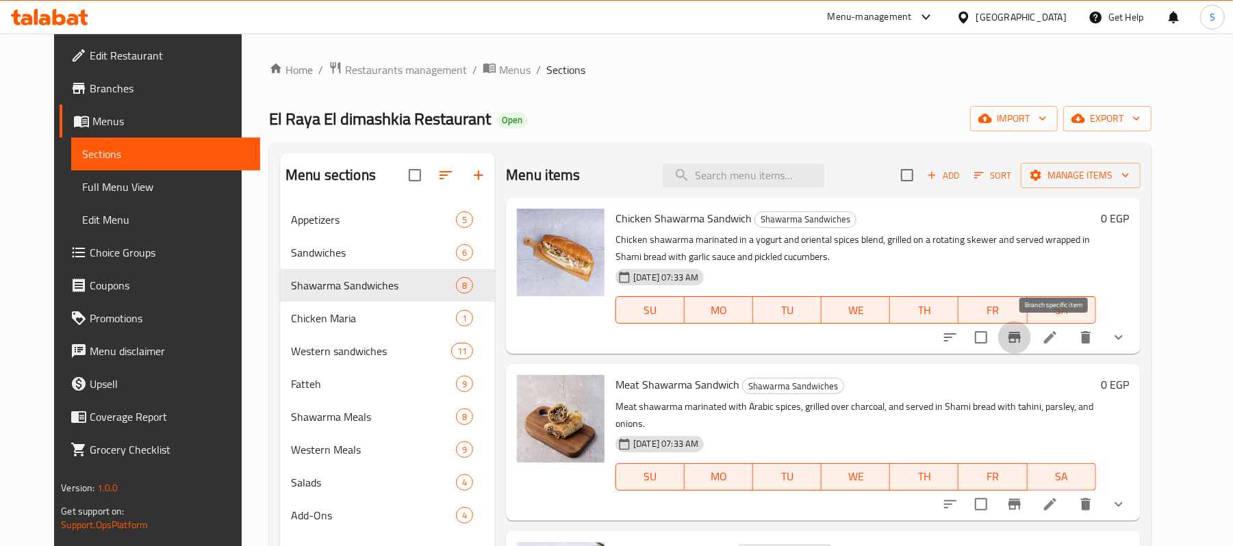
click at [1021, 340] on icon "Branch-specific-item" at bounding box center [1015, 337] width 12 height 11
click at [1127, 341] on icon "show more" at bounding box center [1119, 337] width 16 height 16
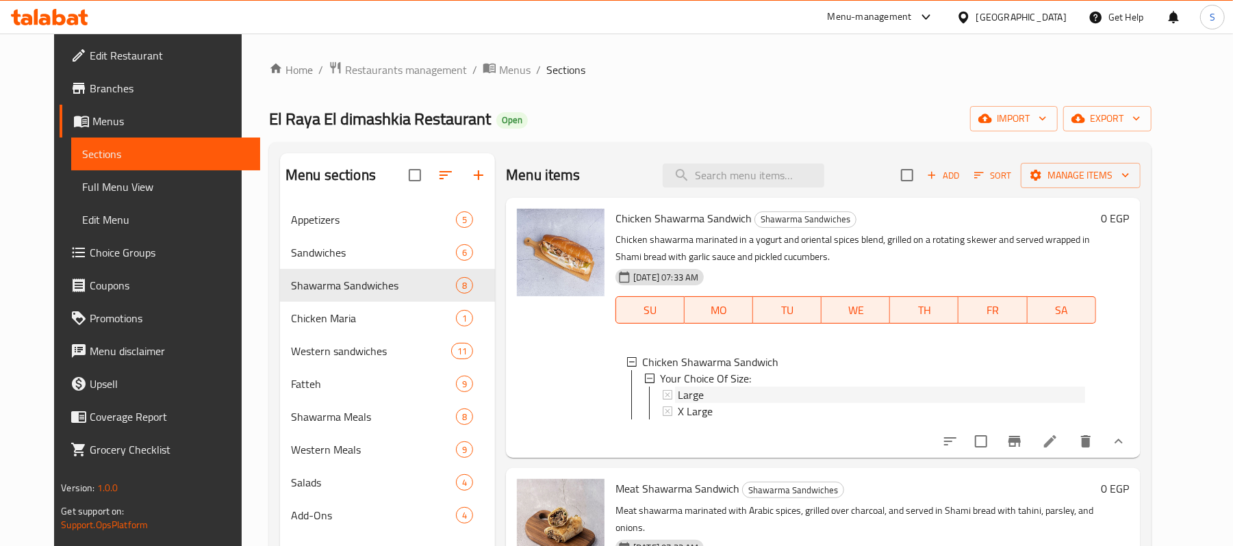
click at [687, 399] on span "Large" at bounding box center [691, 395] width 26 height 16
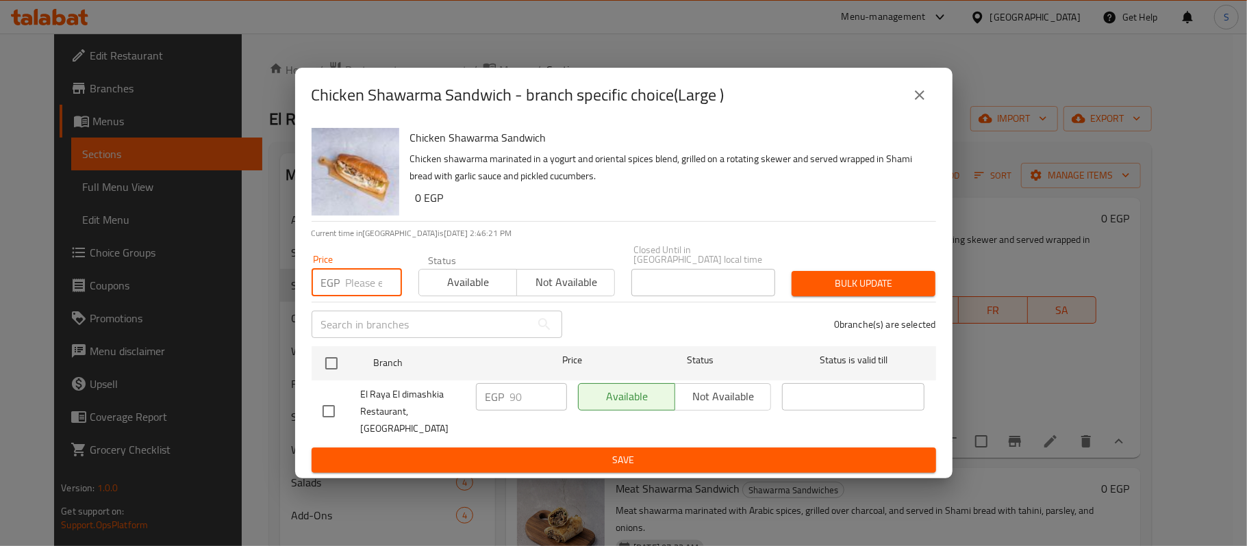
click at [368, 286] on input "number" at bounding box center [374, 282] width 56 height 27
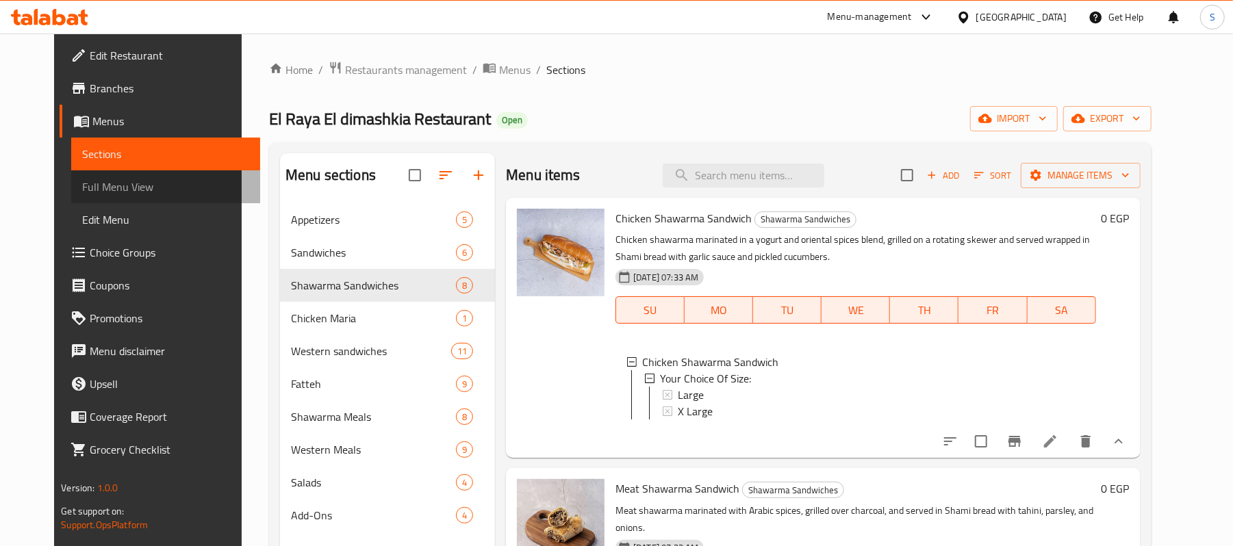
click at [108, 190] on span "Full Menu View" at bounding box center [165, 187] width 167 height 16
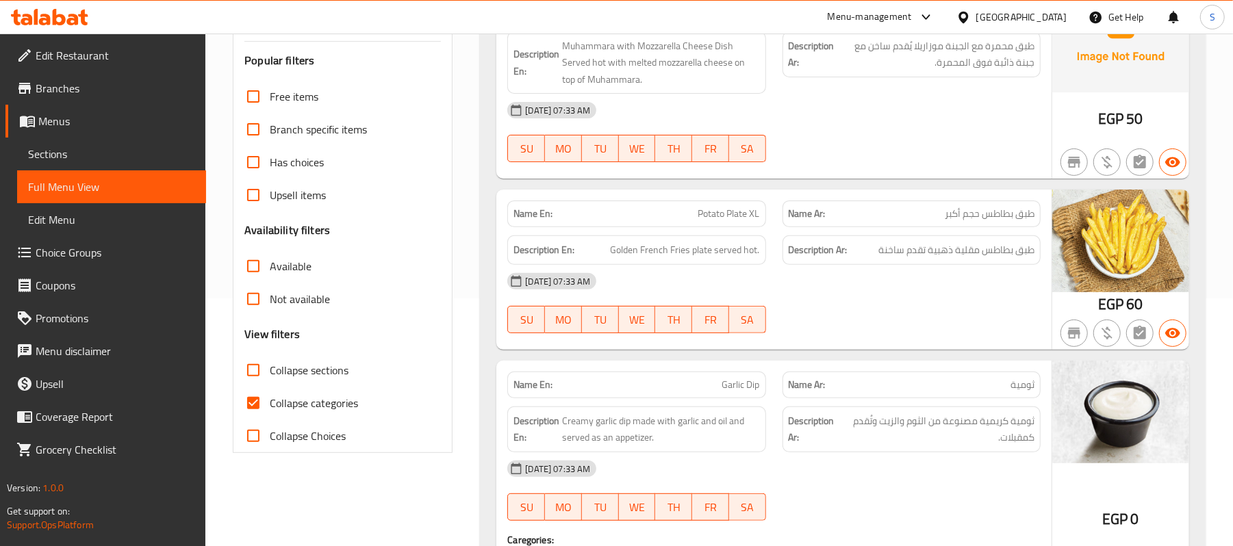
scroll to position [274, 0]
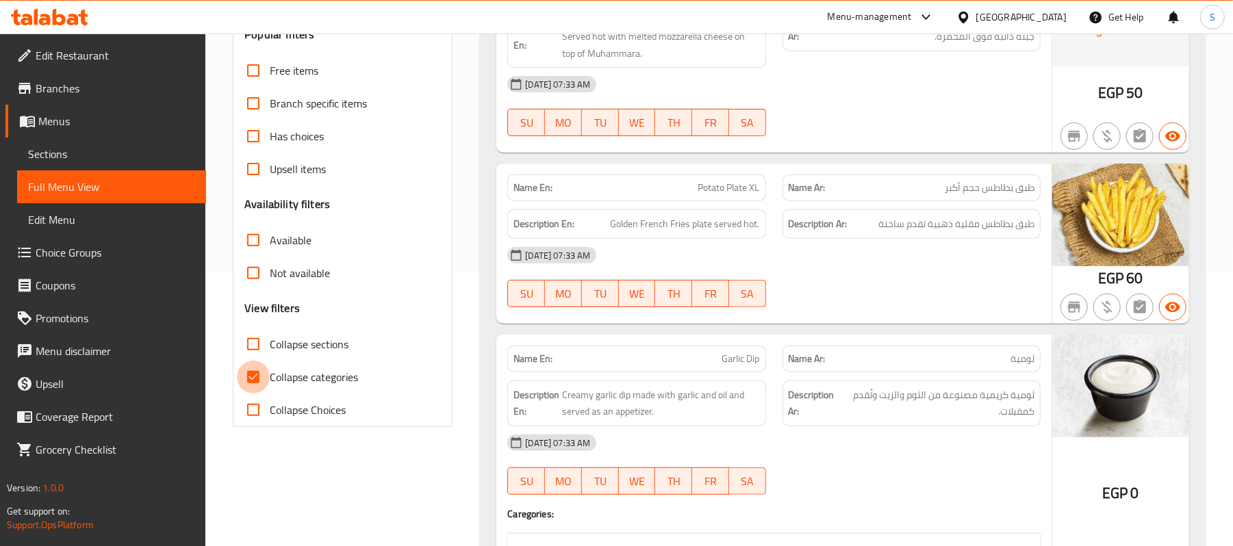
click at [266, 390] on input "Collapse categories" at bounding box center [253, 377] width 33 height 33
checkbox input "false"
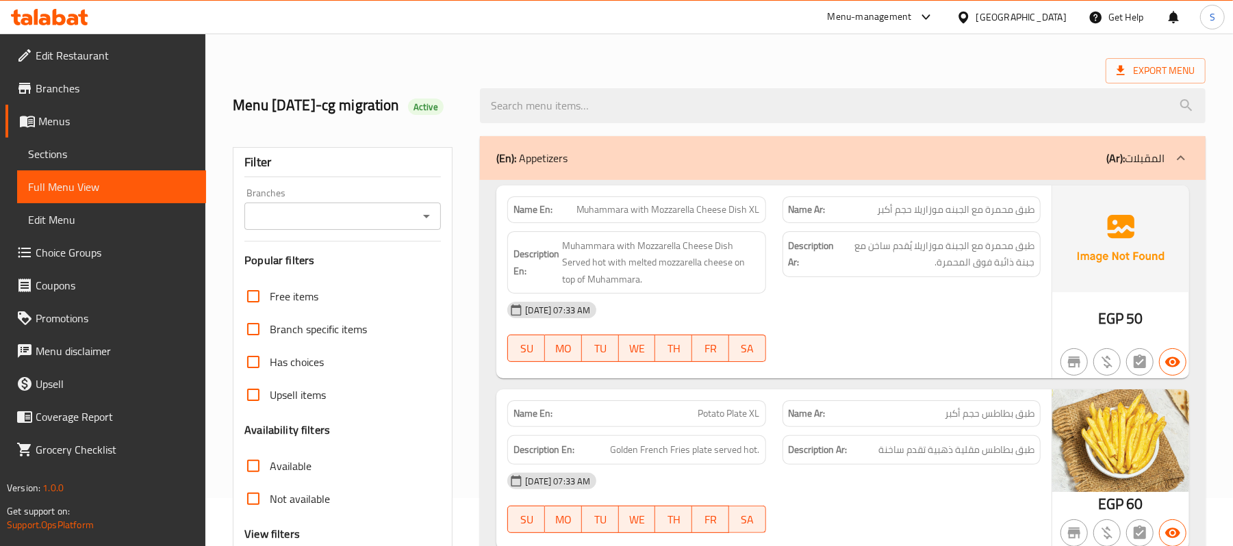
scroll to position [0, 0]
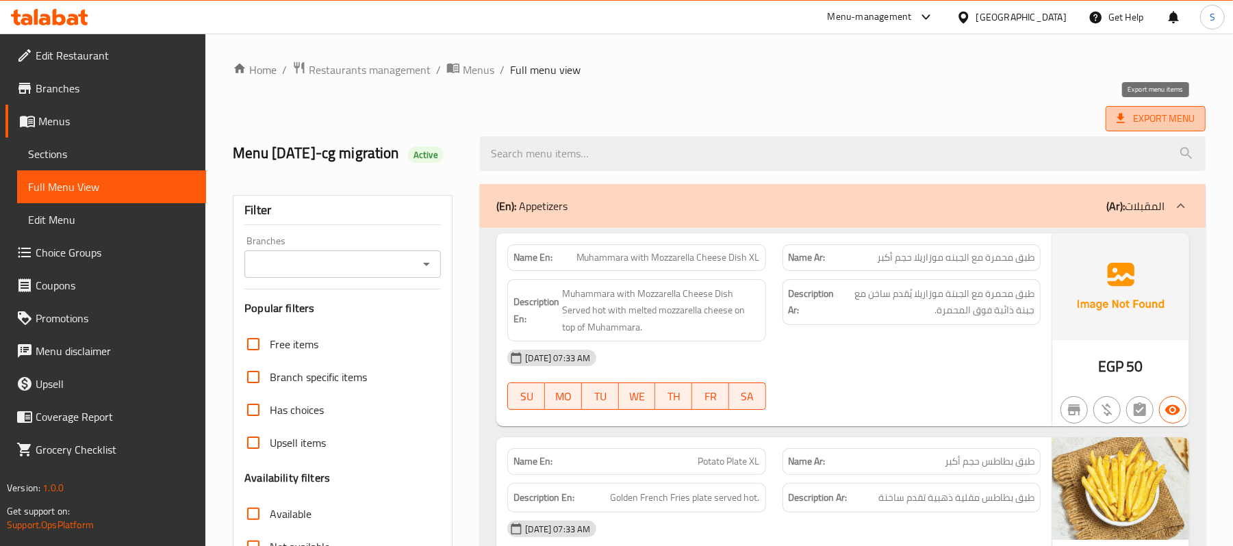
click at [1135, 124] on span "Export Menu" at bounding box center [1156, 118] width 78 height 17
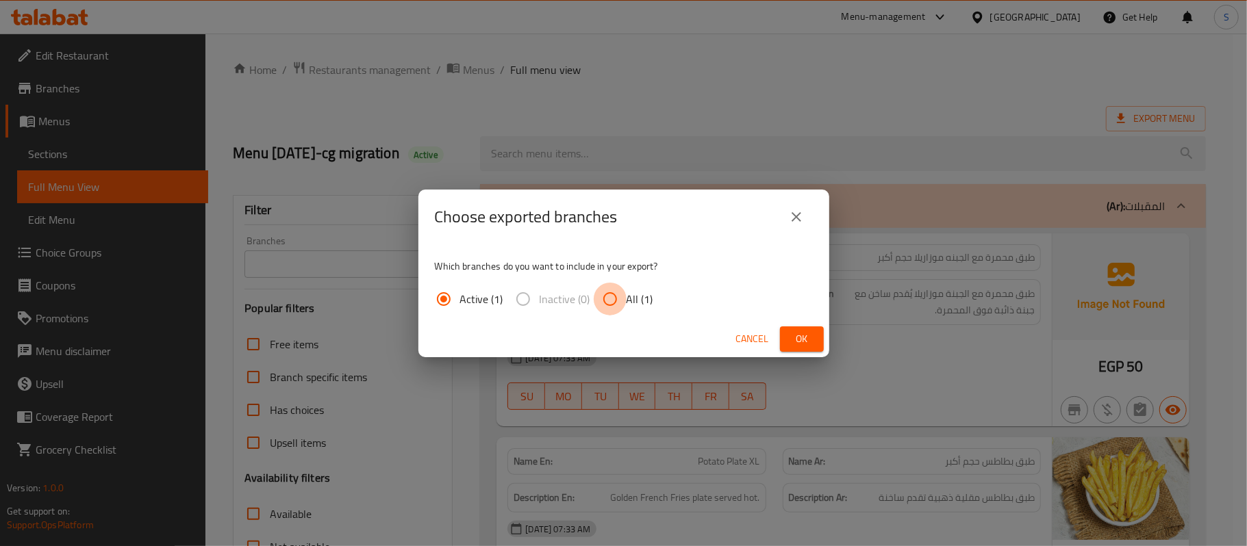
click at [616, 310] on input "All (1)" at bounding box center [610, 299] width 33 height 33
radio input "true"
click at [809, 334] on span "Ok" at bounding box center [802, 339] width 22 height 17
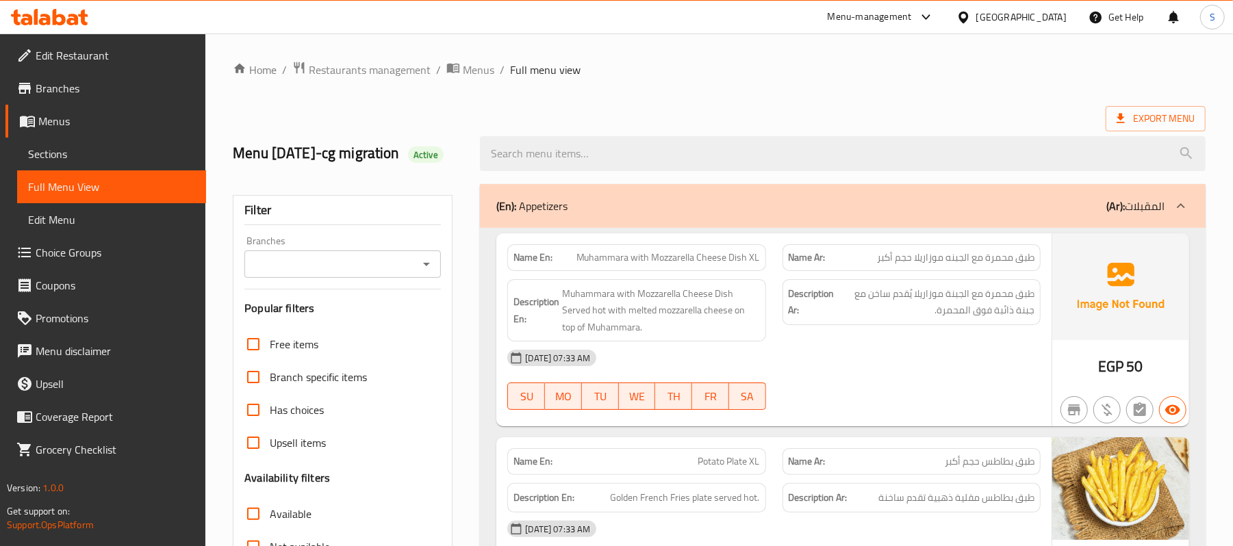
click at [75, 143] on link "Sections" at bounding box center [111, 154] width 189 height 33
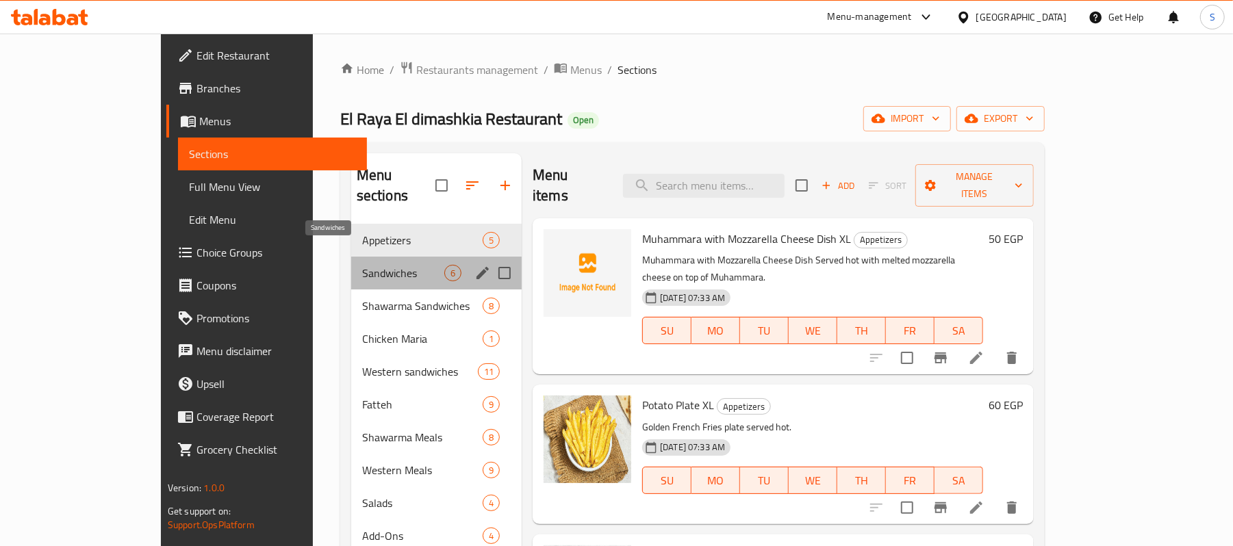
click at [362, 265] on span "Sandwiches" at bounding box center [403, 273] width 82 height 16
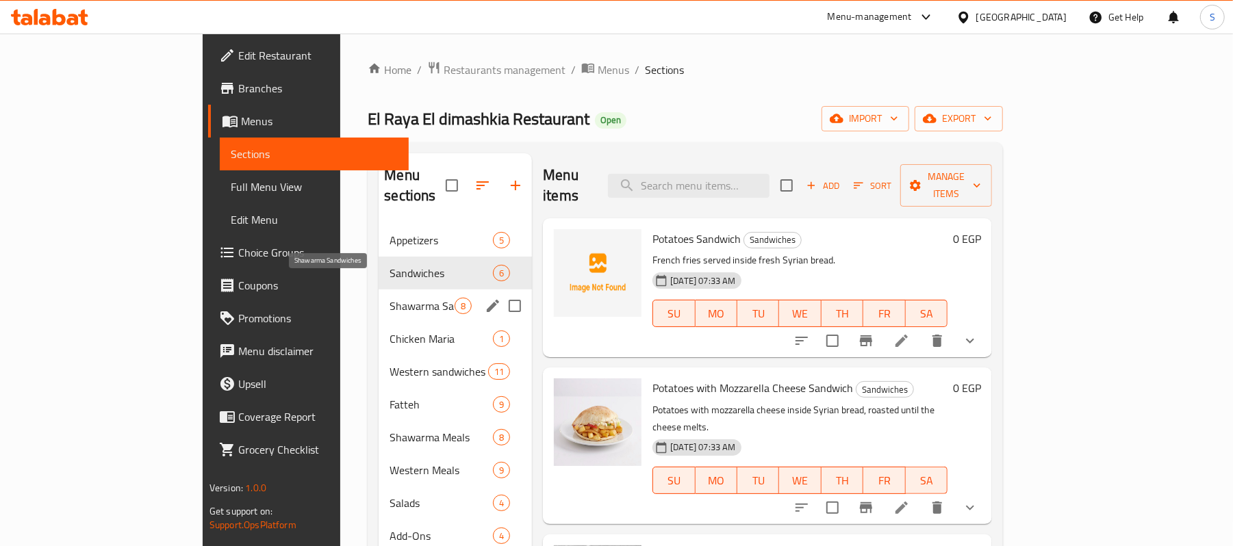
click at [390, 298] on span "Shawarma Sandwiches" at bounding box center [422, 306] width 65 height 16
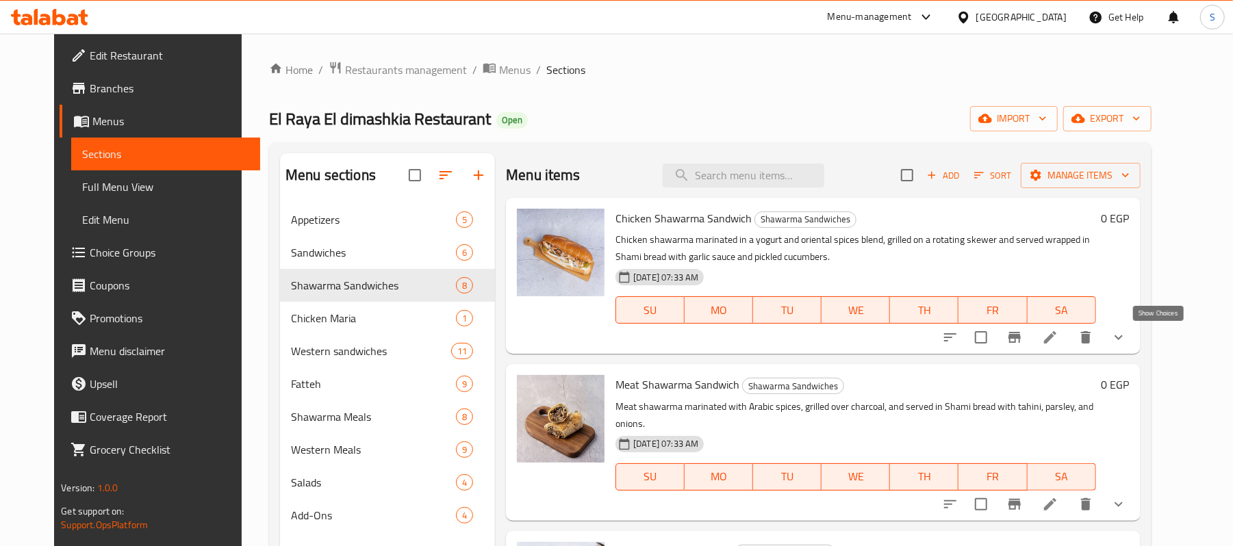
click at [1127, 342] on icon "show more" at bounding box center [1119, 337] width 16 height 16
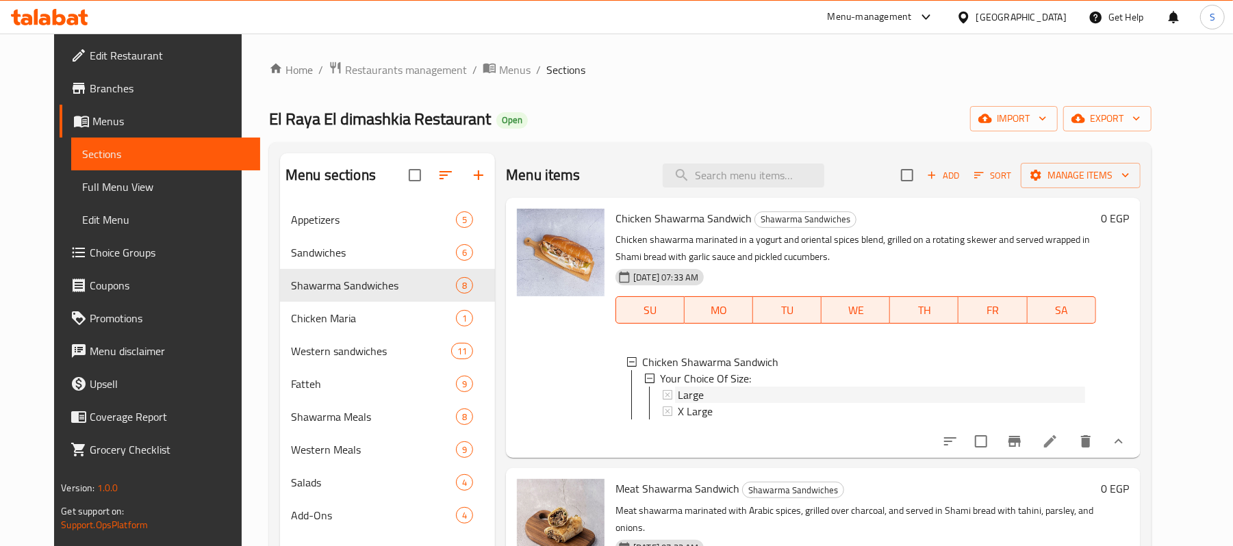
click at [678, 400] on span "Large" at bounding box center [691, 395] width 26 height 16
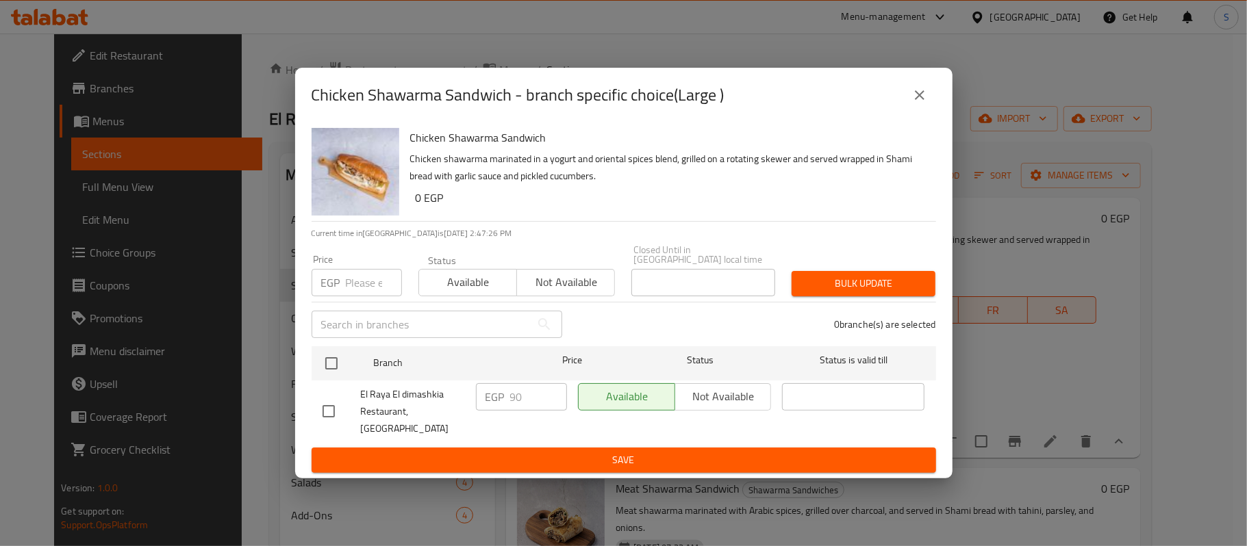
click at [360, 289] on input "number" at bounding box center [374, 282] width 56 height 27
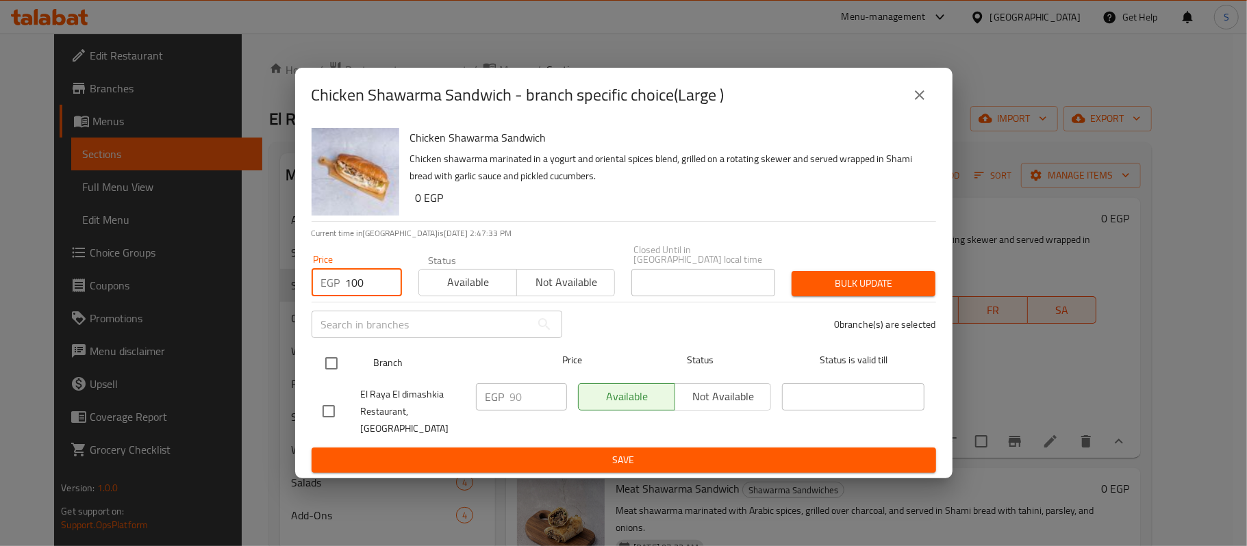
type input "100"
click at [334, 364] on input "checkbox" at bounding box center [331, 363] width 29 height 29
checkbox input "true"
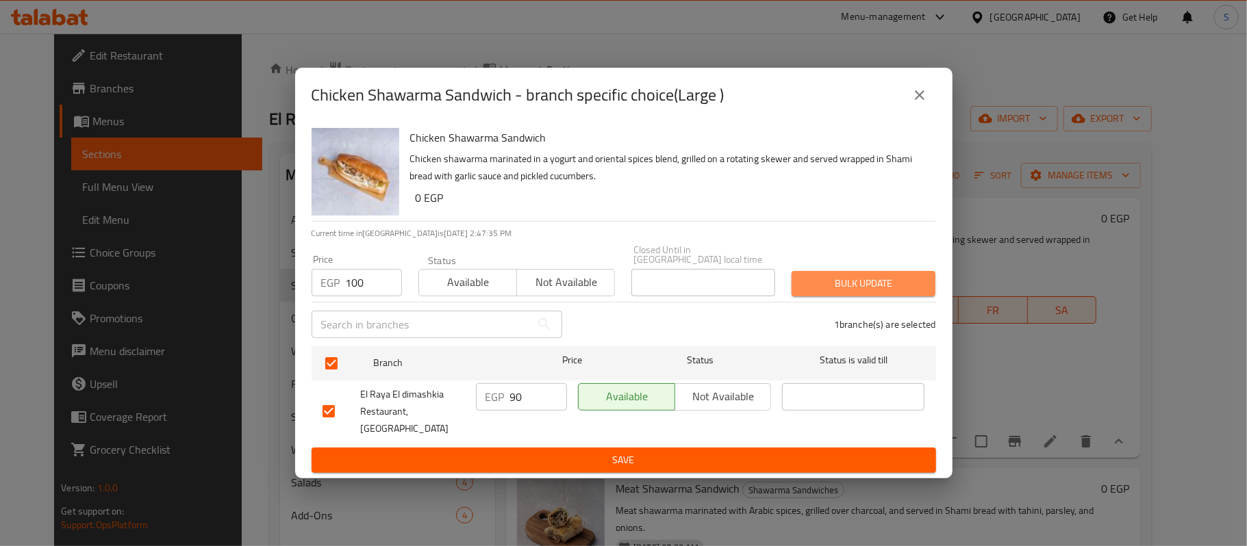
click at [855, 283] on span "Bulk update" at bounding box center [864, 283] width 122 height 17
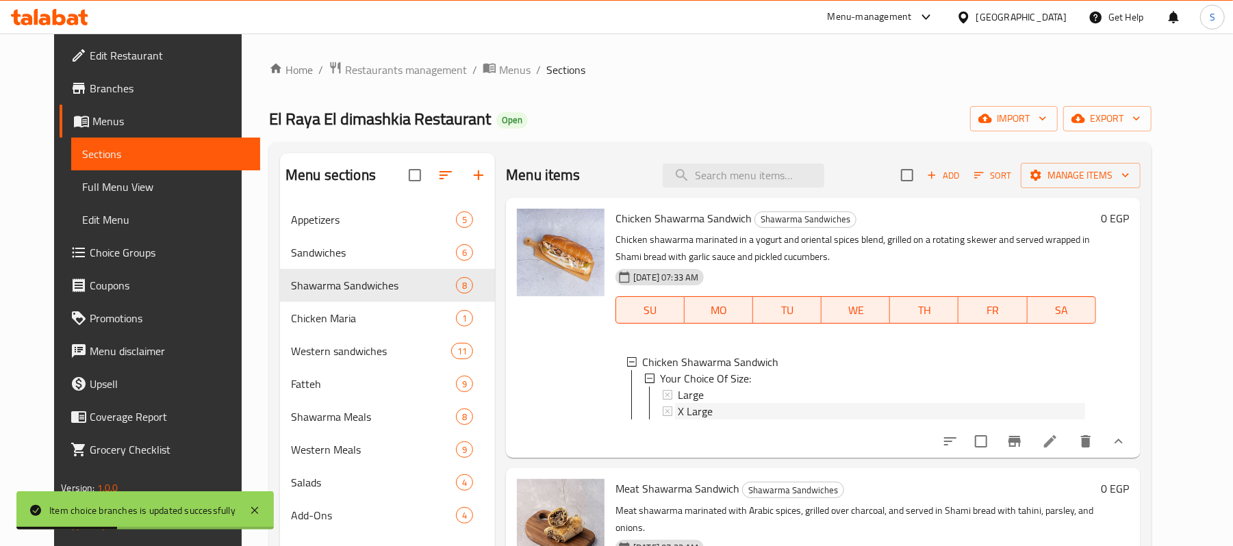
click at [694, 414] on span "X Large" at bounding box center [695, 411] width 35 height 16
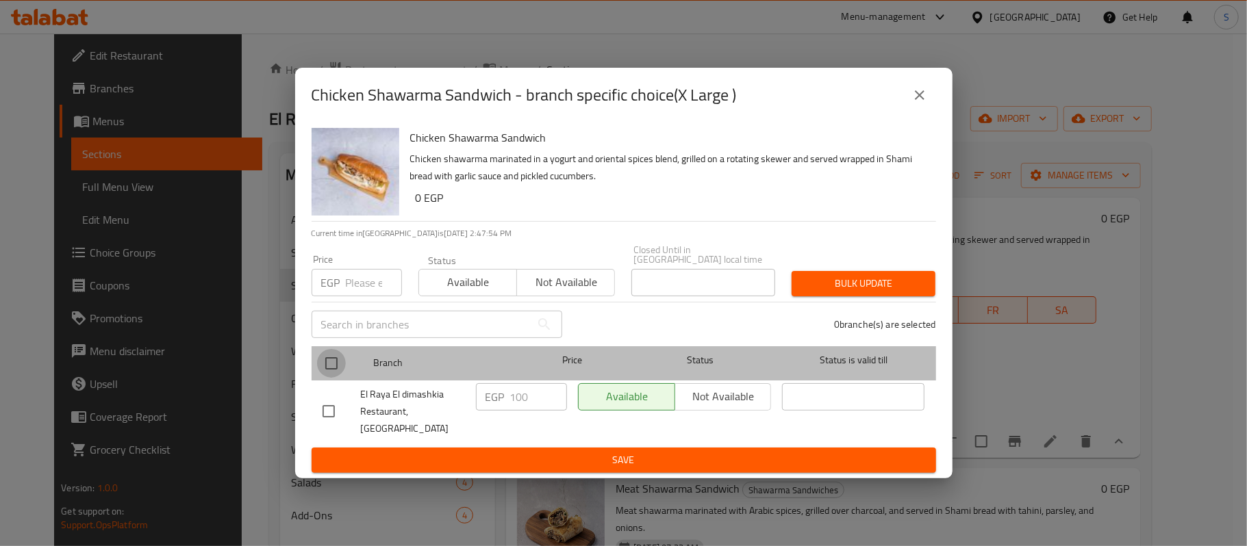
click at [345, 378] on input "checkbox" at bounding box center [331, 363] width 29 height 29
checkbox input "true"
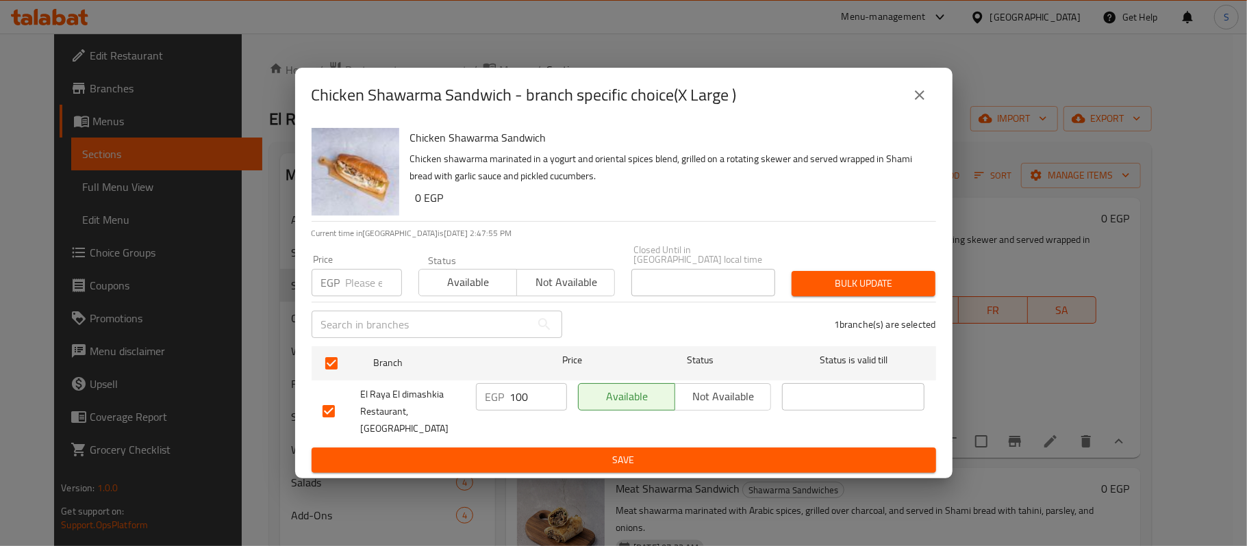
click at [348, 290] on input "number" at bounding box center [374, 282] width 56 height 27
type input "110"
click at [858, 283] on span "Bulk update" at bounding box center [864, 283] width 122 height 17
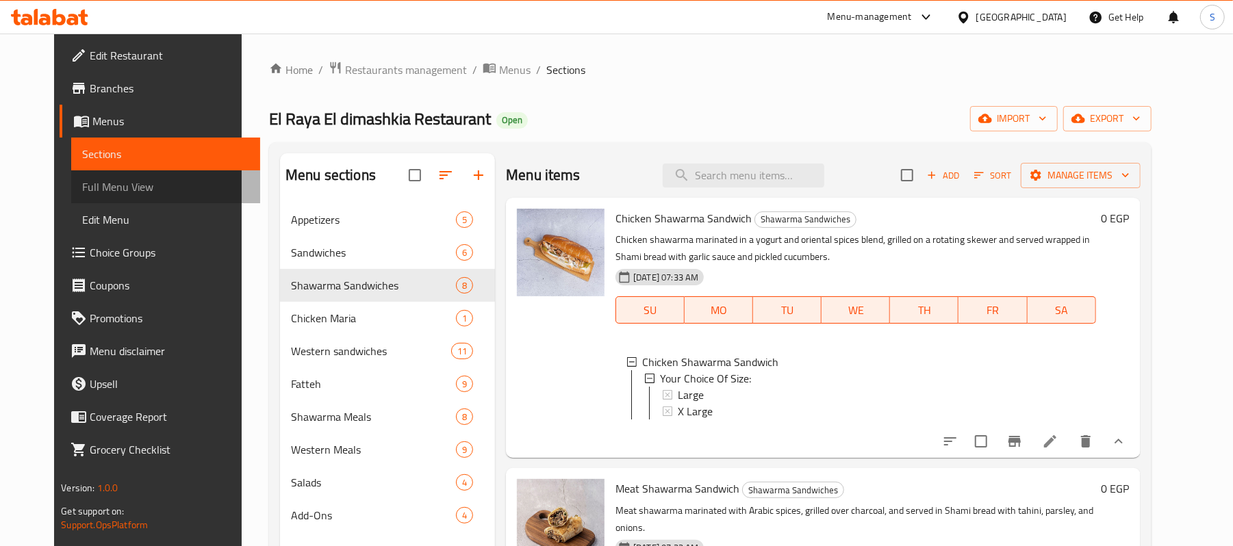
click at [85, 182] on span "Full Menu View" at bounding box center [165, 187] width 167 height 16
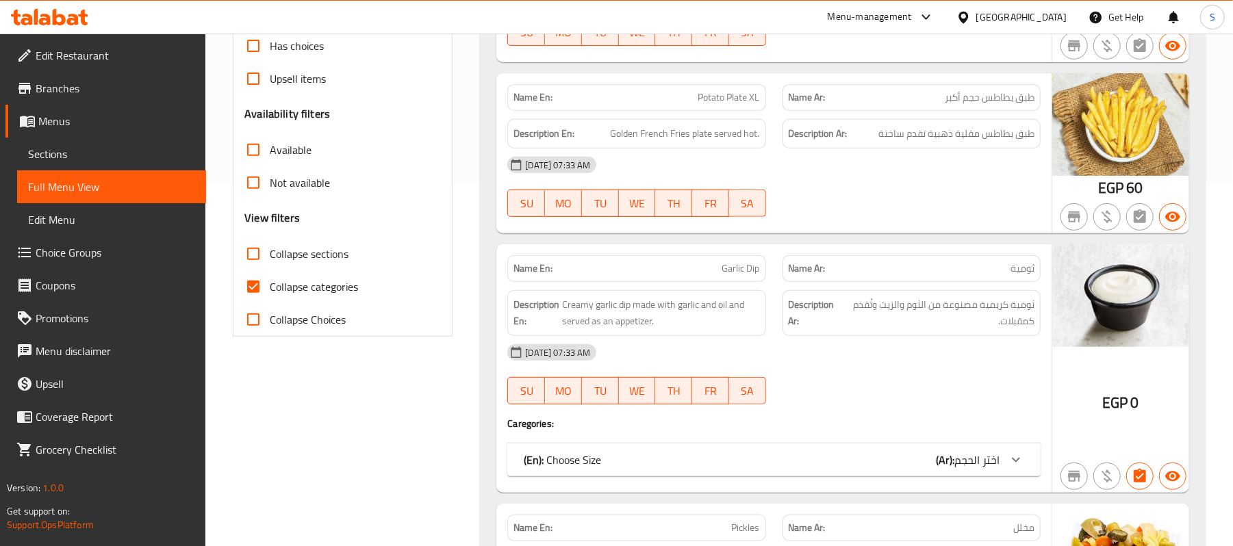
scroll to position [365, 0]
click at [262, 301] on input "Collapse categories" at bounding box center [253, 286] width 33 height 33
checkbox input "false"
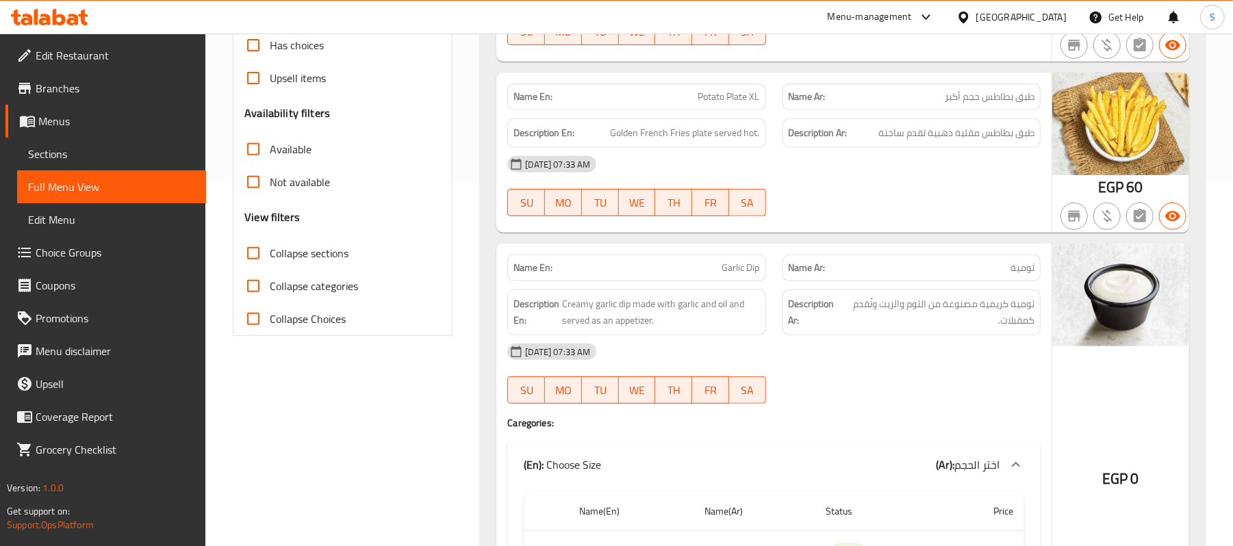
click at [264, 270] on input "Collapse sections" at bounding box center [253, 253] width 33 height 33
checkbox input "true"
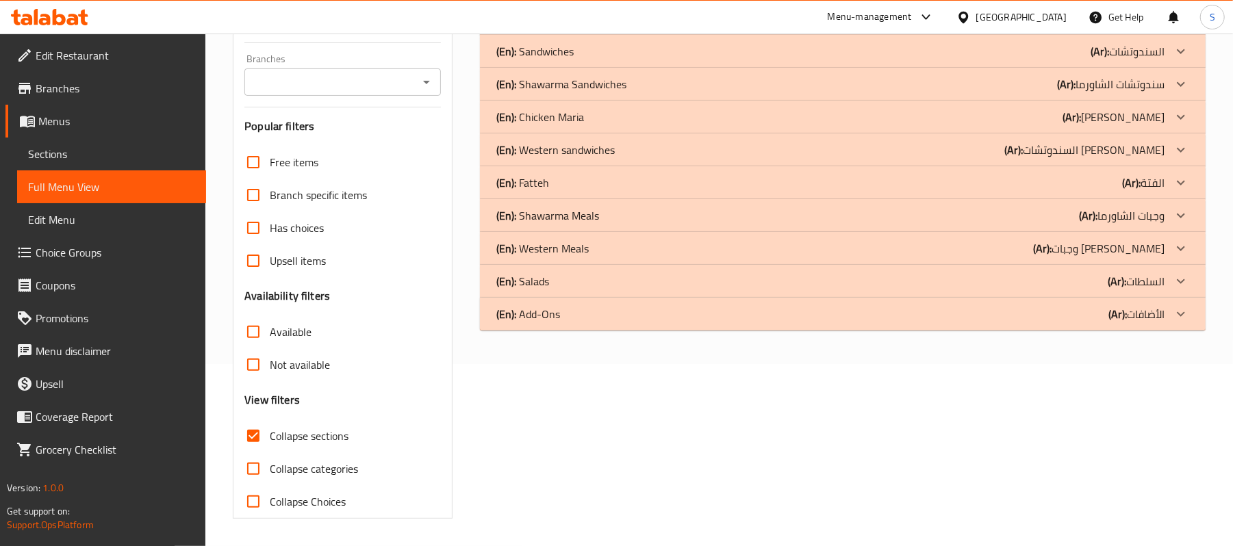
scroll to position [203, 0]
click at [1176, 86] on icon at bounding box center [1181, 84] width 16 height 16
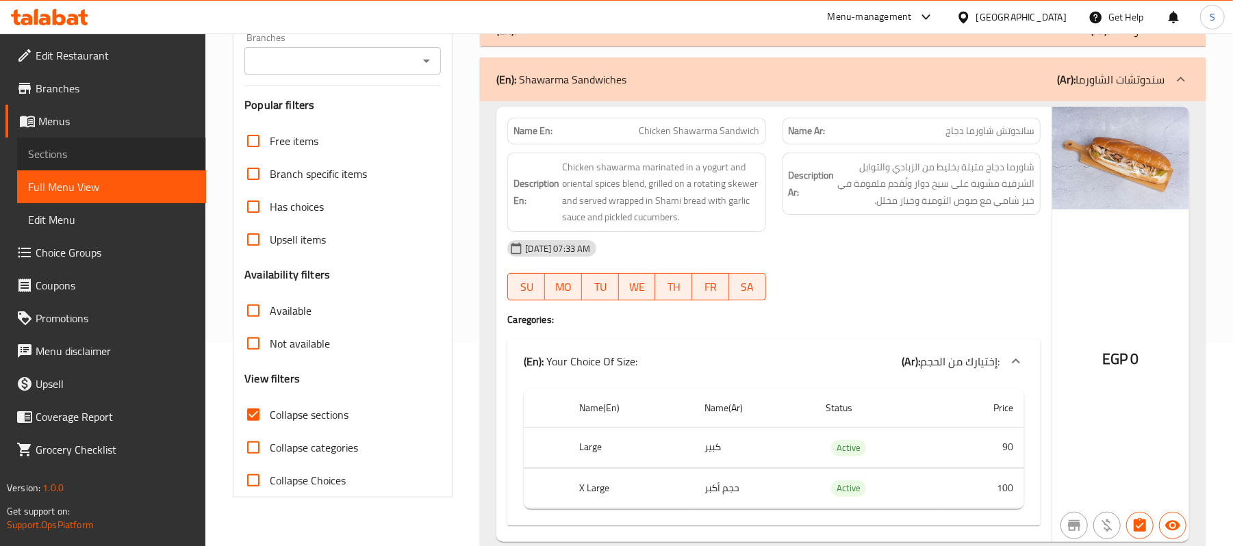
click at [55, 155] on span "Sections" at bounding box center [111, 154] width 167 height 16
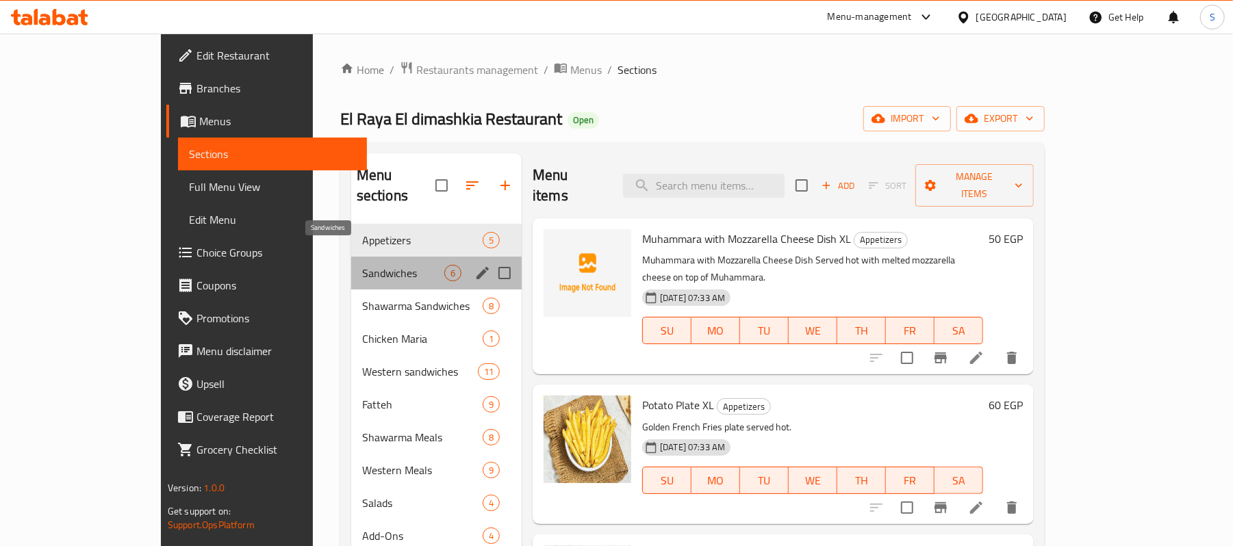
click at [362, 265] on span "Sandwiches" at bounding box center [403, 273] width 82 height 16
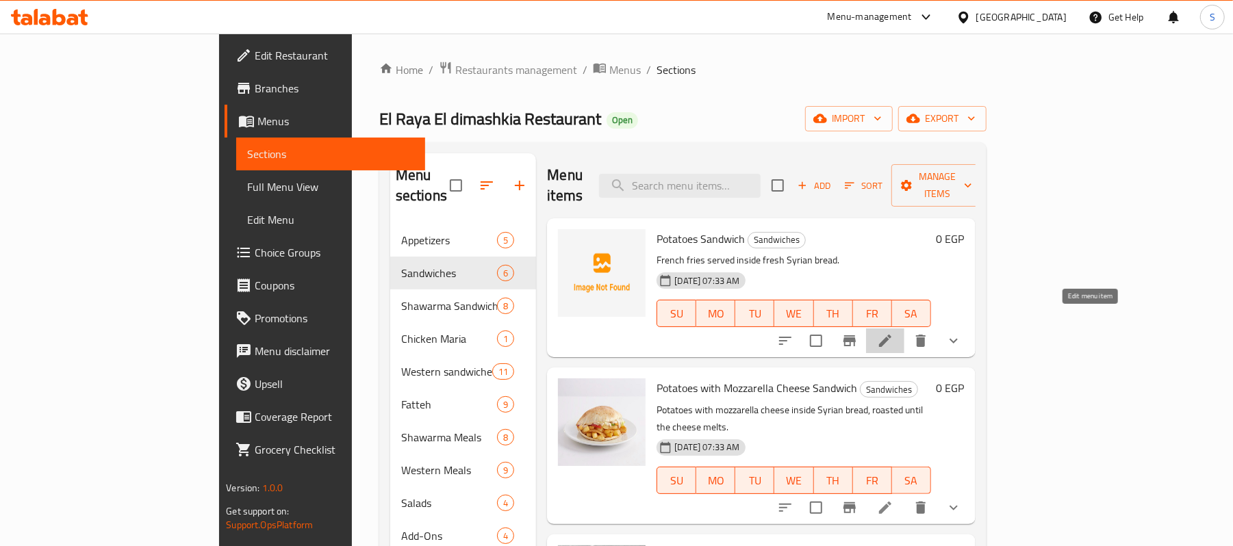
click at [892, 335] on icon at bounding box center [885, 341] width 12 height 12
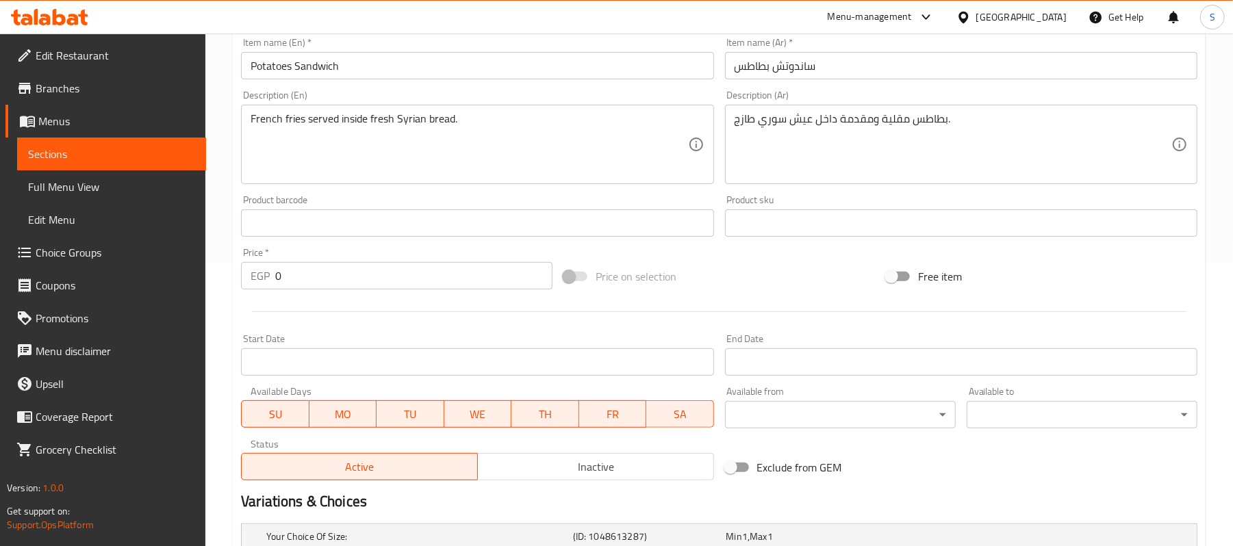
scroll to position [453, 0]
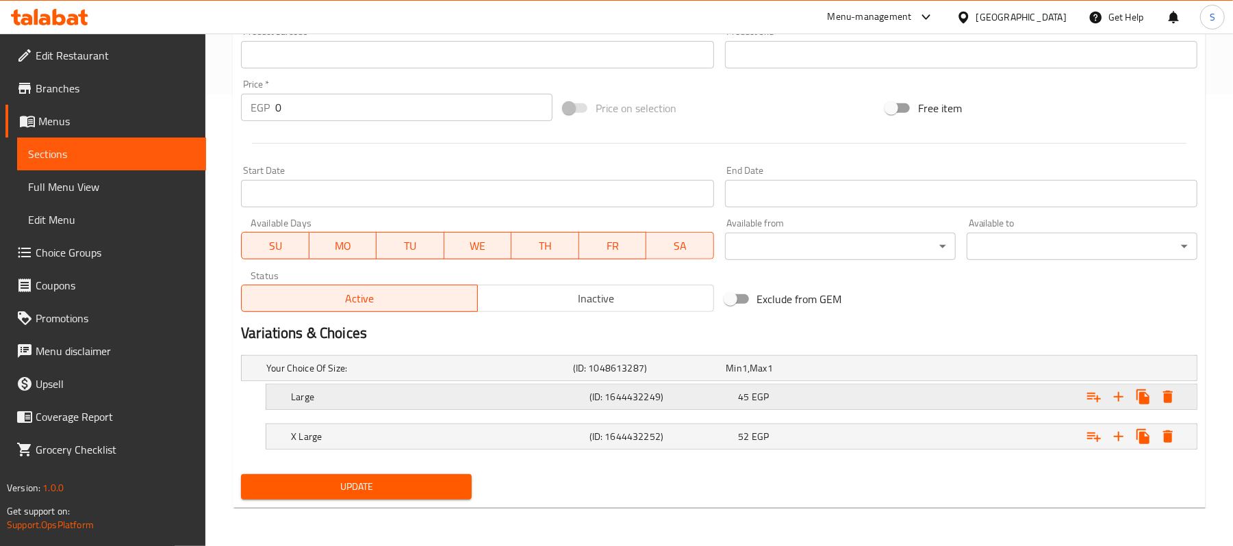
click at [868, 397] on div "45 EGP" at bounding box center [811, 397] width 144 height 14
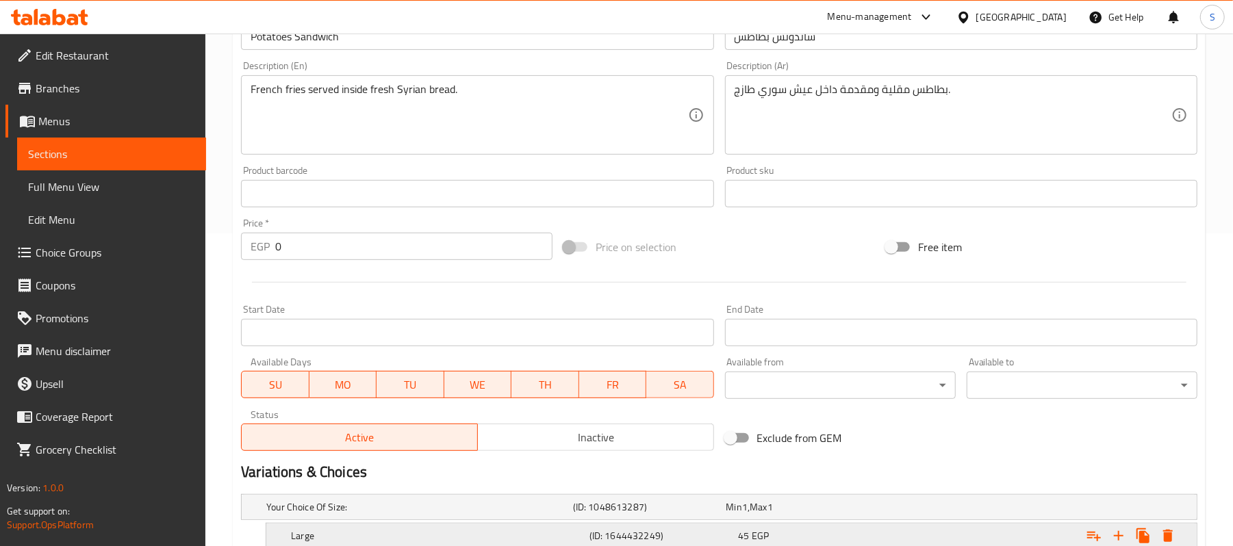
scroll to position [88, 0]
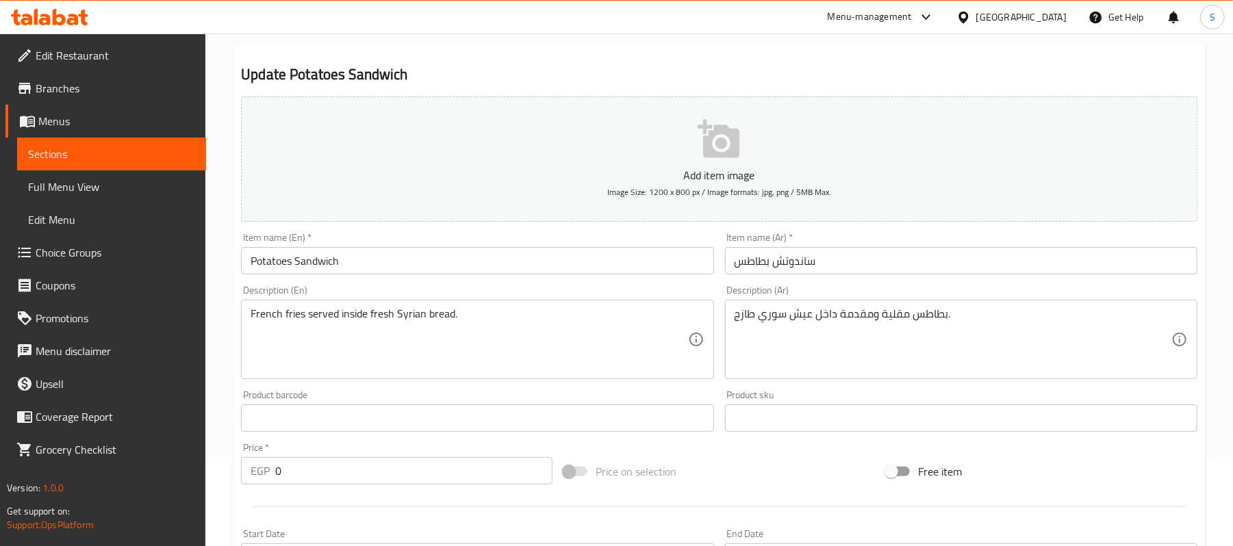
click at [116, 146] on span "Sections" at bounding box center [111, 154] width 167 height 16
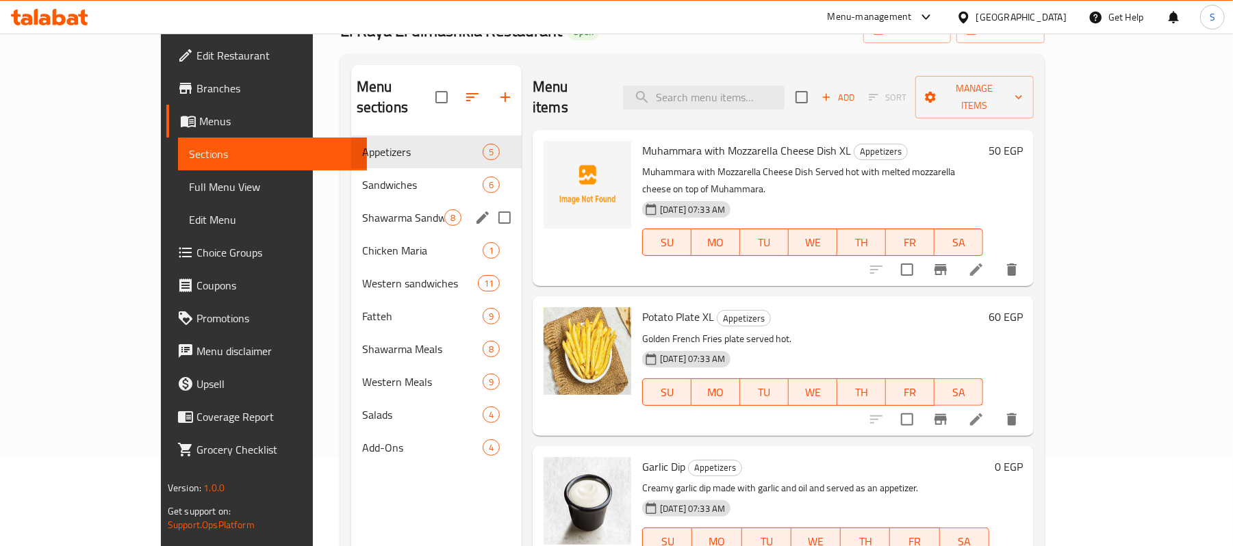
click at [351, 201] on div "Shawarma Sandwiches 8" at bounding box center [436, 217] width 171 height 33
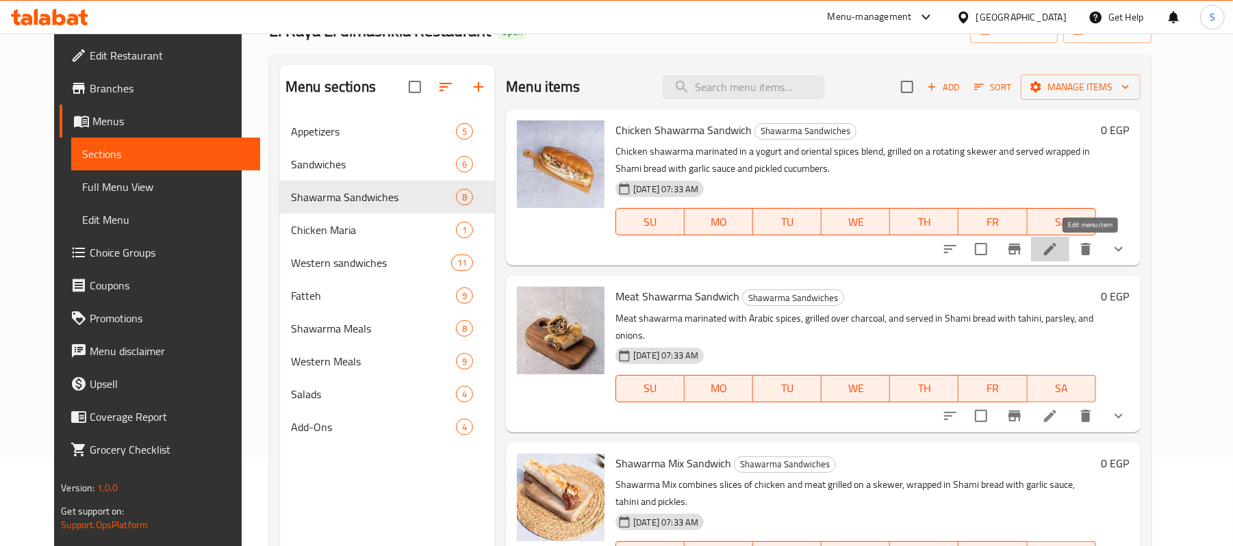
click at [1059, 244] on icon at bounding box center [1050, 249] width 16 height 16
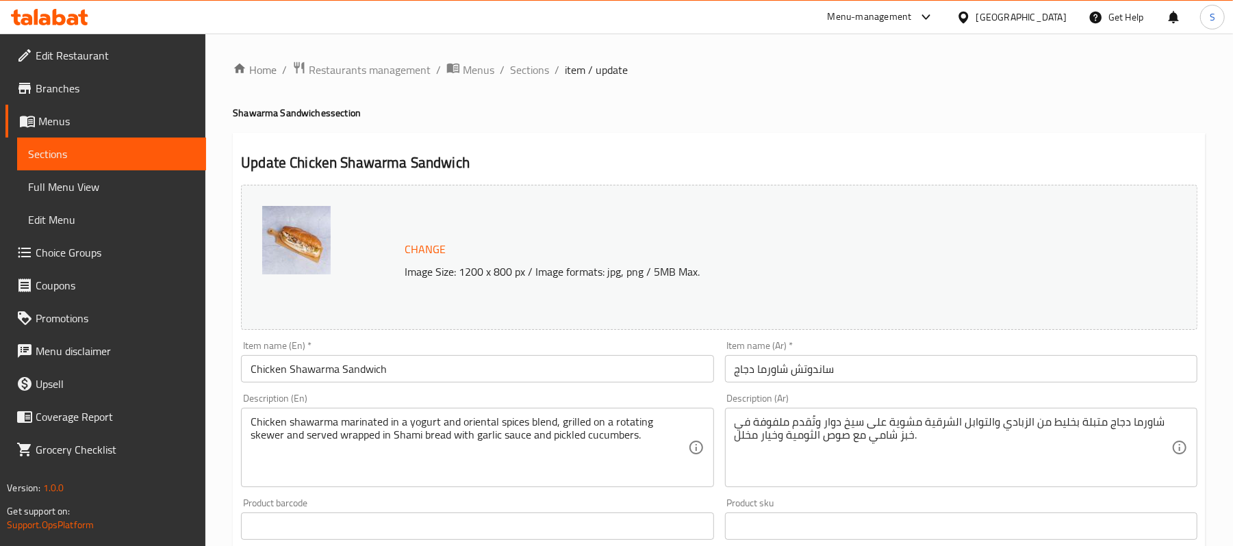
scroll to position [472, 0]
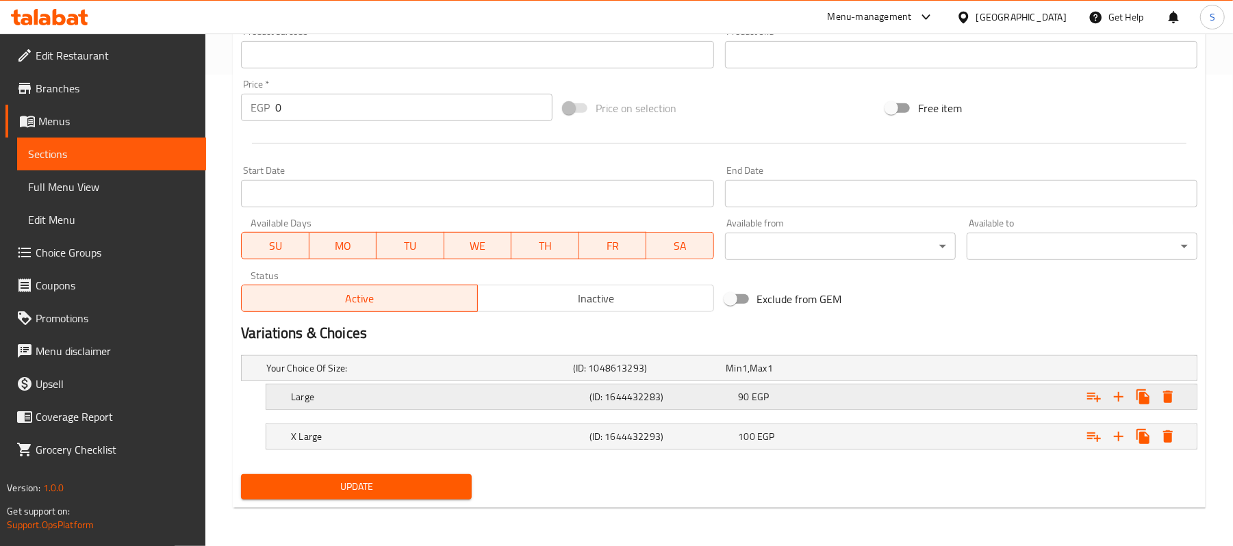
click at [867, 398] on div "90 EGP" at bounding box center [811, 397] width 144 height 14
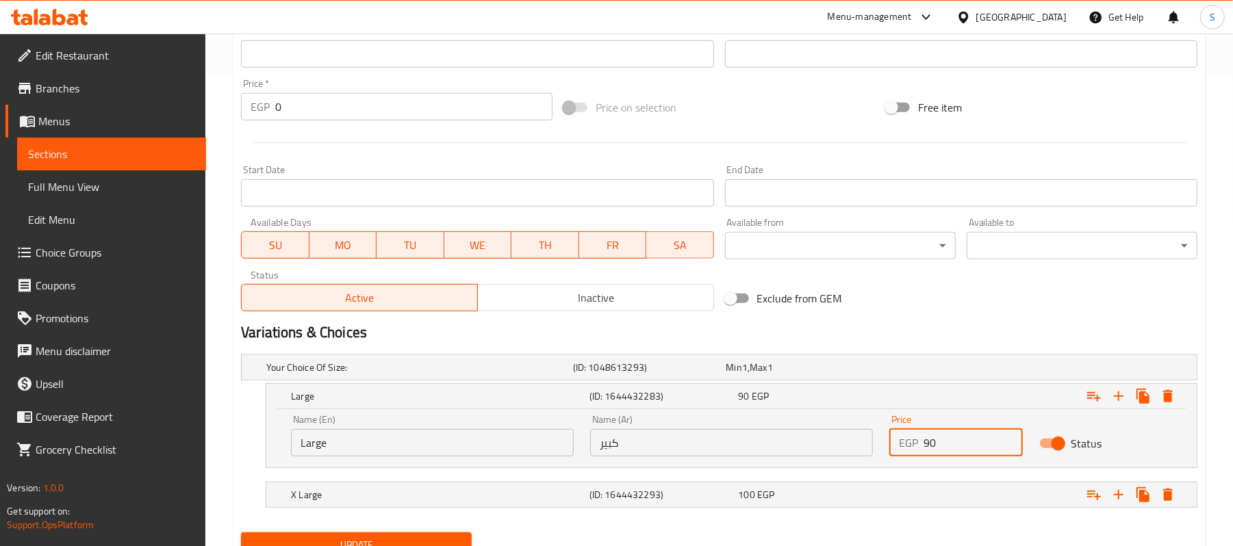
drag, startPoint x: 948, startPoint y: 436, endPoint x: 808, endPoint y: 462, distance: 142.0
click at [808, 462] on div "Name (En) Large Name (En) Name (Ar) كبير Name (Ar) Price EGP 90 Price Status" at bounding box center [732, 436] width 898 height 58
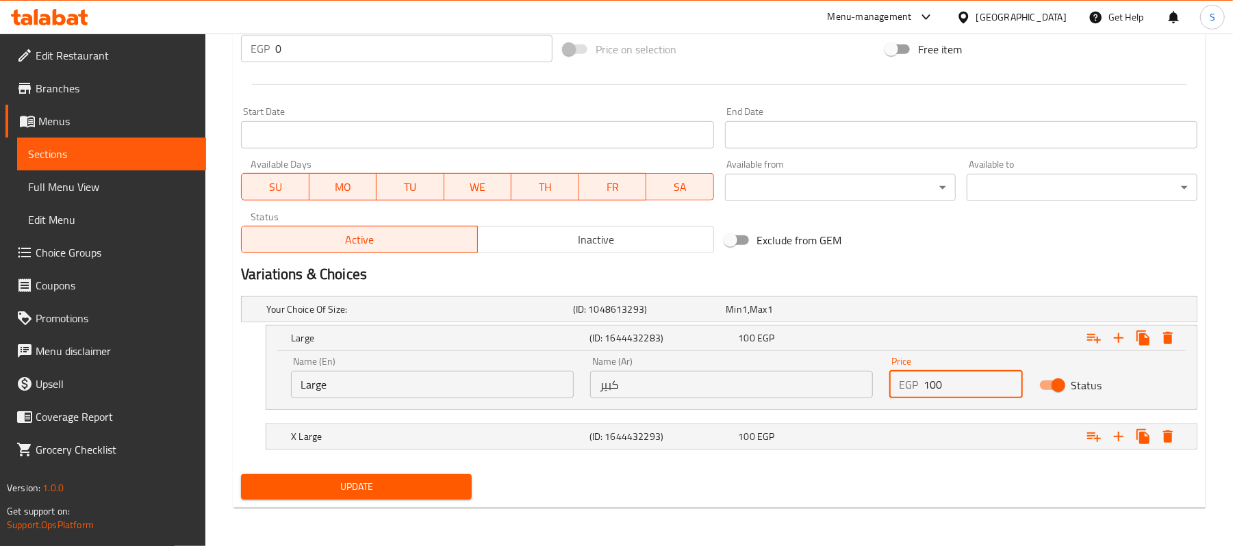
type input "100"
click at [992, 420] on nav at bounding box center [719, 418] width 957 height 11
click at [985, 444] on div "Expand" at bounding box center [1034, 437] width 299 height 30
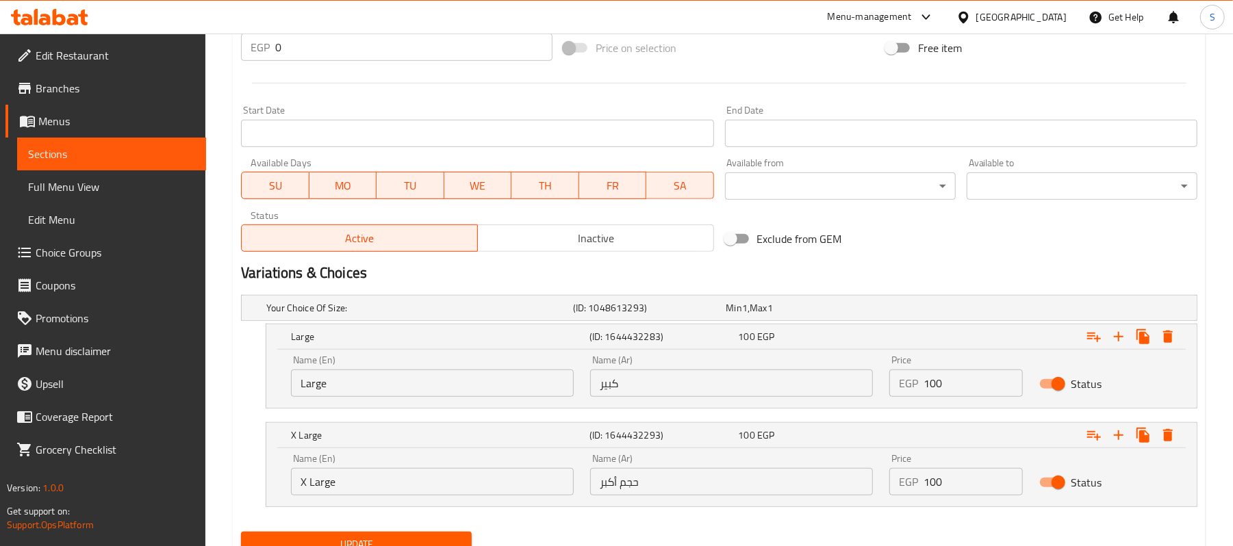
drag, startPoint x: 970, startPoint y: 472, endPoint x: 801, endPoint y: 499, distance: 171.2
click at [801, 499] on div "Name (En) X Large Name (En) Name (Ar) حجم أكبر Name (Ar) Price EGP 100 Price St…" at bounding box center [732, 475] width 898 height 58
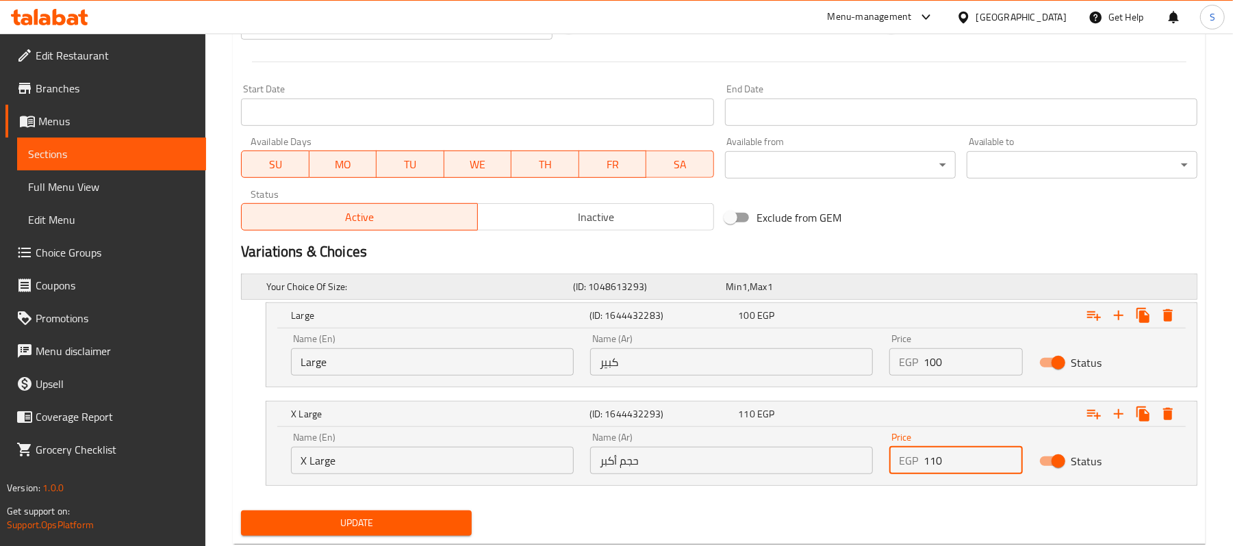
scroll to position [590, 0]
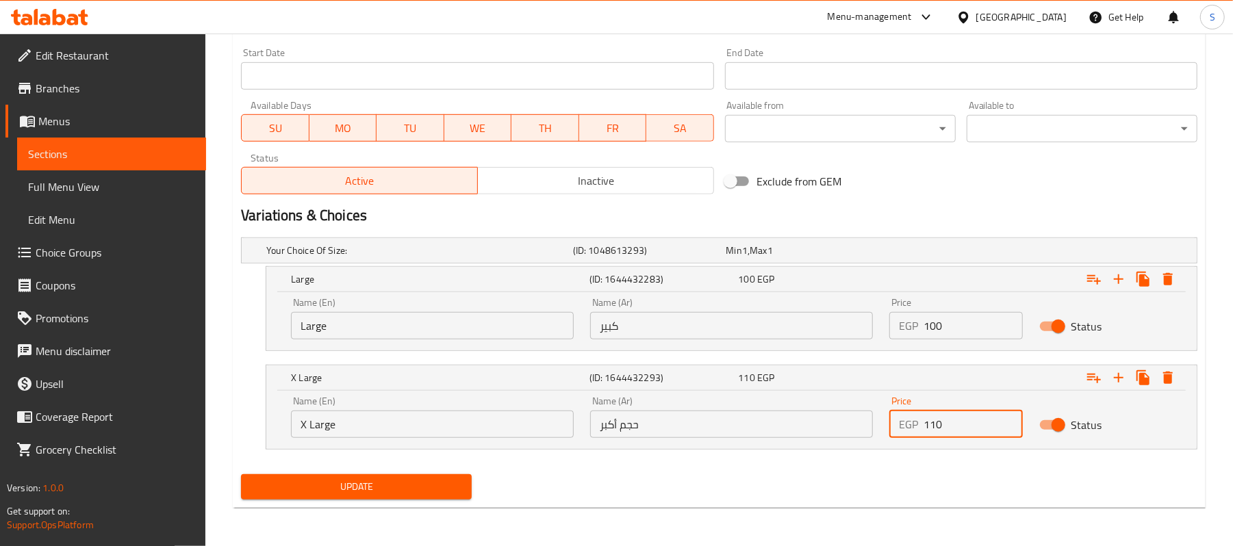
type input "110"
click at [445, 504] on div "Update" at bounding box center [357, 487] width 242 height 36
click at [442, 492] on span "Update" at bounding box center [356, 487] width 209 height 17
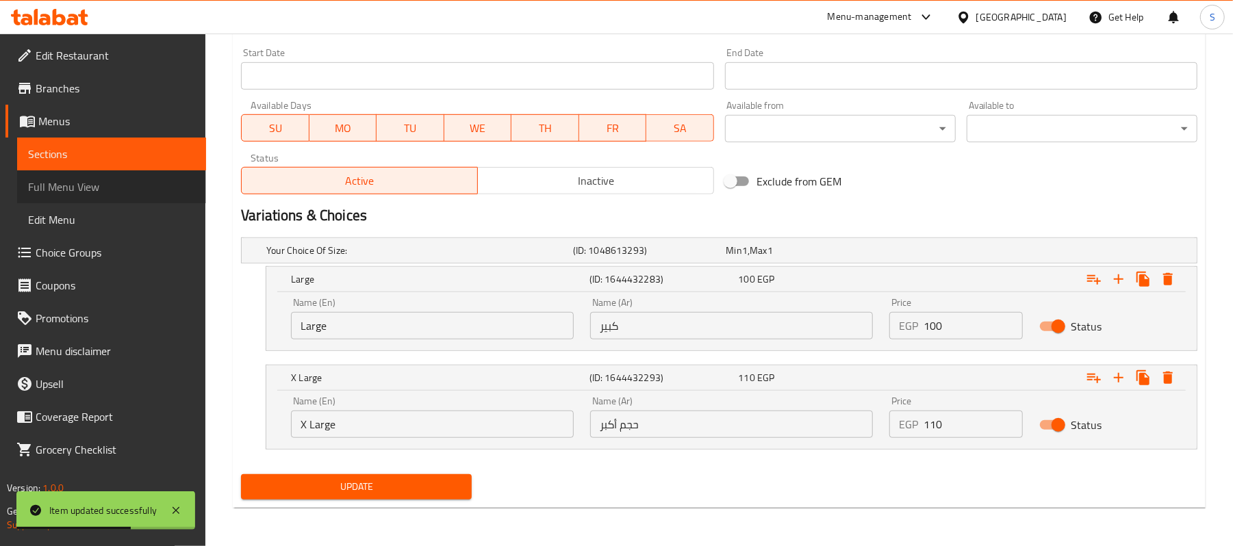
click at [77, 179] on span "Full Menu View" at bounding box center [111, 187] width 167 height 16
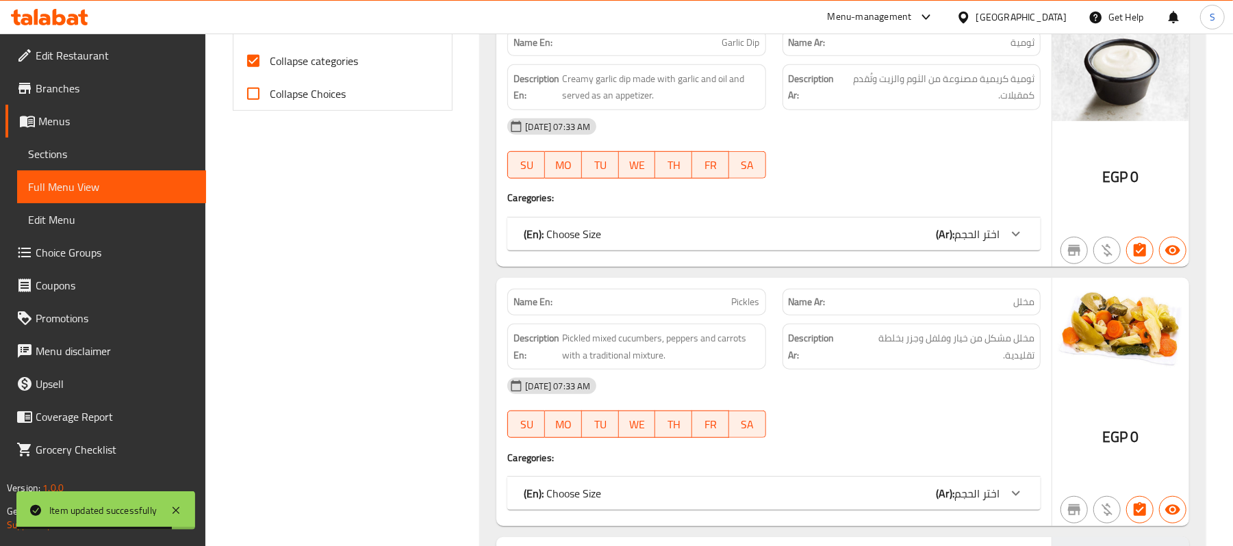
click at [252, 45] on input "Collapse sections" at bounding box center [253, 28] width 33 height 33
checkbox input "true"
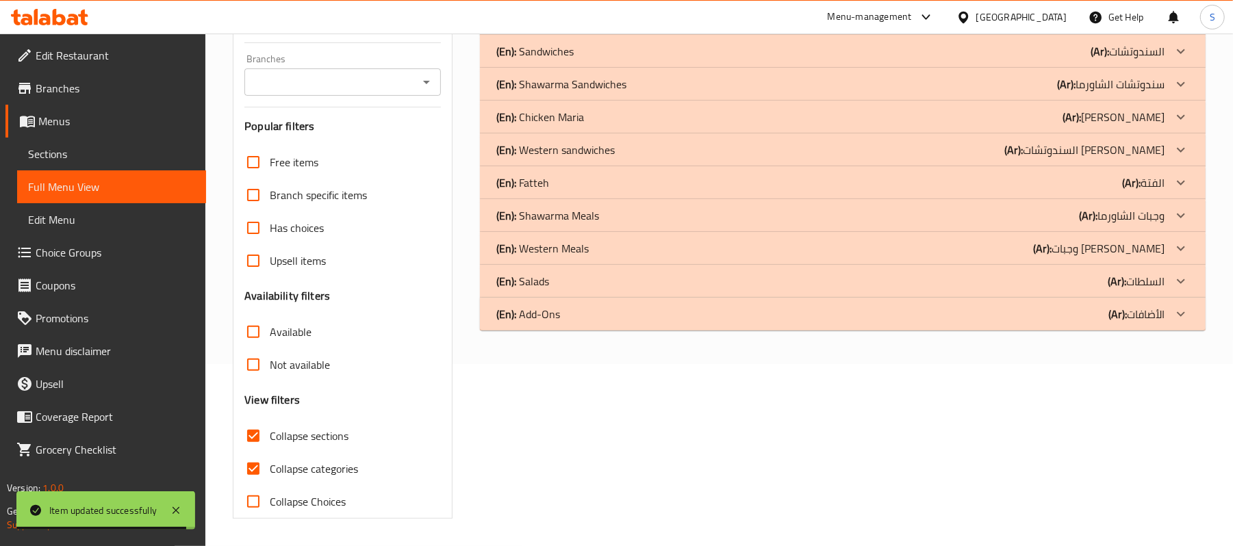
scroll to position [203, 0]
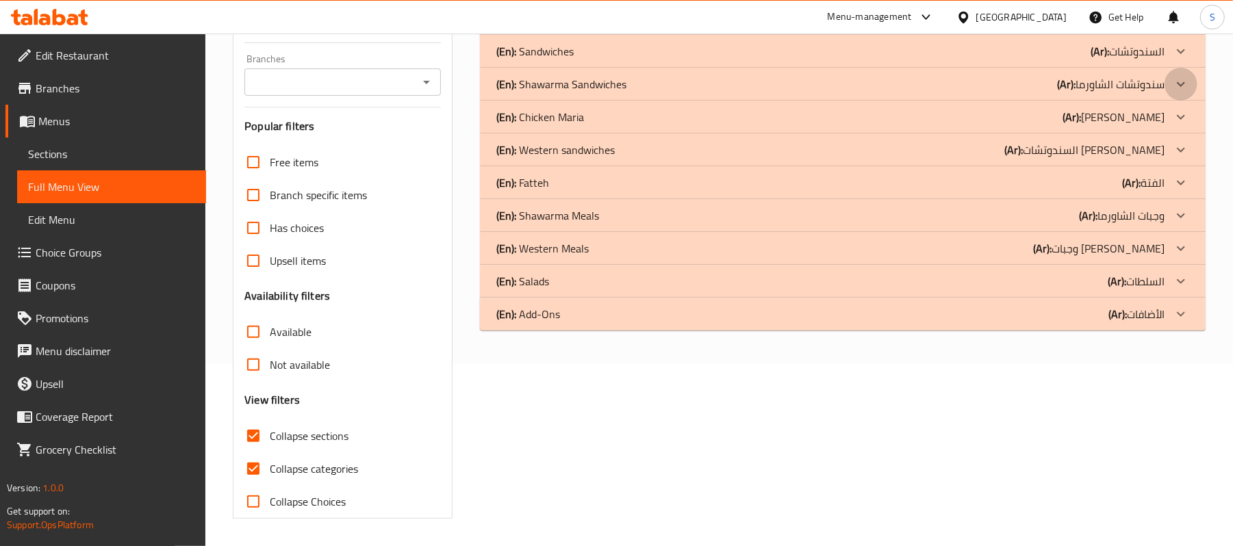
click at [1173, 73] on div at bounding box center [1181, 84] width 33 height 33
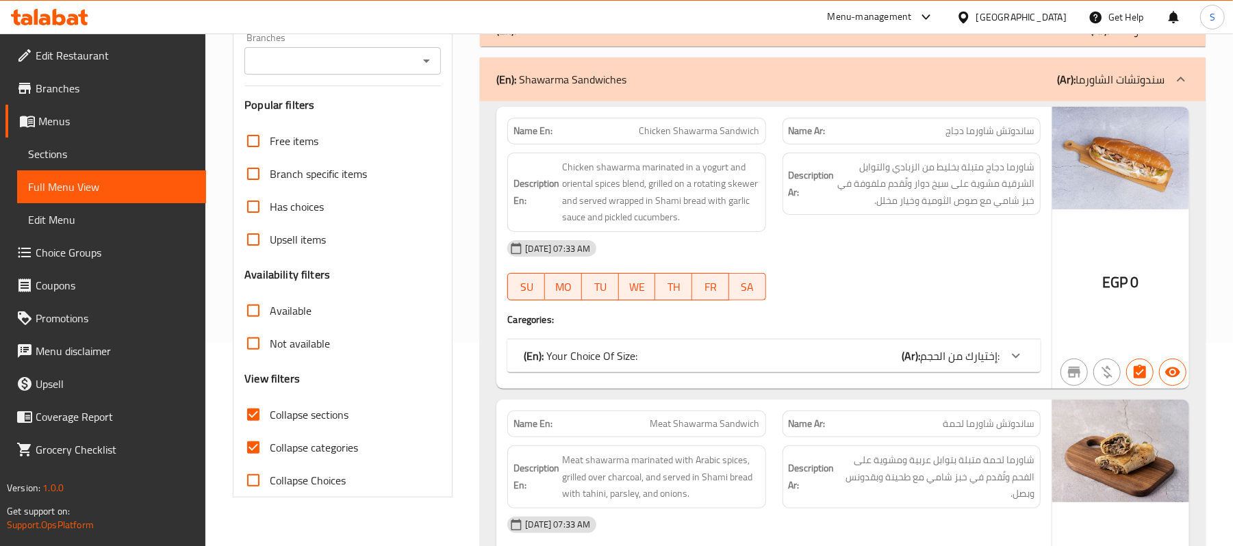
click at [915, 366] on b "(Ar):" at bounding box center [911, 356] width 18 height 21
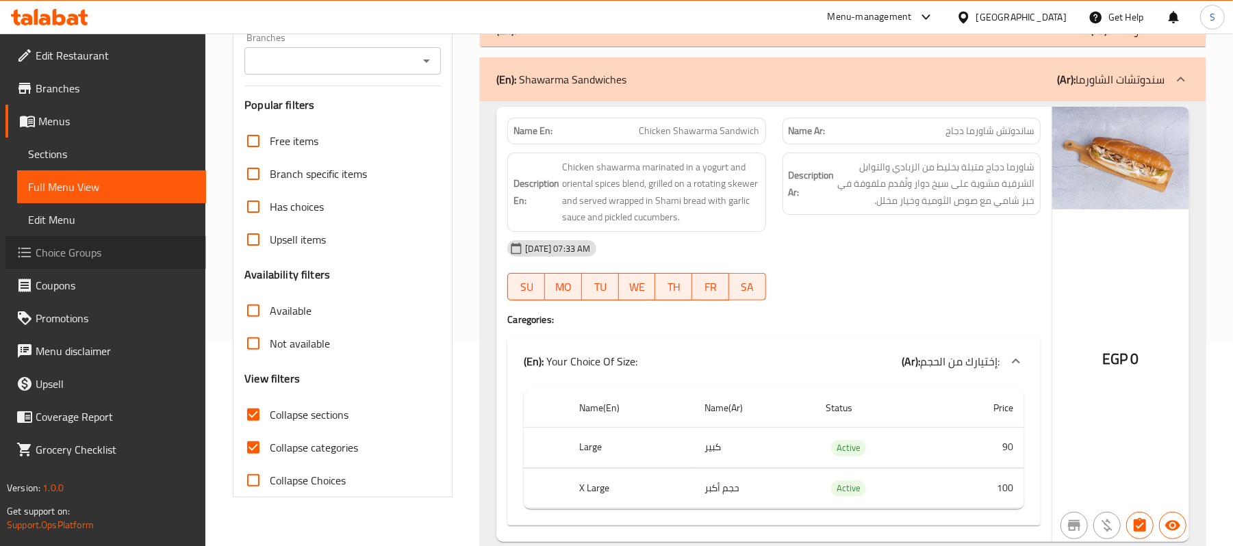
click at [58, 261] on span "Choice Groups" at bounding box center [116, 252] width 160 height 16
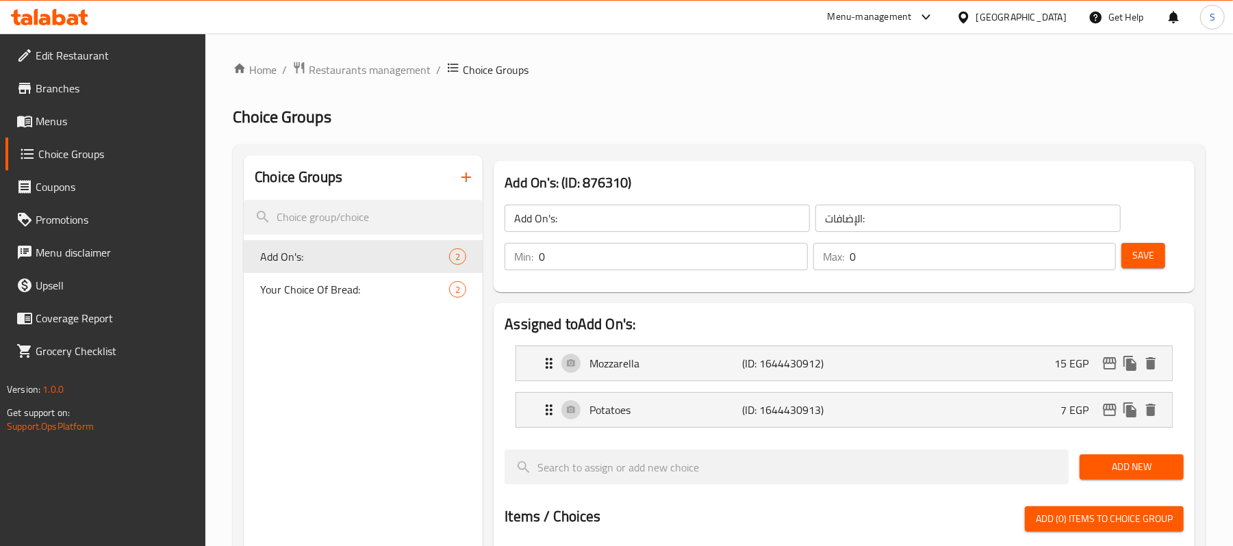
drag, startPoint x: 53, startPoint y: 108, endPoint x: 47, endPoint y: 121, distance: 14.4
click at [53, 108] on link "Menus" at bounding box center [105, 121] width 201 height 33
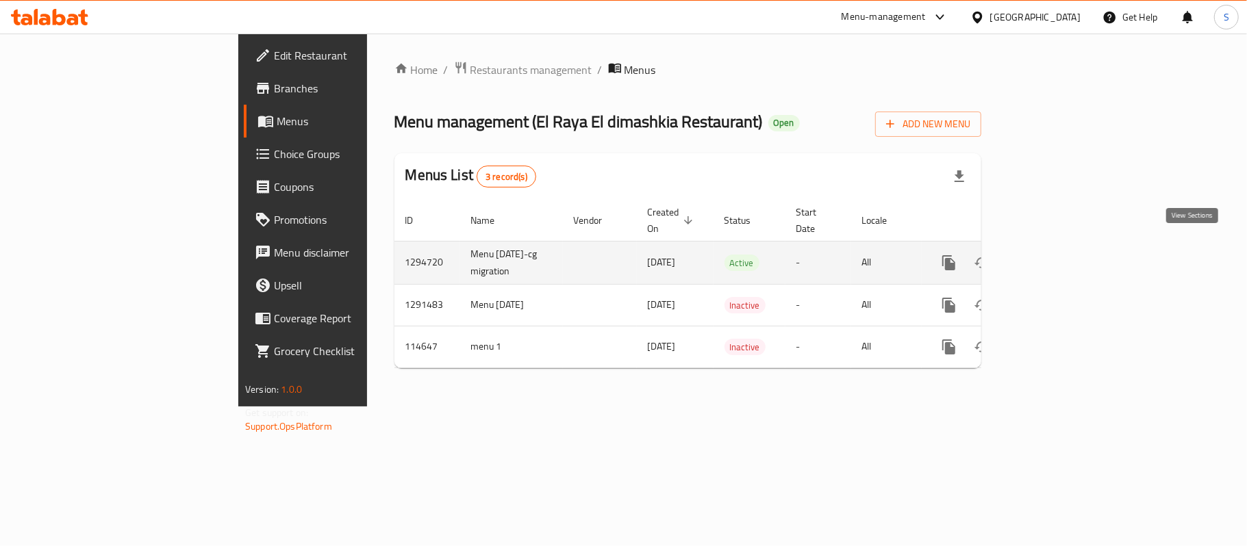
click at [1054, 257] on icon "enhanced table" at bounding box center [1048, 263] width 12 height 12
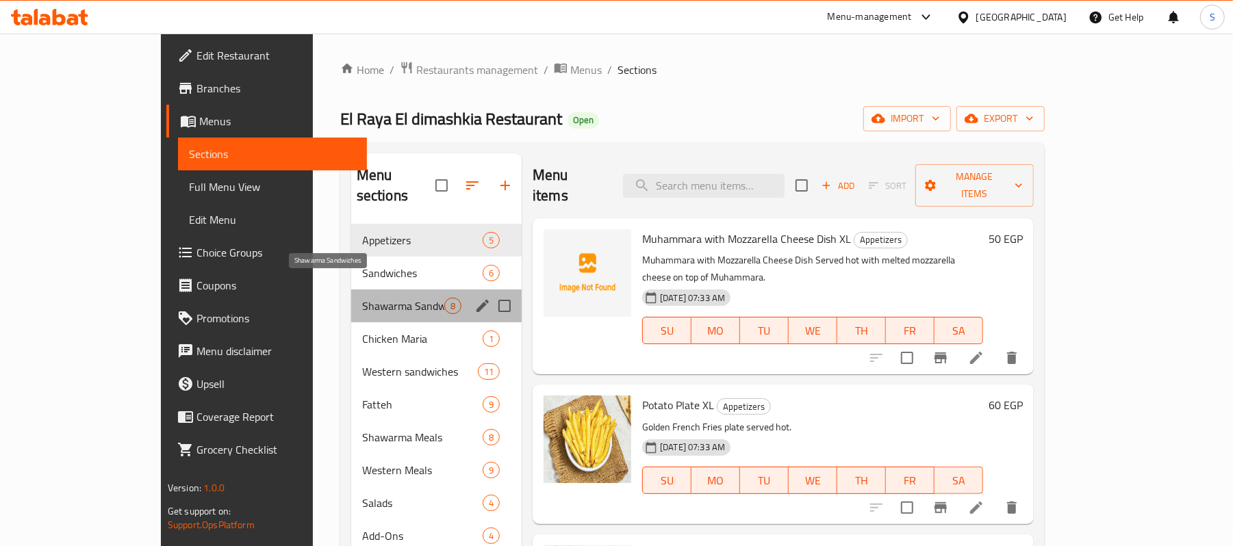
click at [362, 298] on span "Shawarma Sandwiches" at bounding box center [403, 306] width 82 height 16
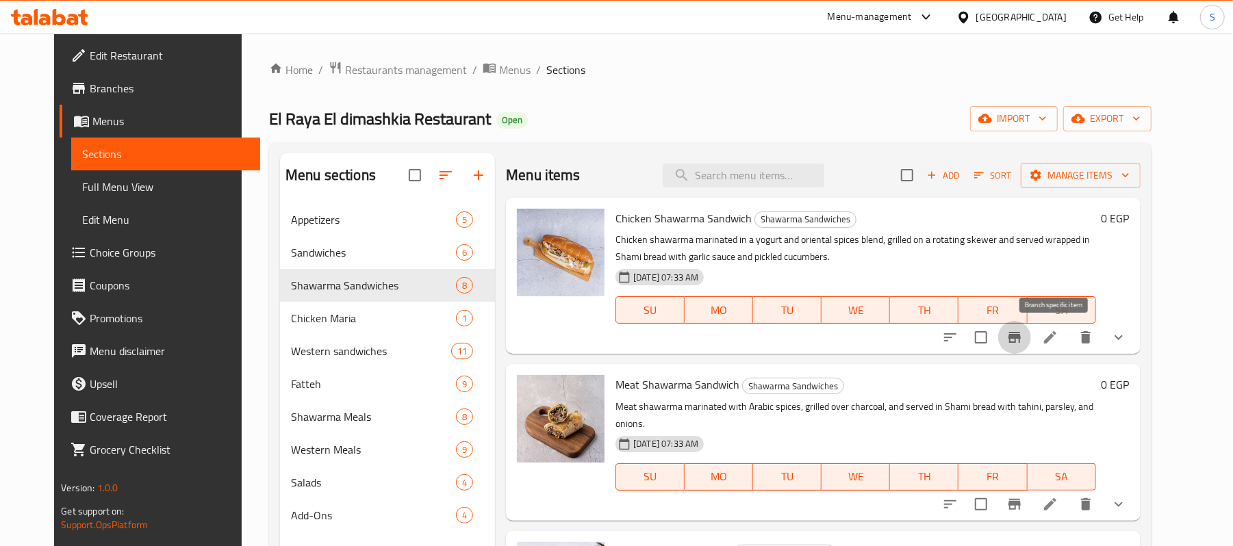
click at [1021, 338] on icon "Branch-specific-item" at bounding box center [1015, 337] width 12 height 11
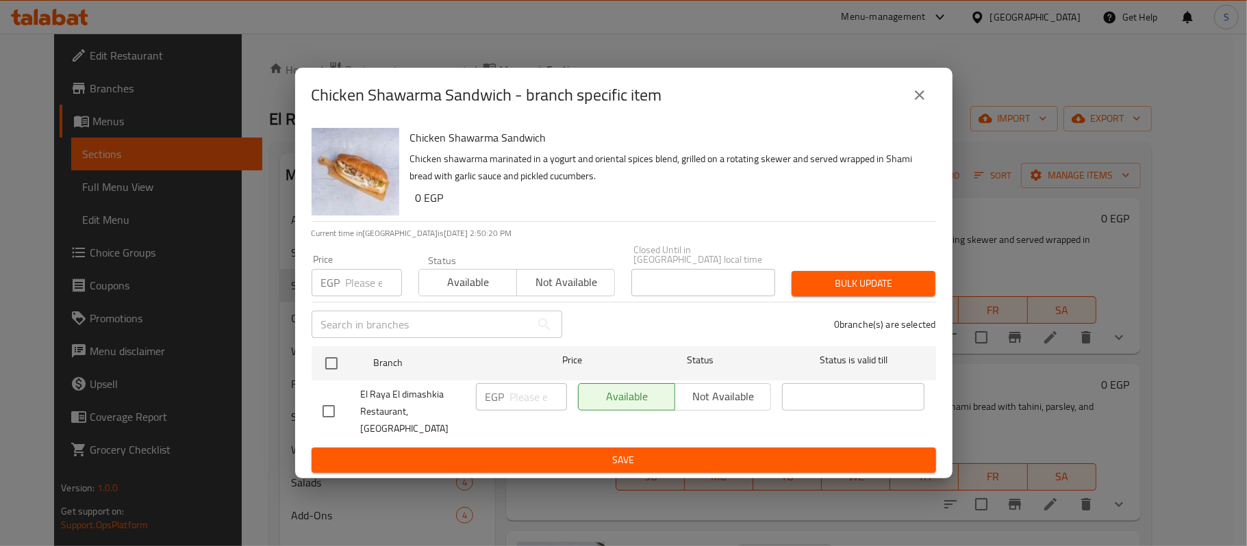
click at [924, 103] on icon "close" at bounding box center [919, 95] width 16 height 16
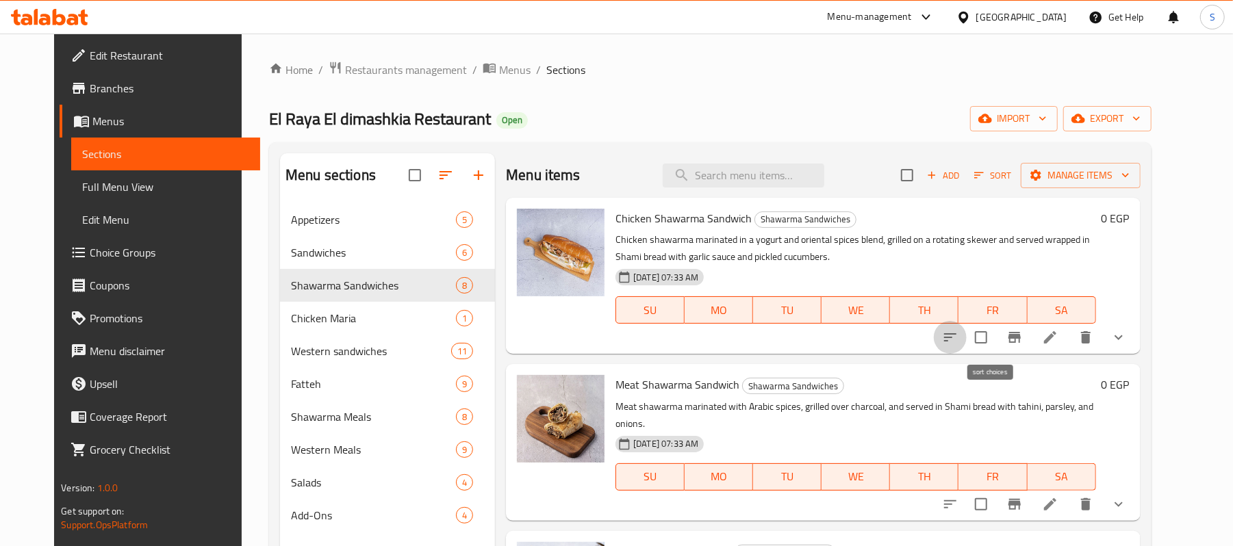
click at [959, 336] on icon "sort-choices" at bounding box center [950, 337] width 16 height 16
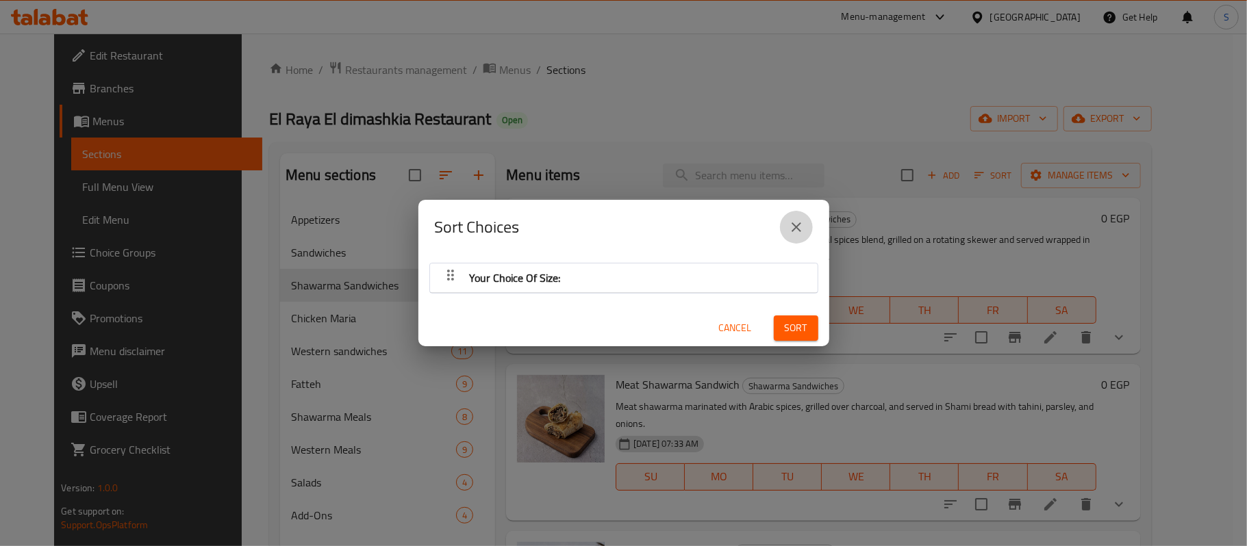
drag, startPoint x: 806, startPoint y: 214, endPoint x: 812, endPoint y: 234, distance: 20.8
click at [805, 214] on button "close" at bounding box center [796, 227] width 33 height 33
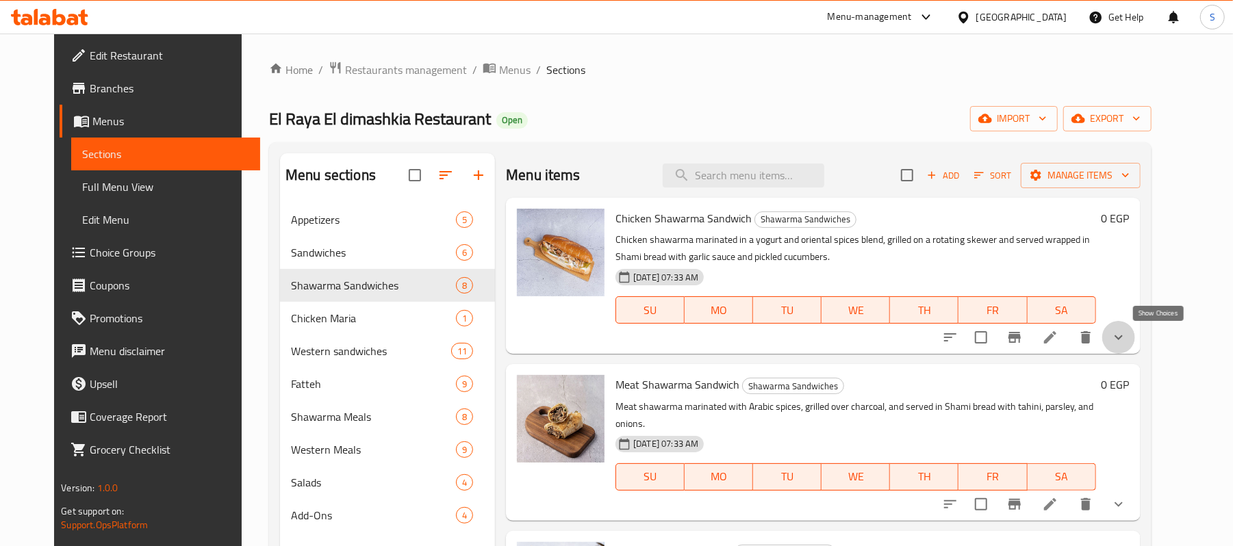
click at [1127, 341] on icon "show more" at bounding box center [1119, 337] width 16 height 16
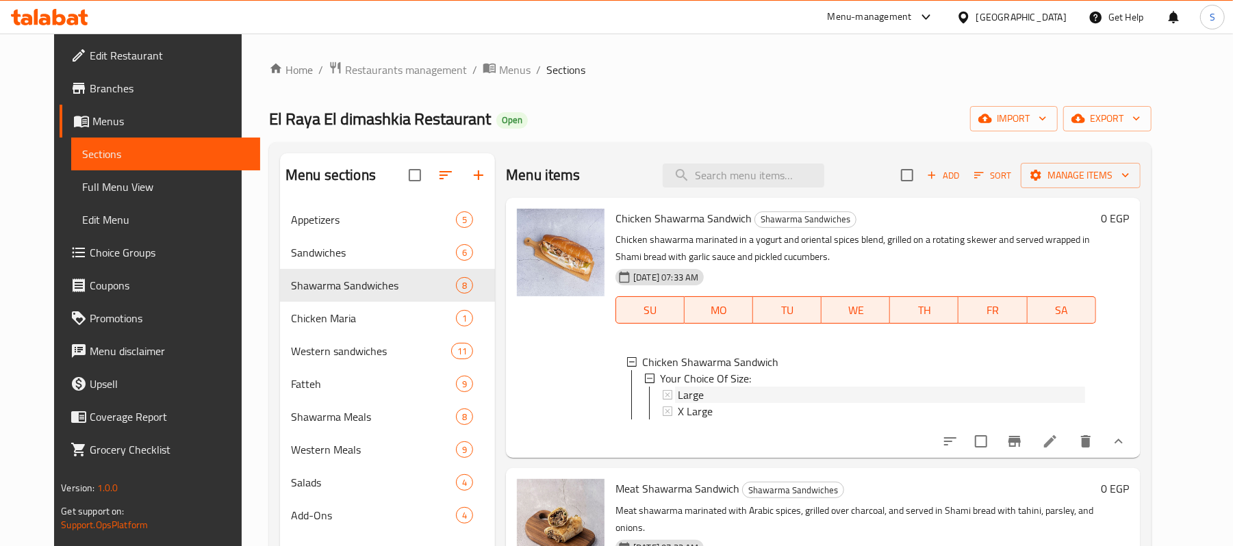
click at [678, 399] on span "Large" at bounding box center [691, 395] width 26 height 16
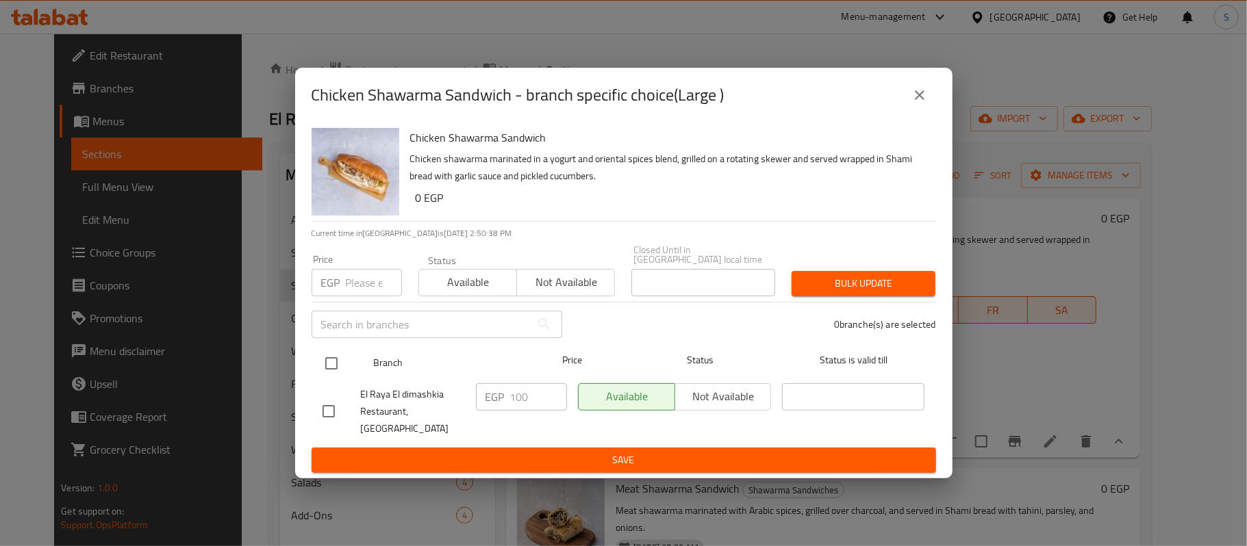
click at [344, 357] on input "checkbox" at bounding box center [331, 363] width 29 height 29
checkbox input "true"
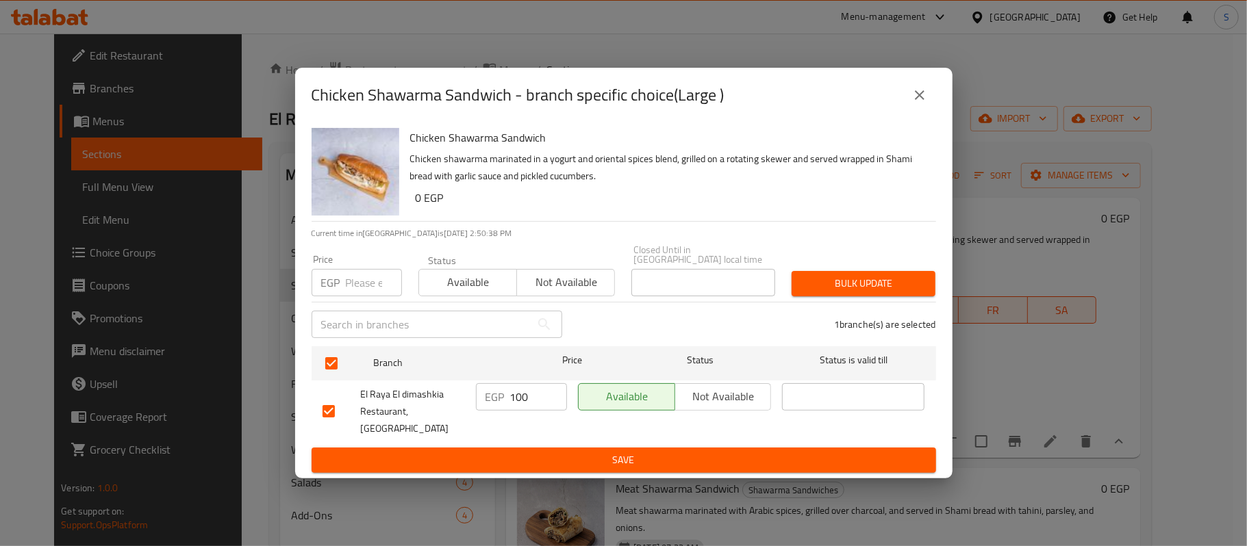
click at [374, 300] on div "Price EGP Price" at bounding box center [356, 276] width 107 height 58
click at [377, 293] on input "number" at bounding box center [374, 282] width 56 height 27
type input "100"
click at [848, 291] on span "Bulk update" at bounding box center [864, 283] width 122 height 17
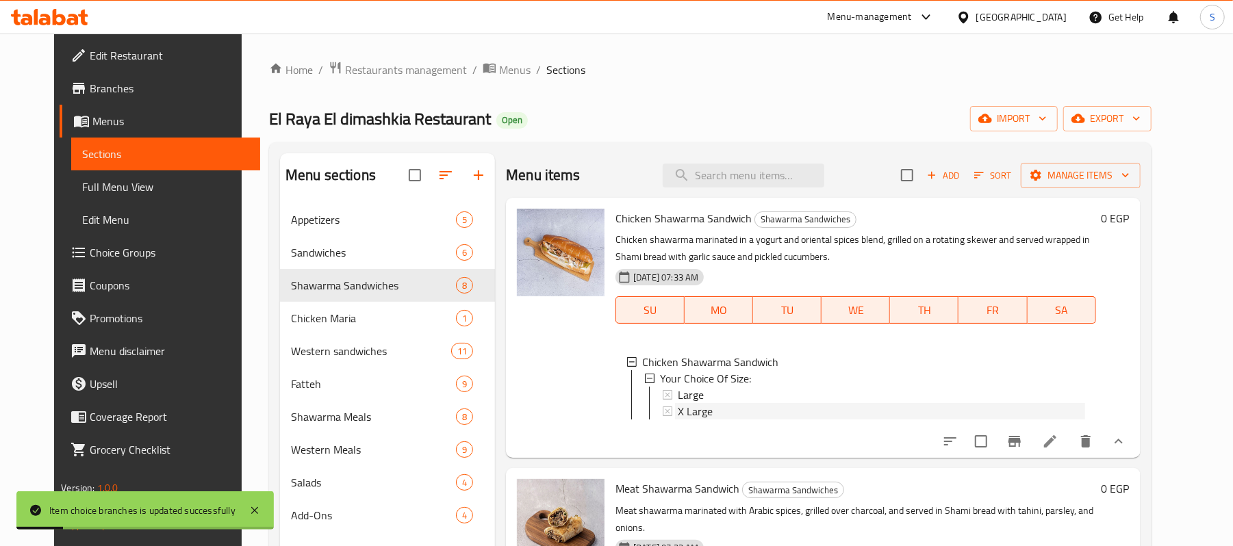
click at [663, 412] on icon at bounding box center [668, 412] width 10 height 10
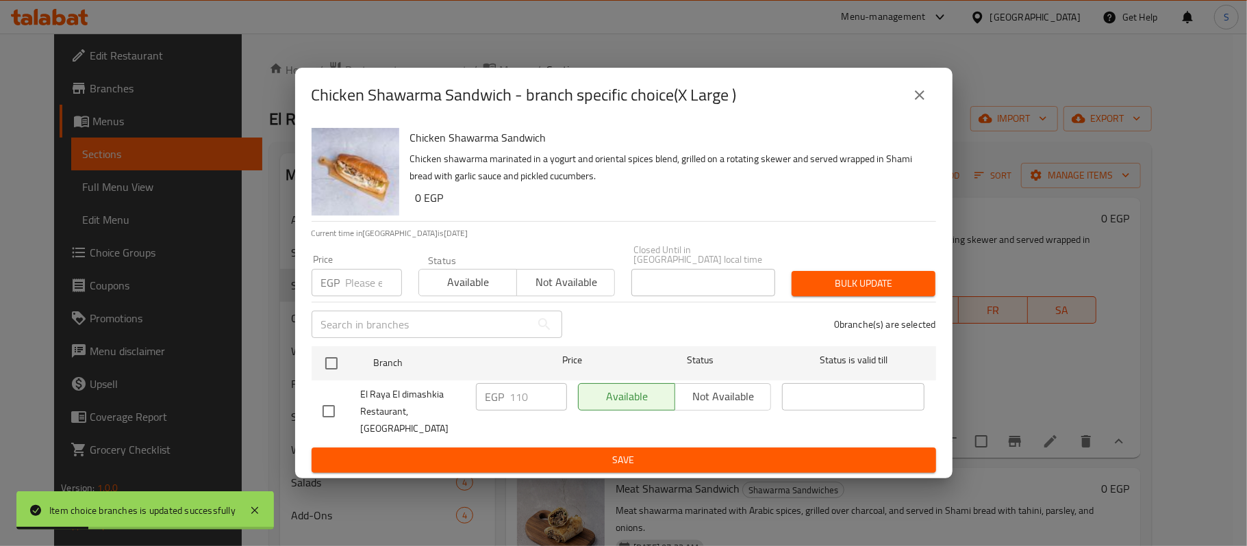
click at [342, 286] on div "EGP Price" at bounding box center [357, 282] width 90 height 27
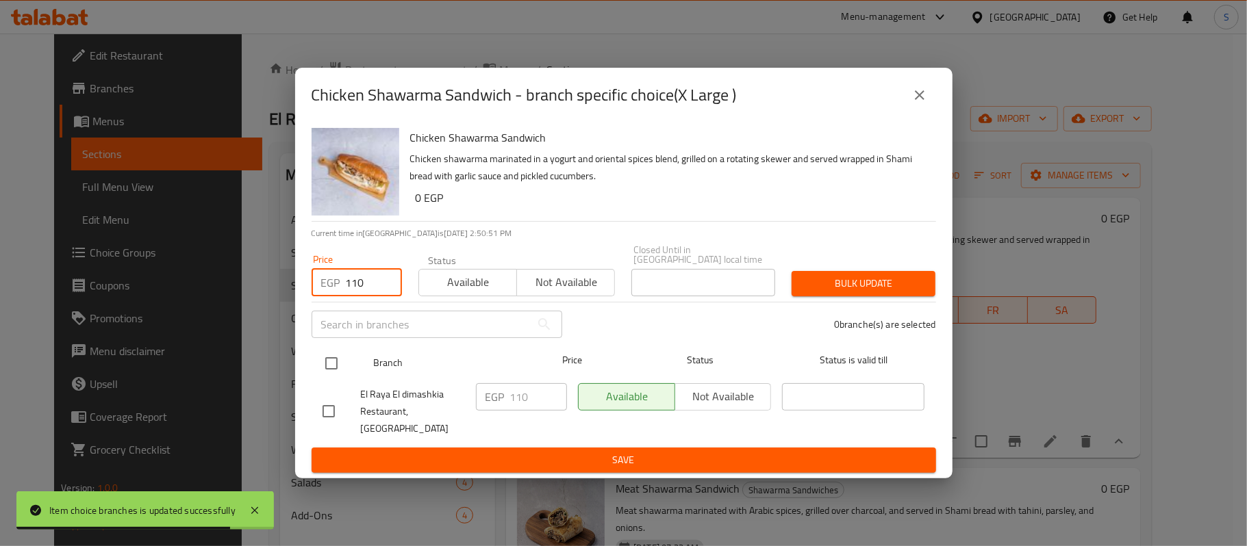
type input "110"
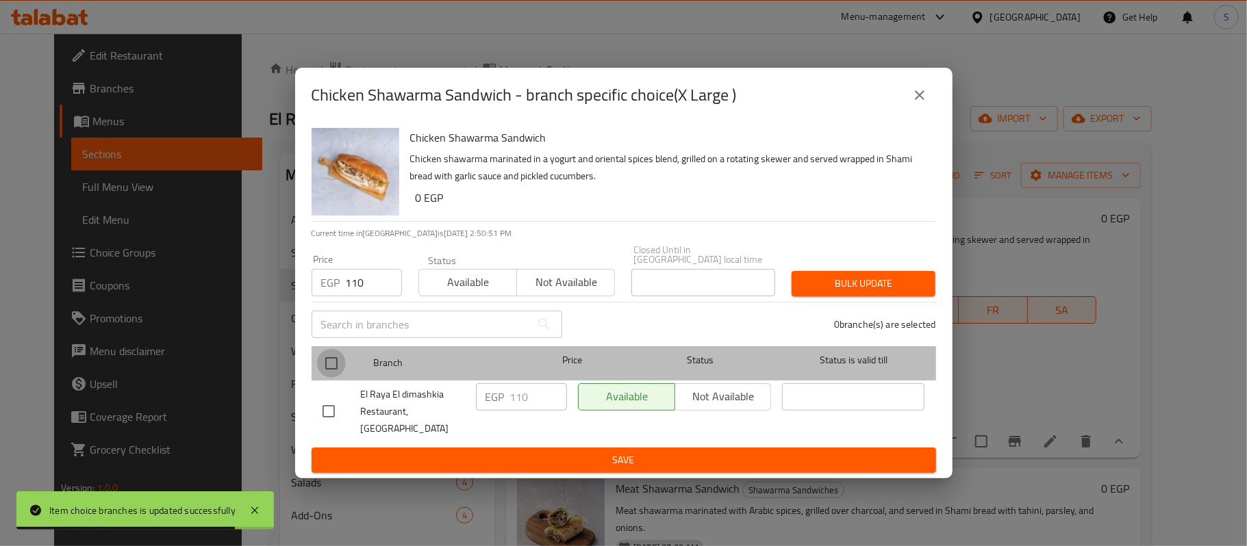
click at [341, 362] on input "checkbox" at bounding box center [331, 363] width 29 height 29
checkbox input "true"
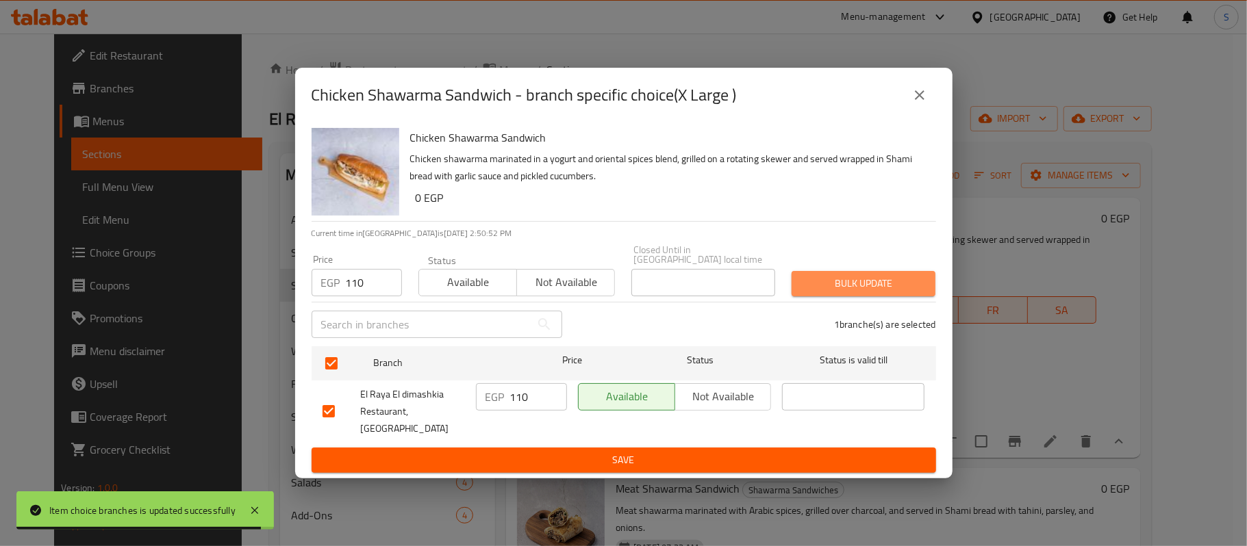
click at [874, 290] on span "Bulk update" at bounding box center [864, 283] width 122 height 17
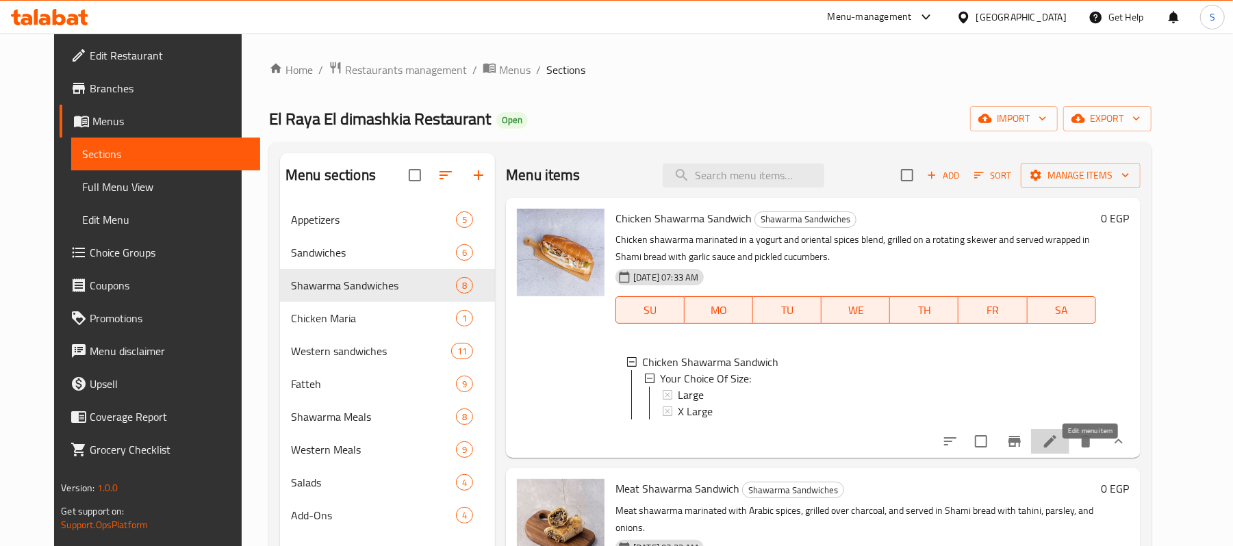
click at [1059, 450] on icon at bounding box center [1050, 441] width 16 height 16
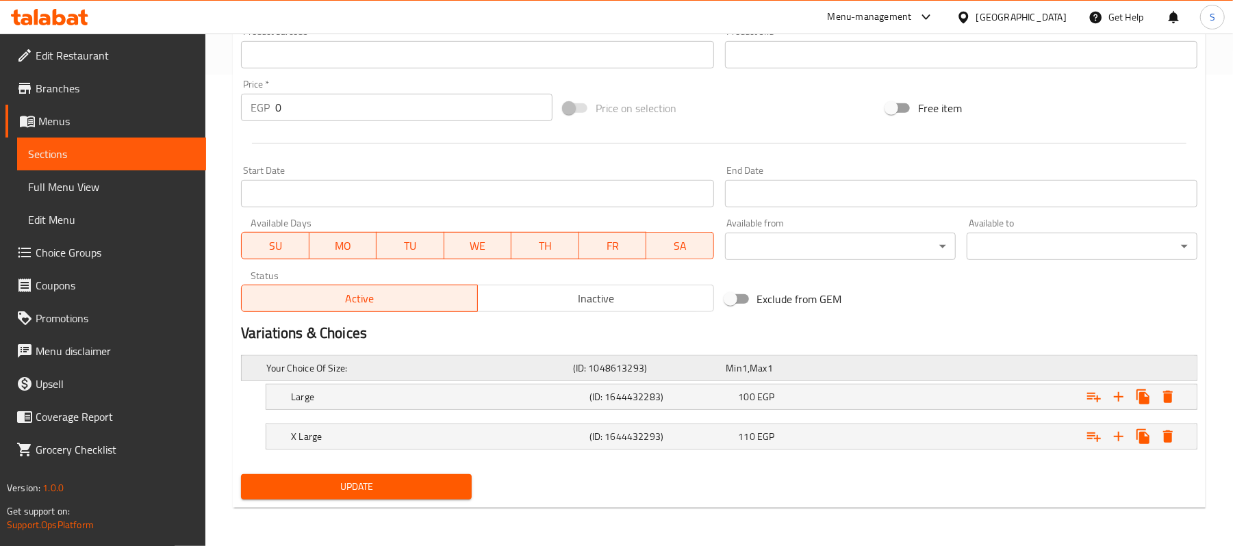
scroll to position [108, 0]
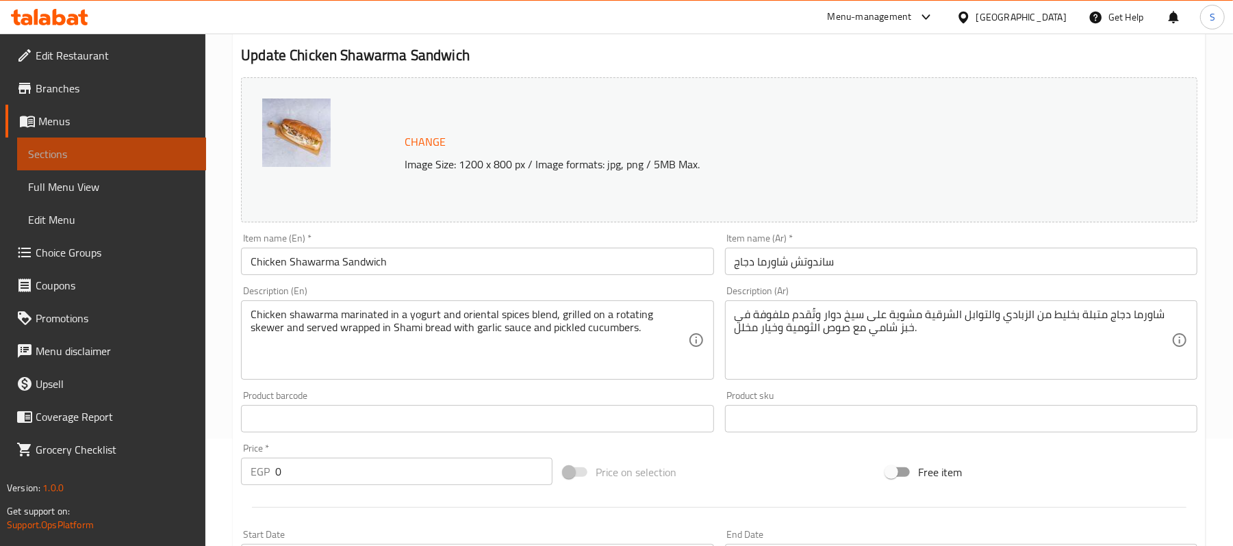
click at [56, 146] on span "Sections" at bounding box center [111, 154] width 167 height 16
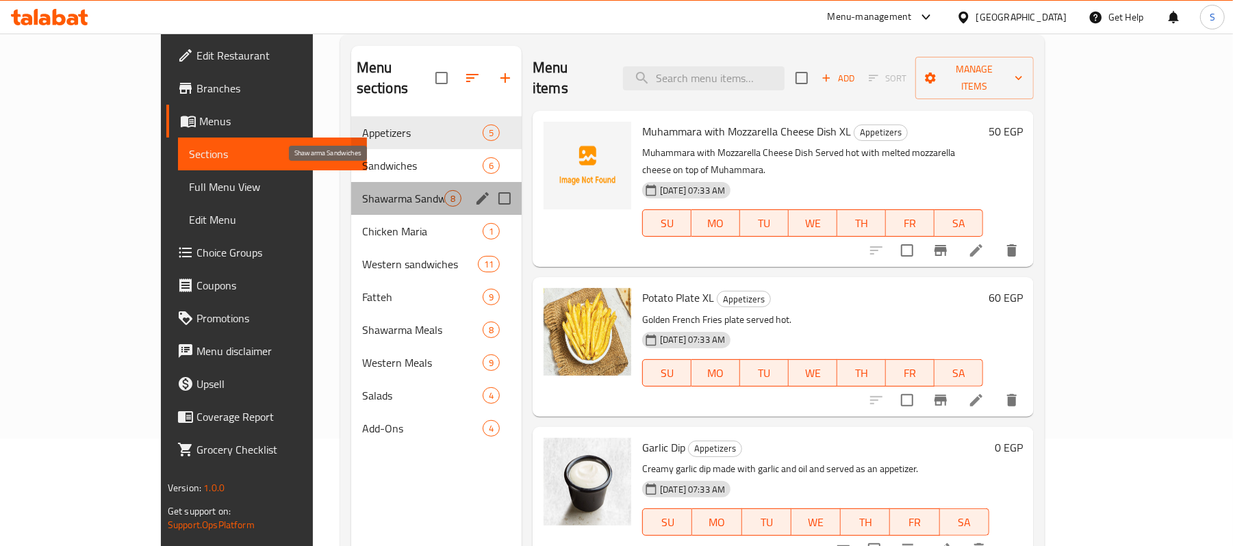
click at [362, 190] on span "Shawarma Sandwiches" at bounding box center [403, 198] width 82 height 16
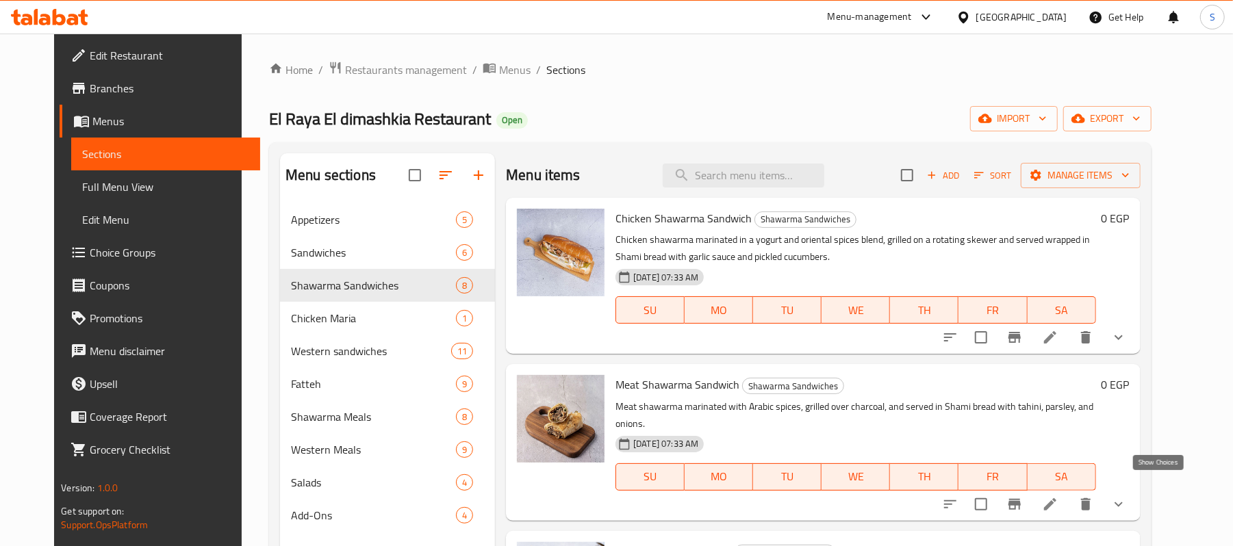
click at [1127, 496] on icon "show more" at bounding box center [1119, 504] width 16 height 16
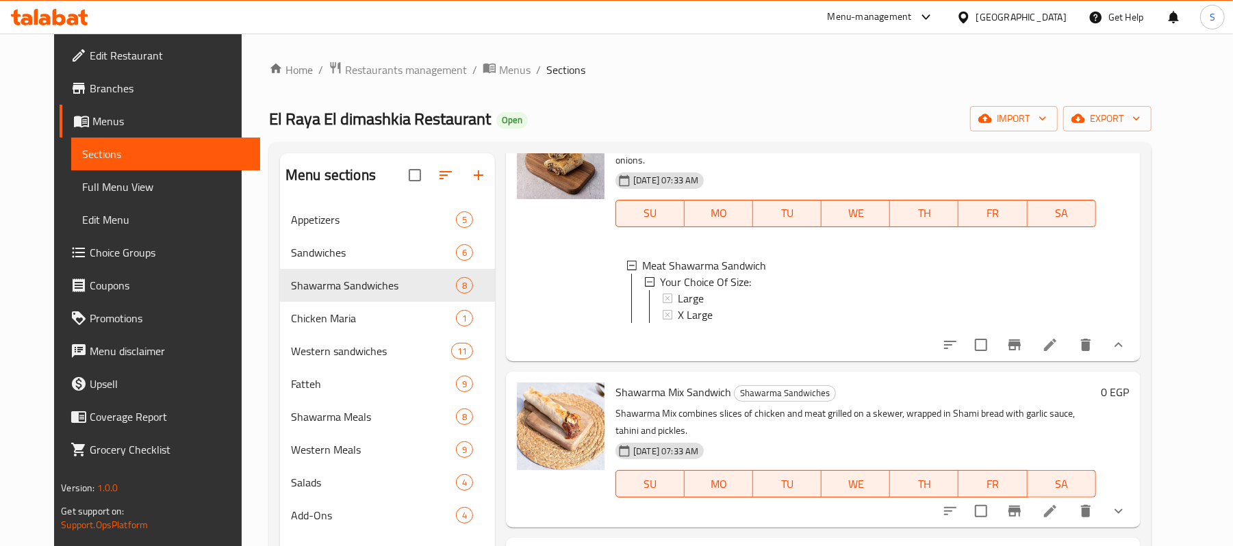
scroll to position [274, 0]
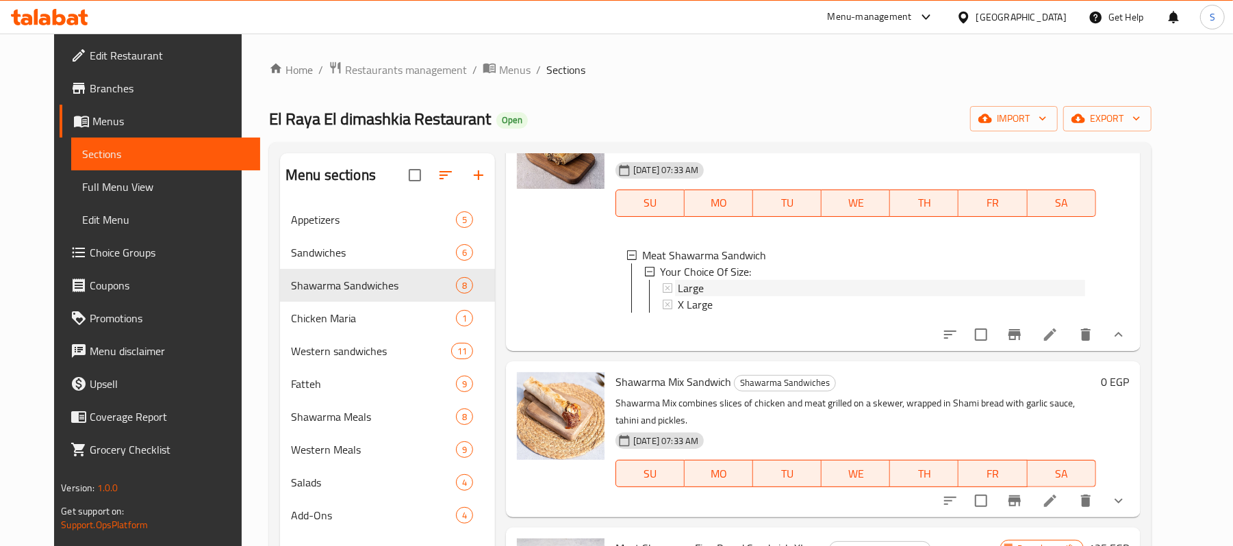
click at [678, 280] on span "Large" at bounding box center [691, 288] width 26 height 16
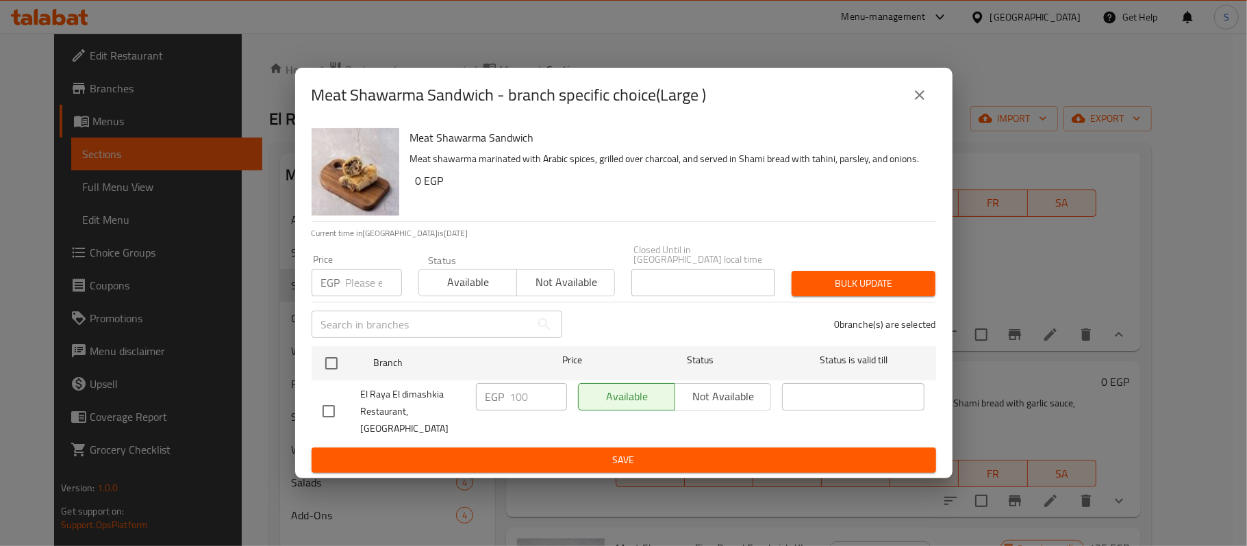
click at [363, 279] on input "number" at bounding box center [374, 282] width 56 height 27
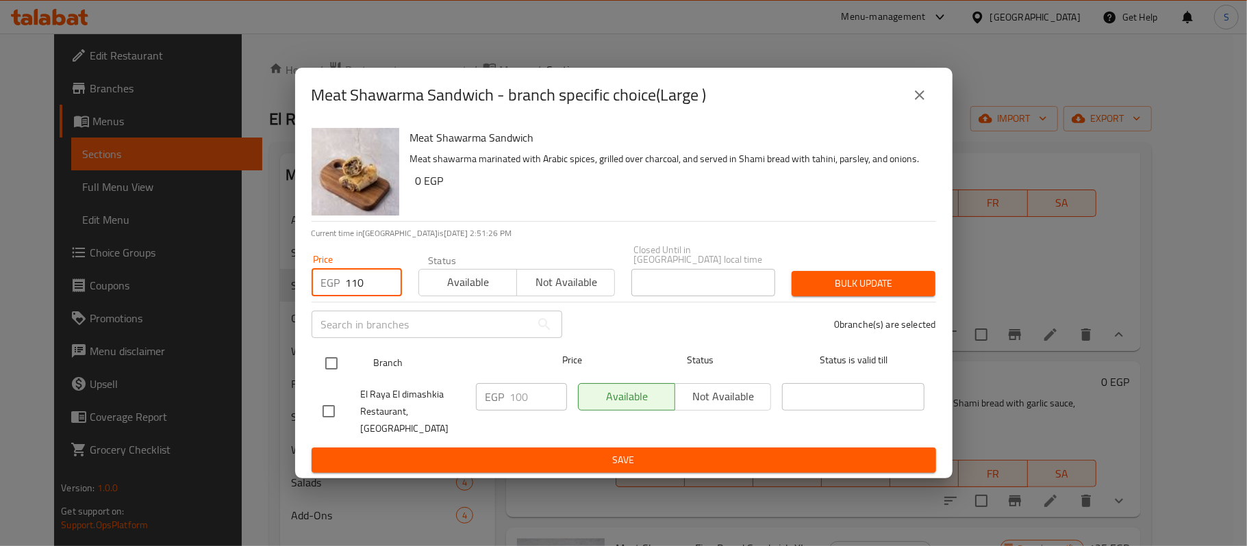
type input "110"
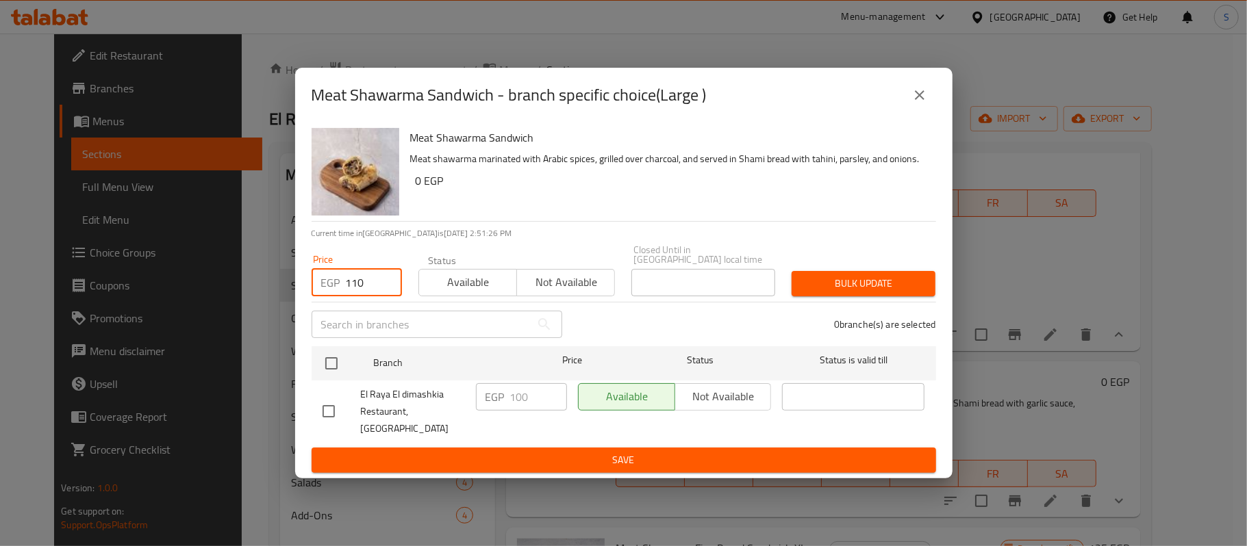
drag, startPoint x: 329, startPoint y: 370, endPoint x: 349, endPoint y: 392, distance: 29.6
click at [330, 370] on input "checkbox" at bounding box center [331, 363] width 29 height 29
checkbox input "true"
click at [847, 277] on button "Bulk update" at bounding box center [864, 283] width 144 height 25
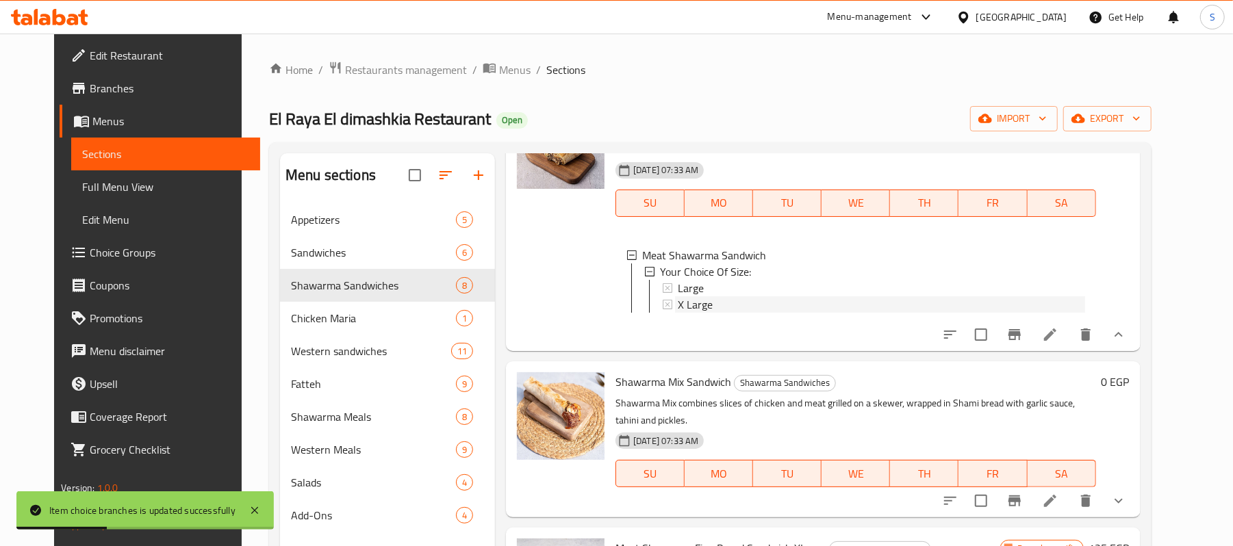
click at [690, 296] on span "X Large" at bounding box center [695, 304] width 35 height 16
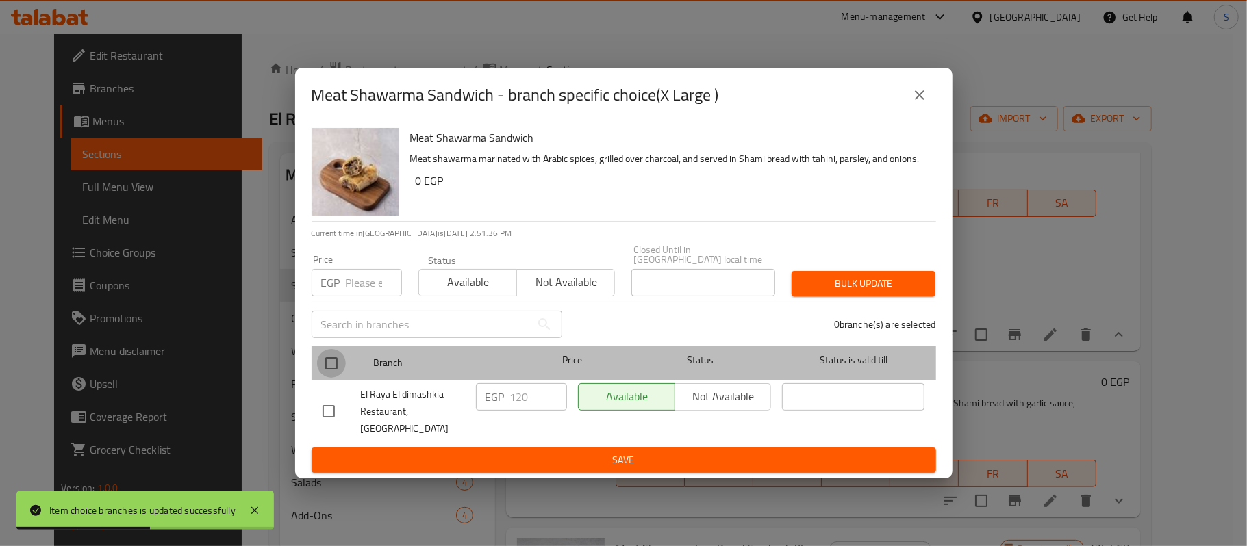
click at [336, 370] on input "checkbox" at bounding box center [331, 363] width 29 height 29
checkbox input "true"
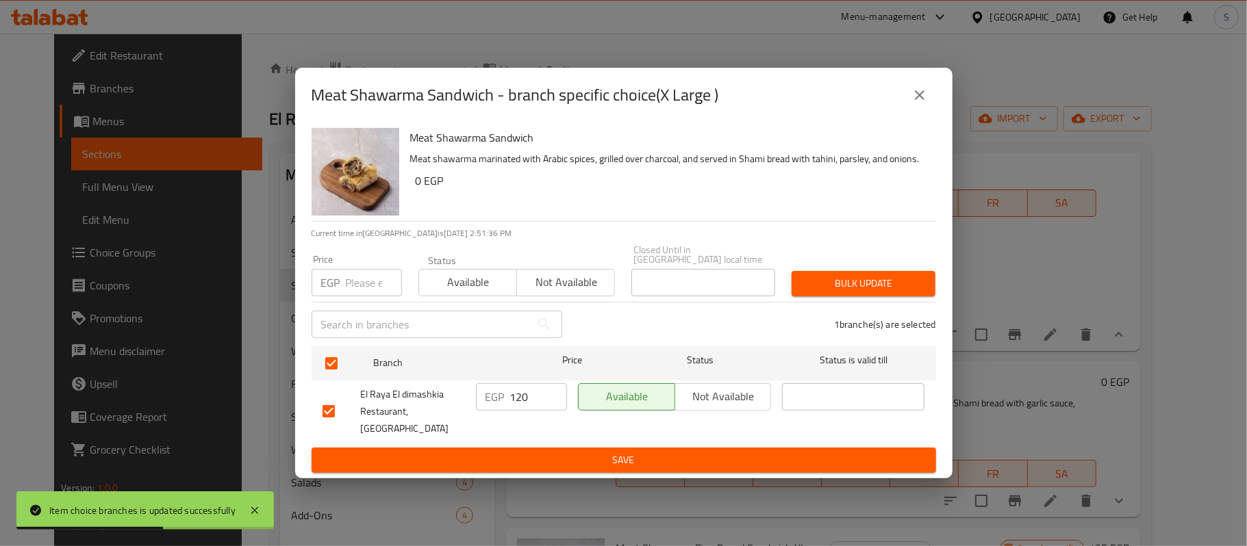
click at [329, 278] on p "EGP" at bounding box center [330, 283] width 19 height 16
drag, startPoint x: 343, startPoint y: 289, endPoint x: 362, endPoint y: 313, distance: 30.7
click at [344, 289] on div "EGP Price" at bounding box center [357, 282] width 90 height 27
type input "130"
click at [883, 285] on span "Bulk update" at bounding box center [864, 283] width 122 height 17
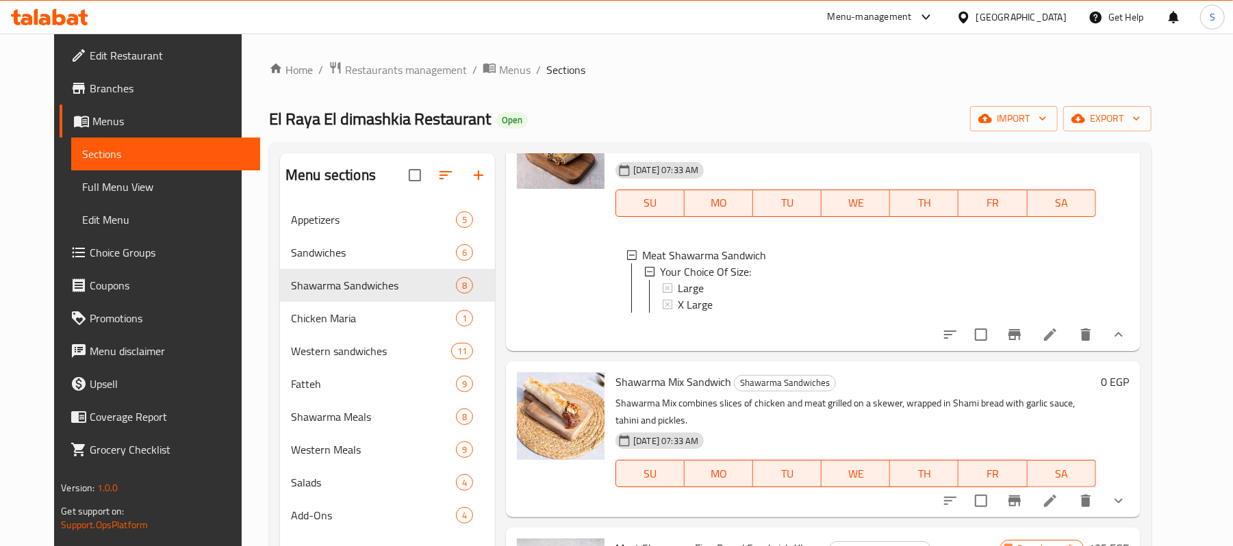
scroll to position [365, 0]
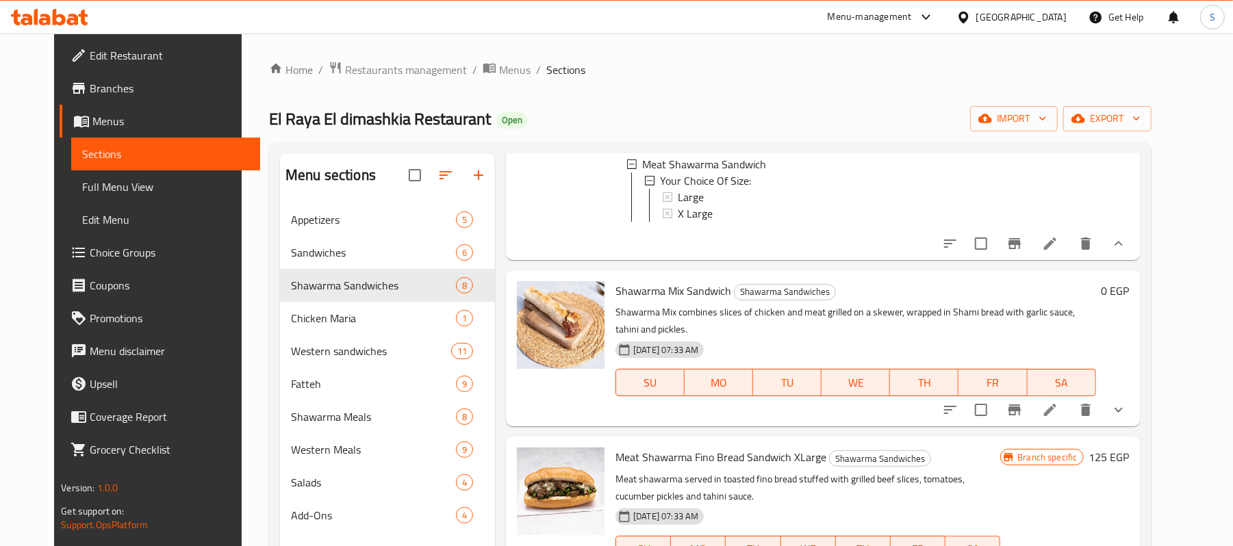
click at [1135, 394] on button "show more" at bounding box center [1118, 410] width 33 height 33
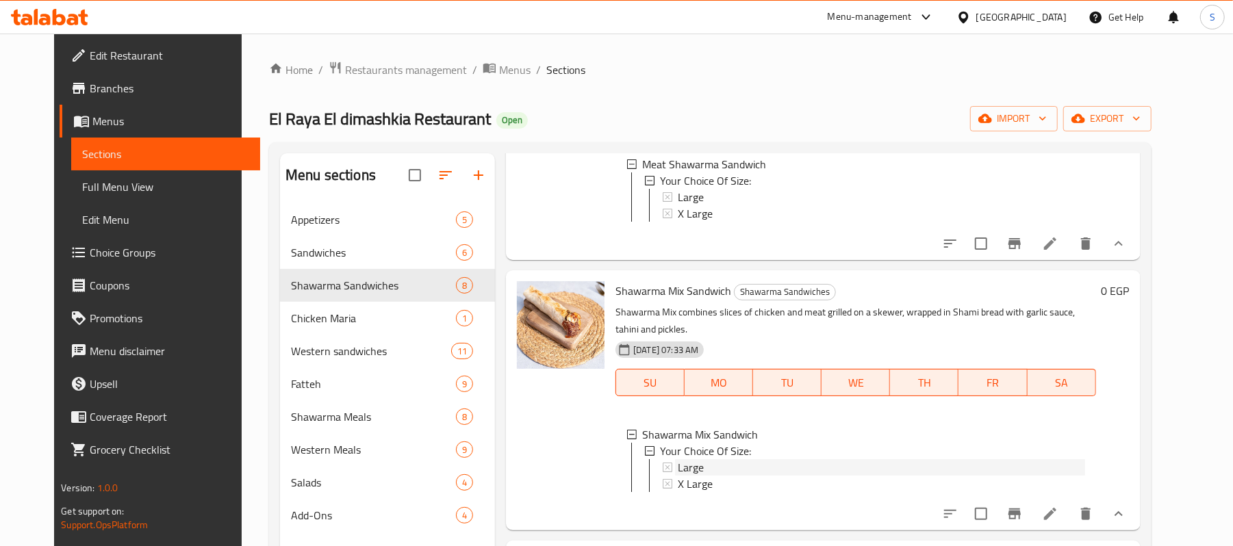
click at [678, 459] on span "Large" at bounding box center [691, 467] width 26 height 16
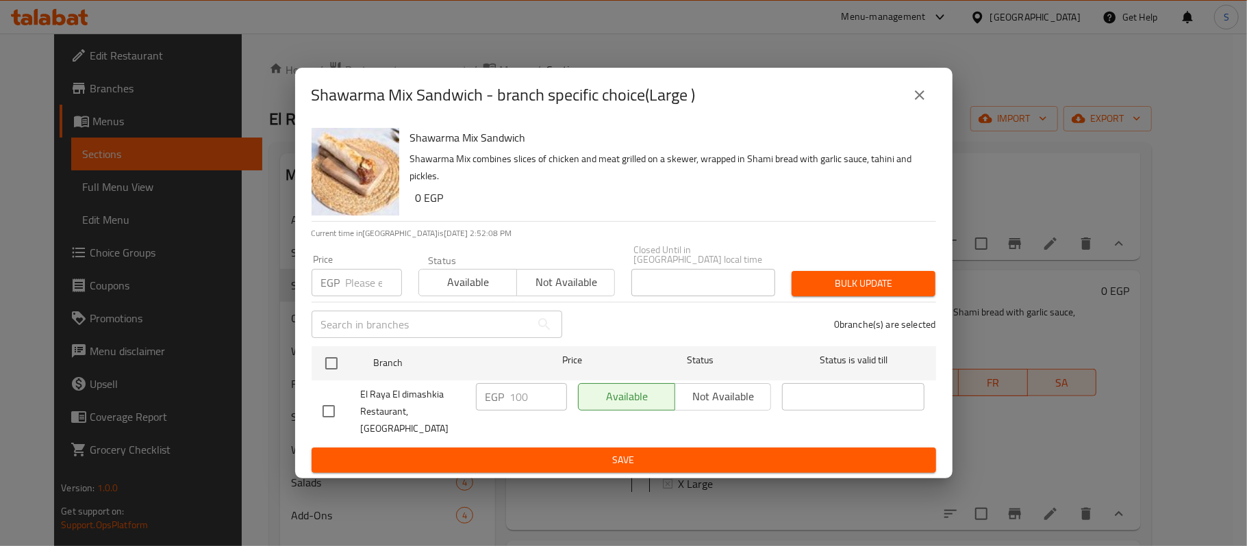
click at [343, 296] on div "EGP Price" at bounding box center [357, 282] width 90 height 27
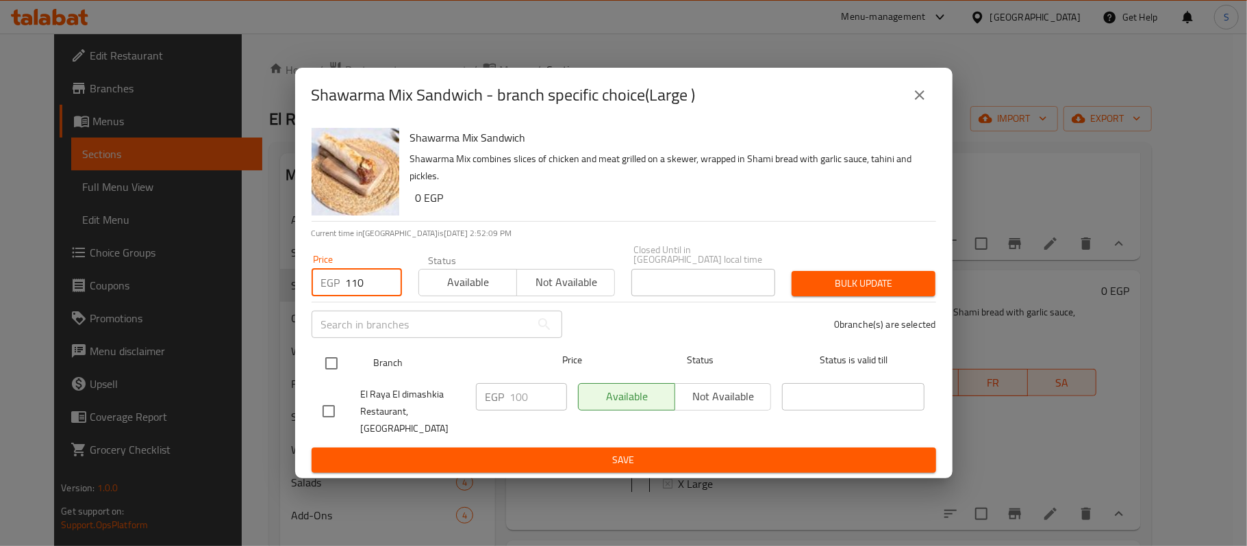
type input "110"
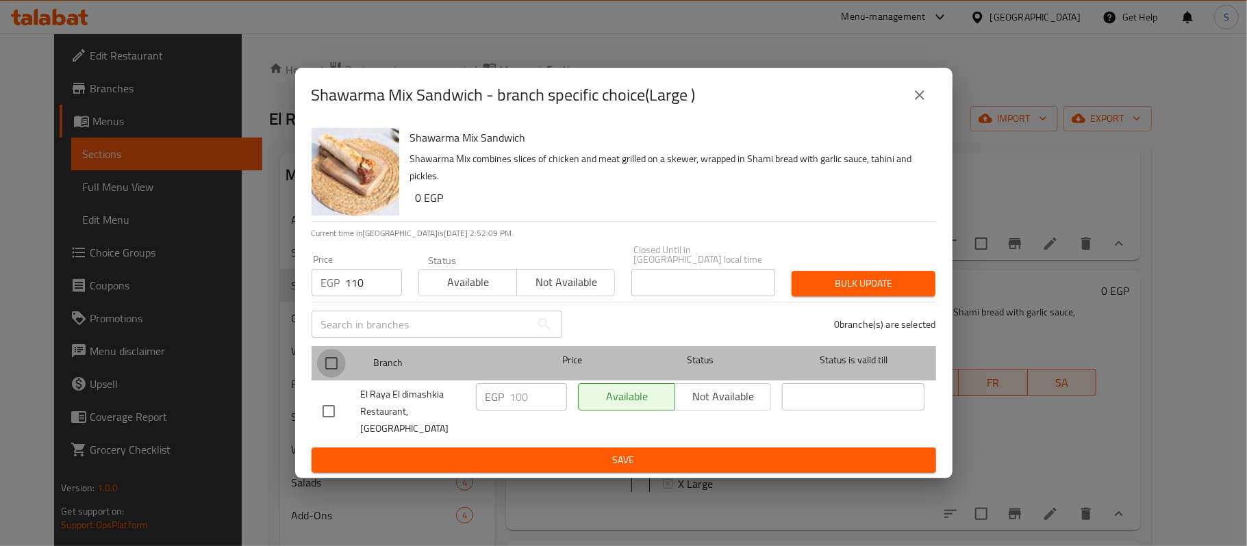
click at [337, 378] on input "checkbox" at bounding box center [331, 363] width 29 height 29
checkbox input "true"
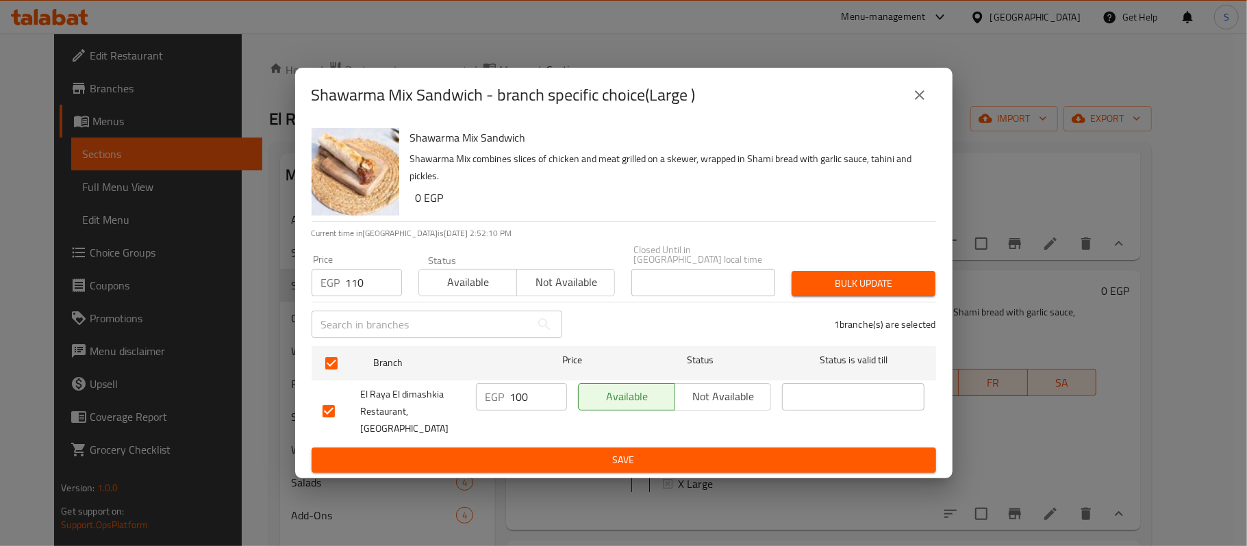
click at [858, 275] on button "Bulk update" at bounding box center [864, 283] width 144 height 25
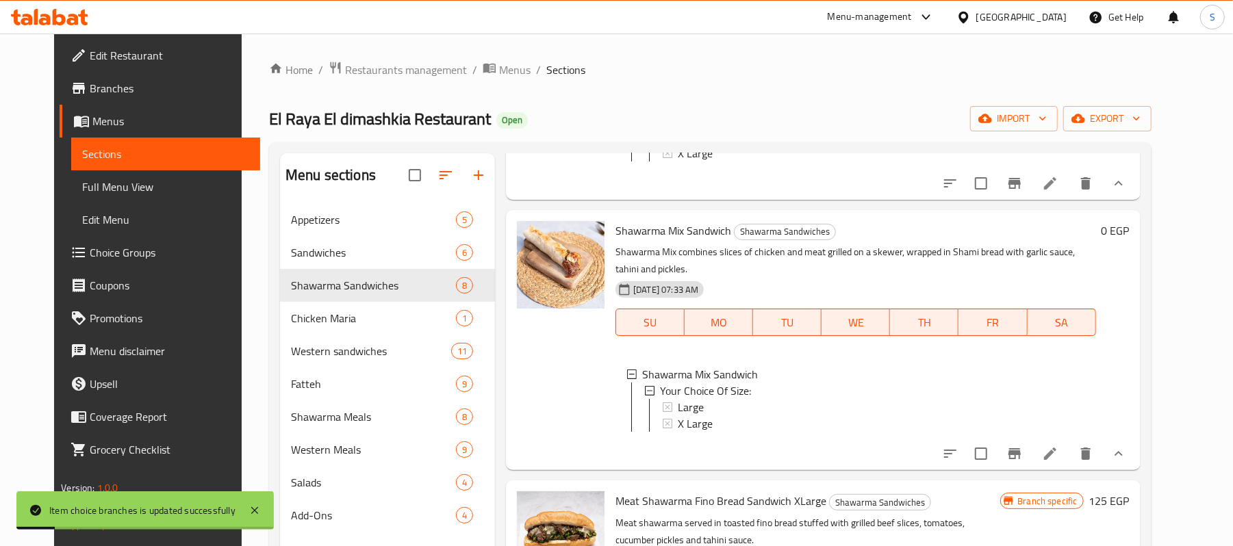
scroll to position [456, 0]
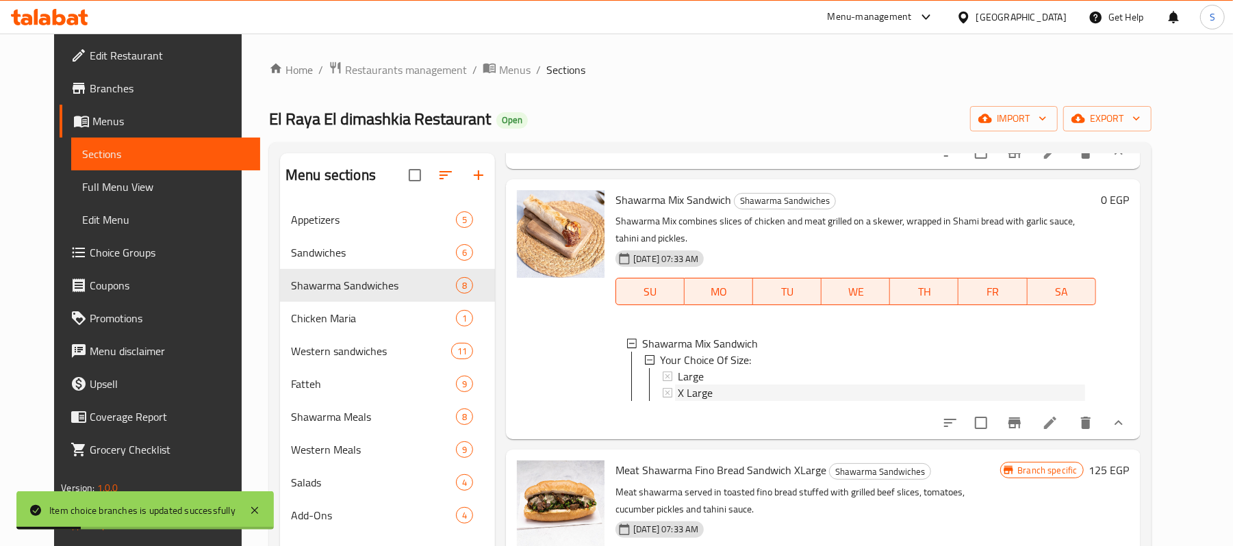
click at [688, 385] on span "X Large" at bounding box center [695, 393] width 35 height 16
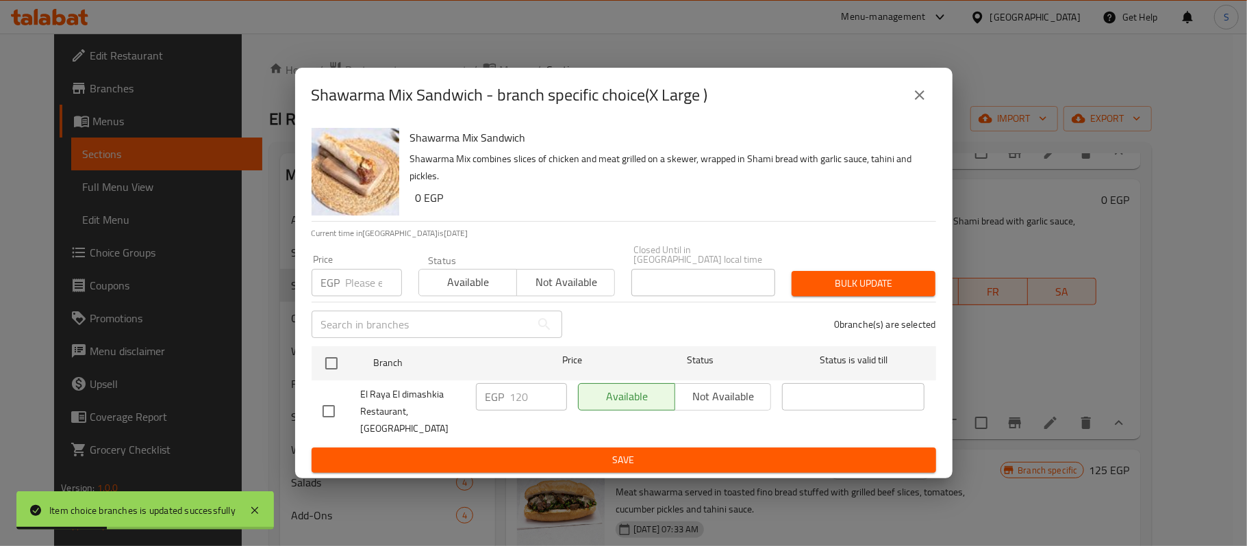
click at [384, 296] on input "number" at bounding box center [374, 282] width 56 height 27
click at [368, 285] on input "number" at bounding box center [374, 282] width 56 height 27
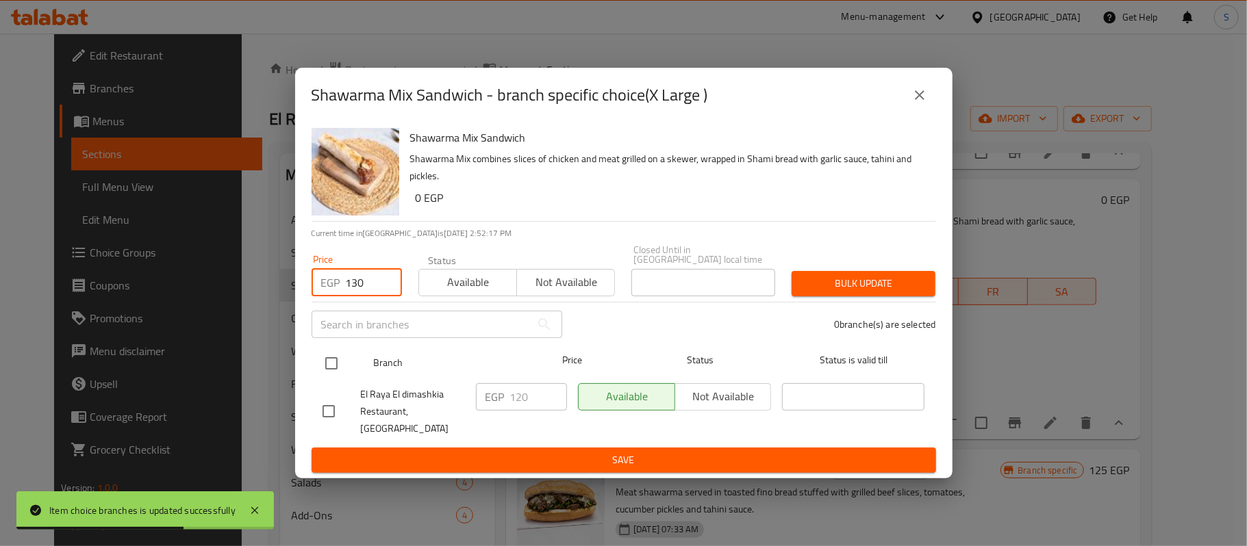
type input "130"
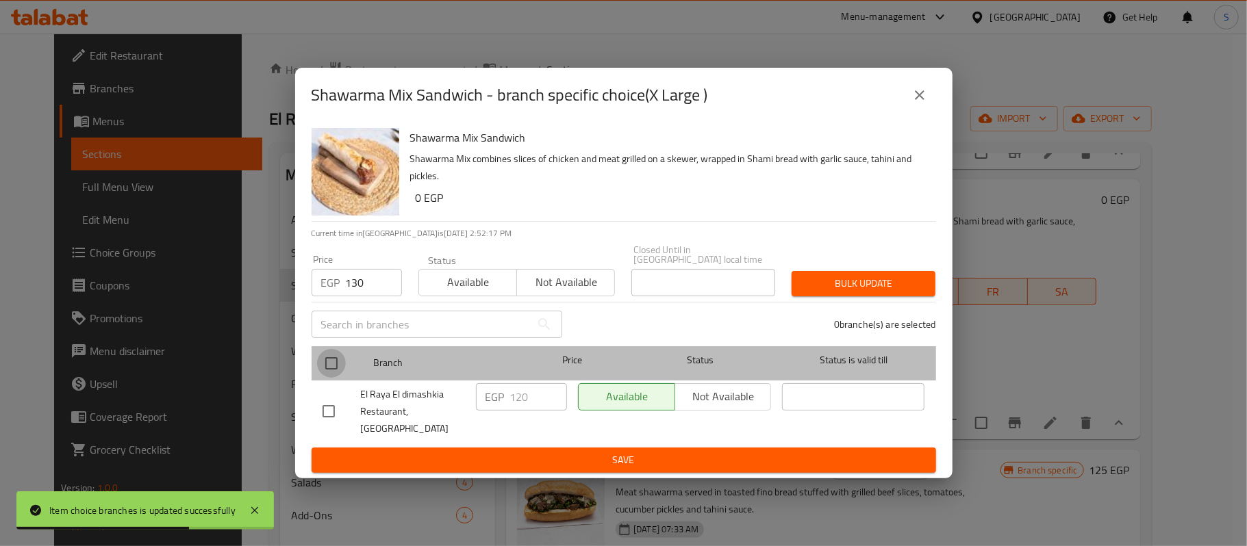
click at [345, 373] on input "checkbox" at bounding box center [331, 363] width 29 height 29
checkbox input "true"
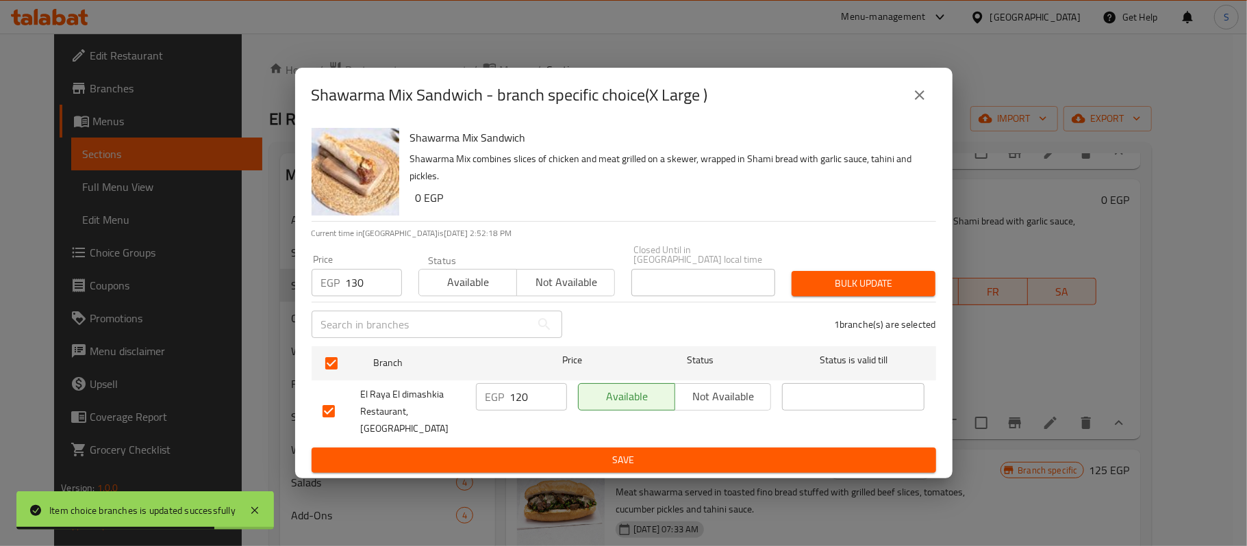
click at [861, 273] on div "Bulk update" at bounding box center [863, 284] width 160 height 42
click at [863, 286] on span "Bulk update" at bounding box center [864, 283] width 122 height 17
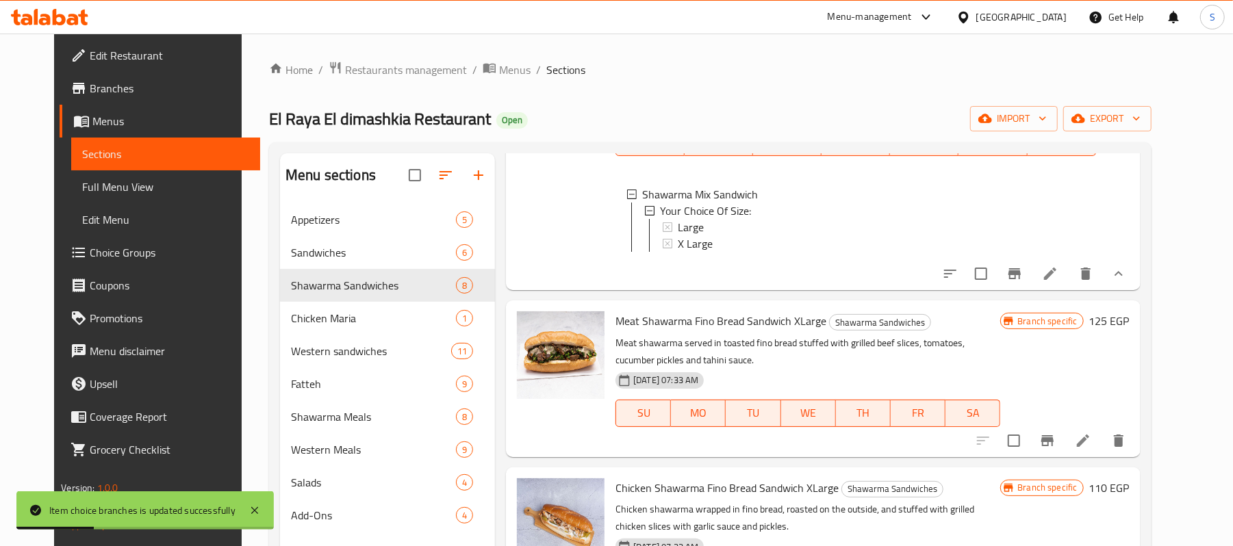
scroll to position [639, 0]
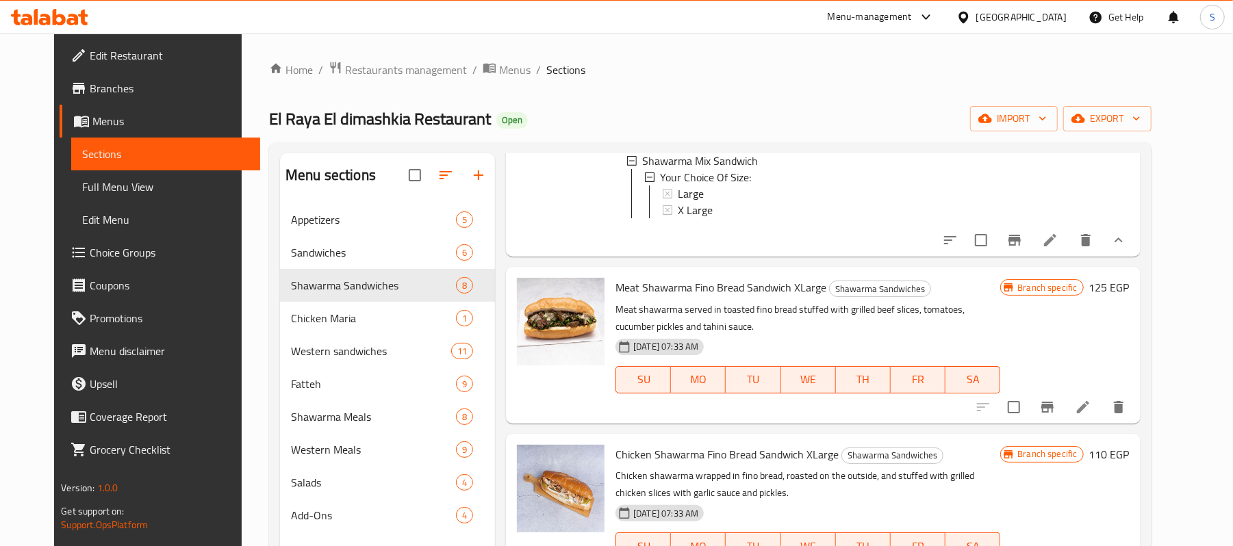
click at [1130, 278] on h6 "125 EGP" at bounding box center [1109, 287] width 40 height 19
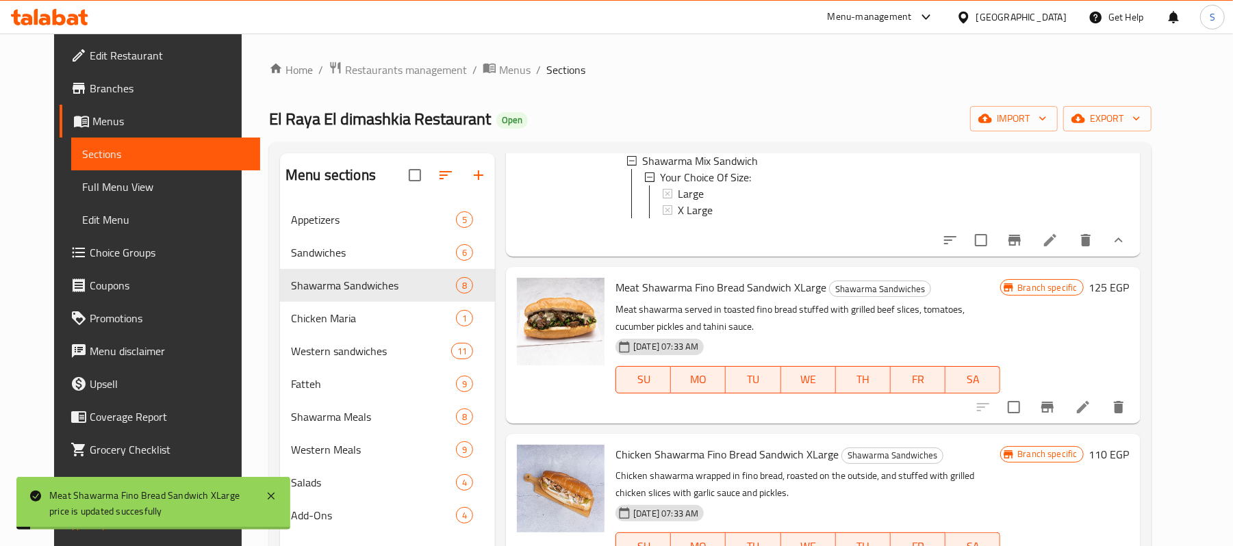
click at [1061, 281] on span "Branch specific" at bounding box center [1047, 287] width 71 height 13
click at [1083, 281] on span "Branch specific" at bounding box center [1047, 287] width 71 height 13
click at [1130, 278] on h6 "125 EGP" at bounding box center [1109, 287] width 40 height 19
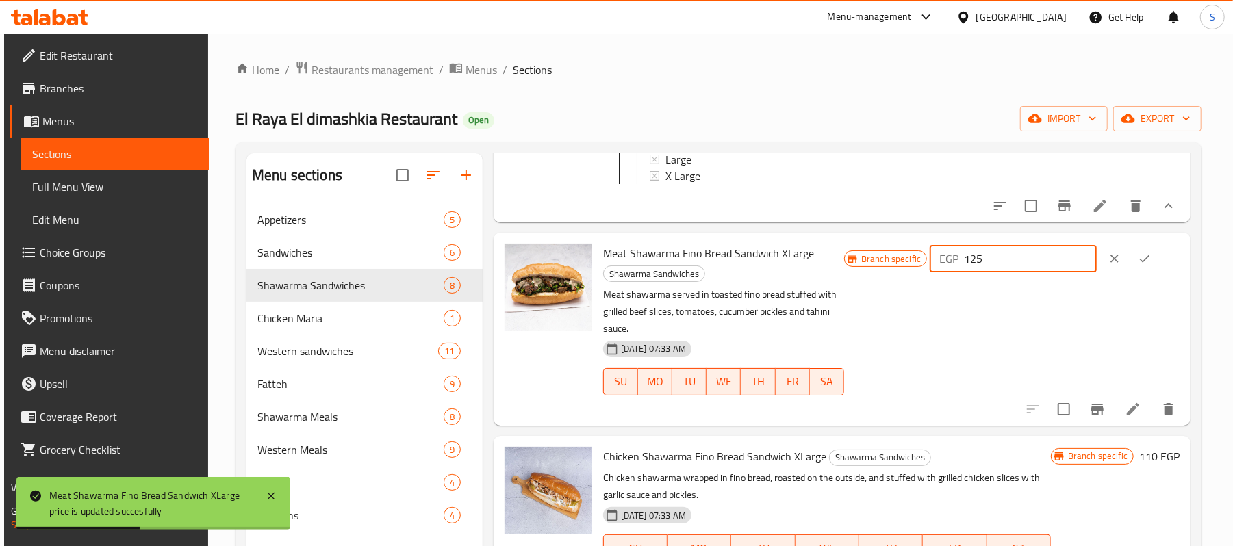
drag, startPoint x: 1007, startPoint y: 294, endPoint x: 924, endPoint y: 315, distance: 84.7
click at [924, 315] on div "Branch specific EGP 125 ​" at bounding box center [1012, 329] width 336 height 171
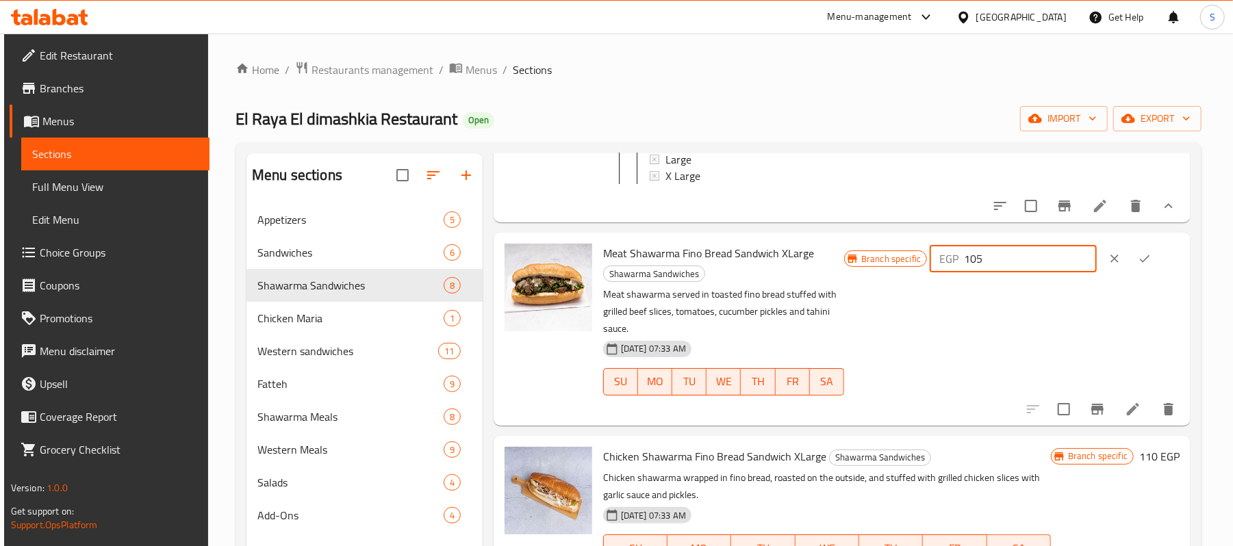
click at [963, 273] on div "EGP 105 ​" at bounding box center [1013, 258] width 166 height 27
type input "105"
click at [1148, 266] on icon "ok" at bounding box center [1145, 259] width 14 height 14
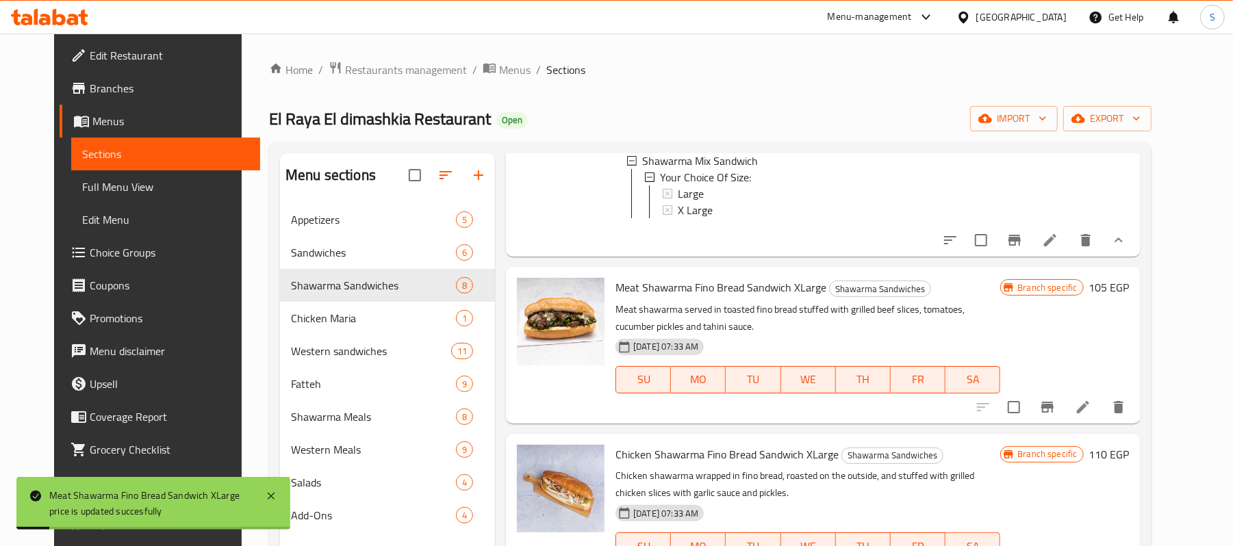
click at [1056, 403] on icon "Branch-specific-item" at bounding box center [1047, 407] width 16 height 16
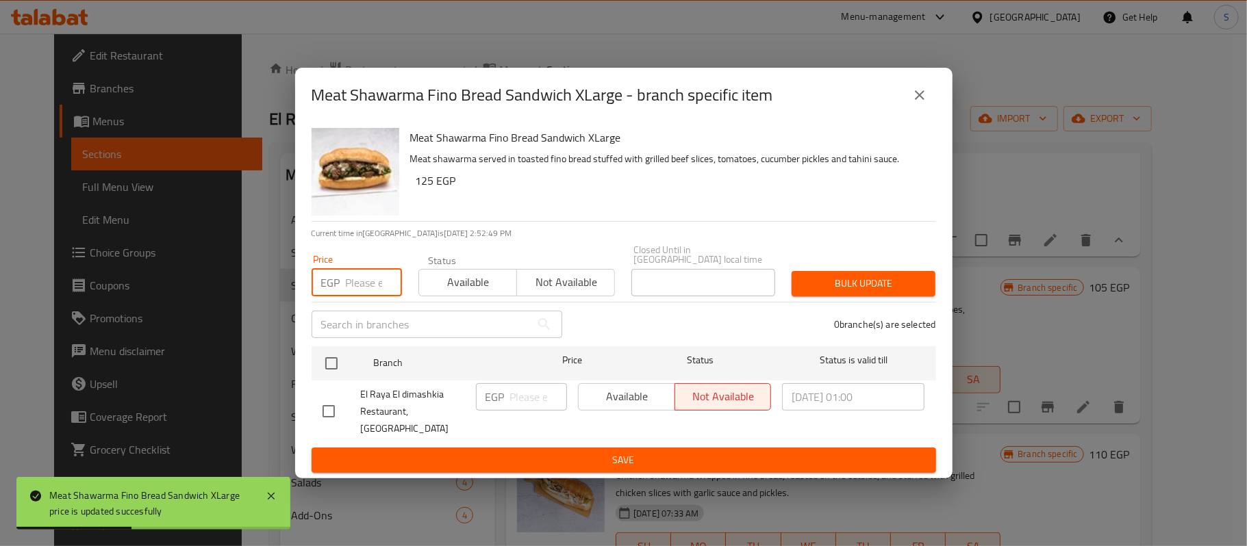
click at [373, 285] on input "number" at bounding box center [374, 282] width 56 height 27
paste input "105"
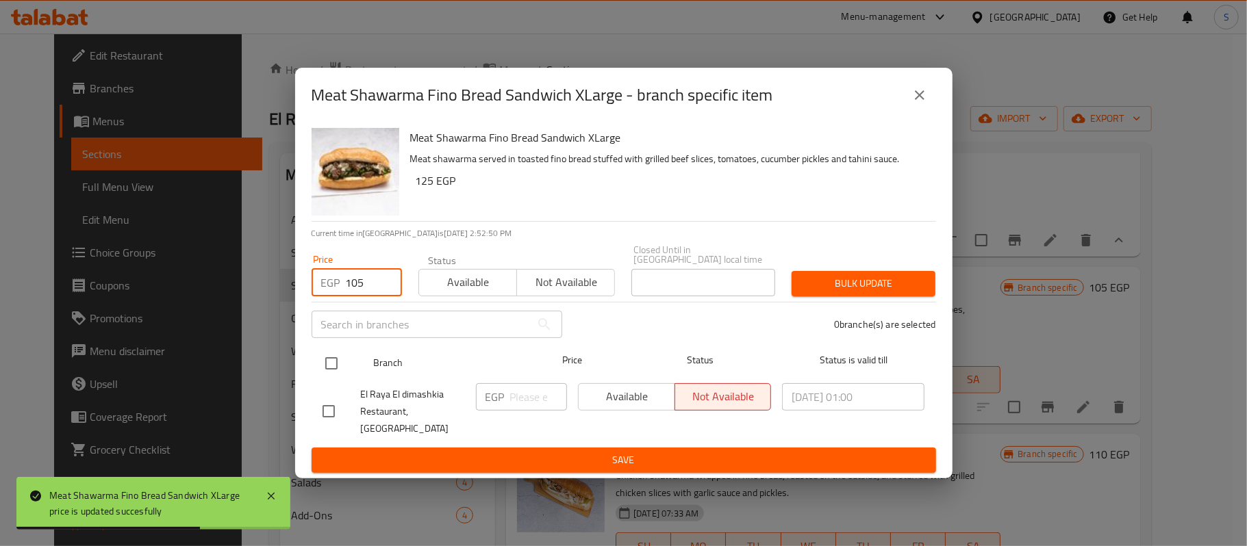
type input "105"
click at [338, 356] on input "checkbox" at bounding box center [331, 363] width 29 height 29
checkbox input "true"
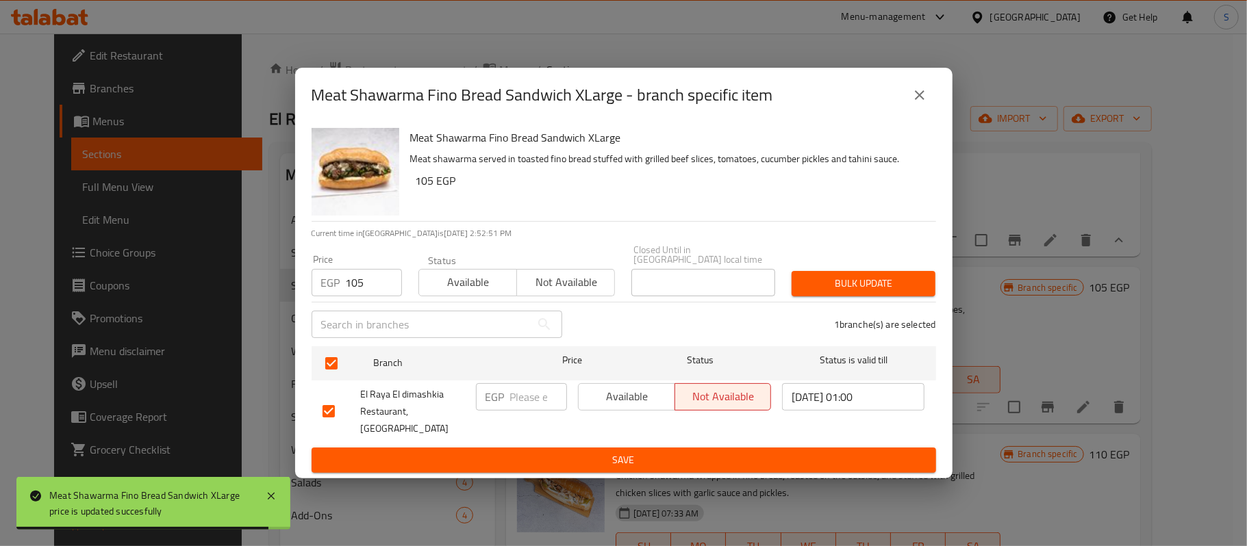
click at [839, 281] on span "Bulk update" at bounding box center [864, 283] width 122 height 17
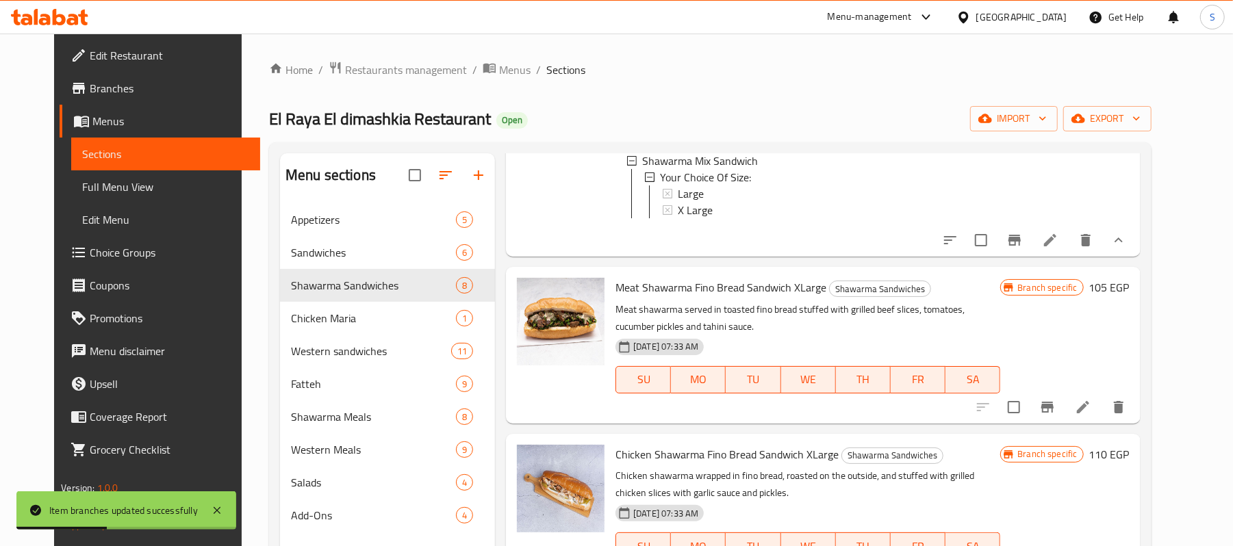
scroll to position [730, 0]
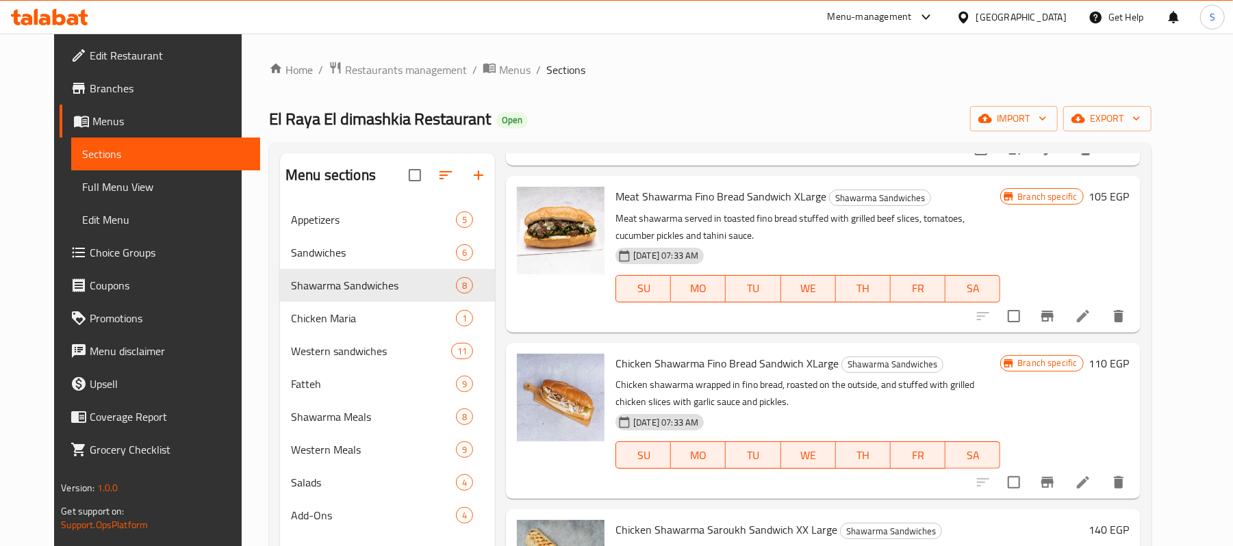
click at [82, 193] on span "Full Menu View" at bounding box center [165, 187] width 167 height 16
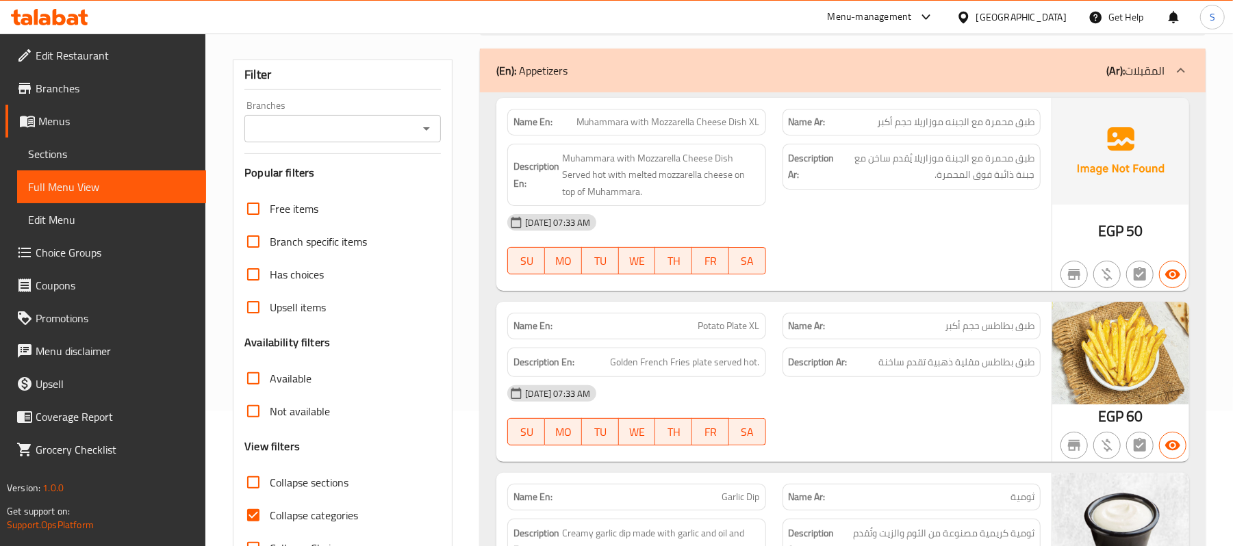
scroll to position [274, 0]
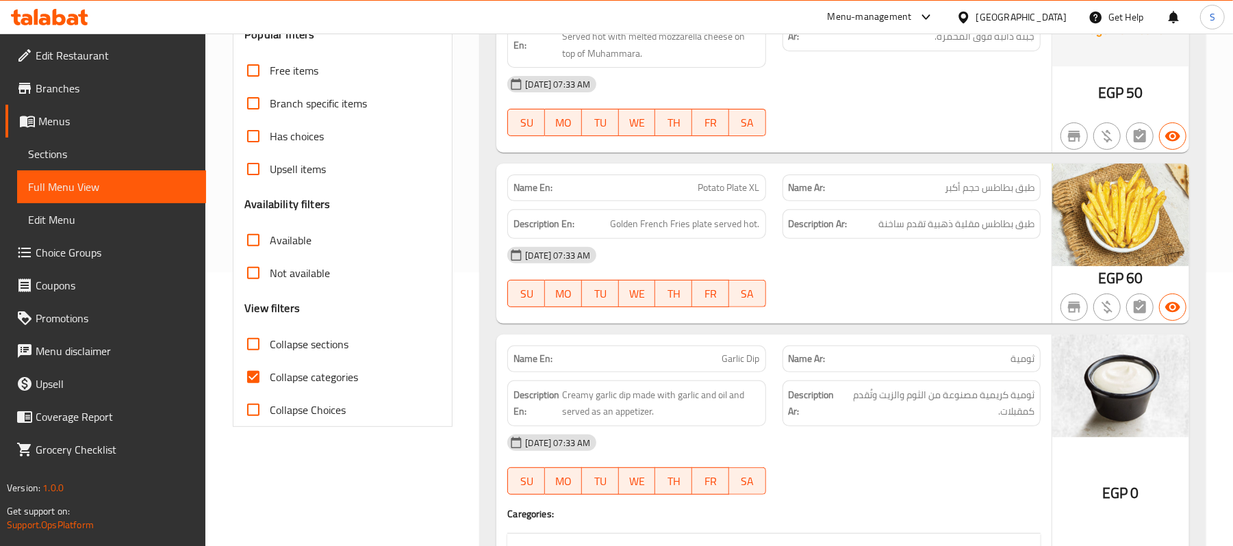
click at [102, 140] on link "Sections" at bounding box center [111, 154] width 189 height 33
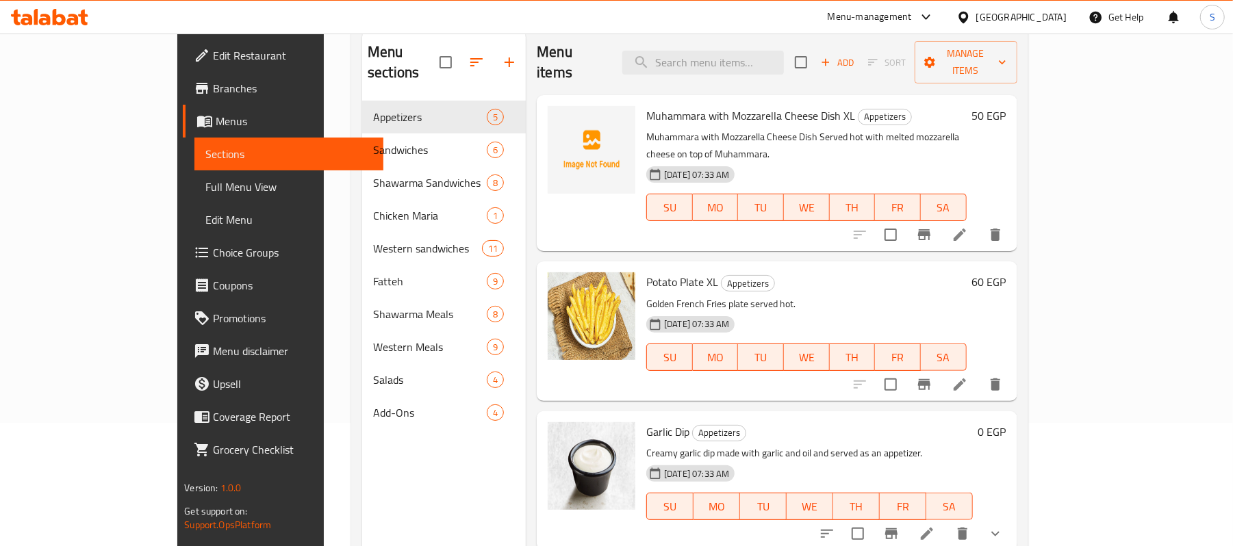
scroll to position [10, 0]
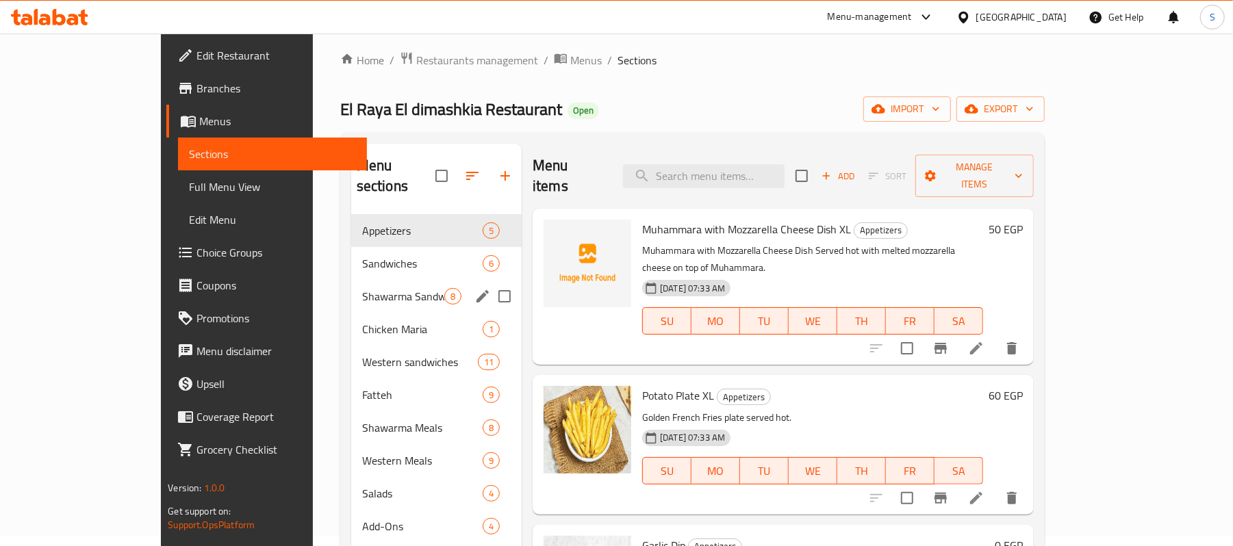
click at [362, 288] on span "Shawarma Sandwiches" at bounding box center [403, 296] width 82 height 16
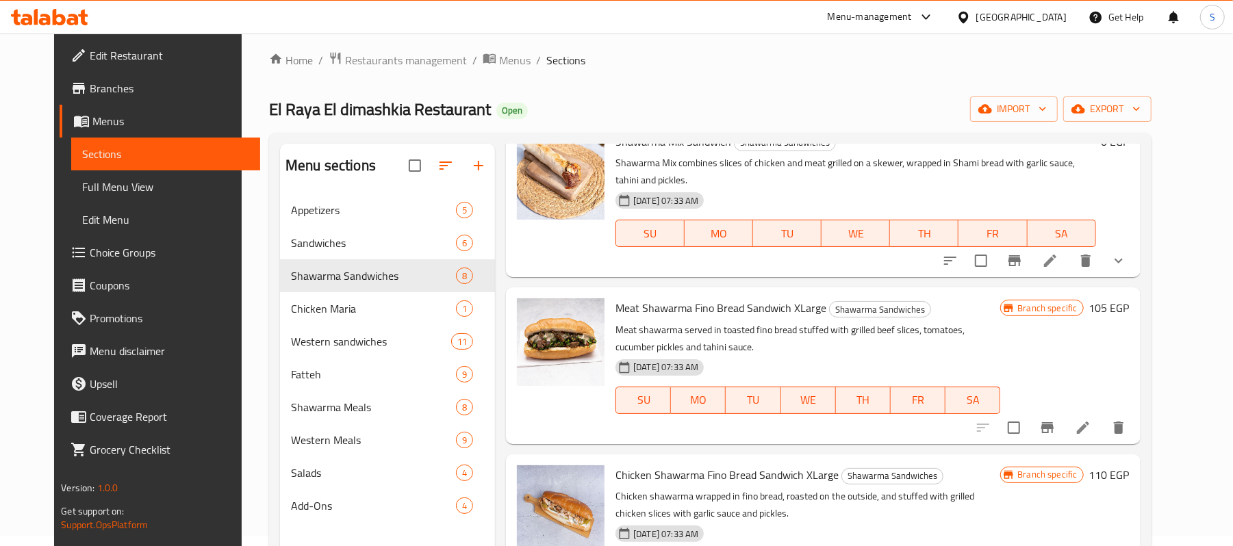
scroll to position [456, 0]
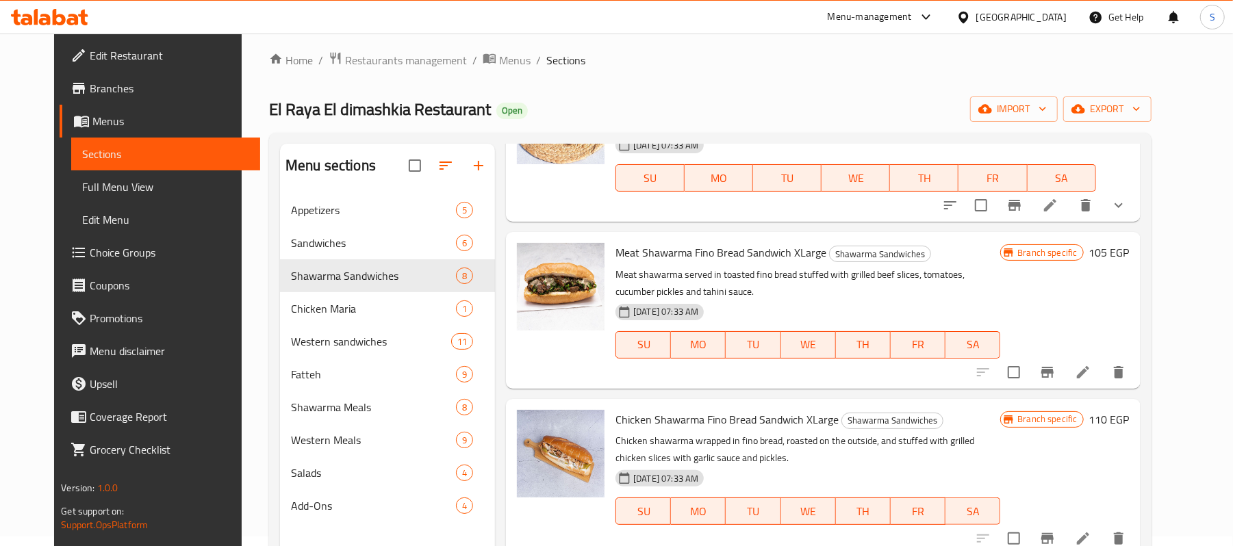
click at [1130, 410] on h6 "110 EGP" at bounding box center [1109, 419] width 40 height 19
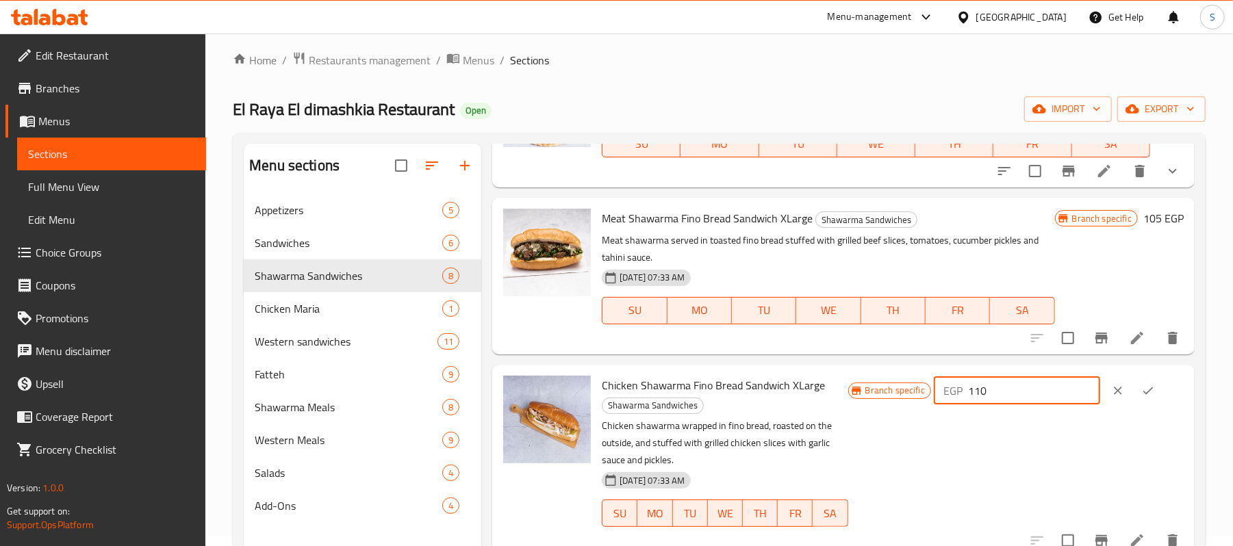
drag, startPoint x: 1012, startPoint y: 392, endPoint x: 948, endPoint y: 399, distance: 64.7
click at [948, 399] on div "EGP 110 ​" at bounding box center [1017, 390] width 166 height 27
type input "105"
click at [1141, 396] on icon "ok" at bounding box center [1148, 391] width 14 height 14
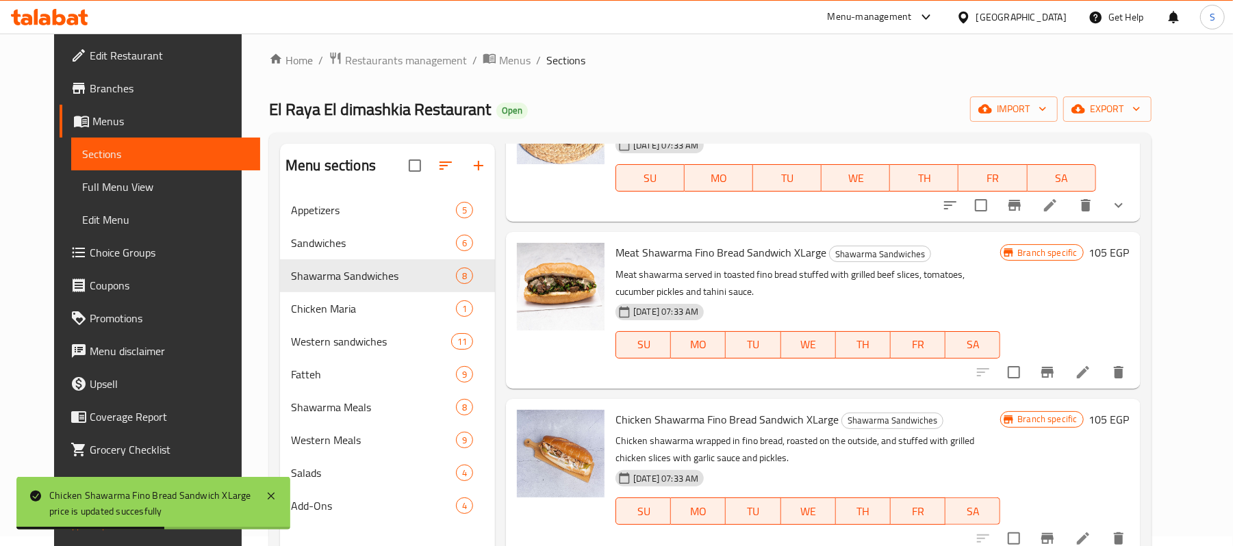
click at [1130, 410] on h6 "105 EGP" at bounding box center [1109, 419] width 40 height 19
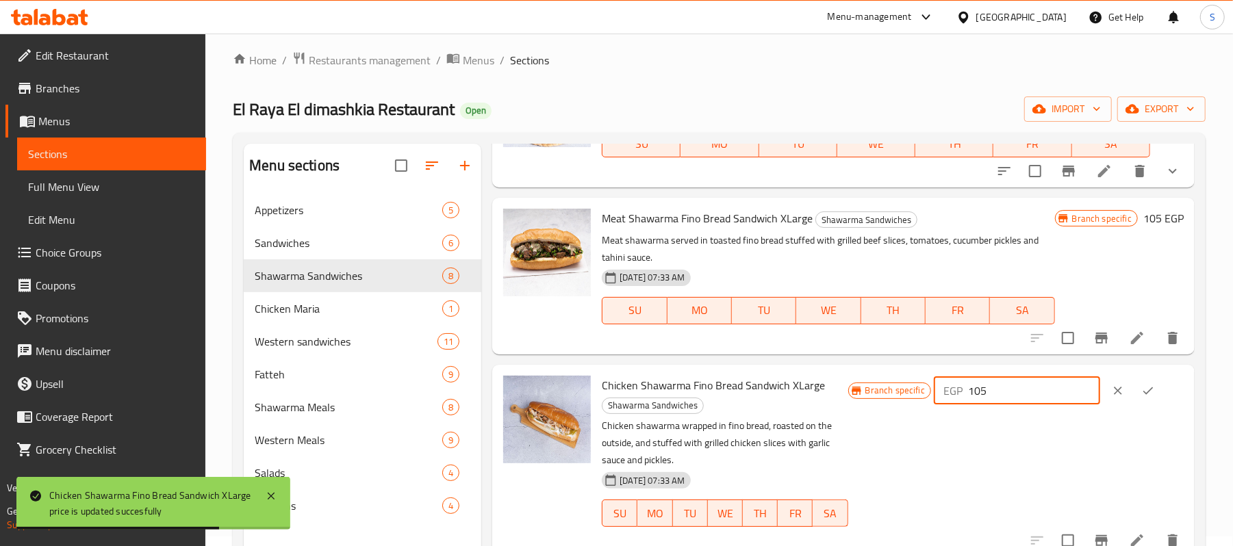
drag, startPoint x: 1055, startPoint y: 396, endPoint x: 973, endPoint y: 396, distance: 82.2
click at [973, 396] on div "EGP 105 ​" at bounding box center [1017, 390] width 166 height 27
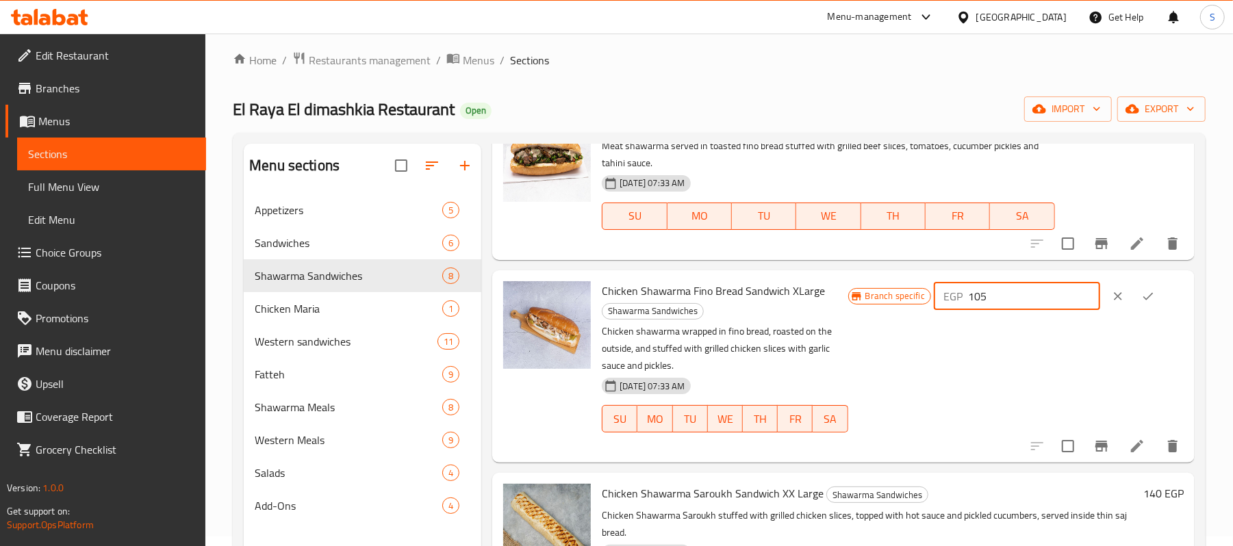
scroll to position [639, 0]
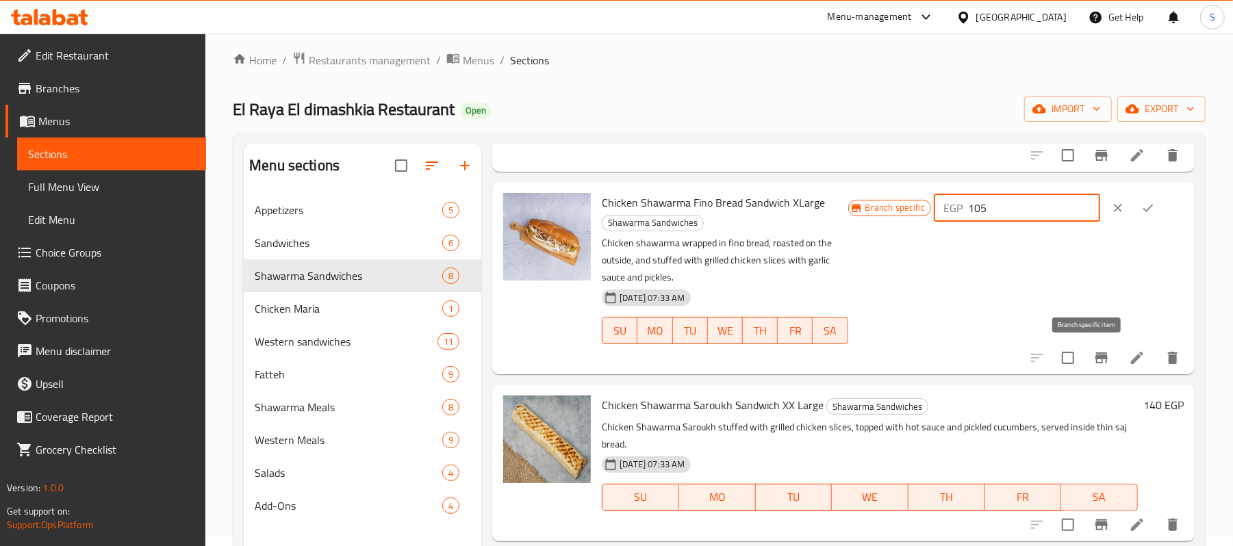
click at [1094, 362] on icon "Branch-specific-item" at bounding box center [1102, 358] width 16 height 16
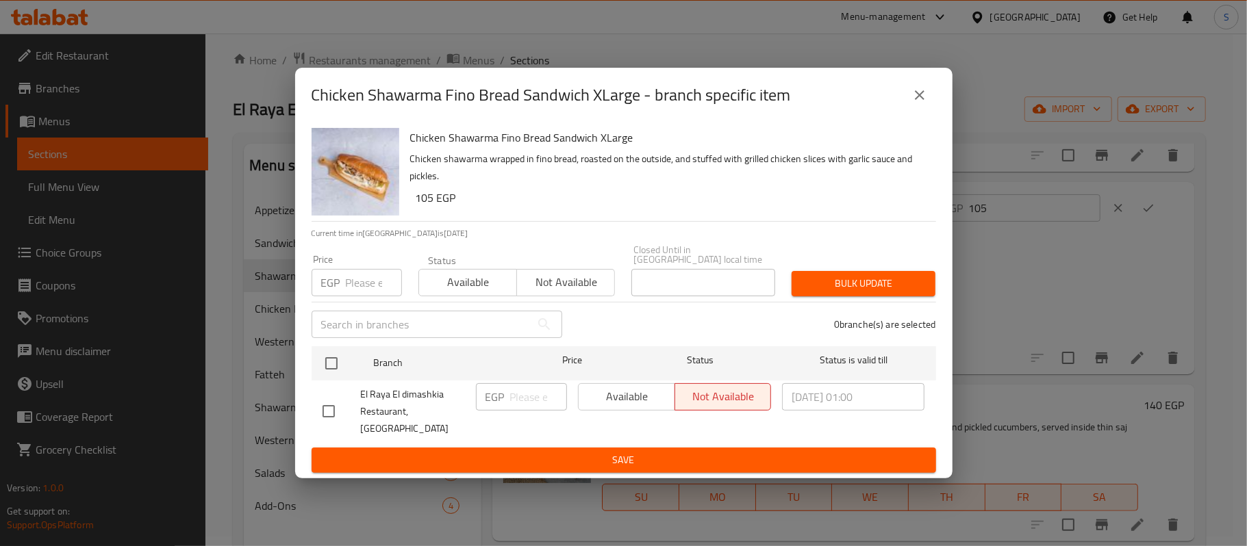
click at [362, 296] on input "number" at bounding box center [374, 282] width 56 height 27
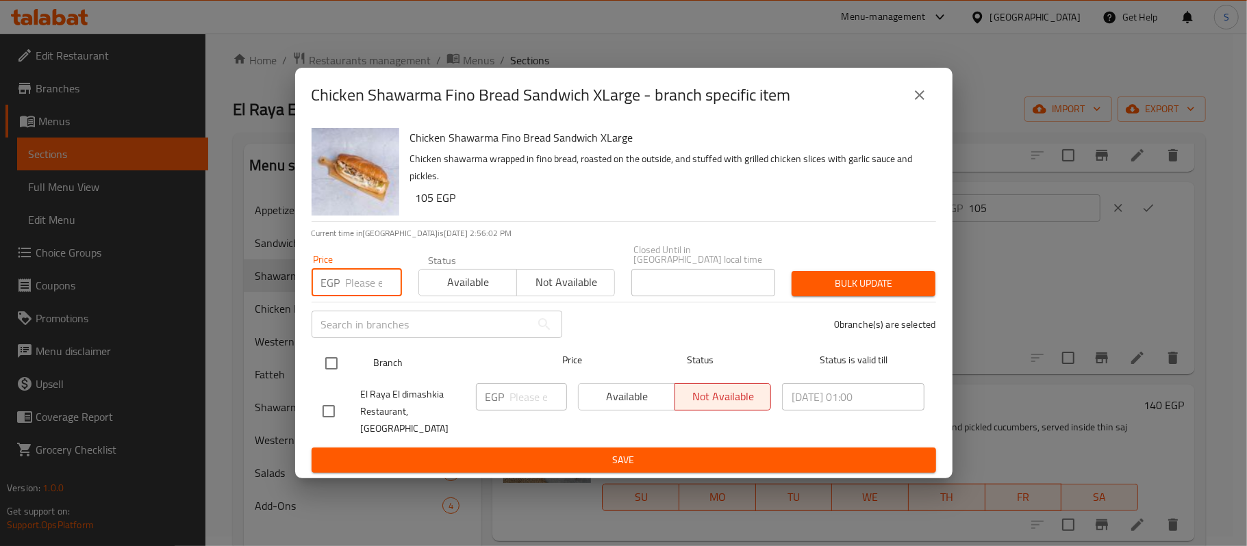
paste input "105"
type input "105"
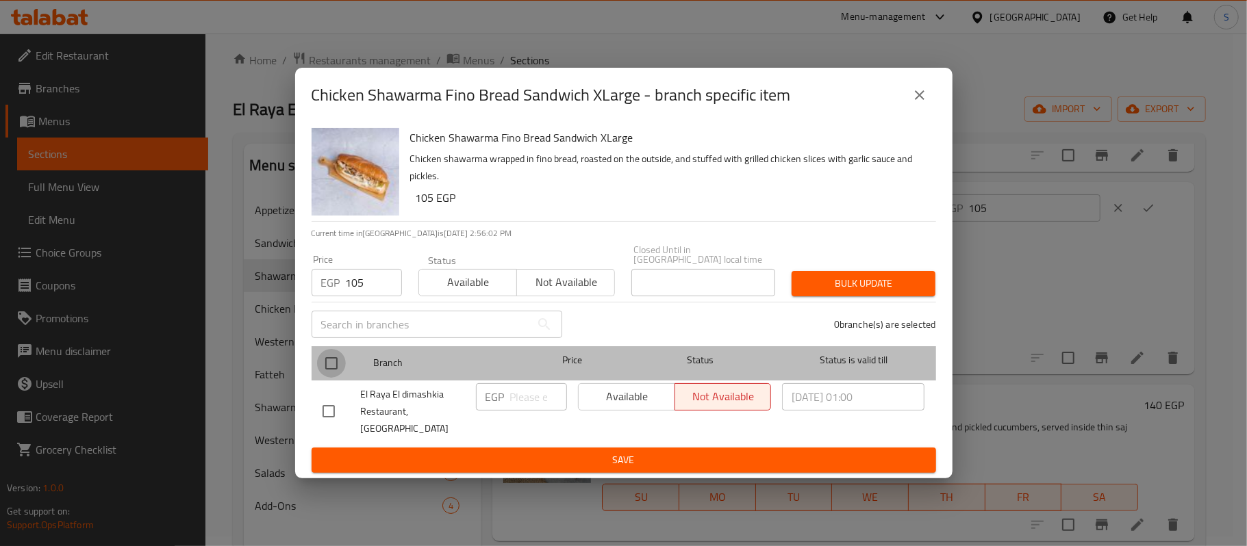
drag, startPoint x: 338, startPoint y: 362, endPoint x: 409, endPoint y: 406, distance: 84.2
click at [338, 366] on input "checkbox" at bounding box center [331, 363] width 29 height 29
checkbox input "true"
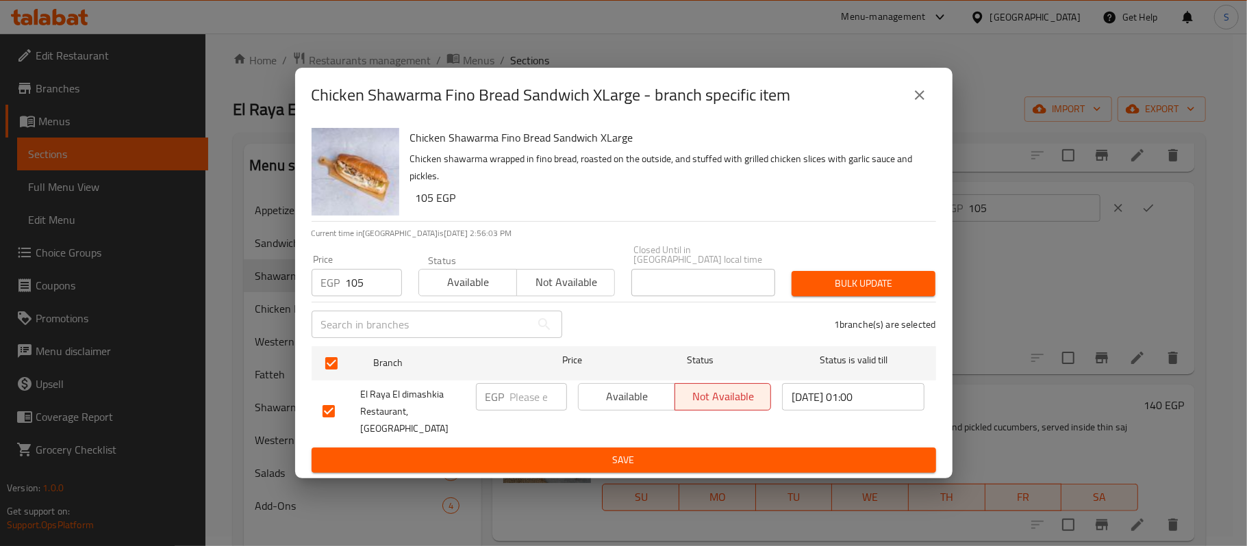
click at [861, 296] on button "Bulk update" at bounding box center [864, 283] width 144 height 25
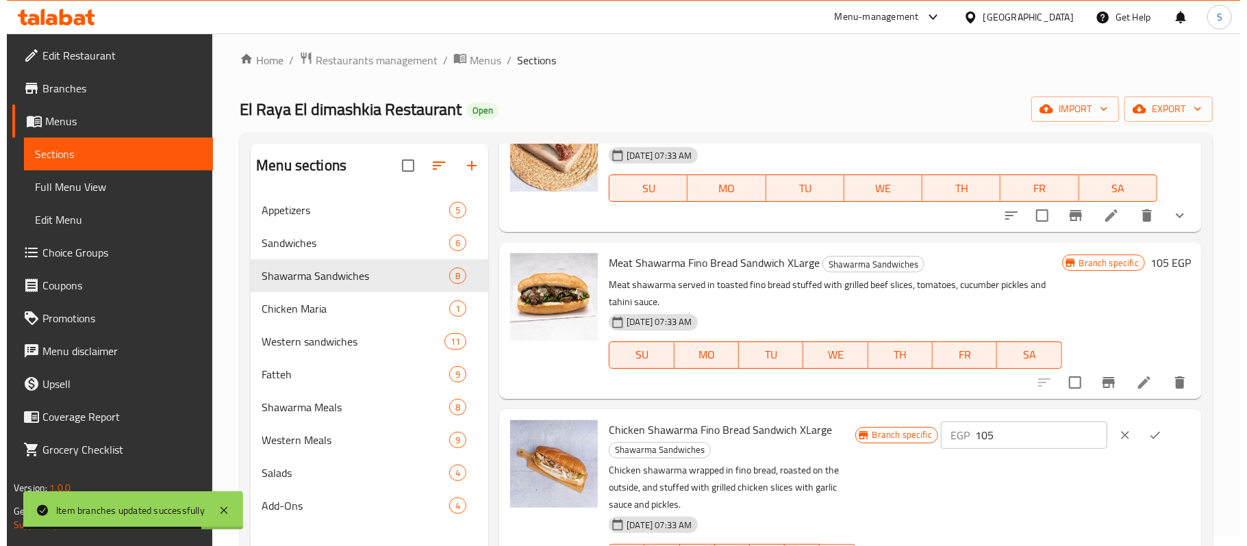
scroll to position [456, 0]
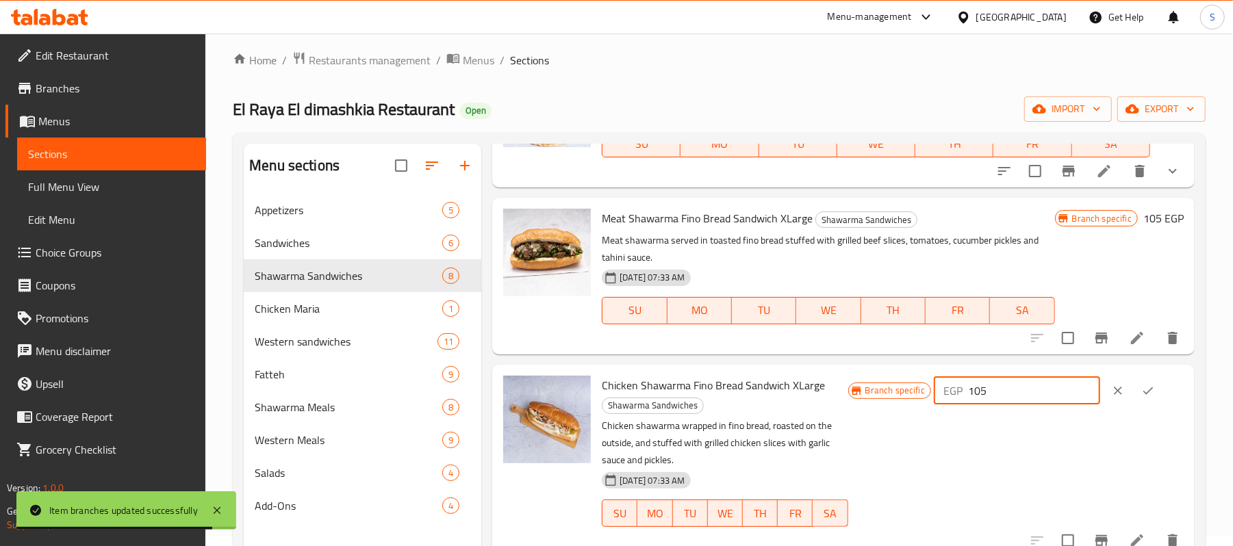
drag, startPoint x: 989, startPoint y: 401, endPoint x: 929, endPoint y: 401, distance: 60.3
click at [929, 401] on div "Branch specific EGP 105 ​" at bounding box center [1016, 391] width 336 height 30
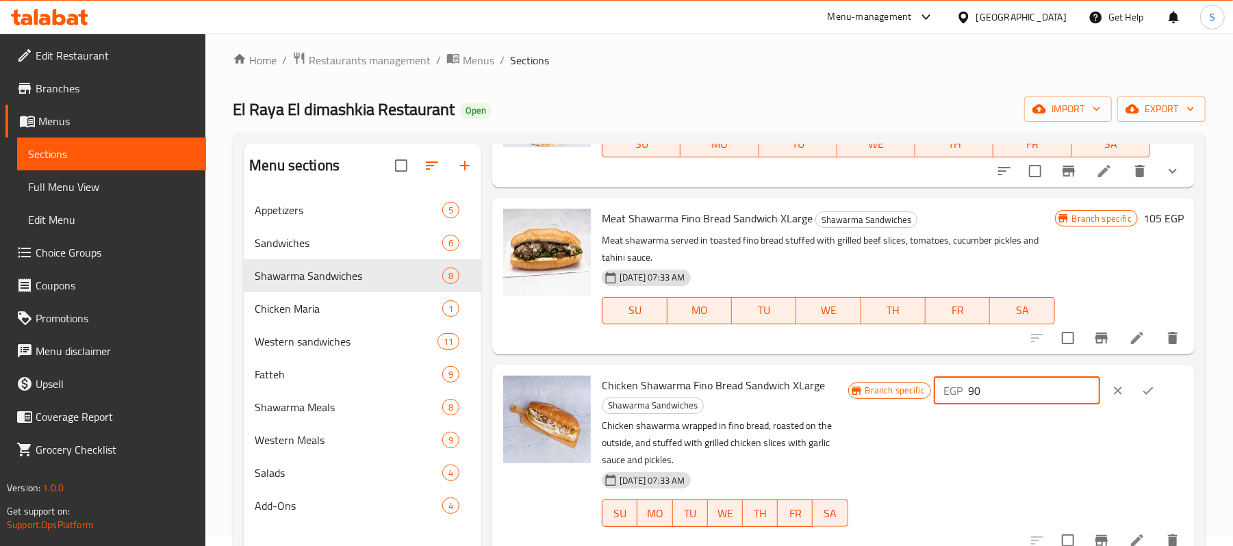
type input "90"
click at [1149, 389] on icon "ok" at bounding box center [1148, 391] width 14 height 14
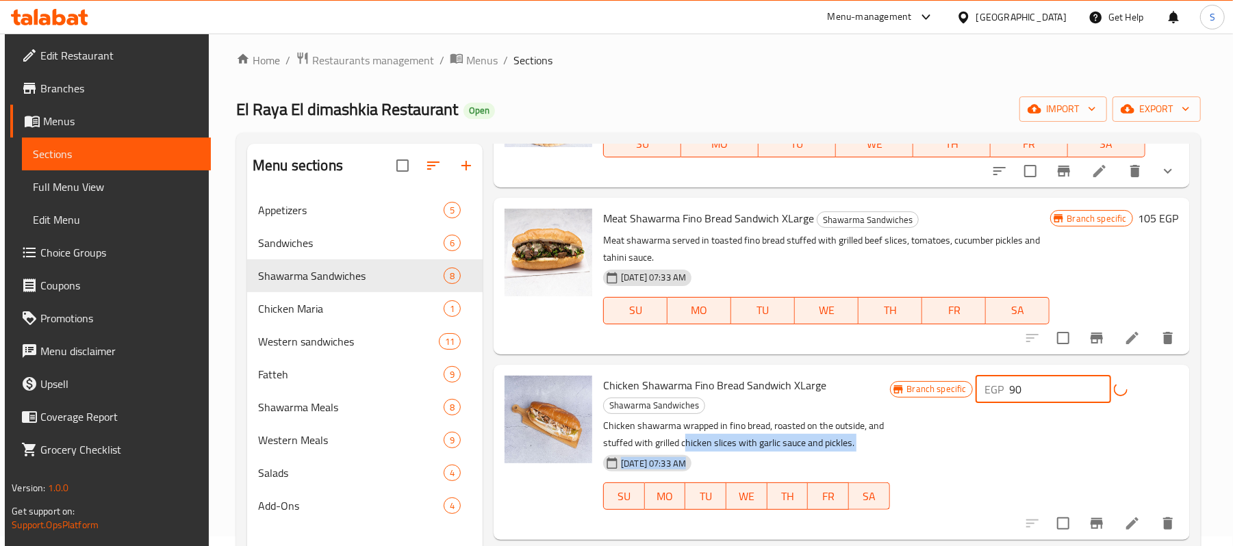
drag, startPoint x: 1058, startPoint y: 396, endPoint x: 965, endPoint y: 396, distance: 92.4
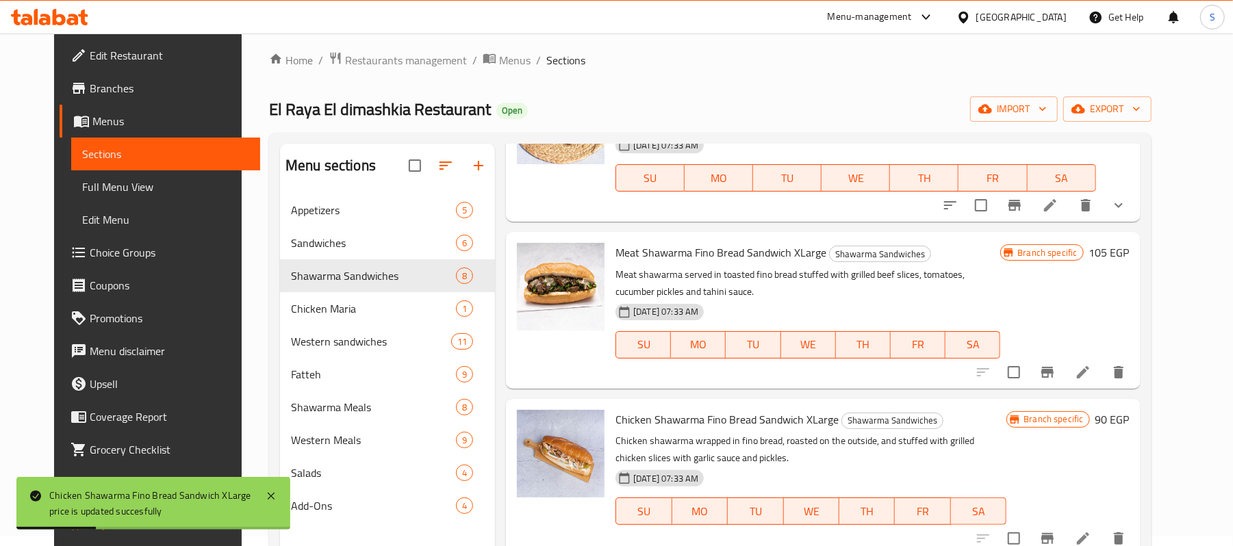
click at [1129, 442] on div "Branch specific 90 EGP" at bounding box center [1068, 477] width 123 height 134
drag, startPoint x: 1151, startPoint y: 383, endPoint x: 1137, endPoint y: 389, distance: 15.4
click at [1130, 410] on h6 "90 EGP" at bounding box center [1113, 419] width 34 height 19
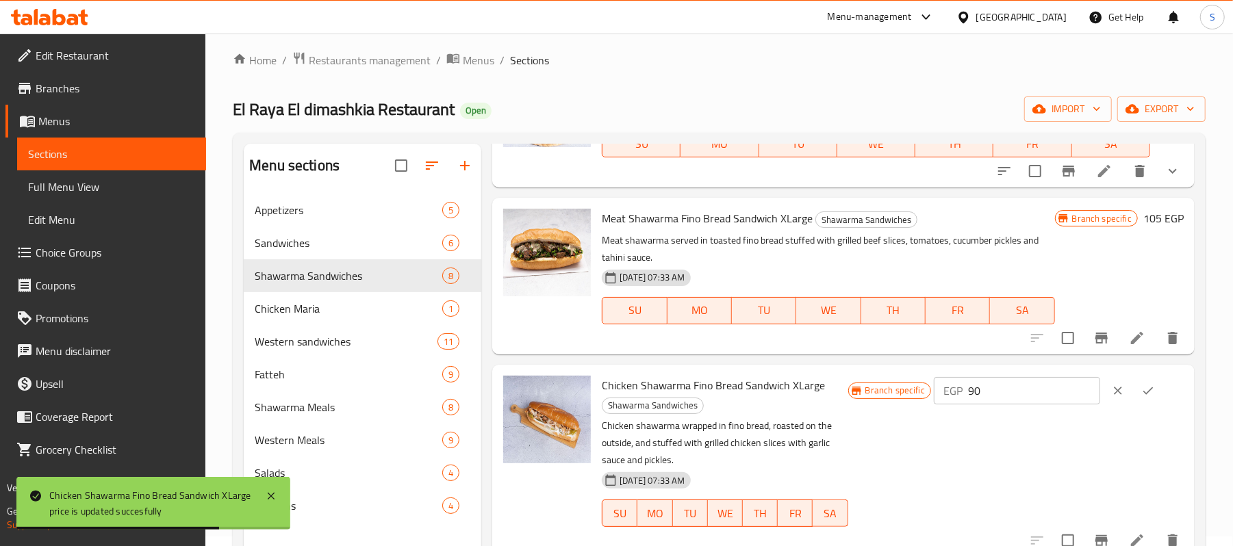
click at [1085, 529] on button "Branch-specific-item" at bounding box center [1101, 541] width 33 height 33
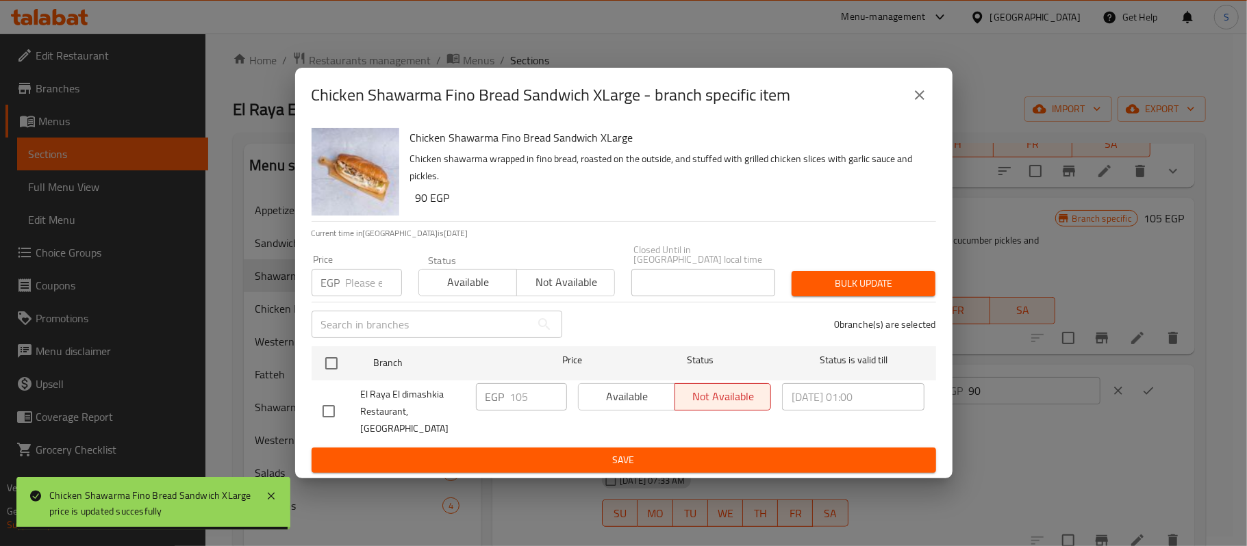
click at [378, 301] on div "Price EGP Price" at bounding box center [356, 276] width 107 height 58
click at [364, 286] on input "number" at bounding box center [374, 282] width 56 height 27
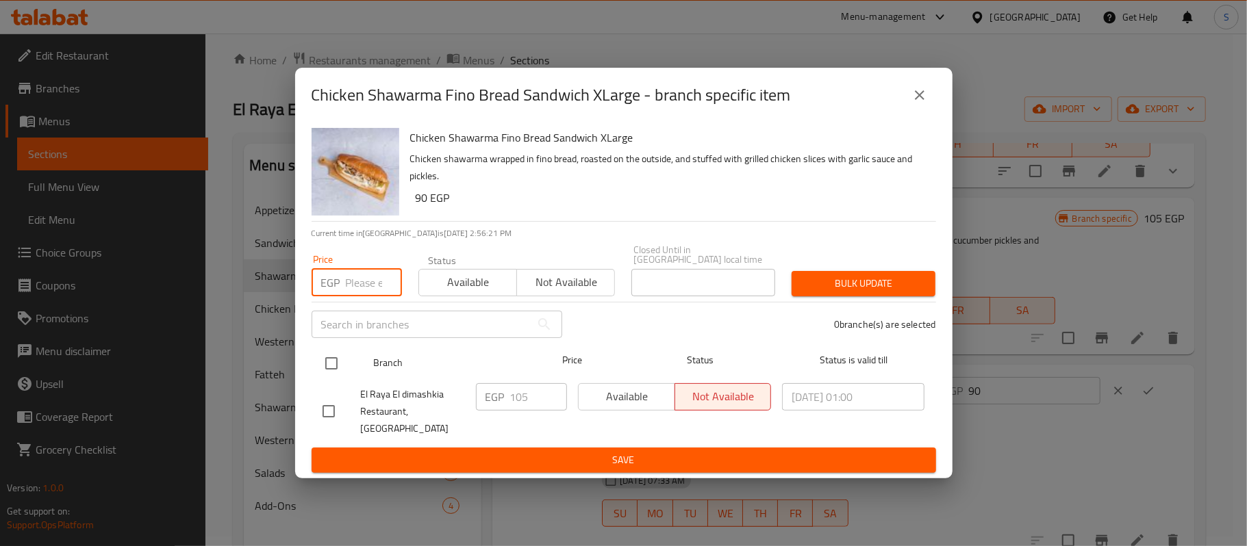
paste input "105"
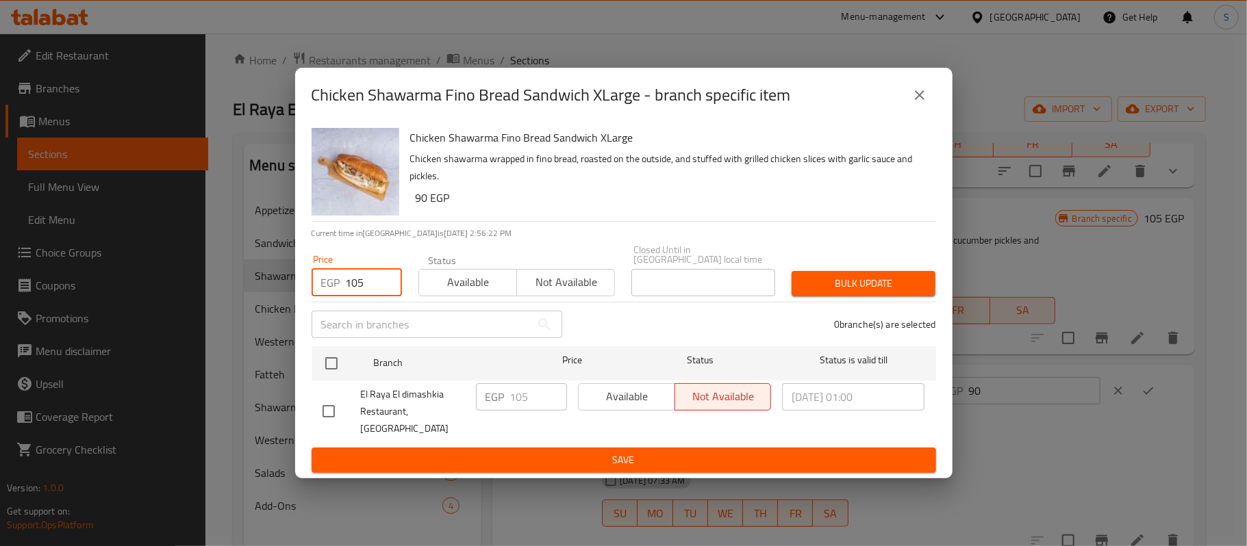
drag, startPoint x: 371, startPoint y: 279, endPoint x: 311, endPoint y: 283, distance: 60.4
click at [312, 283] on div "EGP 105 Price" at bounding box center [357, 282] width 90 height 27
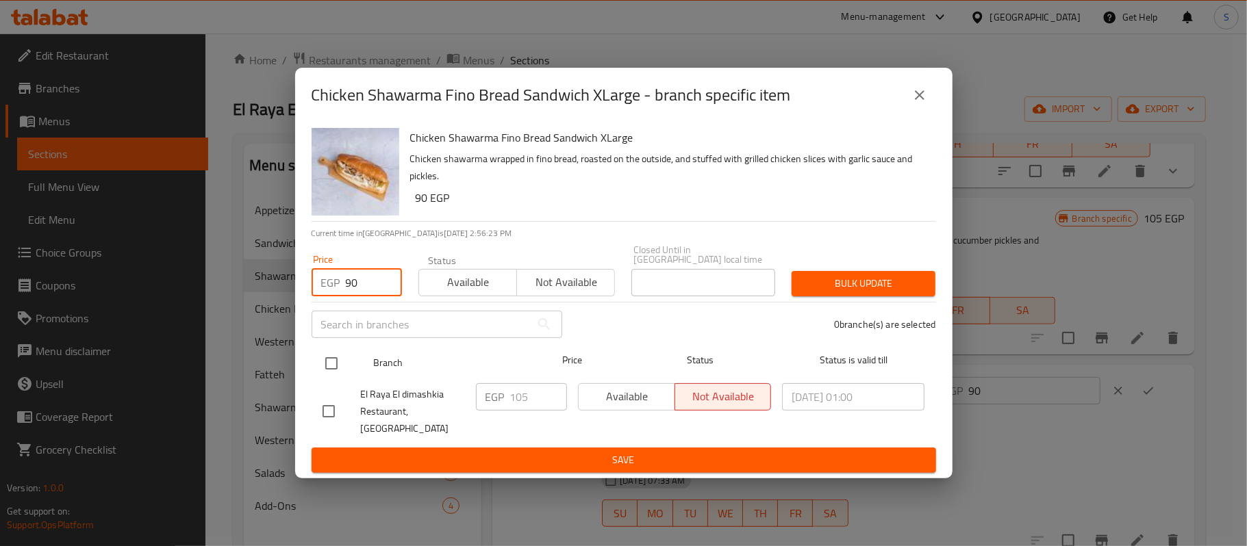
type input "90"
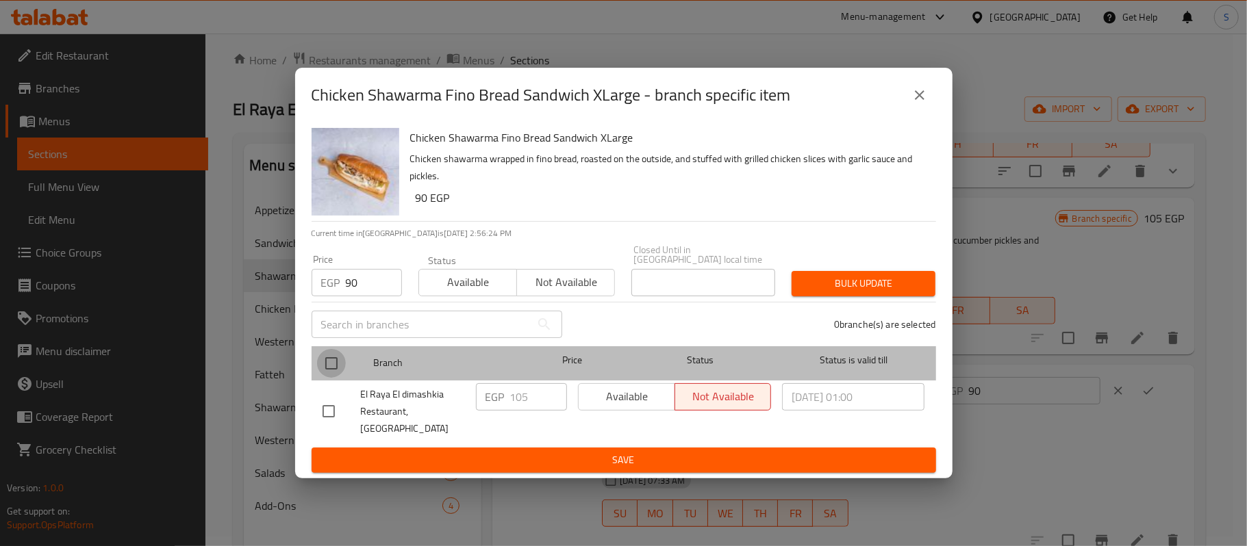
click at [334, 365] on input "checkbox" at bounding box center [331, 363] width 29 height 29
checkbox input "true"
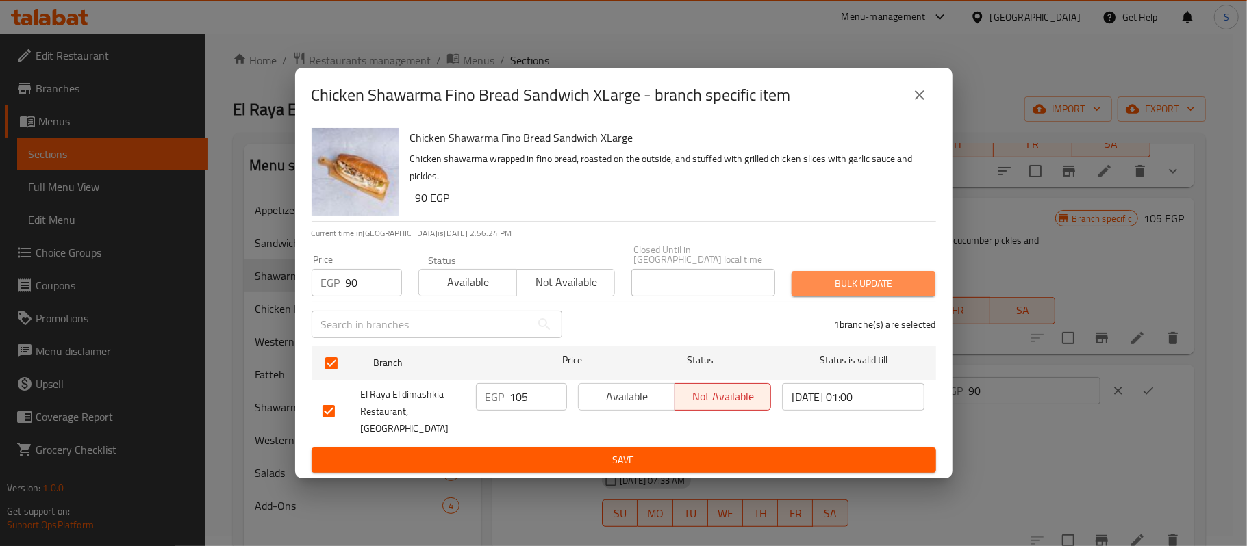
click at [867, 280] on span "Bulk update" at bounding box center [864, 283] width 122 height 17
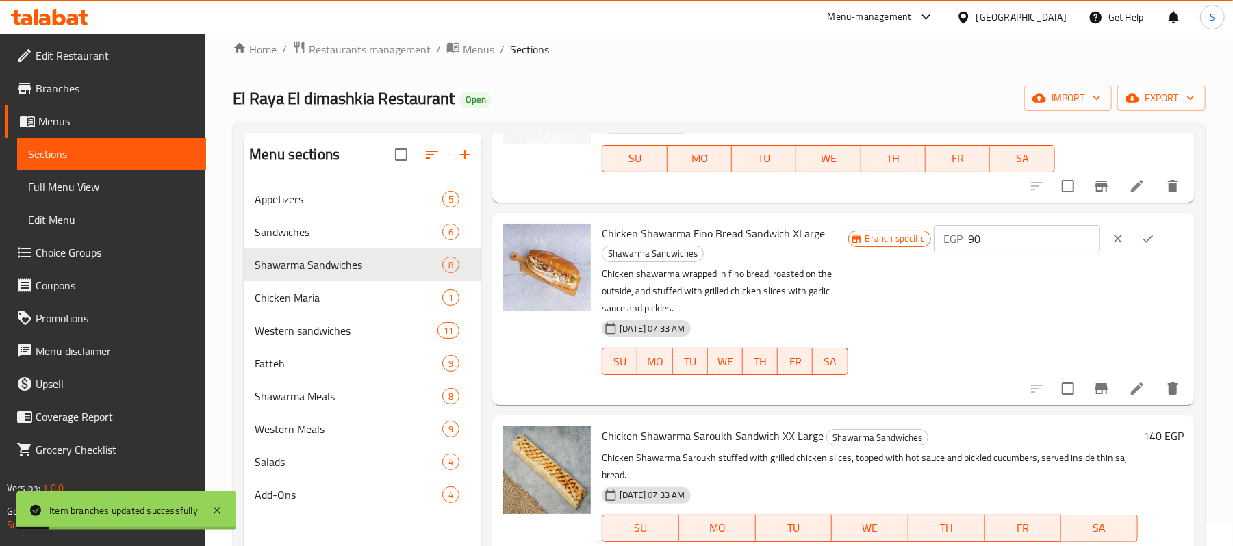
scroll to position [789, 0]
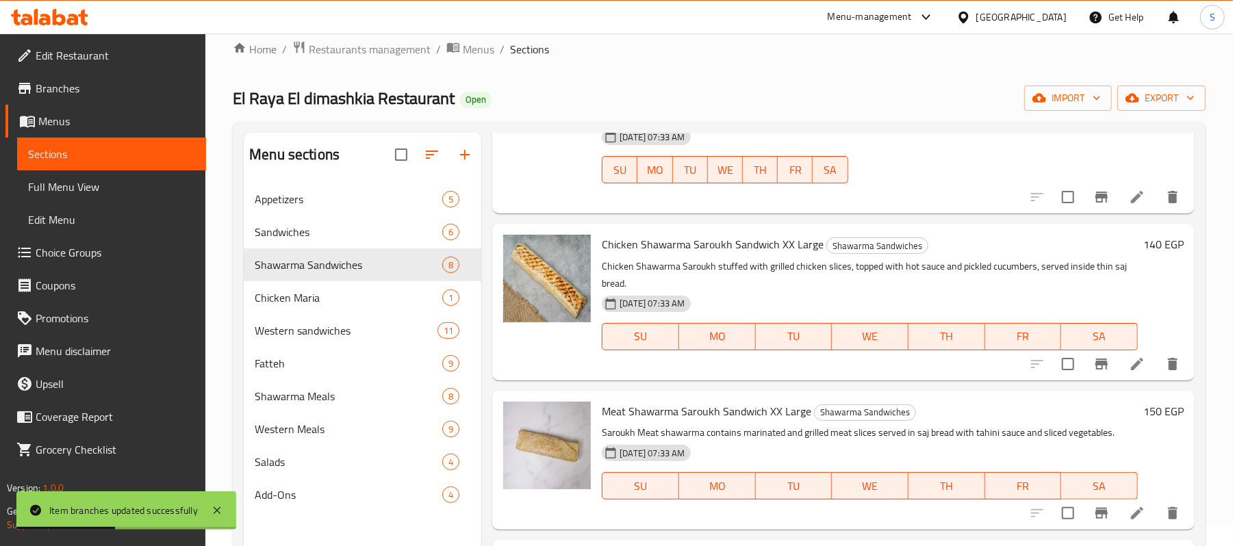
click at [1144, 252] on h6 "140 EGP" at bounding box center [1164, 244] width 40 height 19
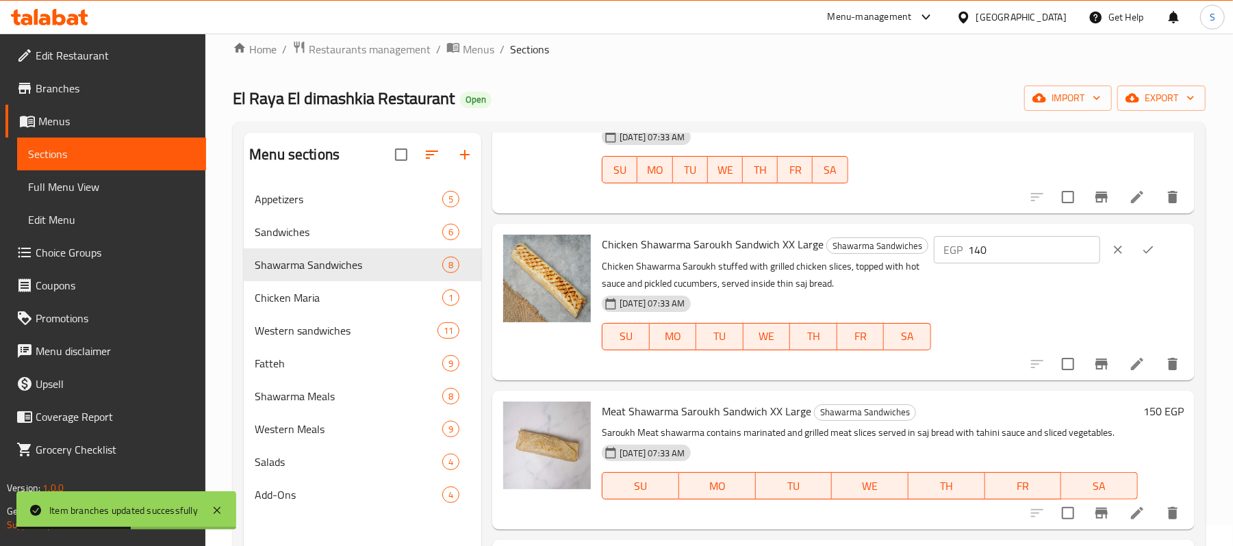
drag, startPoint x: 1033, startPoint y: 250, endPoint x: 907, endPoint y: 269, distance: 127.4
click at [907, 269] on div "Chicken Shawarma Saroukh Sandwich XX Large Shawarma Sandwiches Chicken Shawarma…" at bounding box center [892, 301] width 593 height 145
type input "150"
click at [1157, 253] on button "ok" at bounding box center [1148, 250] width 30 height 30
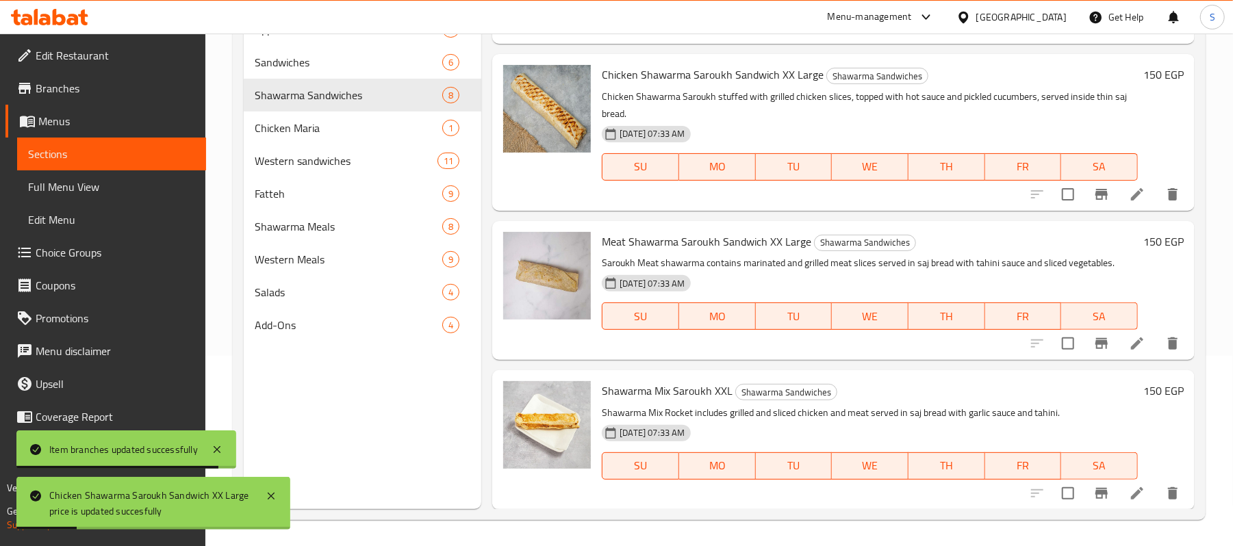
scroll to position [192, 0]
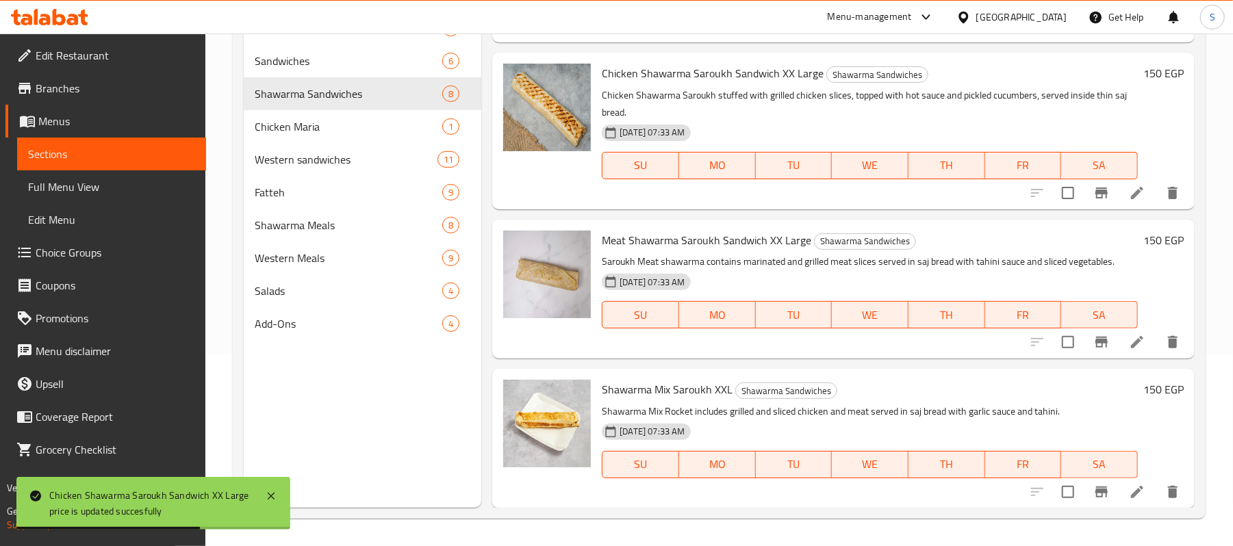
click at [1146, 240] on h6 "150 EGP" at bounding box center [1164, 240] width 40 height 19
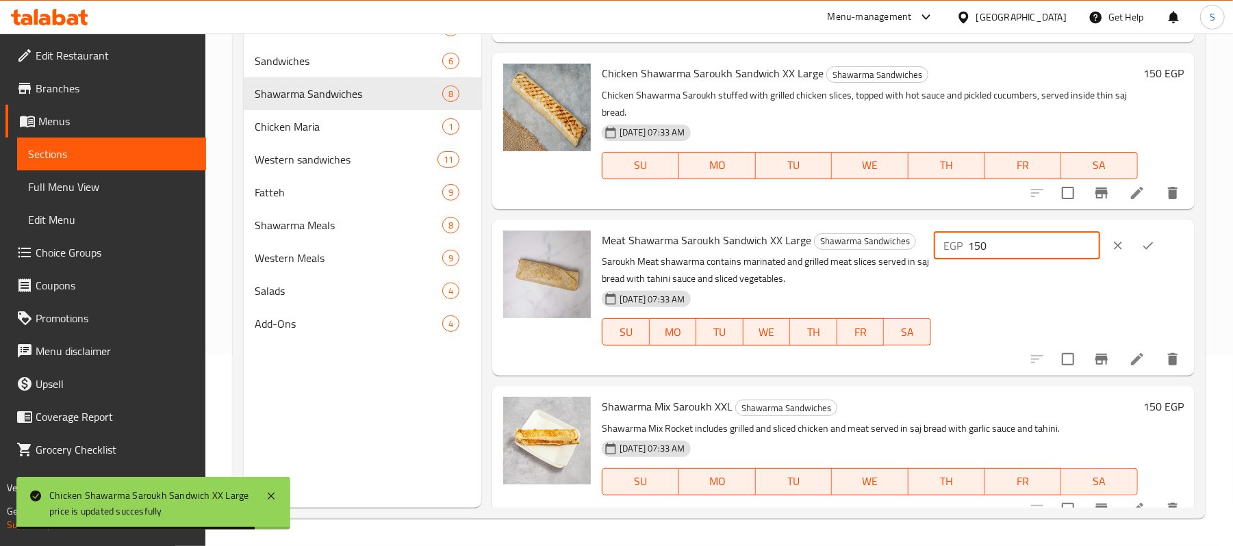
drag, startPoint x: 1005, startPoint y: 249, endPoint x: 937, endPoint y: 255, distance: 68.7
click at [937, 255] on div "Meat Shawarma Saroukh Sandwich XX Large Shawarma Sandwiches Saroukh Meat shawar…" at bounding box center [892, 297] width 593 height 145
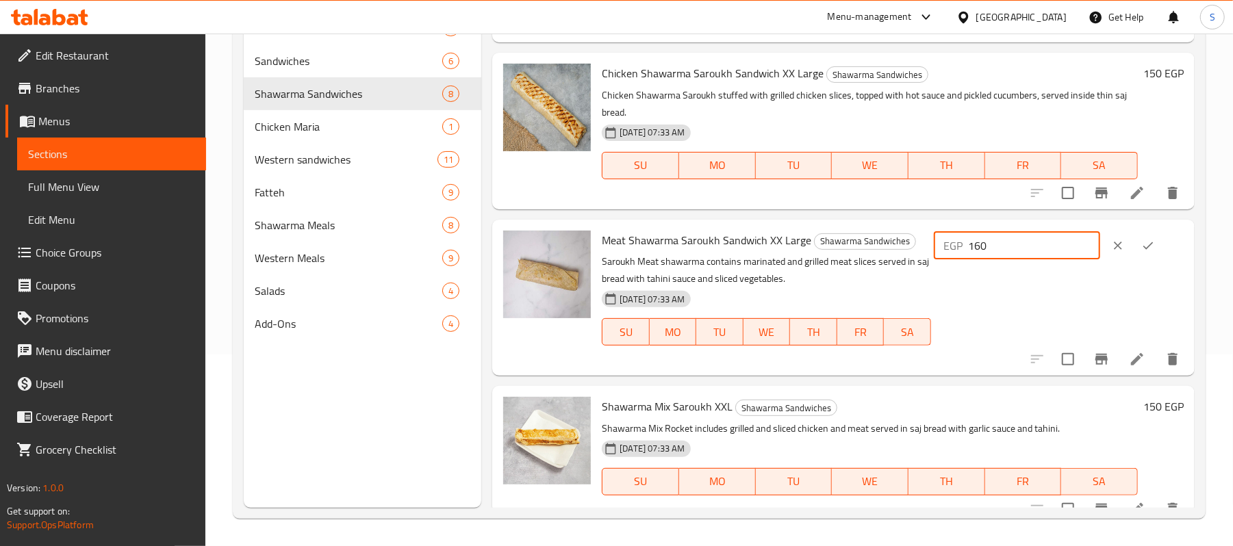
type input "160"
click at [1152, 239] on button "ok" at bounding box center [1148, 246] width 30 height 30
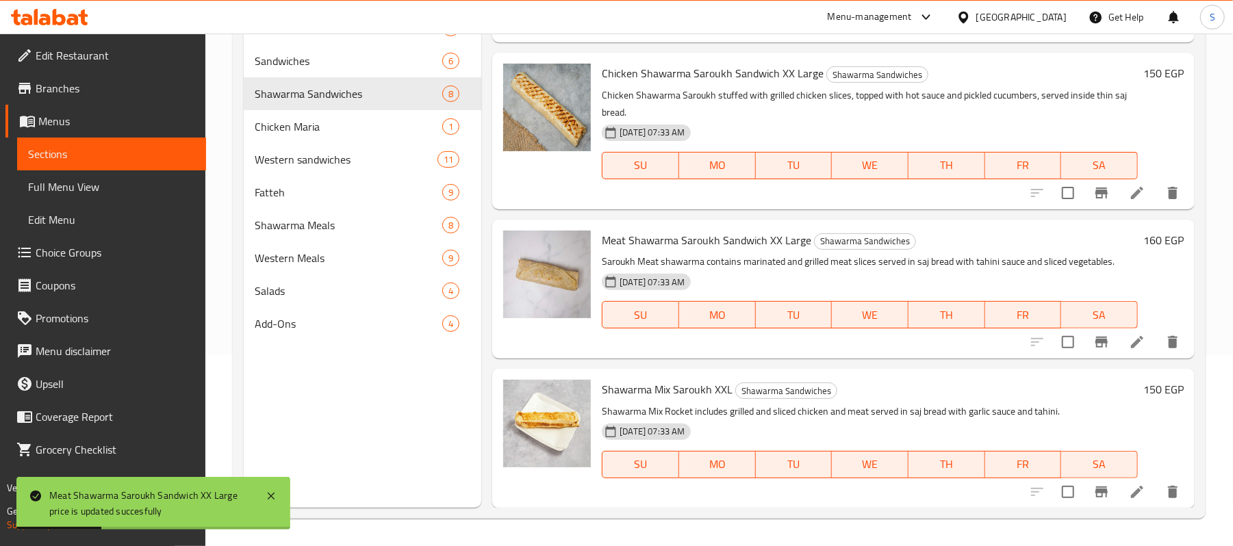
click at [1146, 392] on h6 "150 EGP" at bounding box center [1164, 389] width 40 height 19
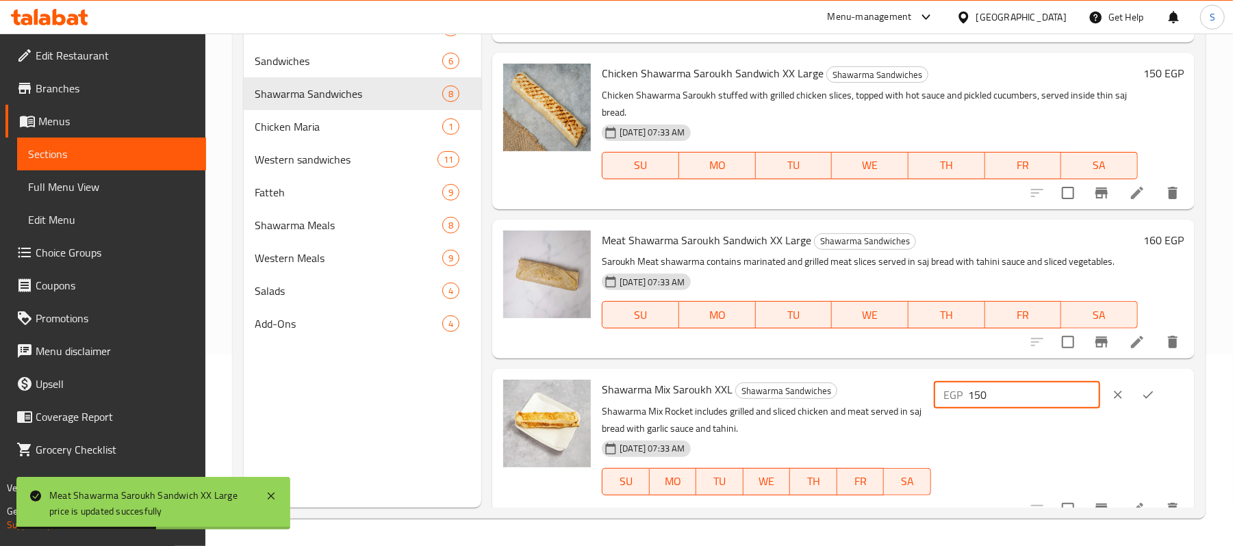
click at [881, 382] on div "Shawarma Mix Saroukh XXL Shawarma Sandwiches Shawarma Mix Rocket includes grill…" at bounding box center [892, 447] width 593 height 145
type input "160"
click at [1149, 392] on icon "ok" at bounding box center [1148, 395] width 14 height 14
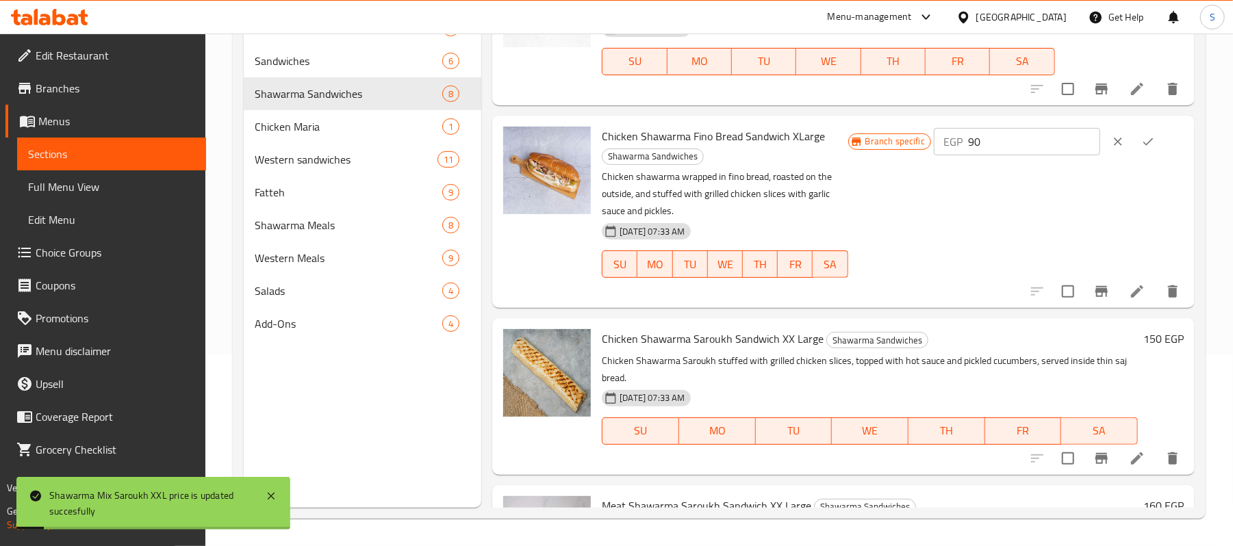
scroll to position [515, 0]
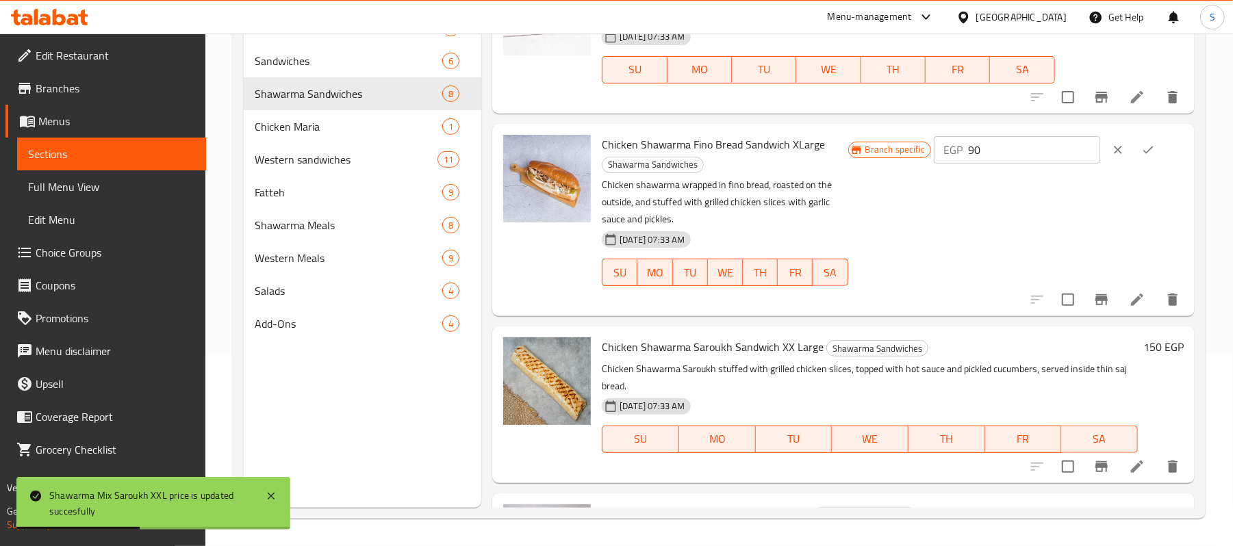
click at [1141, 149] on icon "ok" at bounding box center [1148, 150] width 14 height 14
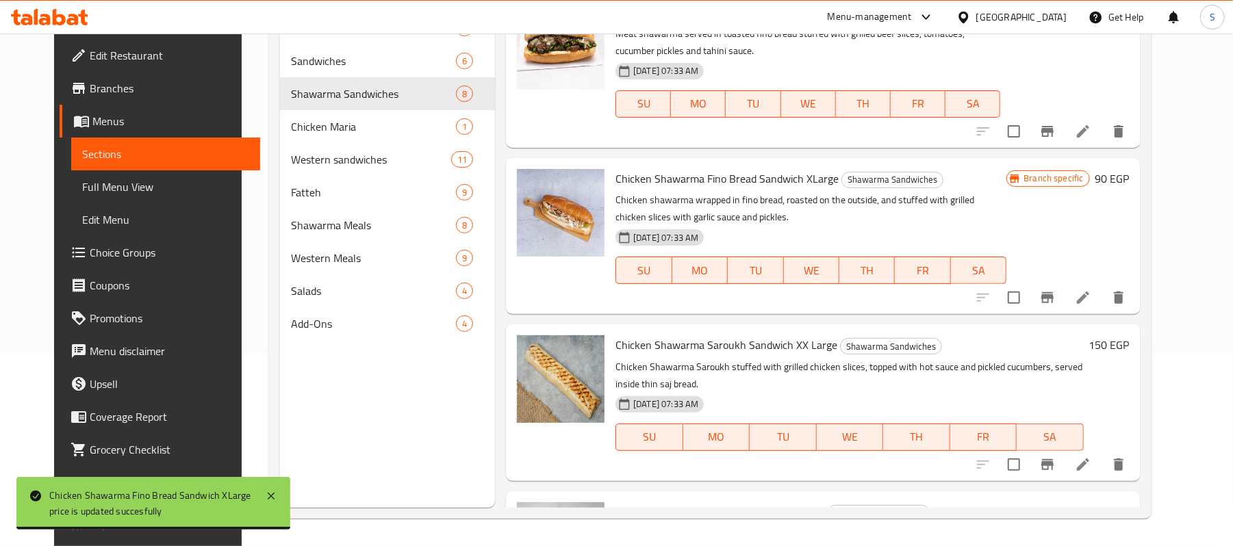
click at [82, 181] on span "Full Menu View" at bounding box center [165, 187] width 167 height 16
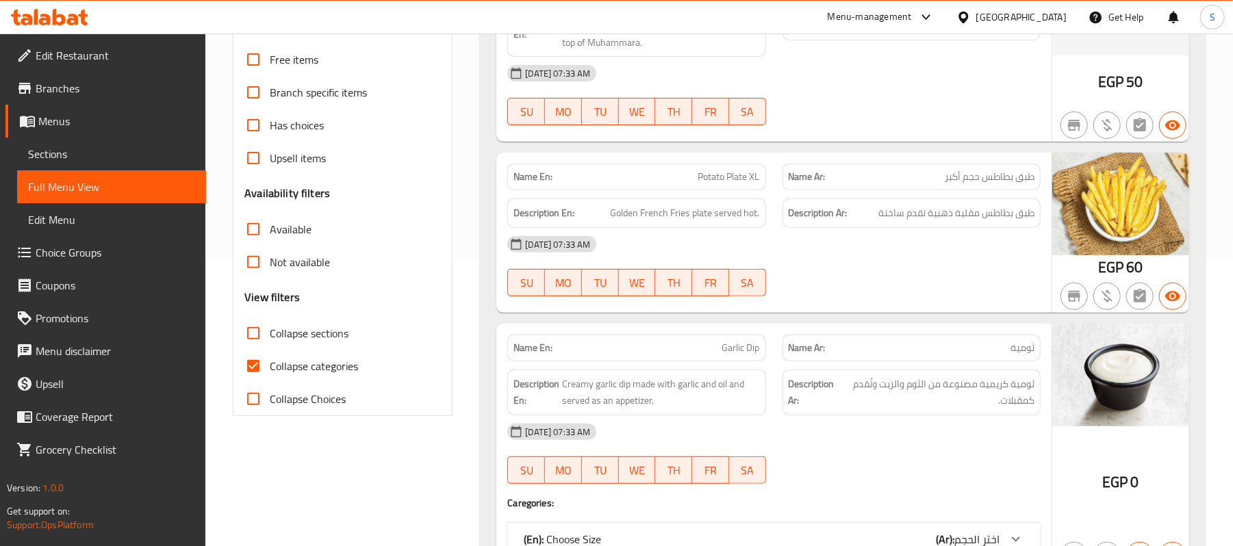
scroll to position [557, 0]
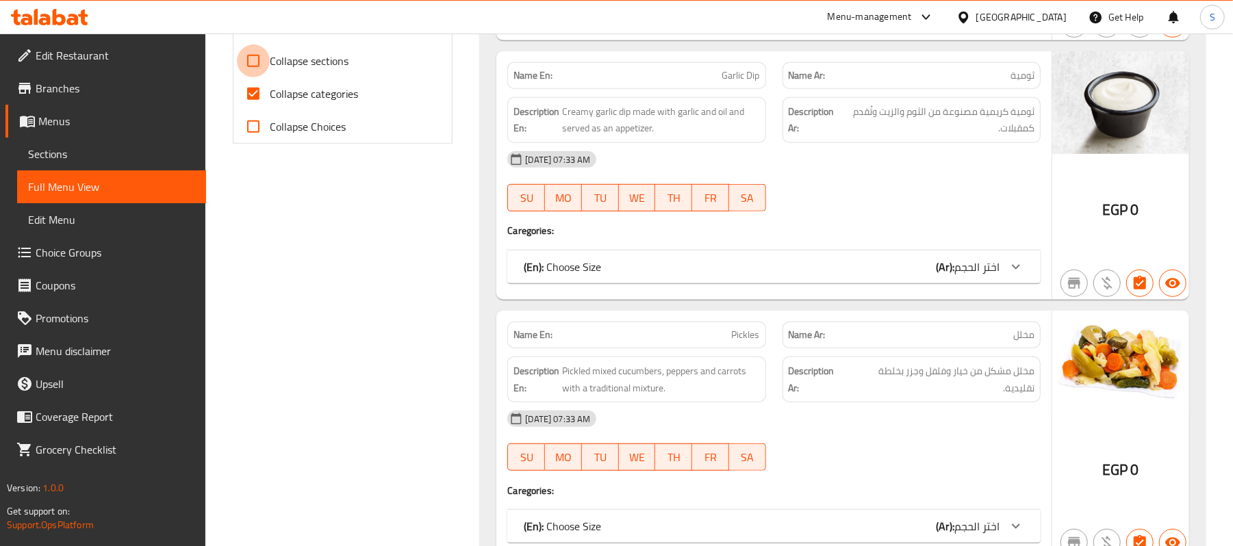
click at [261, 77] on input "Collapse sections" at bounding box center [253, 61] width 33 height 33
checkbox input "true"
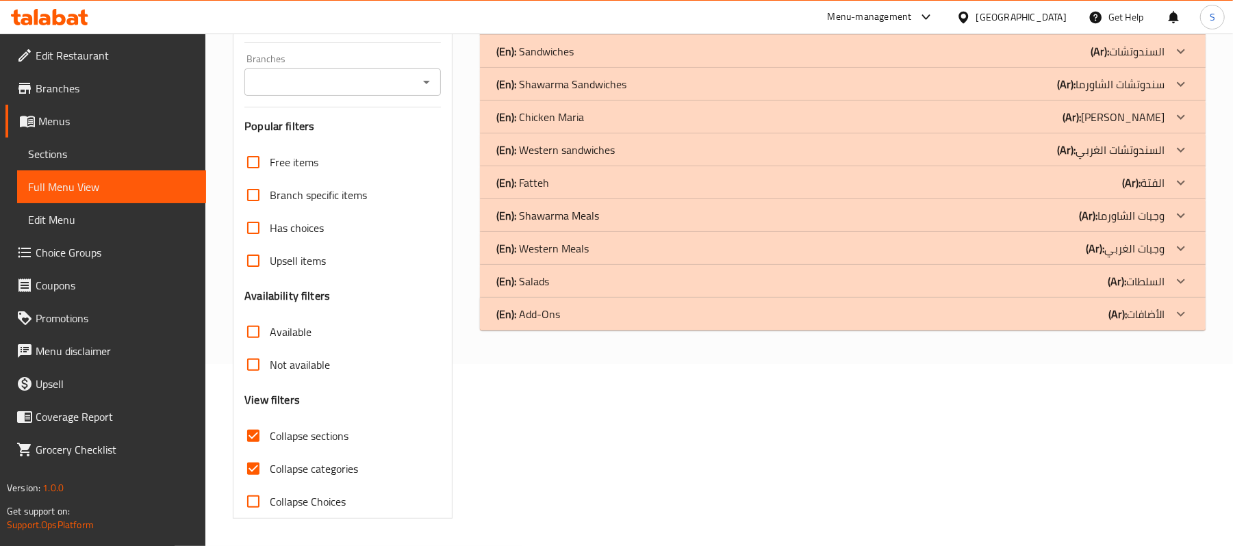
scroll to position [203, 0]
click at [255, 460] on input "Collapse categories" at bounding box center [253, 469] width 33 height 33
checkbox input "false"
drag, startPoint x: 1165, startPoint y: 93, endPoint x: 1157, endPoint y: 108, distance: 16.2
click at [1165, 92] on div "(En): Shawarma Sandwiches (Ar): سندوتشات الشاورما" at bounding box center [843, 84] width 726 height 33
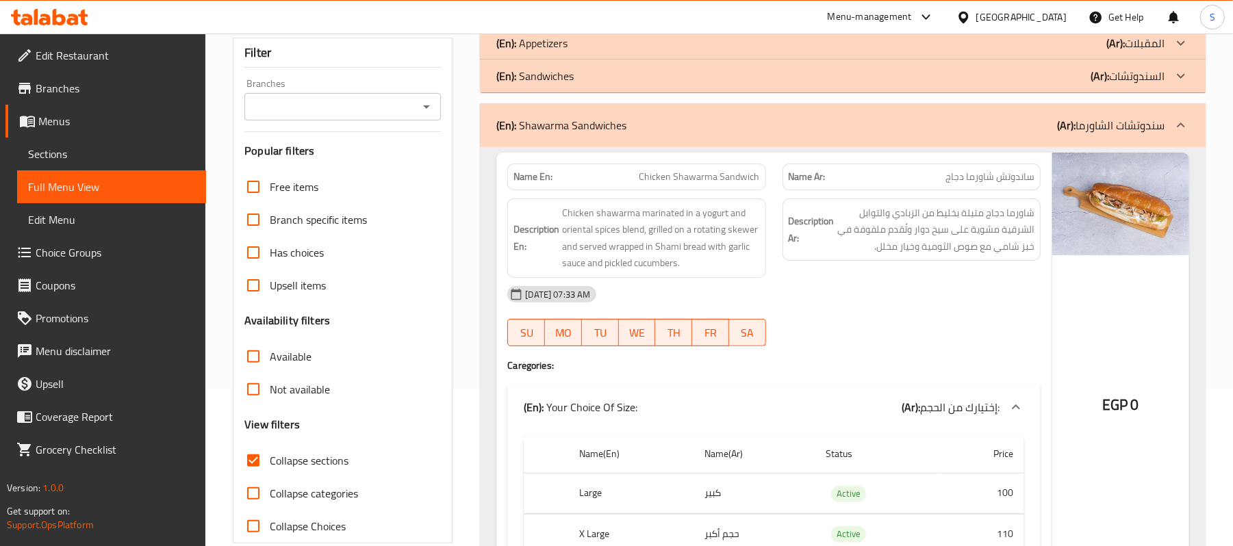
scroll to position [21, 0]
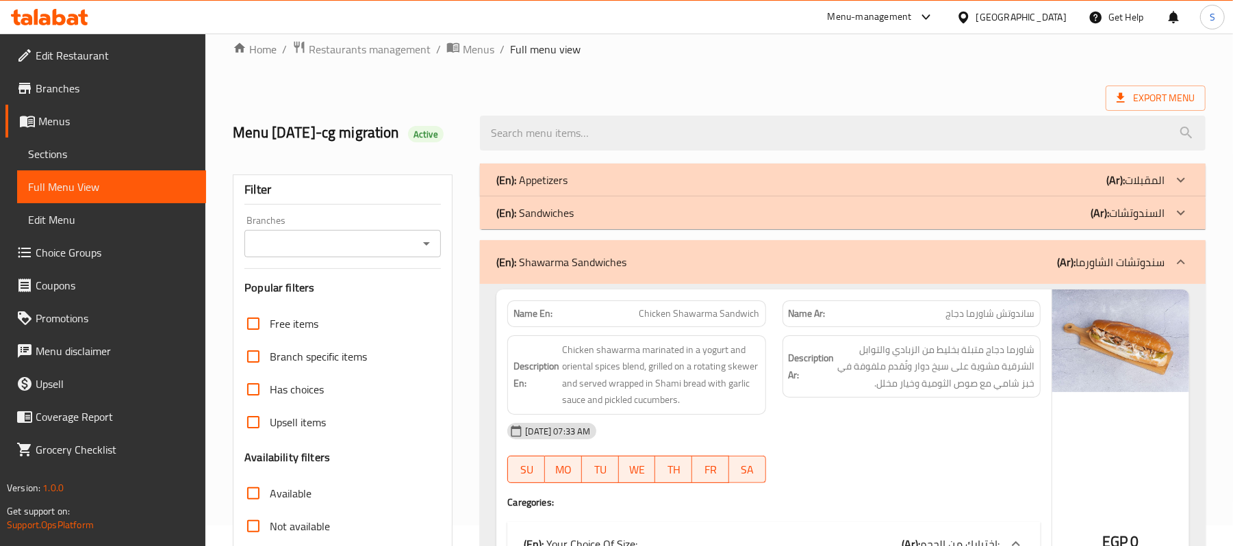
click at [401, 253] on input "Branches" at bounding box center [332, 243] width 166 height 19
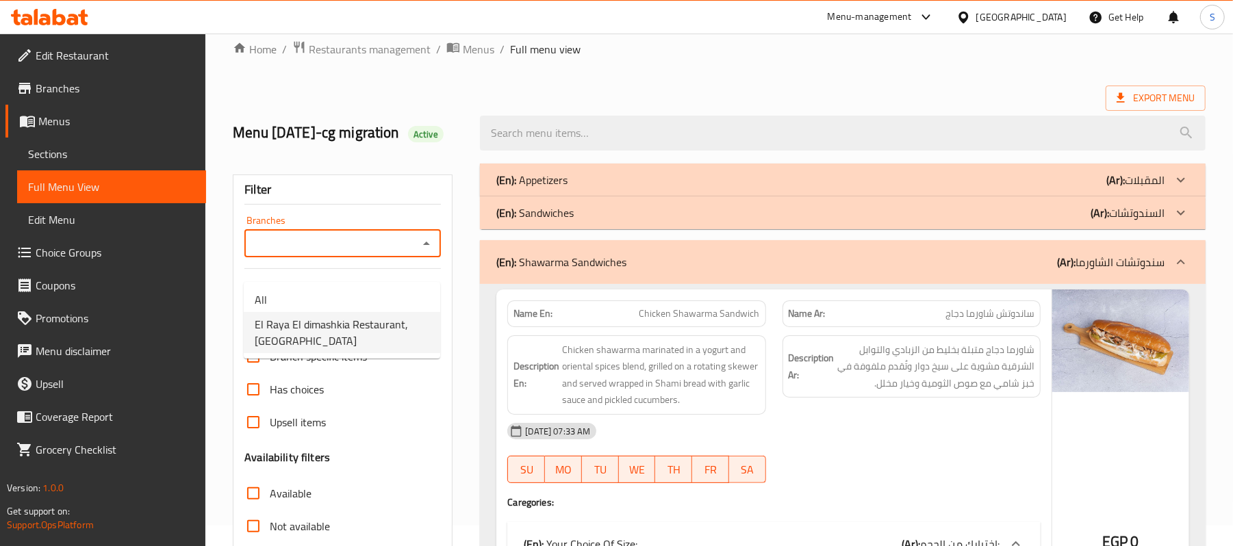
click at [332, 333] on span "El Raya El dimashkia Restaurant, Shatby" at bounding box center [342, 332] width 175 height 33
type input "El Raya El dimashkia Restaurant, Shatby"
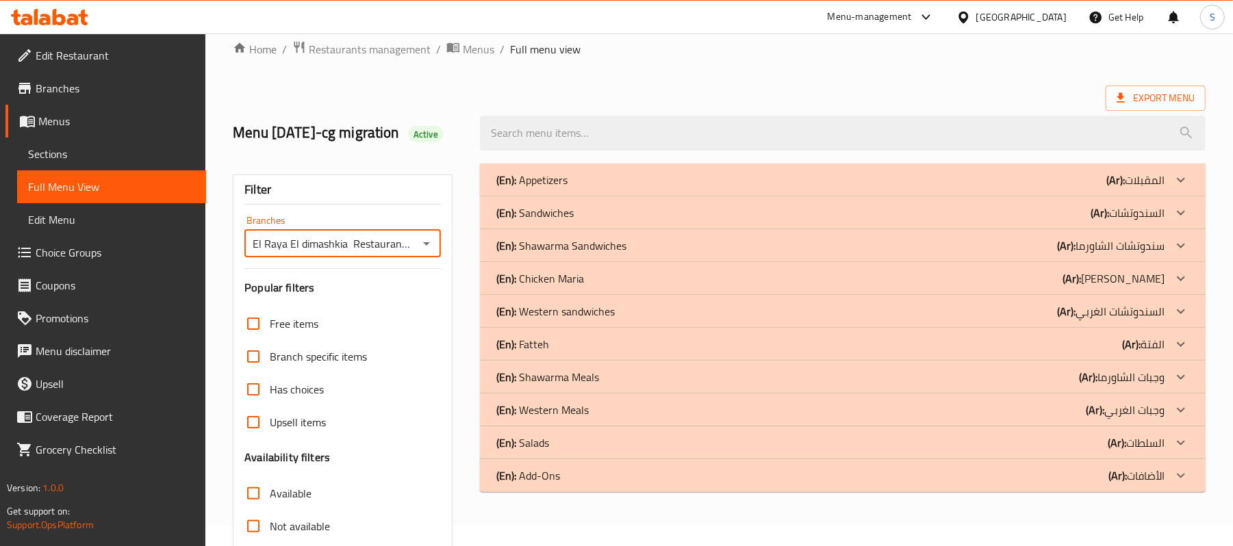
click at [1159, 254] on p "(Ar): سندوتشات الشاورما" at bounding box center [1111, 246] width 108 height 16
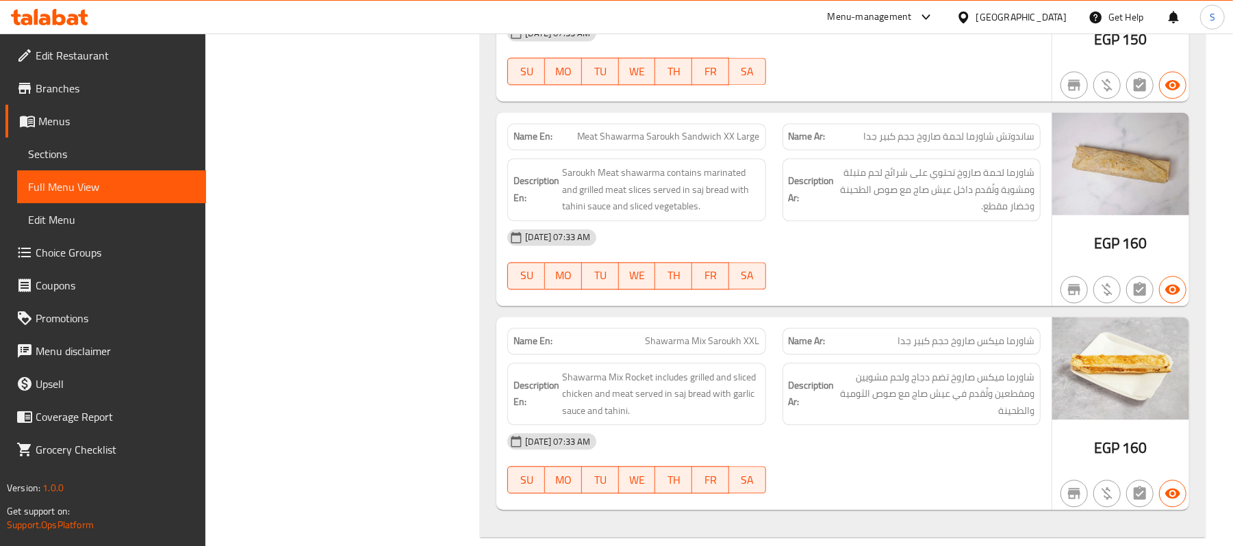
scroll to position [2212, 0]
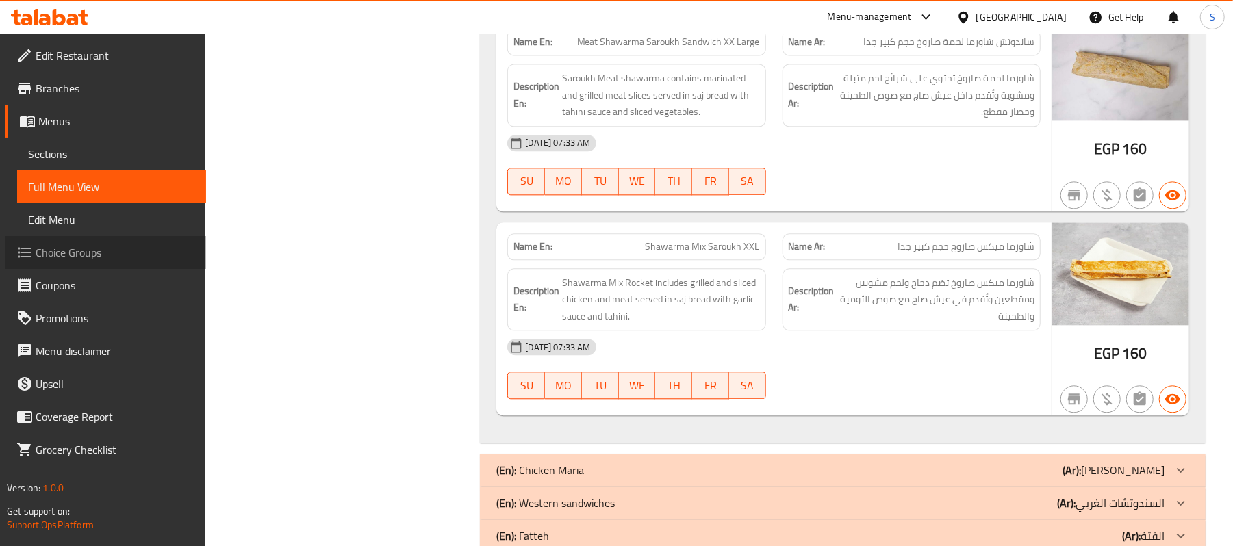
click at [47, 245] on span "Choice Groups" at bounding box center [116, 252] width 160 height 16
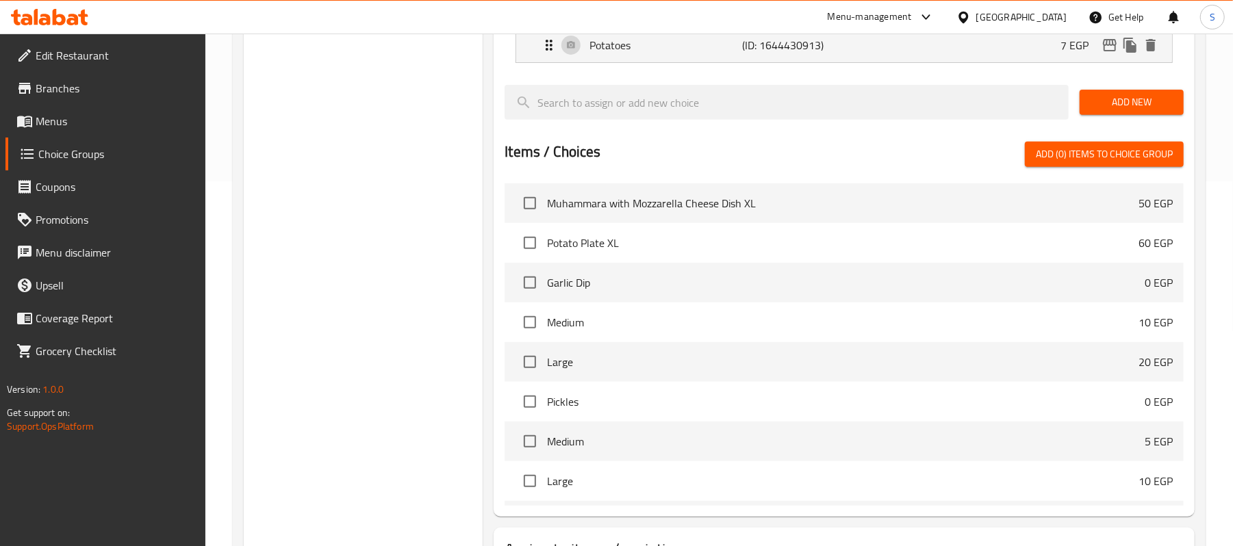
scroll to position [182, 0]
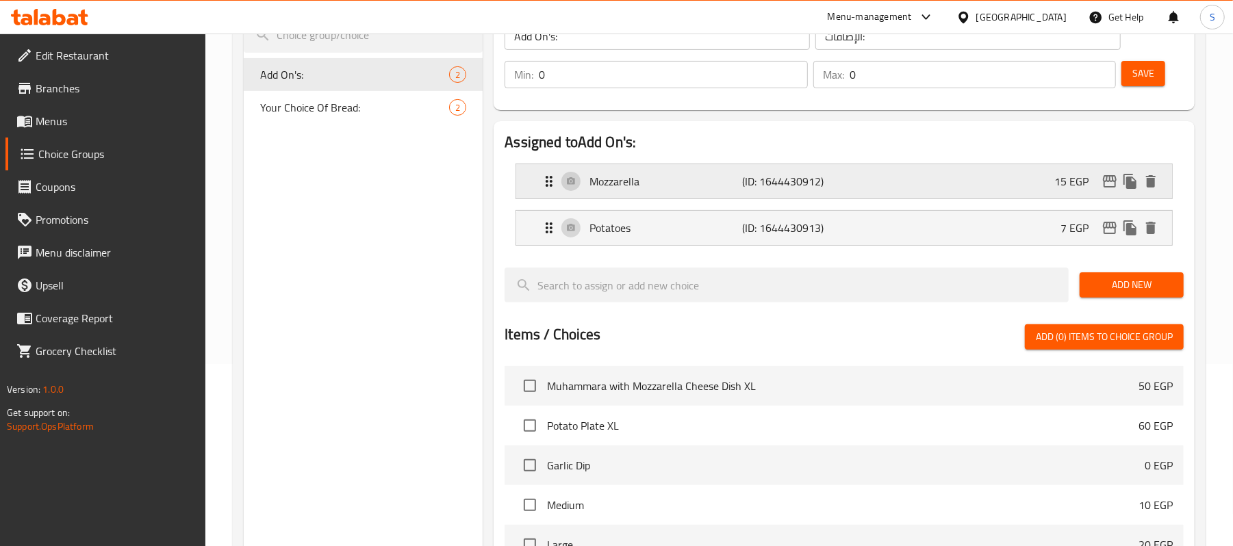
click at [1056, 187] on p "15 EGP" at bounding box center [1077, 181] width 45 height 16
click at [1075, 234] on p "7 EGP" at bounding box center [1080, 228] width 39 height 16
click at [1102, 234] on icon "edit" at bounding box center [1110, 228] width 16 height 16
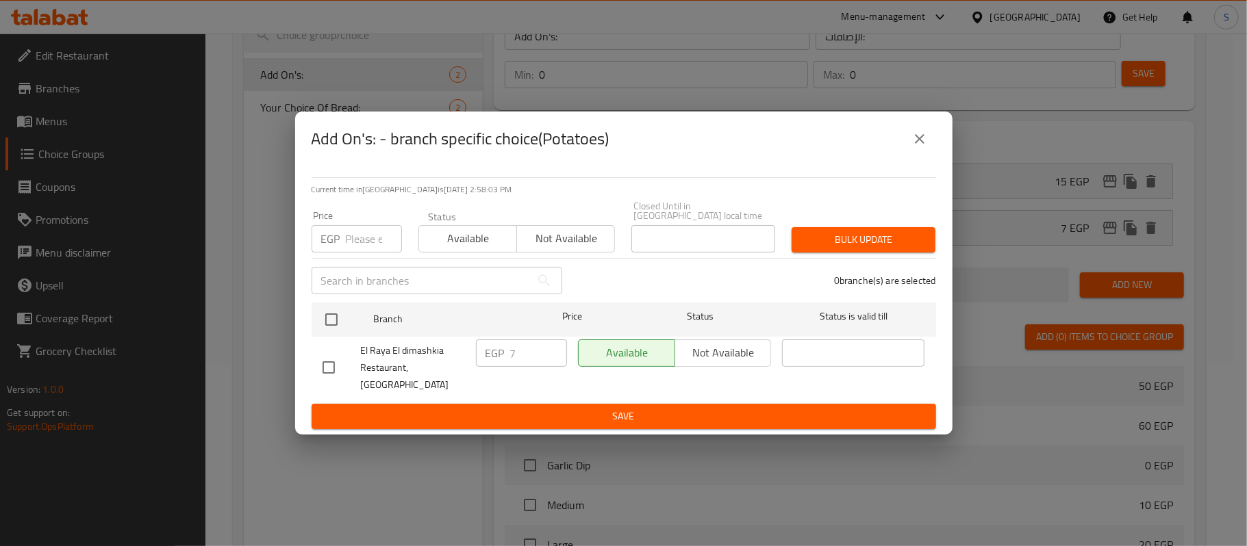
click at [360, 241] on input "number" at bounding box center [374, 238] width 56 height 27
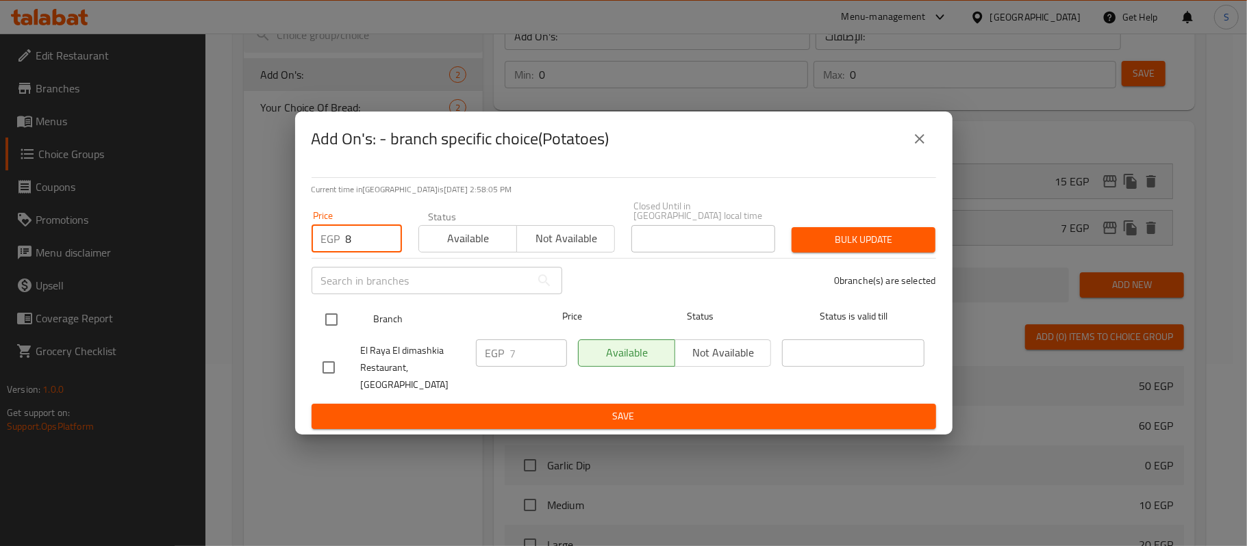
type input "8"
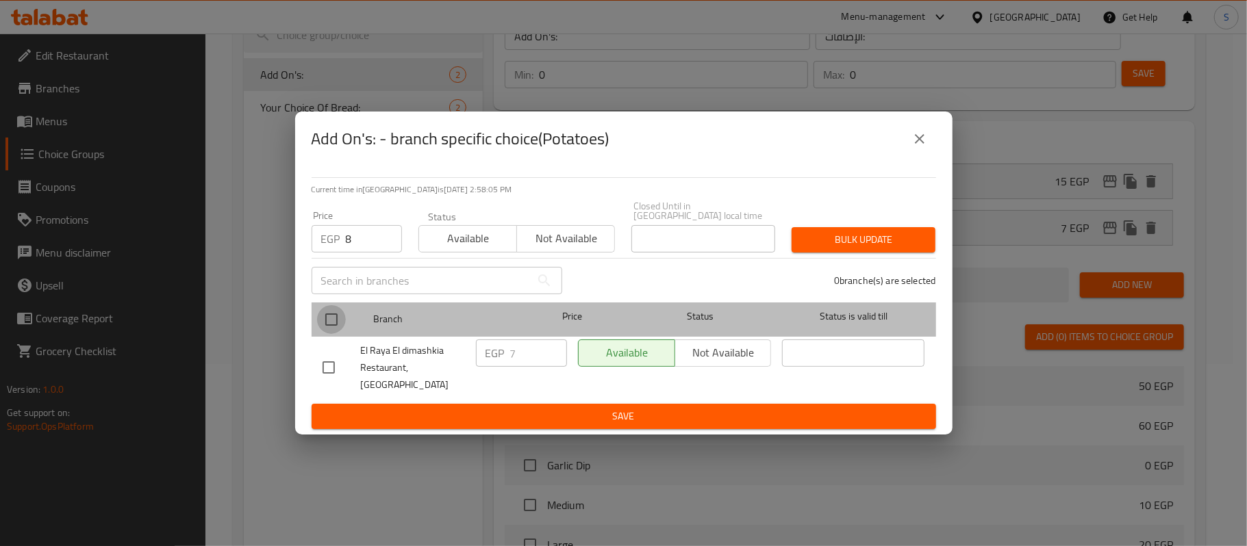
click at [335, 329] on input "checkbox" at bounding box center [331, 319] width 29 height 29
checkbox input "true"
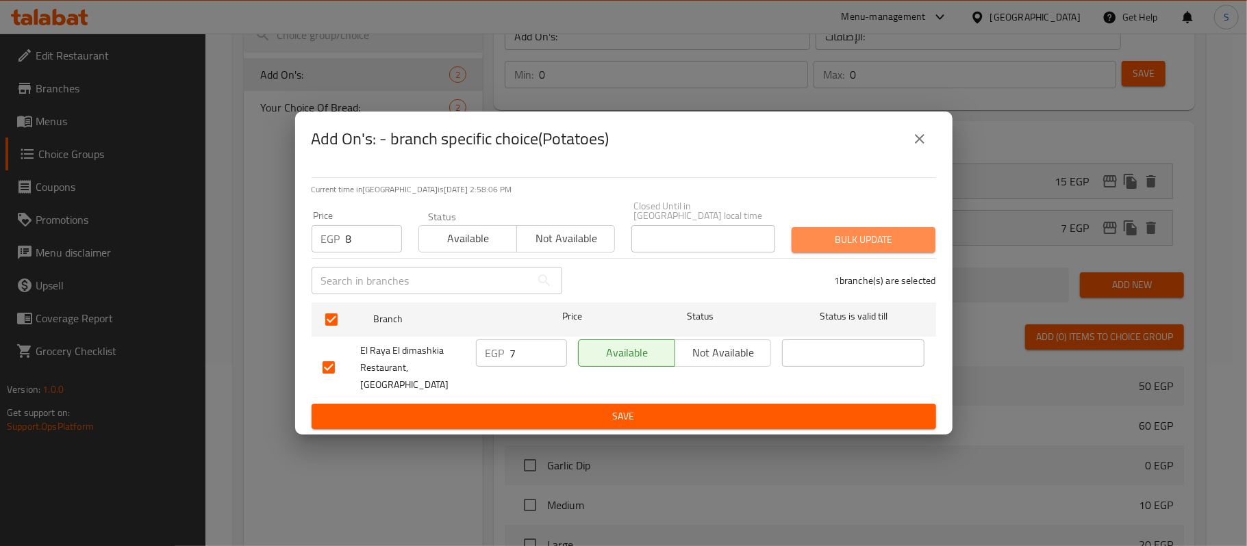
click at [878, 240] on span "Bulk update" at bounding box center [864, 239] width 122 height 17
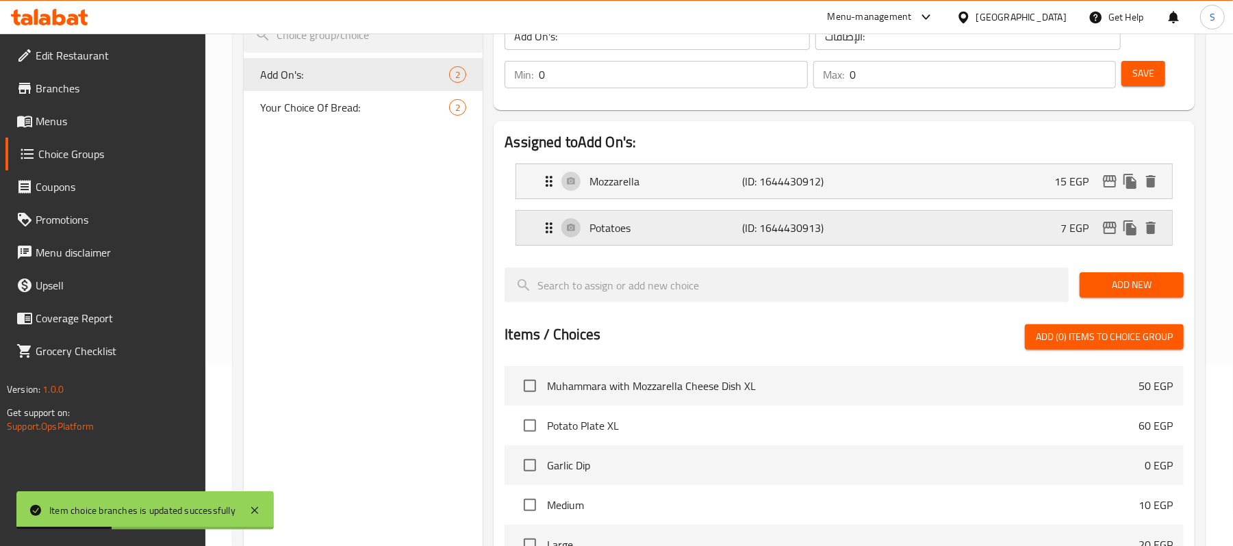
click at [1085, 225] on p "7 EGP" at bounding box center [1080, 228] width 39 height 16
click at [1058, 217] on div "Potatoes (ID: 1644430913) 7 EGP" at bounding box center [848, 228] width 615 height 34
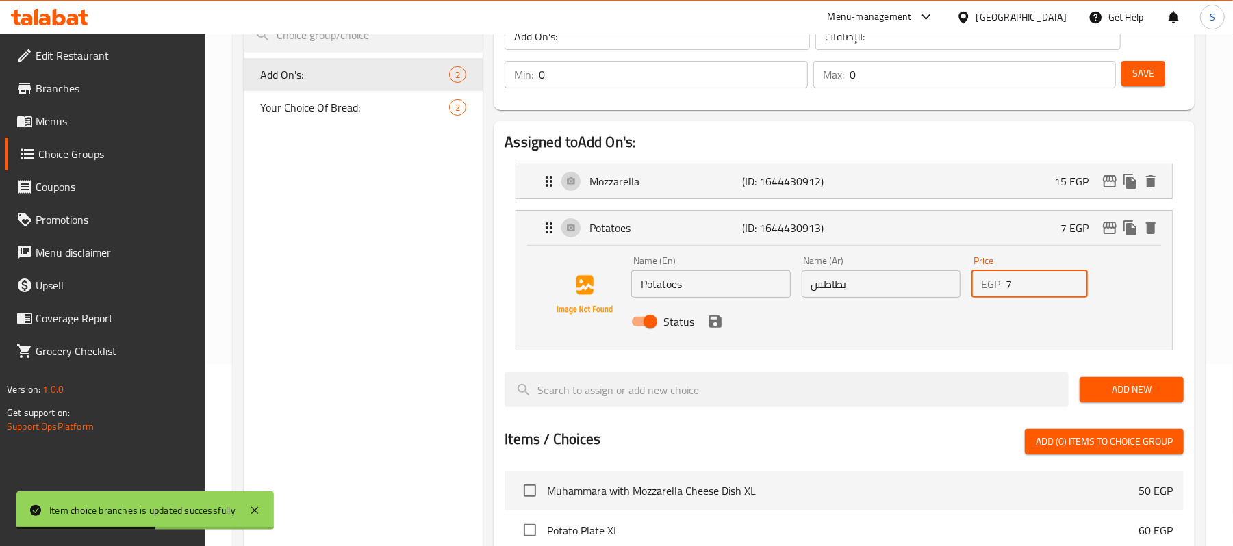
drag, startPoint x: 1030, startPoint y: 285, endPoint x: 971, endPoint y: 296, distance: 59.9
click at [975, 296] on div "EGP 7 Price" at bounding box center [1030, 283] width 116 height 27
type input "8"
click at [713, 331] on button "save" at bounding box center [715, 322] width 21 height 21
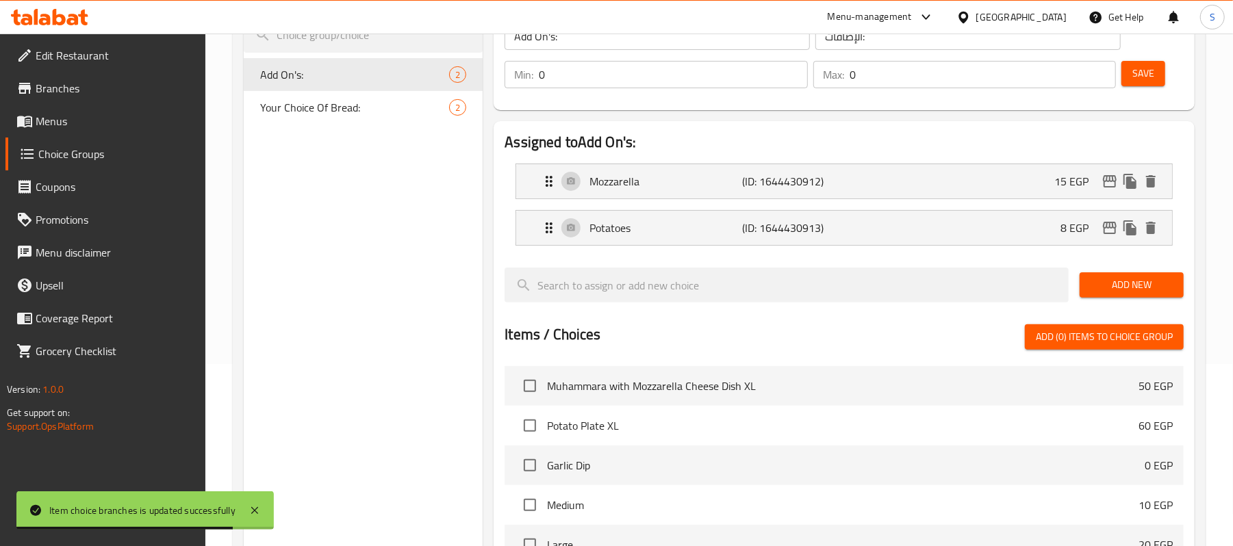
click at [1164, 58] on div "Save" at bounding box center [1147, 74] width 57 height 33
drag, startPoint x: 1159, startPoint y: 64, endPoint x: 1099, endPoint y: 110, distance: 75.2
click at [1157, 66] on button "Save" at bounding box center [1144, 73] width 44 height 25
click at [1116, 229] on icon "edit" at bounding box center [1110, 228] width 16 height 16
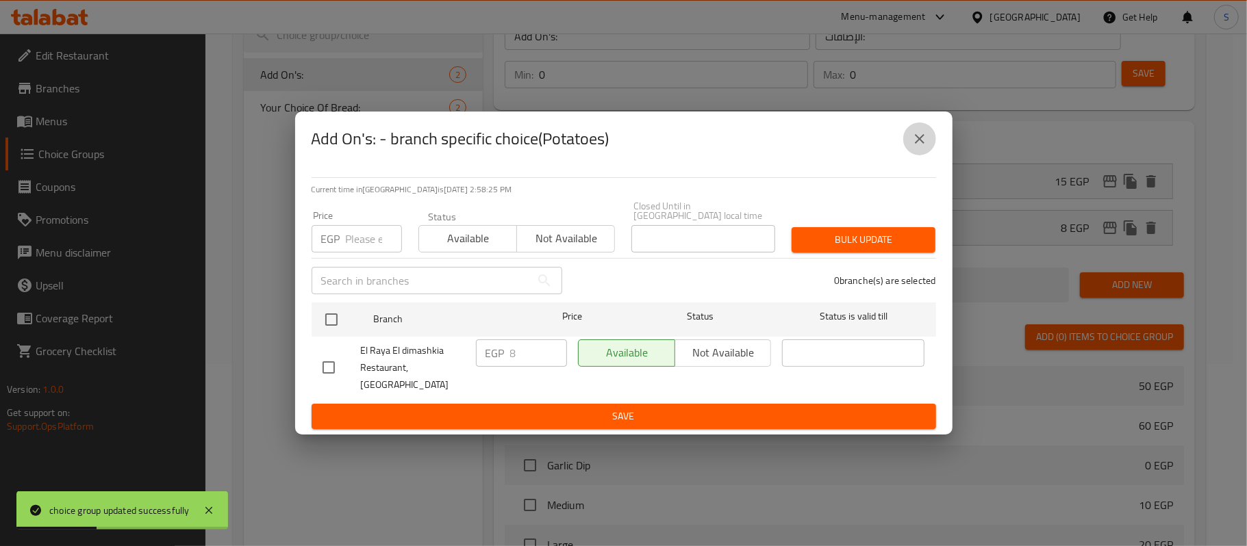
click at [920, 147] on icon "close" at bounding box center [919, 139] width 16 height 16
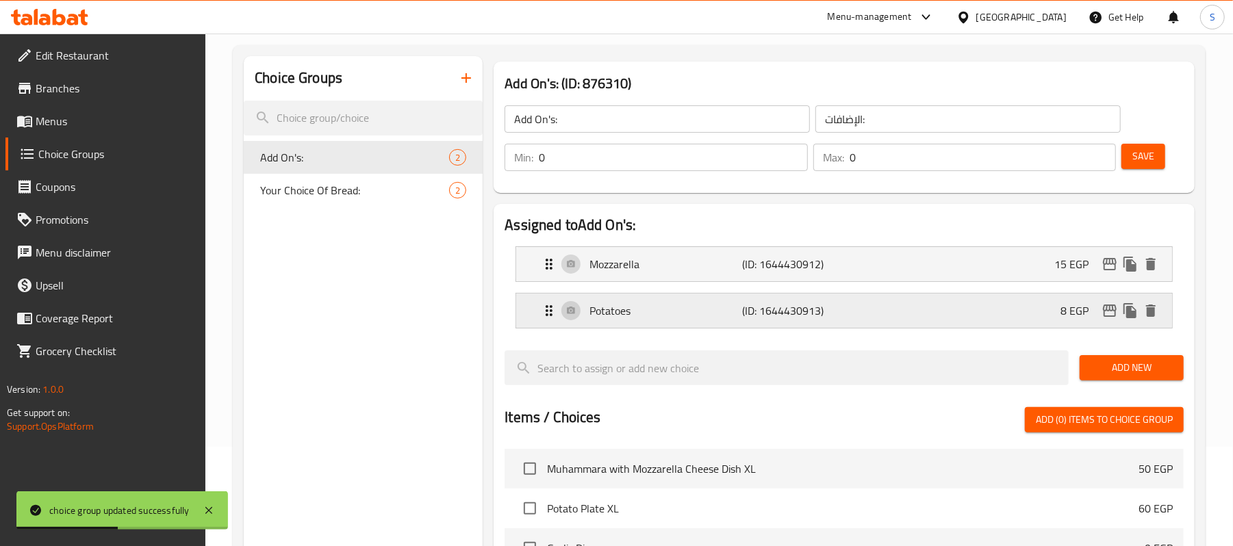
scroll to position [0, 0]
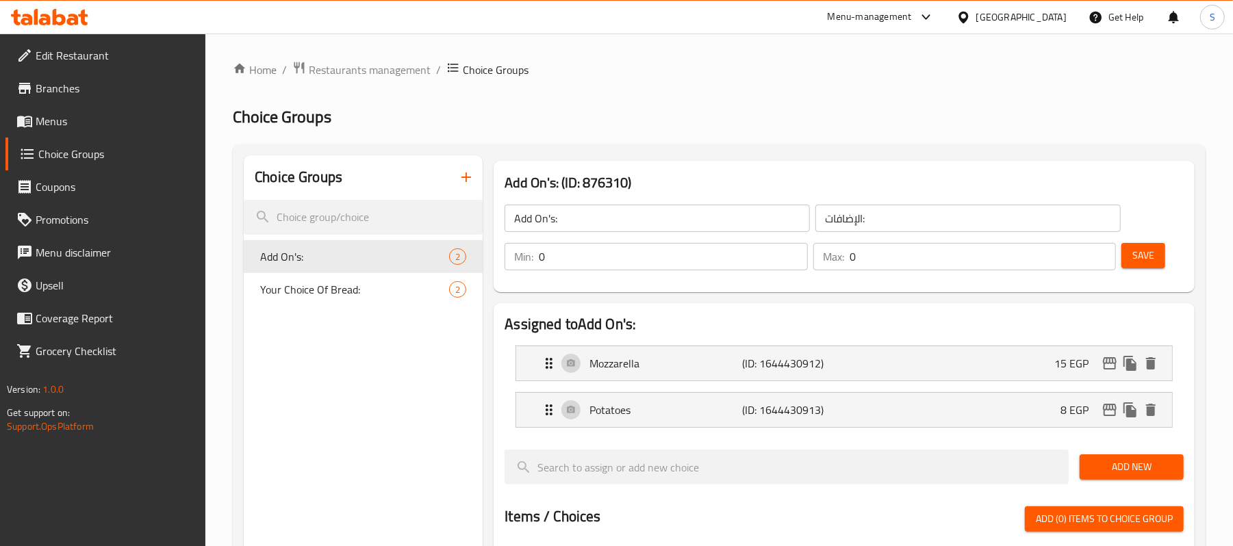
click at [49, 91] on span "Branches" at bounding box center [116, 88] width 160 height 16
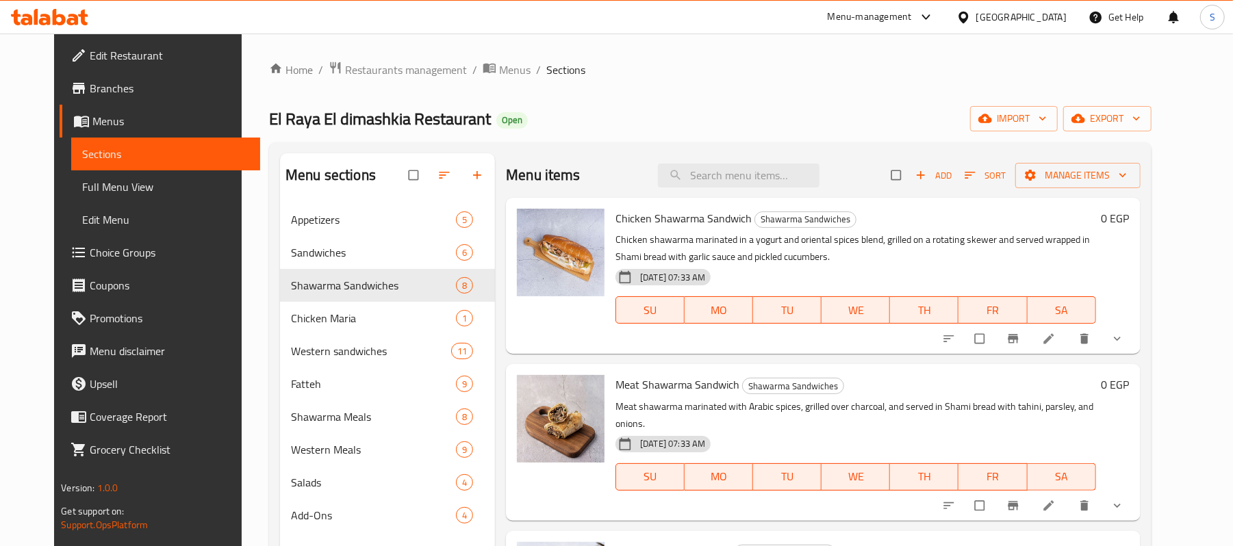
click at [140, 190] on span "Full Menu View" at bounding box center [165, 187] width 167 height 16
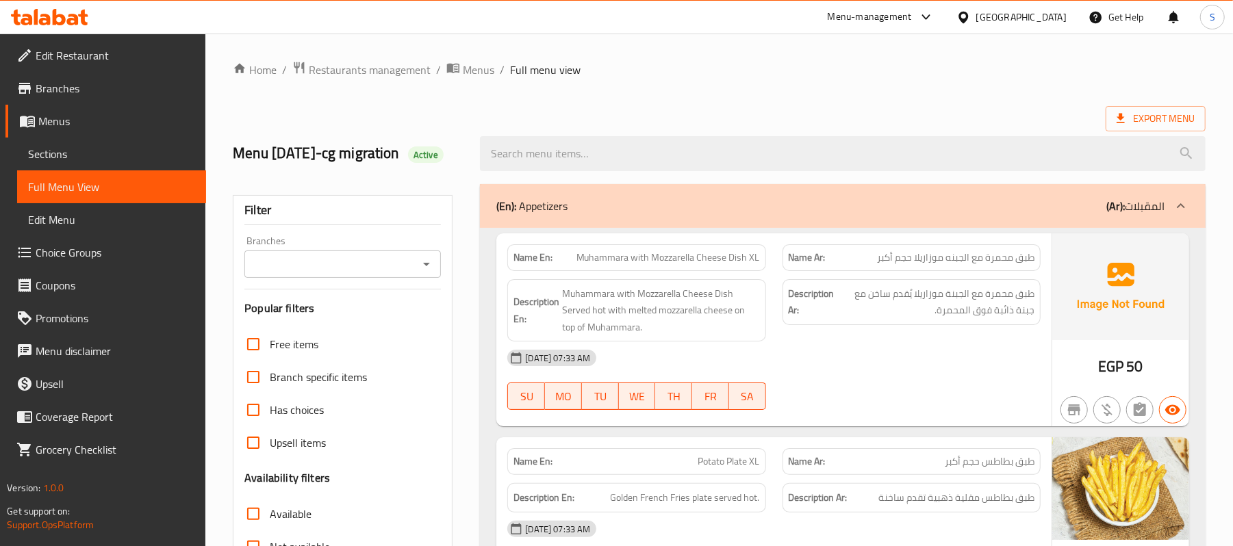
click at [412, 274] on input "Branches" at bounding box center [332, 264] width 166 height 19
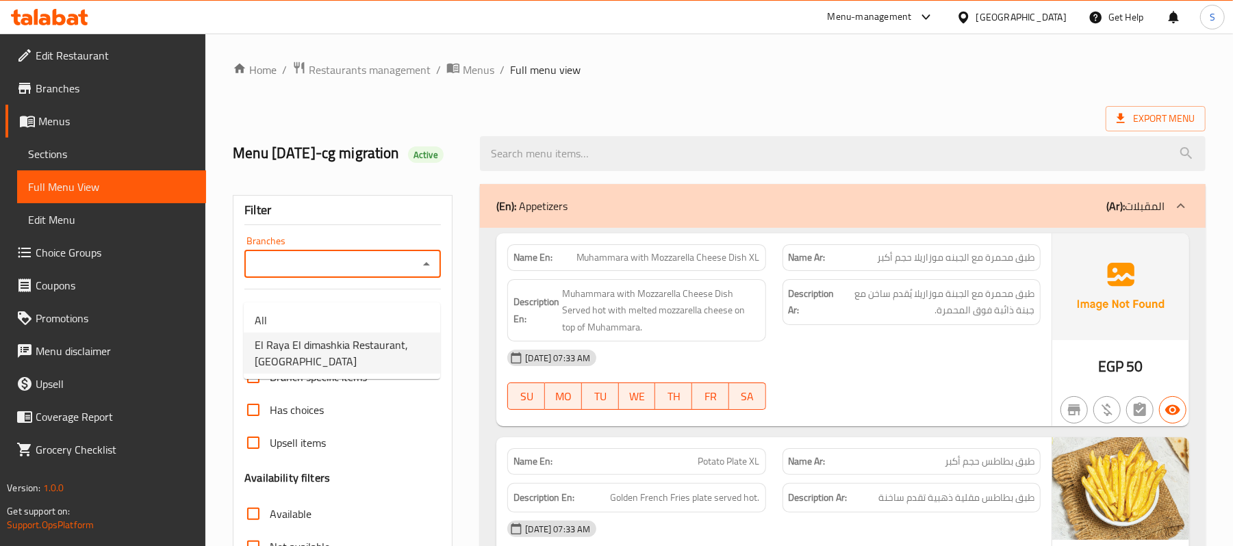
click at [356, 355] on span "El Raya El dimashkia Restaurant, [GEOGRAPHIC_DATA]" at bounding box center [342, 353] width 175 height 33
type input "El Raya El dimashkia Restaurant, [GEOGRAPHIC_DATA]"
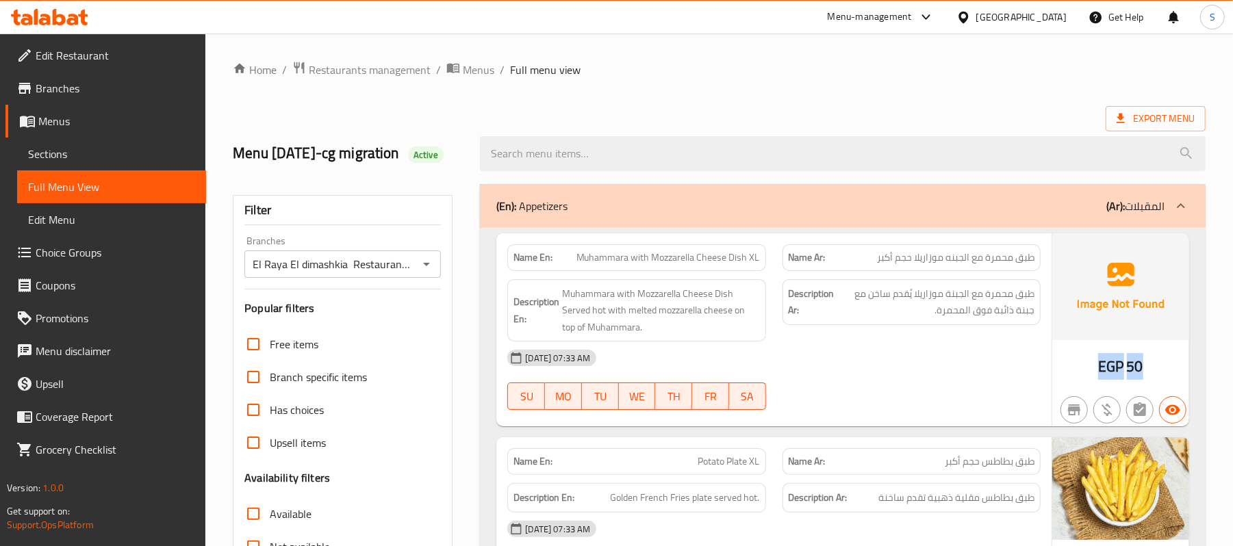
drag, startPoint x: 1078, startPoint y: 383, endPoint x: 1154, endPoint y: 392, distance: 77.2
click at [1154, 392] on div "EGP 50" at bounding box center [1120, 331] width 137 height 194
click at [847, 373] on div "[DATE] 07:33 AM" at bounding box center [774, 358] width 550 height 33
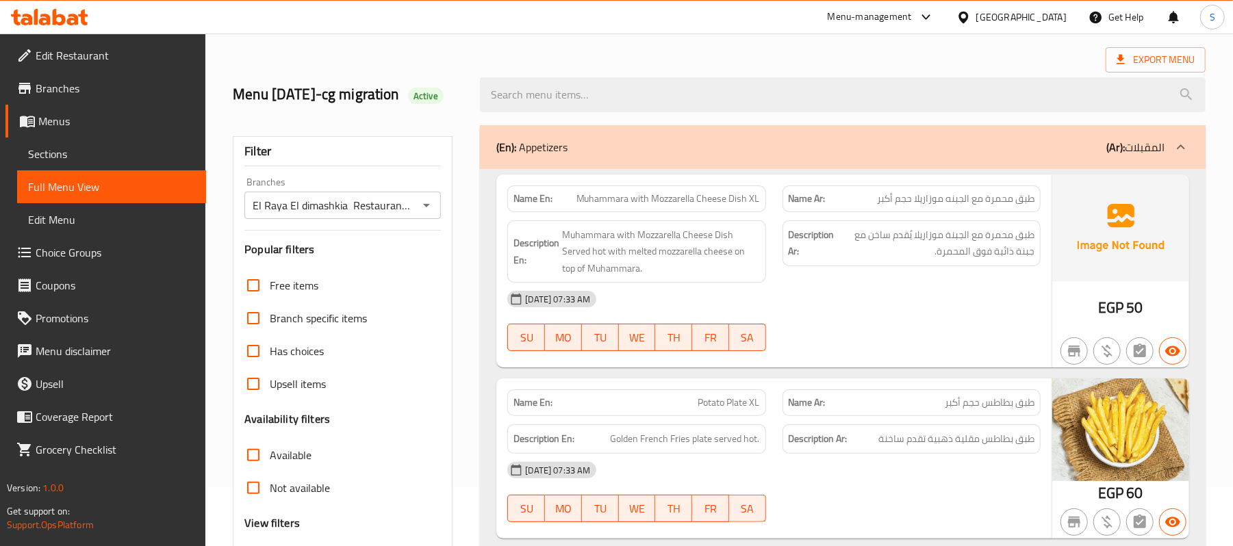
scroll to position [91, 0]
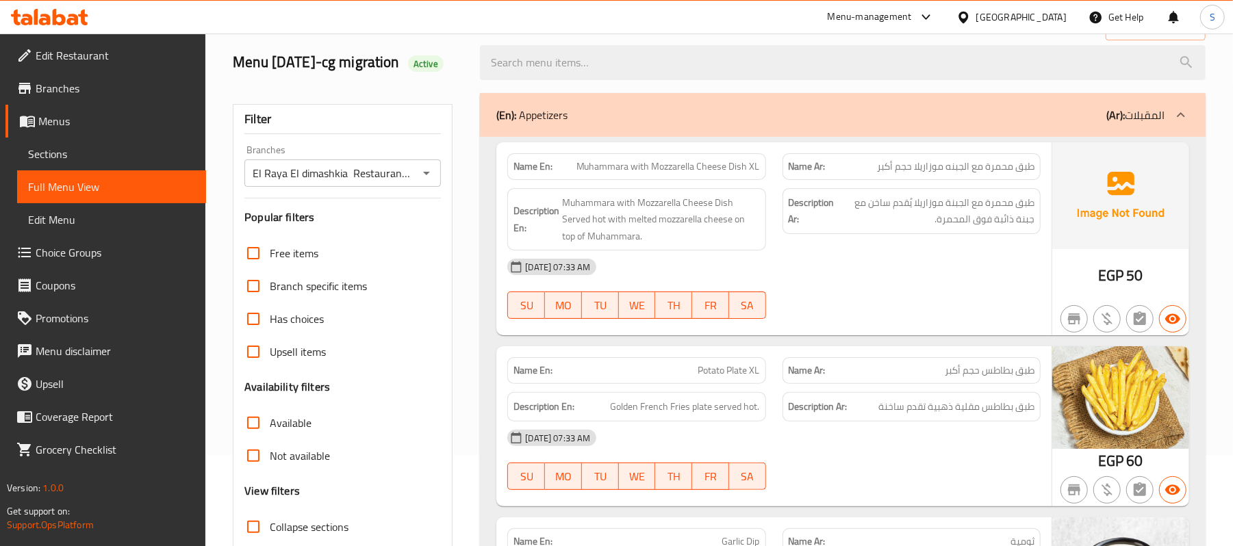
drag, startPoint x: 94, startPoint y: 159, endPoint x: 79, endPoint y: 181, distance: 26.2
click at [94, 159] on span "Sections" at bounding box center [111, 154] width 167 height 16
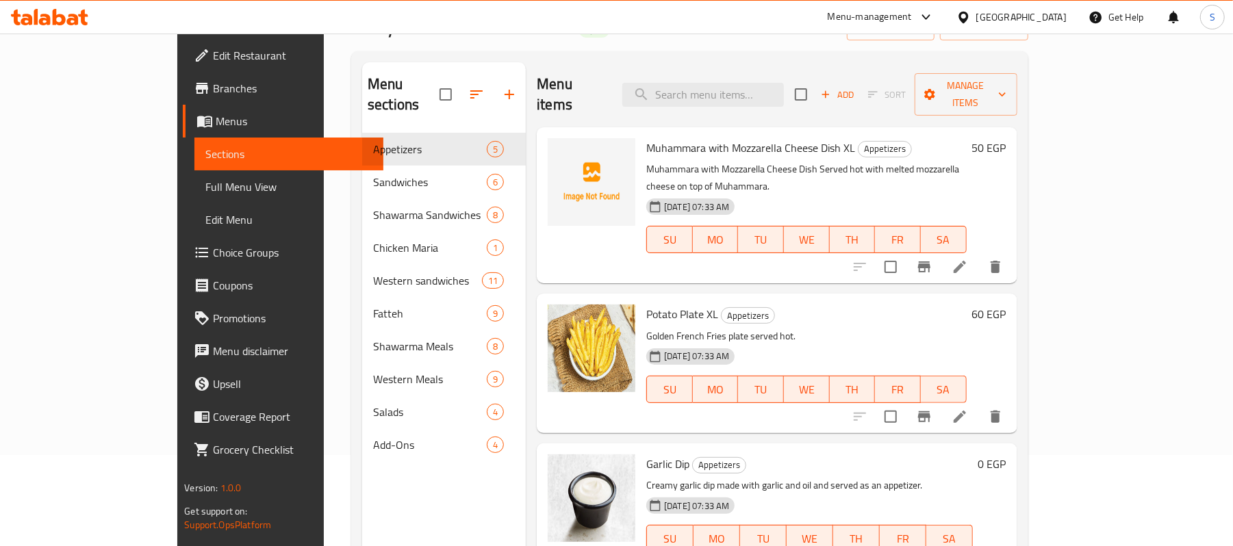
click at [194, 174] on link "Full Menu View" at bounding box center [288, 187] width 189 height 33
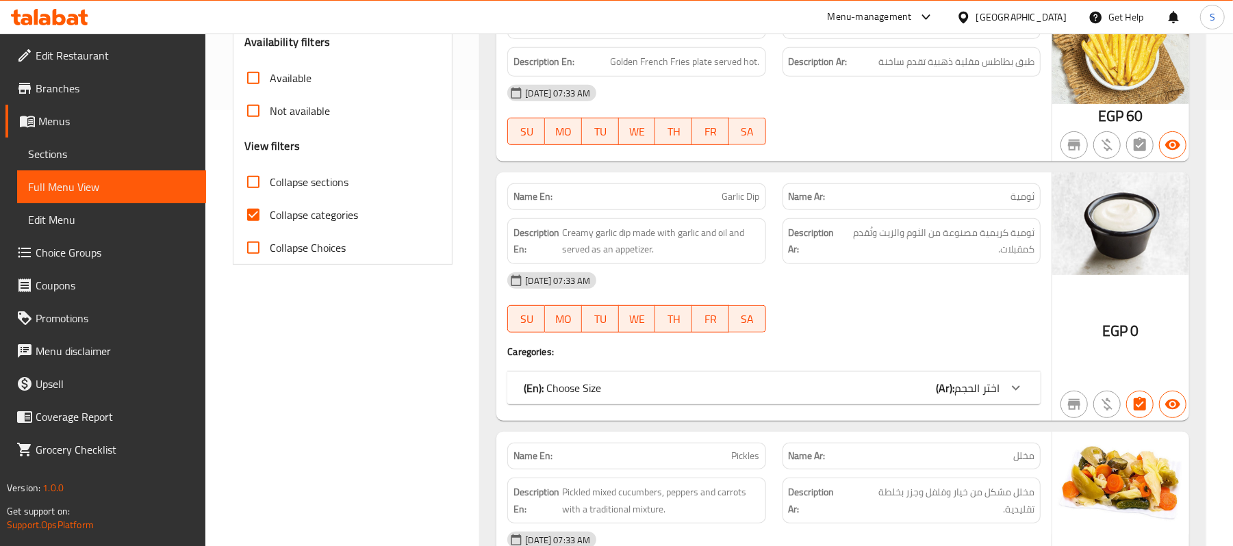
scroll to position [456, 0]
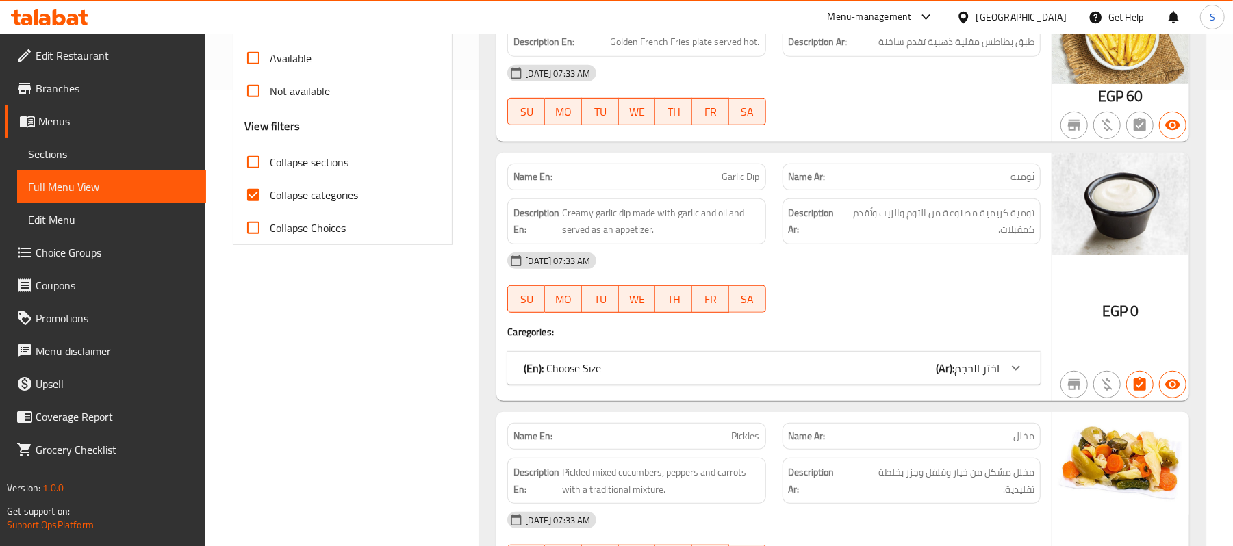
click at [263, 212] on input "Collapse categories" at bounding box center [253, 195] width 33 height 33
checkbox input "false"
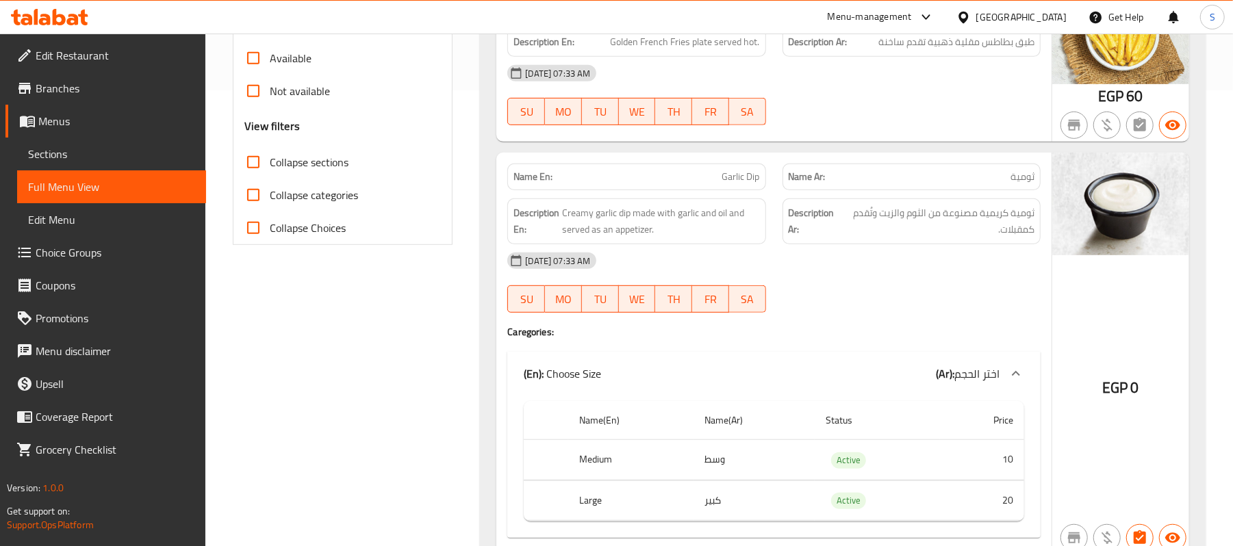
click at [49, 149] on span "Sections" at bounding box center [111, 154] width 167 height 16
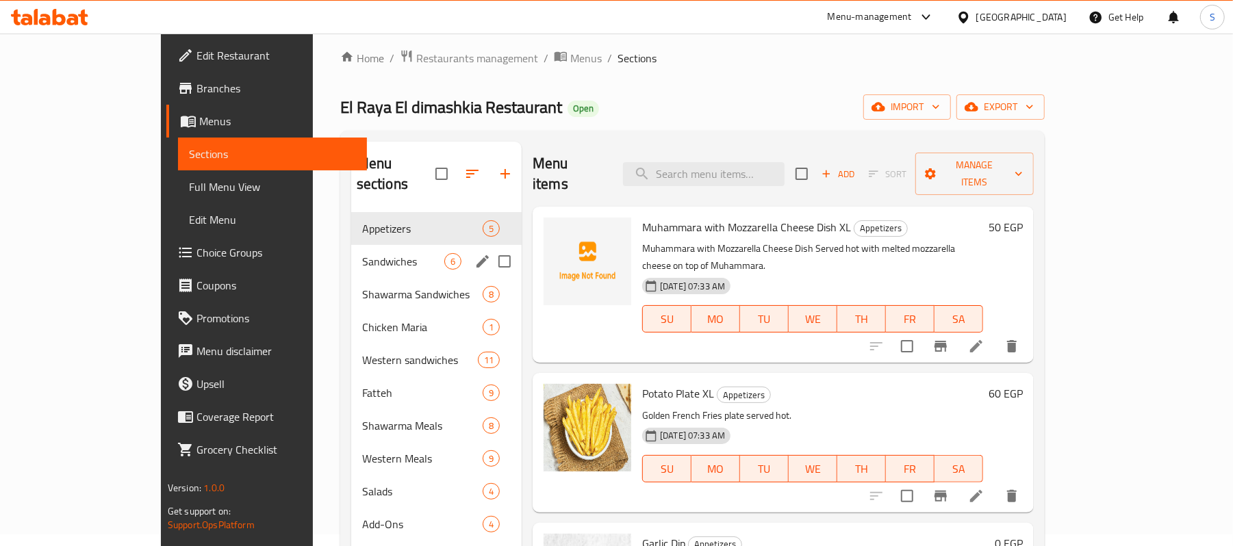
scroll to position [10, 0]
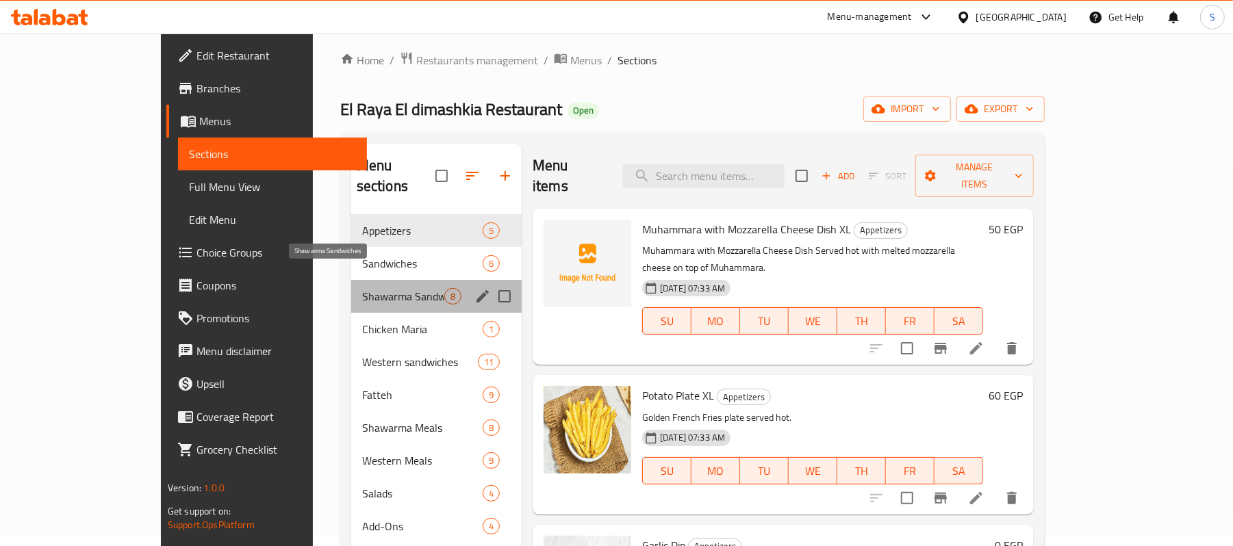
click at [362, 288] on span "Shawarma Sandwiches" at bounding box center [403, 296] width 82 height 16
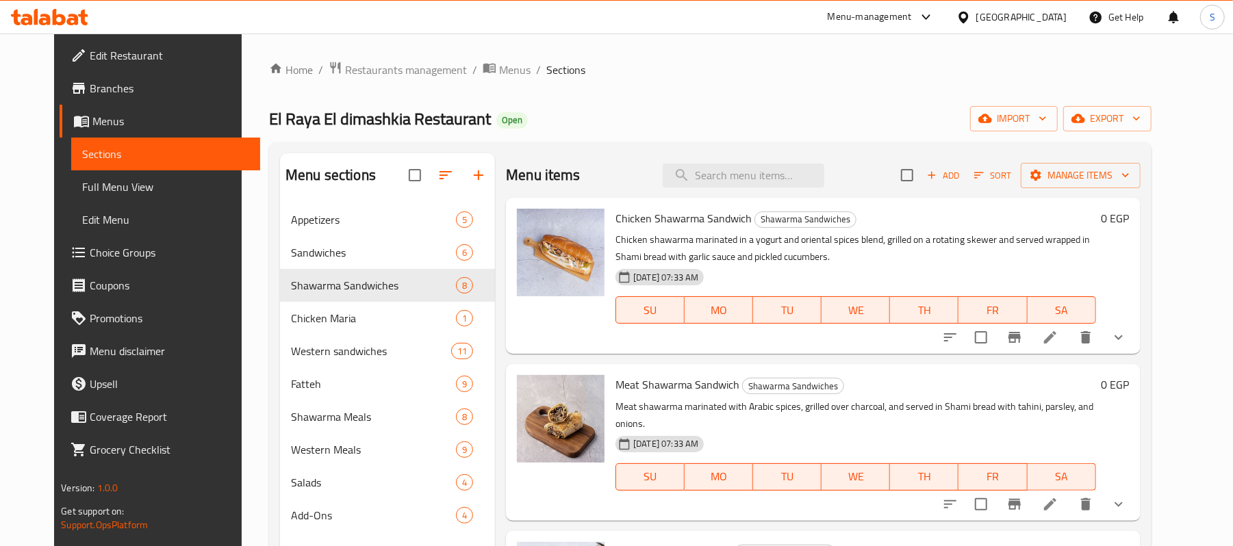
click at [71, 197] on link "Full Menu View" at bounding box center [165, 187] width 189 height 33
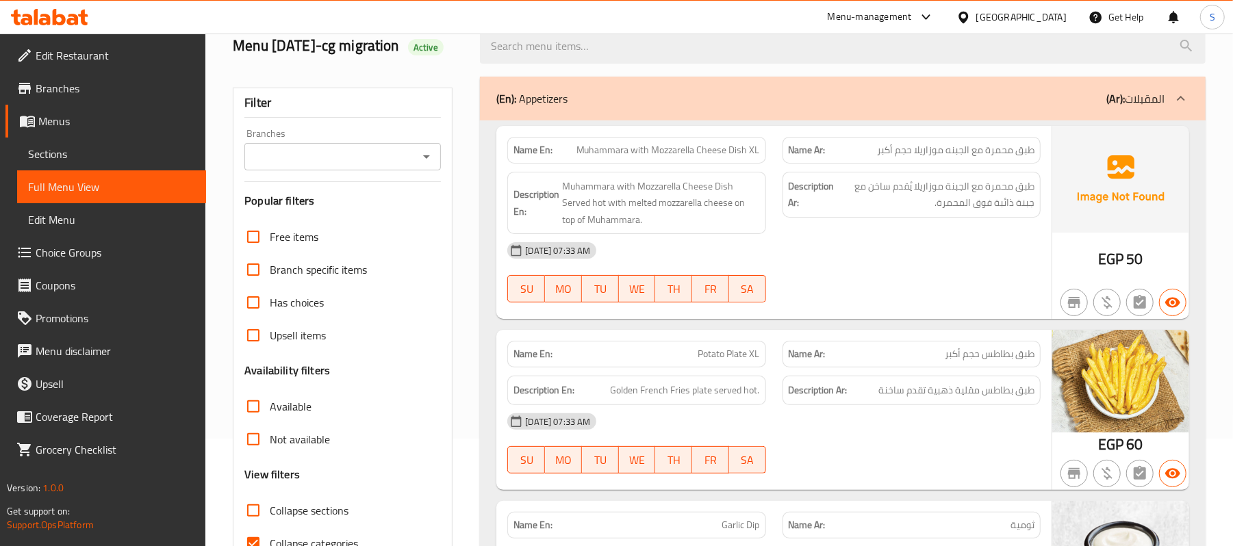
scroll to position [182, 0]
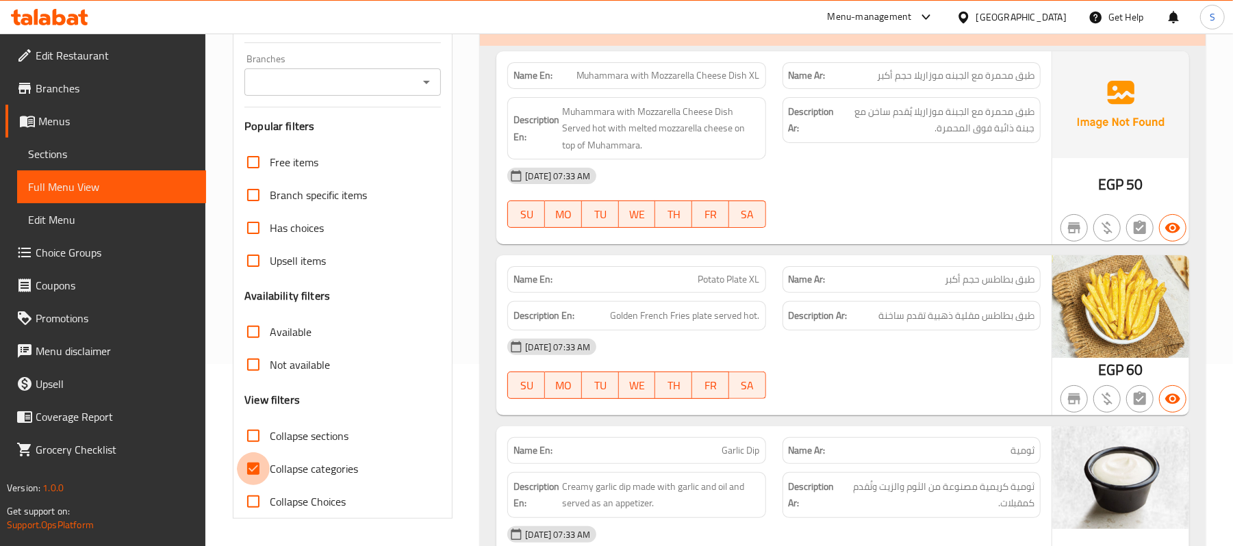
drag, startPoint x: 264, startPoint y: 491, endPoint x: 257, endPoint y: 457, distance: 34.1
click at [264, 485] on input "Collapse categories" at bounding box center [253, 469] width 33 height 33
checkbox input "false"
click at [253, 450] on input "Collapse sections" at bounding box center [253, 436] width 33 height 33
checkbox input "true"
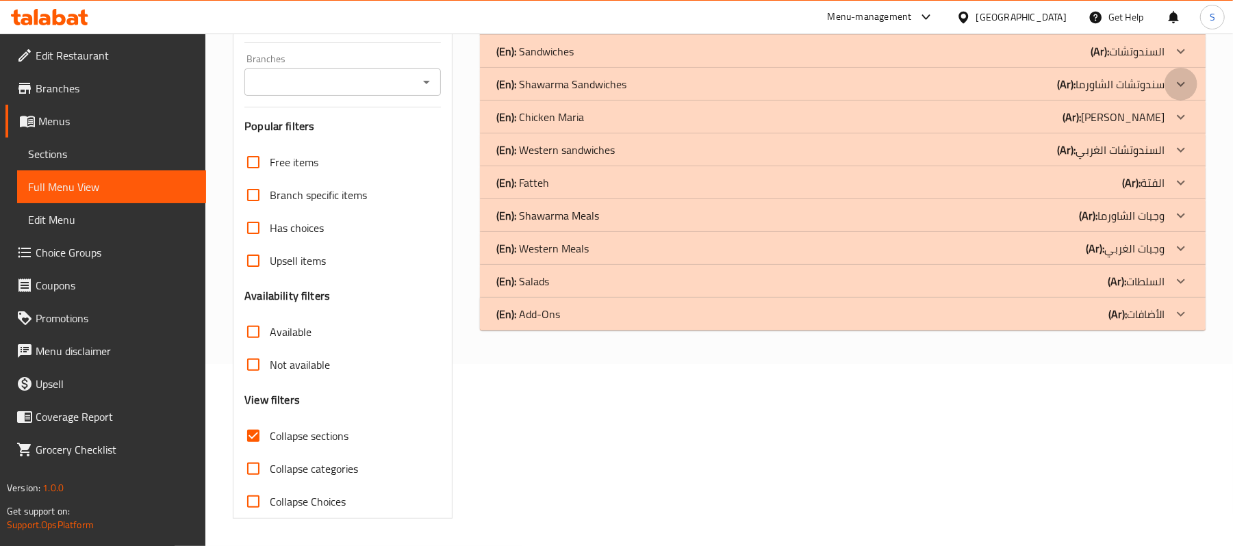
click at [1176, 92] on icon at bounding box center [1181, 84] width 16 height 16
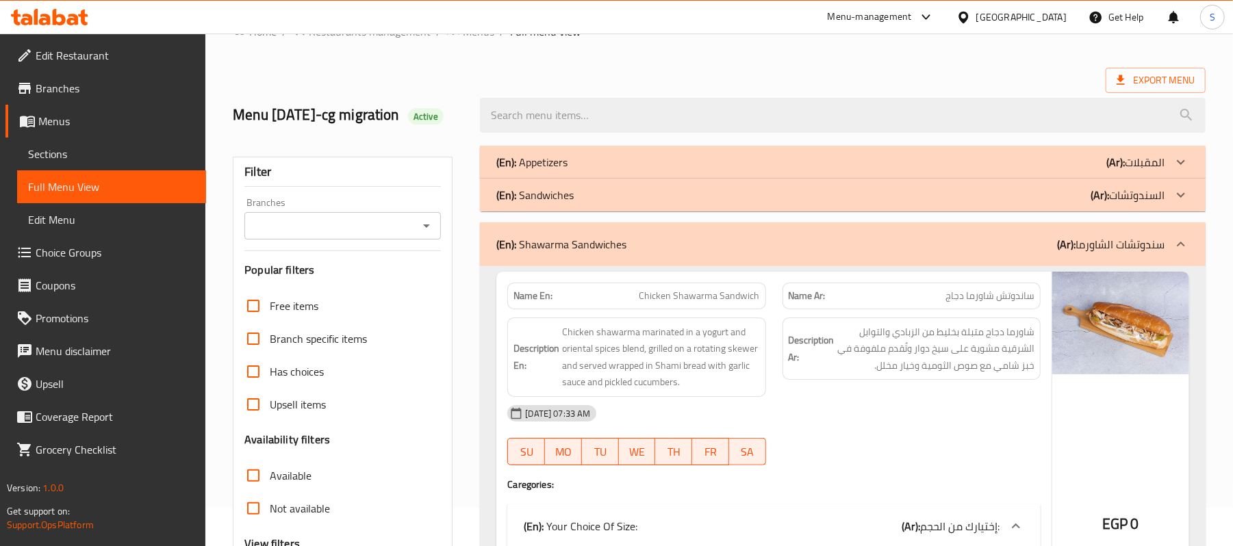
scroll to position [0, 0]
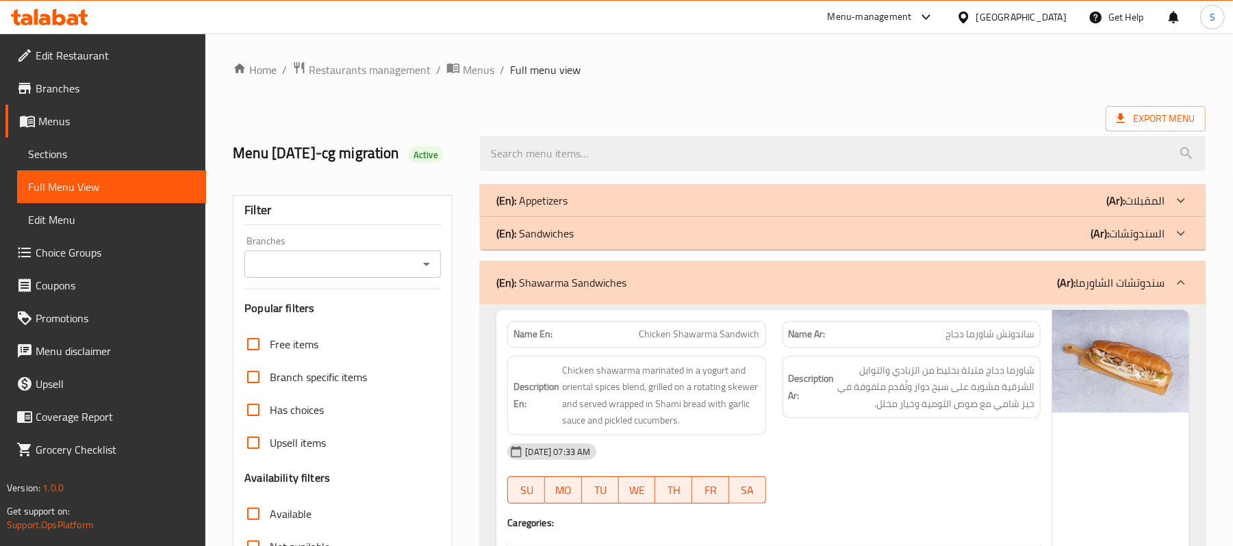
click at [376, 269] on div "Branches Branches" at bounding box center [342, 257] width 197 height 42
click at [370, 274] on input "Branches" at bounding box center [332, 264] width 166 height 19
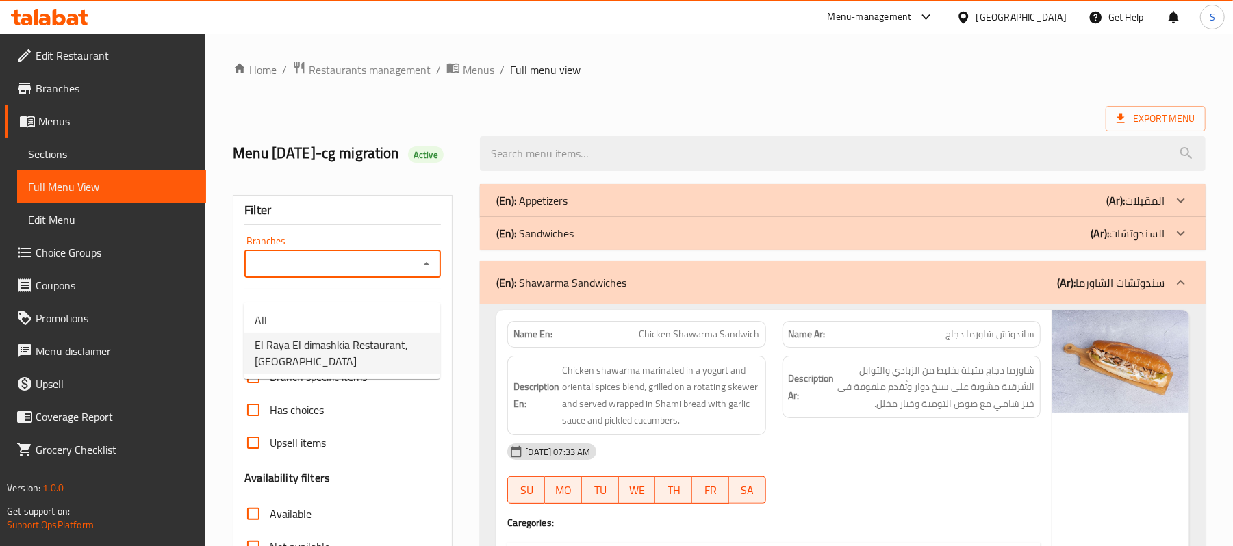
click at [323, 359] on span "El Raya El dimashkia Restaurant, [GEOGRAPHIC_DATA]" at bounding box center [342, 353] width 175 height 33
type input "El Raya El dimashkia Restaurant, [GEOGRAPHIC_DATA]"
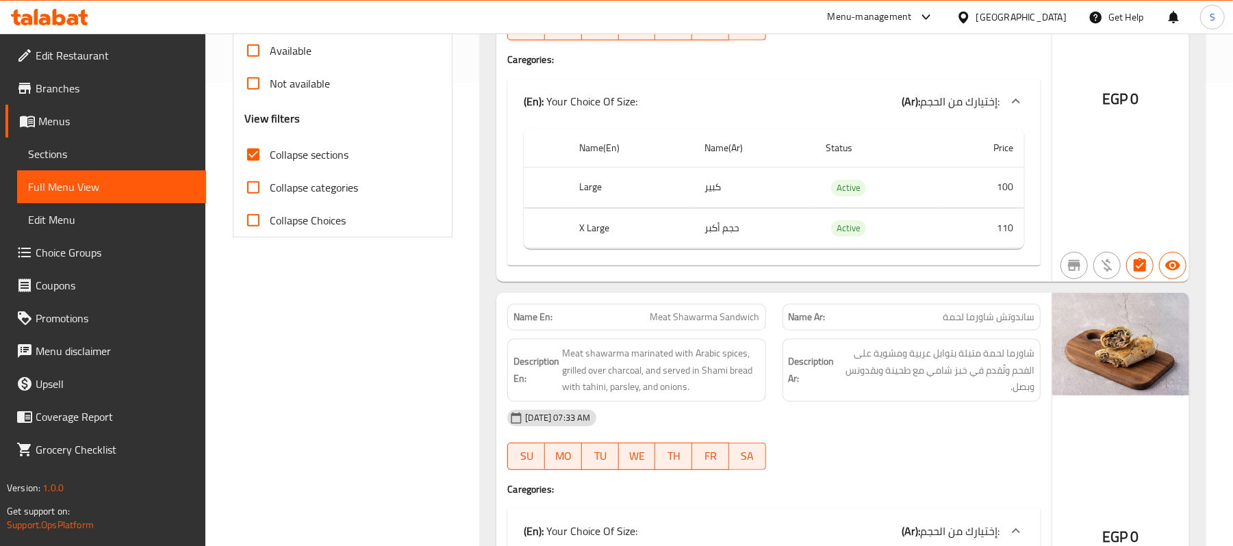
scroll to position [274, 0]
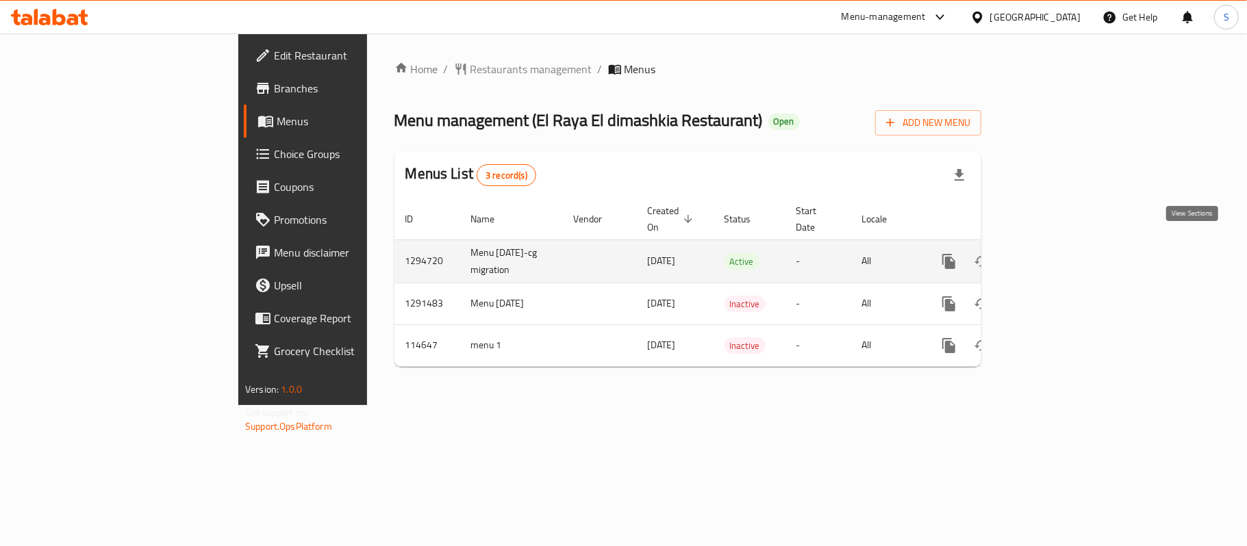
click at [1056, 253] on icon "enhanced table" at bounding box center [1047, 261] width 16 height 16
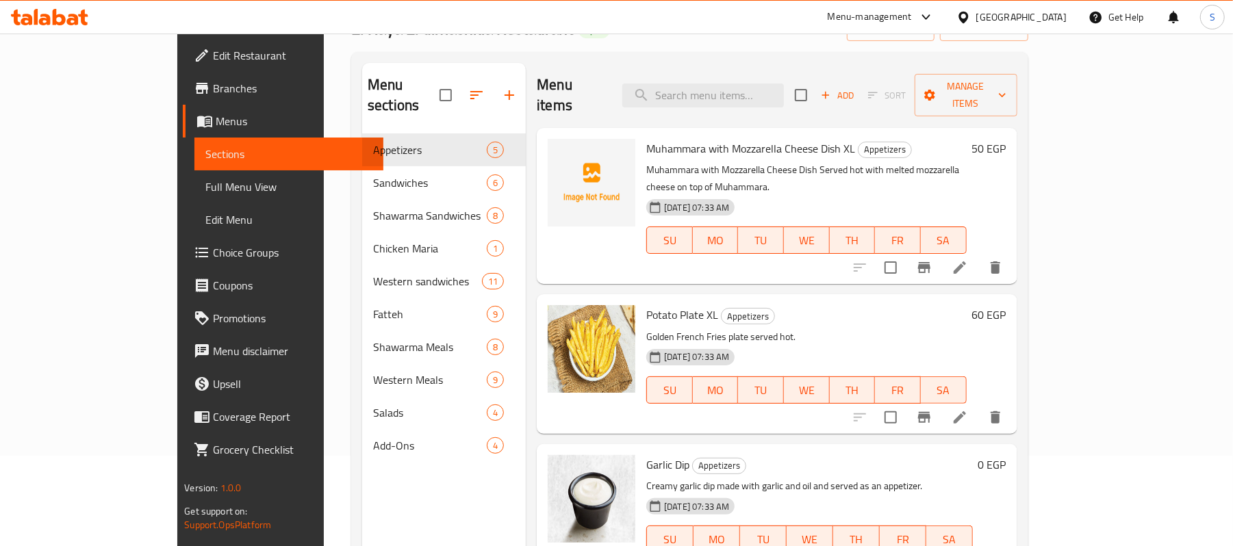
scroll to position [91, 0]
click at [362, 100] on div "Menu sections" at bounding box center [444, 94] width 164 height 65
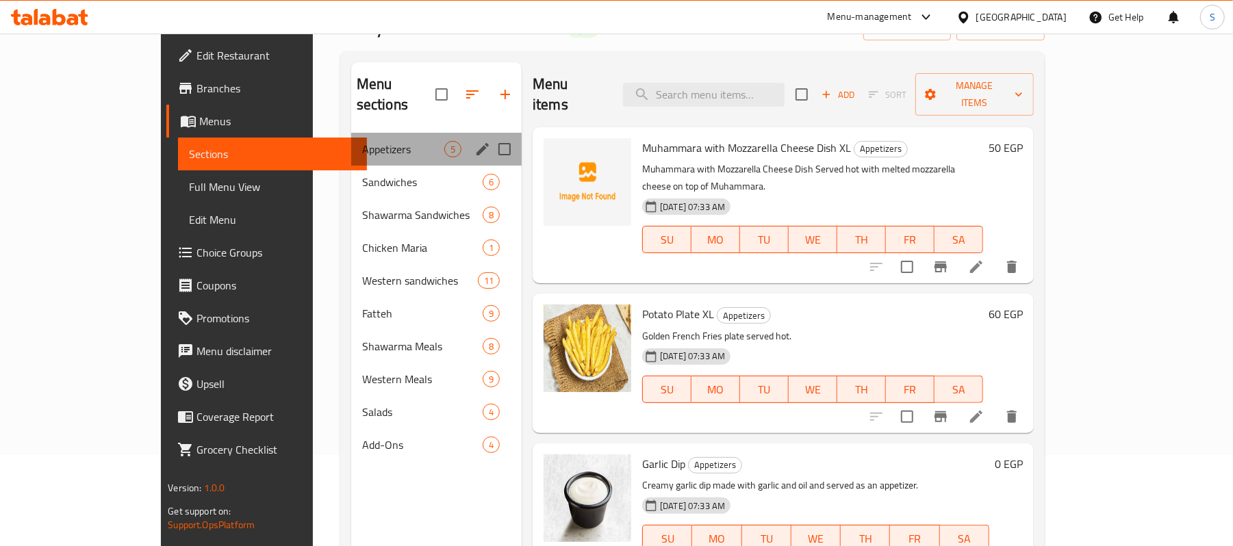
click at [351, 133] on div "Appetizers 5" at bounding box center [436, 149] width 171 height 33
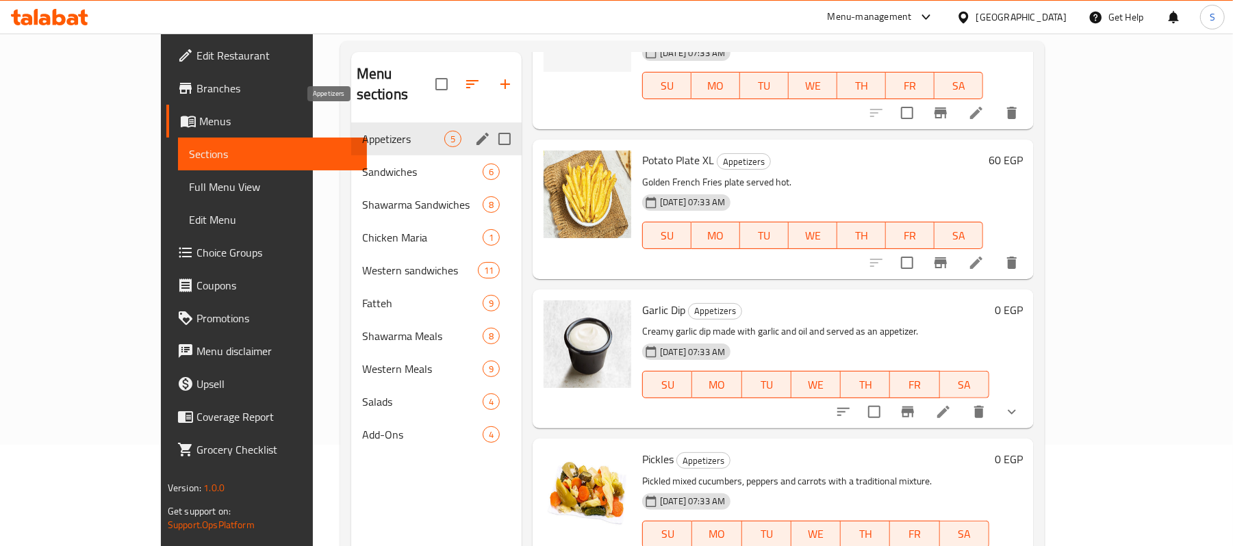
scroll to position [10, 0]
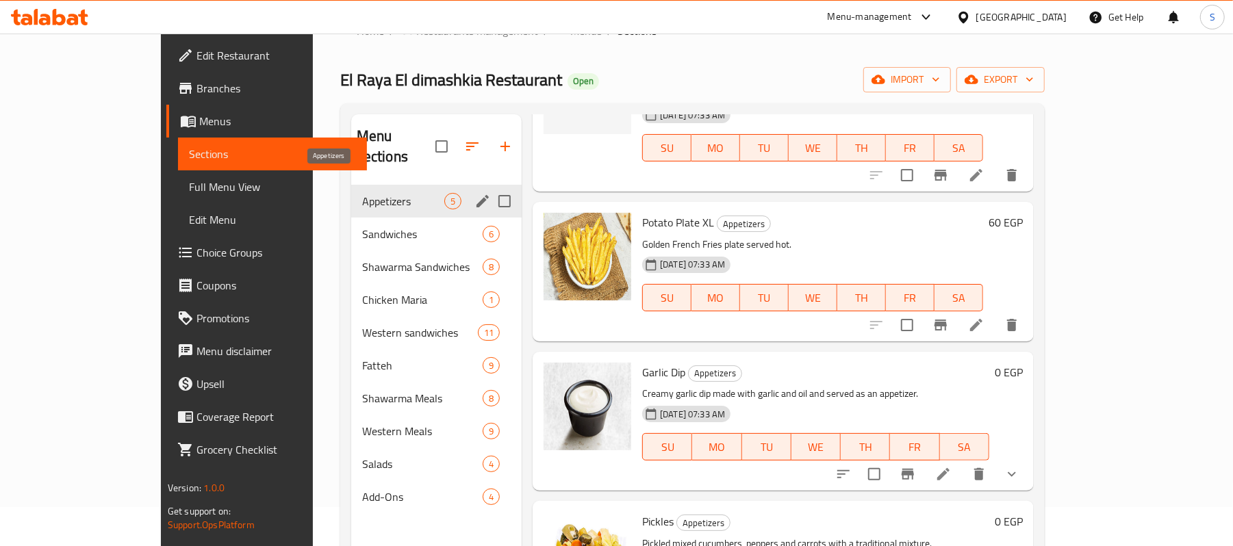
click at [351, 185] on div "Appetizers 5 Sandwiches 6 Shawarma Sandwiches 8 Chicken [PERSON_NAME] 1 Western…" at bounding box center [436, 349] width 171 height 329
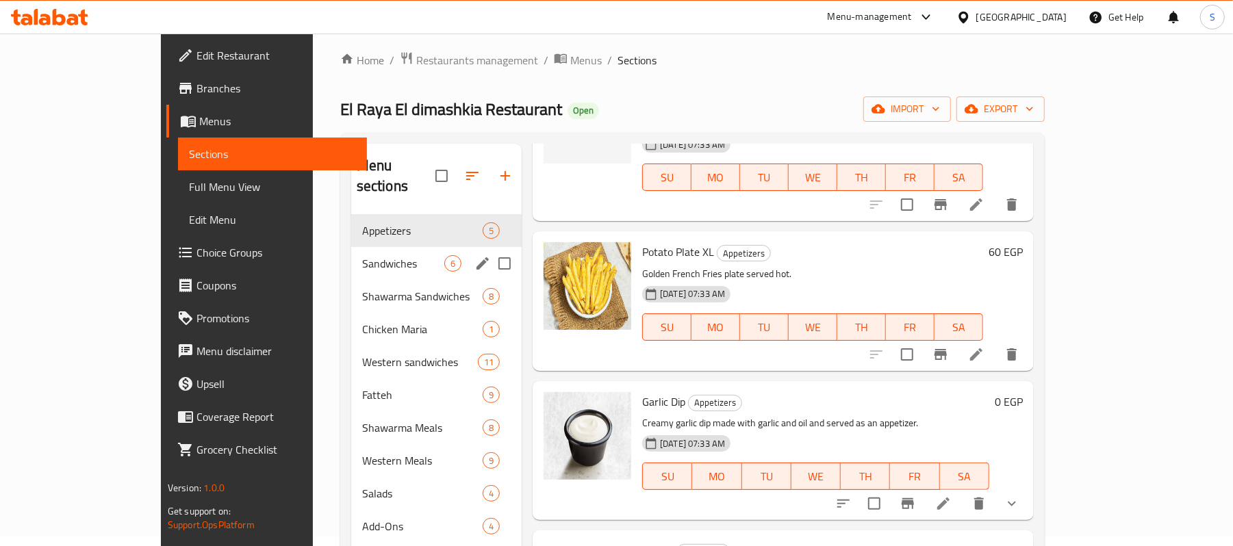
click at [351, 247] on div "Sandwiches 6" at bounding box center [436, 263] width 171 height 33
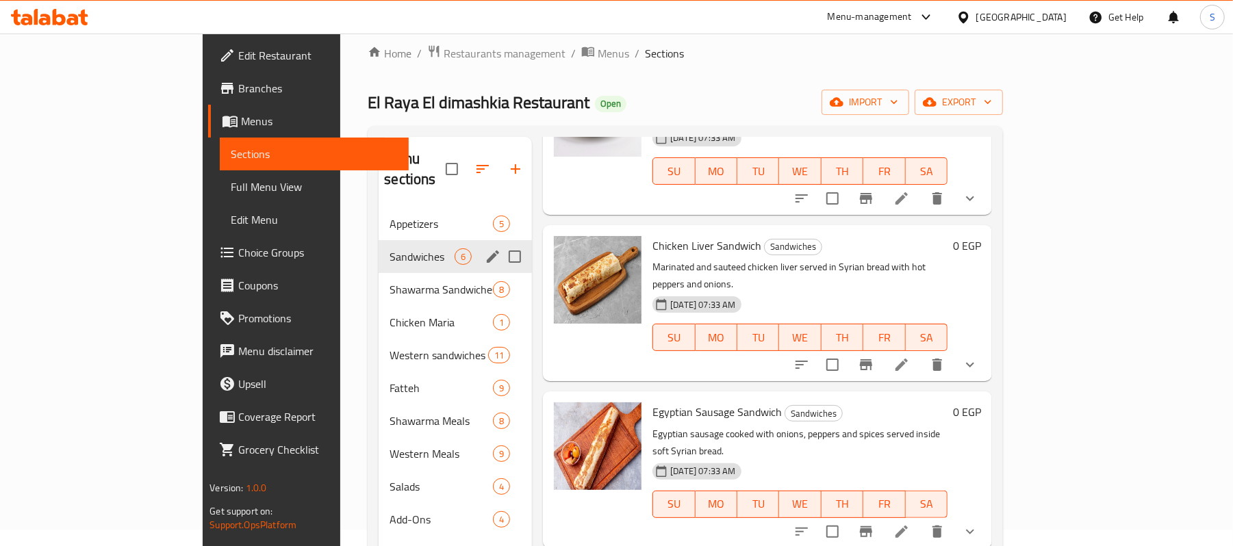
scroll to position [10, 0]
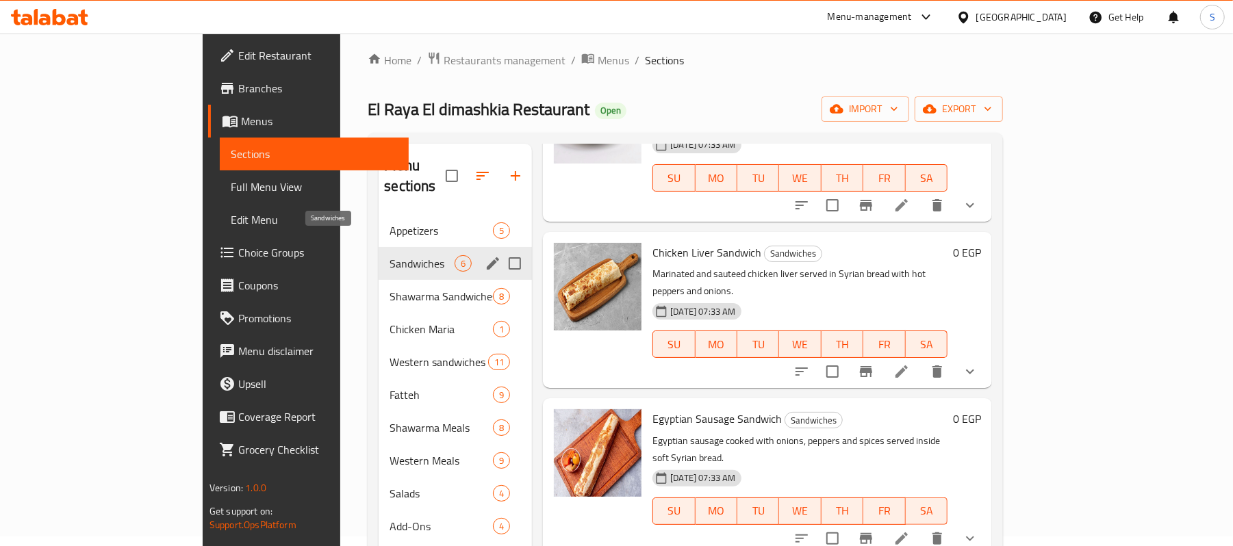
click at [390, 255] on span "Sandwiches" at bounding box center [422, 263] width 65 height 16
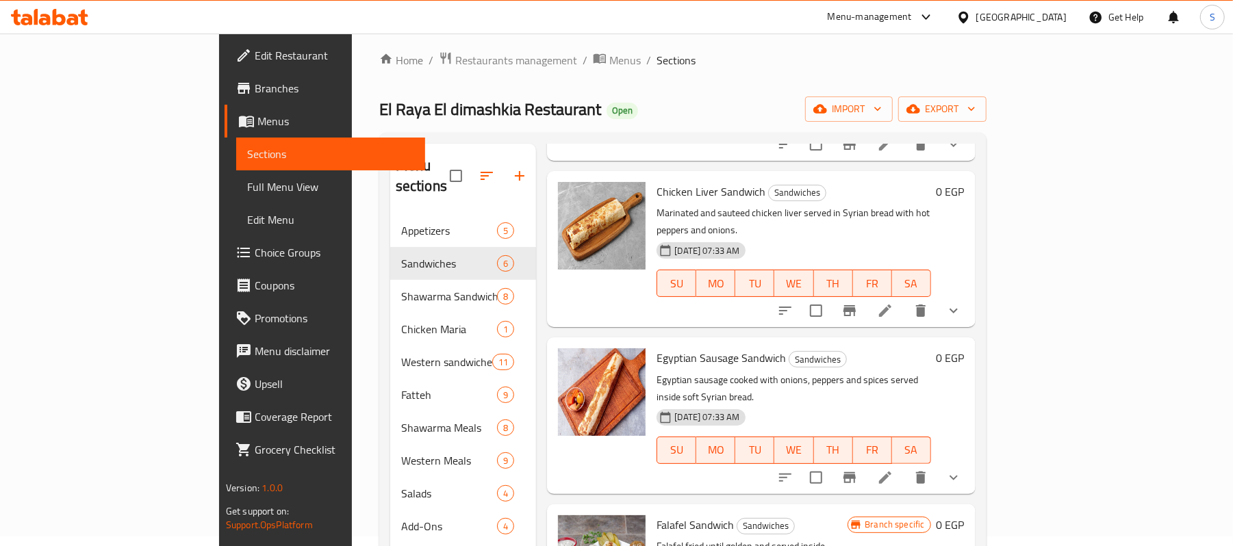
scroll to position [384, 0]
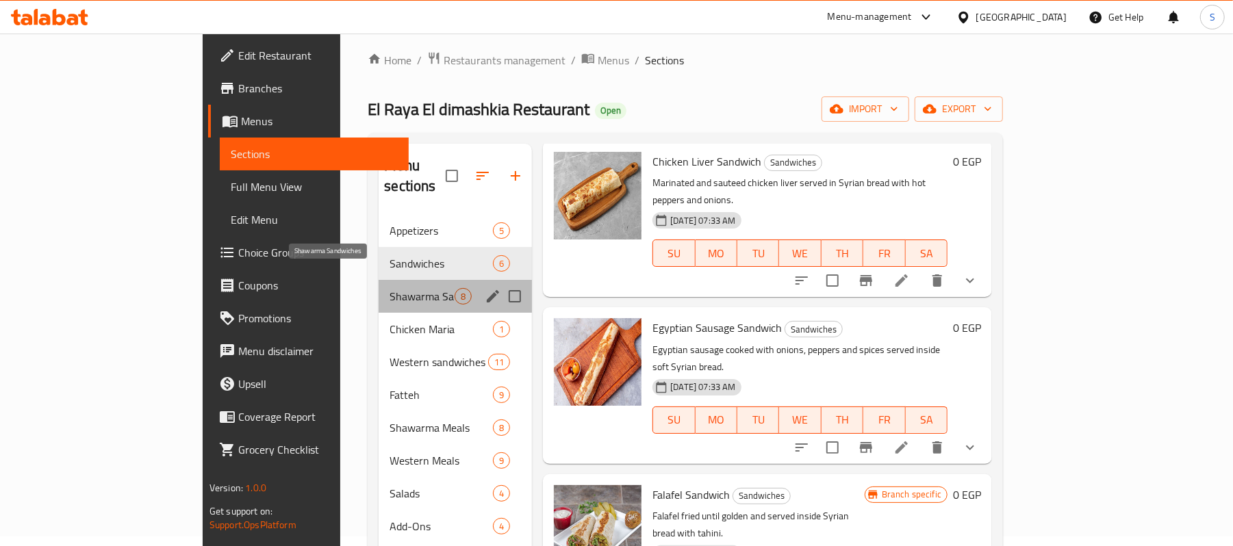
click at [390, 288] on span "Shawarma Sandwiches" at bounding box center [422, 296] width 65 height 16
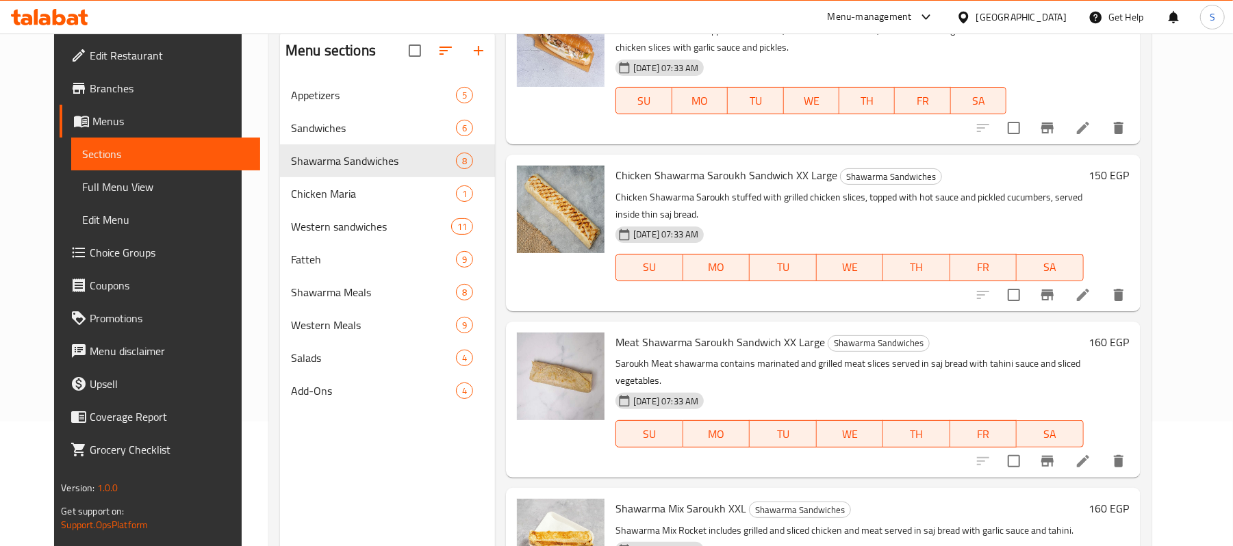
scroll to position [192, 0]
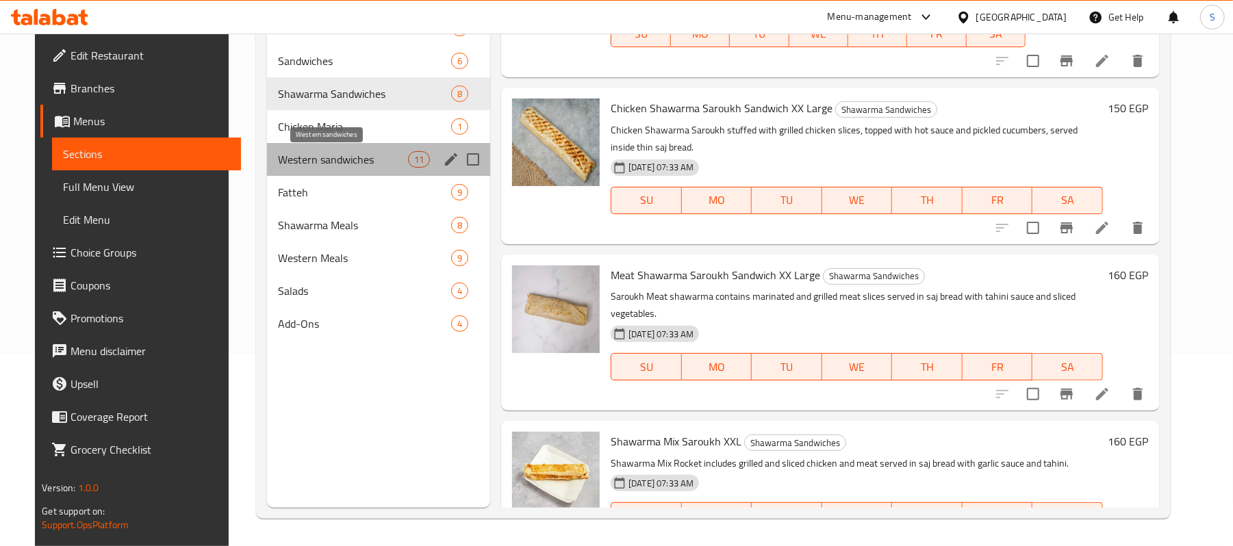
click at [292, 154] on span "Western sandwiches" at bounding box center [343, 159] width 130 height 16
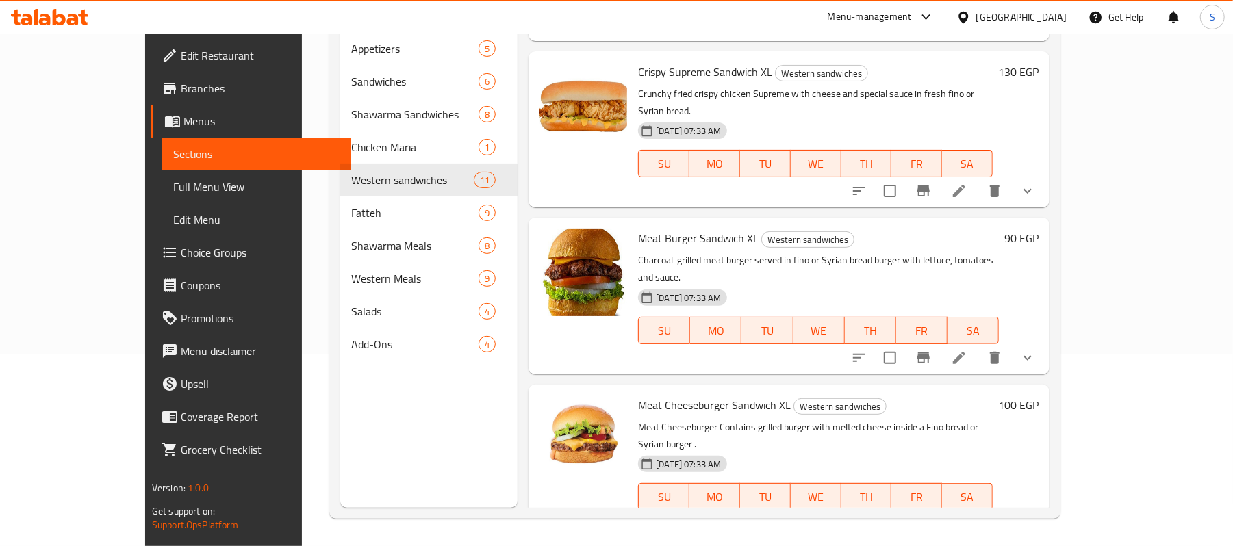
scroll to position [1133, 0]
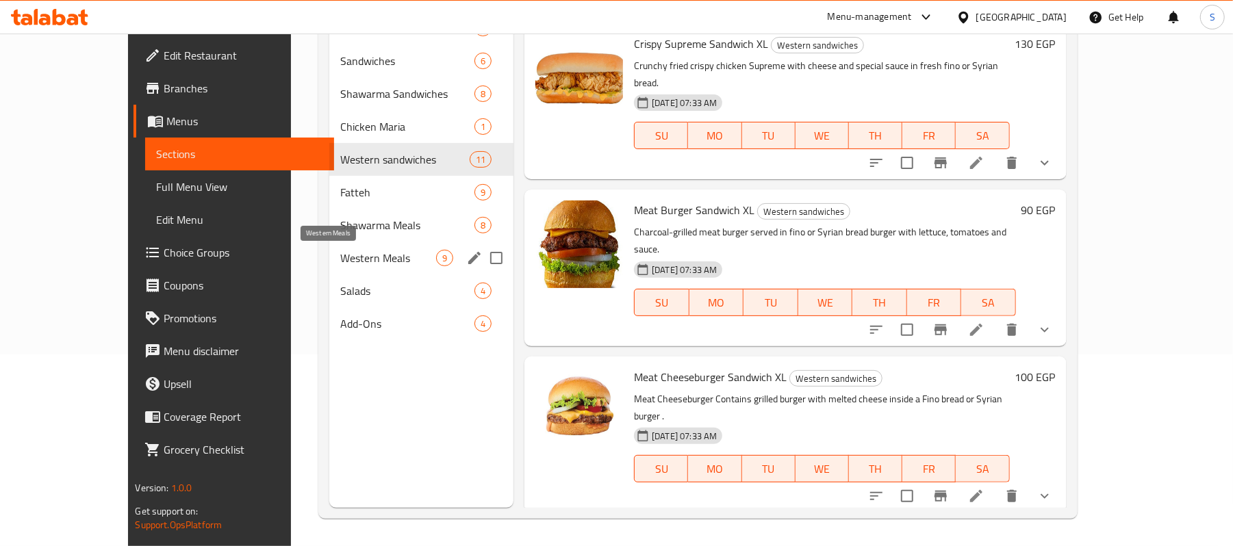
click at [340, 257] on span "Western Meals" at bounding box center [388, 258] width 96 height 16
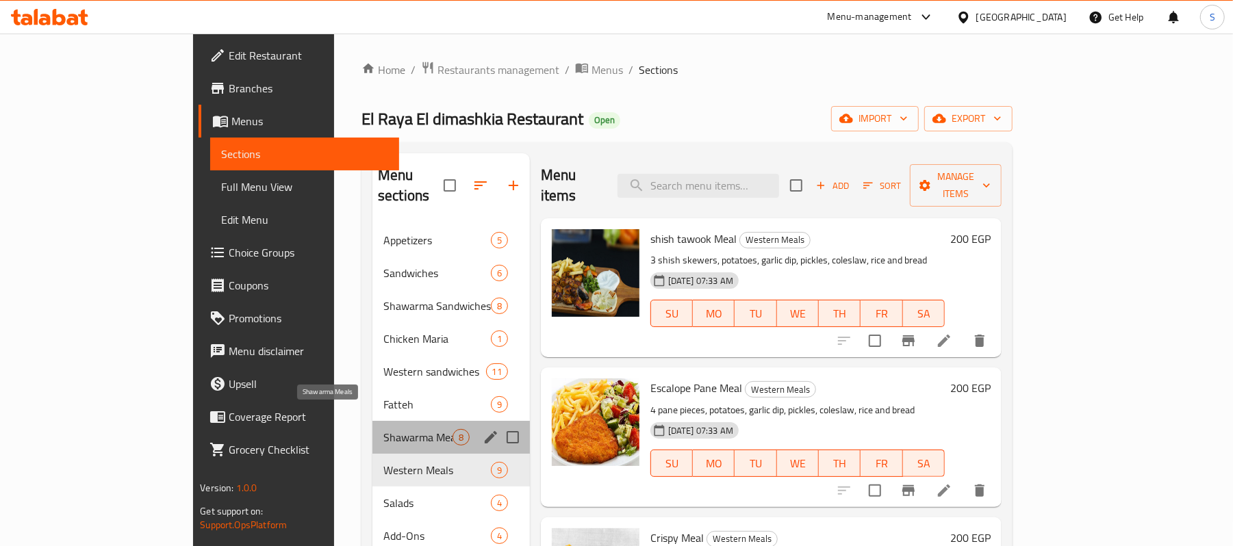
click at [383, 429] on span "Shawarma Meals" at bounding box center [417, 437] width 69 height 16
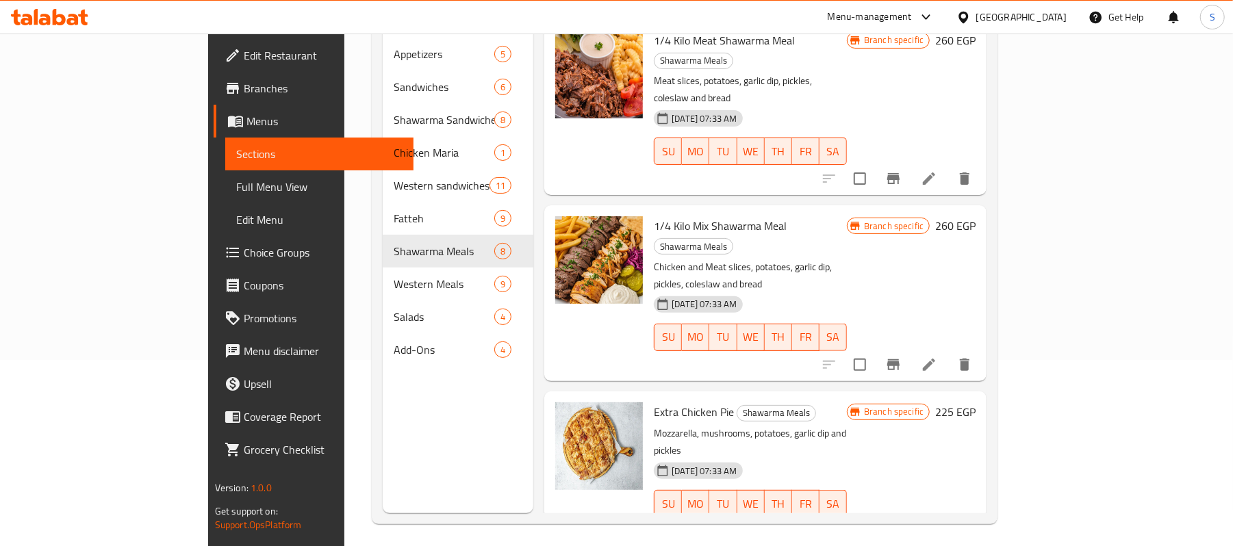
scroll to position [192, 0]
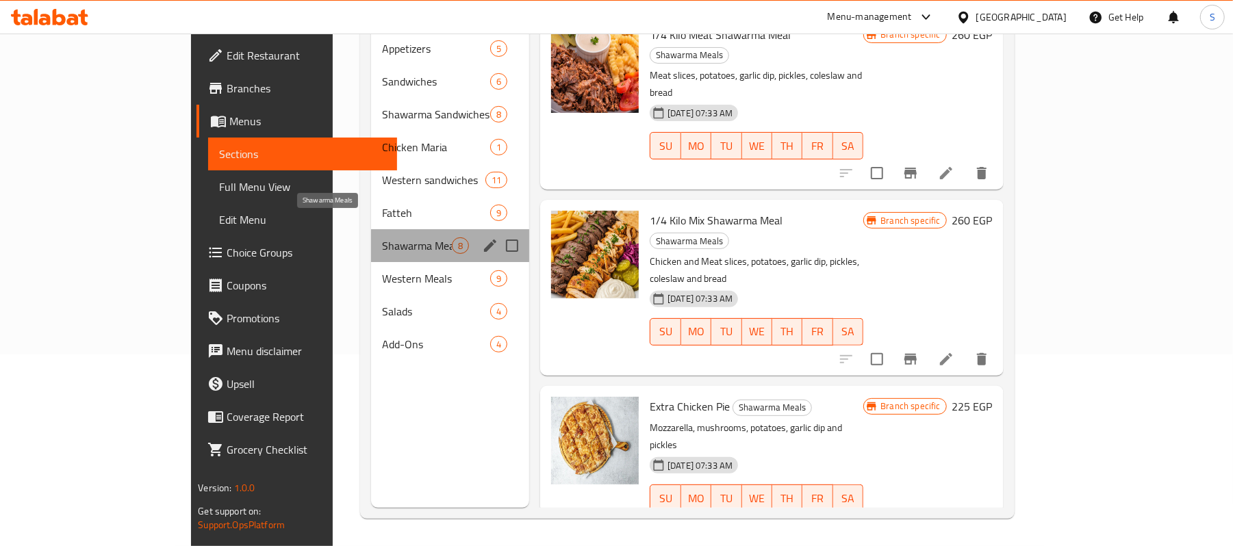
click at [382, 238] on span "Shawarma Meals" at bounding box center [417, 246] width 70 height 16
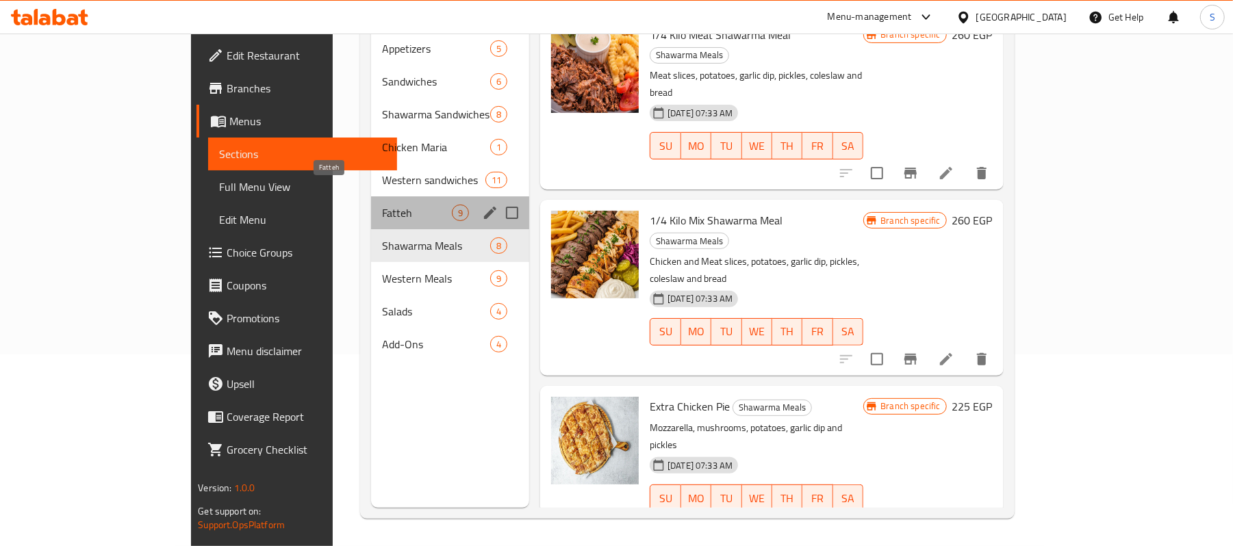
click at [382, 205] on span "Fatteh" at bounding box center [417, 213] width 70 height 16
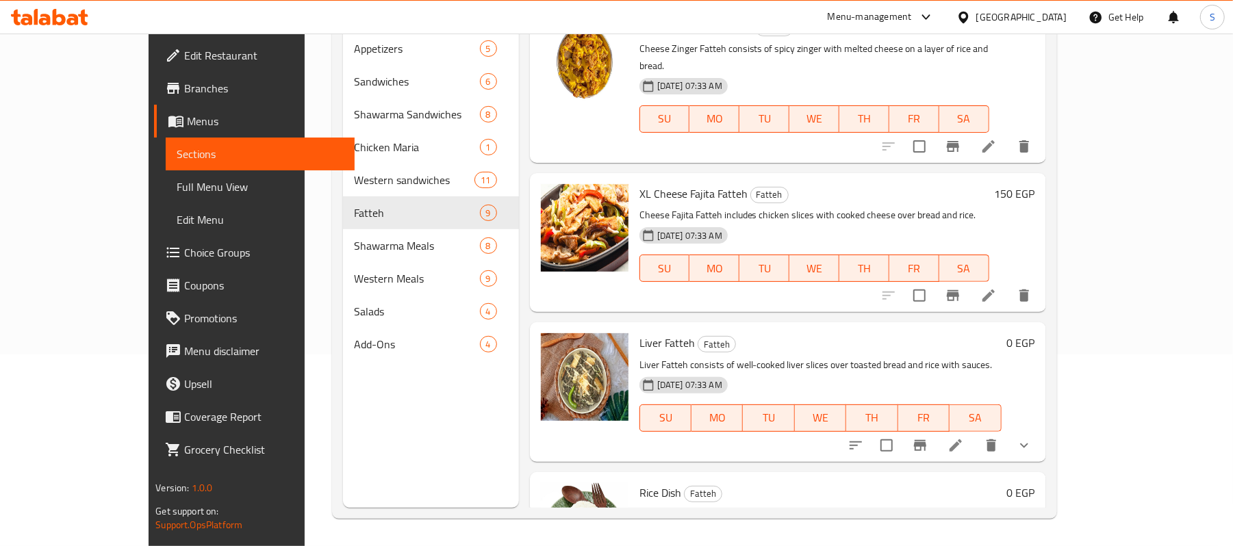
scroll to position [742, 0]
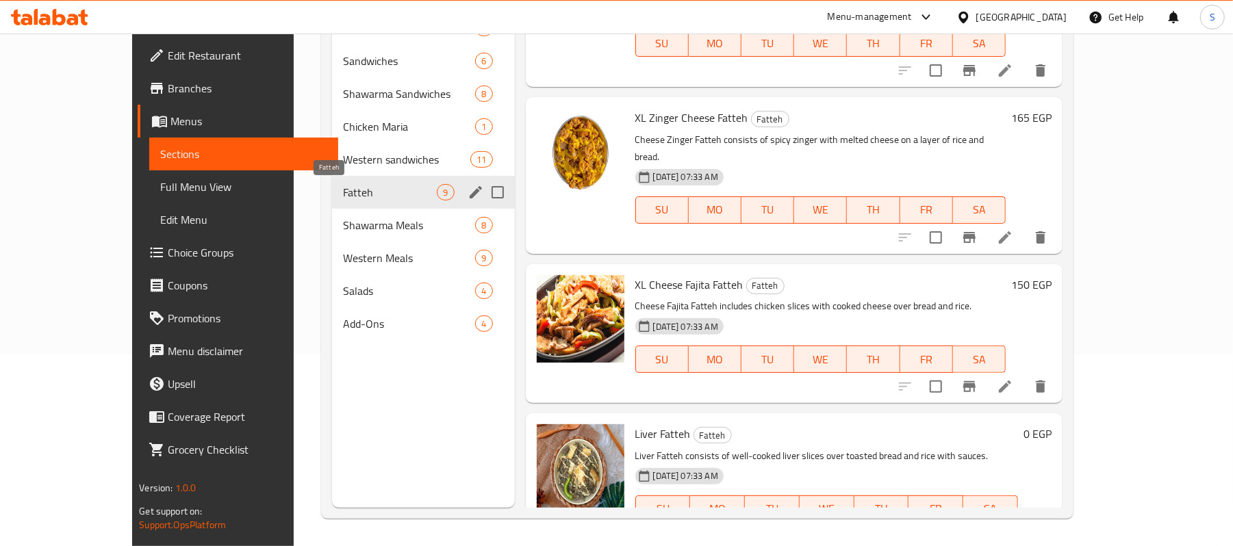
click at [343, 189] on span "Fatteh" at bounding box center [390, 192] width 94 height 16
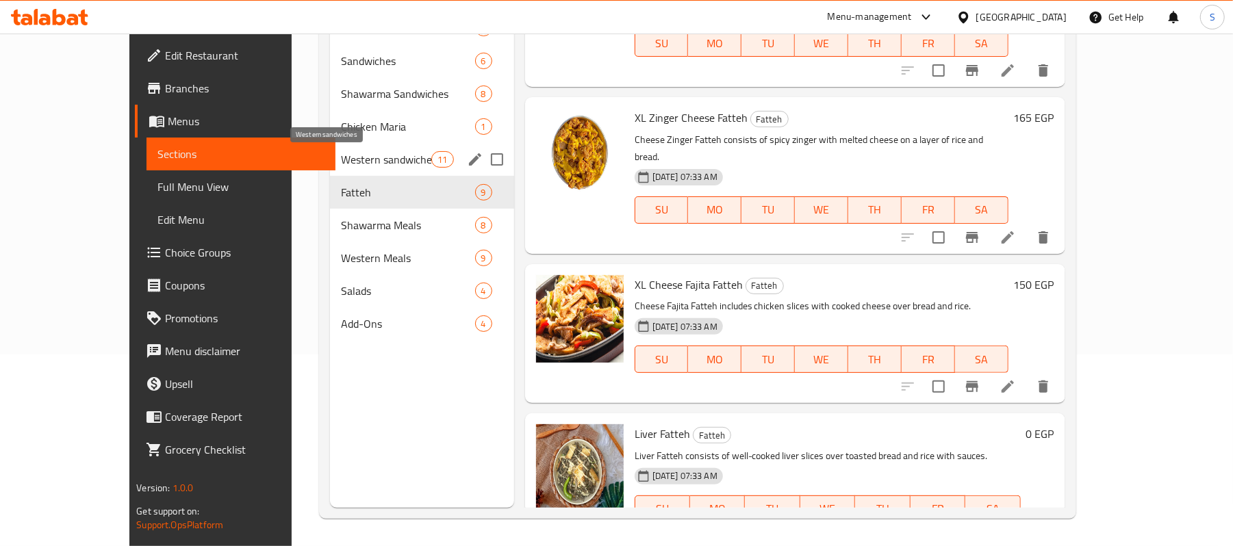
click at [341, 166] on span "Western sandwiches" at bounding box center [386, 159] width 90 height 16
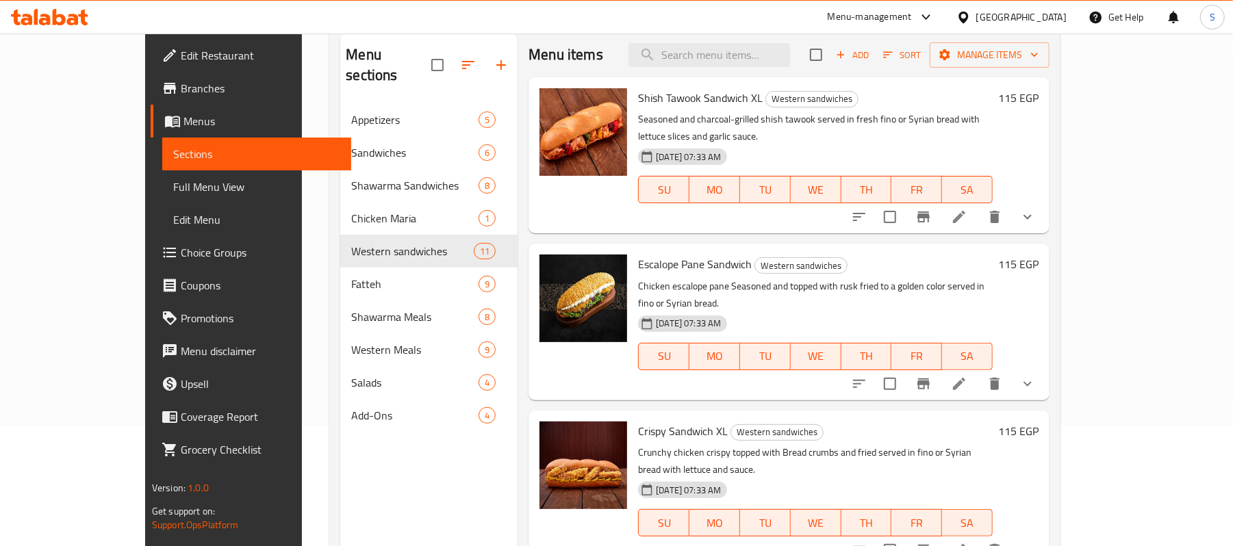
scroll to position [10, 0]
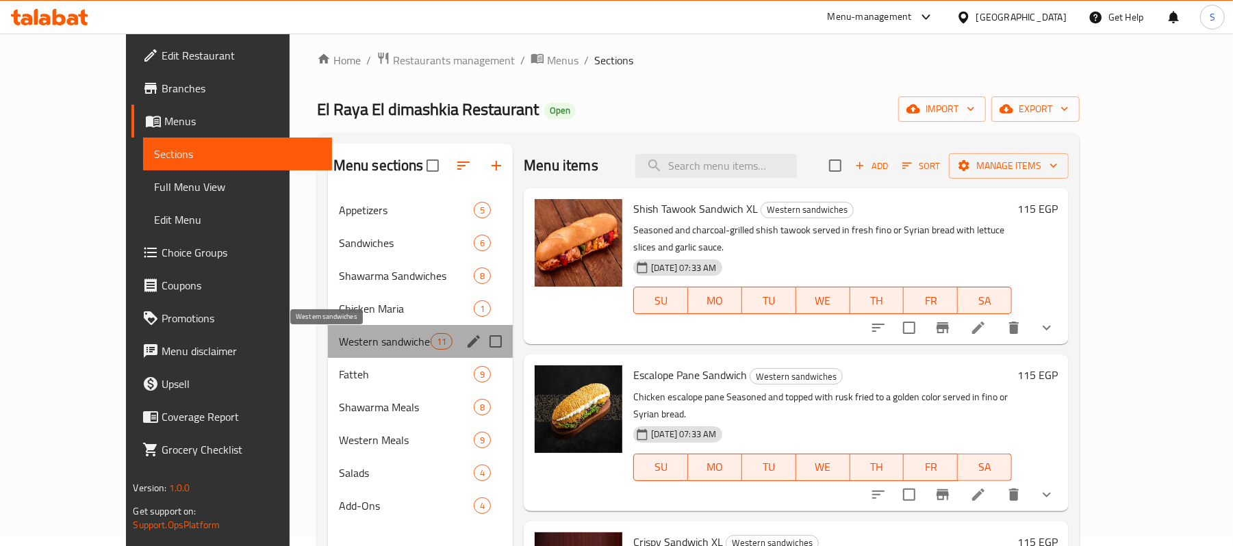
click at [339, 345] on span "Western sandwiches" at bounding box center [385, 341] width 92 height 16
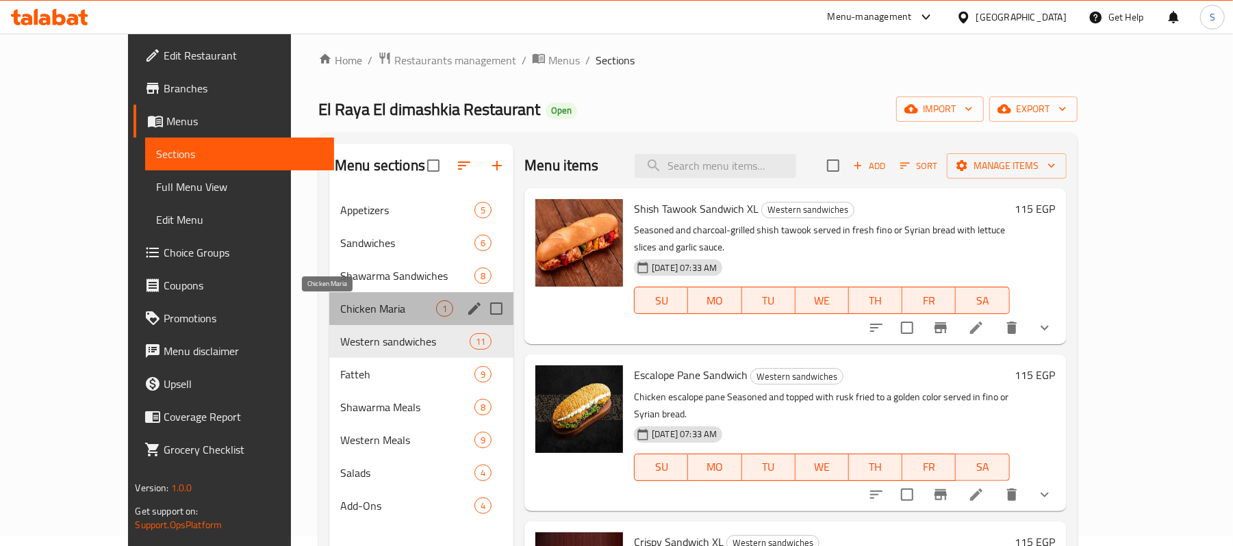
click at [340, 310] on span "Chicken Maria" at bounding box center [388, 309] width 96 height 16
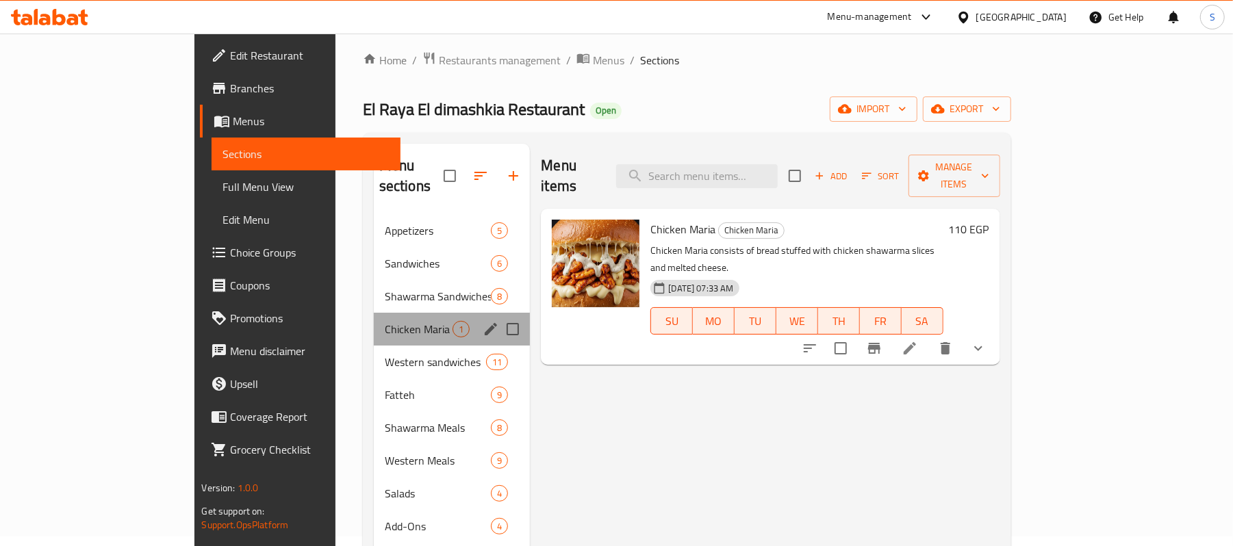
click at [374, 313] on div "Chicken [PERSON_NAME] 1" at bounding box center [452, 329] width 157 height 33
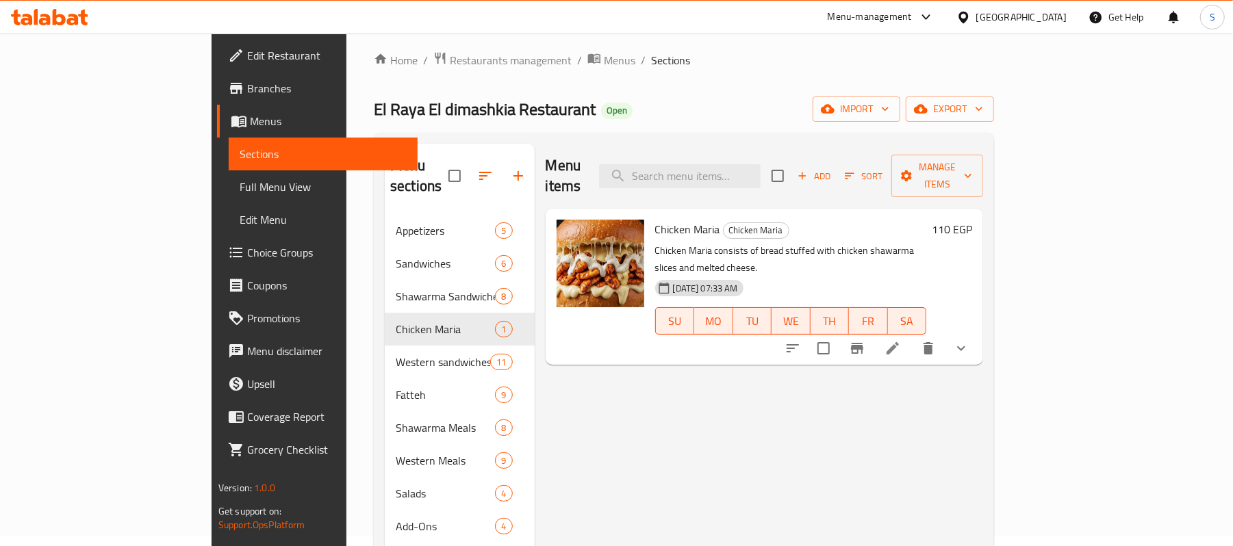
click at [972, 220] on h6 "110 EGP" at bounding box center [952, 229] width 40 height 19
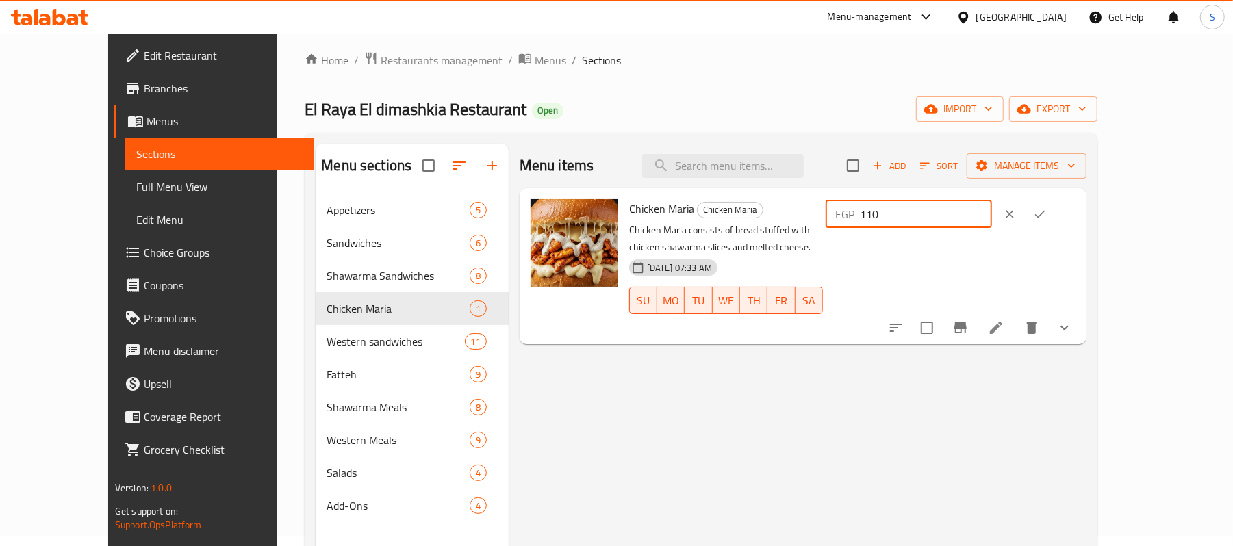
drag, startPoint x: 1025, startPoint y: 215, endPoint x: 957, endPoint y: 233, distance: 70.8
click at [959, 231] on div "EGP 110 ​" at bounding box center [949, 266] width 253 height 134
type input "2"
type input "120"
drag, startPoint x: 1162, startPoint y: 216, endPoint x: 1150, endPoint y: 228, distance: 16.5
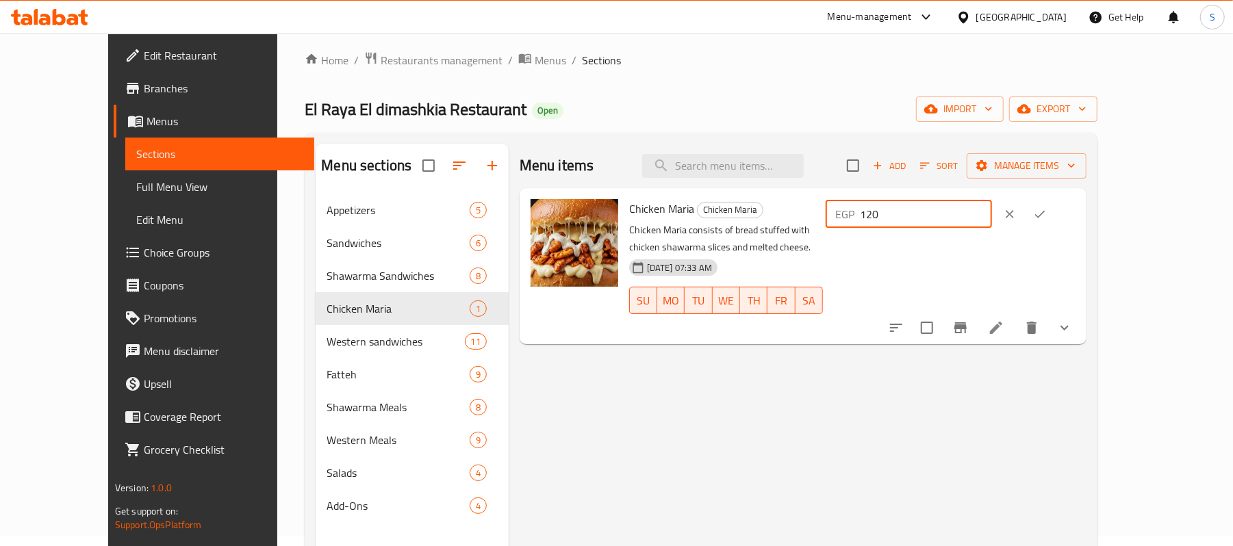
click at [1047, 217] on icon "ok" at bounding box center [1040, 214] width 14 height 14
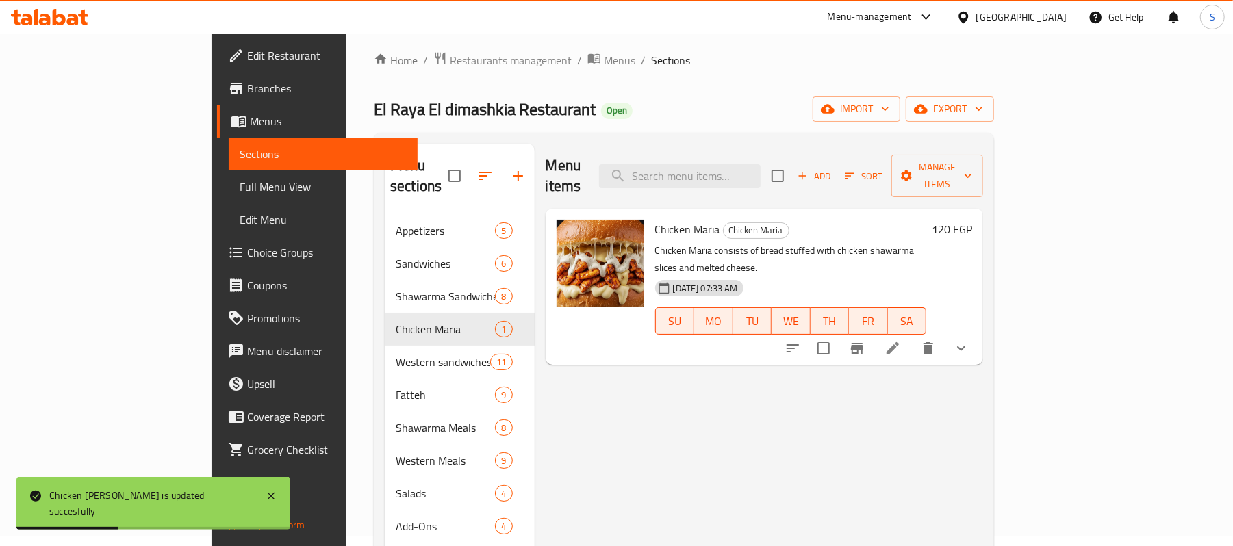
click at [972, 220] on h6 "120 EGP" at bounding box center [952, 229] width 40 height 19
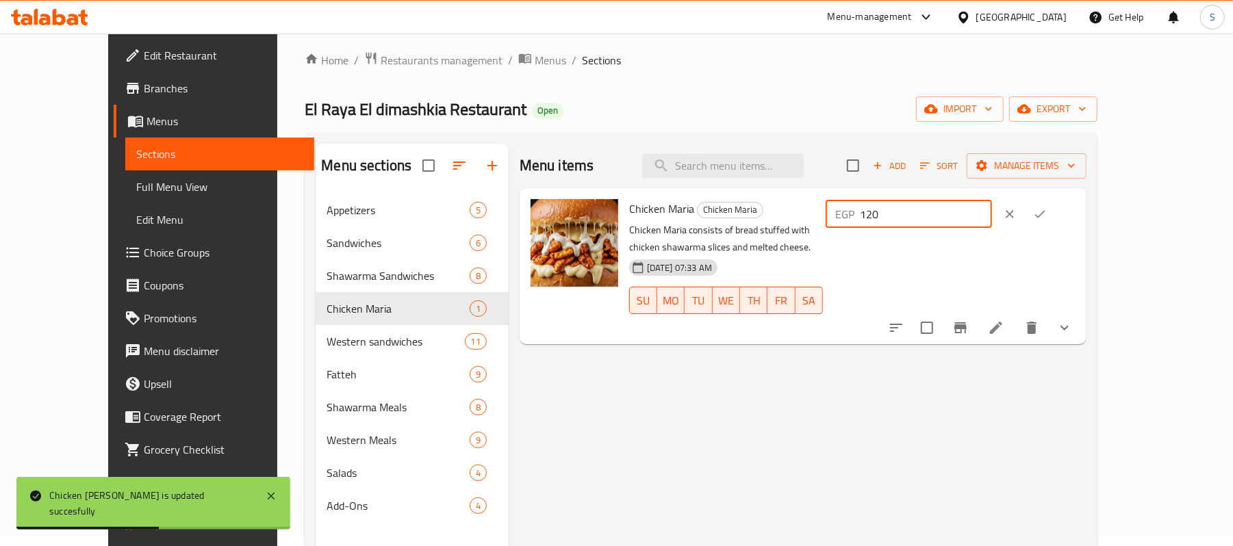
drag, startPoint x: 1065, startPoint y: 215, endPoint x: 940, endPoint y: 212, distance: 125.3
click at [940, 212] on div "Chicken Maria Chicken Maria Chicken Maria consists of bread stuffed with chicke…" at bounding box center [852, 266] width 457 height 145
click at [969, 321] on icon "Branch-specific-item" at bounding box center [960, 328] width 16 height 16
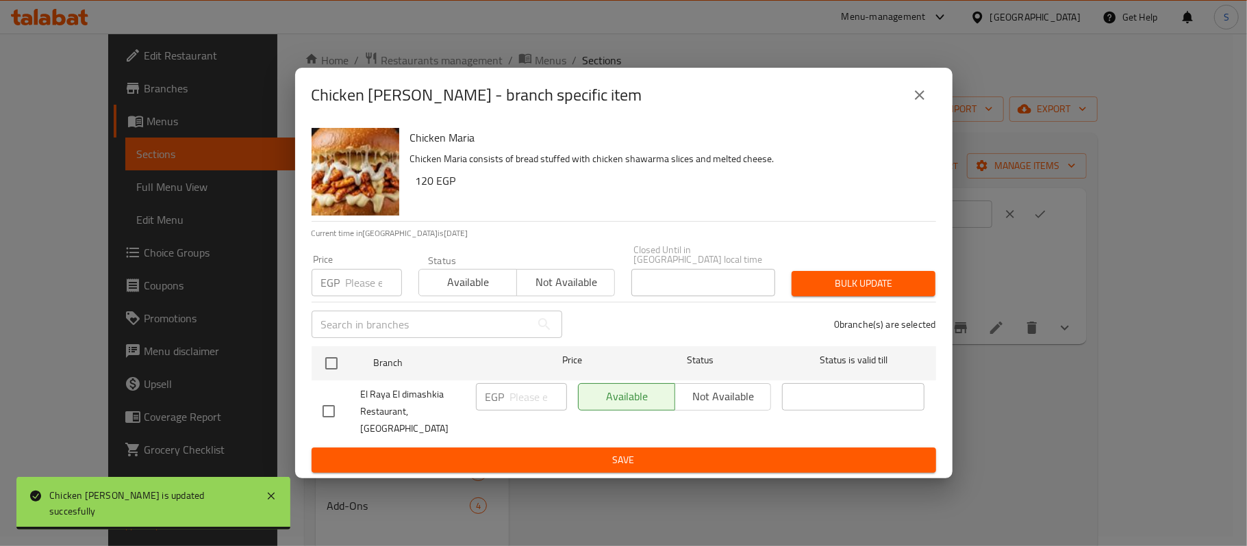
click at [322, 291] on p "EGP" at bounding box center [330, 283] width 19 height 16
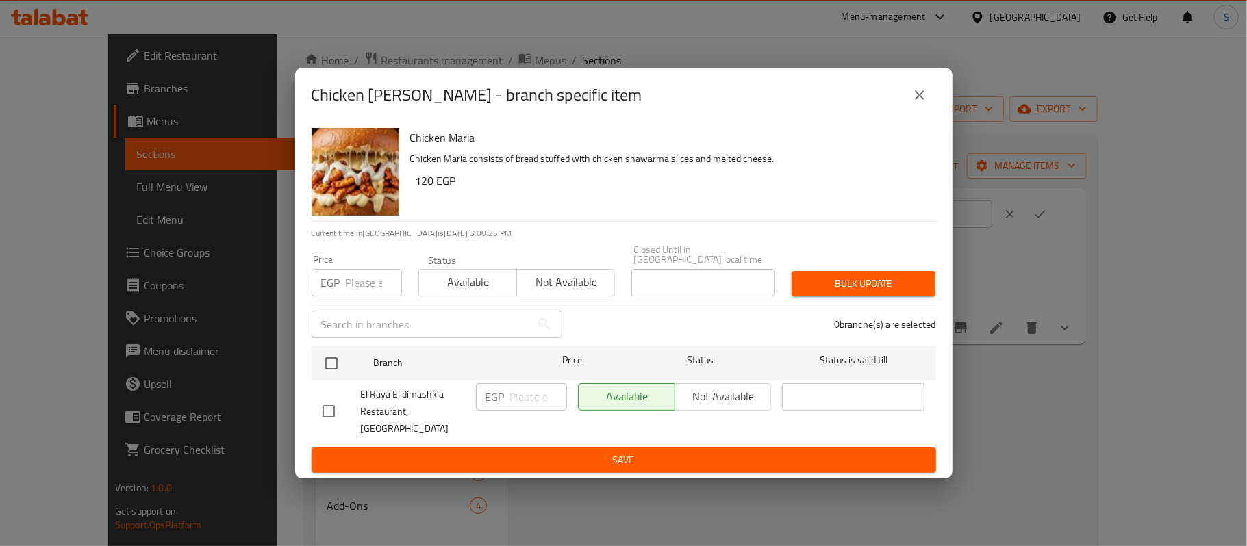
click at [343, 285] on div "EGP Price" at bounding box center [357, 282] width 90 height 27
paste input "120"
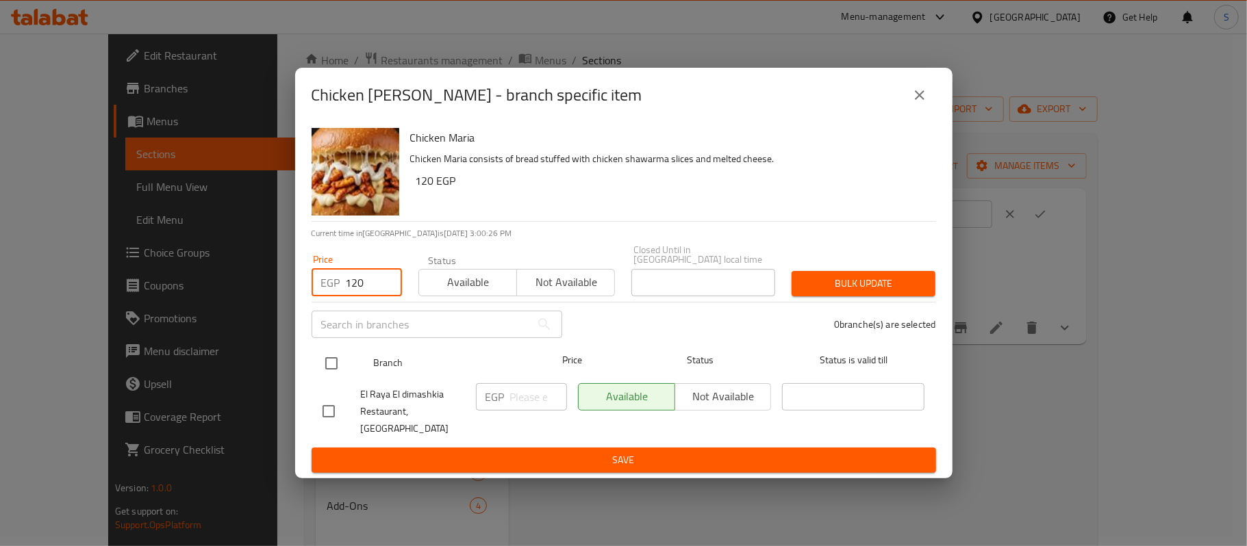
type input "120"
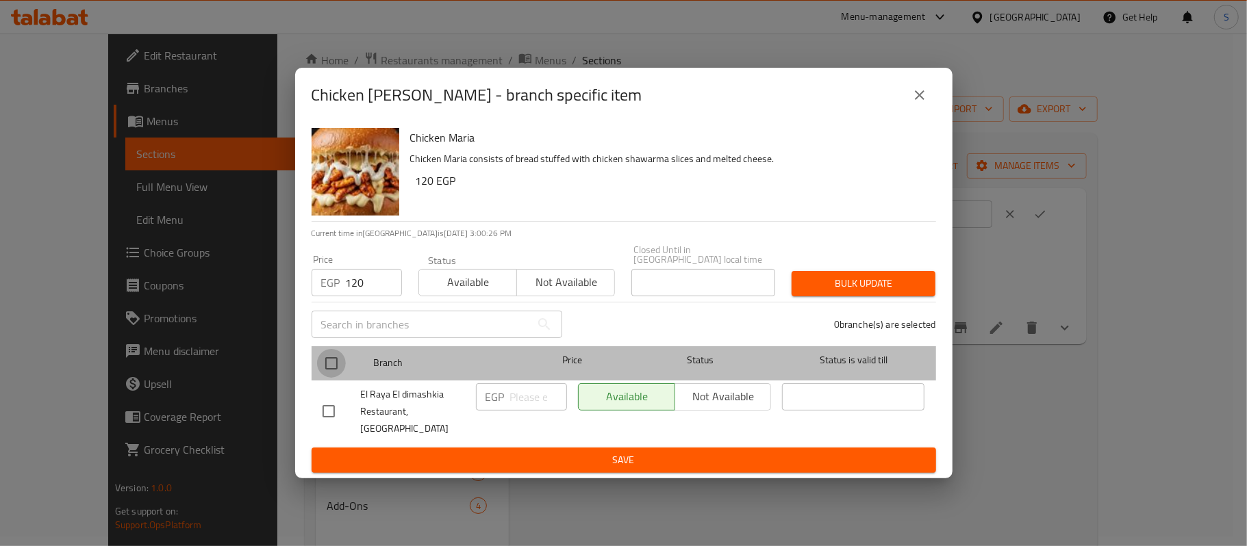
click at [332, 371] on input "checkbox" at bounding box center [331, 363] width 29 height 29
checkbox input "true"
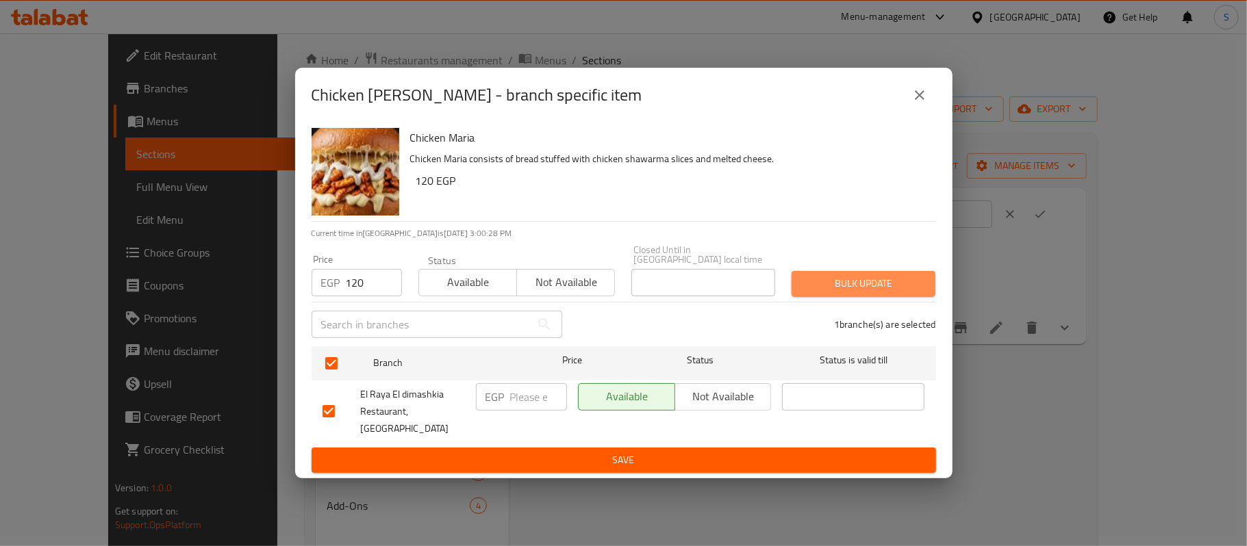
drag, startPoint x: 863, startPoint y: 281, endPoint x: 710, endPoint y: 407, distance: 198.0
click at [864, 281] on span "Bulk update" at bounding box center [864, 283] width 122 height 17
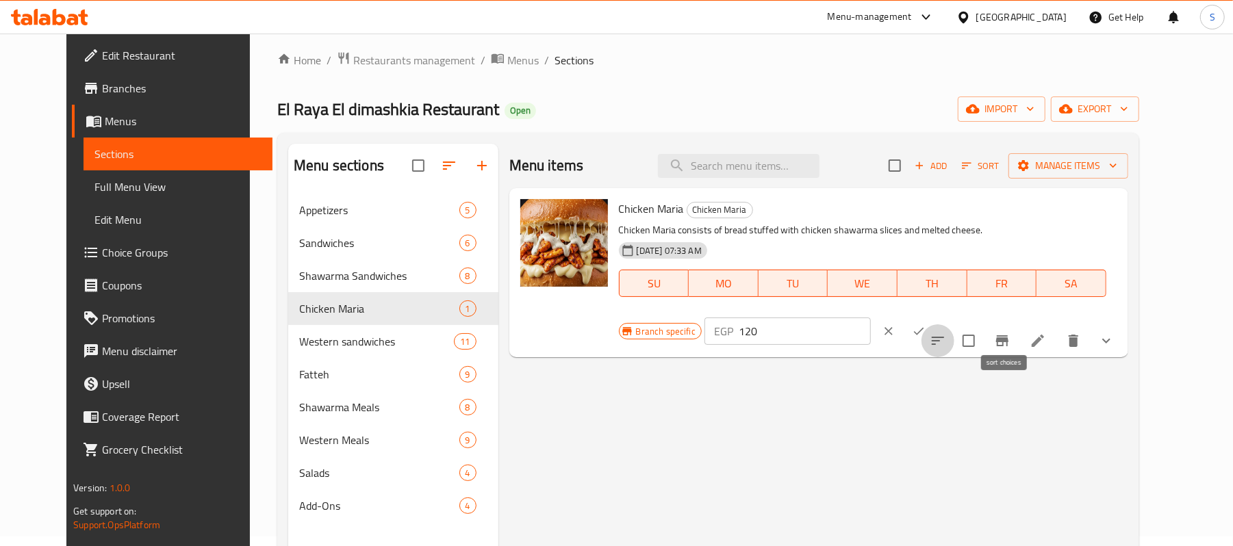
click at [946, 333] on icon "sort-choices" at bounding box center [938, 341] width 16 height 16
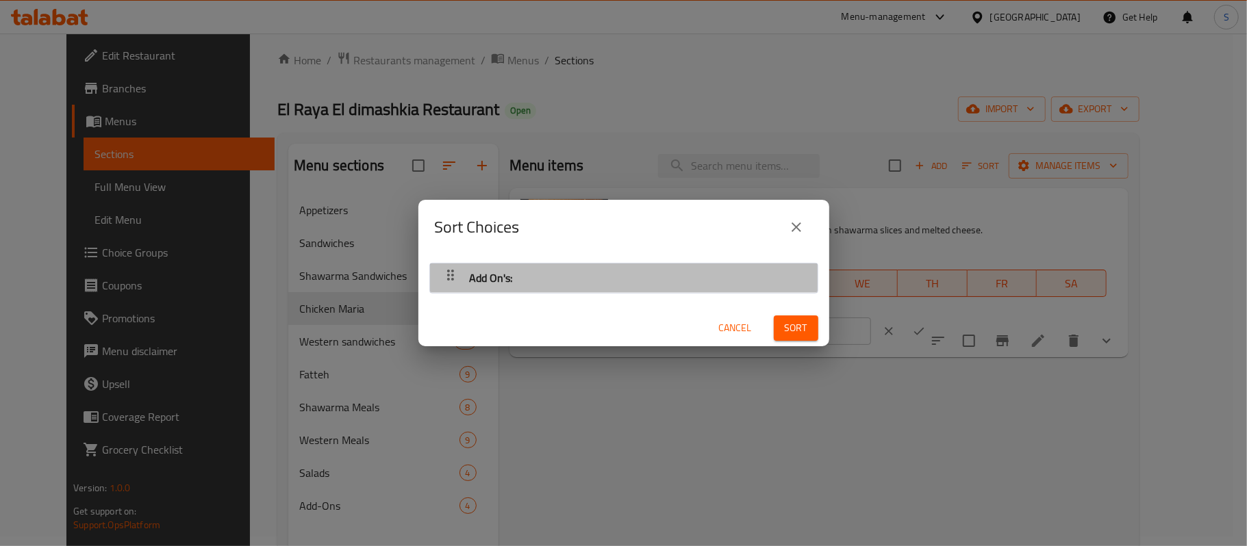
drag, startPoint x: 748, startPoint y: 280, endPoint x: 998, endPoint y: 310, distance: 251.7
click at [749, 280] on div "Add On's:" at bounding box center [624, 278] width 374 height 33
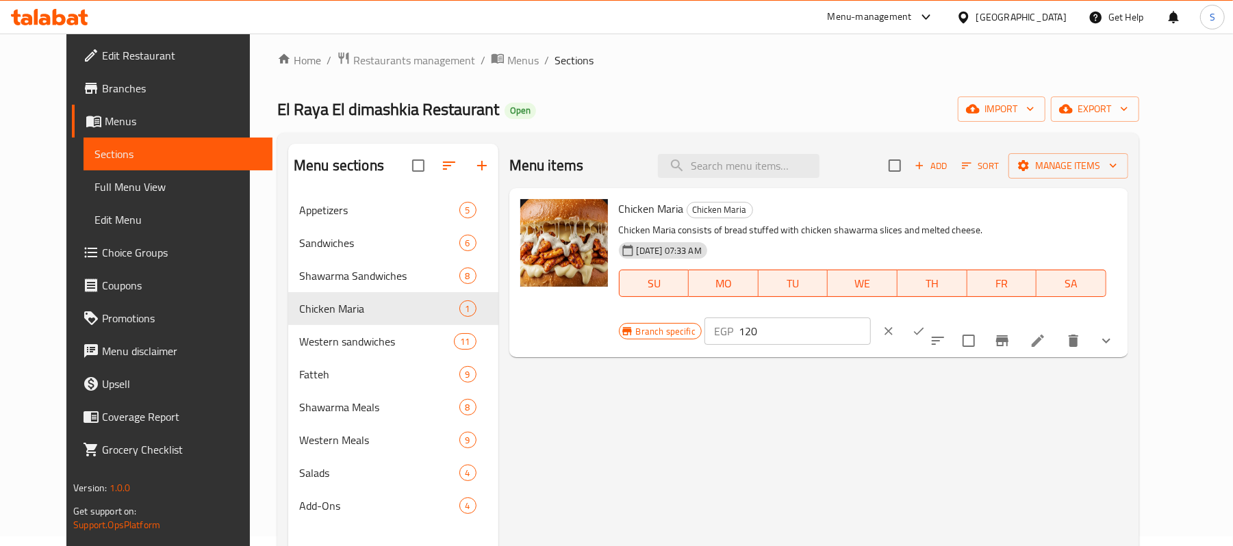
click at [1111, 339] on icon "show more" at bounding box center [1106, 341] width 8 height 5
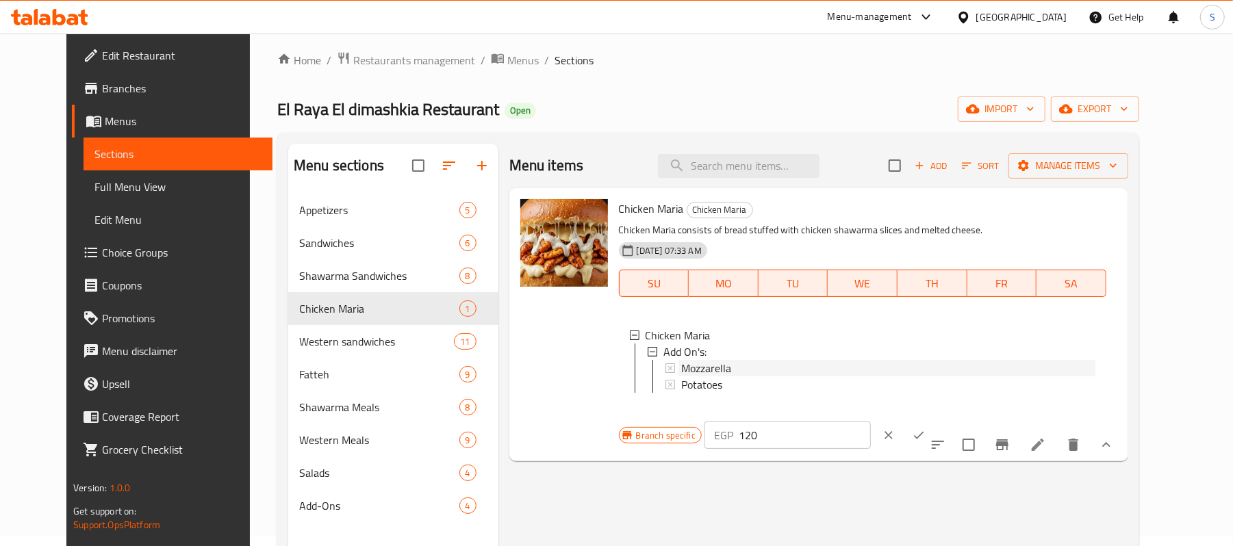
click at [691, 377] on span "Mozzarella" at bounding box center [706, 368] width 50 height 16
click at [683, 393] on span "Potatoes" at bounding box center [701, 385] width 41 height 16
click at [102, 245] on span "Choice Groups" at bounding box center [182, 252] width 160 height 16
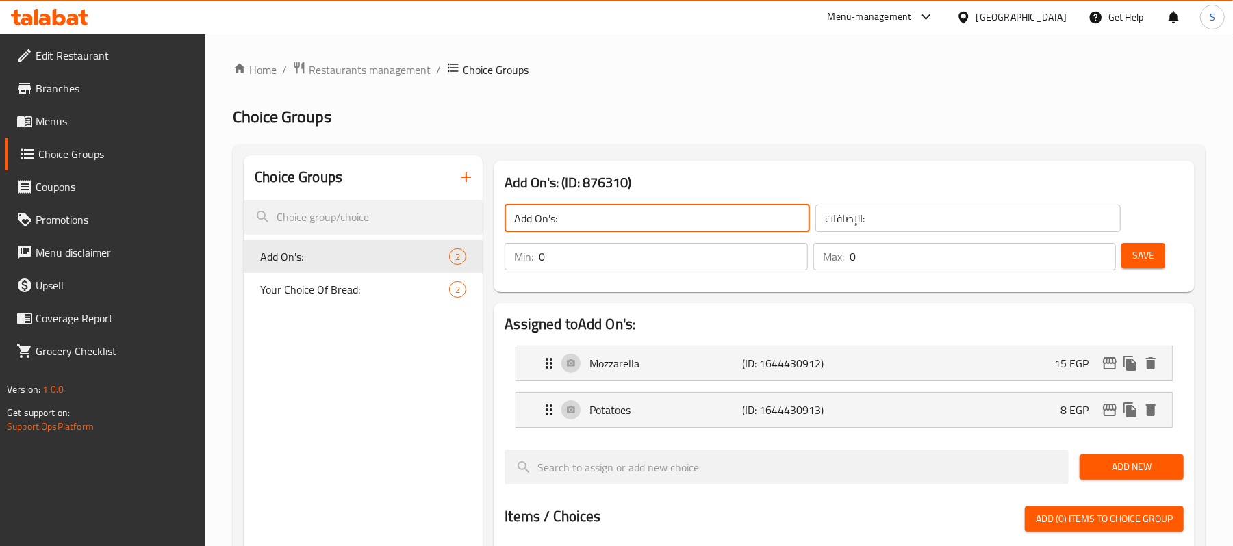
drag, startPoint x: 590, startPoint y: 226, endPoint x: 512, endPoint y: 225, distance: 78.1
click at [512, 225] on input "Add On's:" at bounding box center [657, 218] width 305 height 27
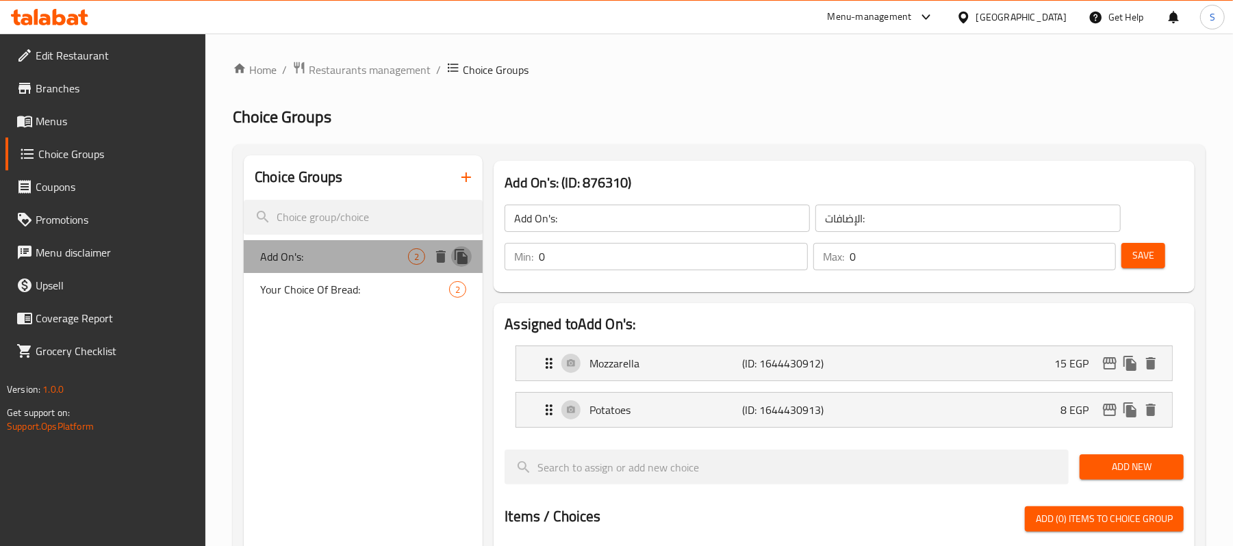
click at [466, 259] on icon "duplicate" at bounding box center [461, 256] width 13 height 15
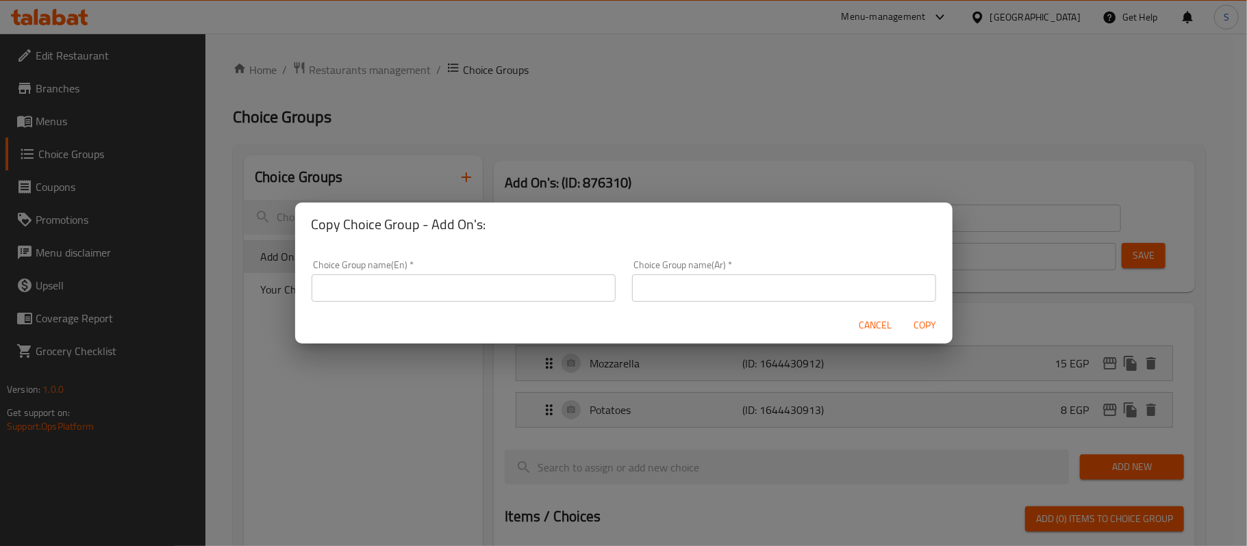
click at [352, 280] on input "text" at bounding box center [464, 288] width 304 height 27
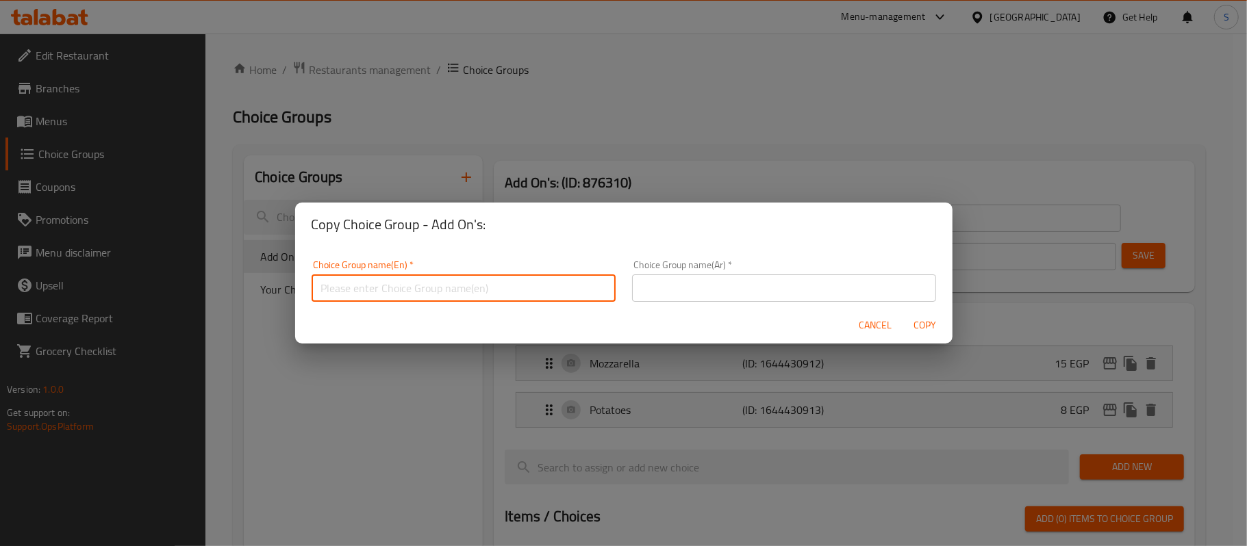
paste input "Add On's:"
type input "Add On's Shawarma Sandwich:"
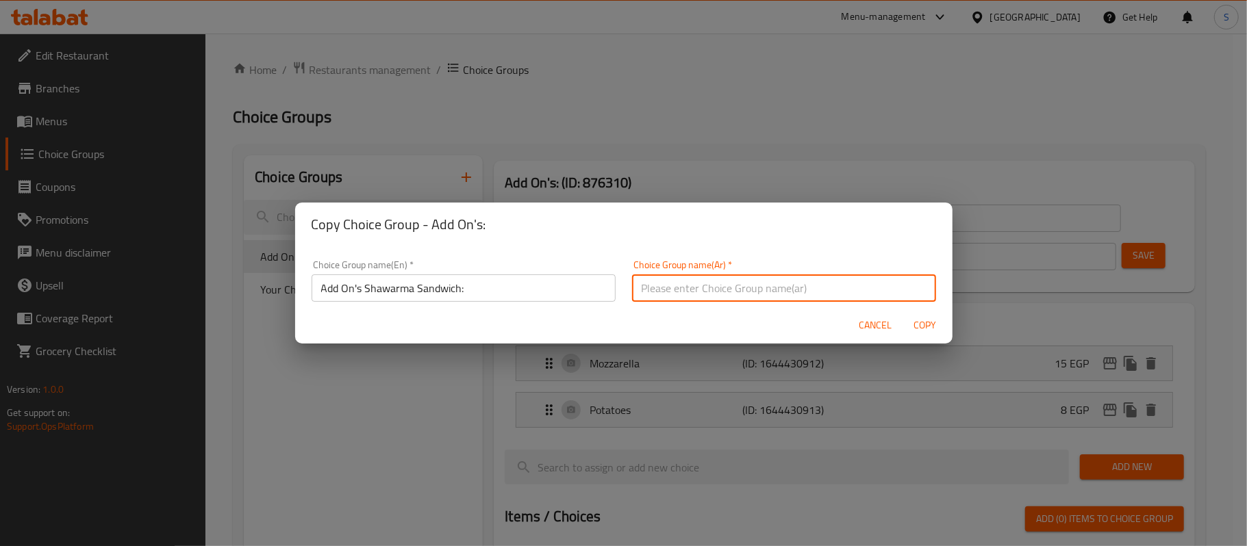
click at [738, 292] on input "text" at bounding box center [784, 288] width 304 height 27
type input "اضافات علي سندوتشات الشاورما:"
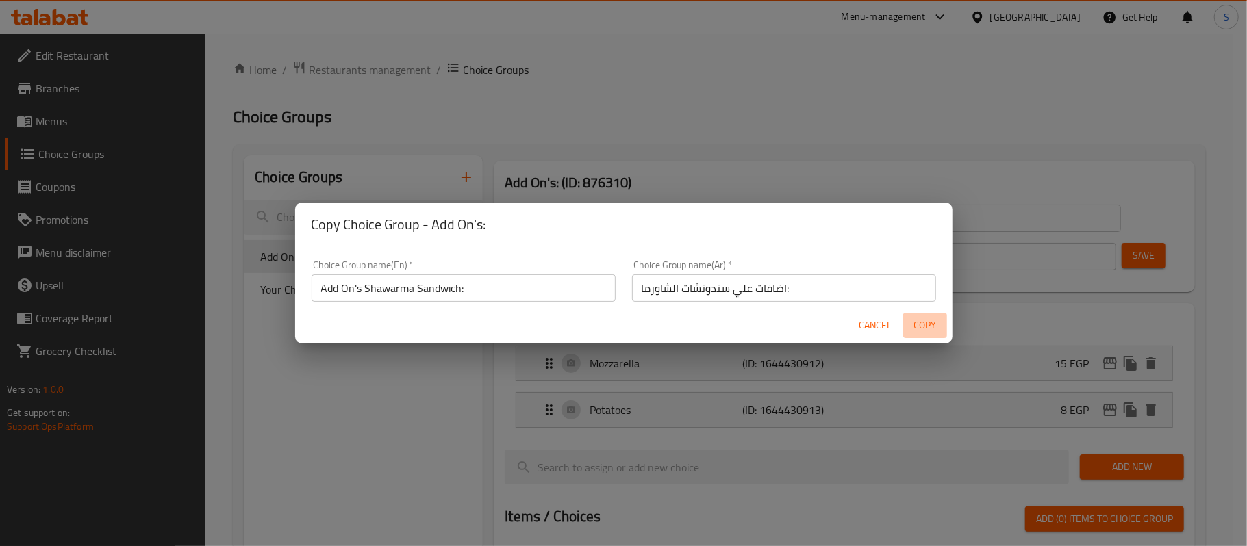
click at [913, 324] on span "Copy" at bounding box center [925, 325] width 33 height 17
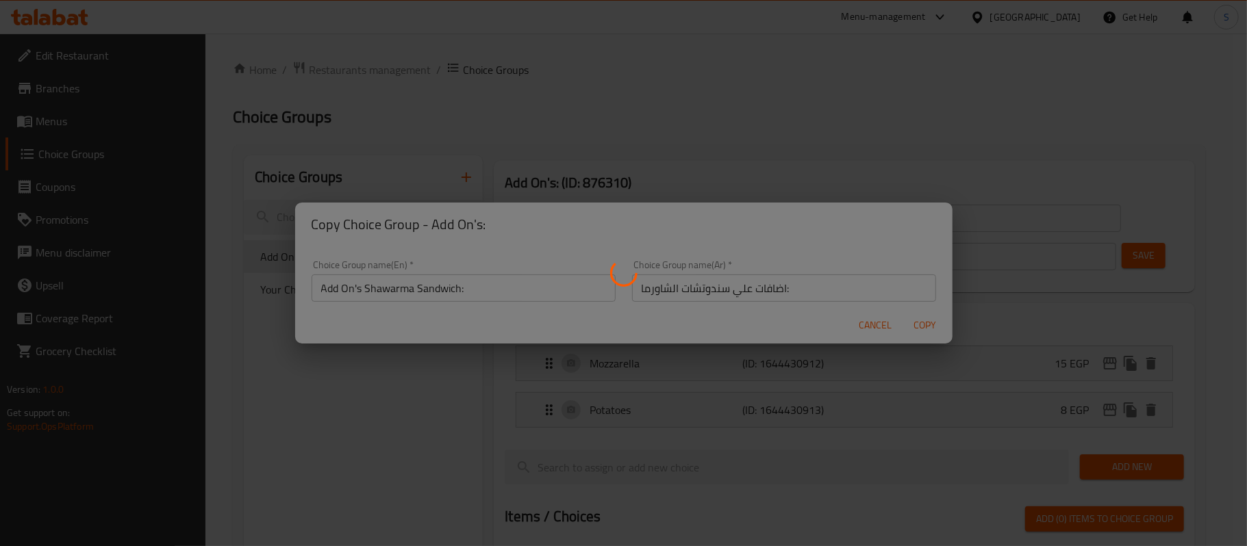
type input "Add On's Shawarma Sandwich:"
type input "اضافات علي سندوتشات الشاورما:"
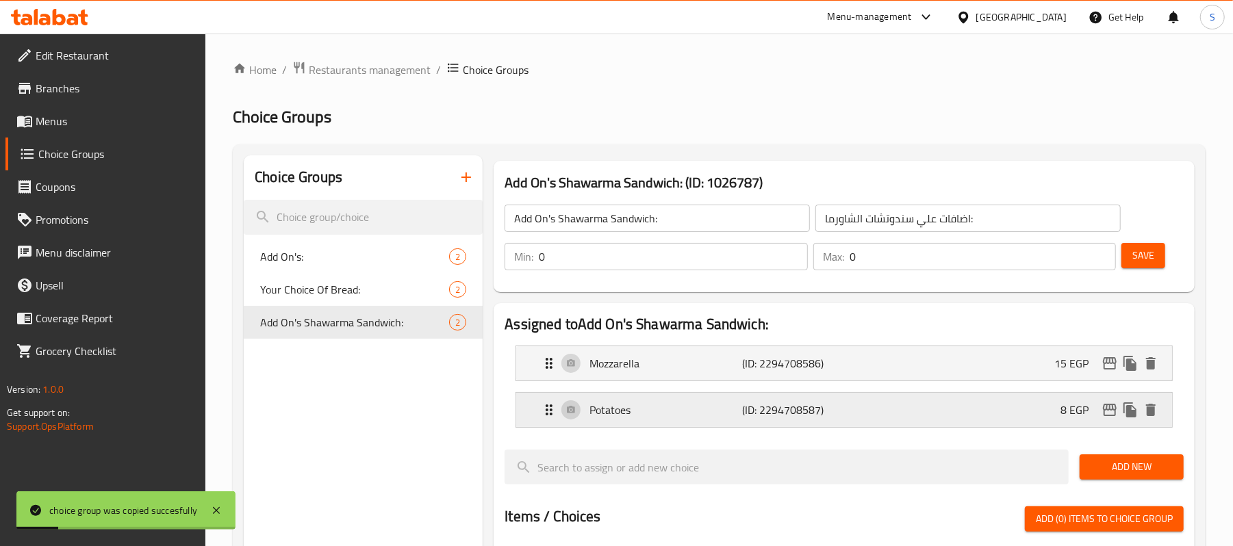
click at [1058, 409] on div "Potatoes (ID: 2294708587) 8 EGP" at bounding box center [848, 410] width 615 height 34
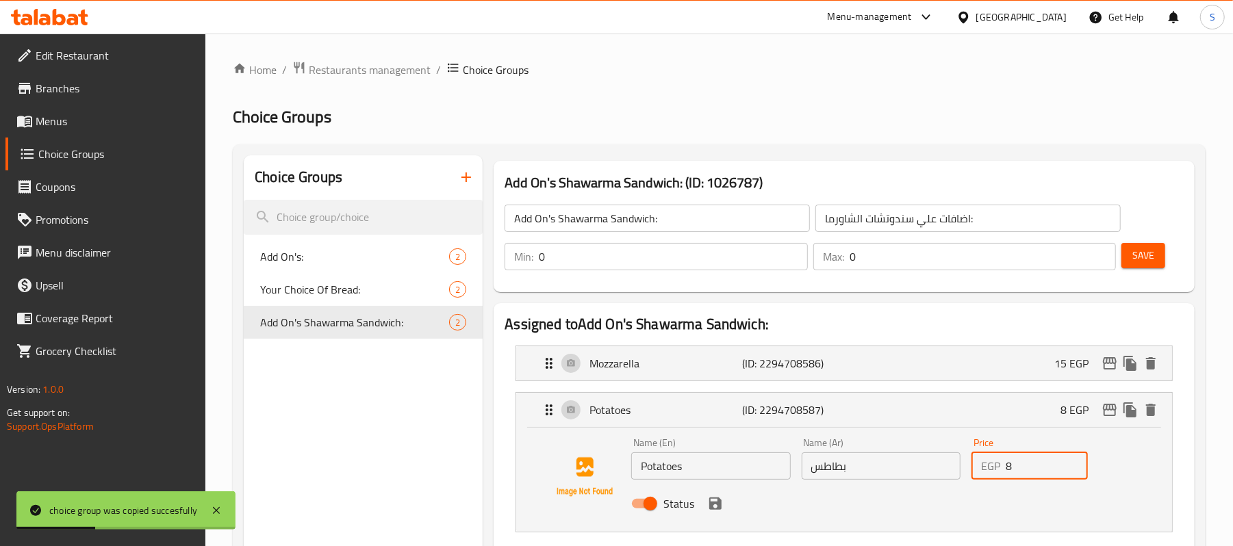
drag, startPoint x: 1026, startPoint y: 477, endPoint x: 989, endPoint y: 477, distance: 37.0
click at [989, 477] on div "EGP 8 Price" at bounding box center [1030, 466] width 116 height 27
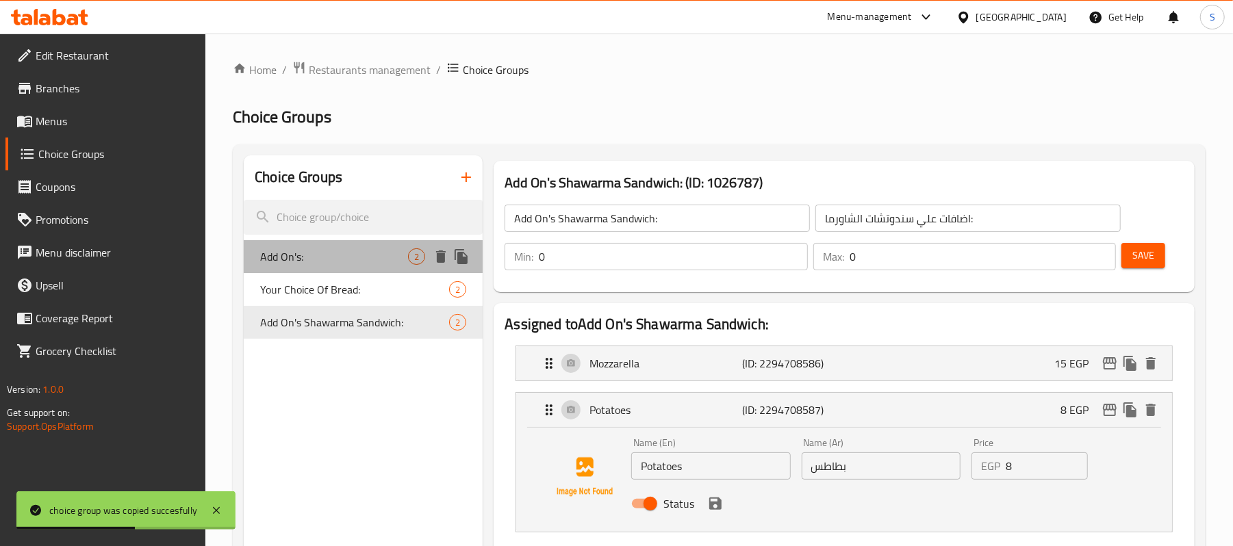
click at [318, 264] on span "Add On's:" at bounding box center [334, 257] width 148 height 16
type input "Add On's:"
type input "الإضافات:"
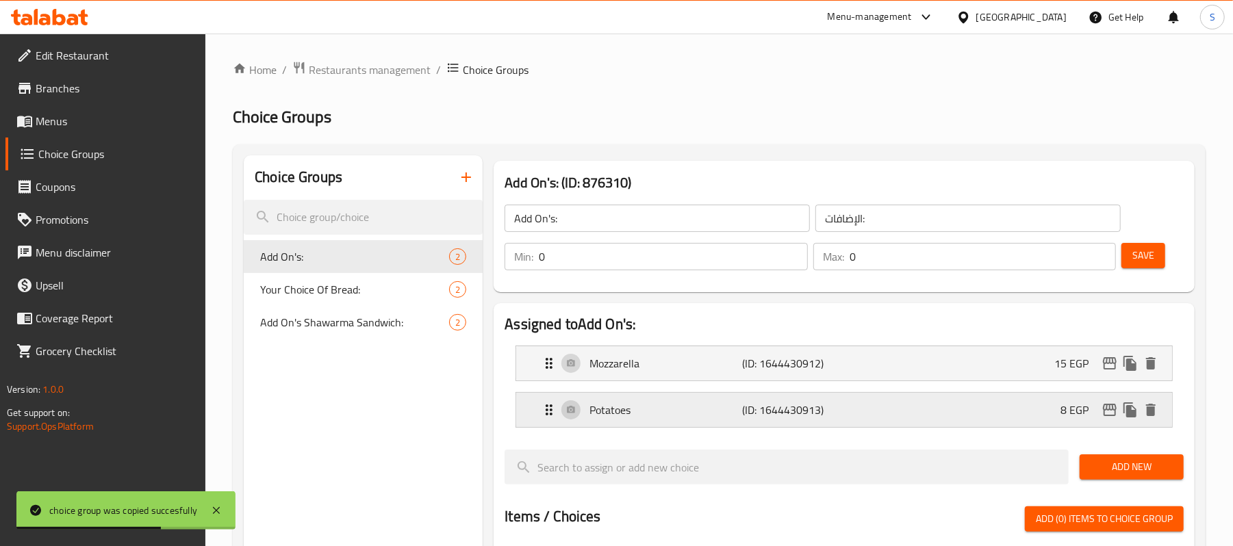
click at [1039, 417] on div "Potatoes (ID: 1644430913) 8 EGP" at bounding box center [848, 410] width 615 height 34
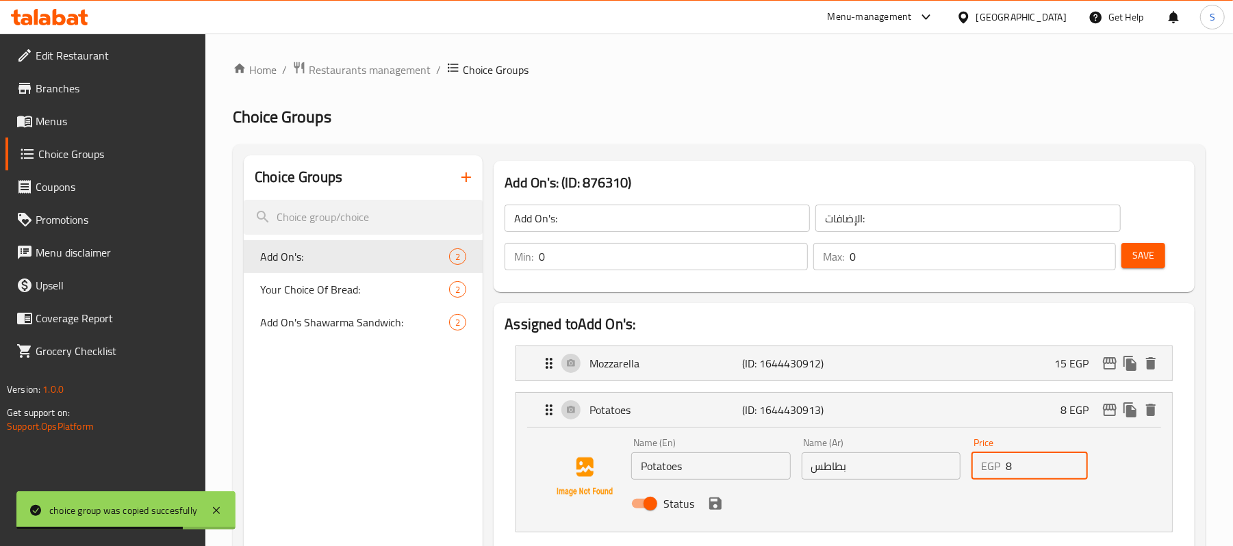
drag, startPoint x: 1020, startPoint y: 467, endPoint x: 948, endPoint y: 474, distance: 72.2
click at [948, 474] on div "Name (En) Potatoes Name (En) Name (Ar) بطاطس Name (Ar) Price EGP 8 Price Status" at bounding box center [881, 478] width 510 height 90
click at [729, 508] on div "Status" at bounding box center [881, 503] width 510 height 37
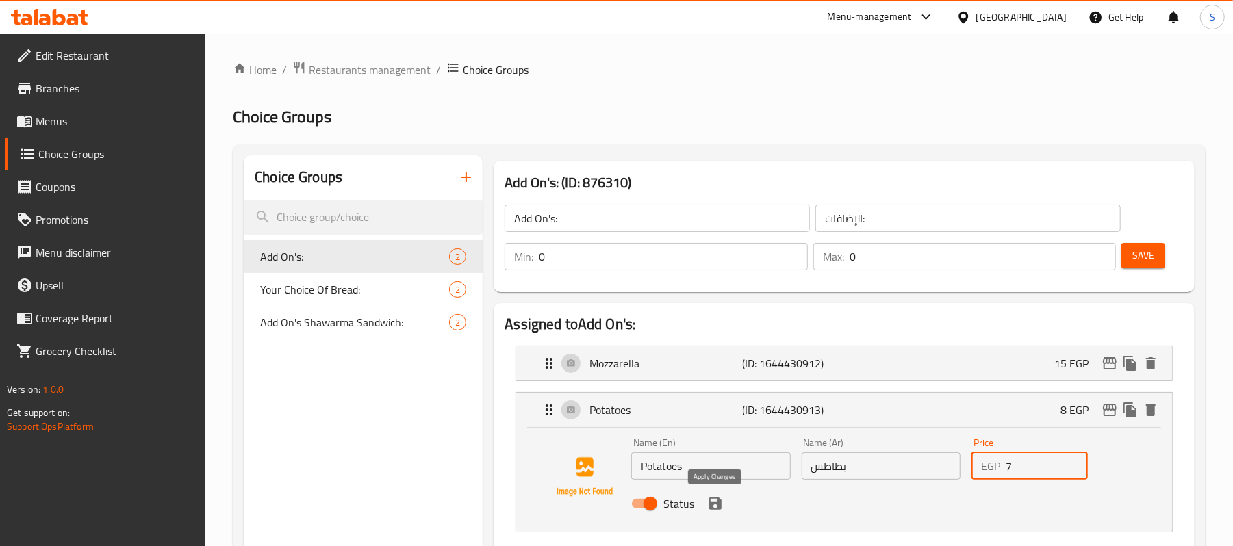
click at [719, 507] on icon "save" at bounding box center [715, 504] width 12 height 12
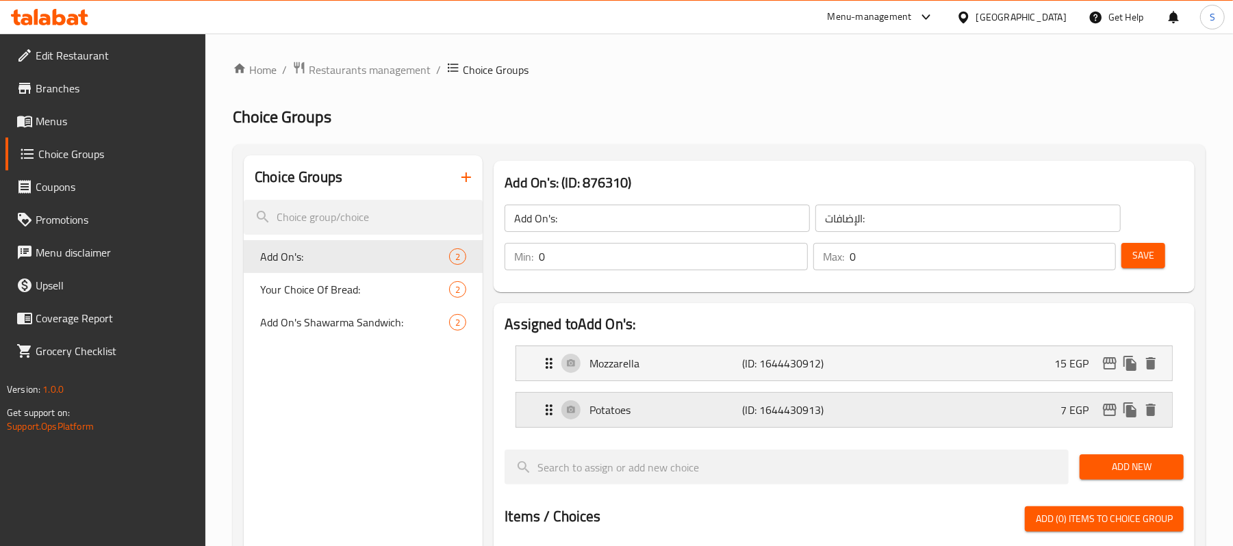
type input "7"
click at [1142, 266] on button "Save" at bounding box center [1144, 255] width 44 height 25
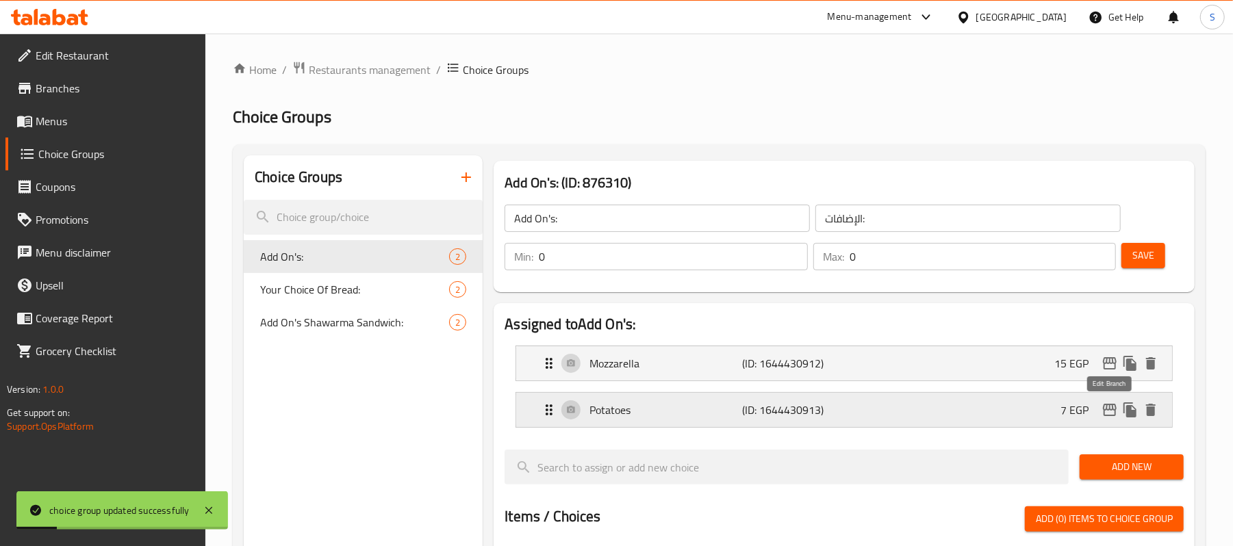
click at [1111, 407] on icon "edit" at bounding box center [1110, 410] width 16 height 16
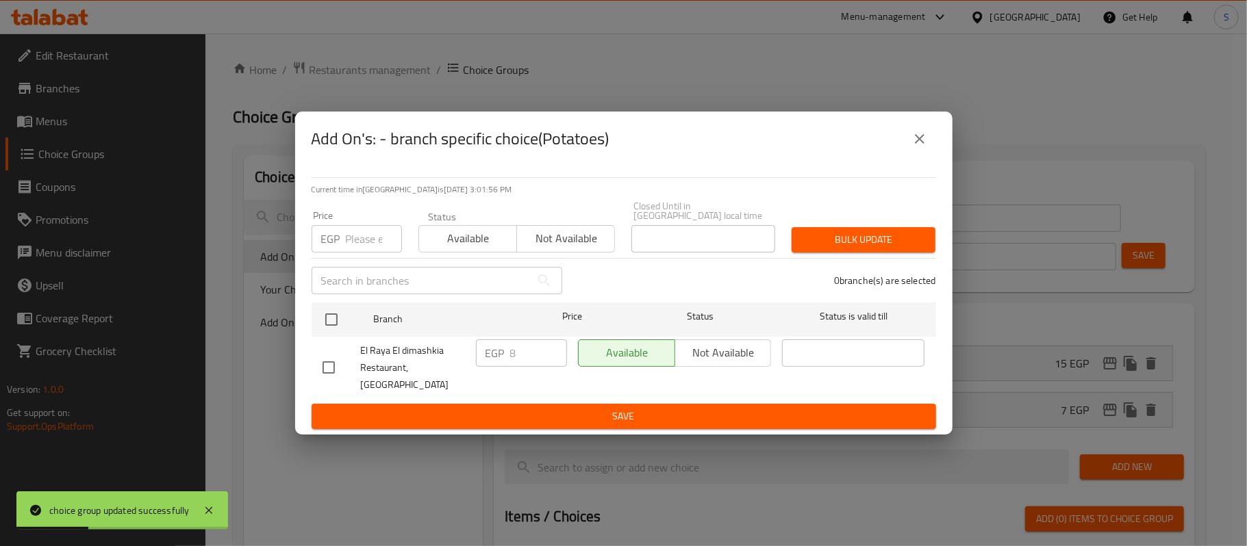
click at [343, 253] on div "EGP Price" at bounding box center [357, 238] width 90 height 27
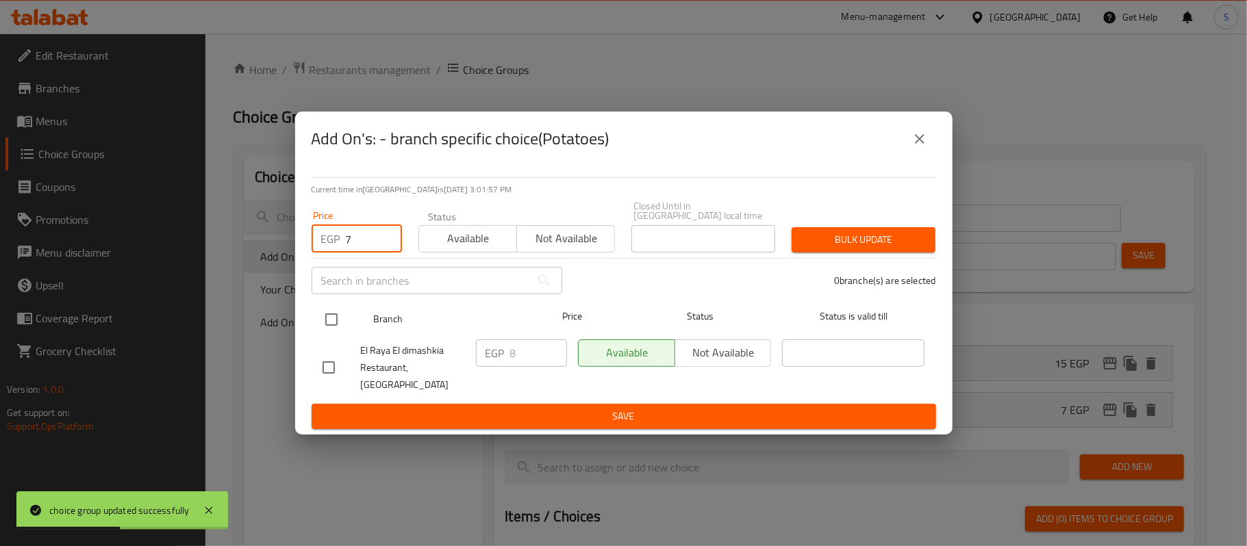
type input "7"
click at [329, 332] on input "checkbox" at bounding box center [331, 319] width 29 height 29
checkbox input "true"
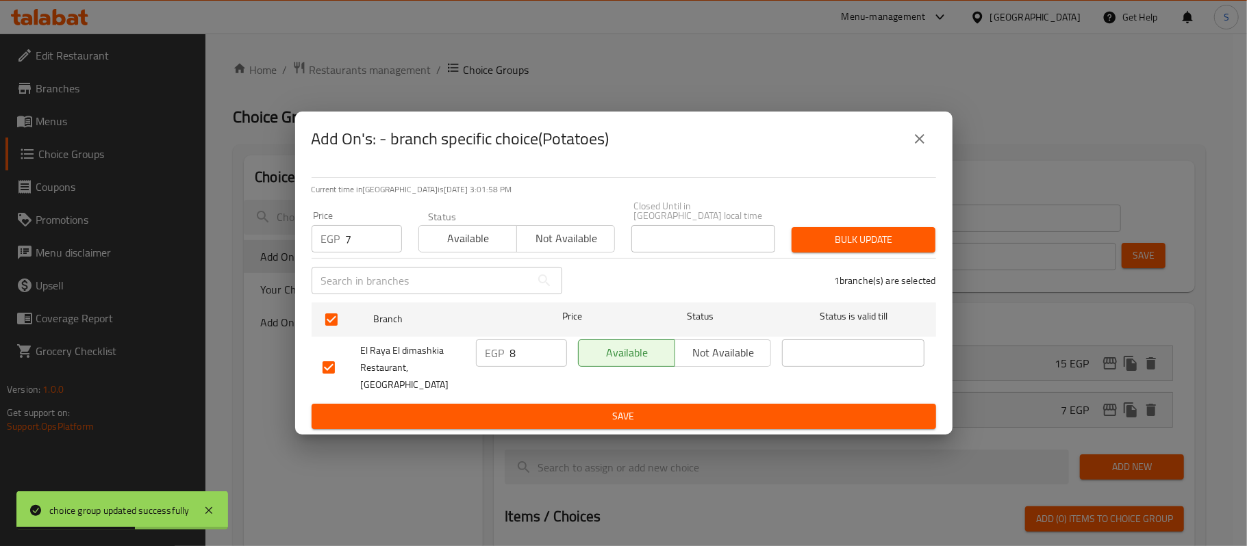
click at [855, 240] on span "Bulk update" at bounding box center [864, 239] width 122 height 17
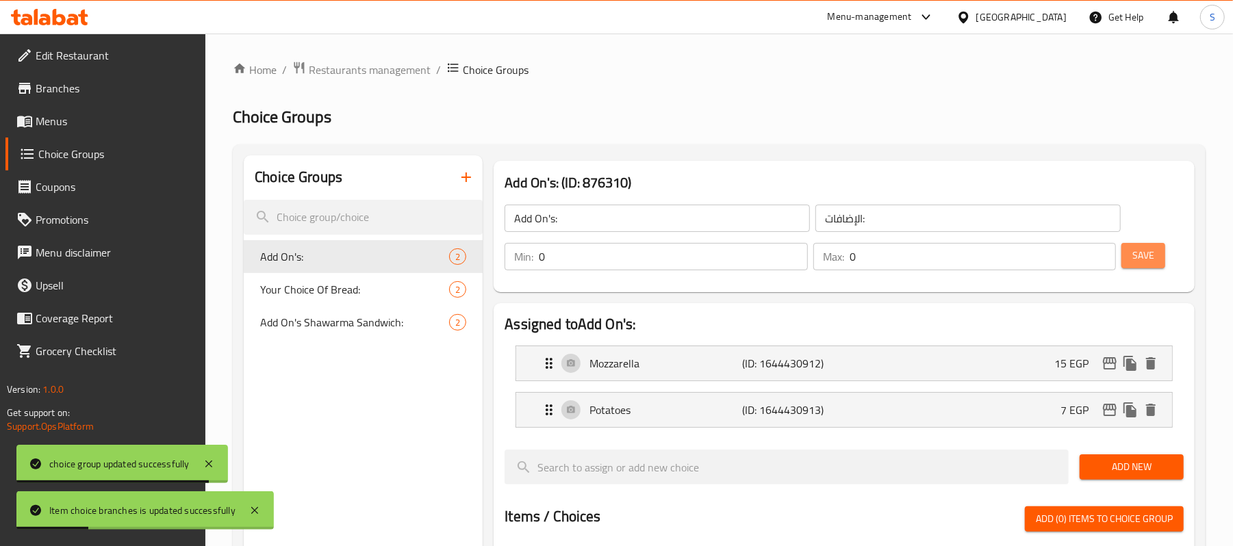
click at [1144, 249] on span "Save" at bounding box center [1144, 255] width 22 height 17
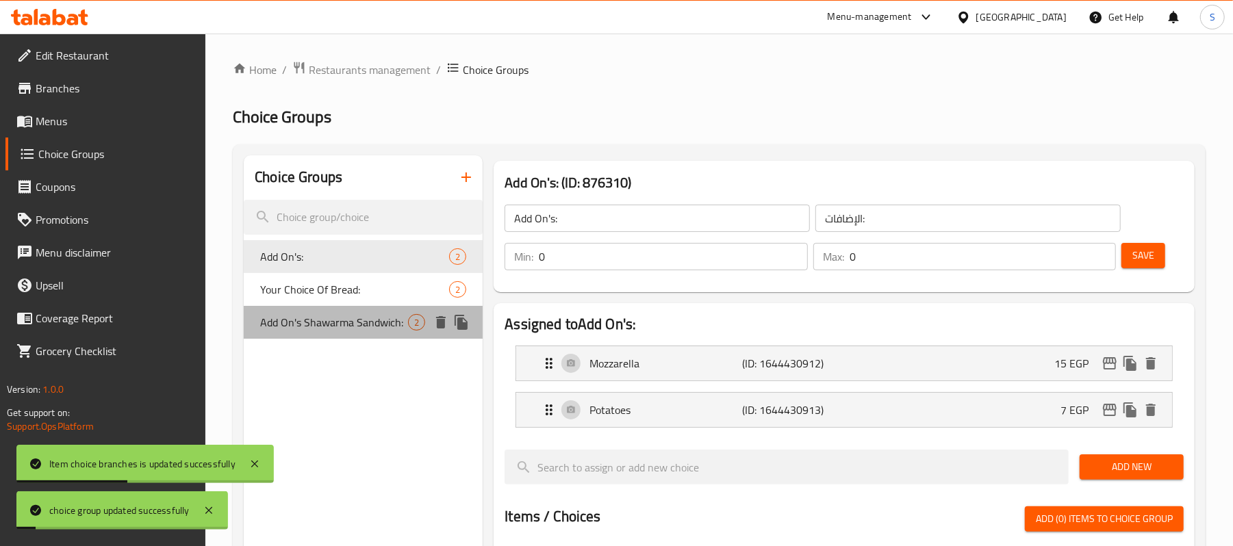
click at [343, 319] on span "Add On's Shawarma Sandwich:" at bounding box center [334, 322] width 148 height 16
type input "Add On's Shawarma Sandwich:"
type input "اضافات علي سندوتشات الشاورما:"
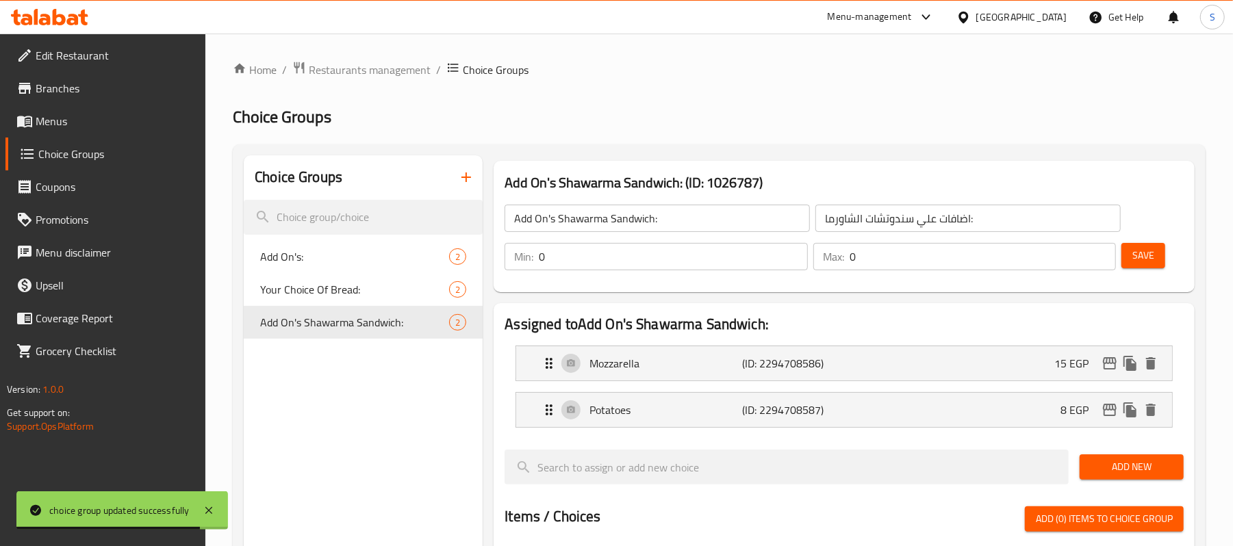
drag, startPoint x: 1121, startPoint y: 466, endPoint x: 1000, endPoint y: 483, distance: 121.7
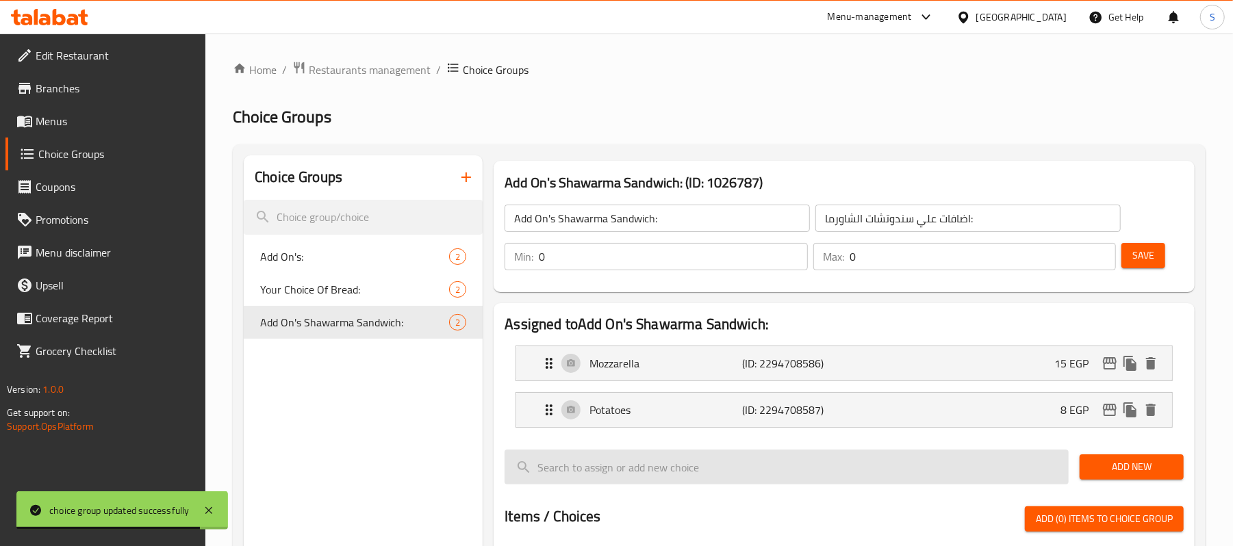
click at [1121, 467] on span "Add New" at bounding box center [1132, 467] width 82 height 17
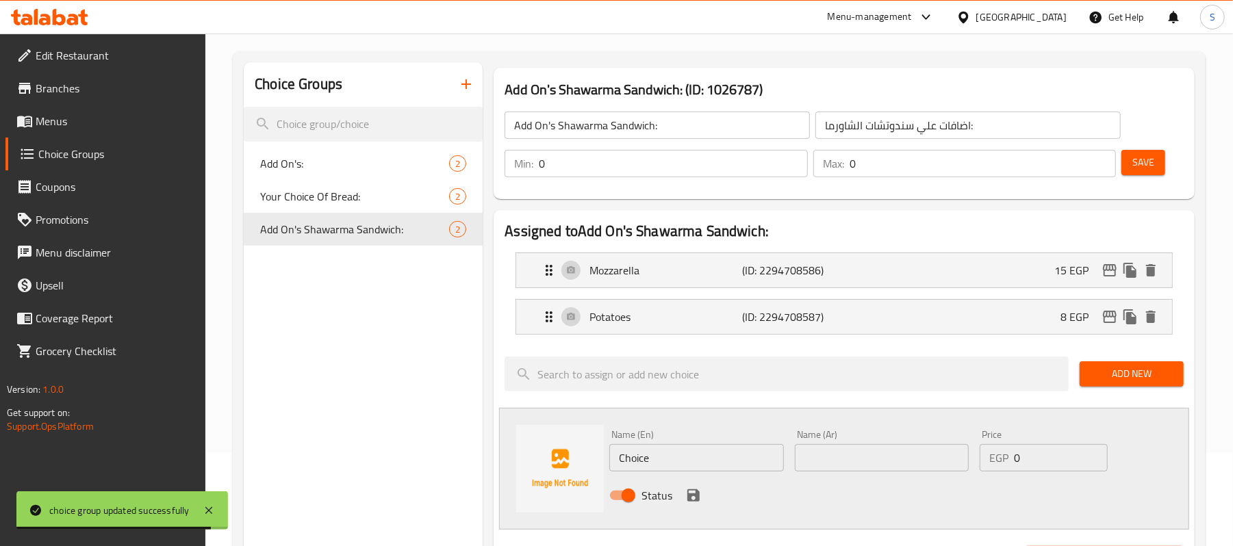
scroll to position [182, 0]
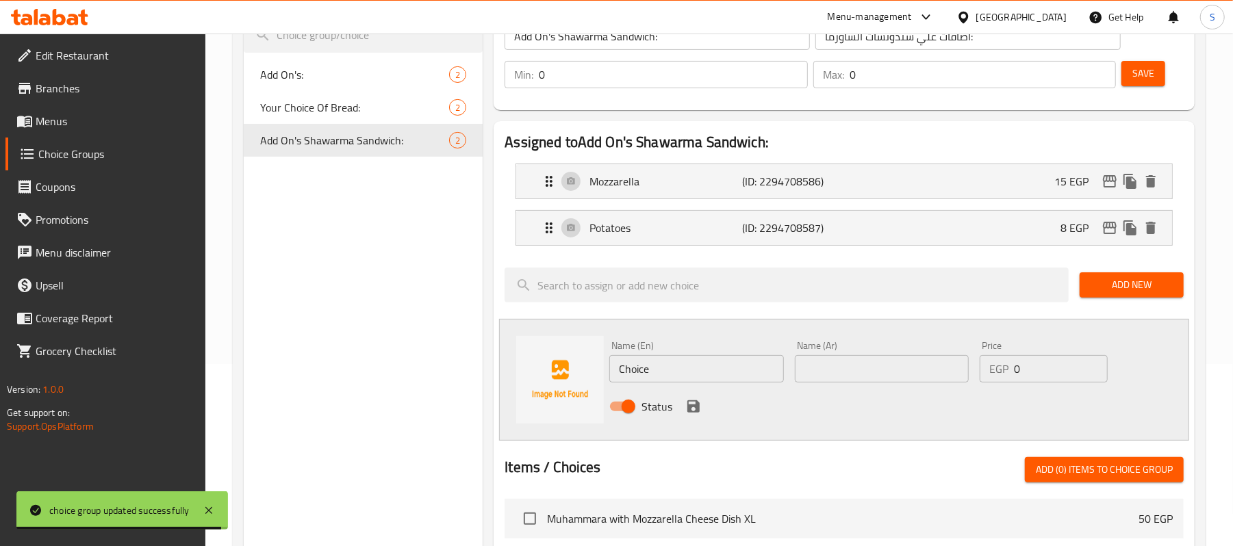
drag, startPoint x: 890, startPoint y: 362, endPoint x: 881, endPoint y: 370, distance: 12.2
click at [890, 362] on input "text" at bounding box center [882, 368] width 174 height 27
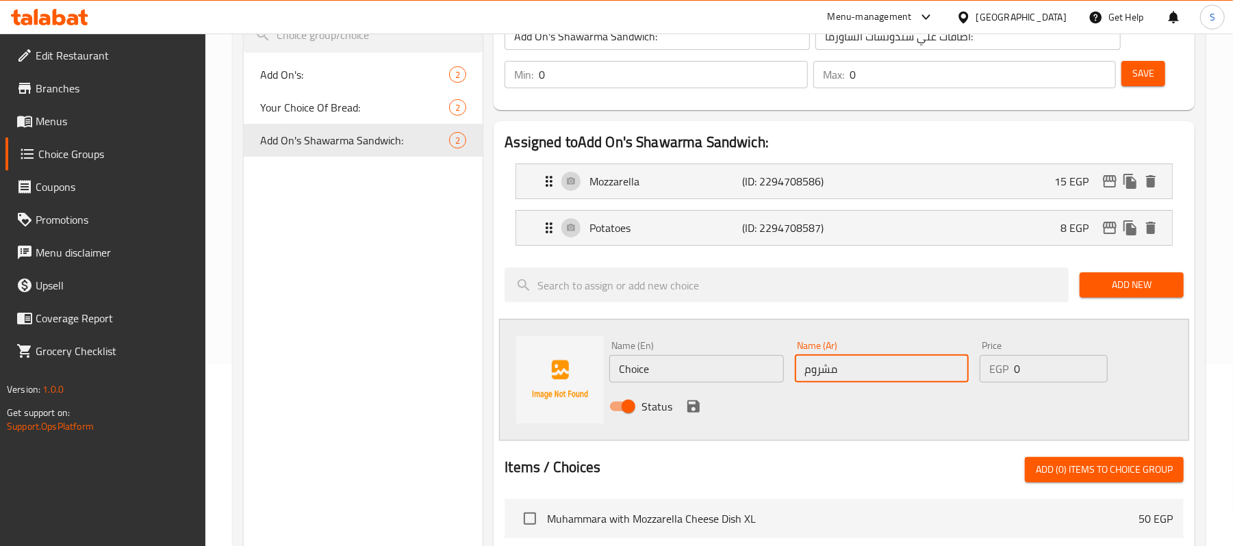
type input "مشروم"
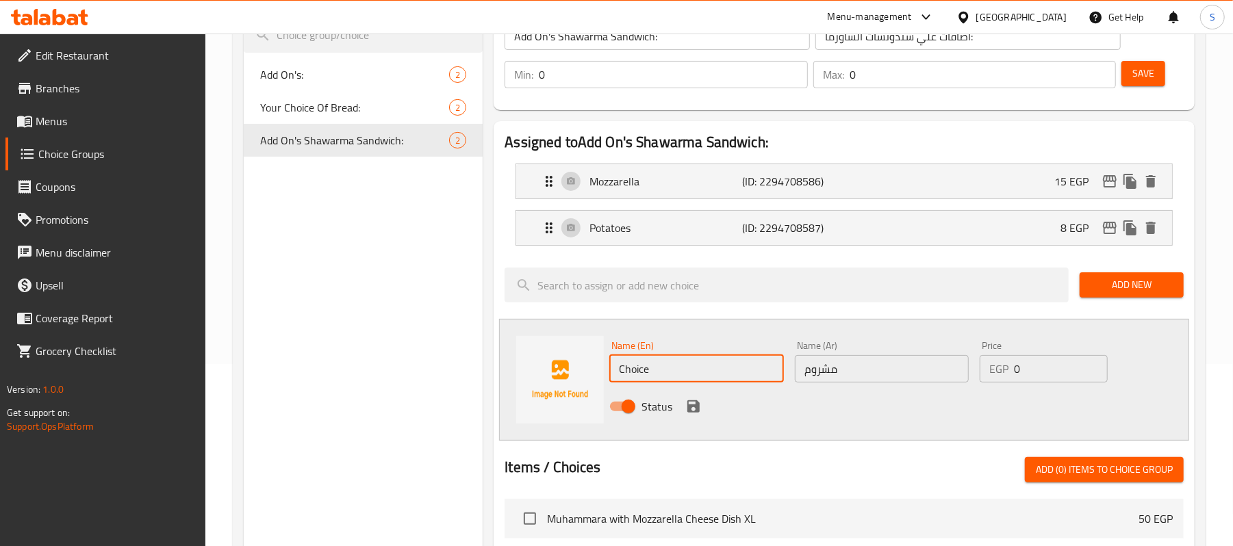
drag, startPoint x: 686, startPoint y: 374, endPoint x: 505, endPoint y: 373, distance: 181.5
click at [507, 373] on div "Name (En) Choice Name (En) Name (Ar) مشروم Name (Ar) Price EGP 0 Price Status" at bounding box center [844, 380] width 690 height 122
type input "Mushroom"
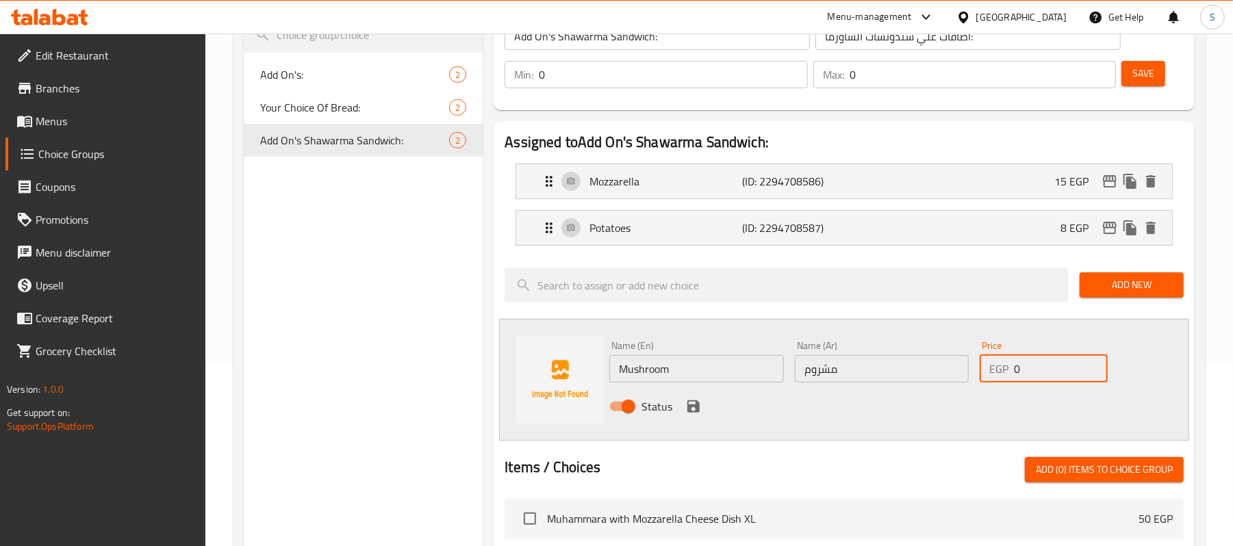
drag, startPoint x: 1025, startPoint y: 371, endPoint x: 996, endPoint y: 378, distance: 30.2
click at [996, 378] on div "EGP 0 Price" at bounding box center [1044, 368] width 128 height 27
type input "20"
click at [689, 404] on icon "save" at bounding box center [693, 407] width 16 height 16
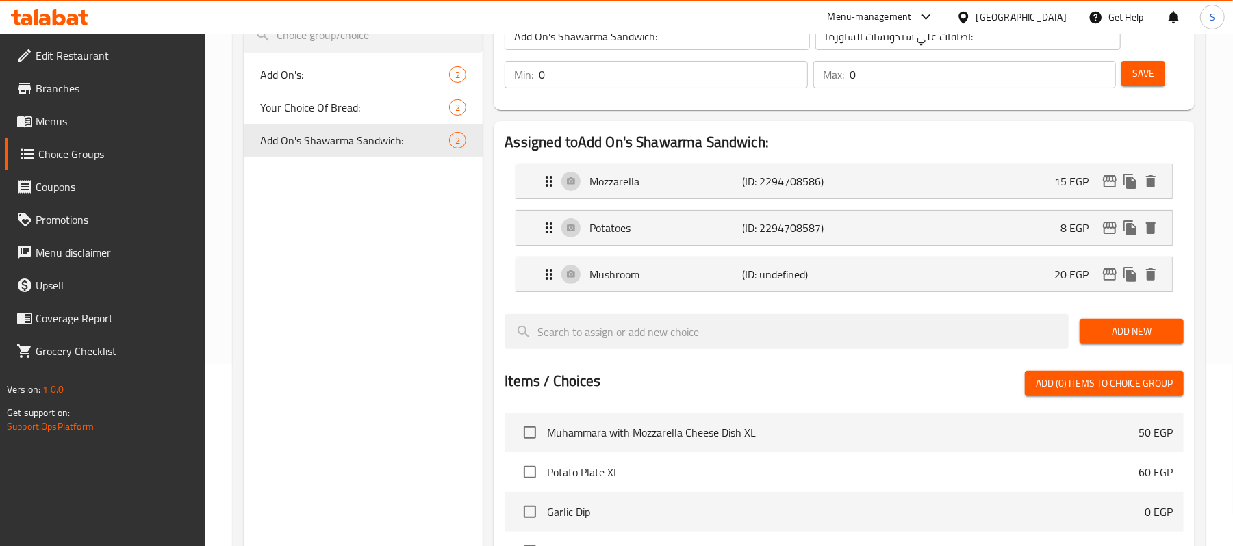
click at [1129, 334] on span "Add New" at bounding box center [1132, 331] width 82 height 17
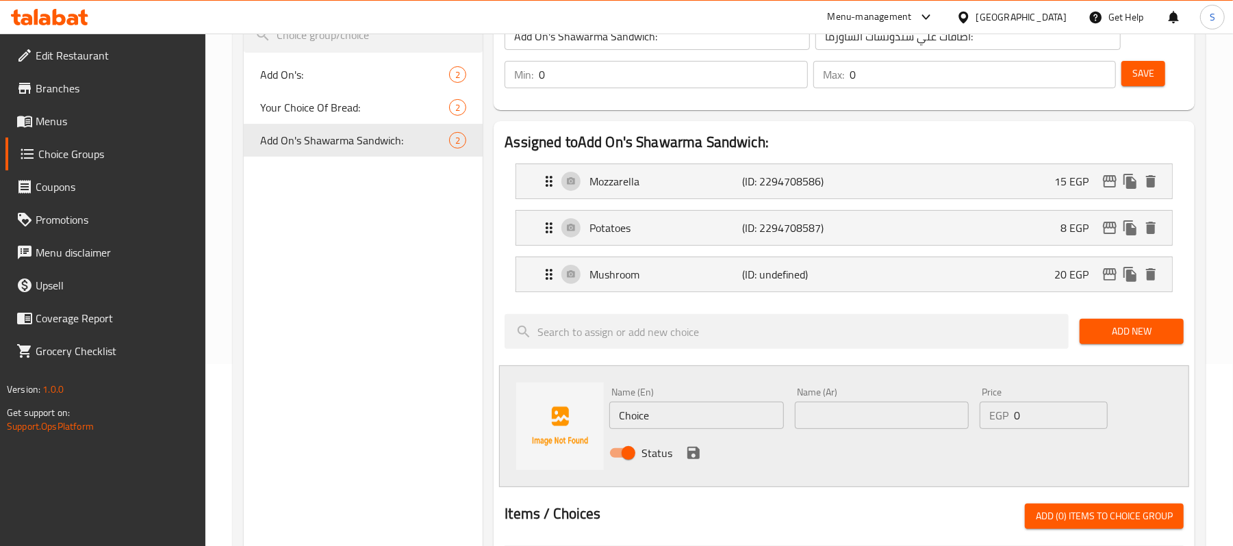
click at [850, 409] on input "text" at bounding box center [882, 415] width 174 height 27
type input "a"
drag, startPoint x: 705, startPoint y: 422, endPoint x: 504, endPoint y: 401, distance: 201.8
click at [504, 401] on div "Name (En) Choice Name (En) Name (Ar) Name (Ar) Price EGP 0 Price Status" at bounding box center [844, 427] width 690 height 122
type input "Shawarma"
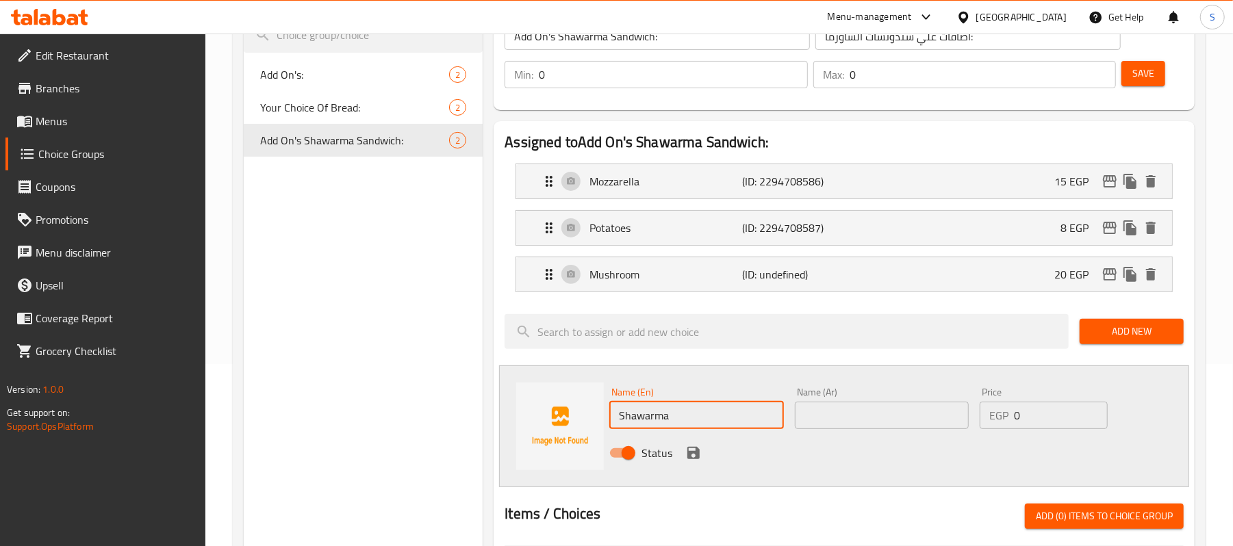
click at [904, 448] on div "Status" at bounding box center [881, 453] width 555 height 37
drag, startPoint x: 903, startPoint y: 430, endPoint x: 889, endPoint y: 434, distance: 14.3
click at [903, 429] on input "text" at bounding box center [882, 415] width 174 height 27
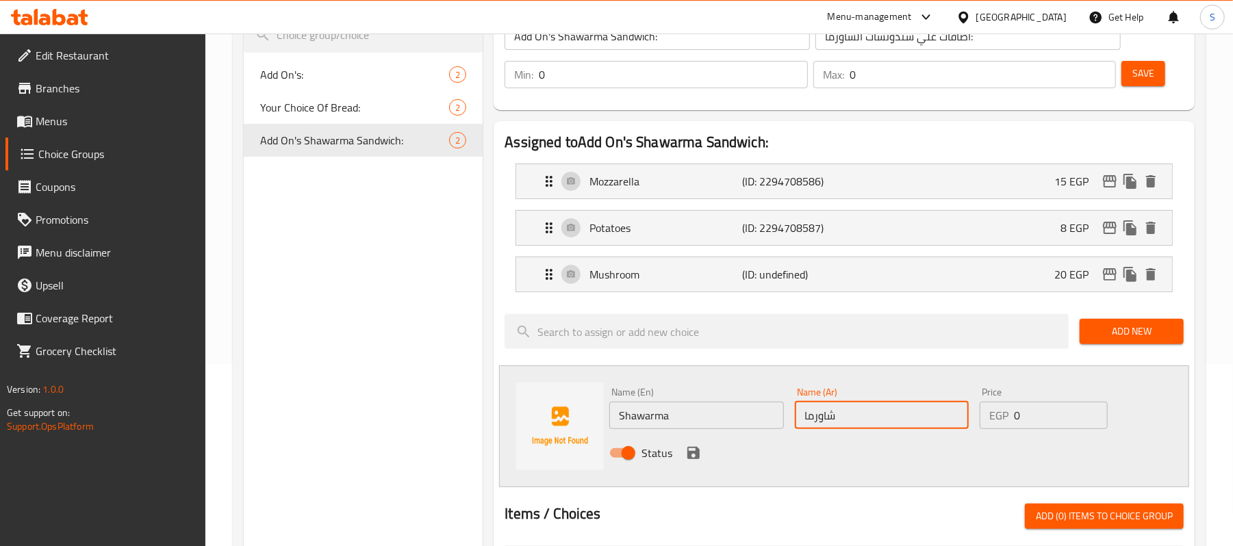
type input "شاورما"
drag, startPoint x: 1050, startPoint y: 407, endPoint x: 903, endPoint y: 422, distance: 148.0
click at [903, 422] on div "Name (En) Shawarma Name (En) Name (Ar) شاورما Name (Ar) Price EGP 0 Price Status" at bounding box center [881, 427] width 555 height 90
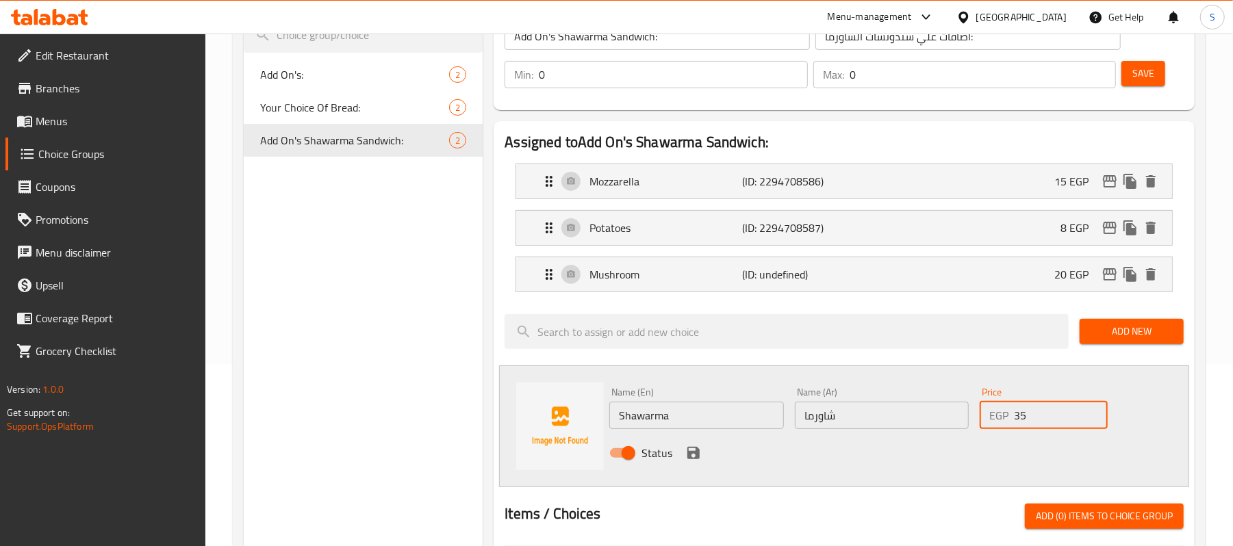
type input "35"
click at [683, 442] on div "Status" at bounding box center [881, 453] width 555 height 37
drag, startPoint x: 690, startPoint y: 449, endPoint x: 718, endPoint y: 494, distance: 53.2
click at [690, 450] on icon "save" at bounding box center [693, 453] width 16 height 16
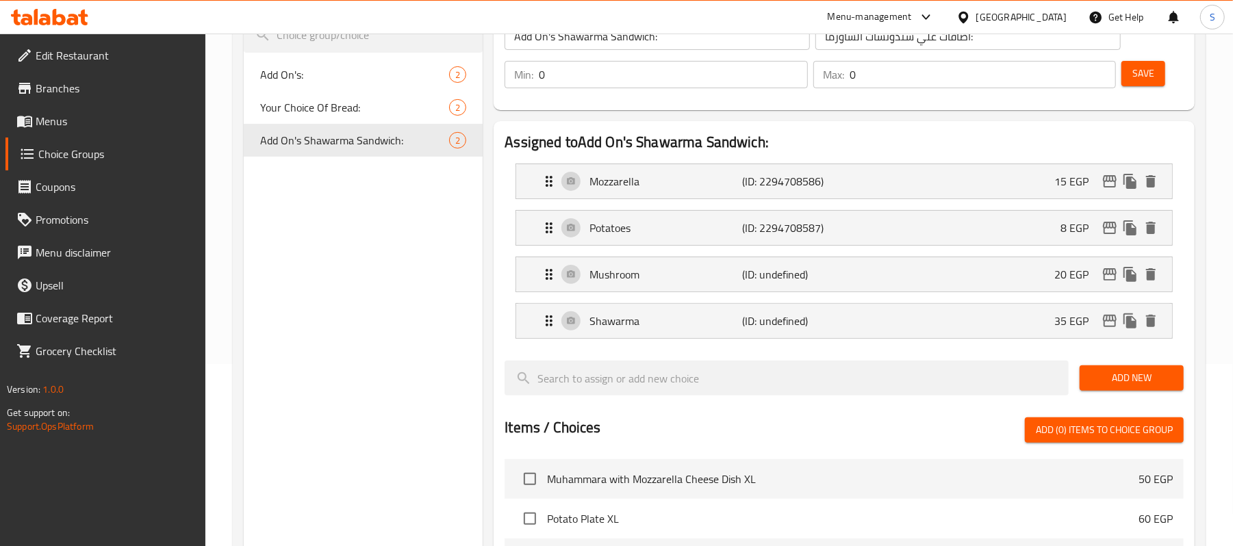
click at [1140, 80] on span "Save" at bounding box center [1144, 73] width 22 height 17
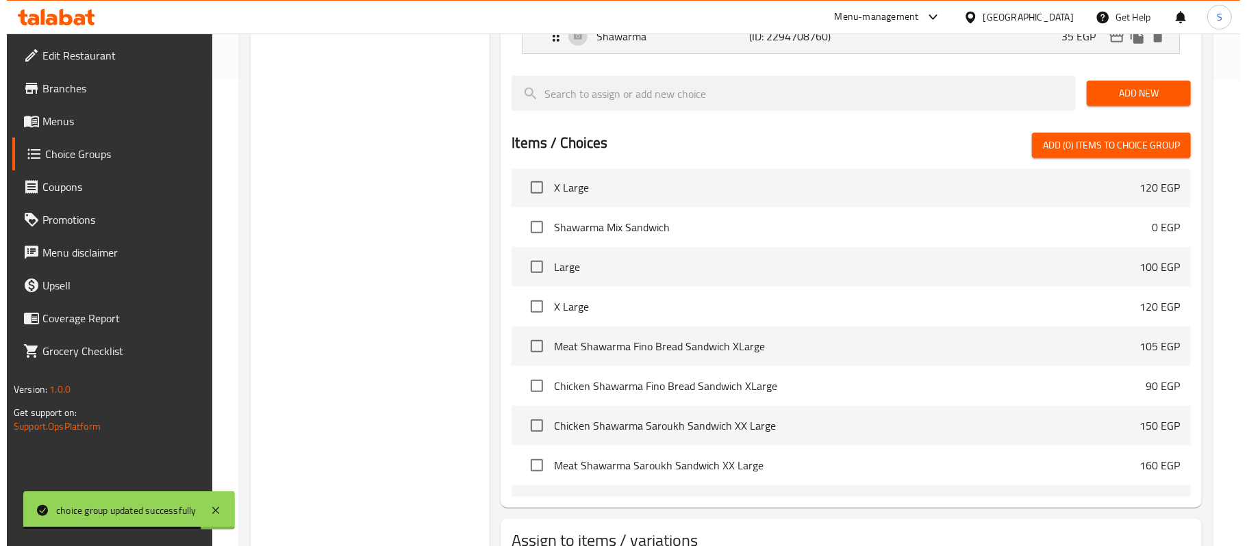
scroll to position [570, 0]
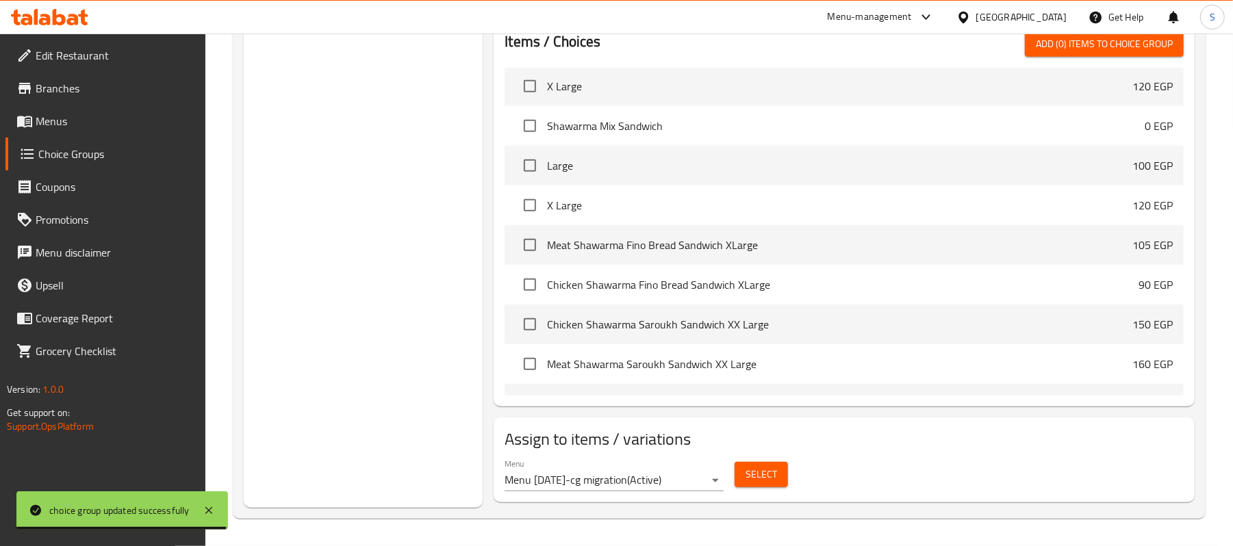
click at [756, 477] on span "Select" at bounding box center [761, 474] width 31 height 17
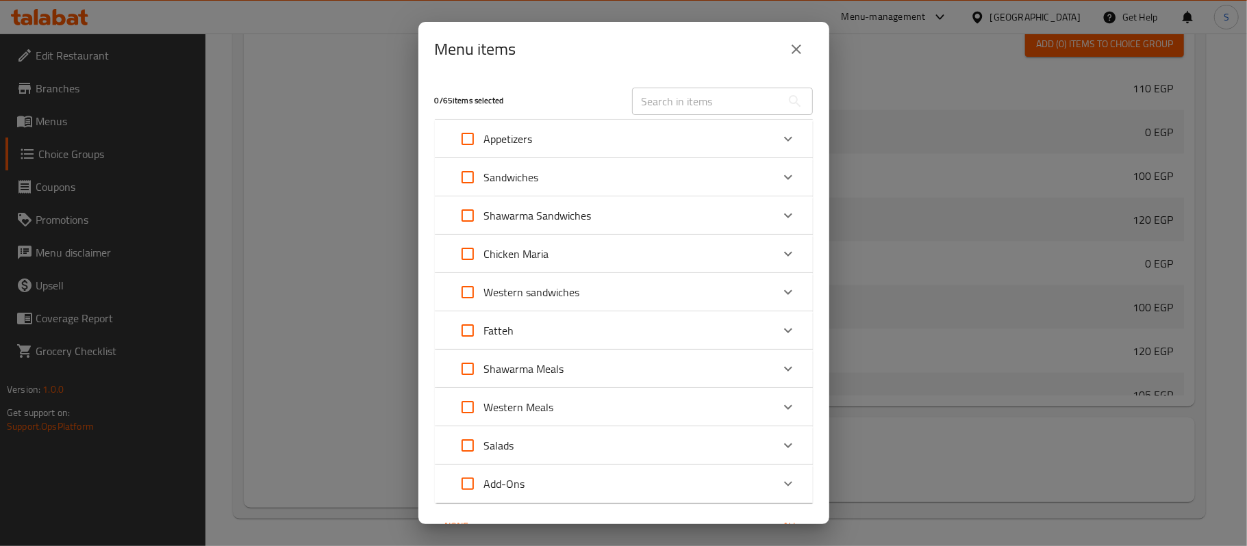
click at [780, 218] on icon "Expand" at bounding box center [788, 215] width 16 height 16
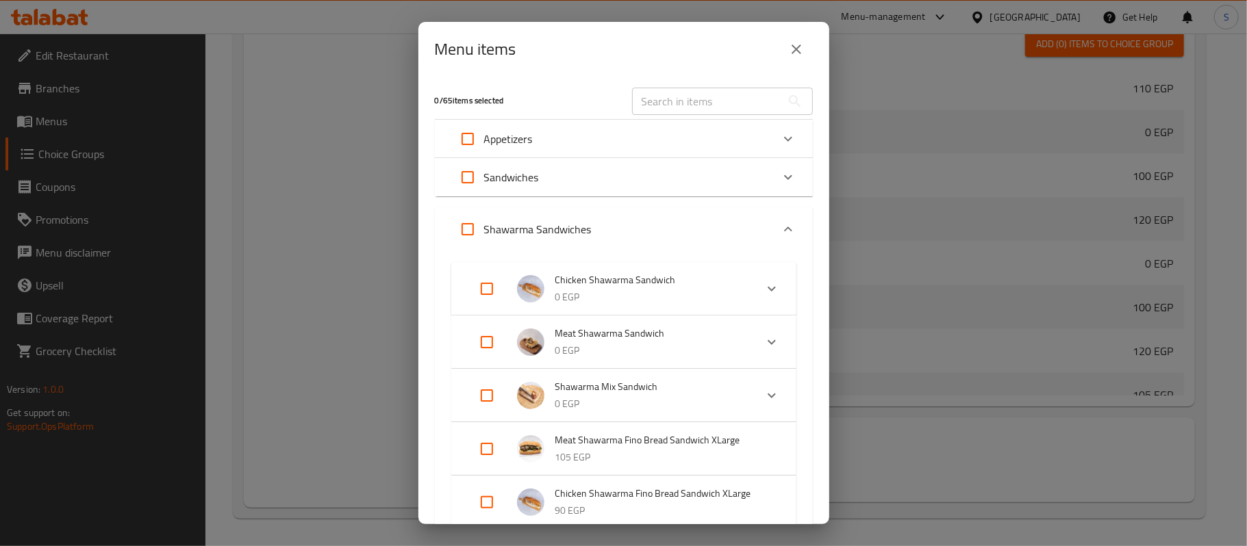
click at [470, 227] on input "Expand" at bounding box center [467, 229] width 33 height 33
checkbox input "true"
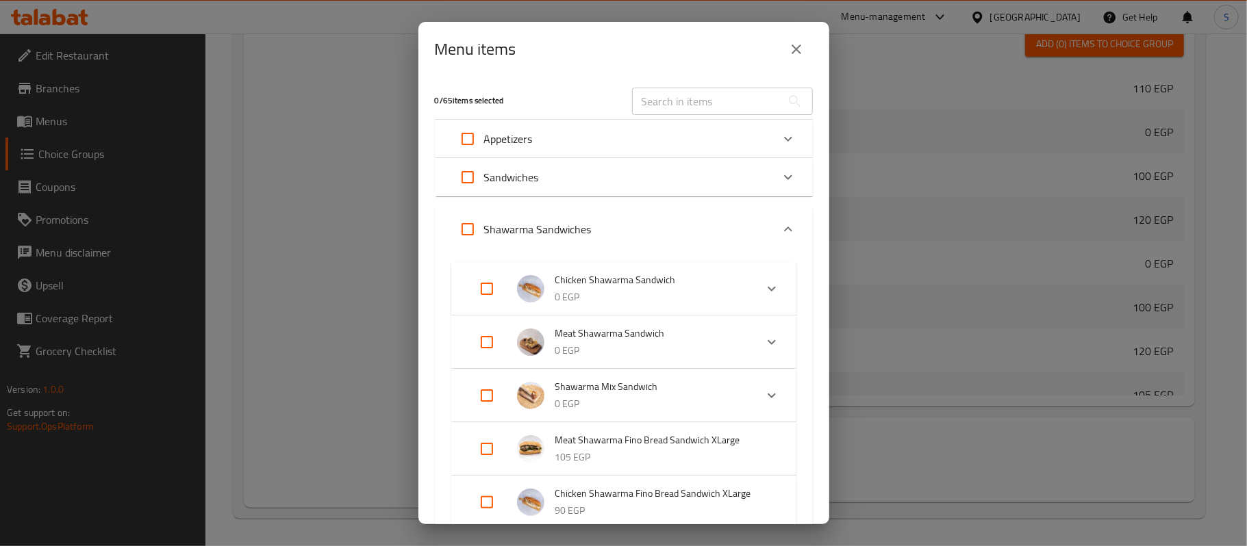
checkbox input "true"
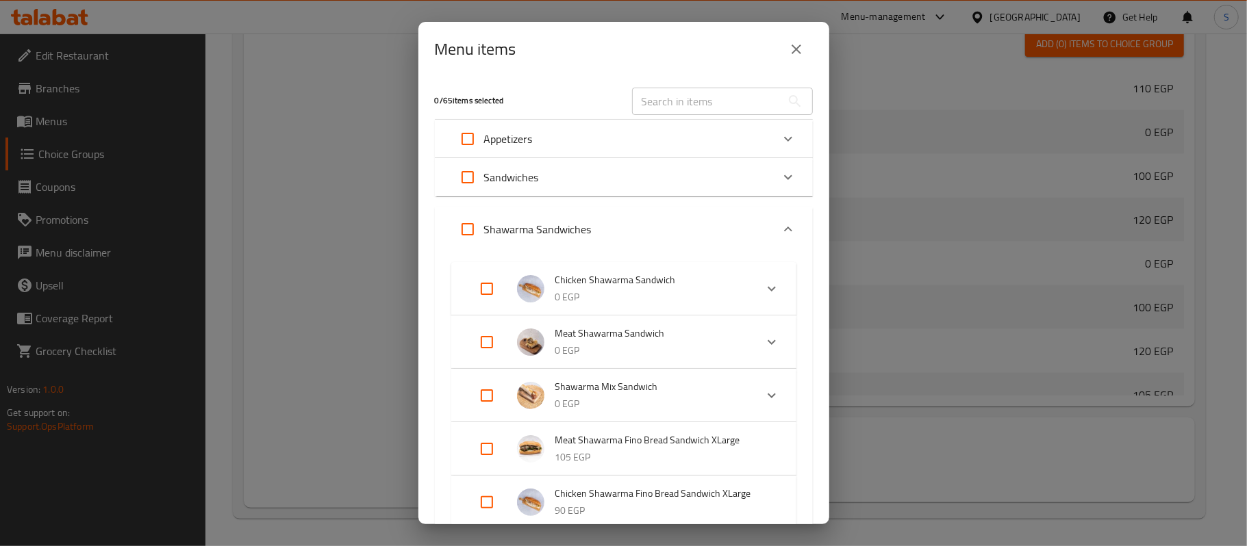
checkbox input "true"
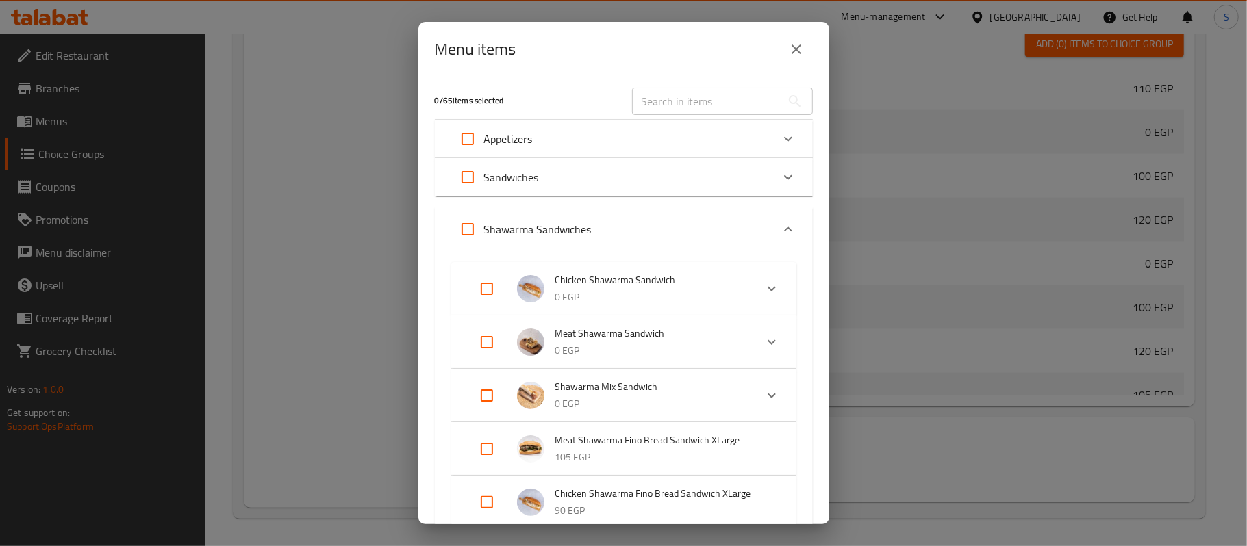
checkbox input "true"
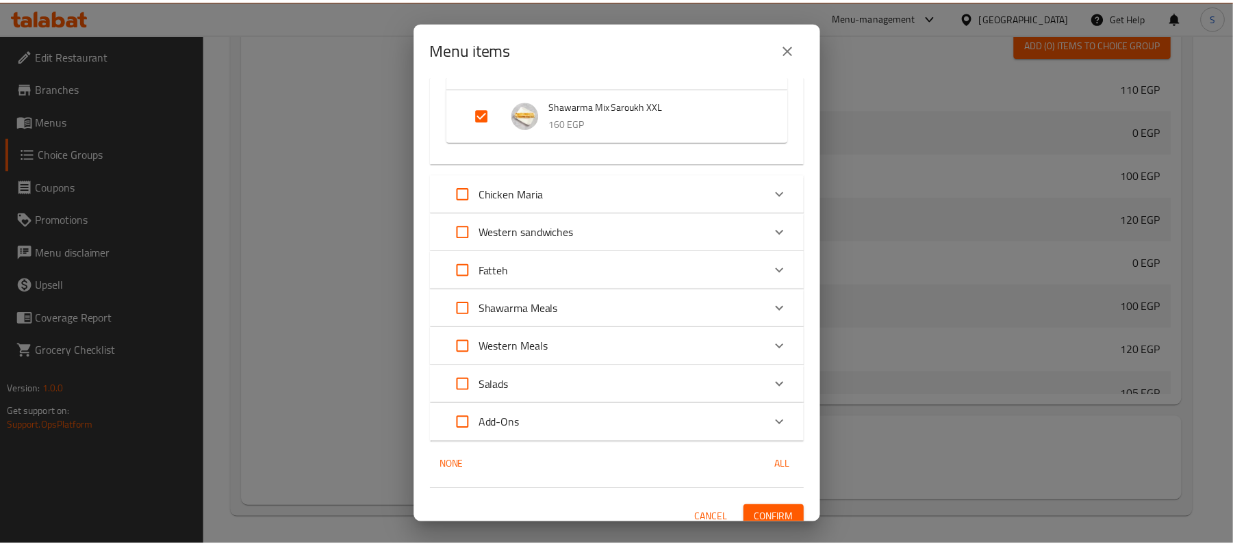
scroll to position [561, 0]
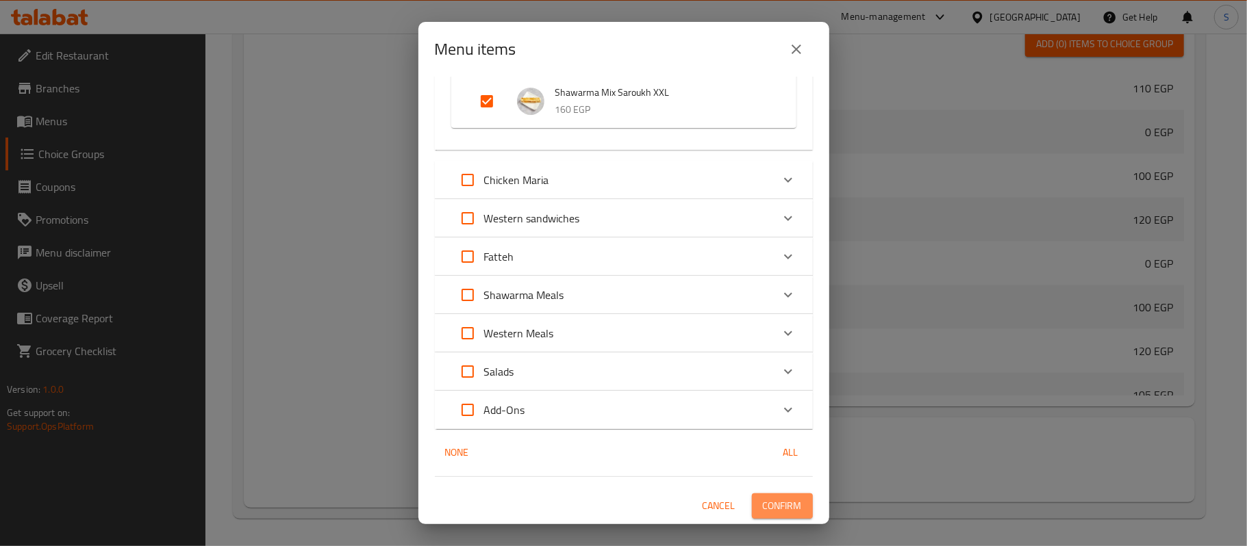
click at [787, 508] on button "Confirm" at bounding box center [782, 506] width 61 height 25
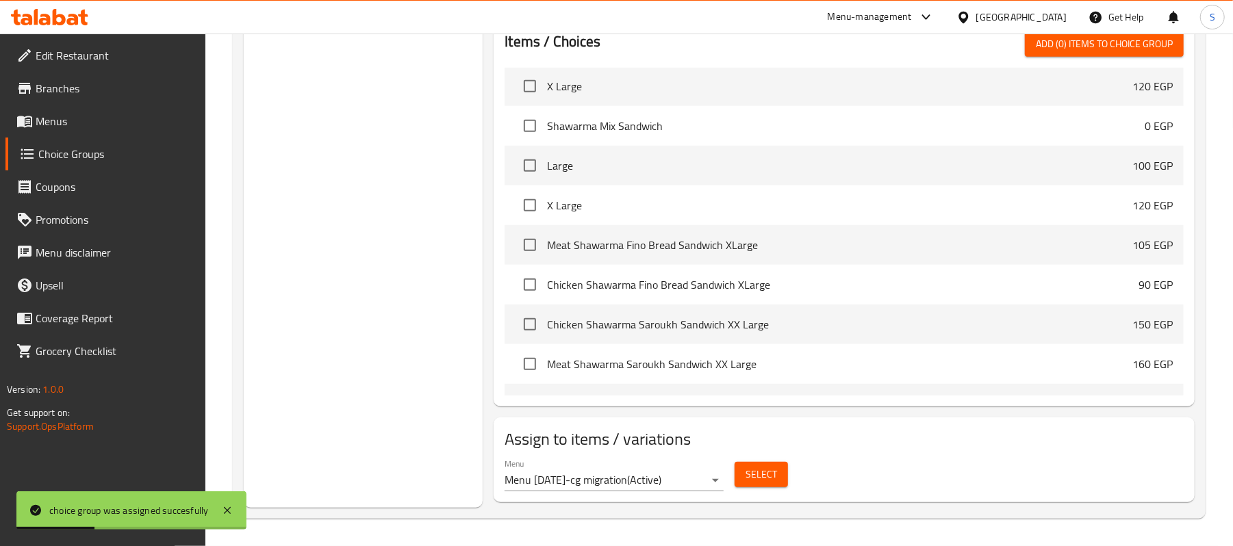
scroll to position [114, 0]
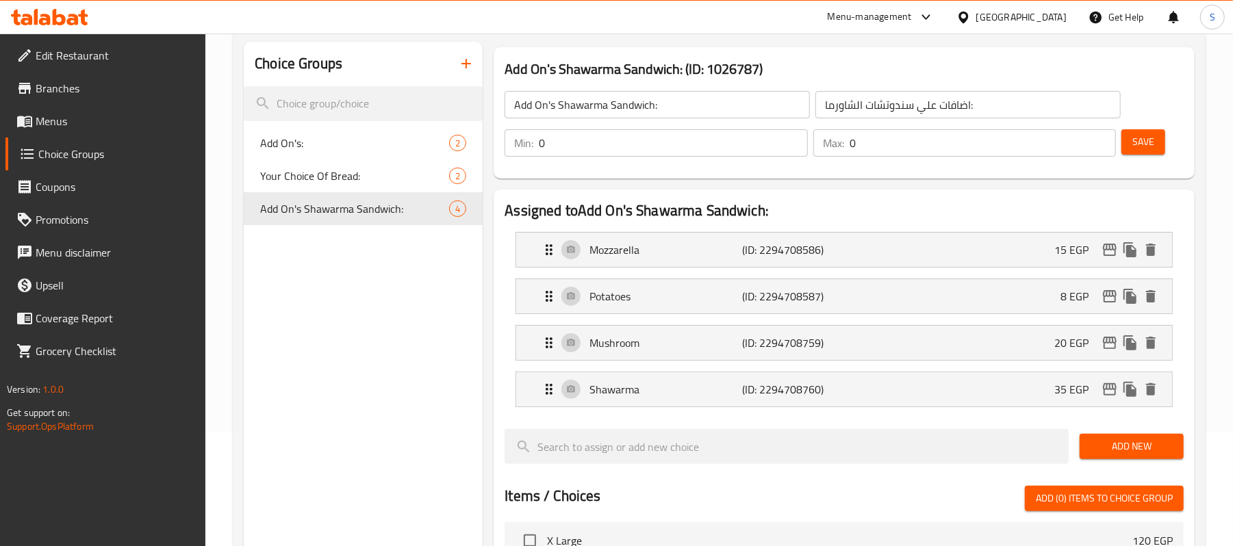
click at [66, 123] on span "Menus" at bounding box center [116, 121] width 160 height 16
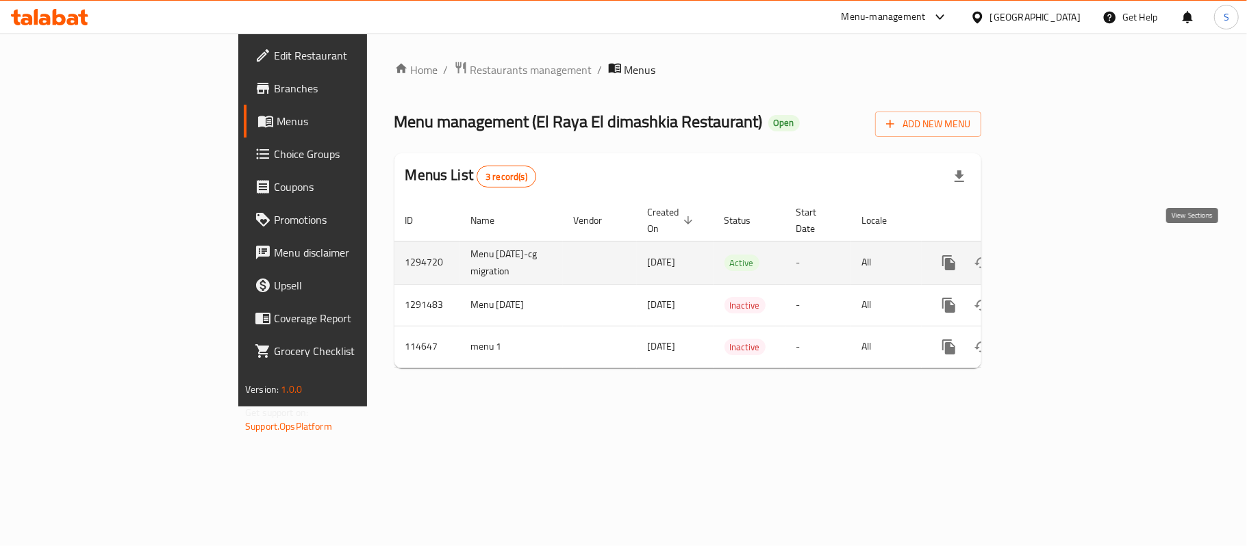
click at [1064, 250] on link "enhanced table" at bounding box center [1047, 263] width 33 height 33
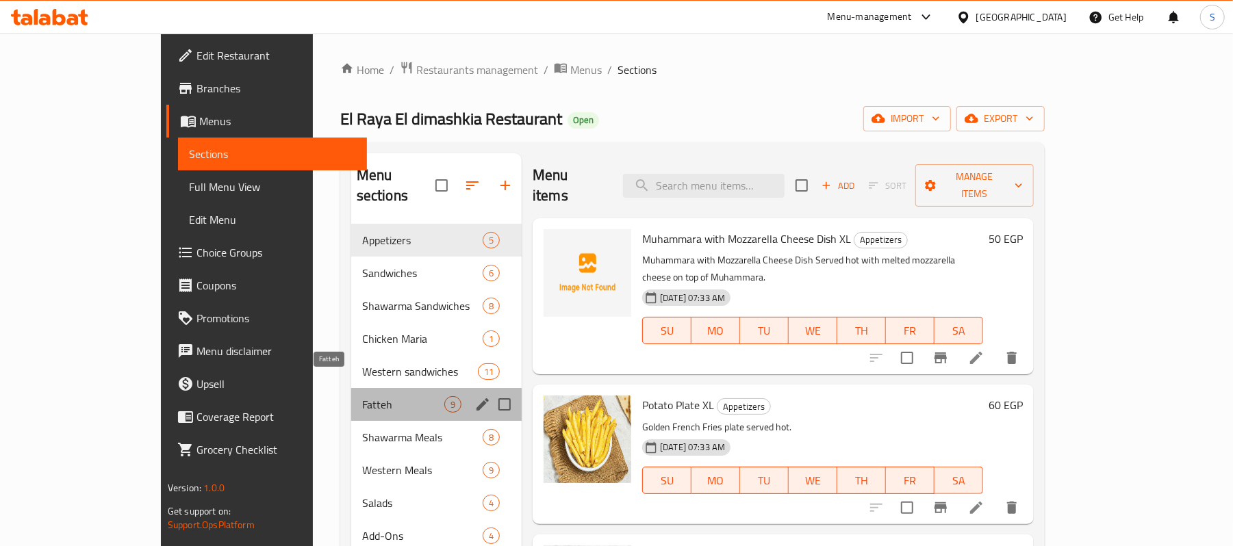
click at [362, 396] on span "Fatteh" at bounding box center [403, 404] width 82 height 16
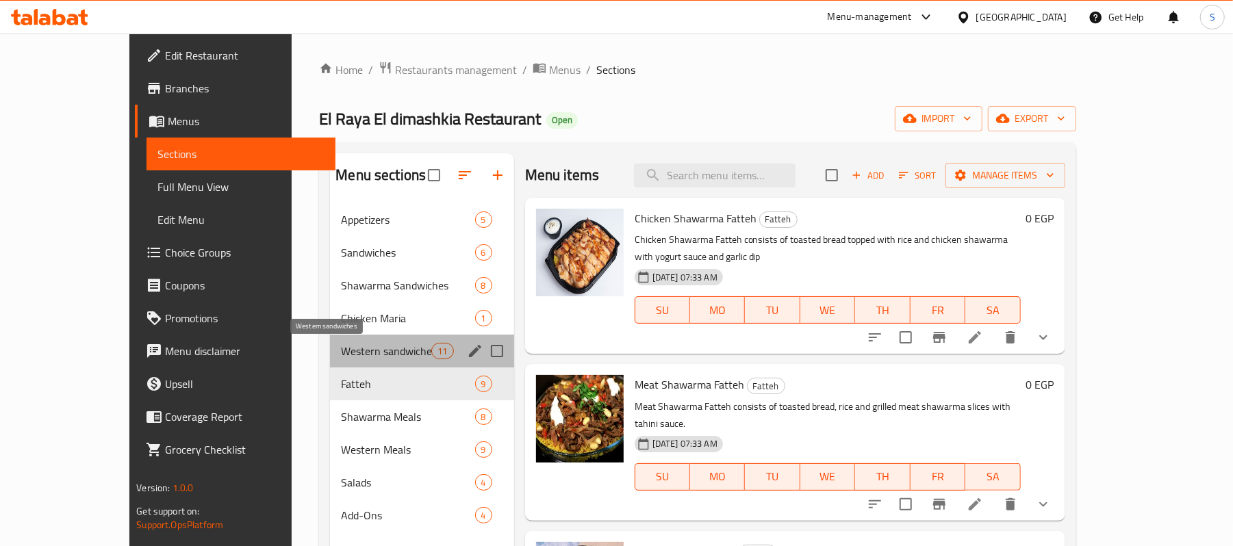
click at [341, 355] on span "Western sandwiches" at bounding box center [386, 351] width 90 height 16
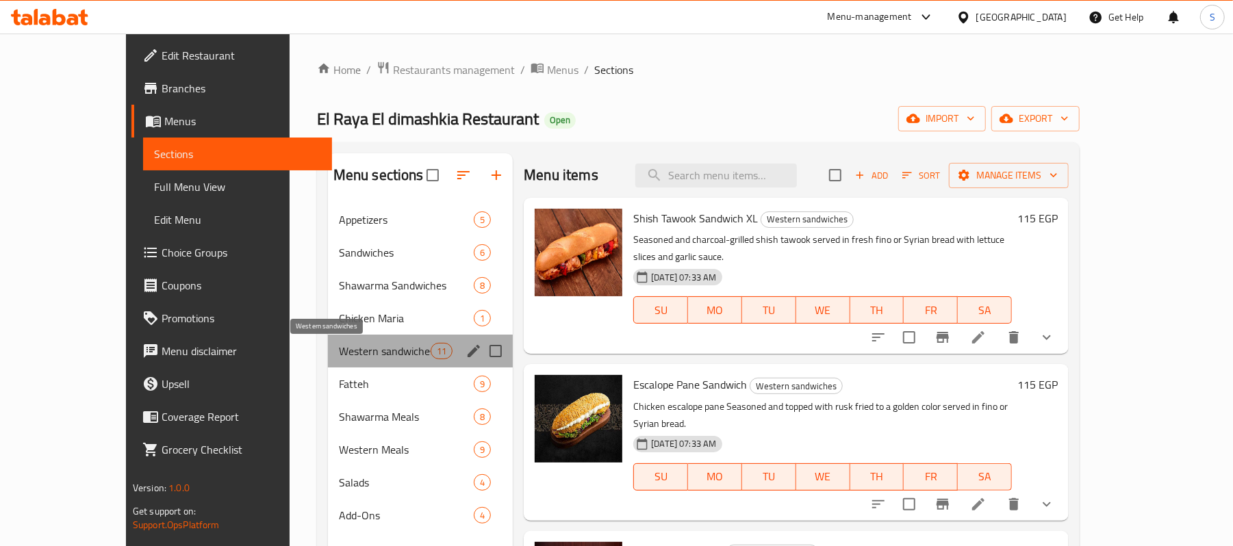
click at [339, 357] on span "Western sandwiches" at bounding box center [385, 351] width 92 height 16
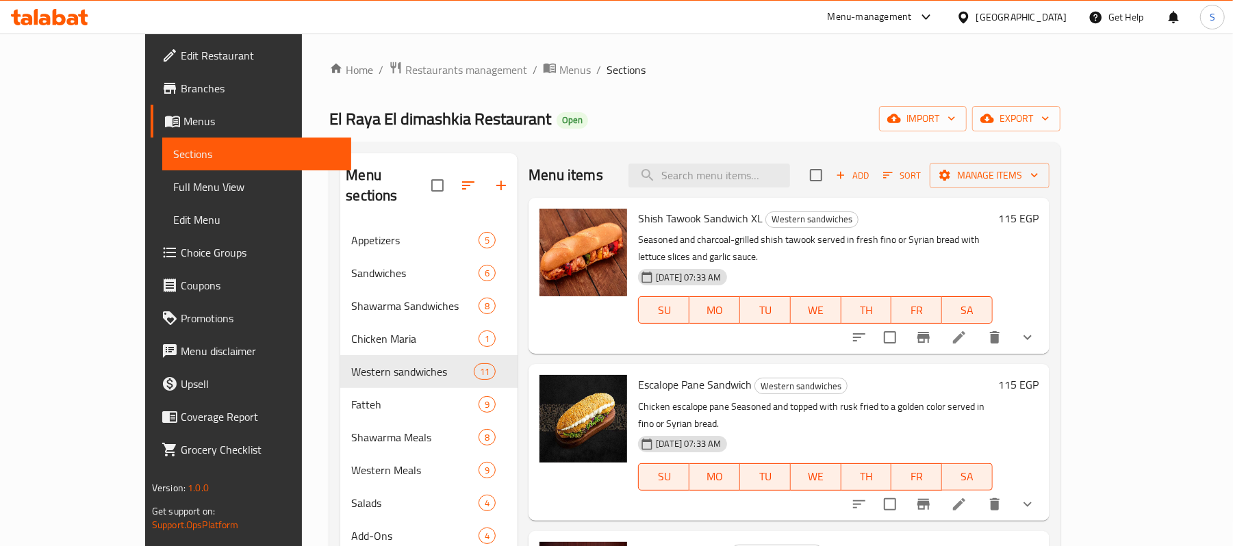
click at [1039, 219] on h6 "115 EGP" at bounding box center [1018, 218] width 40 height 19
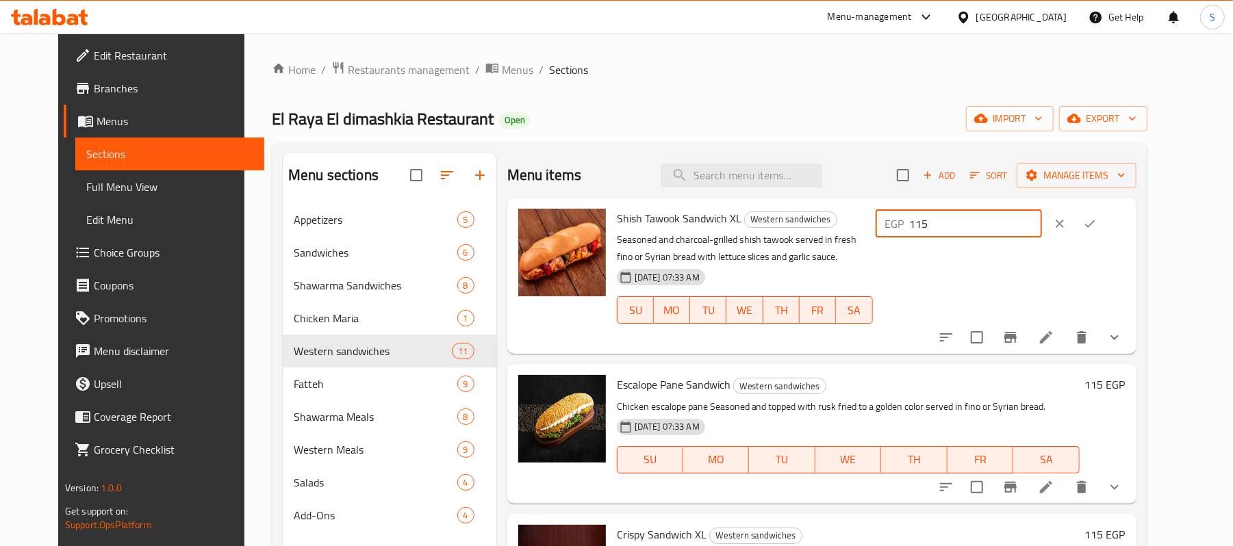
drag, startPoint x: 1063, startPoint y: 219, endPoint x: 922, endPoint y: 214, distance: 141.8
click at [929, 214] on div "Shish Tawook Sandwich XL Western sandwiches Seasoned and charcoal-grilled shish…" at bounding box center [871, 275] width 520 height 145
type input "125"
click at [1097, 222] on icon "ok" at bounding box center [1090, 224] width 14 height 14
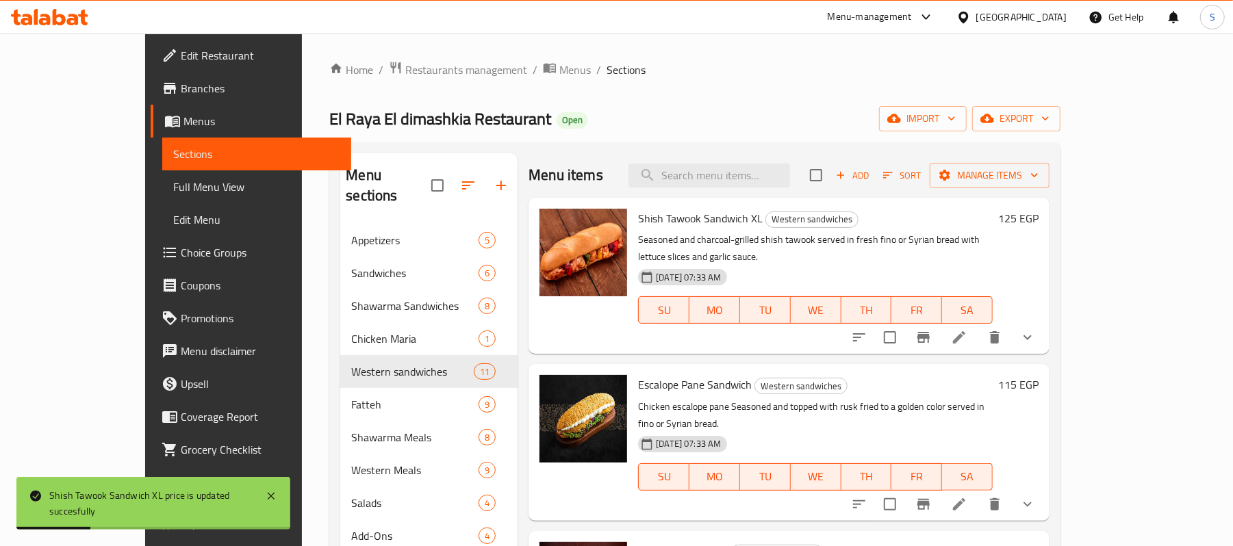
click at [1039, 375] on h6 "115 EGP" at bounding box center [1018, 384] width 40 height 19
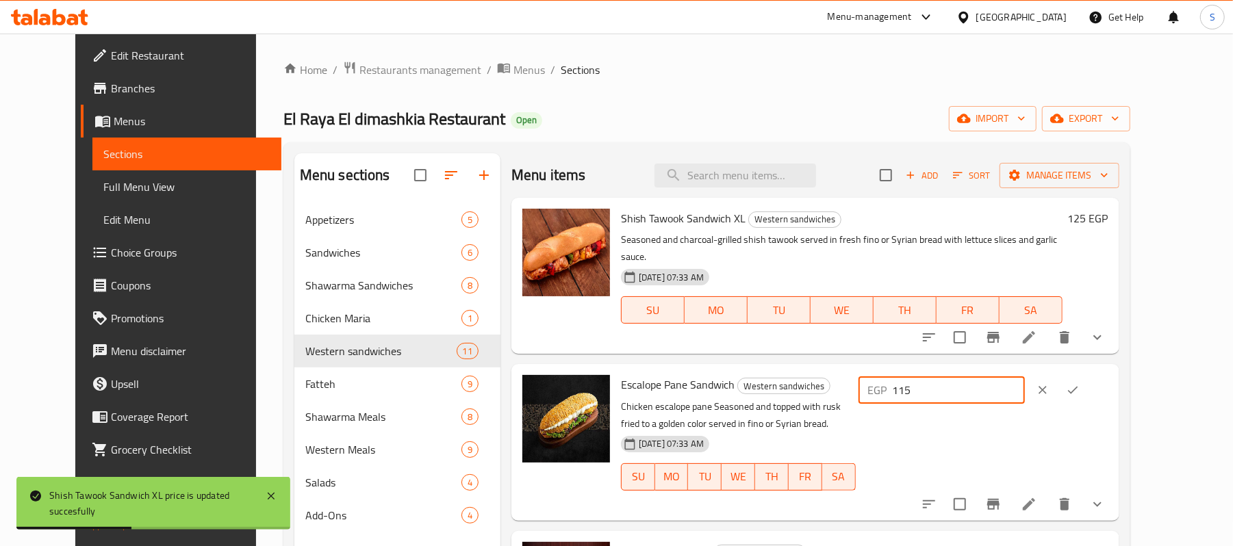
drag, startPoint x: 1044, startPoint y: 374, endPoint x: 891, endPoint y: 378, distance: 153.4
click at [923, 373] on div "Escalope Pane Sandwich Western sandwiches Chicken escalope pane Seasoned and to…" at bounding box center [865, 442] width 498 height 145
type input "125"
click at [1080, 383] on icon "ok" at bounding box center [1073, 390] width 14 height 14
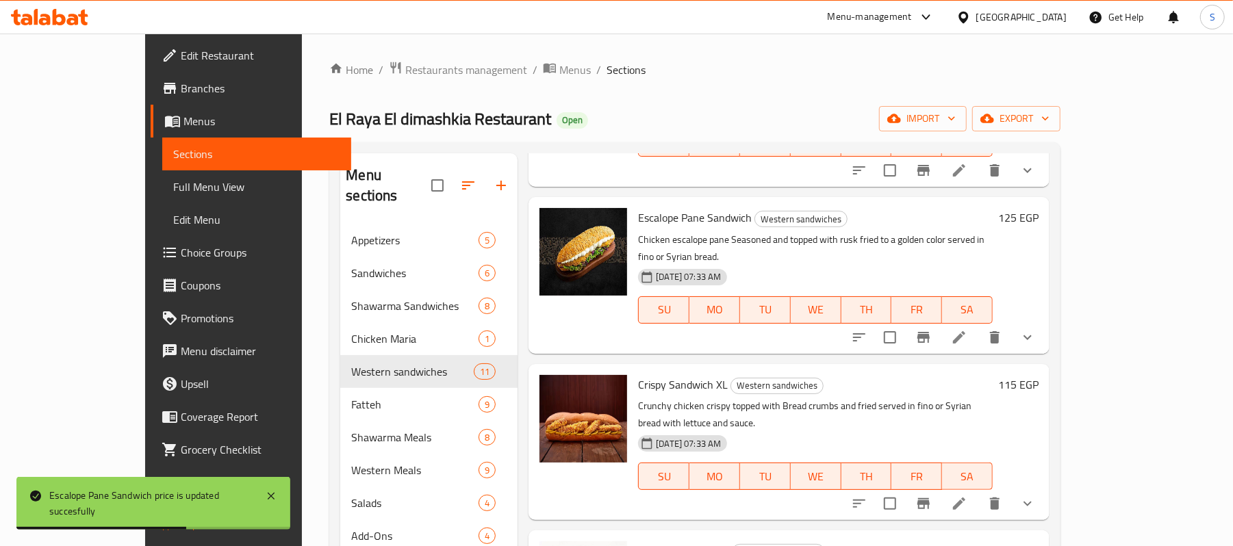
scroll to position [182, 0]
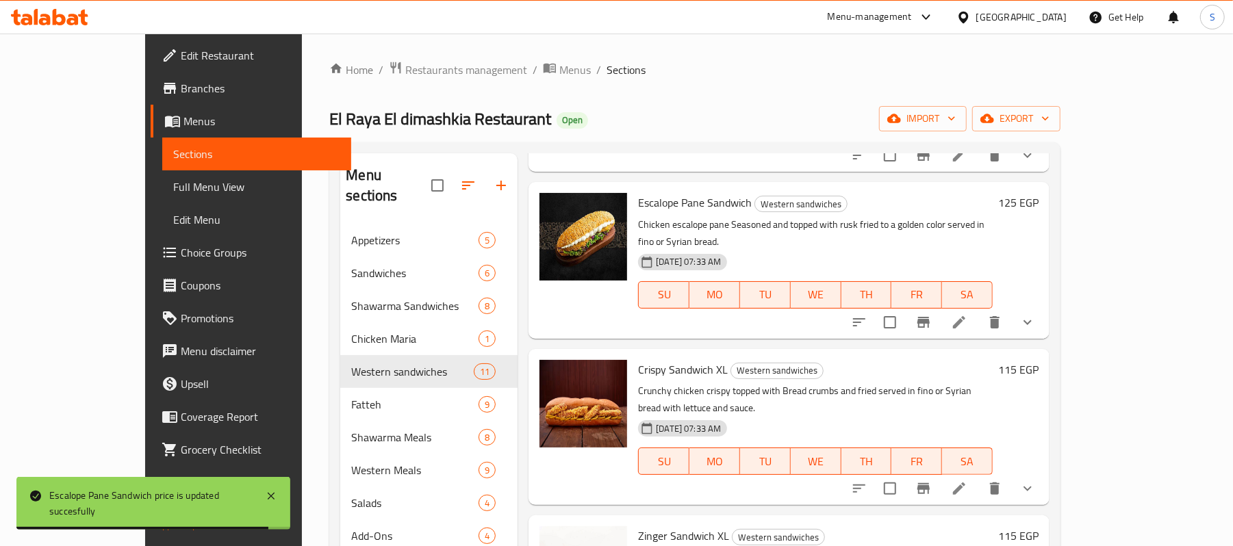
click at [993, 360] on h6 "Crispy Sandwich XL Western sandwiches" at bounding box center [815, 369] width 355 height 19
click at [1039, 360] on h6 "115 EGP" at bounding box center [1018, 369] width 40 height 19
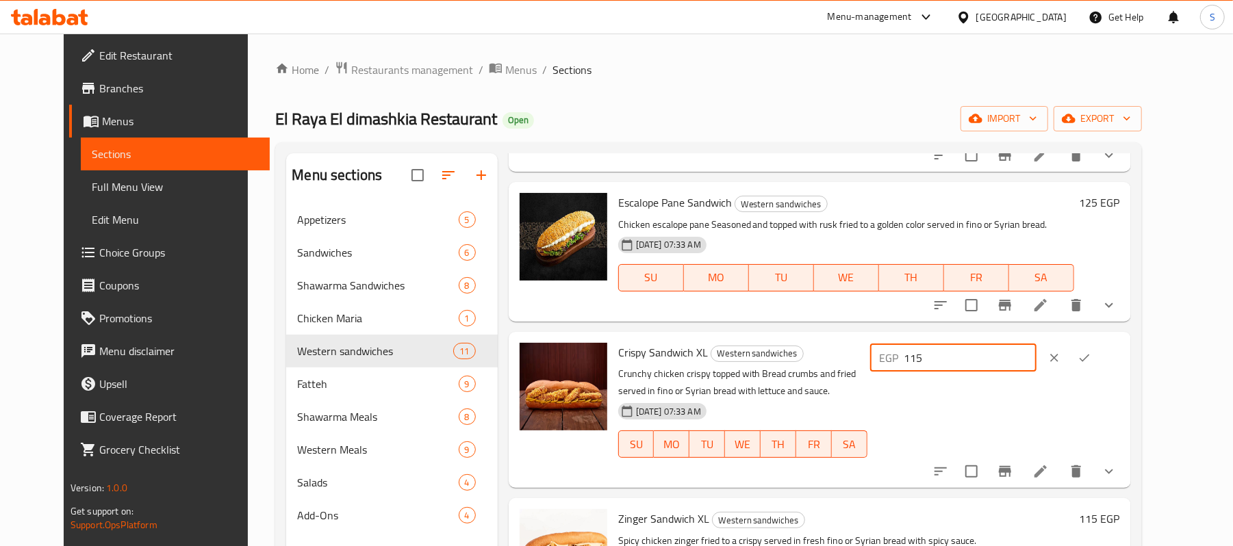
drag, startPoint x: 1025, startPoint y: 344, endPoint x: 842, endPoint y: 353, distance: 183.8
click at [948, 346] on div "EGP 115 ​" at bounding box center [953, 357] width 166 height 27
type input "125"
click at [1100, 345] on button "ok" at bounding box center [1085, 358] width 30 height 30
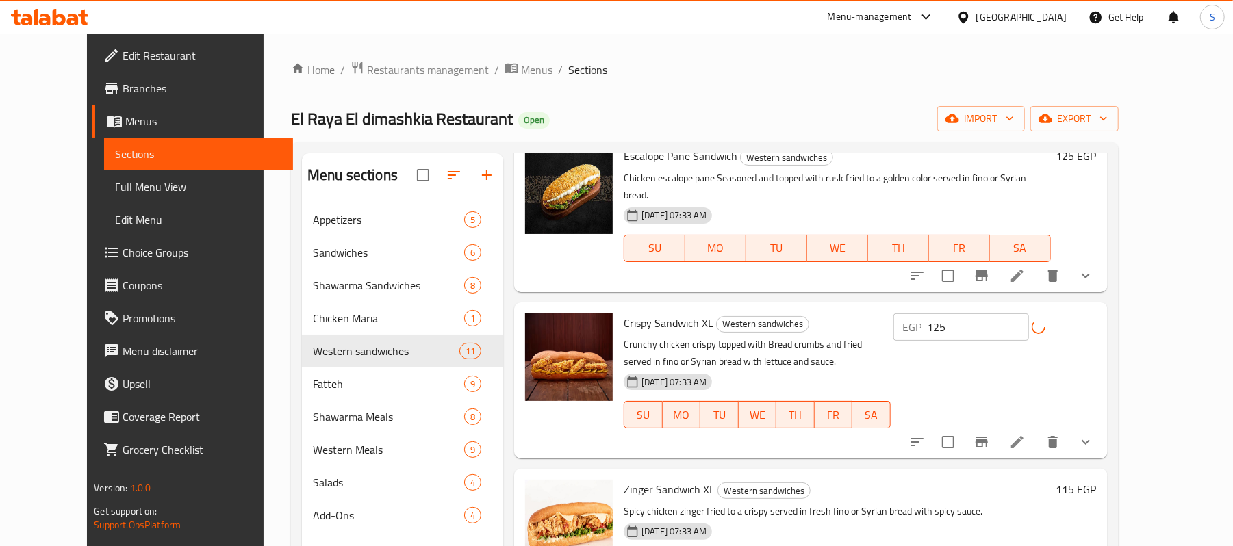
scroll to position [274, 0]
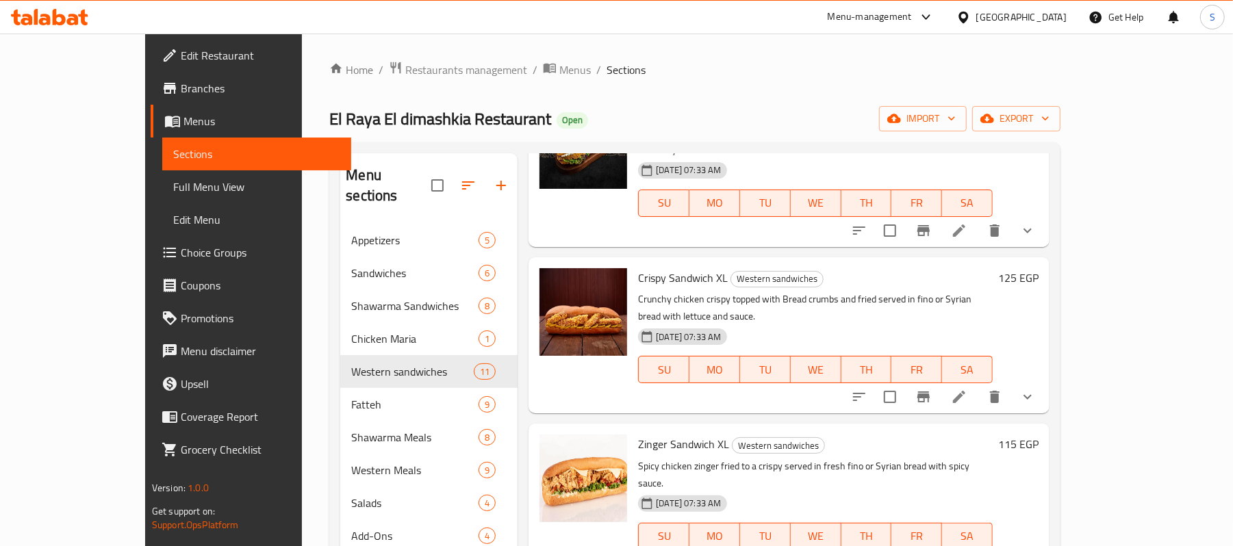
click at [1039, 435] on h6 "115 EGP" at bounding box center [1018, 444] width 40 height 19
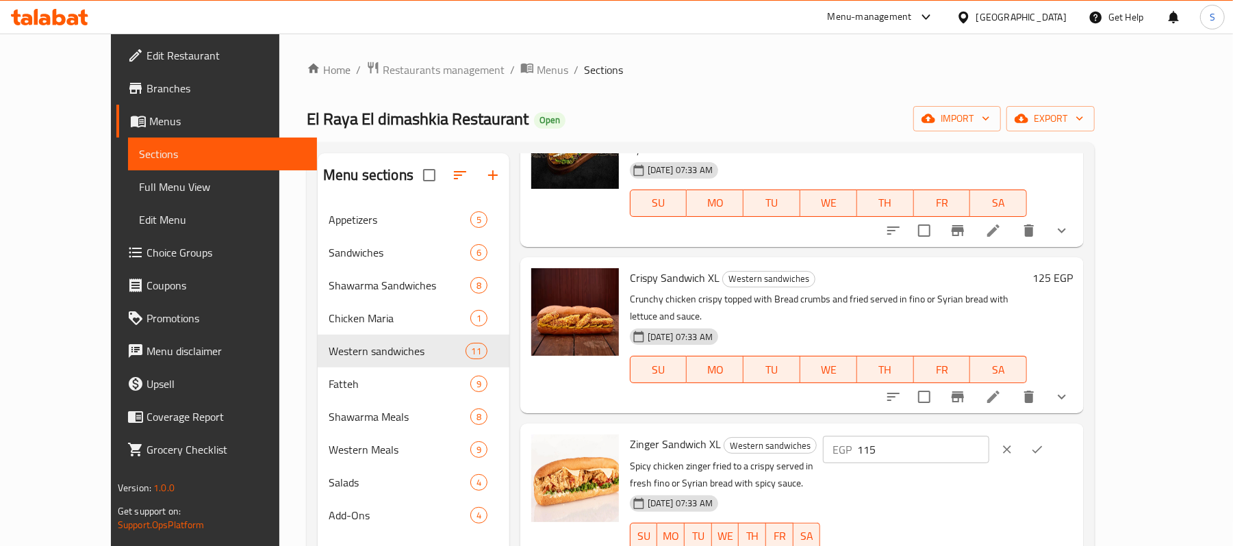
drag, startPoint x: 957, startPoint y: 399, endPoint x: 918, endPoint y: 398, distance: 39.0
click at [918, 429] on div "Zinger Sandwich XL Western sandwiches Spicy chicken zinger fried to a crispy se…" at bounding box center [851, 501] width 454 height 145
type input "125"
click at [1044, 443] on icon "ok" at bounding box center [1038, 450] width 14 height 14
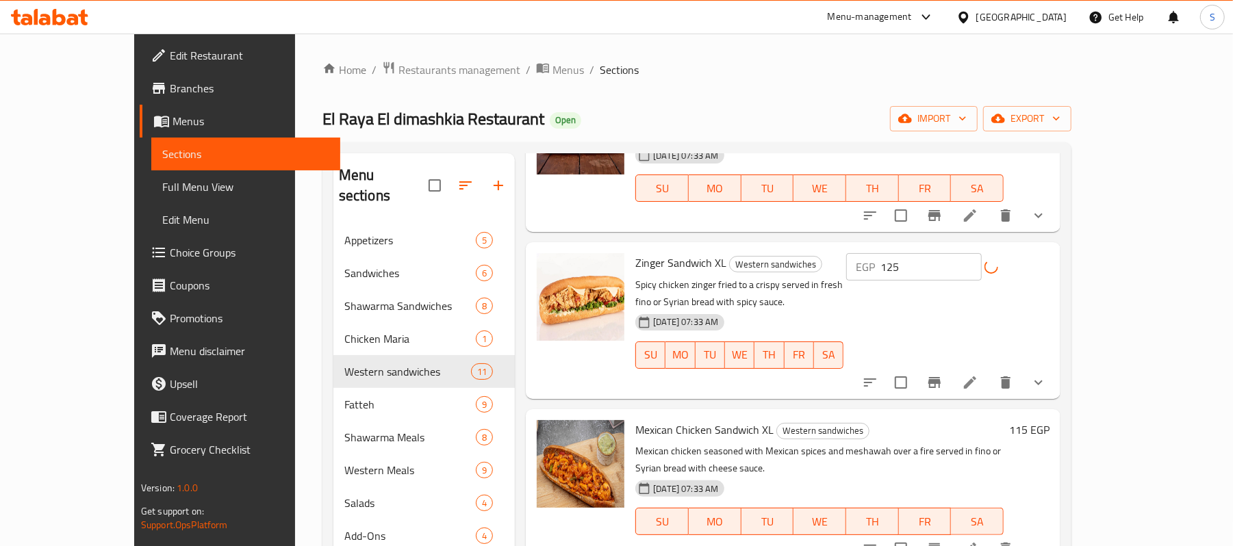
scroll to position [456, 0]
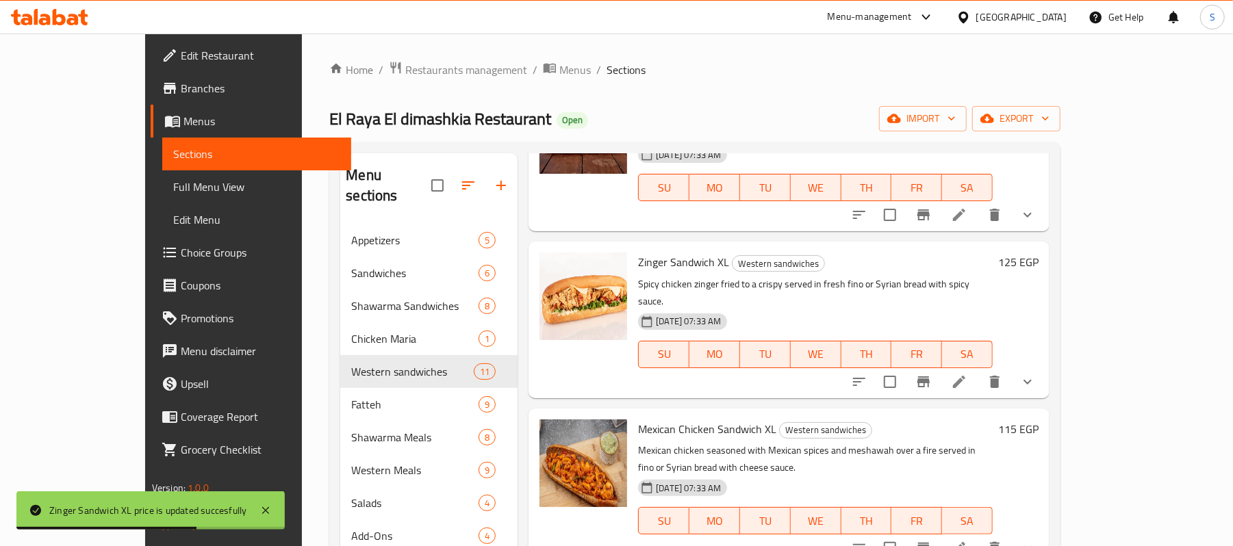
click at [1039, 420] on h6 "115 EGP" at bounding box center [1018, 429] width 40 height 19
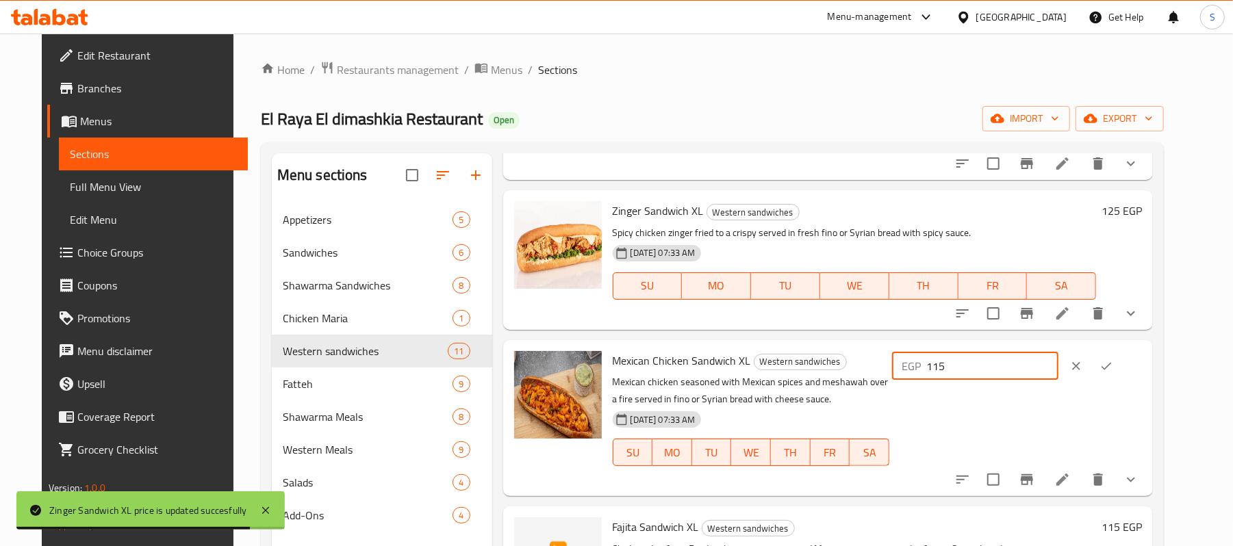
drag, startPoint x: 976, startPoint y: 370, endPoint x: 960, endPoint y: 370, distance: 15.7
click at [960, 370] on div "EGP 115 ​" at bounding box center [975, 366] width 166 height 27
drag, startPoint x: 1005, startPoint y: 368, endPoint x: 920, endPoint y: 368, distance: 84.9
click at [920, 368] on div "Mexican Chicken Sandwich XL Western sandwiches Mexican chicken seasoned with Me…" at bounding box center [877, 418] width 541 height 145
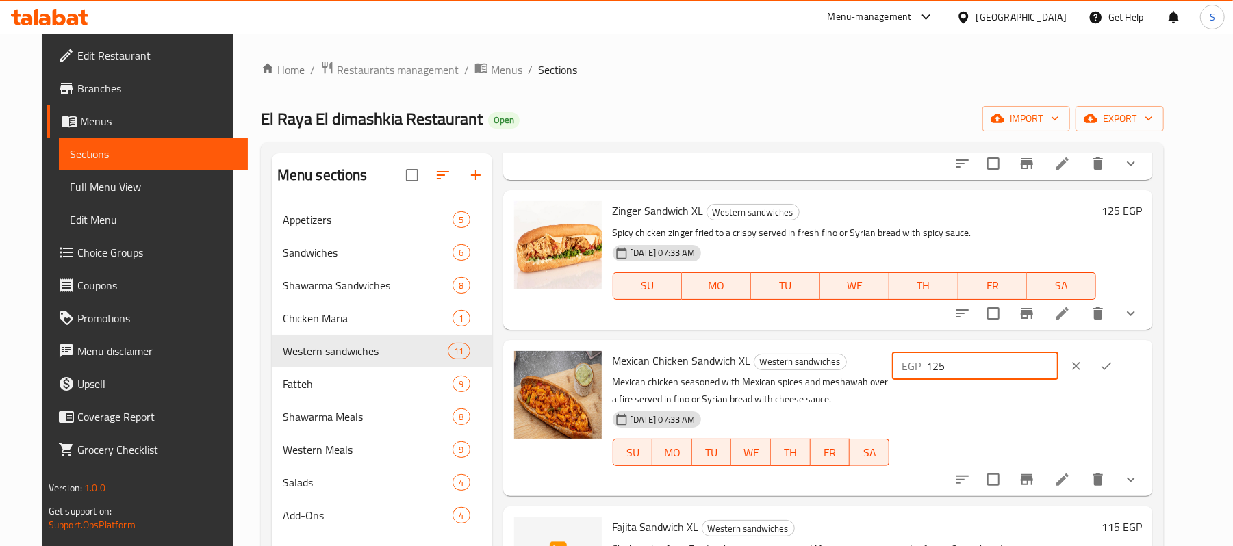
type input "125"
click at [1113, 368] on icon "ok" at bounding box center [1107, 366] width 14 height 14
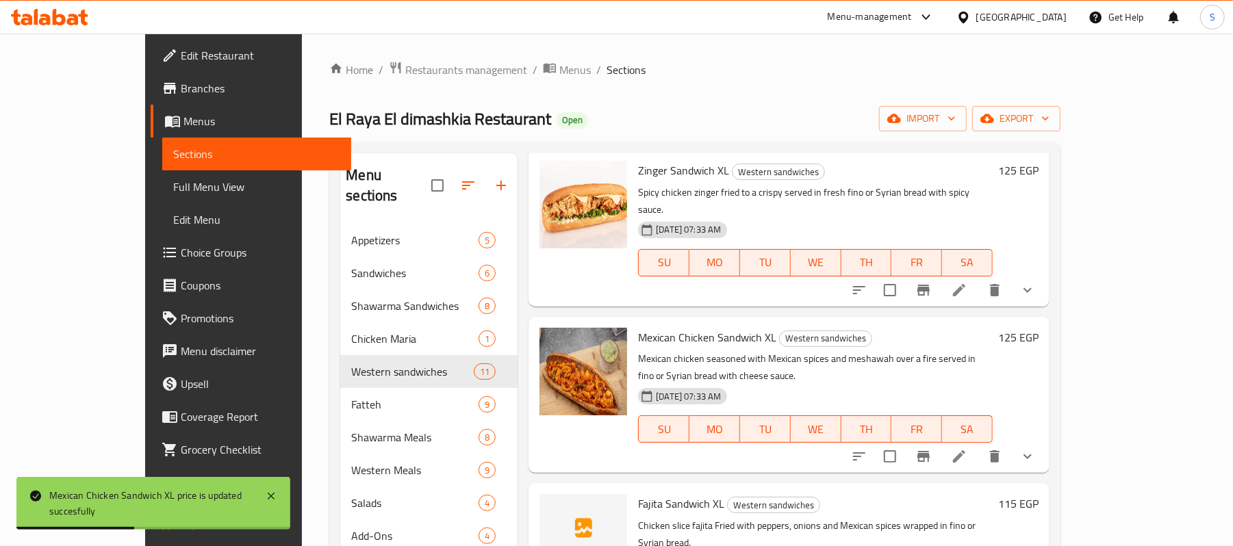
scroll to position [639, 0]
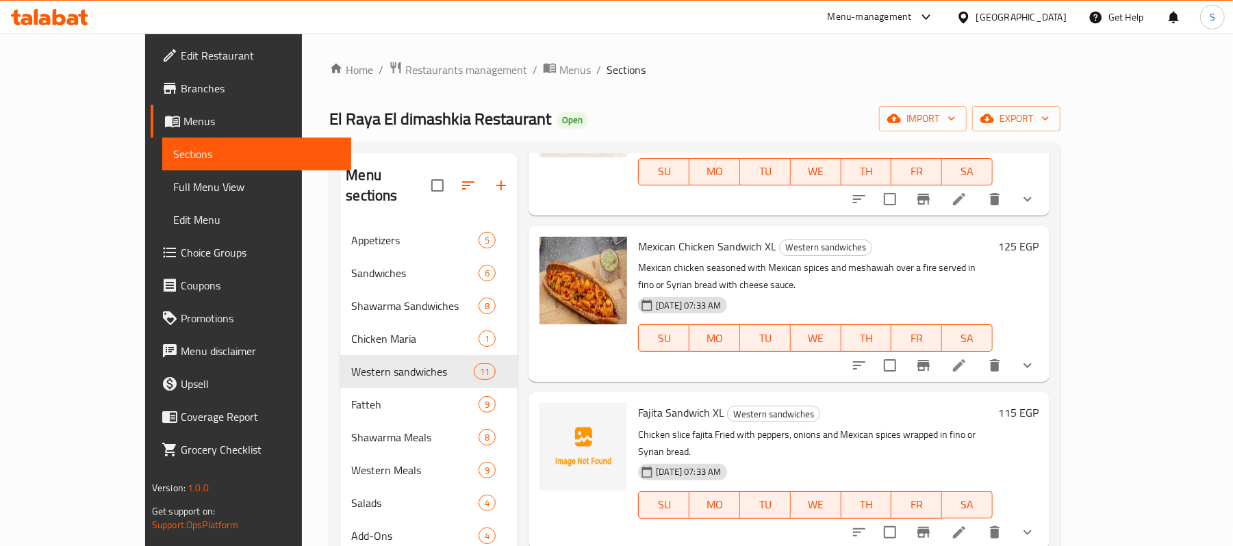
click at [1039, 403] on h6 "115 EGP" at bounding box center [1018, 412] width 40 height 19
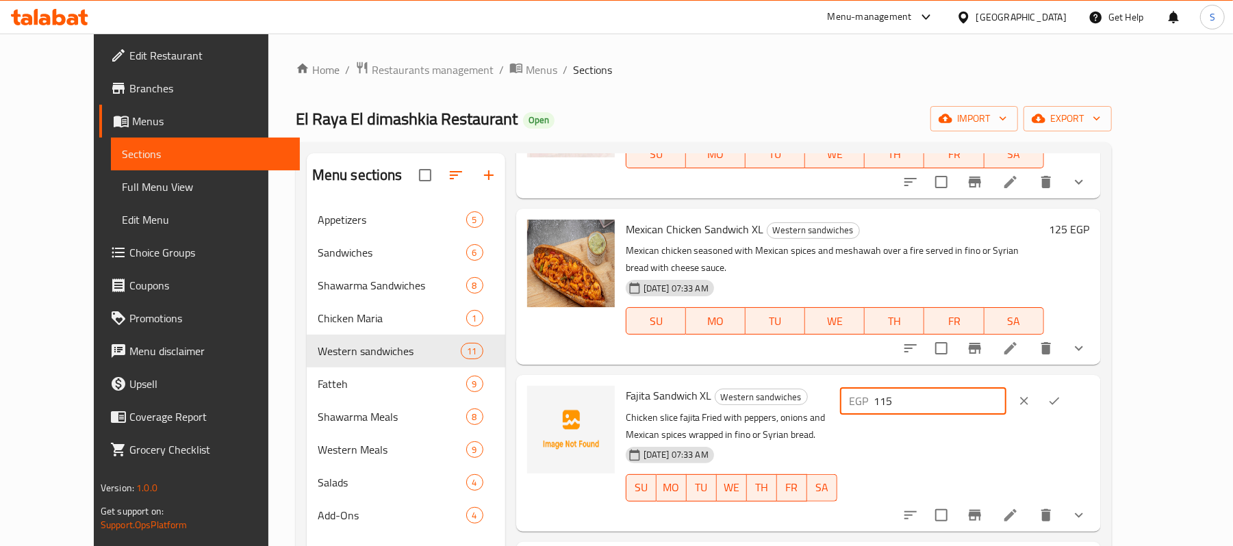
drag, startPoint x: 1039, startPoint y: 324, endPoint x: 920, endPoint y: 327, distance: 119.2
click at [920, 381] on div "Fajita Sandwich XL Western sandwiches Chicken slice fajita Fried with peppers, …" at bounding box center [857, 453] width 475 height 145
type input "125"
click at [1061, 394] on icon "ok" at bounding box center [1055, 401] width 14 height 14
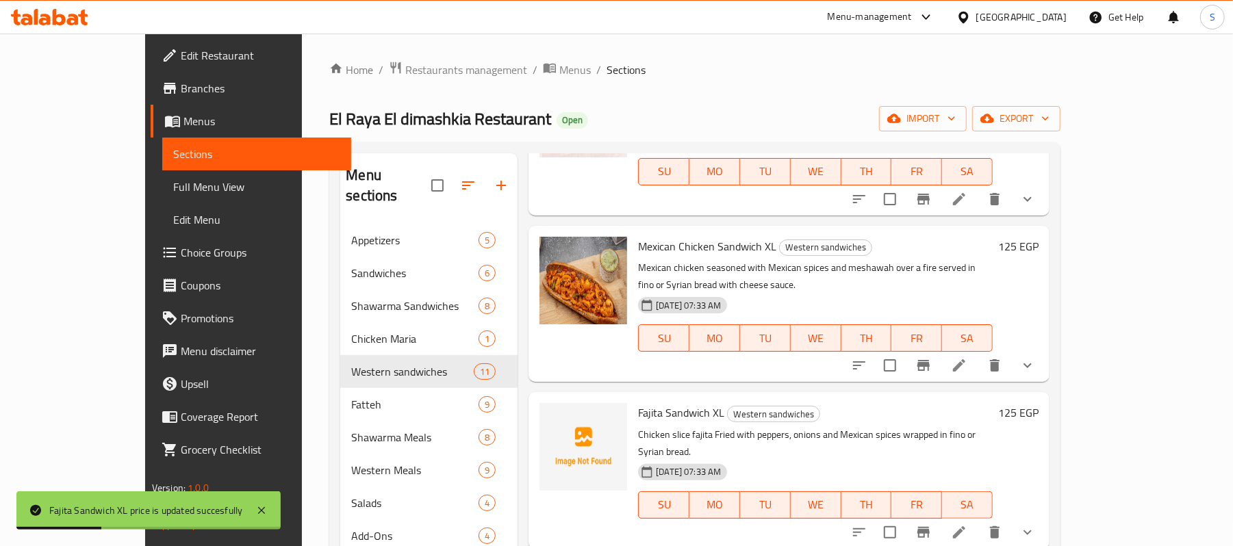
scroll to position [730, 0]
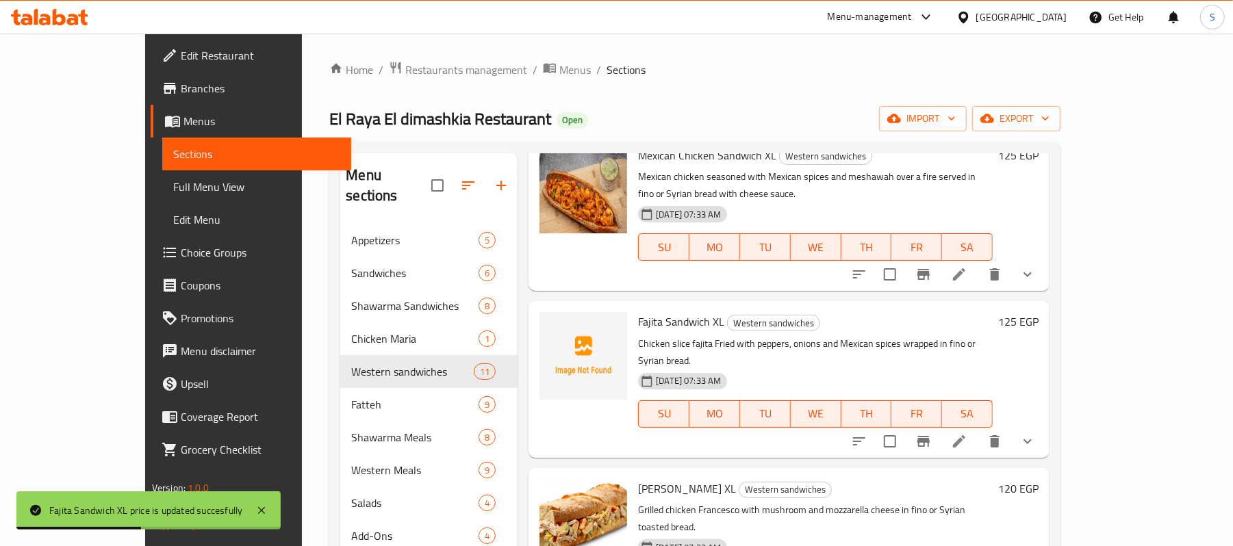
click at [1039, 479] on h6 "120 EGP" at bounding box center [1018, 488] width 40 height 19
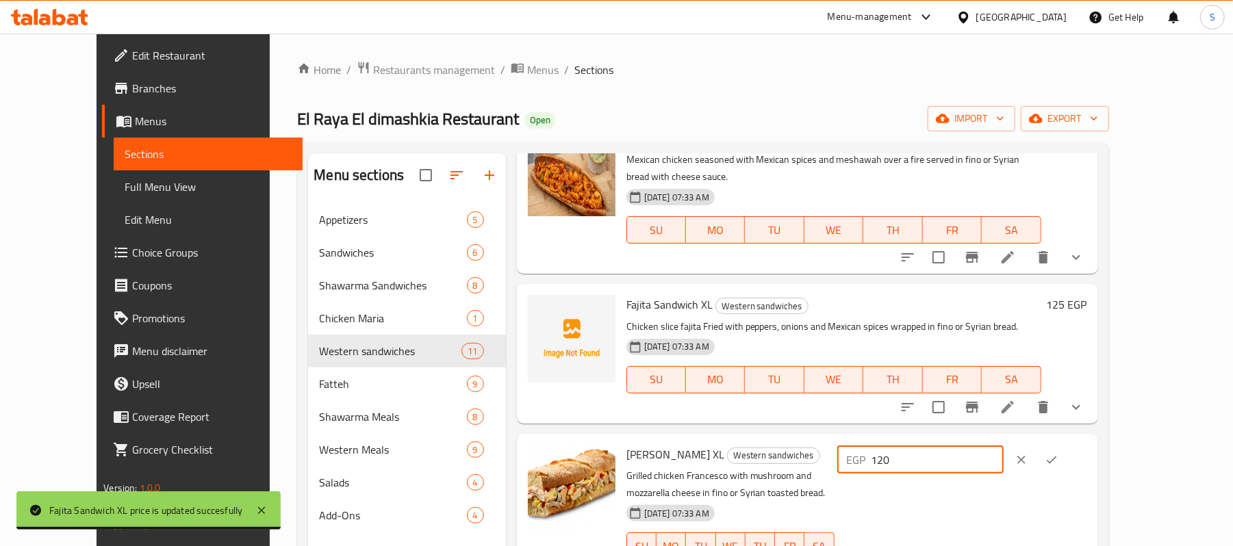
drag, startPoint x: 1055, startPoint y: 394, endPoint x: 984, endPoint y: 392, distance: 70.6
click at [984, 446] on input "120" at bounding box center [938, 459] width 132 height 27
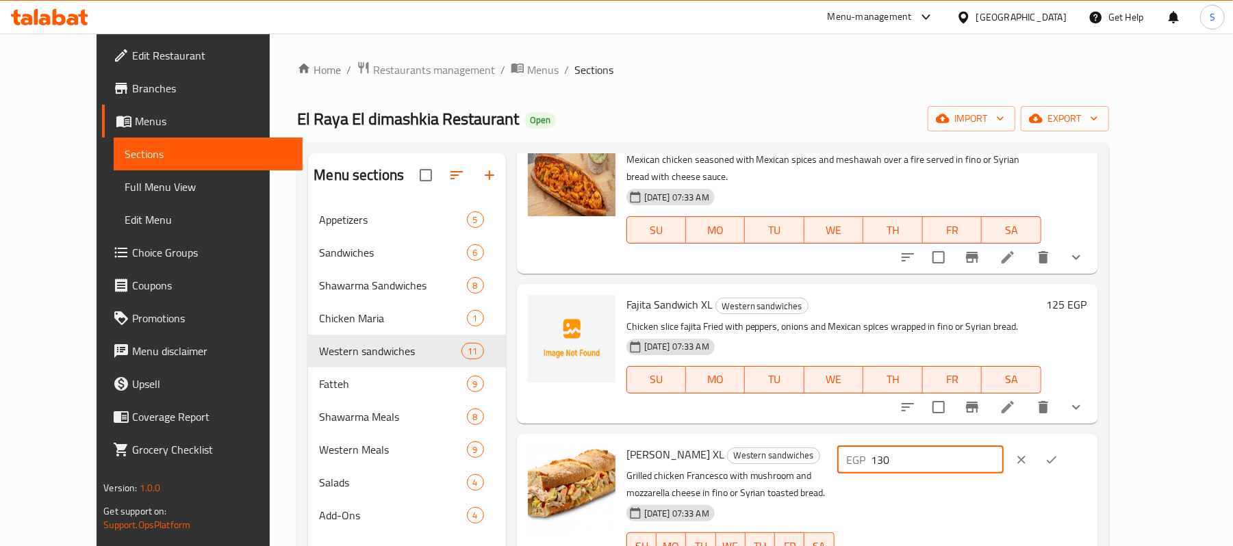
type input "130"
click at [1059, 453] on icon "ok" at bounding box center [1052, 460] width 14 height 14
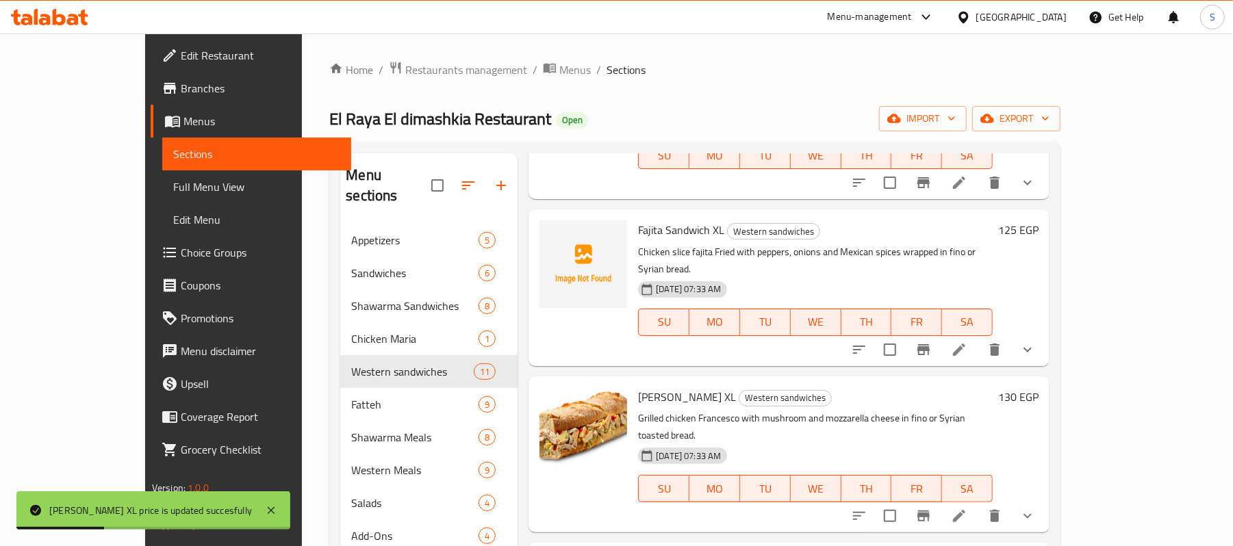
scroll to position [913, 0]
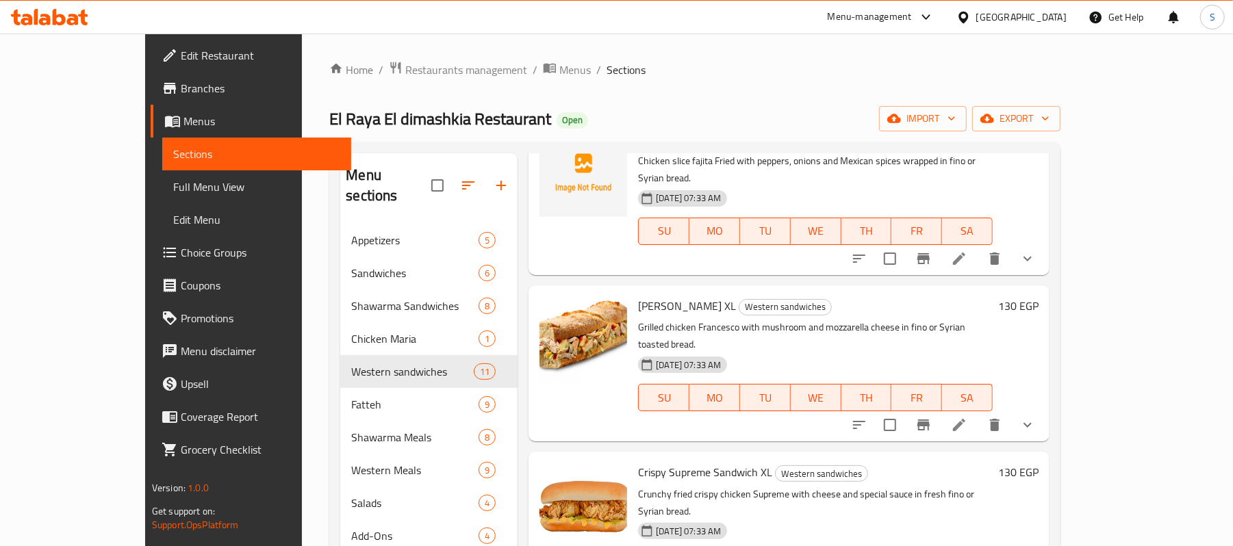
click at [1039, 463] on h6 "130 EGP" at bounding box center [1018, 472] width 40 height 19
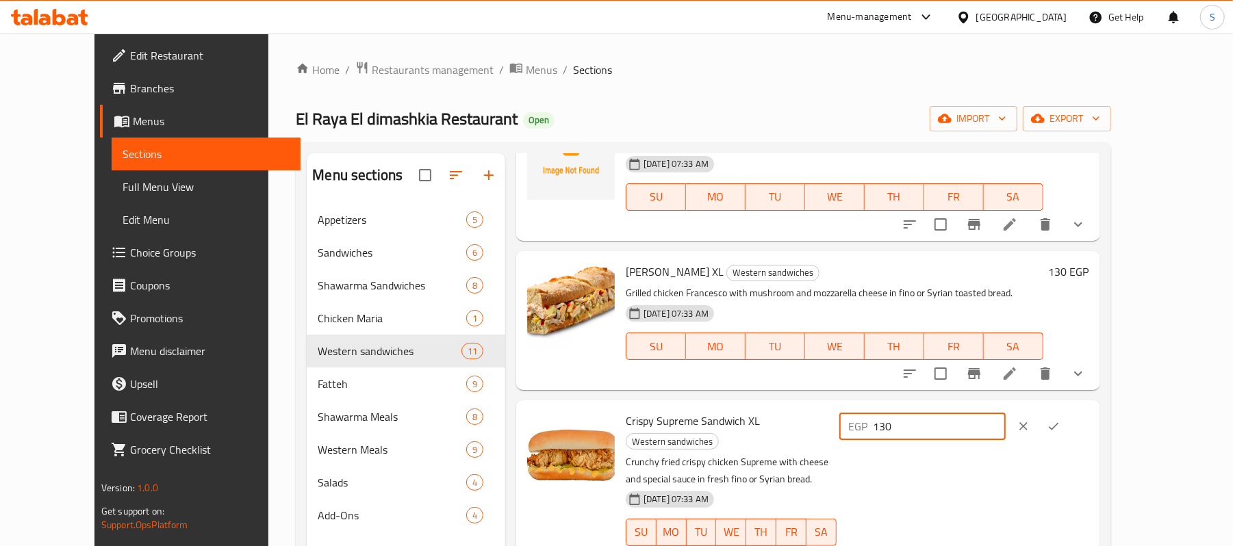
drag, startPoint x: 1031, startPoint y: 359, endPoint x: 948, endPoint y: 359, distance: 82.2
click at [948, 413] on div "EGP 130 ​" at bounding box center [923, 426] width 166 height 27
type input "140"
click at [1069, 412] on button "ok" at bounding box center [1054, 427] width 30 height 30
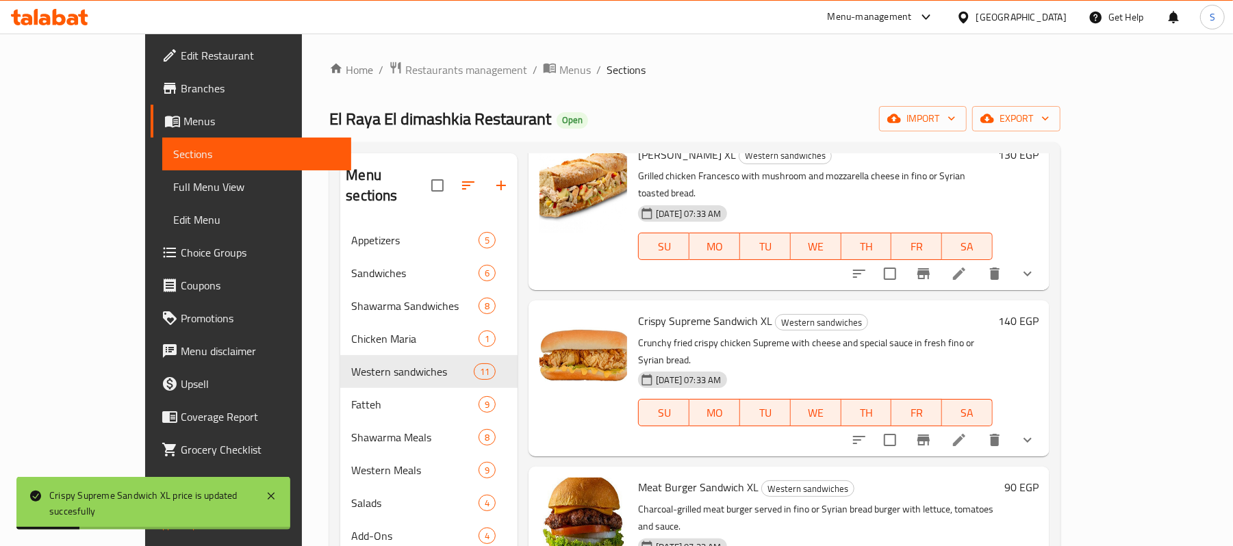
scroll to position [1096, 0]
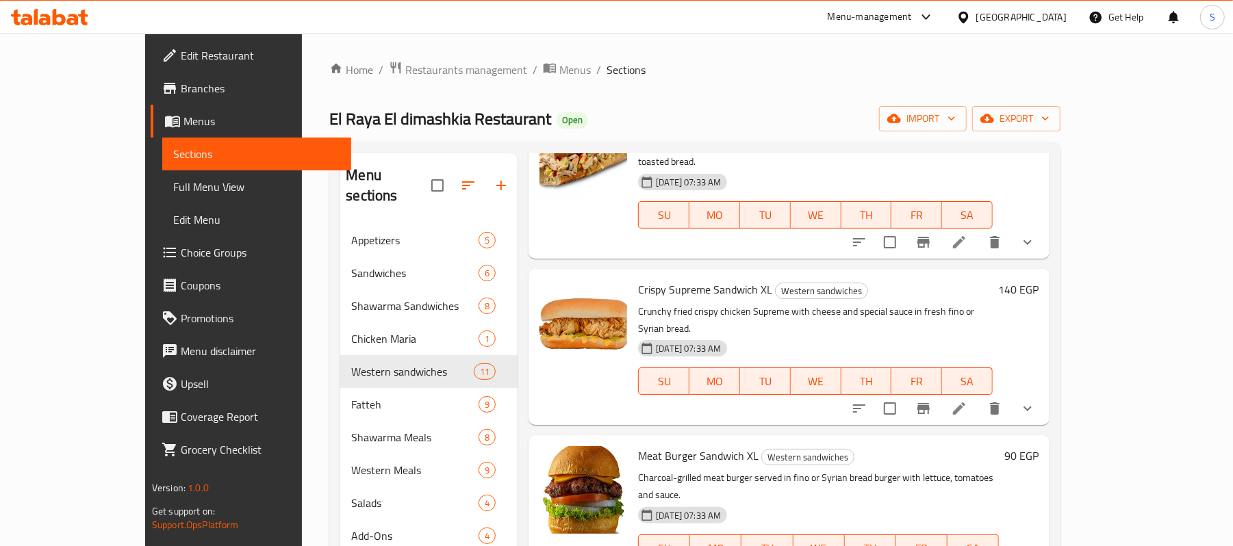
click at [1039, 446] on h6 "90 EGP" at bounding box center [1022, 455] width 34 height 19
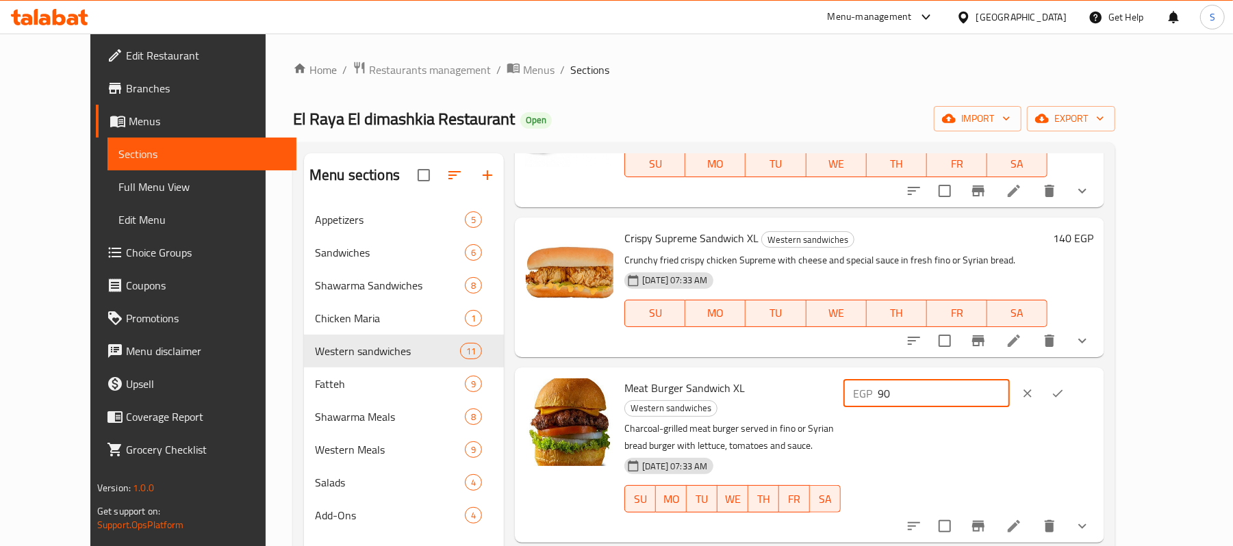
drag, startPoint x: 1037, startPoint y: 330, endPoint x: 871, endPoint y: 333, distance: 165.7
click at [871, 373] on div "Meat Burger Sandwich XL Western sandwiches Charcoal-grilled meat burger served …" at bounding box center [859, 455] width 480 height 164
type input "100"
click at [1065, 387] on icon "ok" at bounding box center [1058, 394] width 14 height 14
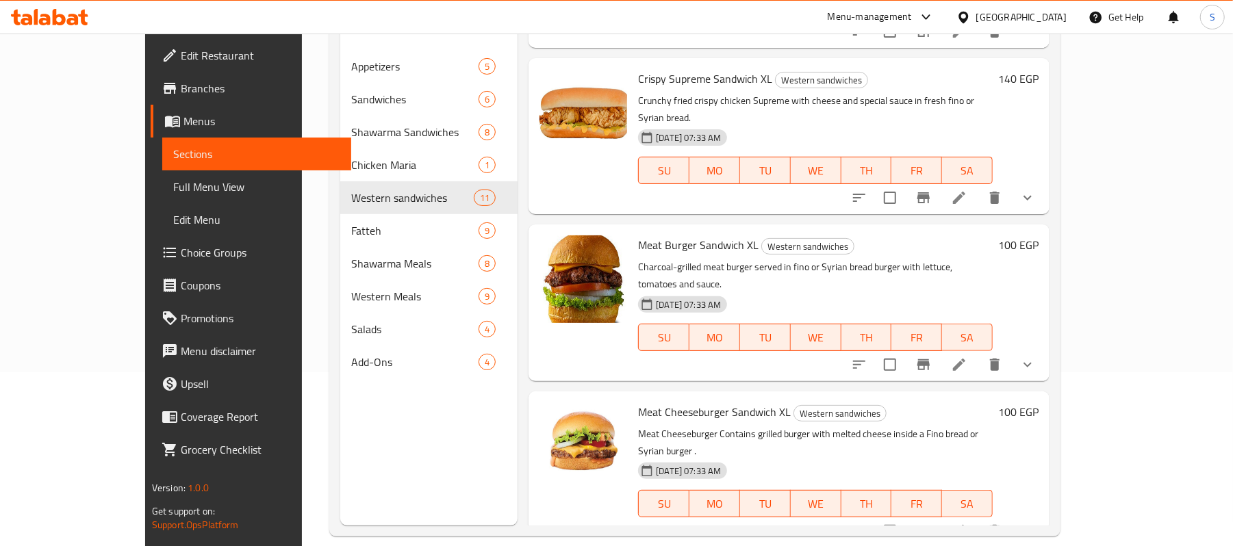
scroll to position [192, 0]
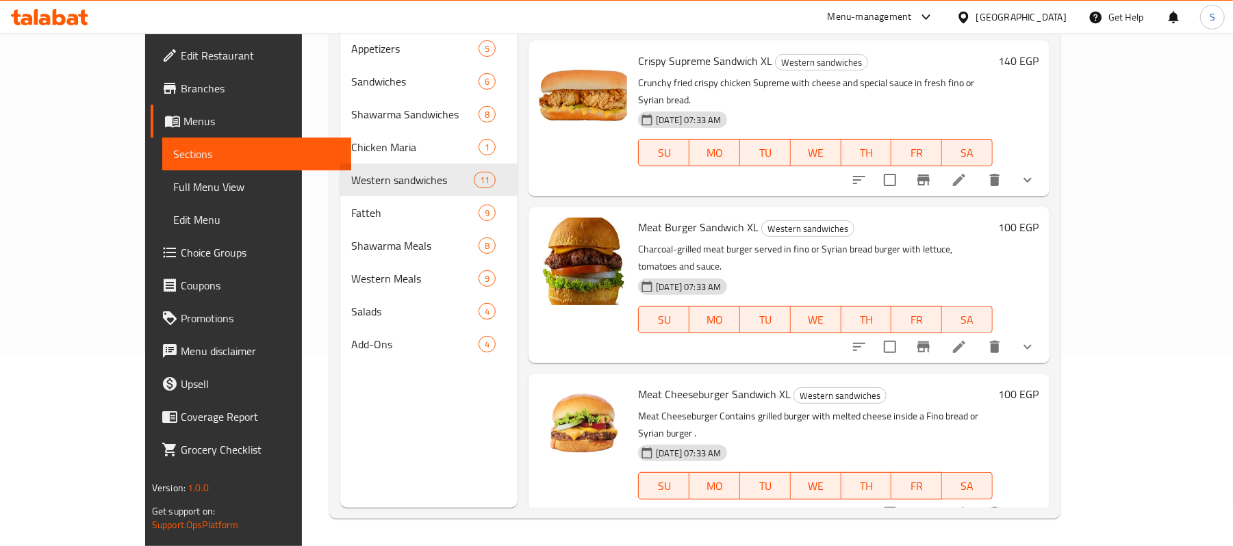
click at [1039, 385] on h6 "100 EGP" at bounding box center [1018, 394] width 40 height 19
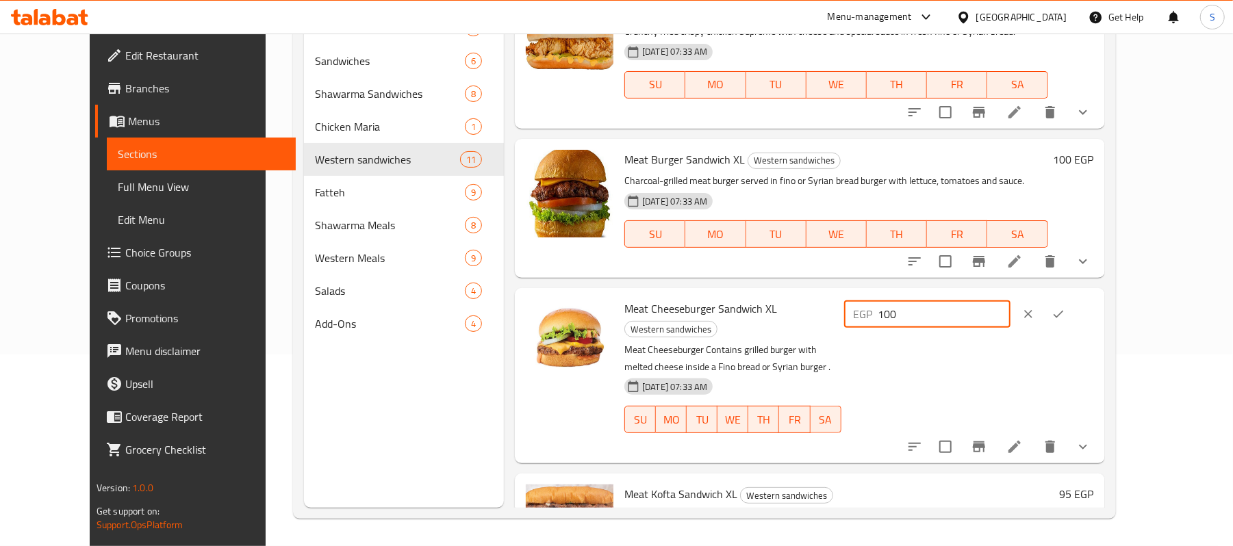
drag, startPoint x: 1050, startPoint y: 236, endPoint x: 945, endPoint y: 245, distance: 105.2
click at [945, 299] on div "EGP 100 ​" at bounding box center [968, 314] width 253 height 30
type input "110"
click at [1065, 307] on icon "ok" at bounding box center [1059, 314] width 14 height 14
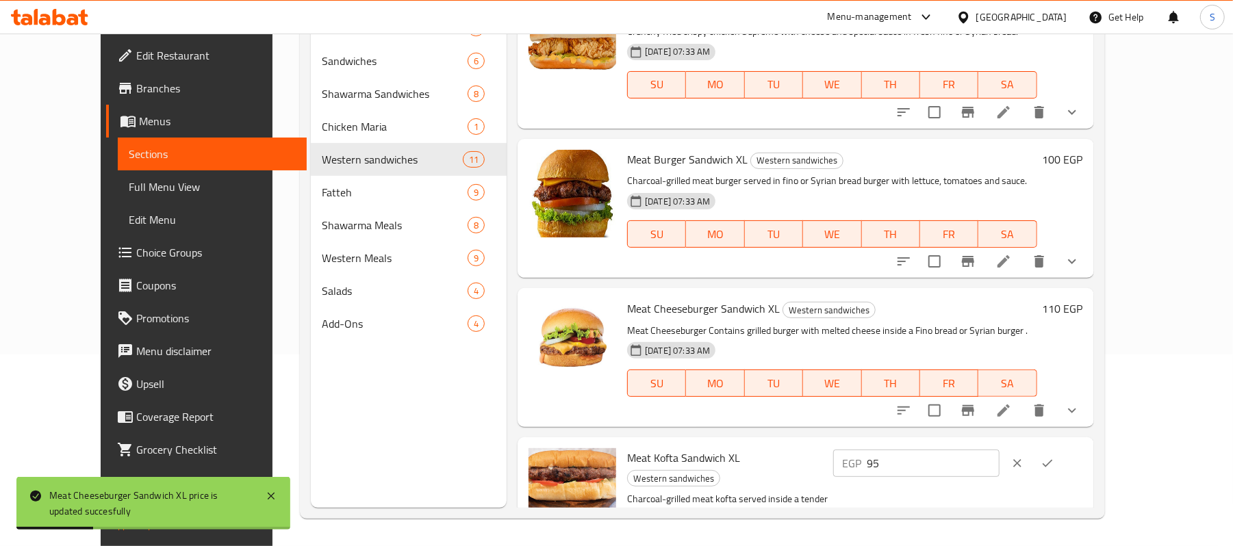
drag, startPoint x: 1009, startPoint y: 393, endPoint x: 887, endPoint y: 397, distance: 122.0
click at [888, 443] on div "Meat Kofta Sandwich XL Western sandwiches Charcoal-grilled meat kofta served in…" at bounding box center [855, 525] width 466 height 164
type input "105"
click at [1055, 457] on icon "ok" at bounding box center [1048, 464] width 14 height 14
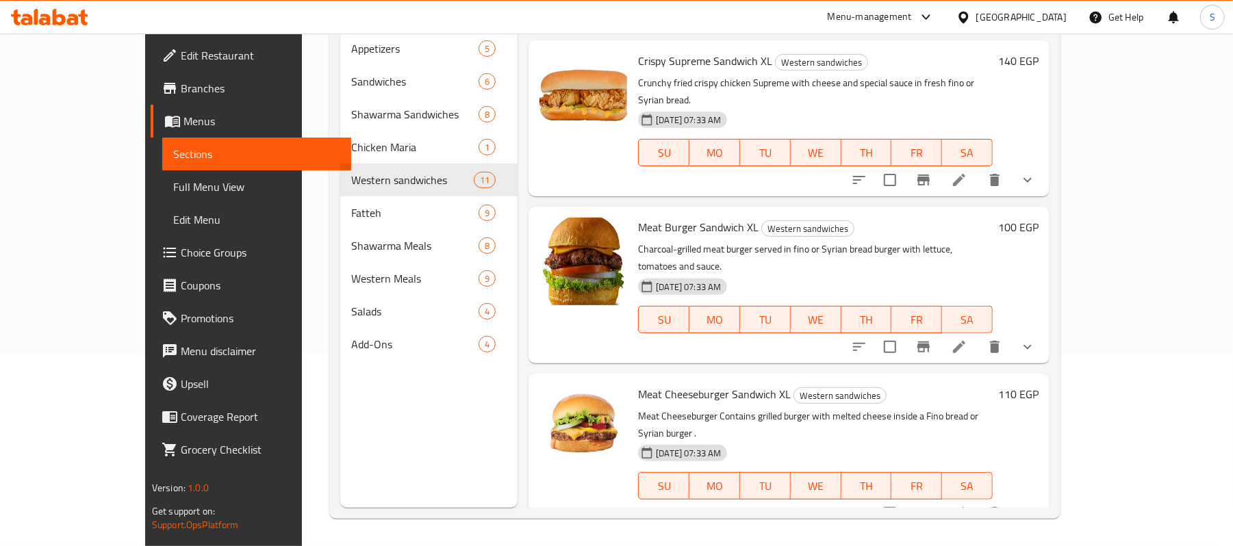
click at [173, 181] on span "Full Menu View" at bounding box center [256, 187] width 167 height 16
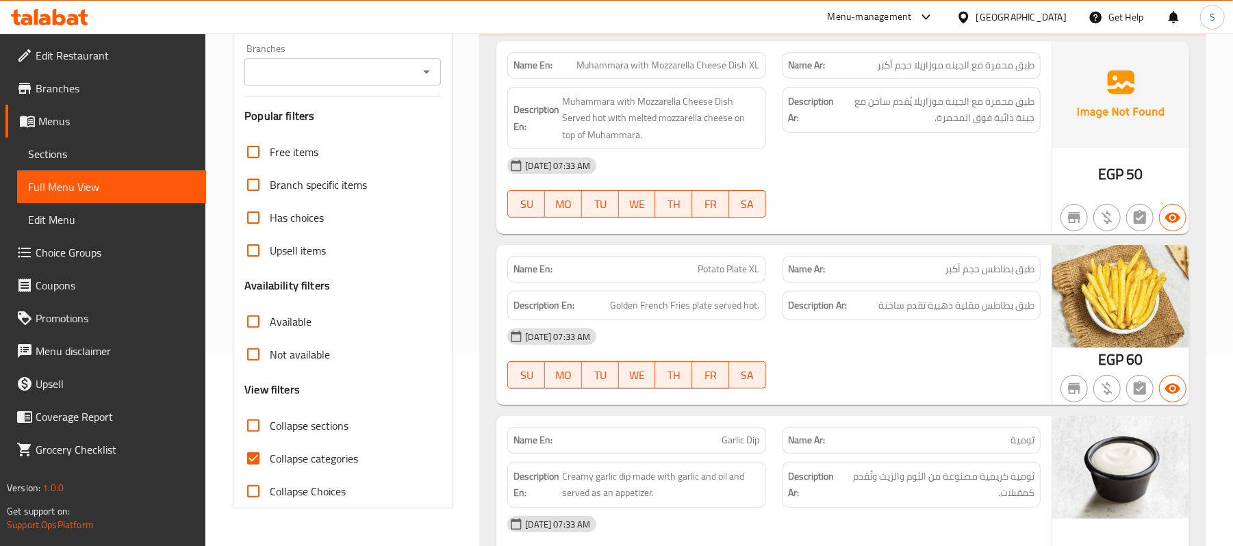
click at [251, 438] on input "Collapse sections" at bounding box center [253, 425] width 33 height 33
checkbox input "true"
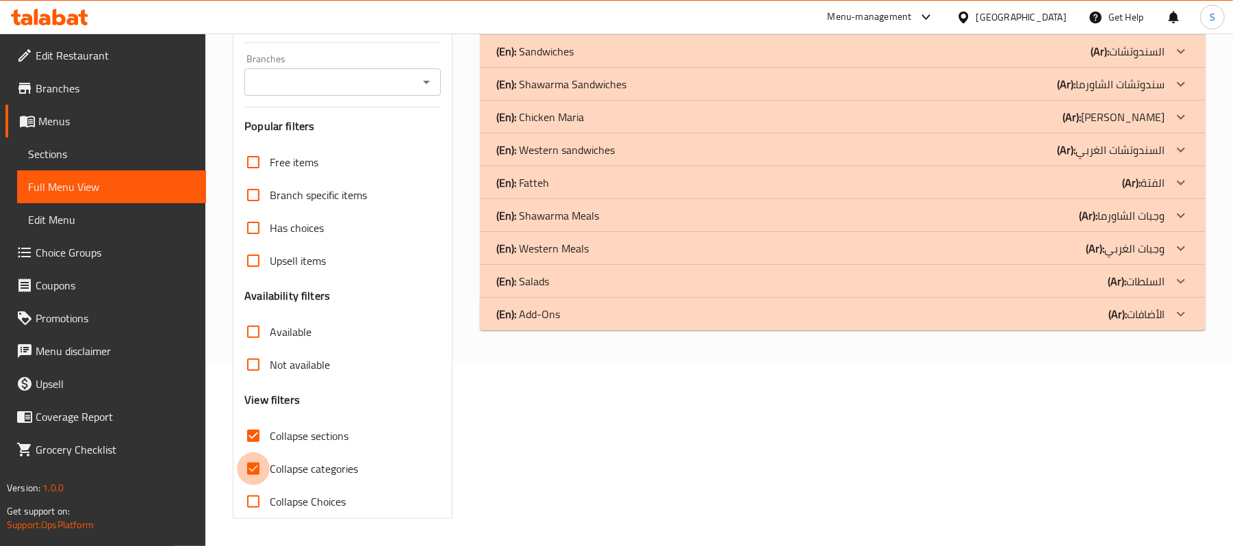
click at [253, 478] on input "Collapse categories" at bounding box center [253, 469] width 33 height 33
checkbox input "false"
click at [1173, 158] on icon at bounding box center [1181, 150] width 16 height 16
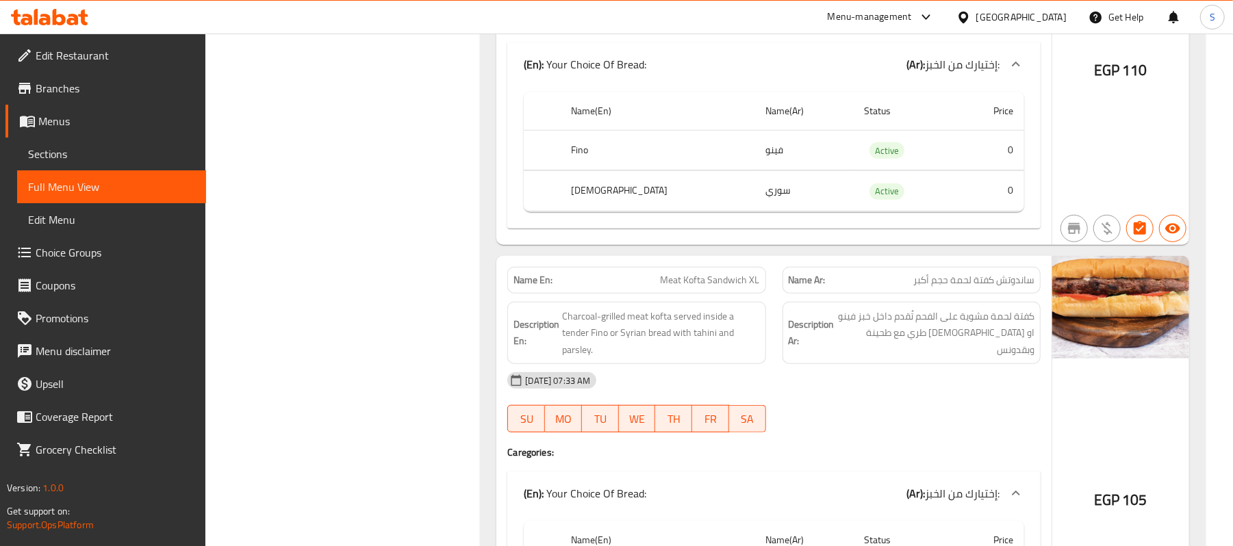
scroll to position [4210, 0]
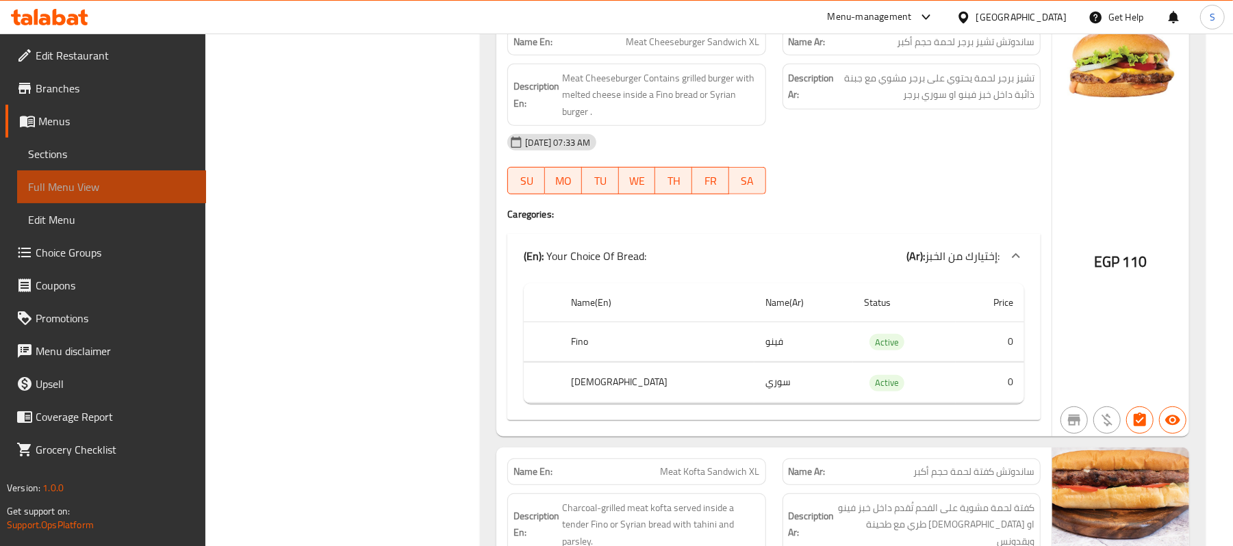
click at [50, 185] on span "Full Menu View" at bounding box center [111, 187] width 167 height 16
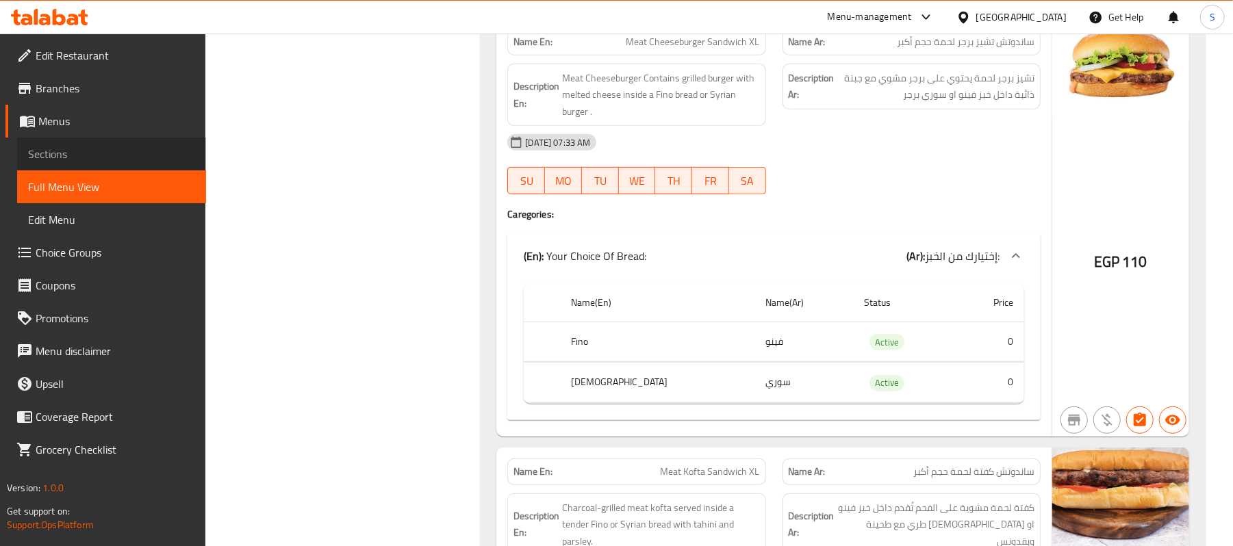
click at [47, 153] on span "Sections" at bounding box center [111, 154] width 167 height 16
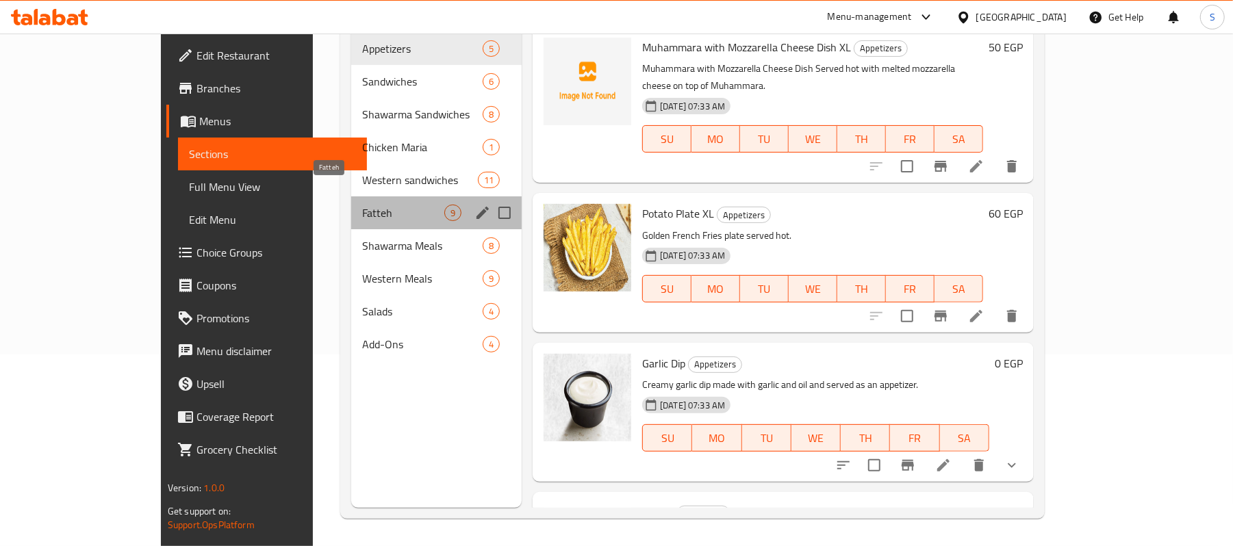
click at [362, 205] on span "Fatteh" at bounding box center [403, 213] width 82 height 16
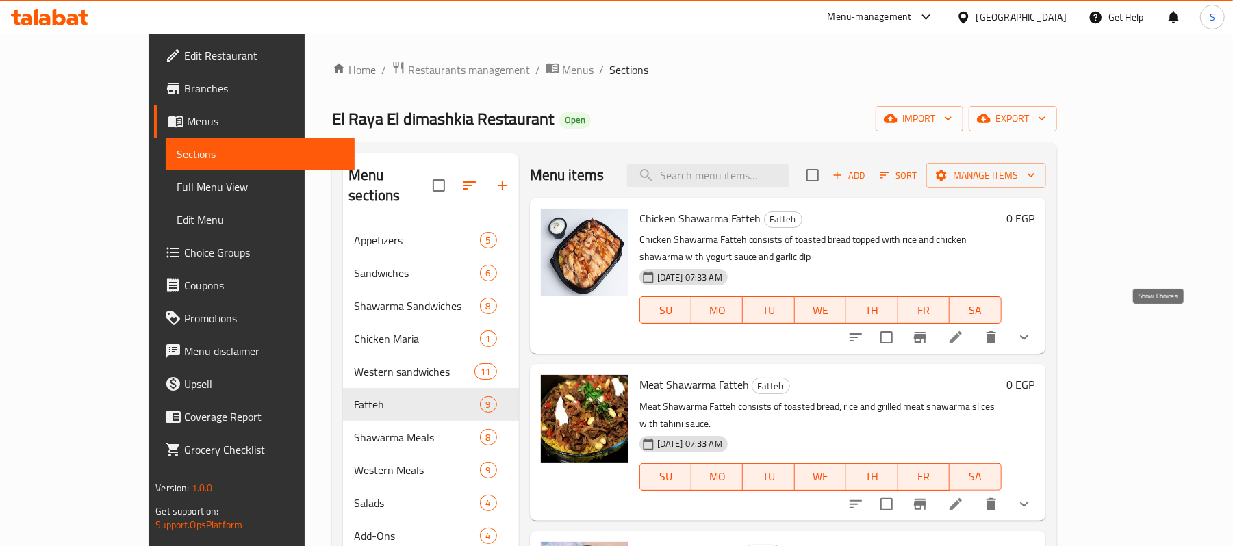
click at [1033, 329] on icon "show more" at bounding box center [1024, 337] width 16 height 16
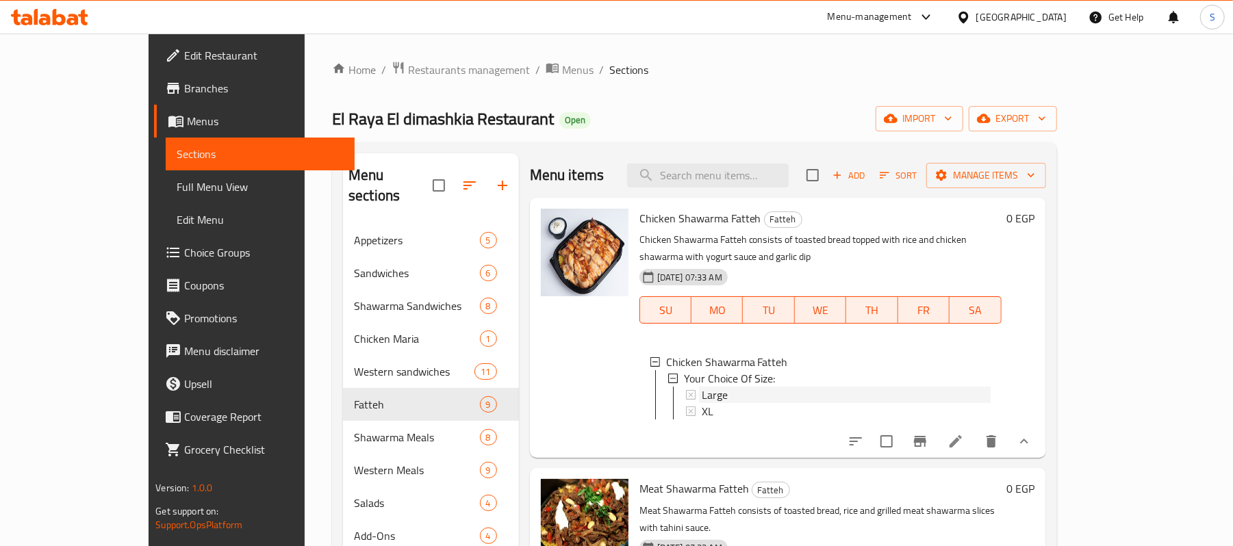
click at [686, 387] on div "Large" at bounding box center [838, 395] width 305 height 16
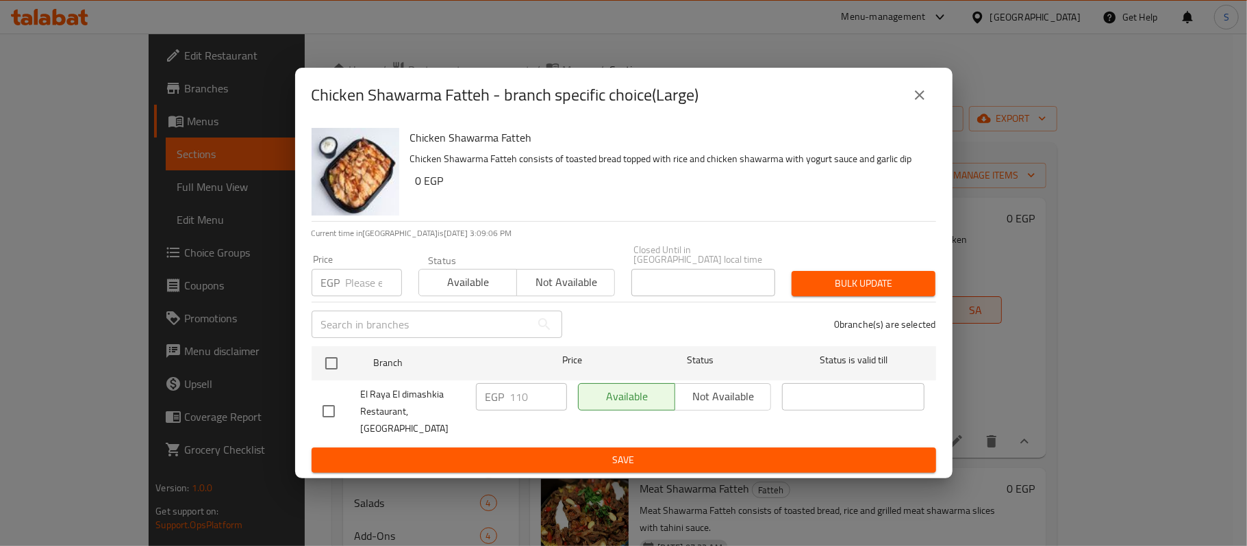
drag, startPoint x: 375, startPoint y: 291, endPoint x: 338, endPoint y: 283, distance: 38.4
click at [338, 283] on div "EGP Price" at bounding box center [357, 282] width 90 height 27
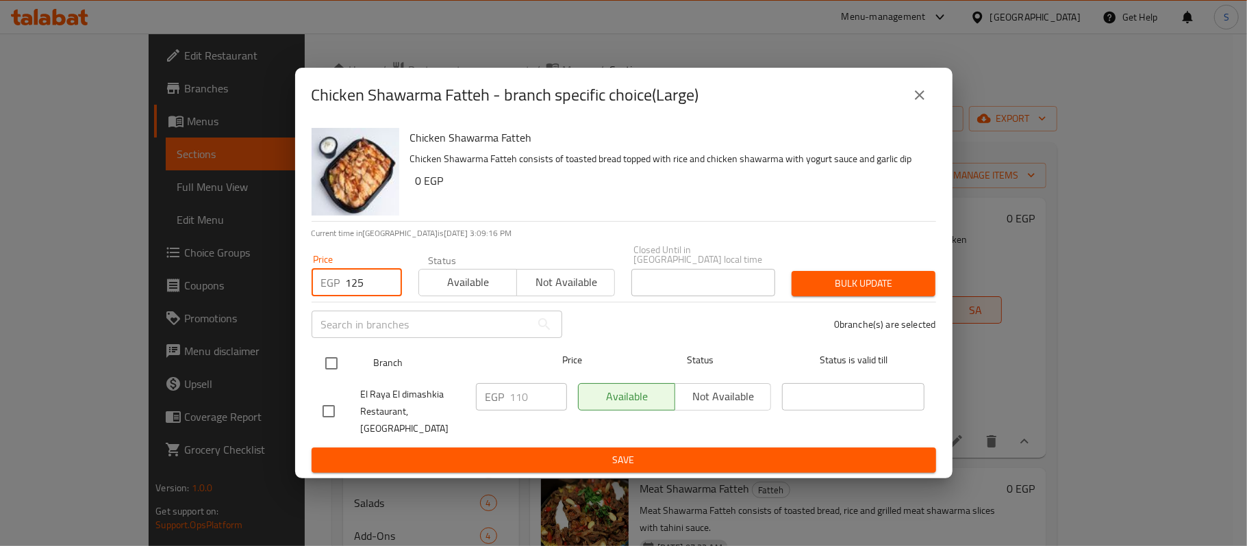
type input "125"
click at [346, 366] on div at bounding box center [342, 364] width 51 height 40
click at [327, 360] on input "checkbox" at bounding box center [331, 363] width 29 height 29
checkbox input "true"
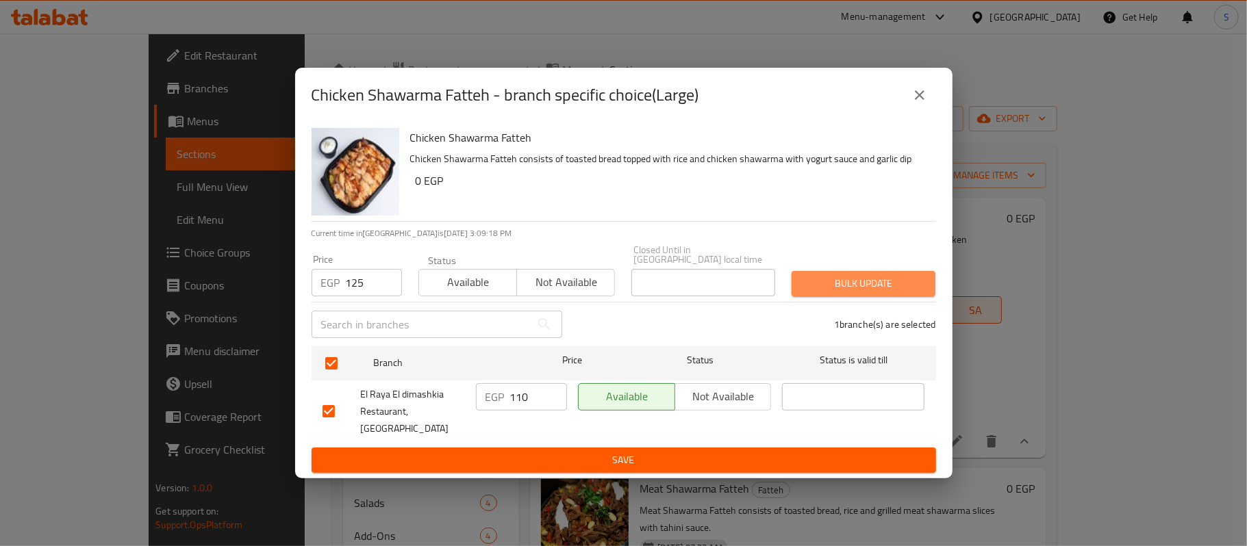
click at [905, 290] on span "Bulk update" at bounding box center [864, 283] width 122 height 17
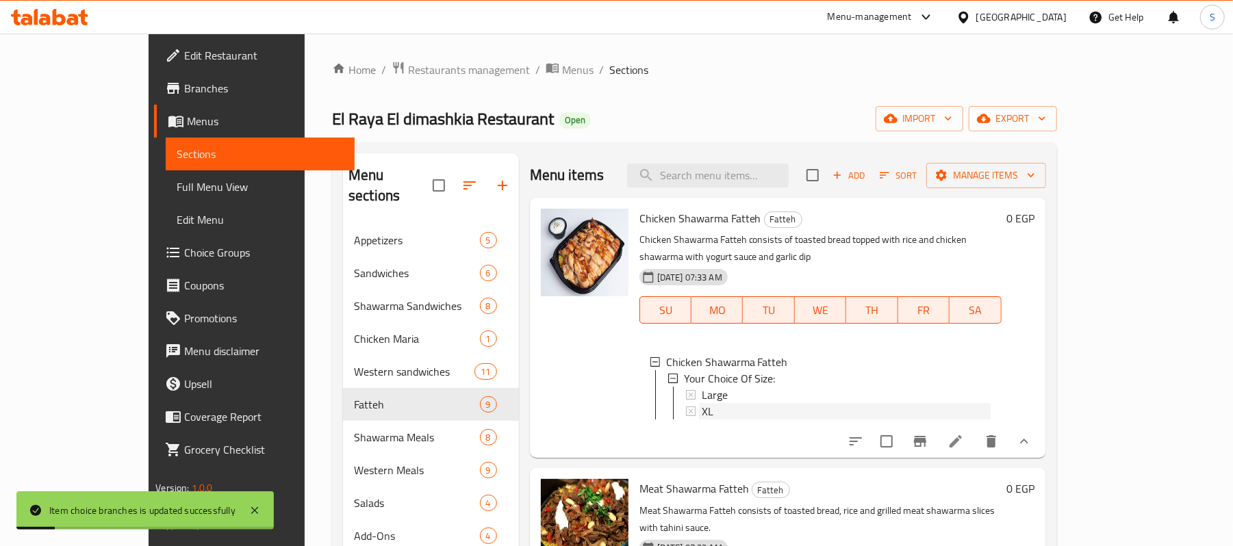
click at [686, 407] on icon at bounding box center [691, 412] width 10 height 10
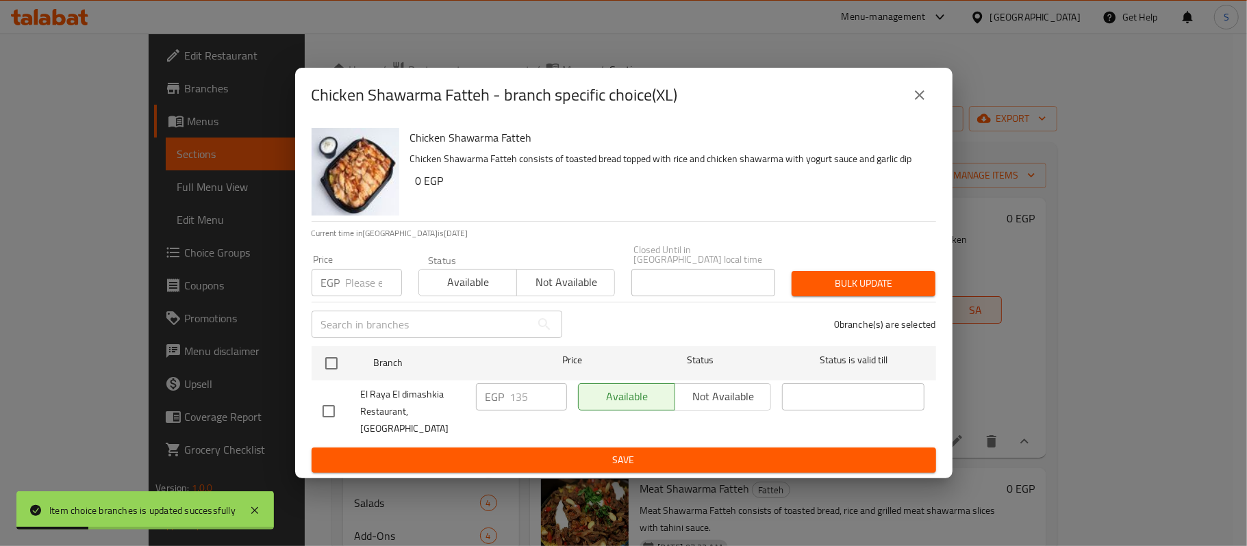
click at [378, 334] on input "text" at bounding box center [421, 324] width 219 height 27
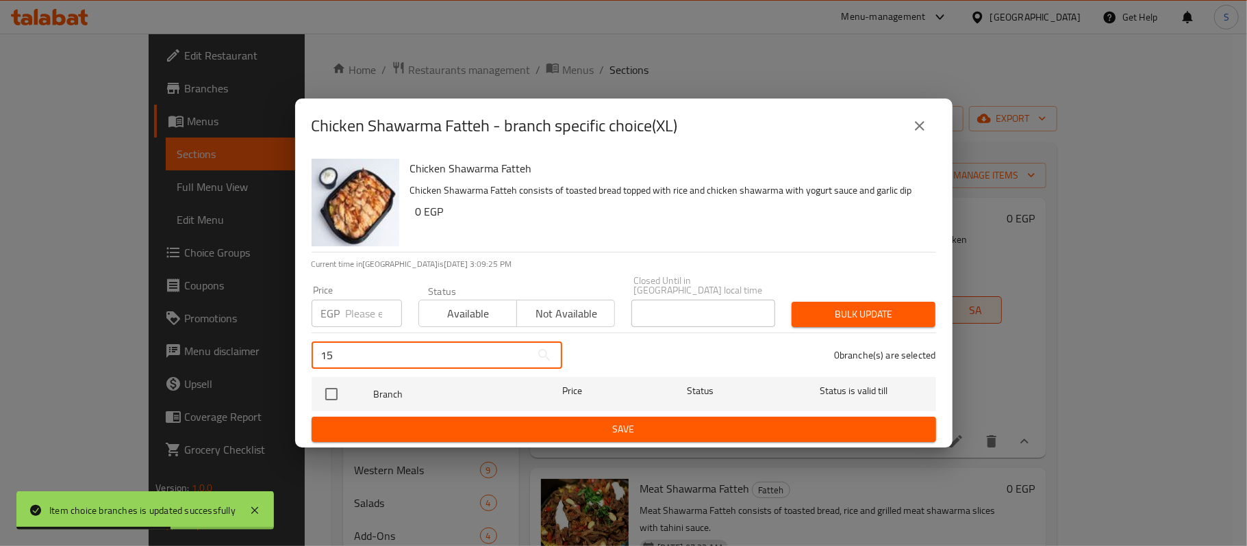
type input "150"
click at [296, 349] on div "Chicken Shawarma Fatteh Chicken Shawarma Fatteh consists of toasted bread toppe…" at bounding box center [623, 300] width 657 height 294
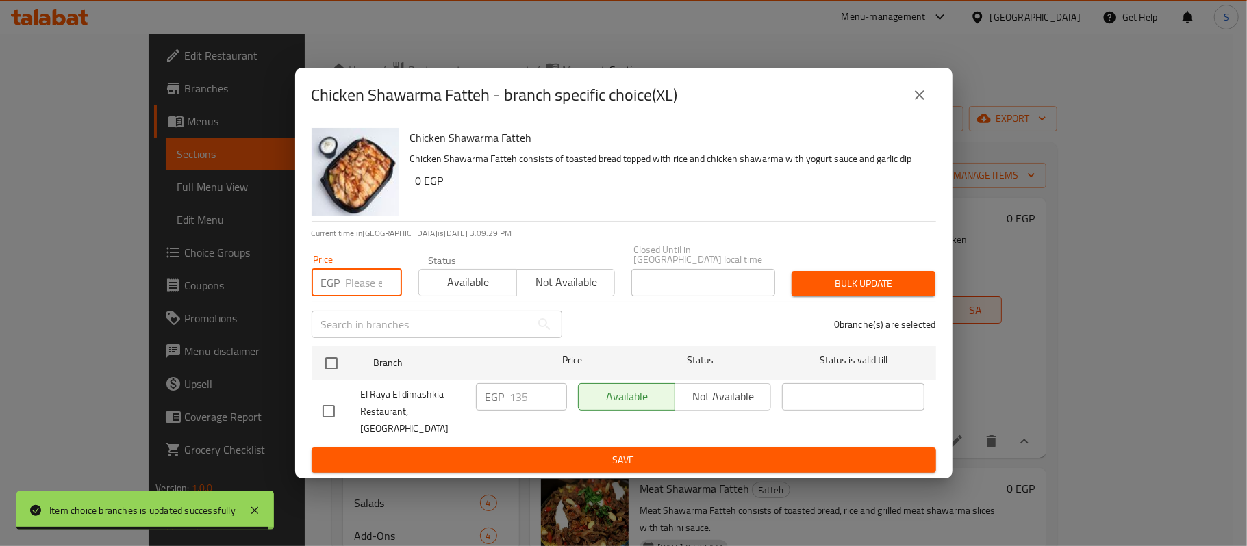
click at [365, 285] on input "number" at bounding box center [374, 282] width 56 height 27
paste input "150"
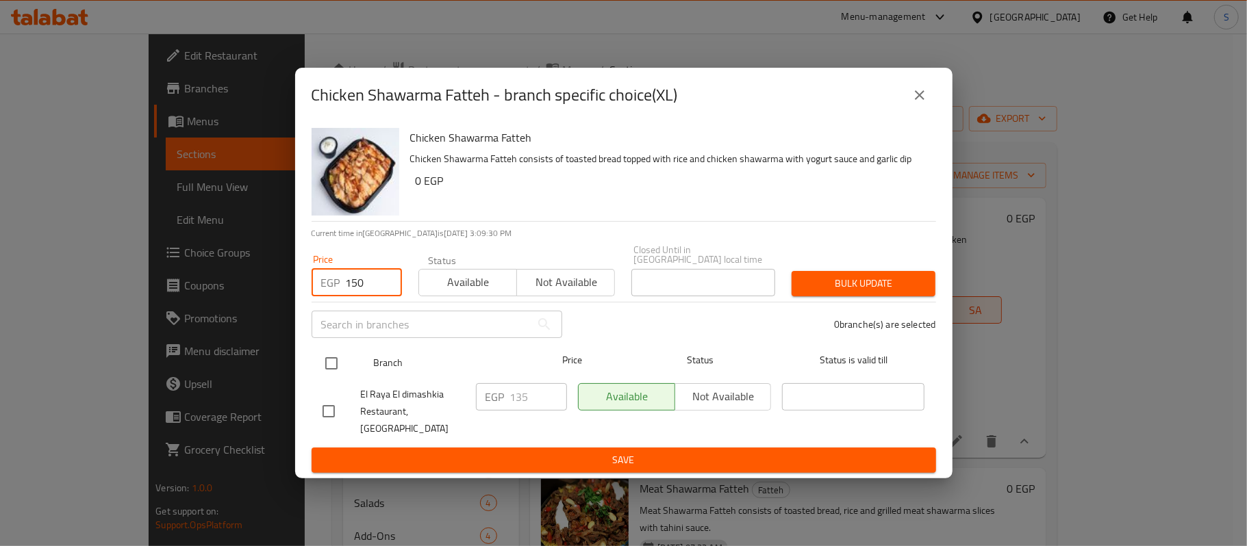
type input "150"
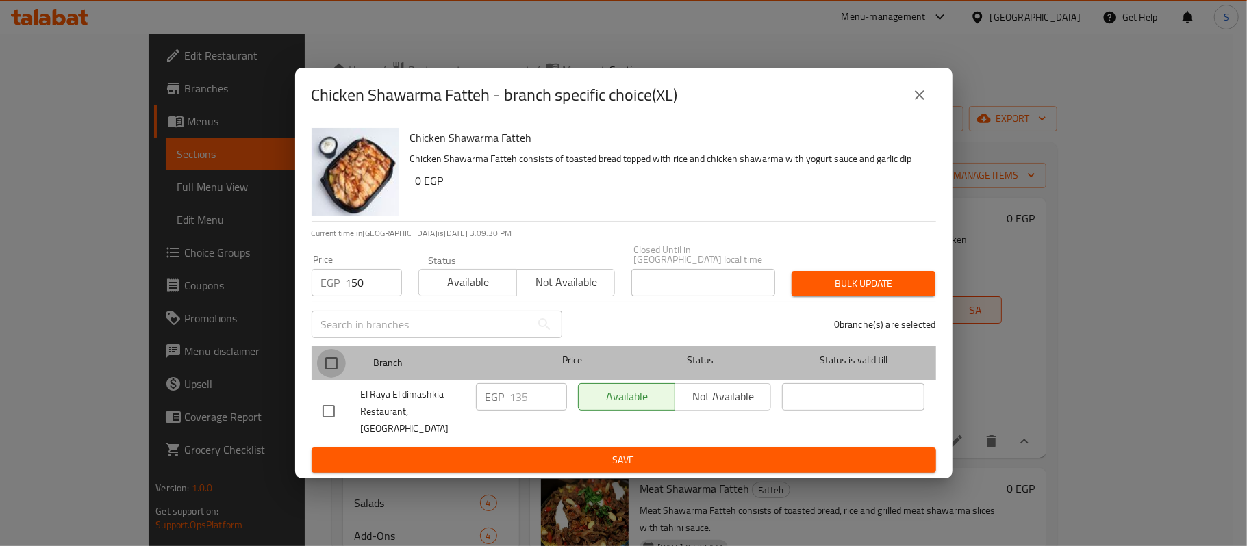
click at [334, 370] on input "checkbox" at bounding box center [331, 363] width 29 height 29
checkbox input "true"
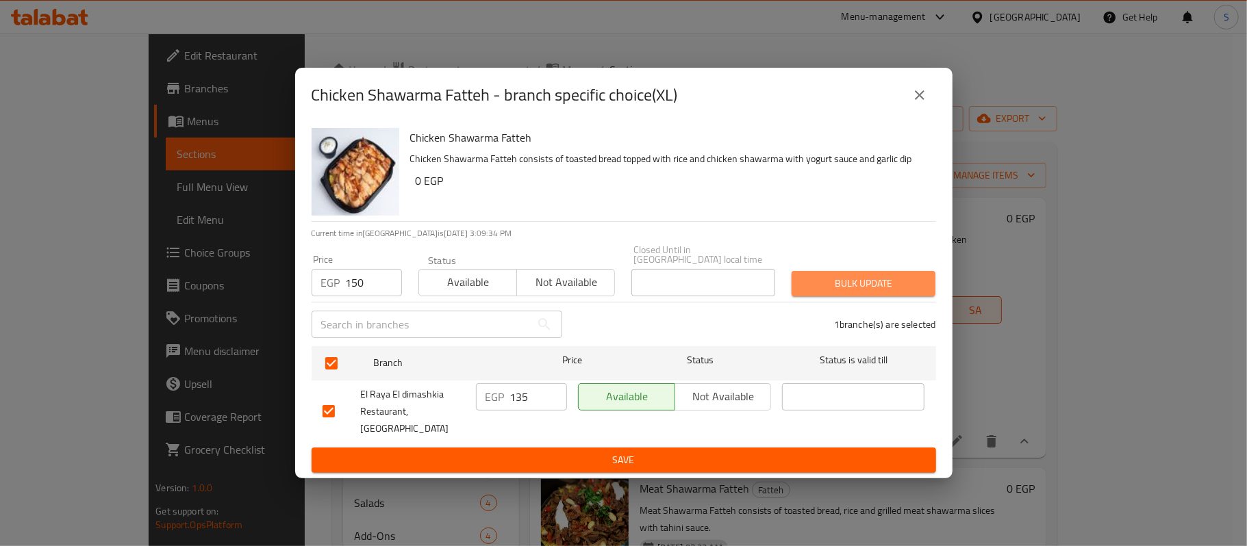
click at [872, 288] on span "Bulk update" at bounding box center [864, 283] width 122 height 17
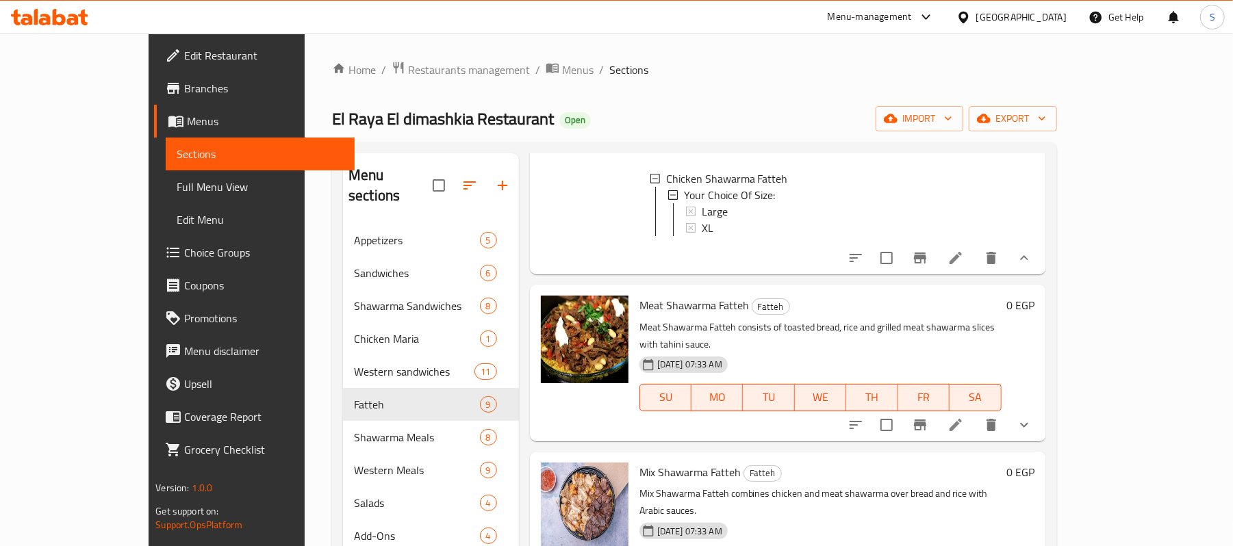
scroll to position [182, 0]
click at [1033, 418] on icon "show more" at bounding box center [1024, 426] width 16 height 16
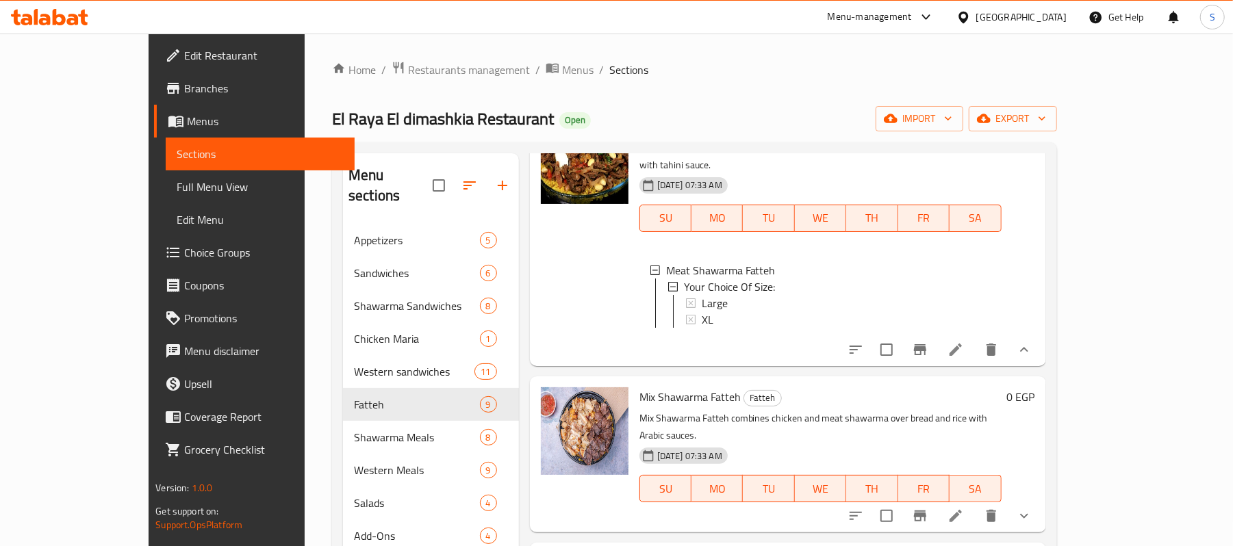
scroll to position [365, 0]
click at [686, 293] on div "Large" at bounding box center [838, 301] width 305 height 16
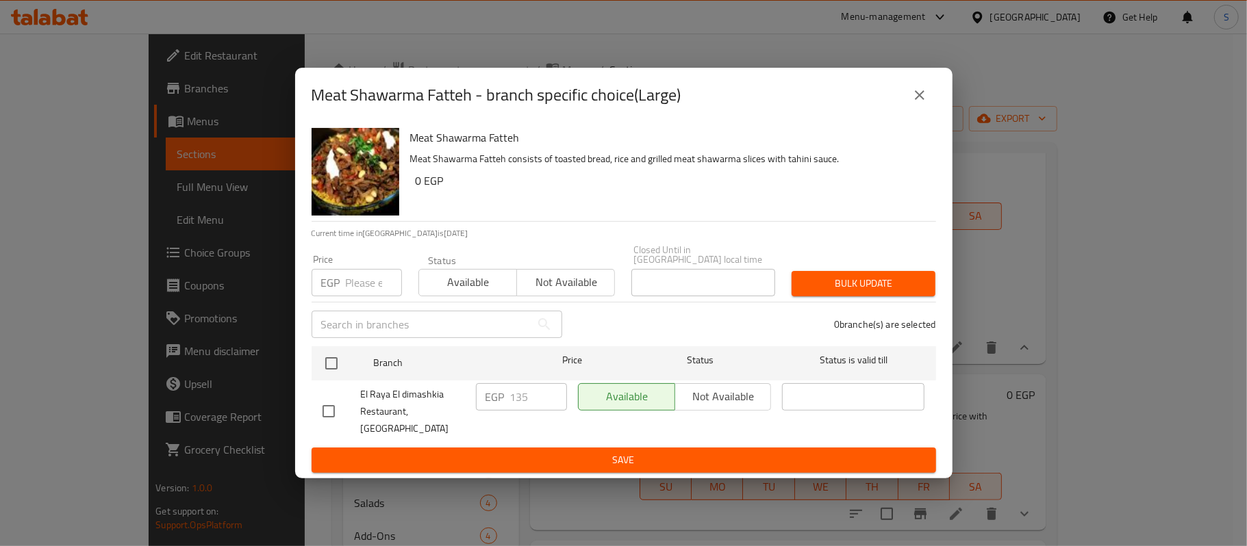
click at [342, 283] on div "EGP Price" at bounding box center [357, 282] width 90 height 27
type input "4"
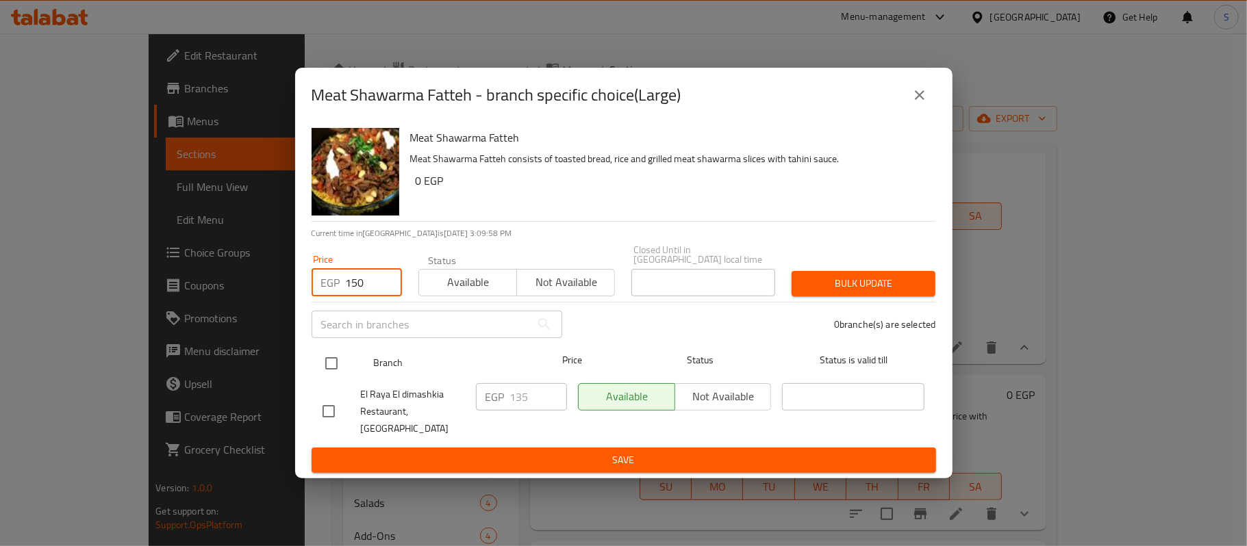
type input "150"
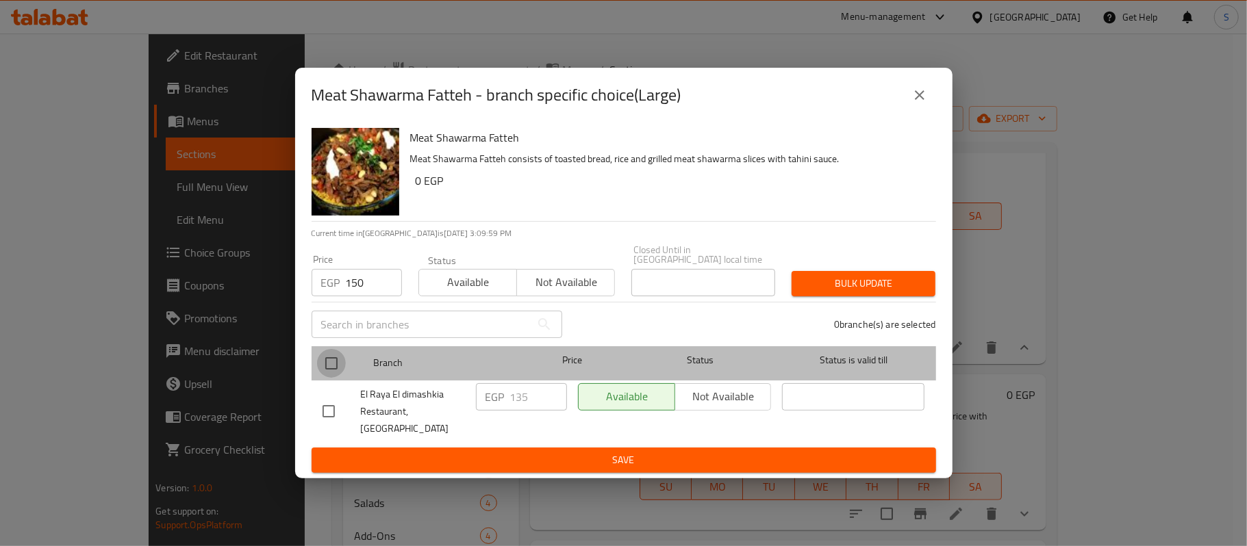
click at [332, 373] on input "checkbox" at bounding box center [331, 363] width 29 height 29
checkbox input "true"
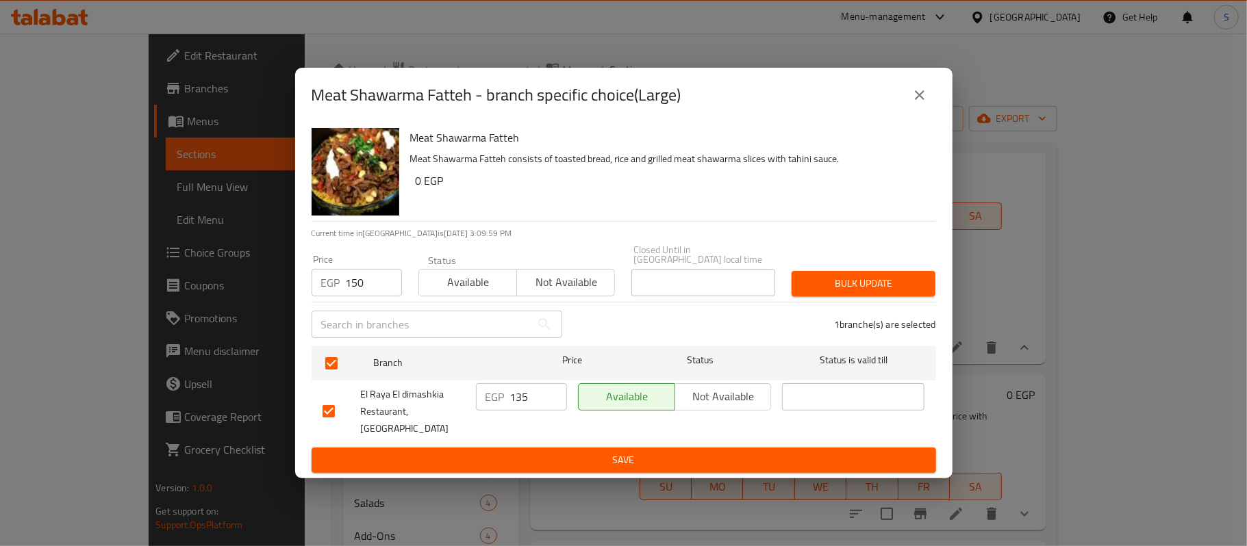
drag, startPoint x: 861, startPoint y: 288, endPoint x: 866, endPoint y: 321, distance: 33.1
click at [863, 288] on span "Bulk update" at bounding box center [864, 283] width 122 height 17
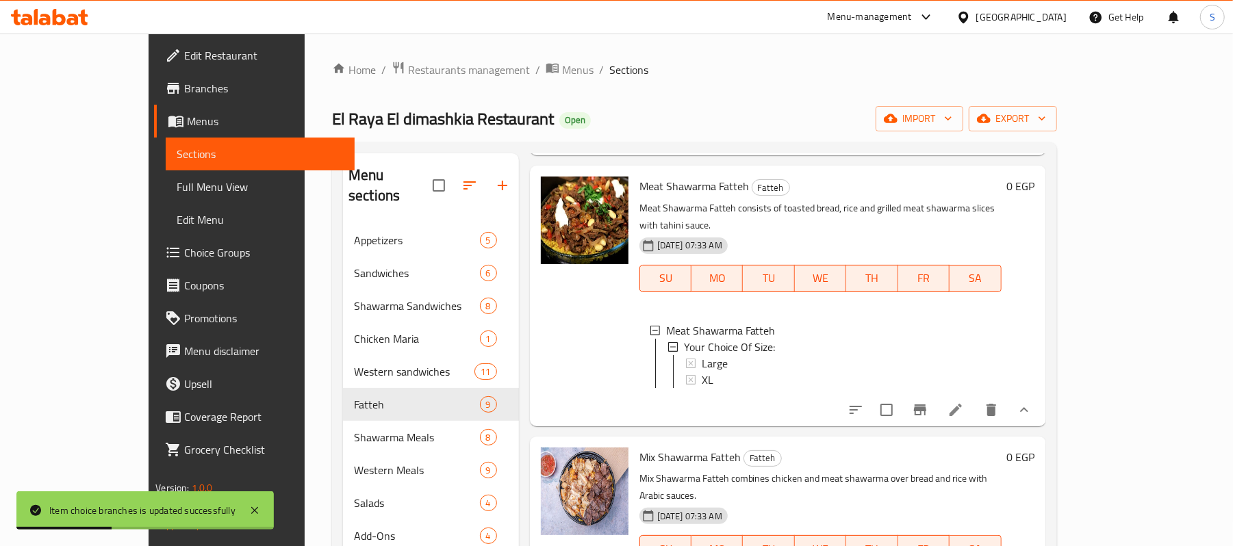
scroll to position [274, 0]
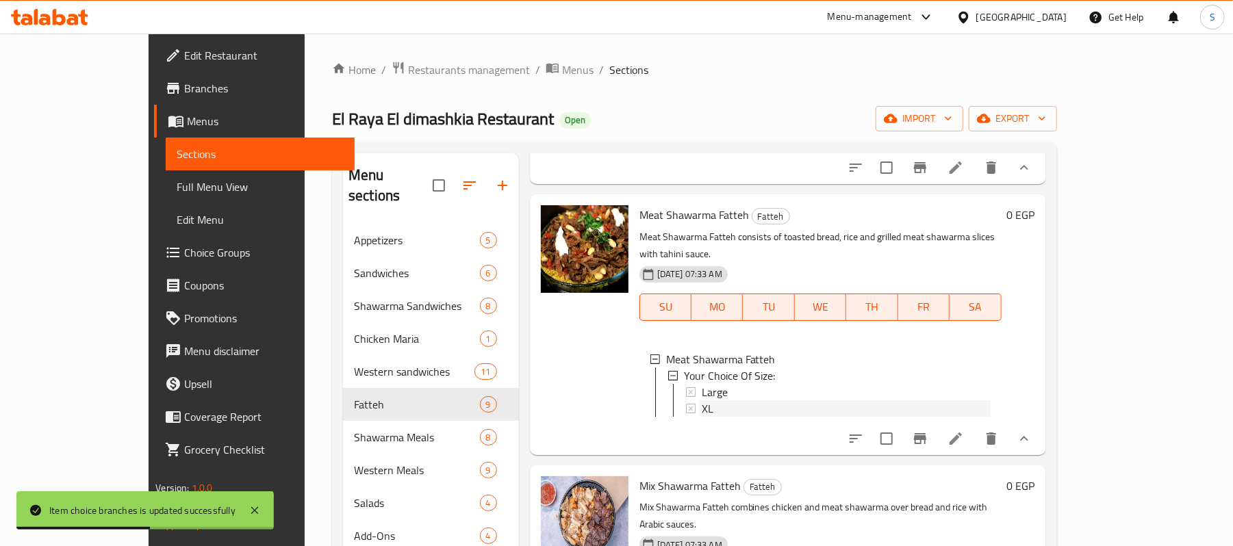
click at [702, 401] on span "XL" at bounding box center [708, 409] width 12 height 16
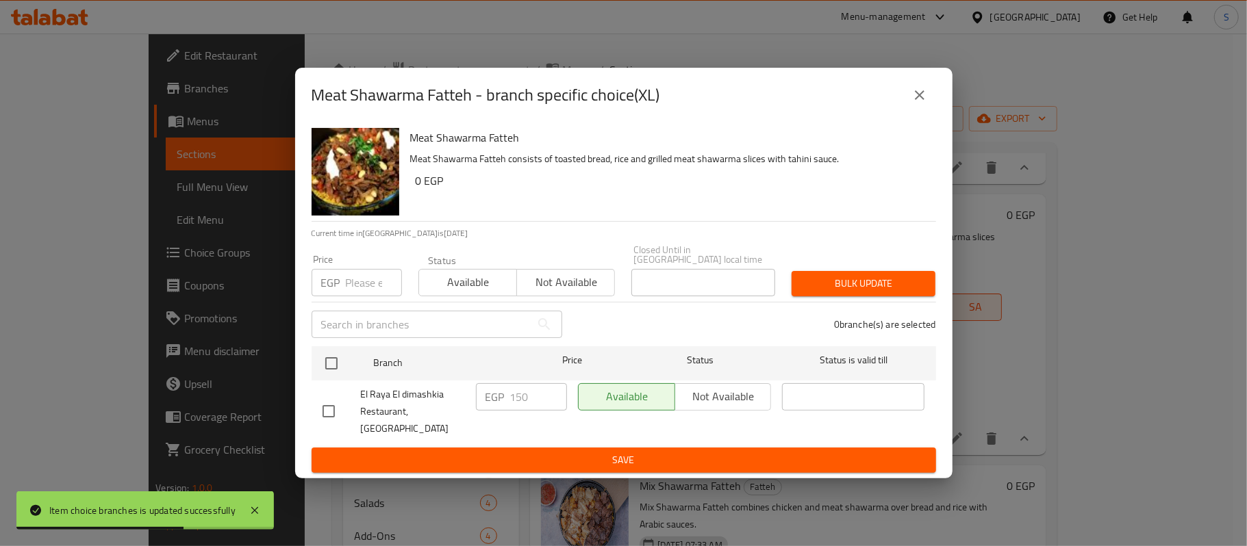
click at [340, 291] on p "EGP" at bounding box center [330, 283] width 19 height 16
click at [327, 301] on div "Price EGP Price" at bounding box center [356, 276] width 107 height 58
click at [340, 288] on div "EGP Price" at bounding box center [357, 282] width 90 height 27
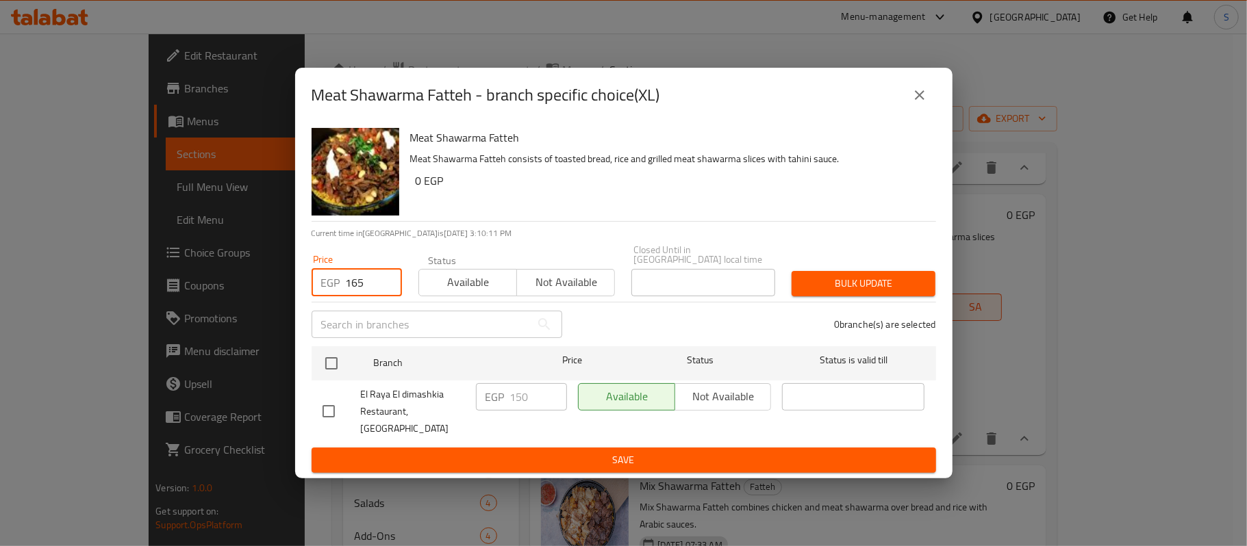
drag, startPoint x: 374, startPoint y: 283, endPoint x: 310, endPoint y: 297, distance: 65.3
click at [310, 297] on div "Price EGP 165 Price" at bounding box center [356, 276] width 107 height 58
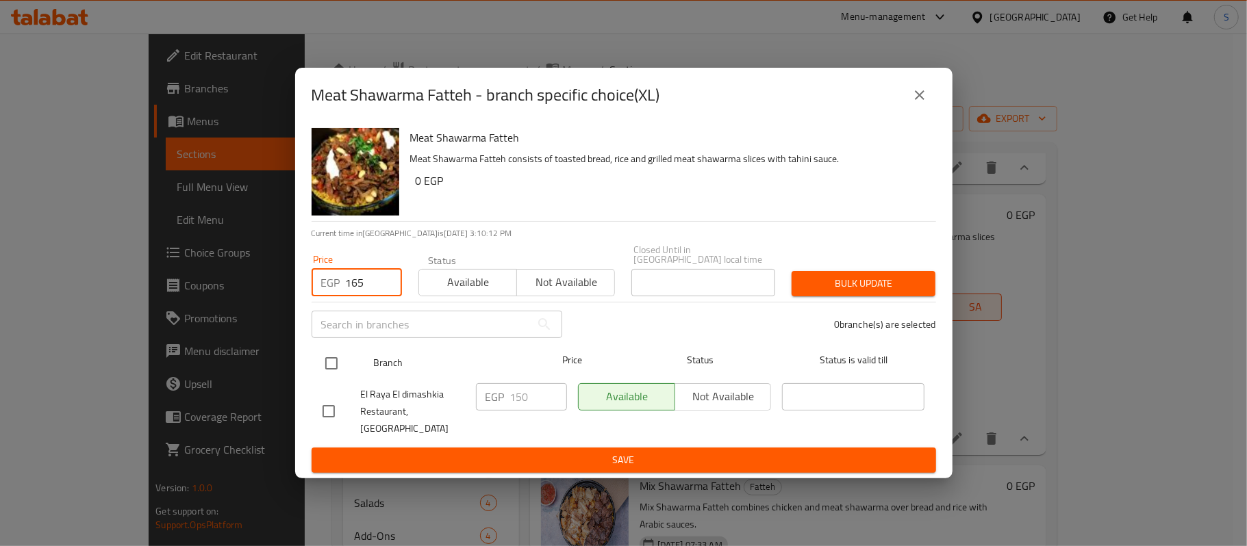
type input "165"
click at [327, 362] on input "checkbox" at bounding box center [331, 363] width 29 height 29
checkbox input "true"
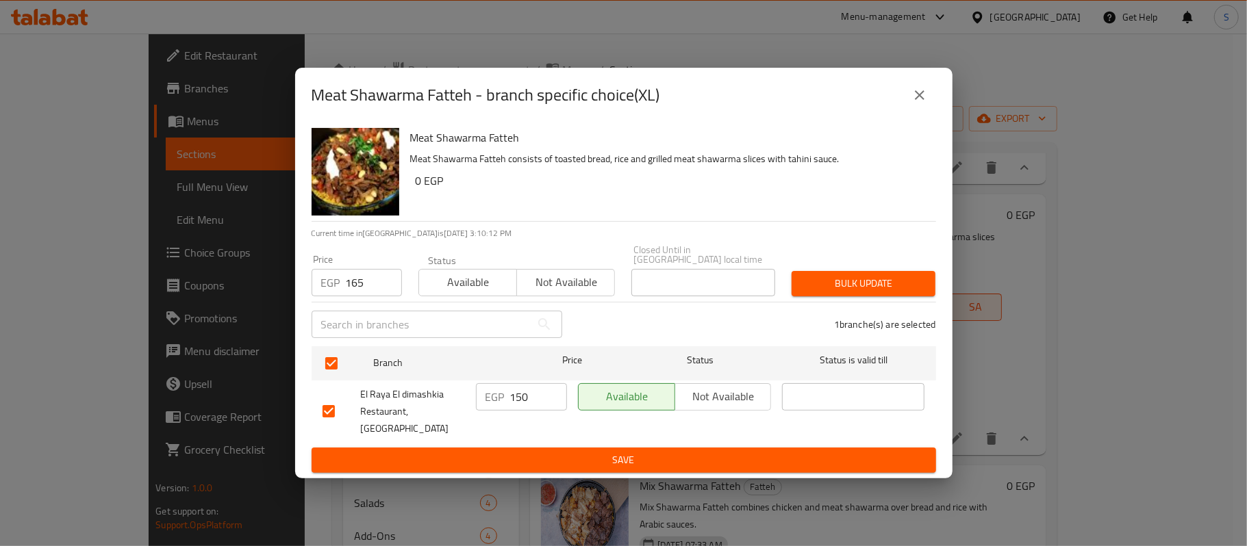
click at [857, 291] on span "Bulk update" at bounding box center [864, 283] width 122 height 17
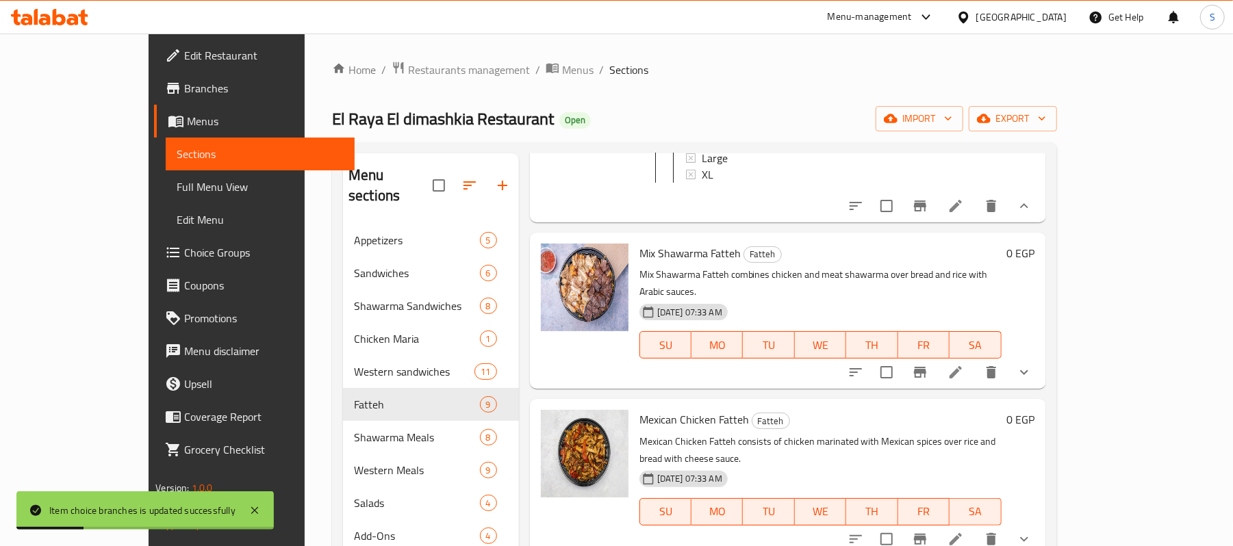
scroll to position [548, 0]
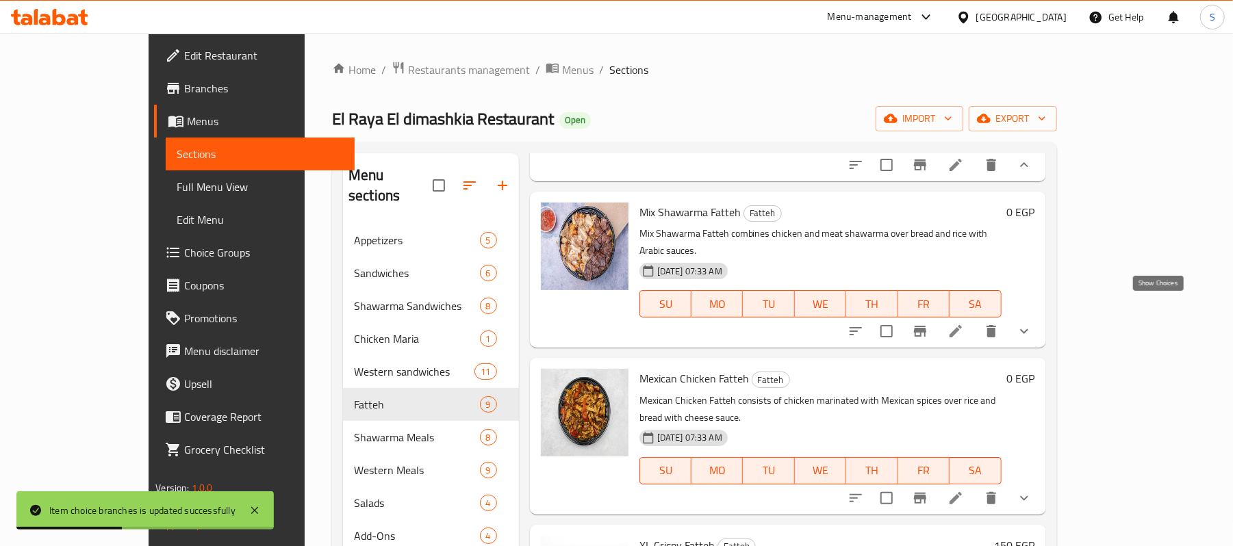
click at [1033, 323] on icon "show more" at bounding box center [1024, 331] width 16 height 16
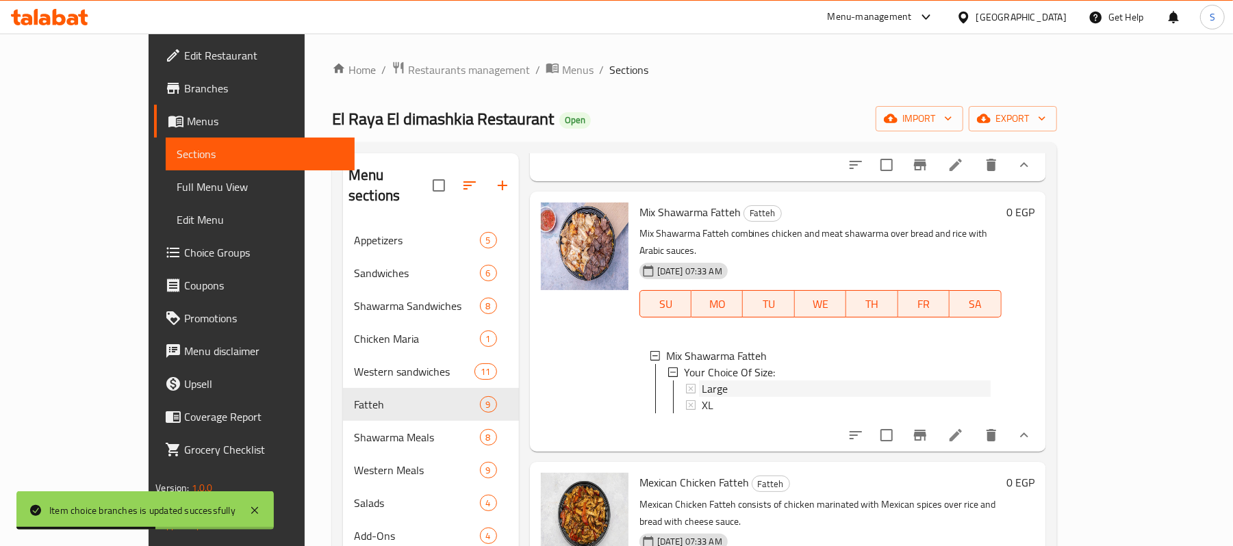
click at [686, 381] on div "Large" at bounding box center [838, 389] width 305 height 16
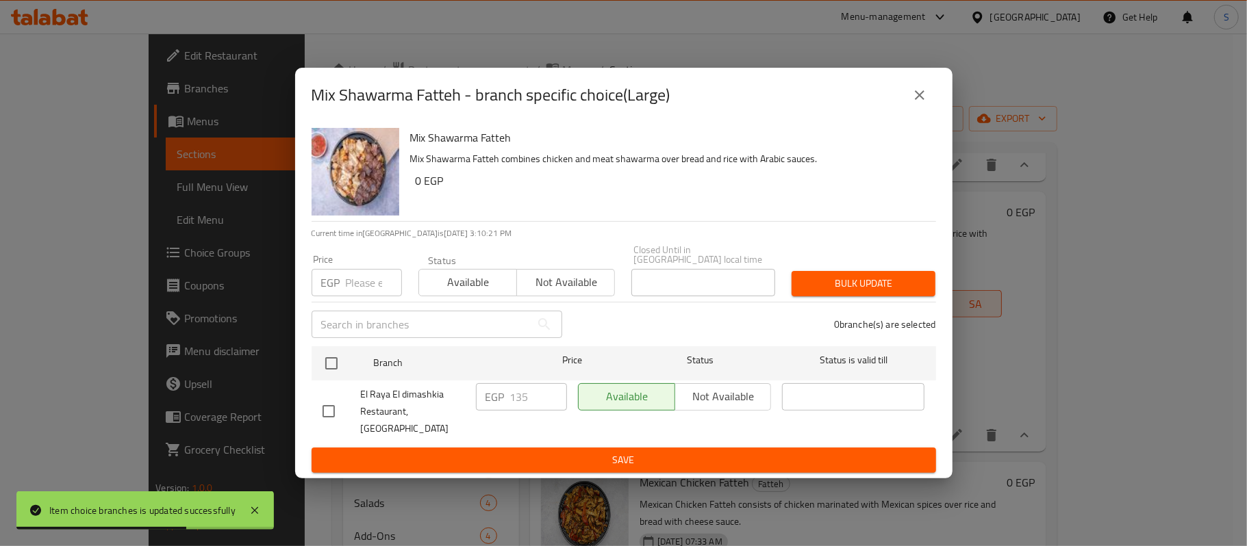
click at [367, 324] on input "text" at bounding box center [421, 324] width 219 height 27
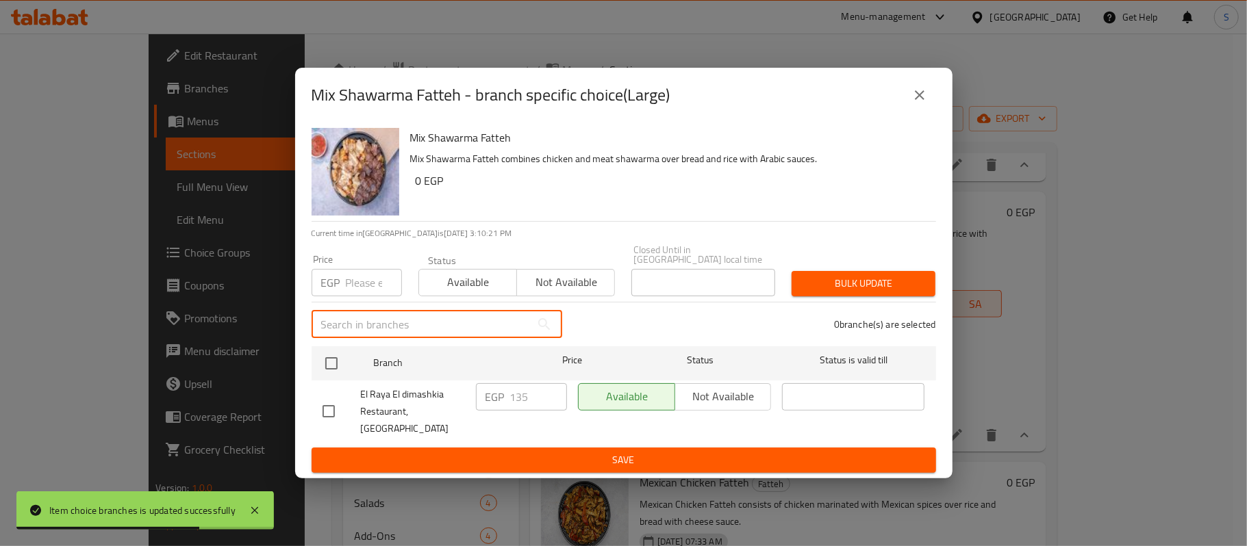
click at [340, 293] on div "EGP Price" at bounding box center [357, 282] width 90 height 27
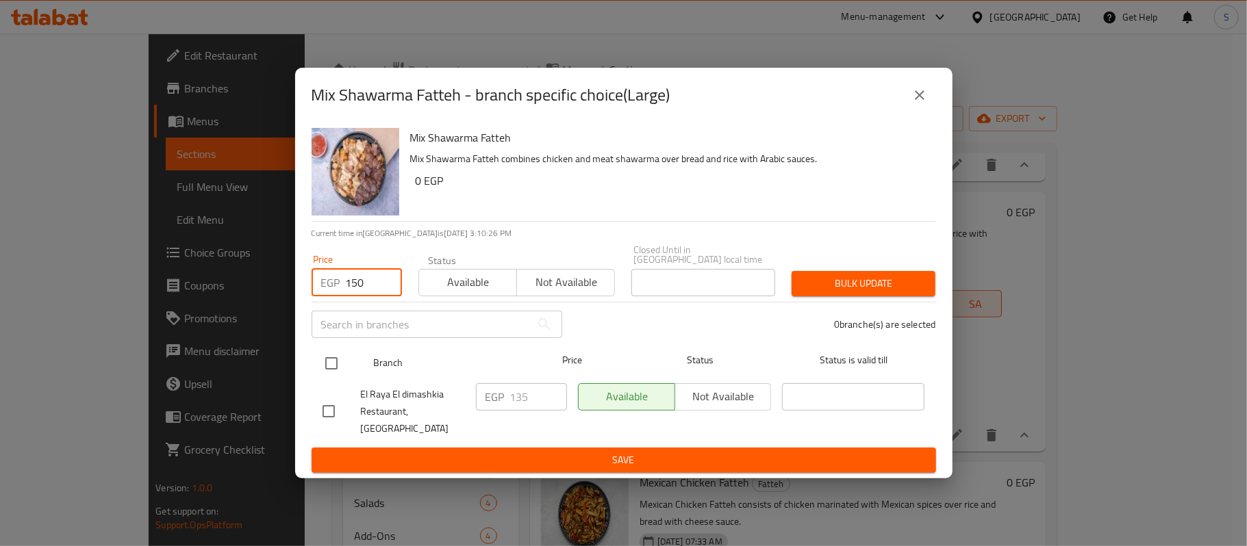
type input "150"
click at [338, 359] on input "checkbox" at bounding box center [331, 363] width 29 height 29
checkbox input "true"
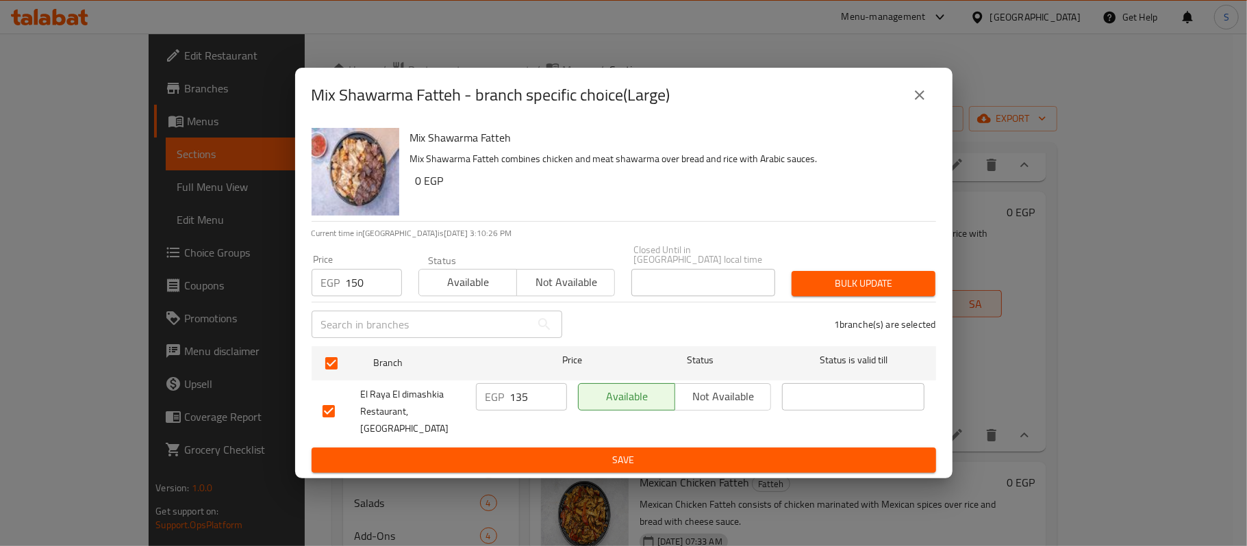
click at [871, 292] on span "Bulk update" at bounding box center [864, 283] width 122 height 17
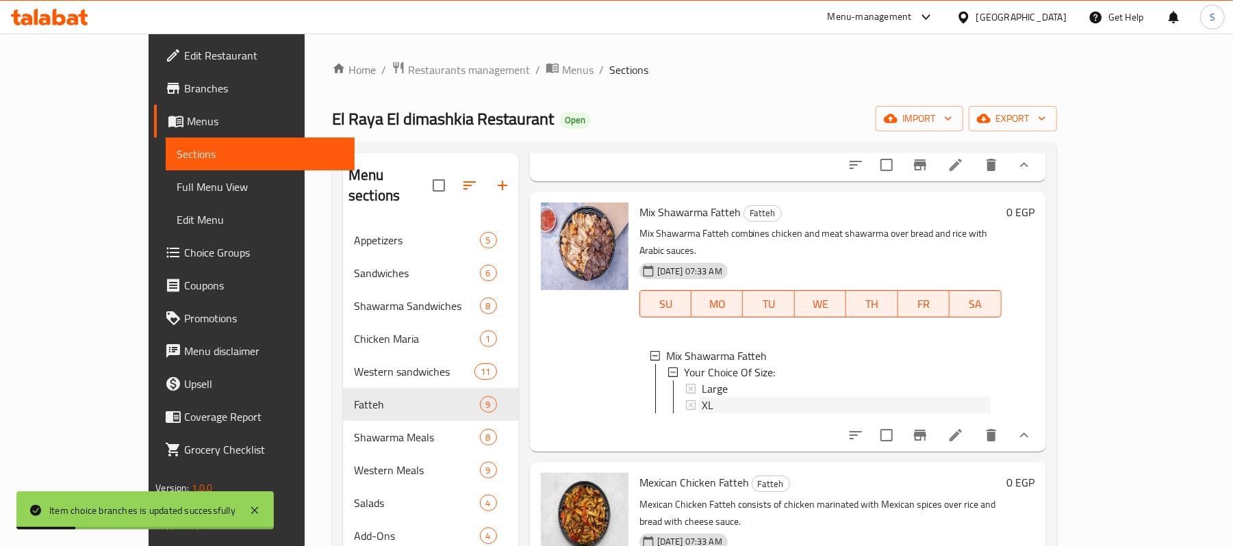
click at [702, 397] on span "XL" at bounding box center [708, 405] width 12 height 16
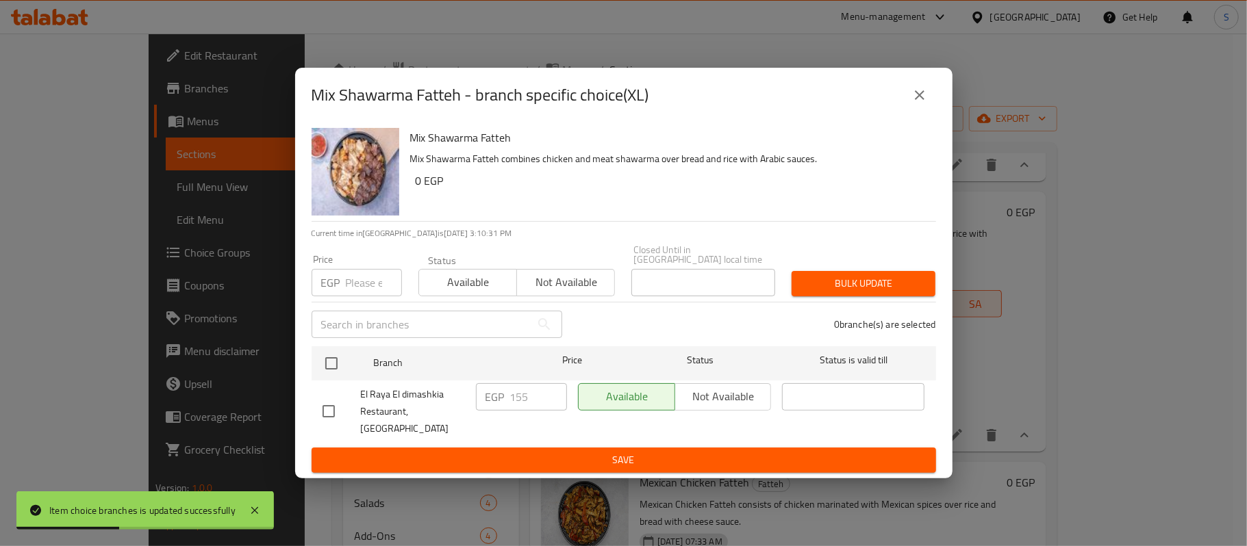
click at [349, 294] on input "number" at bounding box center [374, 282] width 56 height 27
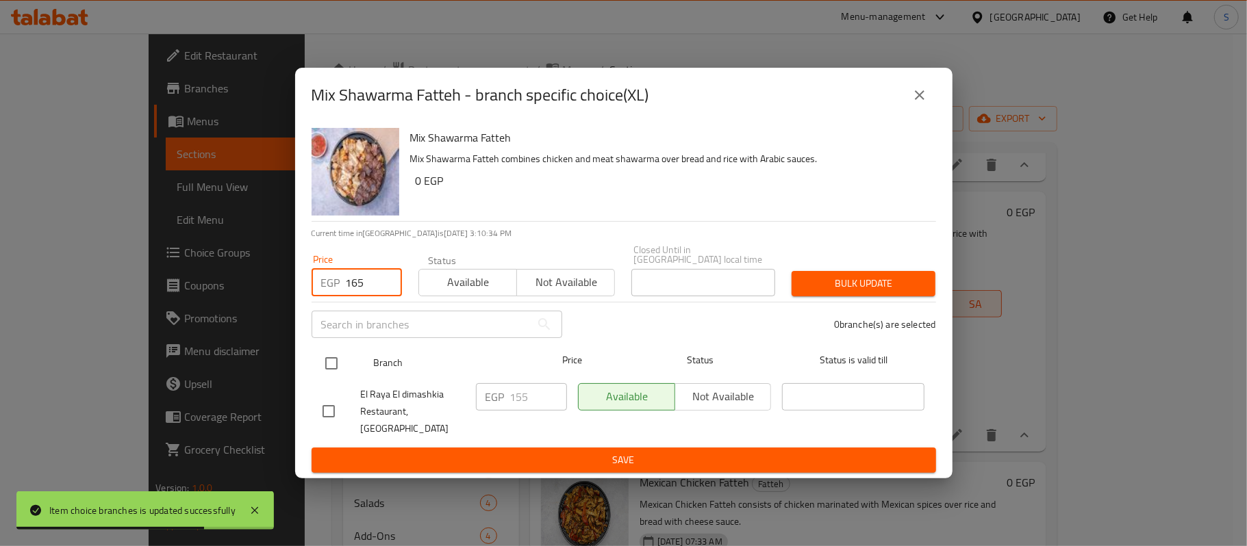
type input "165"
click at [331, 370] on input "checkbox" at bounding box center [331, 363] width 29 height 29
checkbox input "true"
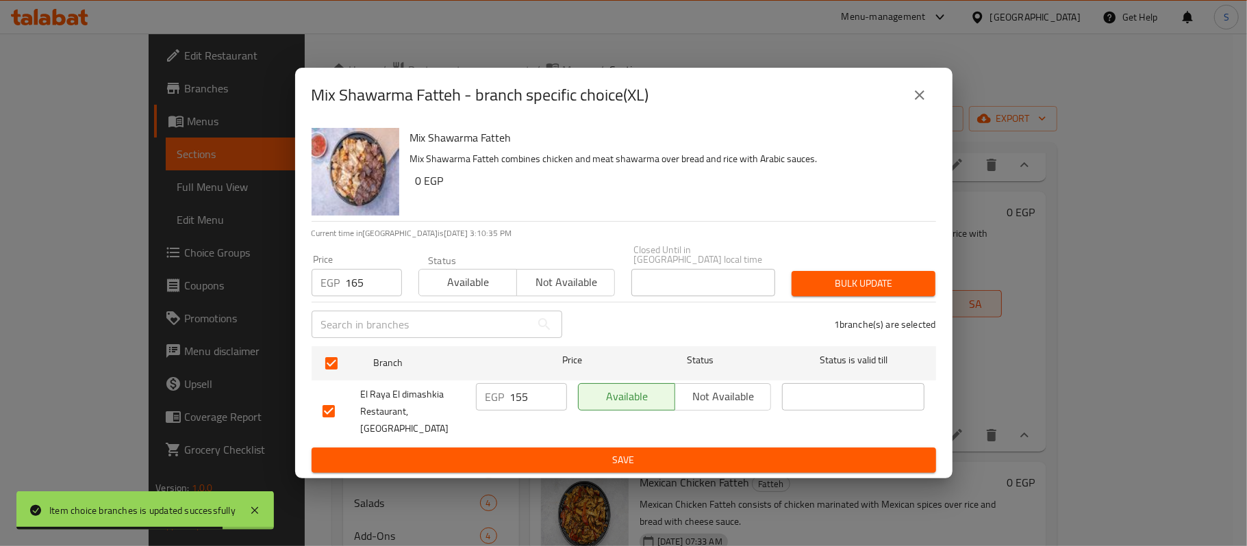
click at [867, 280] on span "Bulk update" at bounding box center [864, 283] width 122 height 17
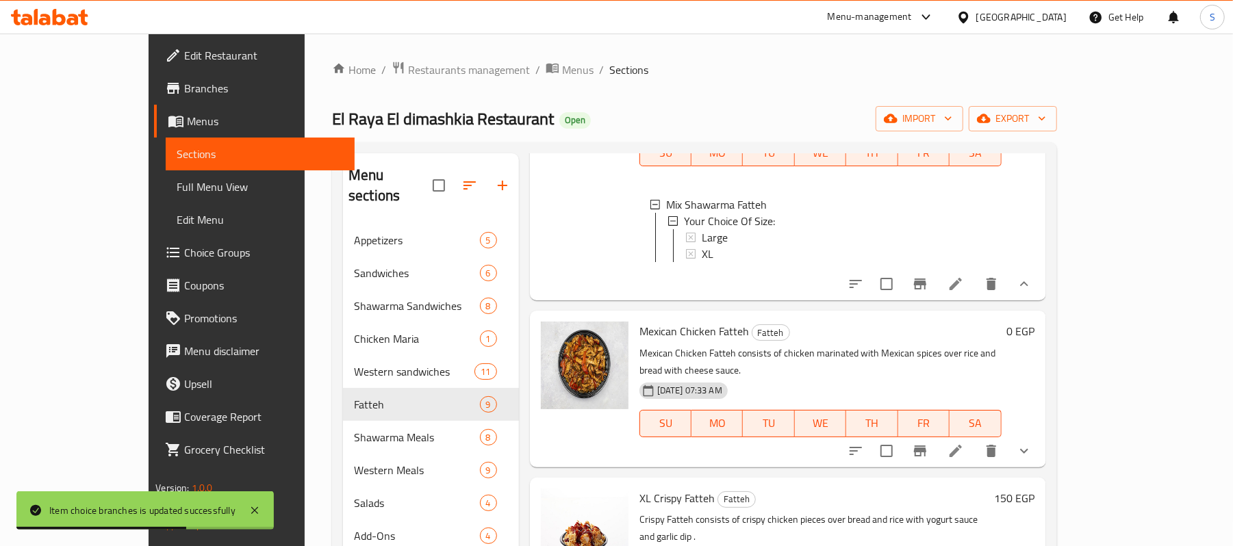
scroll to position [730, 0]
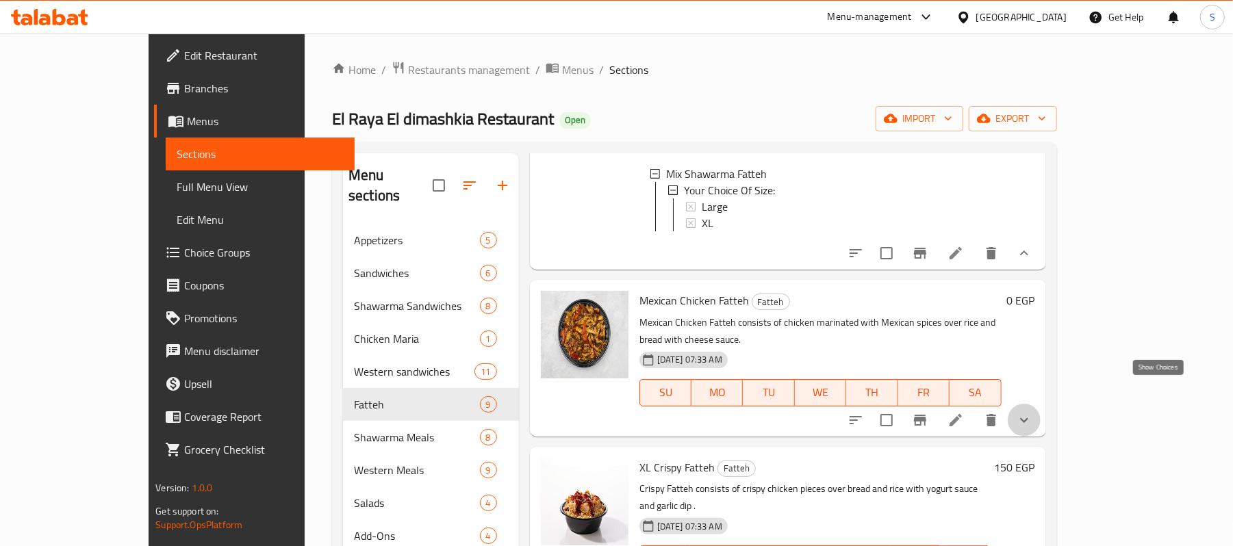
click at [1033, 412] on icon "show more" at bounding box center [1024, 420] width 16 height 16
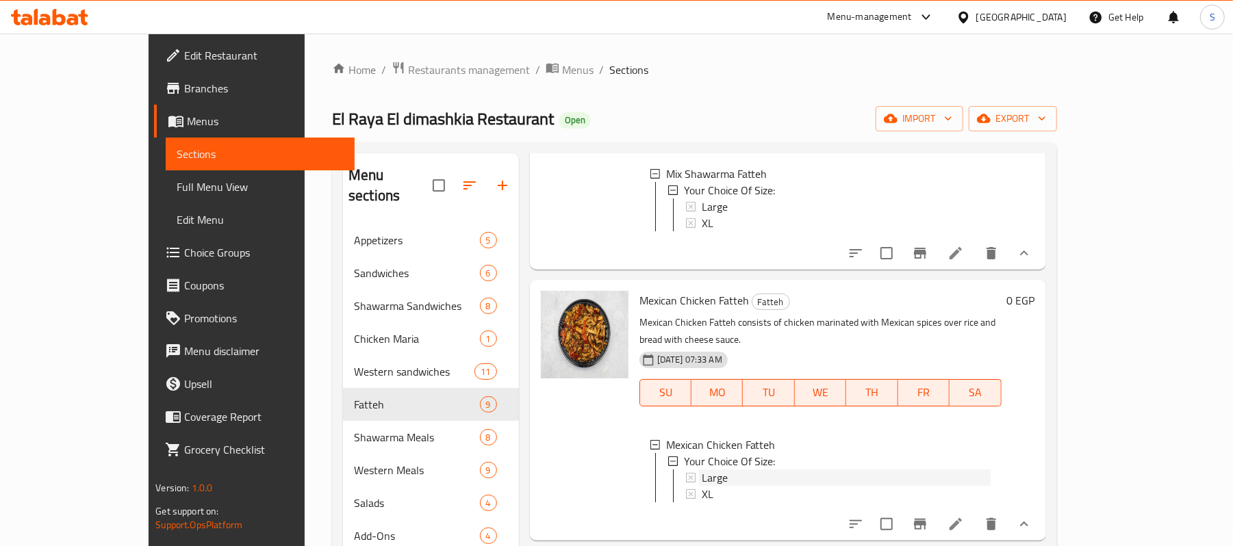
click at [702, 470] on span "Large" at bounding box center [715, 478] width 26 height 16
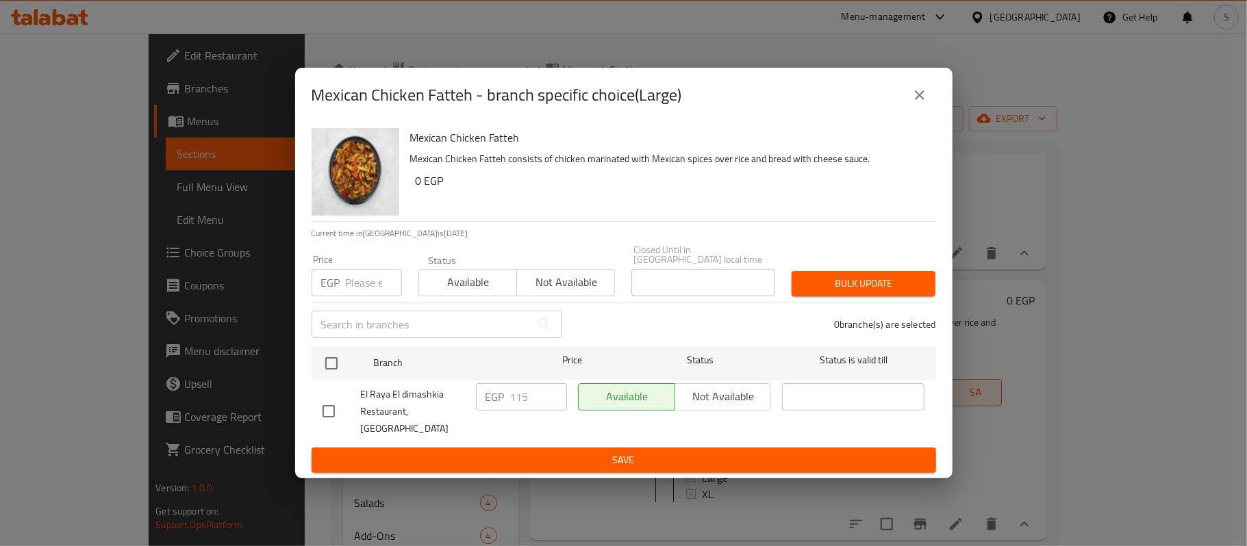
click at [340, 294] on div "EGP Price" at bounding box center [357, 282] width 90 height 27
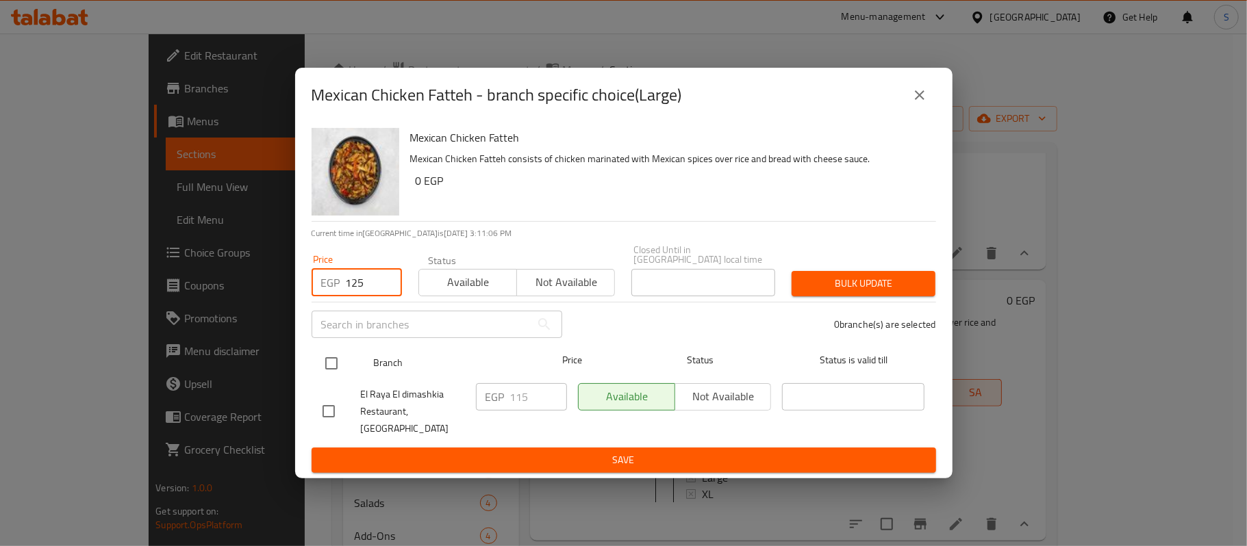
type input "125"
click at [325, 363] on input "checkbox" at bounding box center [331, 363] width 29 height 29
checkbox input "true"
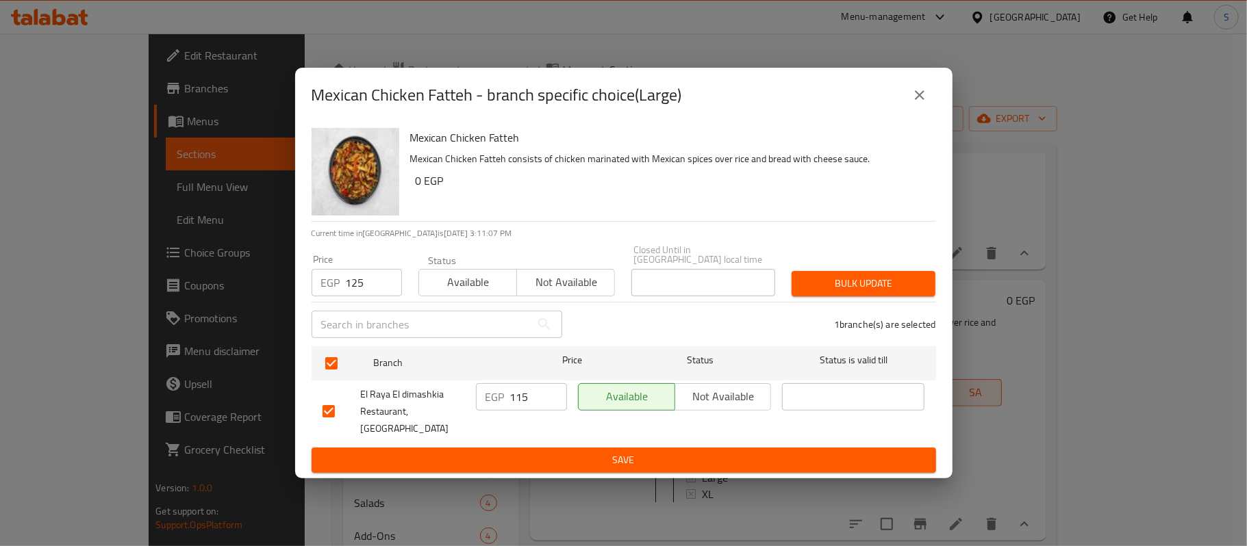
click at [872, 296] on button "Bulk update" at bounding box center [864, 283] width 144 height 25
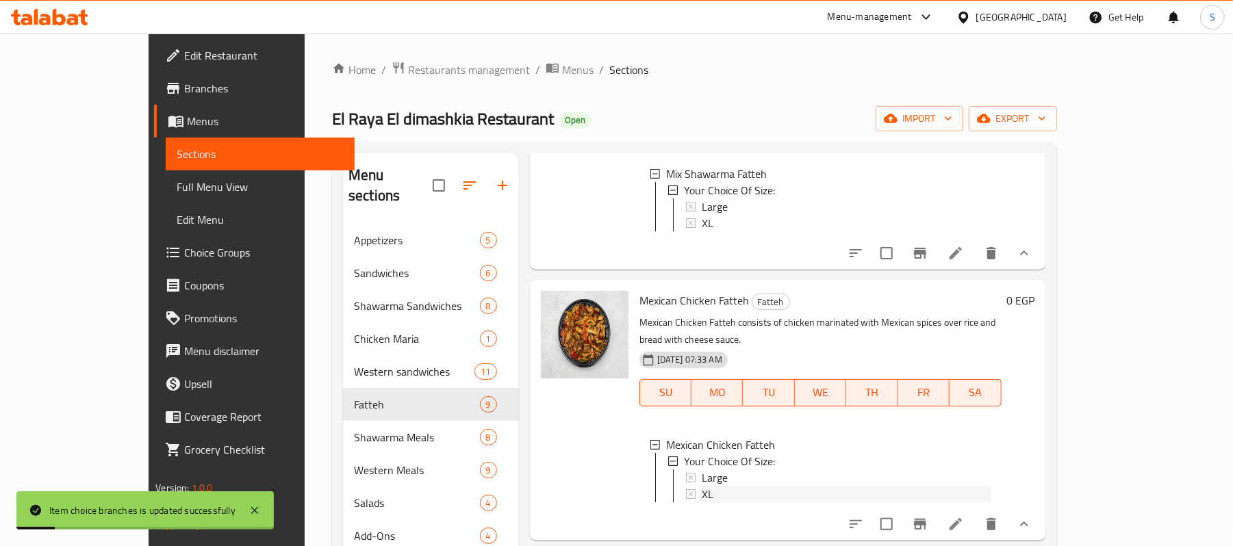
click at [702, 486] on span "XL" at bounding box center [708, 494] width 12 height 16
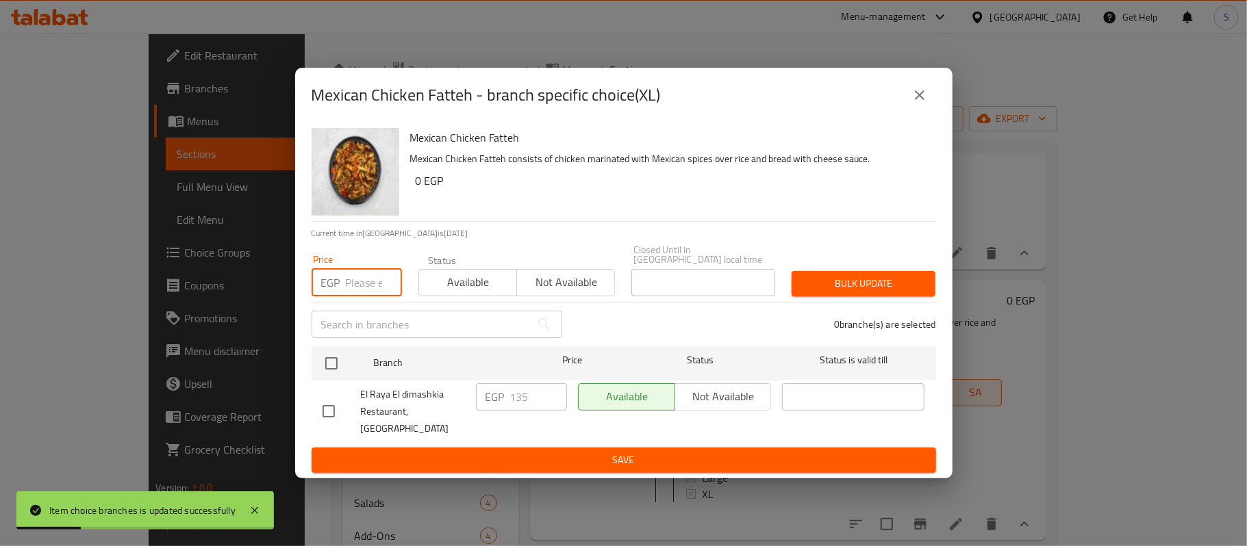
click at [364, 296] on input "number" at bounding box center [374, 282] width 56 height 27
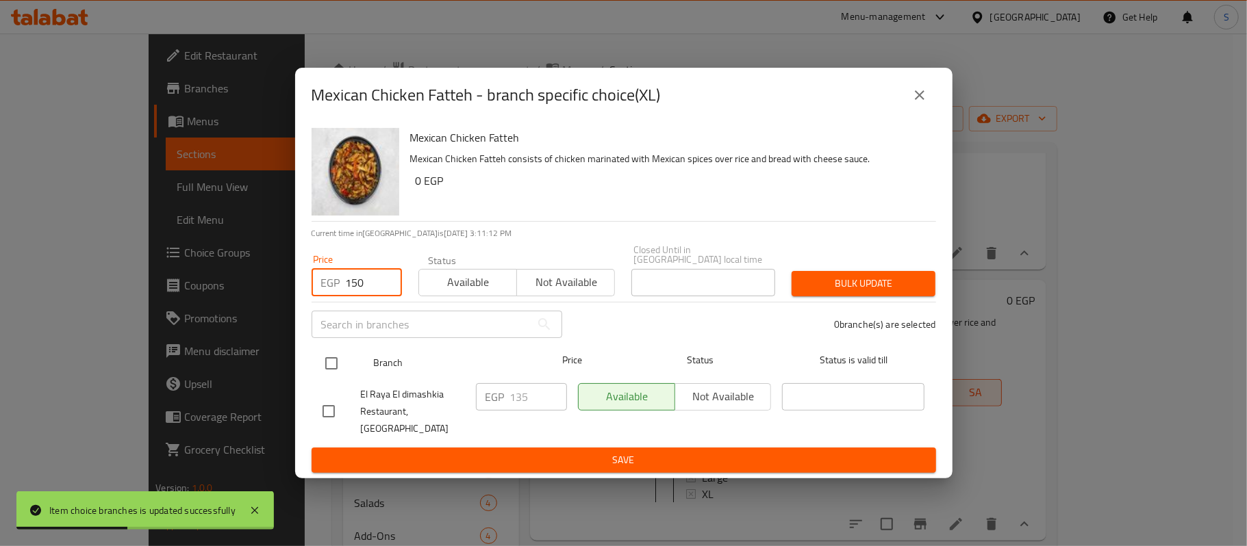
type input "150"
click at [343, 373] on input "checkbox" at bounding box center [331, 363] width 29 height 29
checkbox input "true"
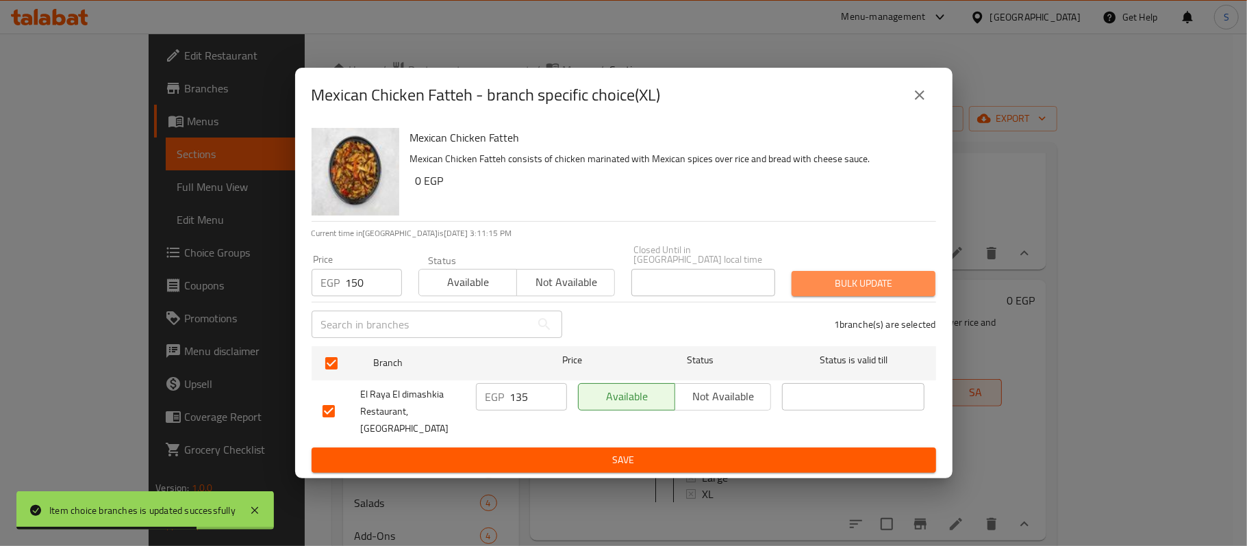
click at [888, 286] on span "Bulk update" at bounding box center [864, 283] width 122 height 17
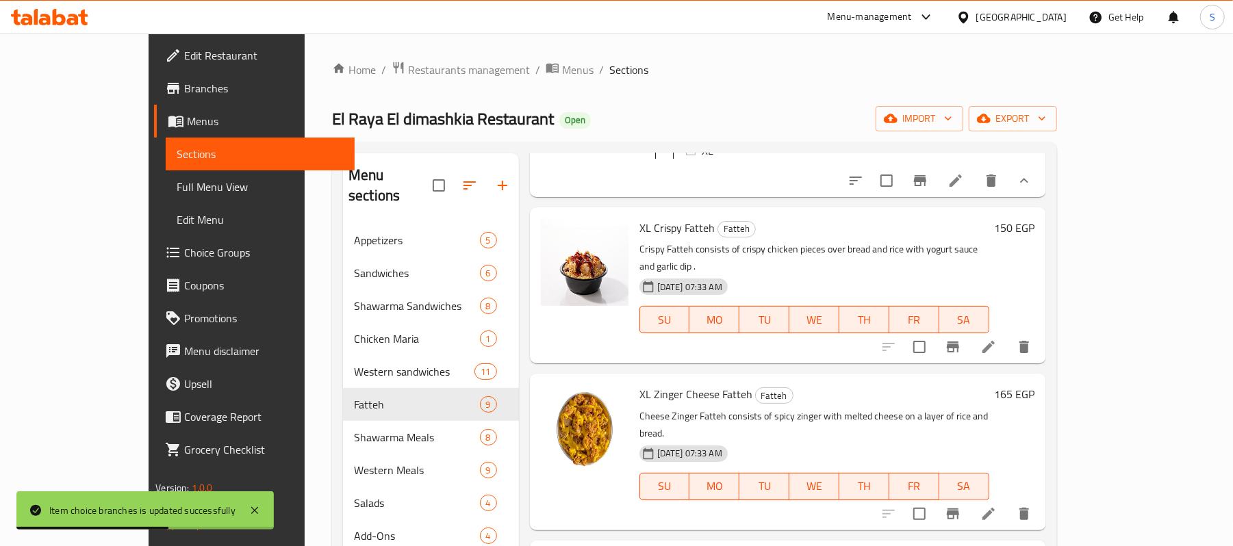
scroll to position [1096, 0]
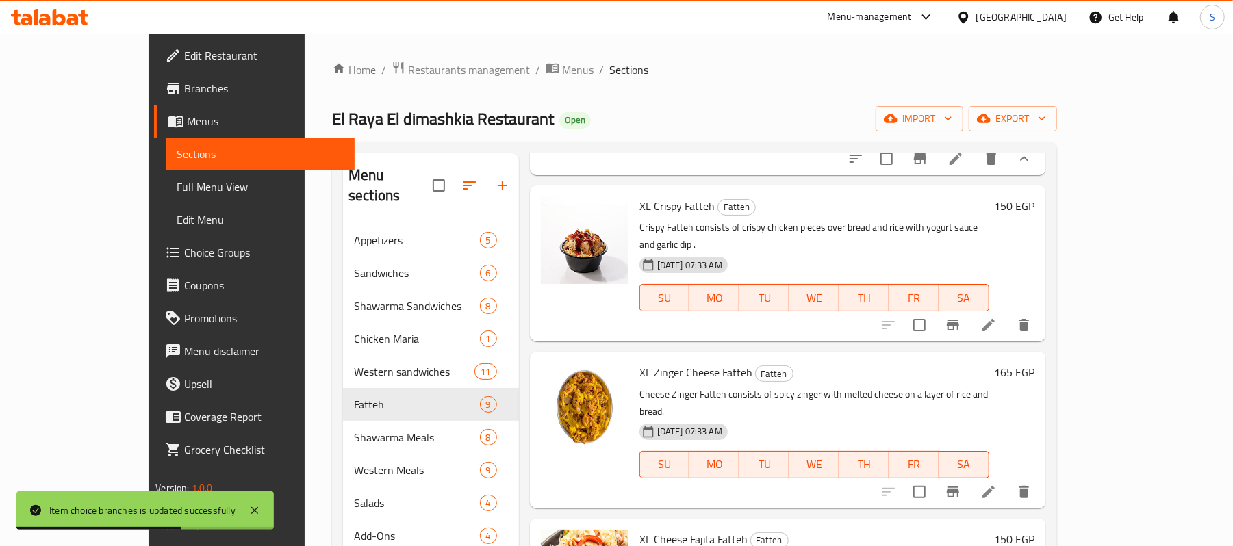
click at [1035, 201] on h6 "150 EGP" at bounding box center [1015, 206] width 40 height 19
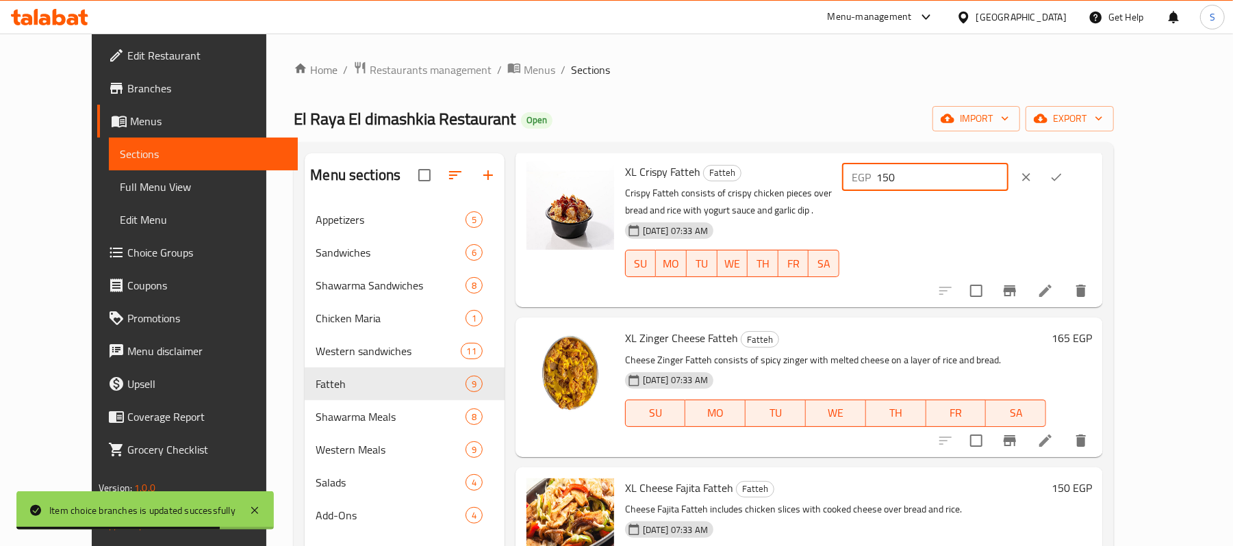
drag, startPoint x: 1023, startPoint y: 201, endPoint x: 946, endPoint y: 201, distance: 76.7
click at [950, 191] on div "EGP 150 ​" at bounding box center [925, 177] width 166 height 27
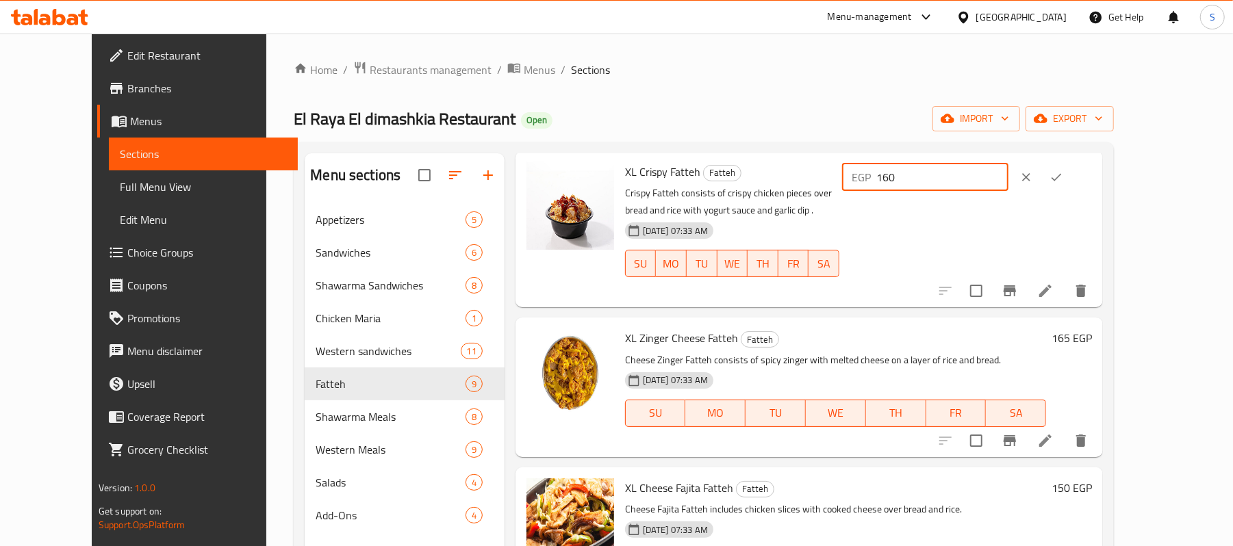
type input "160"
drag, startPoint x: 1144, startPoint y: 201, endPoint x: 1133, endPoint y: 267, distance: 66.6
click at [1072, 192] on button "ok" at bounding box center [1057, 177] width 30 height 30
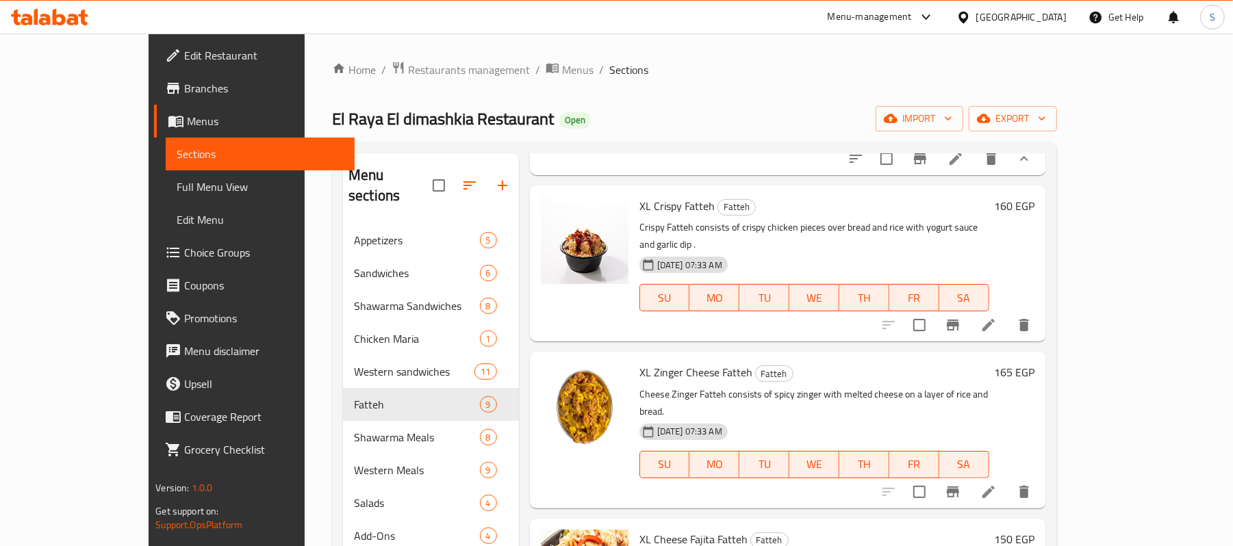
click at [1035, 363] on h6 "165 EGP" at bounding box center [1015, 372] width 40 height 19
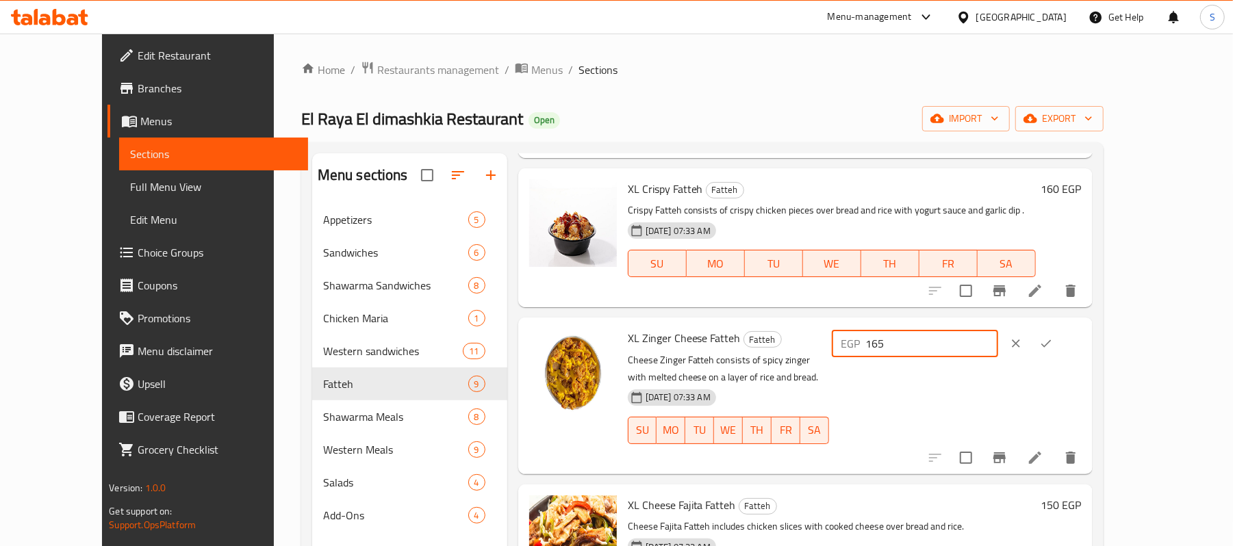
drag, startPoint x: 1042, startPoint y: 343, endPoint x: 889, endPoint y: 353, distance: 153.0
click at [898, 351] on div "XL Zinger Cheese Fatteh Fatteh Cheese Zinger Fatteh consists of spicy zinger wi…" at bounding box center [854, 395] width 465 height 145
type input "180"
click at [1053, 349] on icon "ok" at bounding box center [1046, 344] width 14 height 14
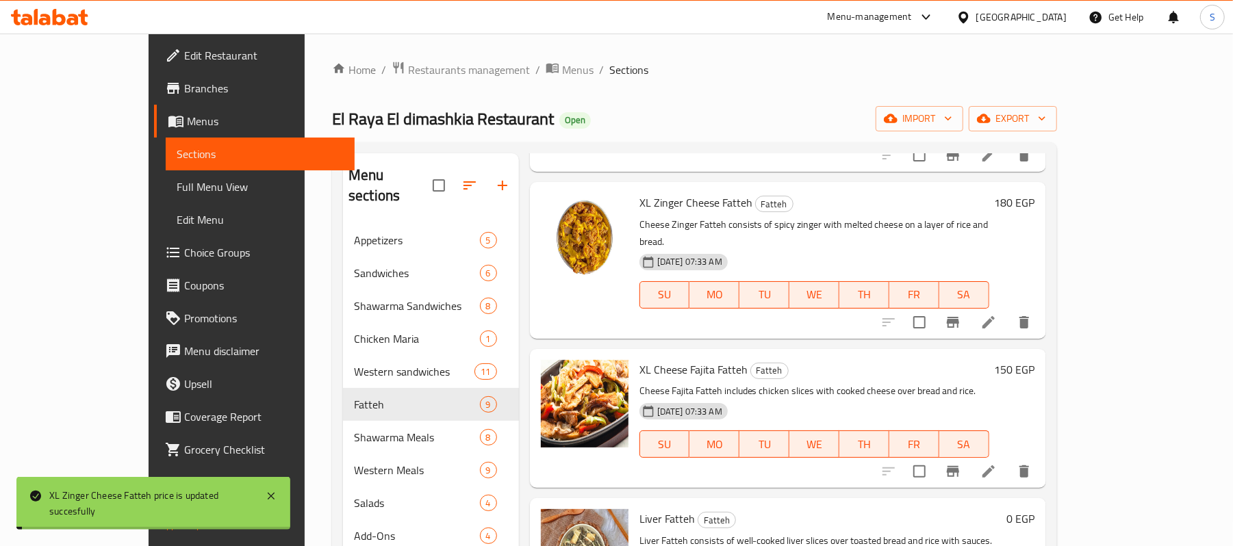
scroll to position [1278, 0]
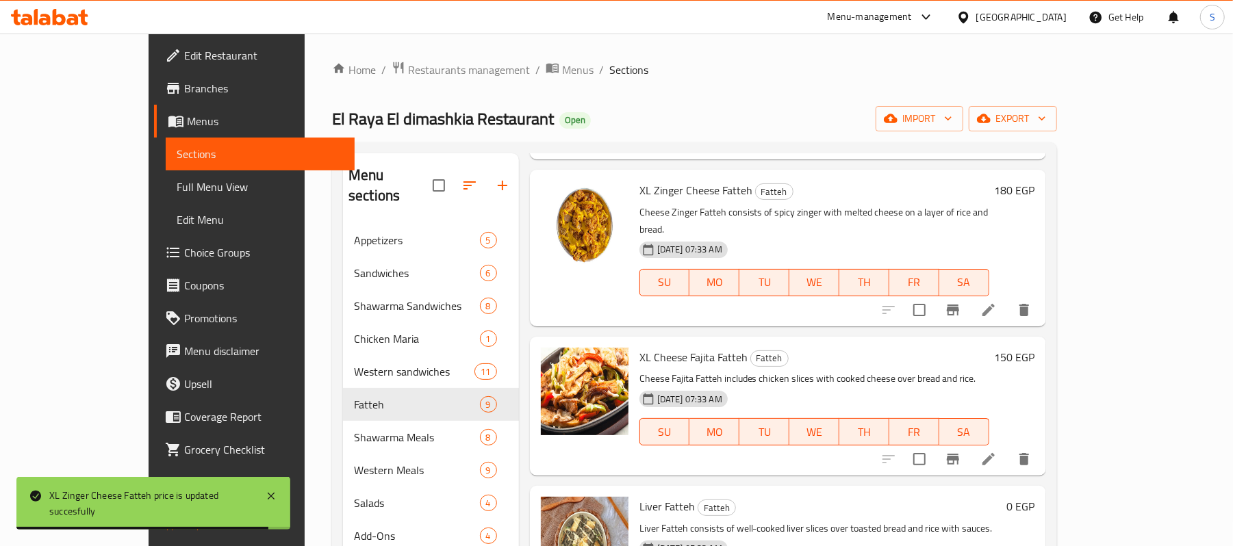
click at [1035, 348] on h6 "150 EGP" at bounding box center [1015, 357] width 40 height 19
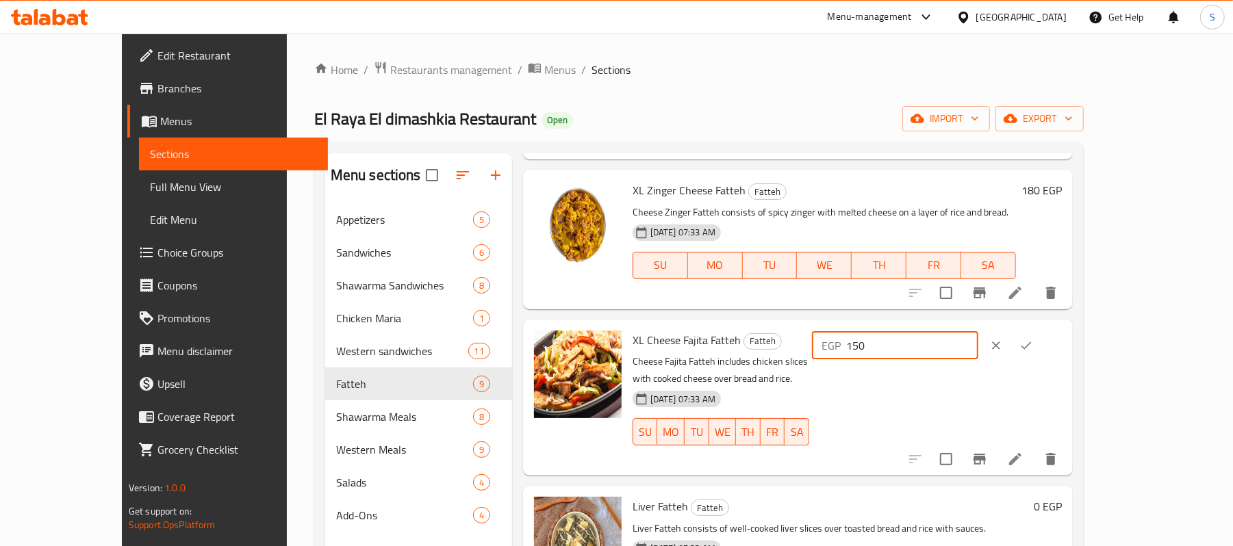
drag, startPoint x: 1033, startPoint y: 320, endPoint x: 959, endPoint y: 322, distance: 74.0
click at [959, 332] on div "EGP 150 ​" at bounding box center [895, 345] width 166 height 27
type input "160"
click at [1033, 339] on icon "ok" at bounding box center [1027, 346] width 14 height 14
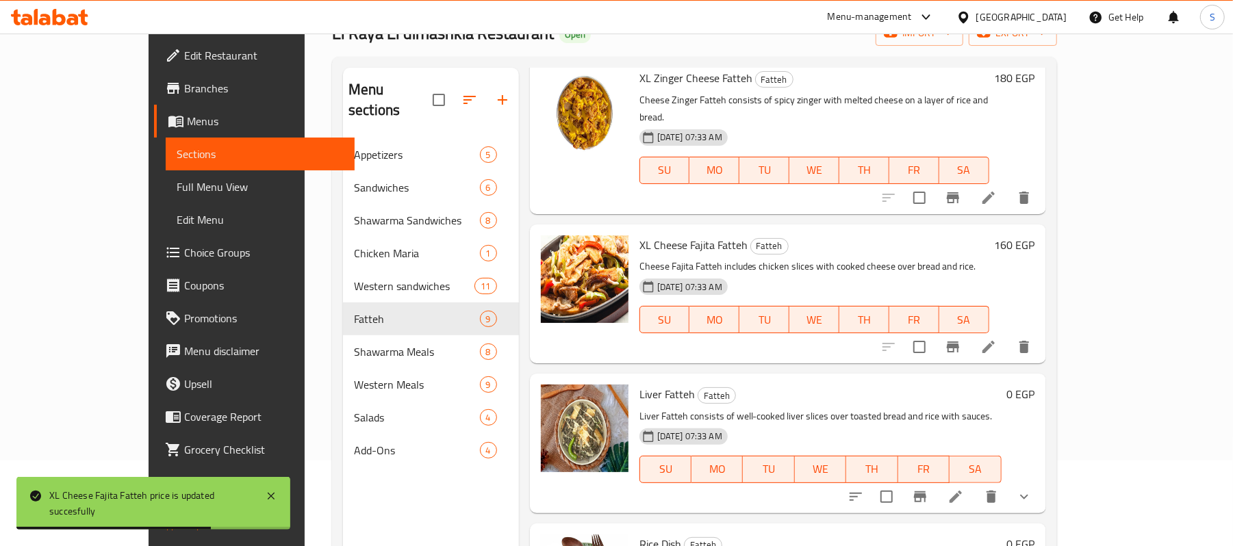
scroll to position [182, 0]
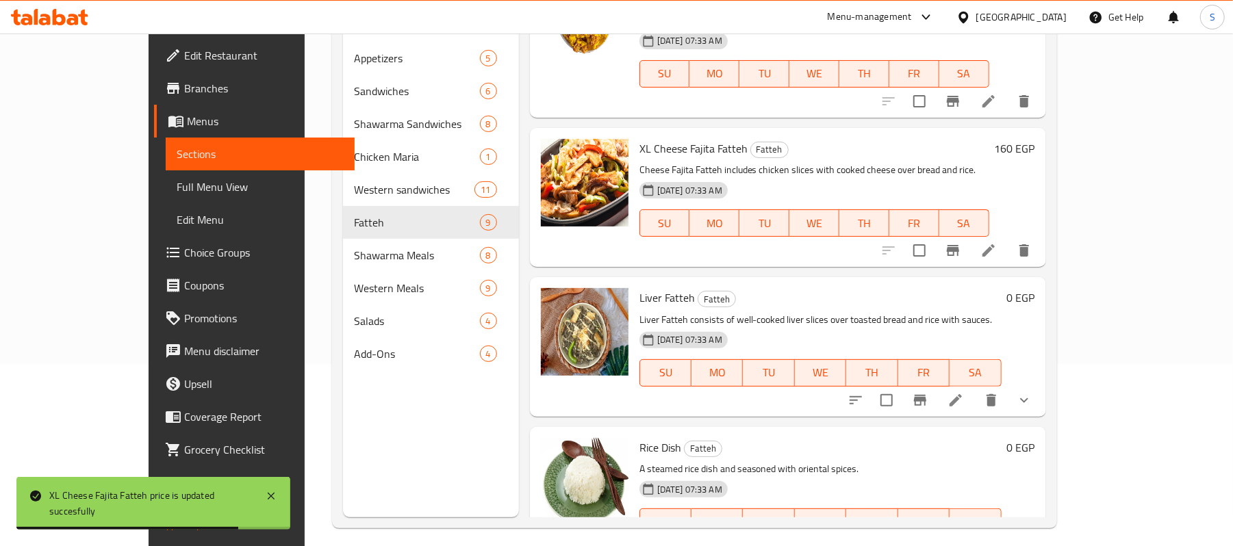
click at [1028, 398] on icon "show more" at bounding box center [1024, 400] width 8 height 5
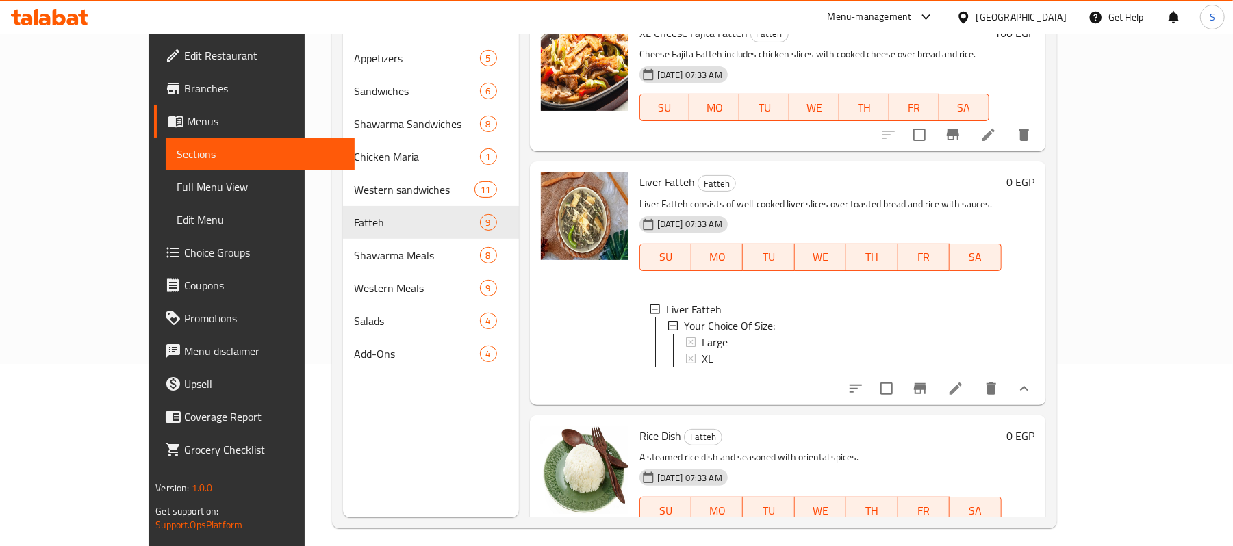
scroll to position [1422, 0]
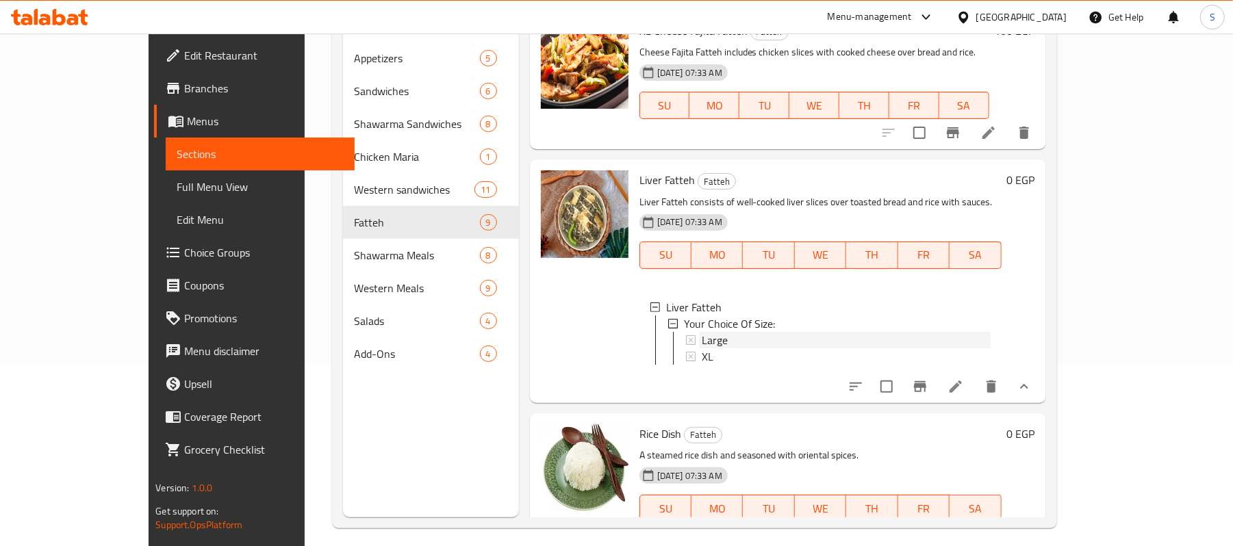
click at [702, 332] on span "Large" at bounding box center [715, 340] width 26 height 16
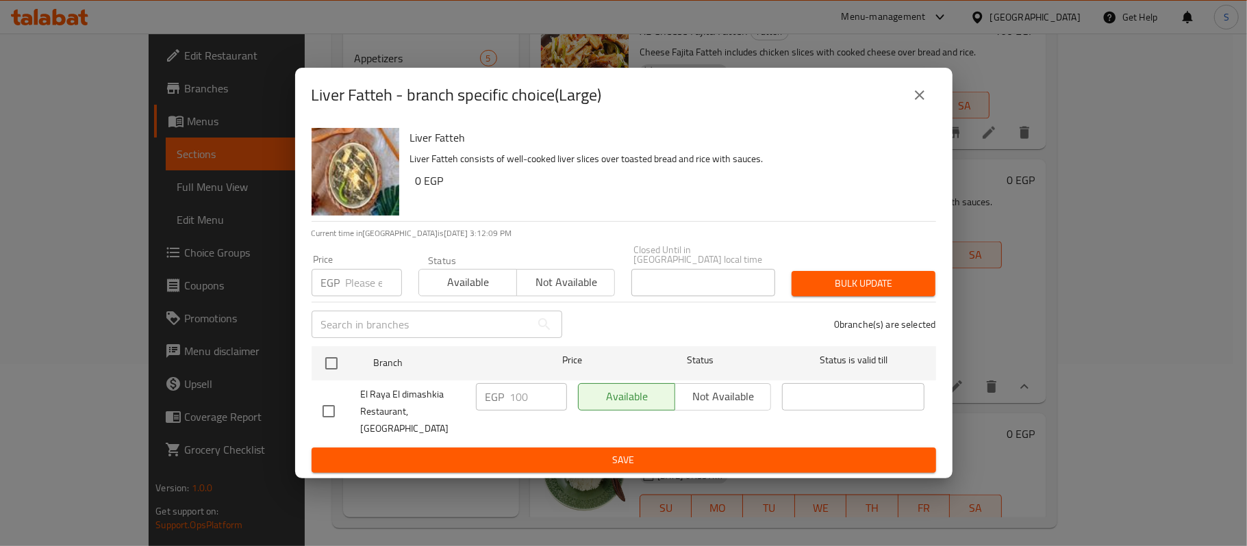
click at [338, 296] on div "EGP Price" at bounding box center [357, 282] width 90 height 27
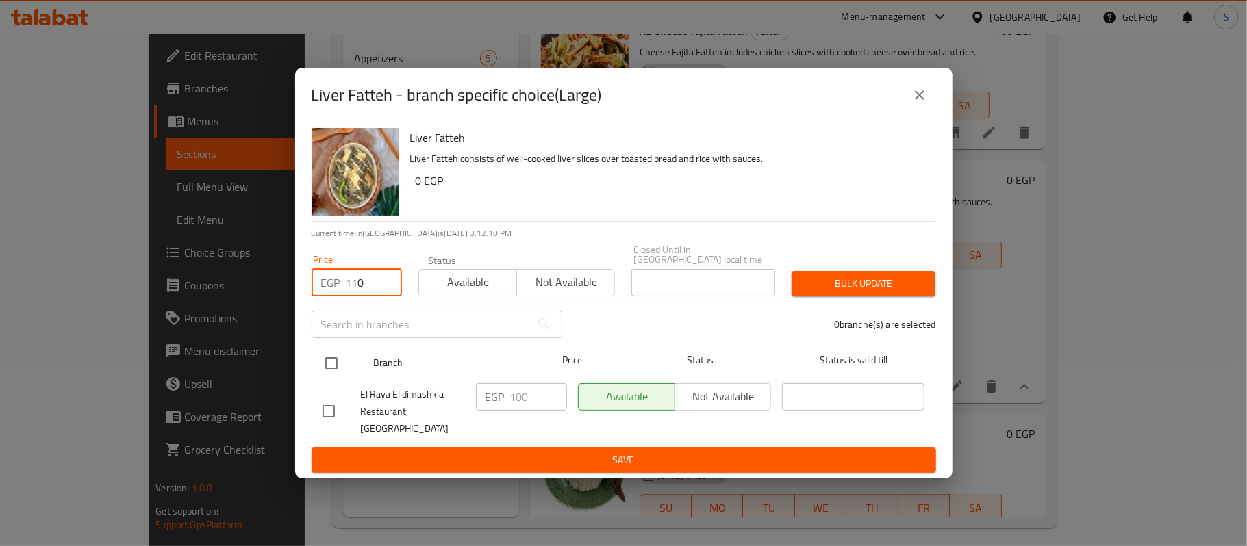
type input "110"
click at [331, 365] on input "checkbox" at bounding box center [331, 363] width 29 height 29
checkbox input "true"
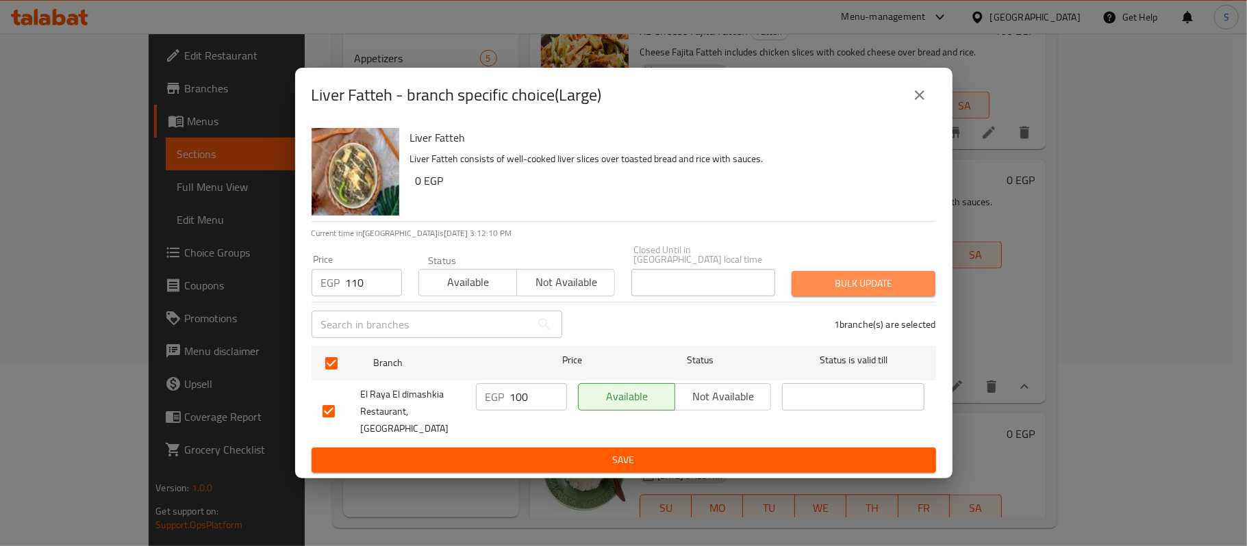
click at [894, 292] on span "Bulk update" at bounding box center [864, 283] width 122 height 17
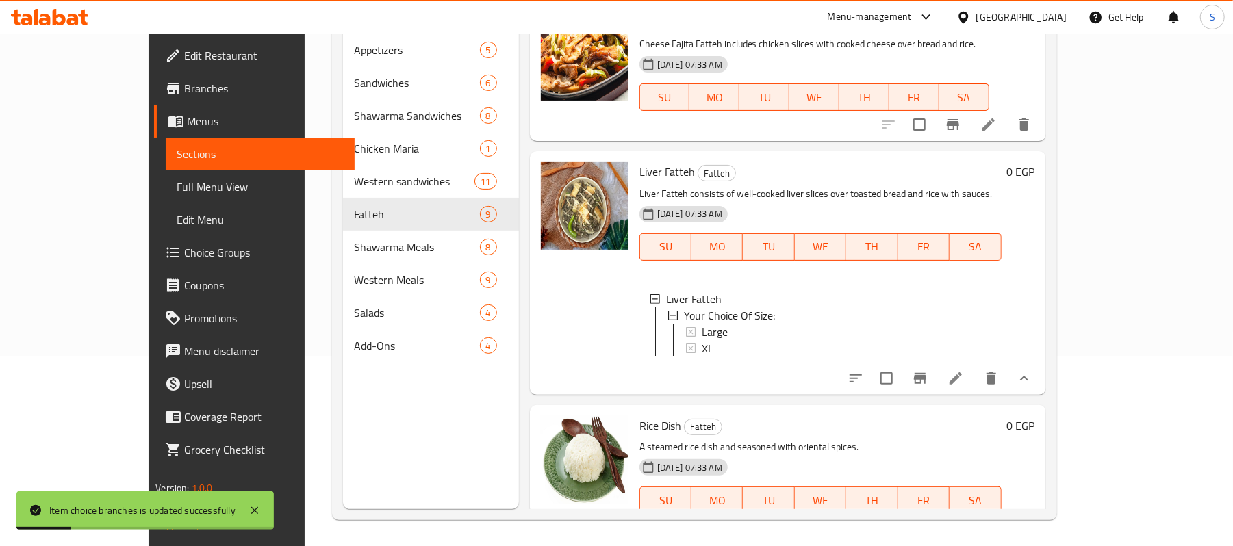
scroll to position [192, 0]
click at [702, 339] on span "XL" at bounding box center [708, 347] width 12 height 16
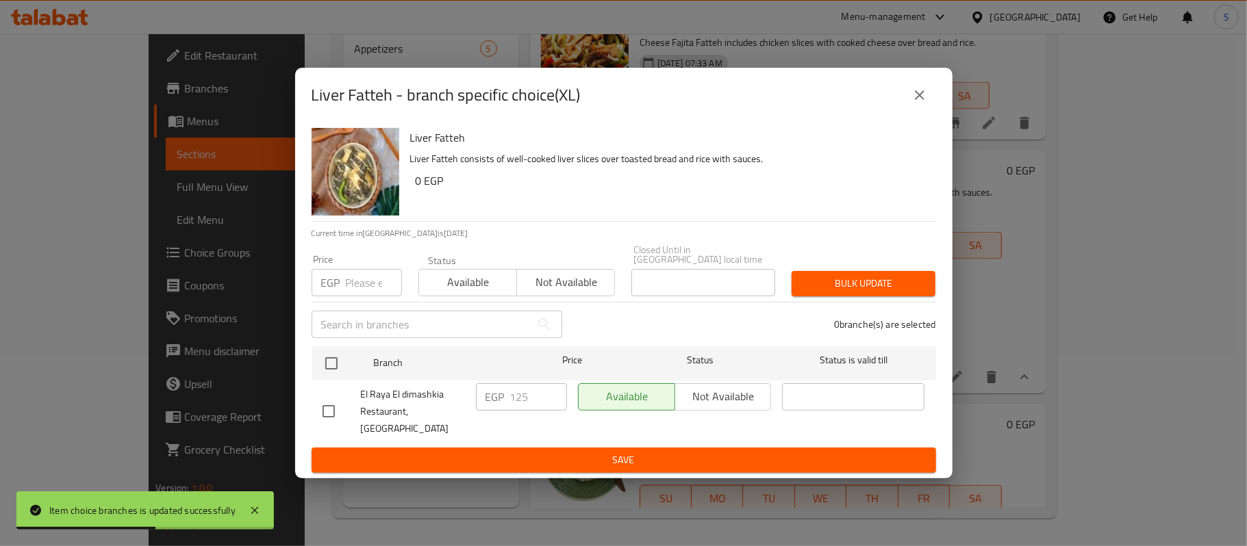
click at [348, 296] on input "number" at bounding box center [374, 282] width 56 height 27
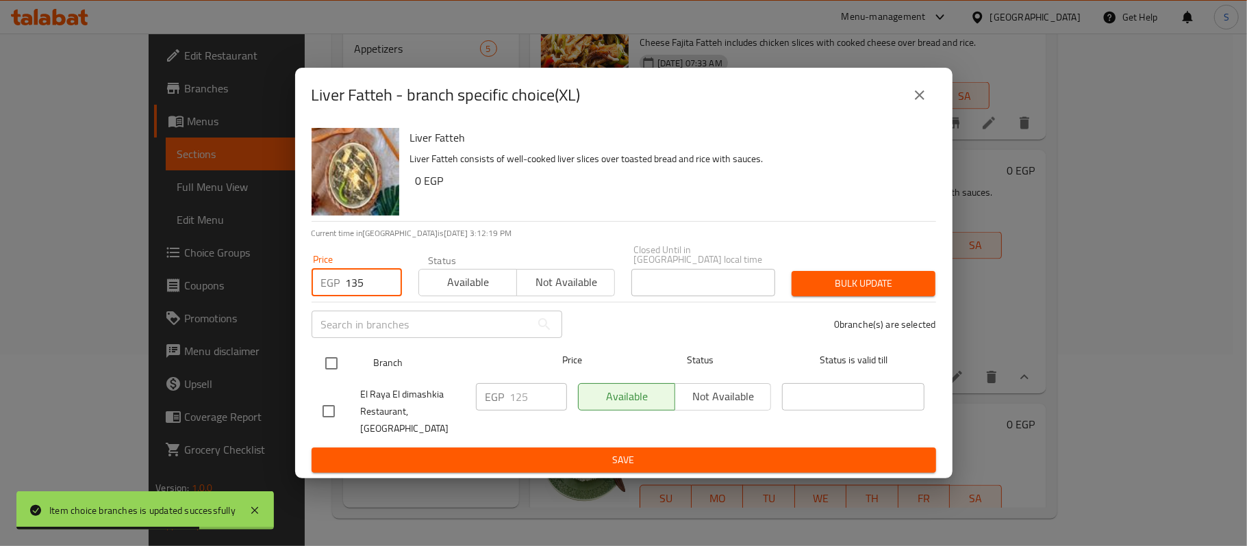
type input "135"
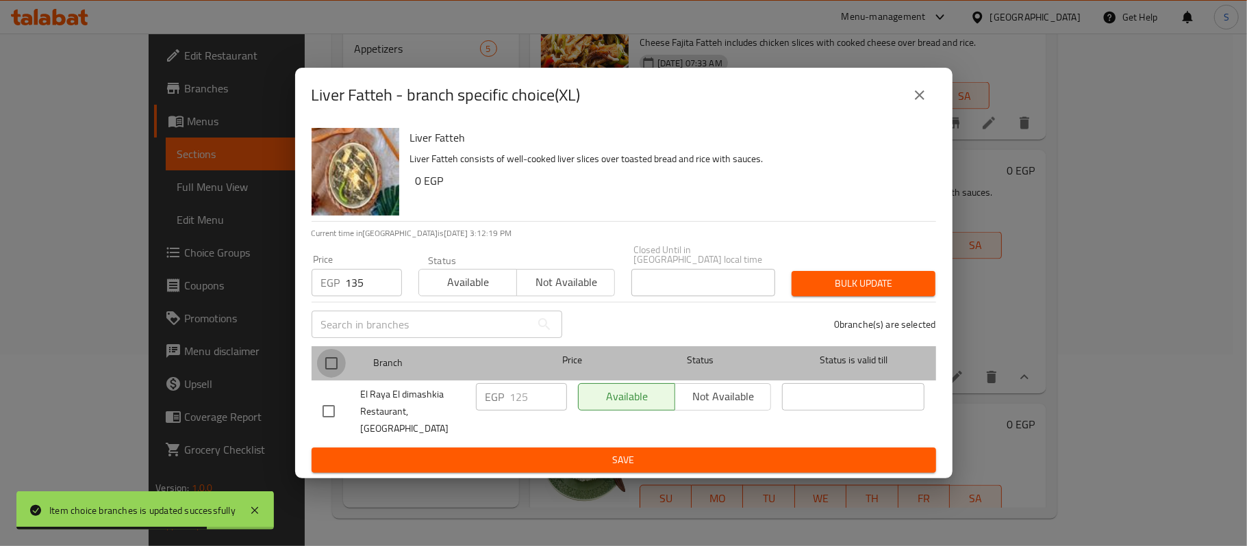
click at [331, 362] on input "checkbox" at bounding box center [331, 363] width 29 height 29
checkbox input "true"
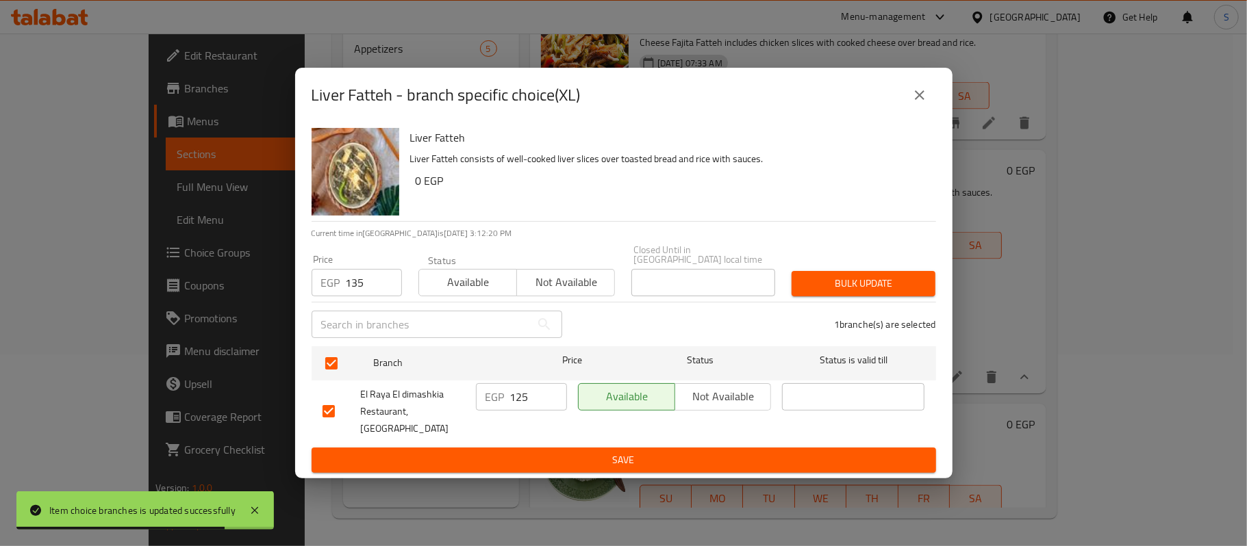
click at [890, 289] on span "Bulk update" at bounding box center [864, 283] width 122 height 17
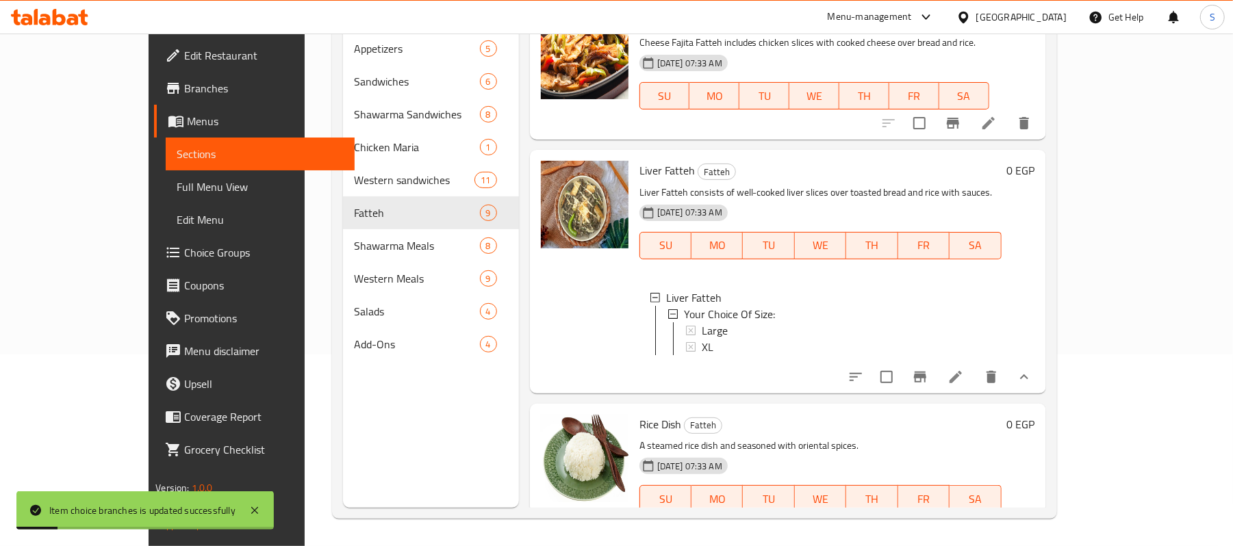
scroll to position [1, 0]
click at [1033, 518] on icon "show more" at bounding box center [1024, 526] width 16 height 16
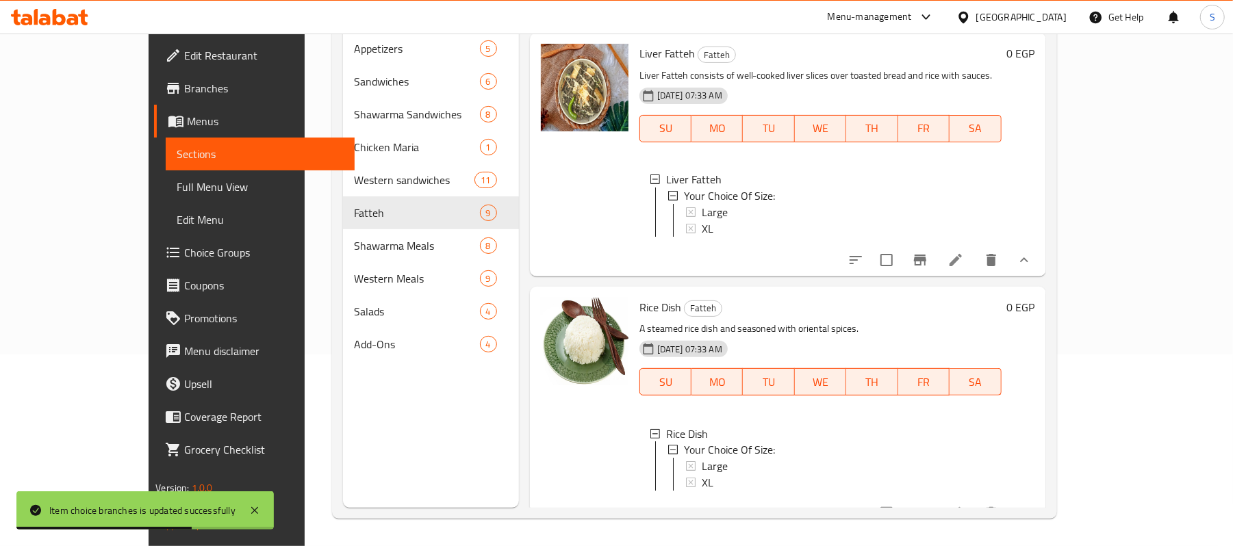
scroll to position [1540, 0]
click at [702, 458] on div "Large" at bounding box center [846, 466] width 289 height 16
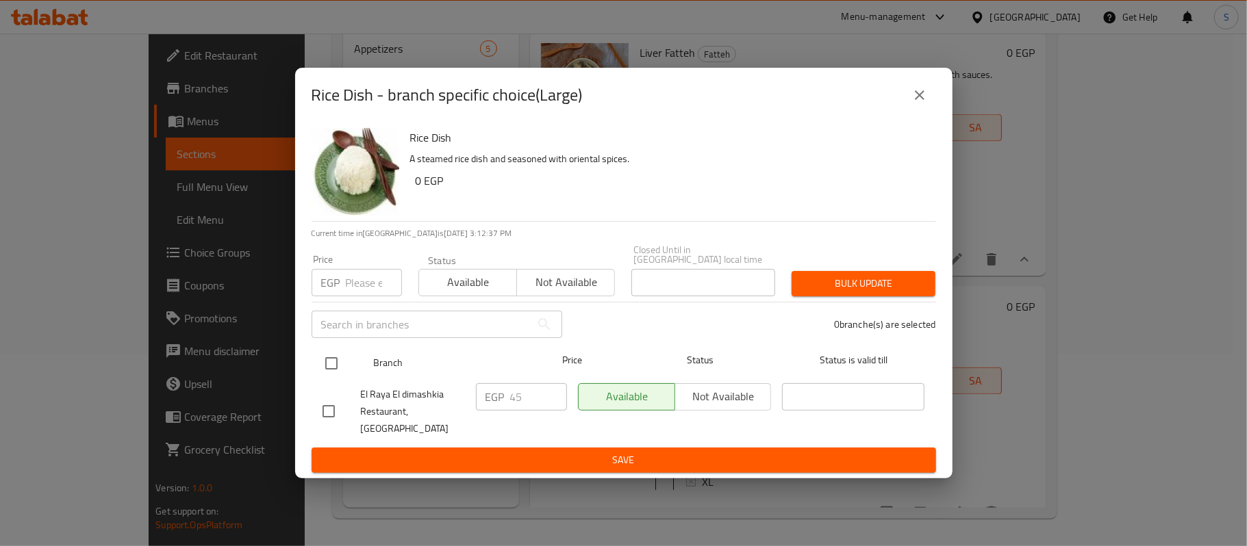
click at [340, 362] on input "checkbox" at bounding box center [331, 363] width 29 height 29
checkbox input "true"
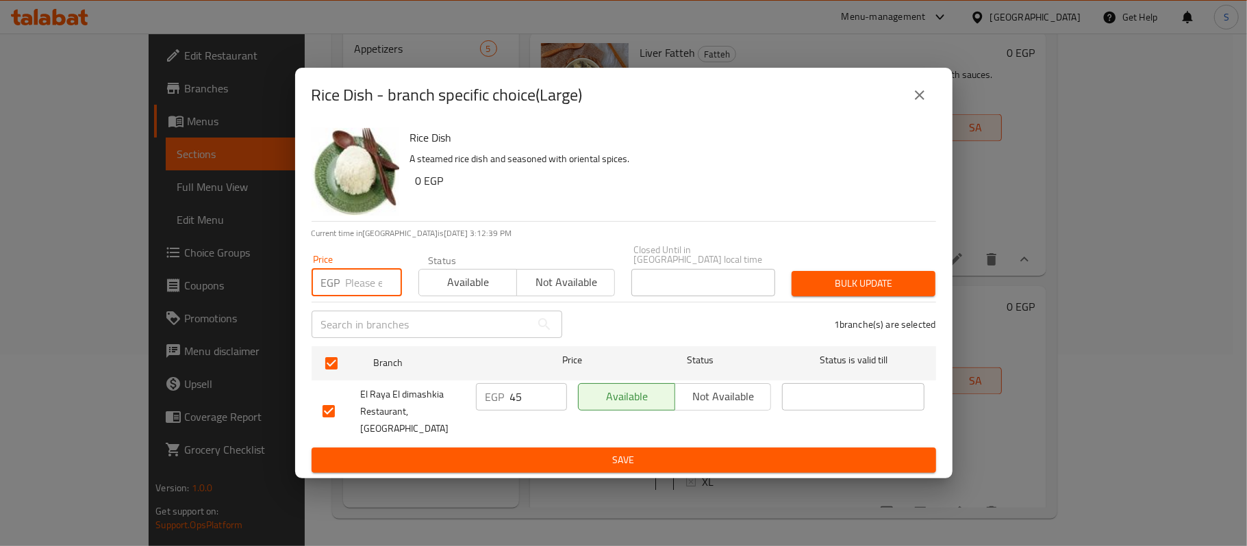
click at [359, 282] on input "number" at bounding box center [374, 282] width 56 height 27
type input "35"
click at [840, 289] on span "Bulk update" at bounding box center [864, 283] width 122 height 17
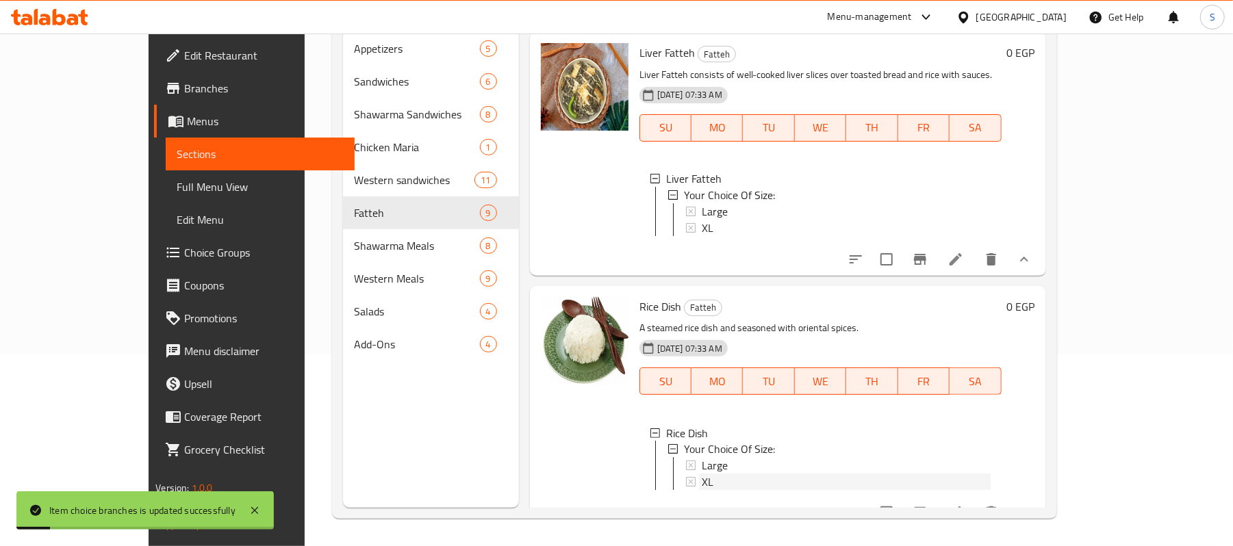
click at [699, 475] on div "XL" at bounding box center [845, 483] width 292 height 16
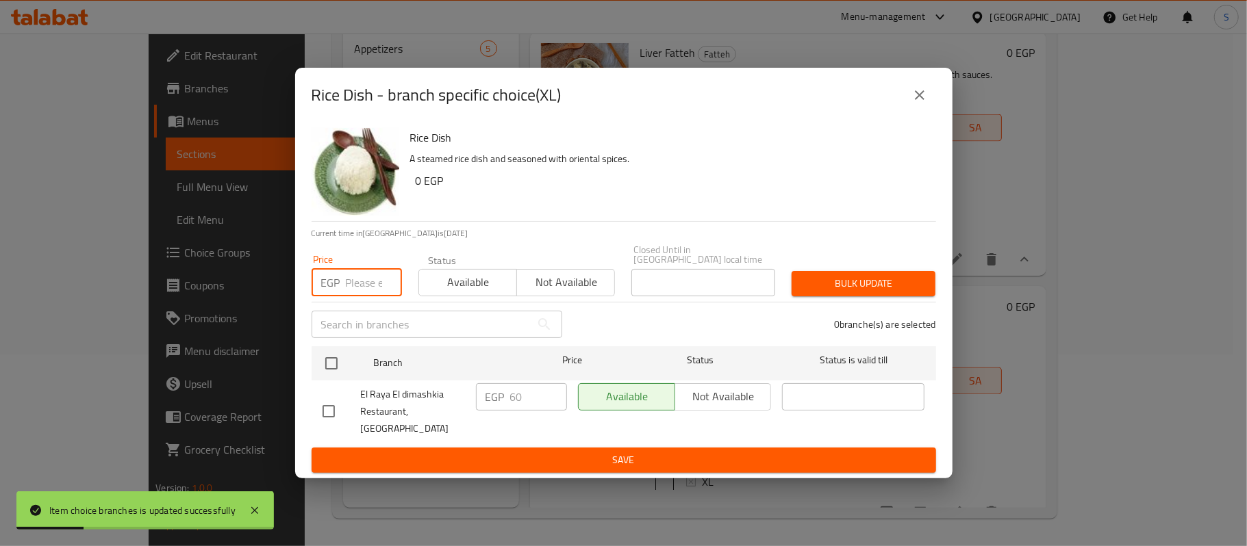
click at [355, 288] on input "number" at bounding box center [374, 282] width 56 height 27
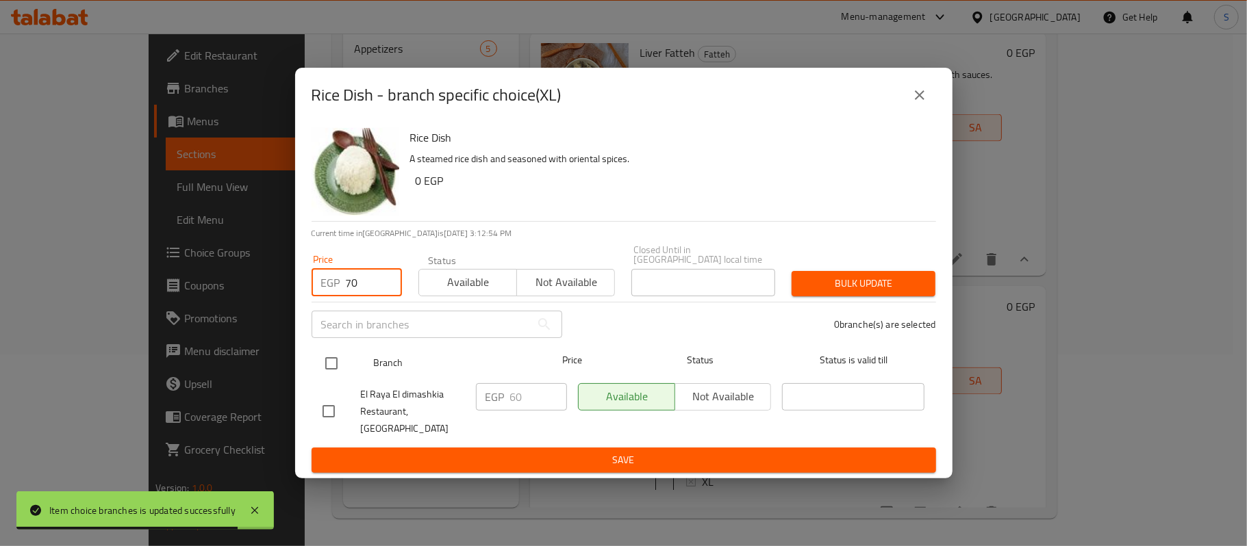
type input "70"
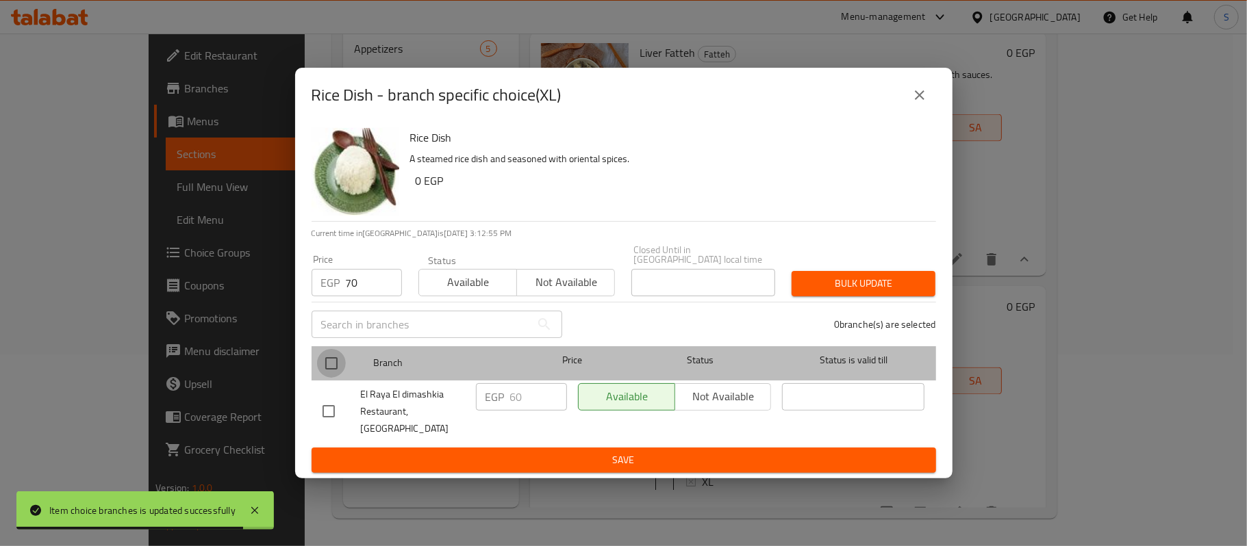
click at [344, 359] on input "checkbox" at bounding box center [331, 363] width 29 height 29
checkbox input "true"
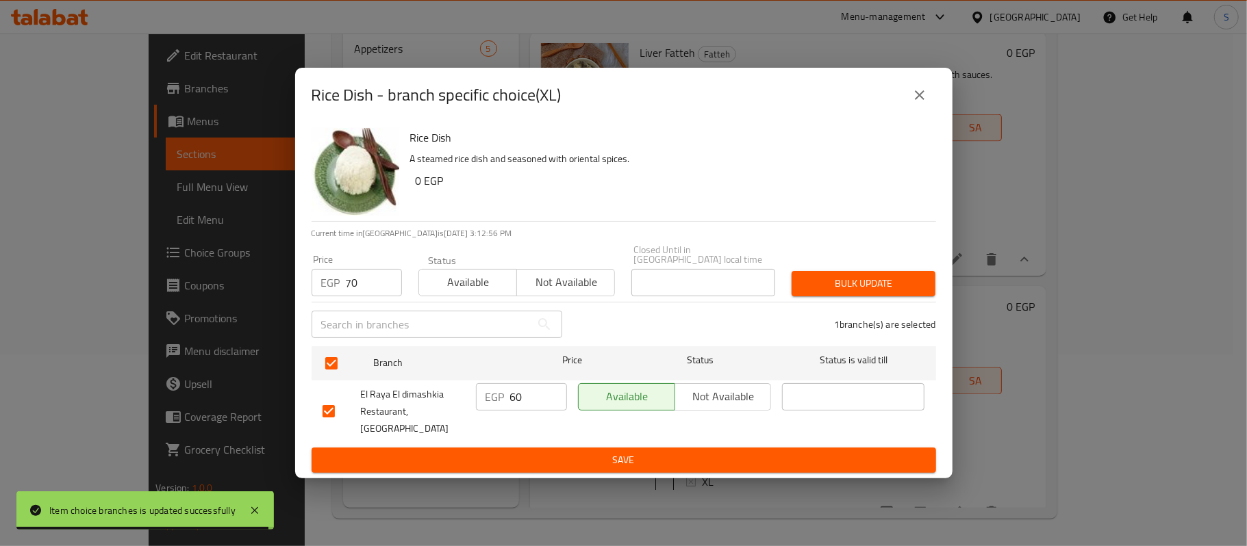
click at [866, 292] on span "Bulk update" at bounding box center [864, 283] width 122 height 17
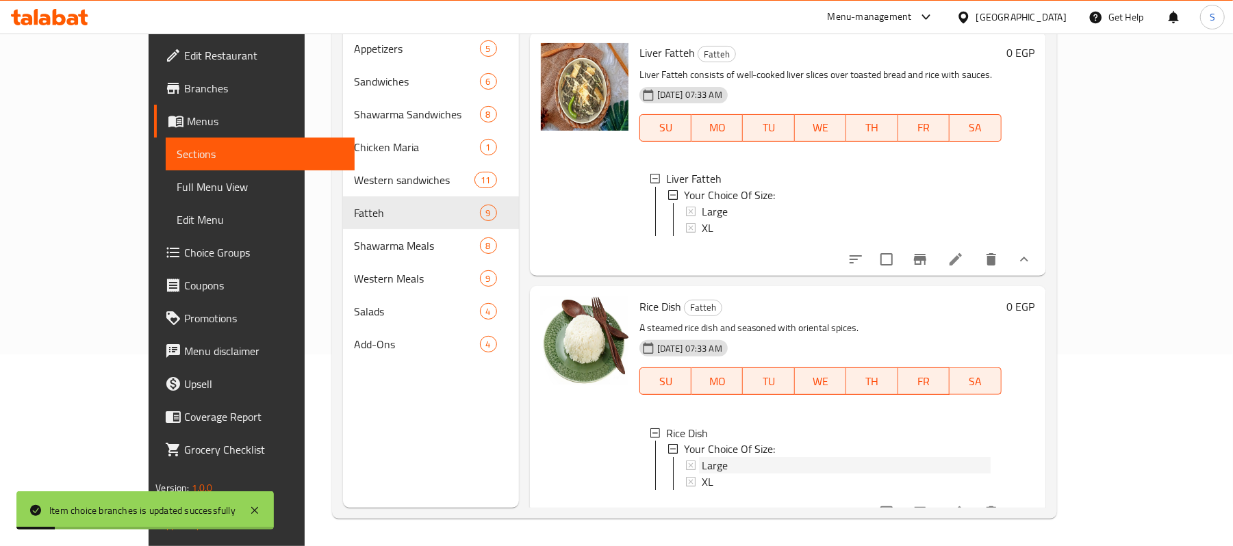
click at [702, 458] on span "Large" at bounding box center [715, 466] width 26 height 16
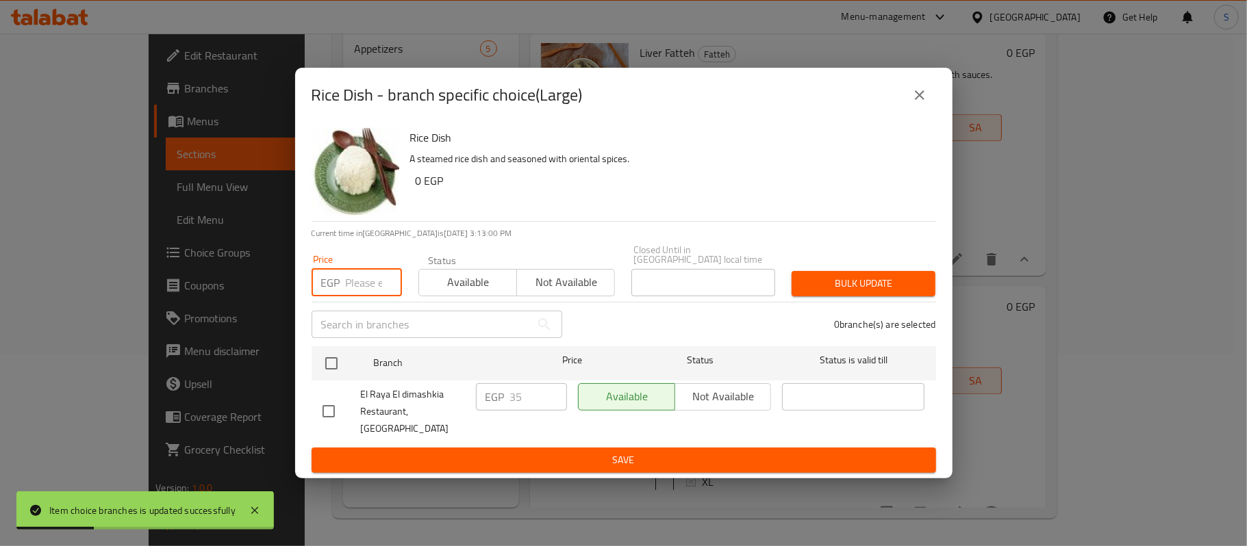
click at [367, 288] on input "number" at bounding box center [374, 282] width 56 height 27
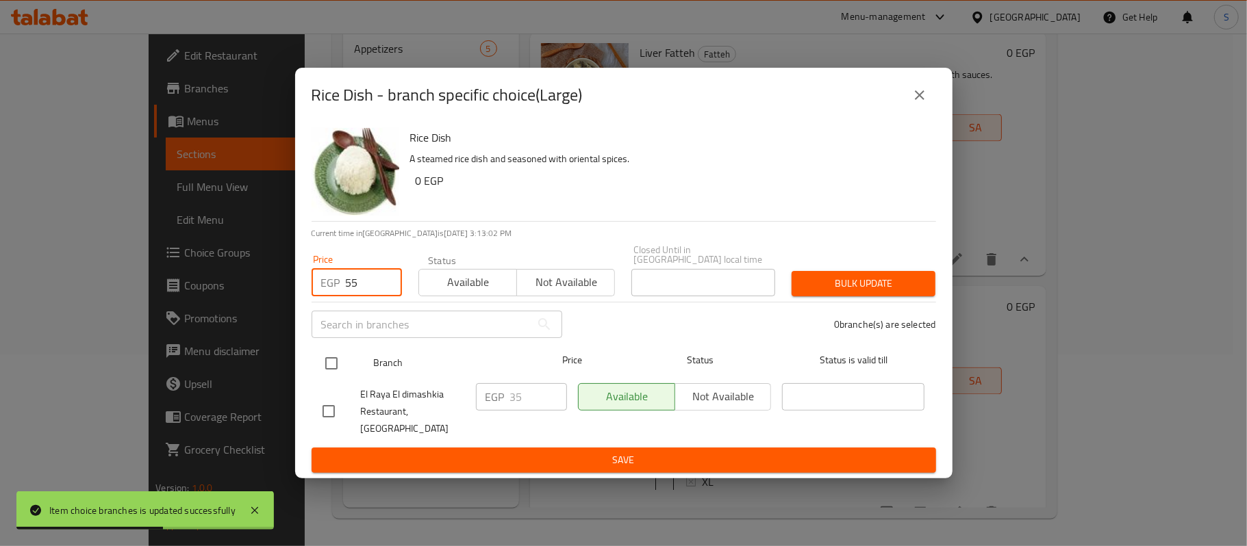
type input "55"
click at [330, 378] on input "checkbox" at bounding box center [331, 363] width 29 height 29
checkbox input "true"
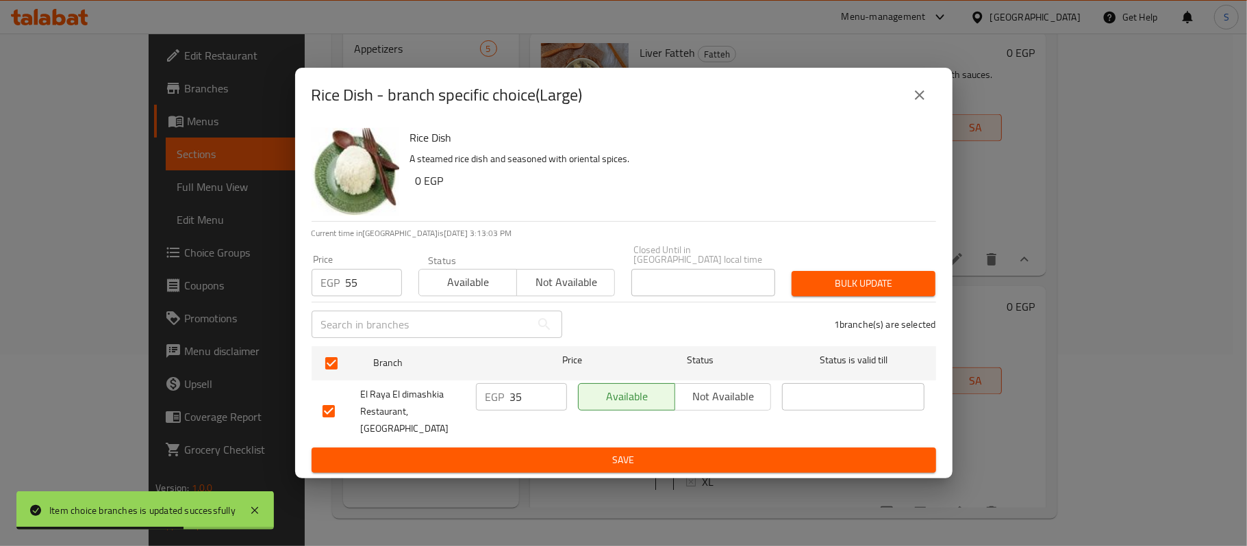
click at [853, 289] on span "Bulk update" at bounding box center [864, 283] width 122 height 17
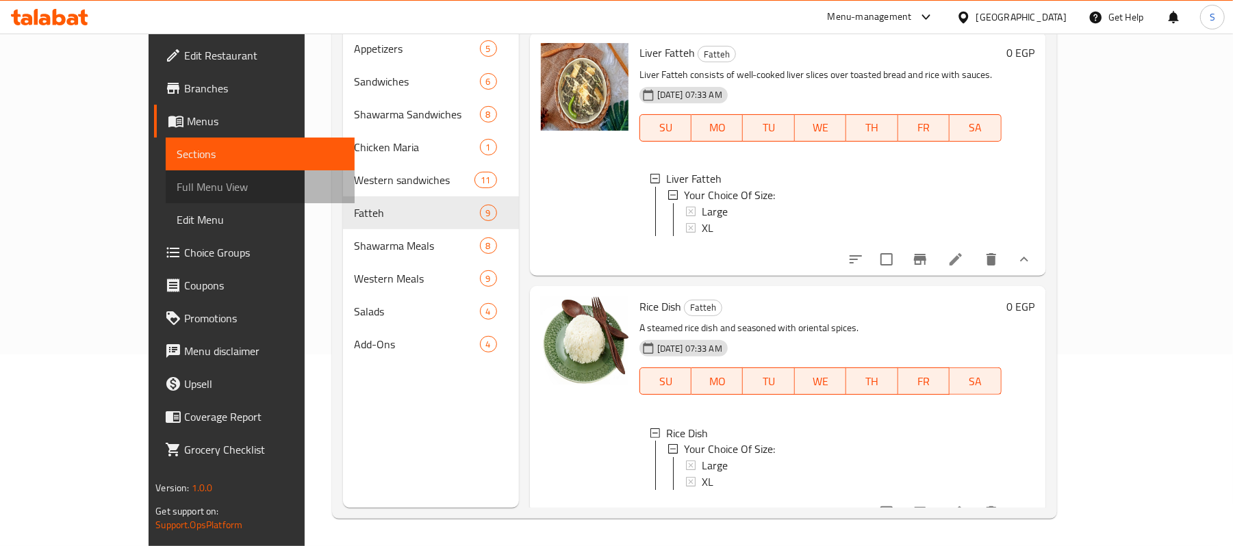
click at [177, 184] on span "Full Menu View" at bounding box center [260, 187] width 167 height 16
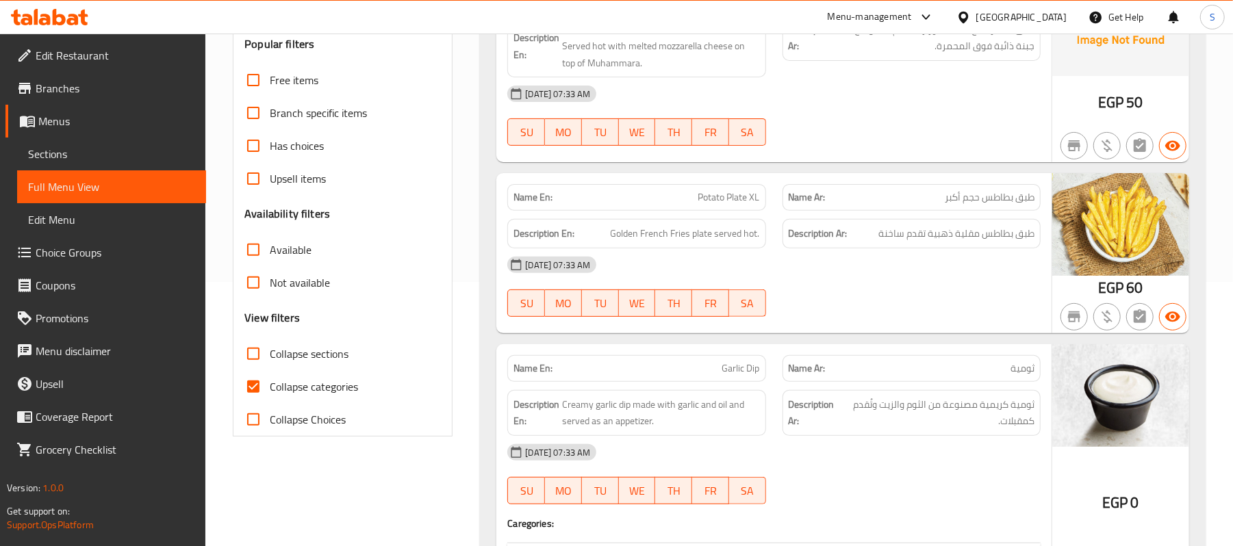
scroll to position [375, 0]
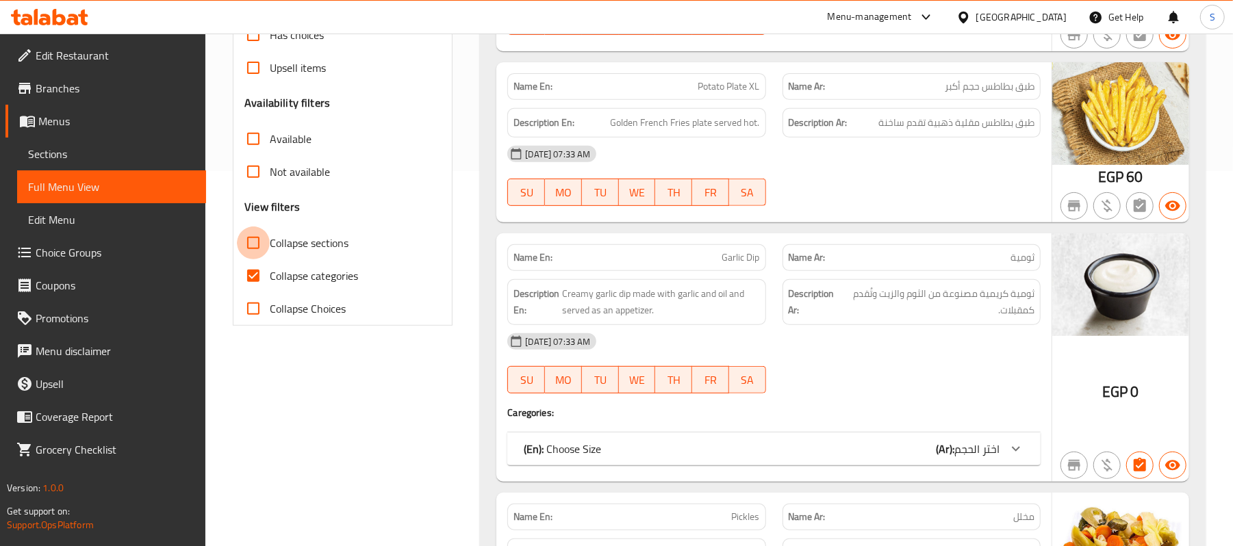
click at [258, 260] on input "Collapse sections" at bounding box center [253, 243] width 33 height 33
checkbox input "true"
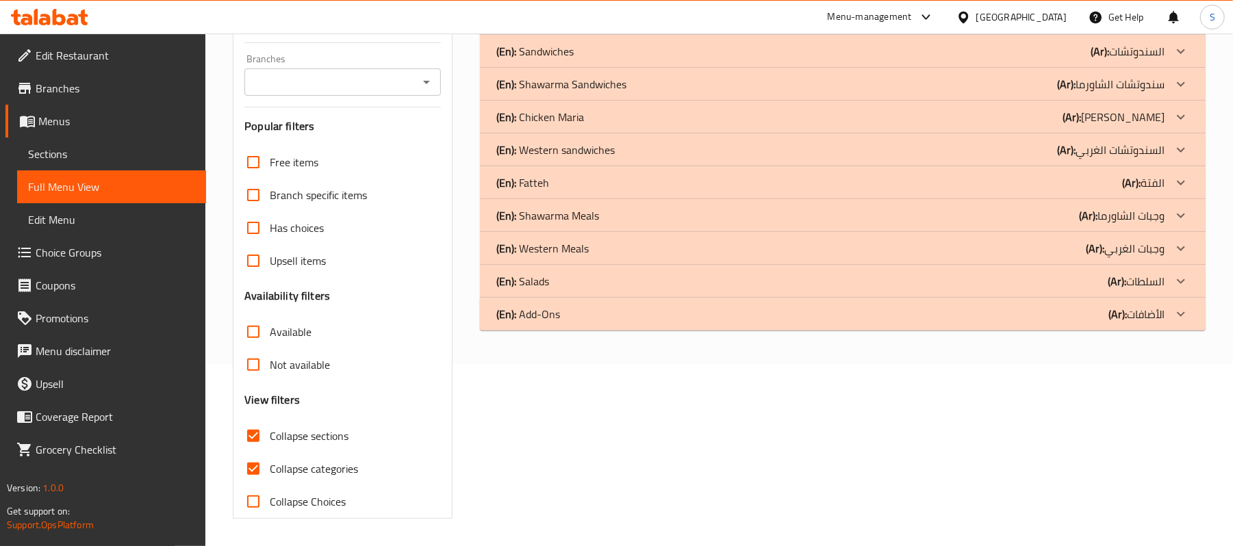
scroll to position [203, 0]
click at [579, 181] on div "(En): Fatteh (Ar): الفتة" at bounding box center [830, 183] width 668 height 16
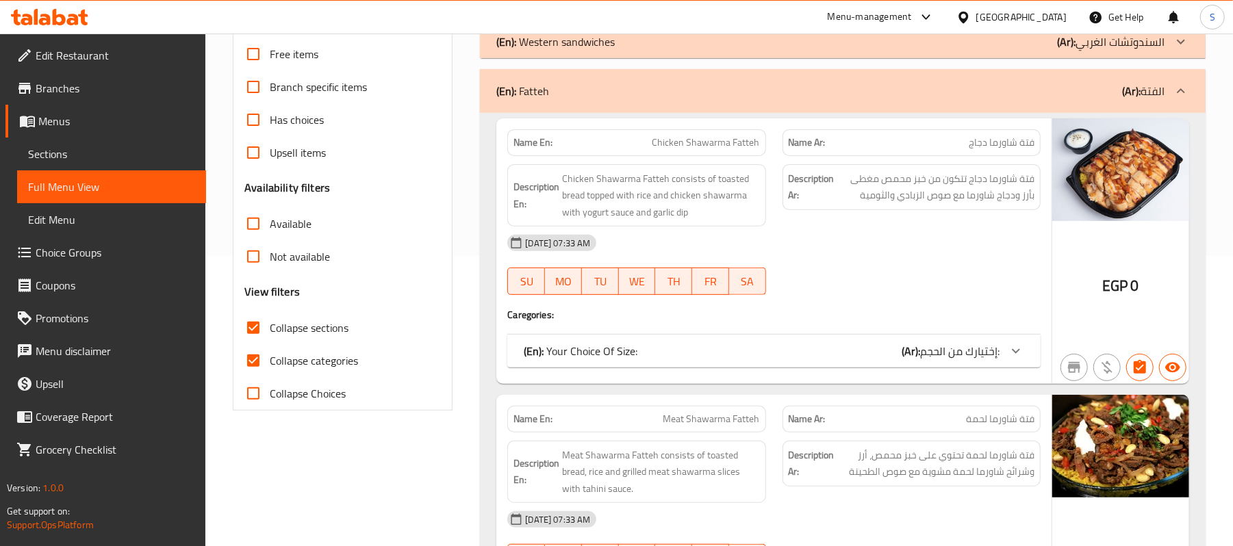
scroll to position [294, 0]
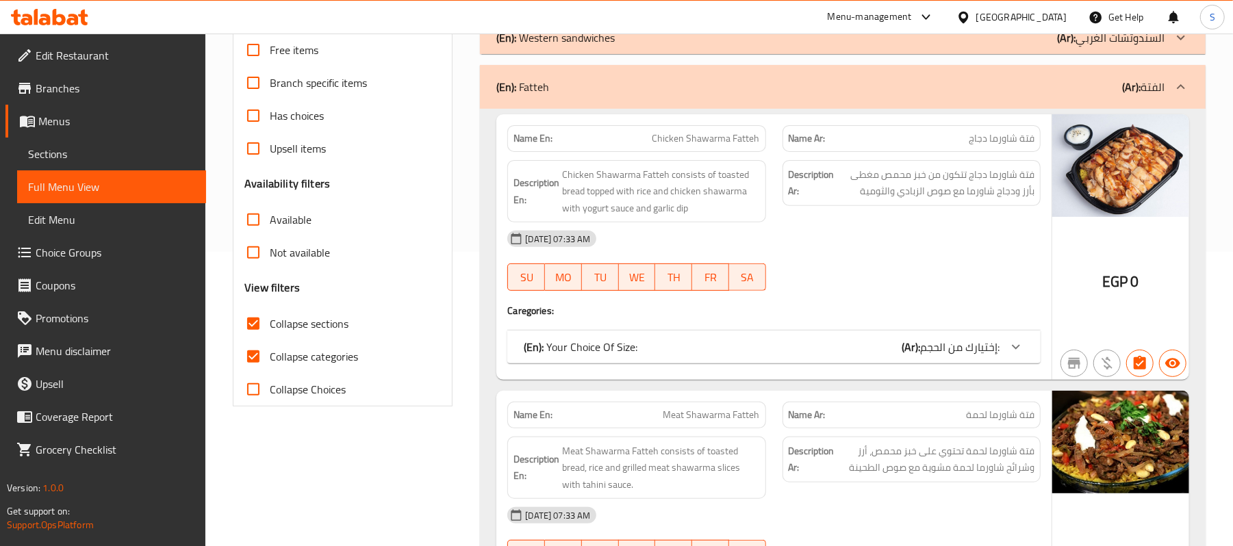
click at [244, 373] on input "Collapse categories" at bounding box center [253, 356] width 33 height 33
checkbox input "false"
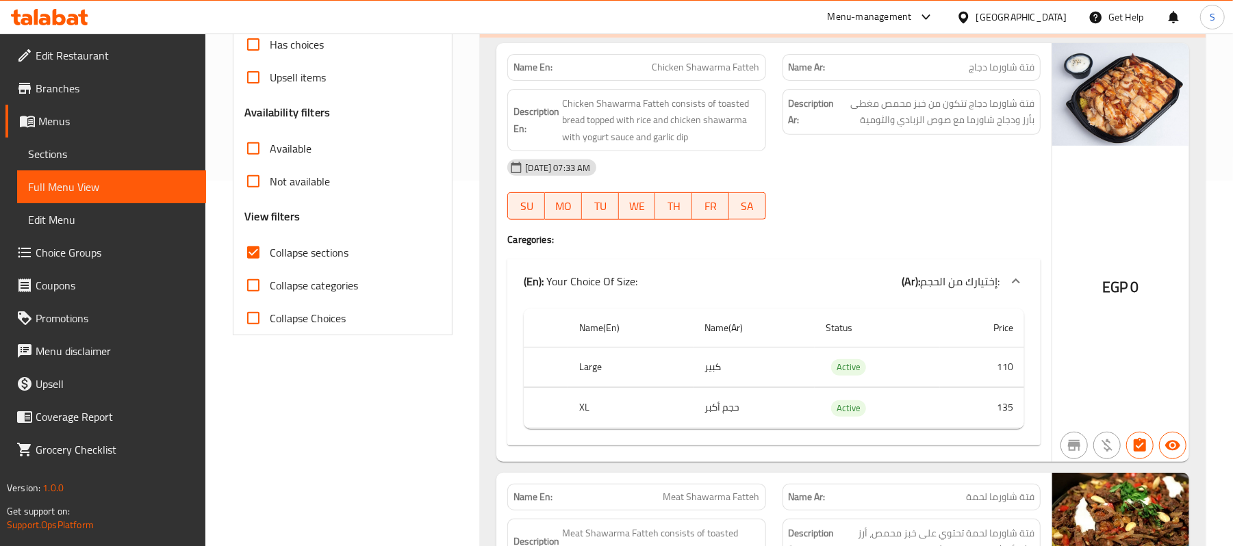
scroll to position [182, 0]
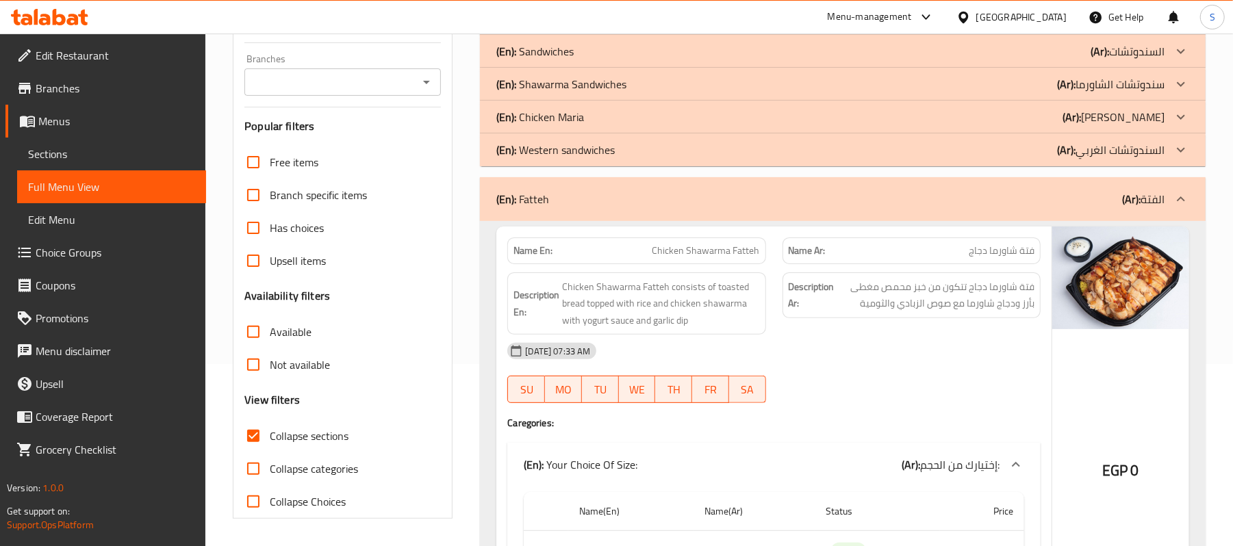
click at [408, 92] on input "Branches" at bounding box center [332, 82] width 166 height 19
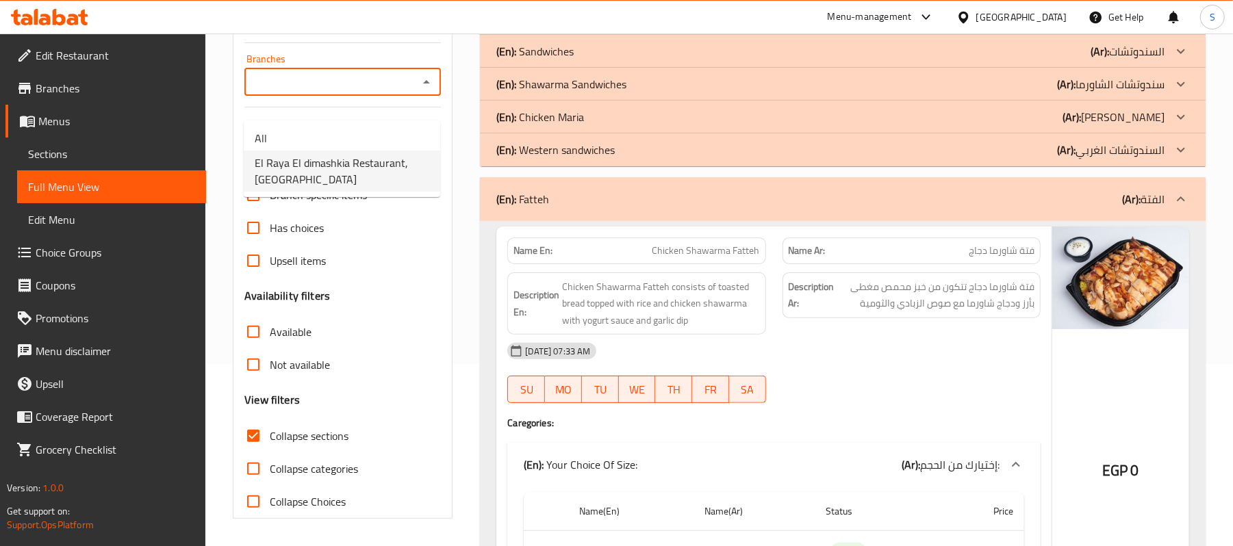
click at [314, 162] on span "El Raya El dimashkia Restaurant, Shatby" at bounding box center [342, 171] width 175 height 33
type input "El Raya El dimashkia Restaurant, Shatby"
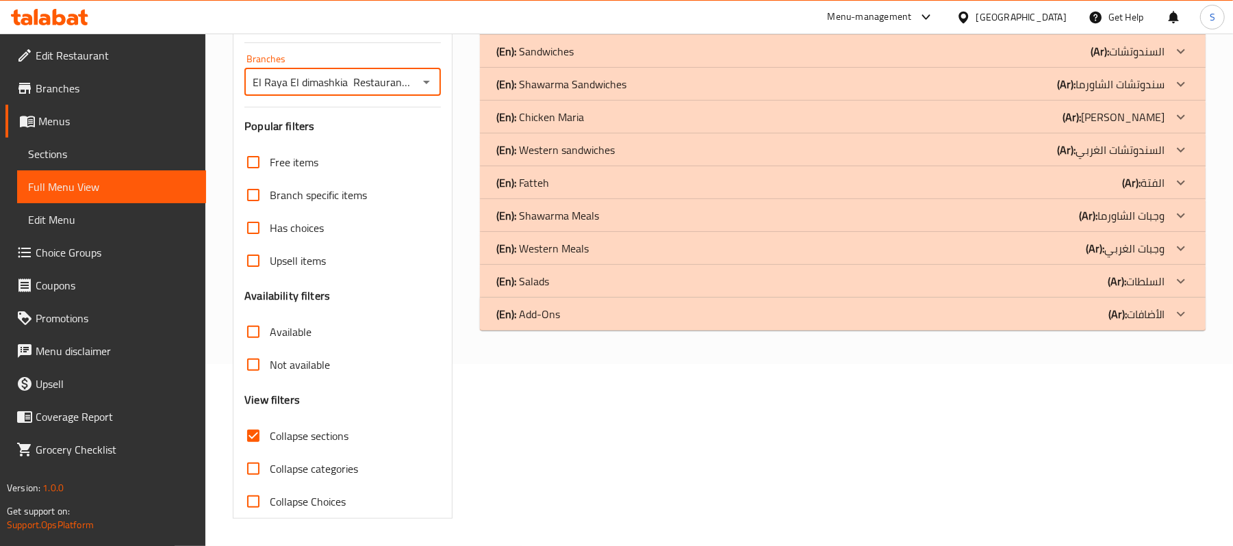
click at [1154, 191] on p "(Ar): الفتة" at bounding box center [1143, 183] width 42 height 16
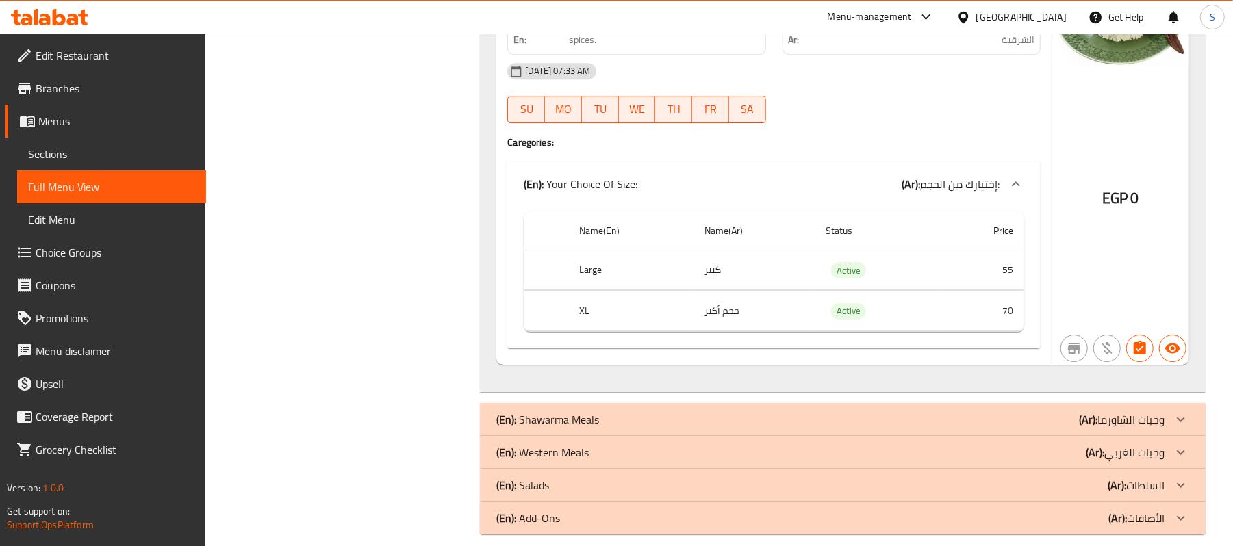
scroll to position [3211, 0]
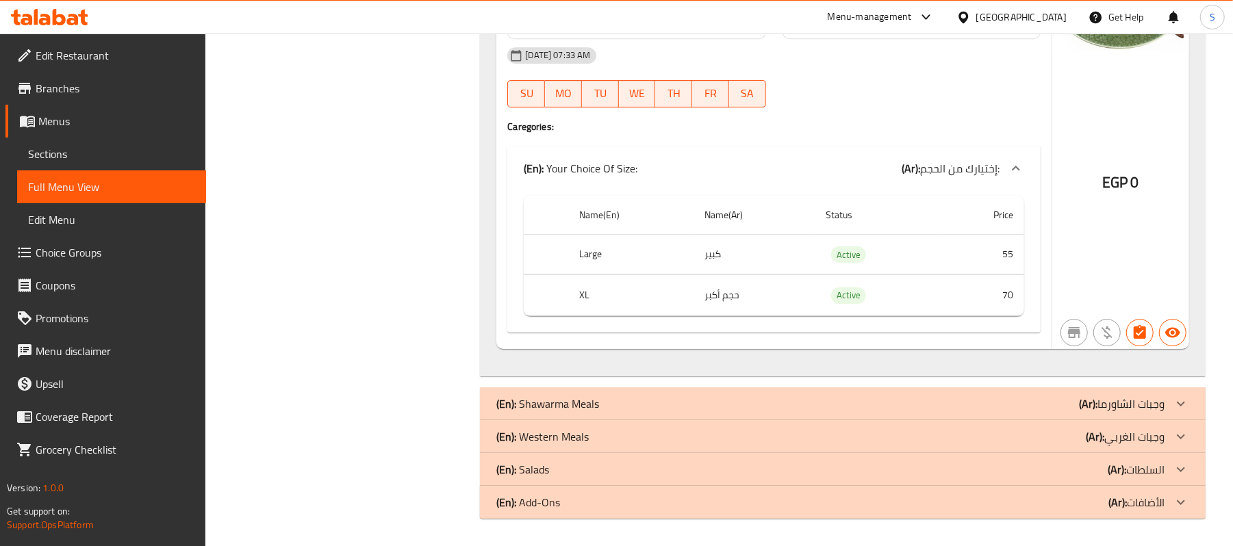
click at [640, 407] on div "(En): Shawarma Meals (Ar): وجبات الشاورما" at bounding box center [830, 404] width 668 height 16
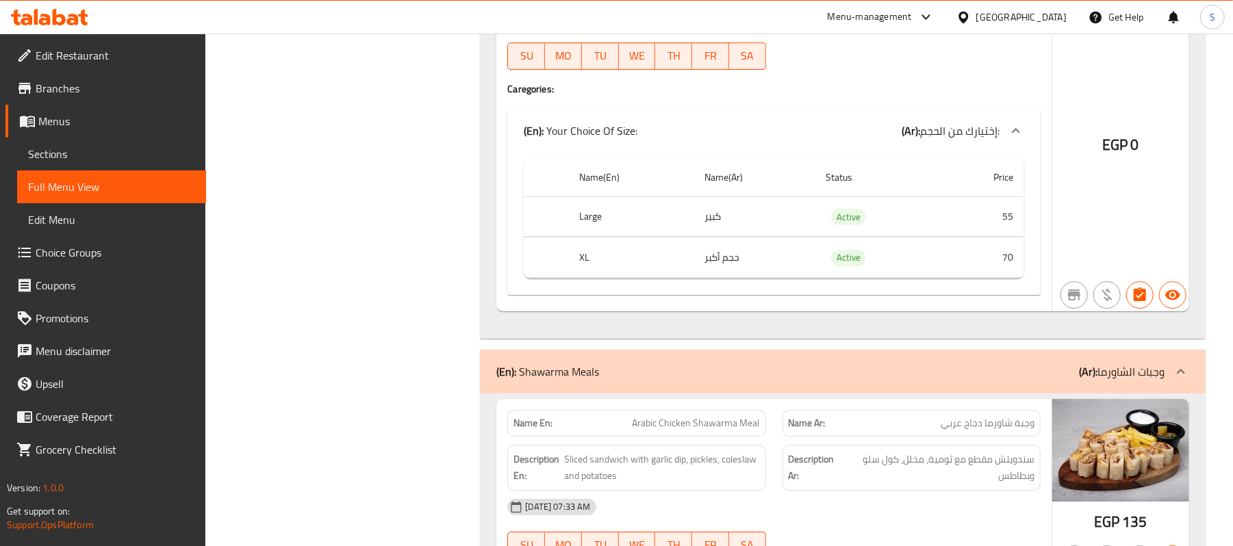
click at [51, 156] on span "Sections" at bounding box center [111, 154] width 167 height 16
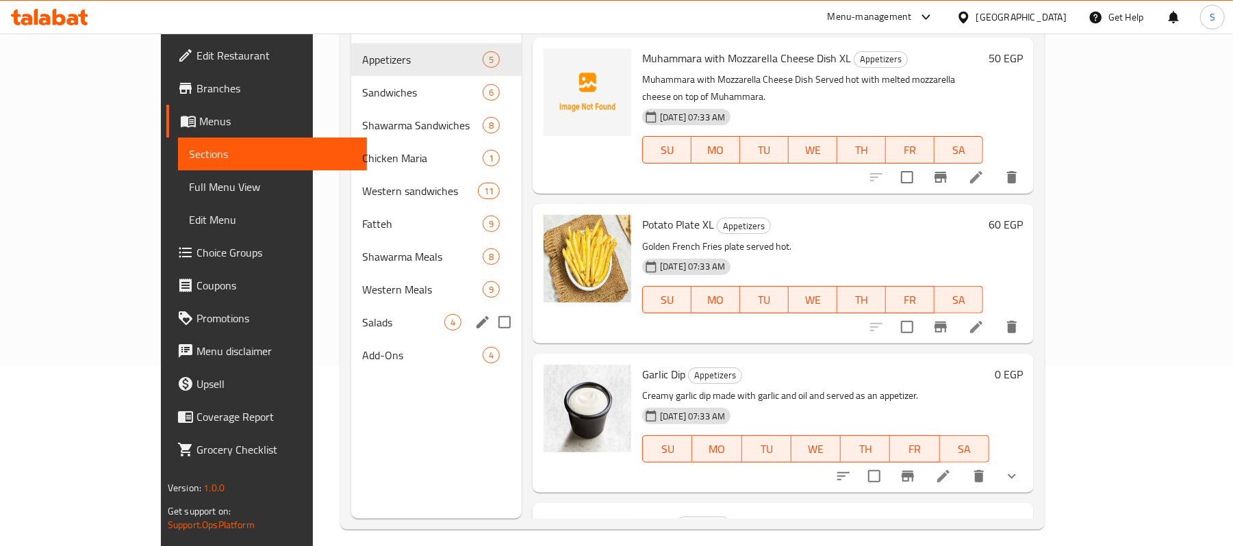
scroll to position [101, 0]
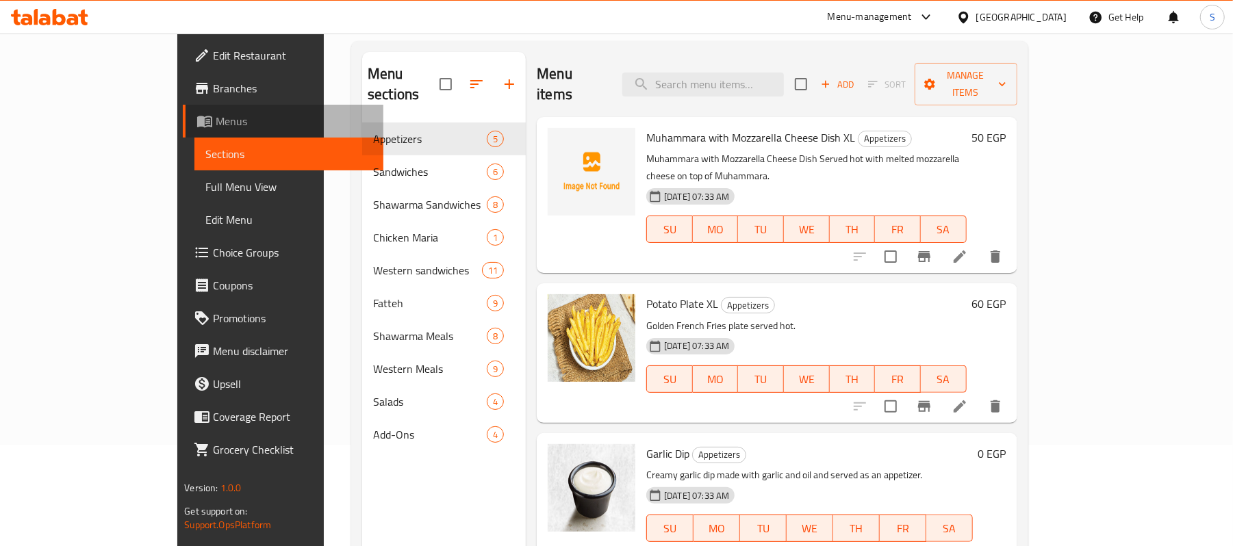
click at [216, 127] on span "Menus" at bounding box center [294, 121] width 157 height 16
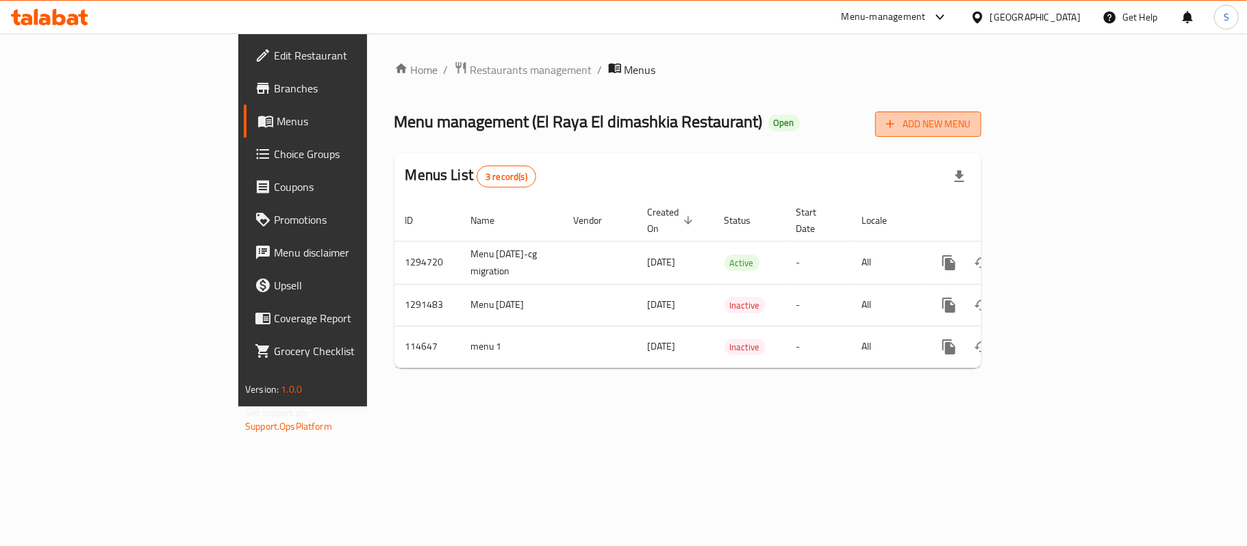
click at [970, 127] on span "Add New Menu" at bounding box center [928, 124] width 84 height 17
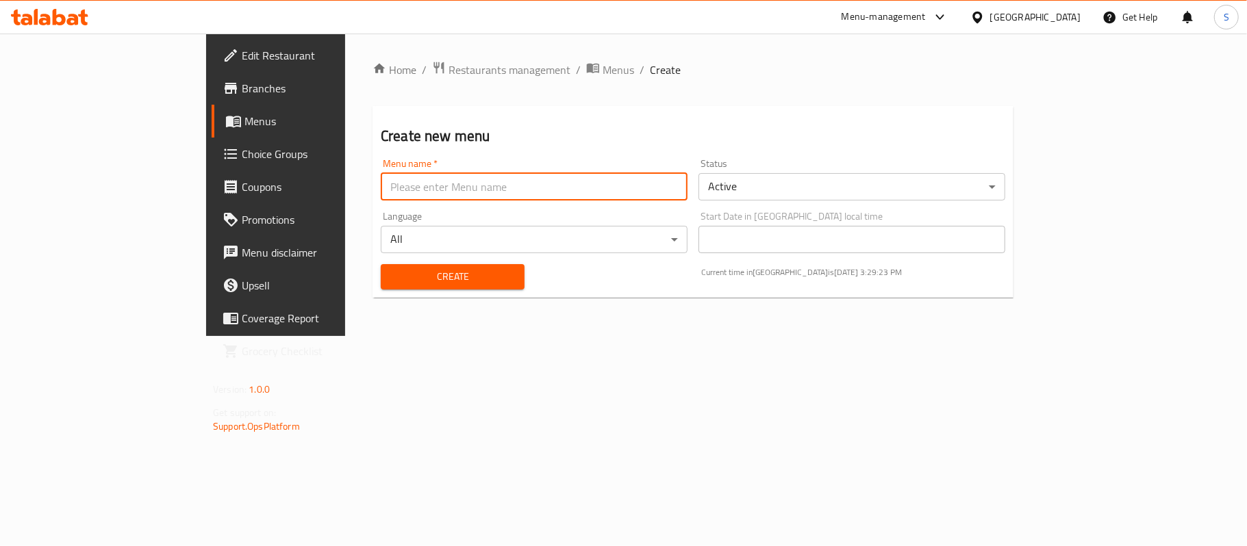
click at [381, 195] on input "text" at bounding box center [534, 186] width 307 height 27
type input "n"
type input "same old menu"
drag, startPoint x: 346, startPoint y: 275, endPoint x: 493, endPoint y: 326, distance: 155.9
click at [392, 275] on span "Create" at bounding box center [453, 276] width 122 height 17
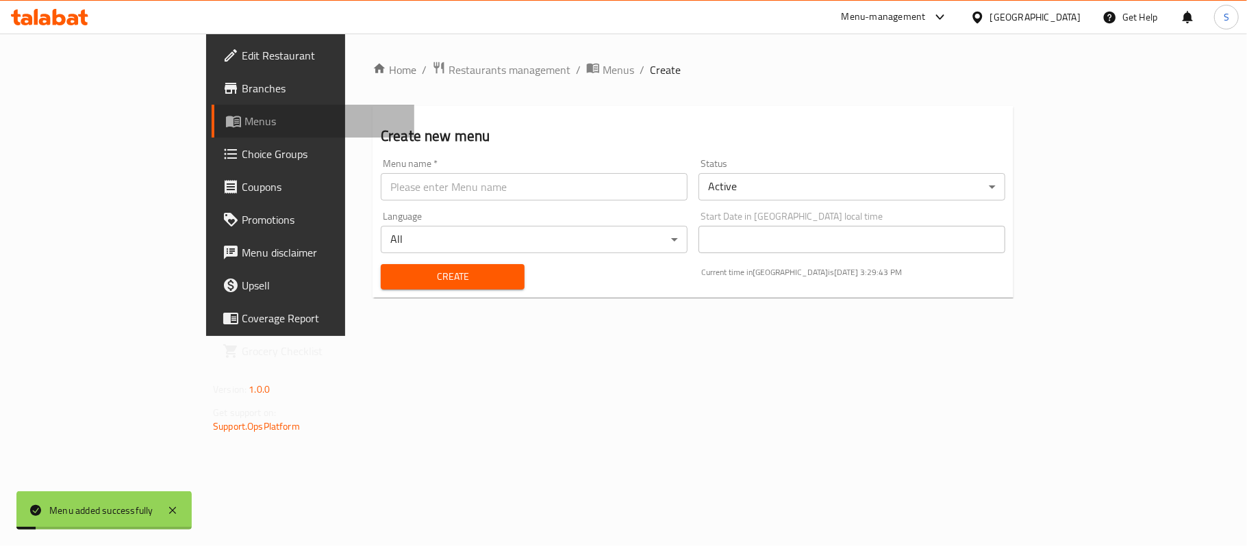
click at [244, 118] on span "Menus" at bounding box center [323, 121] width 159 height 16
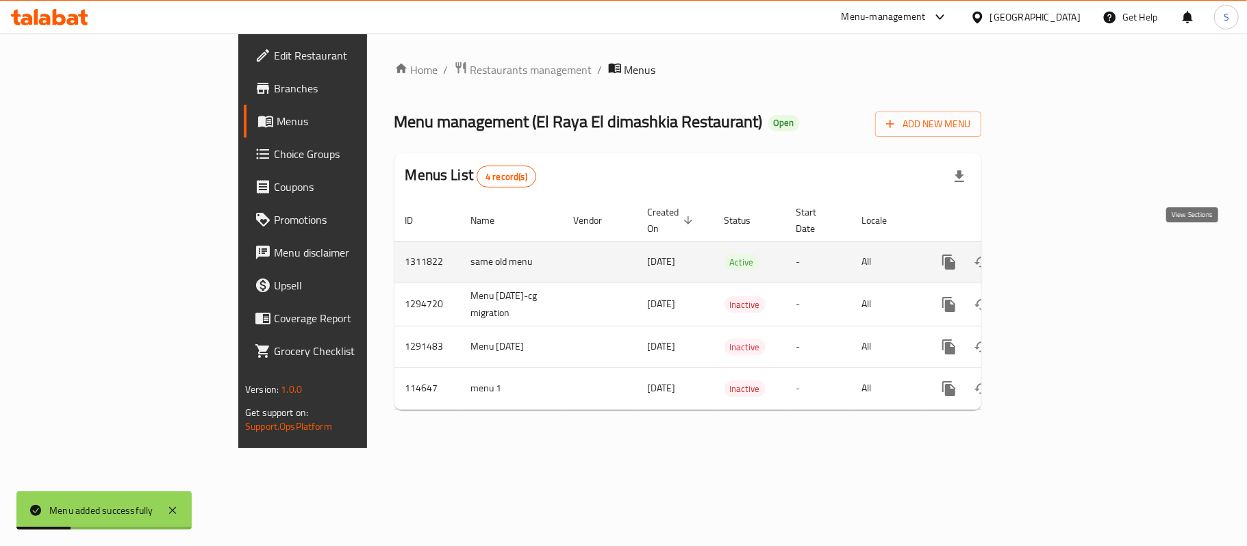
click at [1054, 256] on icon "enhanced table" at bounding box center [1048, 262] width 12 height 12
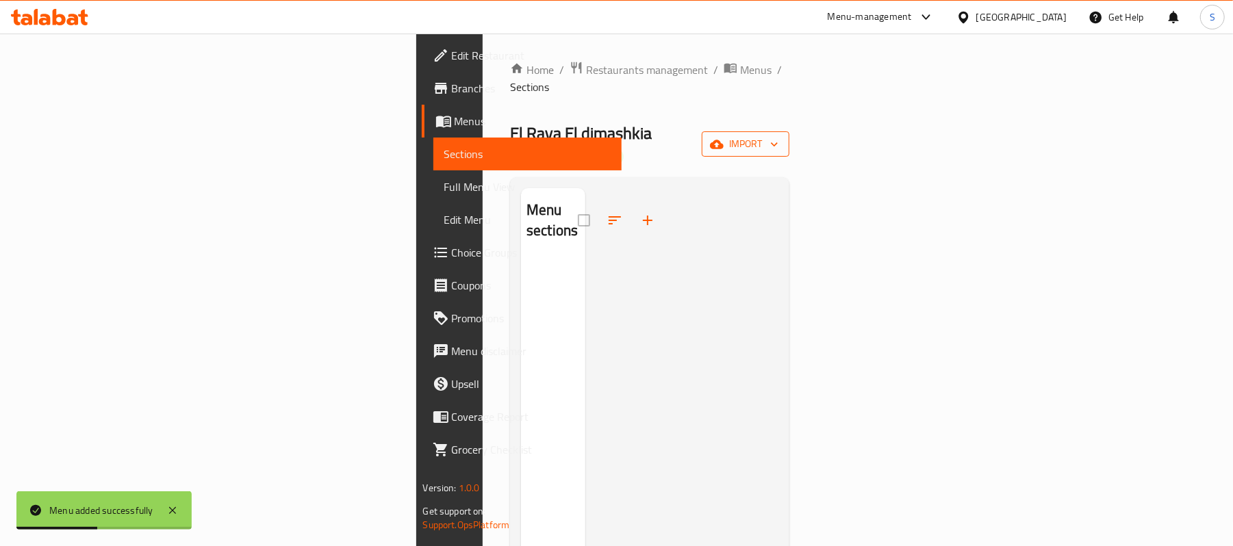
click at [790, 131] on button "import" at bounding box center [746, 143] width 88 height 25
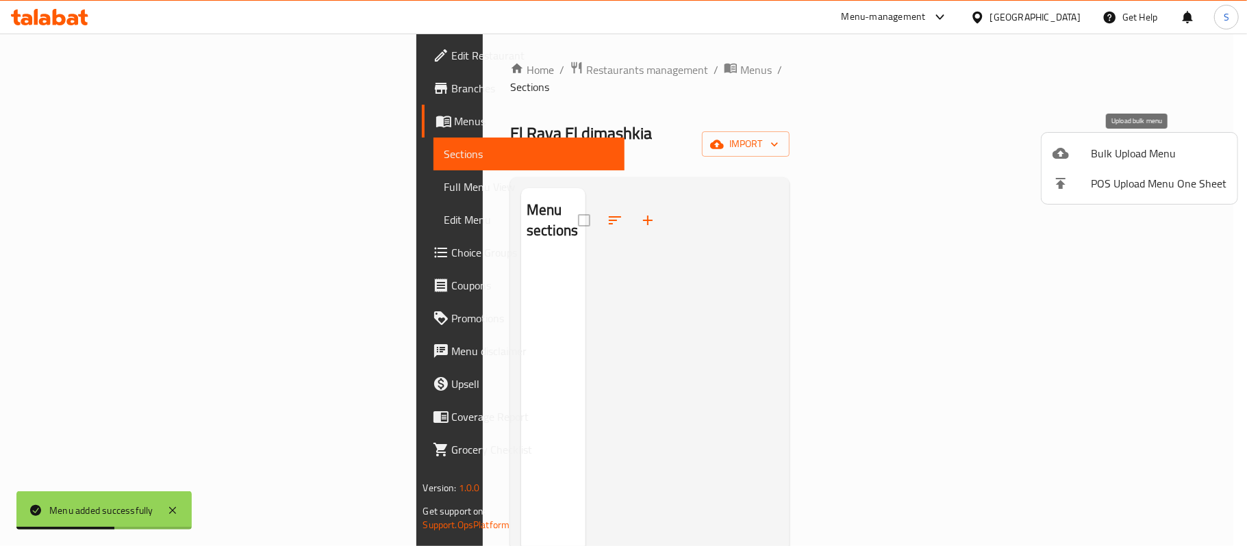
click at [1165, 162] on span "Bulk Upload Menu" at bounding box center [1159, 153] width 136 height 16
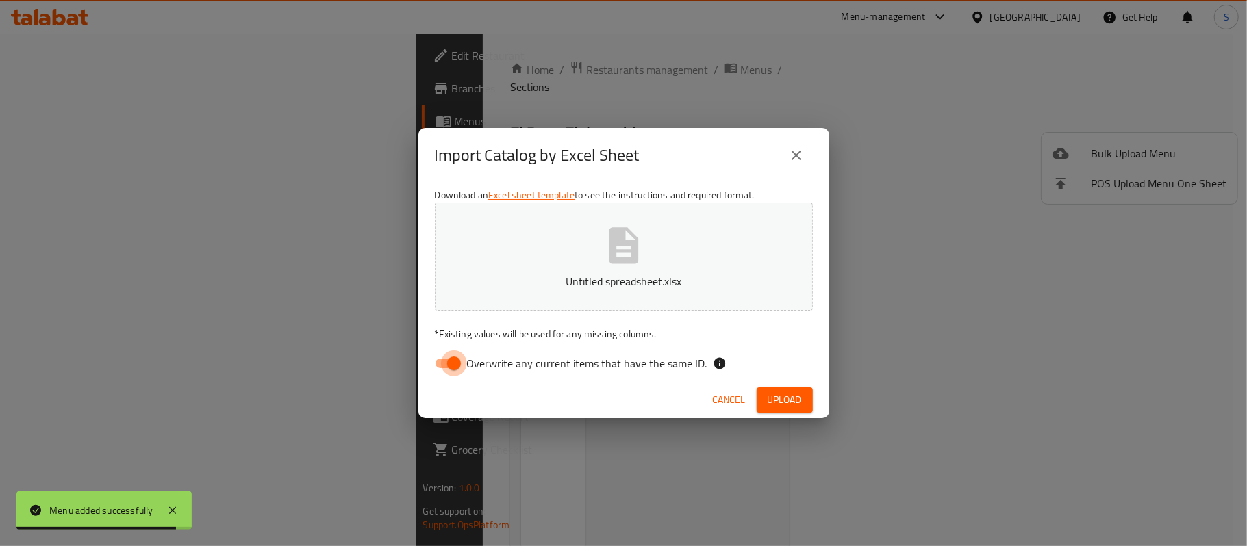
click at [453, 357] on input "Overwrite any current items that have the same ID." at bounding box center [454, 364] width 78 height 26
checkbox input "false"
click at [752, 405] on div "Cancel Upload" at bounding box center [623, 400] width 411 height 36
click at [768, 403] on span "Upload" at bounding box center [785, 400] width 34 height 17
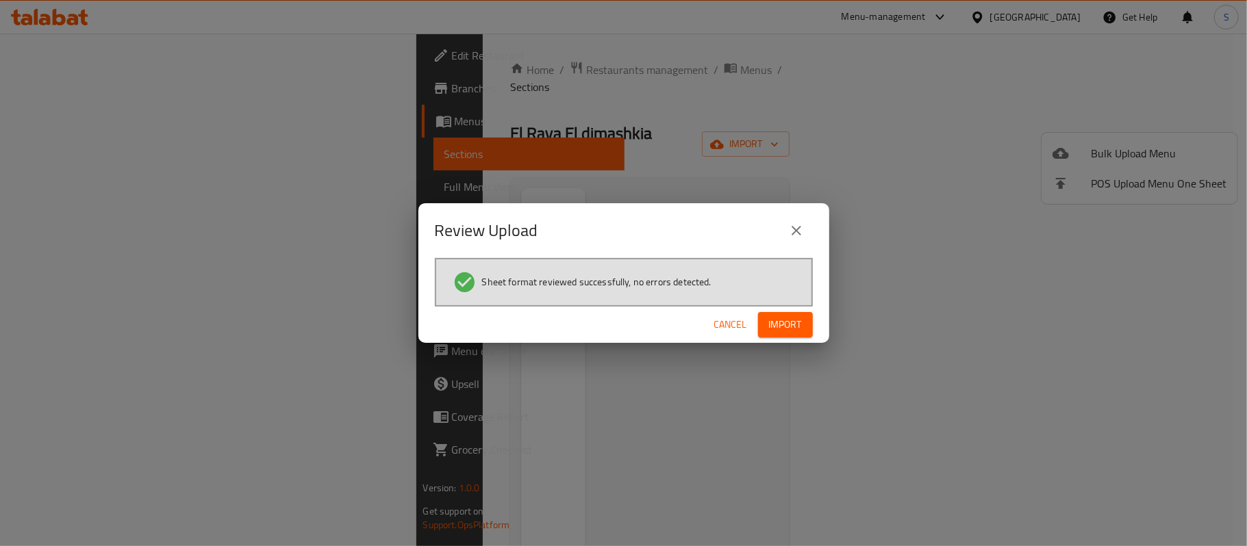
click at [792, 316] on span "Import" at bounding box center [785, 324] width 33 height 17
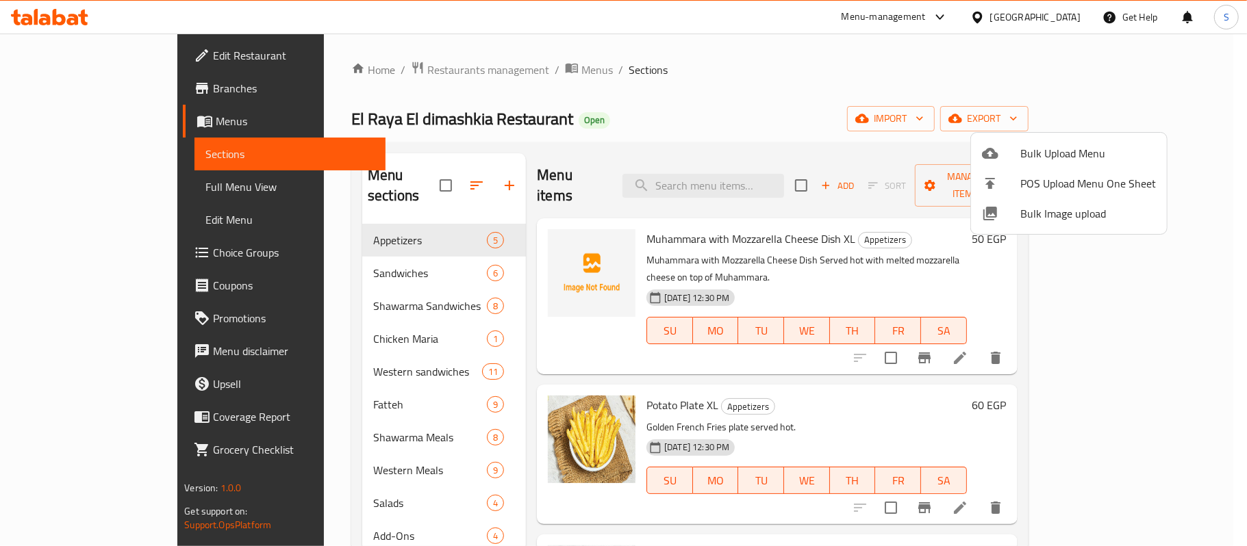
click at [312, 286] on div at bounding box center [623, 273] width 1247 height 546
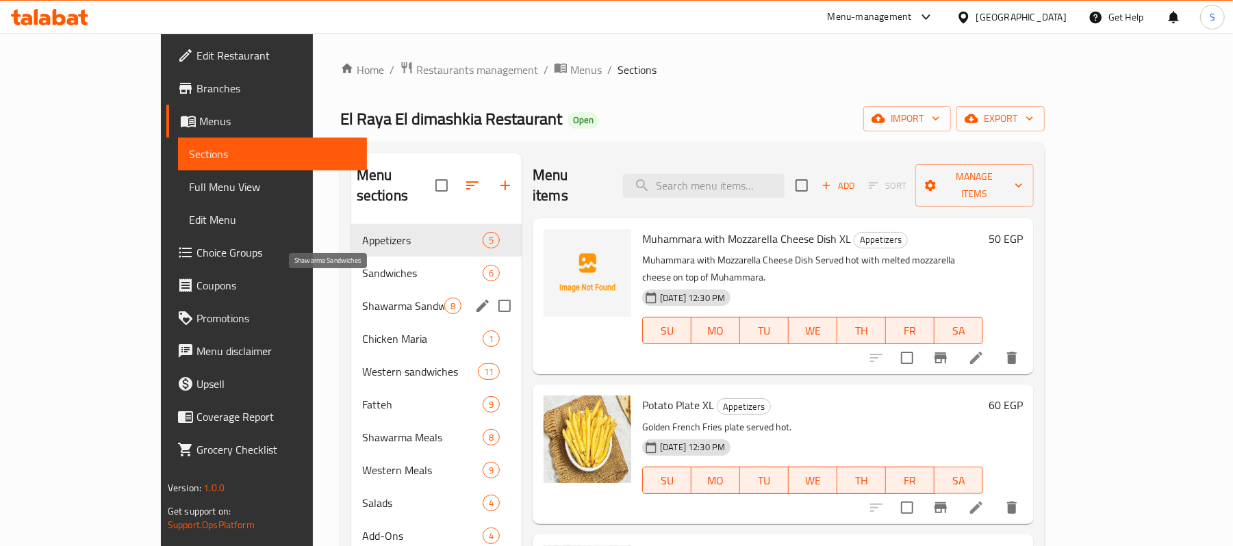
click at [362, 298] on span "Shawarma Sandwiches" at bounding box center [403, 306] width 82 height 16
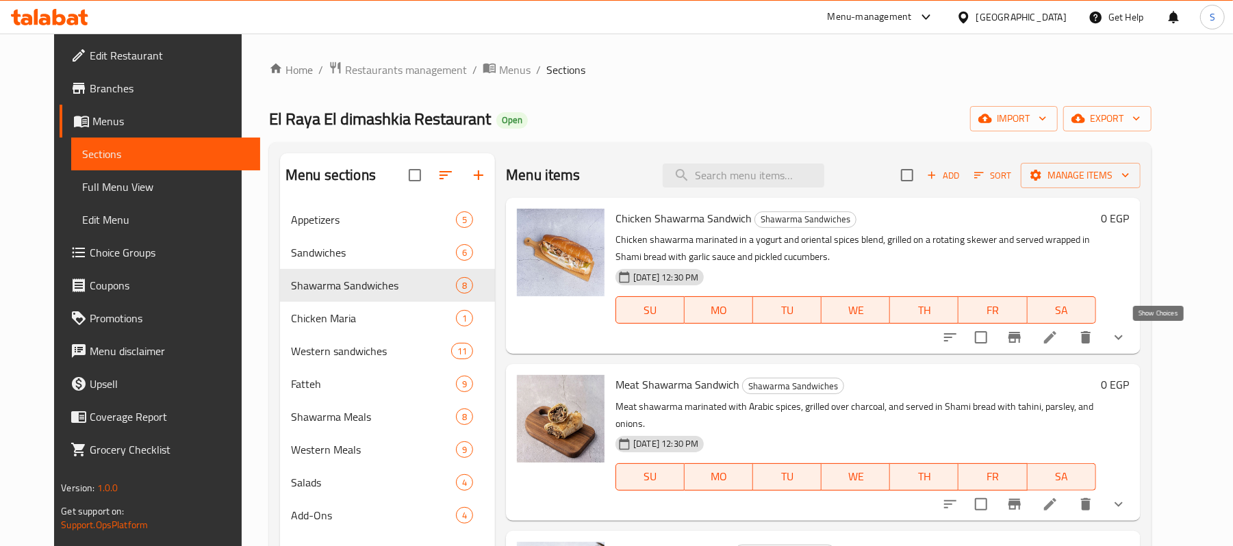
click at [1127, 334] on icon "show more" at bounding box center [1119, 337] width 16 height 16
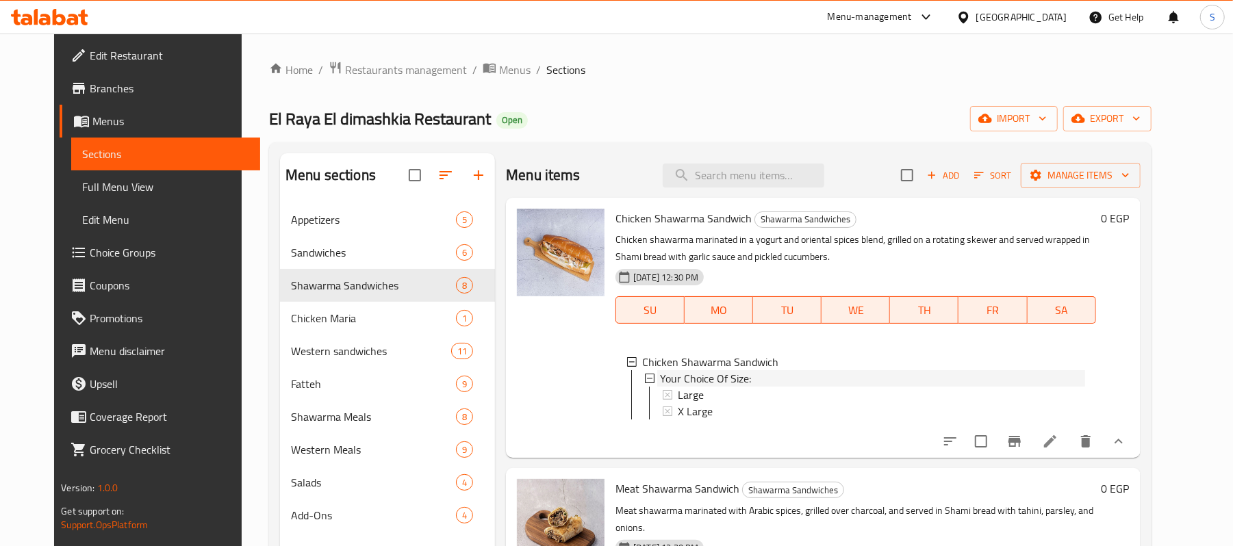
click at [649, 389] on ul "Large X Large" at bounding box center [867, 403] width 436 height 33
click at [663, 393] on icon at bounding box center [668, 395] width 10 height 10
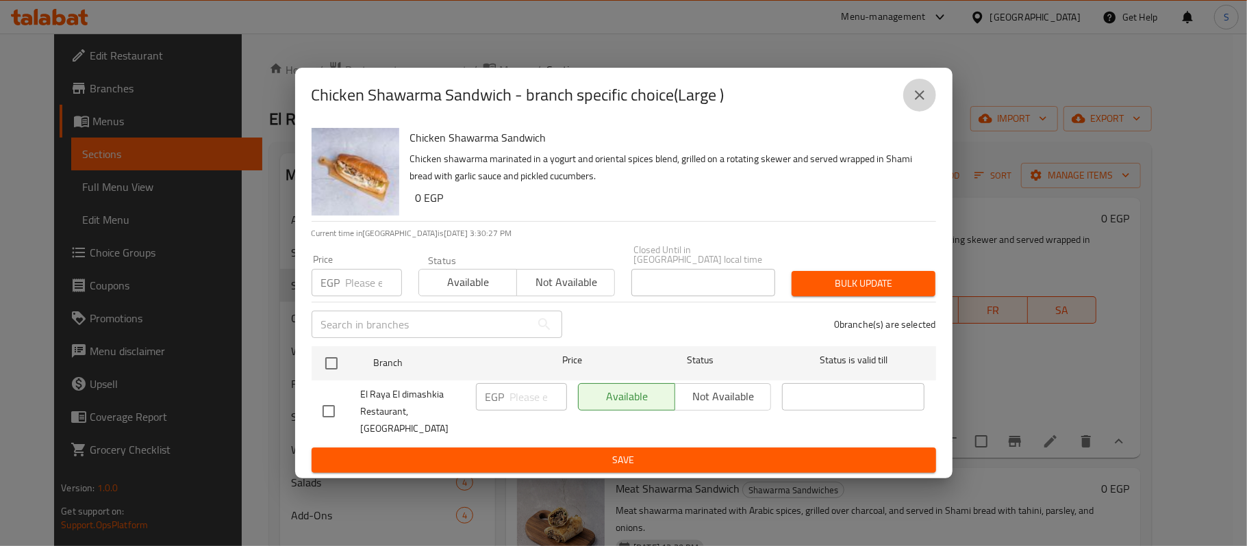
click at [924, 103] on icon "close" at bounding box center [919, 95] width 16 height 16
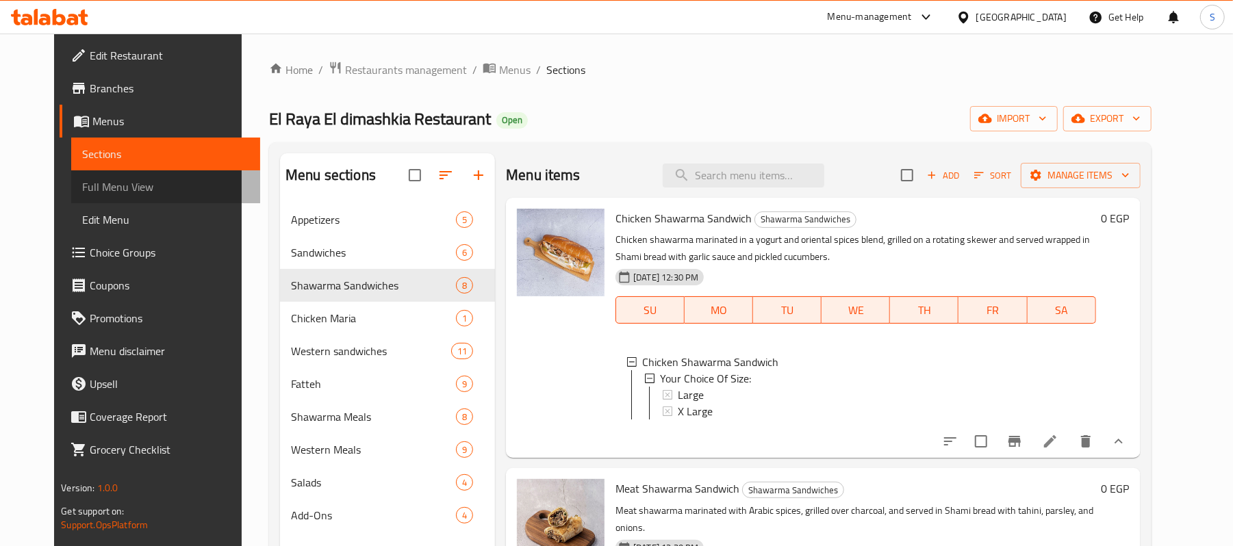
click at [91, 179] on span "Full Menu View" at bounding box center [165, 187] width 167 height 16
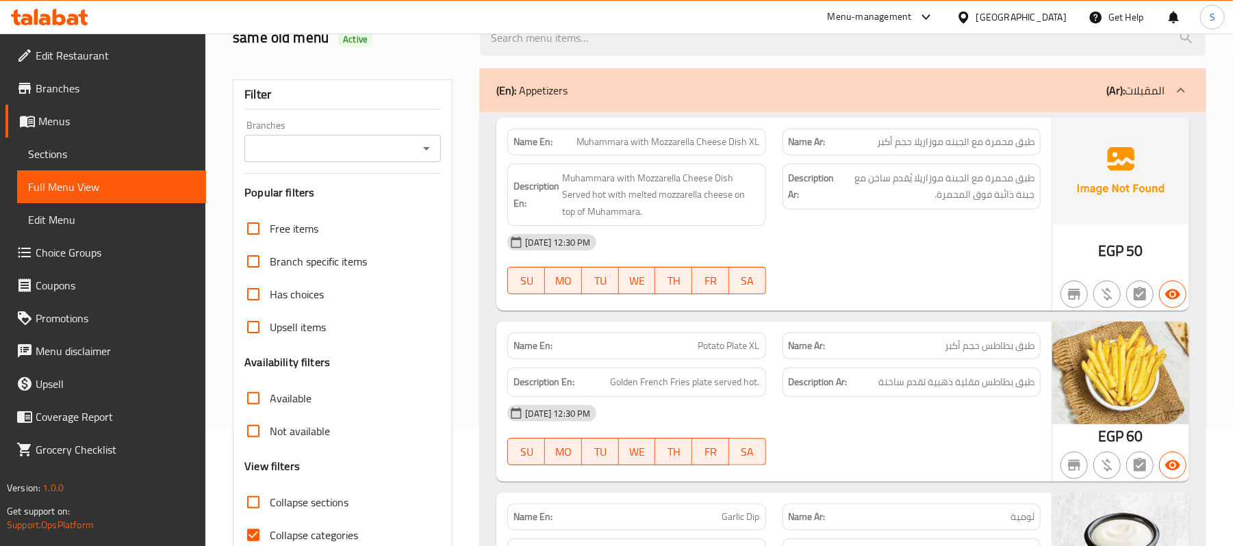
scroll to position [182, 0]
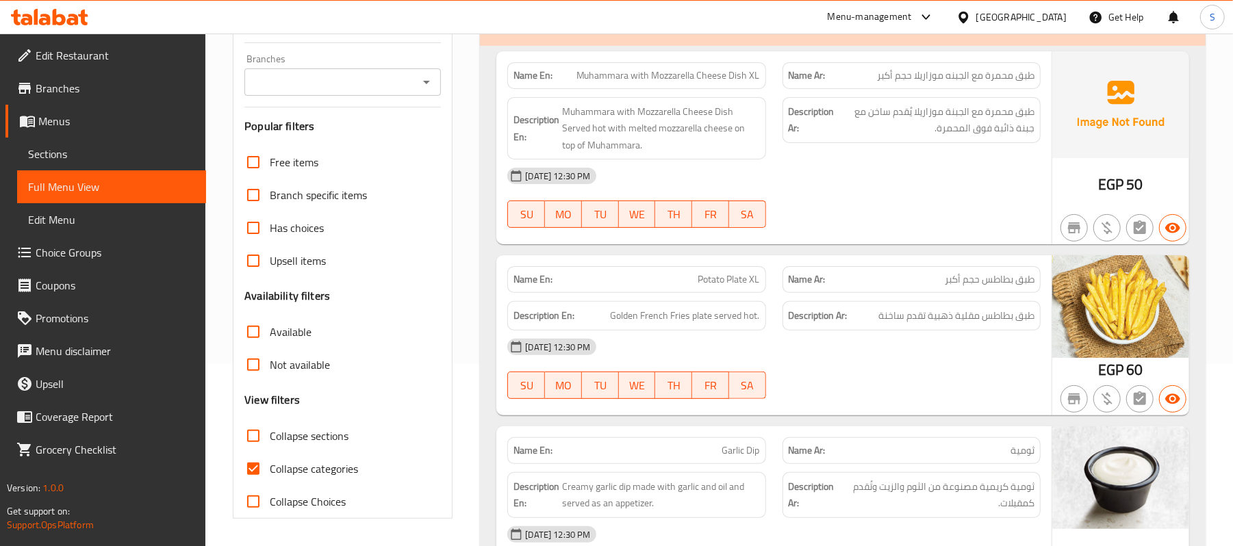
click at [271, 471] on span "Collapse categories" at bounding box center [314, 469] width 88 height 16
click at [270, 471] on input "Collapse categories" at bounding box center [253, 469] width 33 height 33
checkbox input "false"
click at [255, 434] on input "Collapse sections" at bounding box center [253, 436] width 33 height 33
checkbox input "true"
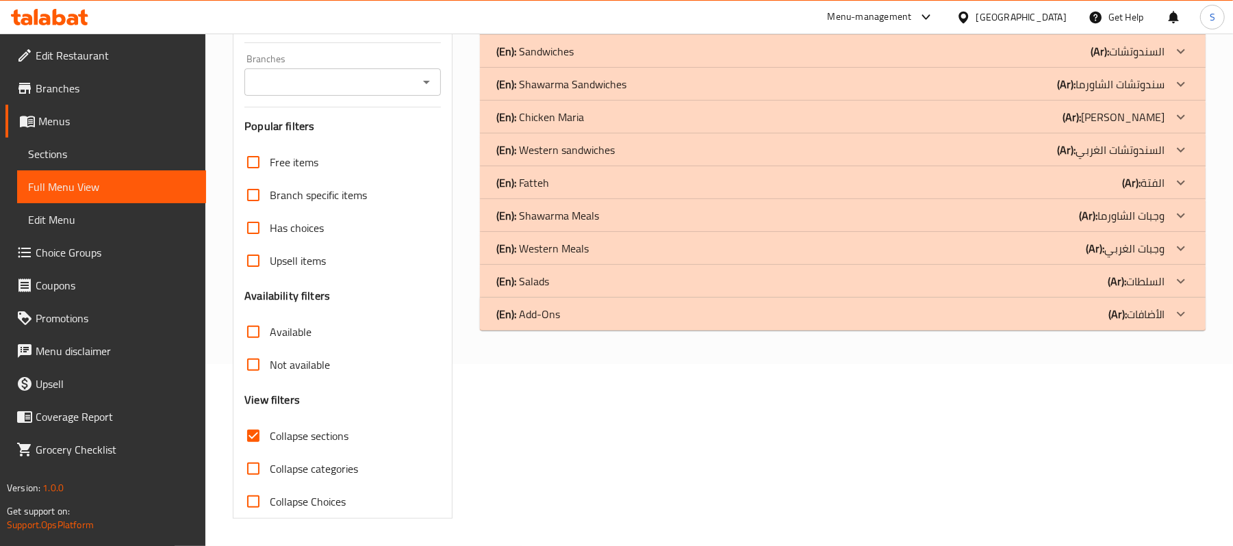
click at [1168, 81] on div at bounding box center [1181, 84] width 33 height 33
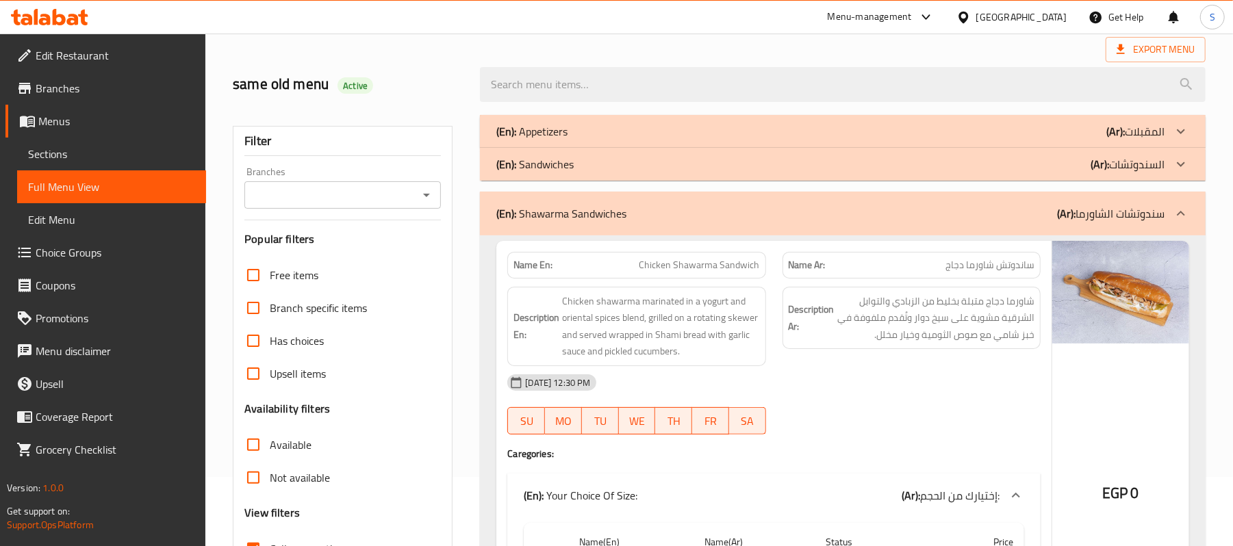
scroll to position [0, 0]
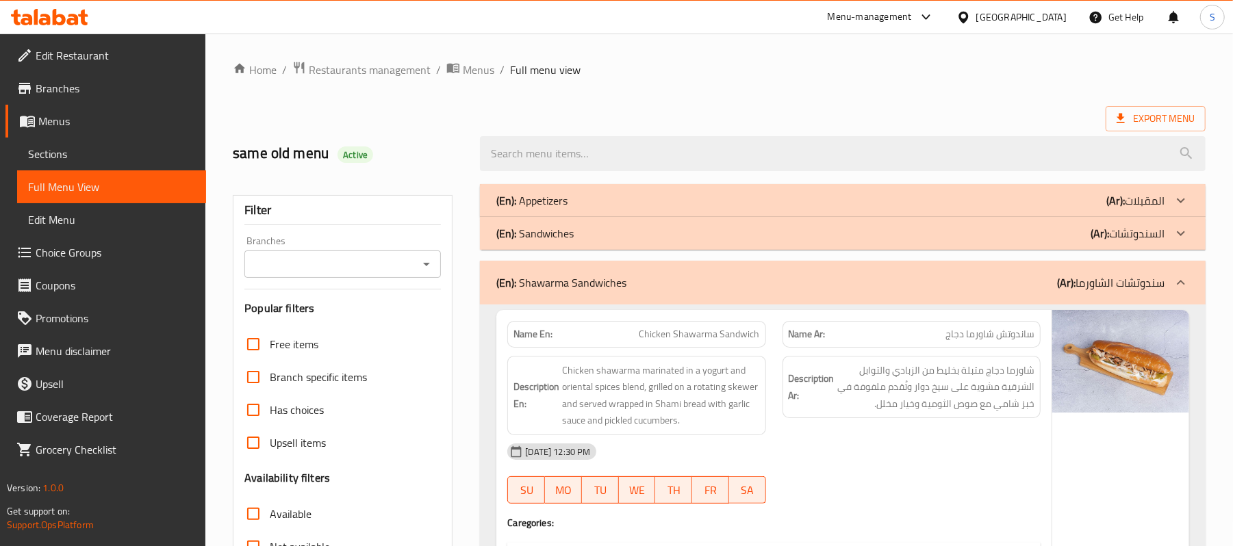
click at [64, 81] on span "Branches" at bounding box center [116, 88] width 160 height 16
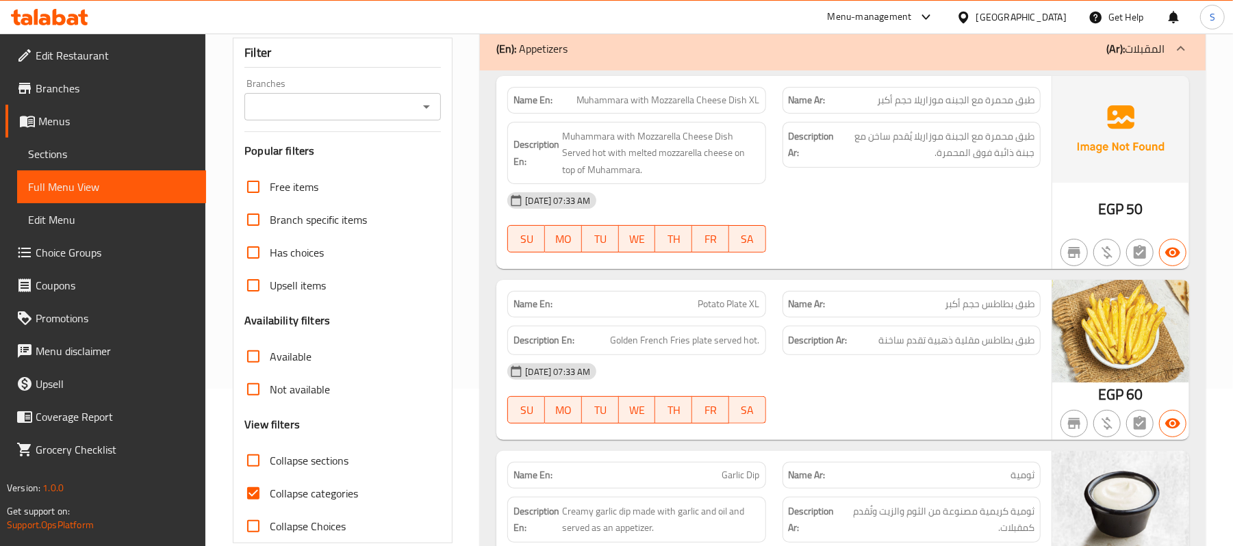
scroll to position [456, 0]
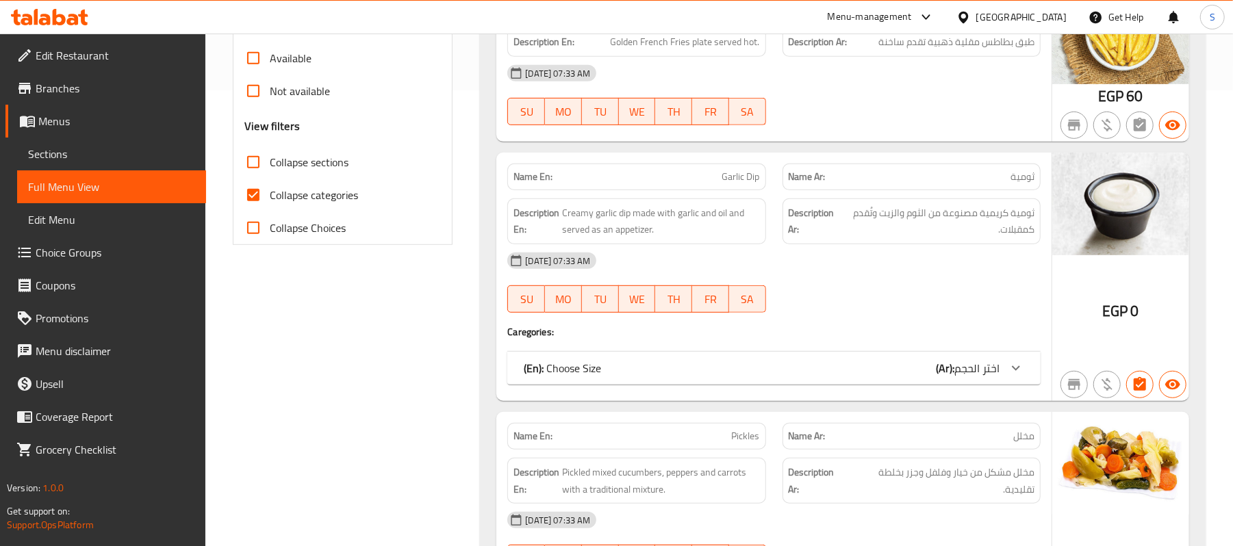
click at [252, 212] on input "Collapse categories" at bounding box center [253, 195] width 33 height 33
checkbox input "false"
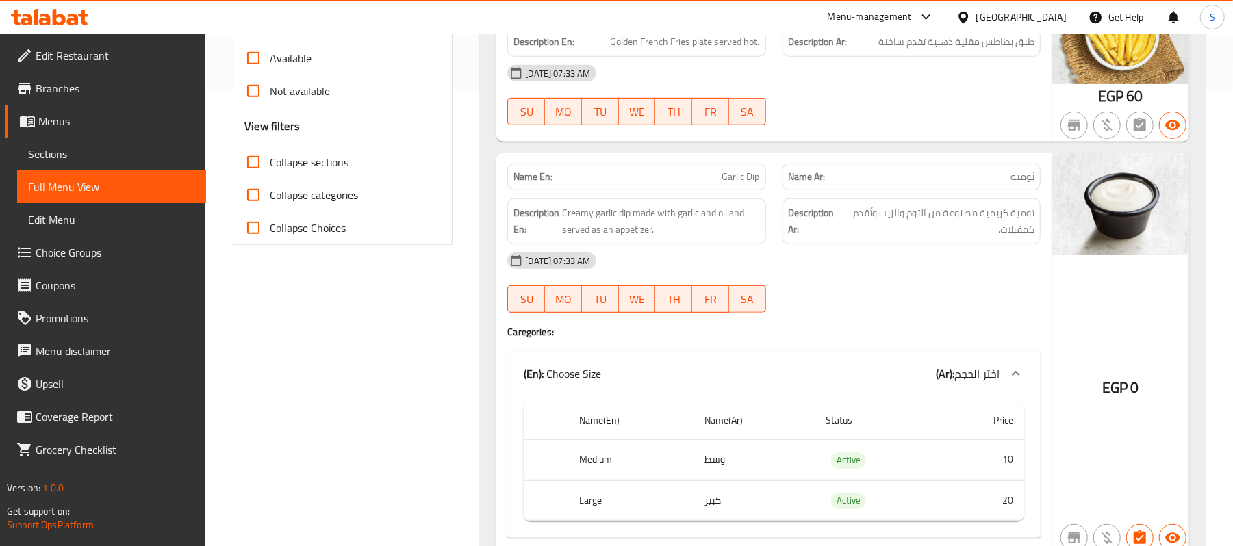
click at [258, 179] on input "Collapse sections" at bounding box center [253, 162] width 33 height 33
checkbox input "true"
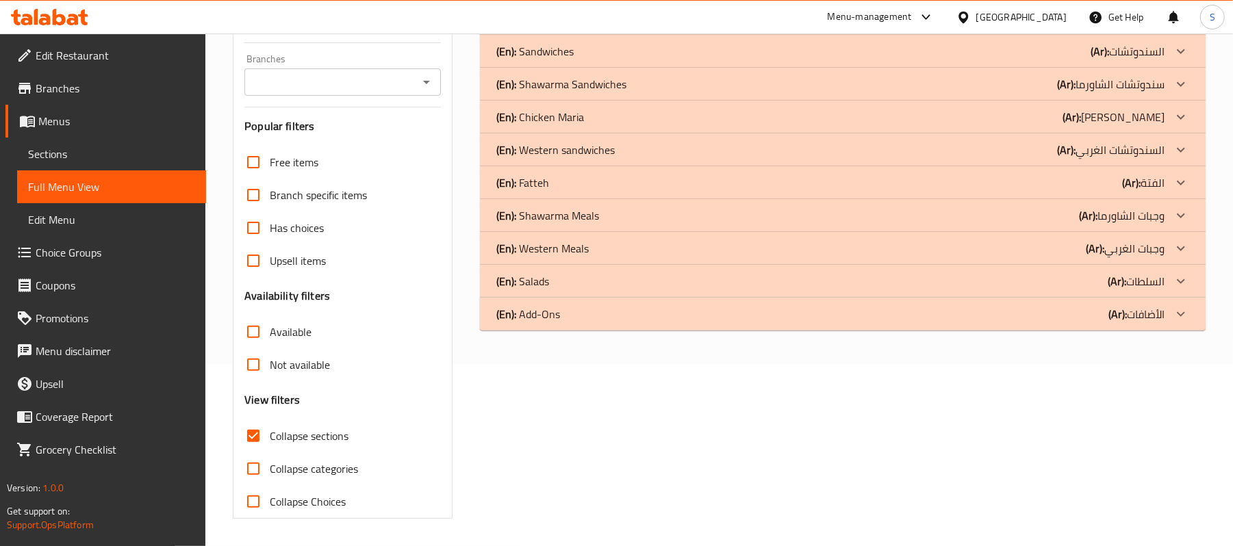
scroll to position [203, 0]
click at [1159, 88] on p "(Ar): سندوتشات الشاورما" at bounding box center [1111, 84] width 108 height 16
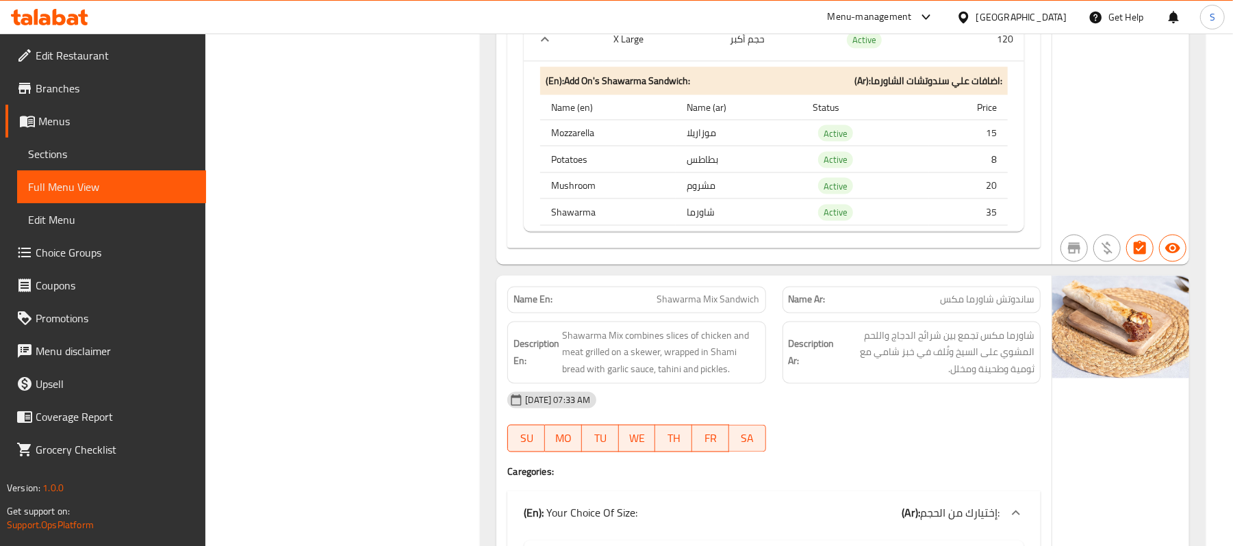
scroll to position [1573, 0]
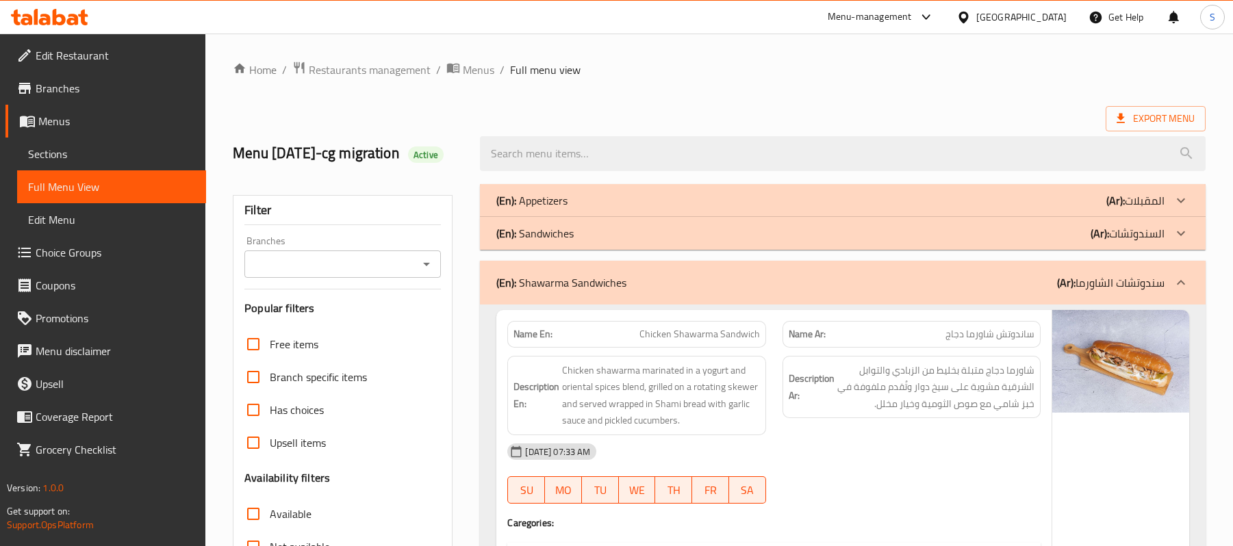
scroll to position [1573, 0]
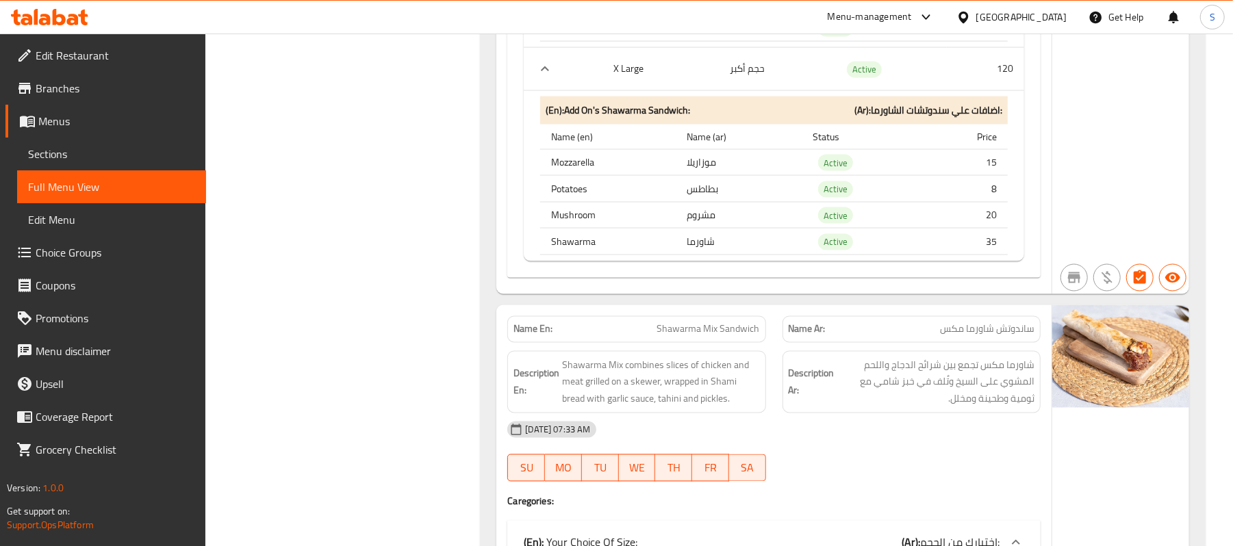
click at [1055, 20] on div "[GEOGRAPHIC_DATA]" at bounding box center [1021, 17] width 90 height 15
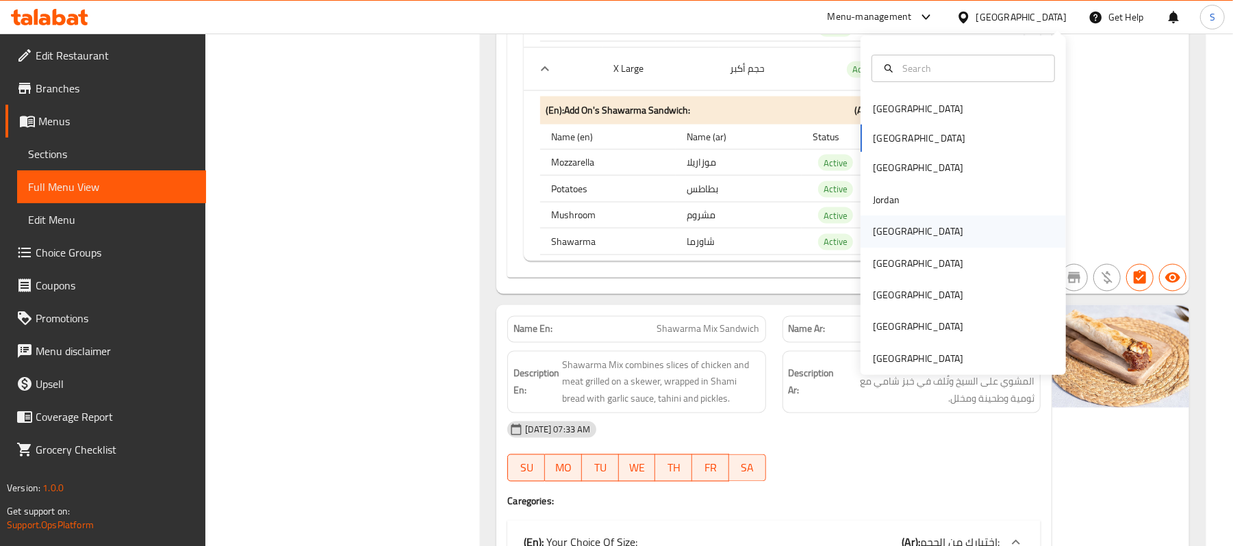
click at [885, 229] on div "[GEOGRAPHIC_DATA]" at bounding box center [918, 232] width 90 height 15
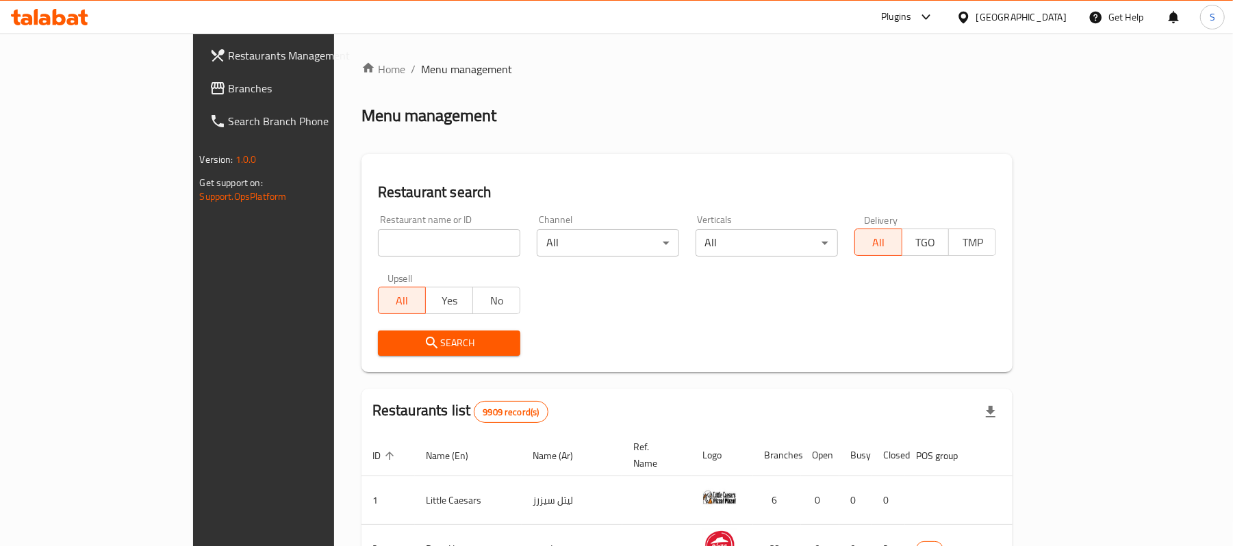
click at [378, 244] on input "search" at bounding box center [449, 242] width 142 height 27
paste input "774658"
type input "774658"
click at [229, 84] on span "Branches" at bounding box center [309, 88] width 160 height 16
